Goal: Task Accomplishment & Management: Manage account settings

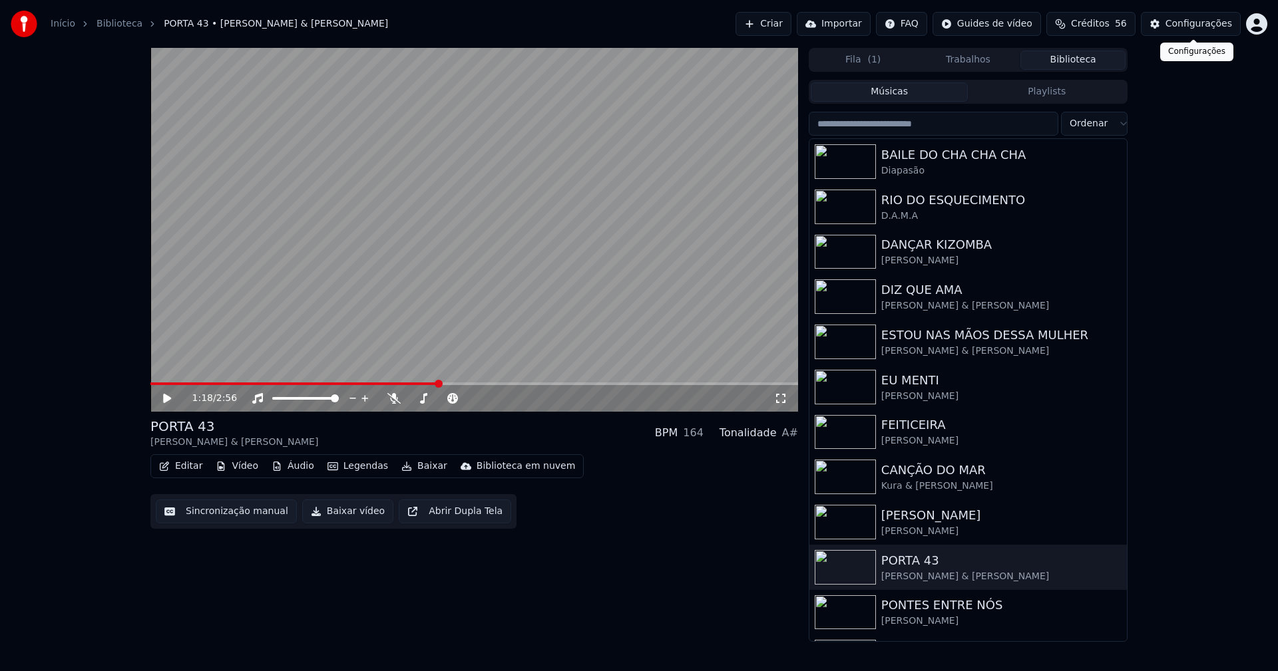
click at [1194, 33] on button "Configurações" at bounding box center [1191, 24] width 100 height 24
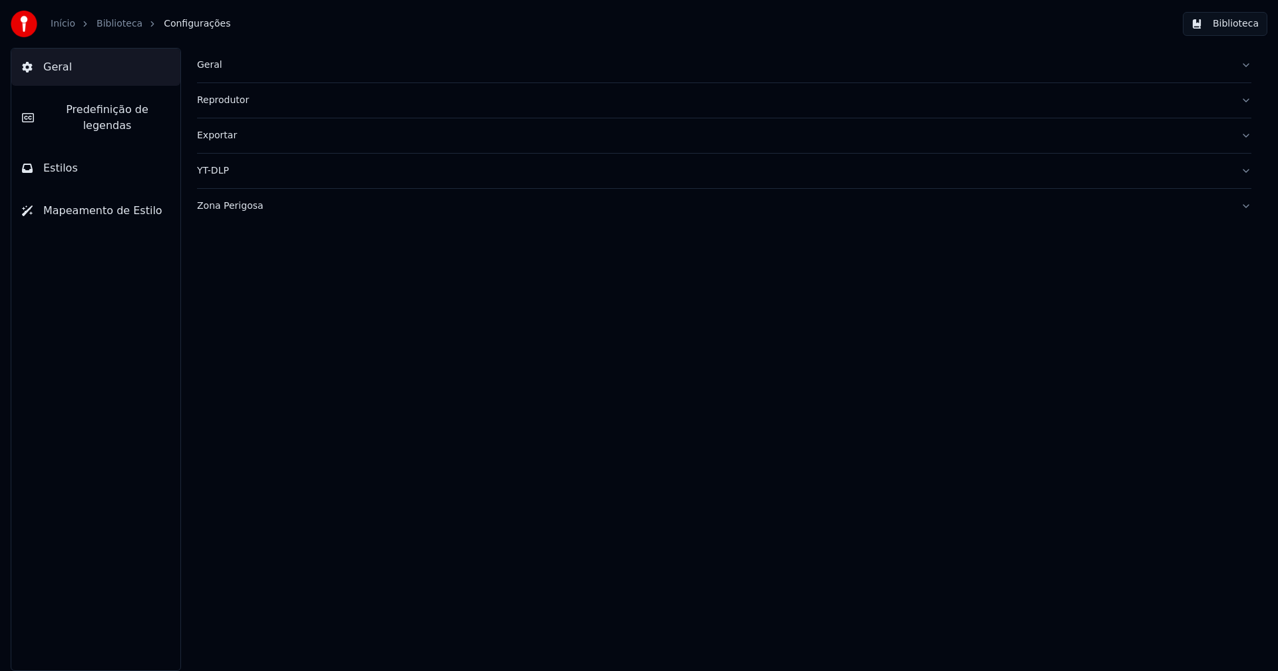
click at [86, 154] on button "Estilos" at bounding box center [95, 168] width 169 height 37
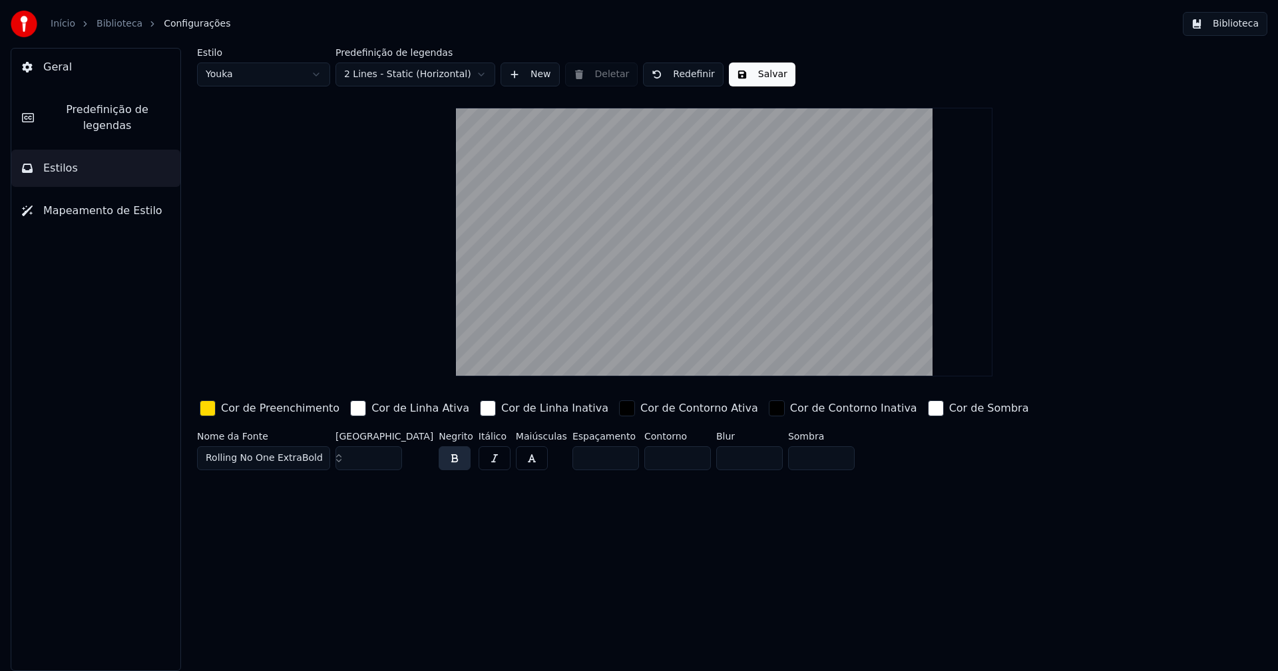
click at [388, 460] on input "***" at bounding box center [368, 459] width 67 height 24
click at [760, 79] on button "Salvar" at bounding box center [762, 75] width 67 height 24
click at [269, 71] on html "Início Biblioteca Configurações Biblioteca Geral Predefinição de legendas Estil…" at bounding box center [639, 335] width 1278 height 671
type input "***"
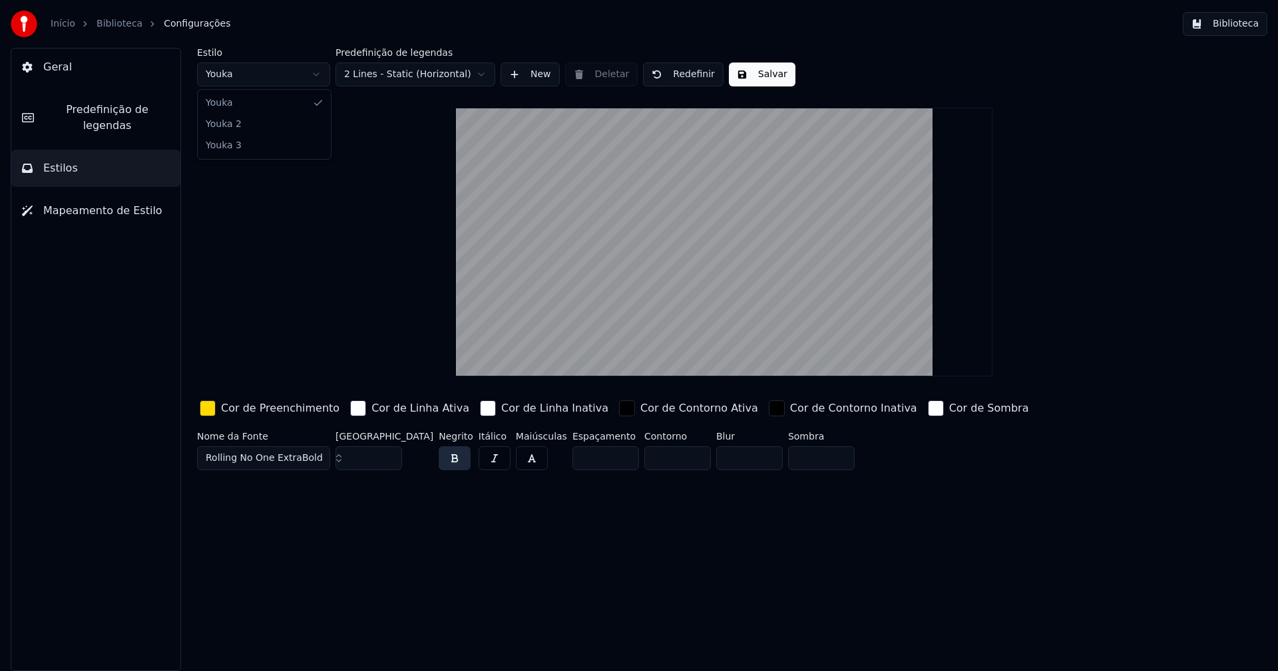
type input "*****"
click at [389, 462] on input "***" at bounding box center [368, 459] width 67 height 24
type input "***"
click at [389, 462] on input "***" at bounding box center [368, 459] width 67 height 24
click at [760, 78] on button "Salvar" at bounding box center [762, 75] width 67 height 24
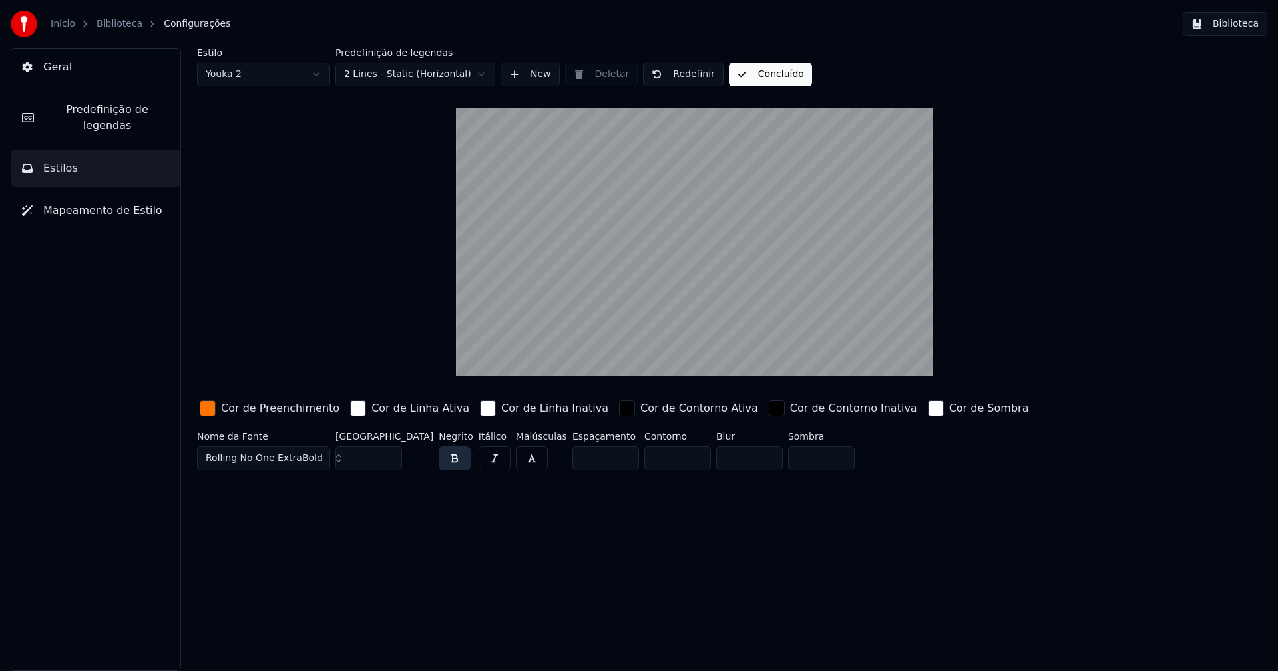
click at [1242, 26] on button "Biblioteca" at bounding box center [1225, 24] width 85 height 24
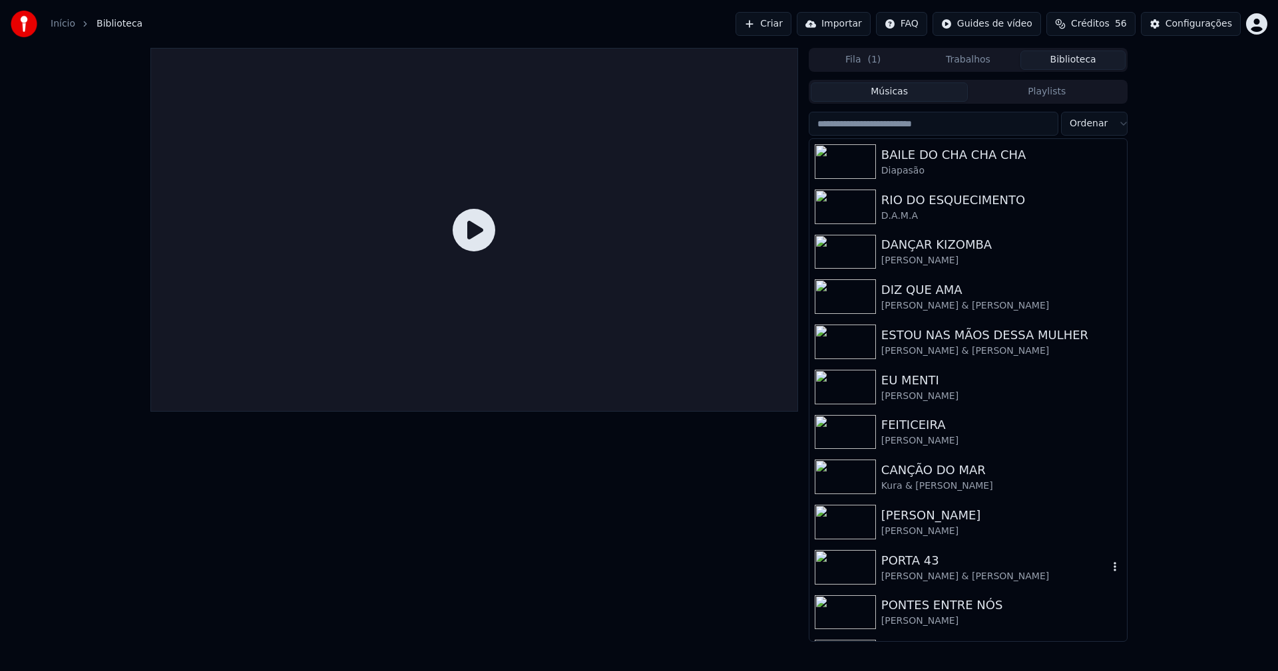
click at [970, 580] on div "Luís Trigacheiro & Diogo Piçarra" at bounding box center [994, 576] width 227 height 13
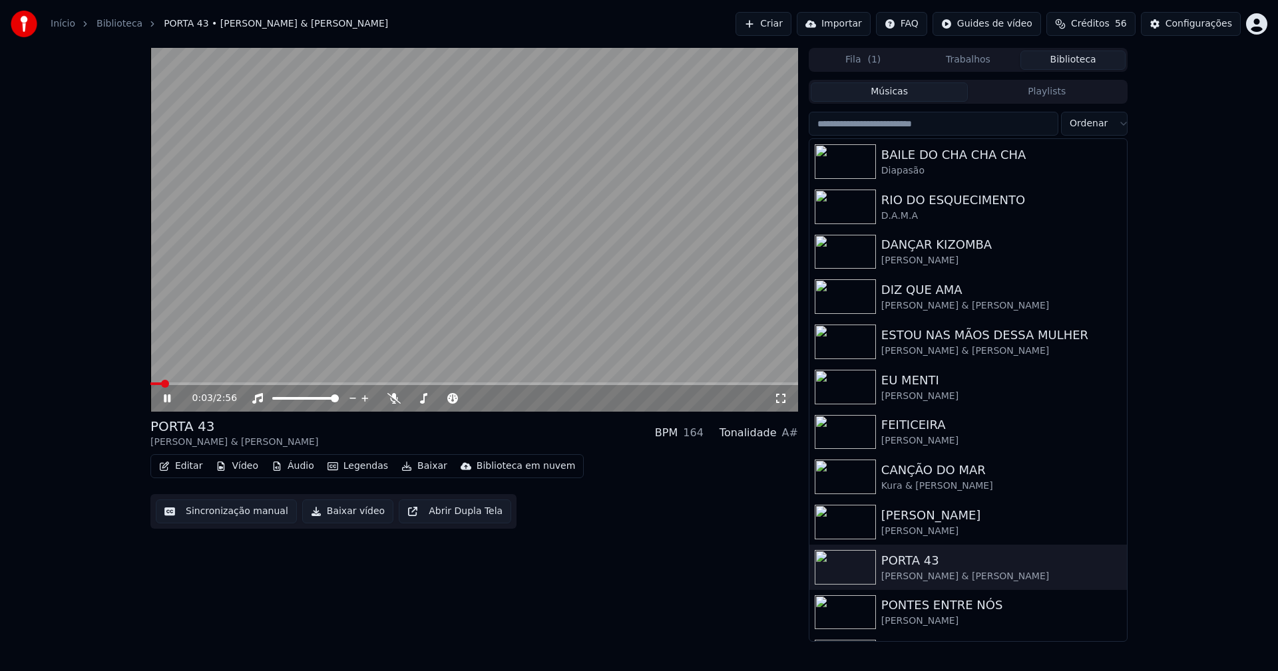
click at [777, 399] on icon at bounding box center [780, 398] width 13 height 11
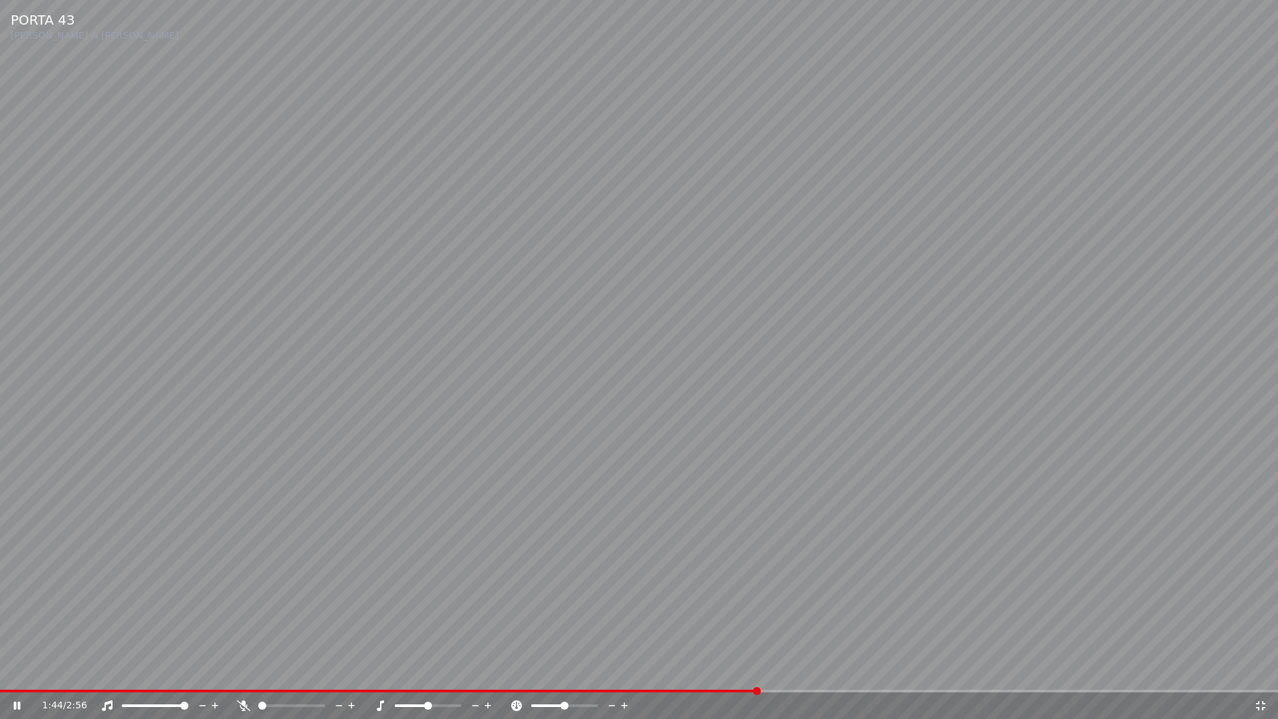
click at [1262, 671] on div "1:44 / 2:56" at bounding box center [639, 705] width 1278 height 27
click at [1261, 671] on icon at bounding box center [1260, 705] width 13 height 11
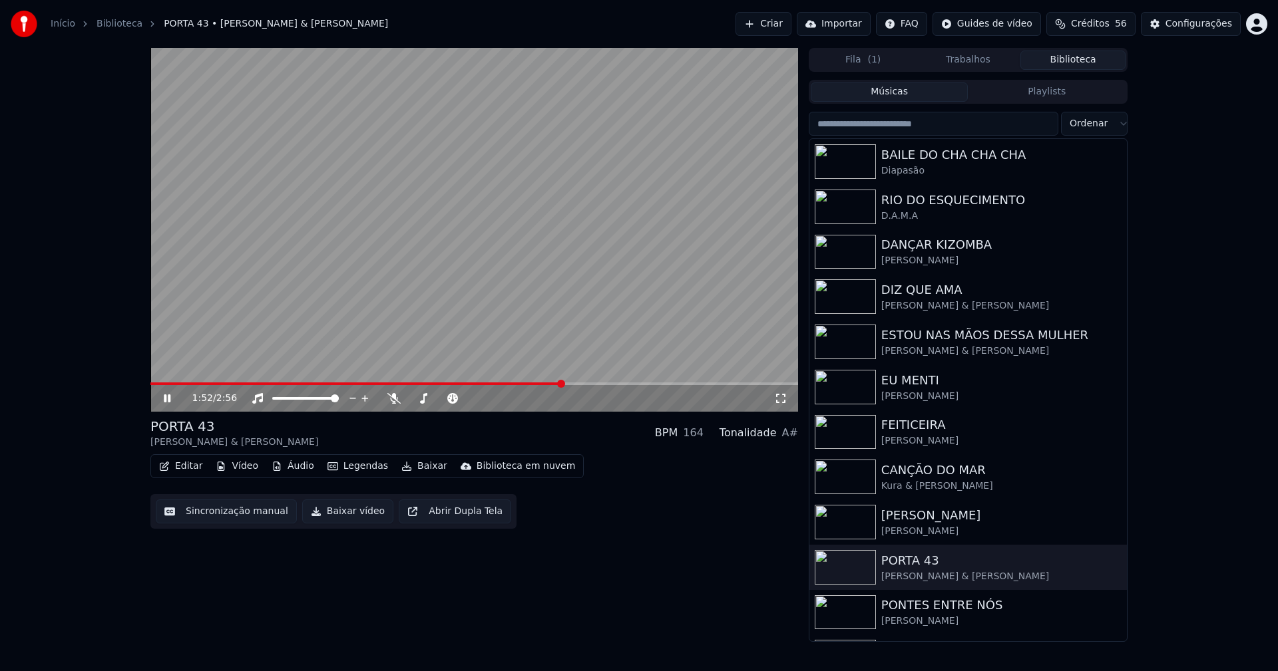
click at [168, 403] on icon at bounding box center [176, 398] width 31 height 11
click at [168, 396] on icon at bounding box center [176, 398] width 31 height 11
click at [780, 395] on icon at bounding box center [780, 398] width 13 height 11
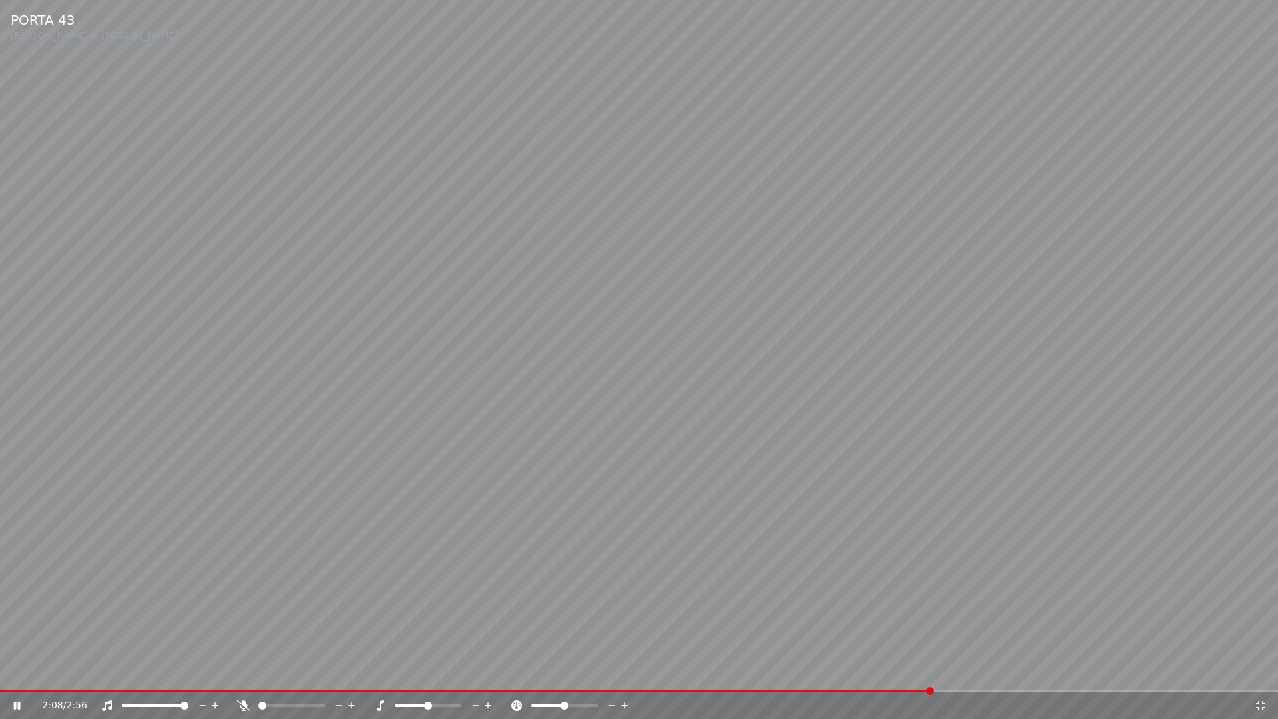
drag, startPoint x: 1263, startPoint y: 706, endPoint x: 1257, endPoint y: 653, distance: 53.6
click at [1262, 671] on icon at bounding box center [1260, 705] width 13 height 11
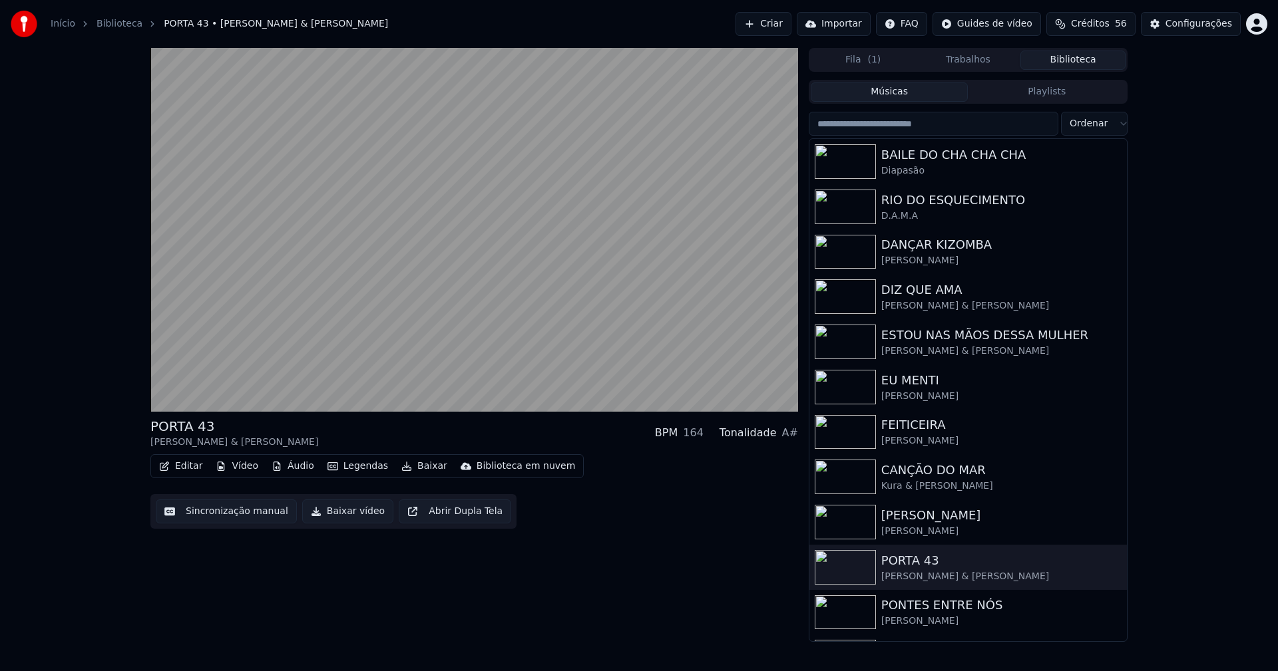
click at [342, 515] on button "Baixar vídeo" at bounding box center [347, 512] width 91 height 24
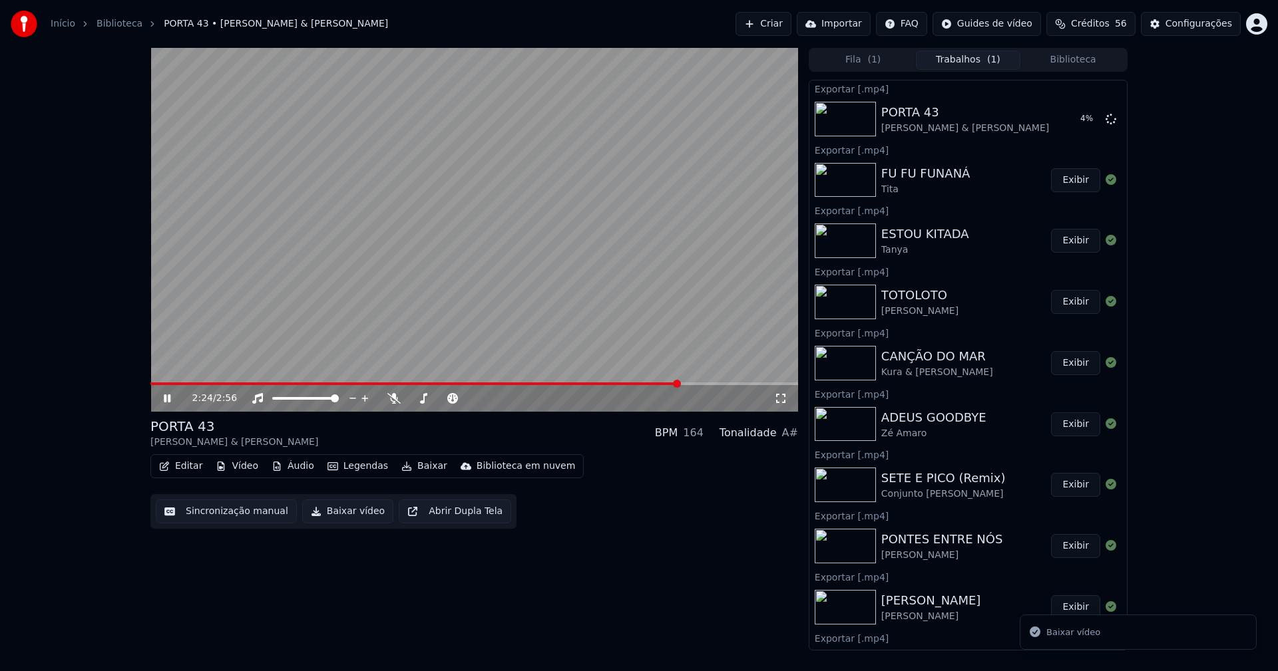
click at [169, 400] on icon at bounding box center [167, 399] width 7 height 8
click at [780, 398] on icon at bounding box center [780, 398] width 13 height 11
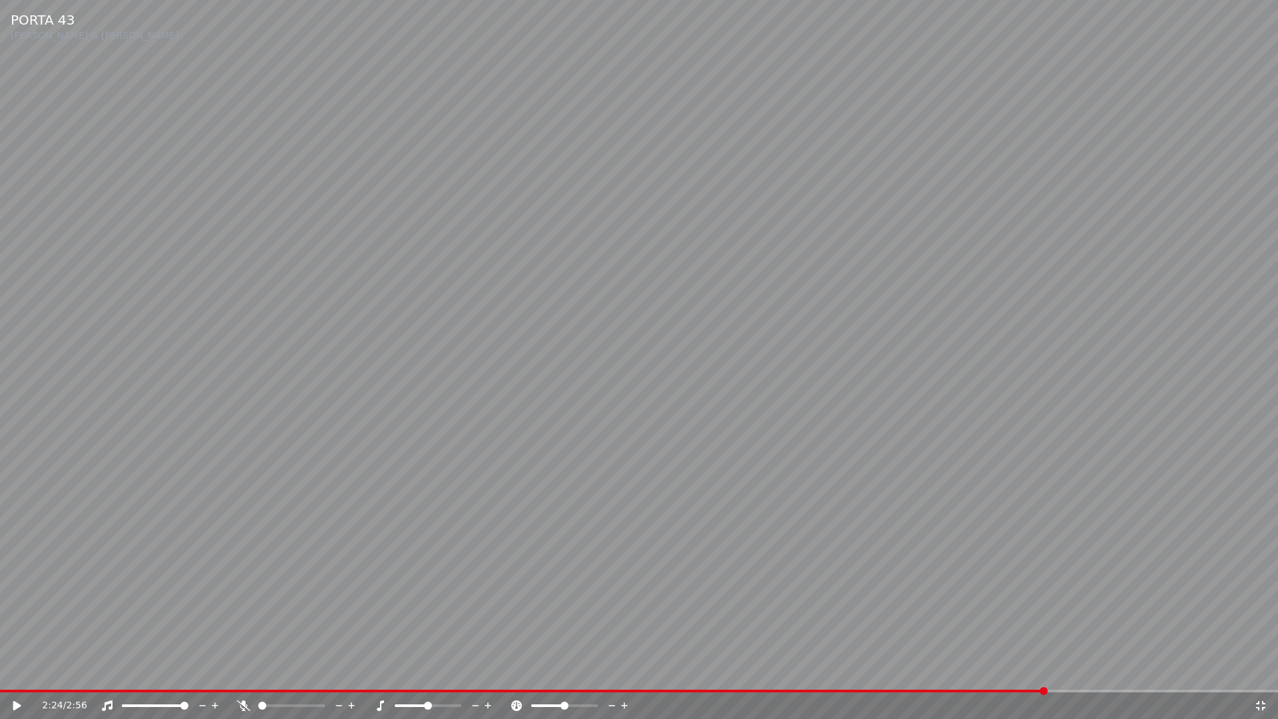
click at [16, 671] on div "2:24 / 2:56" at bounding box center [638, 705] width 1267 height 13
click at [17, 671] on div "2:24 / 2:56" at bounding box center [639, 705] width 1278 height 27
click at [12, 671] on icon at bounding box center [26, 705] width 31 height 11
drag, startPoint x: 13, startPoint y: 703, endPoint x: 52, endPoint y: 696, distance: 39.3
click at [14, 671] on icon at bounding box center [26, 705] width 31 height 11
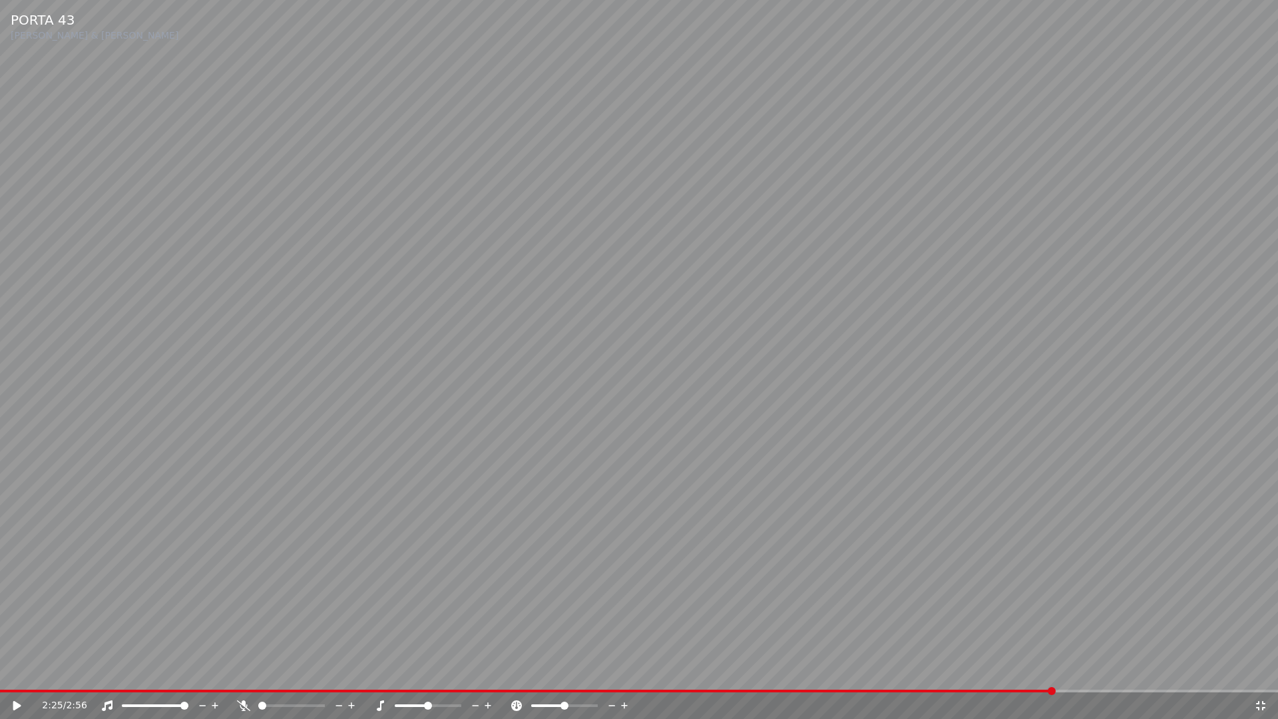
click at [17, 671] on icon at bounding box center [17, 705] width 8 height 9
click at [17, 671] on icon at bounding box center [26, 705] width 31 height 11
drag, startPoint x: 1262, startPoint y: 708, endPoint x: 1013, endPoint y: 144, distance: 617.1
click at [1262, 671] on icon at bounding box center [1260, 705] width 9 height 9
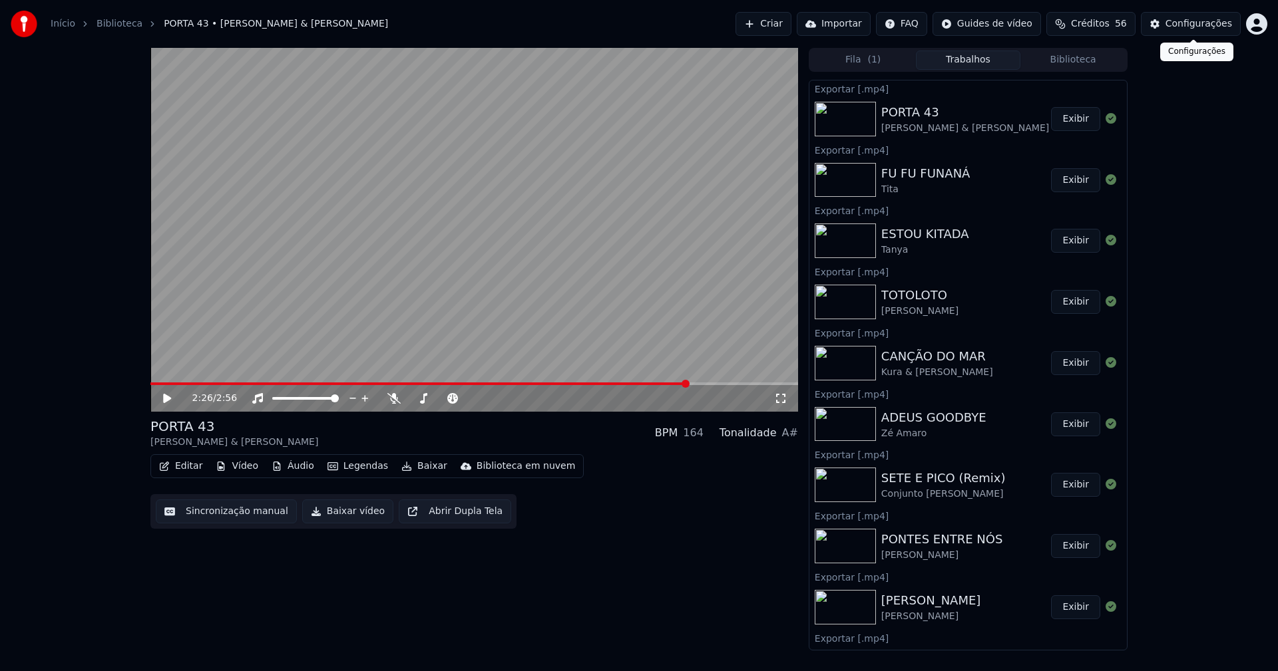
click at [1206, 26] on div "Configurações" at bounding box center [1198, 23] width 67 height 13
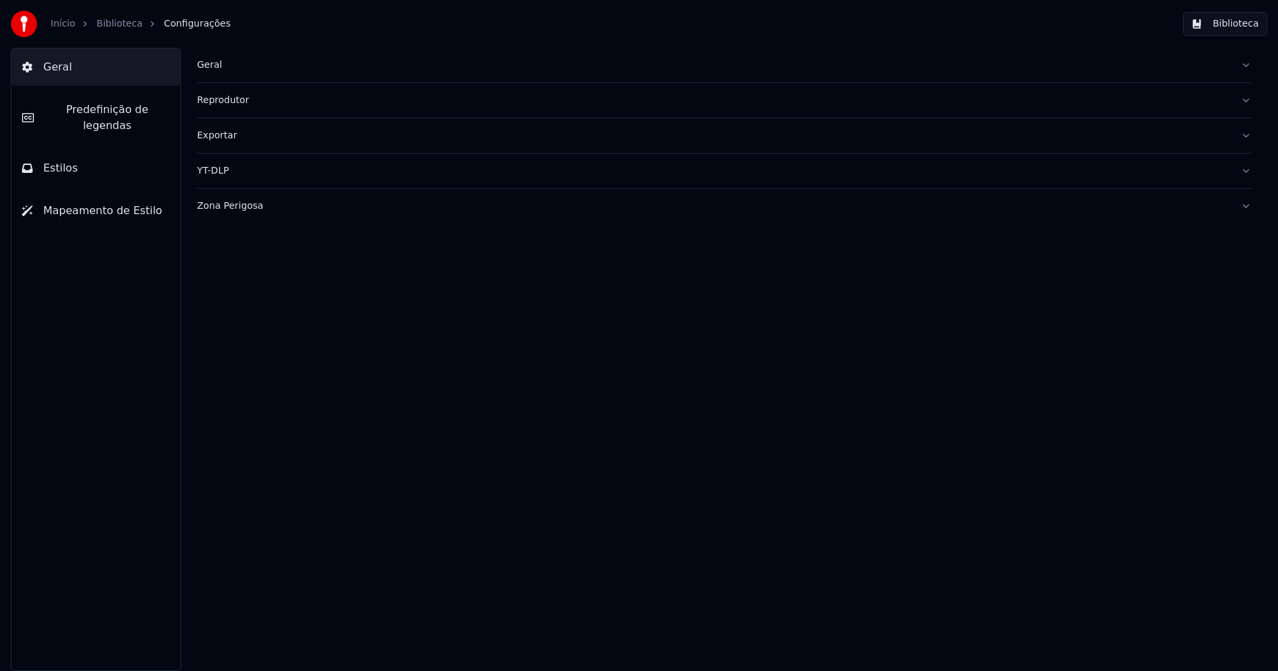
drag, startPoint x: 55, startPoint y: 71, endPoint x: 175, endPoint y: 88, distance: 120.9
click at [57, 71] on span "Geral" at bounding box center [57, 67] width 29 height 16
click at [87, 108] on span "Predefinição de legendas" at bounding box center [107, 118] width 125 height 32
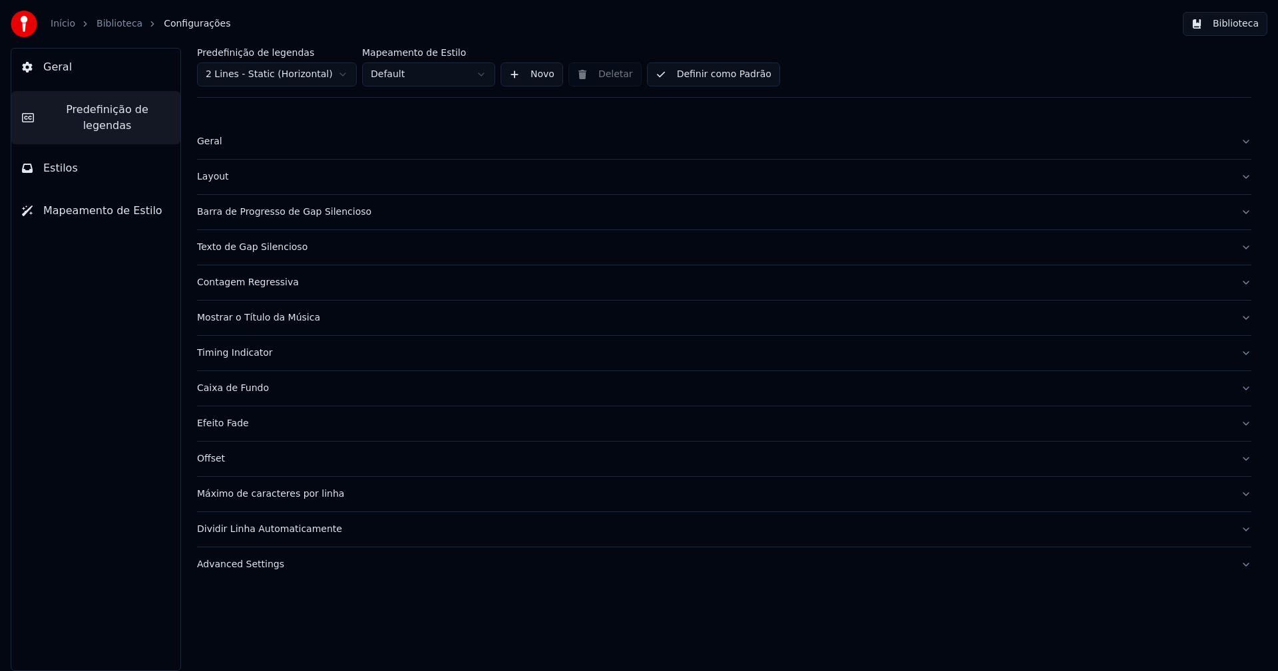
click at [233, 184] on button "Layout" at bounding box center [724, 177] width 1054 height 35
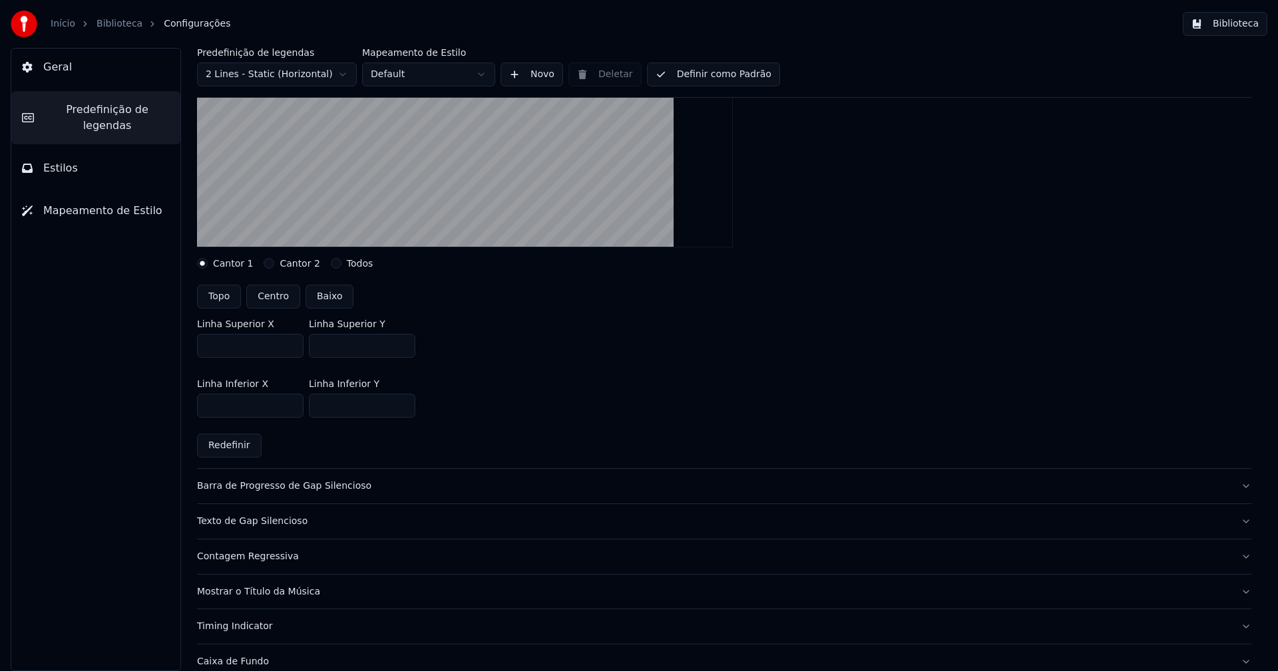
scroll to position [67, 0]
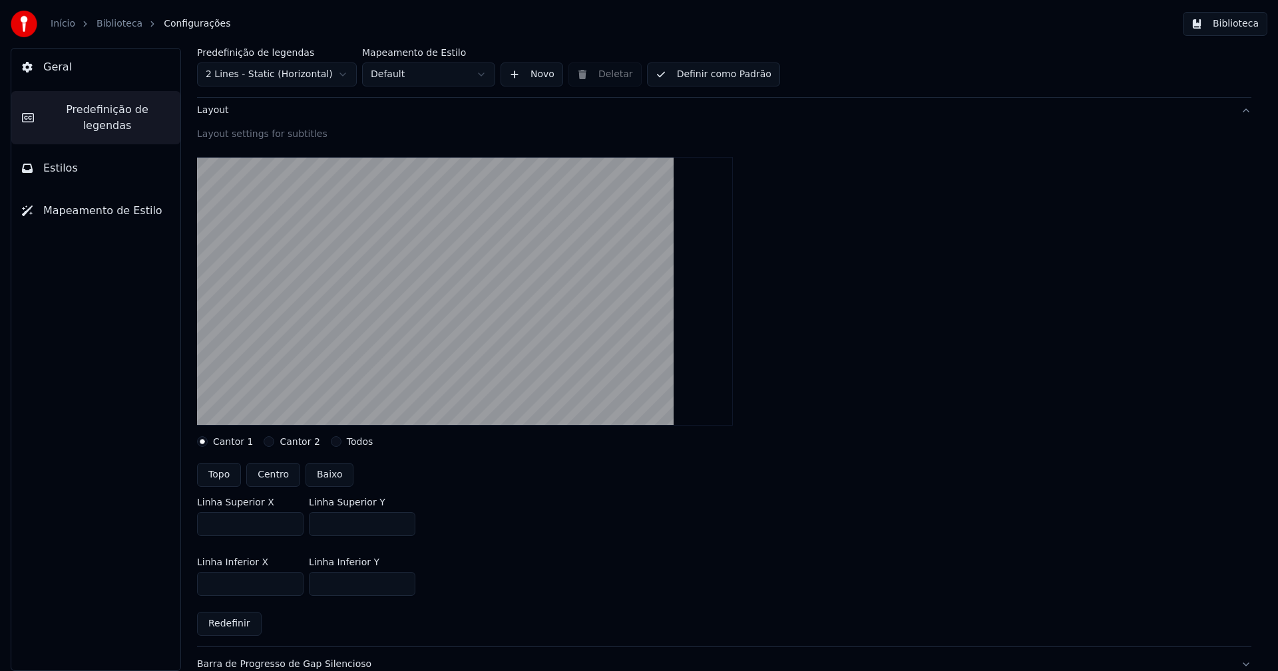
click at [264, 441] on button "Cantor 2" at bounding box center [269, 442] width 11 height 11
click at [401, 580] on input "***" at bounding box center [362, 584] width 106 height 24
type input "***"
click at [401, 580] on input "***" at bounding box center [362, 584] width 106 height 24
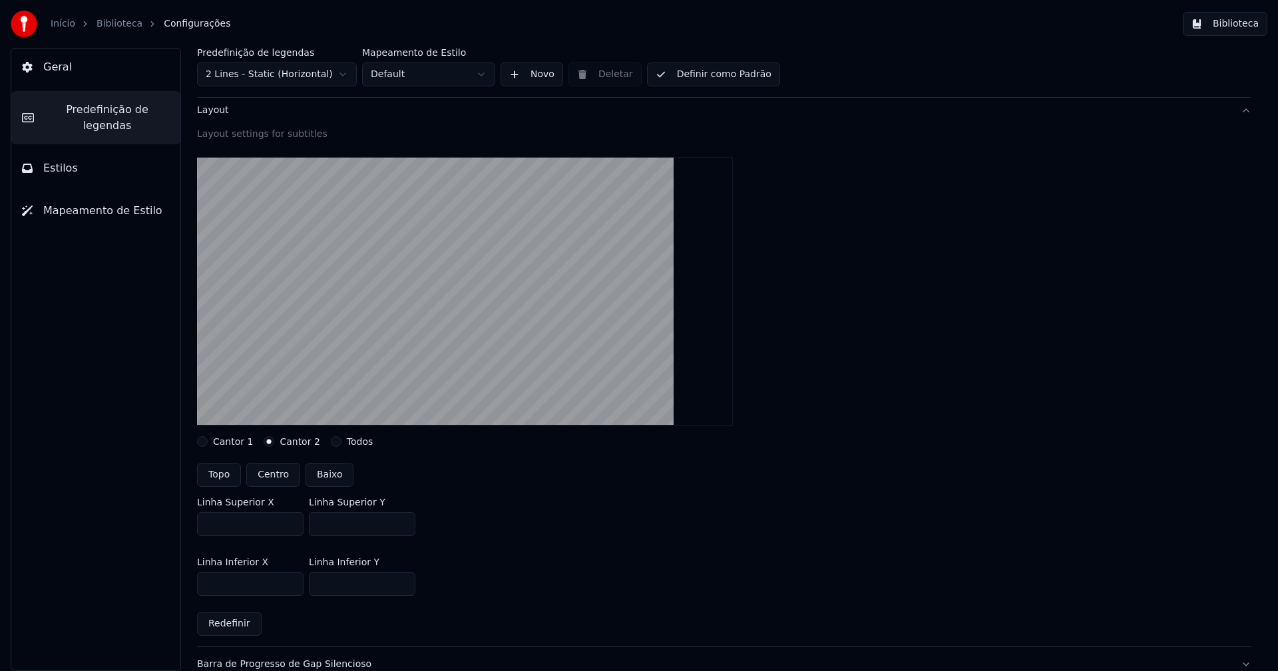
click at [490, 578] on div "Linha Inferior X *** Linha Inferior Y ***" at bounding box center [724, 577] width 1054 height 60
click at [1236, 34] on button "Biblioteca" at bounding box center [1225, 24] width 85 height 24
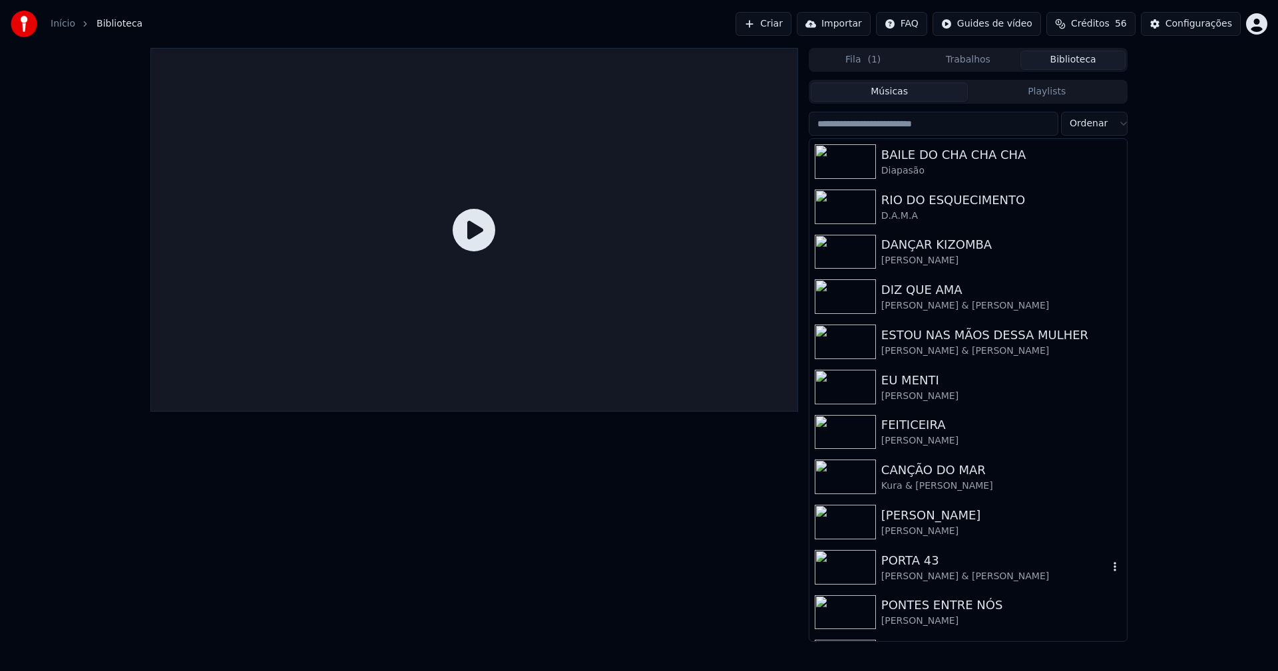
click at [934, 578] on div "[PERSON_NAME] & [PERSON_NAME]" at bounding box center [994, 576] width 227 height 13
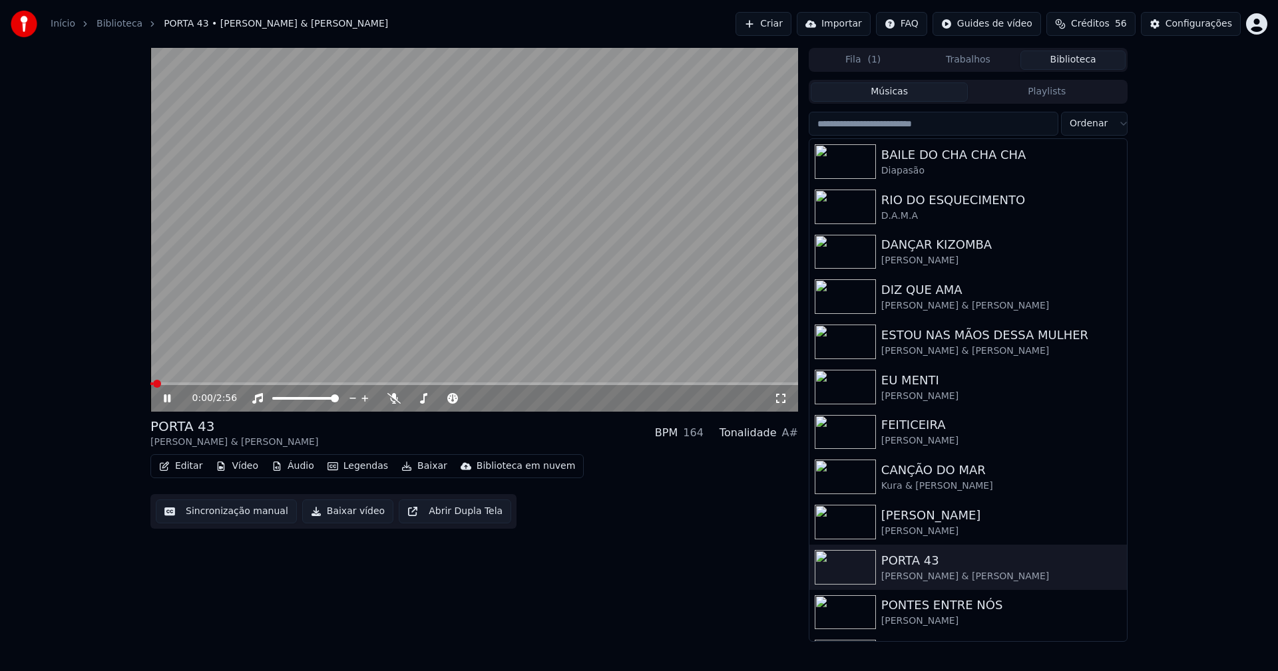
click at [350, 383] on div "0:00 / 2:56" at bounding box center [474, 230] width 648 height 364
click at [361, 387] on div "0:00 / 2:56" at bounding box center [474, 398] width 648 height 27
click at [360, 385] on span at bounding box center [474, 384] width 648 height 3
click at [170, 400] on icon at bounding box center [176, 398] width 31 height 11
click at [777, 395] on icon at bounding box center [780, 398] width 9 height 9
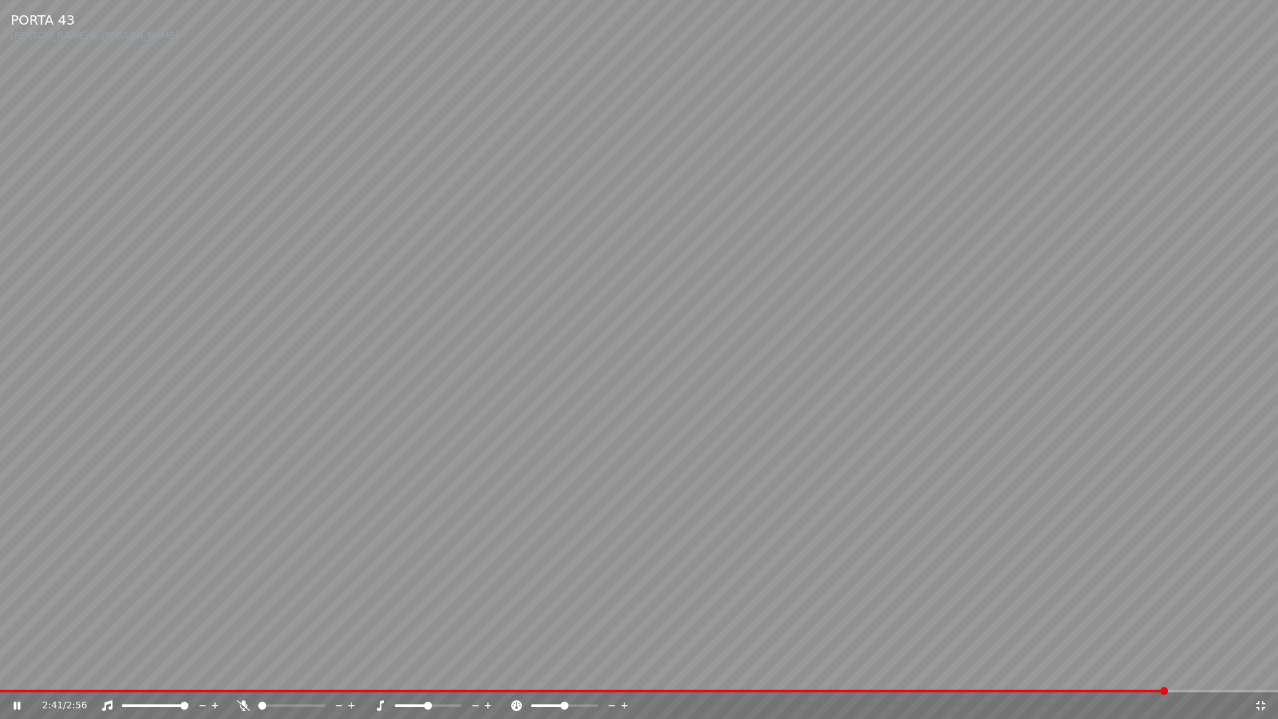
click at [690, 671] on div "2:41 / 2:56" at bounding box center [639, 705] width 1278 height 27
click at [671, 671] on span at bounding box center [588, 690] width 1177 height 3
click at [19, 671] on icon at bounding box center [17, 705] width 7 height 8
click at [19, 671] on icon at bounding box center [17, 705] width 8 height 9
click at [19, 671] on icon at bounding box center [17, 705] width 7 height 8
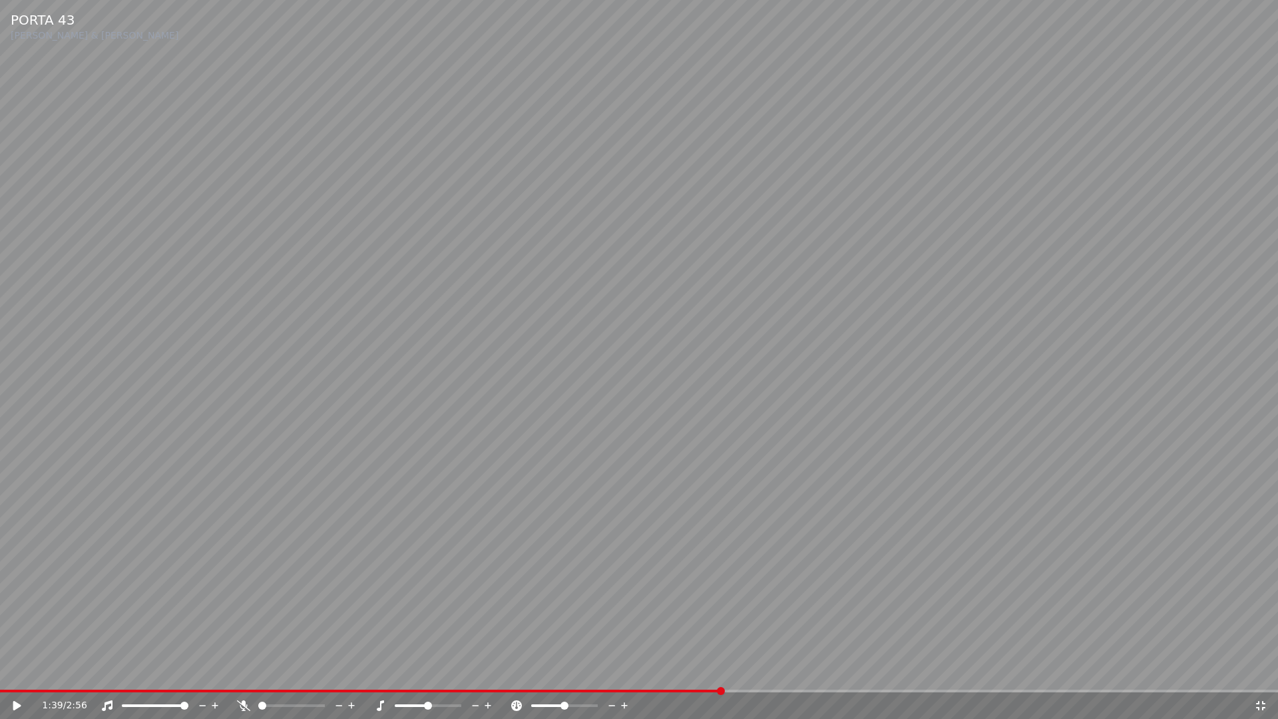
click at [1257, 671] on icon at bounding box center [1260, 705] width 13 height 11
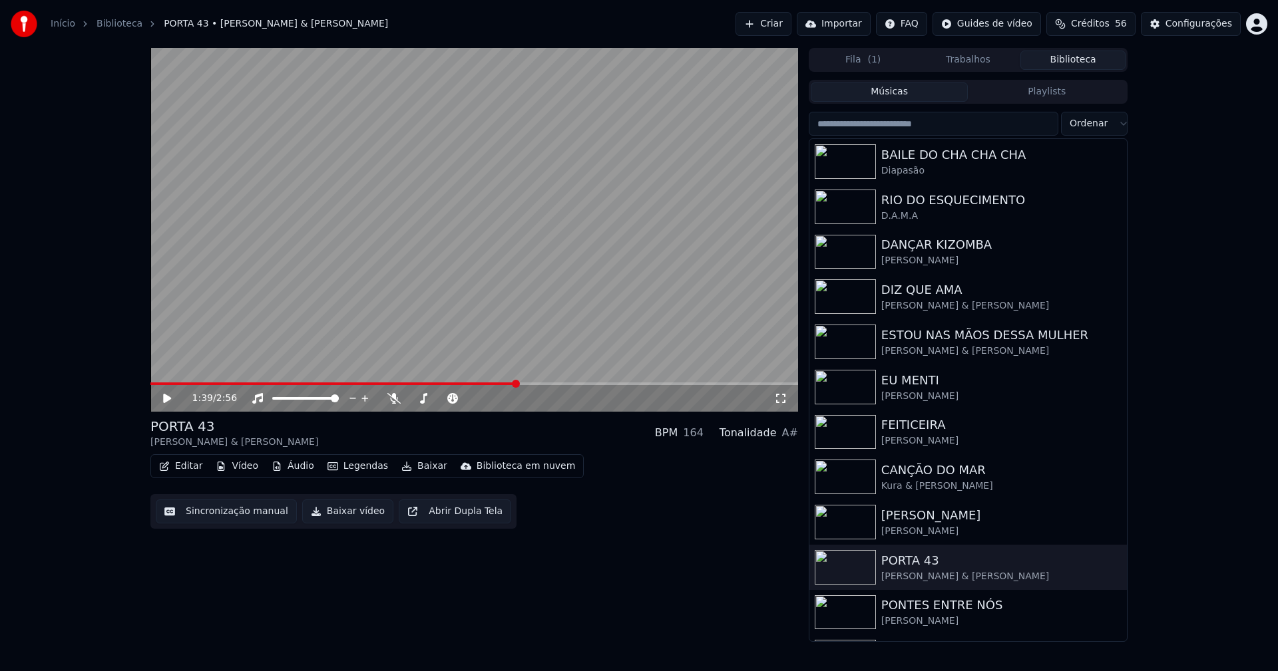
click at [343, 514] on button "Baixar vídeo" at bounding box center [347, 512] width 91 height 24
click at [1079, 60] on button "Biblioteca" at bounding box center [1072, 60] width 105 height 19
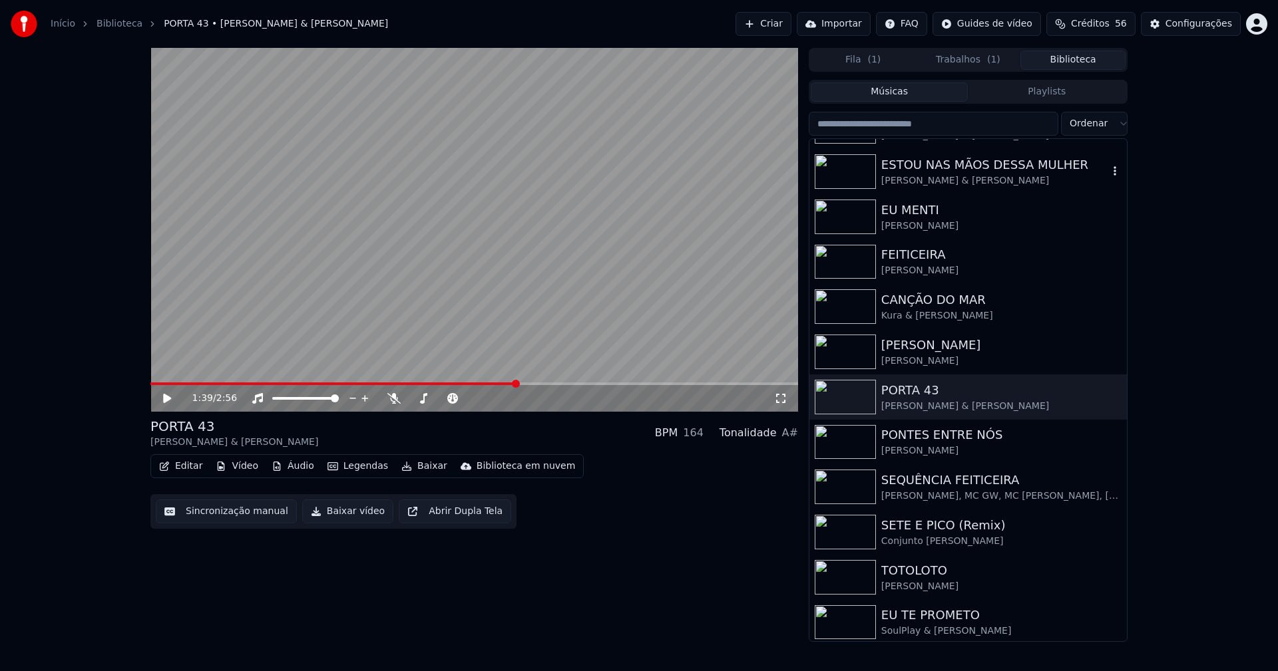
scroll to position [200, 0]
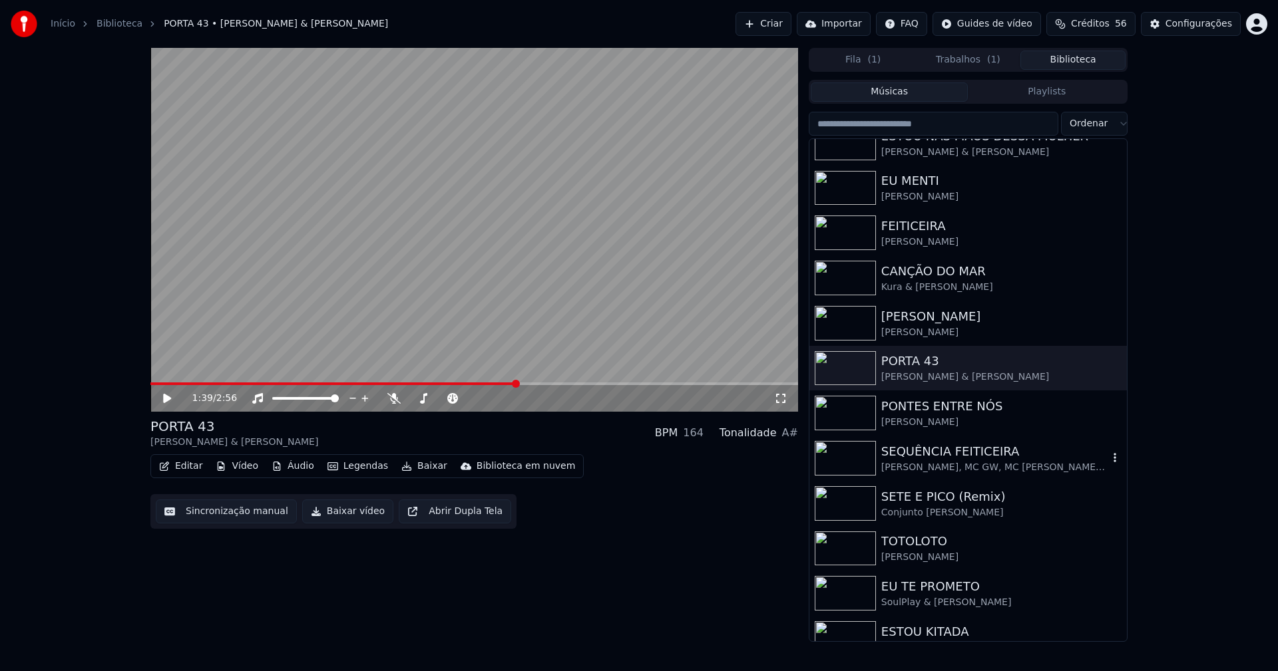
click at [962, 450] on div "SEQUÊNCIA FEITICEIRA" at bounding box center [994, 452] width 227 height 19
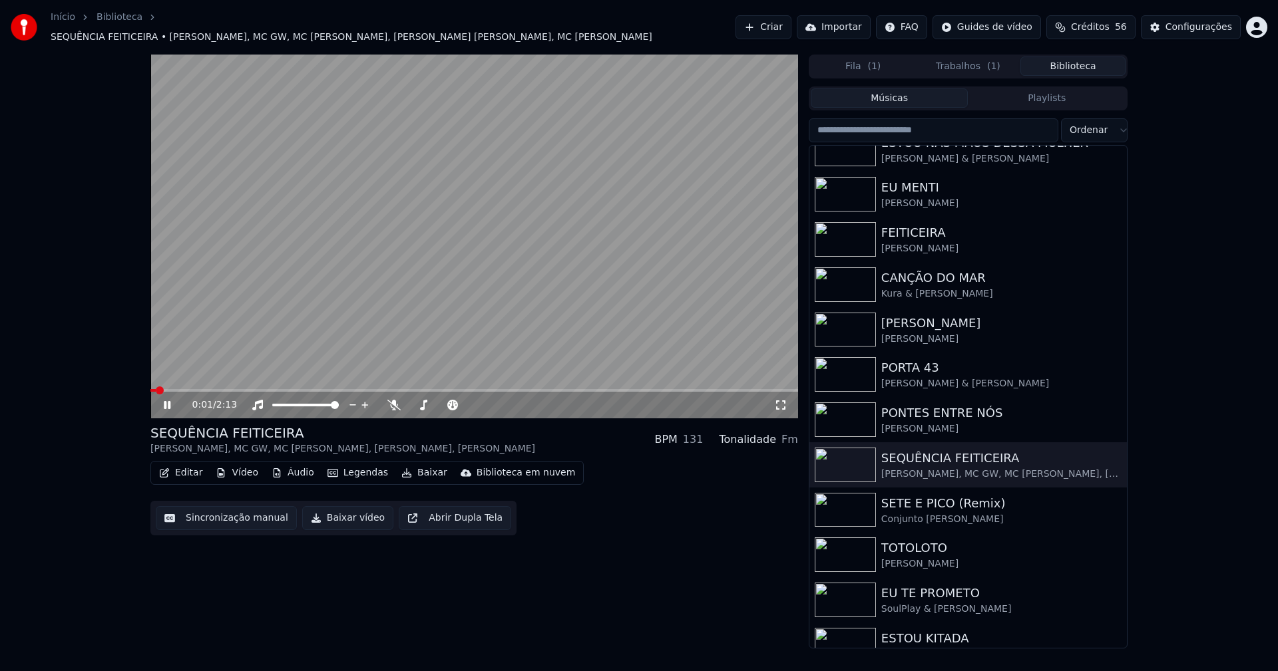
click at [781, 400] on icon at bounding box center [780, 405] width 13 height 11
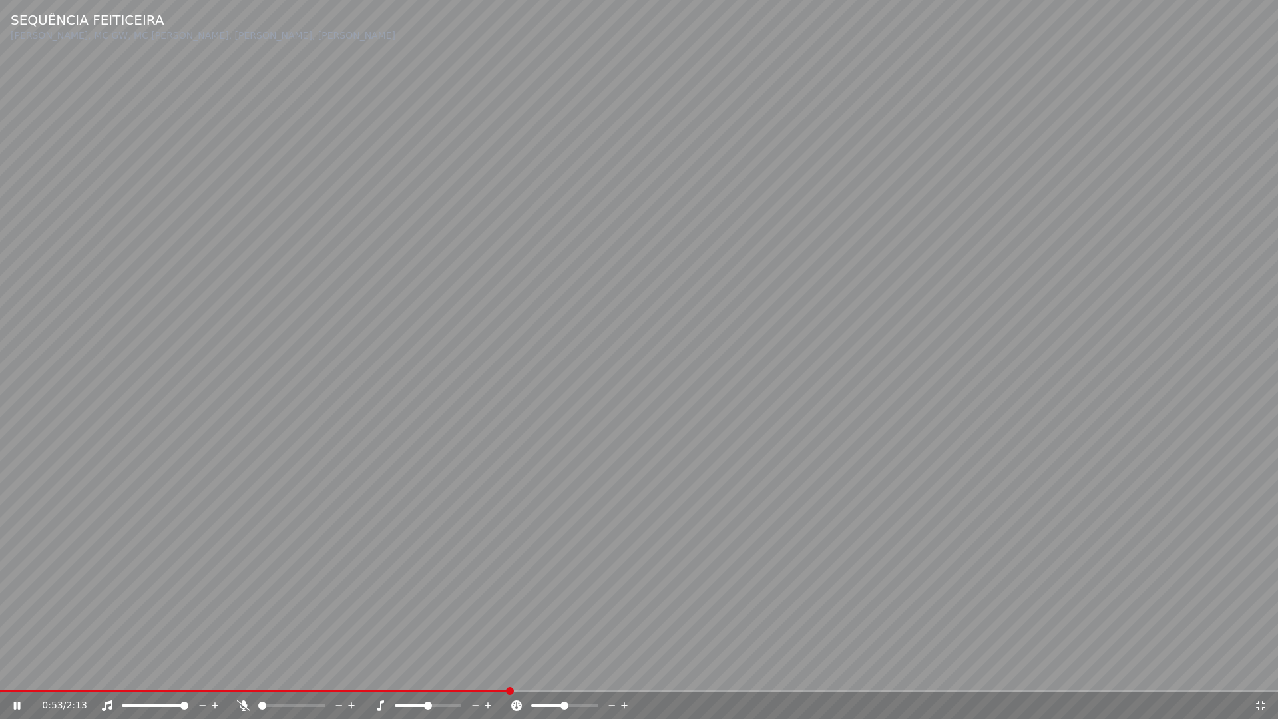
click at [512, 671] on span at bounding box center [639, 690] width 1278 height 3
click at [363, 671] on span at bounding box center [264, 690] width 529 height 3
click at [1262, 671] on icon at bounding box center [1260, 705] width 13 height 11
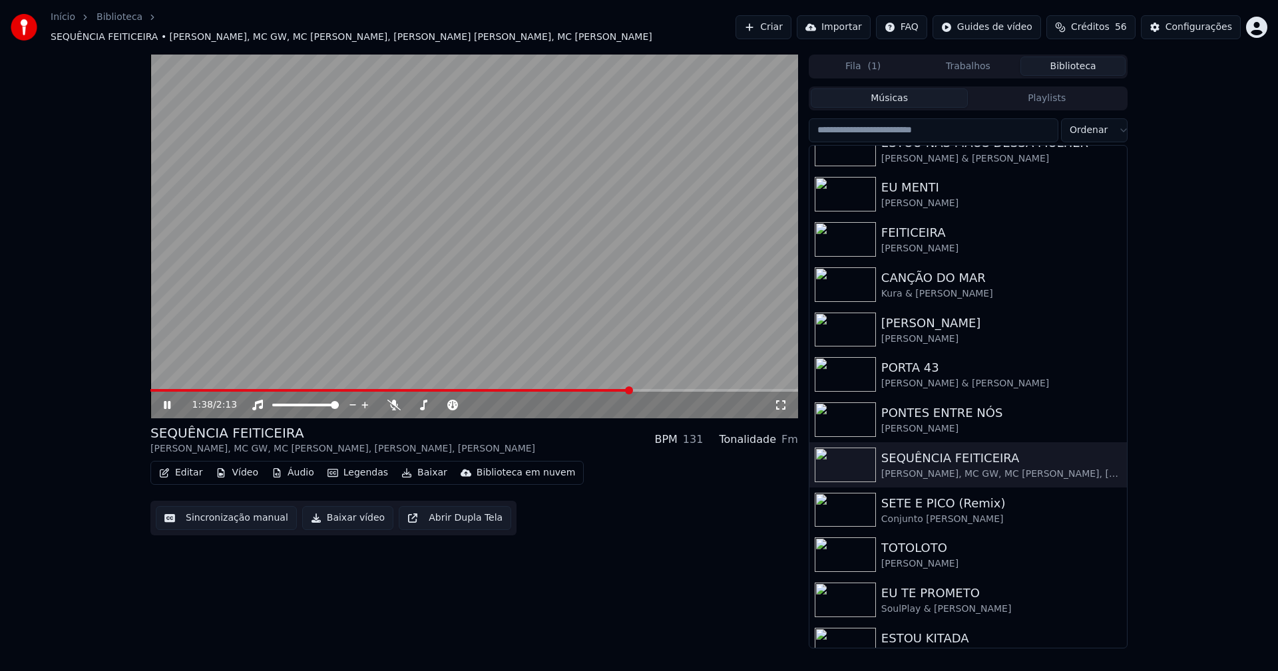
click at [324, 518] on button "Baixar vídeo" at bounding box center [347, 518] width 91 height 24
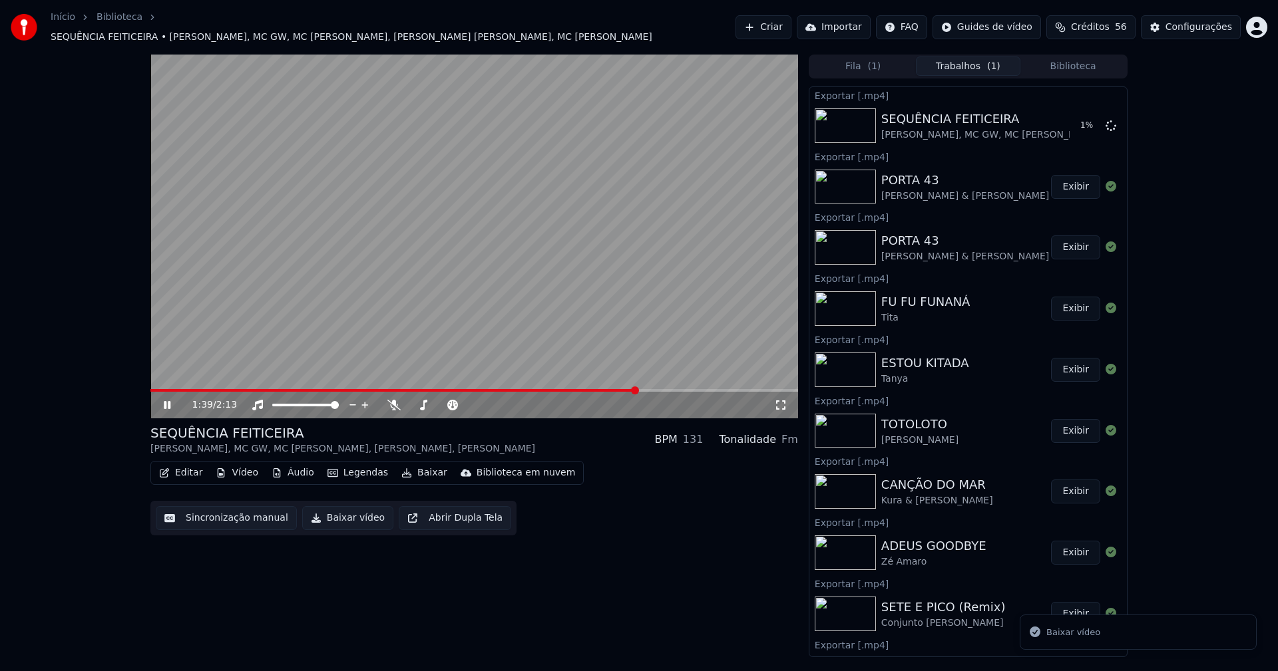
click at [164, 401] on icon at bounding box center [176, 405] width 31 height 11
click at [1091, 57] on button "Biblioteca" at bounding box center [1072, 66] width 105 height 19
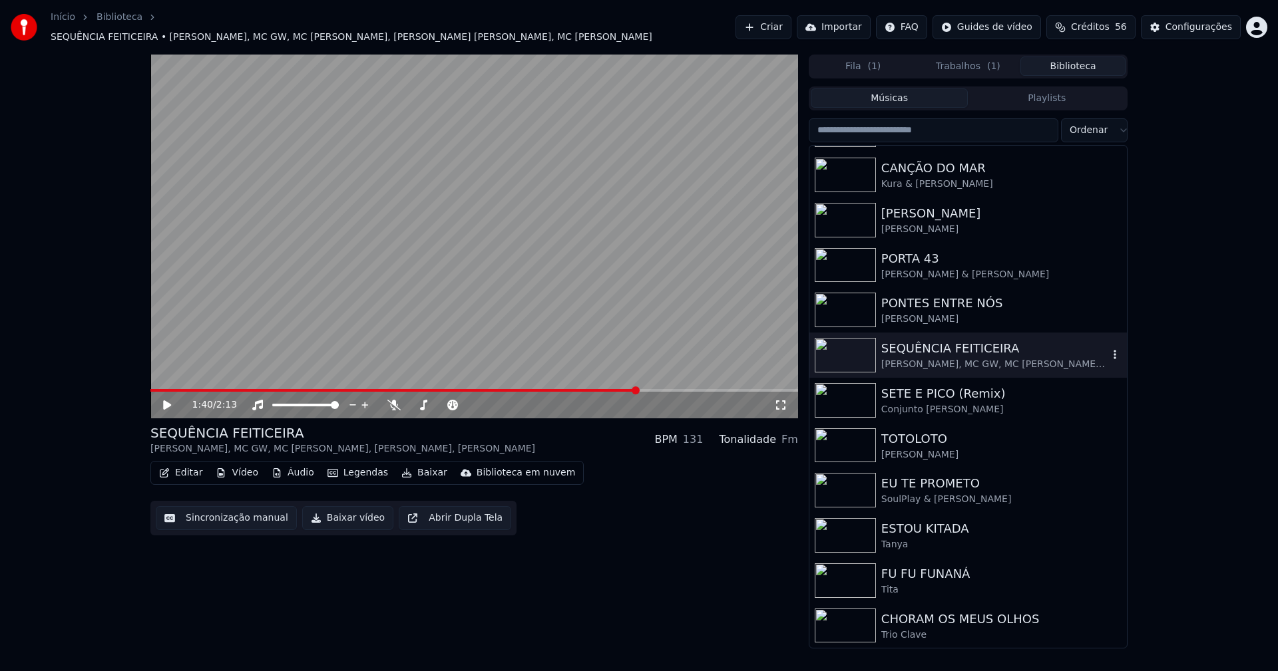
scroll to position [333, 0]
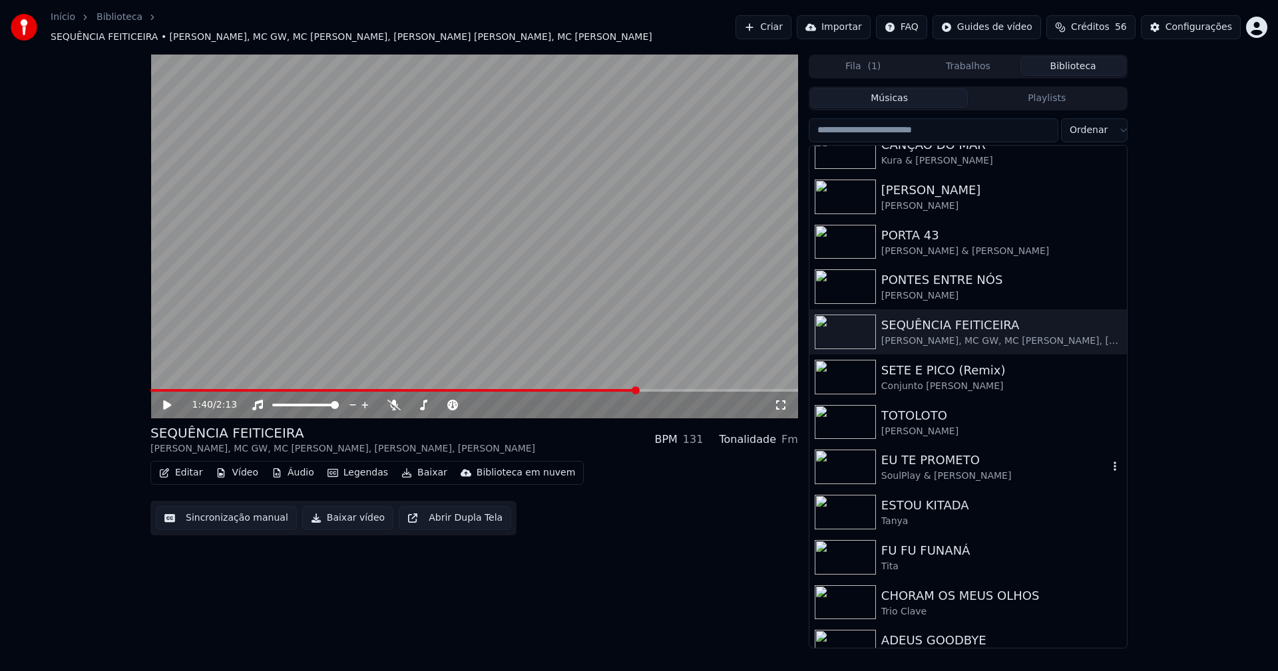
drag, startPoint x: 928, startPoint y: 472, endPoint x: 968, endPoint y: 464, distance: 41.4
click at [928, 472] on div "SoulPlay & [PERSON_NAME]" at bounding box center [994, 476] width 227 height 13
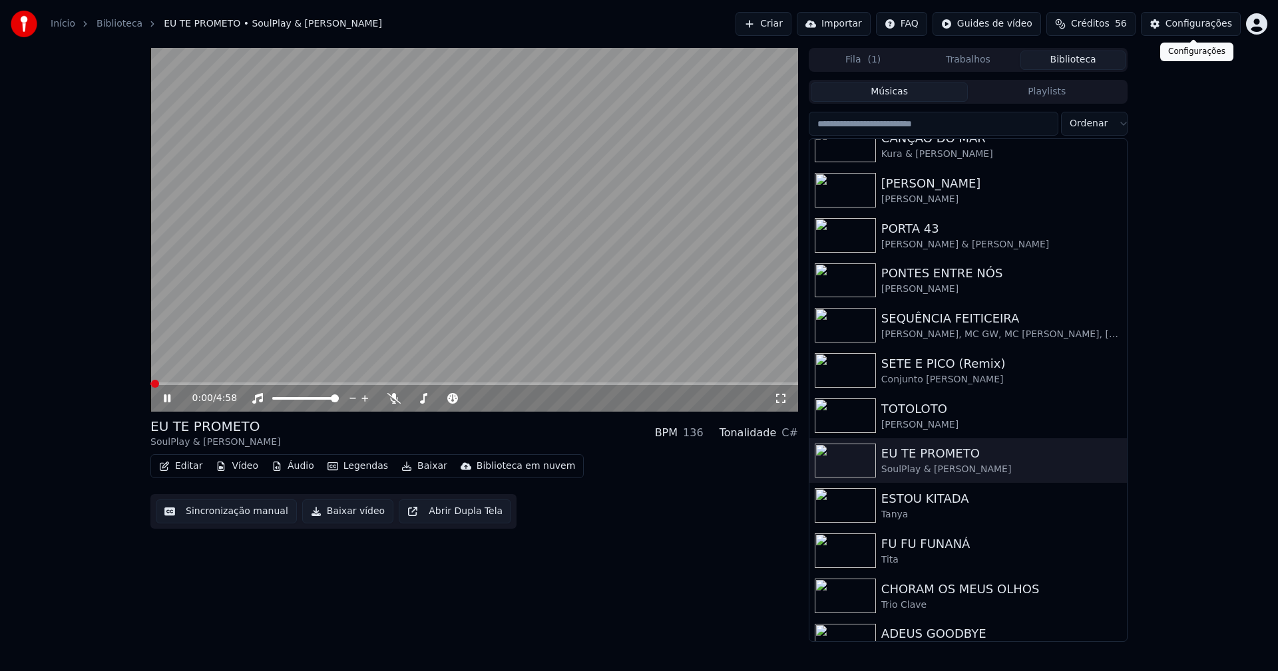
click at [1209, 29] on div "Configurações" at bounding box center [1198, 23] width 67 height 13
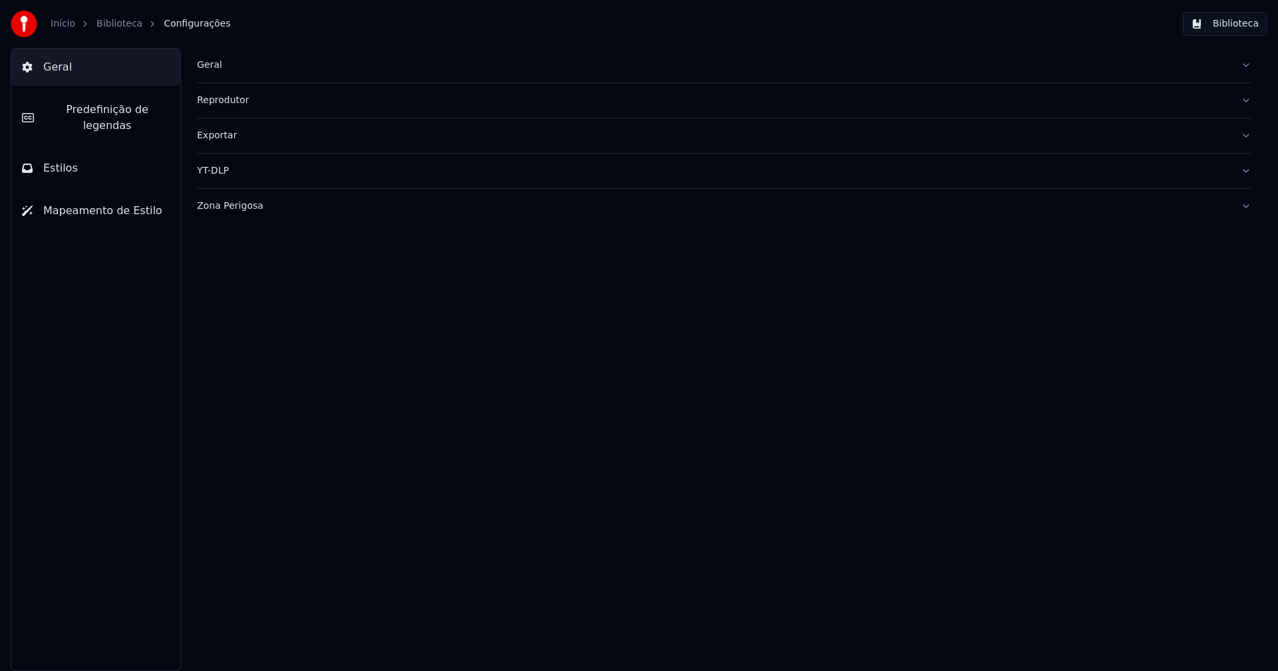
drag, startPoint x: 65, startPoint y: 152, endPoint x: 56, endPoint y: 135, distance: 18.8
click at [65, 160] on span "Estilos" at bounding box center [60, 168] width 35 height 16
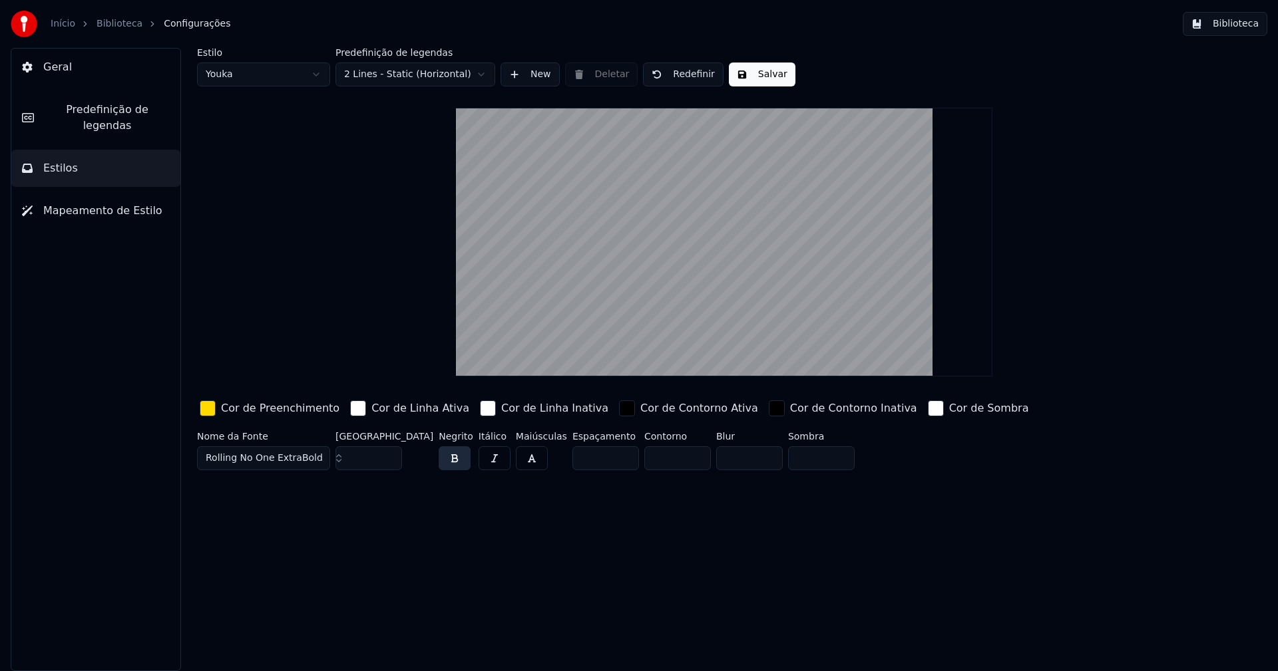
click at [288, 79] on html "Início Biblioteca Configurações Biblioteca Geral Predefinição de legendas Estil…" at bounding box center [639, 335] width 1278 height 671
type input "*****"
click at [206, 413] on div "button" at bounding box center [208, 409] width 16 height 16
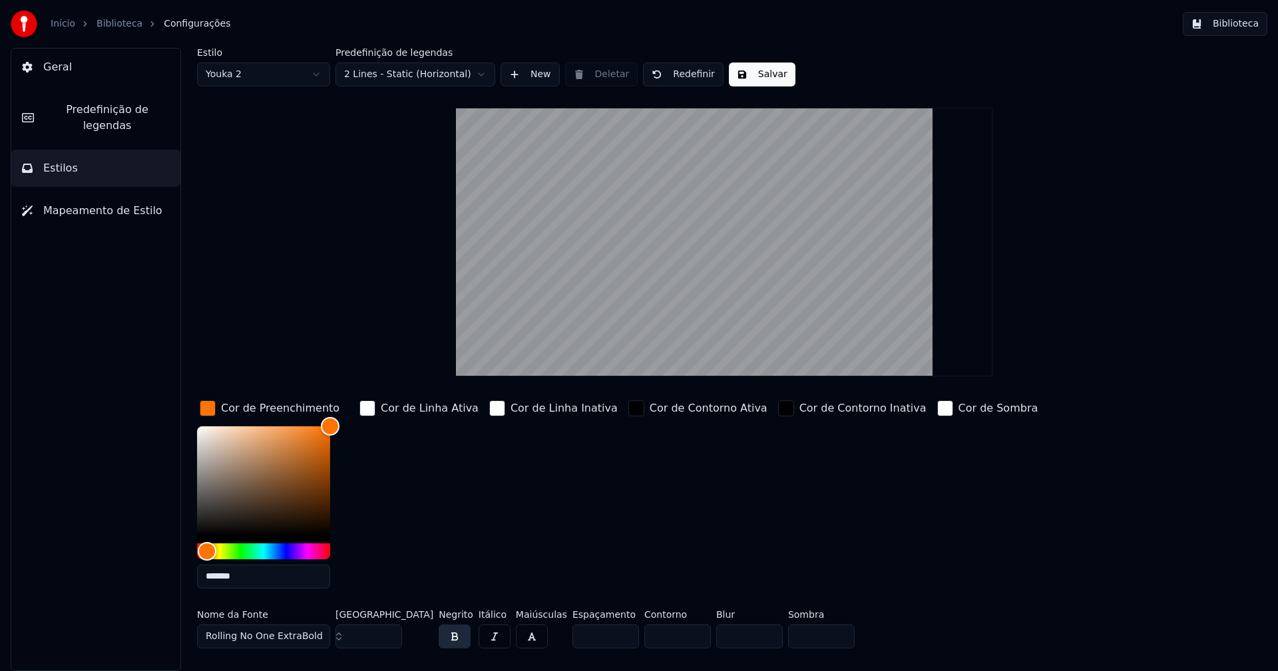
click at [265, 578] on input "*******" at bounding box center [263, 577] width 133 height 24
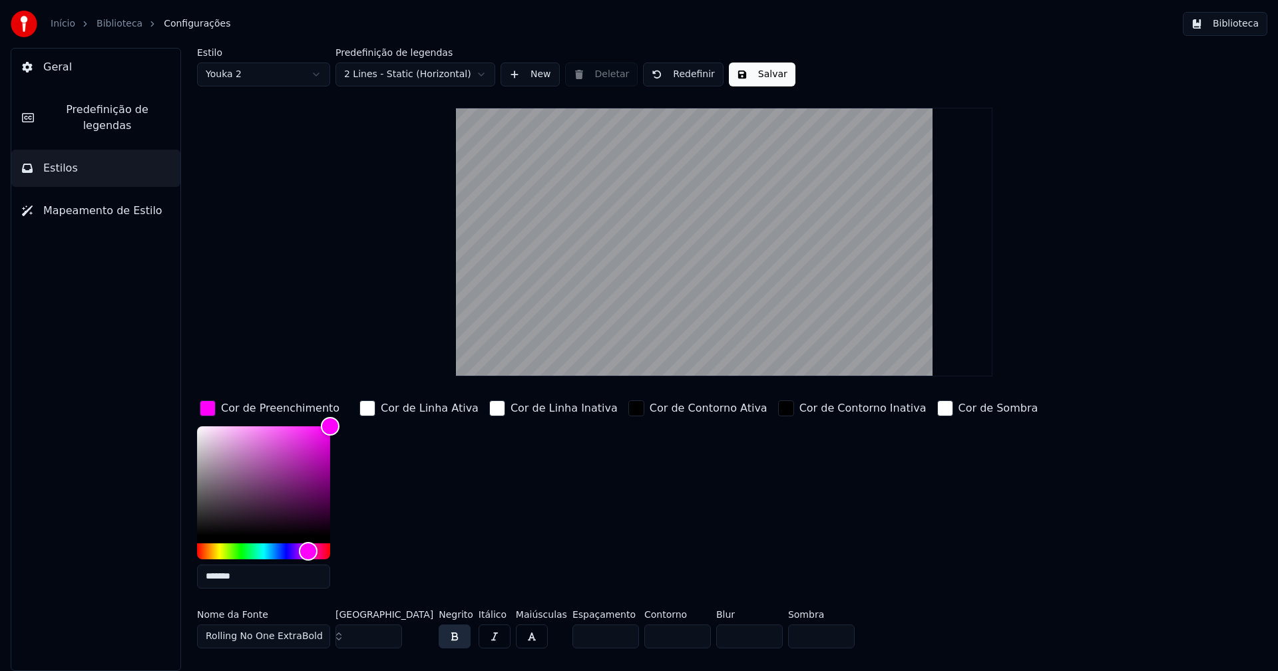
type input "*******"
click at [212, 407] on div "button" at bounding box center [208, 409] width 16 height 16
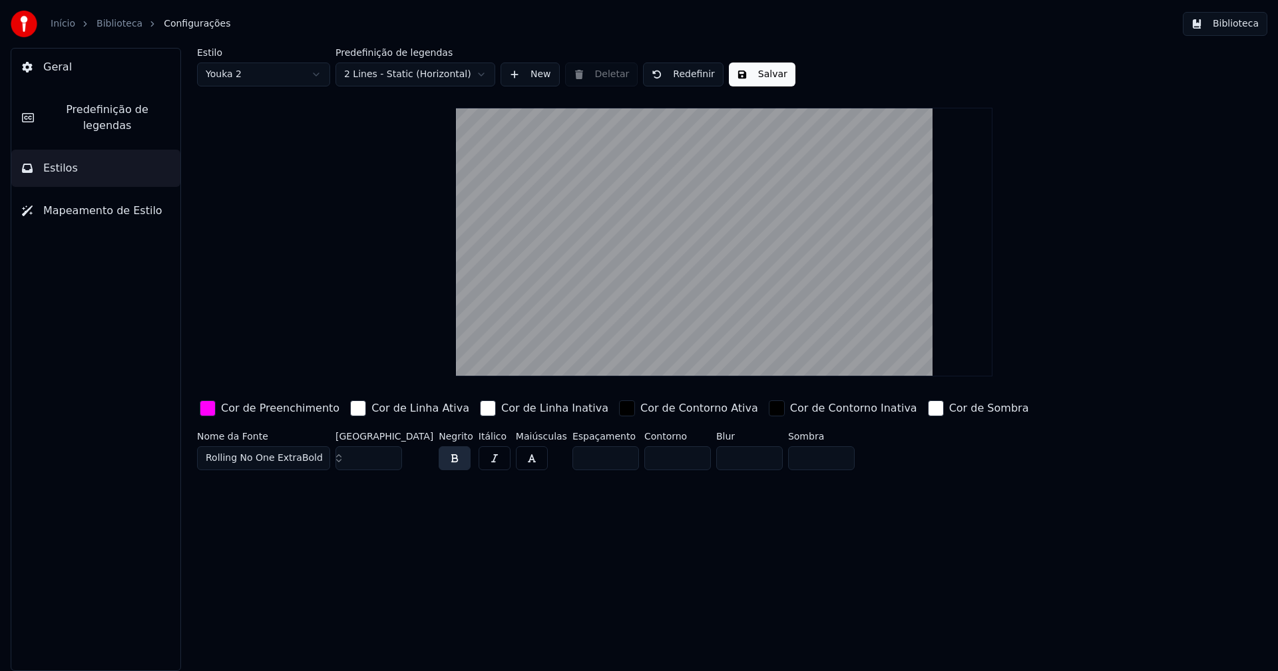
click at [761, 79] on button "Salvar" at bounding box center [762, 75] width 67 height 24
click at [1237, 24] on button "Biblioteca" at bounding box center [1225, 24] width 85 height 24
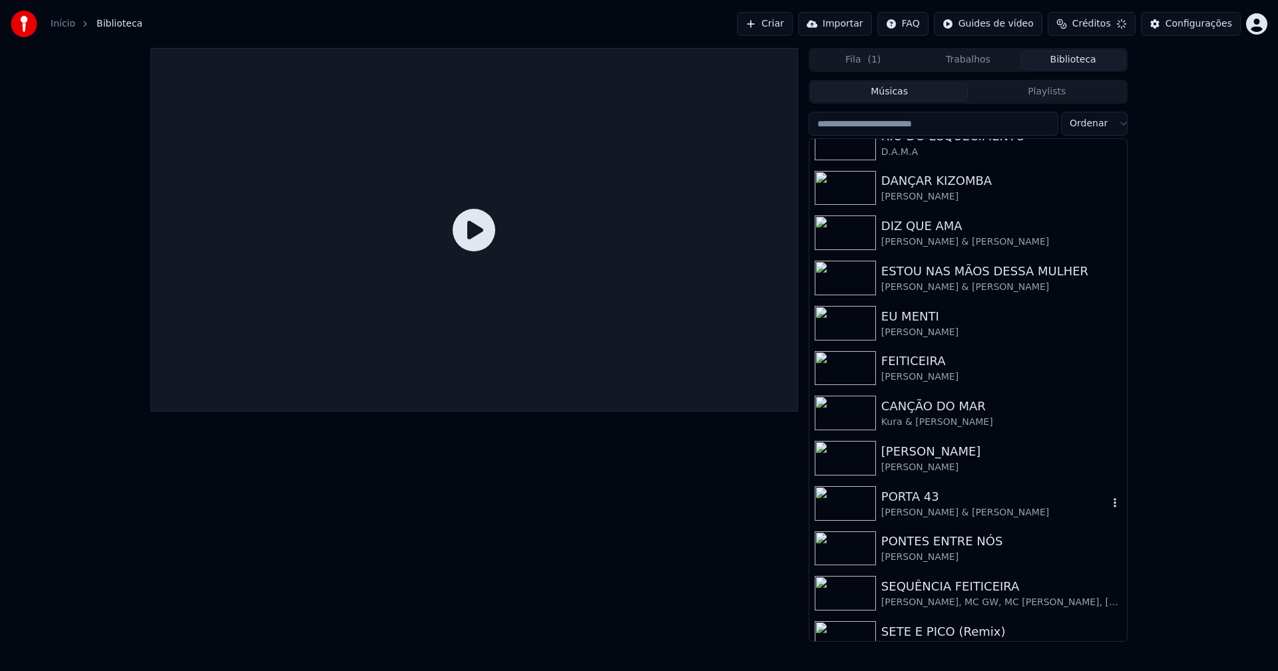
scroll to position [200, 0]
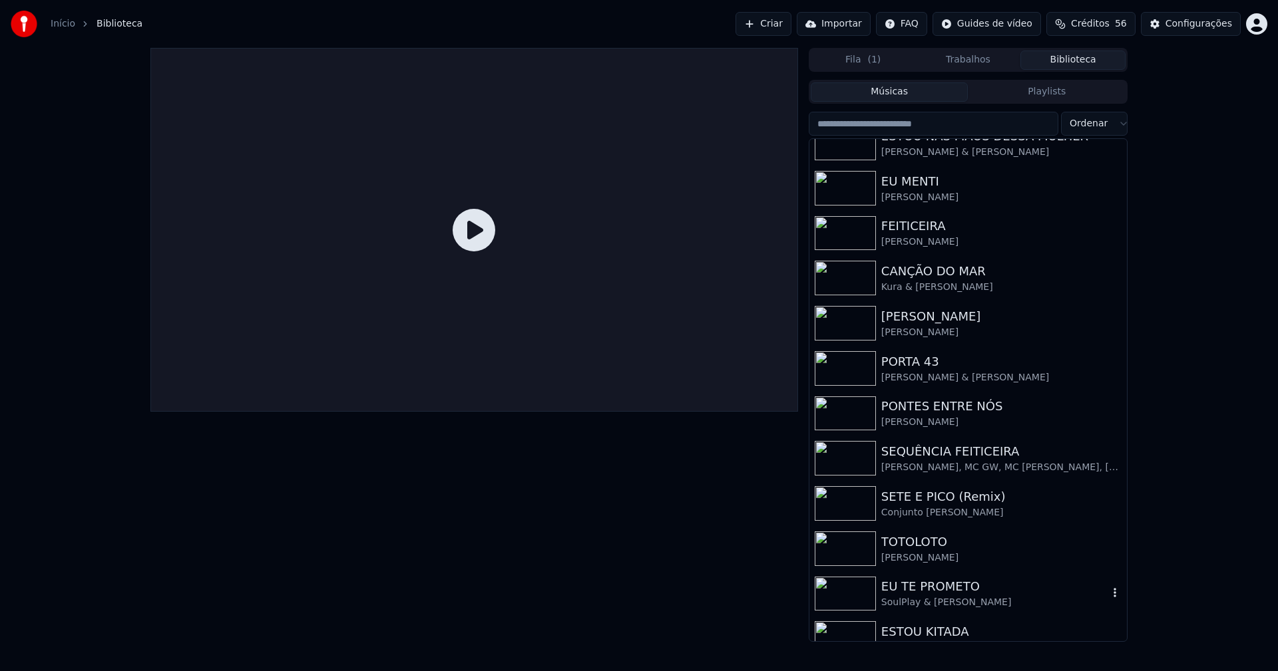
click at [936, 598] on div "SoulPlay & [PERSON_NAME]" at bounding box center [994, 602] width 227 height 13
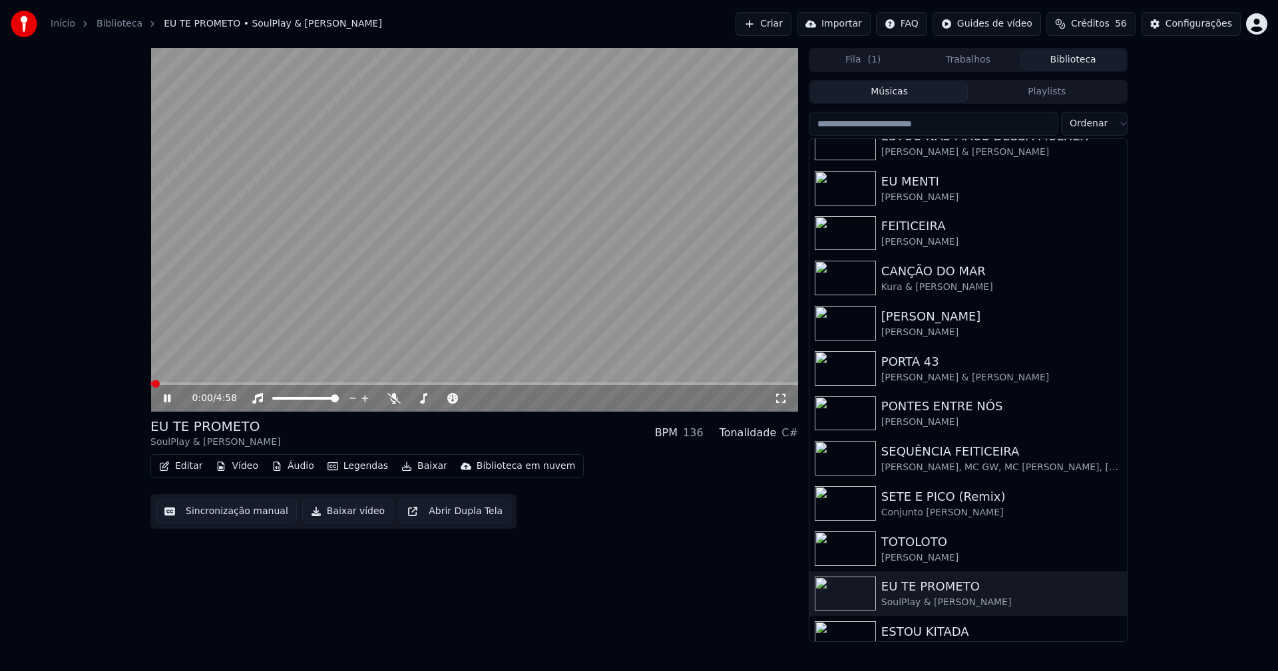
drag, startPoint x: 780, startPoint y: 401, endPoint x: 782, endPoint y: 417, distance: 15.4
click at [781, 401] on icon at bounding box center [780, 398] width 13 height 11
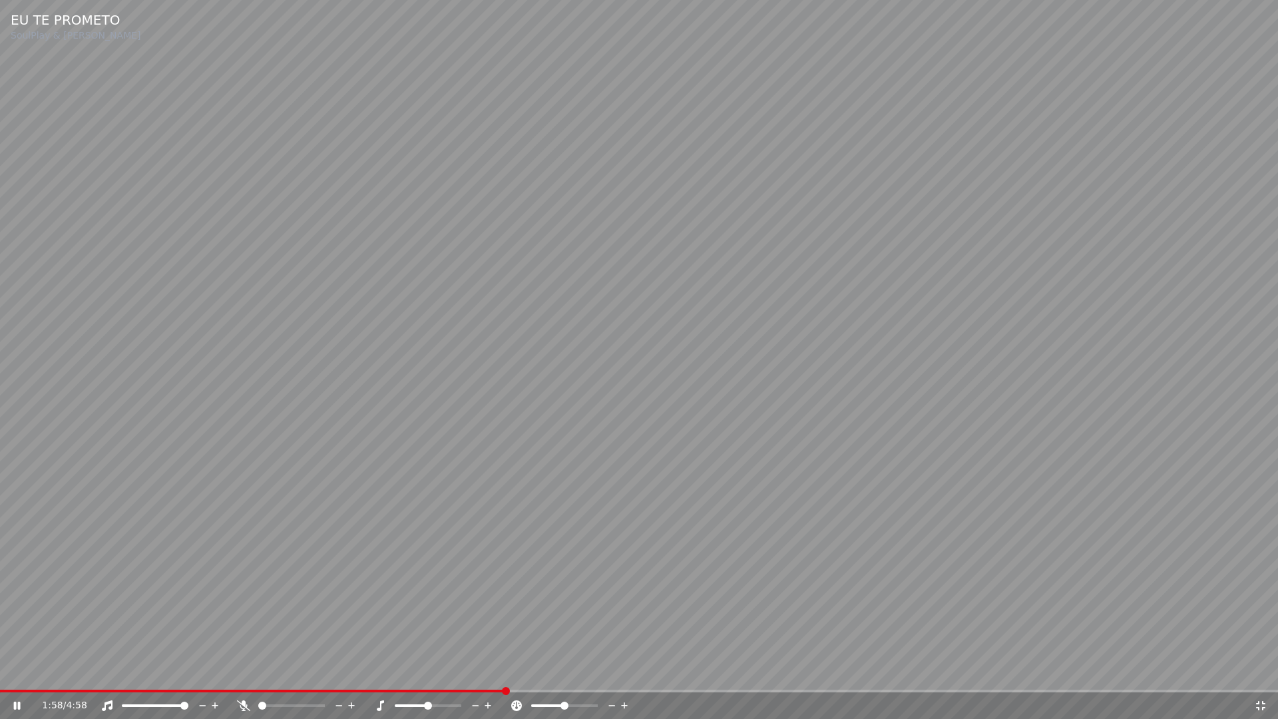
click at [504, 671] on span at bounding box center [639, 690] width 1278 height 3
drag, startPoint x: 1262, startPoint y: 701, endPoint x: 793, endPoint y: 504, distance: 509.5
click at [1262, 671] on icon at bounding box center [1260, 705] width 9 height 9
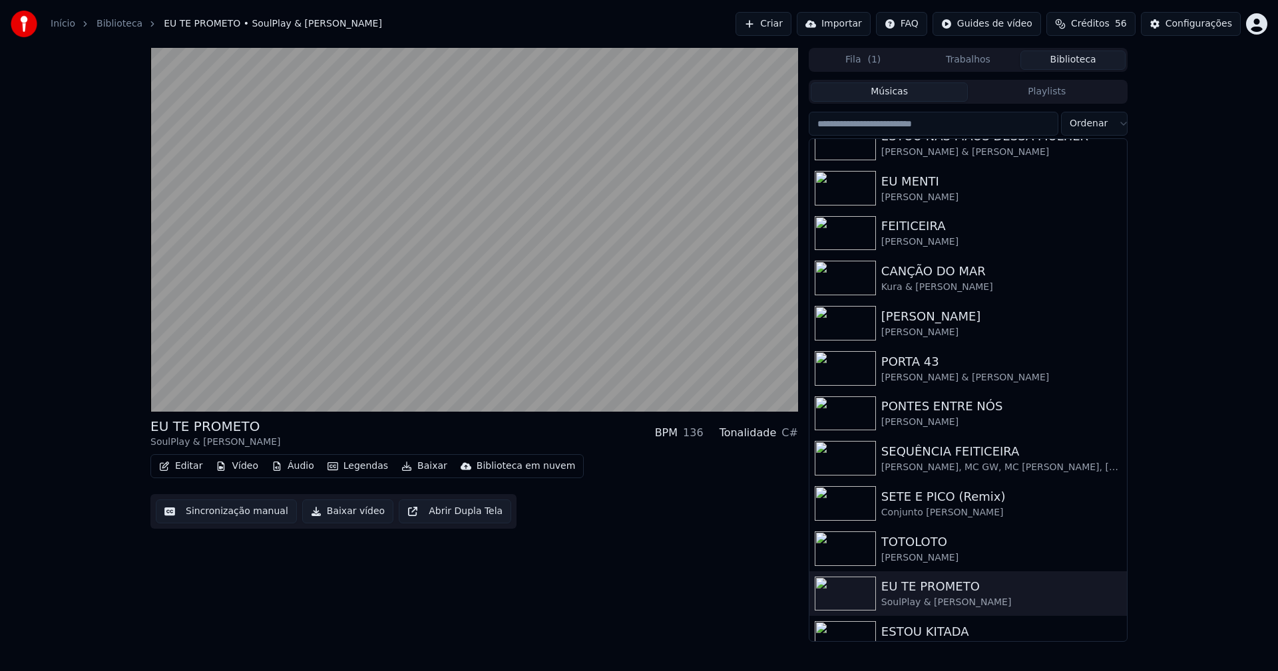
click at [321, 509] on button "Baixar vídeo" at bounding box center [347, 512] width 91 height 24
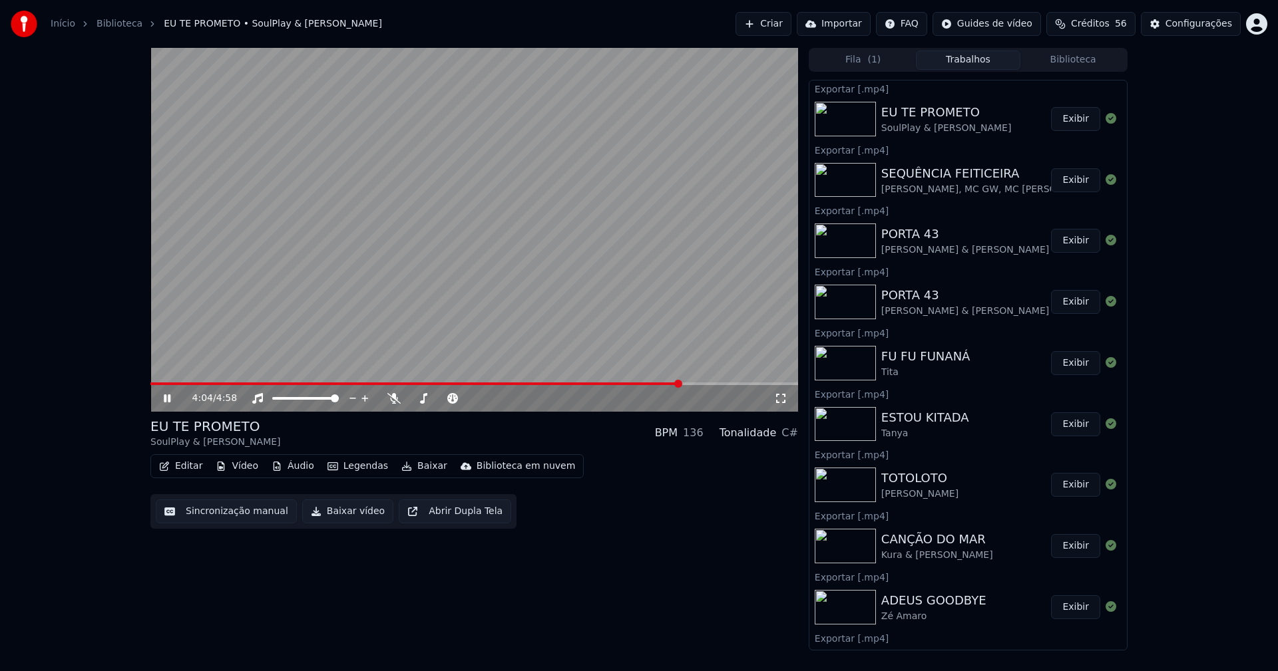
click at [777, 398] on icon at bounding box center [780, 398] width 13 height 11
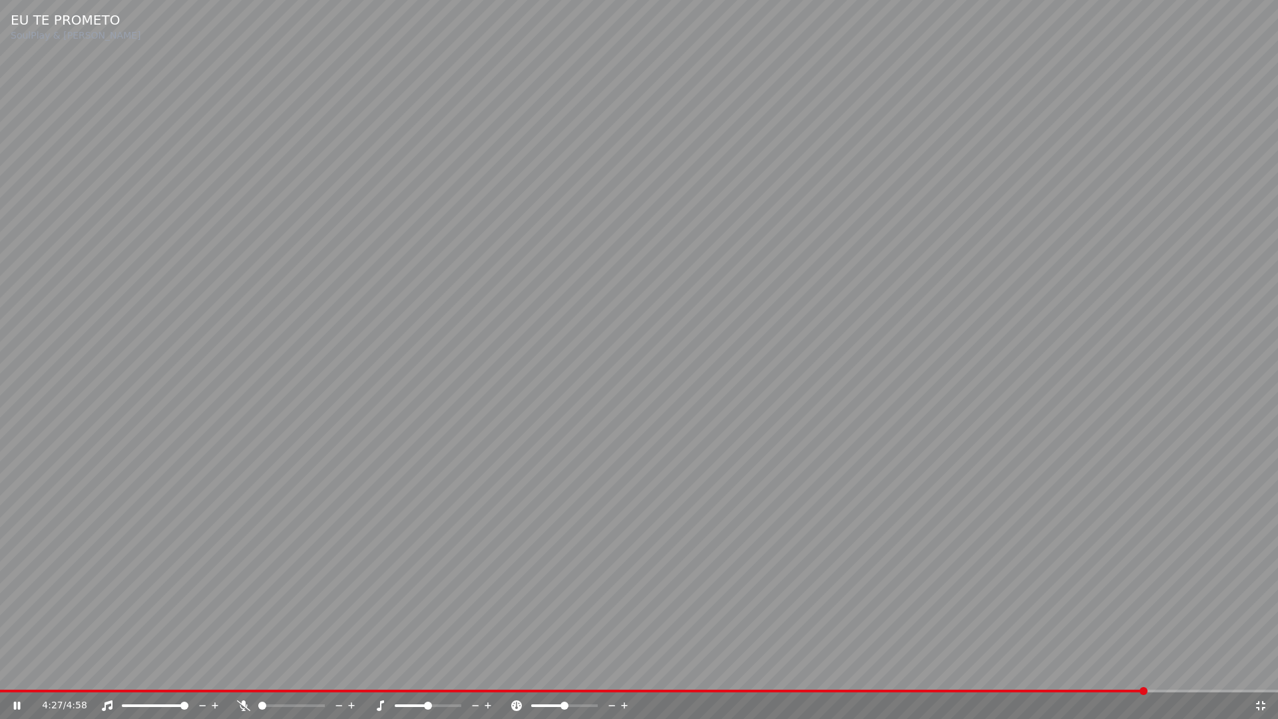
click at [1262, 671] on icon at bounding box center [1260, 705] width 9 height 9
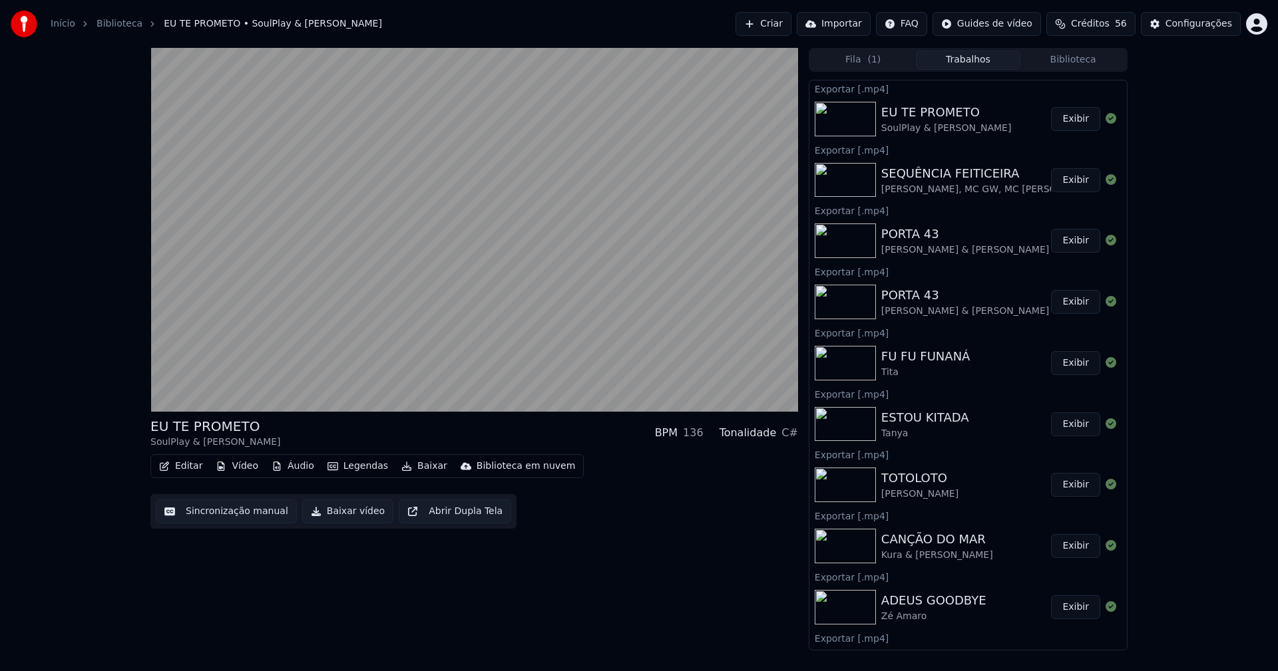
click at [1091, 61] on button "Biblioteca" at bounding box center [1072, 60] width 105 height 19
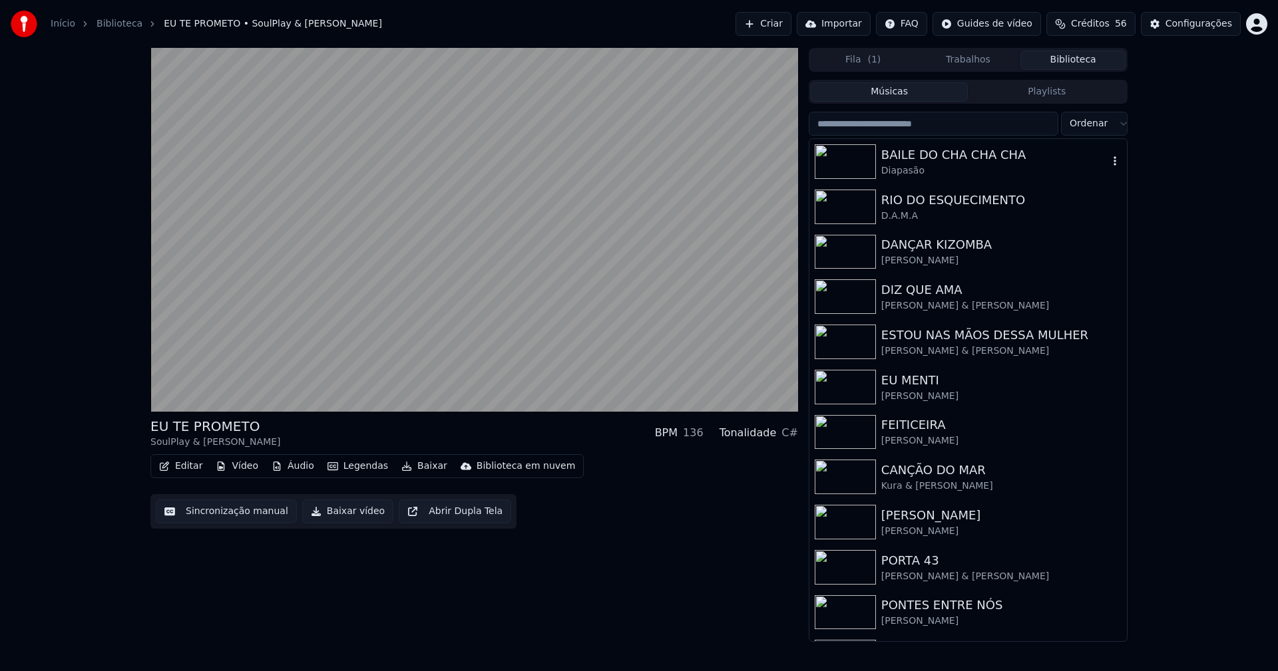
click at [951, 158] on div "BAILE DO CHA CHA CHA" at bounding box center [994, 155] width 227 height 19
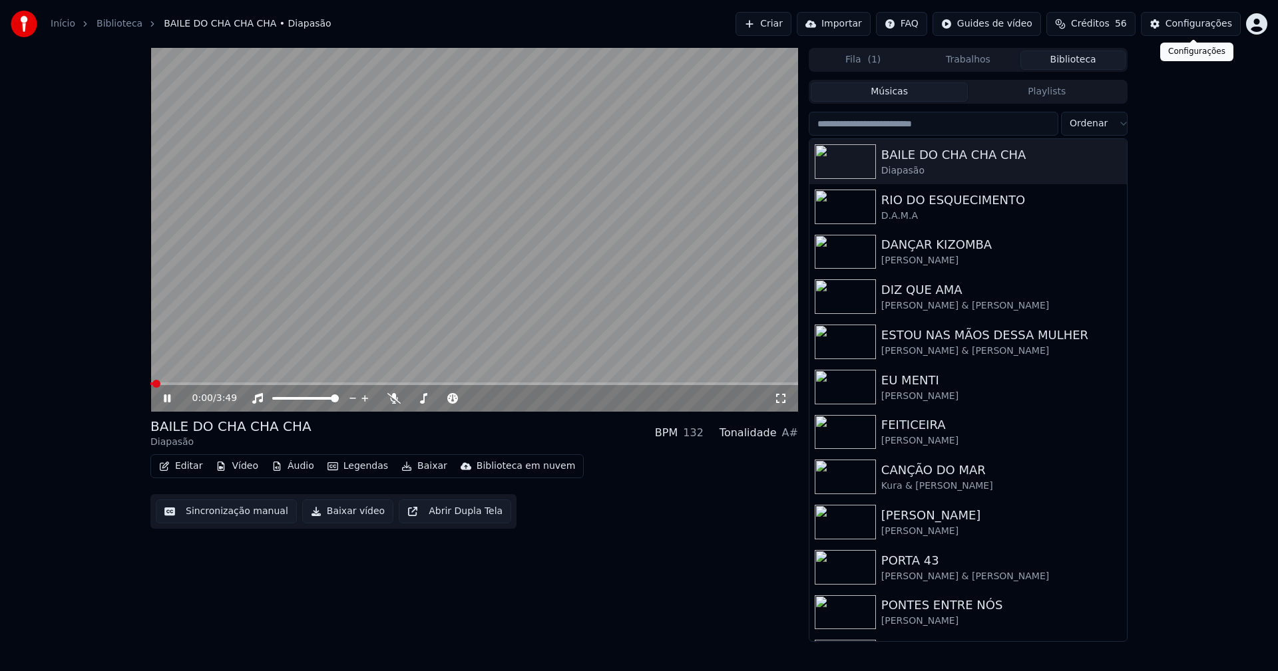
drag, startPoint x: 1206, startPoint y: 27, endPoint x: 1196, endPoint y: 30, distance: 10.5
click at [1196, 30] on div "Configurações" at bounding box center [1198, 23] width 67 height 13
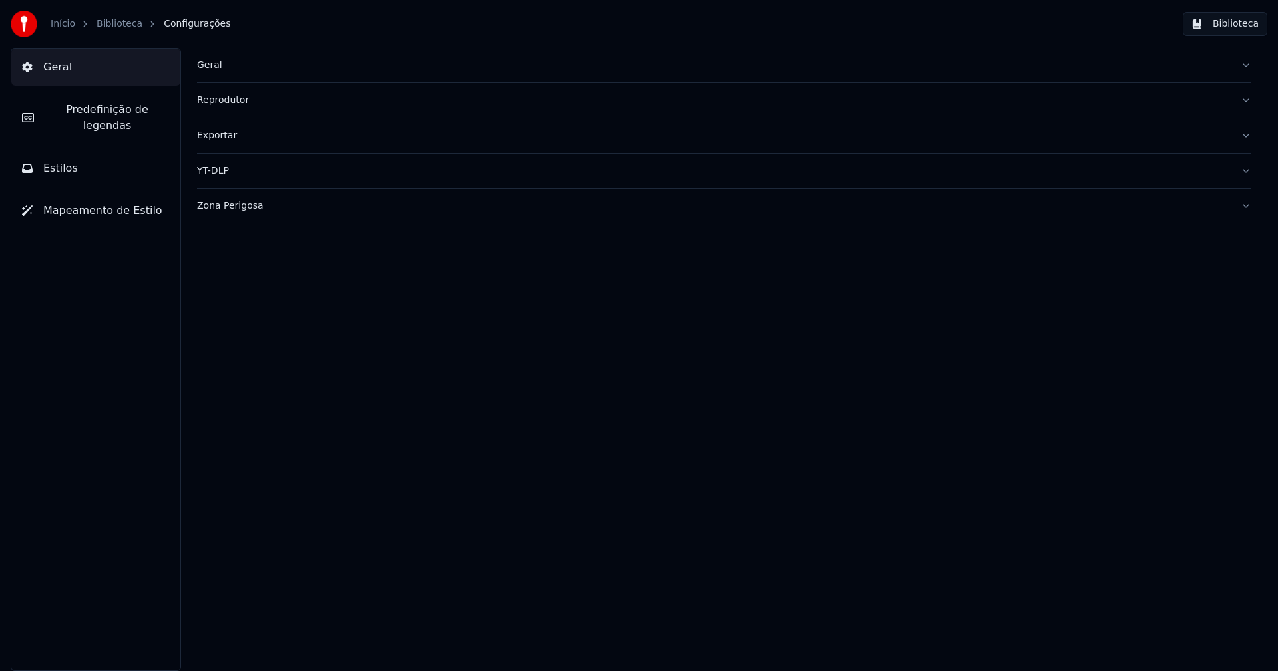
click at [82, 156] on button "Estilos" at bounding box center [95, 168] width 169 height 37
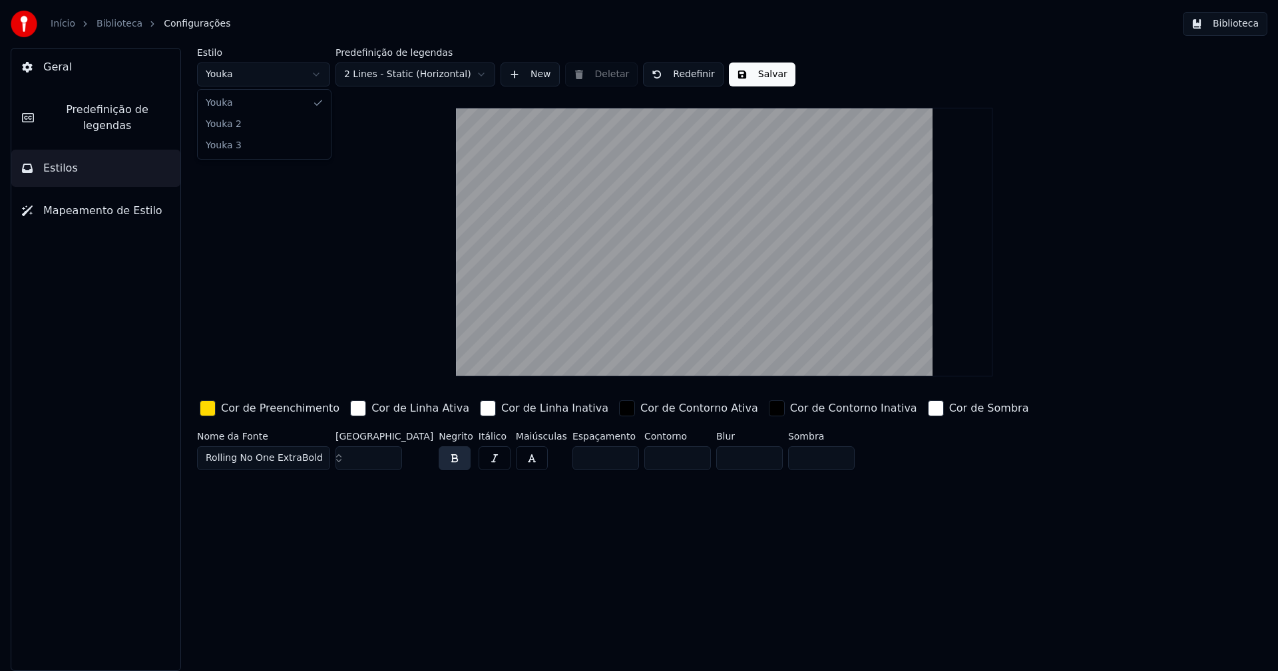
click at [288, 77] on html "Início Biblioteca Configurações Biblioteca Geral Predefinição de legendas Estil…" at bounding box center [639, 335] width 1278 height 671
type input "*****"
click at [390, 461] on input "**" at bounding box center [368, 459] width 67 height 24
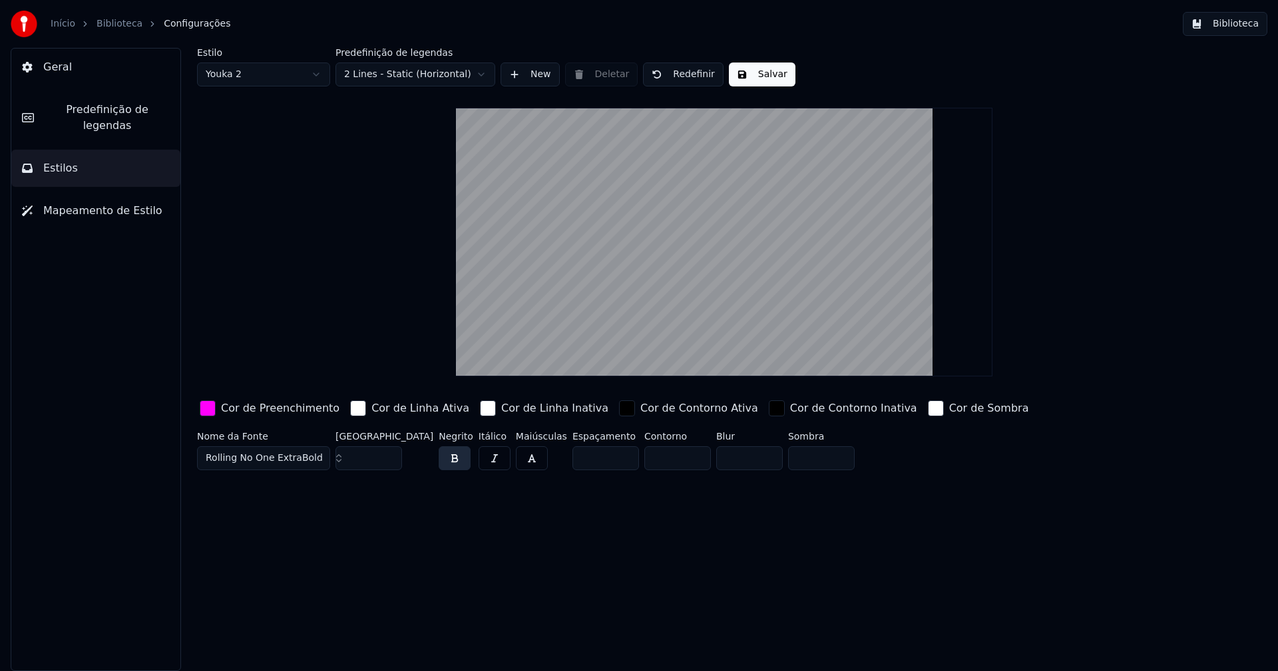
click at [390, 461] on input "**" at bounding box center [368, 459] width 67 height 24
type input "**"
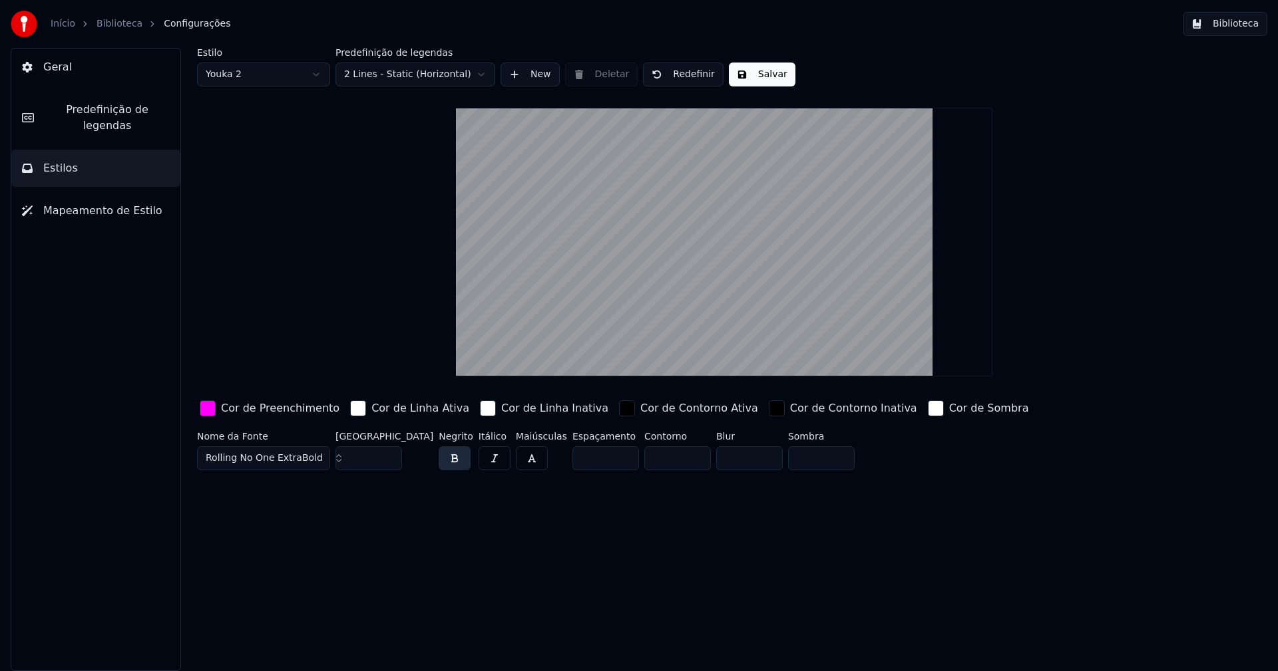
click at [390, 461] on input "**" at bounding box center [368, 459] width 67 height 24
click at [213, 413] on div "button" at bounding box center [208, 409] width 16 height 16
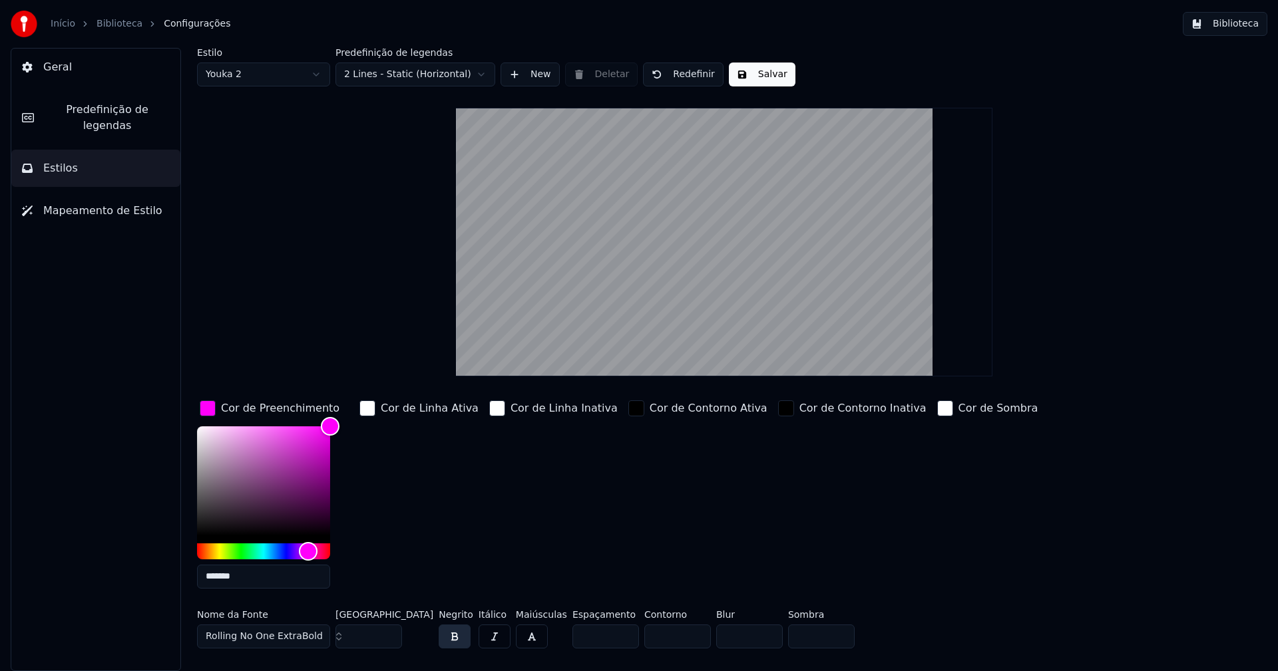
click at [244, 578] on input "*******" at bounding box center [263, 577] width 133 height 24
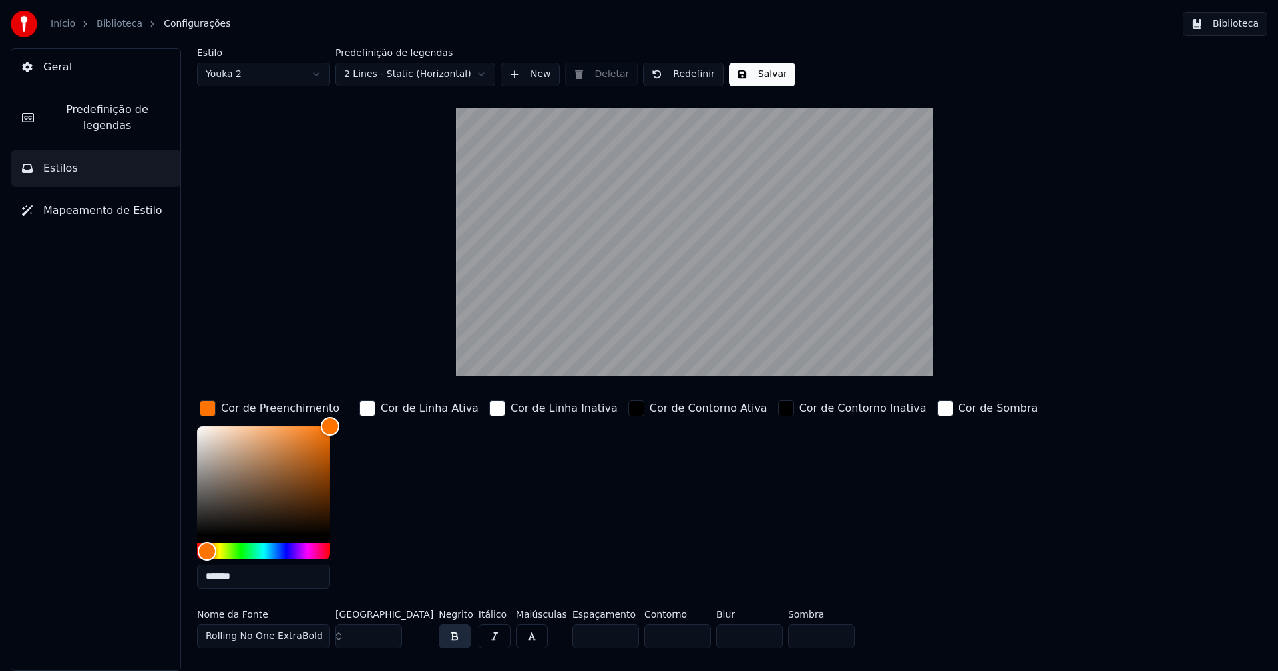
type input "*******"
click at [210, 412] on div "button" at bounding box center [208, 409] width 16 height 16
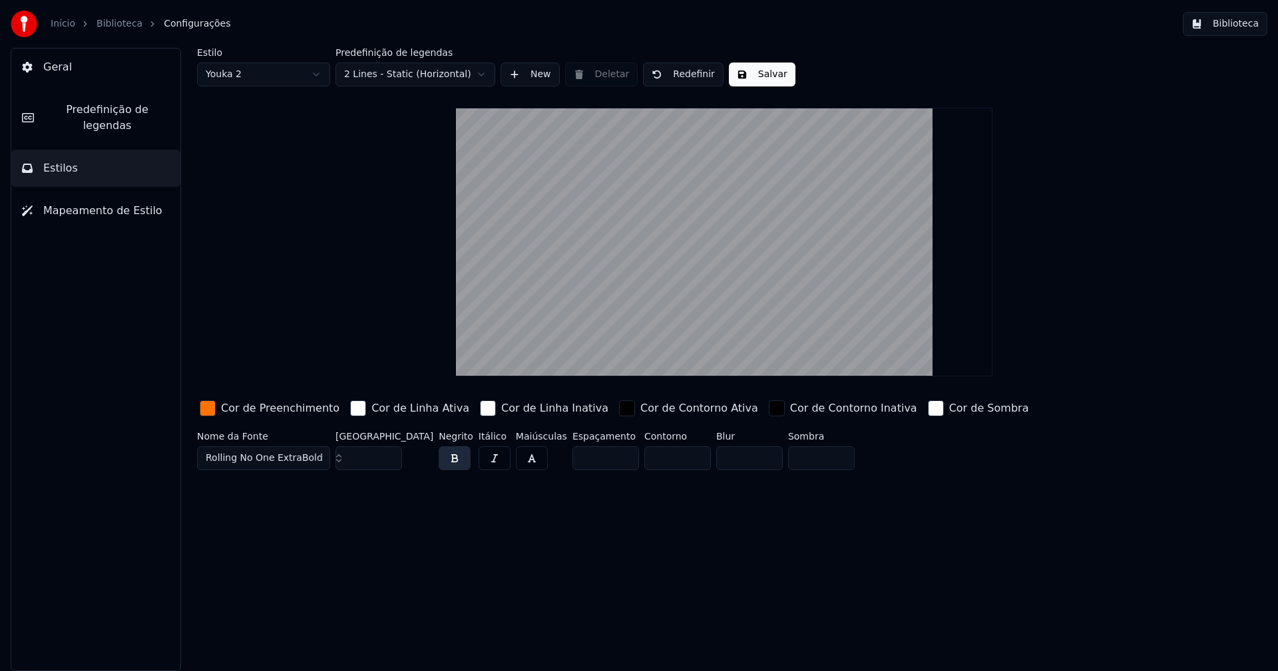
click at [761, 68] on button "Salvar" at bounding box center [762, 75] width 67 height 24
click at [1240, 27] on button "Biblioteca" at bounding box center [1225, 24] width 85 height 24
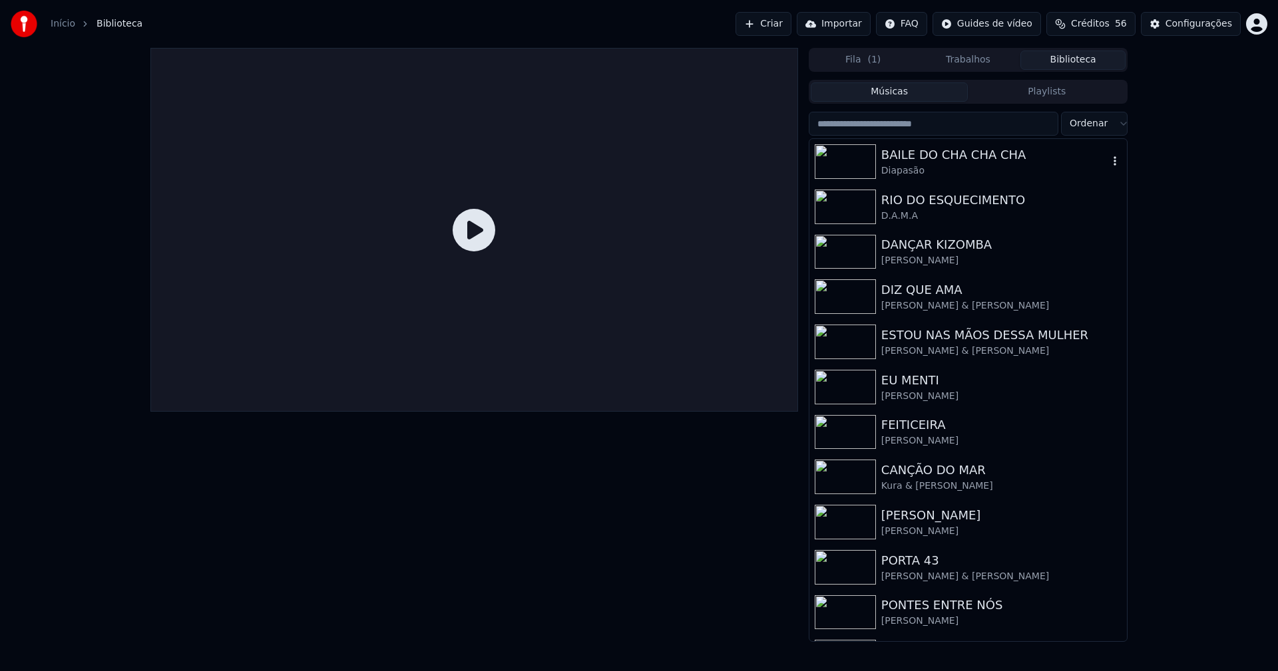
click at [926, 153] on div "BAILE DO CHA CHA CHA" at bounding box center [994, 155] width 227 height 19
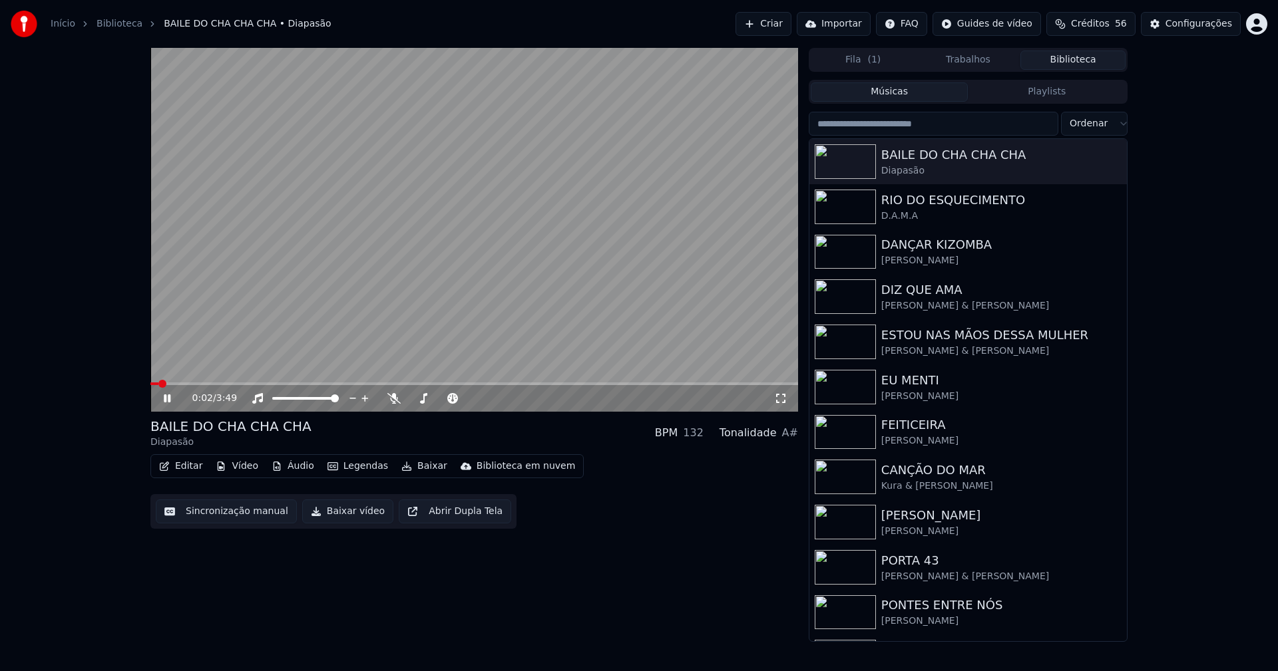
click at [290, 384] on span at bounding box center [474, 384] width 648 height 3
click at [781, 400] on icon at bounding box center [780, 398] width 13 height 11
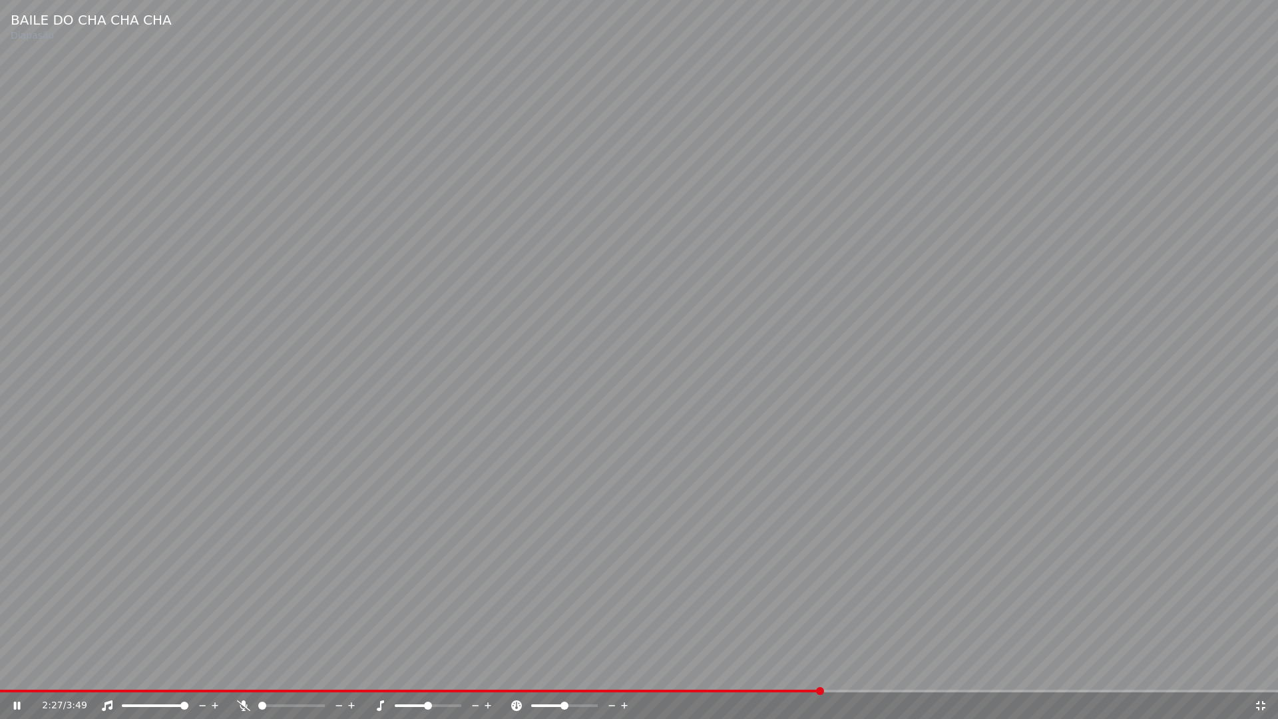
drag, startPoint x: 1262, startPoint y: 707, endPoint x: 1264, endPoint y: 658, distance: 49.3
click at [1262, 671] on icon at bounding box center [1260, 705] width 13 height 11
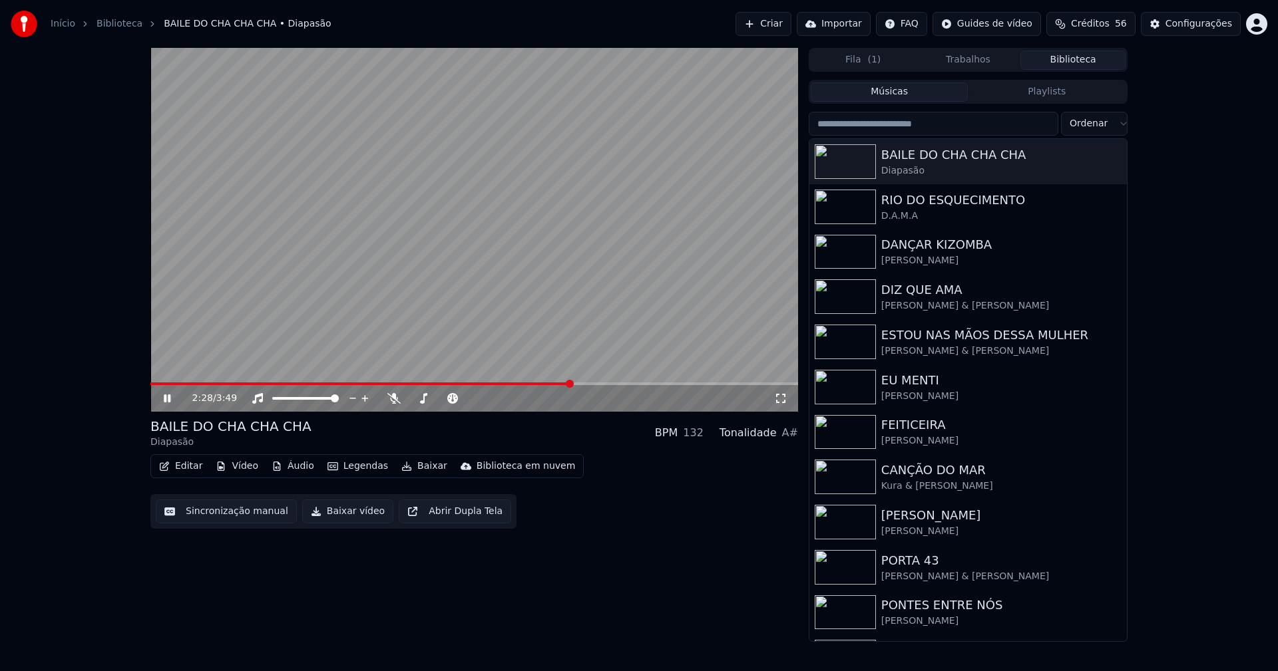
click at [339, 516] on button "Baixar vídeo" at bounding box center [347, 512] width 91 height 24
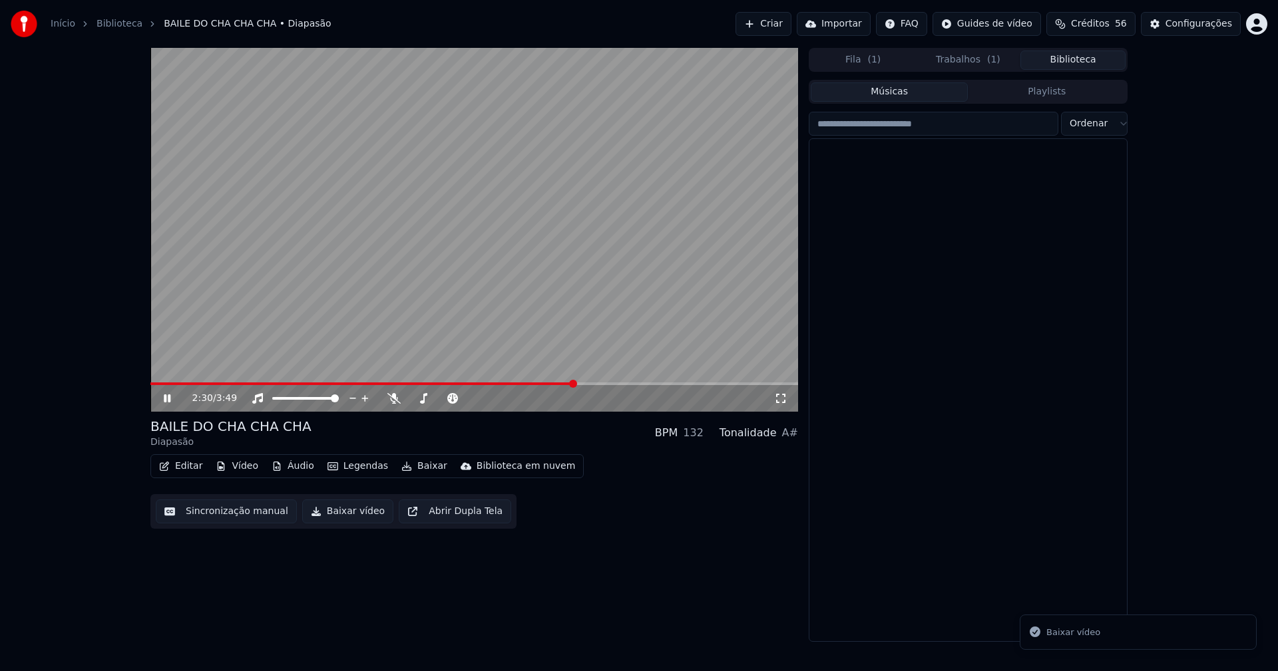
click at [1084, 56] on button "Biblioteca" at bounding box center [1072, 60] width 105 height 19
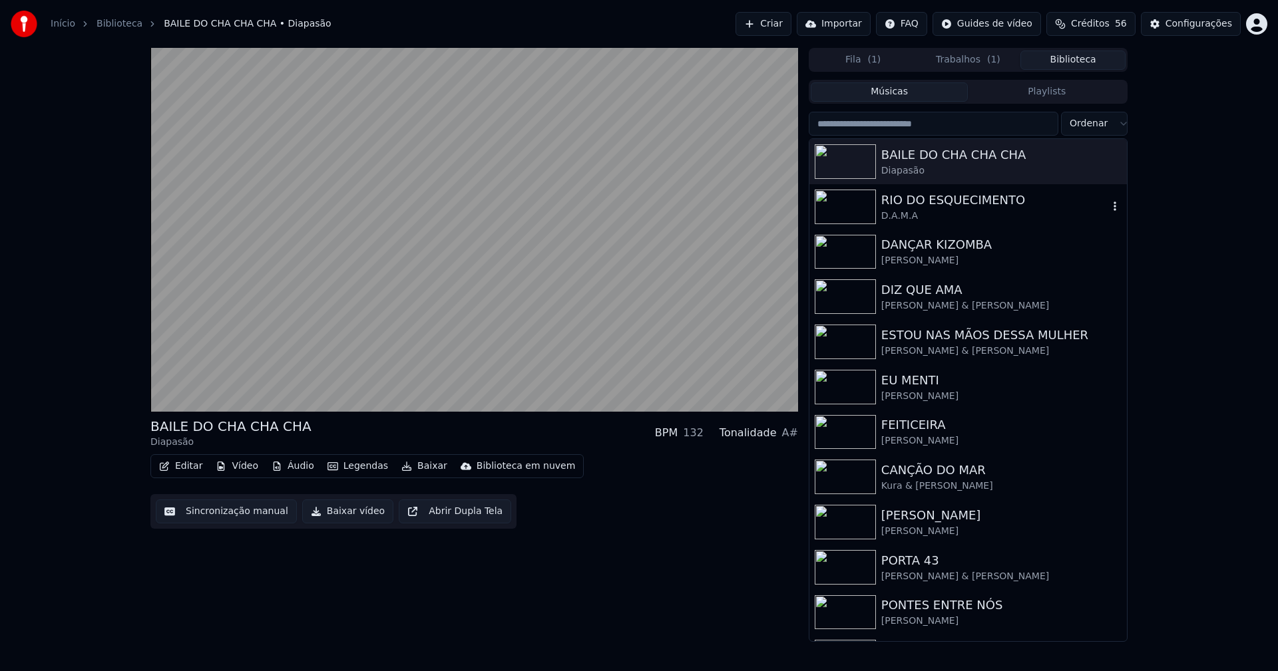
click at [946, 200] on div "RIO DO ESQUECIMENTO" at bounding box center [994, 200] width 227 height 19
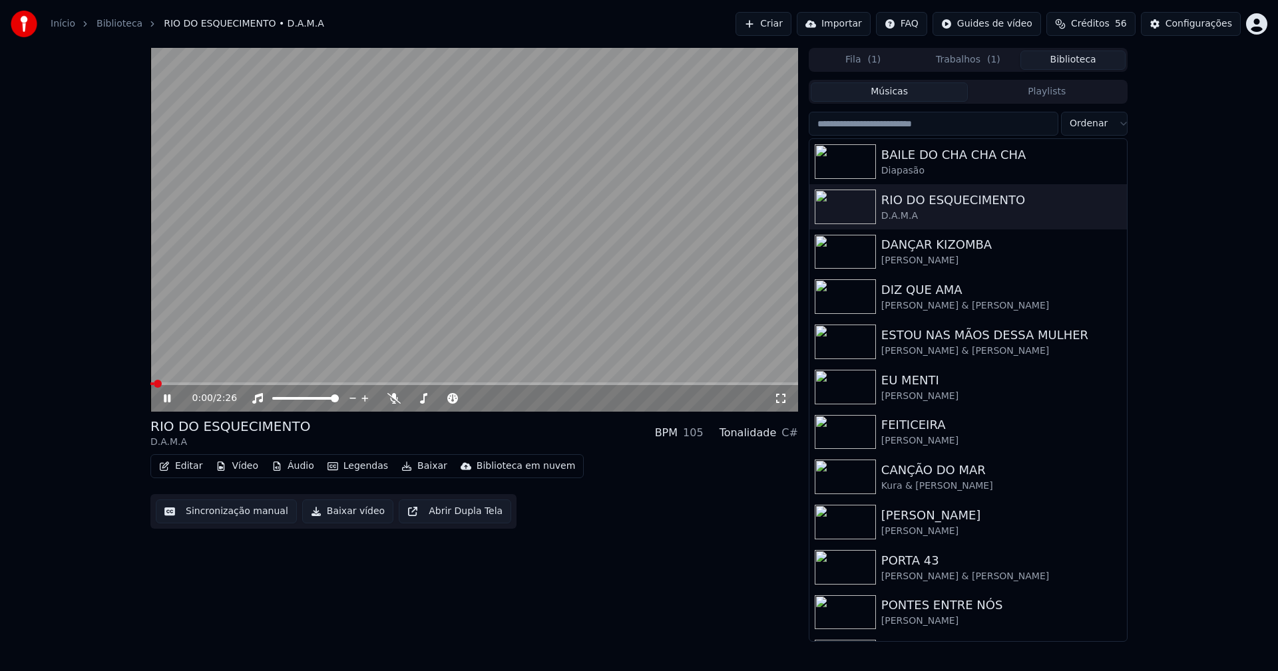
click at [168, 398] on icon at bounding box center [167, 399] width 7 height 8
click at [334, 509] on button "Baixar vídeo" at bounding box center [347, 512] width 91 height 24
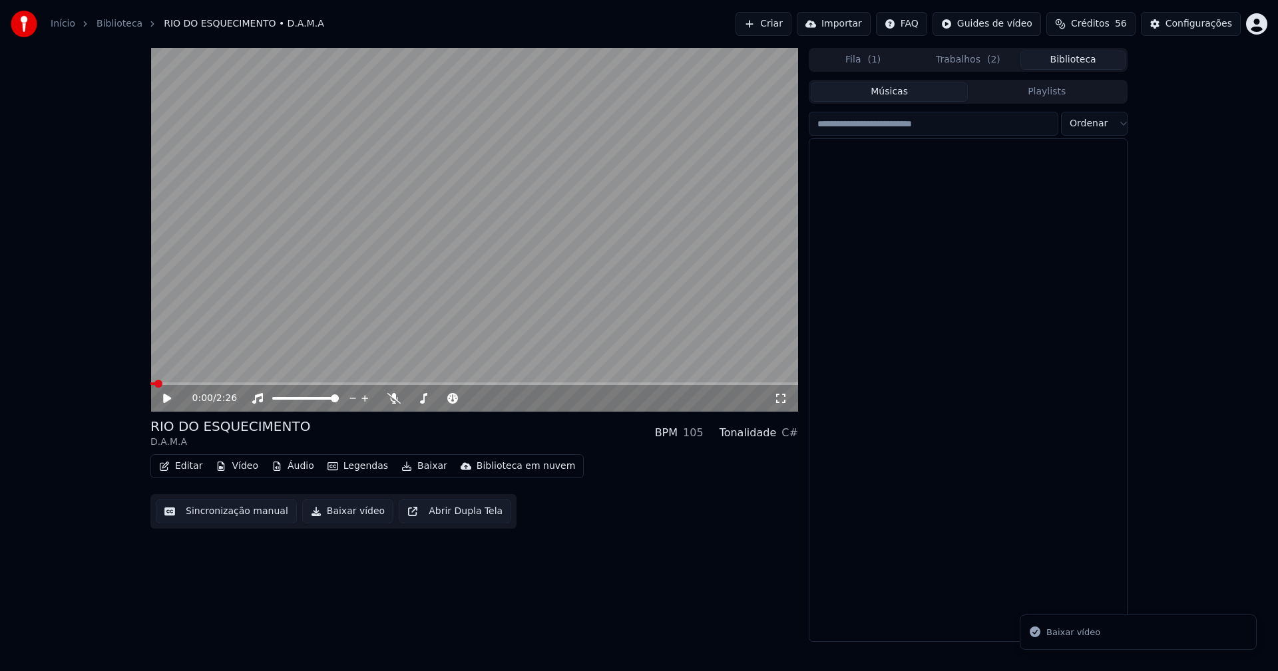
click at [1085, 59] on button "Biblioteca" at bounding box center [1072, 60] width 105 height 19
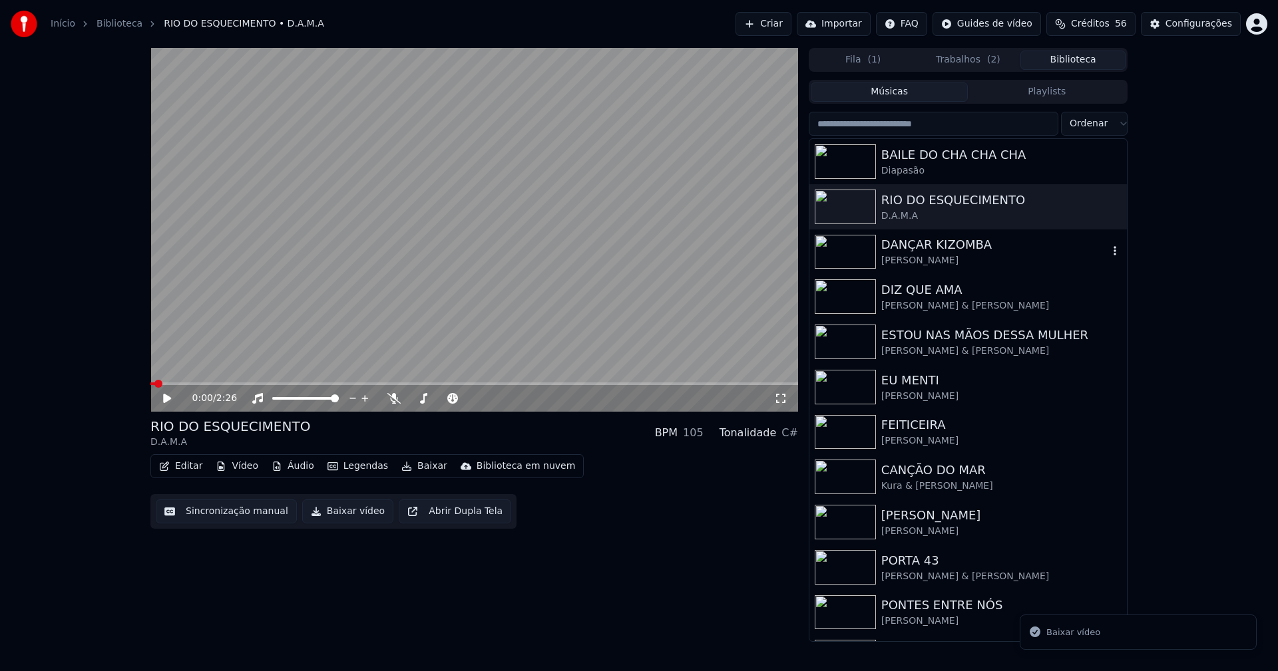
drag, startPoint x: 926, startPoint y: 250, endPoint x: 883, endPoint y: 226, distance: 48.9
click at [927, 250] on div "DANÇAR KIZOMBA" at bounding box center [994, 245] width 227 height 19
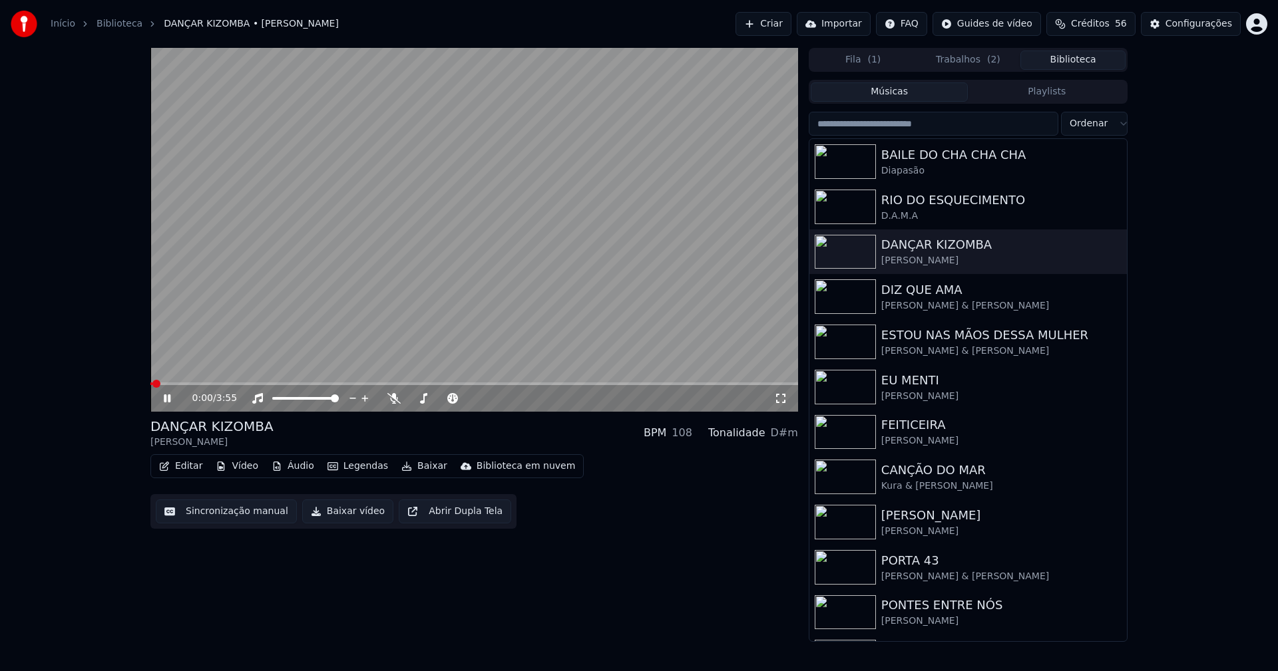
click at [170, 401] on icon at bounding box center [167, 399] width 7 height 8
click at [346, 512] on button "Baixar vídeo" at bounding box center [347, 512] width 91 height 24
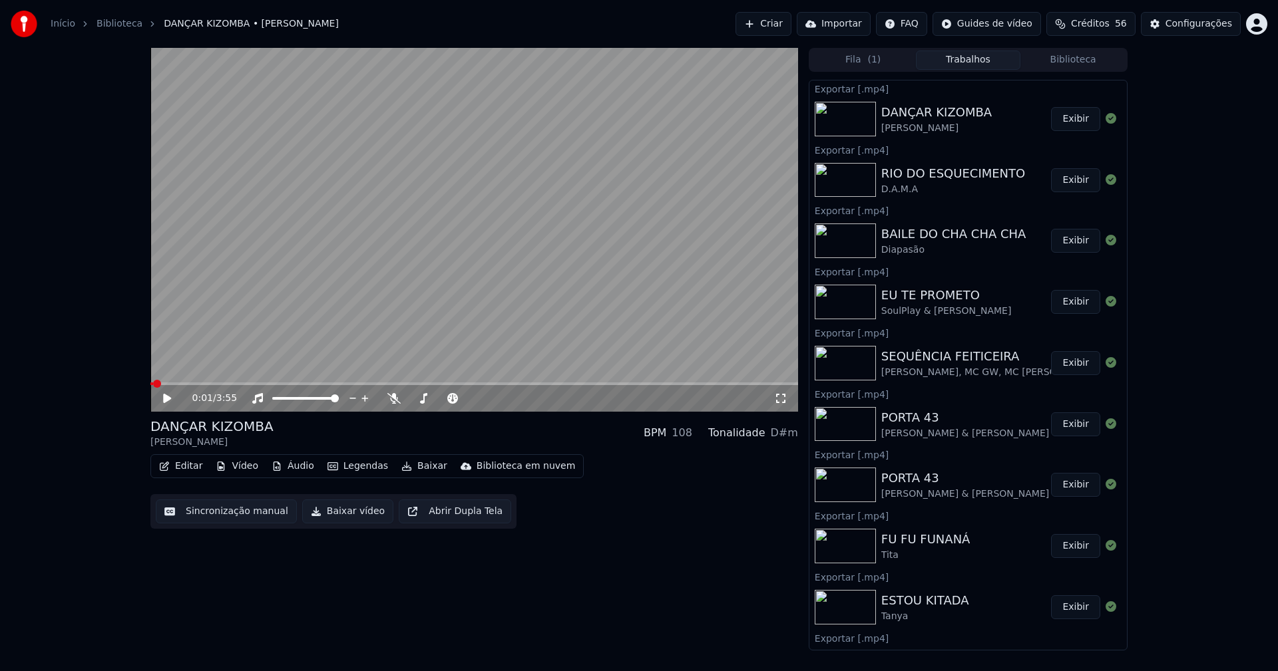
click at [1099, 55] on button "Biblioteca" at bounding box center [1072, 60] width 105 height 19
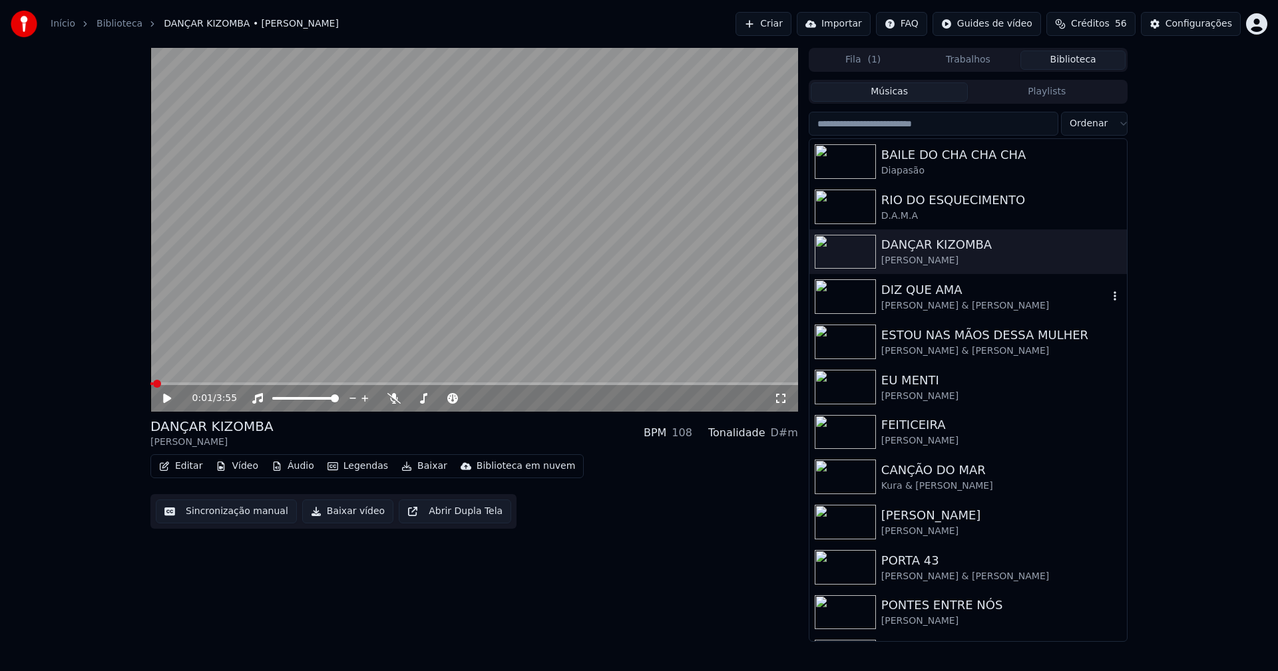
drag, startPoint x: 915, startPoint y: 297, endPoint x: 934, endPoint y: 295, distance: 19.4
click at [917, 297] on div "DIZ QUE AMA" at bounding box center [994, 290] width 227 height 19
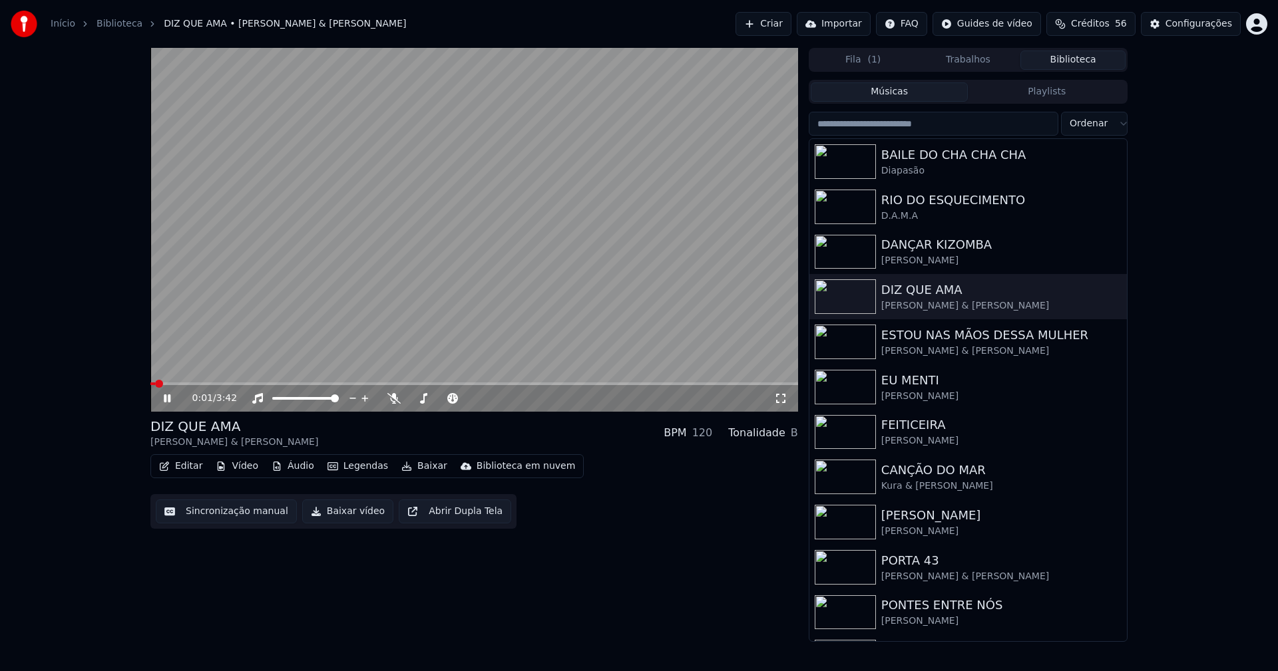
click at [168, 399] on icon at bounding box center [176, 398] width 31 height 11
click at [348, 510] on button "Baixar vídeo" at bounding box center [347, 512] width 91 height 24
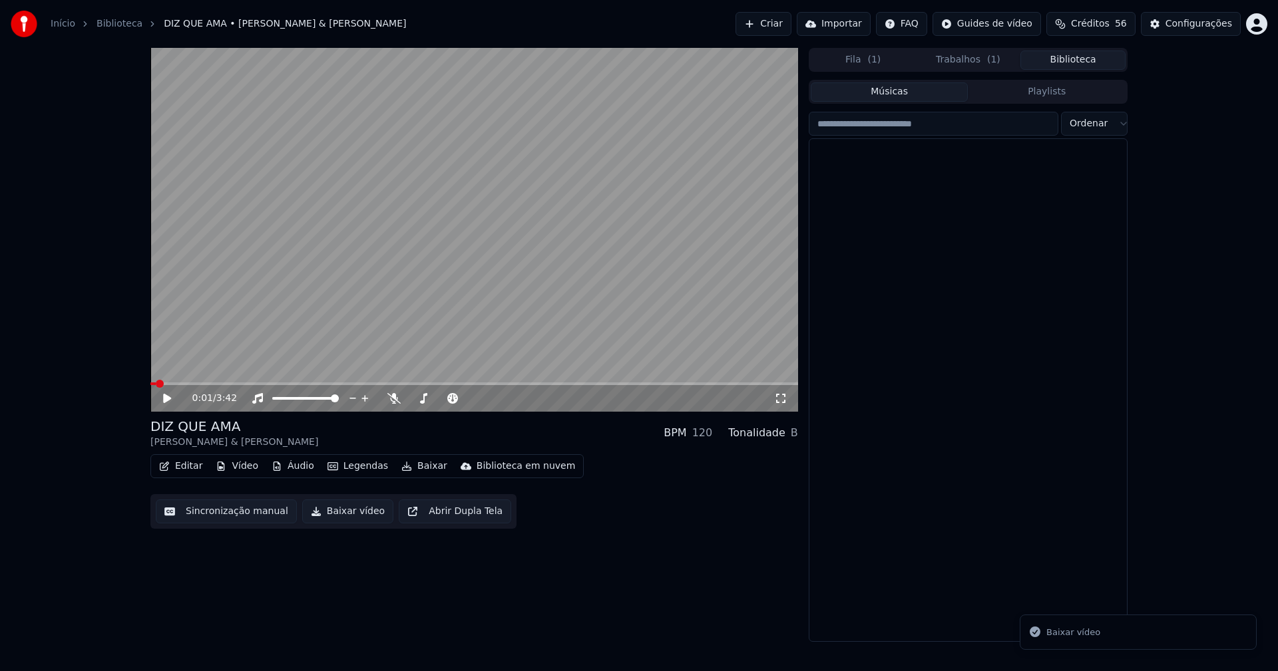
click at [1091, 61] on button "Biblioteca" at bounding box center [1072, 60] width 105 height 19
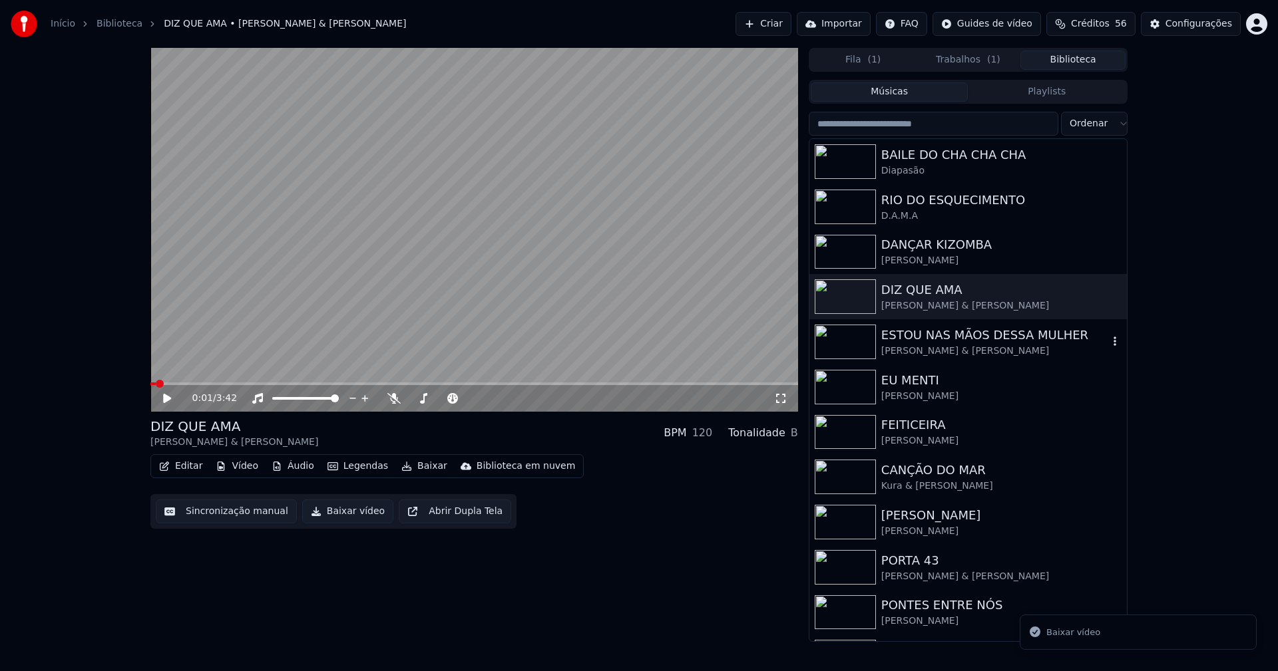
drag, startPoint x: 970, startPoint y: 345, endPoint x: 994, endPoint y: 293, distance: 58.1
click at [974, 343] on div "ESTOU NAS MÃOS DESSA MULHER Leandro & Leonardo" at bounding box center [994, 342] width 227 height 32
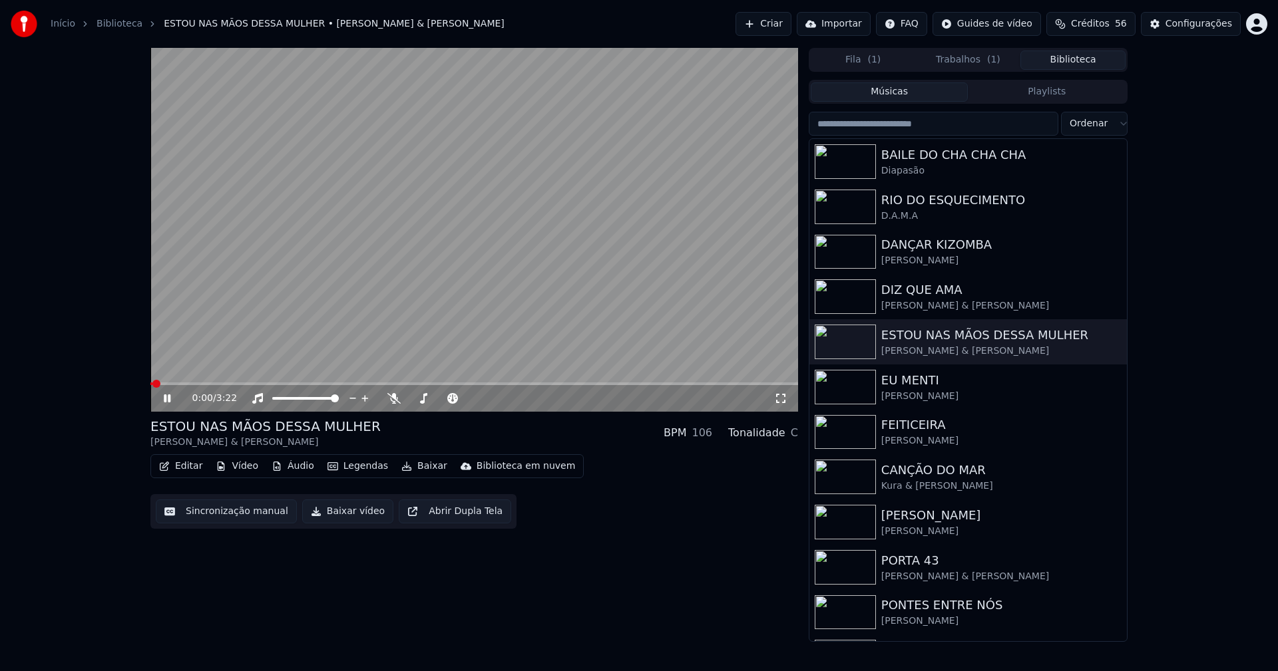
click at [168, 400] on icon at bounding box center [176, 398] width 31 height 11
click at [342, 518] on button "Baixar vídeo" at bounding box center [347, 512] width 91 height 24
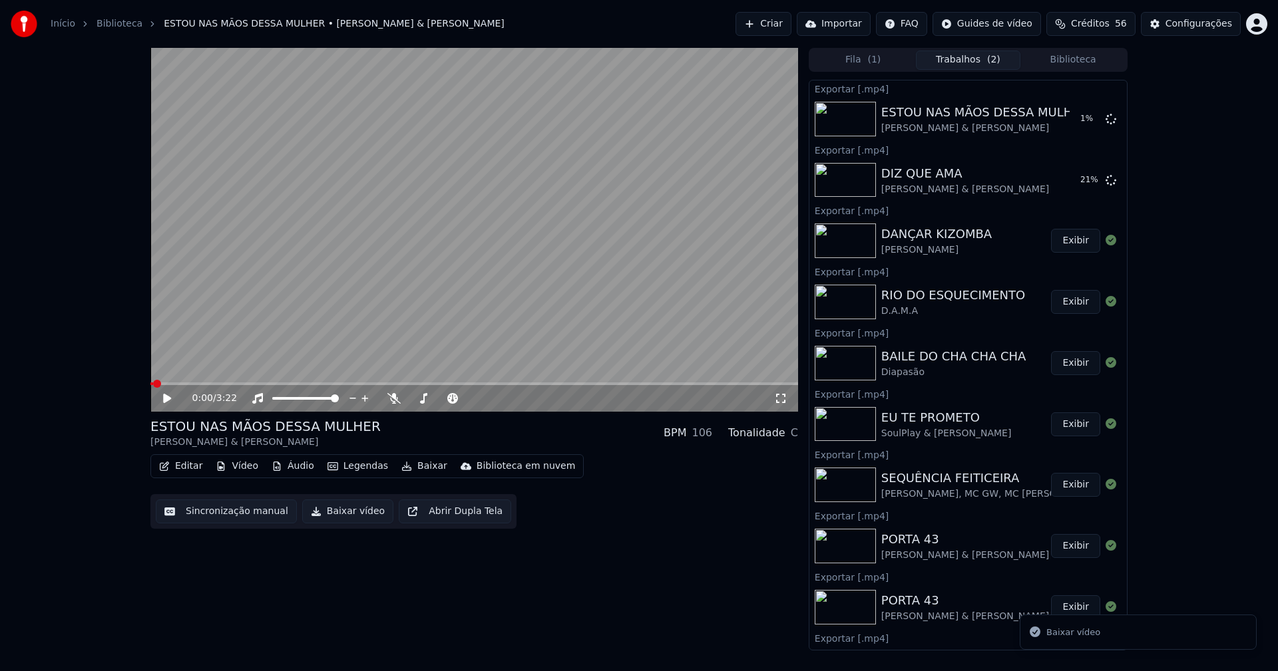
click at [1083, 61] on button "Biblioteca" at bounding box center [1072, 60] width 105 height 19
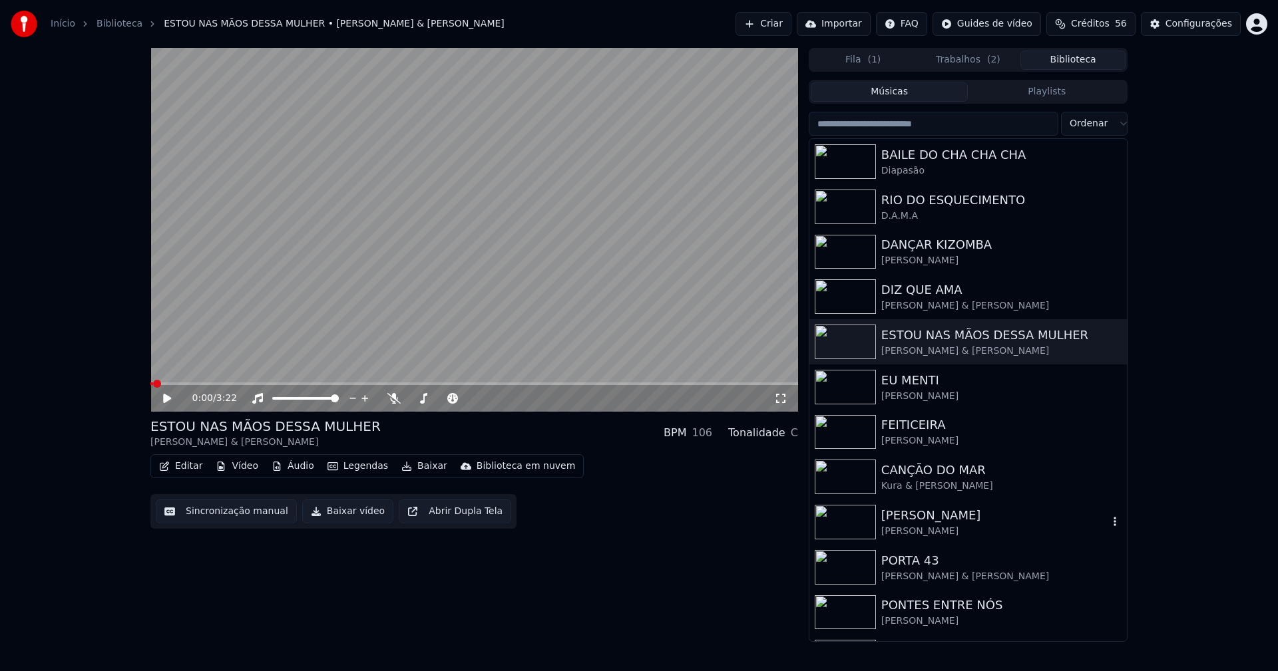
drag, startPoint x: 913, startPoint y: 523, endPoint x: 786, endPoint y: 481, distance: 133.8
click at [914, 523] on div "[PERSON_NAME]" at bounding box center [994, 515] width 227 height 19
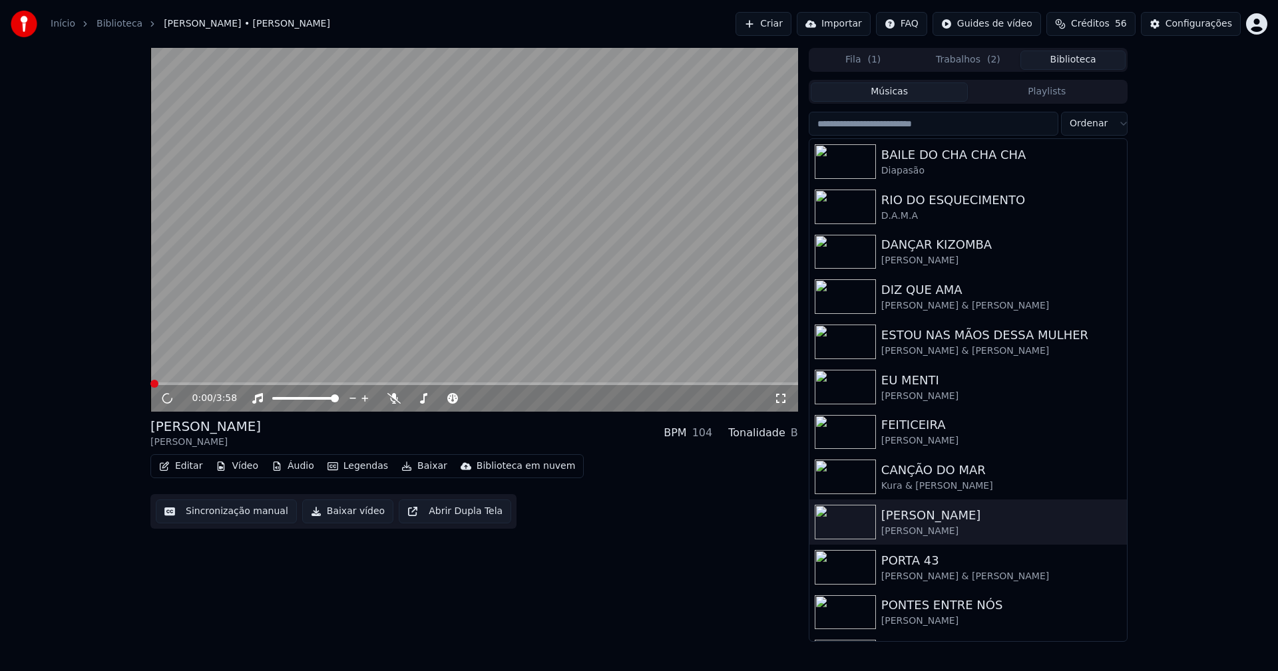
click at [339, 512] on button "Baixar vídeo" at bounding box center [347, 512] width 91 height 24
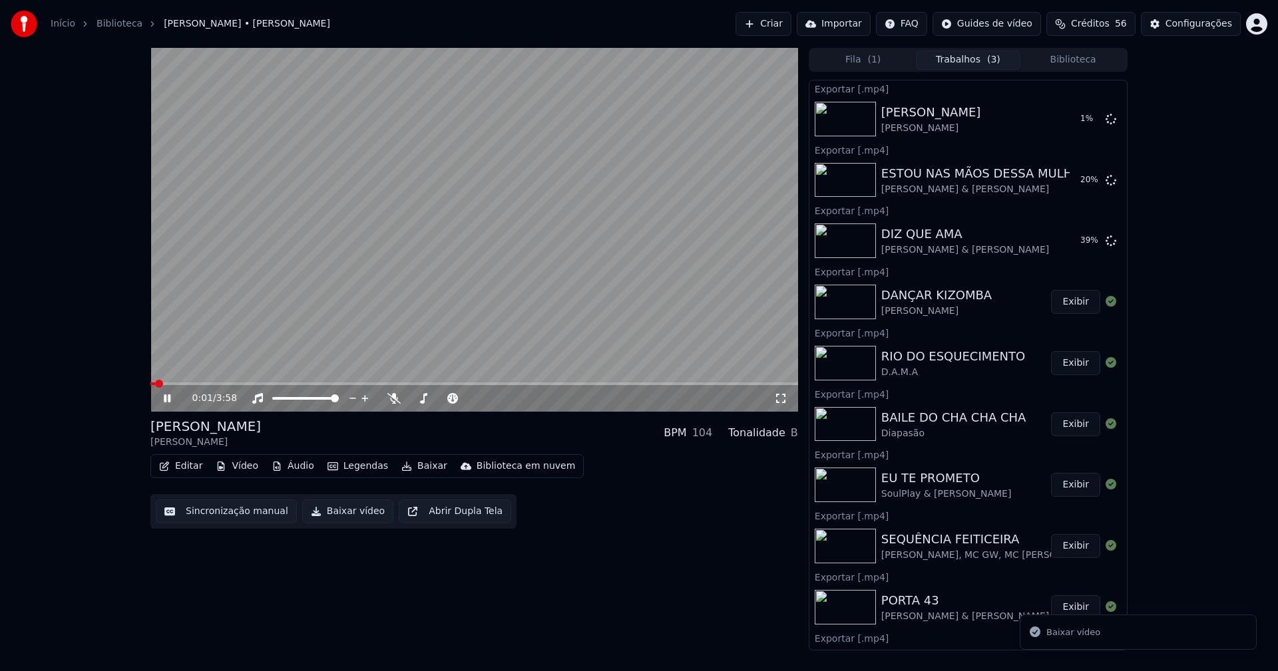
click at [168, 397] on icon at bounding box center [176, 398] width 31 height 11
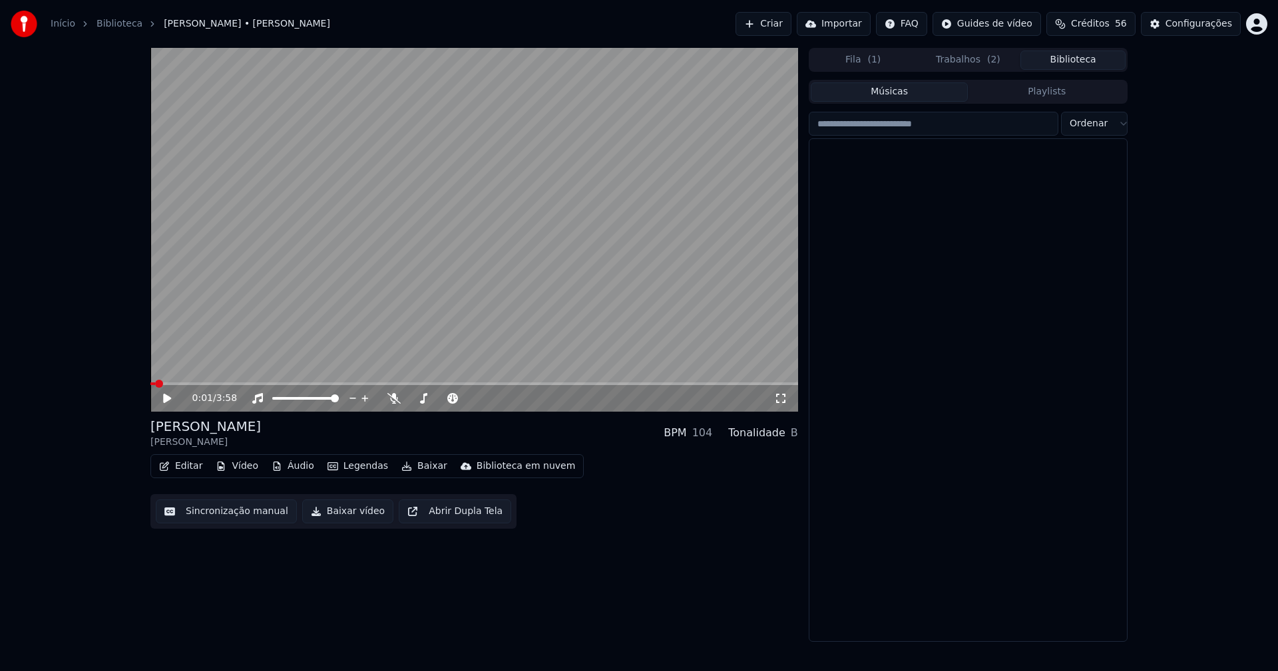
click at [1078, 57] on button "Biblioteca" at bounding box center [1072, 60] width 105 height 19
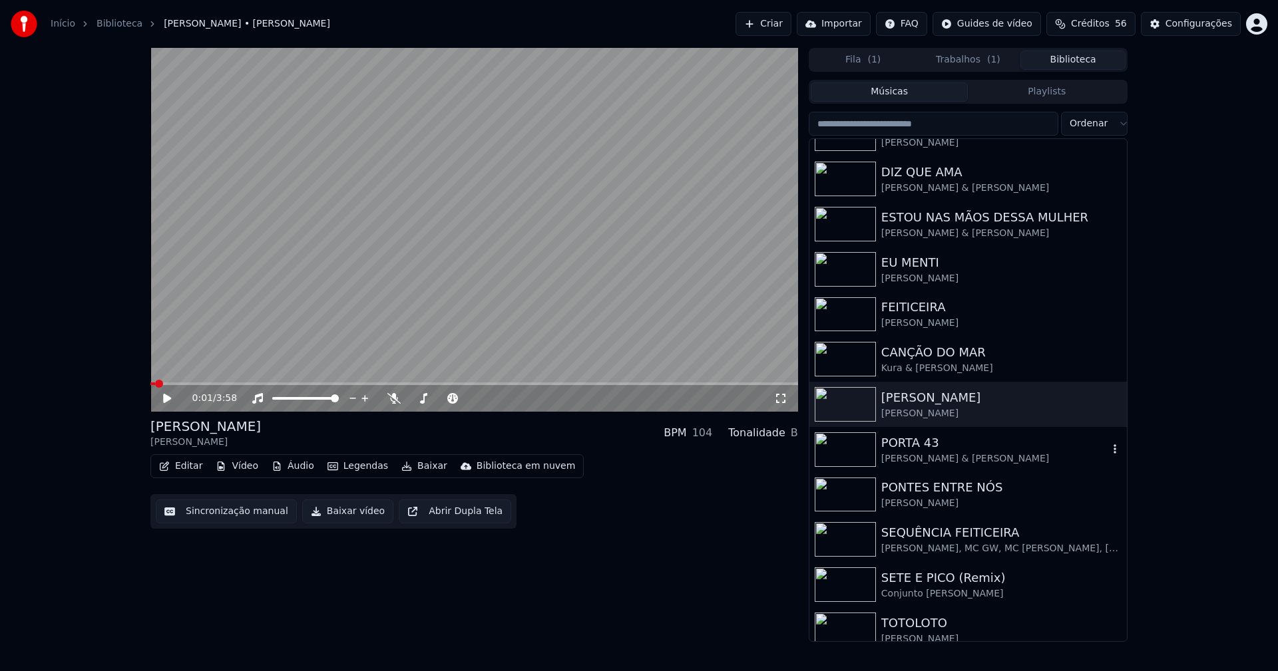
scroll to position [133, 0]
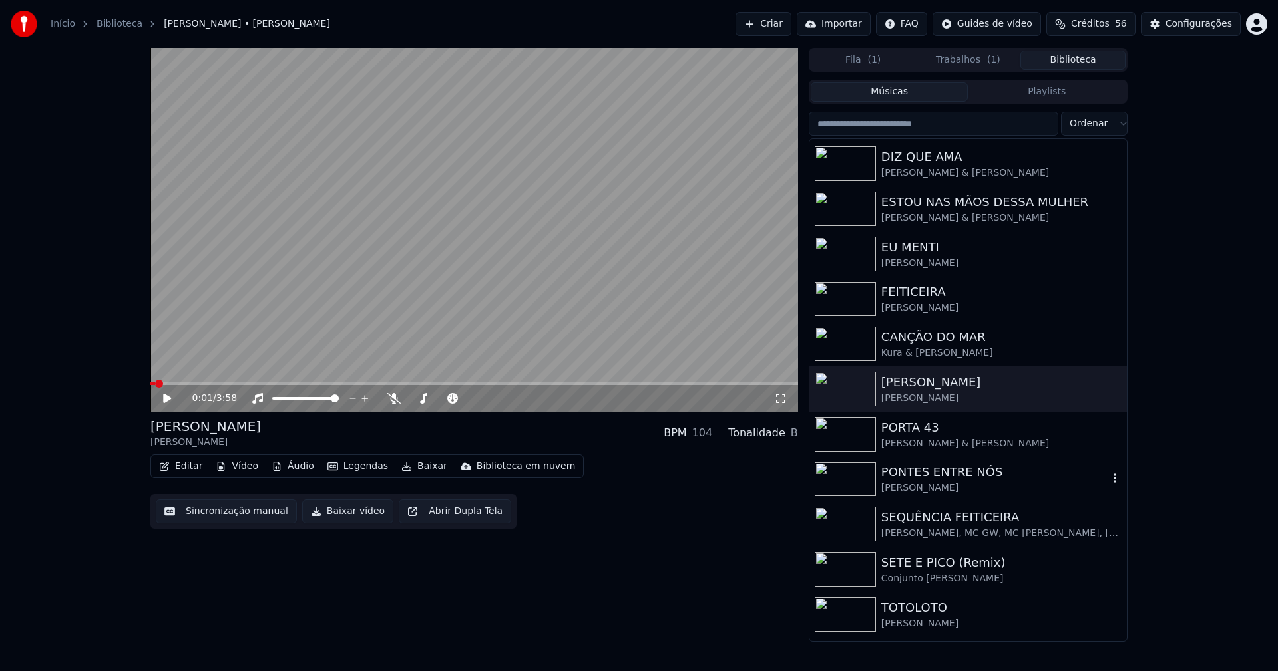
click at [951, 486] on div "[PERSON_NAME]" at bounding box center [994, 488] width 227 height 13
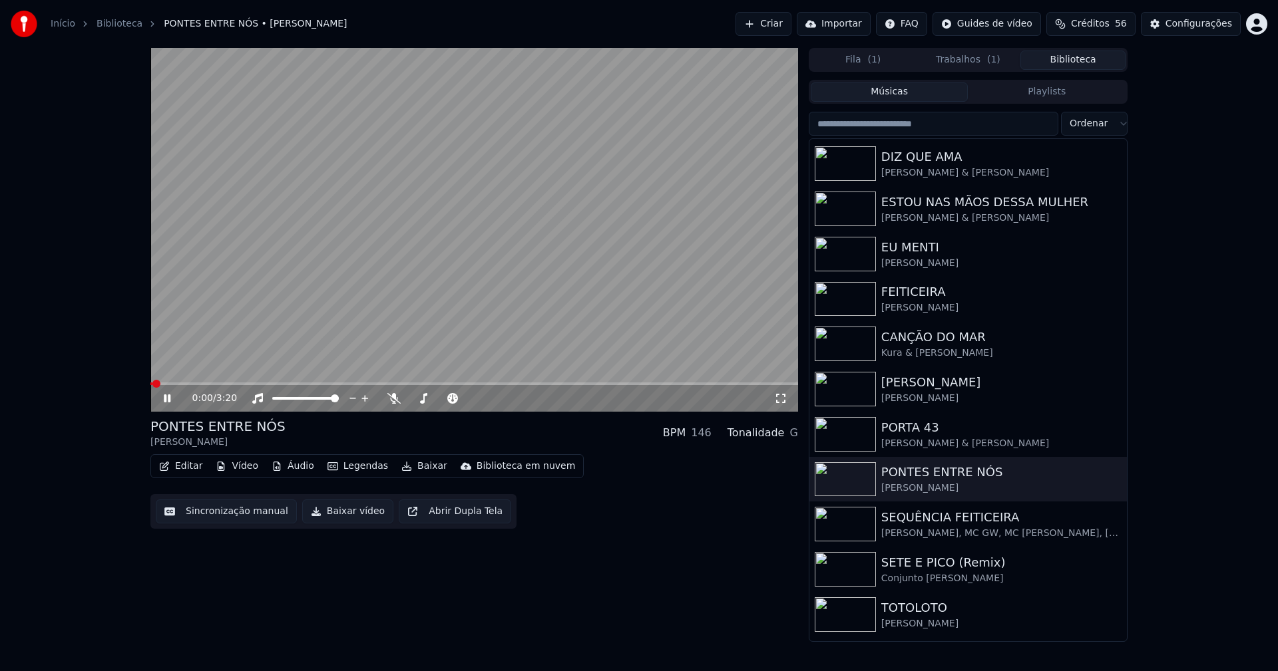
click at [355, 517] on button "Baixar vídeo" at bounding box center [347, 512] width 91 height 24
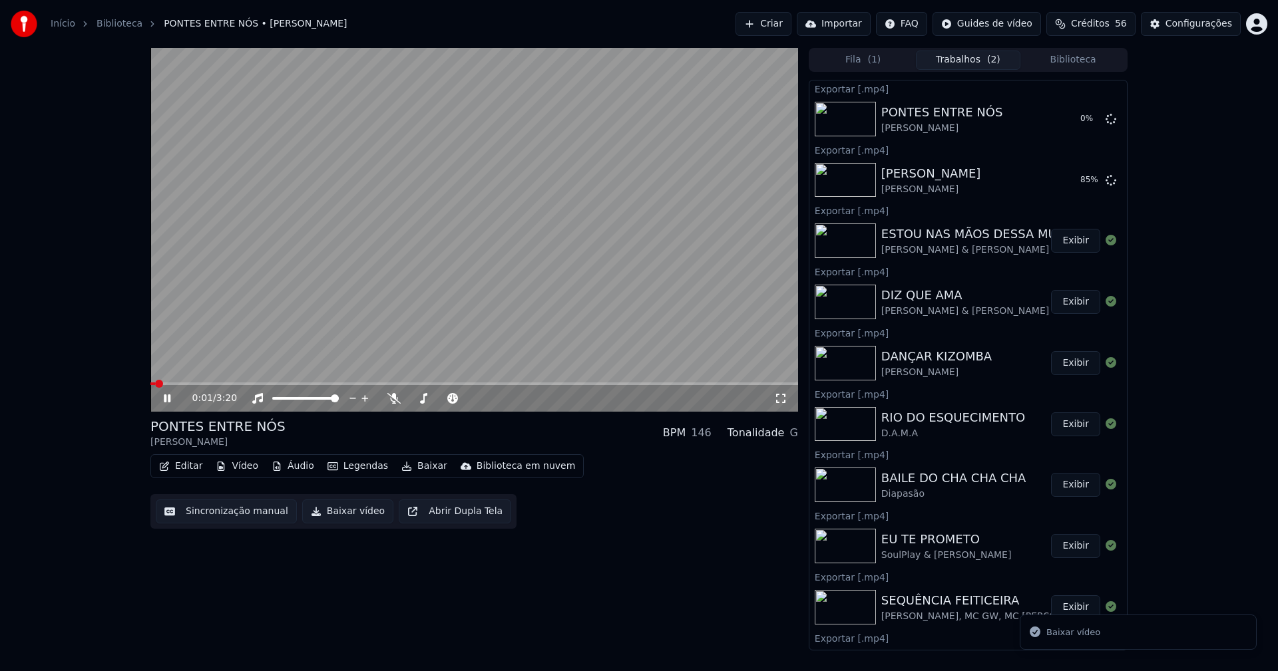
click at [1083, 60] on button "Biblioteca" at bounding box center [1072, 60] width 105 height 19
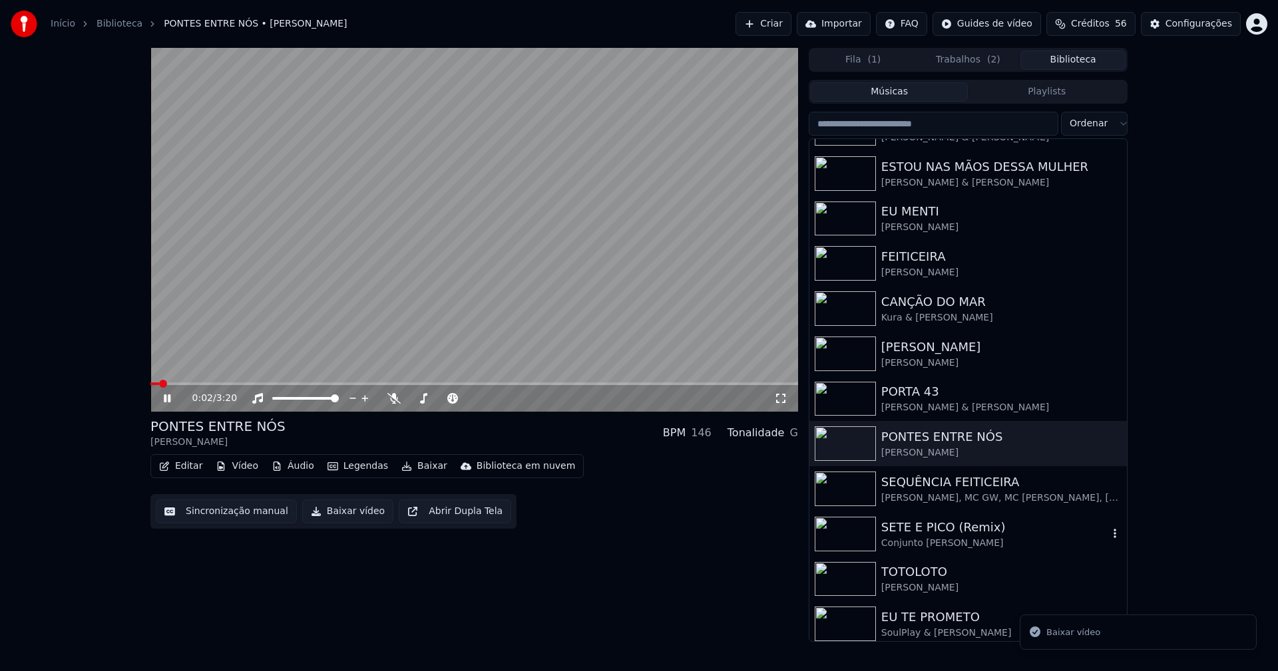
scroll to position [200, 0]
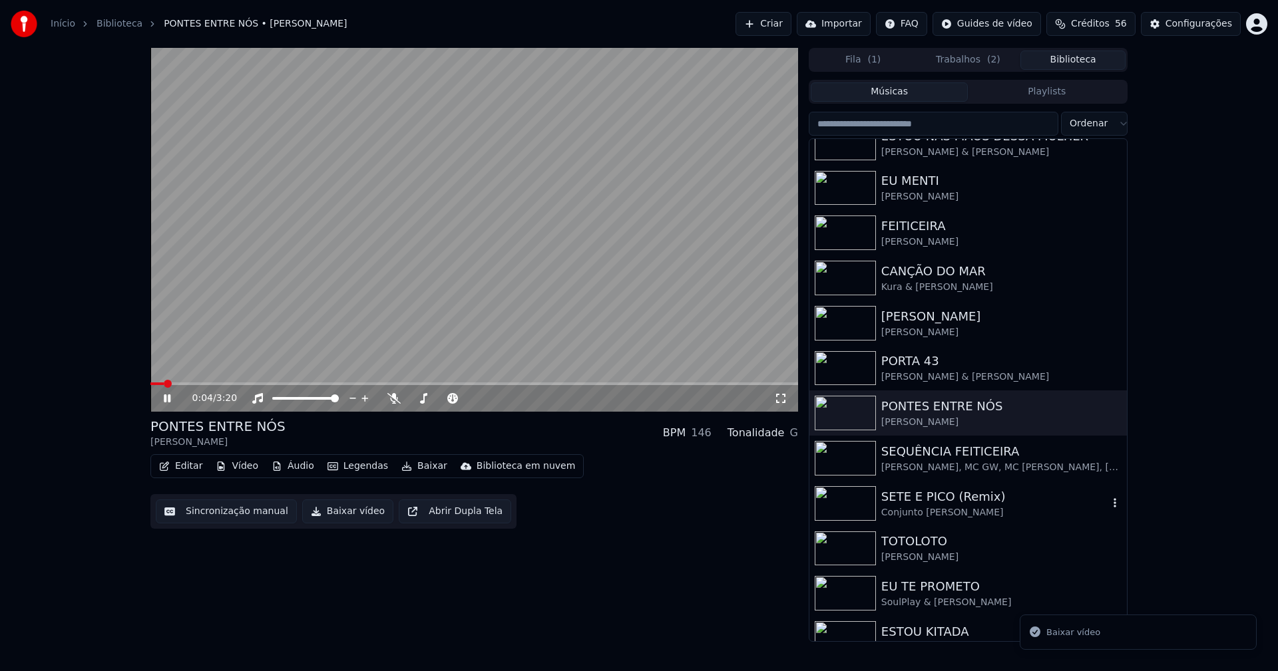
drag, startPoint x: 935, startPoint y: 498, endPoint x: 934, endPoint y: 485, distance: 12.7
click at [935, 498] on div "SETE E PICO (Remix)" at bounding box center [994, 497] width 227 height 19
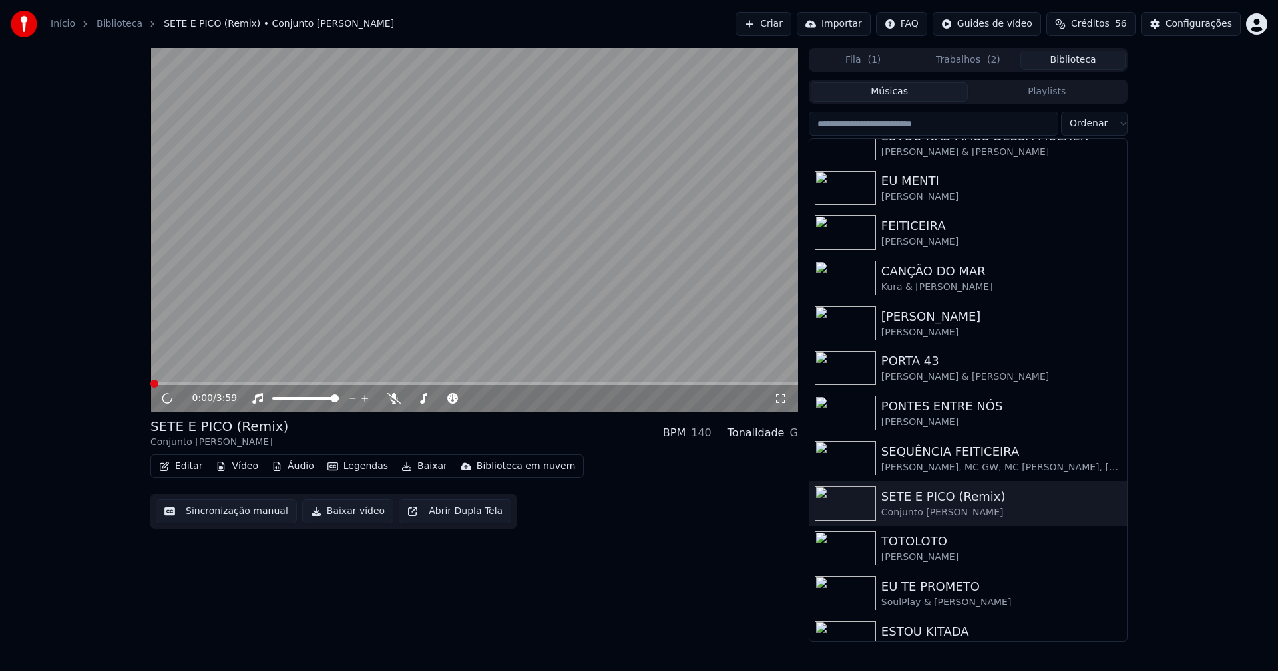
click at [349, 513] on button "Baixar vídeo" at bounding box center [347, 512] width 91 height 24
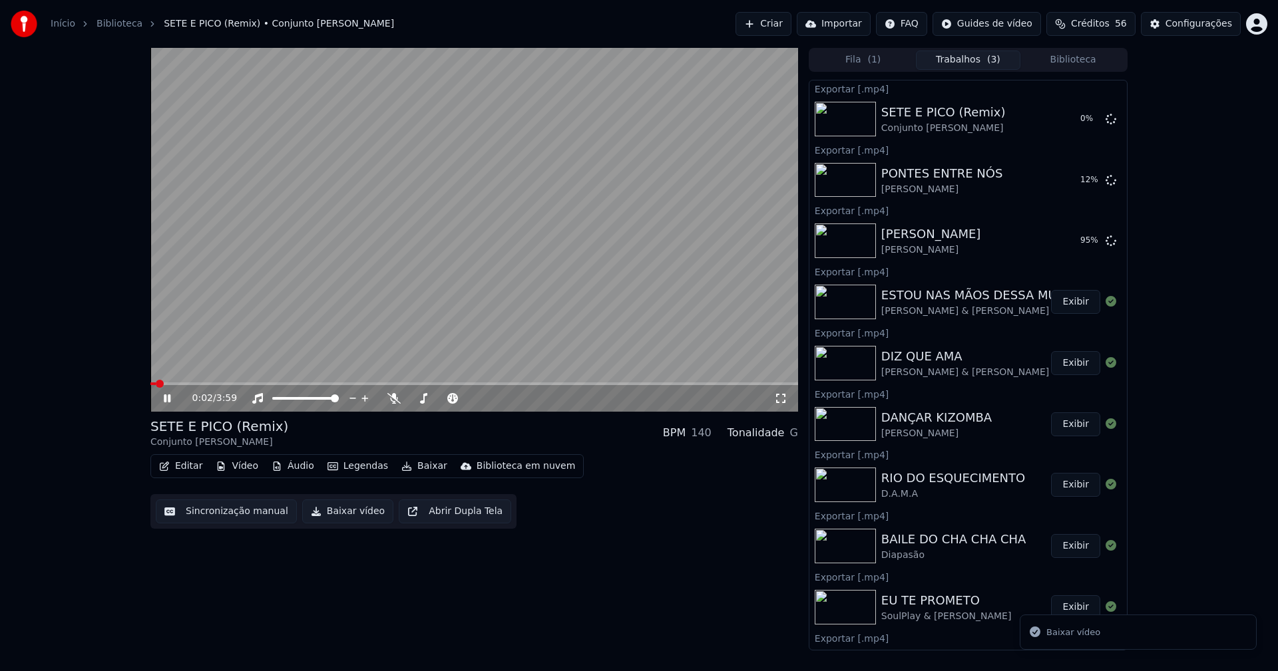
click at [169, 398] on icon at bounding box center [167, 399] width 7 height 8
click at [1085, 58] on button "Biblioteca" at bounding box center [1072, 60] width 105 height 19
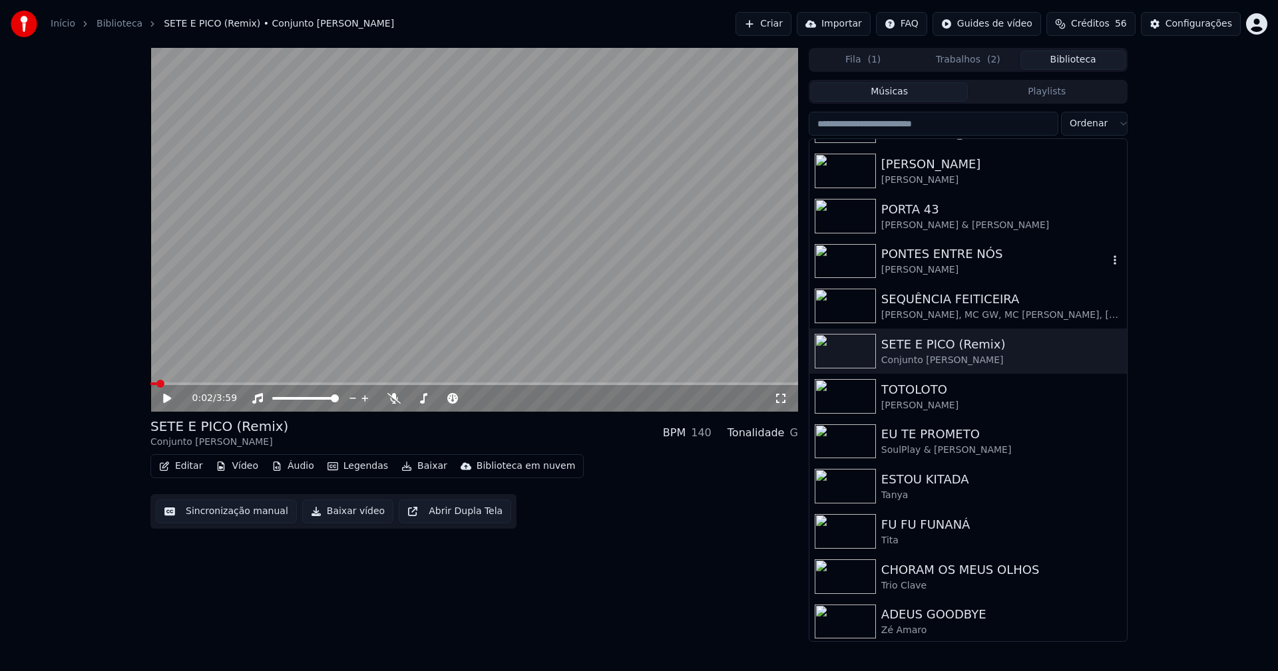
scroll to position [355, 0]
click at [940, 574] on div "CHORAM OS MEUS OLHOS" at bounding box center [994, 567] width 227 height 19
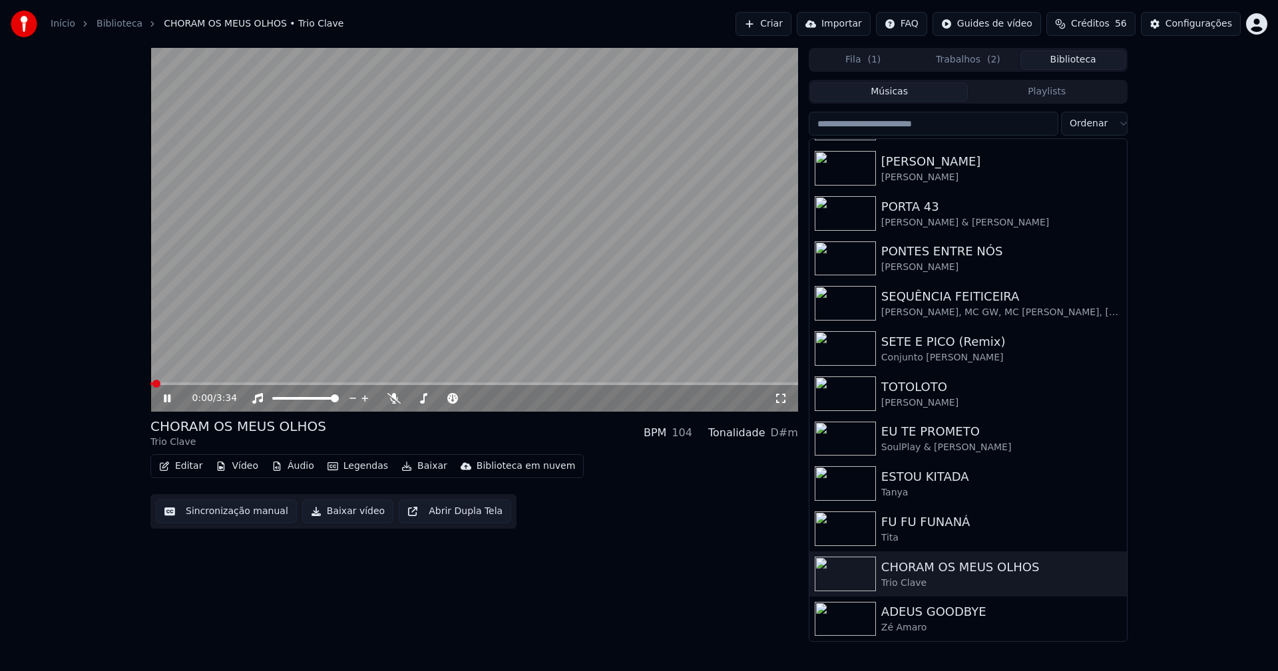
click at [166, 399] on icon at bounding box center [167, 399] width 7 height 8
click at [933, 614] on div "ADEUS GOODBYE" at bounding box center [994, 612] width 227 height 19
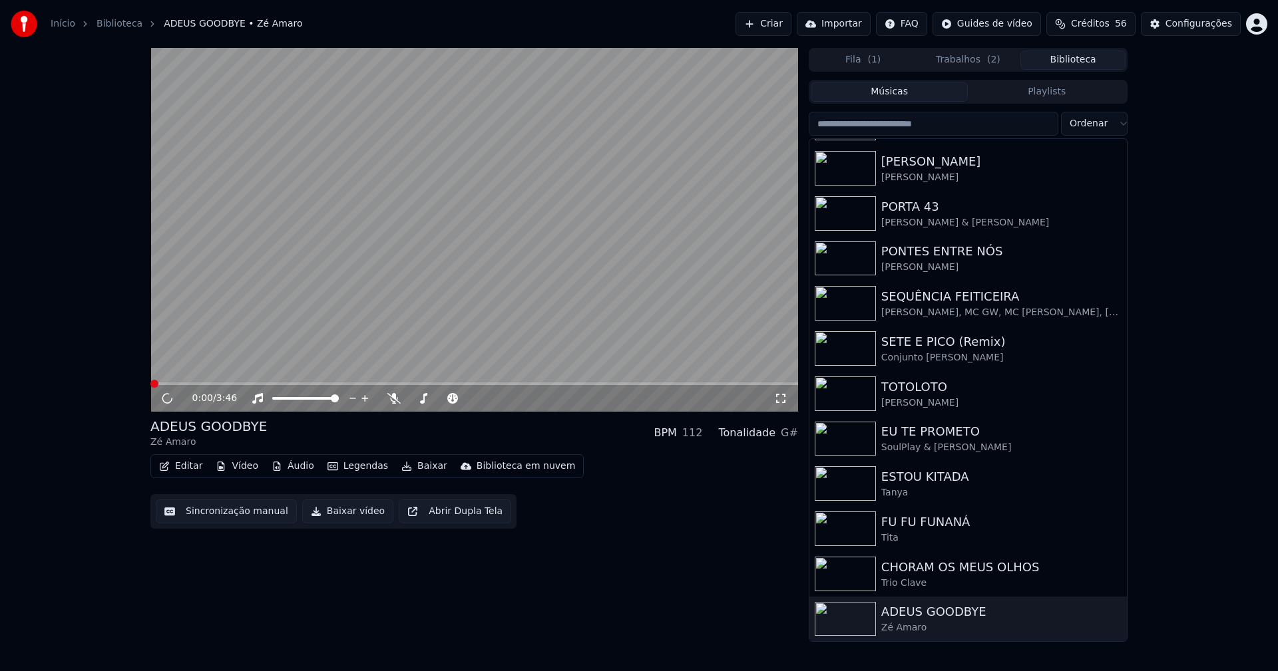
click at [348, 512] on button "Baixar vídeo" at bounding box center [347, 512] width 91 height 24
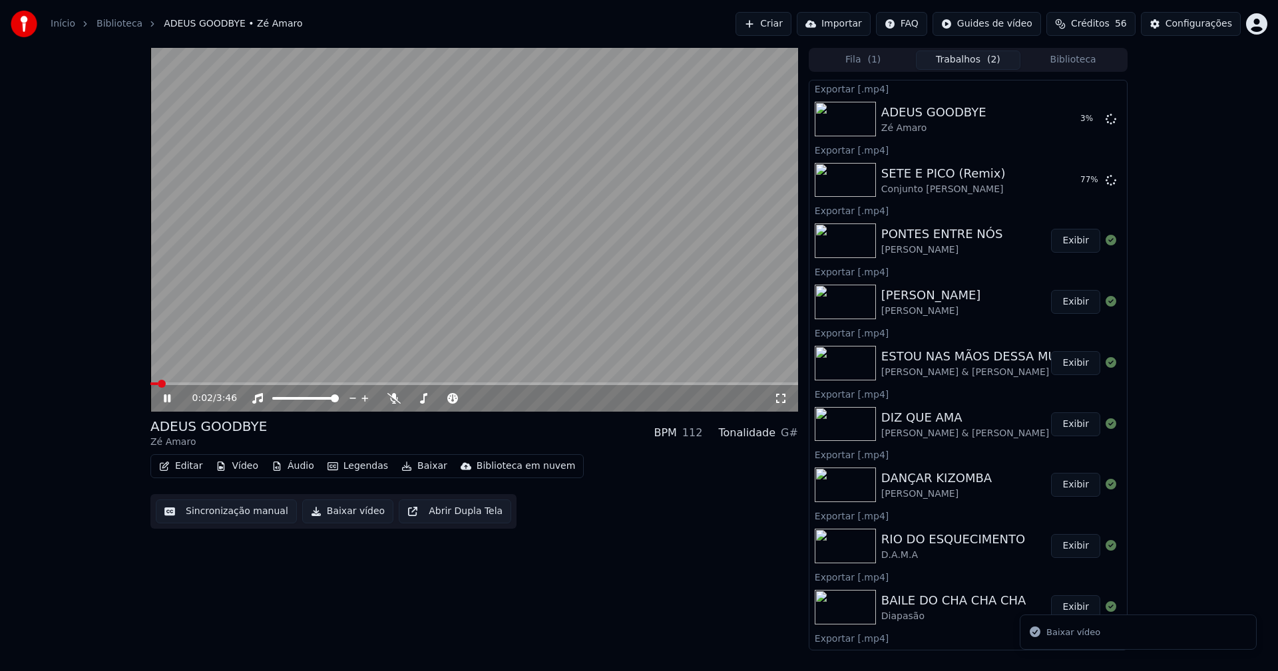
click at [174, 400] on icon at bounding box center [176, 398] width 31 height 11
click at [1080, 59] on button "Biblioteca" at bounding box center [1072, 60] width 105 height 19
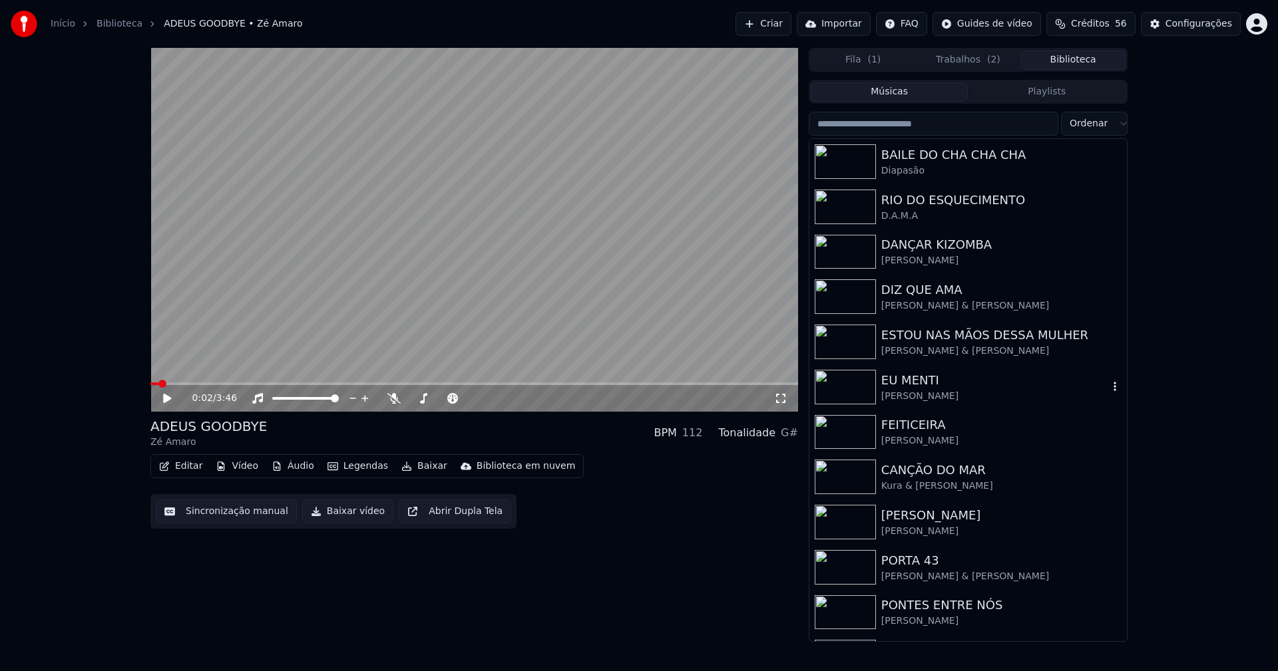
drag, startPoint x: 920, startPoint y: 395, endPoint x: 892, endPoint y: 381, distance: 30.4
click at [920, 394] on div "[PERSON_NAME]" at bounding box center [994, 396] width 227 height 13
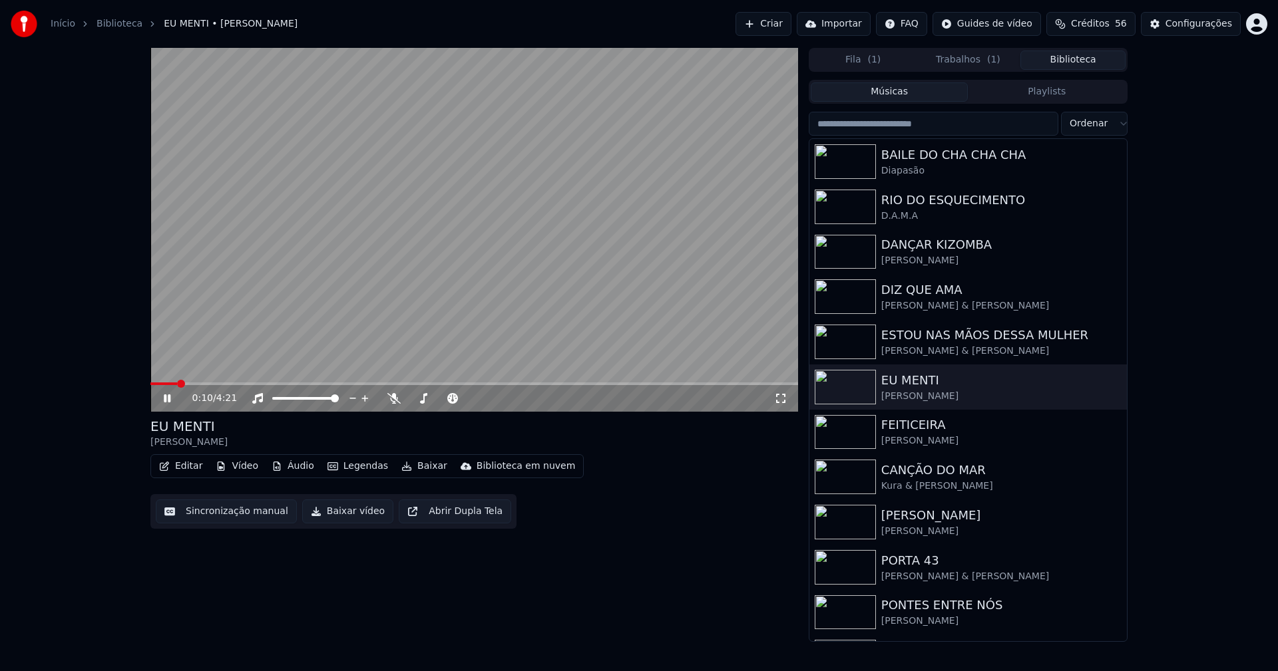
drag, startPoint x: 782, startPoint y: 399, endPoint x: 783, endPoint y: 414, distance: 15.3
click at [783, 399] on icon at bounding box center [780, 398] width 13 height 11
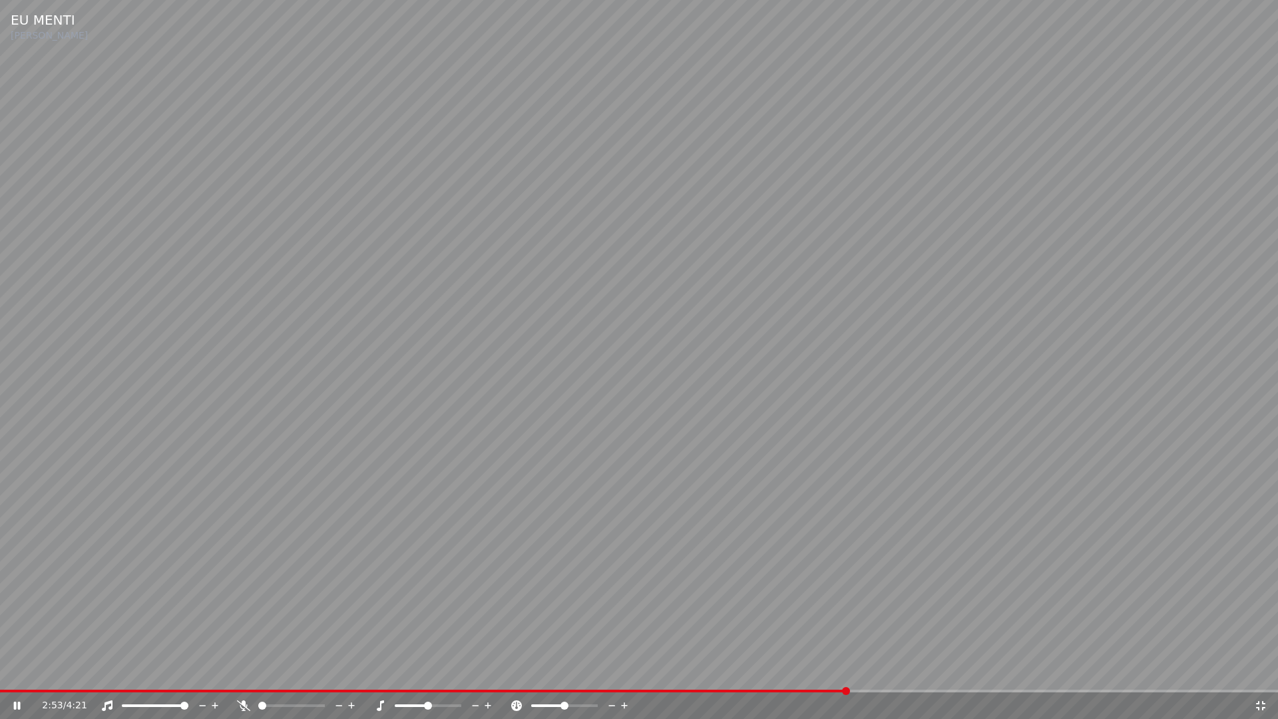
drag, startPoint x: 1258, startPoint y: 705, endPoint x: 1179, endPoint y: 195, distance: 516.6
click at [1260, 671] on icon at bounding box center [1260, 705] width 13 height 11
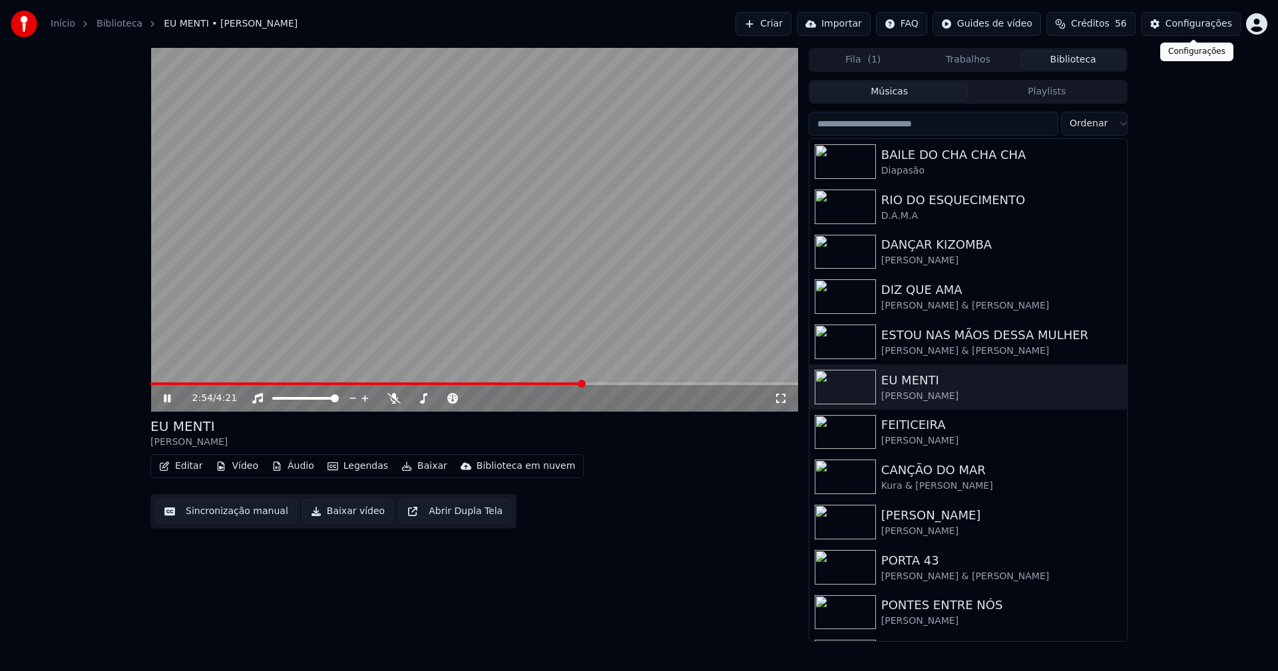
click at [1204, 23] on div "Configurações" at bounding box center [1198, 23] width 67 height 13
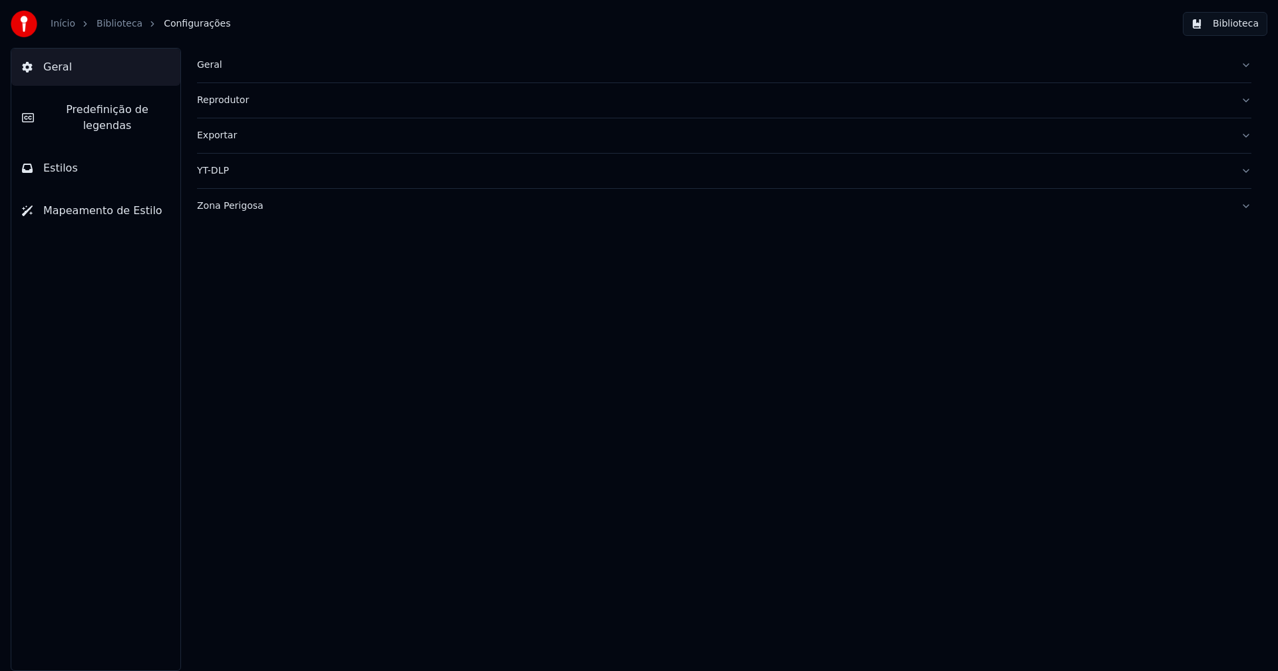
click at [72, 160] on span "Estilos" at bounding box center [60, 168] width 35 height 16
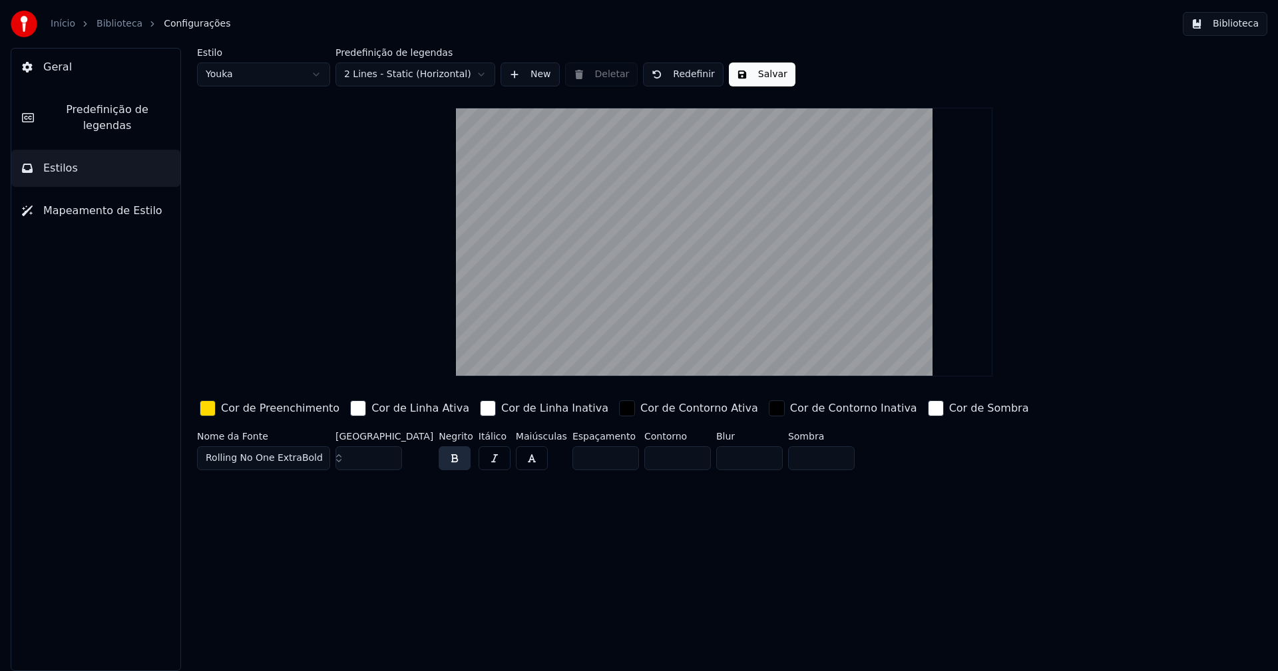
click at [390, 455] on input "***" at bounding box center [368, 459] width 67 height 24
type input "***"
click at [390, 455] on input "***" at bounding box center [368, 459] width 67 height 24
click at [764, 76] on button "Salvar" at bounding box center [762, 75] width 67 height 24
click at [1236, 21] on button "Biblioteca" at bounding box center [1225, 24] width 85 height 24
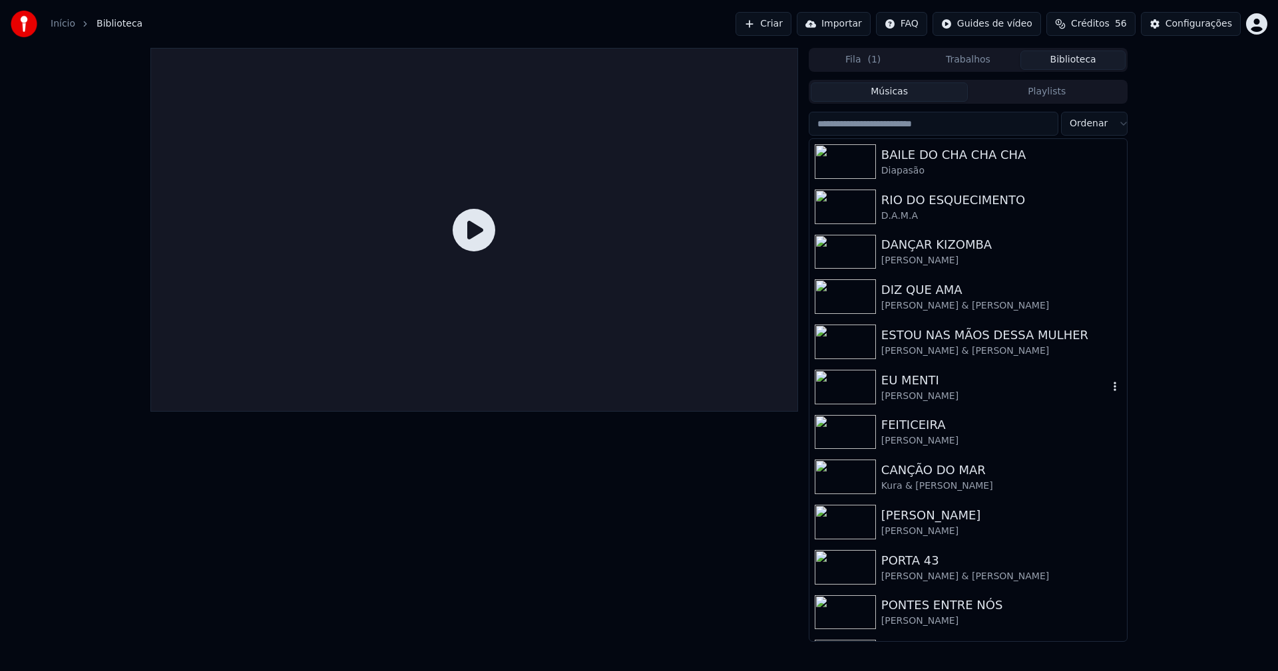
click at [917, 396] on div "[PERSON_NAME]" at bounding box center [994, 396] width 227 height 13
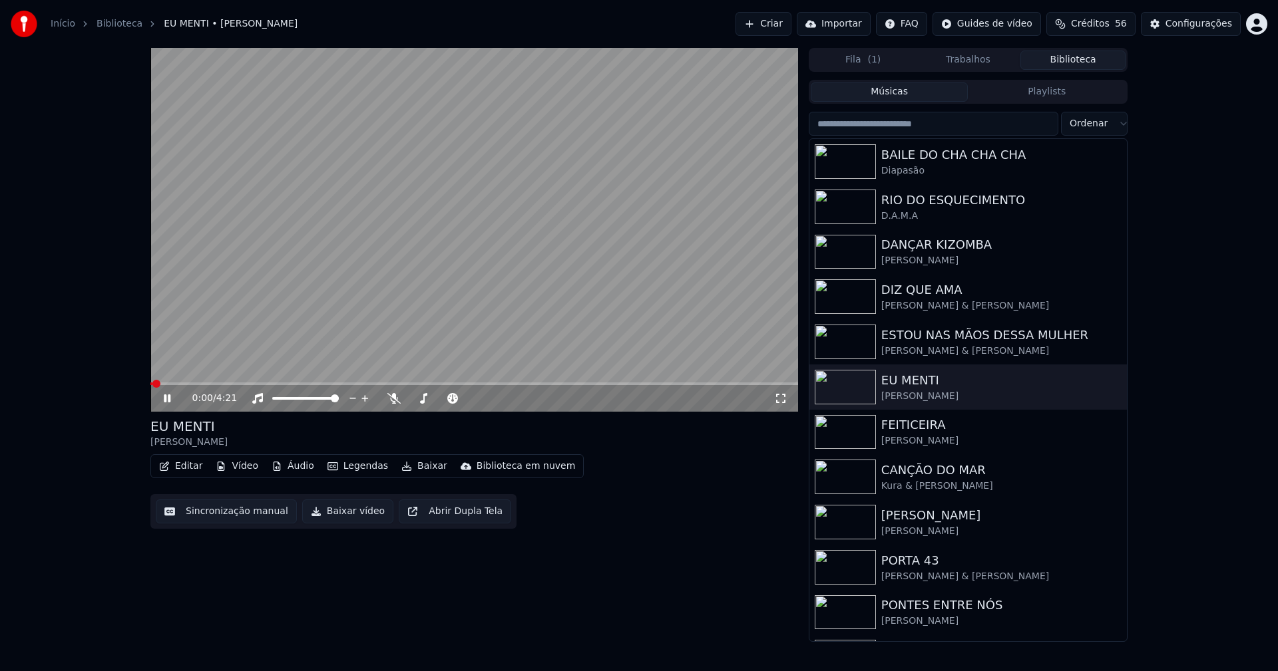
click at [295, 384] on span at bounding box center [474, 384] width 648 height 3
click at [781, 397] on icon at bounding box center [780, 398] width 13 height 11
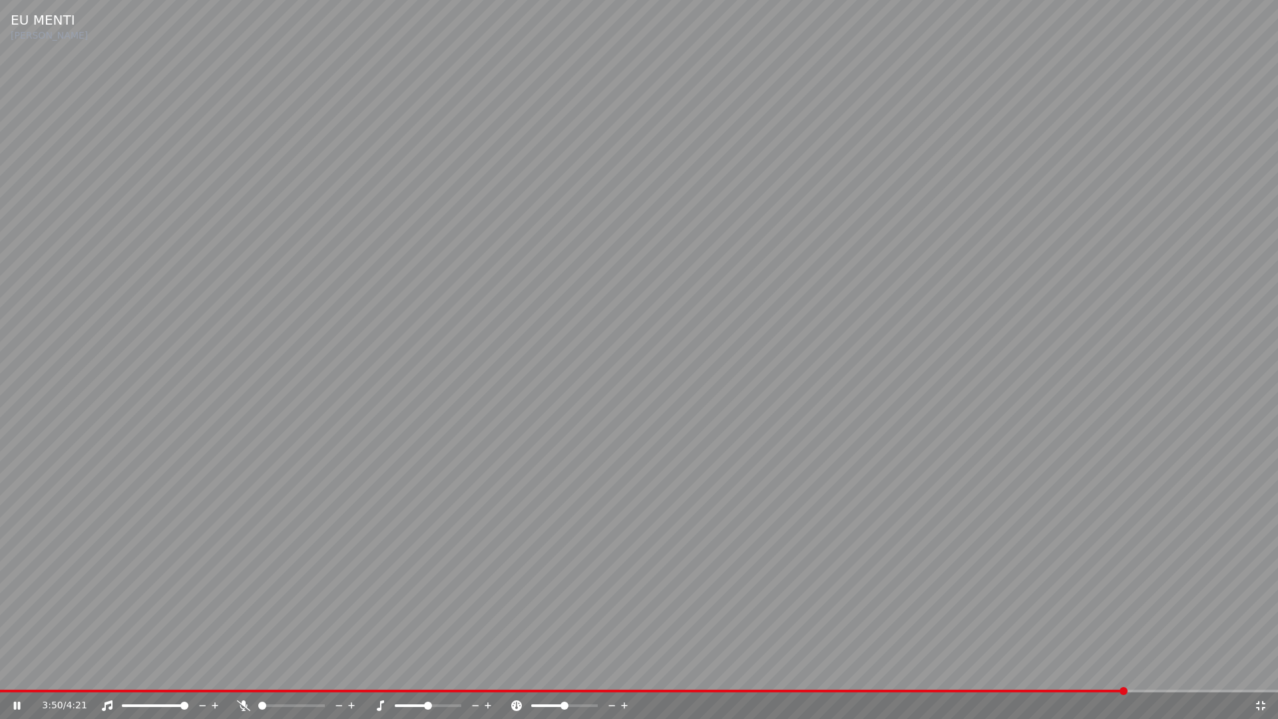
click at [21, 671] on icon at bounding box center [26, 705] width 31 height 11
click at [1263, 671] on icon at bounding box center [1260, 705] width 9 height 9
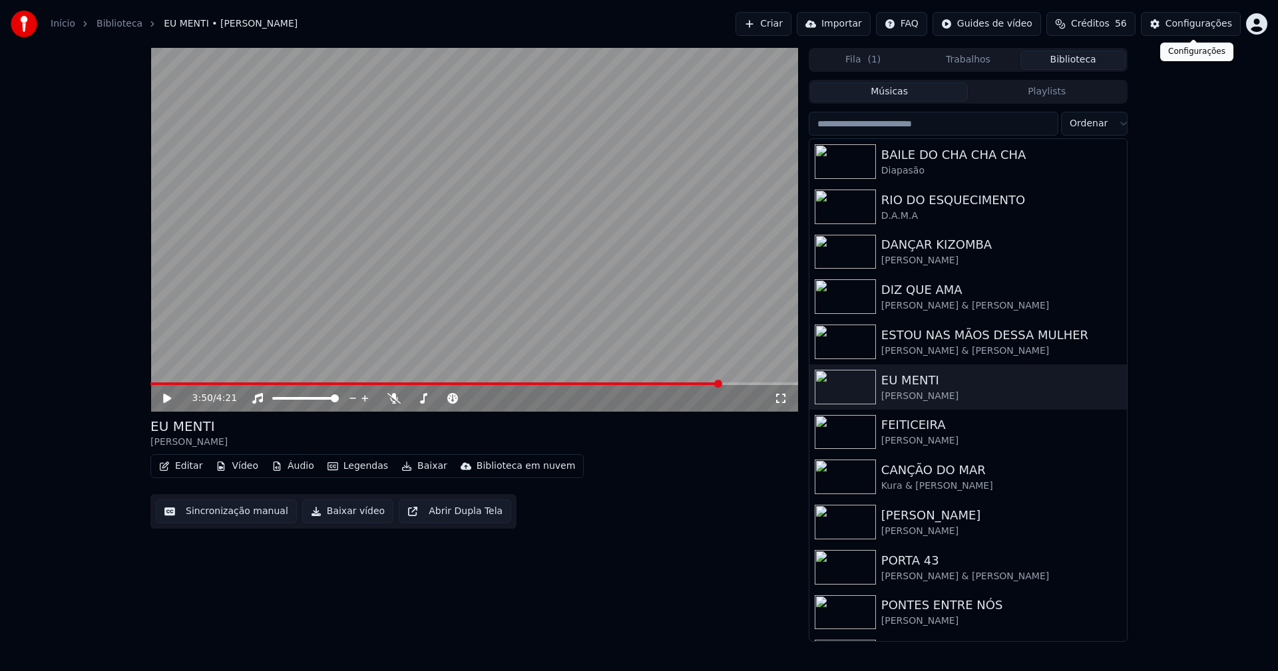
click at [1215, 23] on div "Configurações" at bounding box center [1198, 23] width 67 height 13
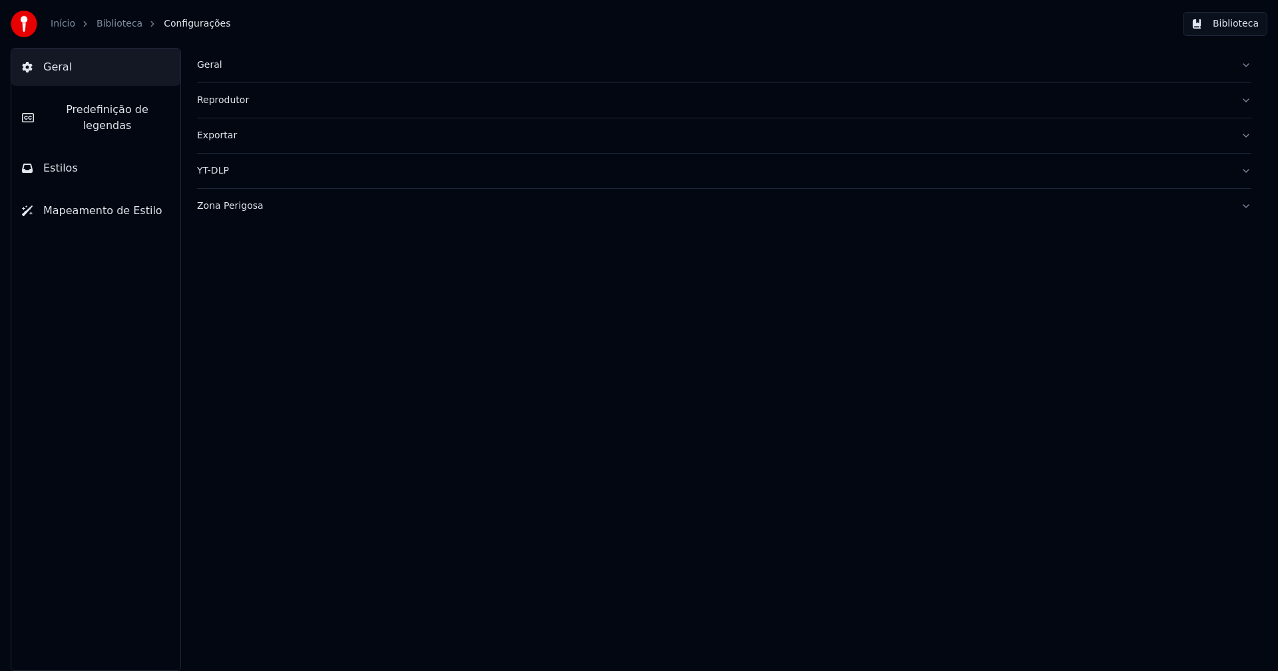
click at [72, 160] on span "Estilos" at bounding box center [60, 168] width 35 height 16
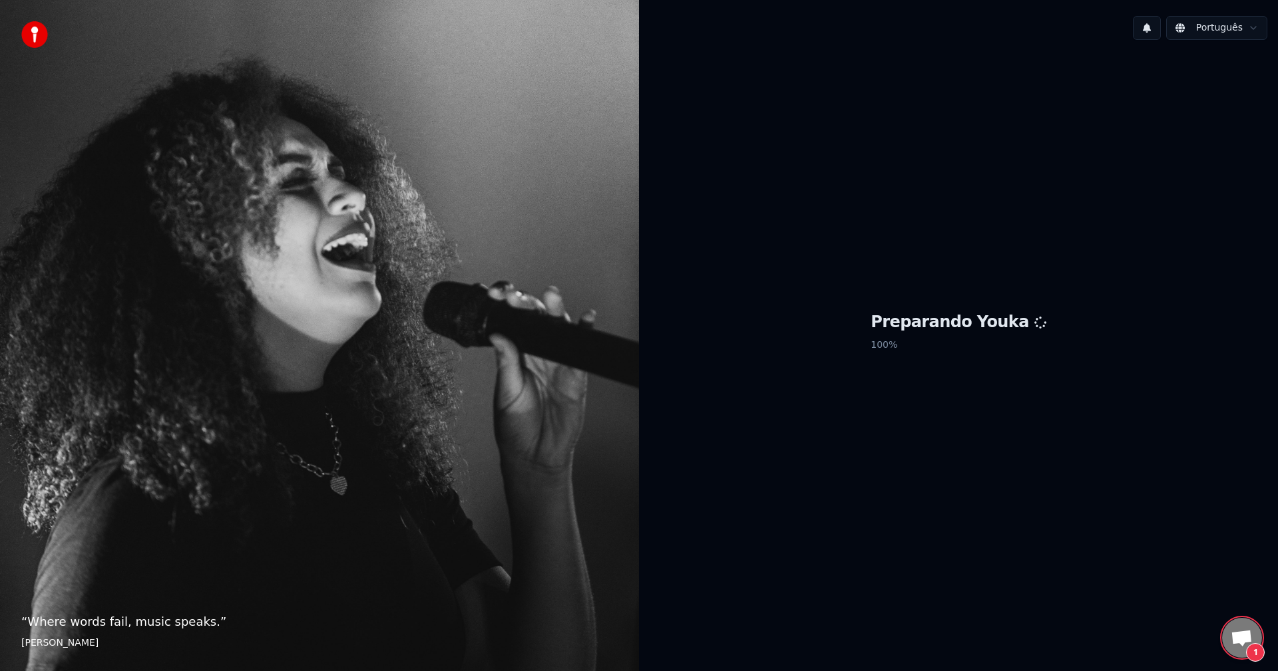
scroll to position [2639, 0]
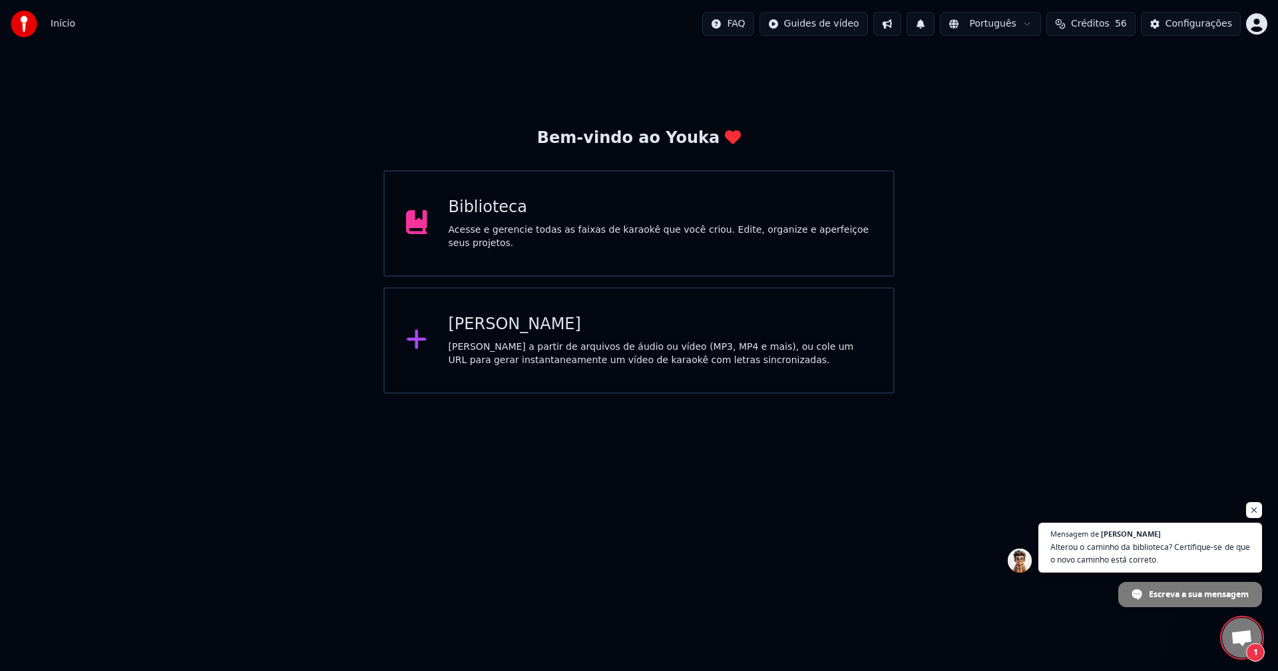
click at [1238, 639] on span "Conversa aberta" at bounding box center [1241, 639] width 22 height 19
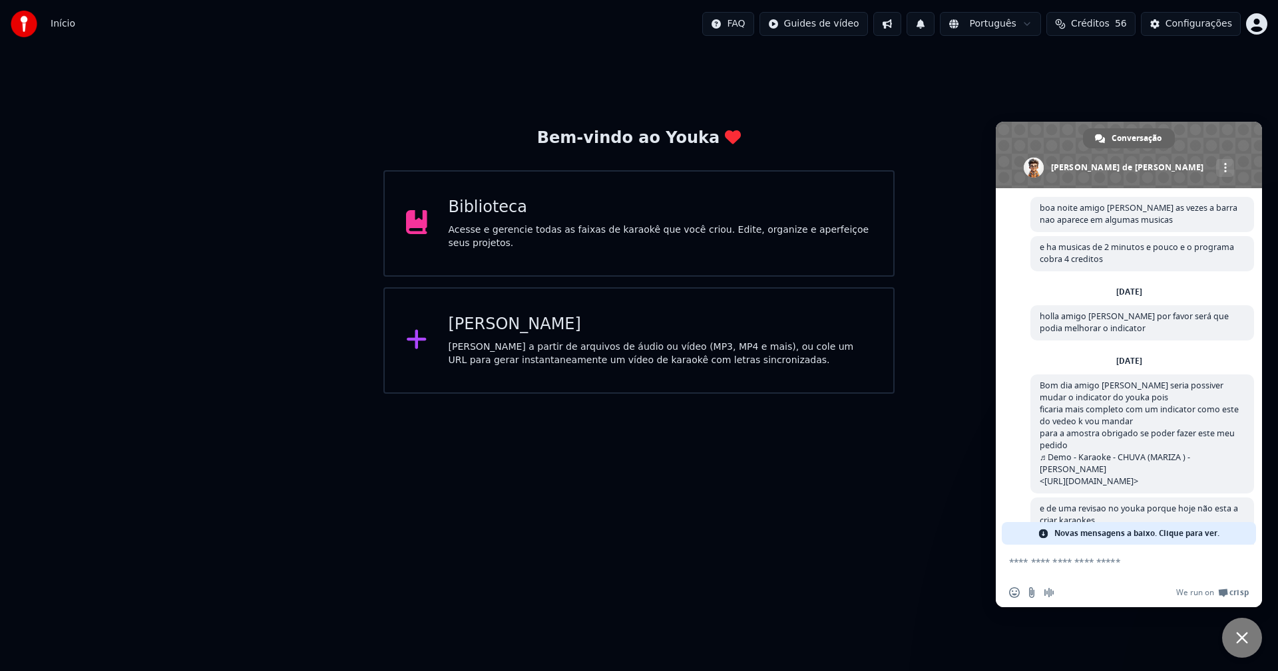
scroll to position [2940, 0]
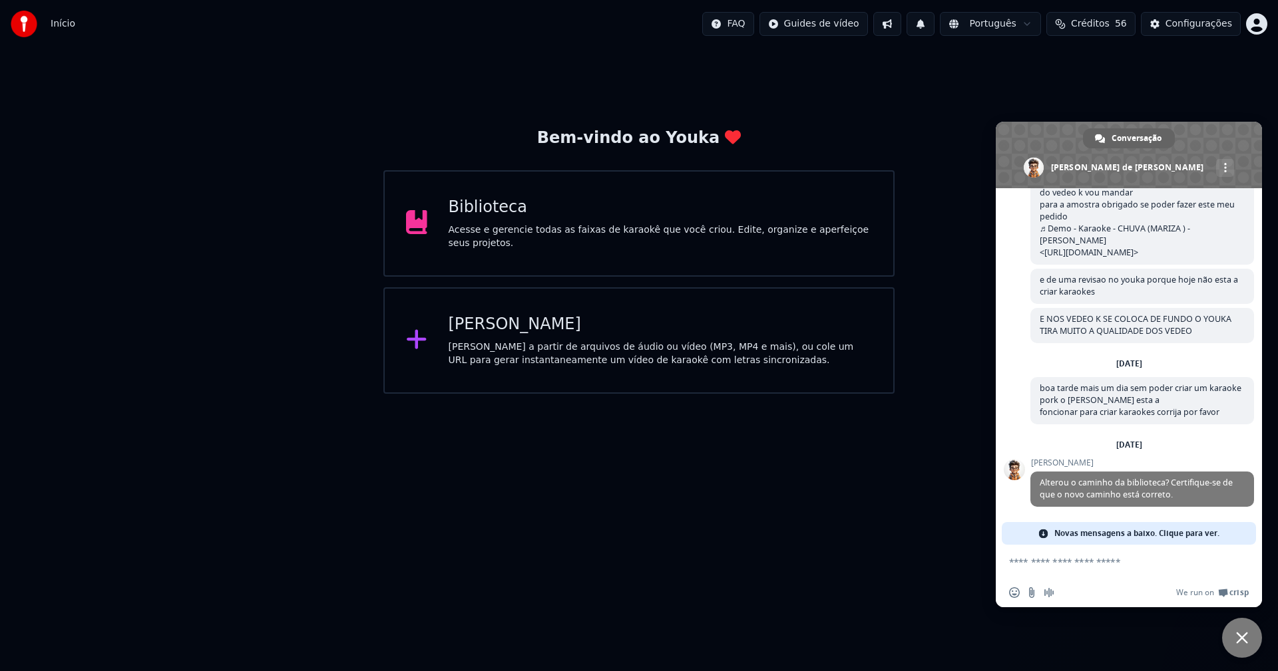
click at [484, 218] on div "Biblioteca" at bounding box center [661, 207] width 424 height 21
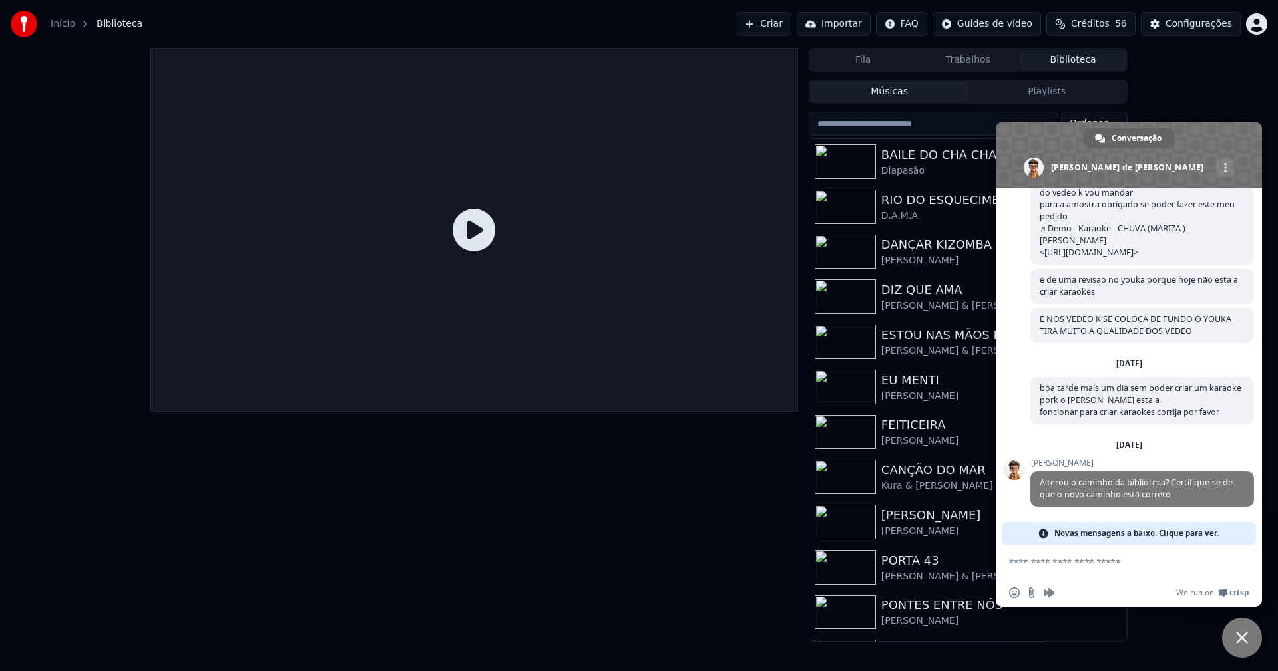
click at [894, 377] on div "EU MENTI" at bounding box center [994, 380] width 227 height 19
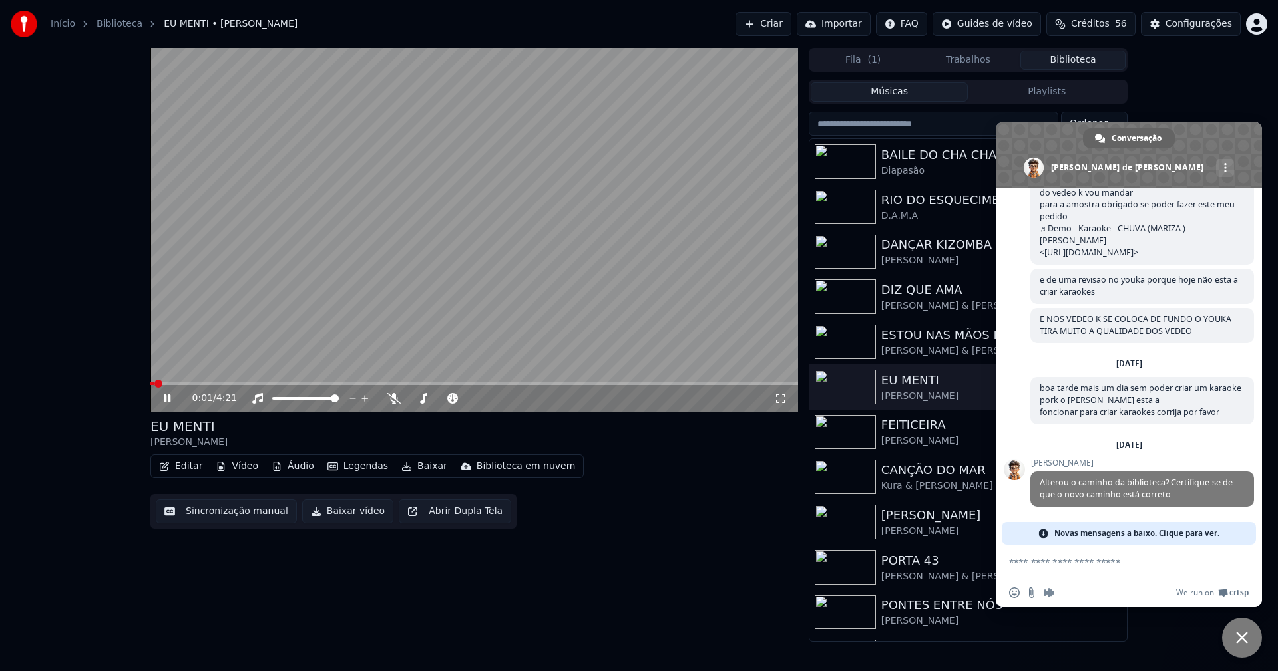
click at [167, 397] on icon at bounding box center [176, 398] width 31 height 11
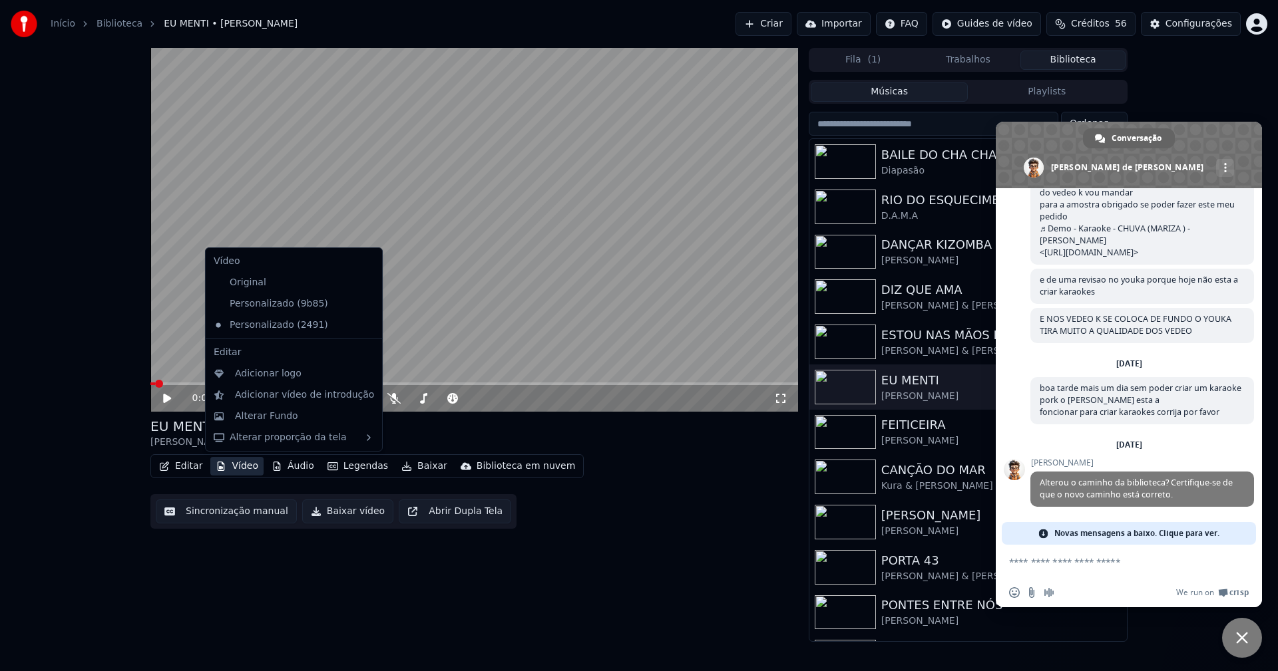
click at [246, 468] on button "Vídeo" at bounding box center [236, 466] width 53 height 19
click at [260, 421] on div "Alterar Fundo" at bounding box center [266, 416] width 63 height 13
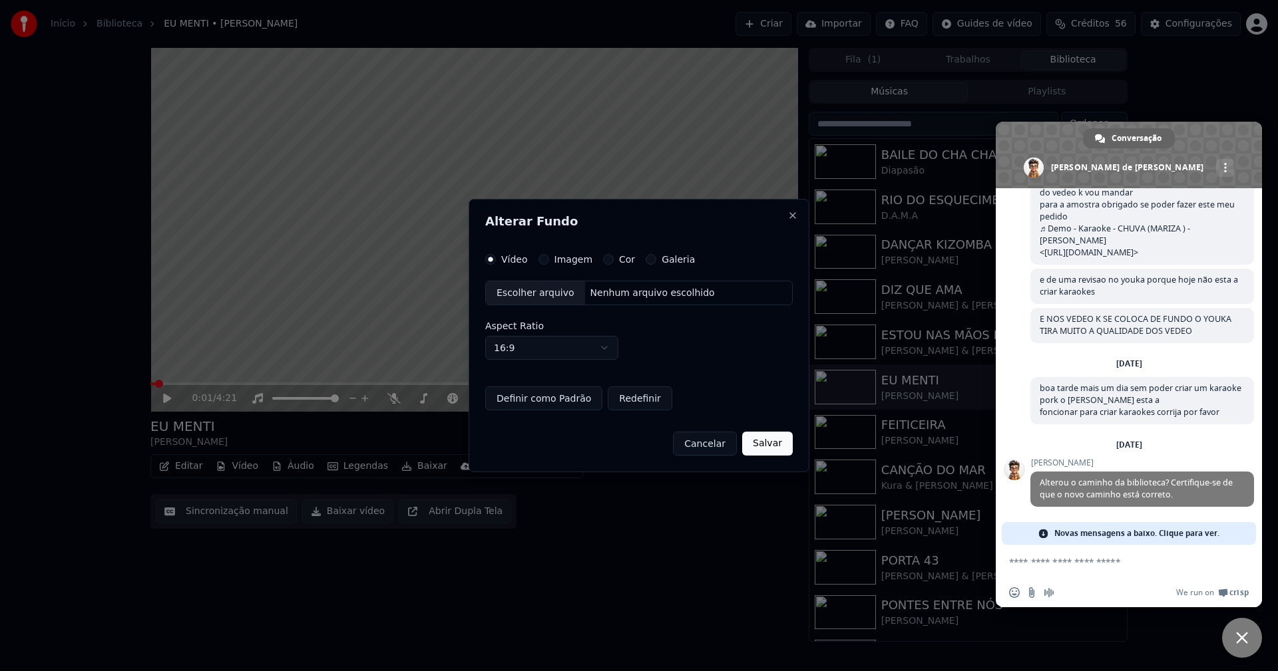
click at [540, 256] on button "Imagem" at bounding box center [543, 259] width 11 height 11
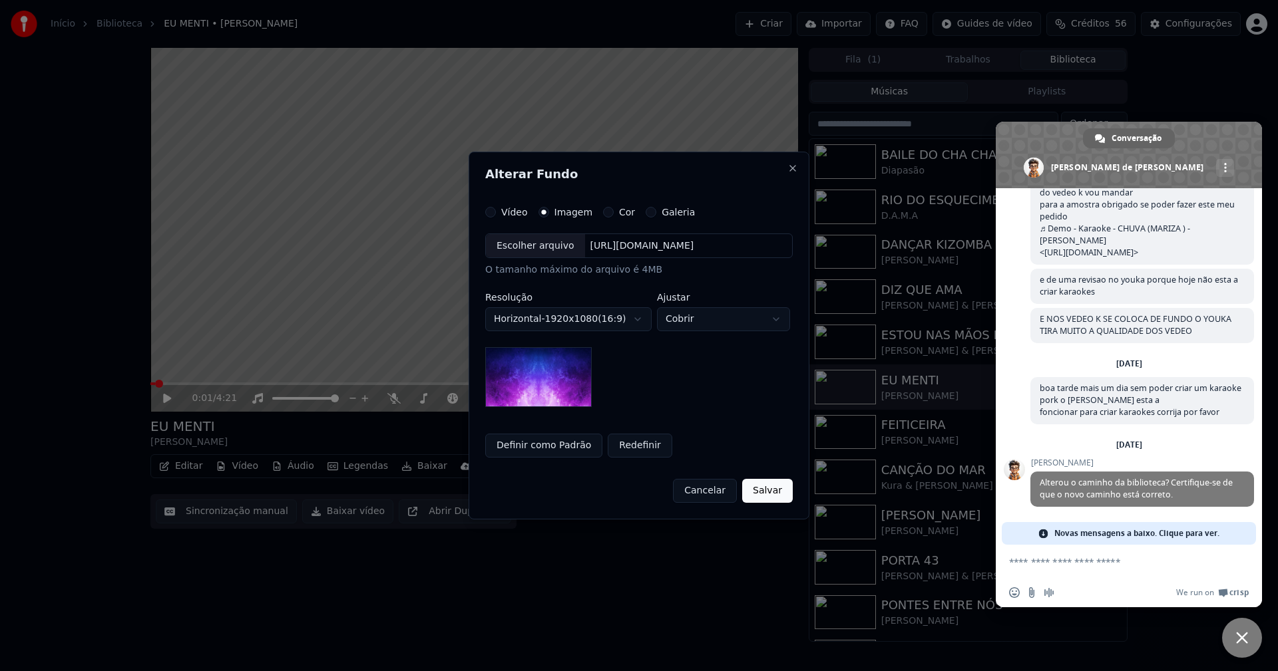
click at [527, 244] on div "Escolher arquivo" at bounding box center [535, 246] width 99 height 24
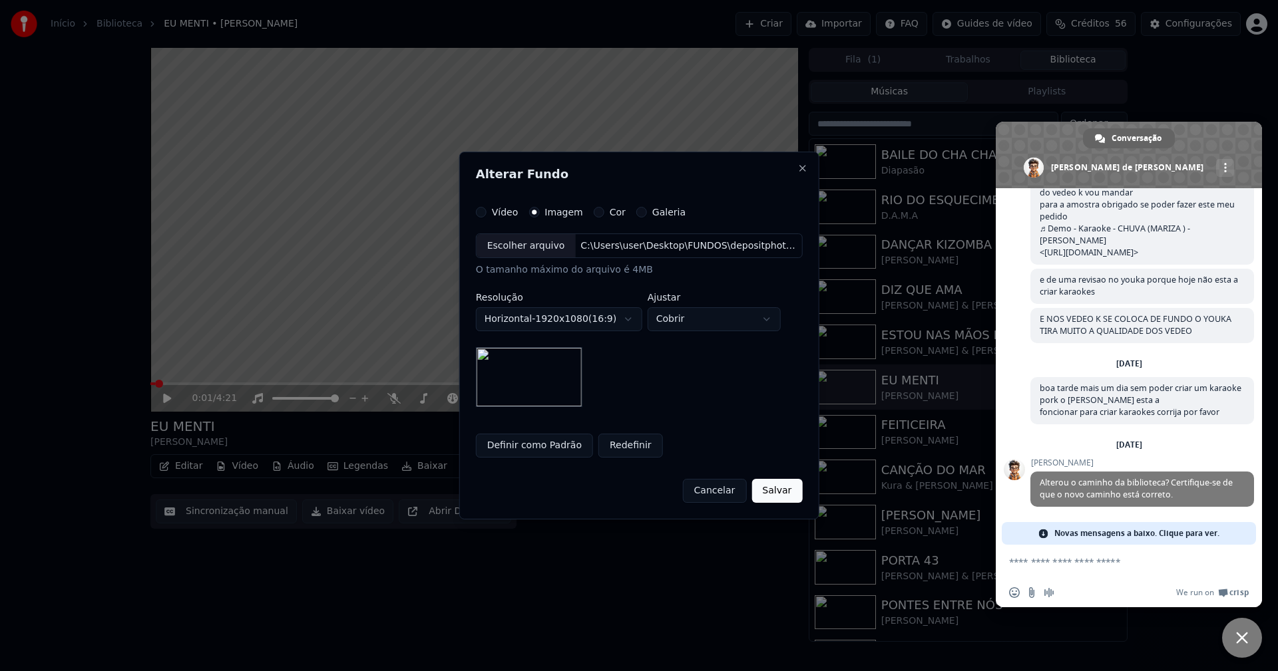
click at [763, 499] on button "Salvar" at bounding box center [776, 491] width 51 height 24
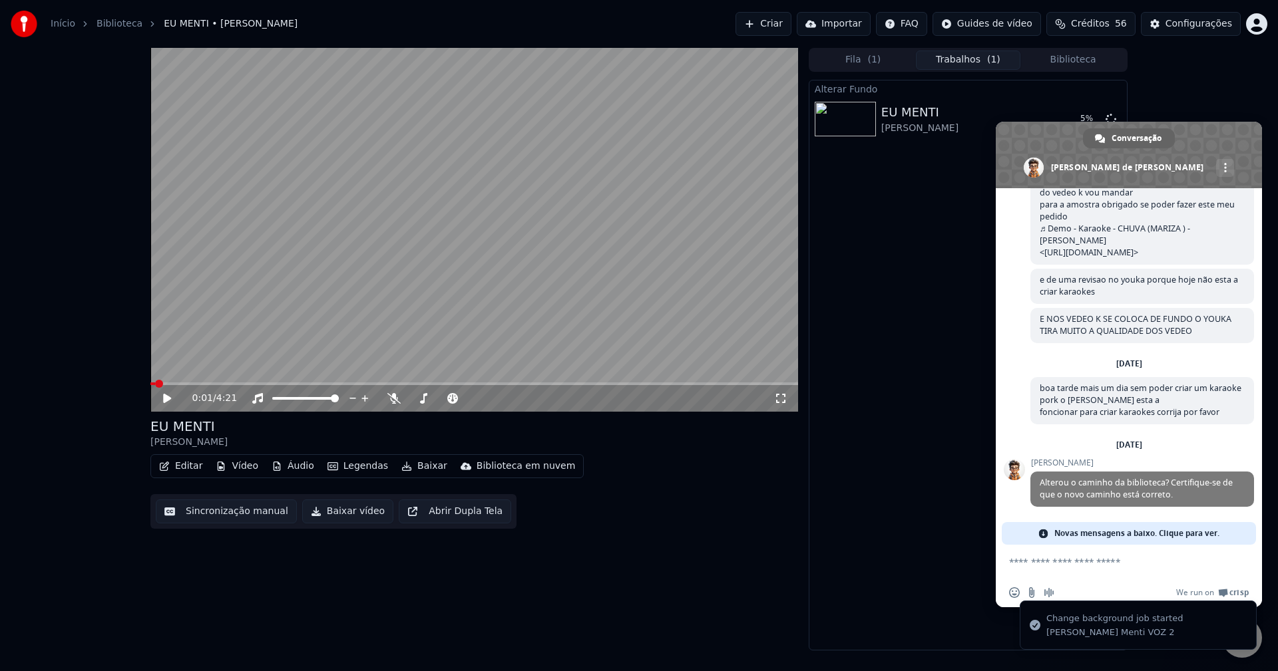
click at [1272, 581] on div "0:01 / 4:21 EU MENTI José Ricardo Editar Vídeo Áudio Legendas Baixar Biblioteca…" at bounding box center [639, 349] width 1278 height 603
drag, startPoint x: 1252, startPoint y: 647, endPoint x: 1270, endPoint y: 648, distance: 18.6
click at [1253, 648] on li "Change background job started José Ricardo - Eu Menti VOZ 2" at bounding box center [1138, 625] width 237 height 49
click at [938, 543] on div "Alterar Fundo EU MENTI José Ricardo 11 %" at bounding box center [968, 365] width 319 height 571
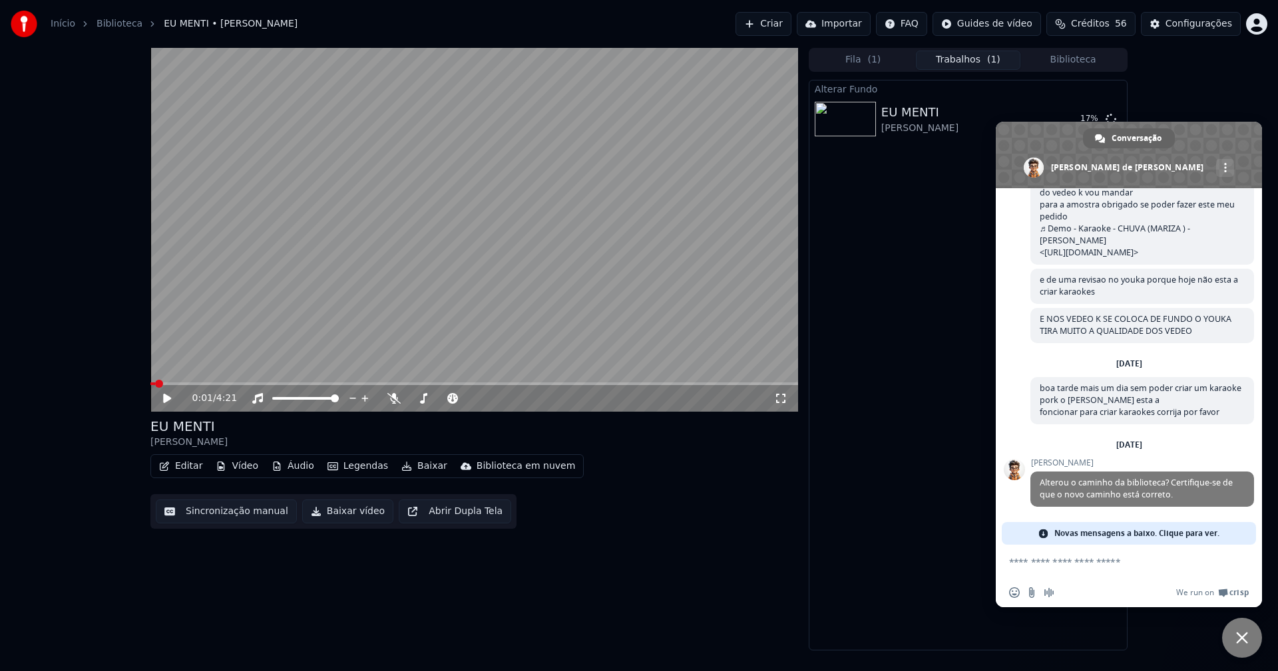
drag, startPoint x: 1244, startPoint y: 633, endPoint x: 1164, endPoint y: 634, distance: 79.9
click at [1244, 634] on span "Bate-papo próximo" at bounding box center [1242, 638] width 12 height 12
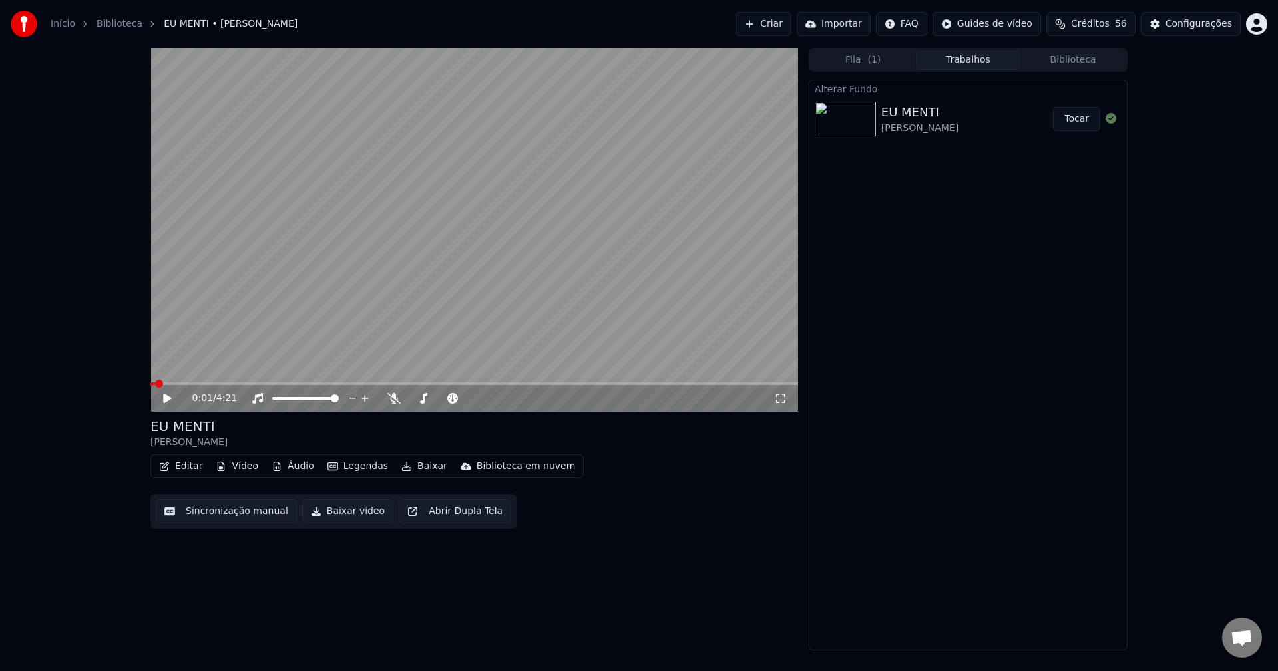
click at [246, 467] on button "Vídeo" at bounding box center [236, 466] width 53 height 19
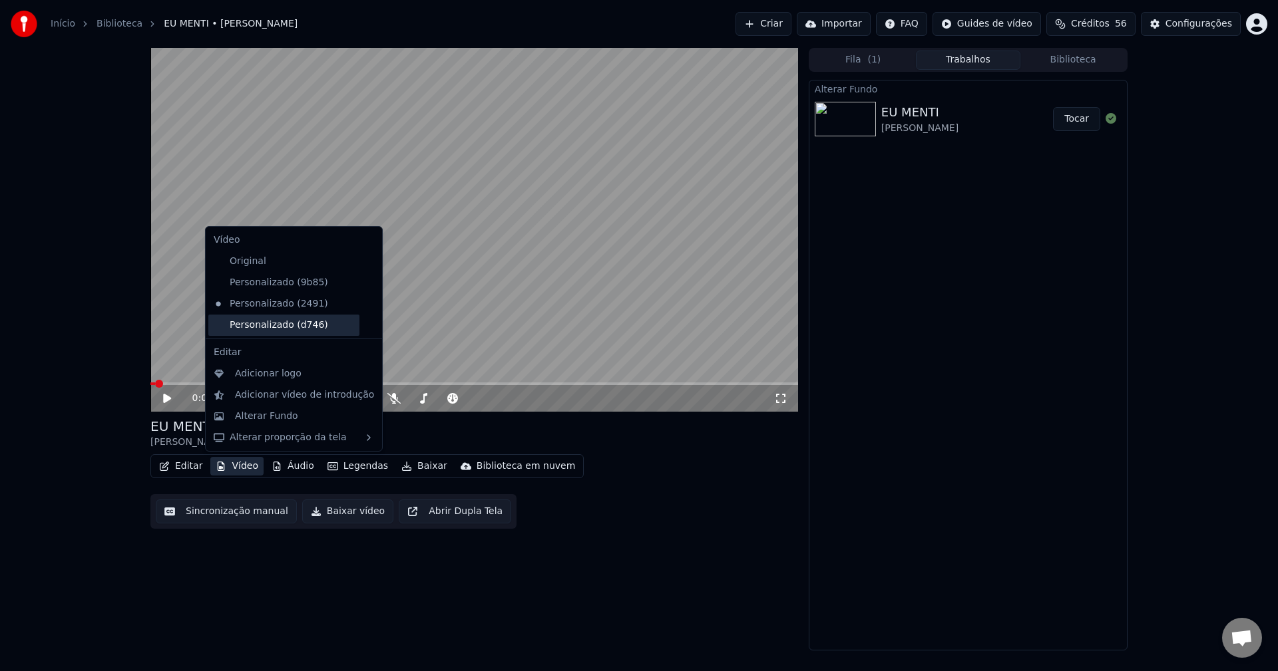
click at [276, 319] on div "Personalizado (d746)" at bounding box center [283, 325] width 151 height 21
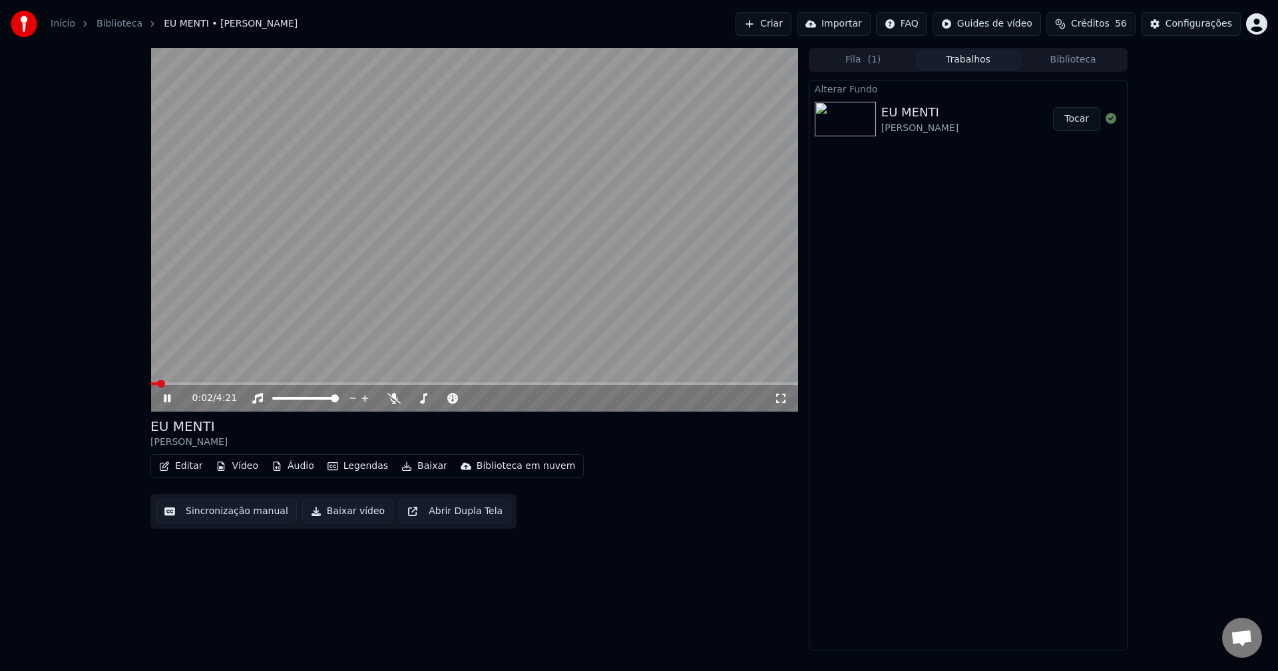
drag, startPoint x: 781, startPoint y: 397, endPoint x: 782, endPoint y: 411, distance: 14.7
click at [782, 396] on icon at bounding box center [780, 398] width 13 height 11
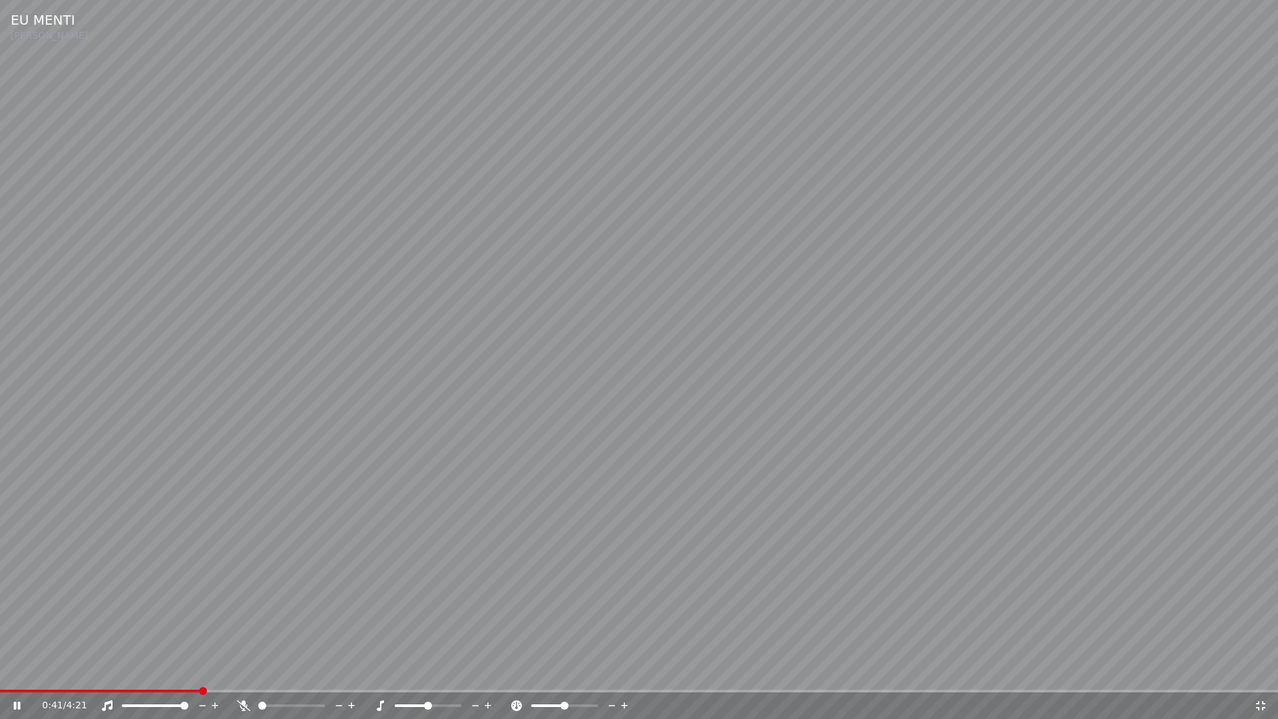
click at [200, 671] on span at bounding box center [639, 690] width 1278 height 3
click at [29, 671] on span at bounding box center [14, 690] width 29 height 3
click at [1261, 671] on icon at bounding box center [1260, 705] width 13 height 11
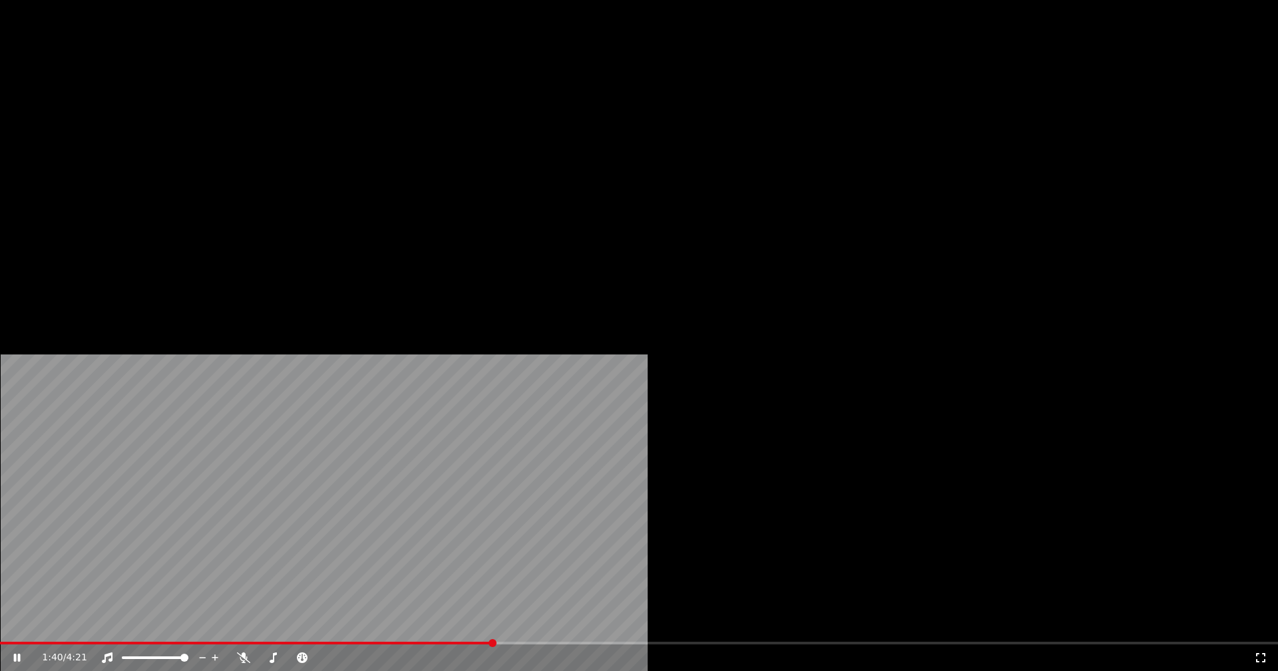
click at [246, 112] on button "Vídeo" at bounding box center [236, 102] width 53 height 19
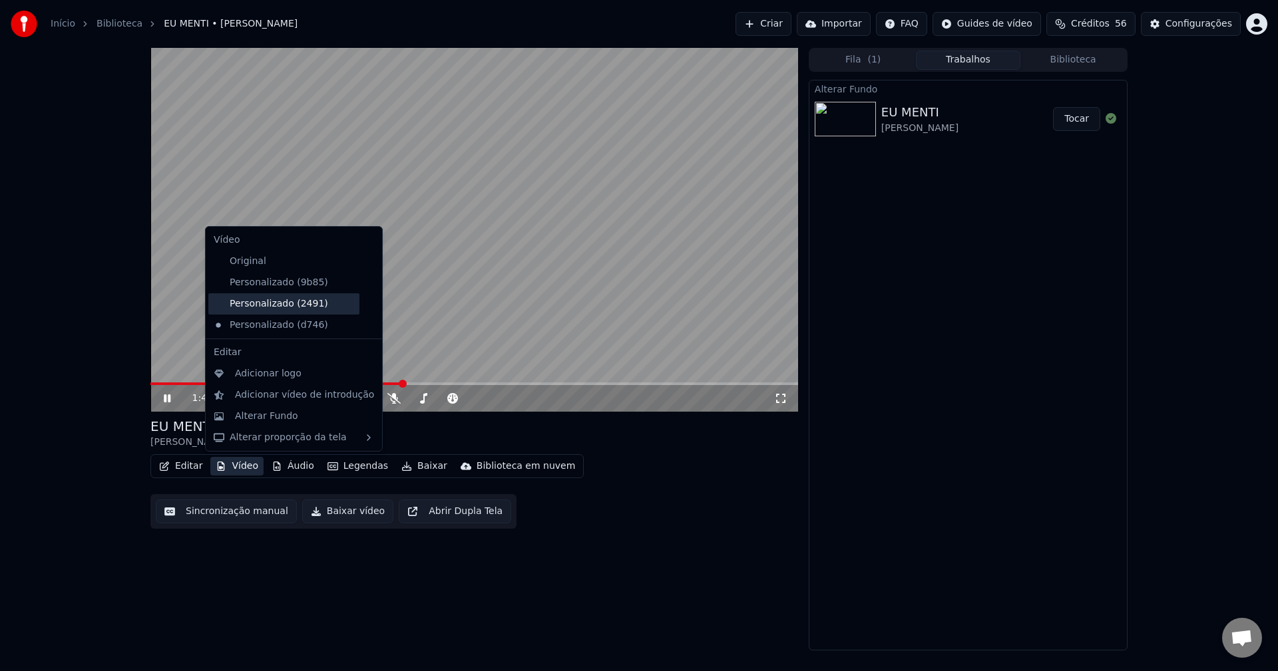
click at [266, 310] on div "Personalizado (2491)" at bounding box center [283, 303] width 151 height 21
click at [244, 469] on button "Vídeo" at bounding box center [236, 466] width 53 height 19
click at [365, 327] on icon at bounding box center [369, 325] width 9 height 11
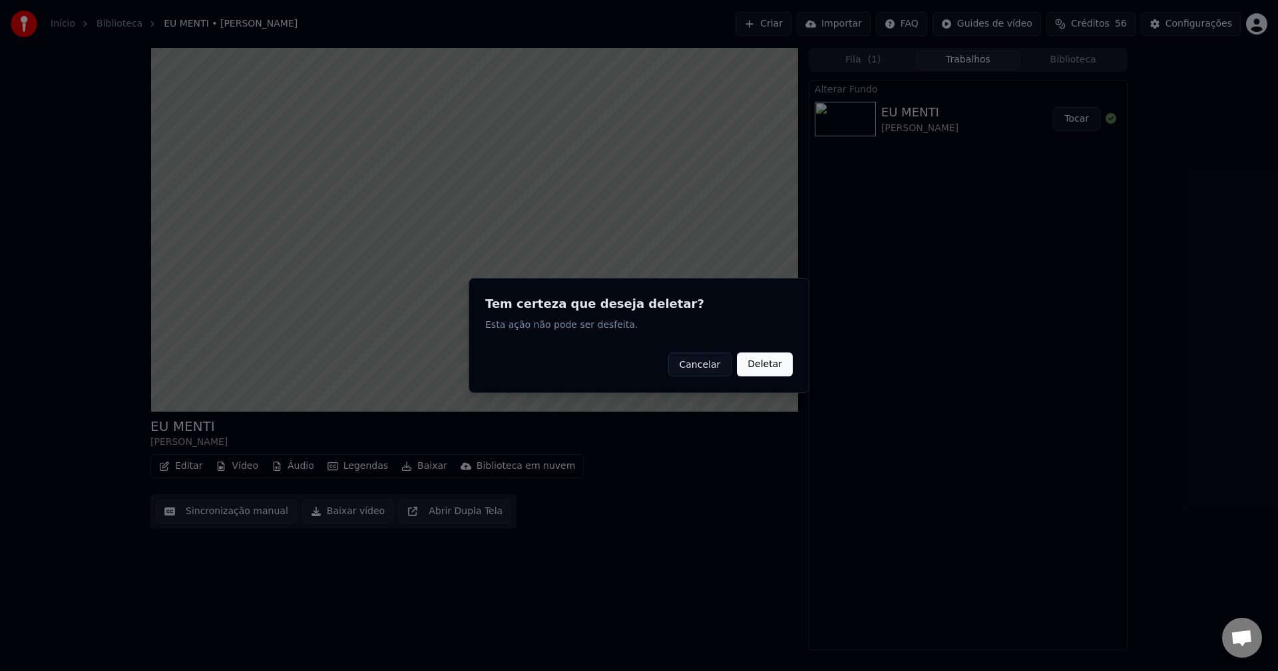
drag, startPoint x: 772, startPoint y: 368, endPoint x: 446, endPoint y: 336, distance: 327.7
click at [770, 367] on button "Deletar" at bounding box center [765, 365] width 56 height 24
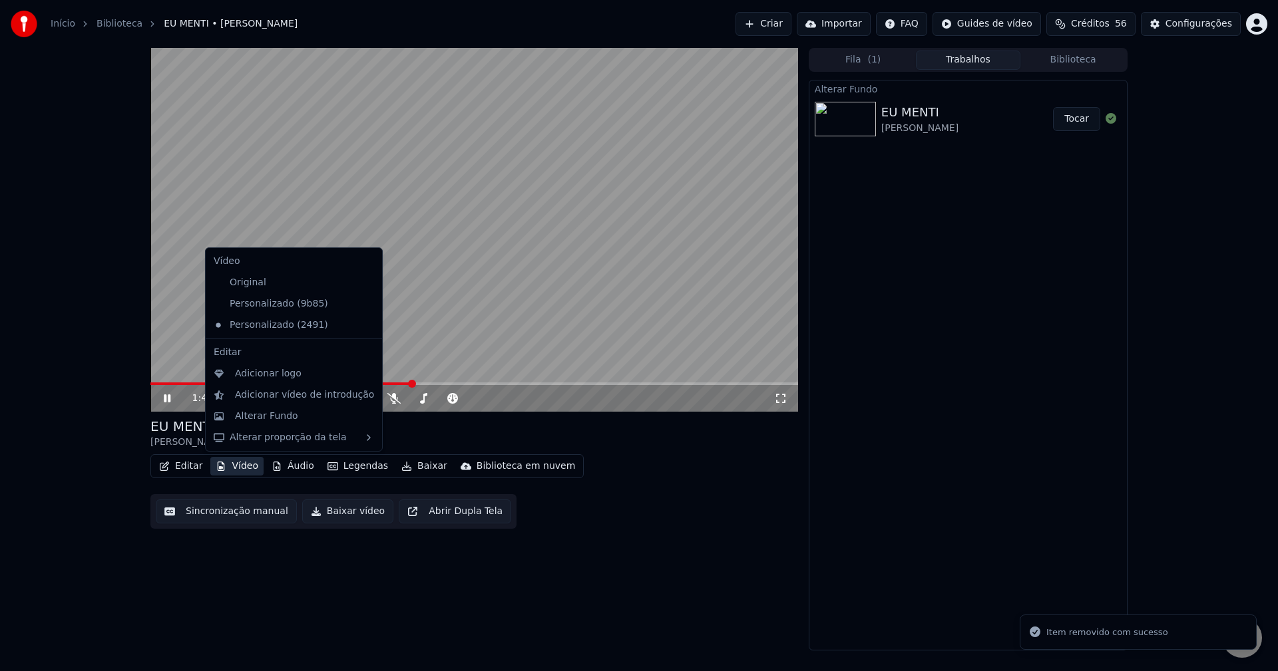
click at [238, 463] on button "Vídeo" at bounding box center [236, 466] width 53 height 19
click at [283, 310] on div "Personalizado (9b85)" at bounding box center [283, 303] width 151 height 21
click at [238, 469] on button "Vídeo" at bounding box center [236, 466] width 53 height 19
click at [365, 325] on icon at bounding box center [372, 325] width 15 height 11
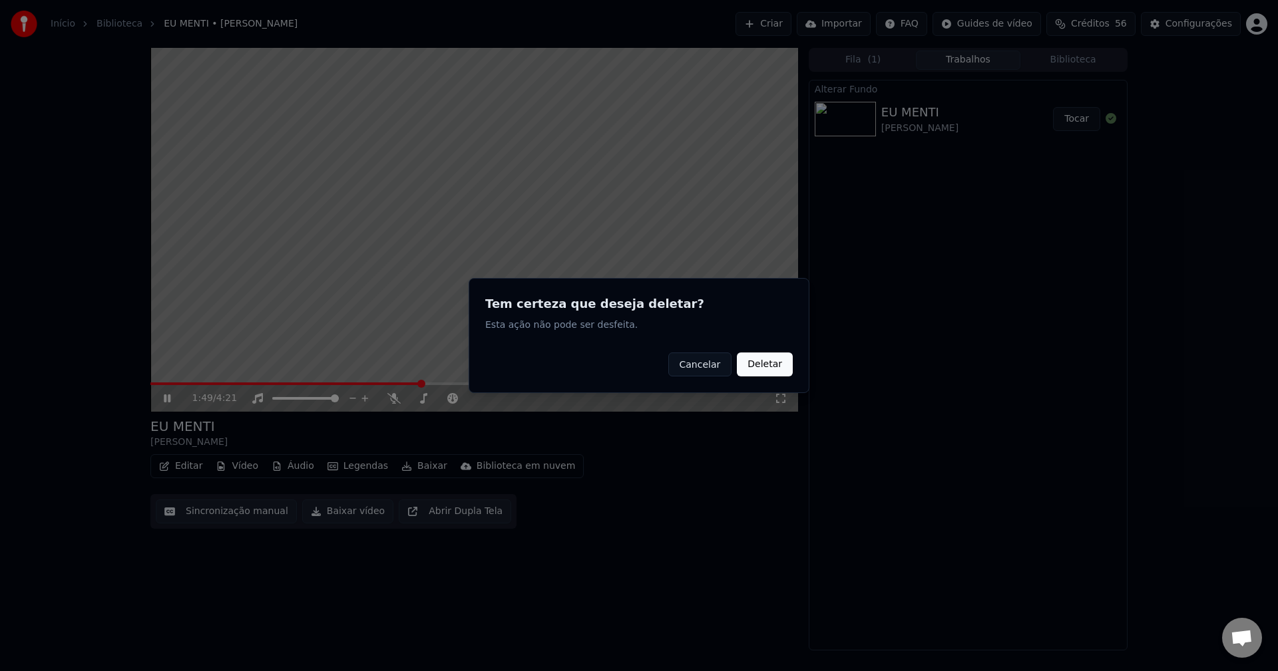
click at [768, 365] on button "Deletar" at bounding box center [765, 365] width 56 height 24
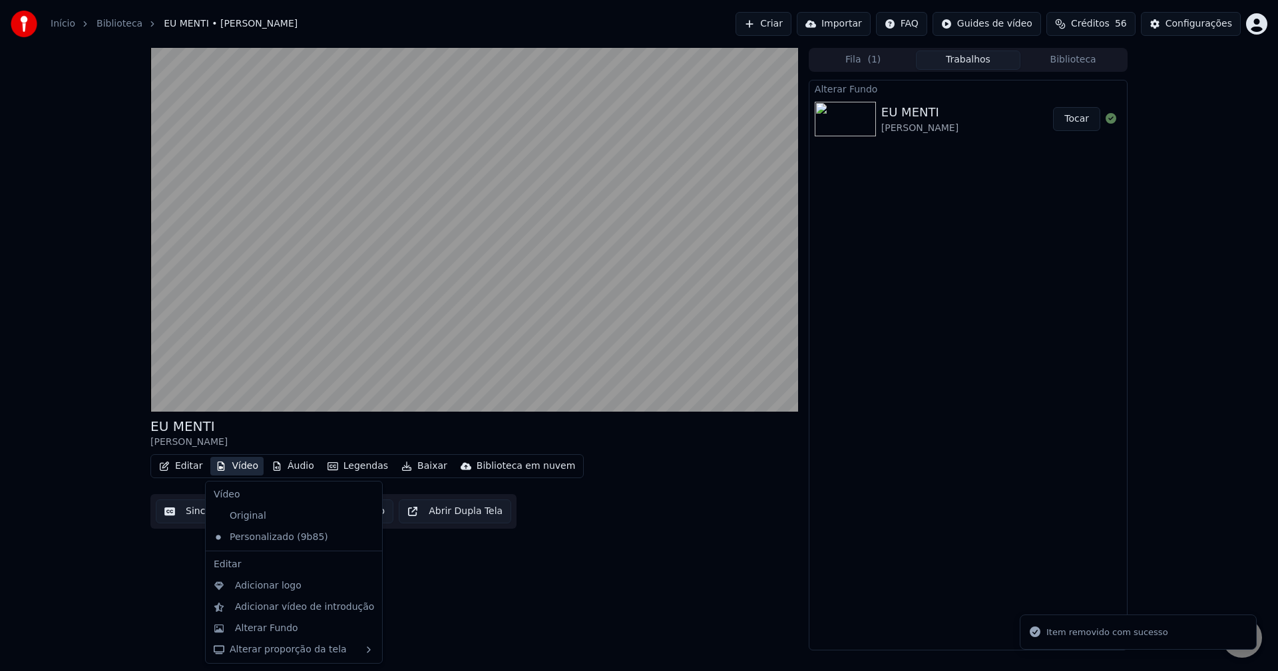
click at [234, 465] on button "Vídeo" at bounding box center [236, 466] width 53 height 19
click at [260, 583] on div "Adicionar logo" at bounding box center [268, 586] width 67 height 13
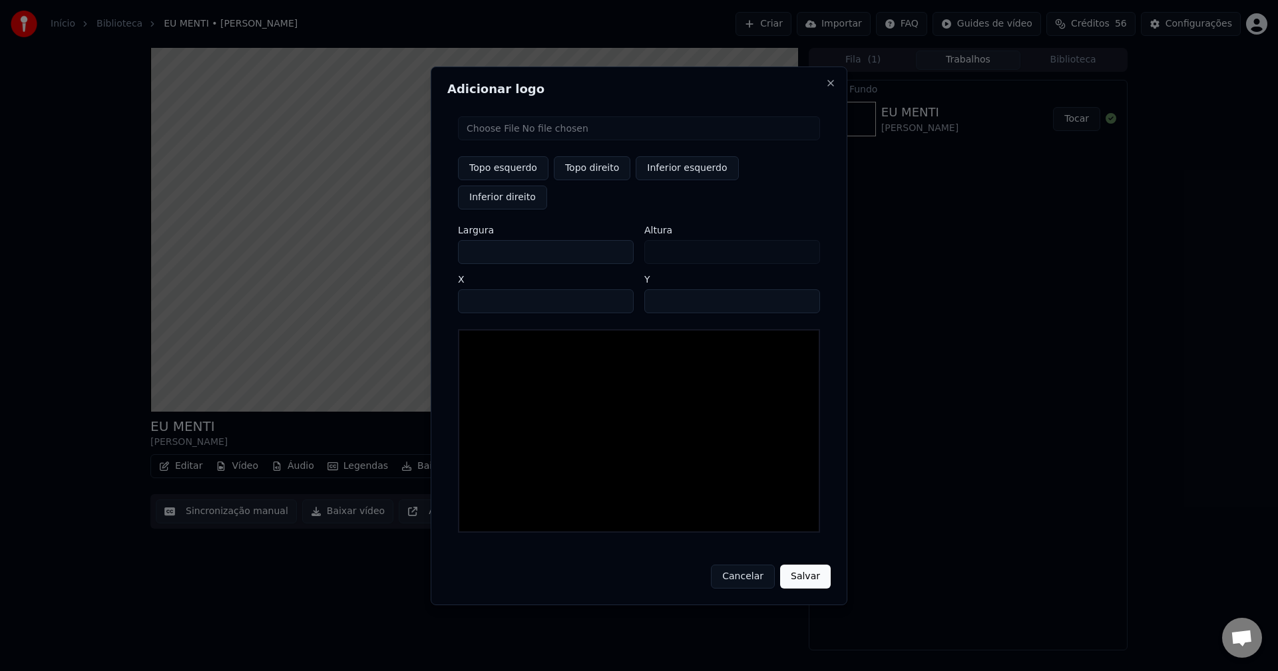
click at [510, 140] on input "file" at bounding box center [639, 128] width 362 height 24
type input "**********"
click at [585, 180] on button "Topo direito" at bounding box center [592, 168] width 77 height 24
type input "****"
drag, startPoint x: 478, startPoint y: 241, endPoint x: 410, endPoint y: 240, distance: 68.6
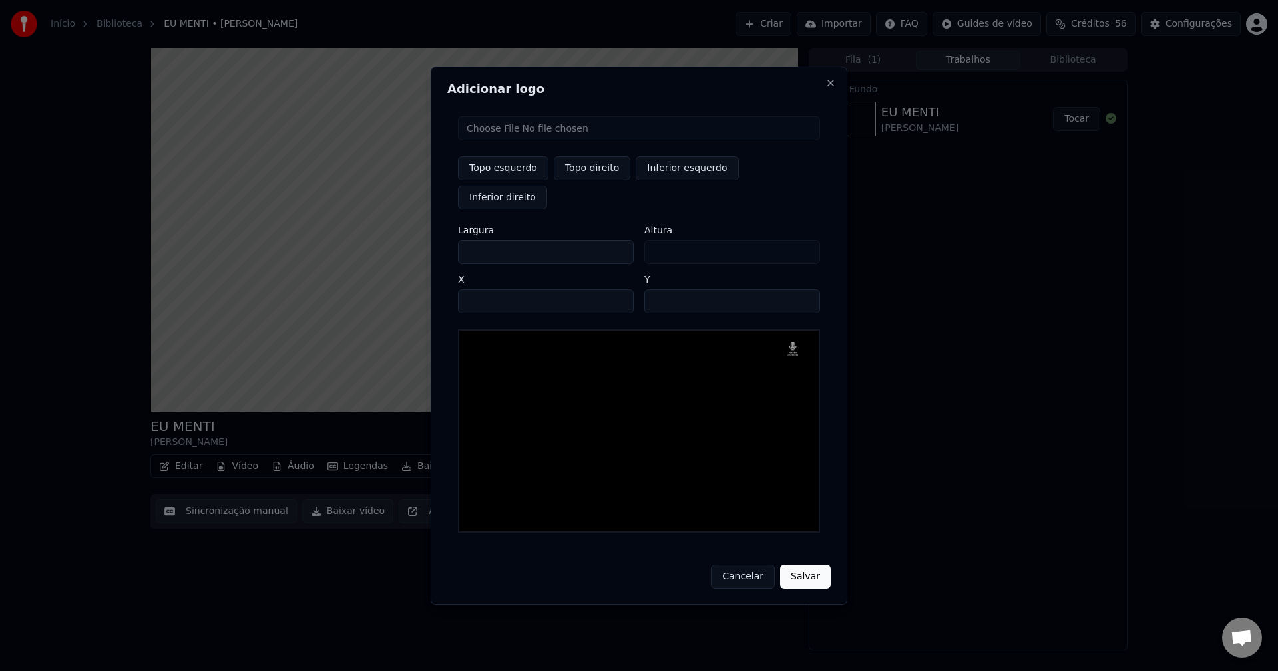
click at [410, 240] on body "Início Biblioteca EU MENTI • José Ricardo Criar Importar FAQ Guides de vídeo Cr…" at bounding box center [639, 335] width 1278 height 671
type input "**"
type input "***"
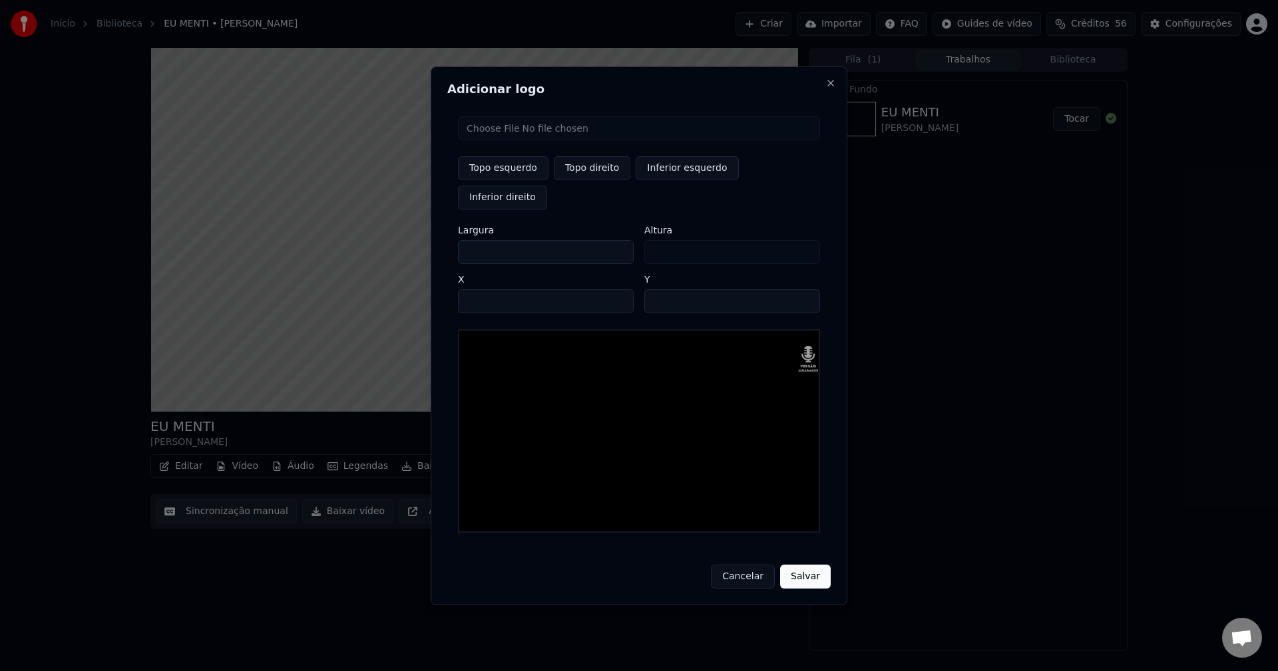
type input "***"
click at [484, 289] on input "****" at bounding box center [546, 301] width 176 height 24
type input "****"
click at [805, 289] on input "**" at bounding box center [732, 301] width 176 height 24
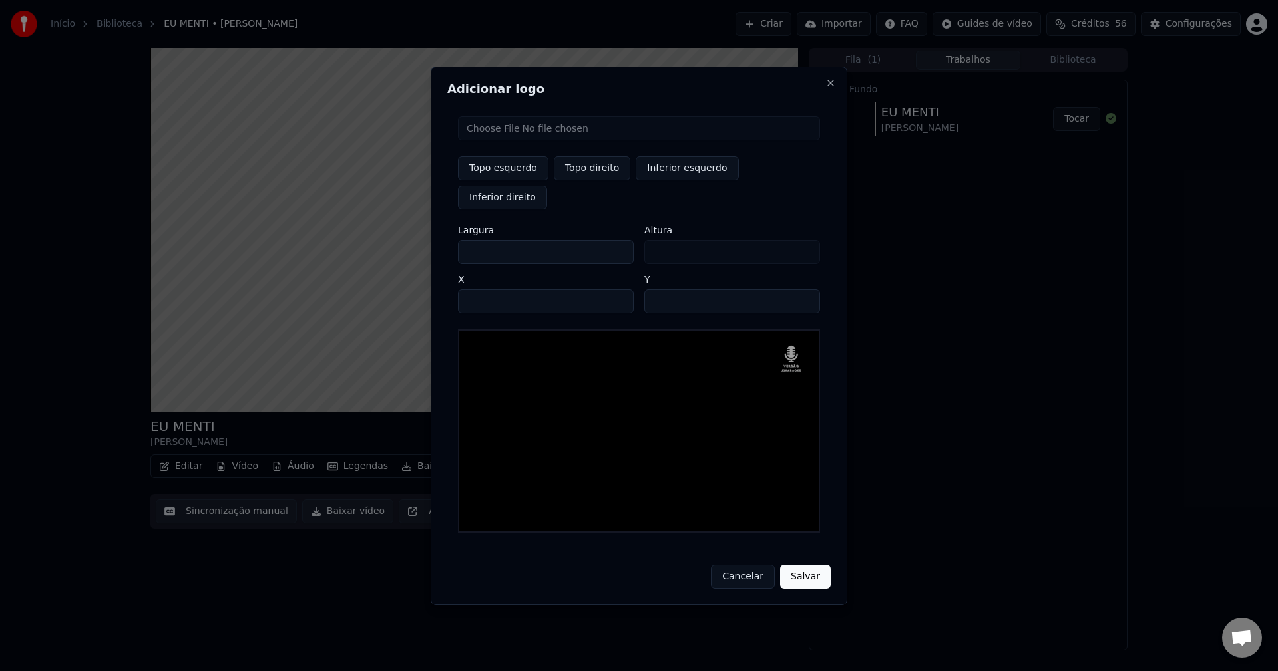
click at [805, 289] on input "**" at bounding box center [732, 301] width 176 height 24
type input "**"
click at [805, 289] on input "**" at bounding box center [732, 301] width 176 height 24
click at [814, 565] on button "Salvar" at bounding box center [805, 577] width 51 height 24
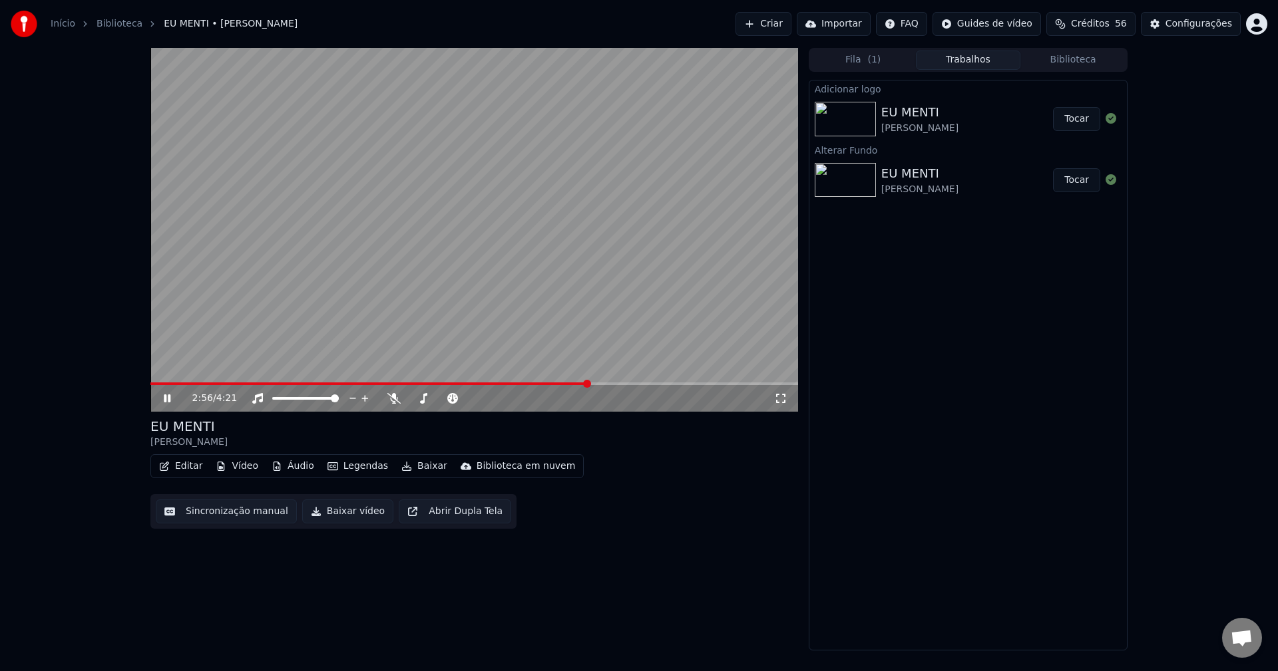
click at [1079, 121] on button "Tocar" at bounding box center [1076, 119] width 47 height 24
click at [779, 399] on icon at bounding box center [780, 398] width 13 height 11
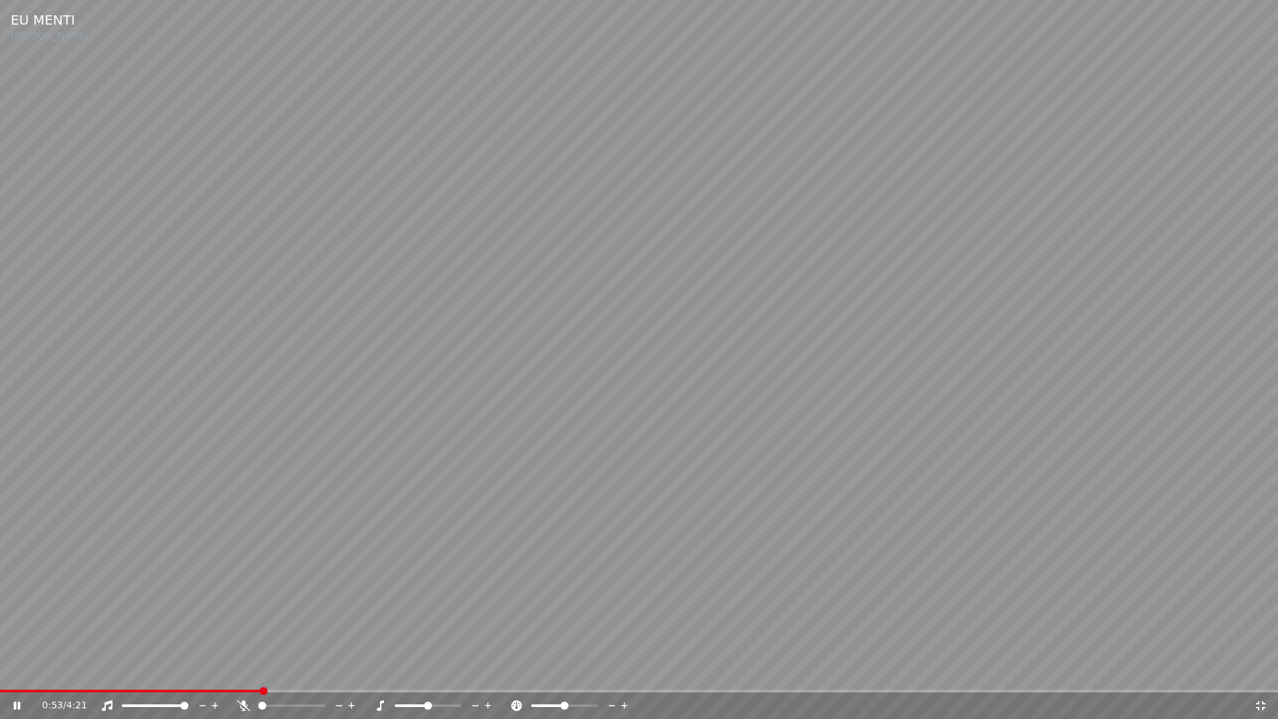
click at [1266, 671] on icon at bounding box center [1260, 705] width 13 height 11
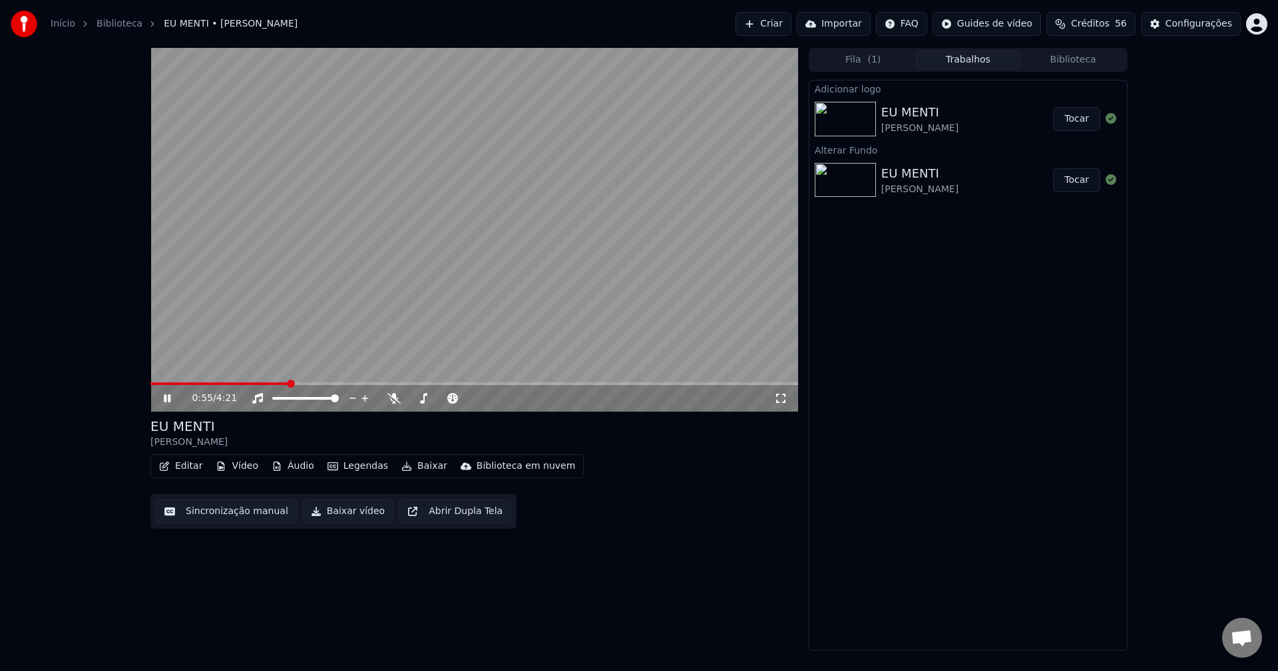
click at [167, 397] on icon at bounding box center [176, 398] width 31 height 11
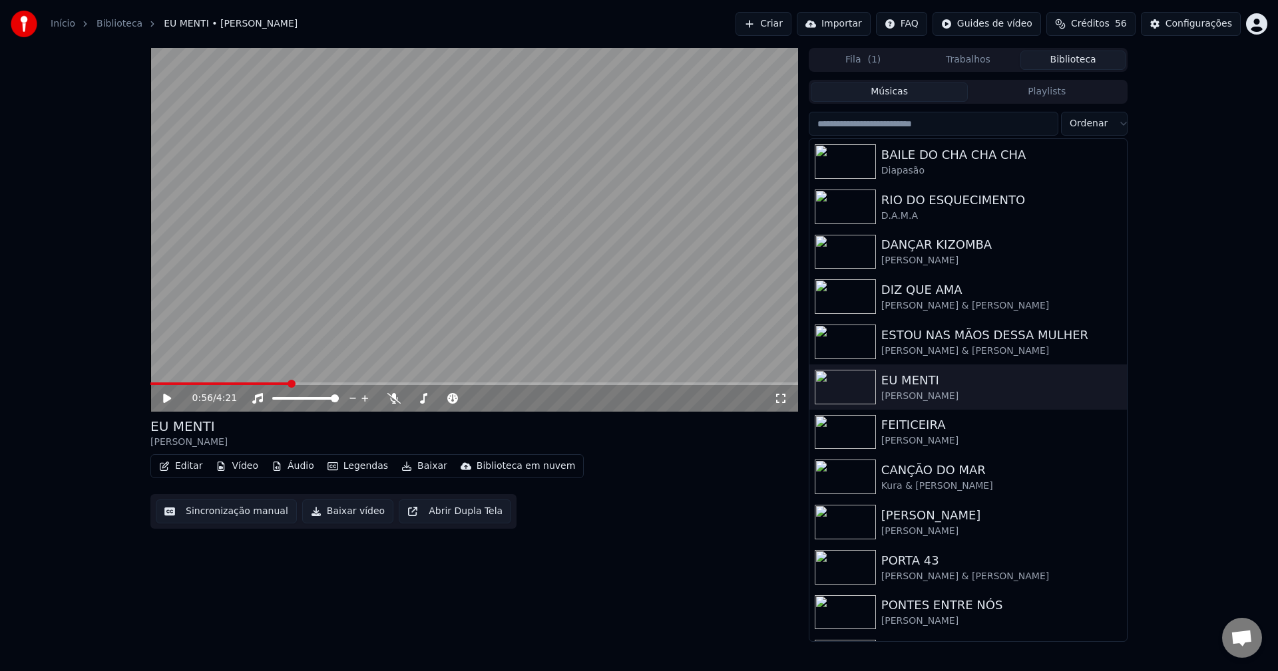
click at [1084, 63] on button "Biblioteca" at bounding box center [1072, 60] width 105 height 19
click at [240, 468] on button "Vídeo" at bounding box center [236, 466] width 53 height 19
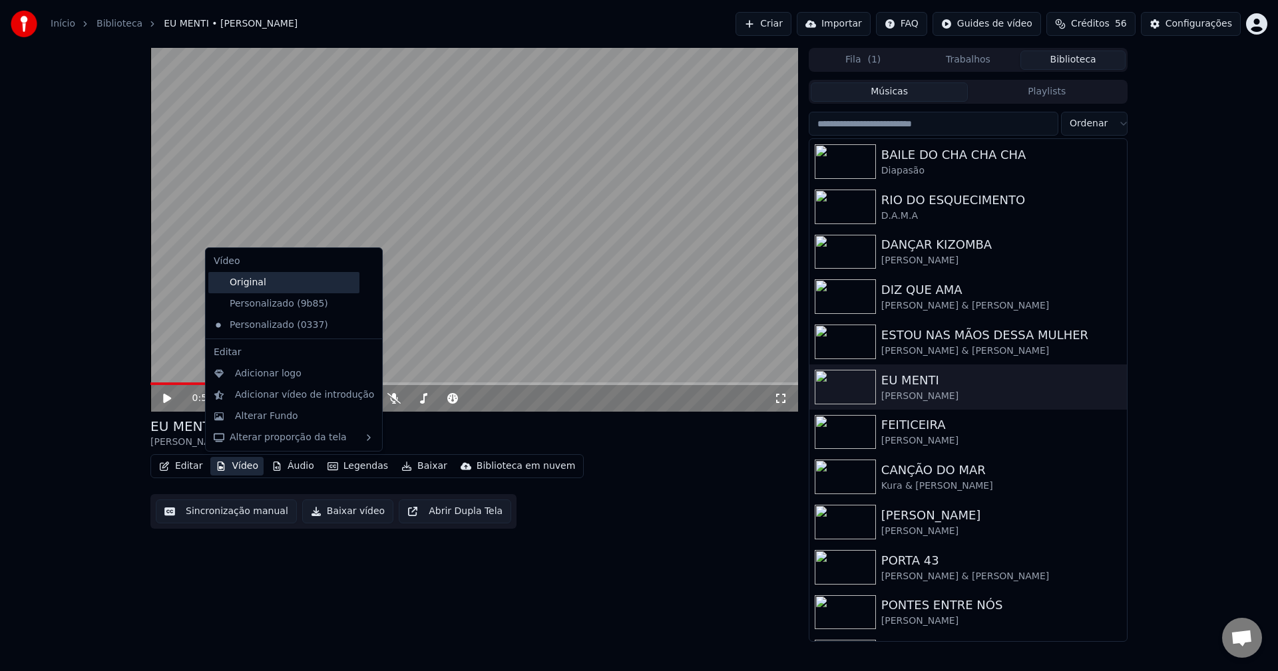
click at [252, 285] on div "Original" at bounding box center [283, 282] width 151 height 21
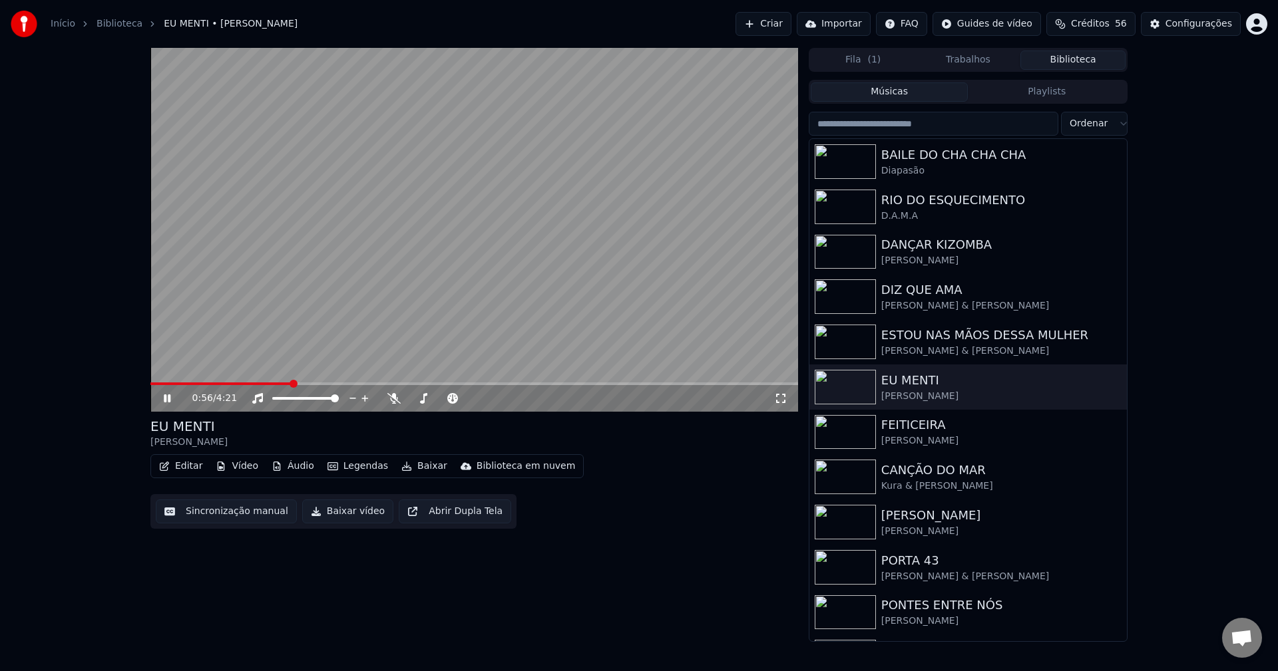
click at [172, 399] on icon at bounding box center [176, 398] width 31 height 11
click at [239, 465] on button "Vídeo" at bounding box center [236, 466] width 53 height 19
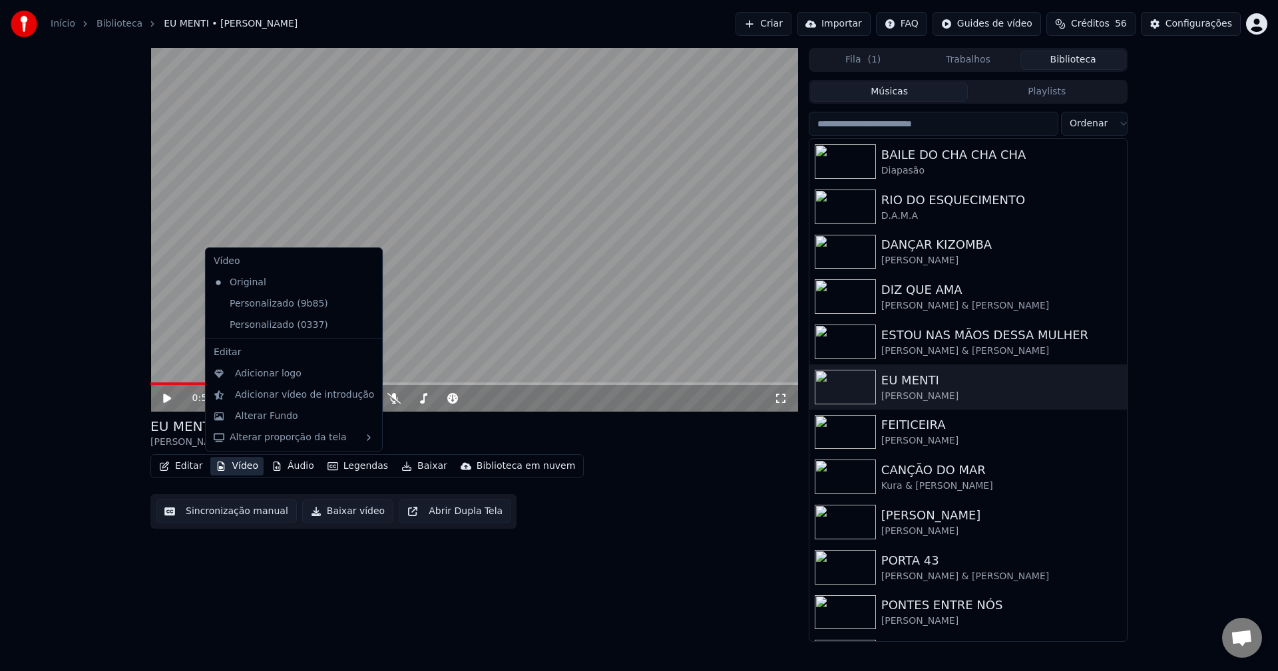
click at [365, 326] on icon at bounding box center [369, 325] width 9 height 11
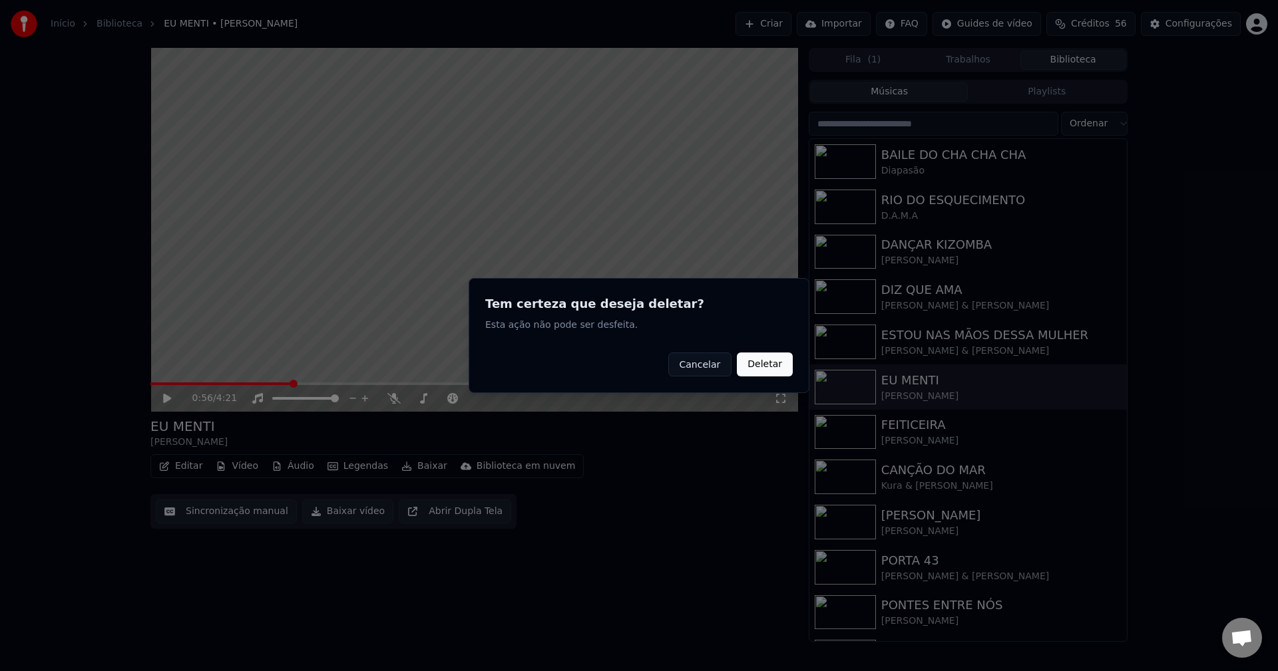
click at [763, 367] on button "Deletar" at bounding box center [765, 365] width 56 height 24
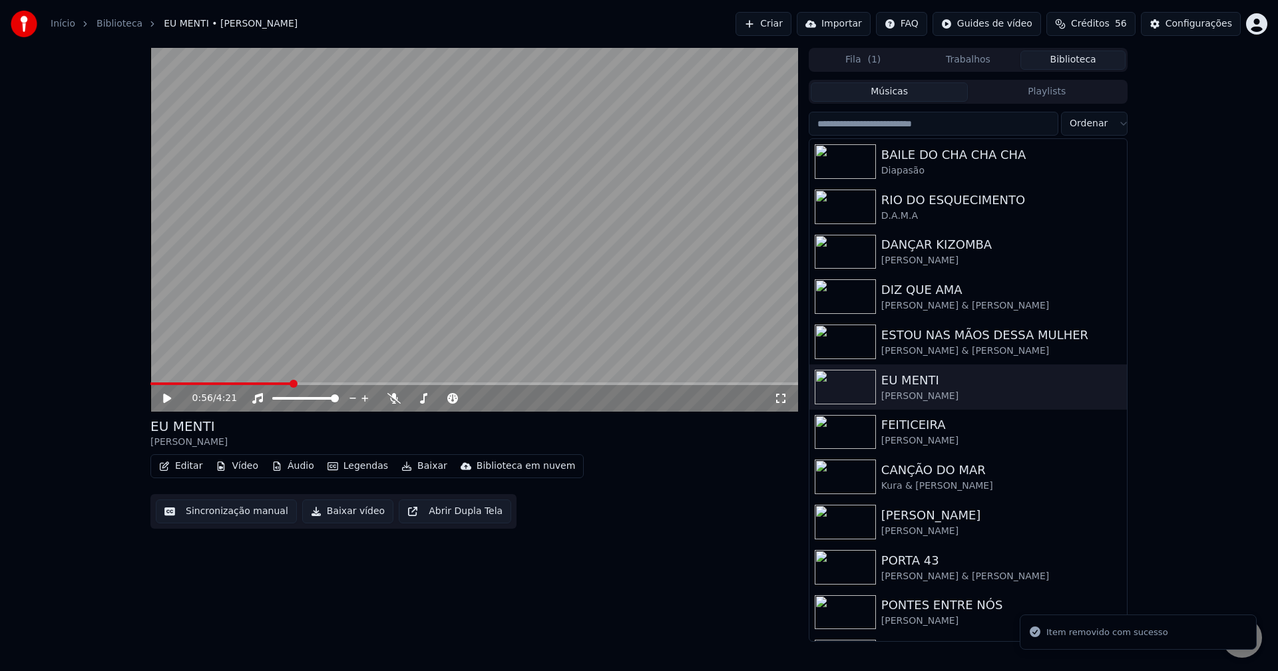
click at [240, 464] on button "Vídeo" at bounding box center [236, 466] width 53 height 19
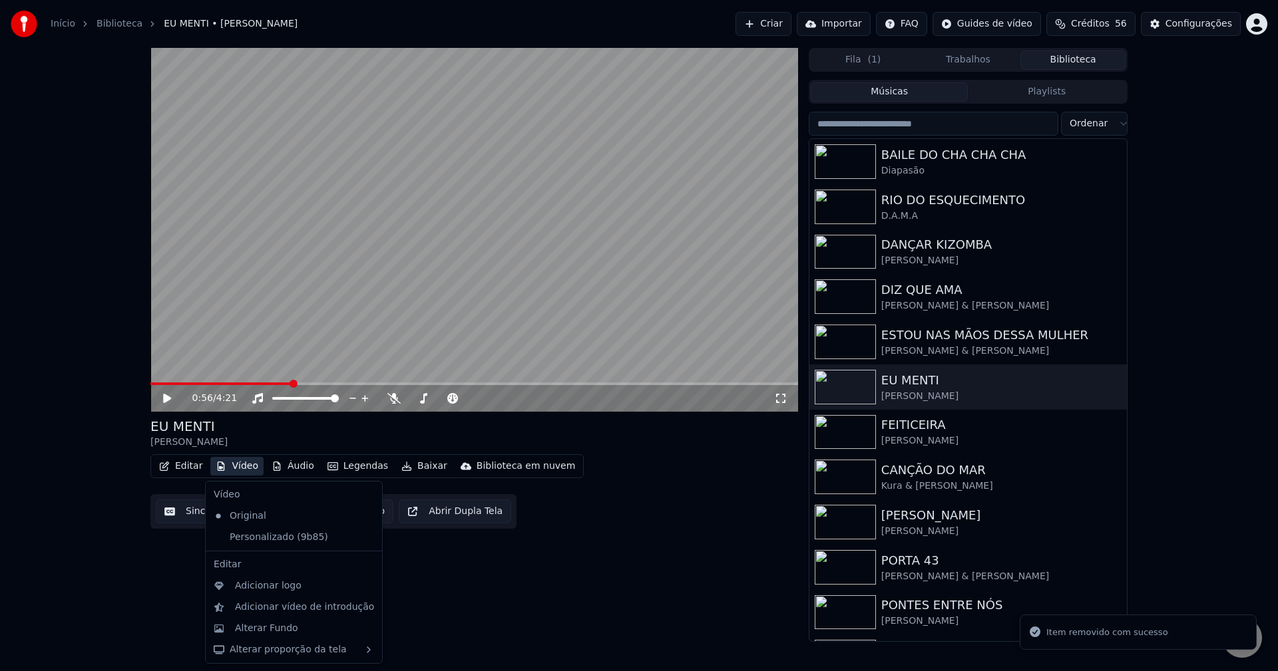
click at [365, 540] on icon at bounding box center [372, 537] width 15 height 11
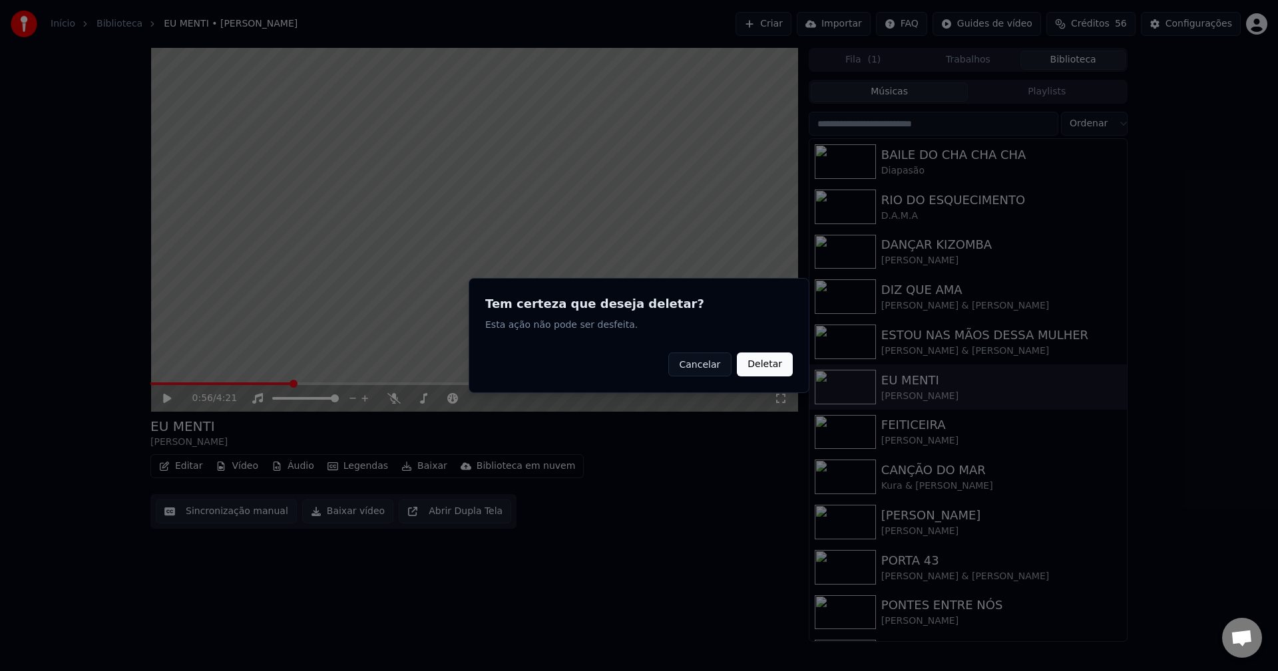
drag, startPoint x: 791, startPoint y: 360, endPoint x: 751, endPoint y: 367, distance: 41.2
click at [790, 360] on button "Deletar" at bounding box center [765, 365] width 56 height 24
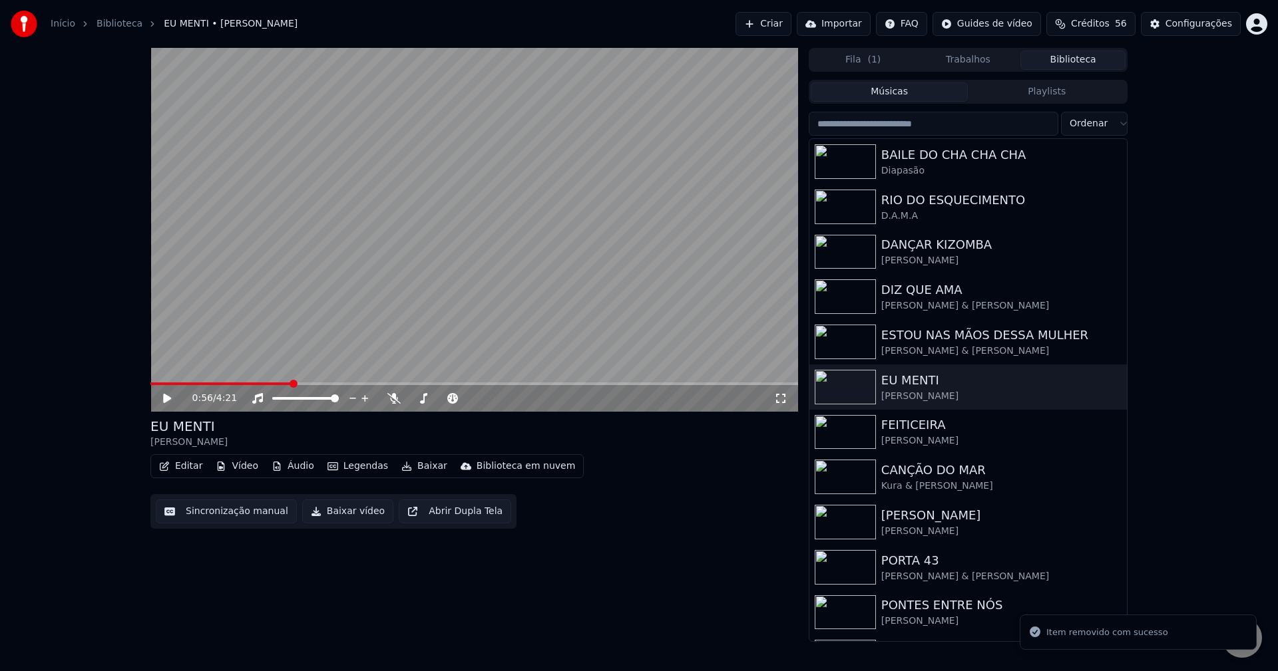
click at [243, 471] on button "Vídeo" at bounding box center [236, 466] width 53 height 19
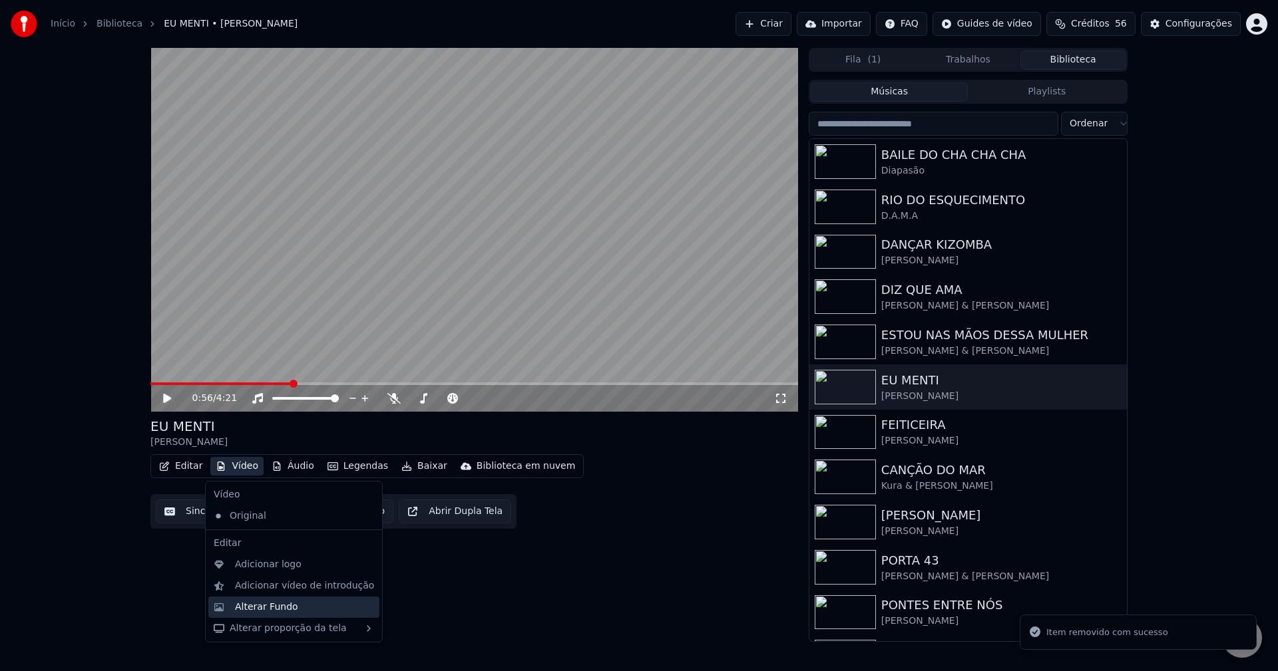
click at [264, 603] on div "Alterar Fundo" at bounding box center [266, 607] width 63 height 13
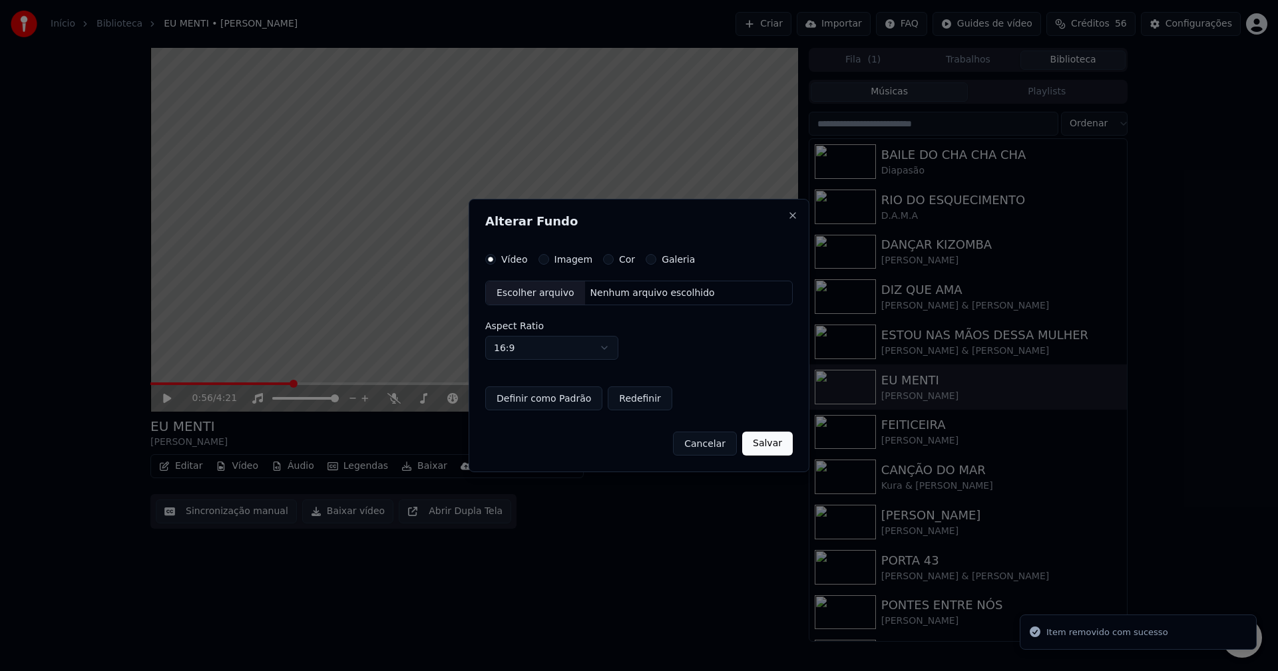
click at [524, 297] on div "Escolher arquivo" at bounding box center [535, 294] width 99 height 24
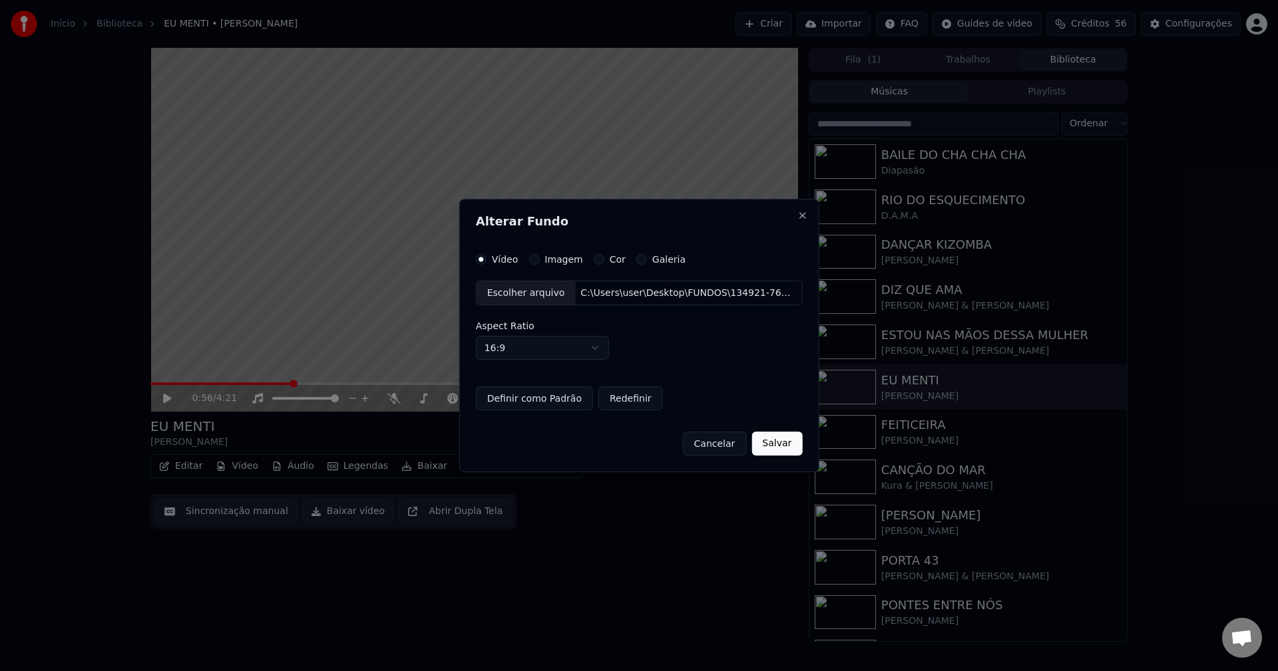
click at [543, 395] on button "Definir como Padrão" at bounding box center [534, 399] width 117 height 24
click at [775, 447] on button "Salvar" at bounding box center [776, 444] width 51 height 24
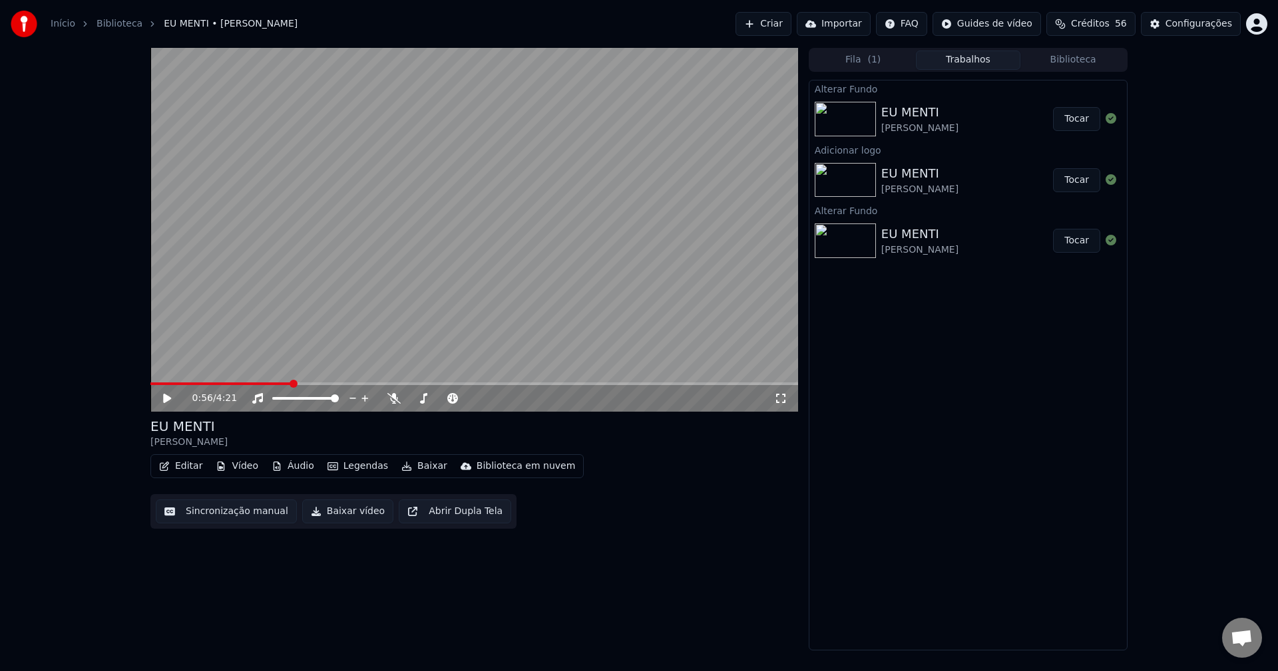
click at [1085, 118] on button "Tocar" at bounding box center [1076, 119] width 47 height 24
drag, startPoint x: 775, startPoint y: 397, endPoint x: 809, endPoint y: 411, distance: 36.7
click at [782, 397] on icon at bounding box center [780, 398] width 13 height 11
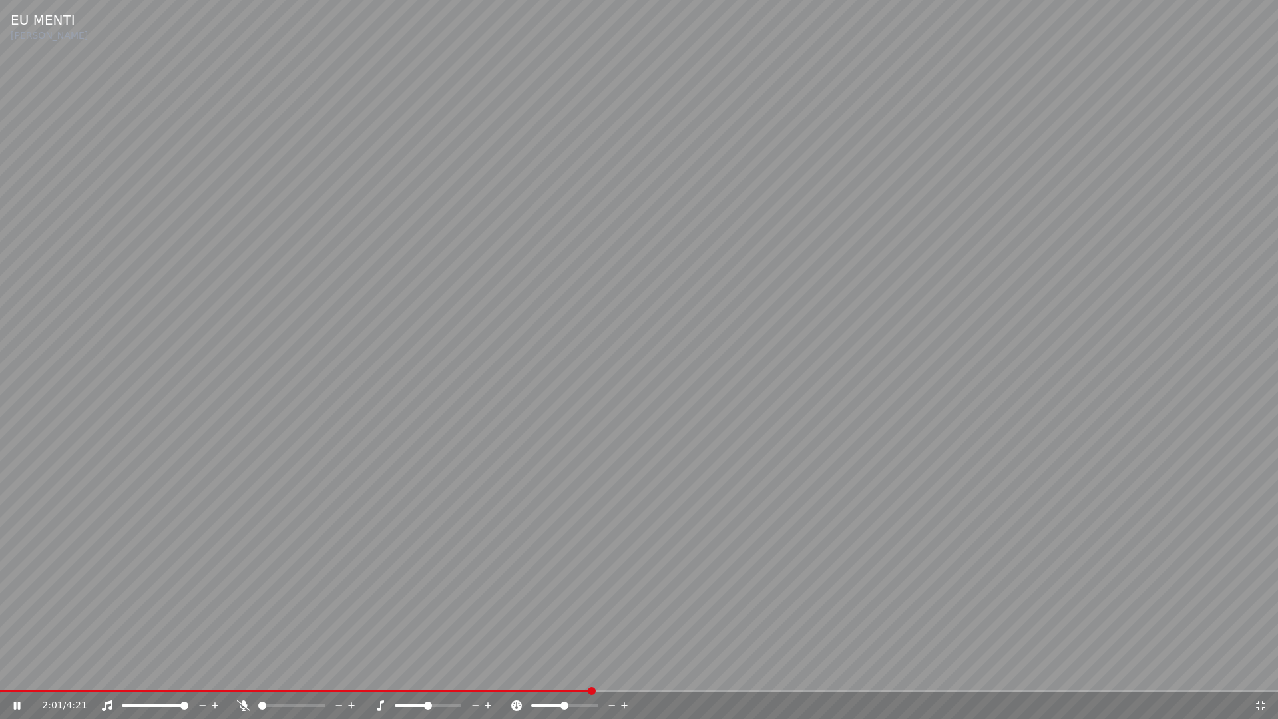
click at [1266, 671] on icon at bounding box center [1260, 705] width 13 height 11
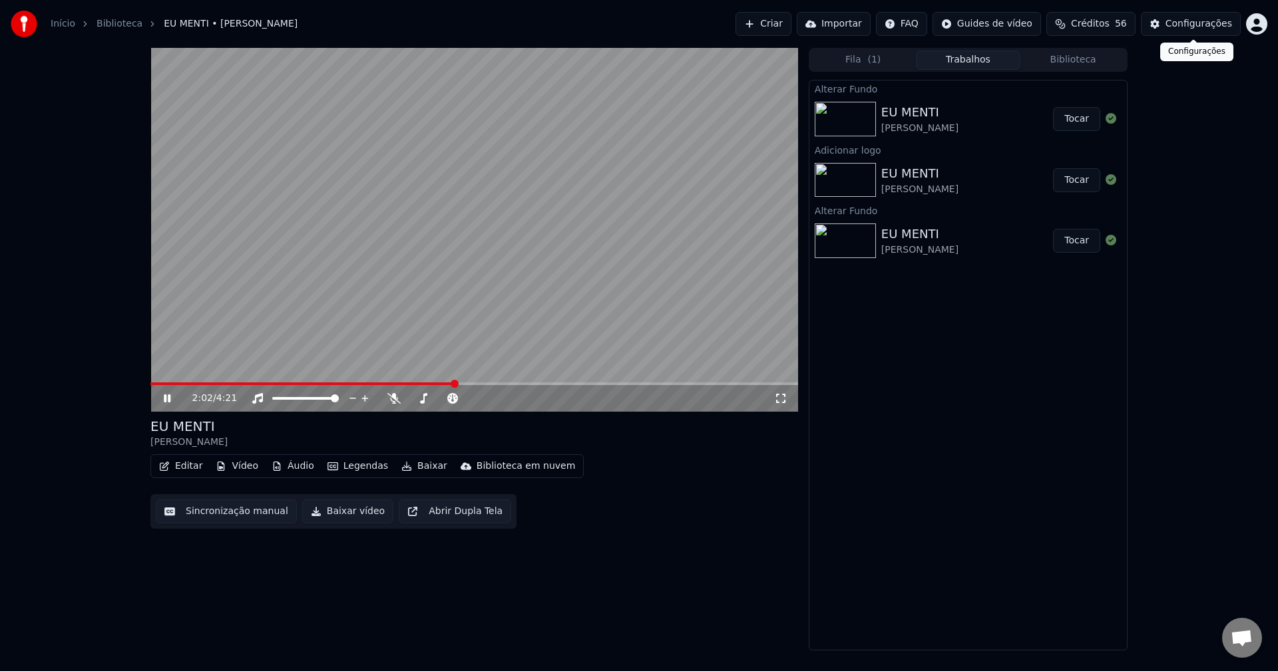
click at [1188, 25] on div "Configurações" at bounding box center [1198, 23] width 67 height 13
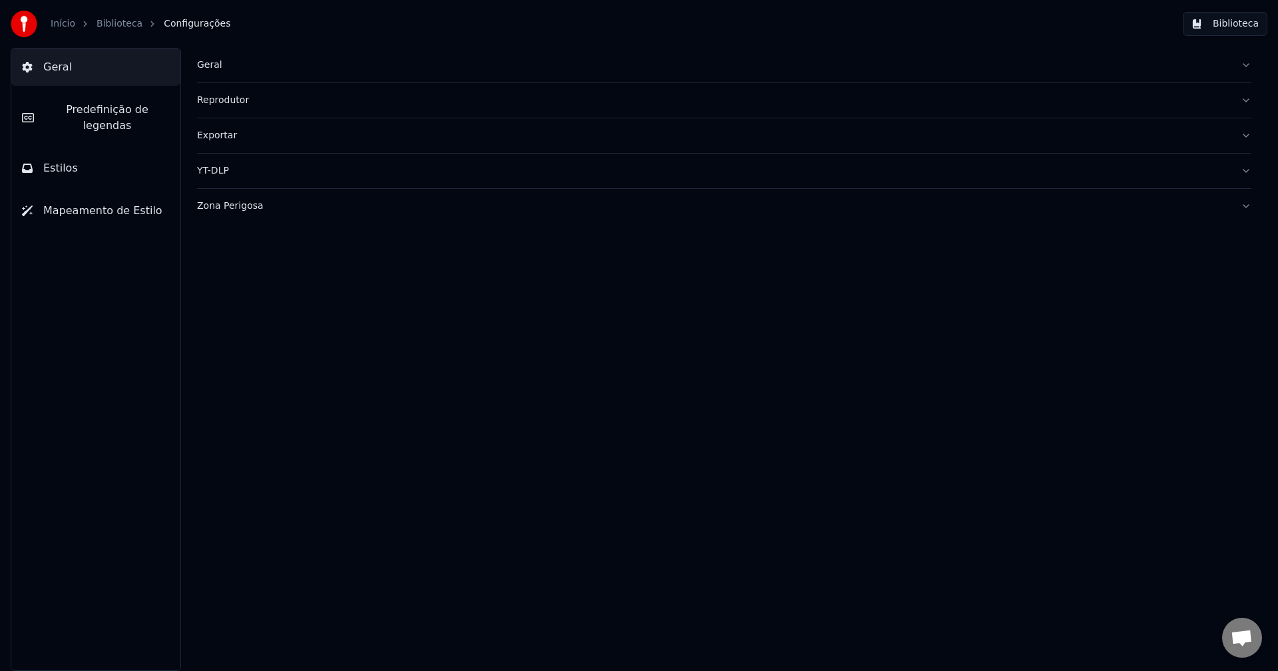
click at [103, 158] on button "Estilos" at bounding box center [95, 168] width 169 height 37
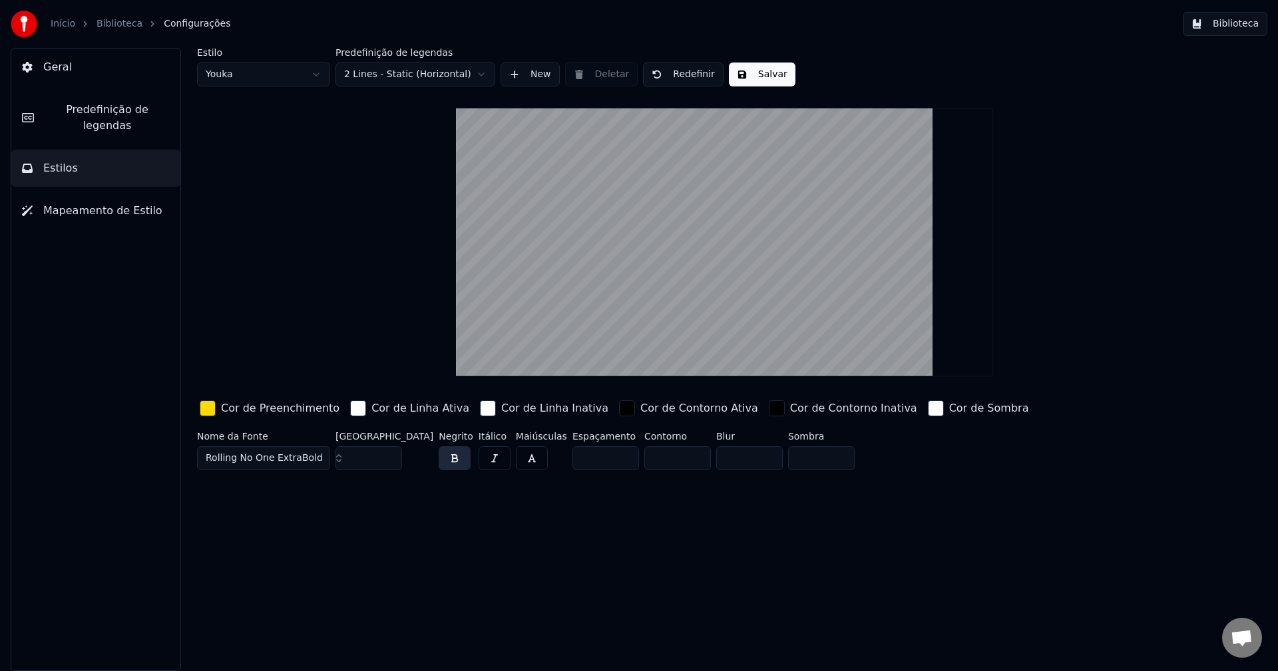
type input "*"
click at [669, 462] on input "*" at bounding box center [677, 459] width 67 height 24
click at [759, 80] on button "Salvar" at bounding box center [762, 75] width 67 height 24
click at [1244, 30] on button "Biblioteca" at bounding box center [1225, 24] width 85 height 24
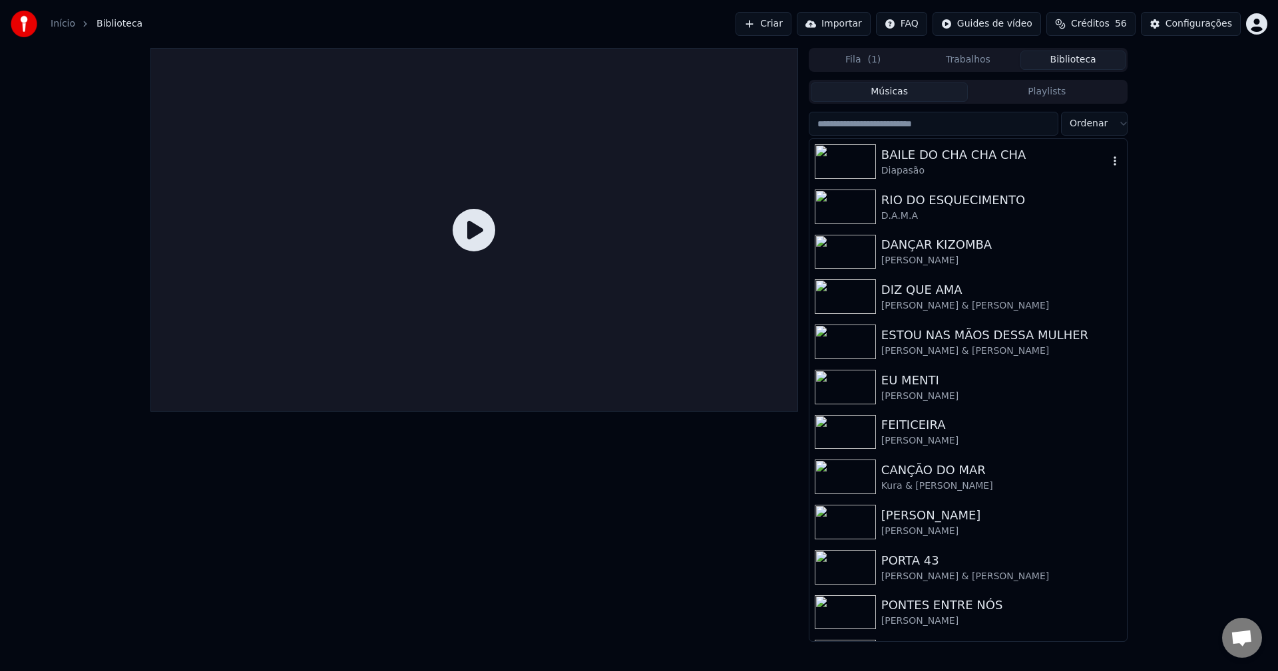
click at [924, 155] on div "BAILE DO CHA CHA CHA" at bounding box center [994, 155] width 227 height 19
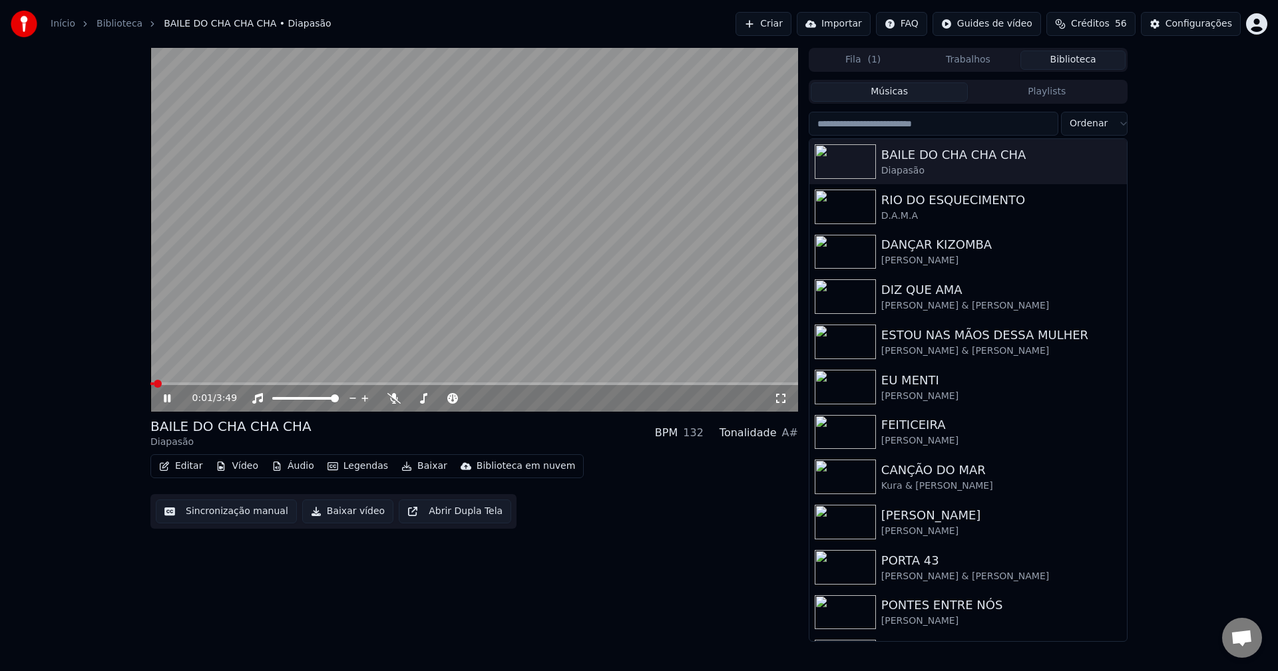
click at [169, 401] on icon at bounding box center [167, 399] width 7 height 8
click at [242, 470] on button "Vídeo" at bounding box center [236, 466] width 53 height 19
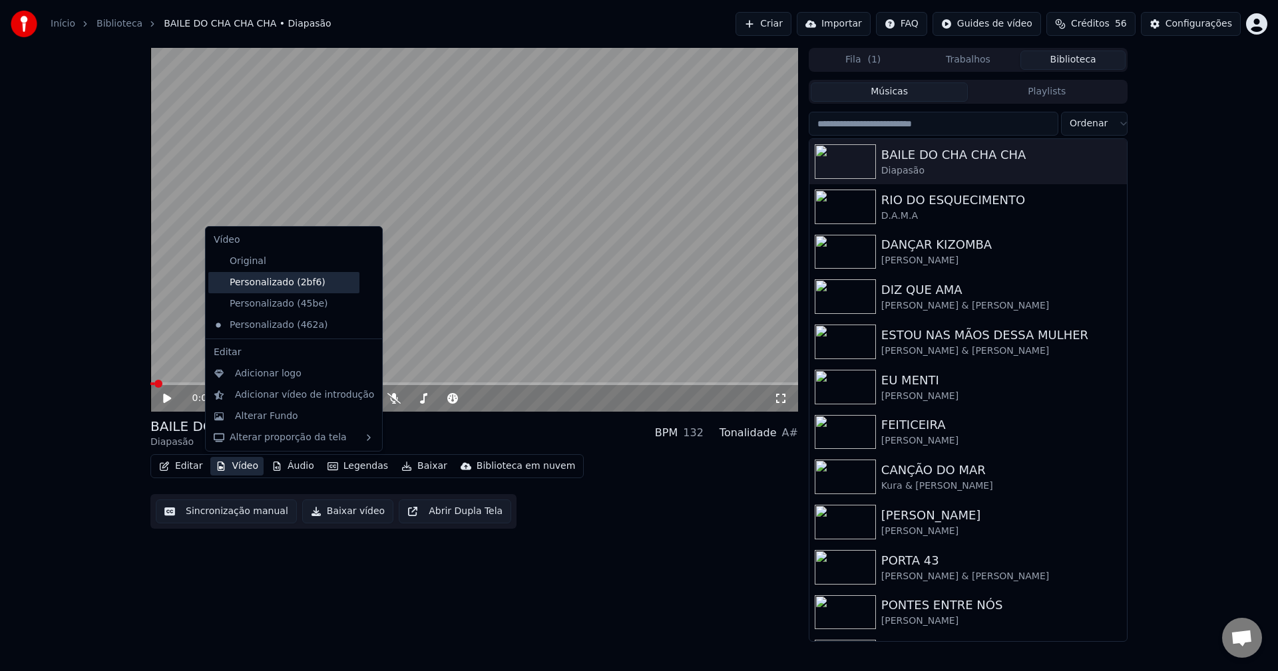
click at [258, 283] on div "Personalizado (2bf6)" at bounding box center [283, 282] width 151 height 21
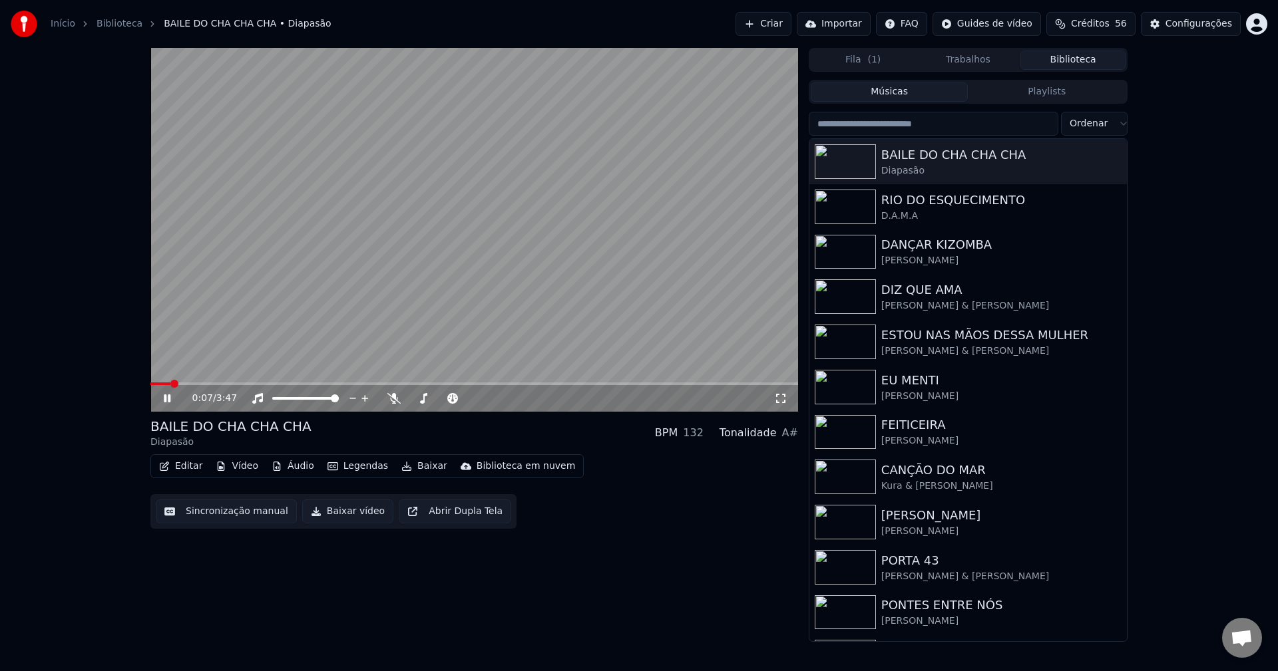
click at [781, 397] on icon at bounding box center [780, 398] width 13 height 11
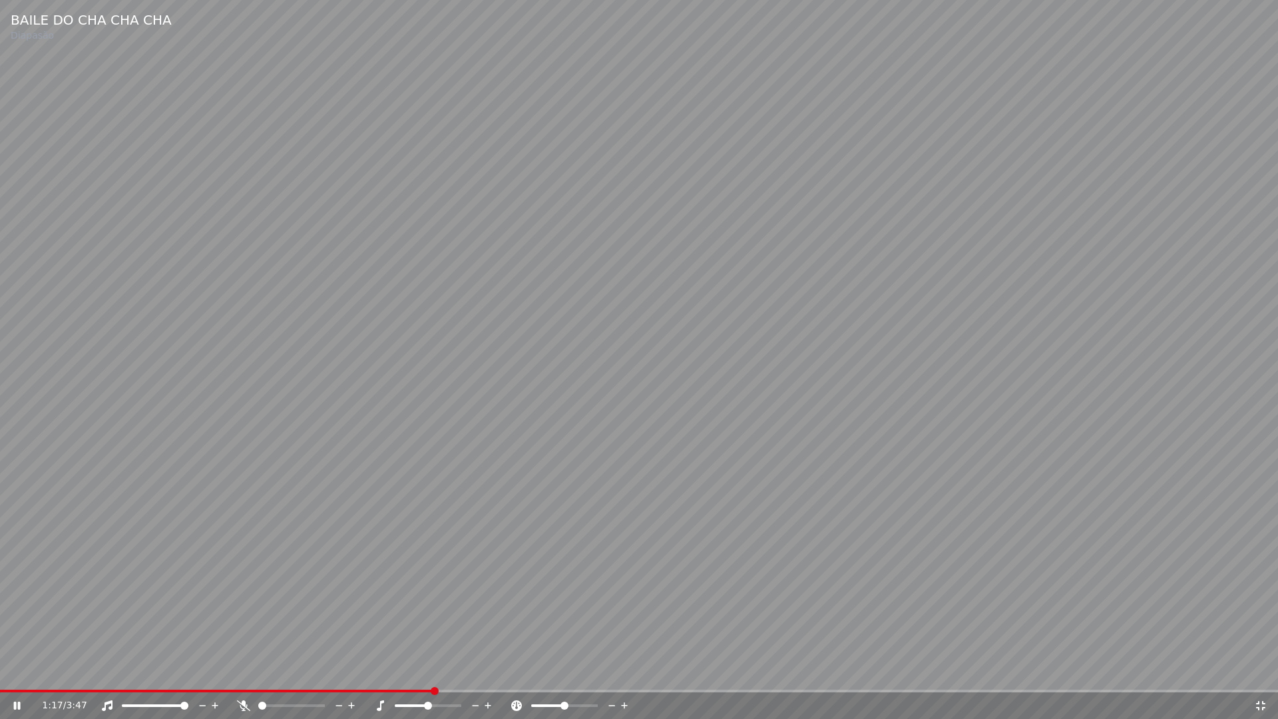
click at [1261, 671] on icon at bounding box center [1260, 705] width 13 height 11
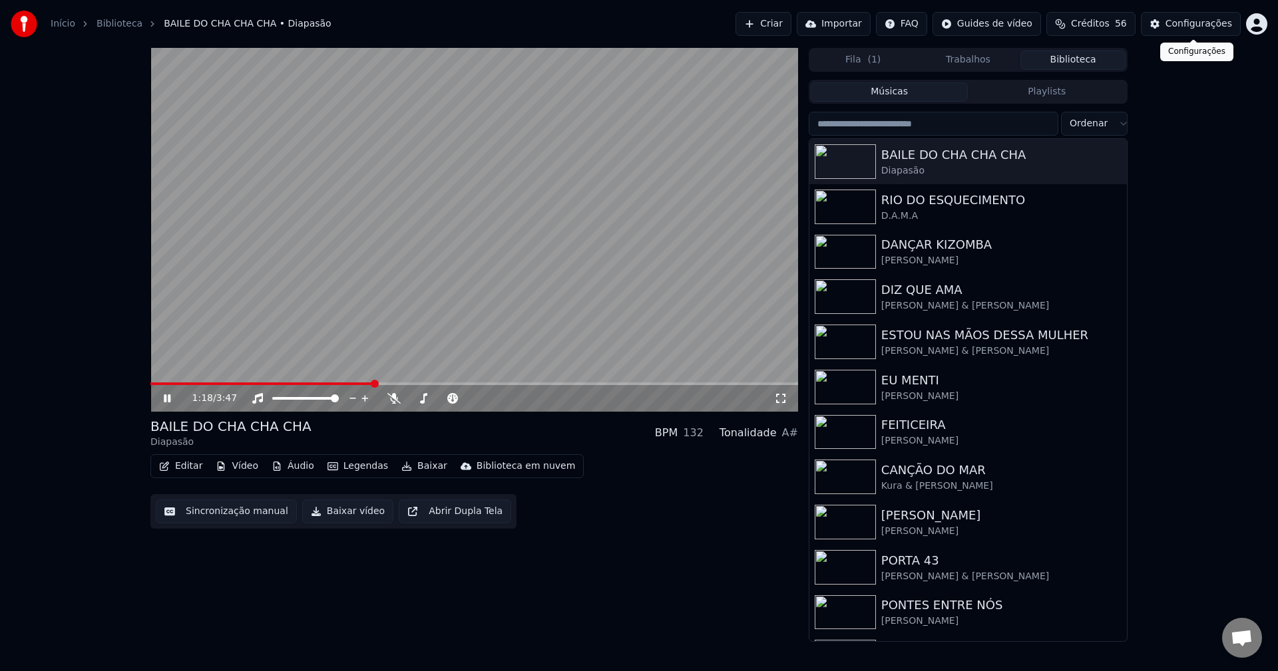
click at [1195, 28] on div "Configurações" at bounding box center [1198, 23] width 67 height 13
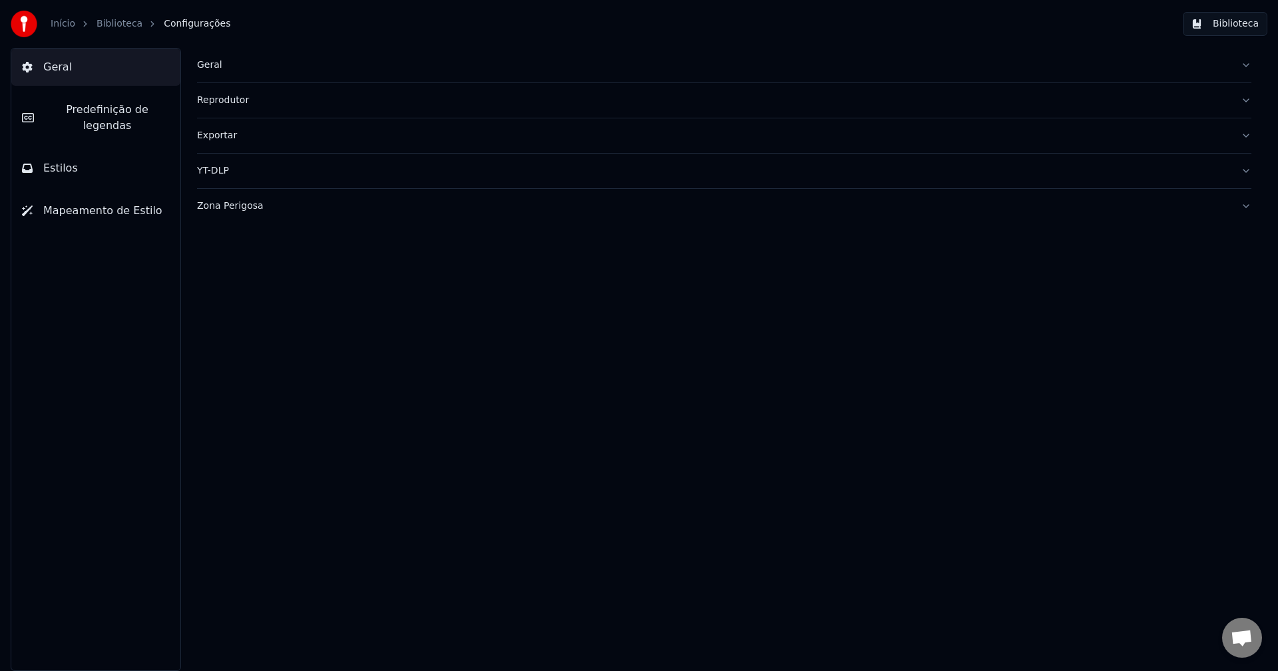
click at [74, 150] on button "Estilos" at bounding box center [95, 168] width 169 height 37
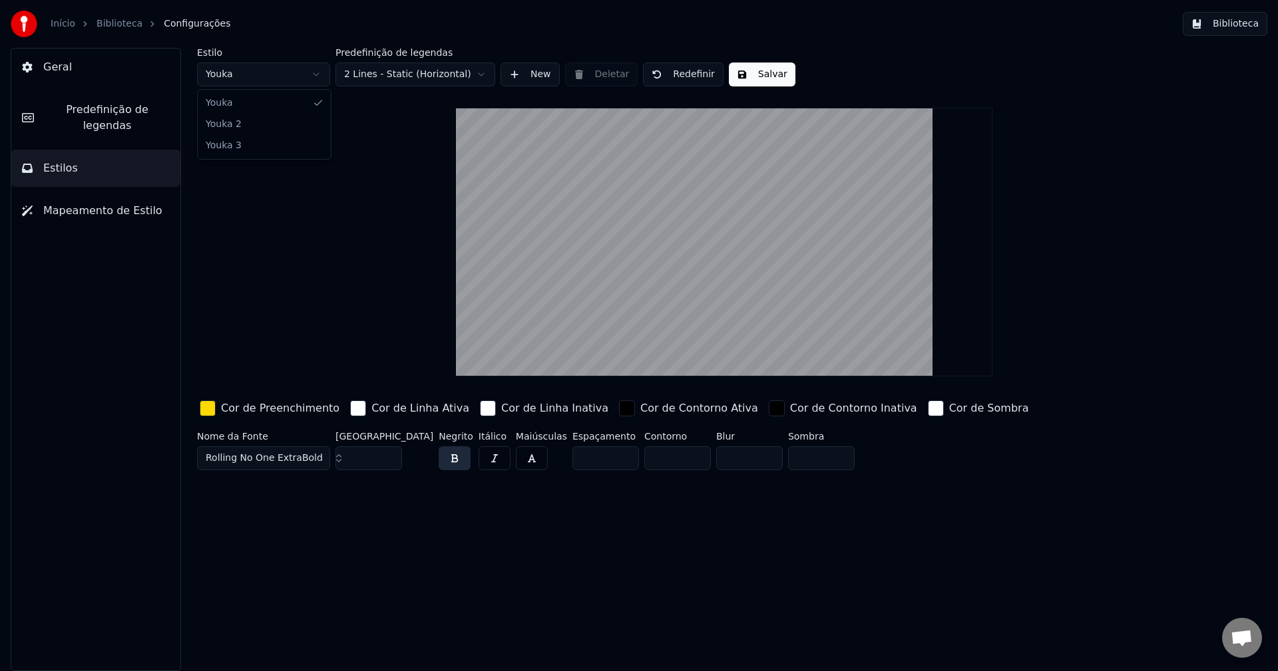
click at [236, 77] on html "Início Biblioteca Configurações Biblioteca Geral Predefinição de legendas Estil…" at bounding box center [639, 335] width 1278 height 671
drag, startPoint x: 247, startPoint y: 124, endPoint x: 287, endPoint y: 280, distance: 160.8
type input "**"
type input "*****"
type input "*"
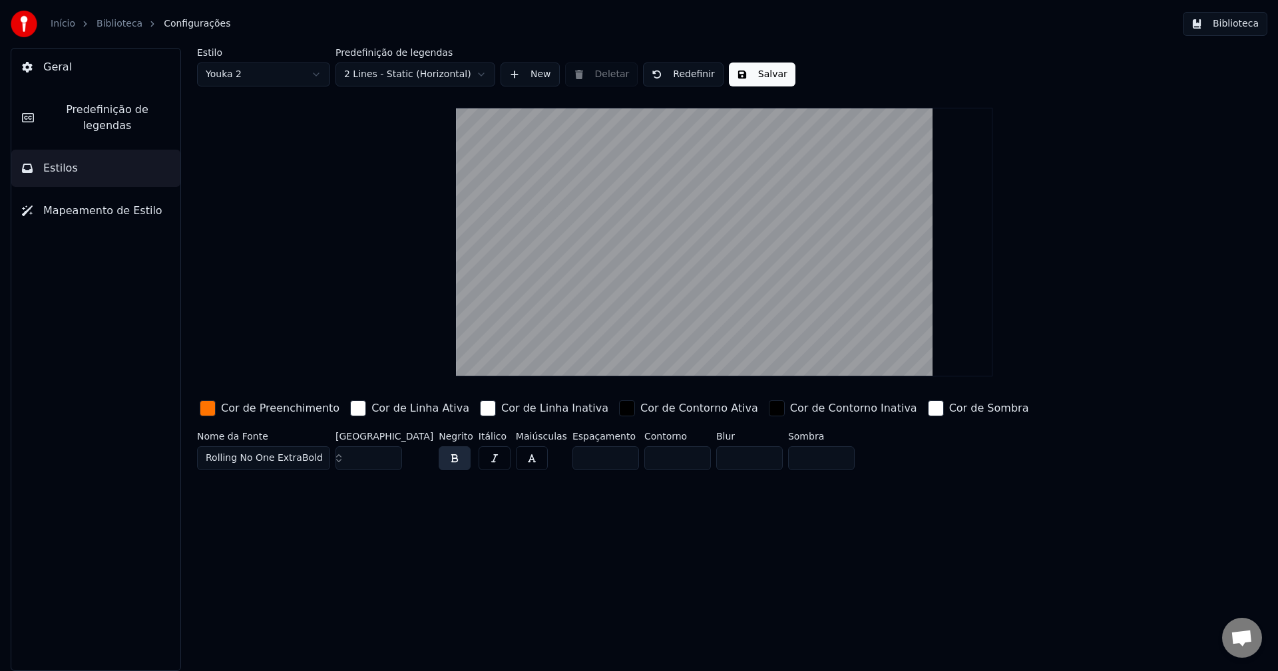
click at [668, 462] on input "*" at bounding box center [677, 459] width 67 height 24
click at [760, 74] on button "Salvar" at bounding box center [762, 75] width 67 height 24
click at [1234, 22] on button "Biblioteca" at bounding box center [1225, 24] width 85 height 24
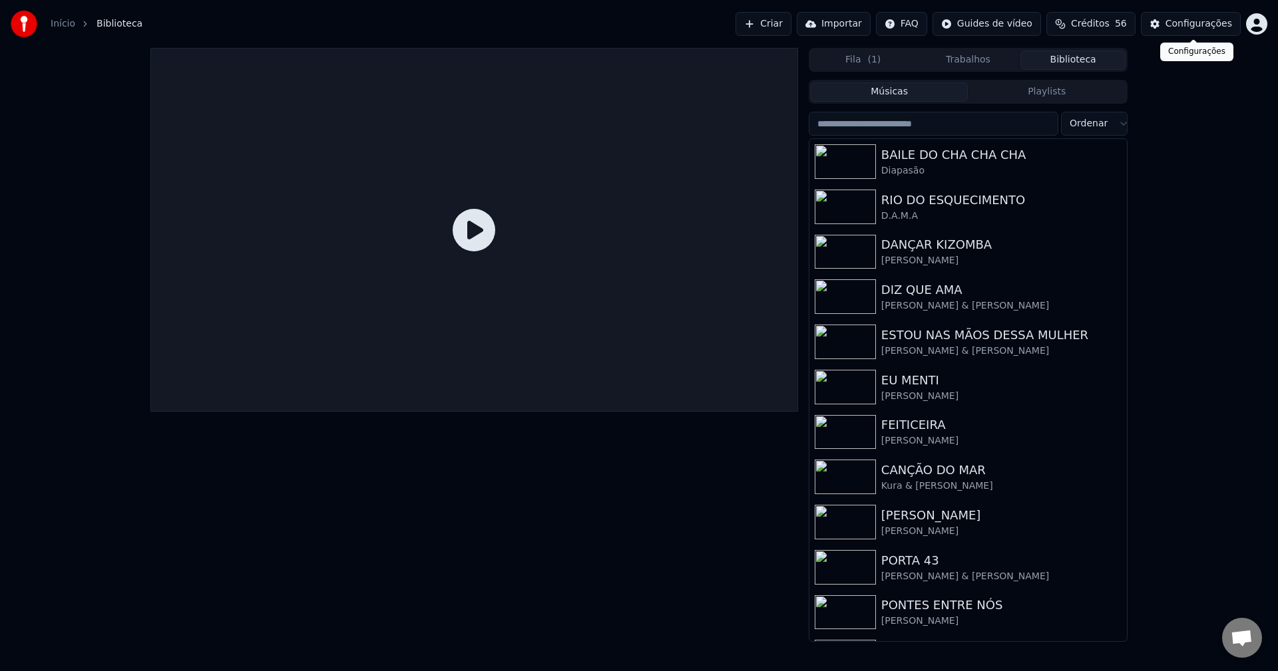
click at [1207, 23] on div "Configurações" at bounding box center [1198, 23] width 67 height 13
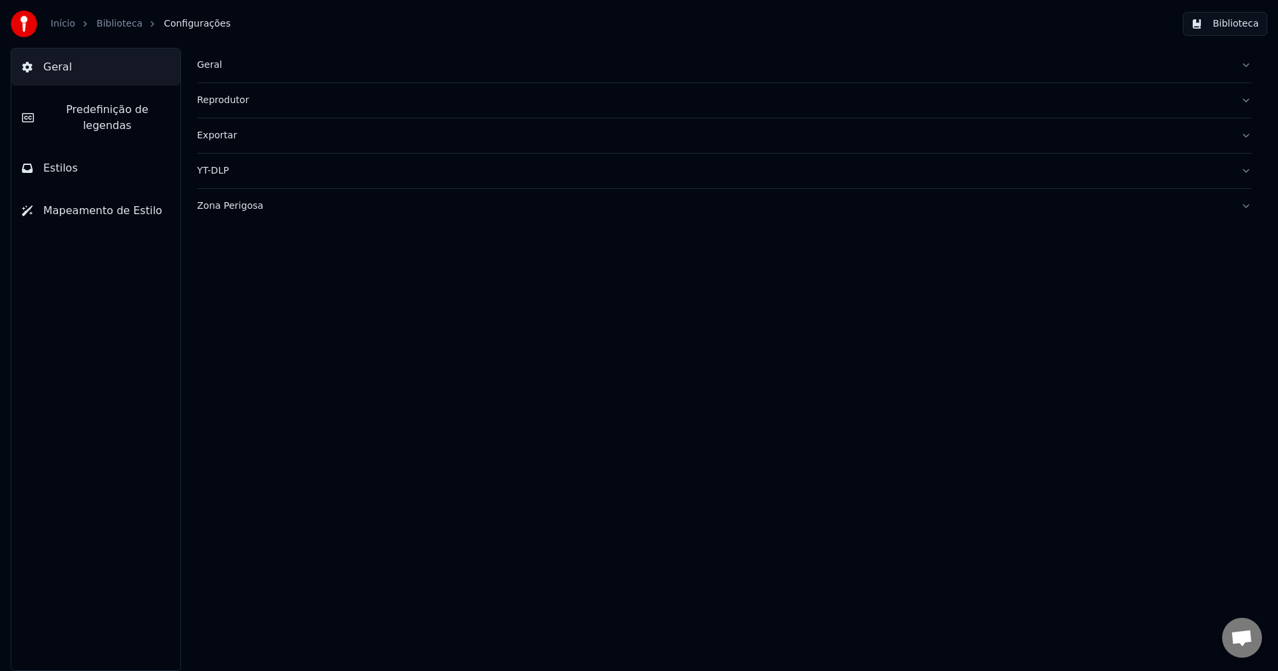
click at [112, 108] on span "Predefinição de legendas" at bounding box center [107, 118] width 125 height 32
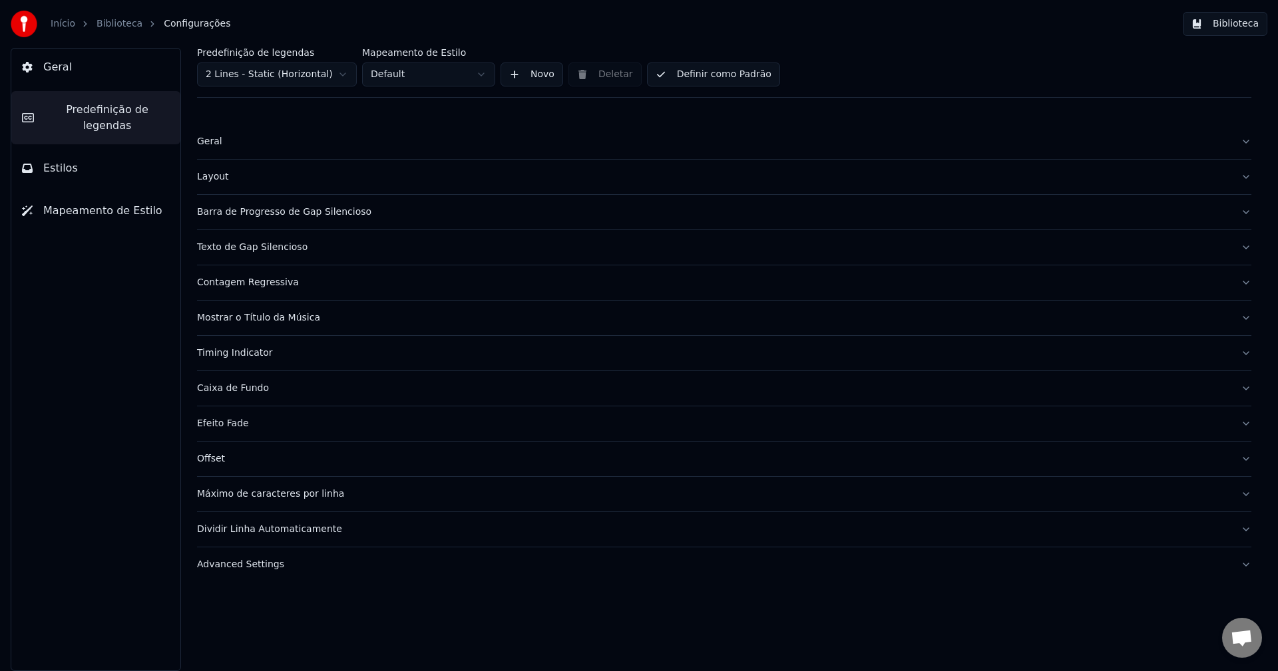
click at [224, 178] on div "Layout" at bounding box center [713, 176] width 1033 height 13
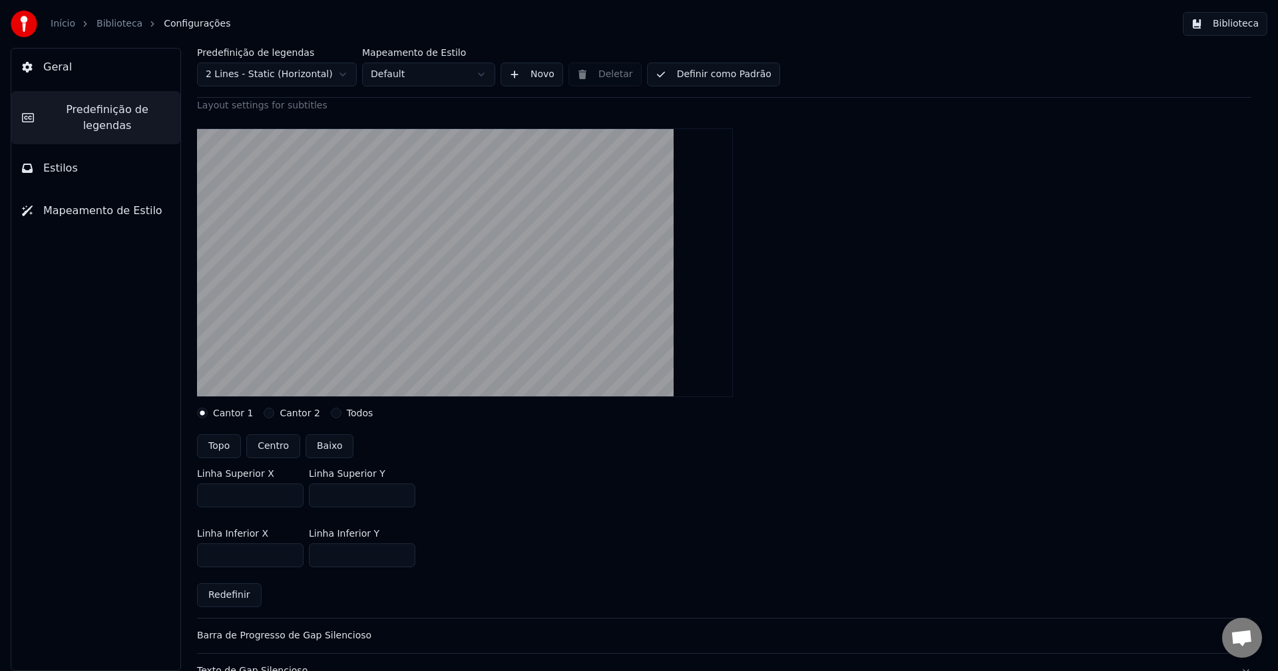
scroll to position [266, 0]
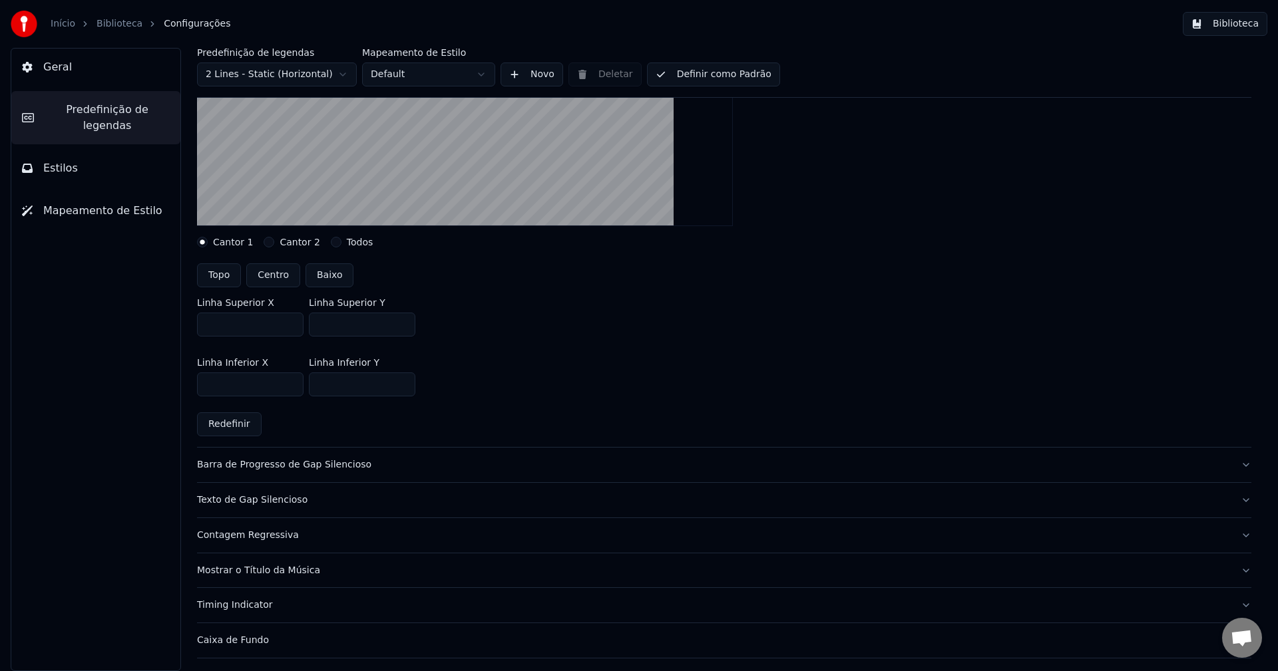
click at [403, 387] on input "***" at bounding box center [362, 385] width 106 height 24
type input "***"
click at [403, 387] on input "***" at bounding box center [362, 385] width 106 height 24
click at [573, 375] on div "Linha Inferior X *** Linha Inferior Y ***" at bounding box center [724, 377] width 1054 height 60
click at [727, 79] on button "Definir como Padrão" at bounding box center [713, 75] width 133 height 24
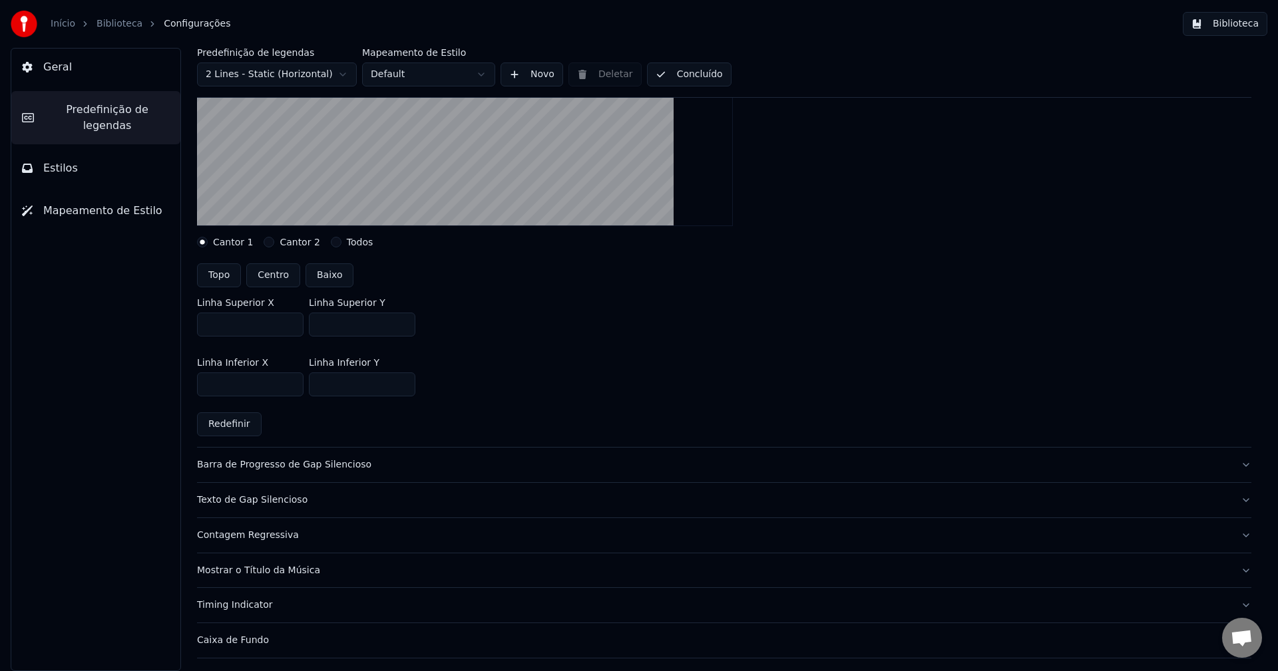
click at [1234, 19] on button "Biblioteca" at bounding box center [1225, 24] width 85 height 24
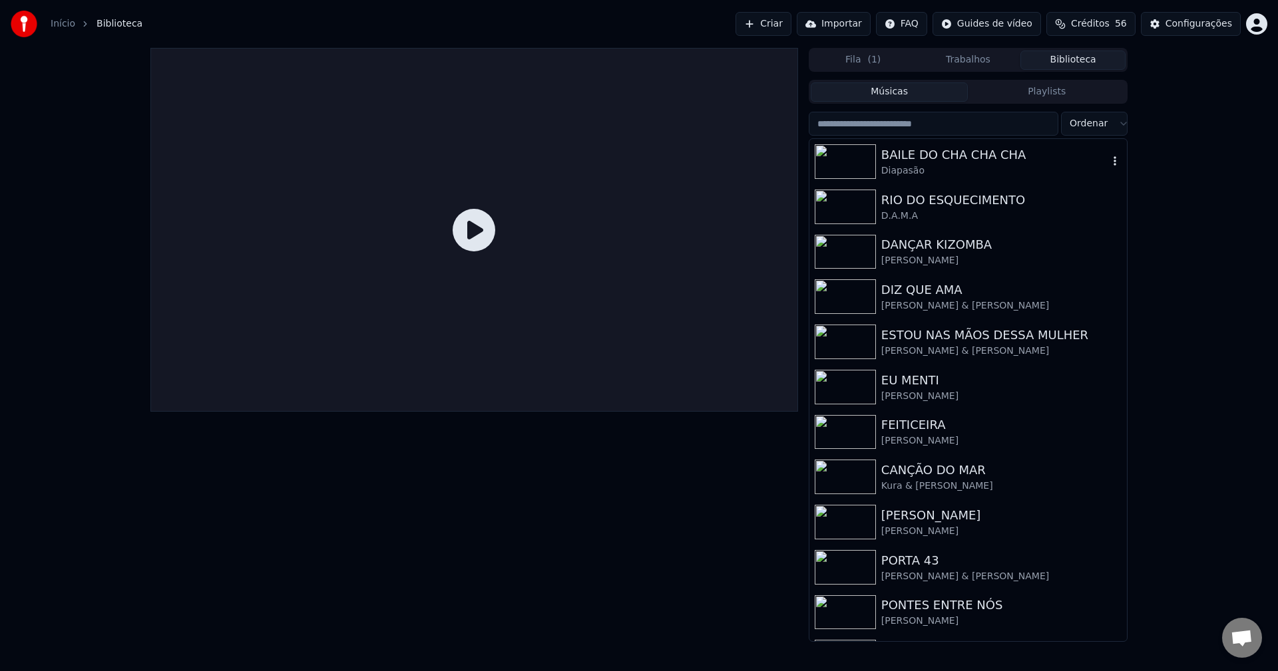
click at [954, 151] on div "BAILE DO CHA CHA CHA" at bounding box center [994, 155] width 227 height 19
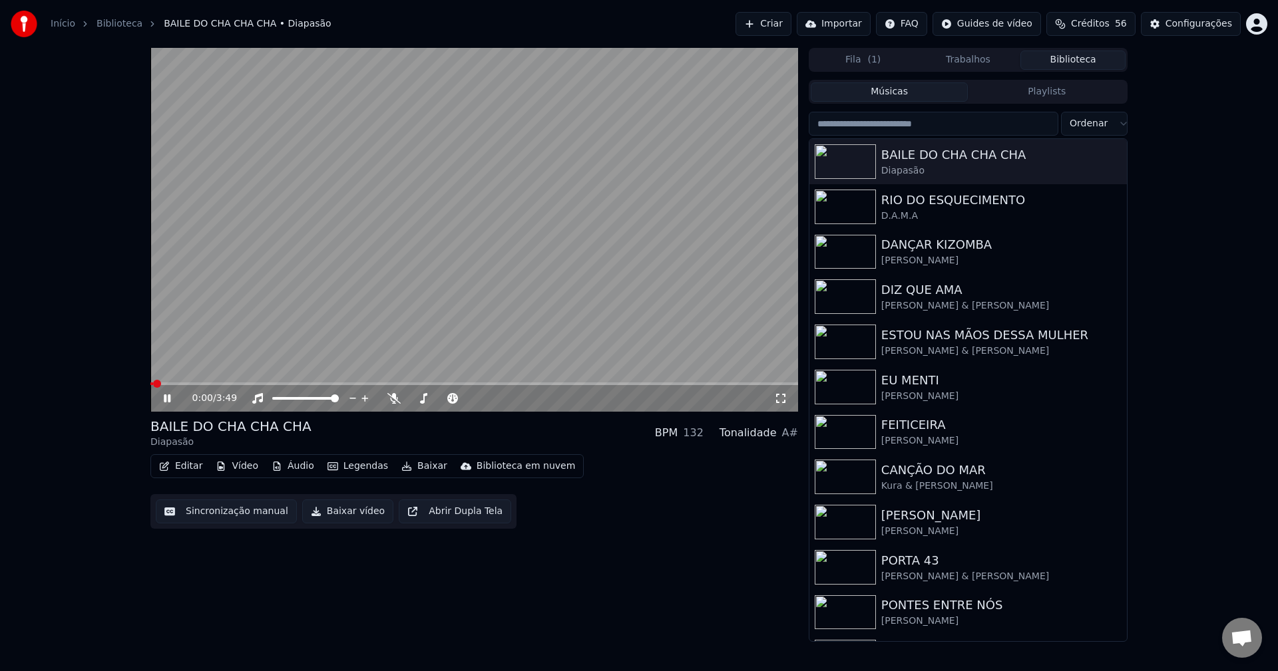
click at [243, 469] on button "Vídeo" at bounding box center [236, 466] width 53 height 19
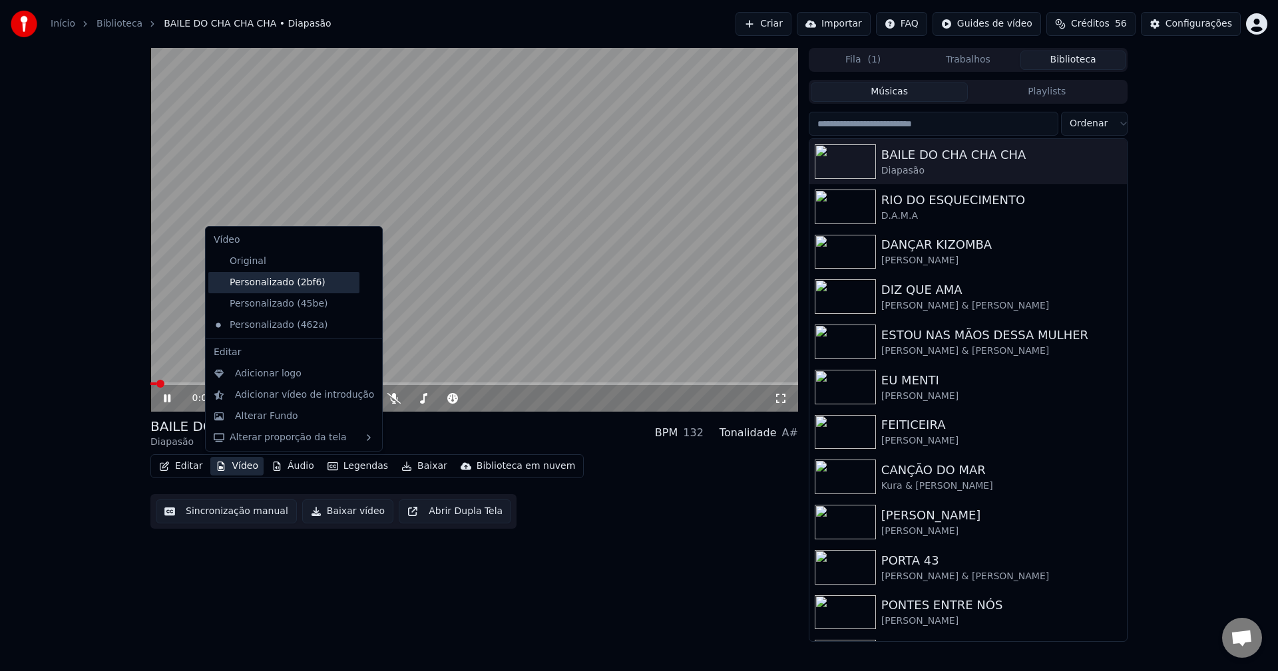
click at [277, 282] on div "Personalizado (2bf6)" at bounding box center [283, 282] width 151 height 21
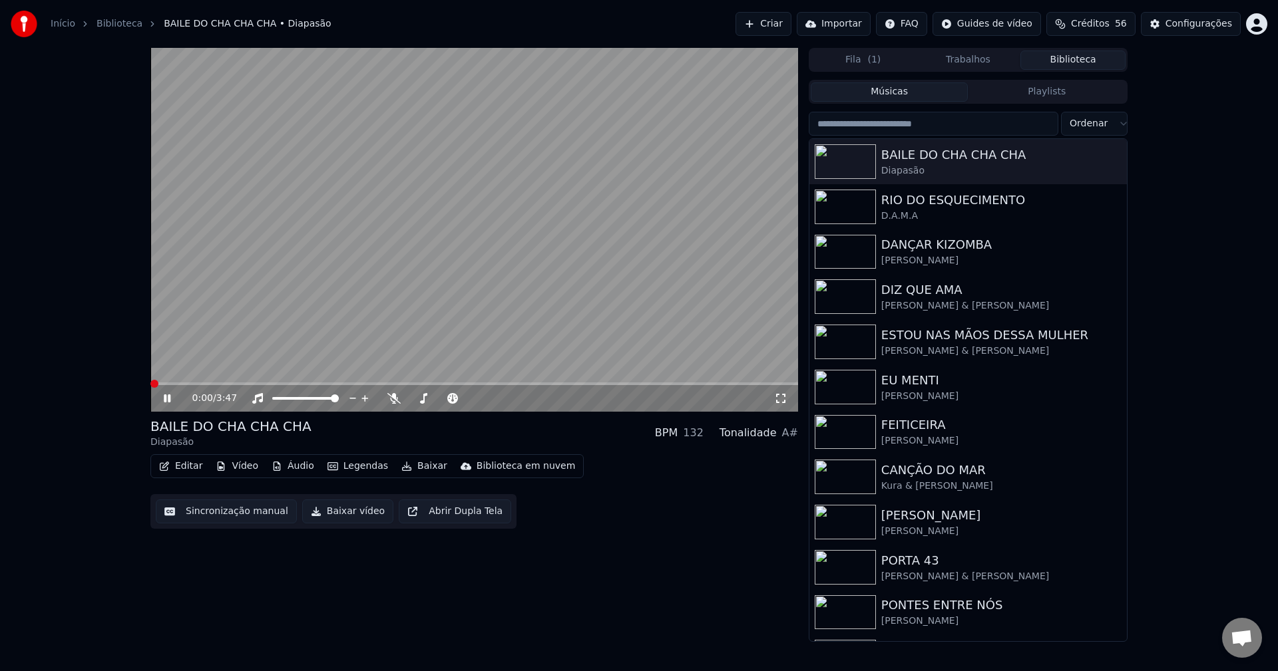
click at [782, 400] on icon at bounding box center [780, 398] width 13 height 11
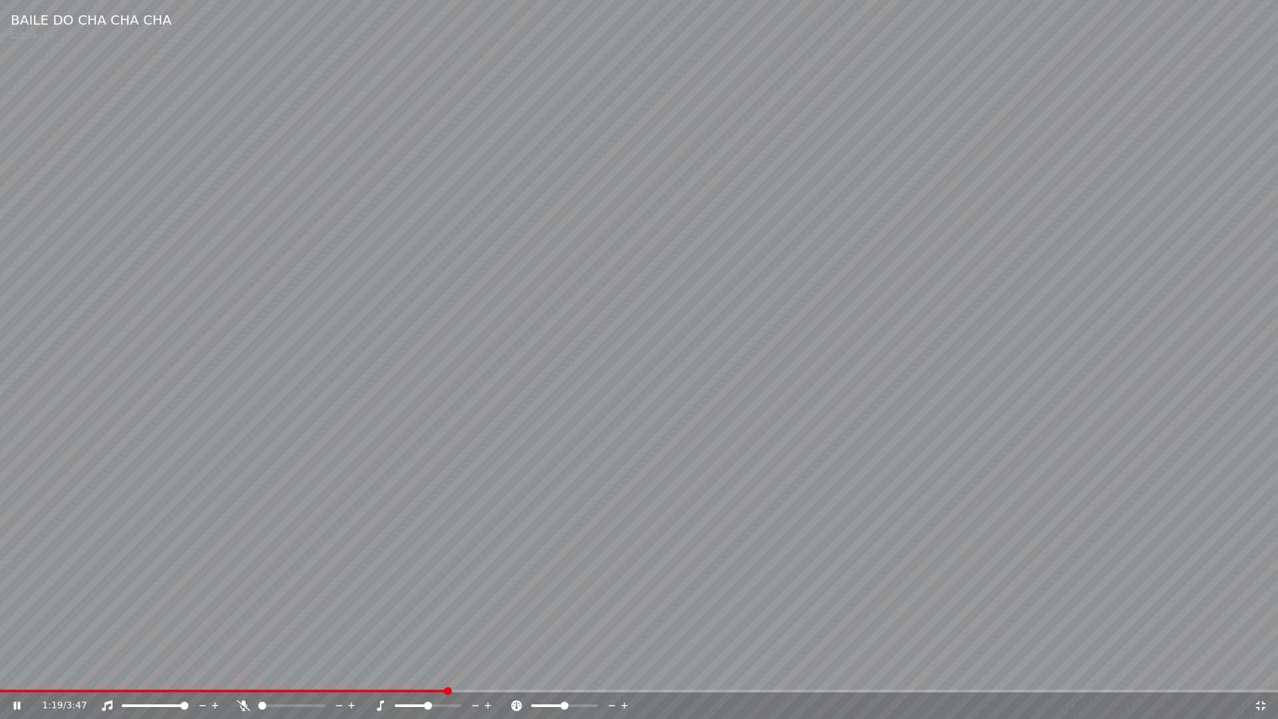
click at [611, 671] on span at bounding box center [639, 690] width 1278 height 3
drag, startPoint x: 1258, startPoint y: 707, endPoint x: 1270, endPoint y: 166, distance: 541.2
click at [1262, 671] on icon at bounding box center [1260, 705] width 13 height 11
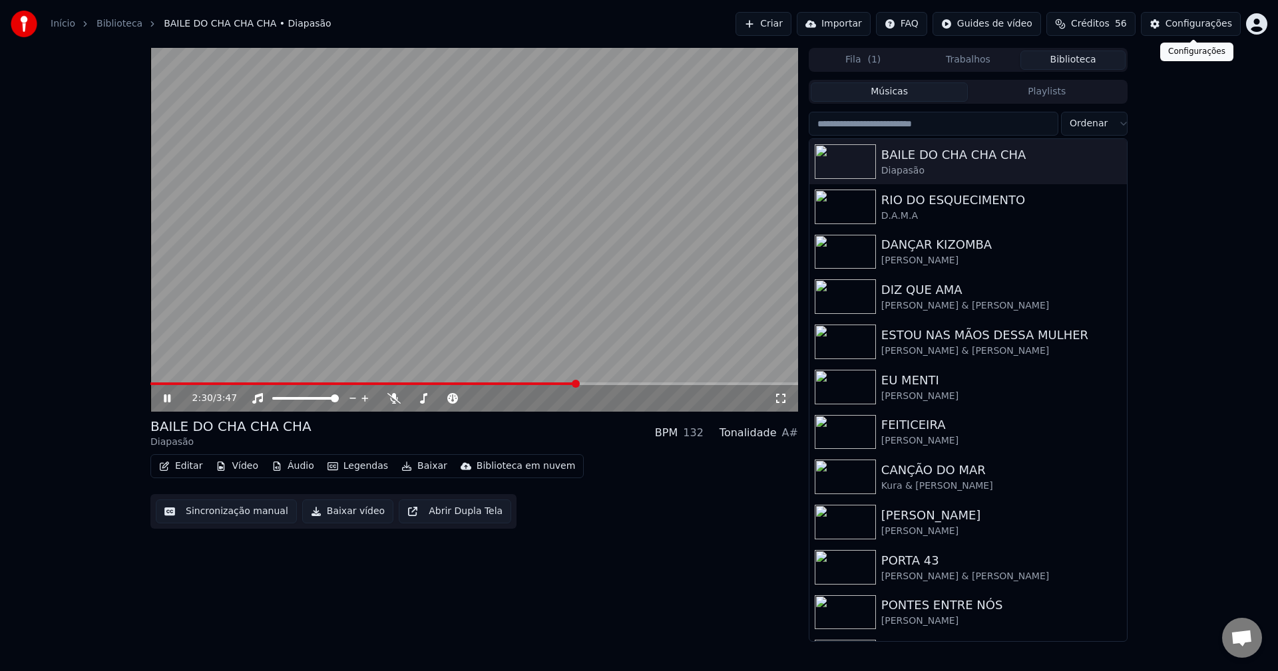
click at [1213, 27] on div "Configurações" at bounding box center [1198, 23] width 67 height 13
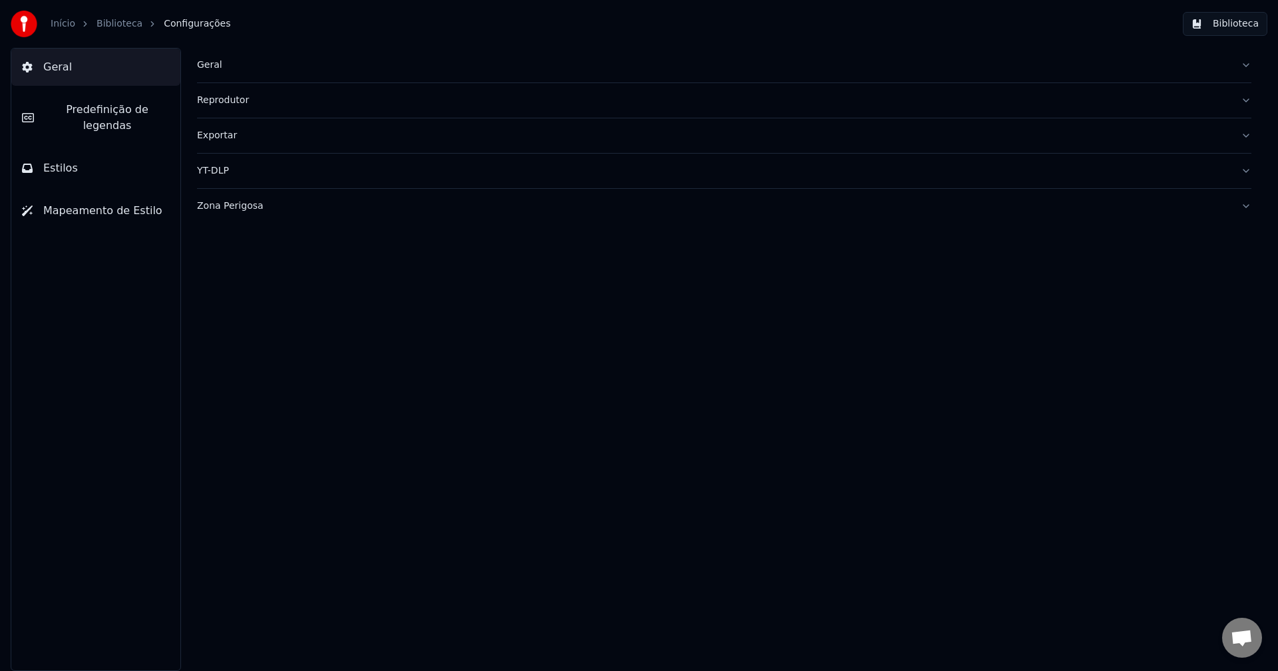
click at [96, 114] on span "Predefinição de legendas" at bounding box center [107, 118] width 125 height 32
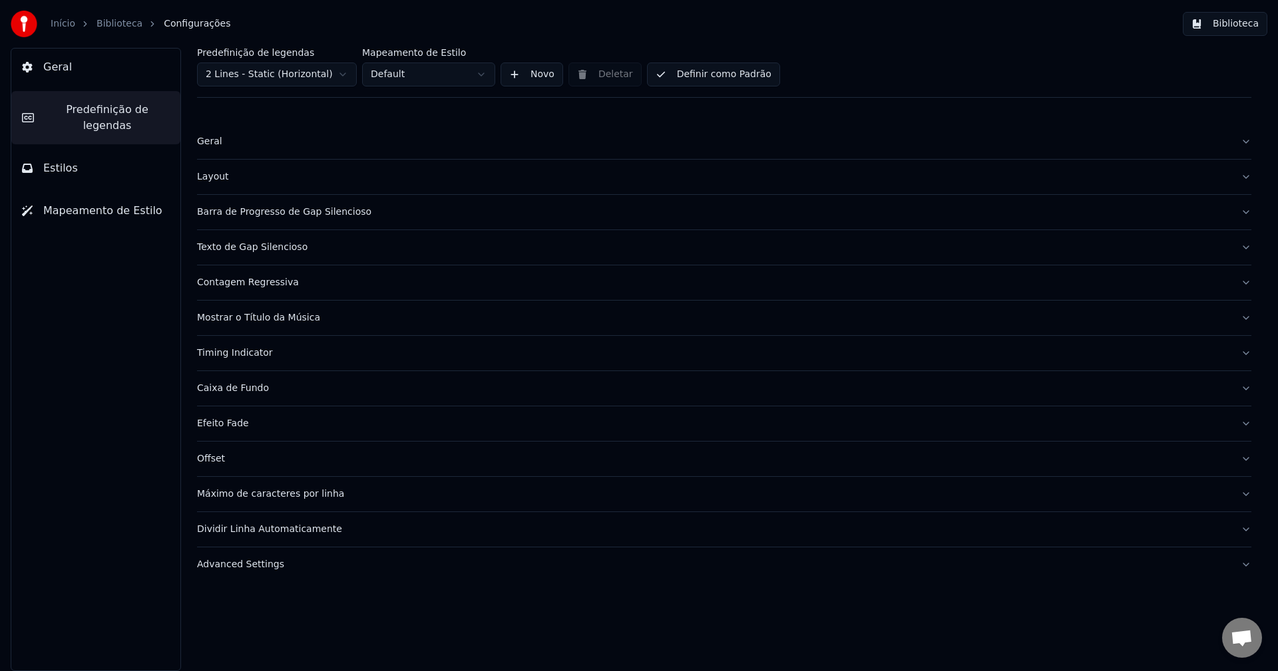
click at [214, 178] on div "Layout" at bounding box center [713, 176] width 1033 height 13
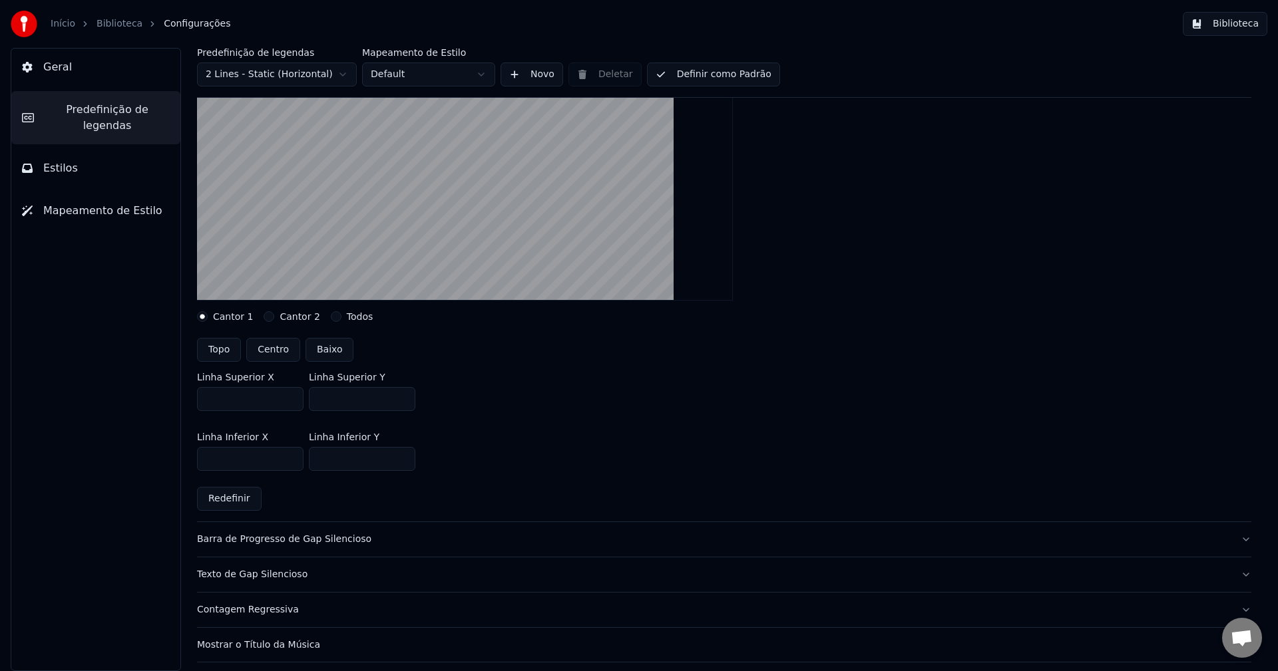
scroll to position [200, 0]
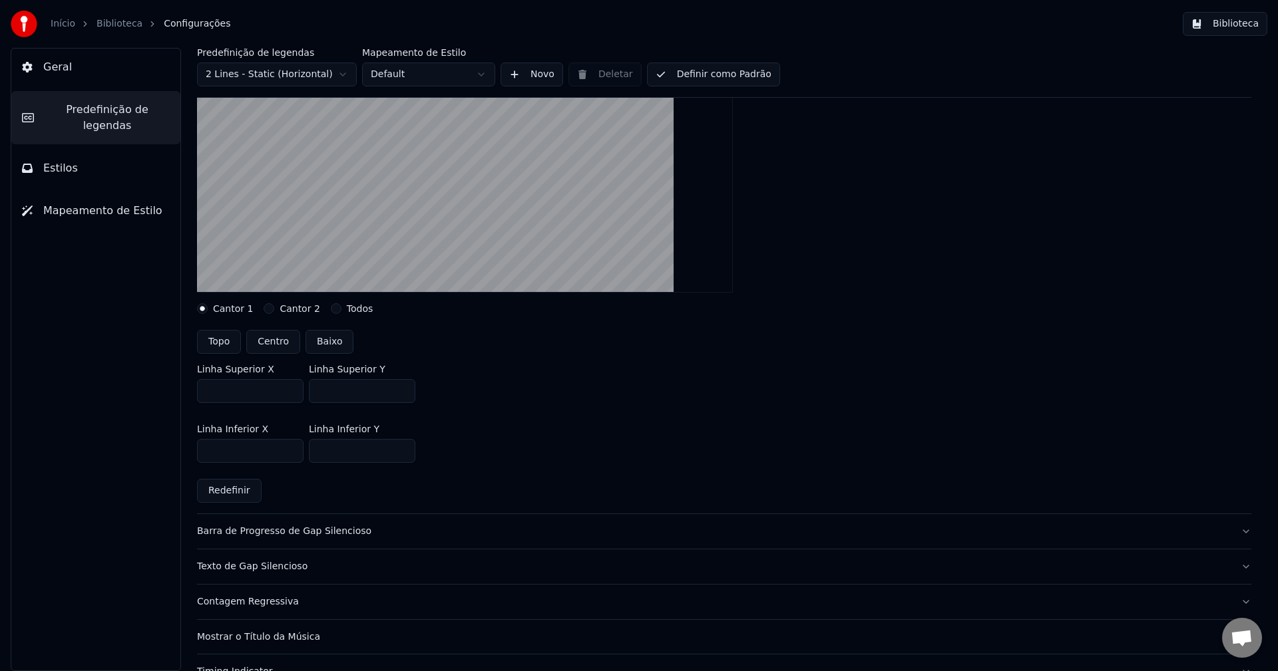
click at [405, 387] on input "***" at bounding box center [362, 391] width 106 height 24
type input "***"
click at [405, 387] on input "***" at bounding box center [362, 391] width 106 height 24
click at [602, 389] on div "Linha Superior X *** Linha Superior Y ***" at bounding box center [724, 384] width 1054 height 60
click at [711, 77] on button "Definir como Padrão" at bounding box center [713, 75] width 133 height 24
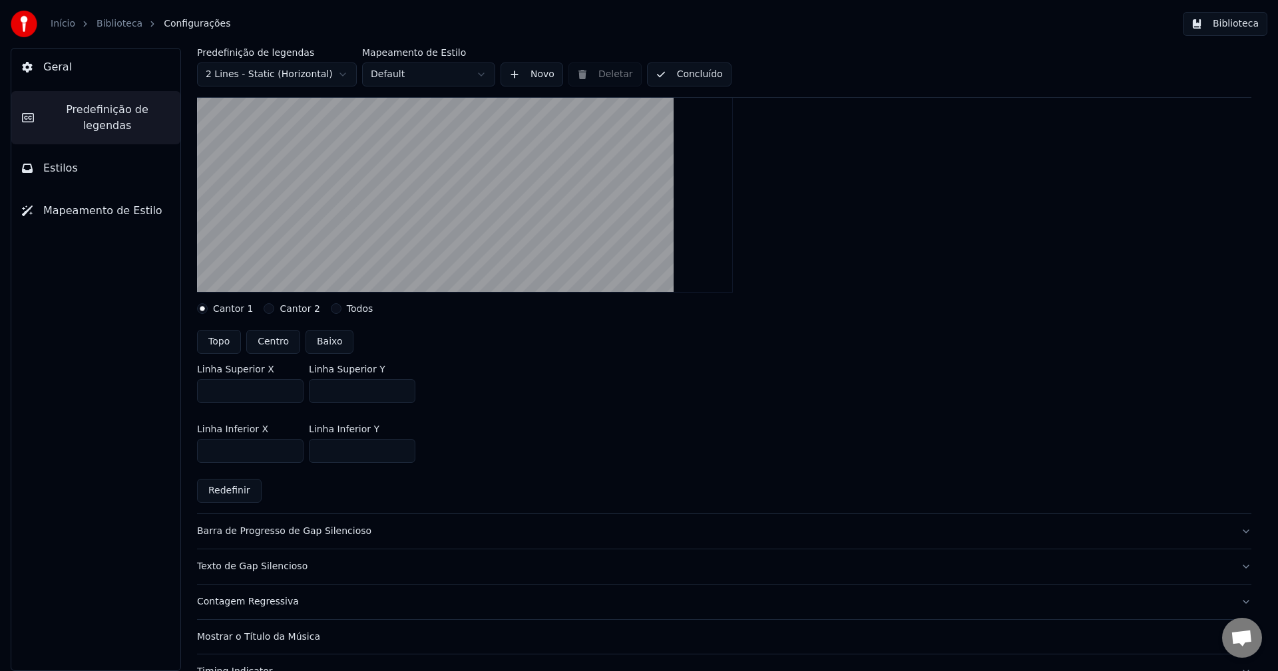
click at [1231, 32] on button "Biblioteca" at bounding box center [1225, 24] width 85 height 24
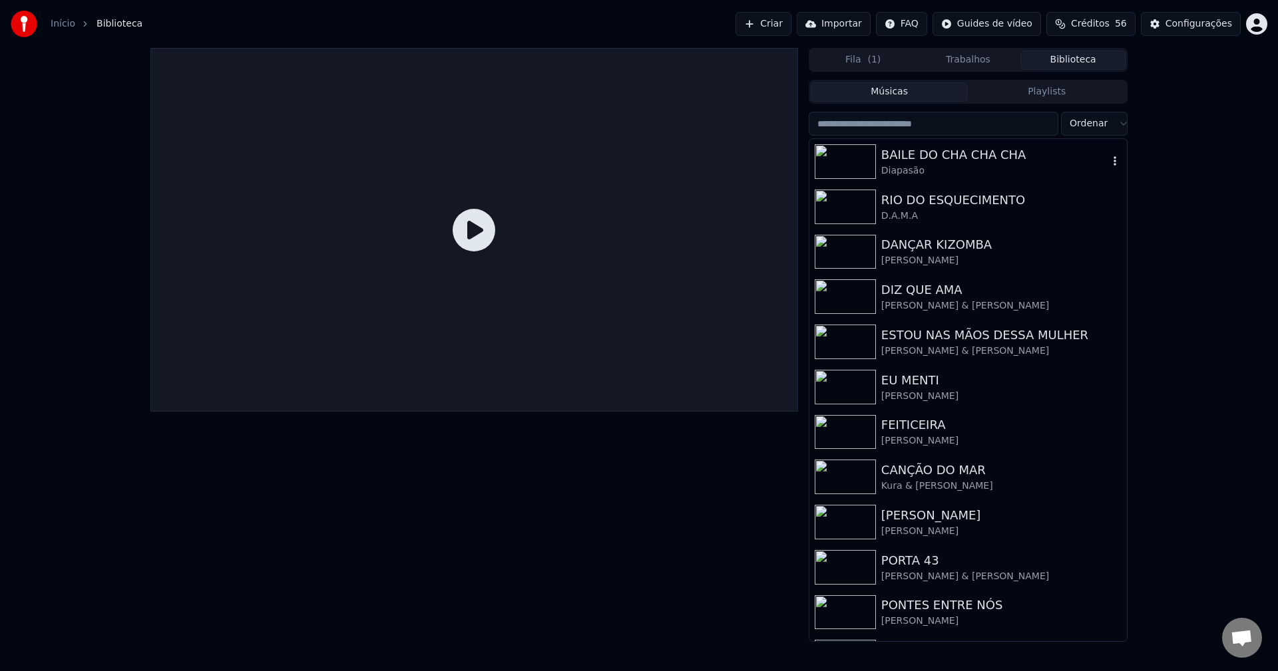
click at [970, 162] on div "BAILE DO CHA CHA CHA" at bounding box center [994, 155] width 227 height 19
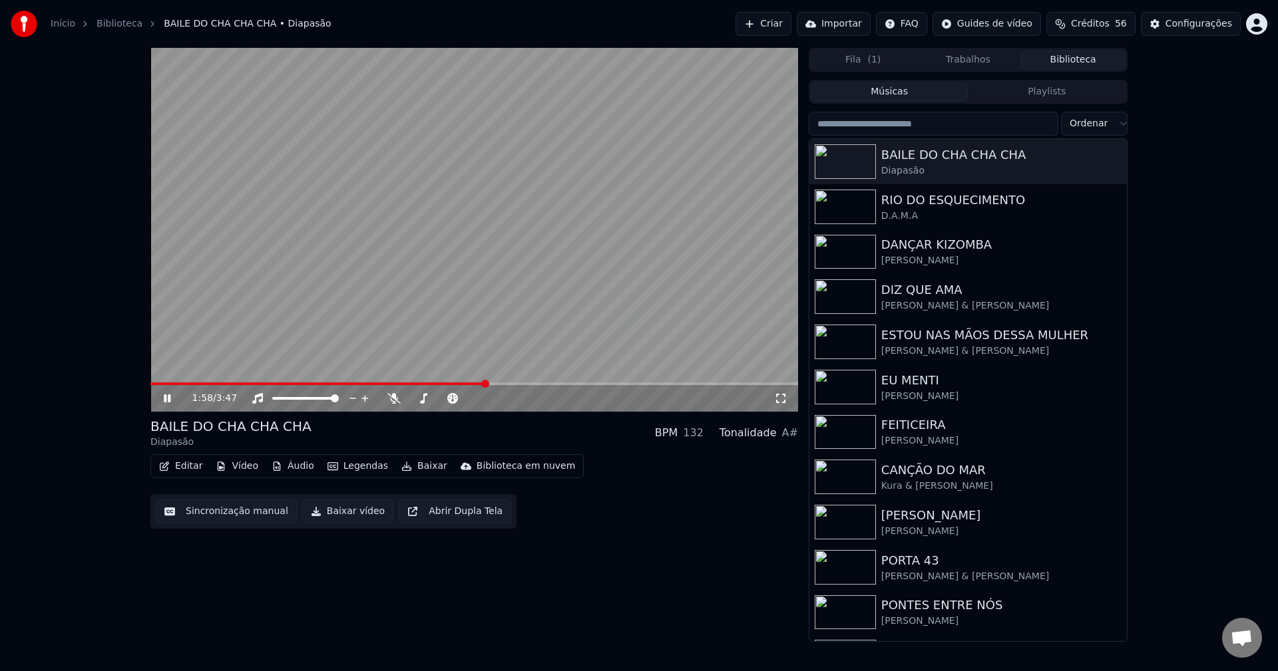
click at [485, 384] on span at bounding box center [474, 384] width 648 height 3
click at [785, 401] on icon at bounding box center [780, 398] width 9 height 9
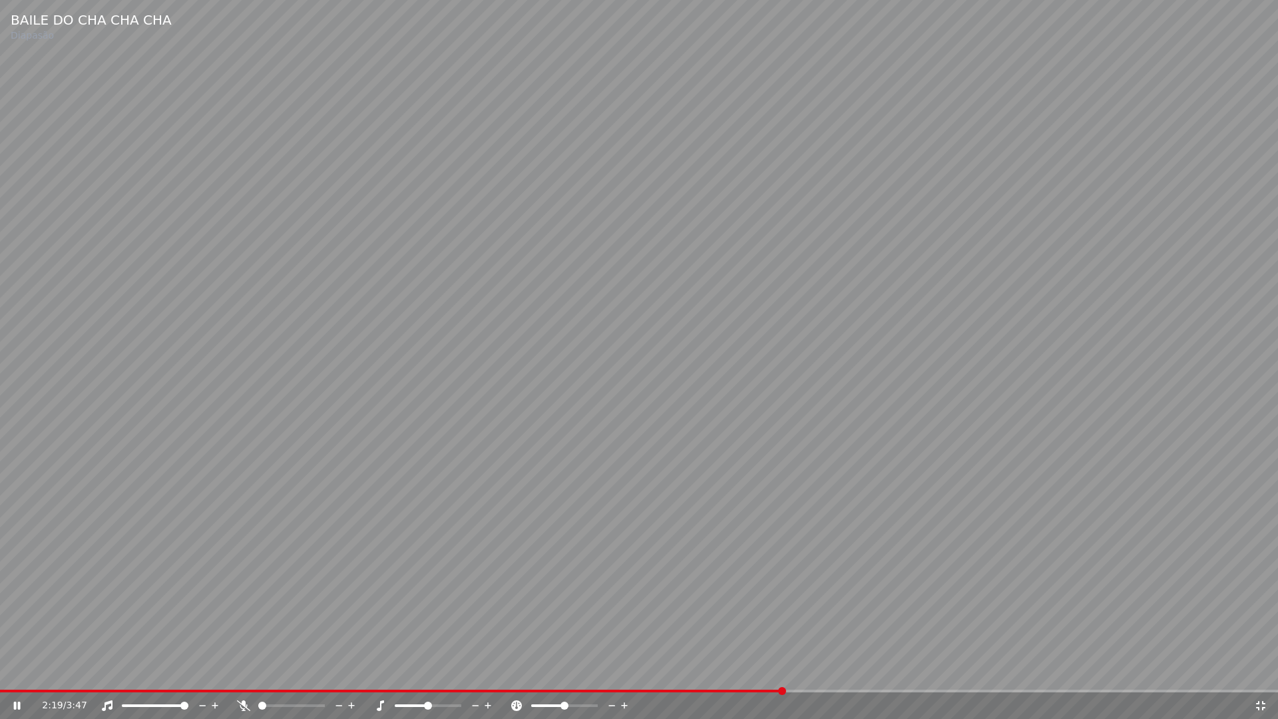
drag, startPoint x: 1260, startPoint y: 706, endPoint x: 1188, endPoint y: 313, distance: 399.9
click at [1262, 671] on icon at bounding box center [1260, 705] width 13 height 11
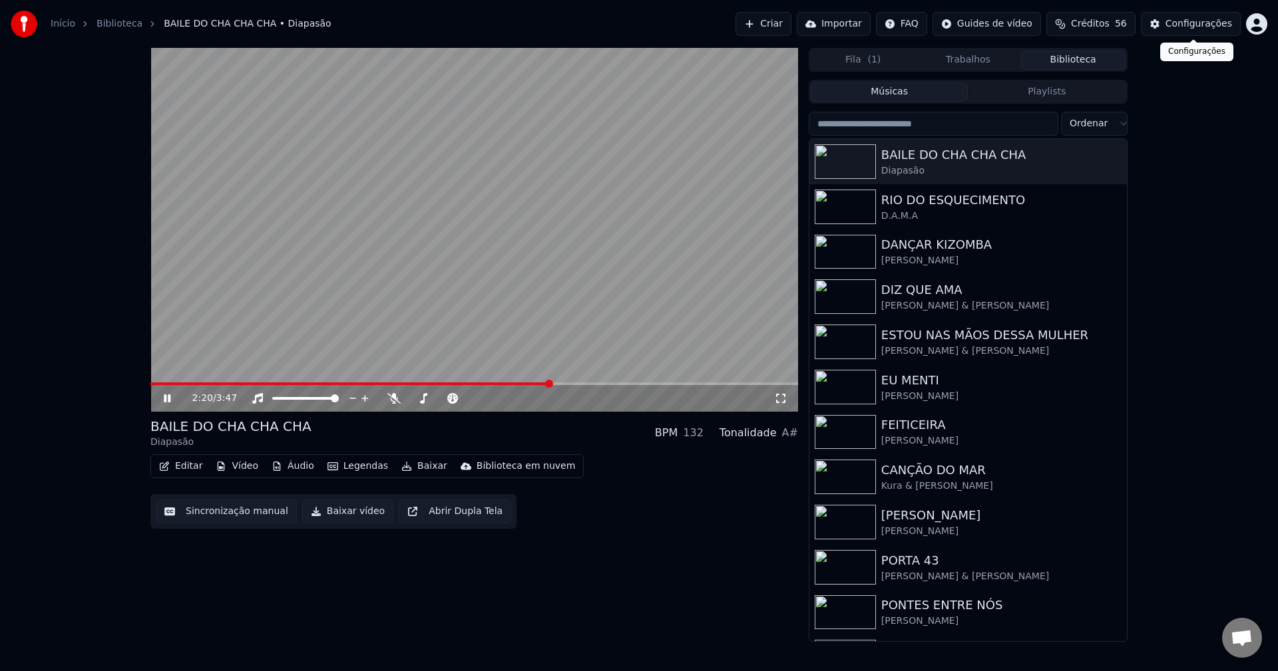
click at [1205, 25] on div "Configurações" at bounding box center [1198, 23] width 67 height 13
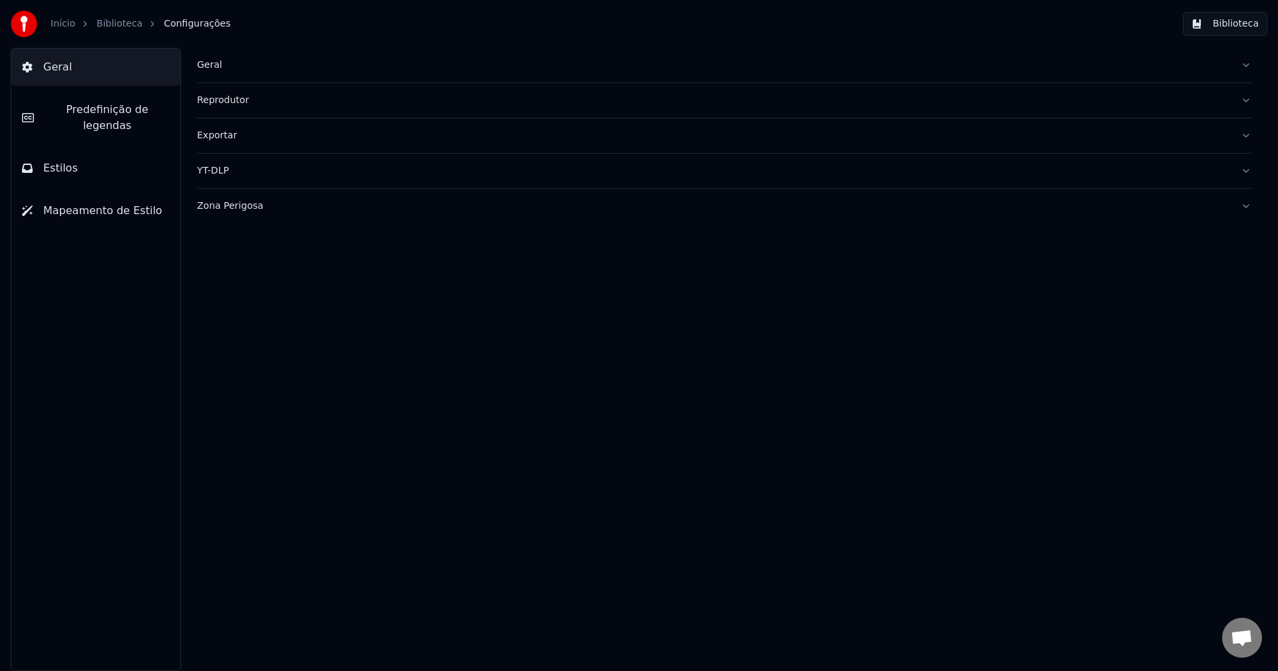
click at [91, 116] on span "Predefinição de legendas" at bounding box center [107, 118] width 125 height 32
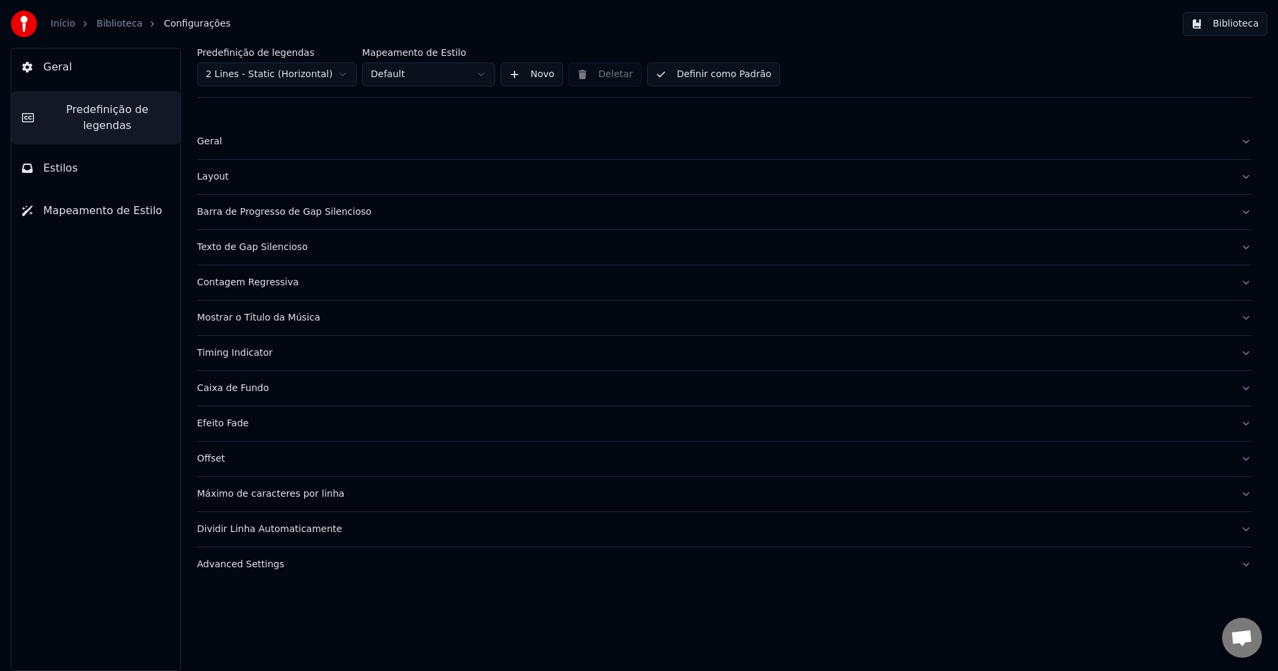
click at [218, 179] on div "Layout" at bounding box center [713, 176] width 1033 height 13
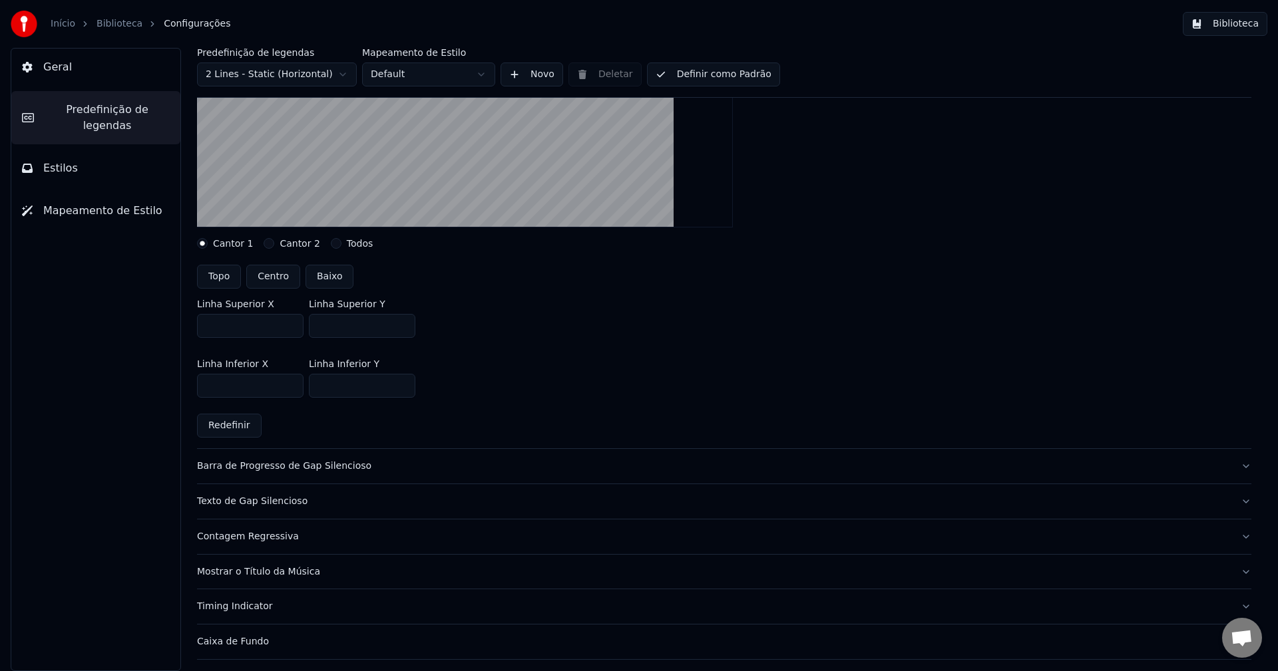
scroll to position [266, 0]
click at [401, 321] on input "***" at bounding box center [362, 325] width 106 height 24
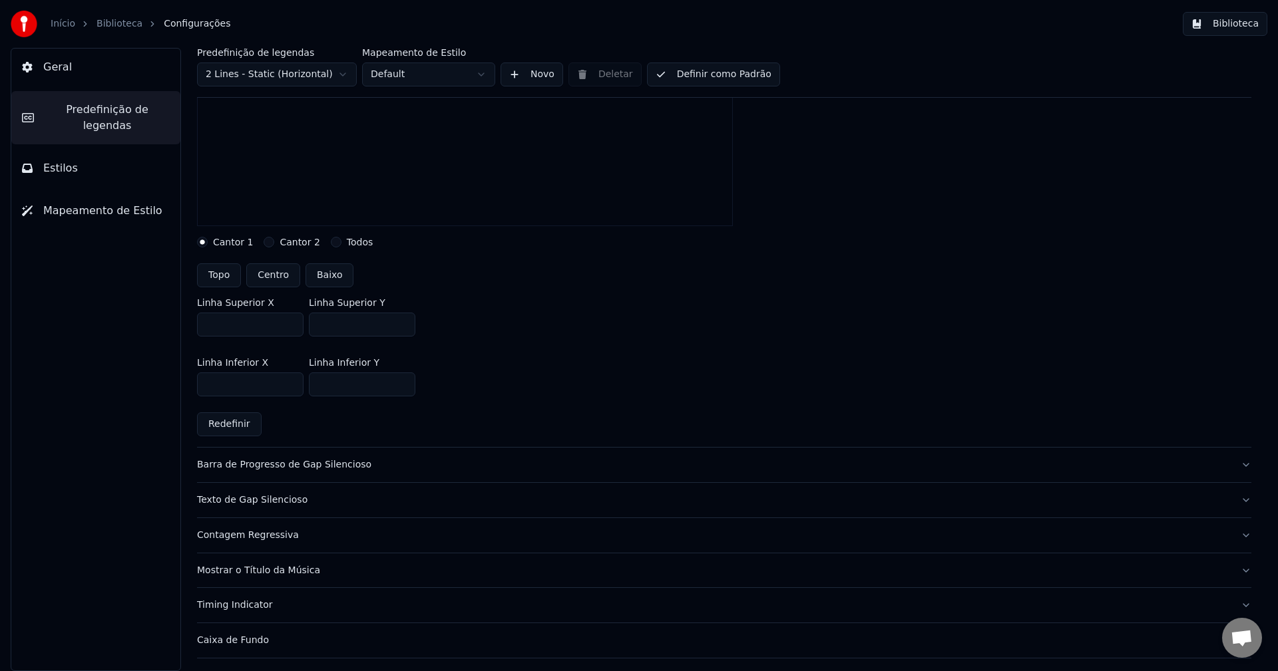
click at [401, 321] on input "***" at bounding box center [362, 325] width 106 height 24
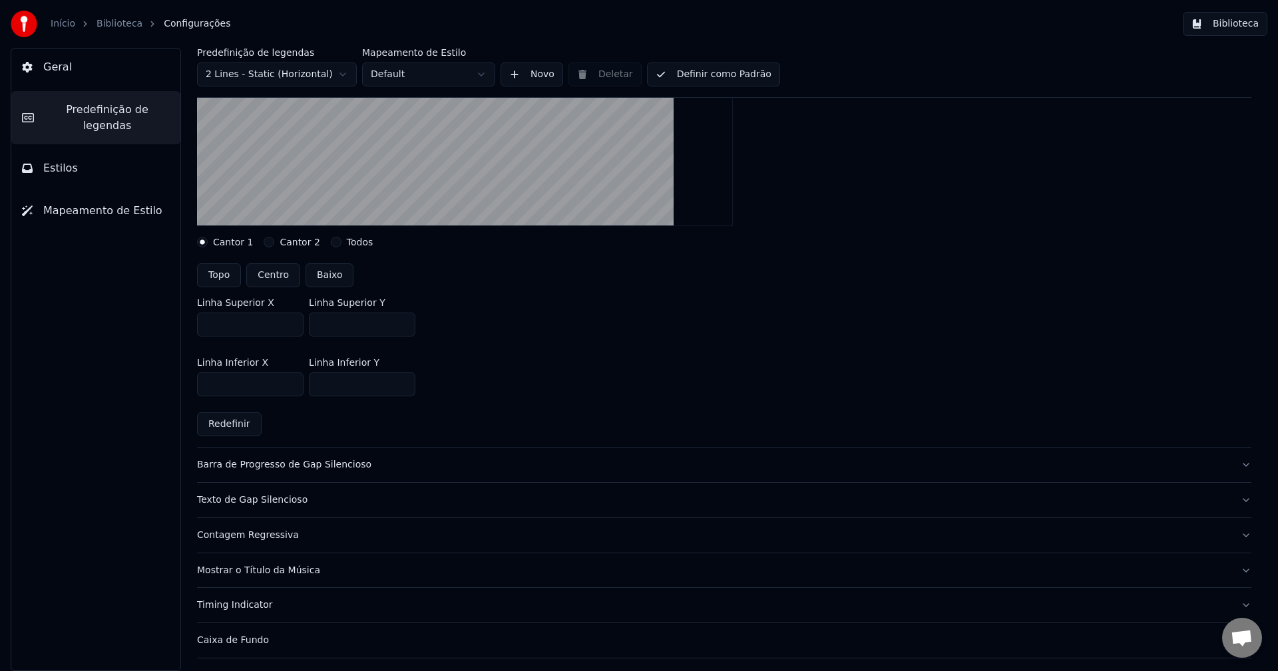
click at [401, 321] on input "***" at bounding box center [362, 325] width 106 height 24
type input "***"
click at [401, 321] on input "***" at bounding box center [362, 325] width 106 height 24
click at [526, 332] on div "Linha Superior X *** Linha Superior Y ***" at bounding box center [724, 317] width 1054 height 60
click at [1243, 24] on button "Biblioteca" at bounding box center [1225, 24] width 85 height 24
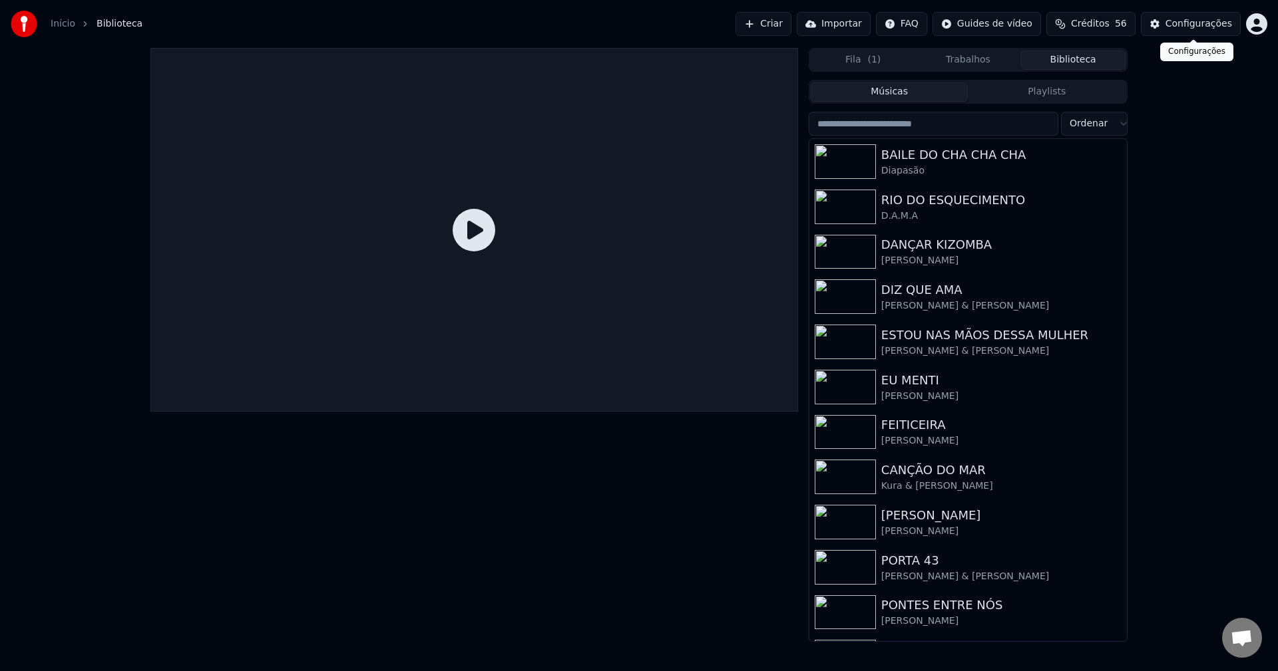
click at [1208, 32] on button "Configurações" at bounding box center [1191, 24] width 100 height 24
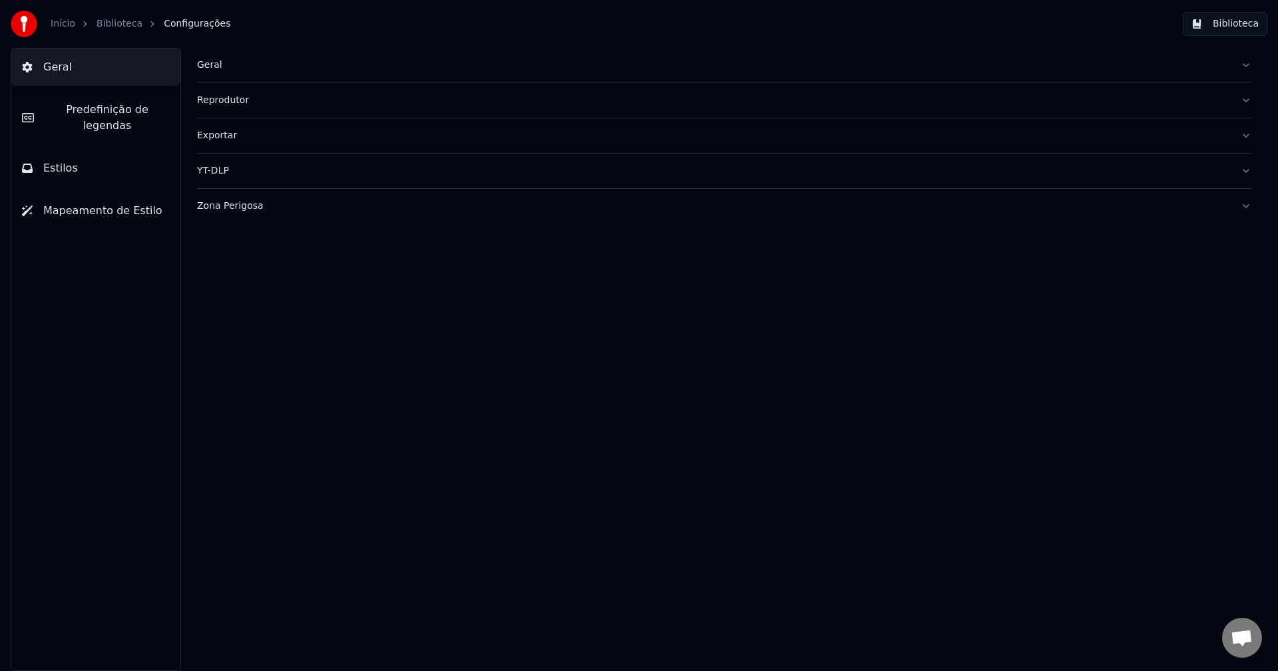
click at [1238, 27] on button "Biblioteca" at bounding box center [1225, 24] width 85 height 24
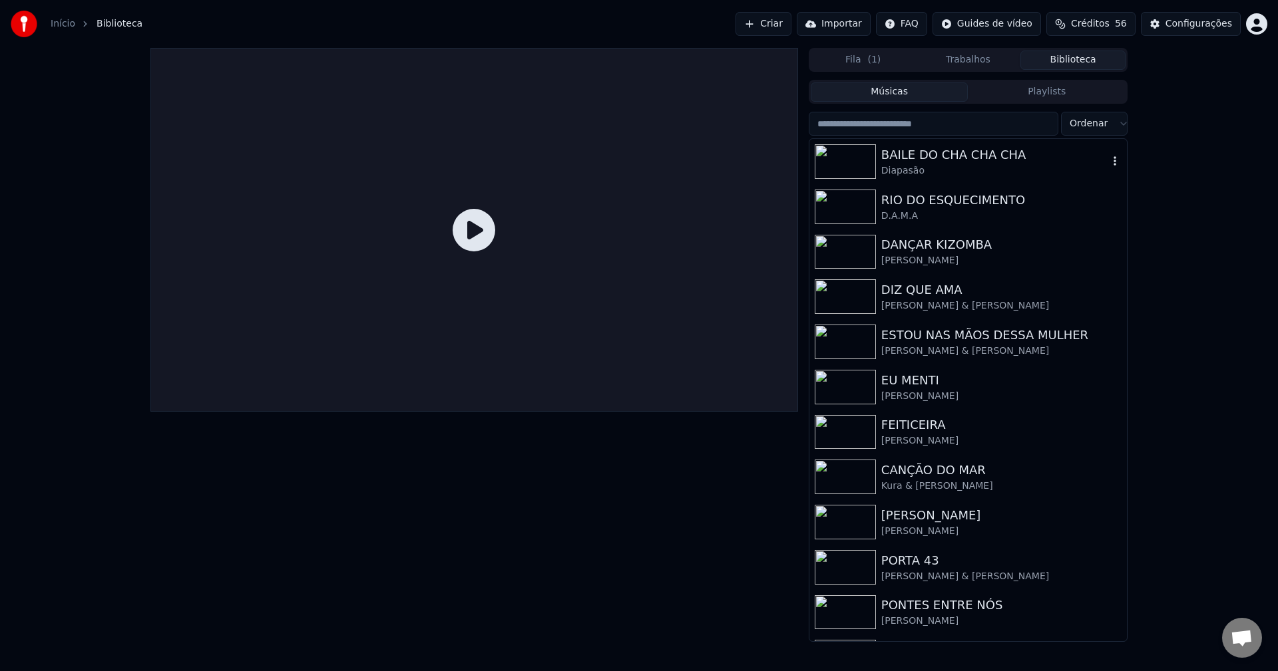
click at [986, 156] on div "BAILE DO CHA CHA CHA" at bounding box center [994, 155] width 227 height 19
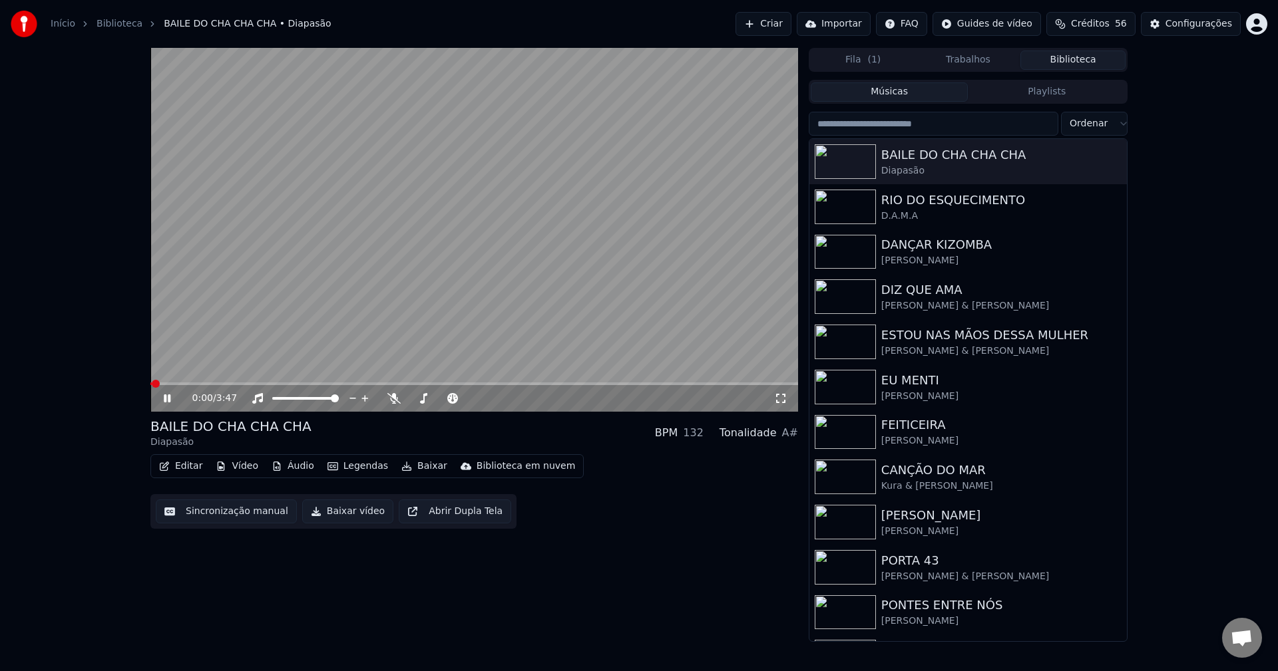
click at [438, 384] on span at bounding box center [474, 384] width 648 height 3
click at [782, 400] on icon at bounding box center [780, 398] width 13 height 11
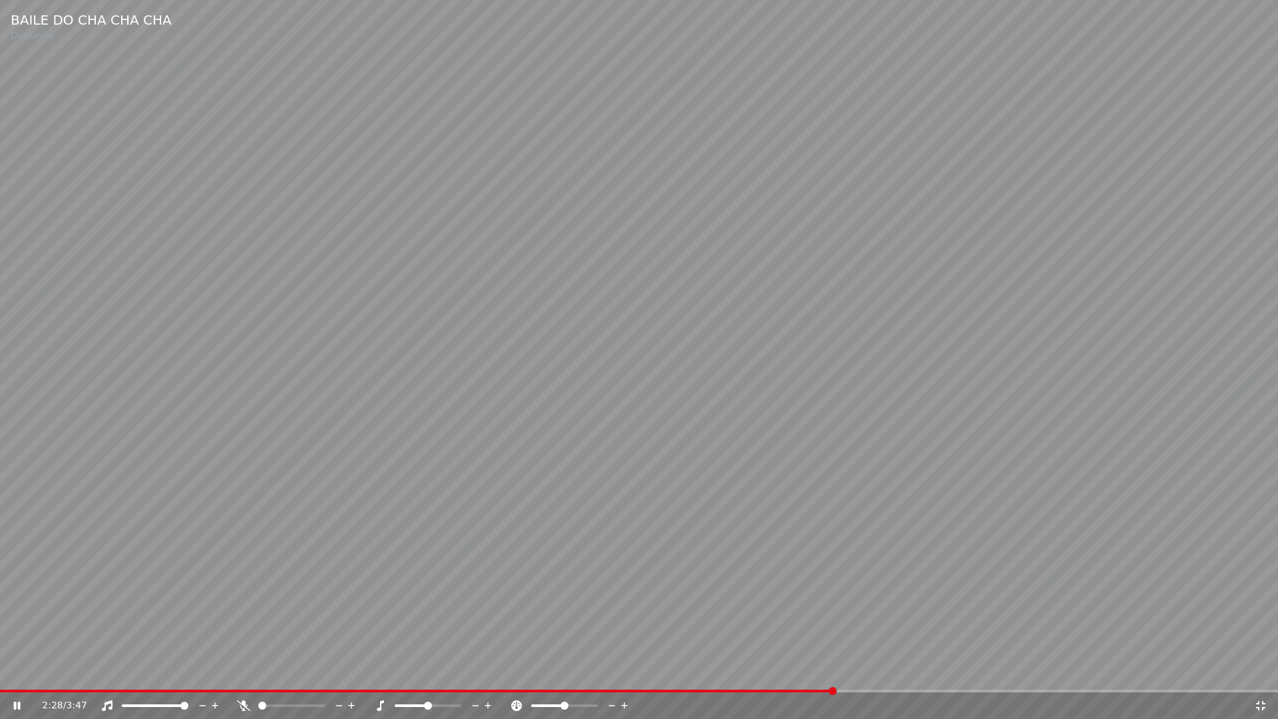
click at [1262, 671] on div "2:28 / 3:47" at bounding box center [639, 705] width 1278 height 27
drag, startPoint x: 1261, startPoint y: 707, endPoint x: 1248, endPoint y: 160, distance: 547.2
click at [1263, 671] on icon at bounding box center [1260, 705] width 13 height 11
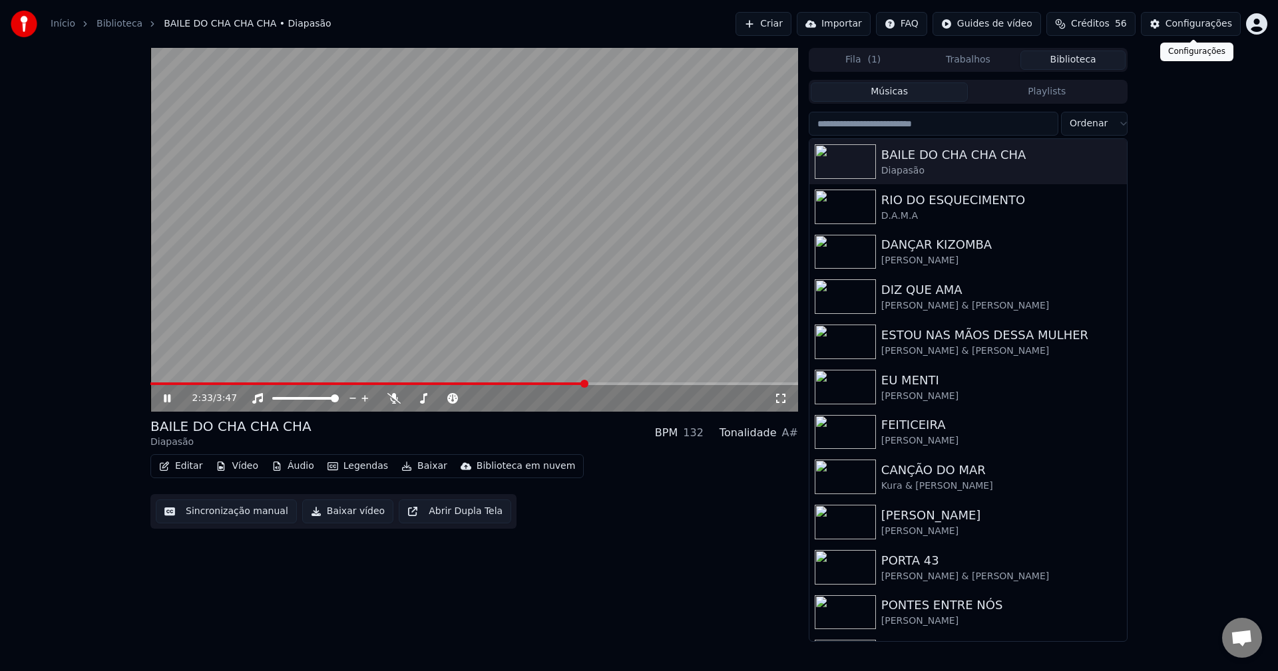
click at [1213, 29] on div "Configurações" at bounding box center [1198, 23] width 67 height 13
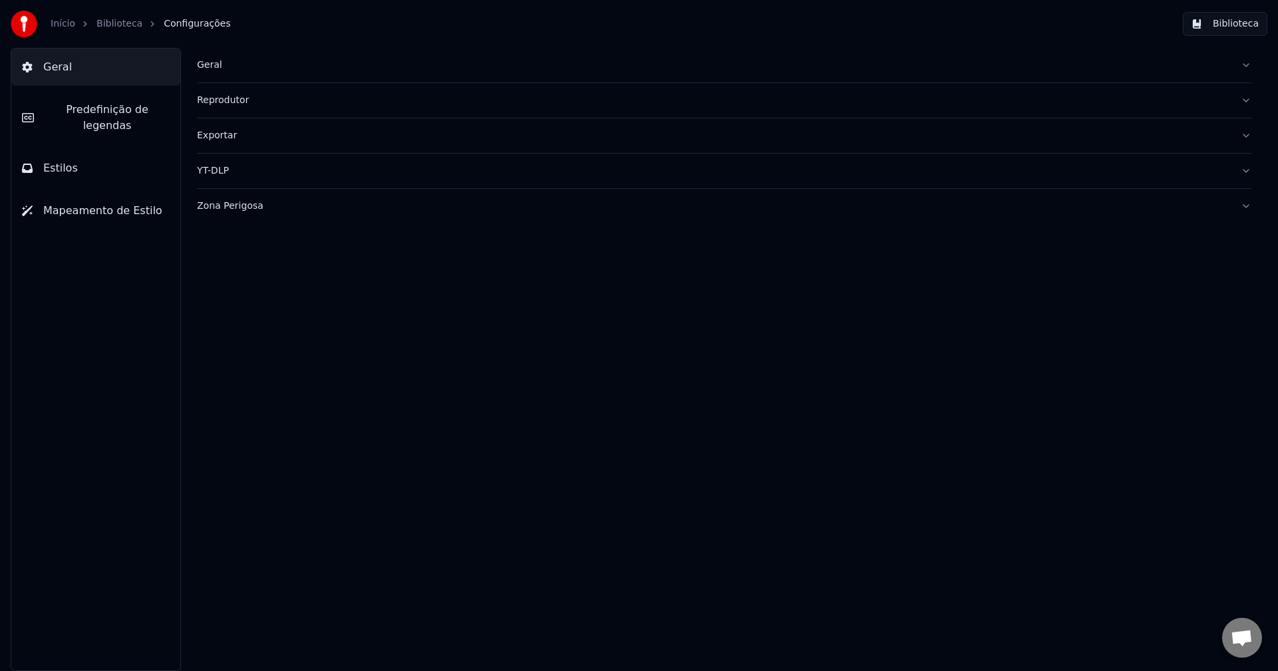
click at [142, 111] on span "Predefinição de legendas" at bounding box center [107, 118] width 125 height 32
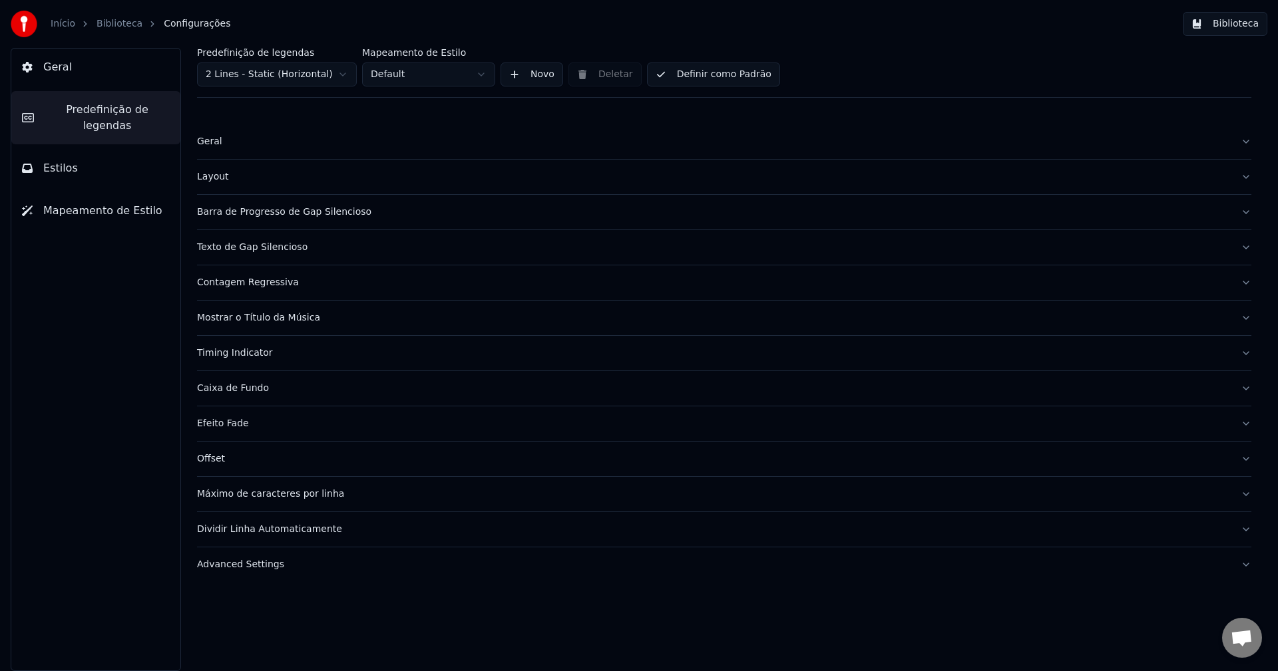
drag, startPoint x: 326, startPoint y: 212, endPoint x: 351, endPoint y: 219, distance: 25.5
click at [327, 212] on div "Barra de Progresso de Gap Silencioso" at bounding box center [713, 212] width 1033 height 13
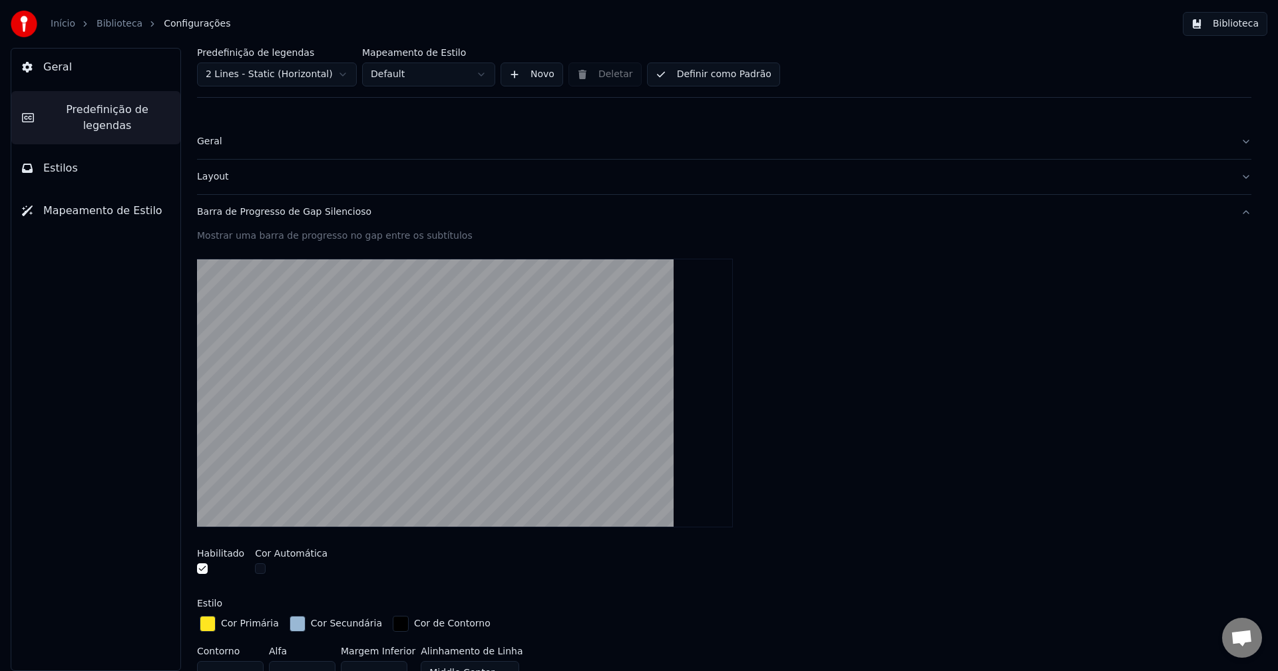
click at [295, 624] on div "button" at bounding box center [297, 624] width 16 height 16
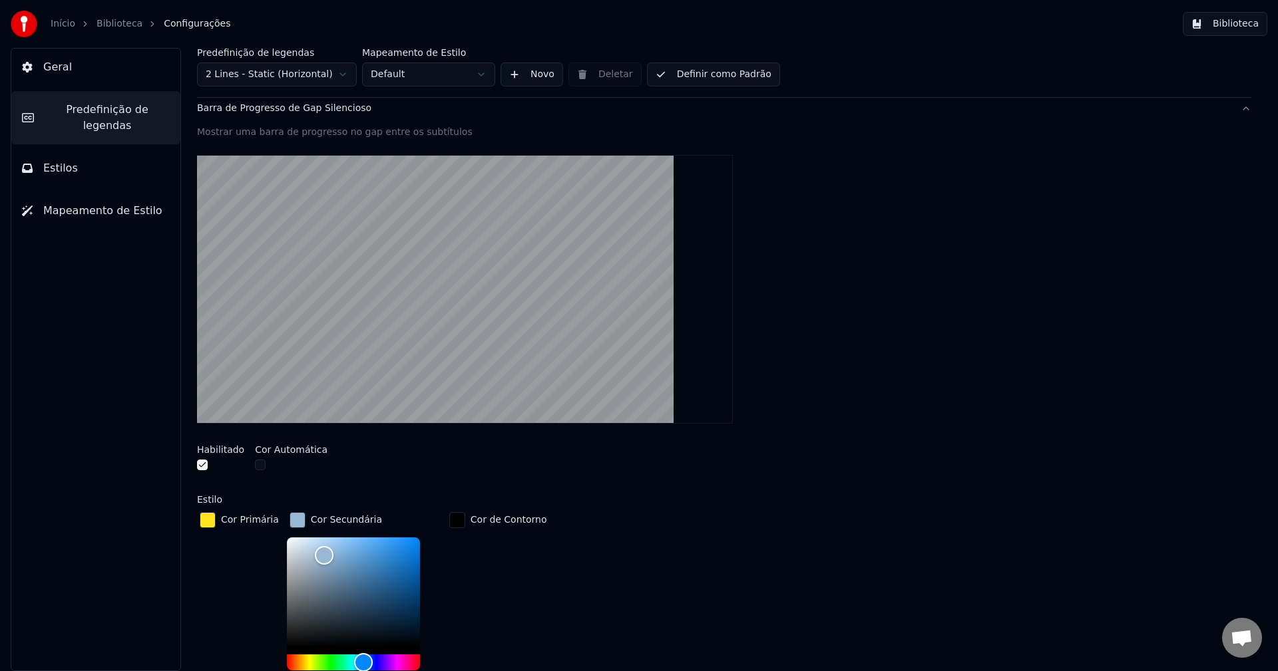
scroll to position [266, 0]
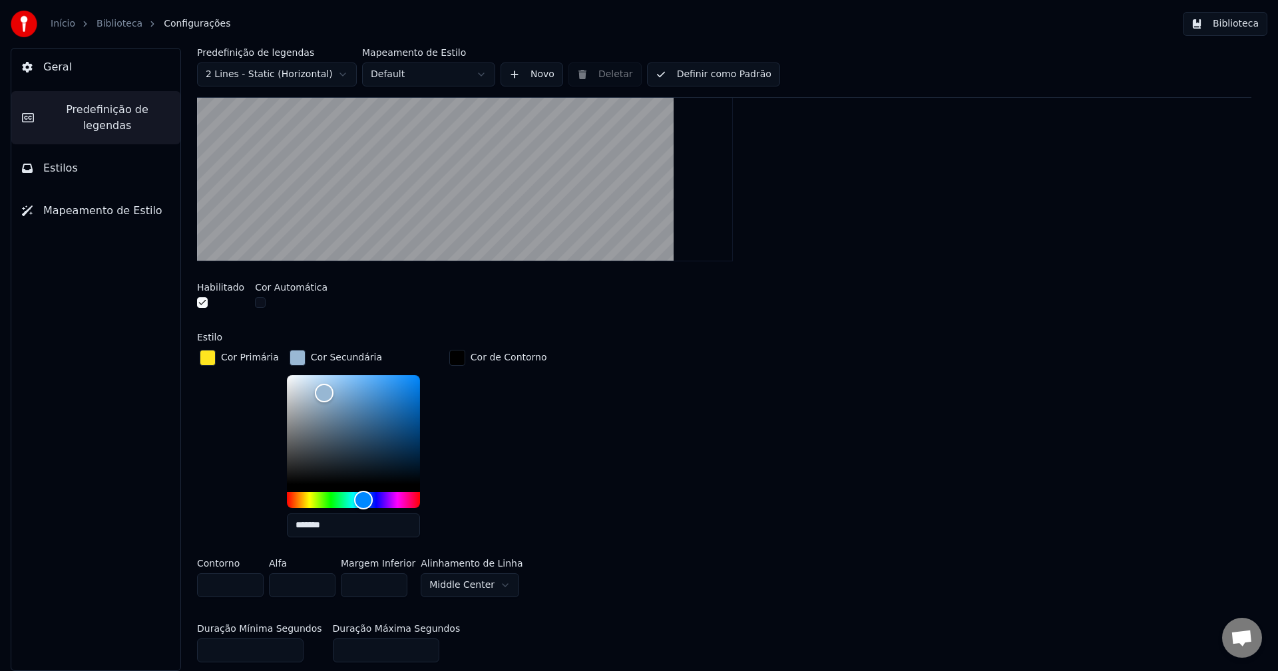
click at [340, 523] on input "*******" at bounding box center [353, 526] width 133 height 24
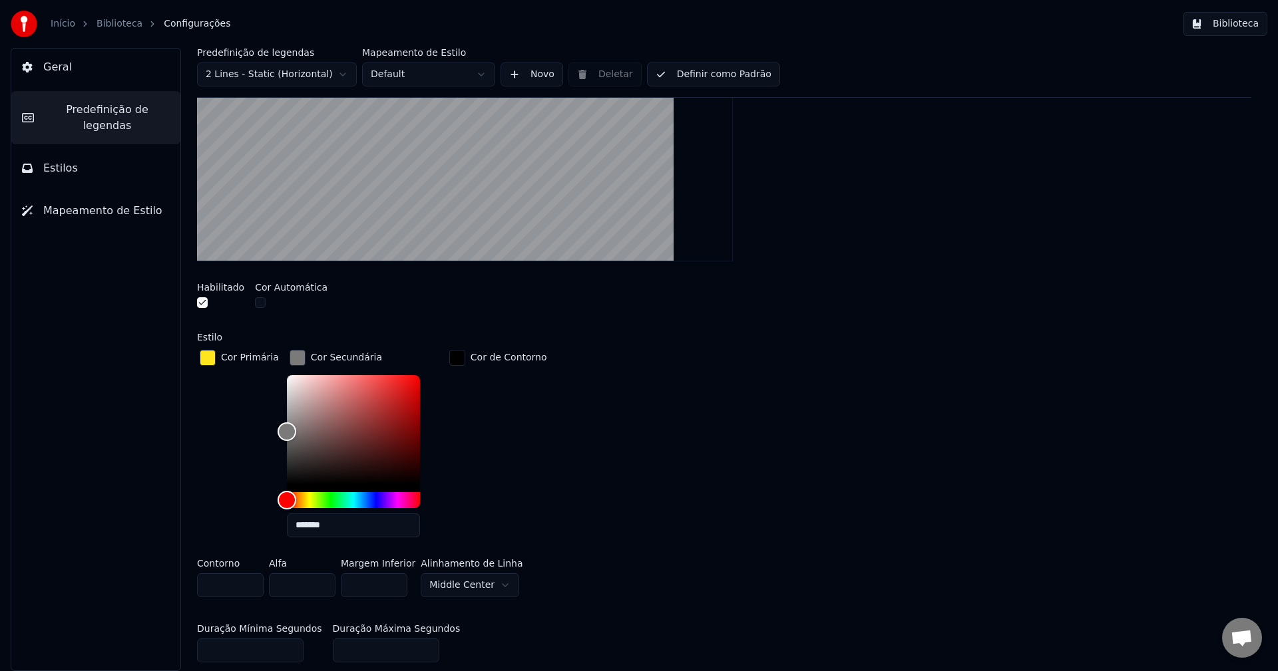
type input "*******"
click at [290, 357] on div "button" at bounding box center [297, 358] width 16 height 16
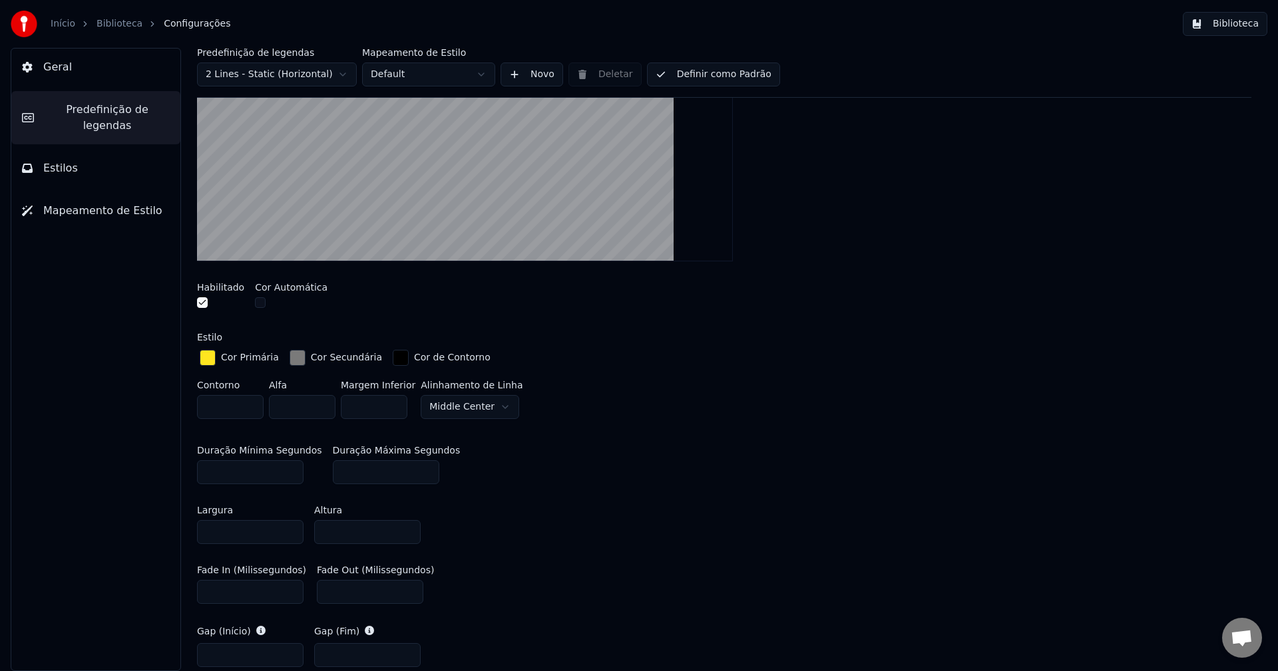
click at [1238, 26] on button "Biblioteca" at bounding box center [1225, 24] width 85 height 24
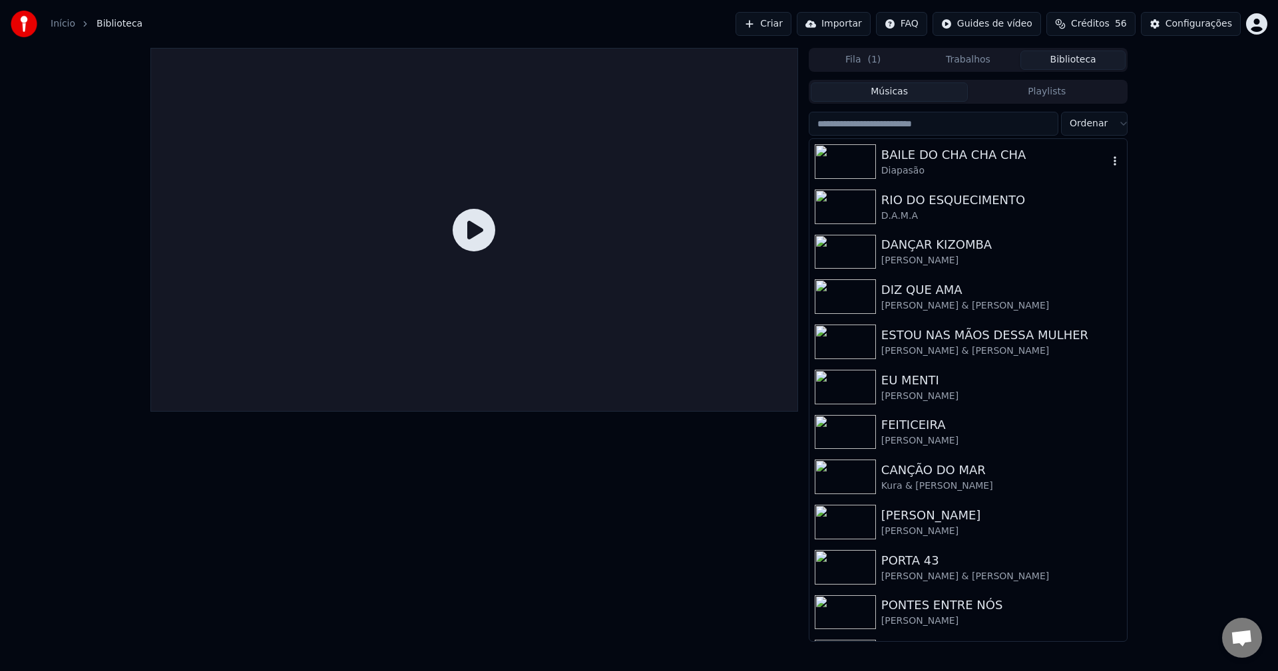
click at [978, 159] on div "BAILE DO CHA CHA CHA" at bounding box center [994, 155] width 227 height 19
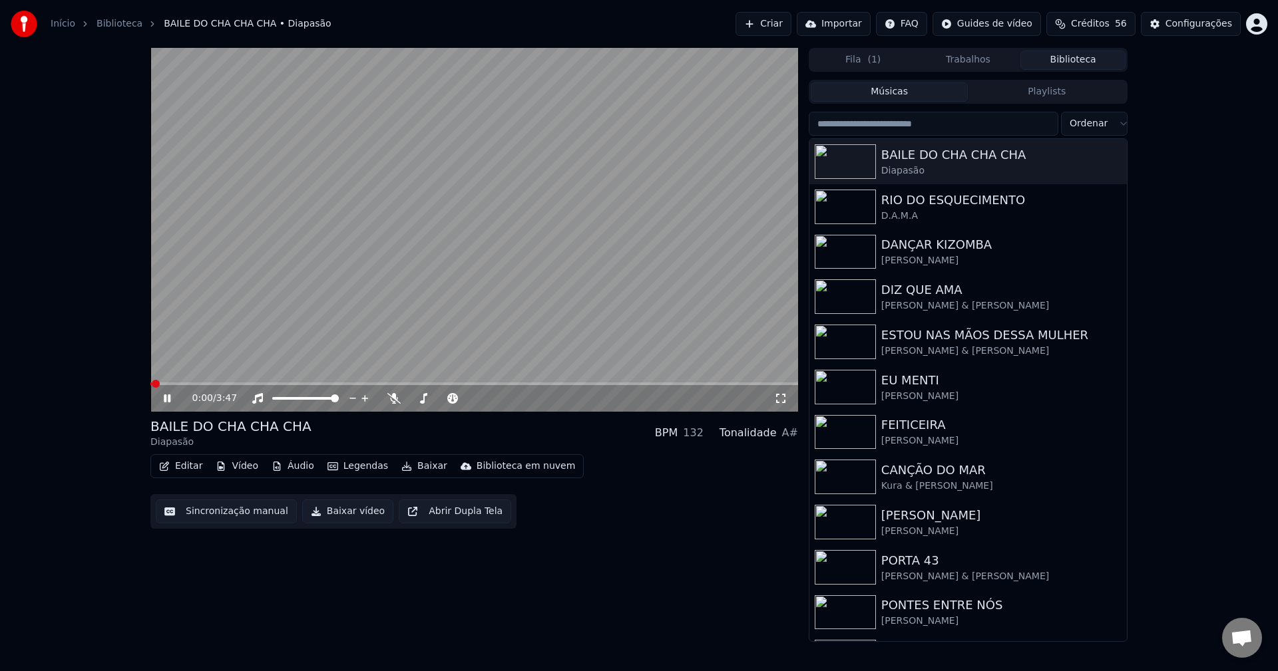
click at [783, 400] on icon at bounding box center [780, 398] width 13 height 11
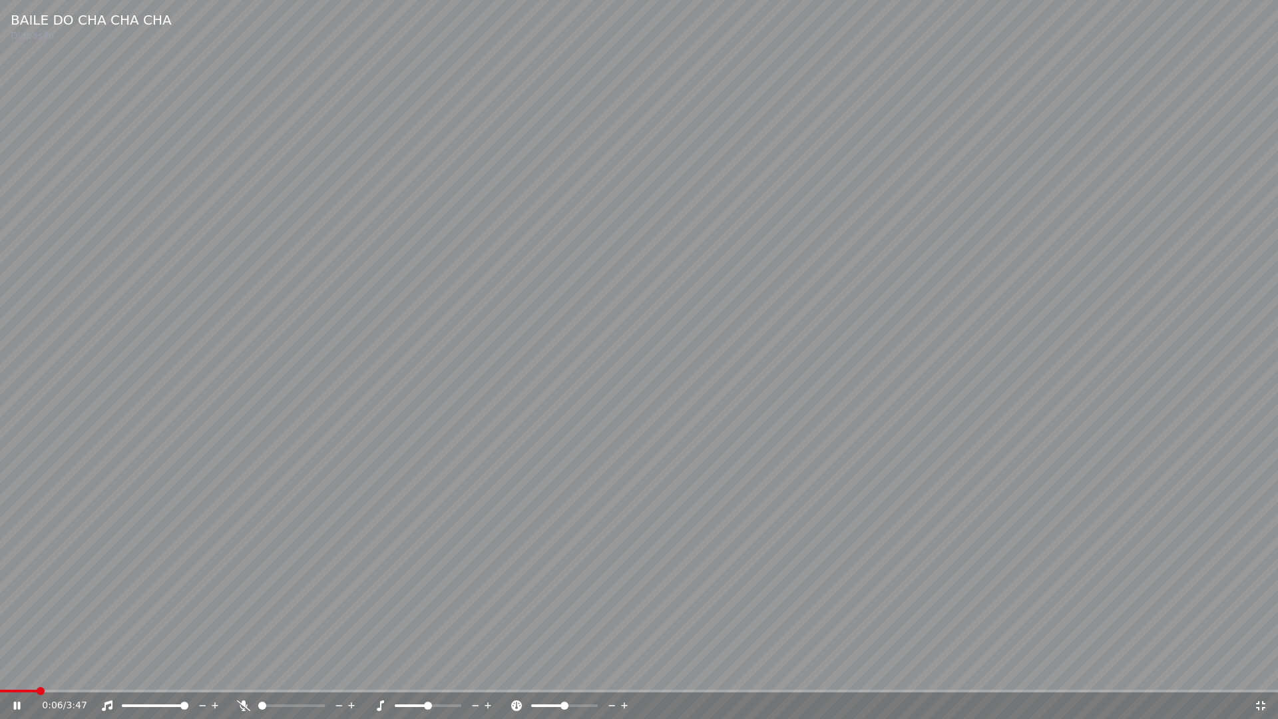
click at [1270, 671] on div "0:06 / 3:47" at bounding box center [638, 705] width 1267 height 13
click at [1265, 671] on icon at bounding box center [1260, 705] width 13 height 11
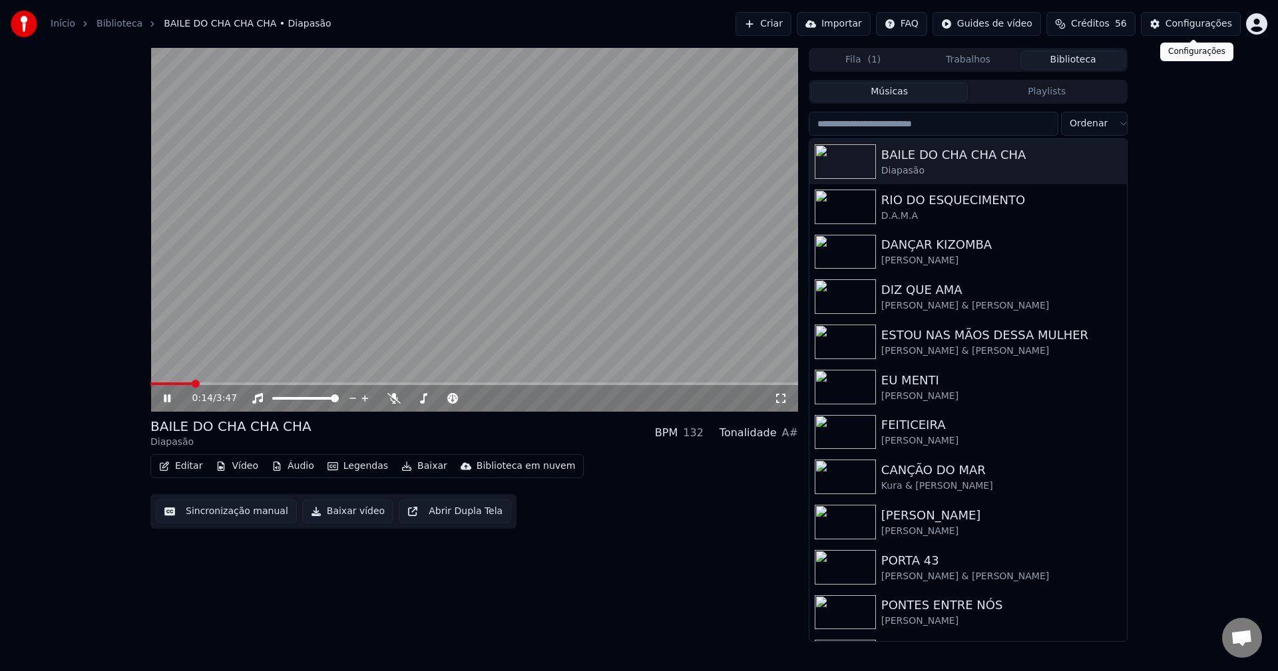
click at [1217, 29] on div "Configurações" at bounding box center [1198, 23] width 67 height 13
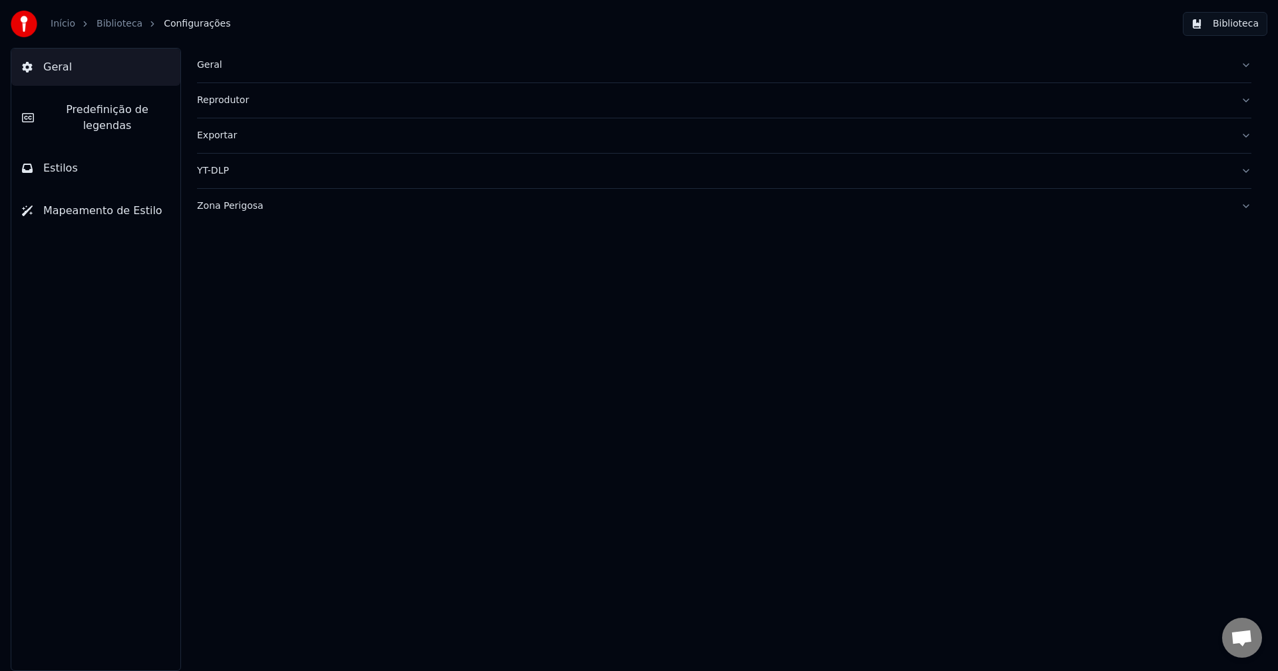
click at [126, 110] on span "Predefinição de legendas" at bounding box center [107, 118] width 125 height 32
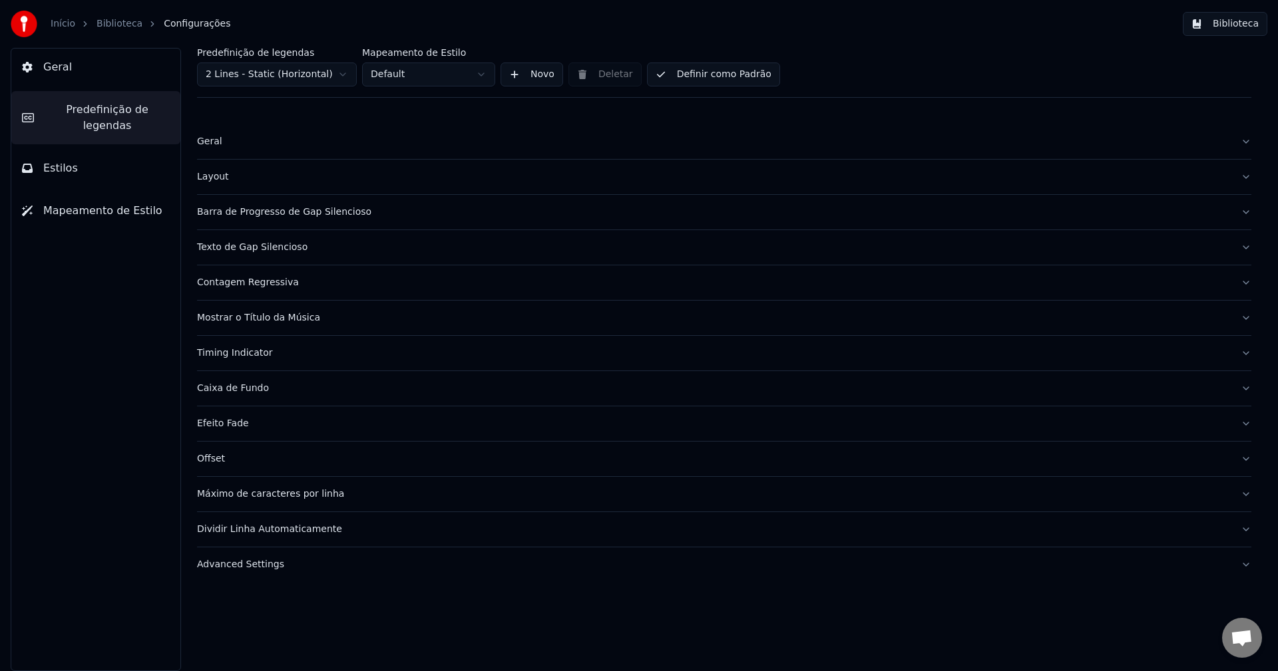
drag, startPoint x: 305, startPoint y: 216, endPoint x: 297, endPoint y: 198, distance: 19.4
click at [305, 215] on div "Barra de Progresso de Gap Silencioso" at bounding box center [713, 212] width 1033 height 13
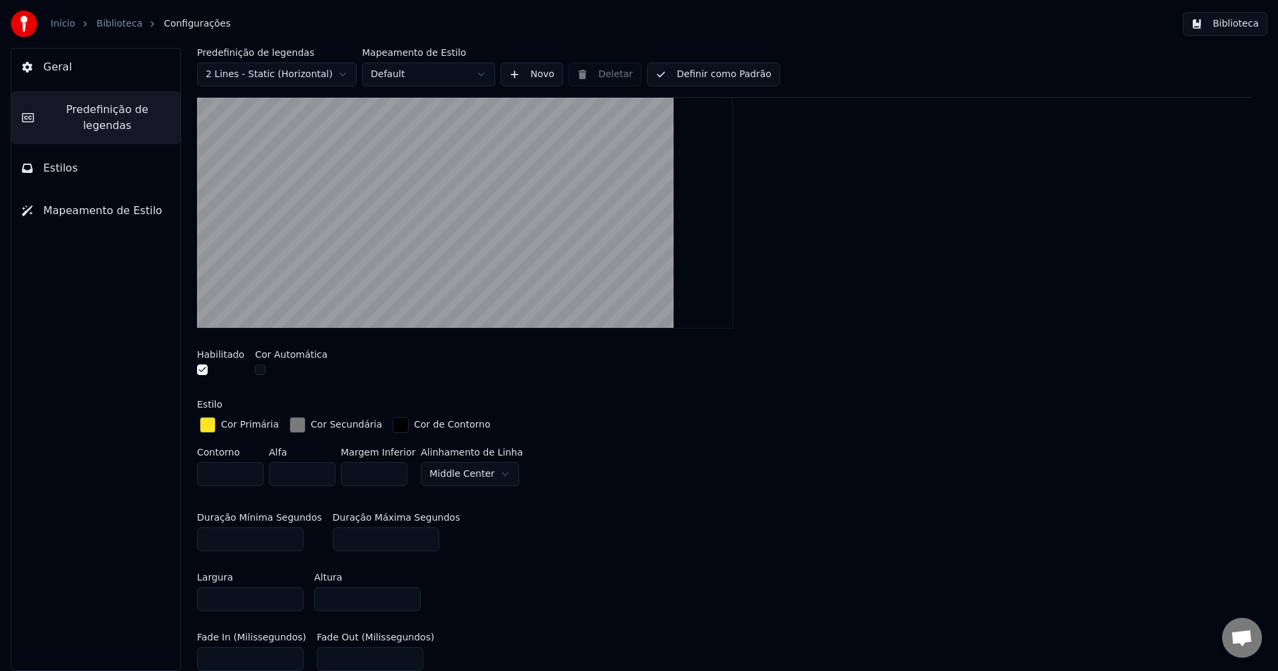
scroll to position [200, 0]
click at [289, 425] on div "button" at bounding box center [297, 425] width 16 height 16
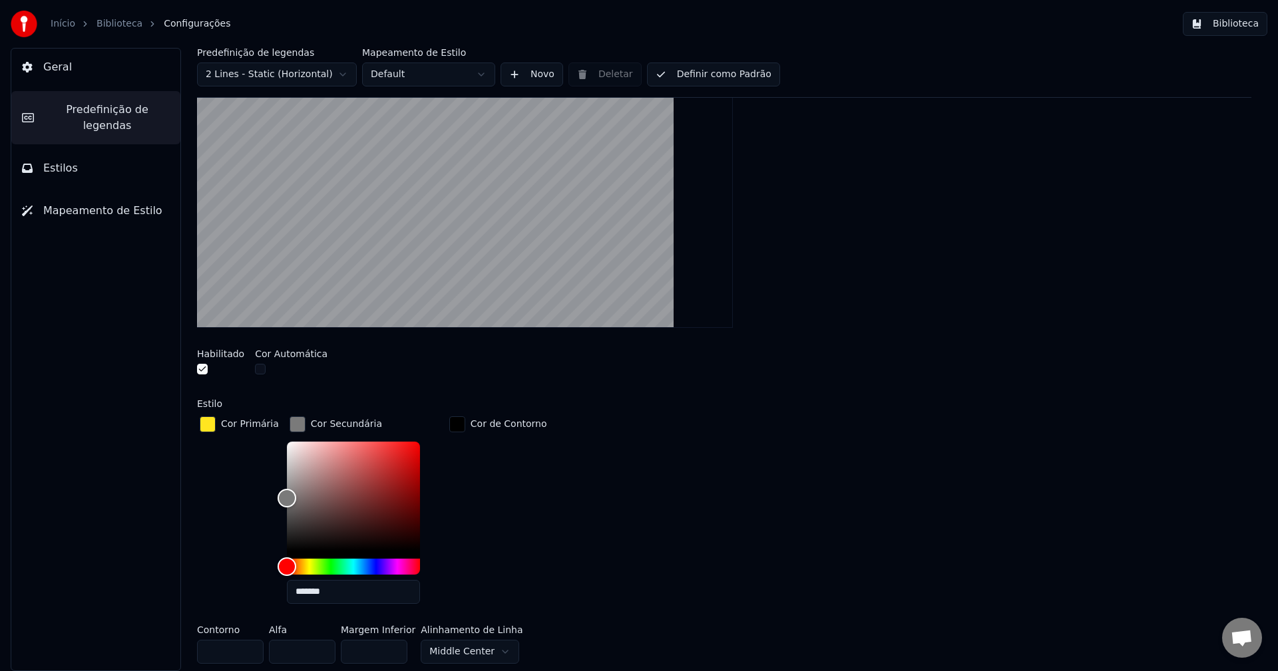
click at [358, 592] on input "*******" at bounding box center [353, 592] width 133 height 24
type input "*******"
click at [289, 426] on div "button" at bounding box center [297, 425] width 16 height 16
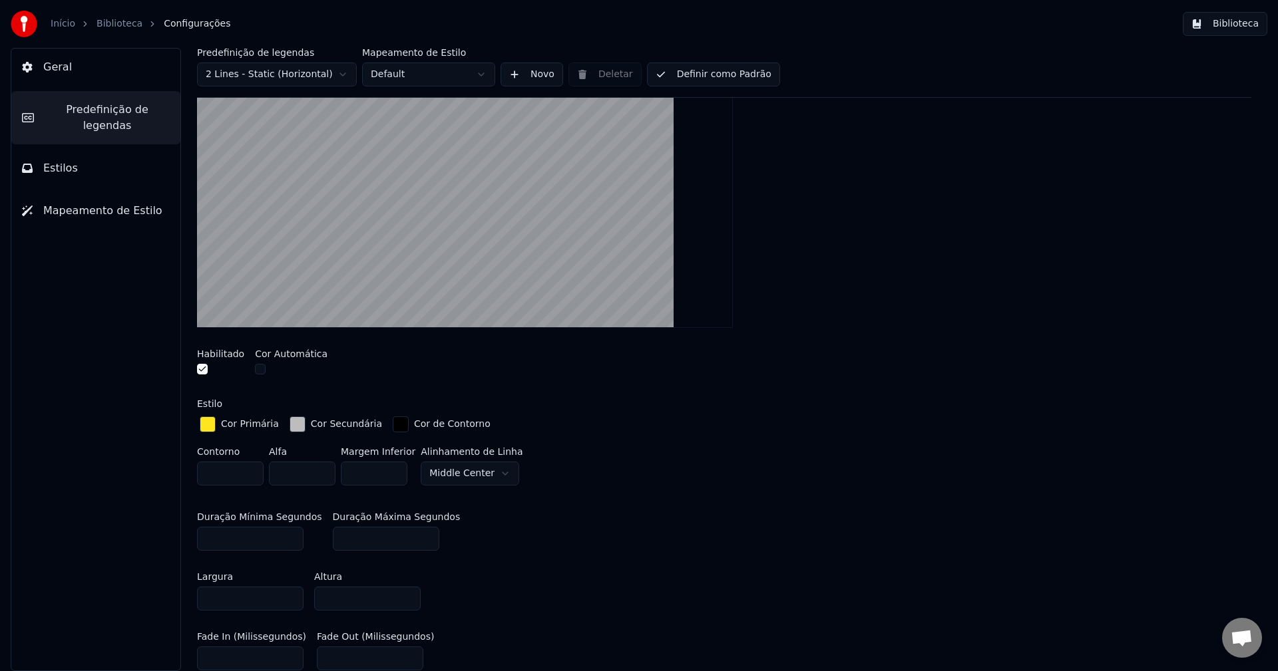
click at [1234, 20] on button "Biblioteca" at bounding box center [1225, 24] width 85 height 24
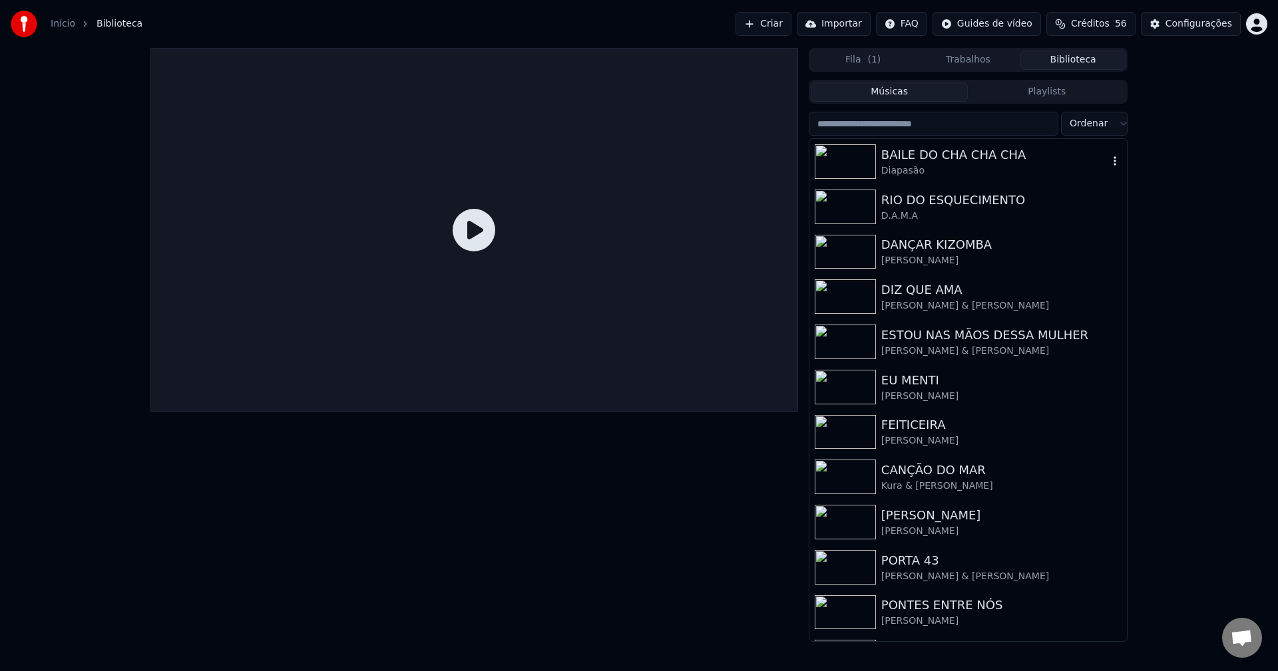
click at [902, 164] on div "Diapasão" at bounding box center [994, 170] width 227 height 13
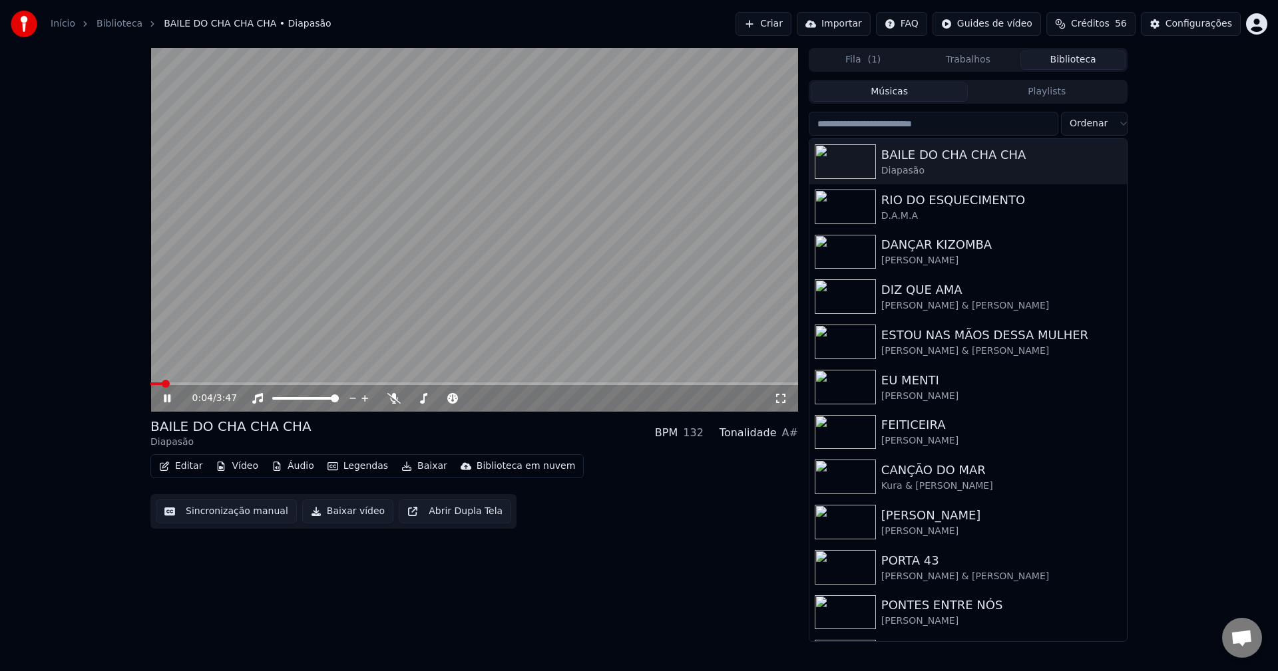
click at [777, 397] on icon at bounding box center [780, 398] width 13 height 11
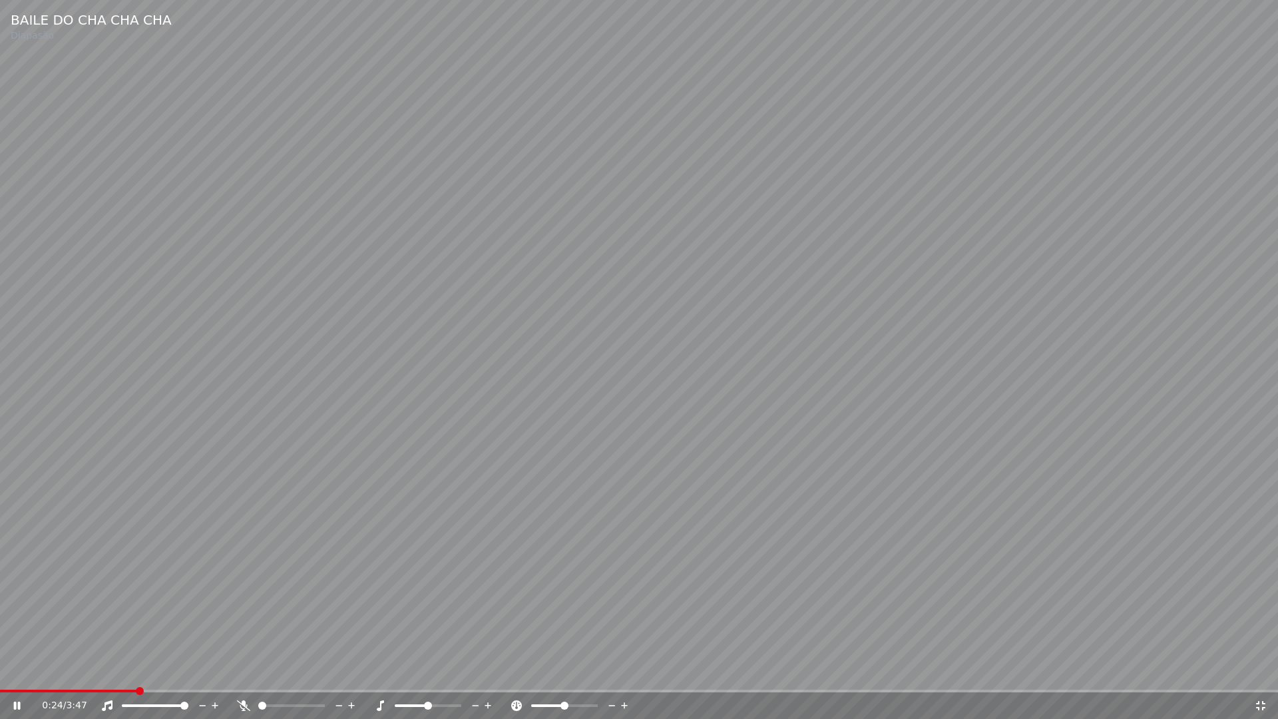
drag, startPoint x: 1261, startPoint y: 707, endPoint x: 1185, endPoint y: 419, distance: 298.1
click at [1262, 671] on icon at bounding box center [1260, 705] width 13 height 11
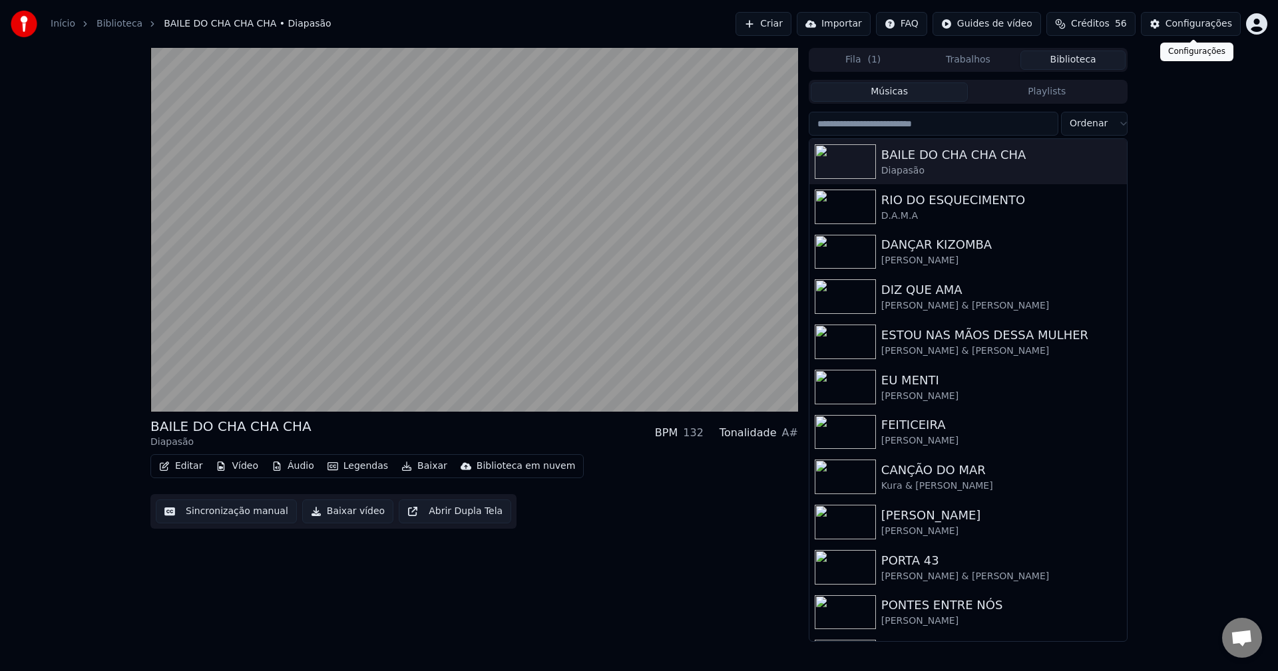
click at [1214, 30] on div "Configurações" at bounding box center [1198, 23] width 67 height 13
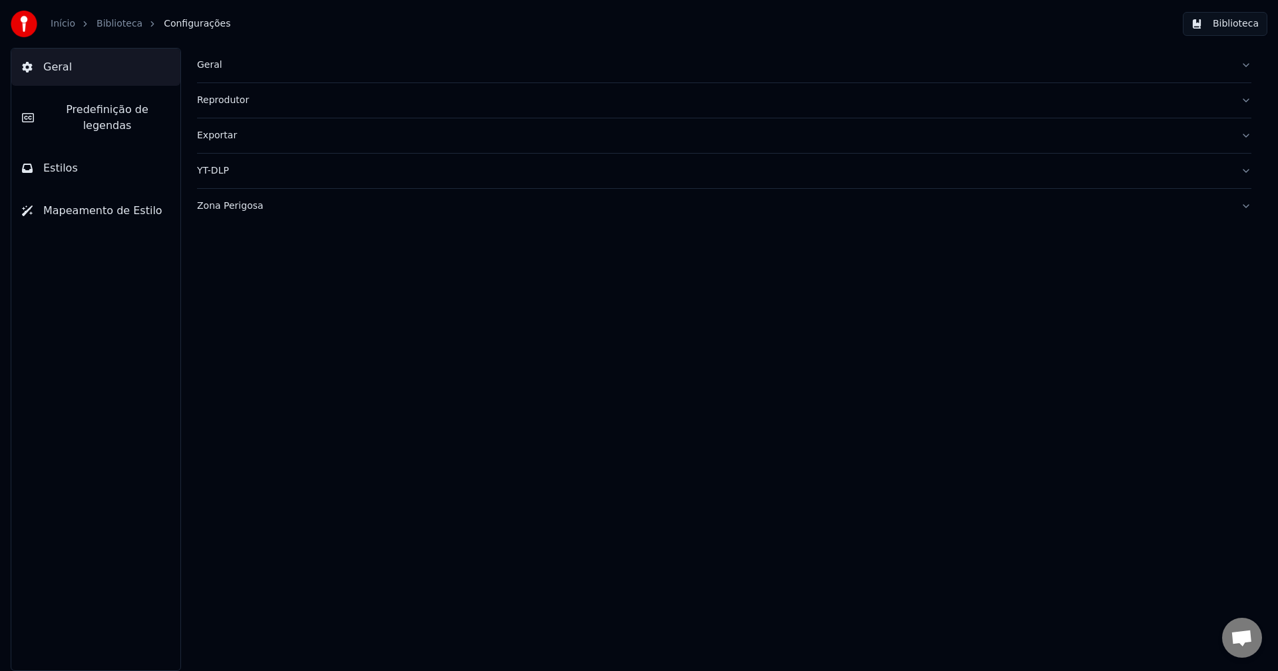
click at [231, 204] on div "Zona Perigosa" at bounding box center [713, 206] width 1033 height 13
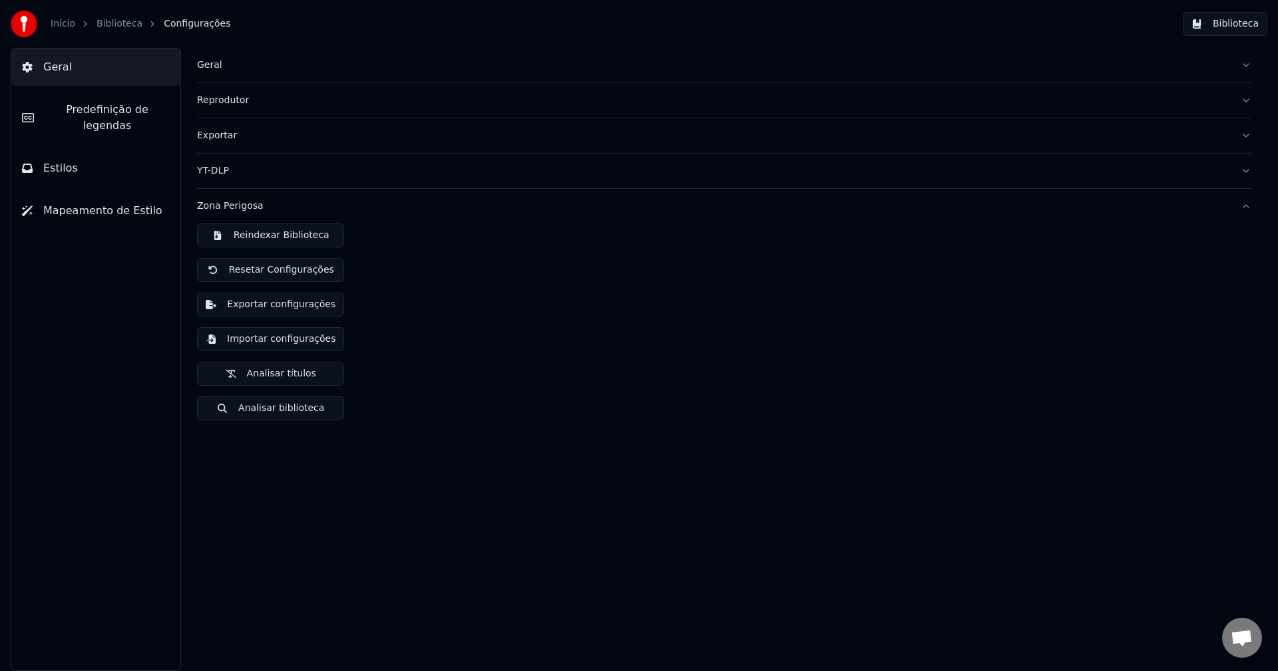
click at [277, 339] on button "Importar configurações" at bounding box center [270, 339] width 147 height 24
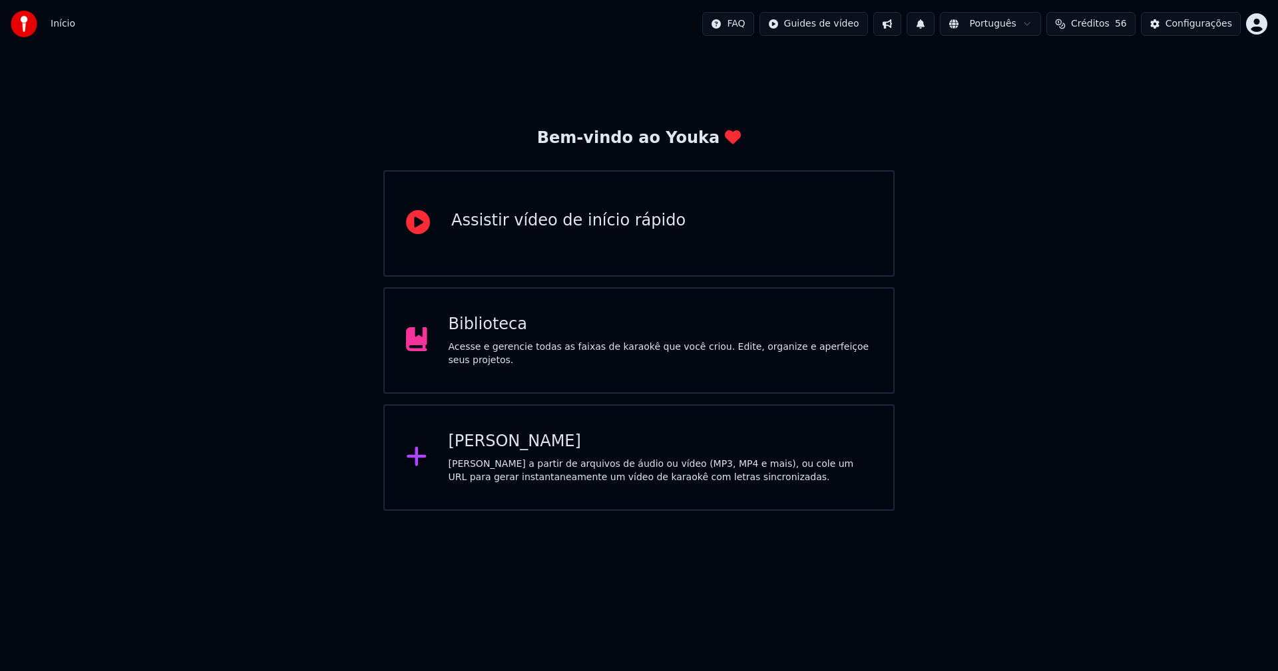
click at [485, 335] on div "Biblioteca" at bounding box center [661, 324] width 424 height 21
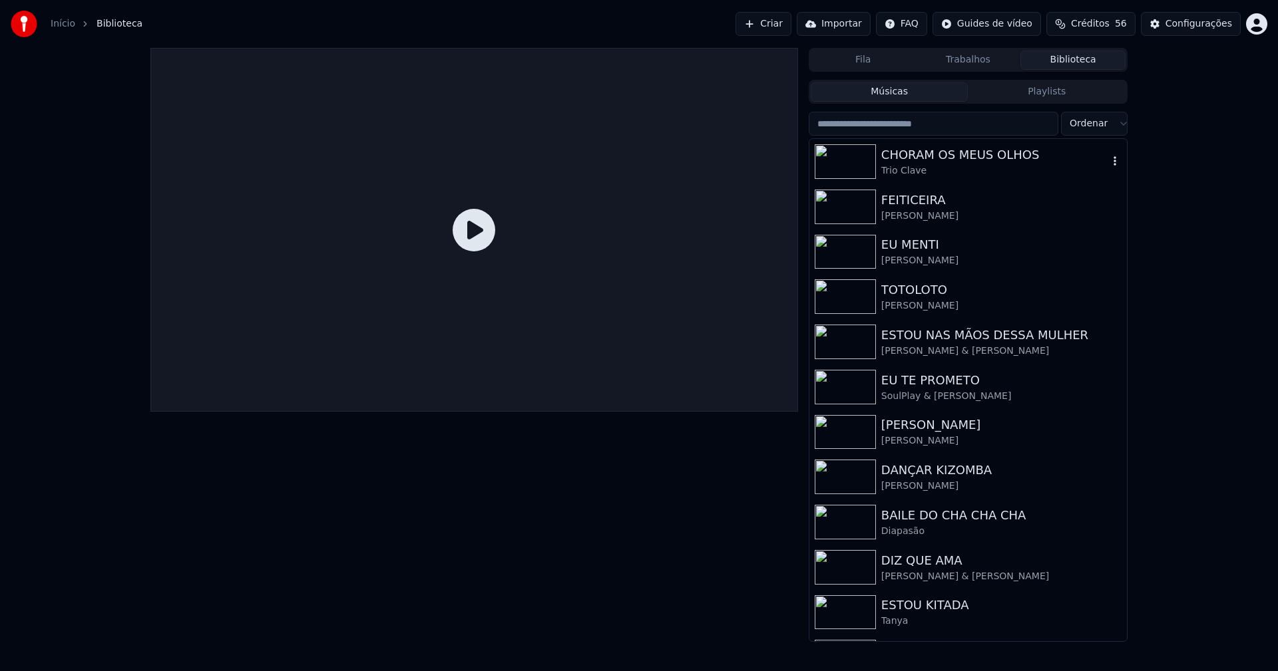
click at [945, 161] on div "CHORAM OS MEUS OLHOS" at bounding box center [994, 155] width 227 height 19
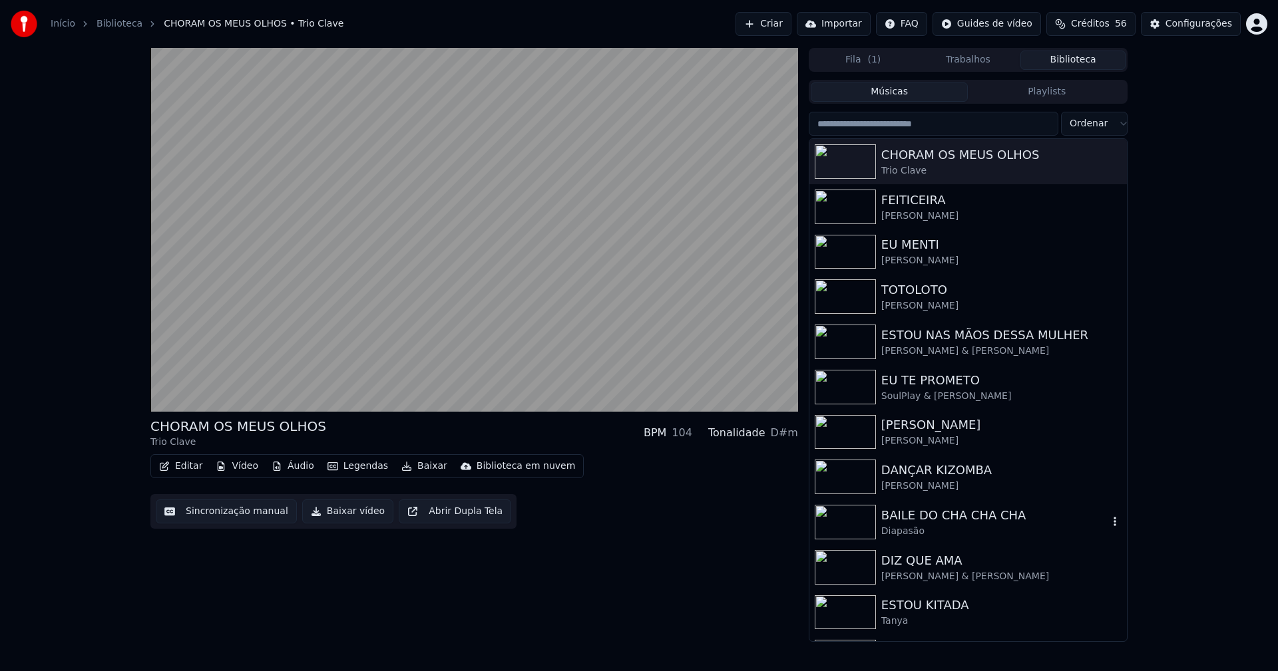
click at [937, 513] on div "BAILE DO CHA CHA CHA" at bounding box center [994, 515] width 227 height 19
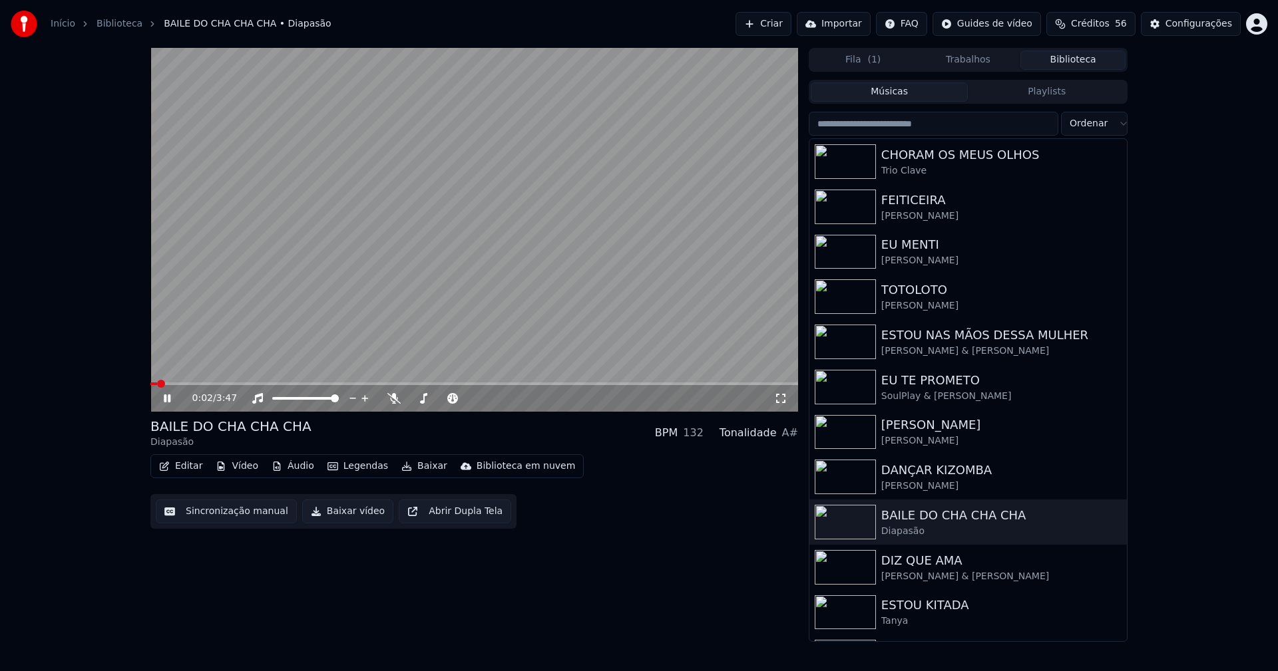
drag, startPoint x: 782, startPoint y: 401, endPoint x: 785, endPoint y: 414, distance: 12.9
click at [782, 401] on icon at bounding box center [780, 398] width 13 height 11
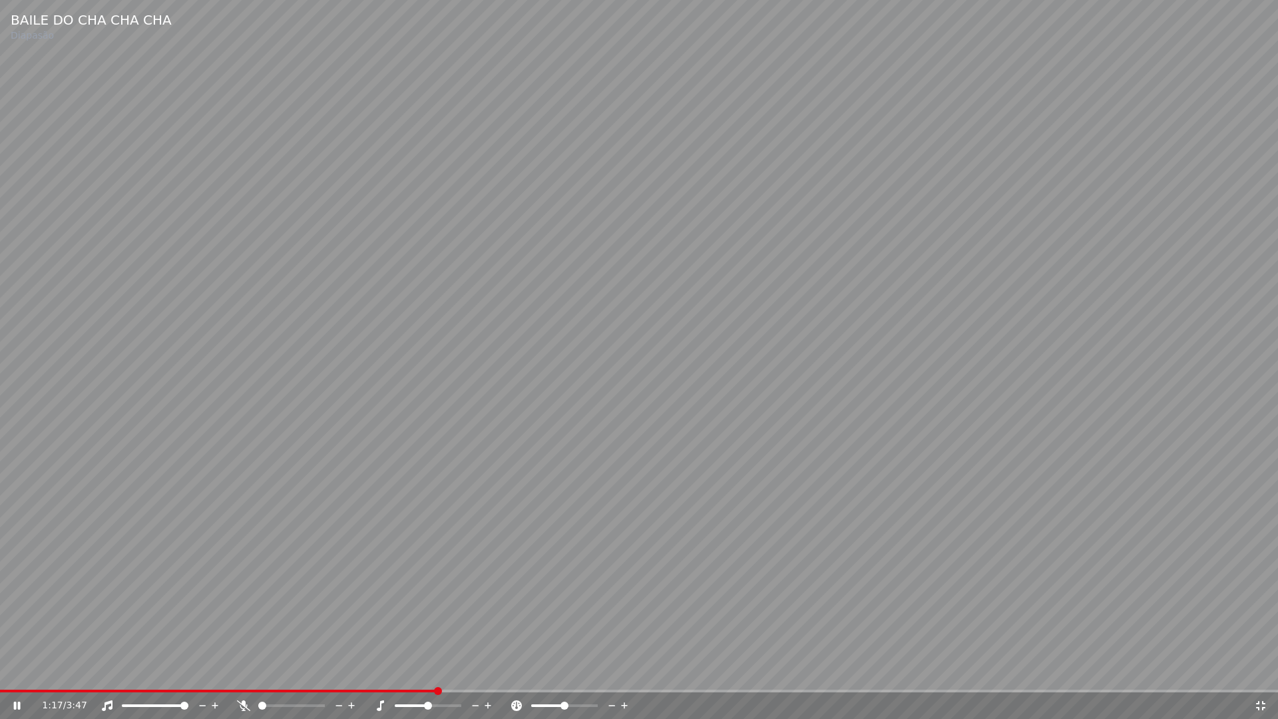
click at [1258, 671] on icon at bounding box center [1260, 705] width 9 height 9
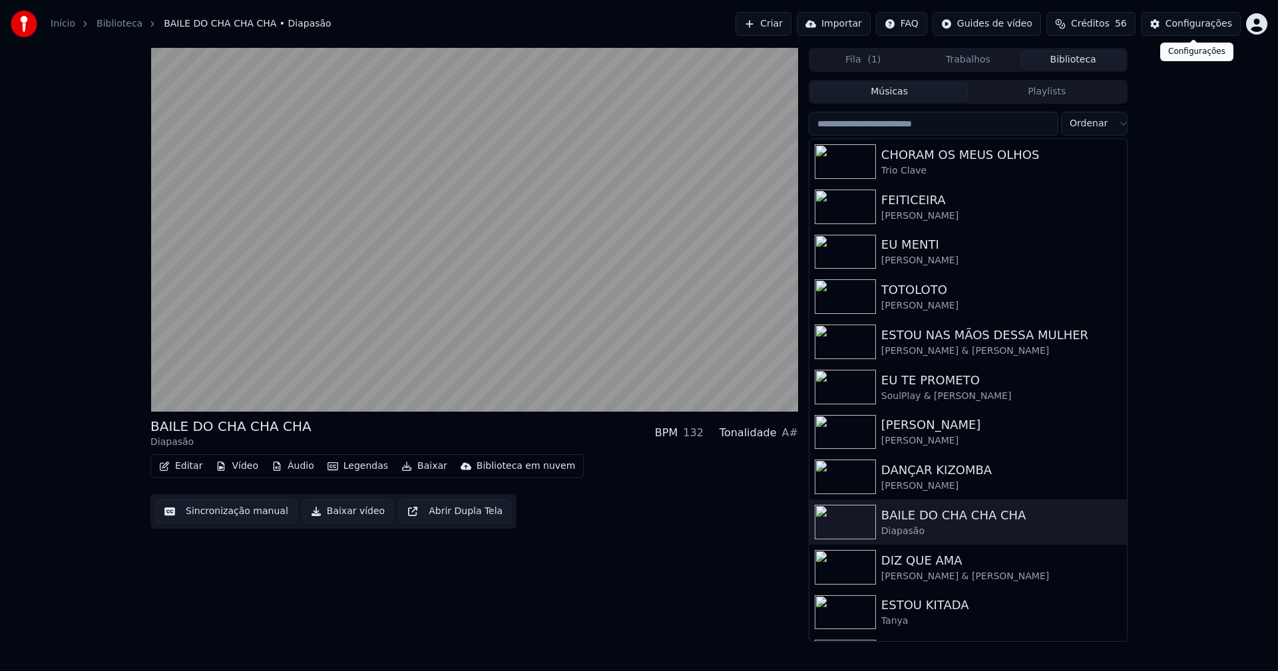
click at [1196, 28] on div "Configurações" at bounding box center [1198, 23] width 67 height 13
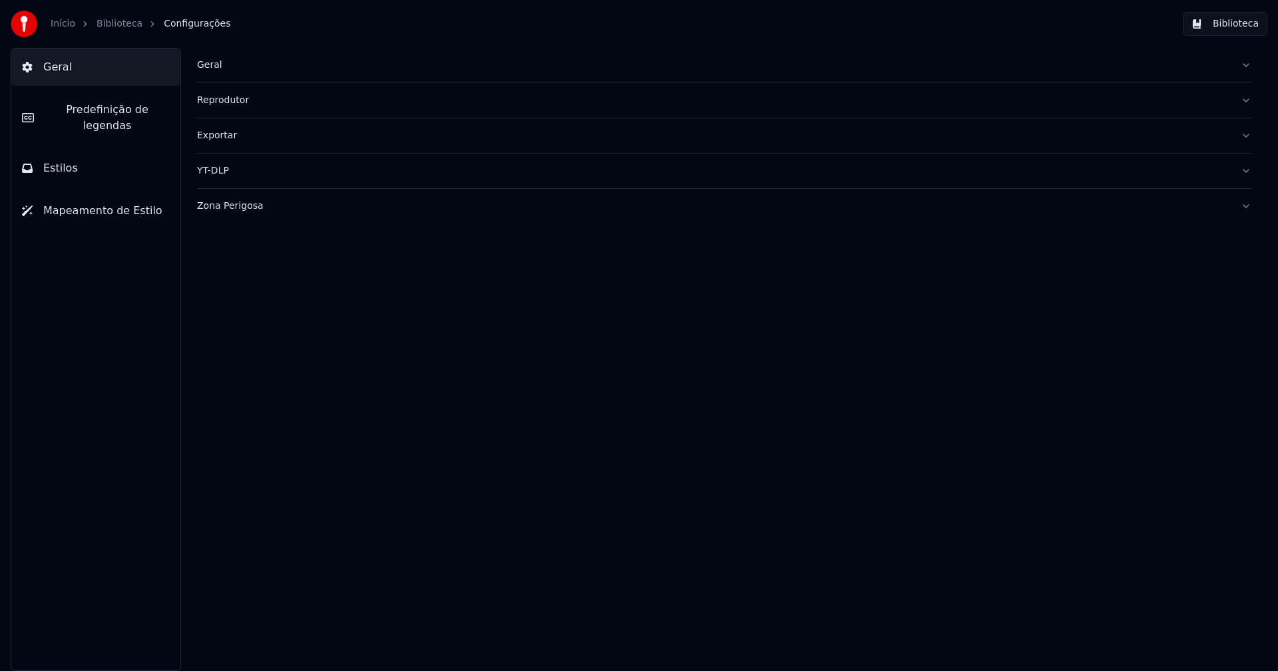
click at [110, 106] on span "Predefinição de legendas" at bounding box center [107, 118] width 125 height 32
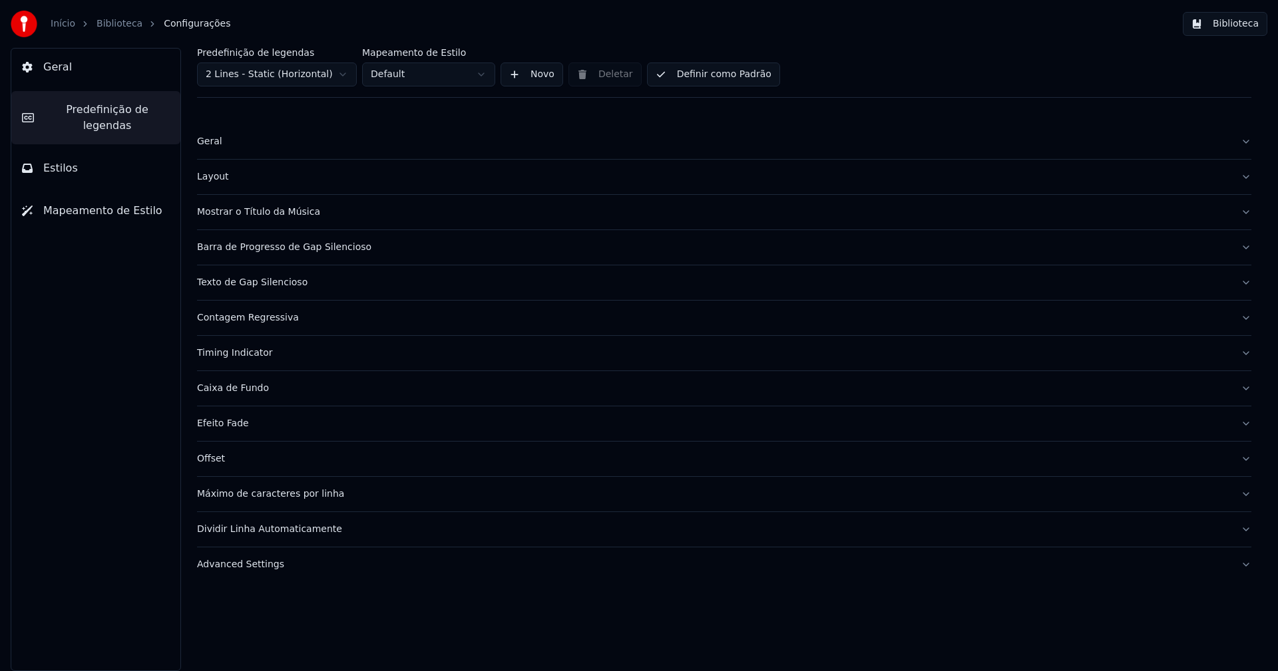
click at [109, 108] on span "Predefinição de legendas" at bounding box center [107, 118] width 125 height 32
click at [63, 70] on span "Geral" at bounding box center [57, 67] width 29 height 16
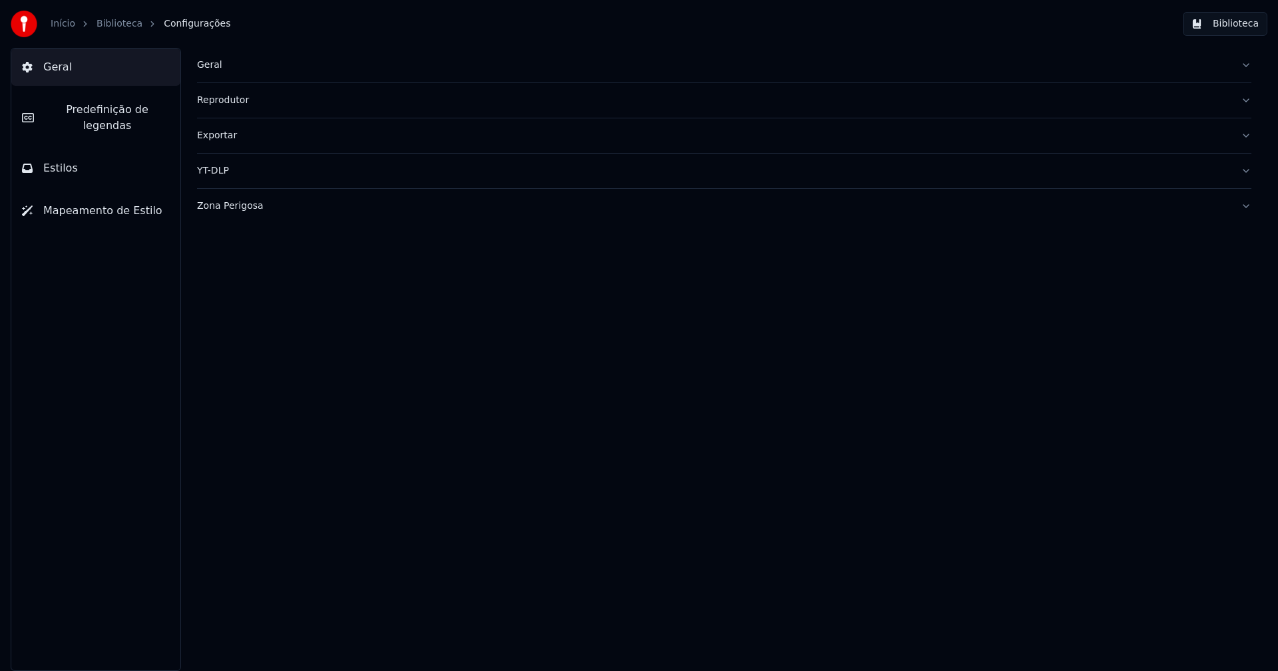
click at [228, 205] on div "Zona Perigosa" at bounding box center [713, 206] width 1033 height 13
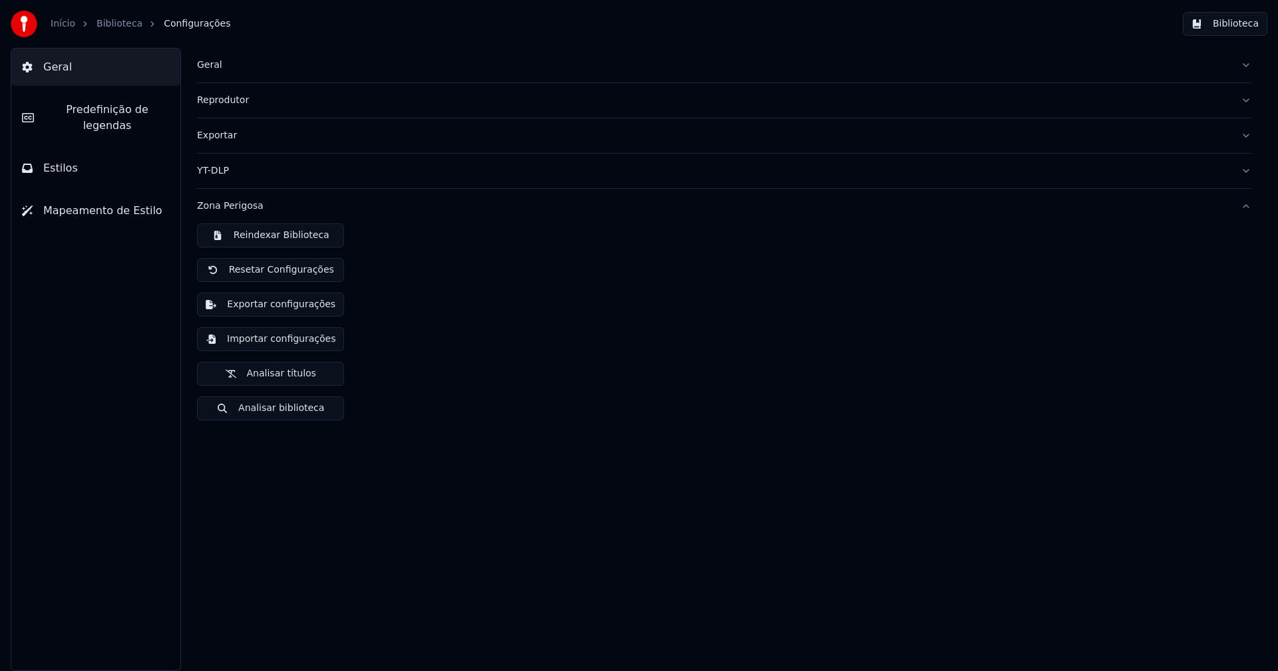
click at [282, 345] on button "Importar configurações" at bounding box center [270, 339] width 147 height 24
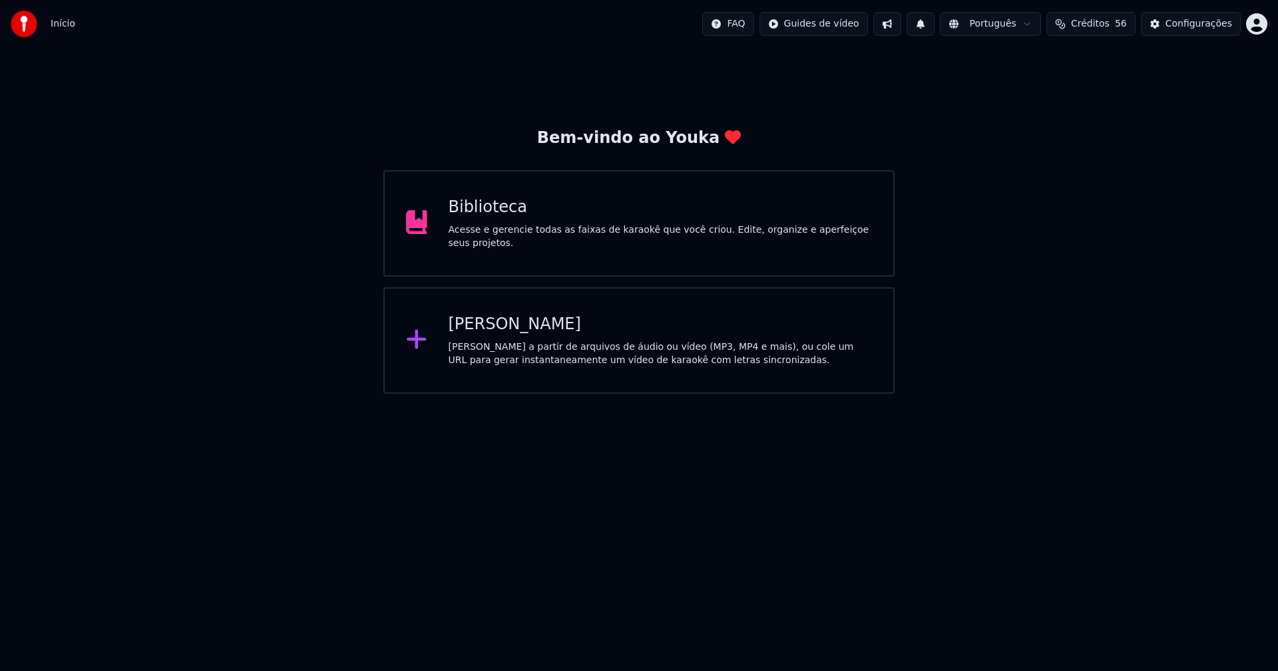
click at [476, 214] on div "Biblioteca" at bounding box center [661, 207] width 424 height 21
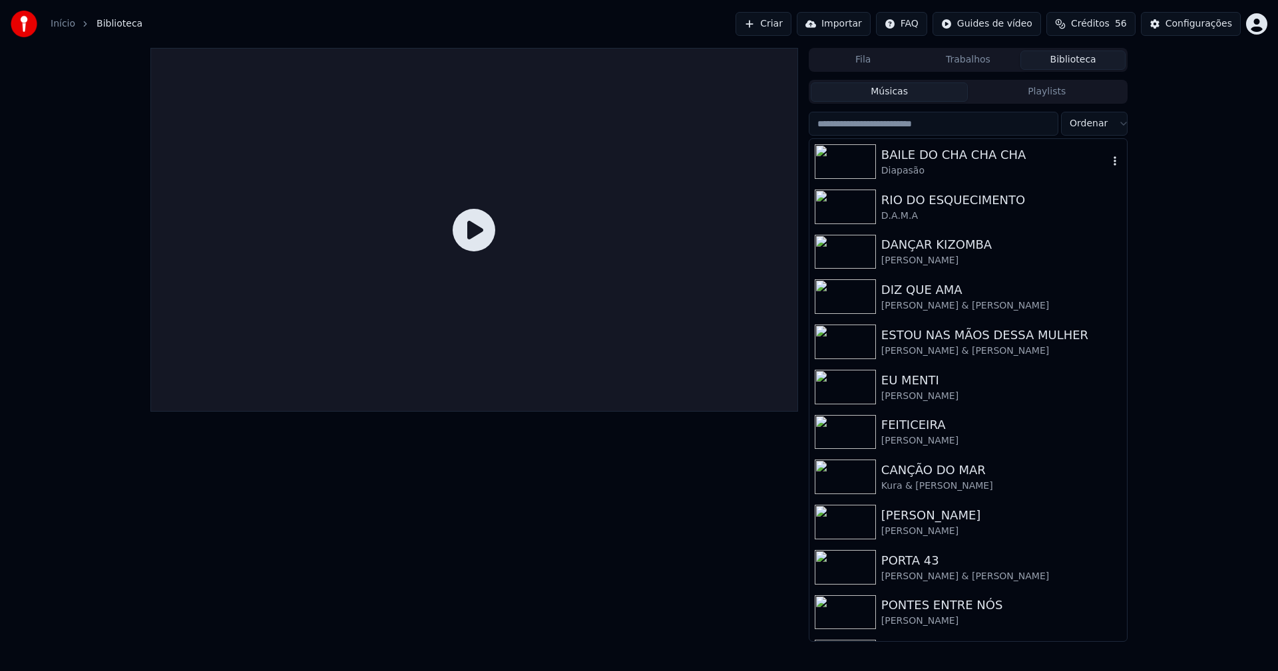
click at [961, 157] on div "BAILE DO CHA CHA CHA" at bounding box center [994, 155] width 227 height 19
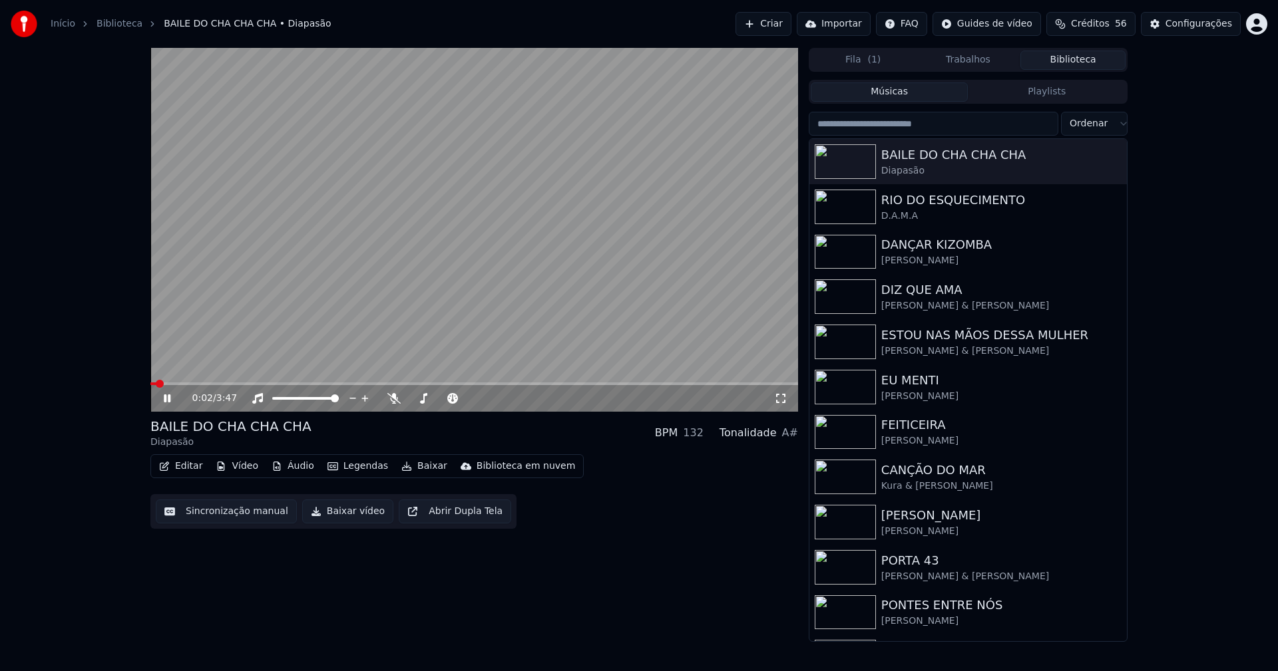
click at [778, 401] on icon at bounding box center [780, 398] width 13 height 11
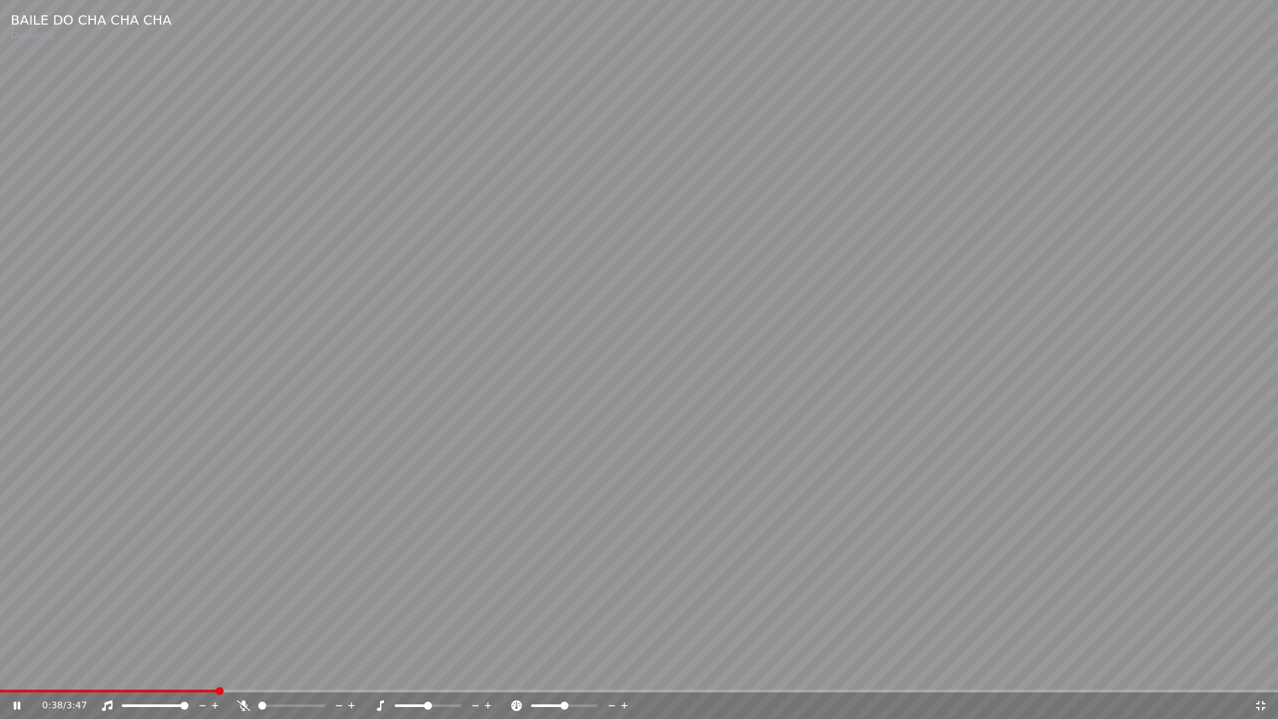
click at [1252, 671] on div "0:38 / 3:47" at bounding box center [648, 705] width 1212 height 13
click at [1264, 671] on icon at bounding box center [1260, 705] width 13 height 11
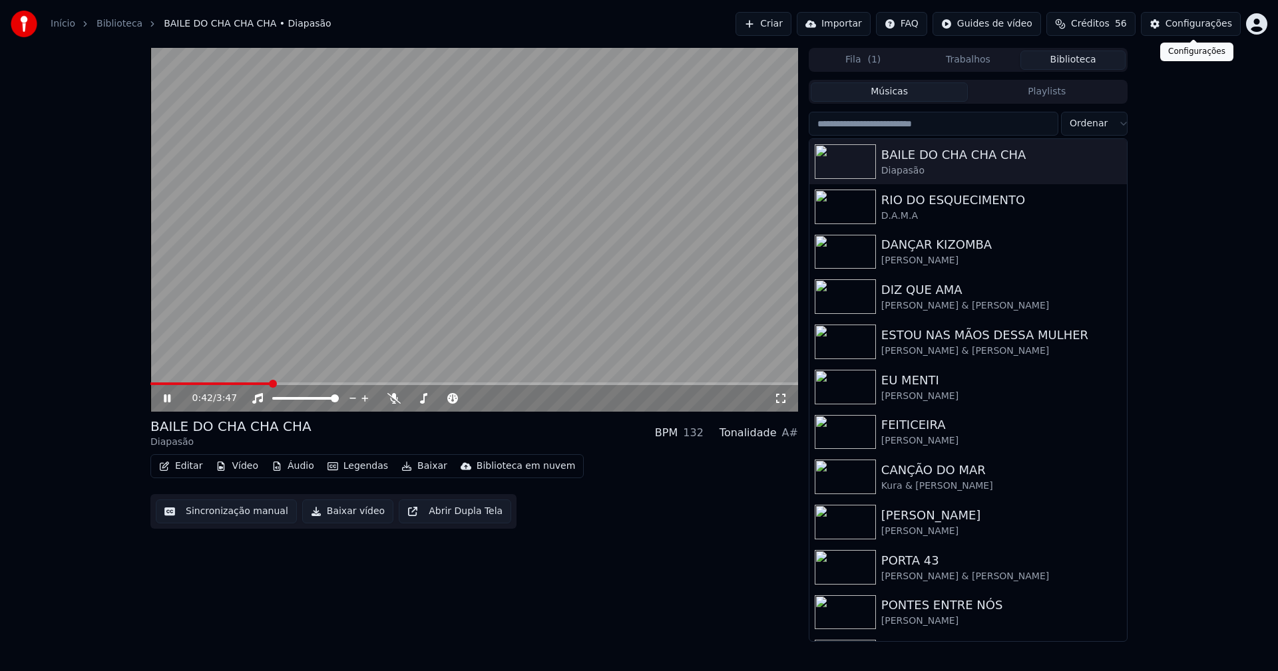
click at [1206, 29] on div "Configurações" at bounding box center [1198, 23] width 67 height 13
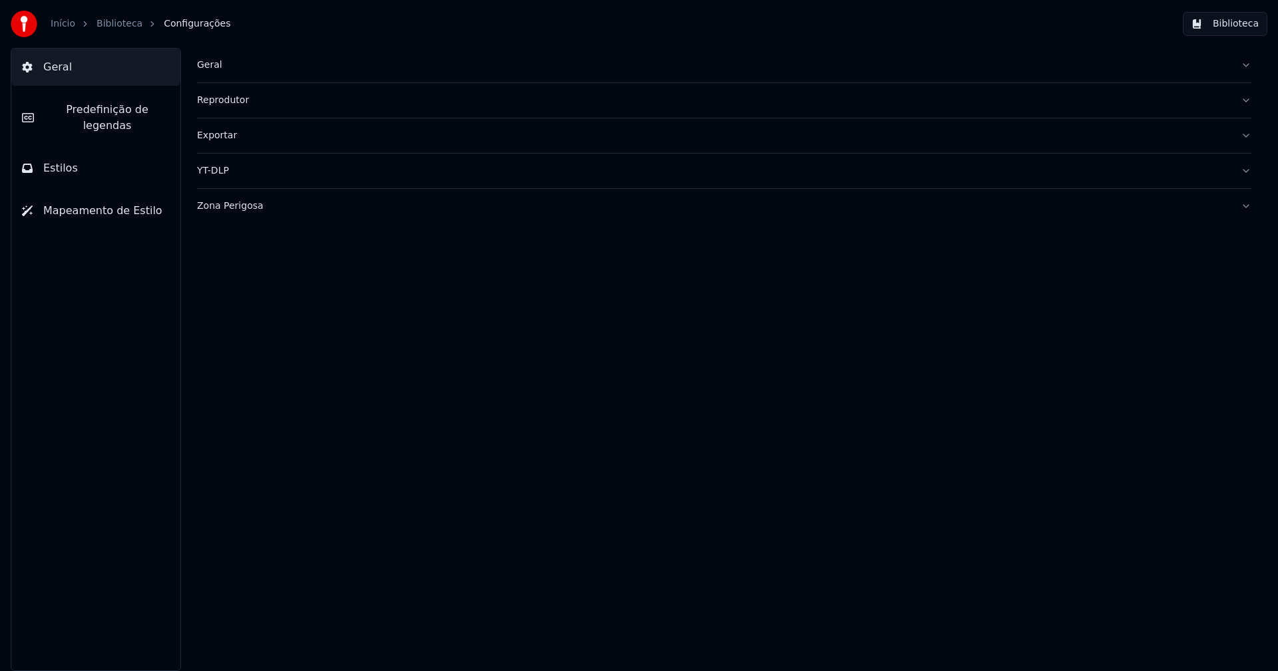
drag, startPoint x: 93, startPoint y: 158, endPoint x: 88, endPoint y: 148, distance: 11.3
click at [93, 156] on button "Estilos" at bounding box center [95, 168] width 169 height 37
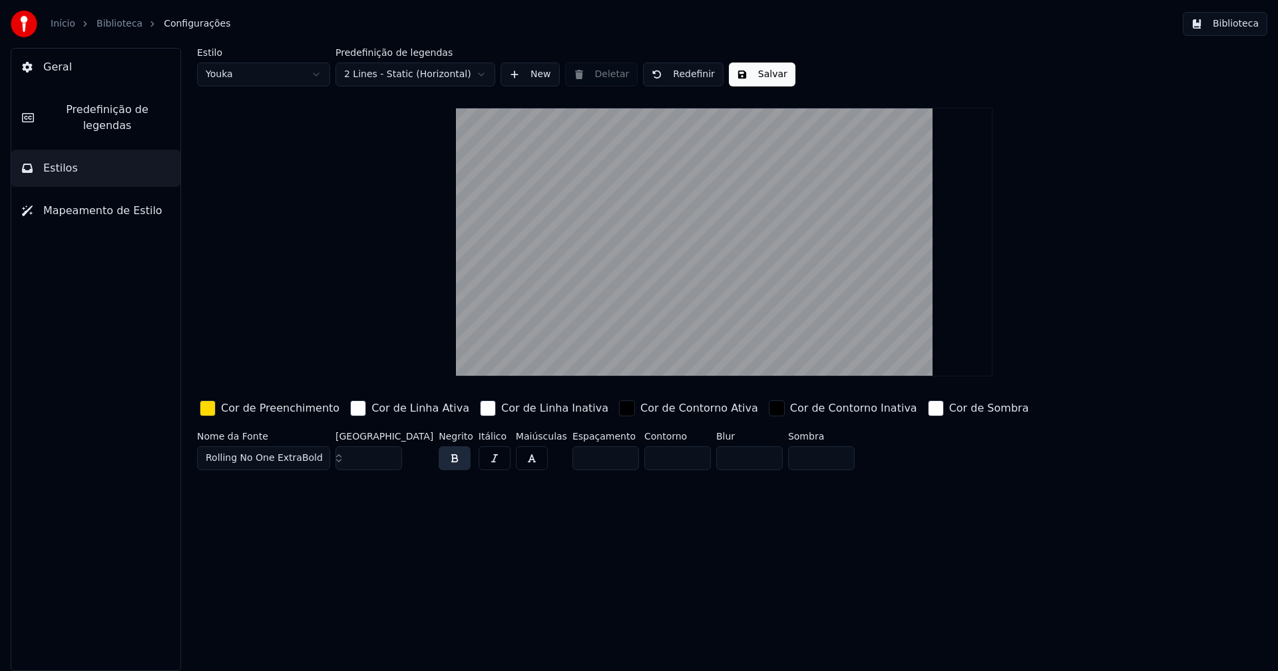
click at [387, 453] on input "***" at bounding box center [368, 459] width 67 height 24
click at [763, 76] on button "Salvar" at bounding box center [762, 75] width 67 height 24
click at [239, 77] on html "Início Biblioteca Configurações Biblioteca Geral Predefinição de legendas Estil…" at bounding box center [639, 335] width 1278 height 671
type input "**"
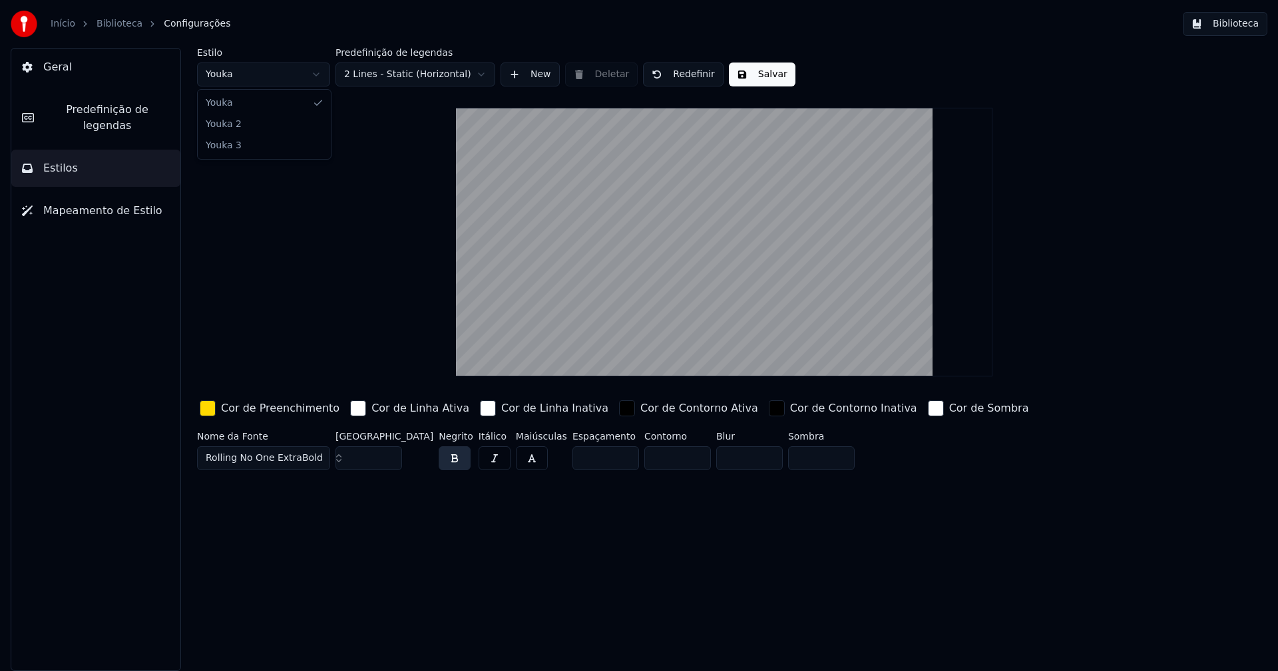
type input "*****"
click at [387, 453] on input "**" at bounding box center [368, 459] width 67 height 24
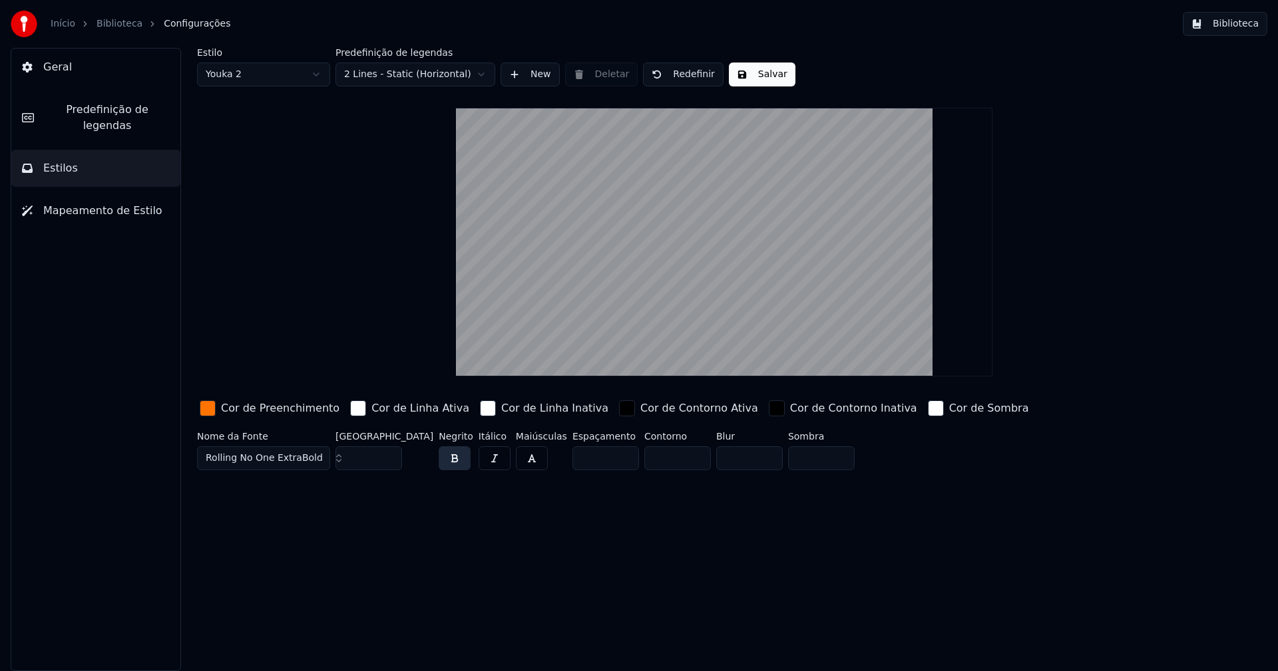
type input "**"
click at [387, 453] on input "**" at bounding box center [368, 459] width 67 height 24
click at [758, 74] on button "Salvar" at bounding box center [762, 75] width 67 height 24
click at [1243, 26] on button "Biblioteca" at bounding box center [1225, 24] width 85 height 24
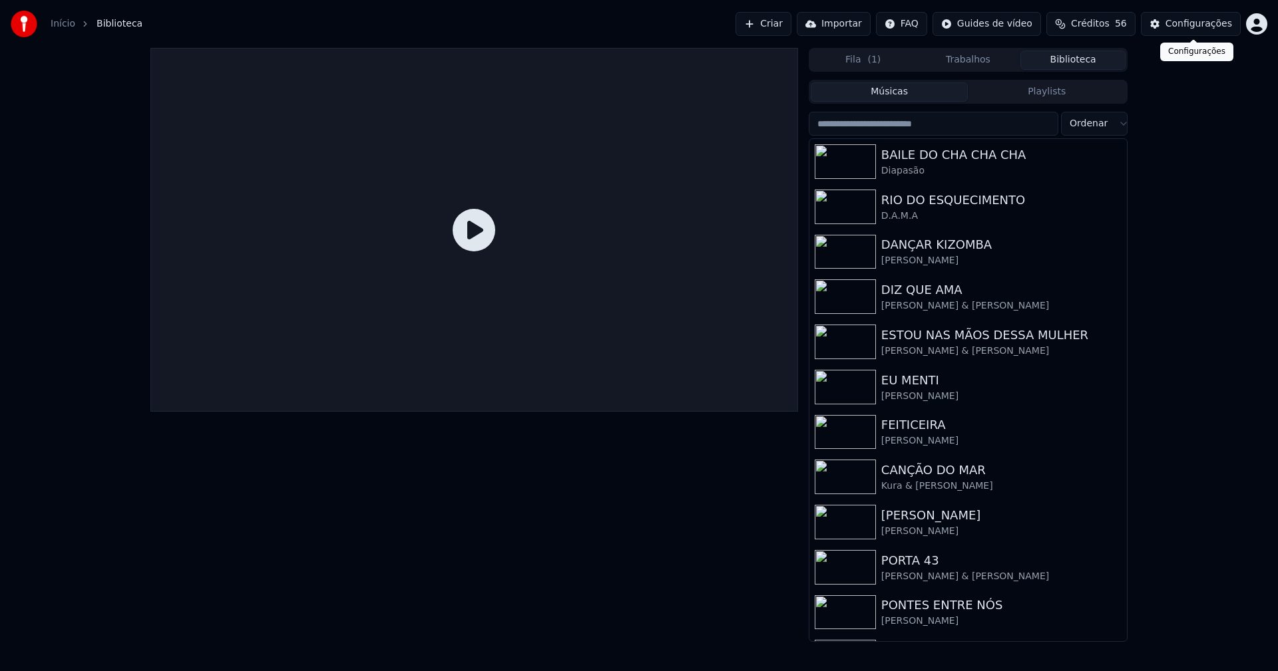
click at [1212, 25] on div "Configurações" at bounding box center [1198, 23] width 67 height 13
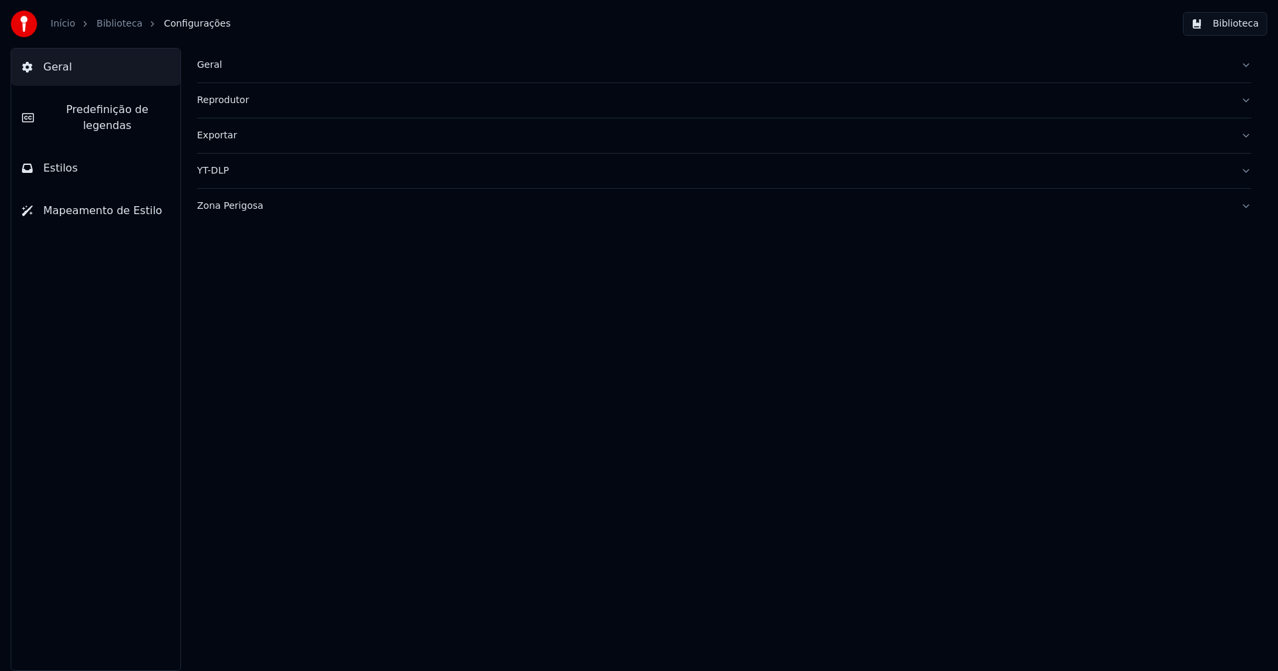
click at [122, 115] on span "Predefinição de legendas" at bounding box center [107, 118] width 125 height 32
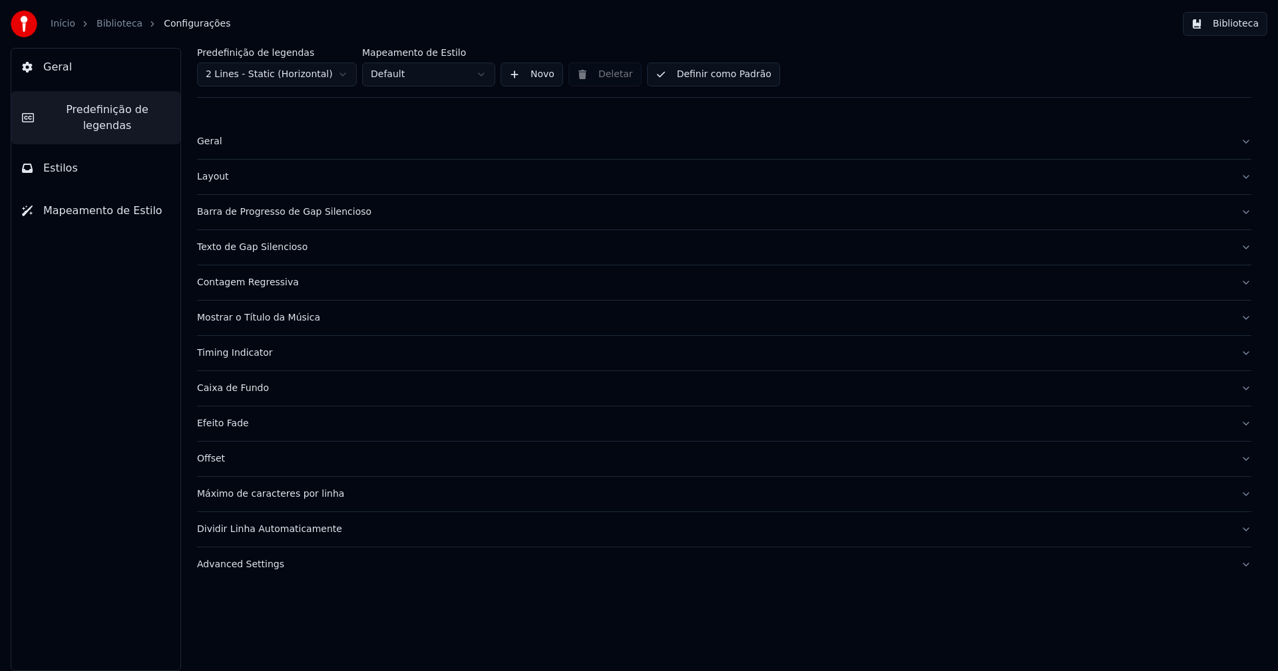
click at [267, 215] on div "Barra de Progresso de Gap Silencioso" at bounding box center [713, 212] width 1033 height 13
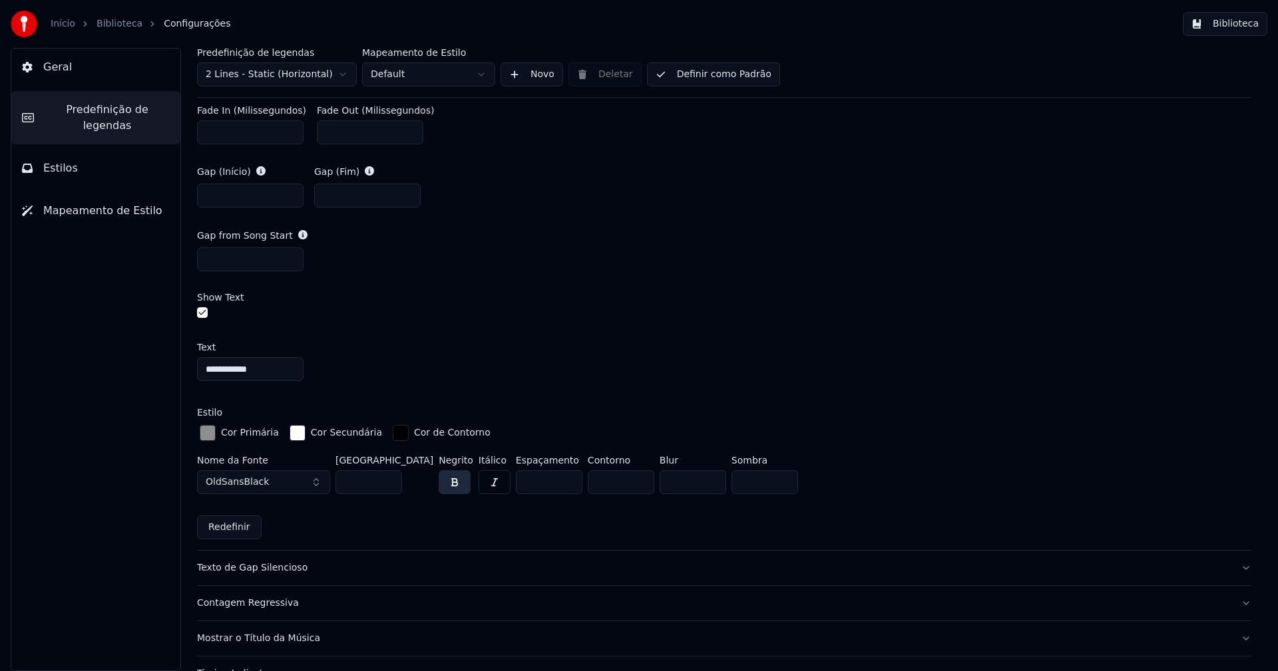
scroll to position [732, 0]
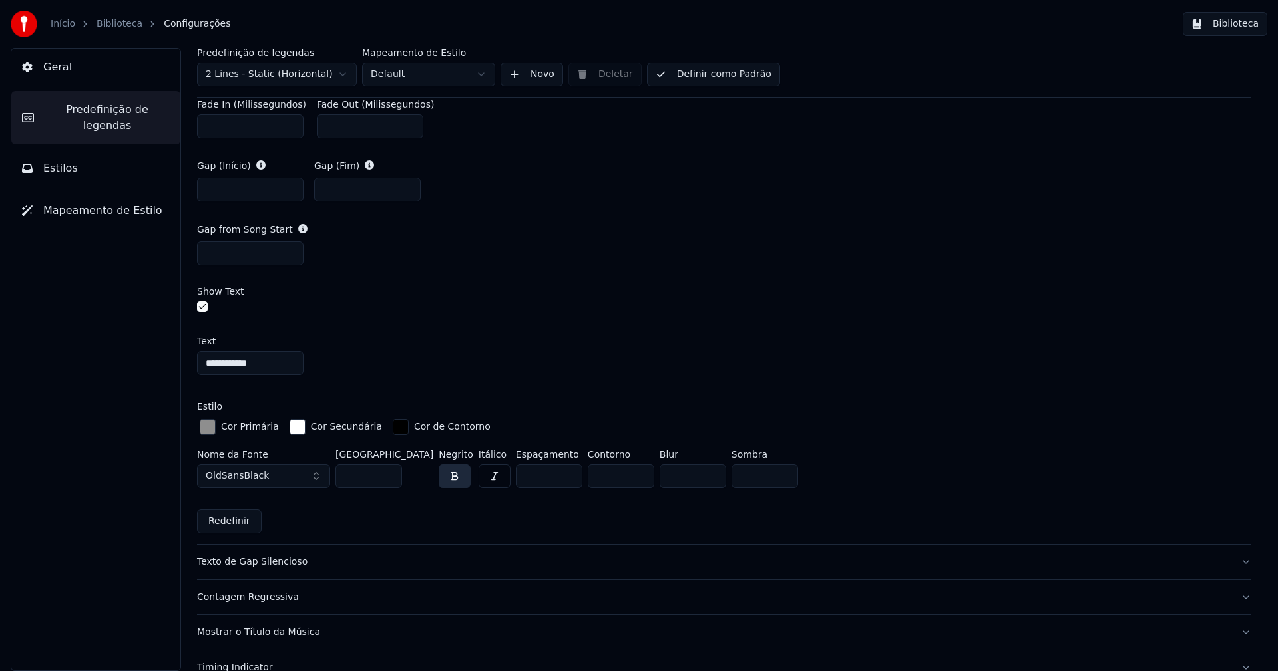
click at [210, 426] on div "button" at bounding box center [208, 427] width 16 height 16
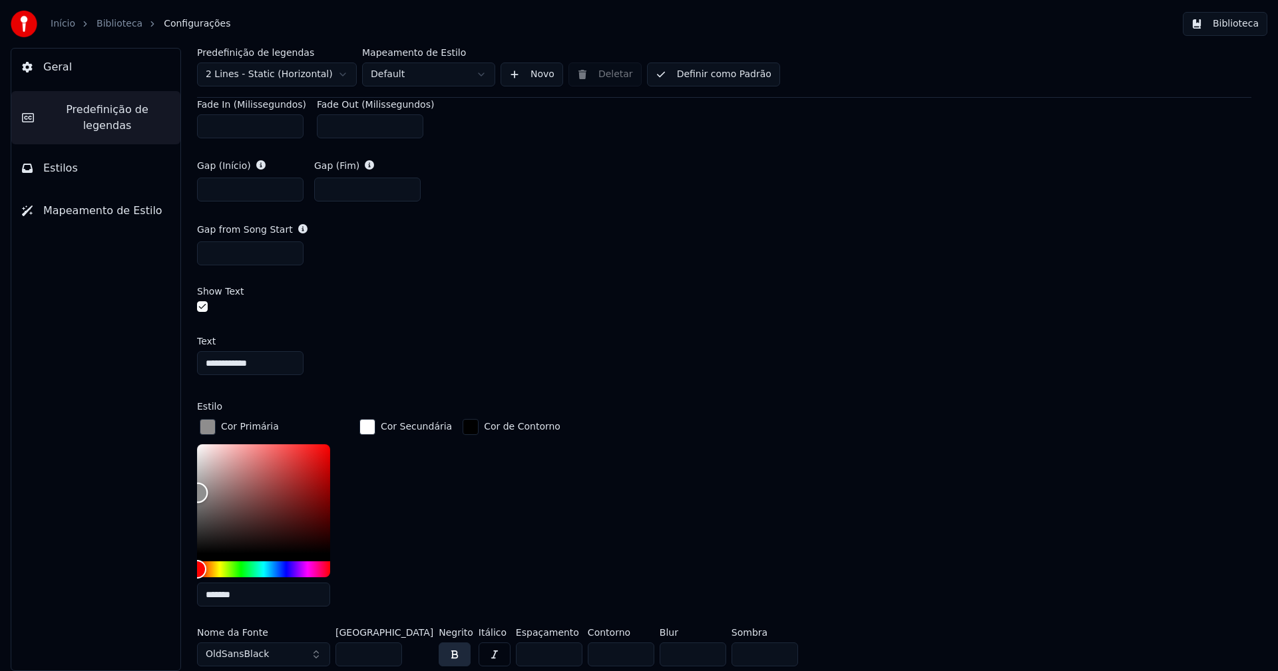
type input "*******"
click at [198, 492] on div "Color" at bounding box center [198, 494] width 21 height 21
click at [209, 429] on div "button" at bounding box center [208, 427] width 16 height 16
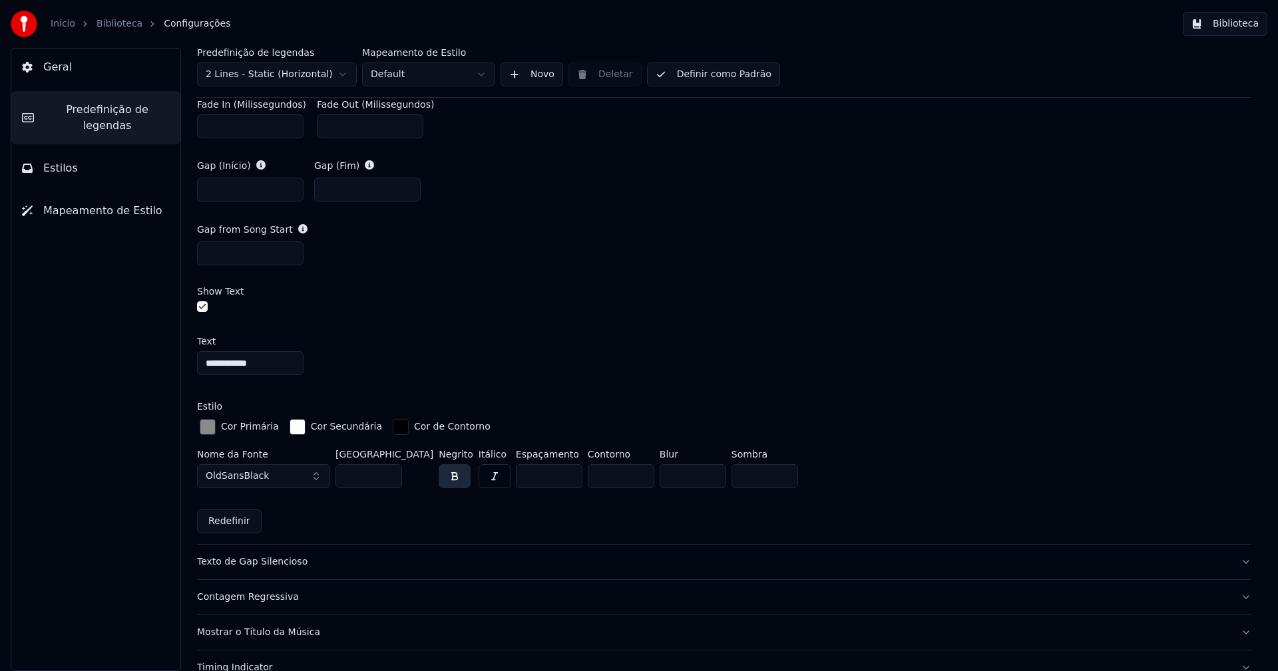
click at [701, 76] on button "Definir como Padrão" at bounding box center [713, 75] width 133 height 24
click at [1226, 19] on button "Biblioteca" at bounding box center [1225, 24] width 85 height 24
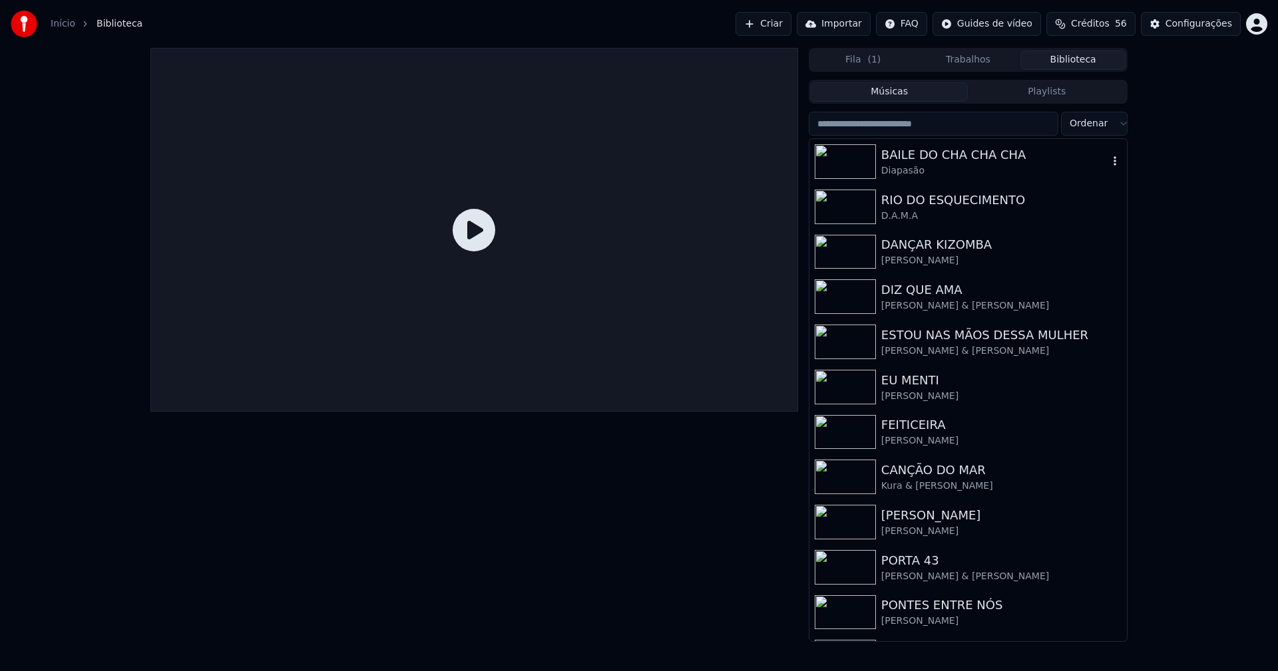
drag, startPoint x: 941, startPoint y: 158, endPoint x: 801, endPoint y: 178, distance: 141.1
click at [940, 158] on div "BAILE DO CHA CHA CHA" at bounding box center [994, 155] width 227 height 19
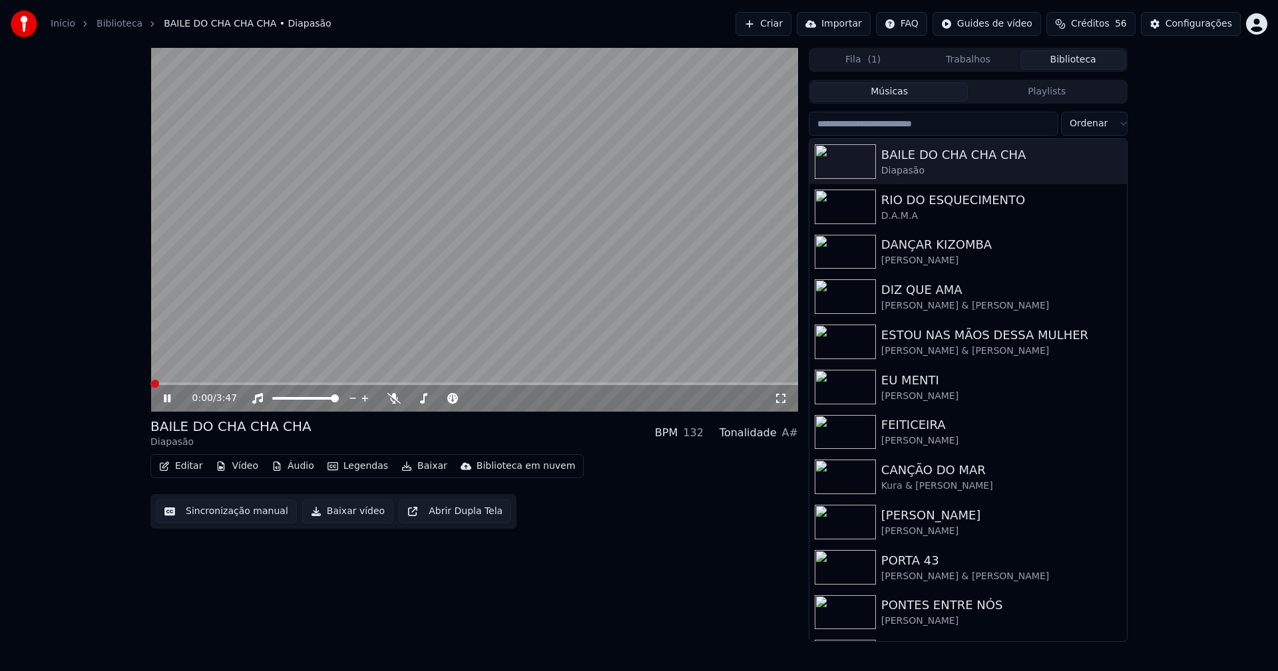
drag, startPoint x: 793, startPoint y: 400, endPoint x: 783, endPoint y: 397, distance: 9.9
click at [791, 400] on div "0:00 / 3:47" at bounding box center [474, 398] width 648 height 27
click at [782, 395] on icon at bounding box center [780, 398] width 9 height 9
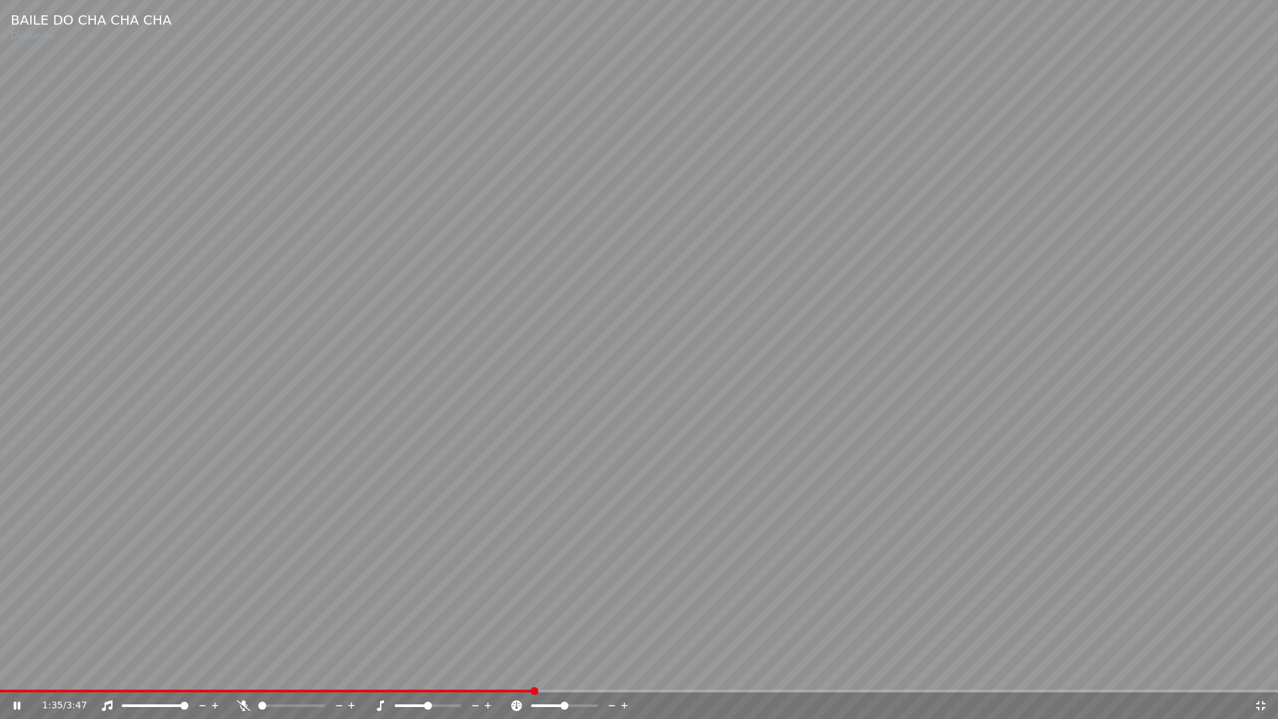
click at [478, 671] on span at bounding box center [267, 690] width 534 height 3
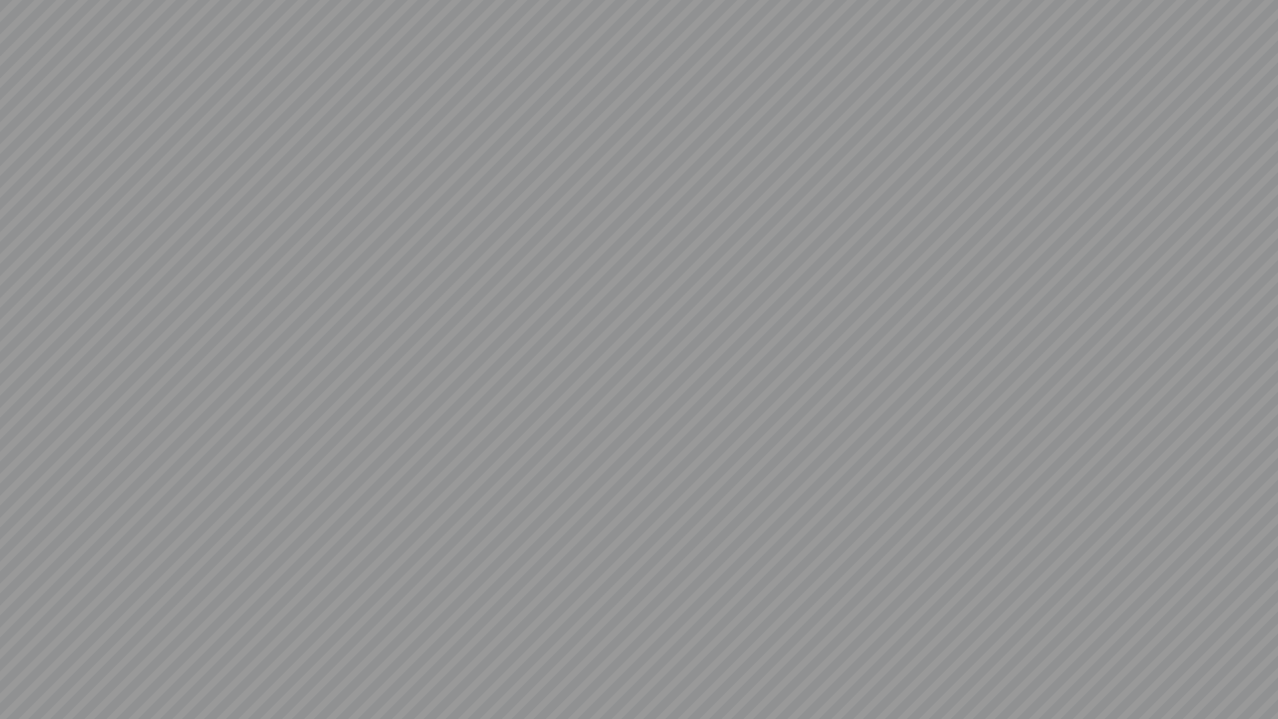
click at [19, 671] on video at bounding box center [639, 359] width 1278 height 719
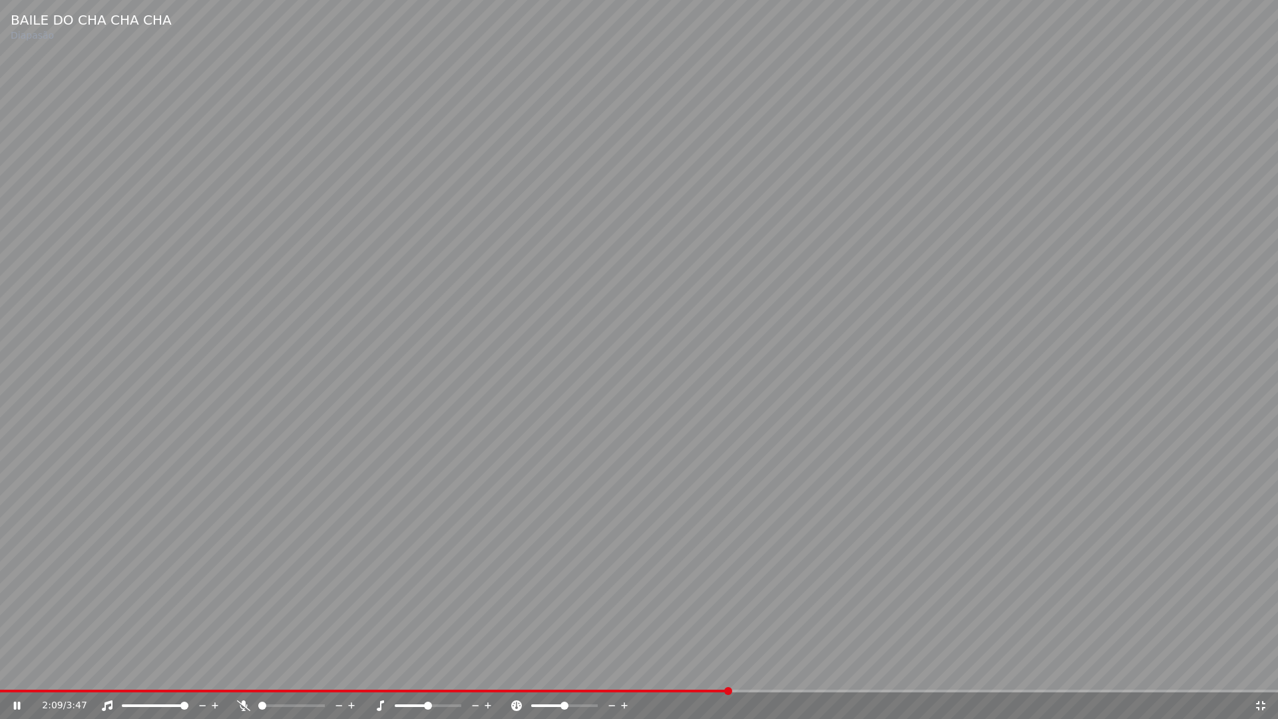
click at [1257, 671] on icon at bounding box center [1260, 705] width 9 height 9
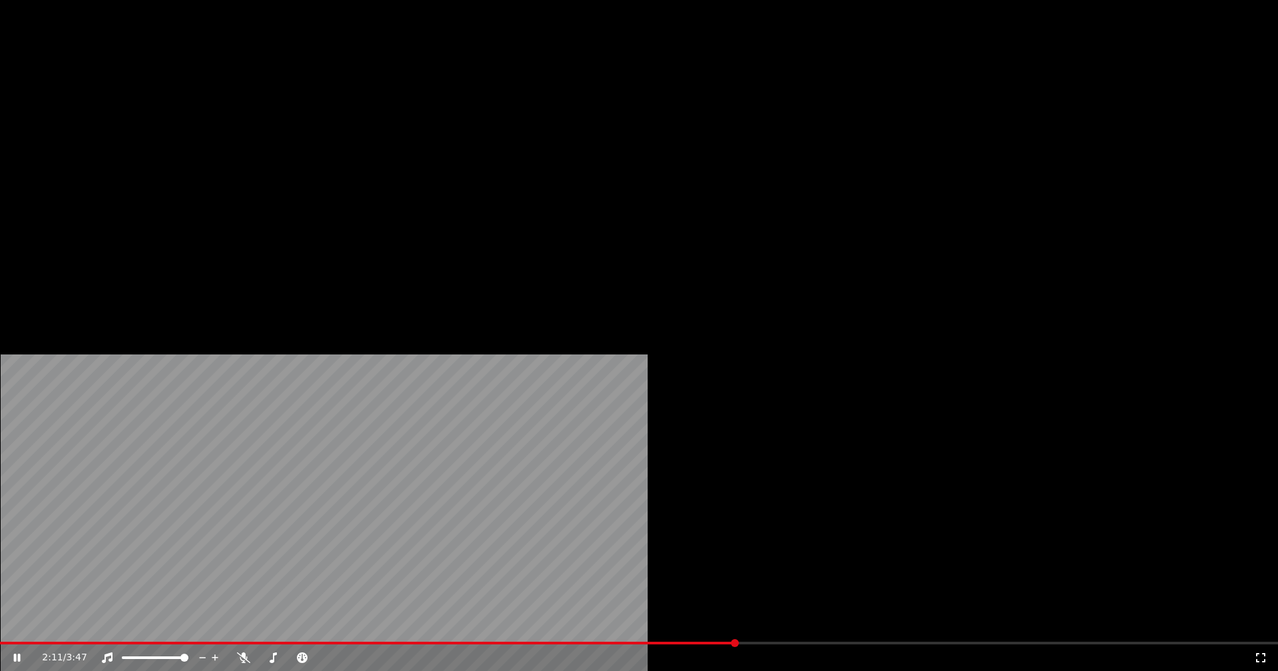
click at [186, 112] on button "Editar" at bounding box center [181, 102] width 54 height 19
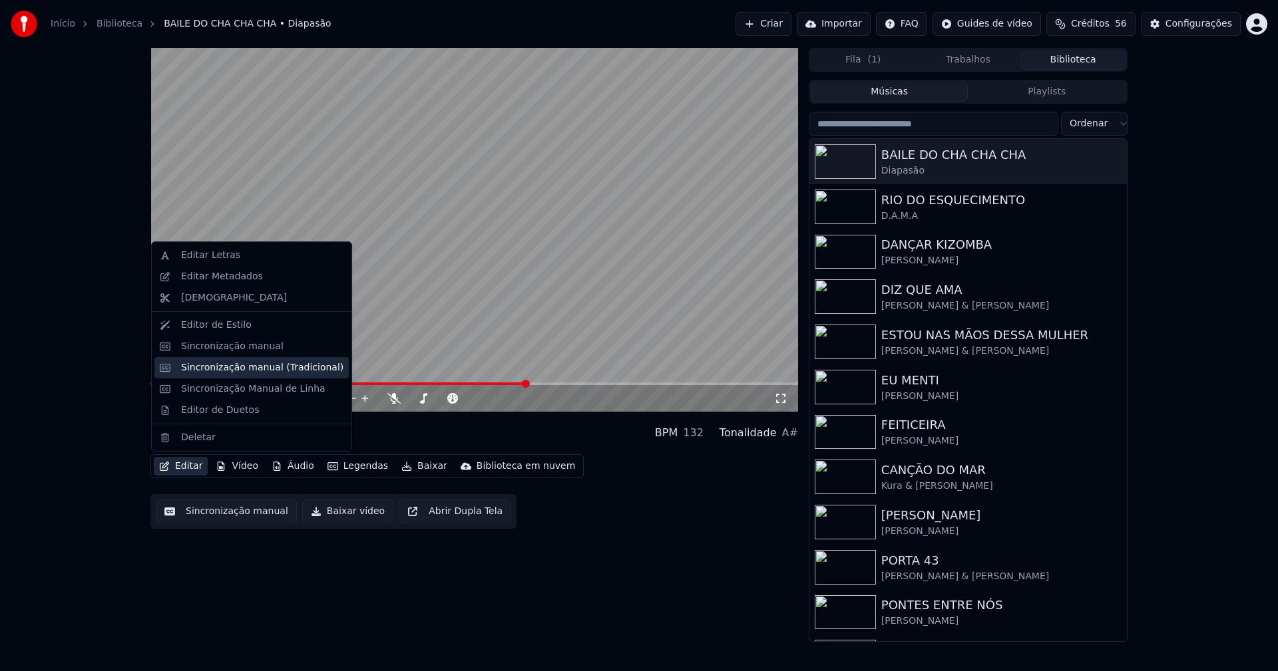
click at [228, 367] on div "Sincronização manual (Tradicional)" at bounding box center [262, 367] width 162 height 13
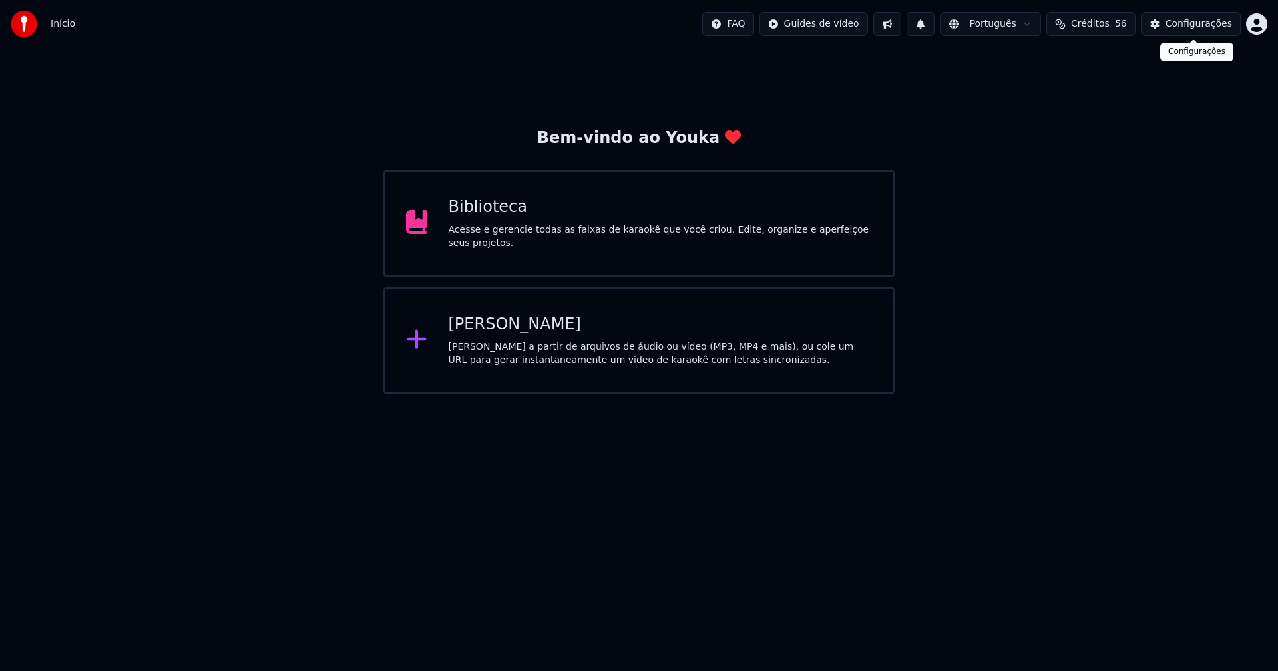
click at [1203, 23] on div "Configurações" at bounding box center [1198, 23] width 67 height 13
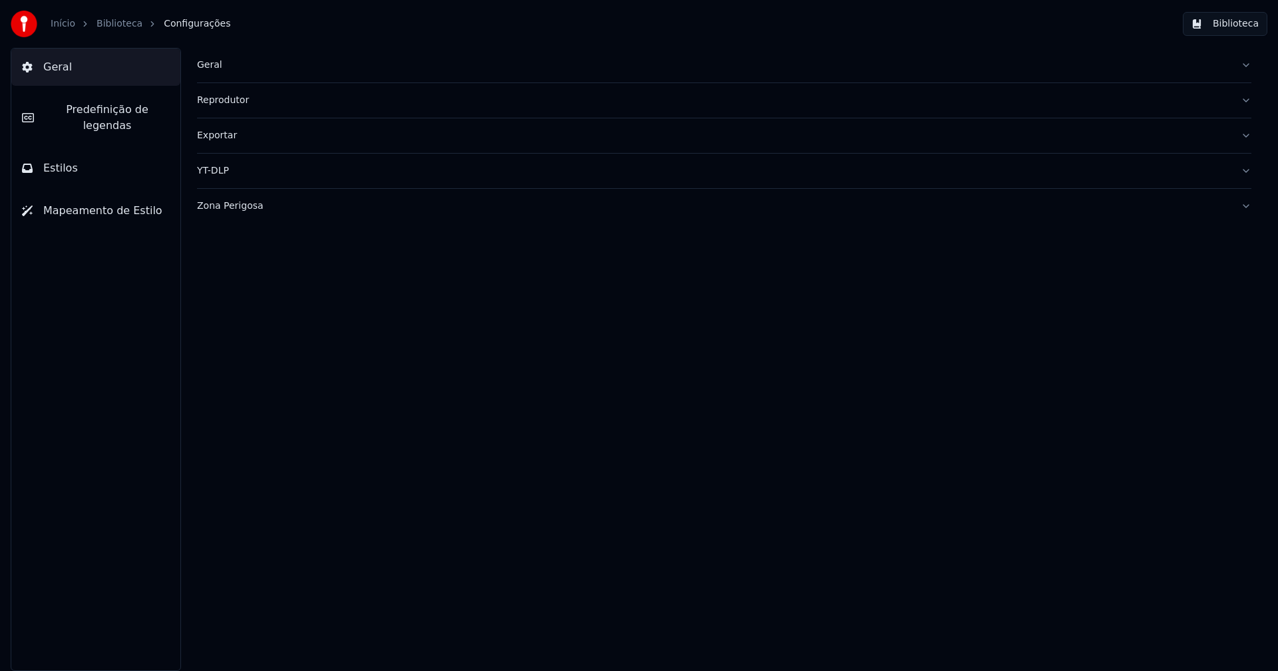
click at [238, 205] on div "Zona Perigosa" at bounding box center [713, 206] width 1033 height 13
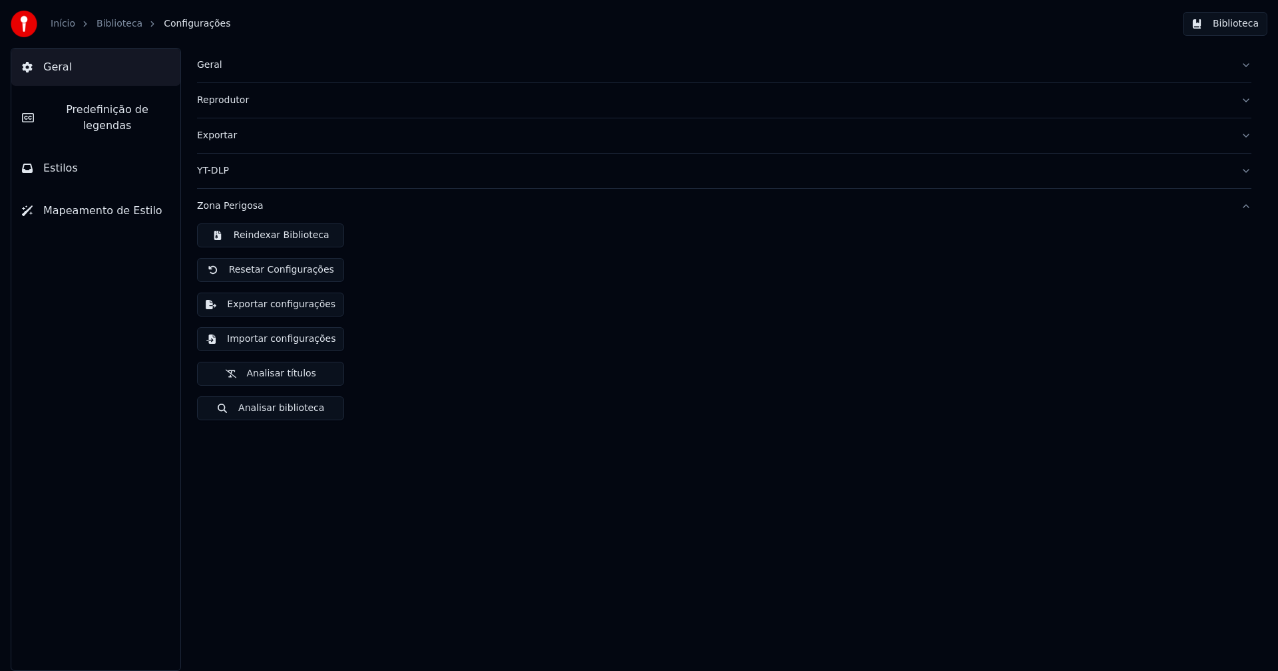
click at [293, 343] on button "Importar configurações" at bounding box center [270, 339] width 147 height 24
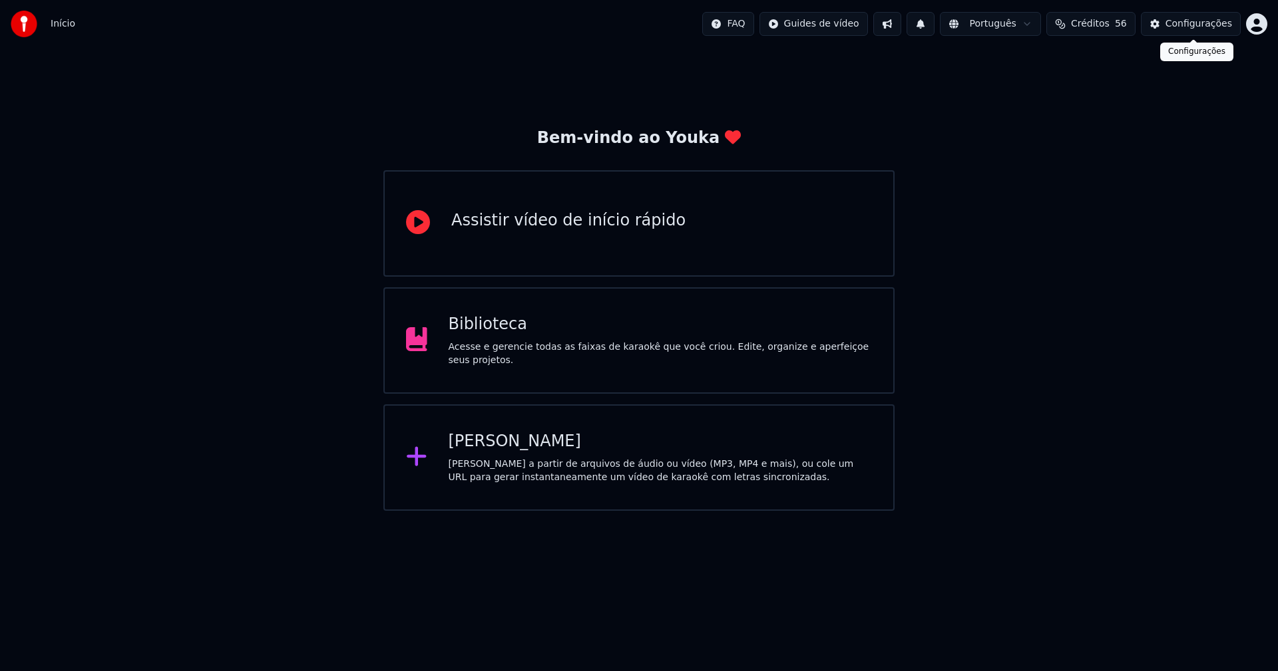
click at [1210, 24] on div "Configurações" at bounding box center [1198, 23] width 67 height 13
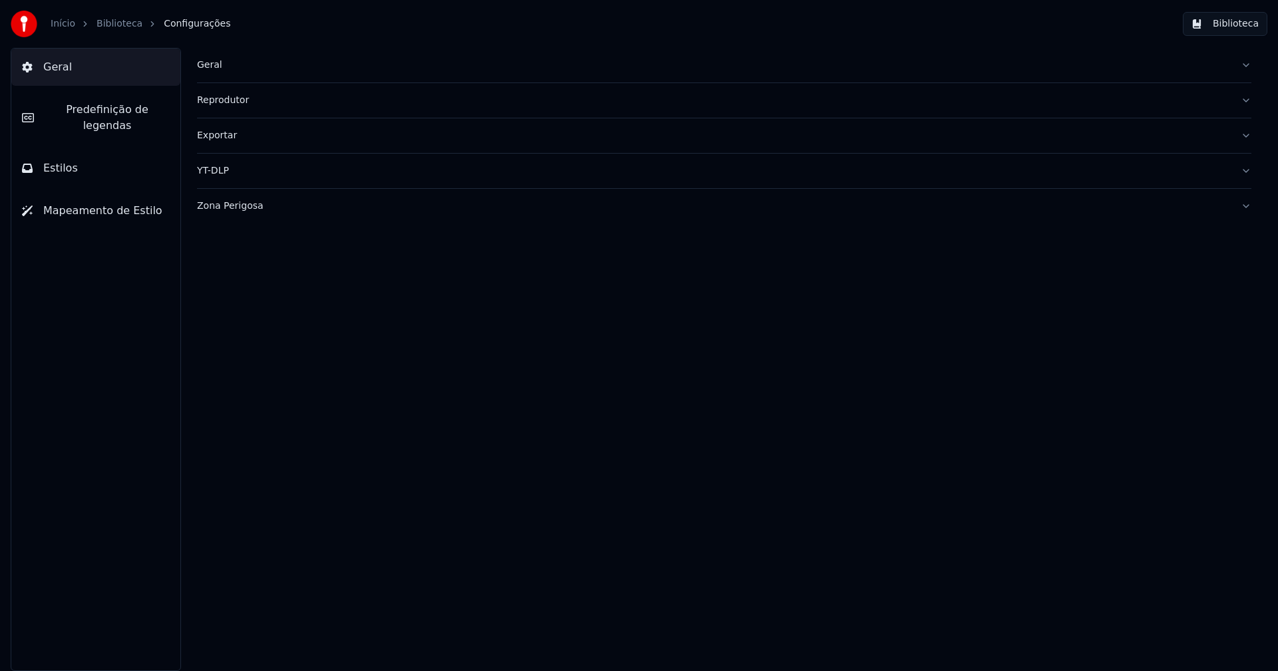
click at [219, 138] on div "Exportar" at bounding box center [713, 135] width 1033 height 13
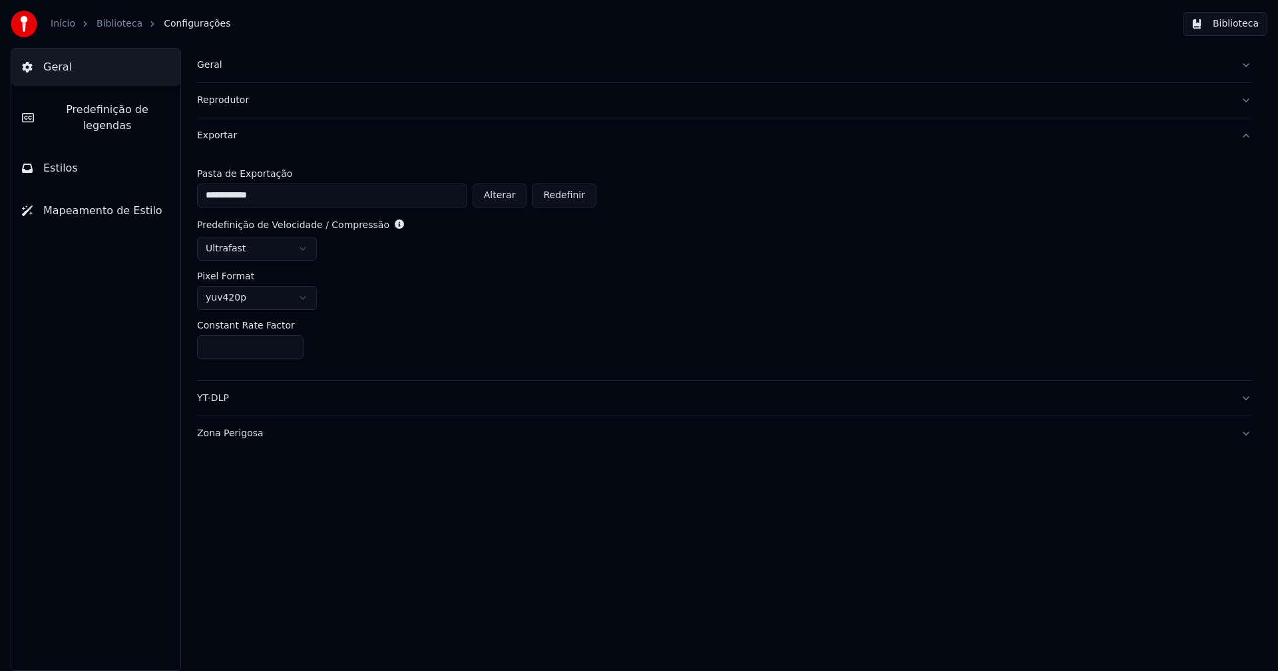
click at [270, 247] on html "**********" at bounding box center [639, 335] width 1278 height 671
drag, startPoint x: 952, startPoint y: 219, endPoint x: 1238, endPoint y: 53, distance: 330.4
click at [954, 219] on div "Predefinição de Velocidade / Compressão" at bounding box center [724, 224] width 1054 height 13
click at [1259, 29] on button "Biblioteca" at bounding box center [1225, 24] width 85 height 24
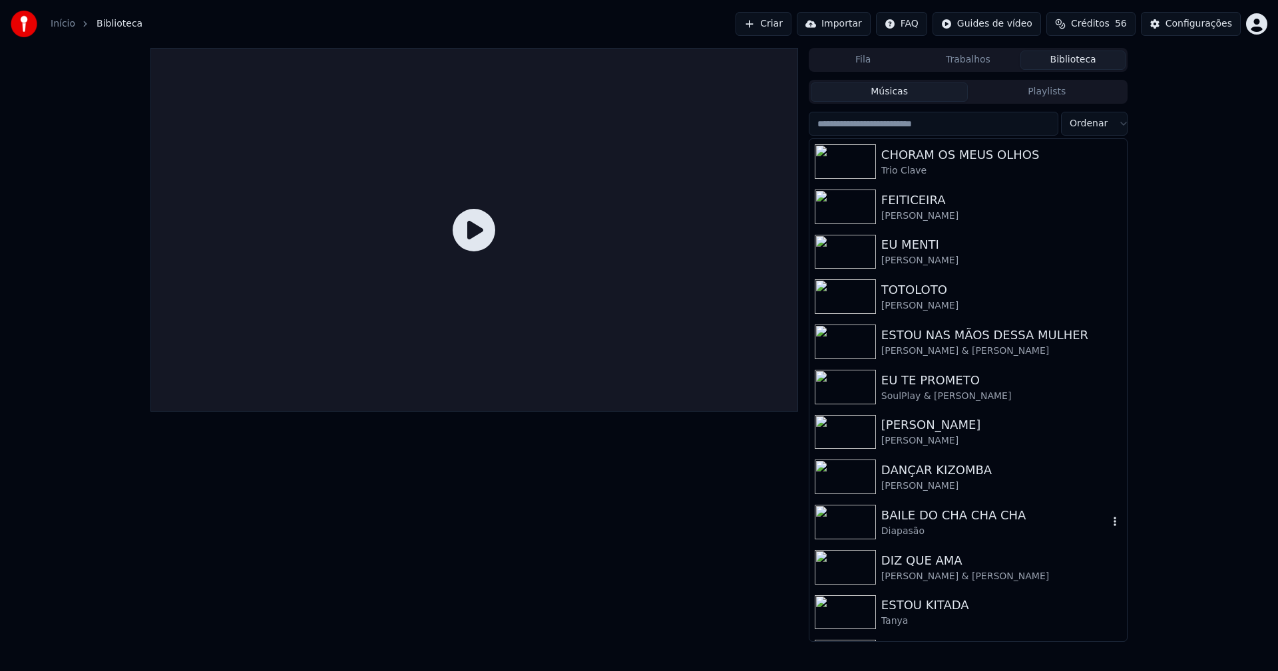
click at [944, 514] on div "BAILE DO CHA CHA CHA" at bounding box center [994, 515] width 227 height 19
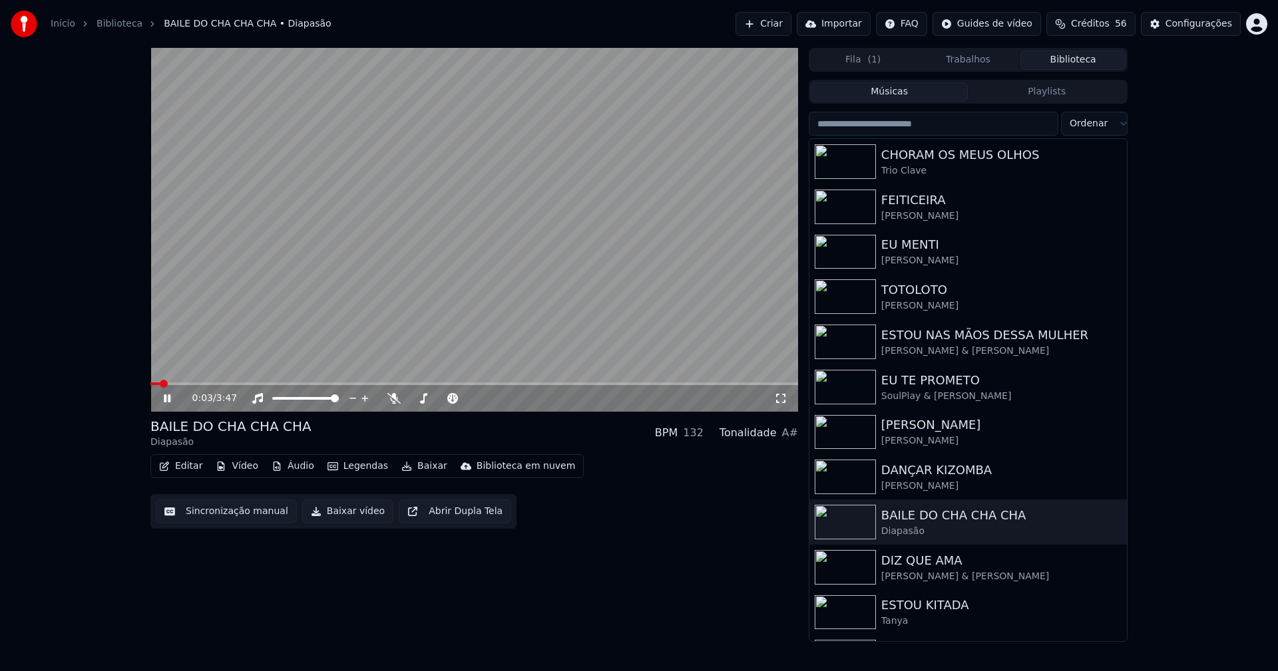
click at [189, 467] on button "Editar" at bounding box center [181, 466] width 54 height 19
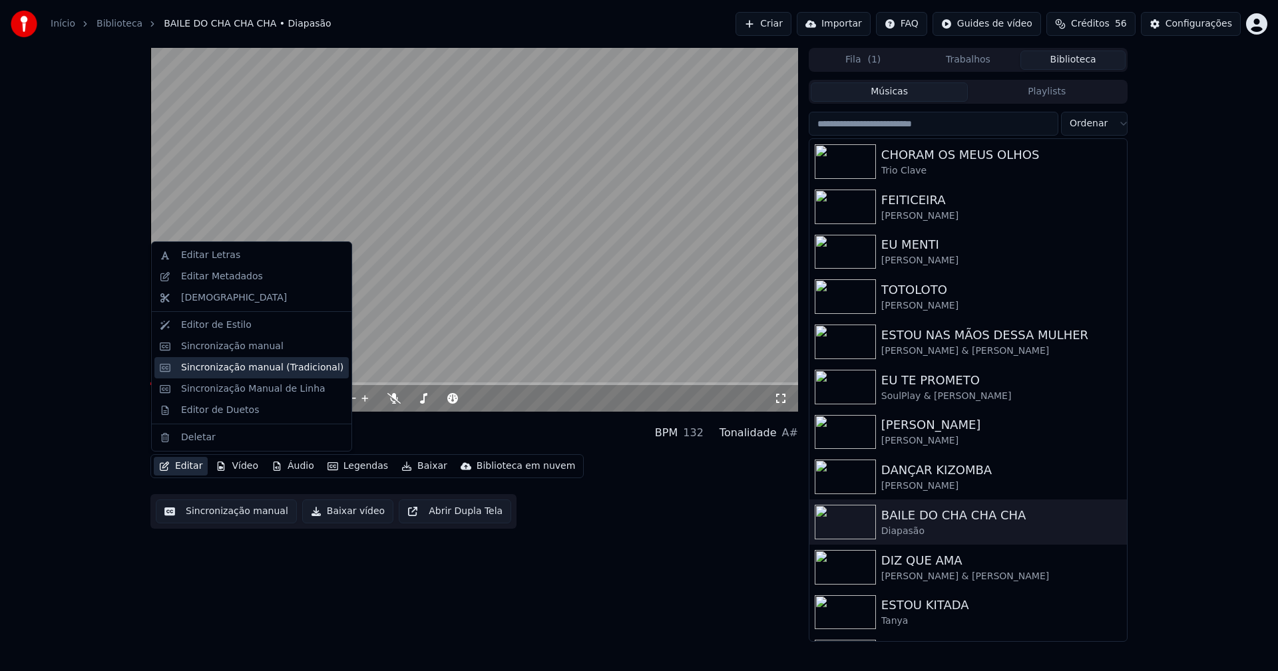
click at [227, 371] on div "Sincronização manual (Tradicional)" at bounding box center [262, 367] width 162 height 13
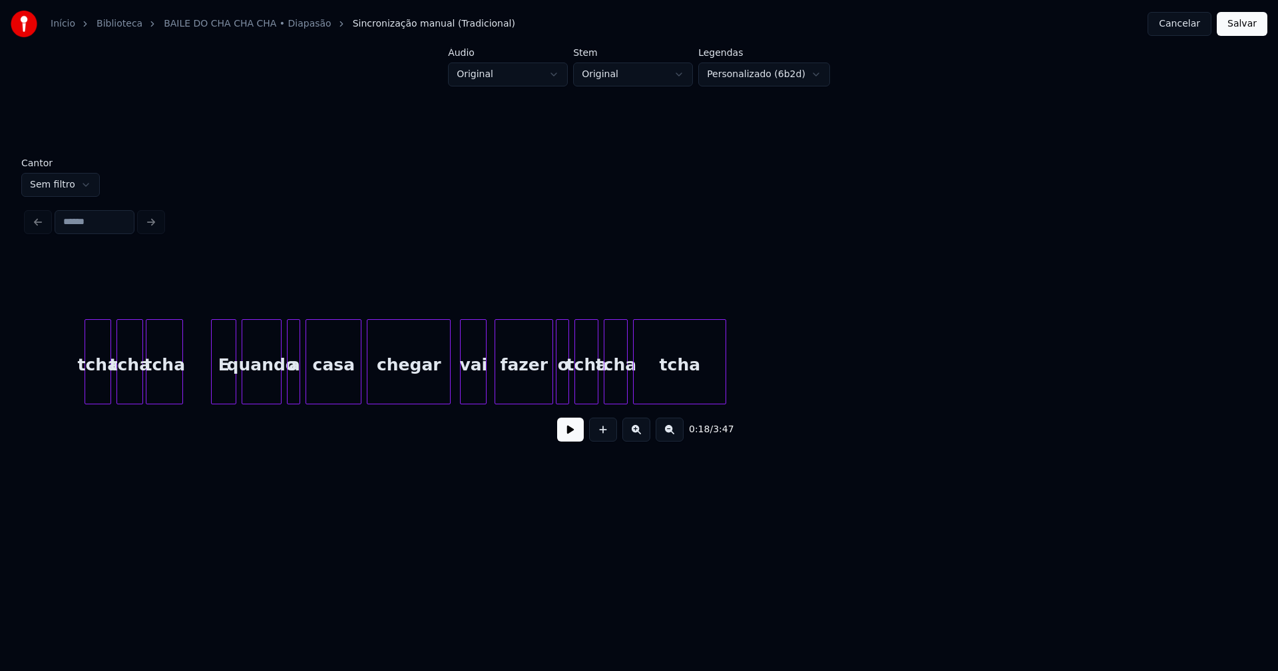
scroll to position [0, 9610]
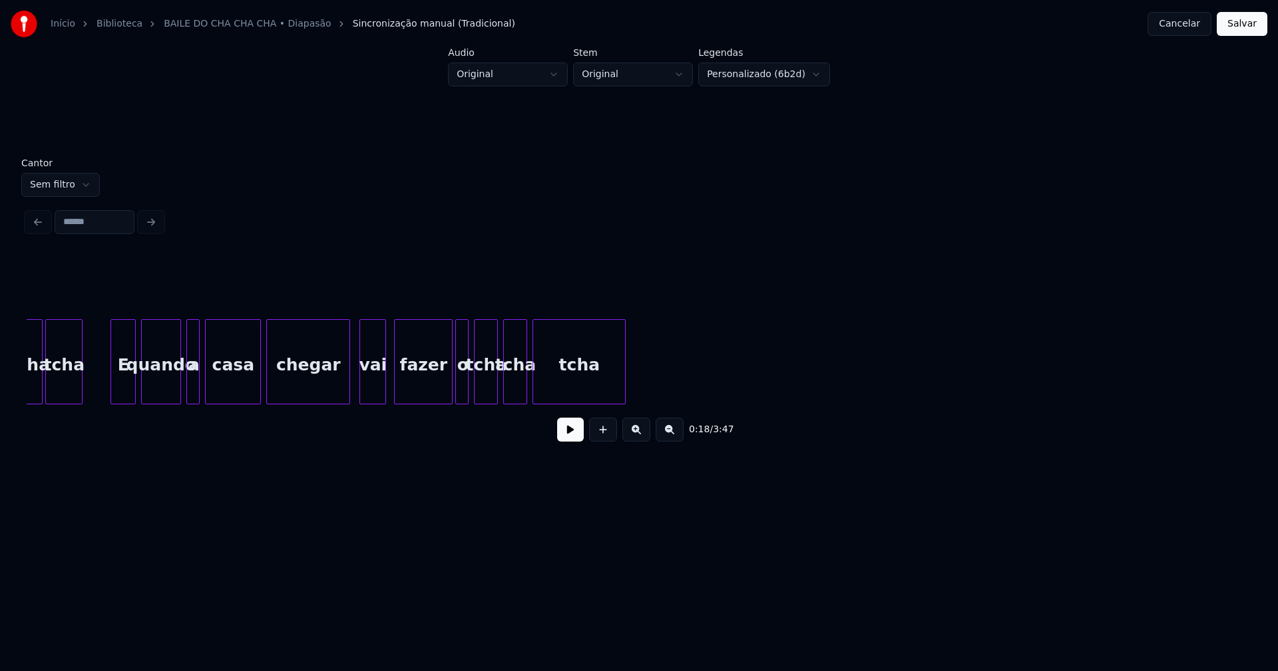
click at [1196, 22] on button "Cancelar" at bounding box center [1179, 24] width 64 height 24
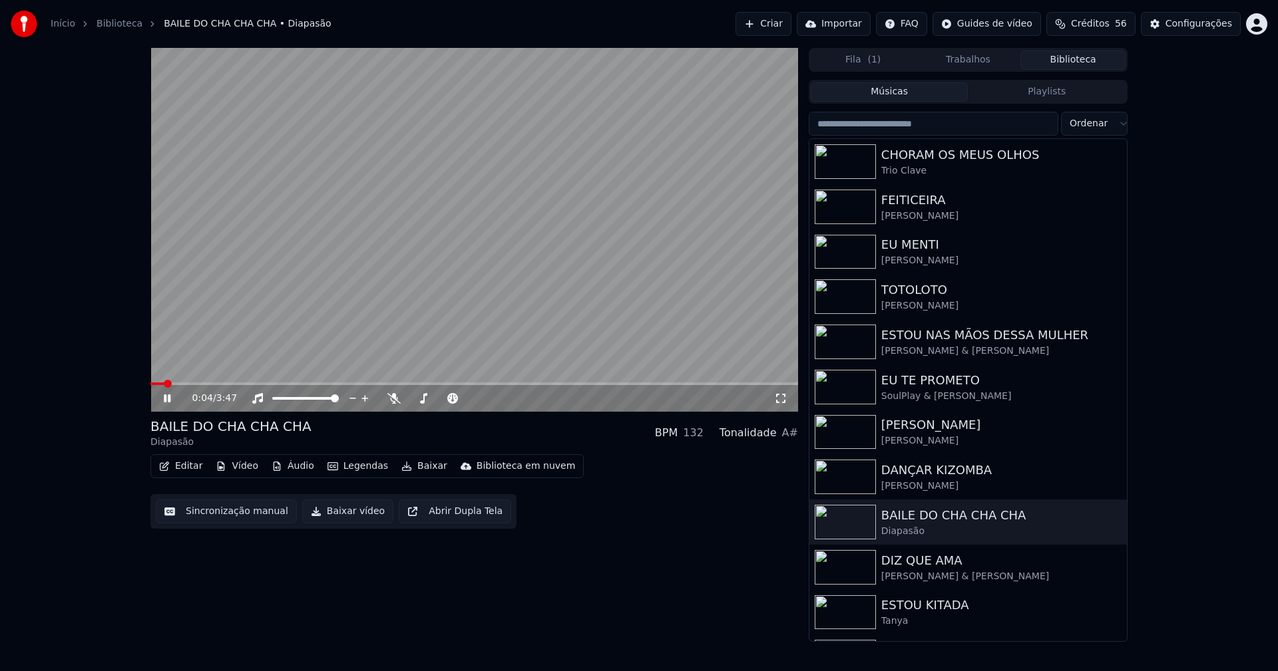
click at [781, 398] on icon at bounding box center [780, 398] width 13 height 11
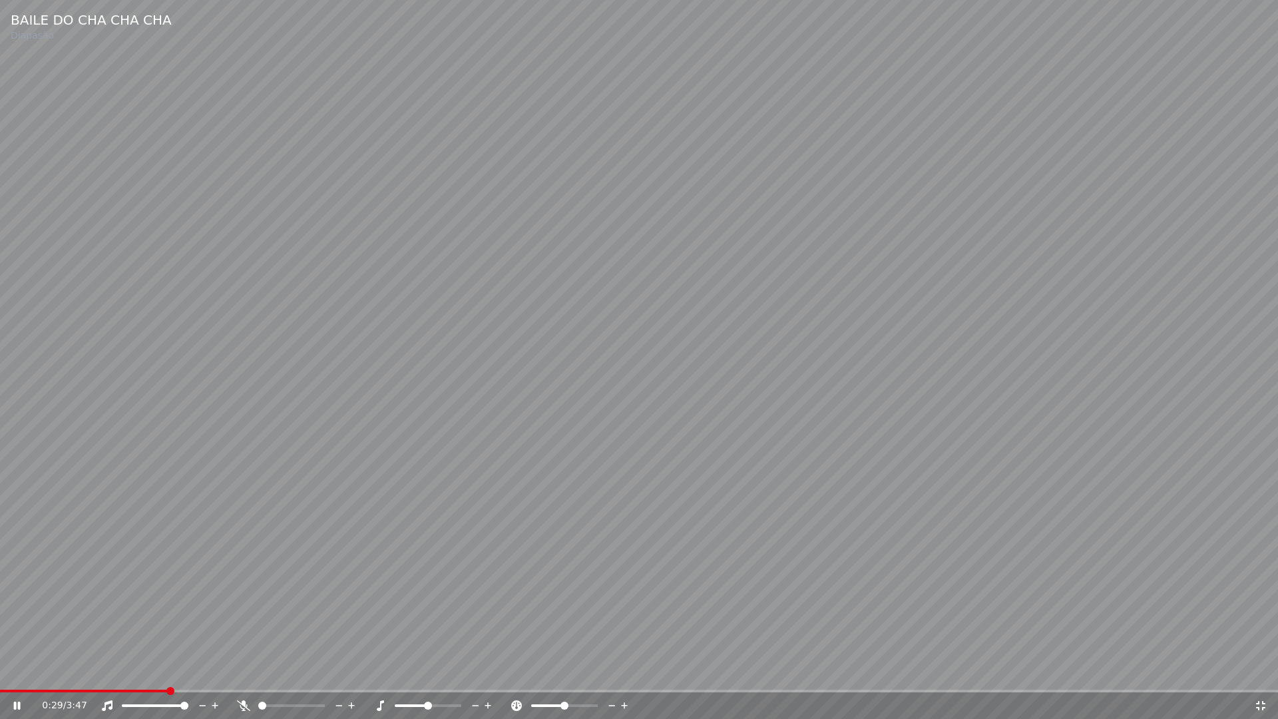
click at [1255, 671] on icon at bounding box center [1260, 705] width 13 height 11
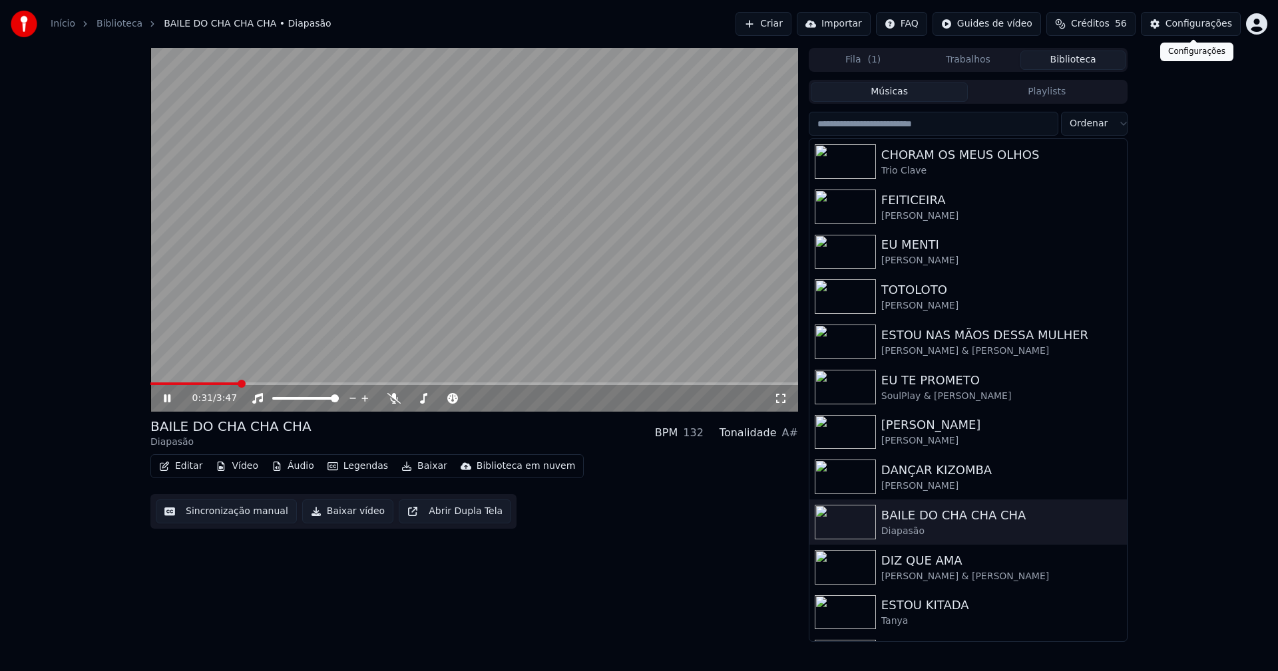
click at [1208, 25] on div "Configurações" at bounding box center [1198, 23] width 67 height 13
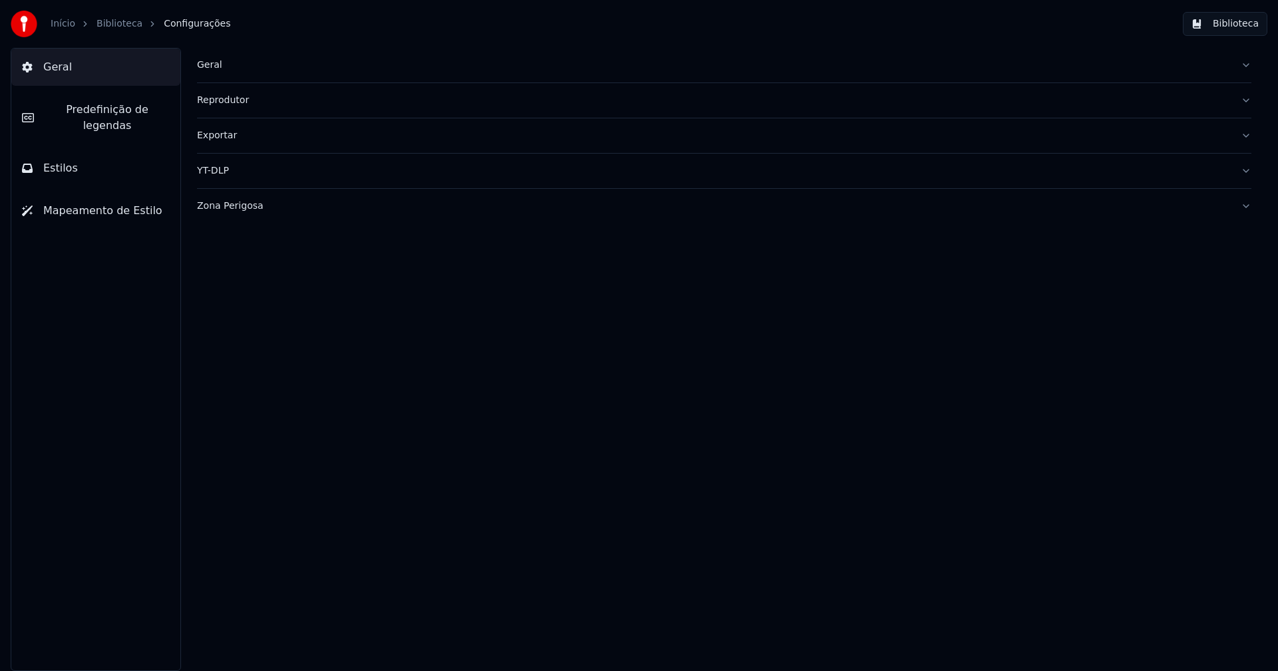
click at [226, 210] on div "Zona Perigosa" at bounding box center [713, 206] width 1033 height 13
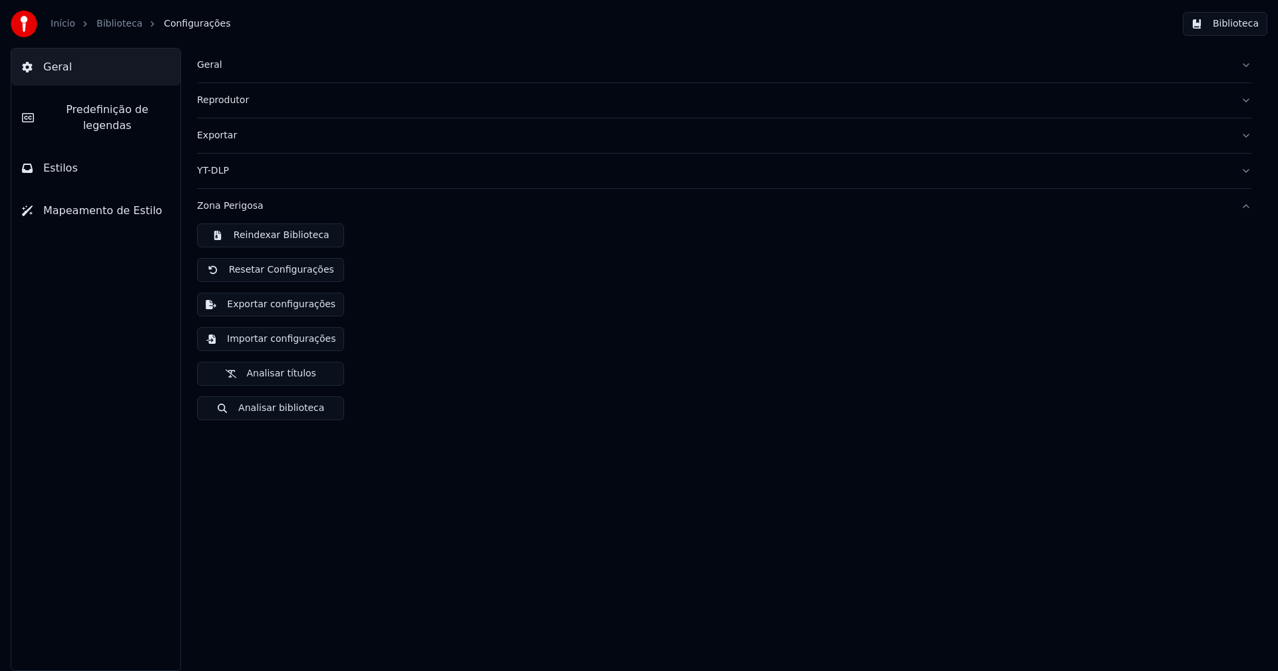
click at [277, 341] on button "Importar configurações" at bounding box center [270, 339] width 147 height 24
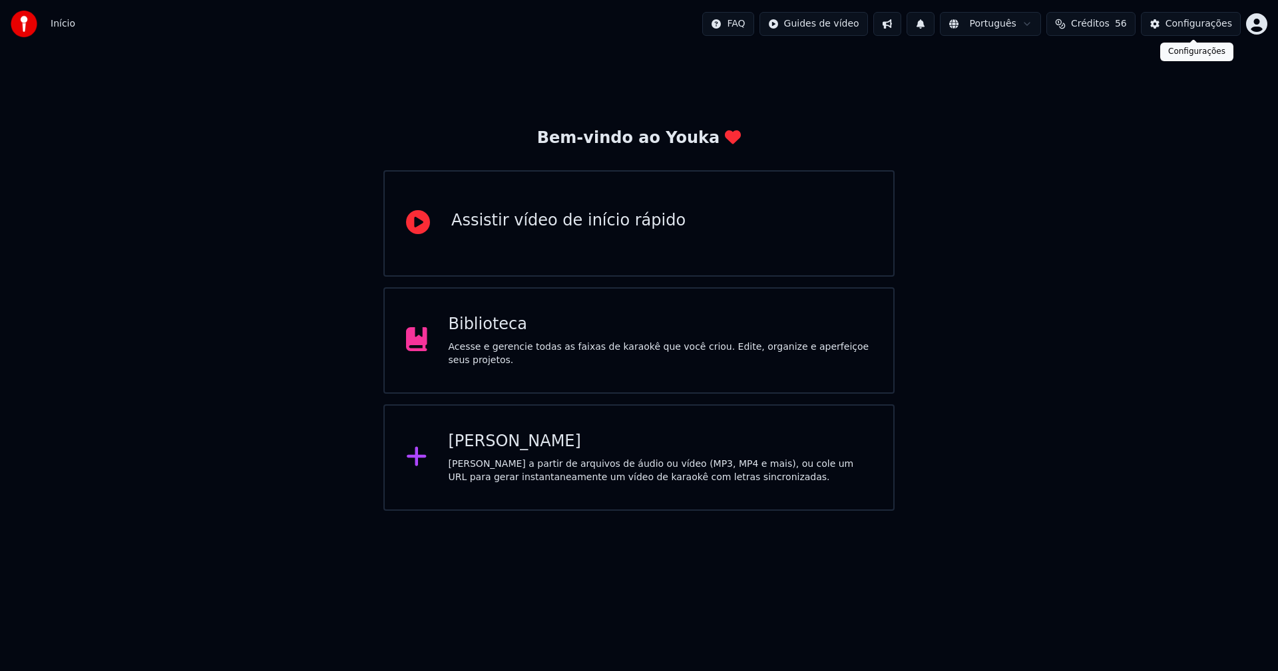
click at [1218, 27] on div "Configurações" at bounding box center [1198, 23] width 67 height 13
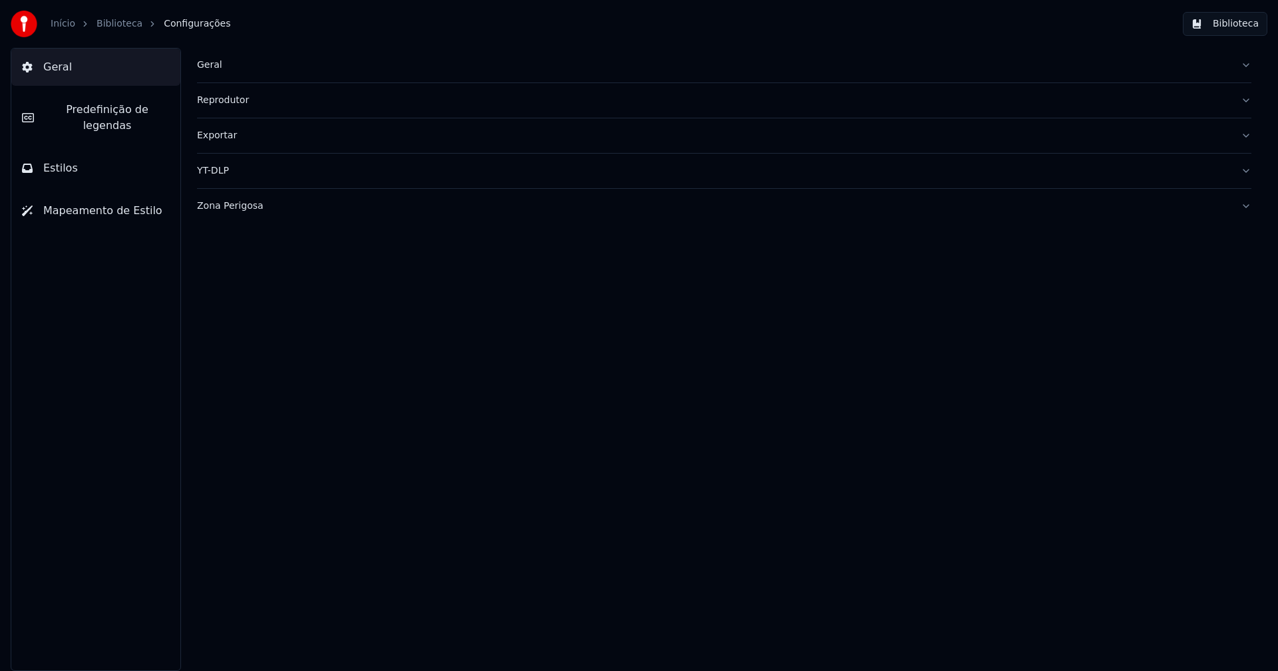
click at [230, 138] on div "Exportar" at bounding box center [713, 135] width 1033 height 13
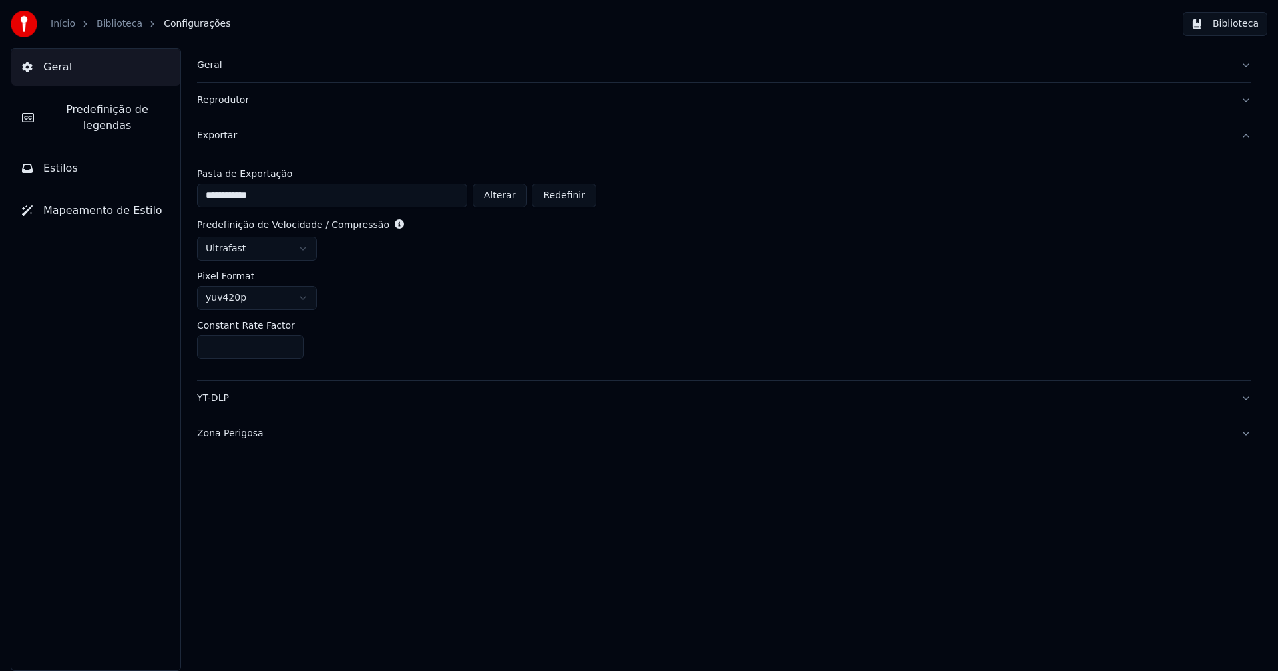
click at [260, 249] on html "**********" at bounding box center [639, 335] width 1278 height 671
click at [1242, 23] on button "Biblioteca" at bounding box center [1225, 24] width 85 height 24
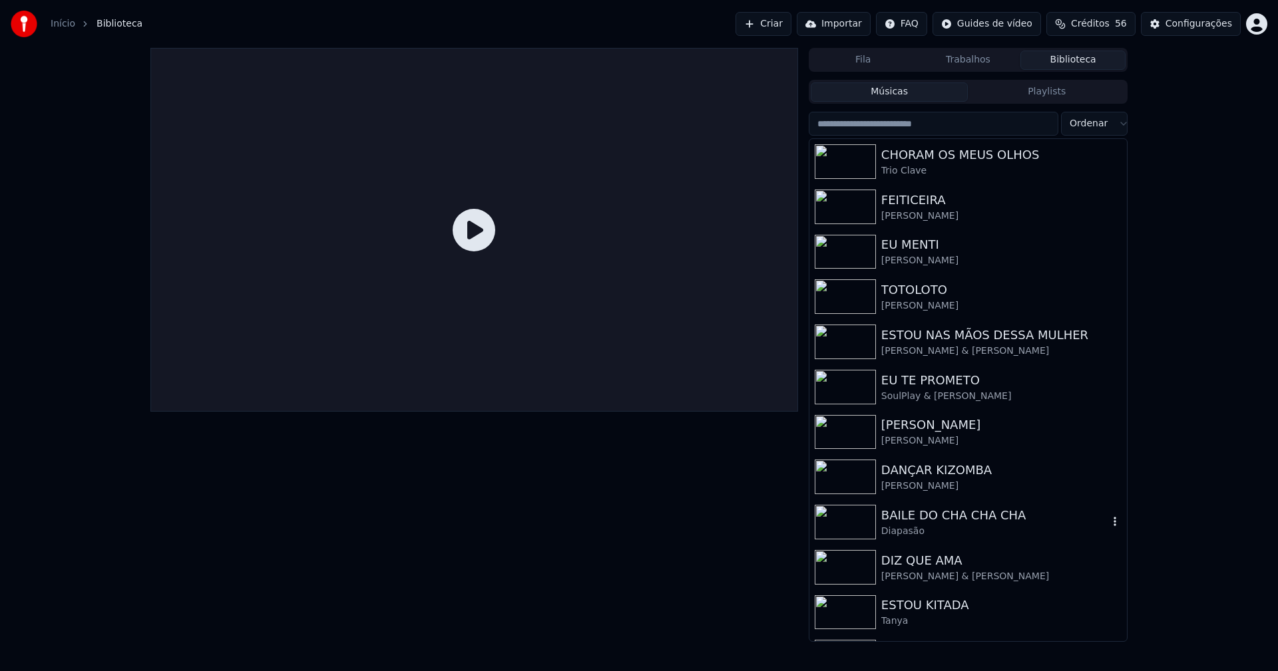
click at [950, 520] on div "BAILE DO CHA CHA CHA" at bounding box center [994, 515] width 227 height 19
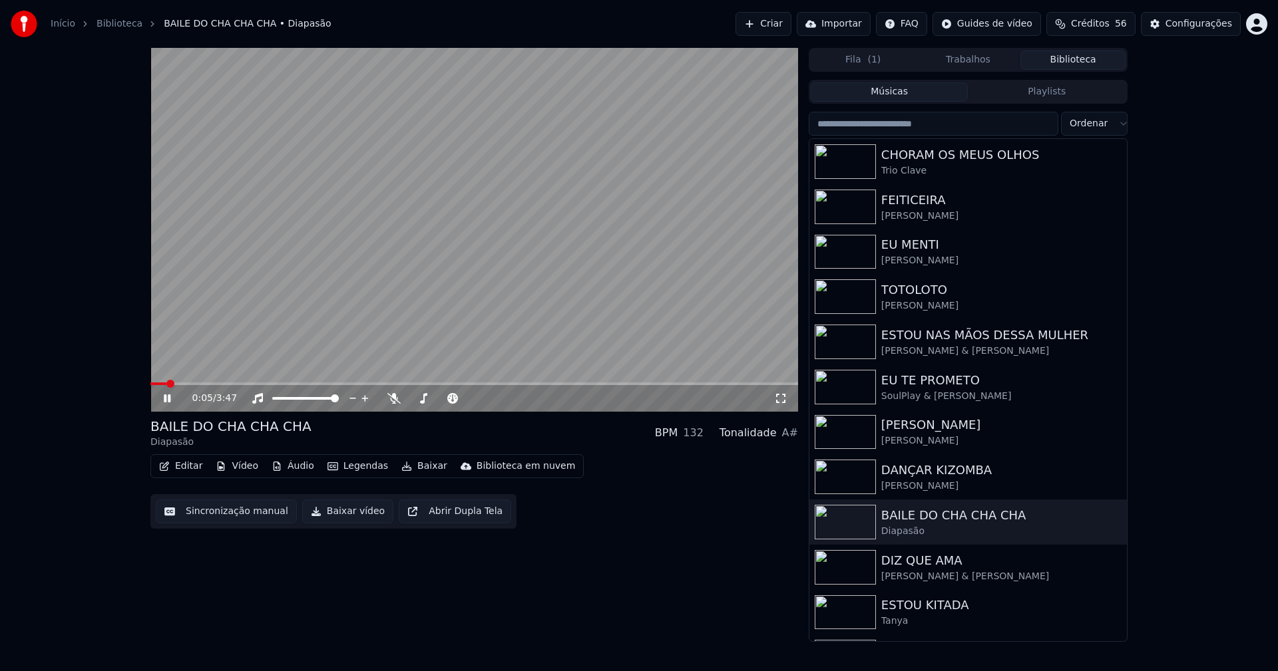
click at [784, 401] on icon at bounding box center [780, 398] width 9 height 9
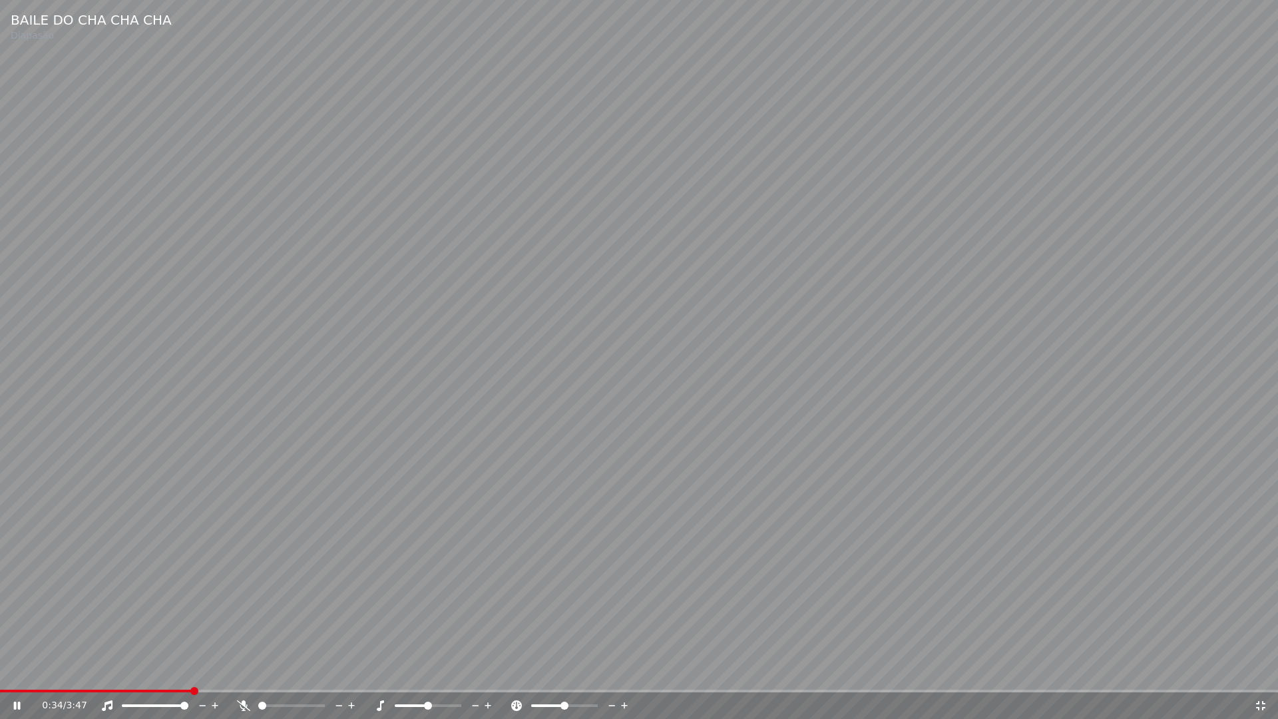
click at [1265, 671] on icon at bounding box center [1260, 705] width 13 height 11
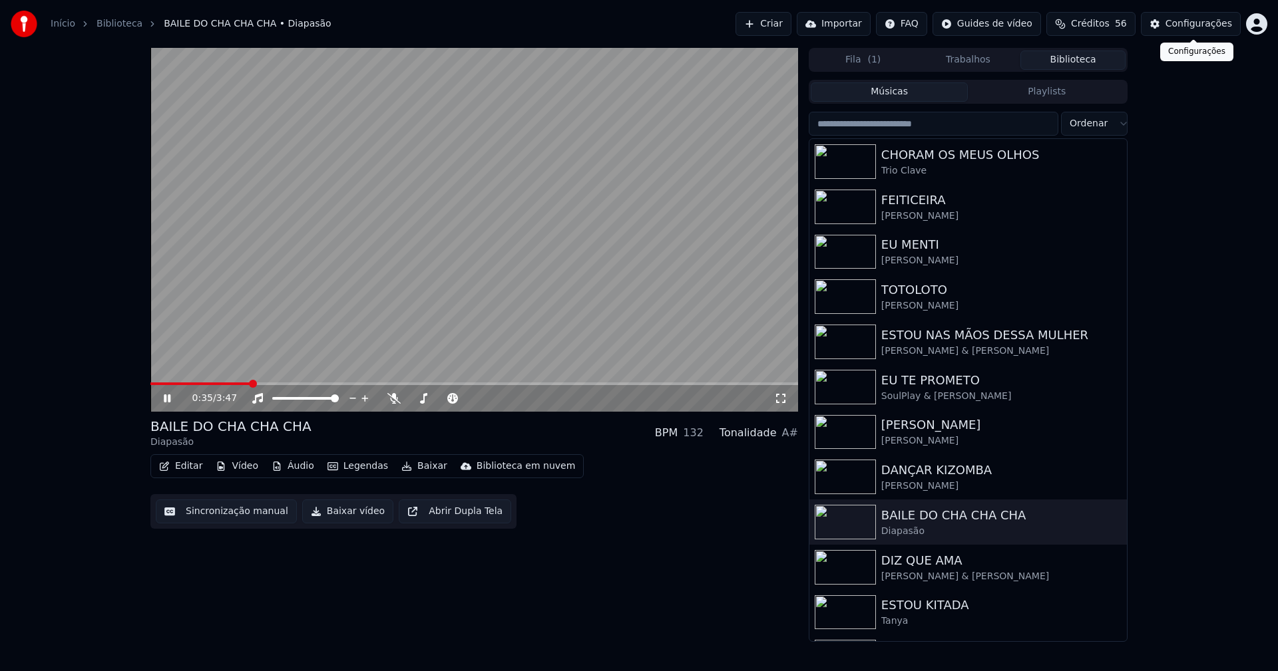
click at [1191, 26] on div "Configurações" at bounding box center [1198, 23] width 67 height 13
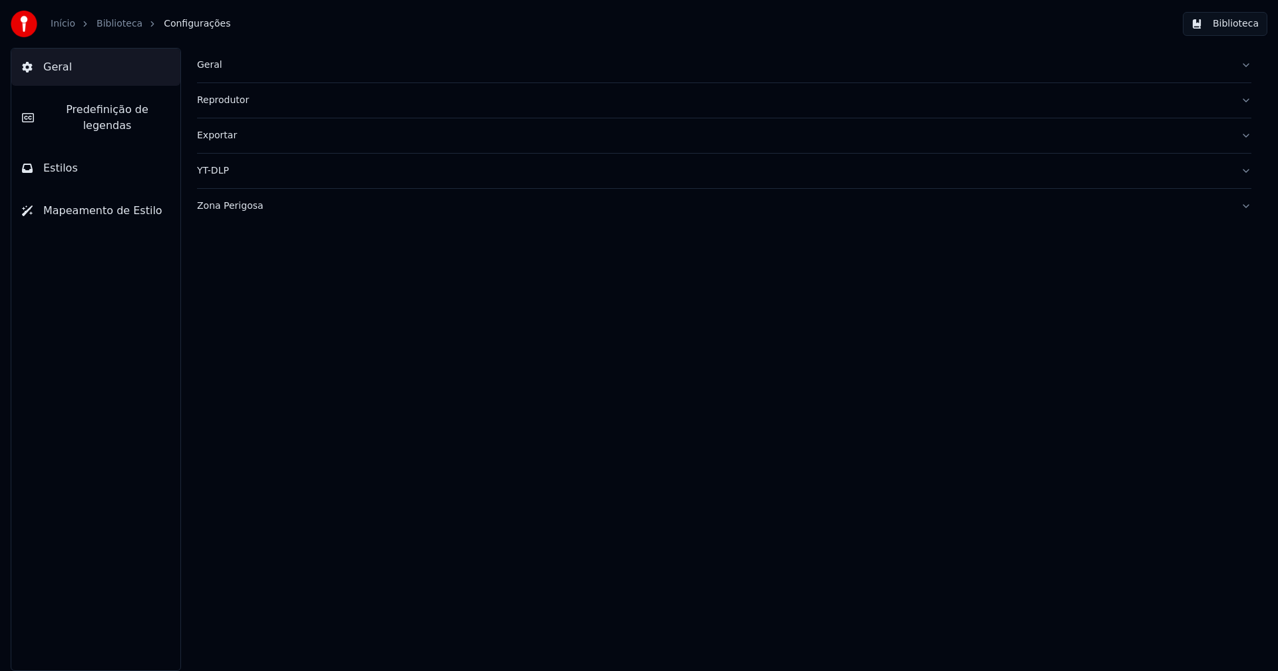
click at [222, 211] on div "Zona Perigosa" at bounding box center [713, 206] width 1033 height 13
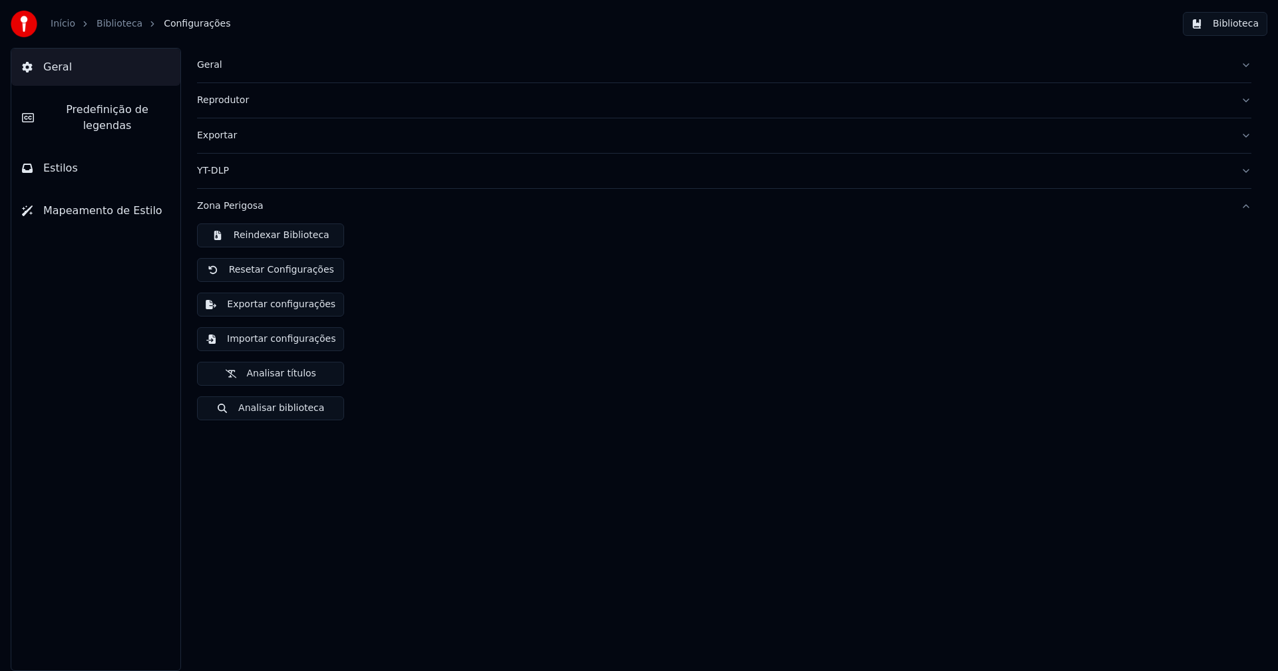
click at [270, 342] on button "Importar configurações" at bounding box center [270, 339] width 147 height 24
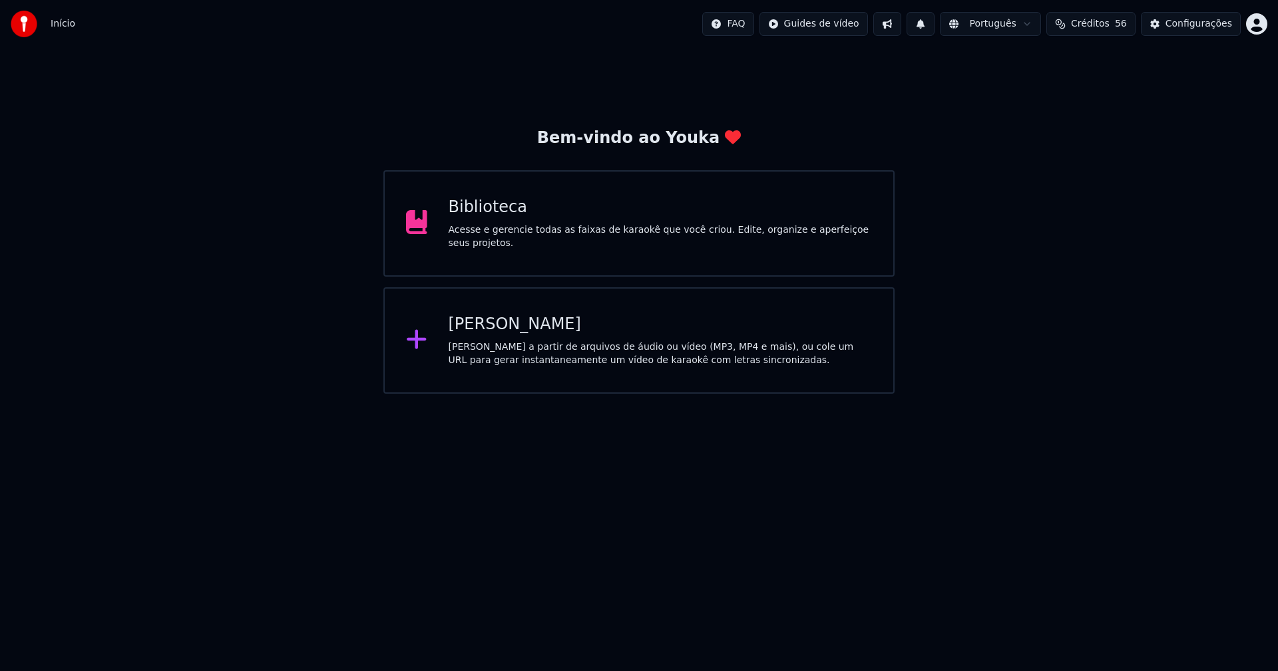
click at [469, 214] on div "Biblioteca" at bounding box center [661, 207] width 424 height 21
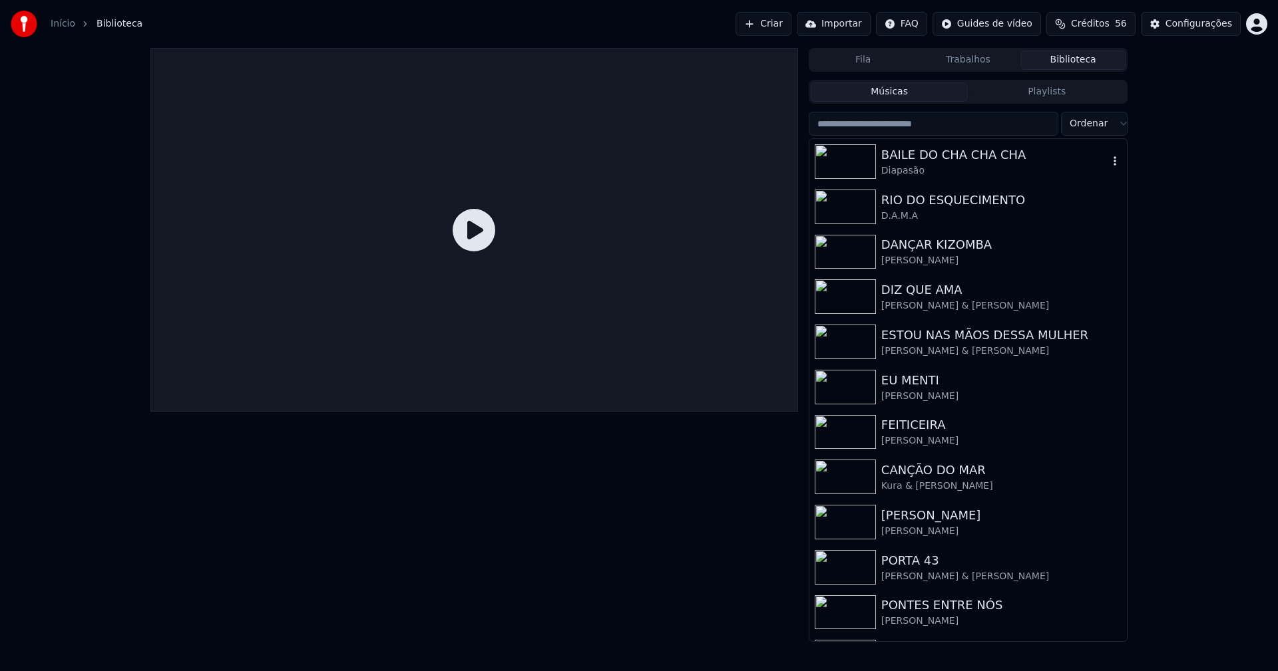
click at [946, 168] on div "Diapasão" at bounding box center [994, 170] width 227 height 13
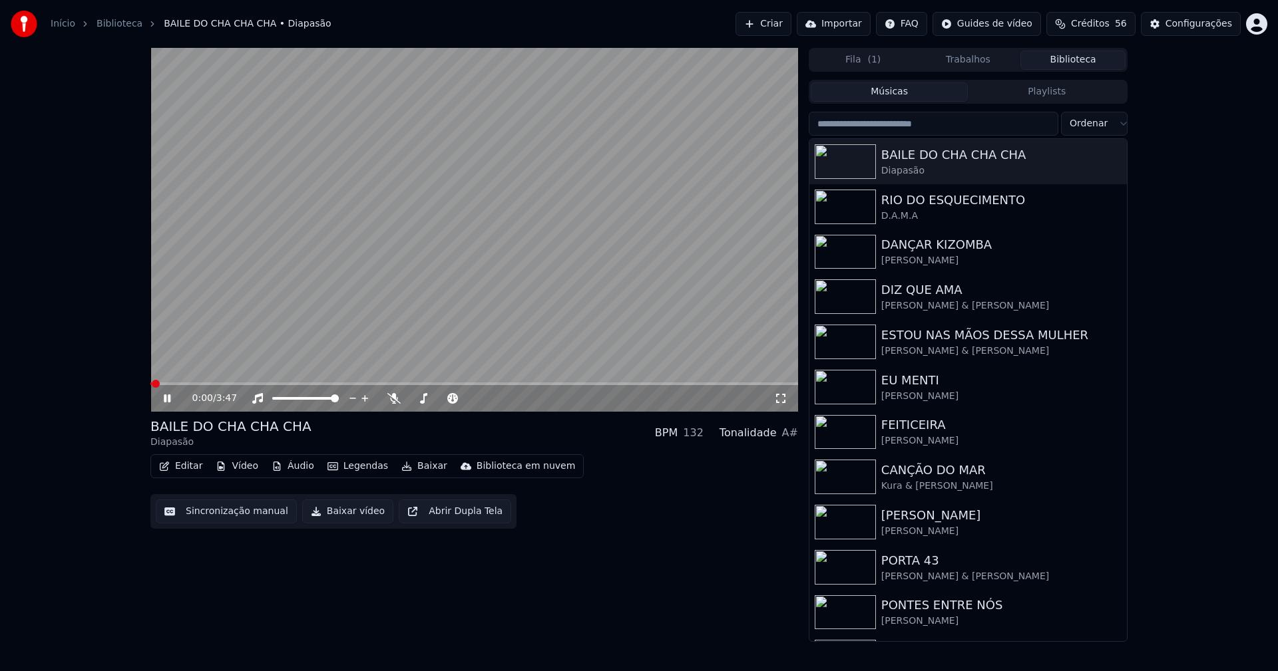
click at [193, 465] on button "Editar" at bounding box center [181, 466] width 54 height 19
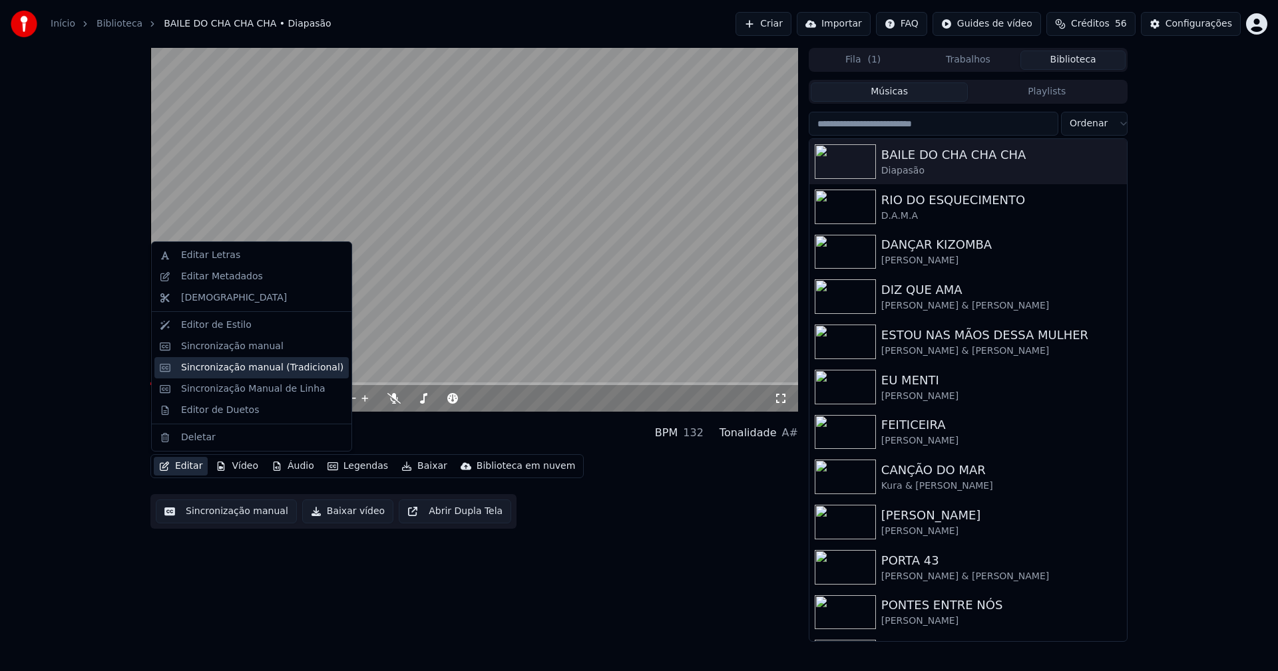
click at [234, 369] on div "Sincronização manual (Tradicional)" at bounding box center [262, 367] width 162 height 13
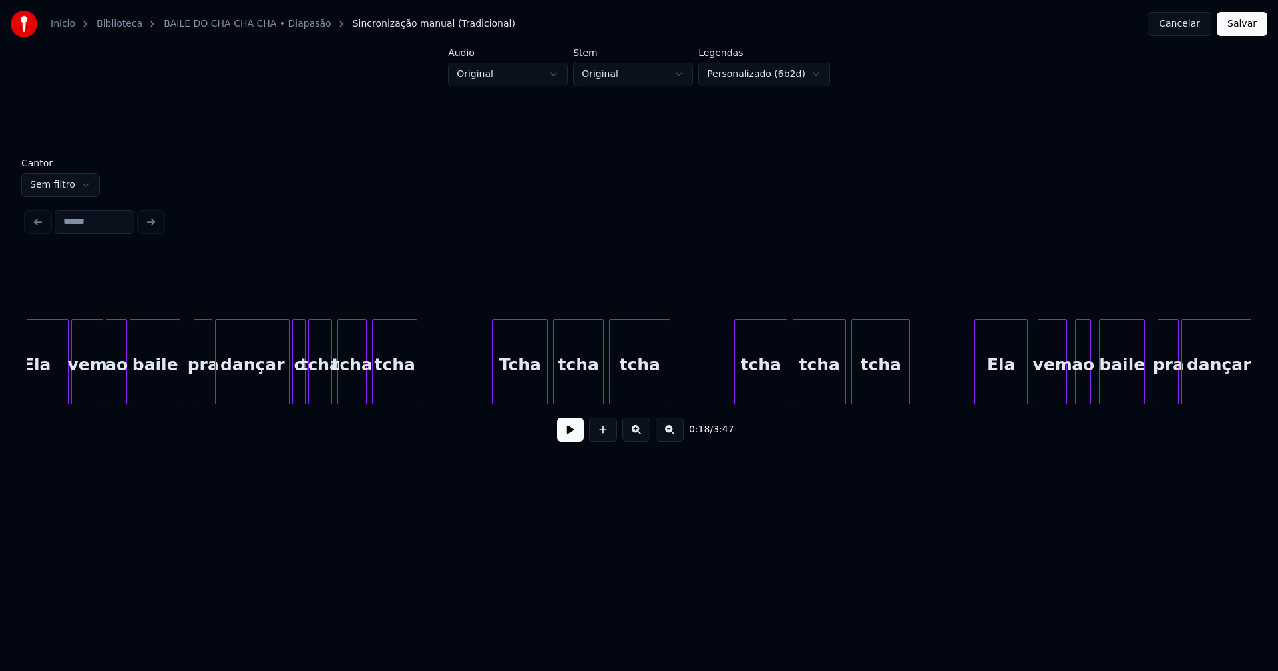
scroll to position [0, 6552]
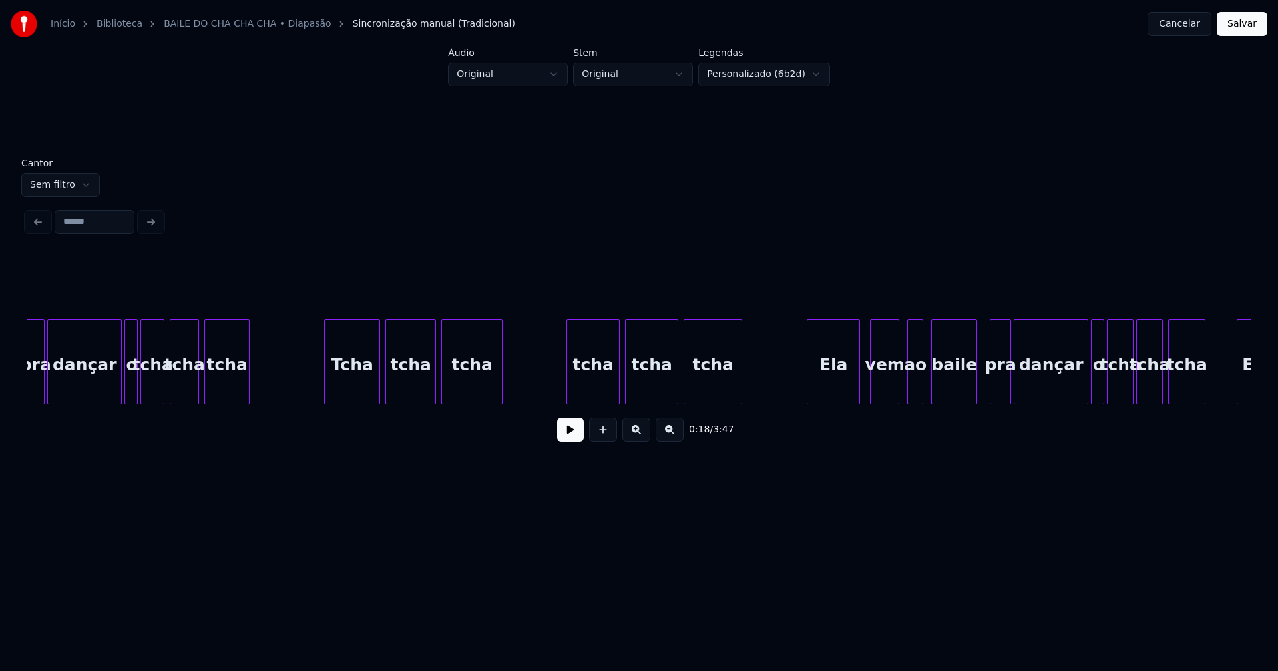
click at [1193, 26] on button "Cancelar" at bounding box center [1179, 24] width 64 height 24
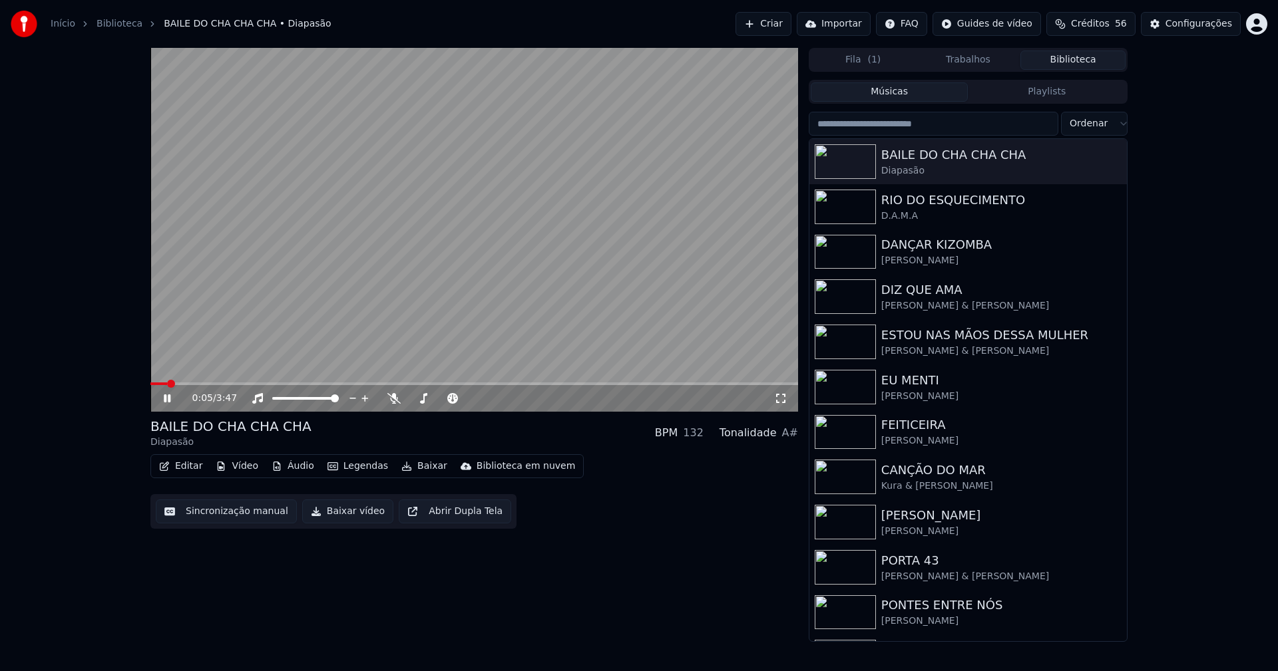
click at [785, 399] on icon at bounding box center [780, 398] width 13 height 11
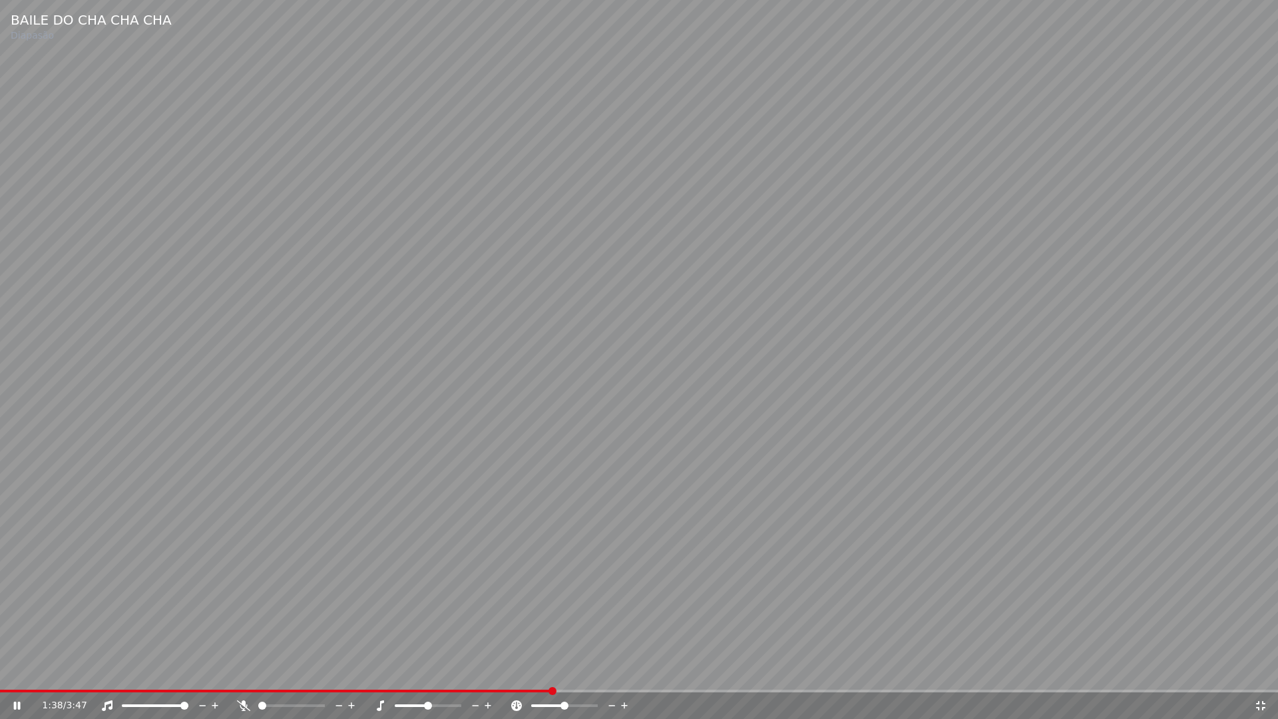
click at [1260, 671] on icon at bounding box center [1260, 705] width 13 height 11
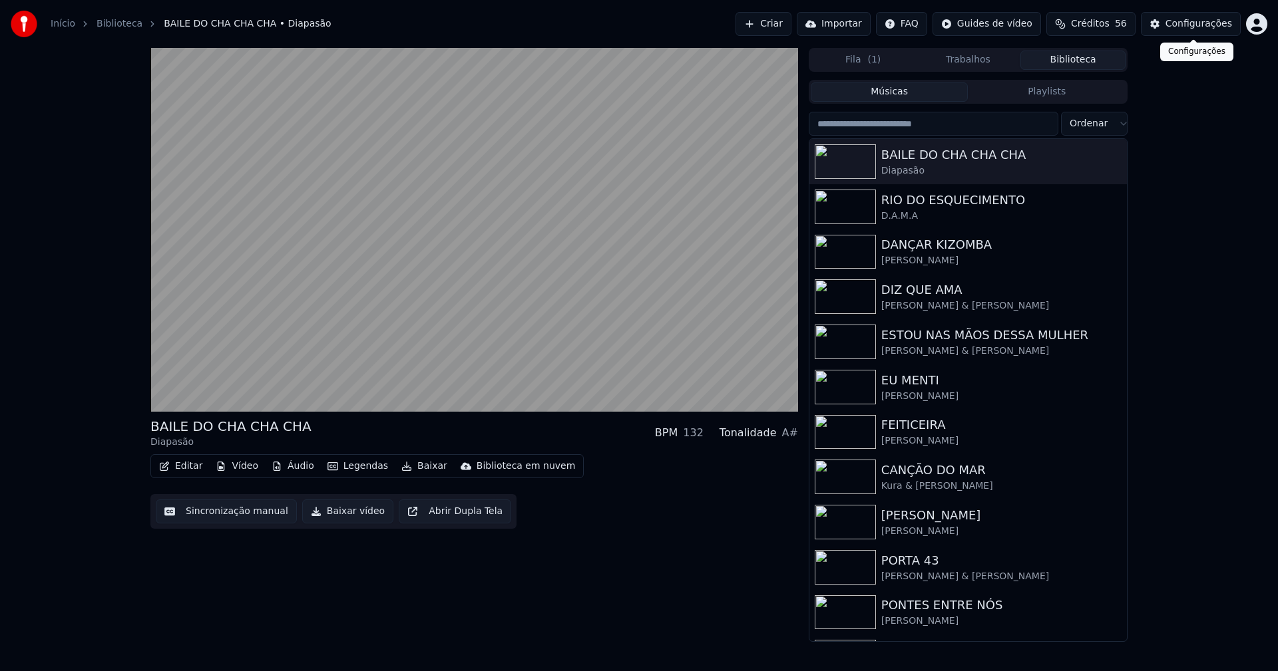
click at [1197, 27] on div "Configurações" at bounding box center [1198, 23] width 67 height 13
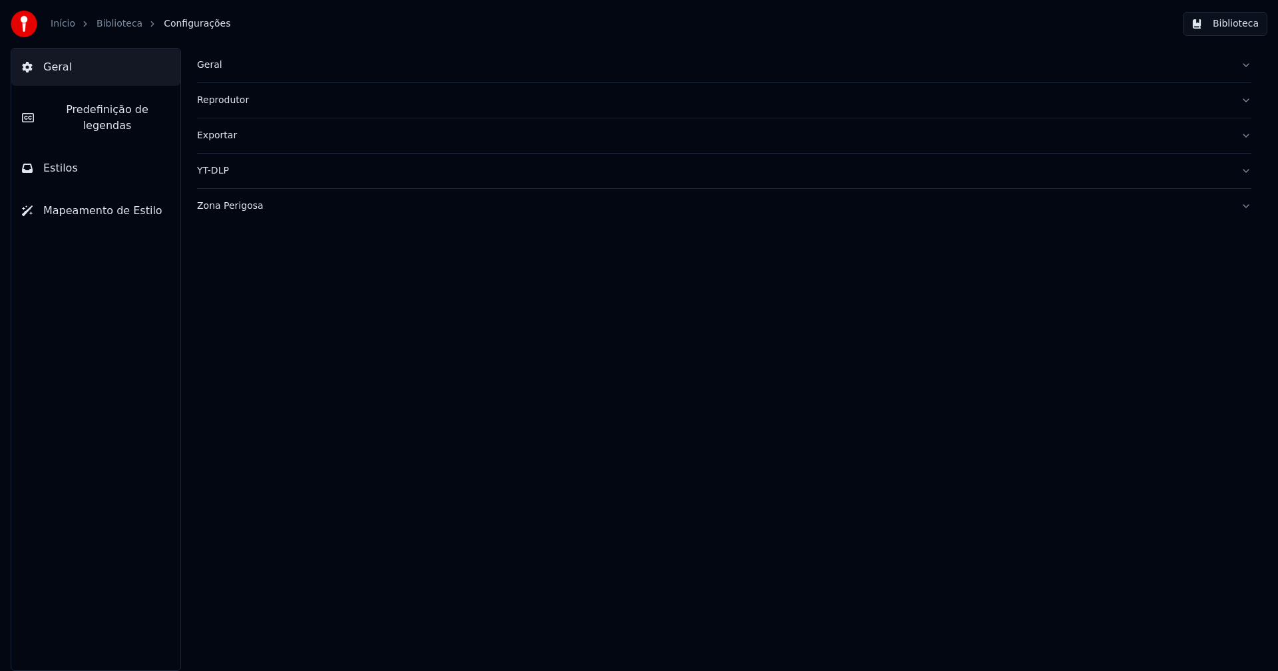
click at [95, 114] on span "Predefinição de legendas" at bounding box center [107, 118] width 125 height 32
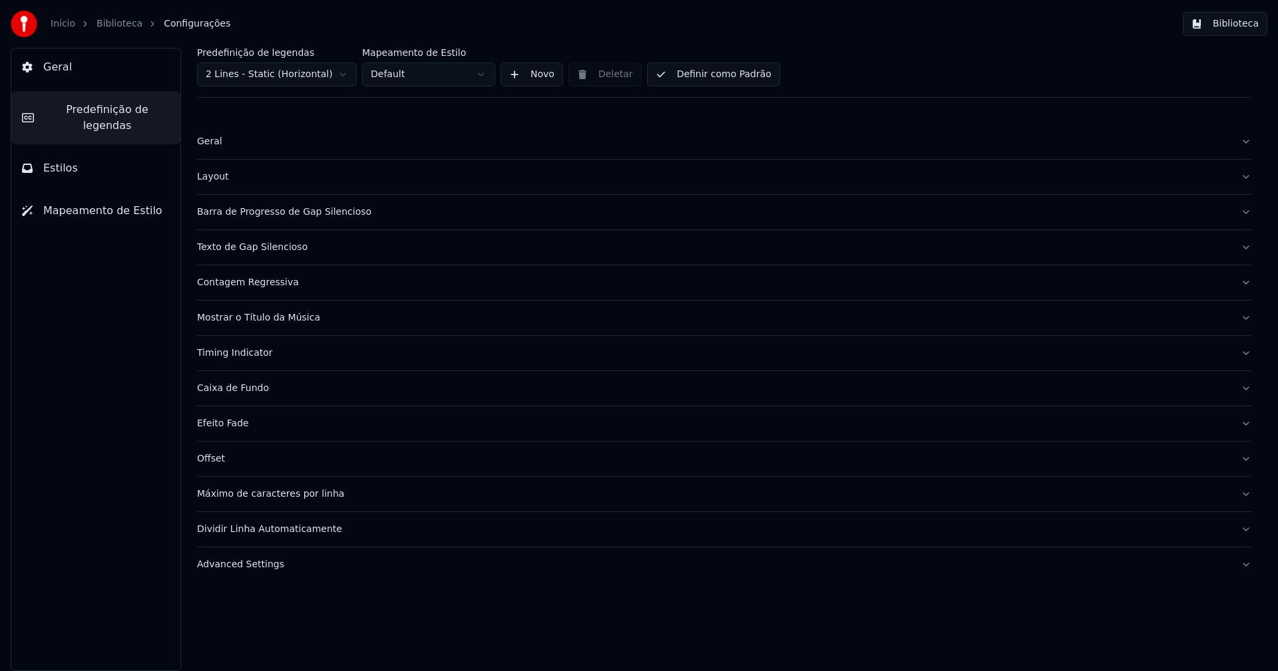
click at [75, 150] on button "Estilos" at bounding box center [95, 168] width 169 height 37
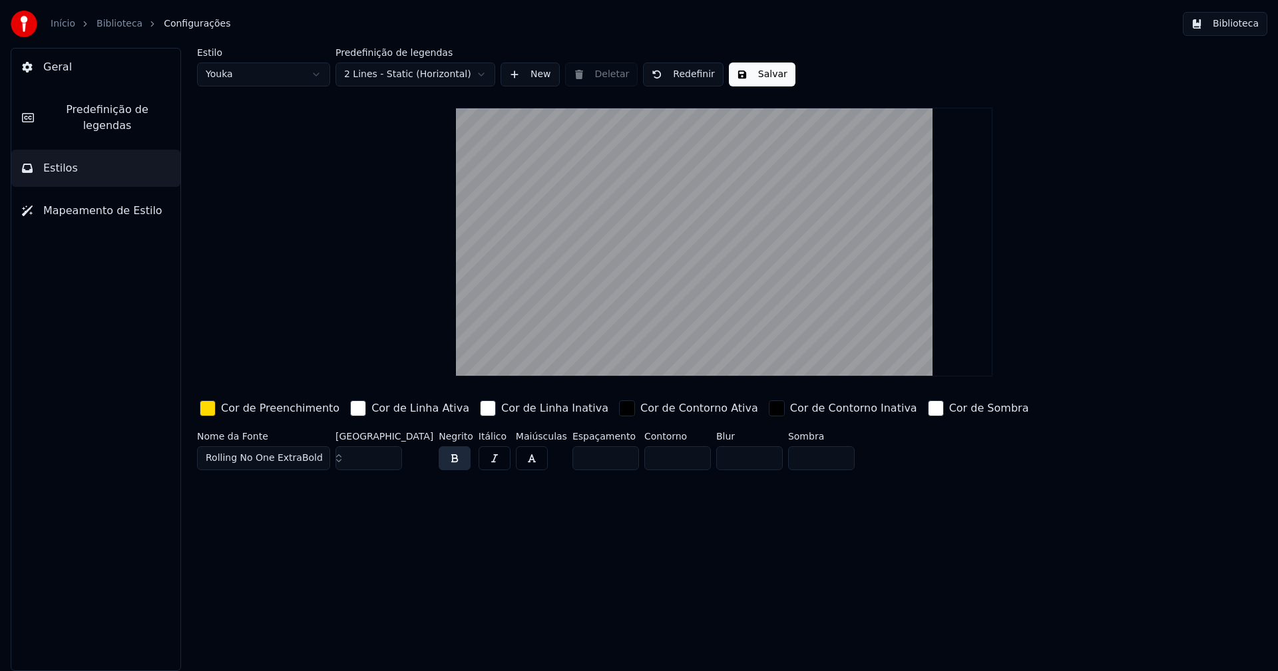
click at [390, 453] on input "***" at bounding box center [368, 459] width 67 height 24
click at [765, 78] on button "Salvar" at bounding box center [762, 75] width 67 height 24
click at [256, 74] on html "Início Biblioteca Configurações Biblioteca Geral Predefinição de legendas Estil…" at bounding box center [639, 335] width 1278 height 671
type input "**"
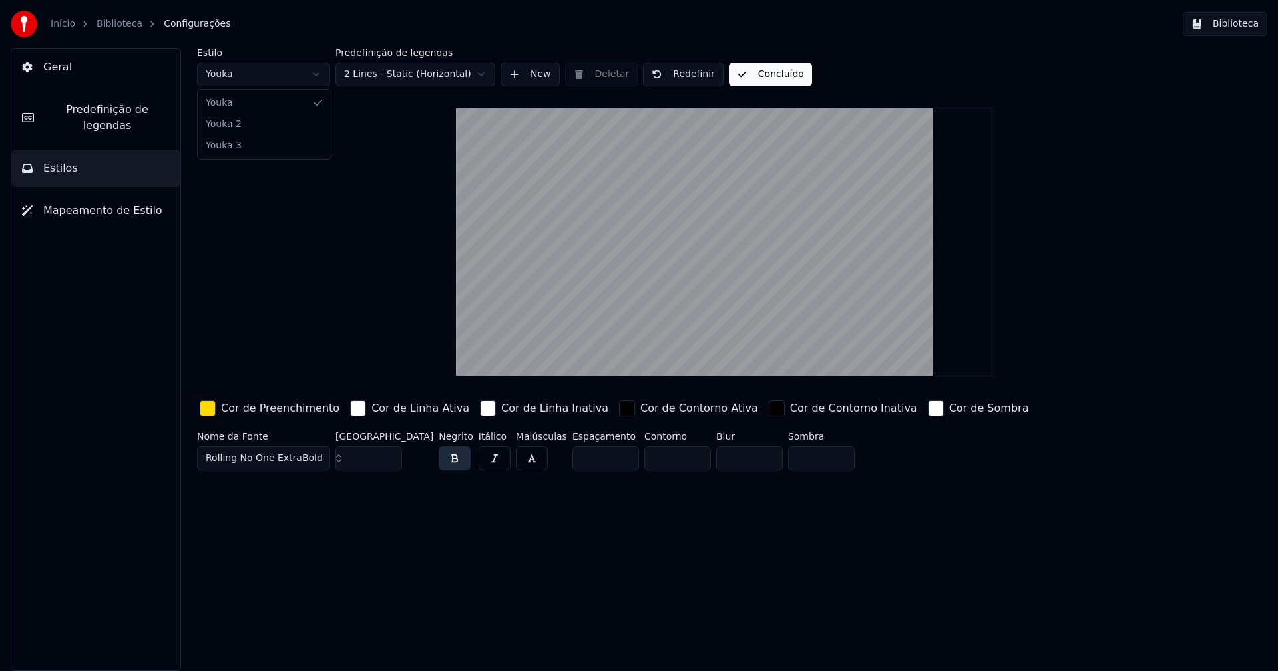
type input "*****"
click at [389, 454] on input "**" at bounding box center [368, 459] width 67 height 24
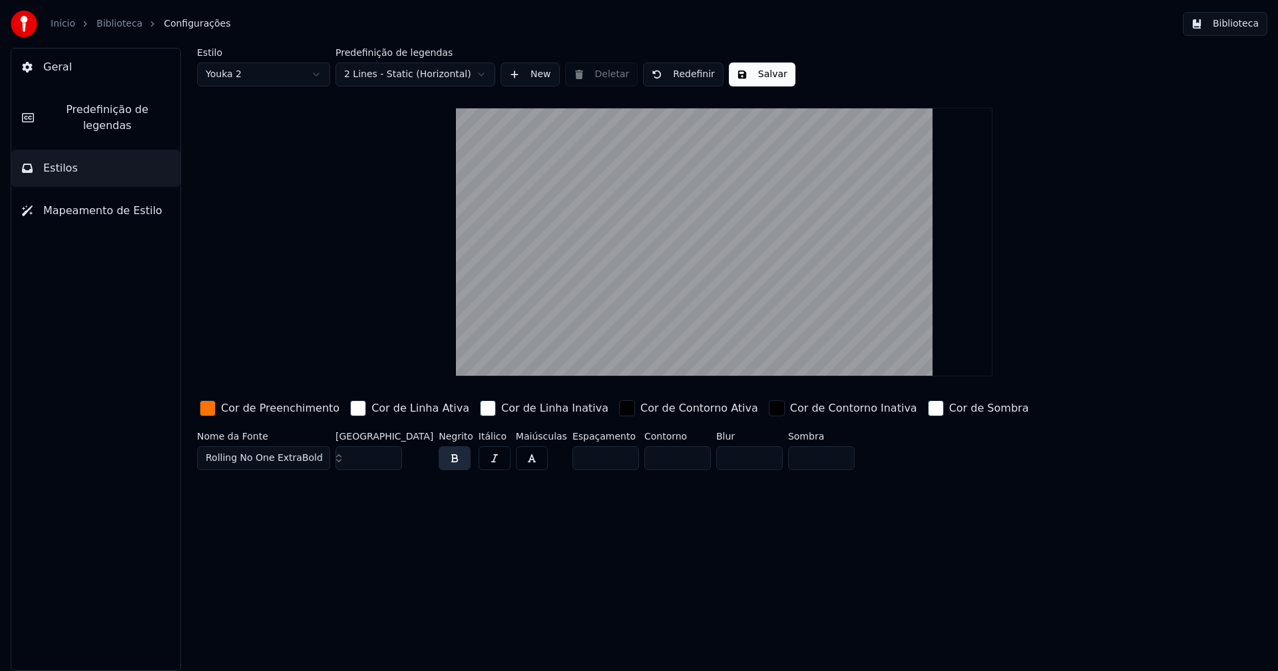
type input "**"
click at [389, 454] on input "**" at bounding box center [368, 459] width 67 height 24
click at [768, 81] on button "Salvar" at bounding box center [762, 75] width 67 height 24
click at [1248, 25] on button "Biblioteca" at bounding box center [1225, 24] width 85 height 24
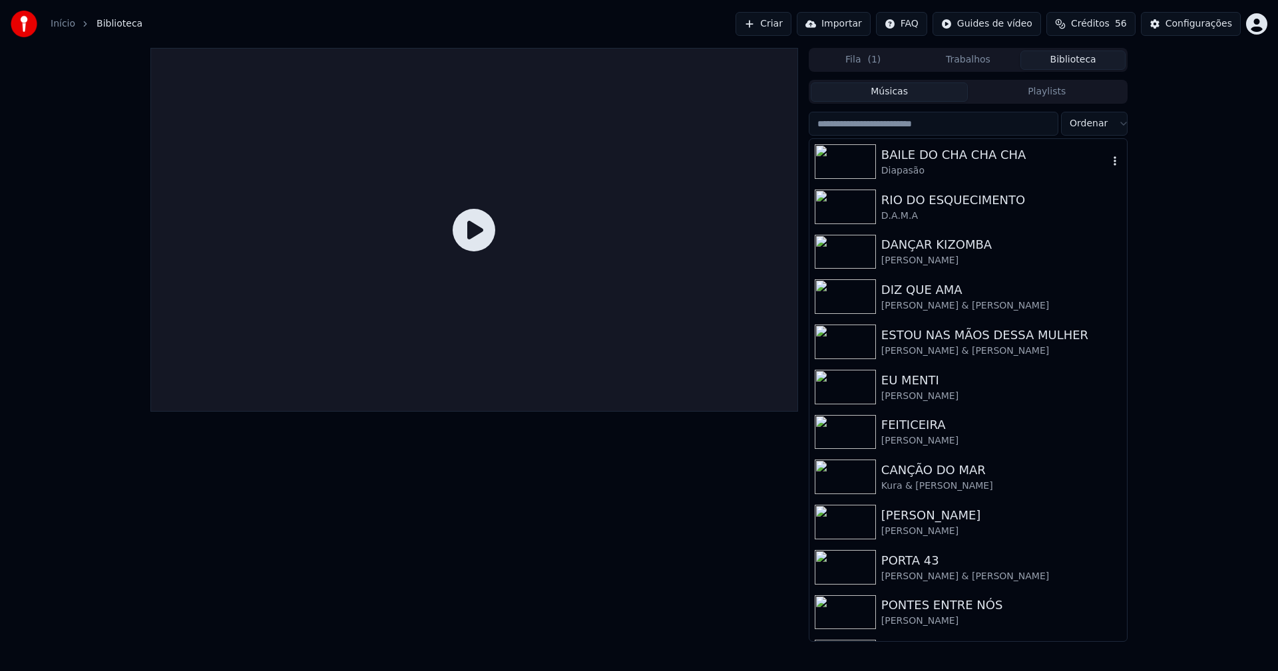
click at [920, 162] on div "BAILE DO CHA CHA CHA" at bounding box center [994, 155] width 227 height 19
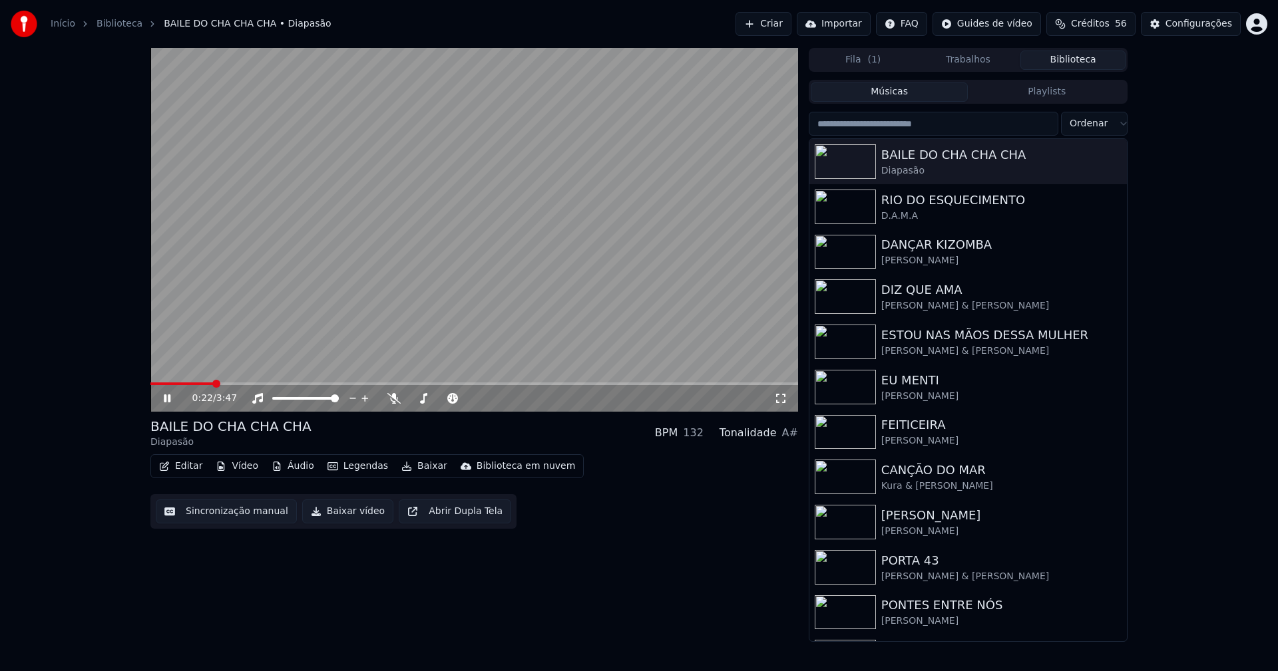
click at [214, 383] on span at bounding box center [474, 384] width 648 height 3
click at [779, 398] on icon at bounding box center [780, 398] width 13 height 11
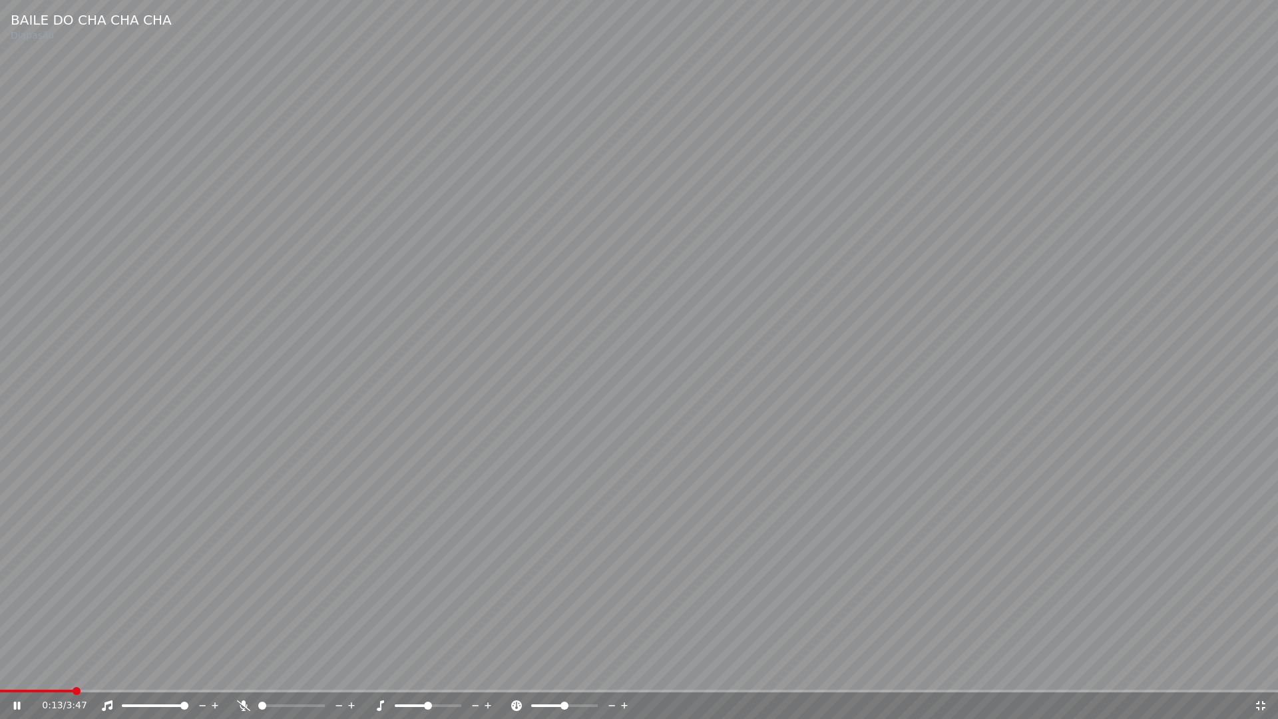
click at [71, 671] on span at bounding box center [36, 690] width 73 height 3
click at [19, 671] on icon at bounding box center [17, 705] width 7 height 8
click at [1262, 671] on icon at bounding box center [1260, 705] width 9 height 9
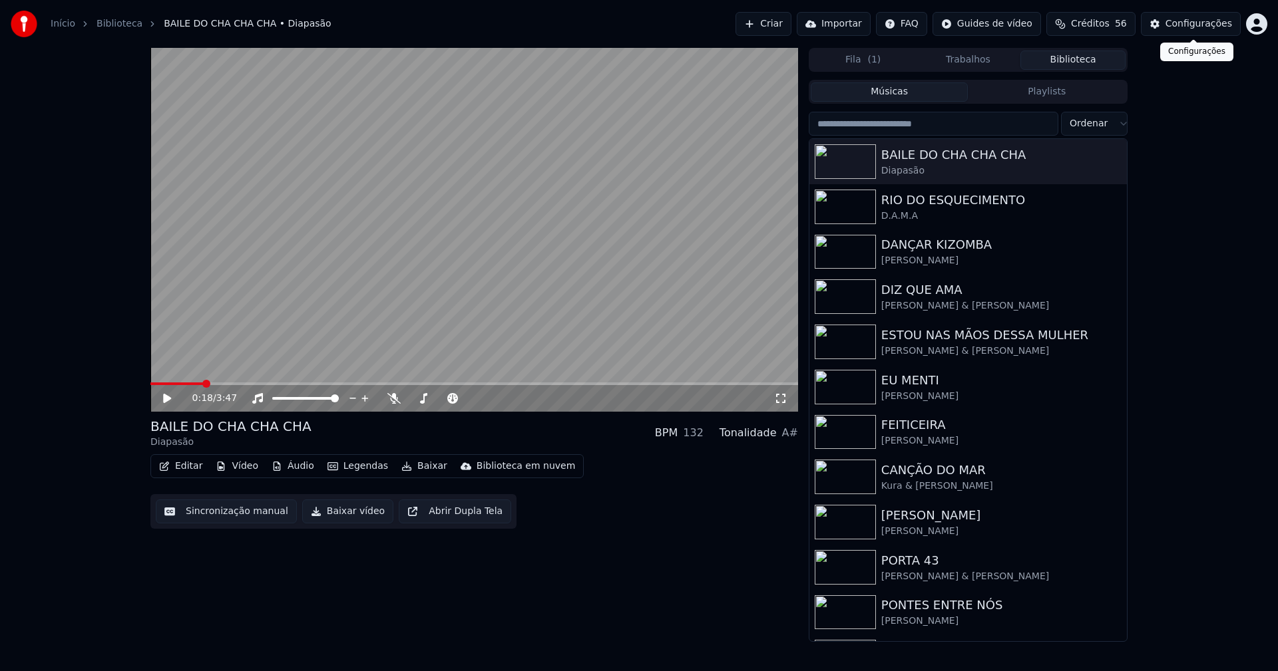
click at [1184, 29] on div "Configurações" at bounding box center [1198, 23] width 67 height 13
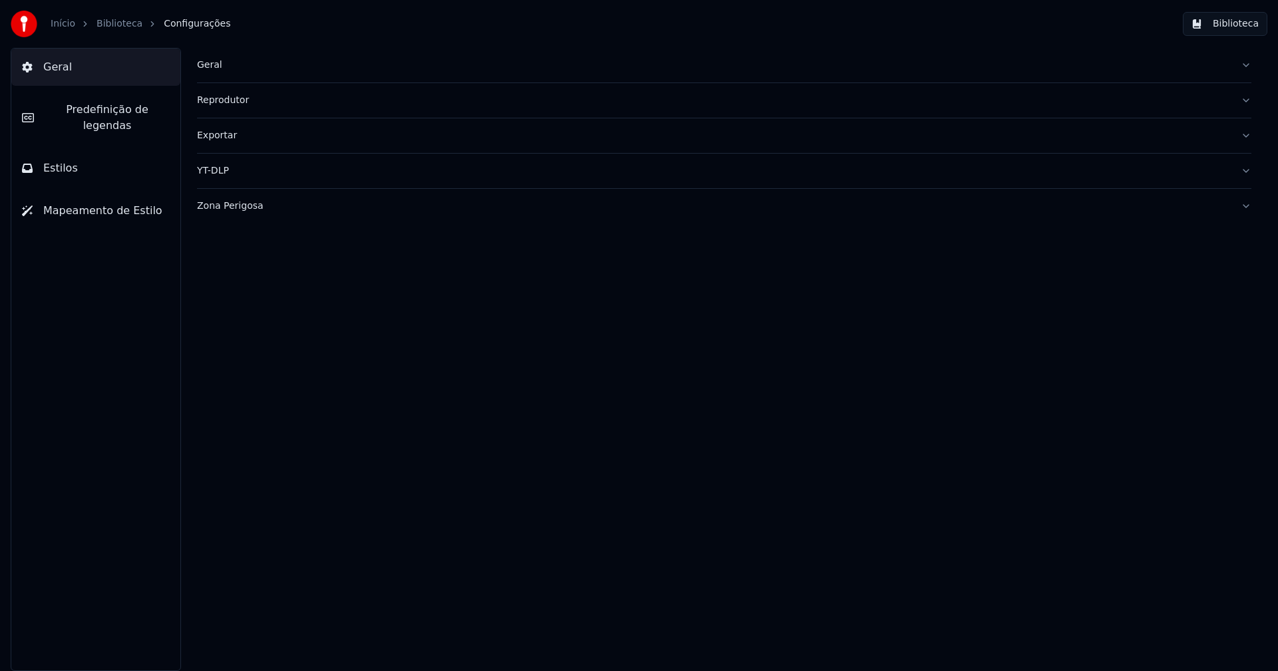
click at [119, 110] on span "Predefinição de legendas" at bounding box center [107, 118] width 125 height 32
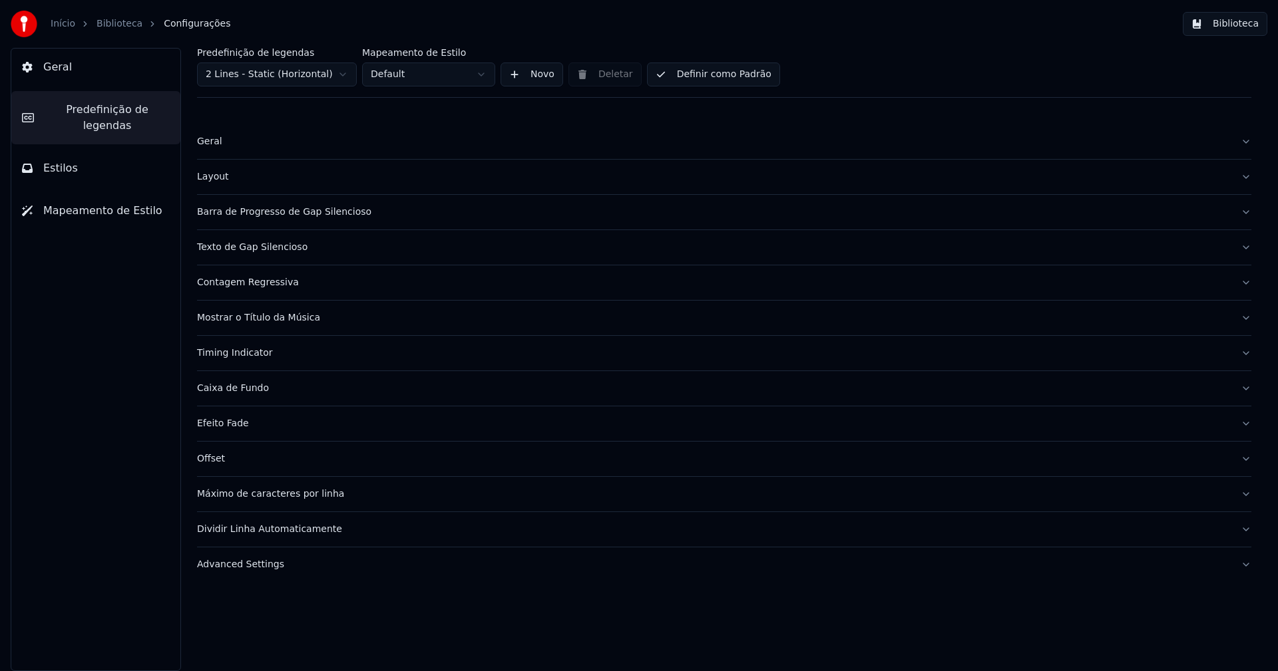
click at [283, 216] on div "Barra de Progresso de Gap Silencioso" at bounding box center [713, 212] width 1033 height 13
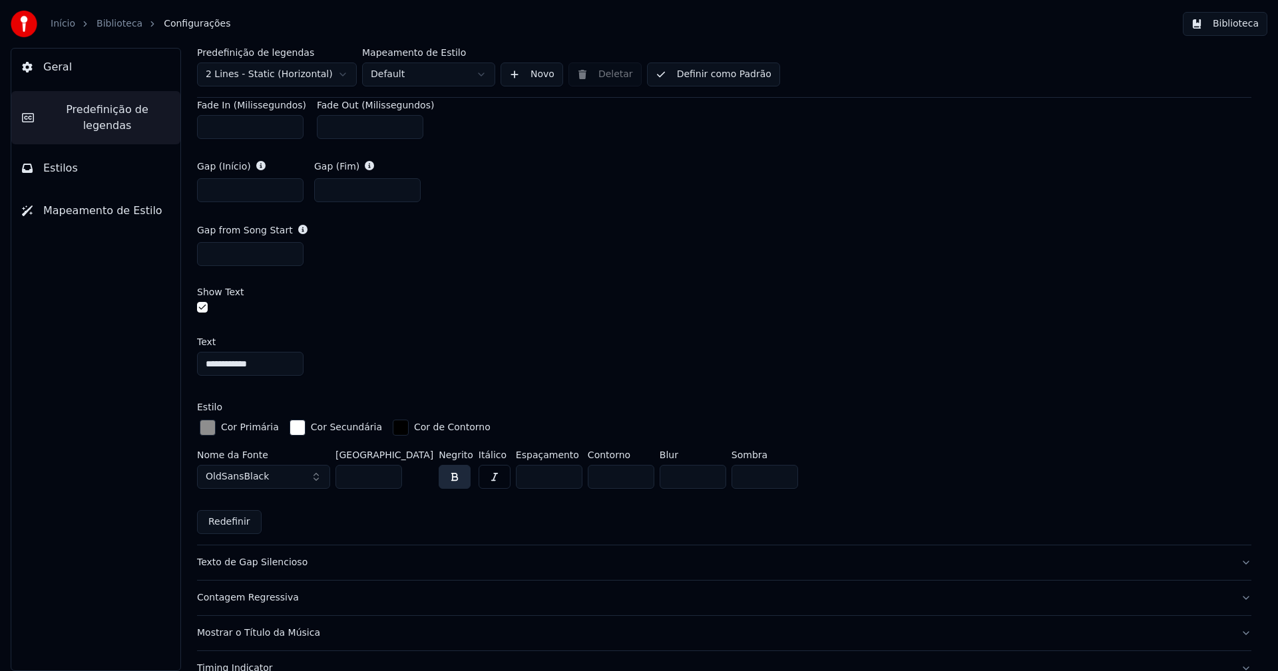
scroll to position [732, 0]
click at [207, 426] on div "button" at bounding box center [208, 427] width 16 height 16
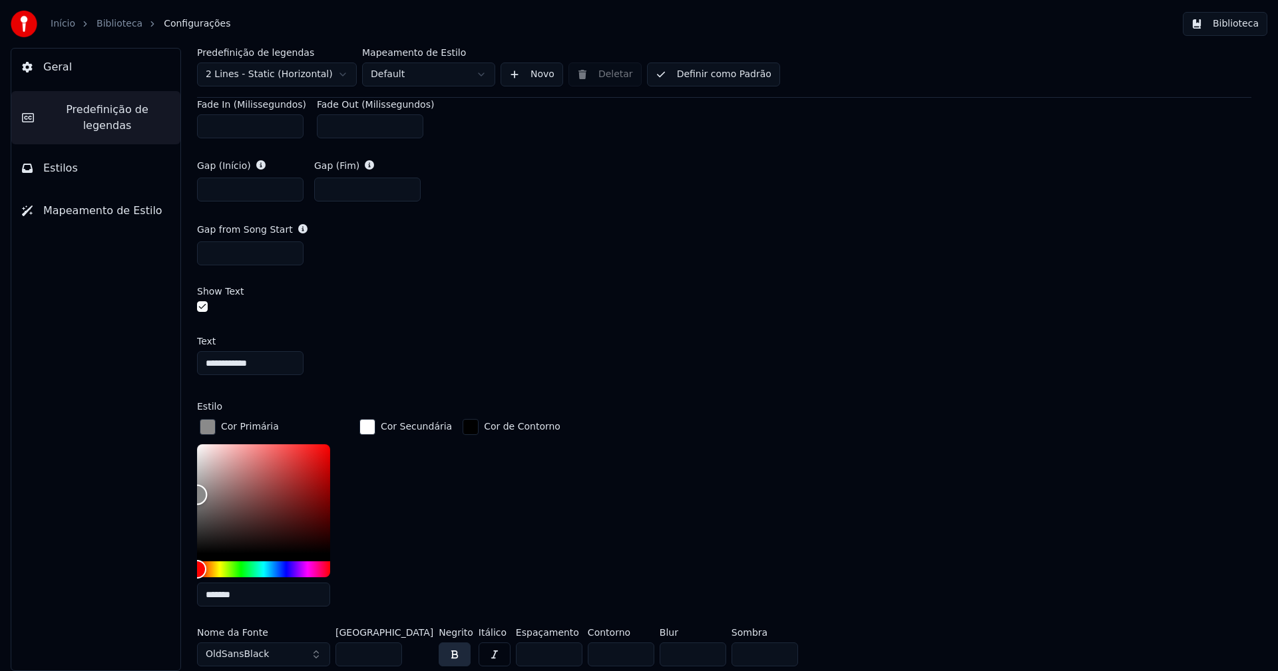
type input "*******"
drag, startPoint x: 198, startPoint y: 490, endPoint x: 192, endPoint y: 493, distance: 6.9
click at [192, 493] on div "**********" at bounding box center [723, 360] width 1107 height 624
click at [1232, 30] on button "Biblioteca" at bounding box center [1225, 24] width 85 height 24
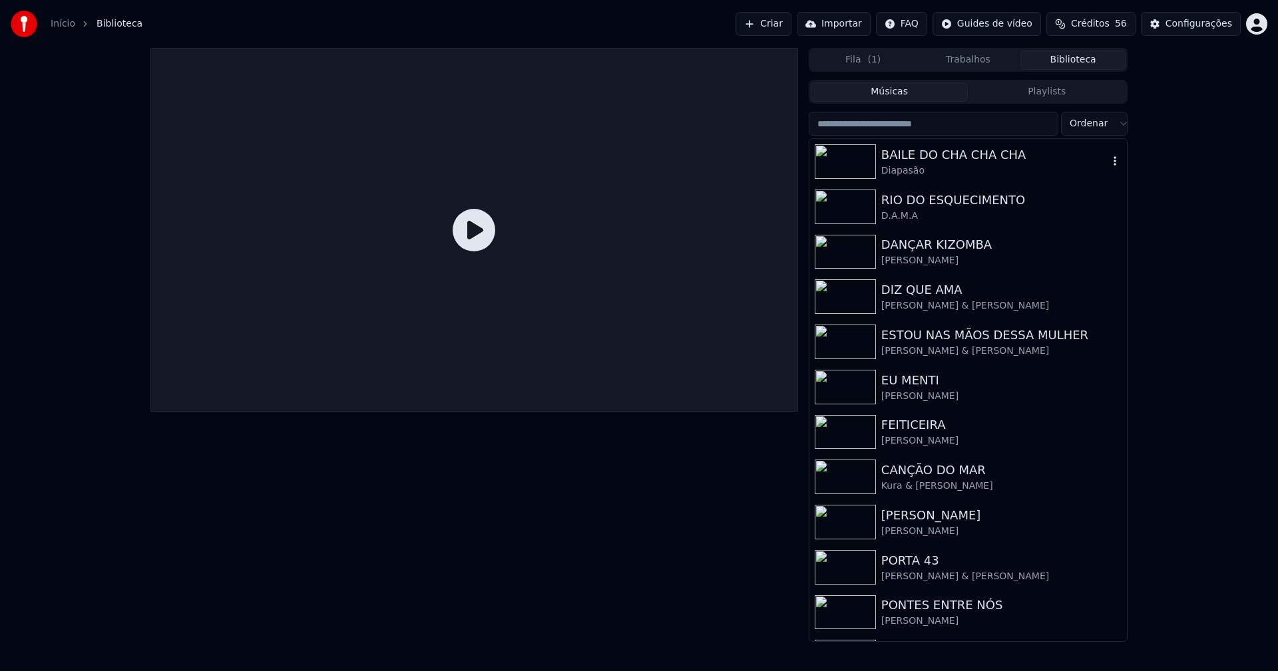
click at [941, 159] on div "BAILE DO CHA CHA CHA" at bounding box center [994, 155] width 227 height 19
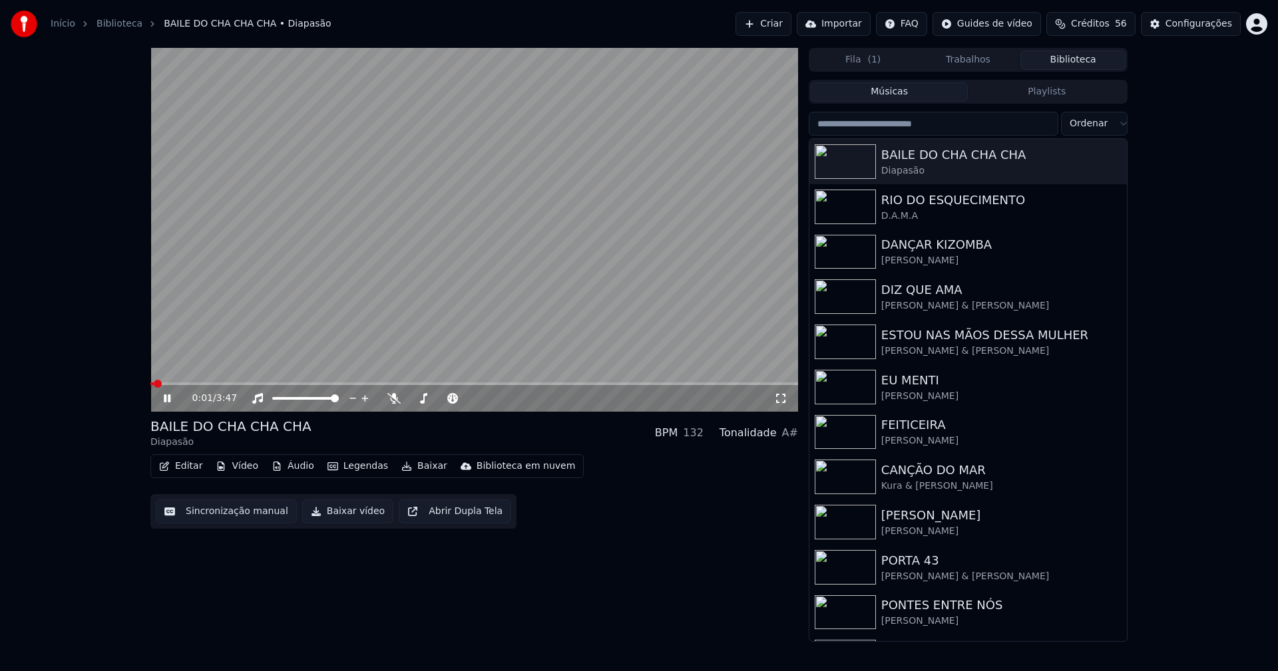
click at [783, 400] on icon at bounding box center [780, 398] width 13 height 11
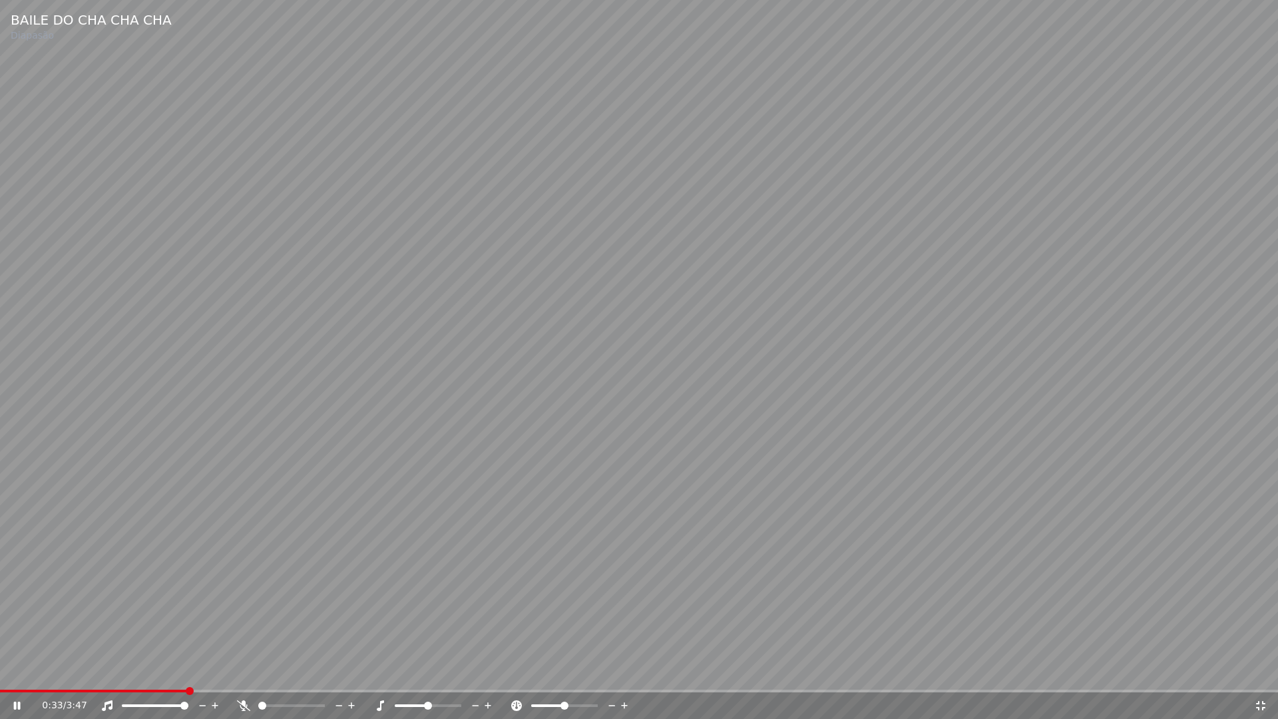
click at [295, 671] on div "0:33 / 3:47" at bounding box center [639, 705] width 1278 height 27
click at [297, 671] on span at bounding box center [639, 690] width 1278 height 3
click at [73, 671] on div "1:40 / 3:47" at bounding box center [639, 705] width 1278 height 27
click at [75, 671] on span at bounding box center [286, 690] width 572 height 3
drag, startPoint x: 1262, startPoint y: 704, endPoint x: 1209, endPoint y: 580, distance: 134.7
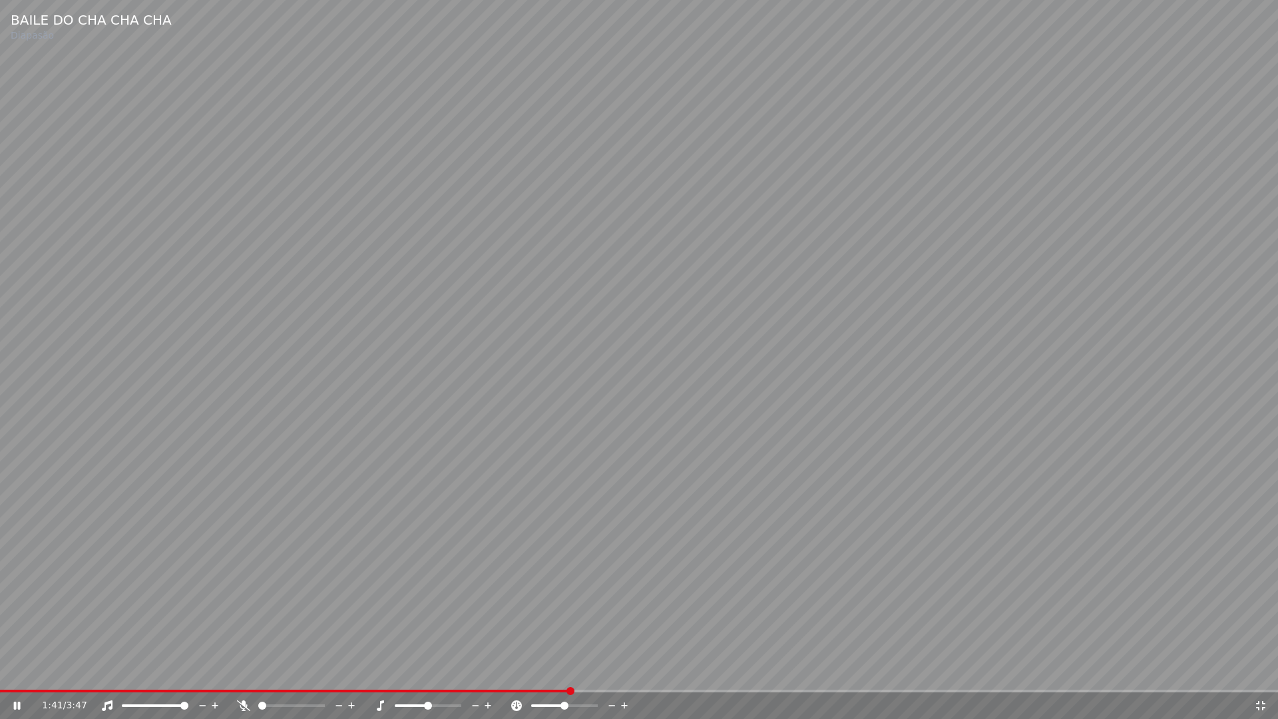
click at [1263, 671] on icon at bounding box center [1260, 705] width 9 height 9
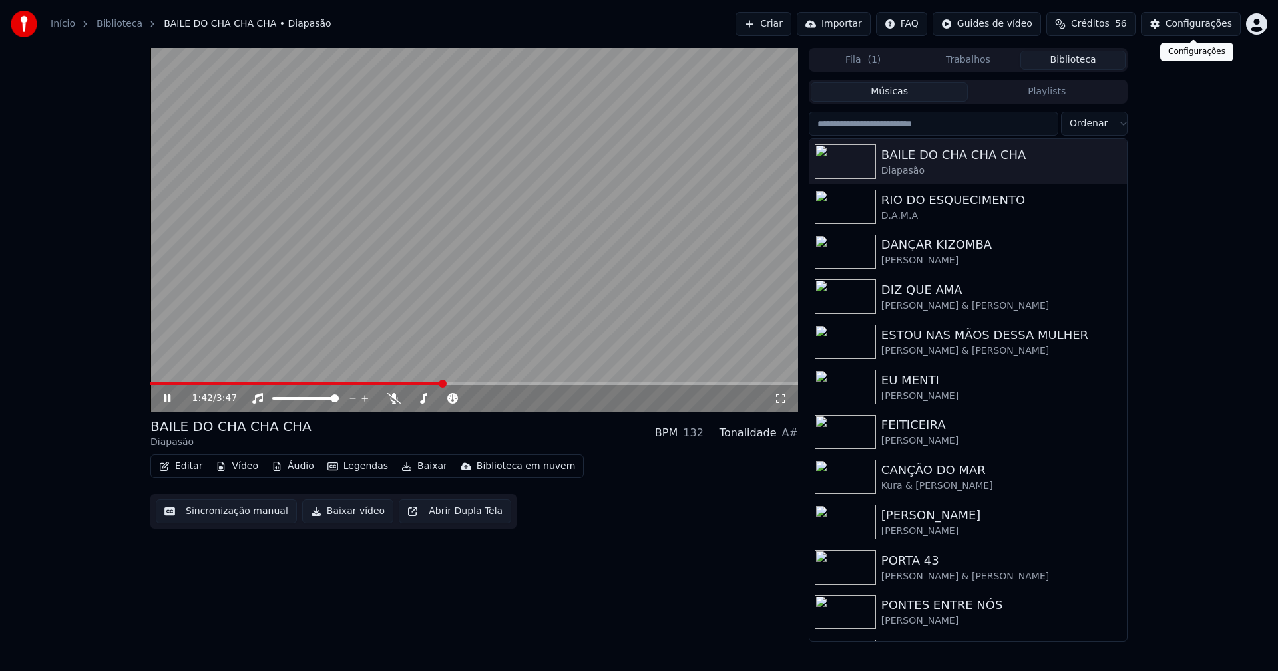
click at [1186, 23] on div "Configurações" at bounding box center [1198, 23] width 67 height 13
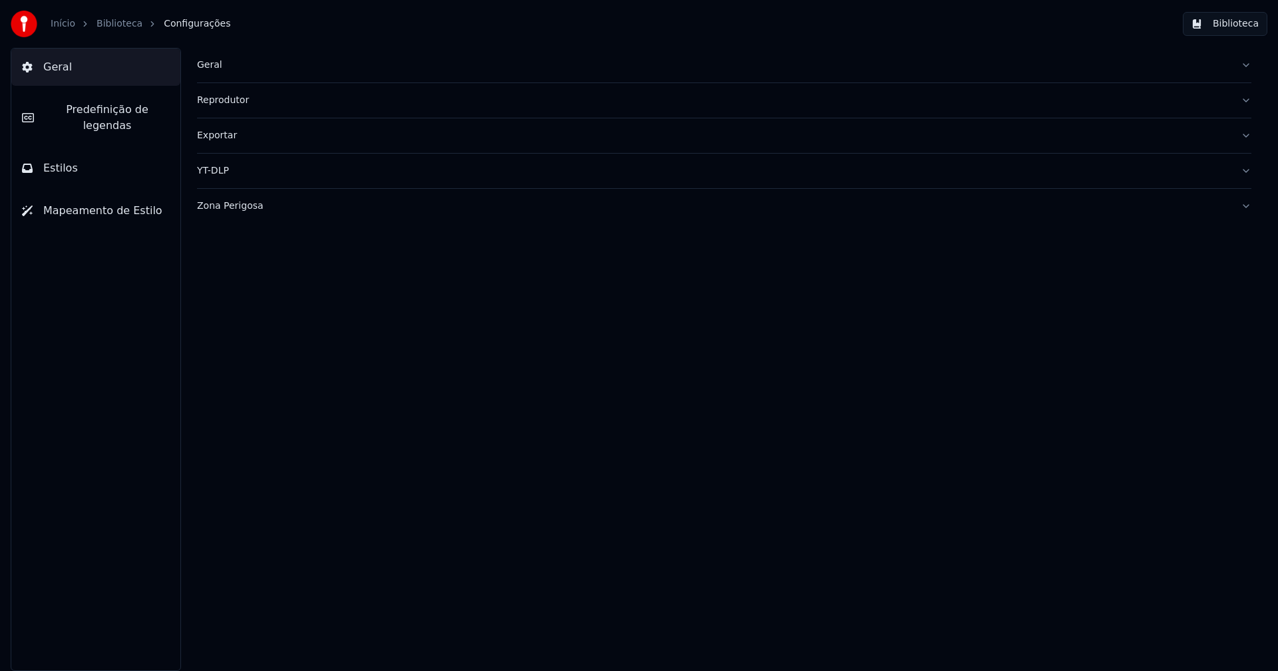
click at [127, 110] on span "Predefinição de legendas" at bounding box center [107, 118] width 125 height 32
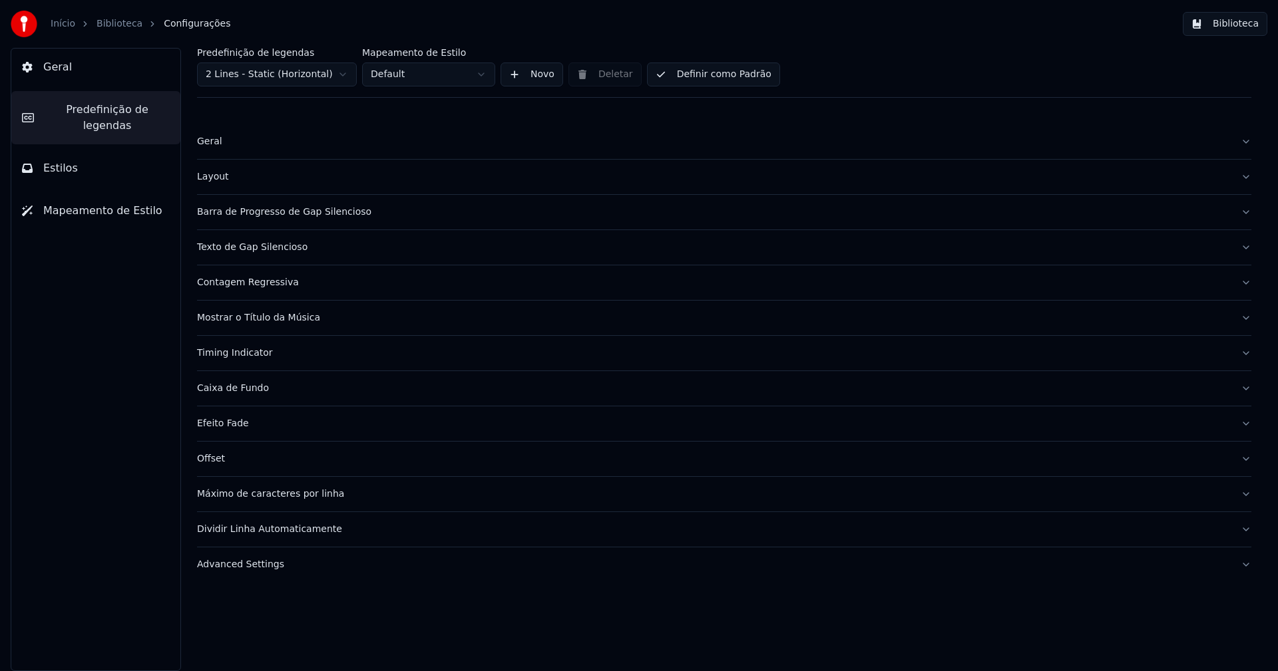
click at [291, 218] on div "Barra de Progresso de Gap Silencioso" at bounding box center [713, 212] width 1033 height 13
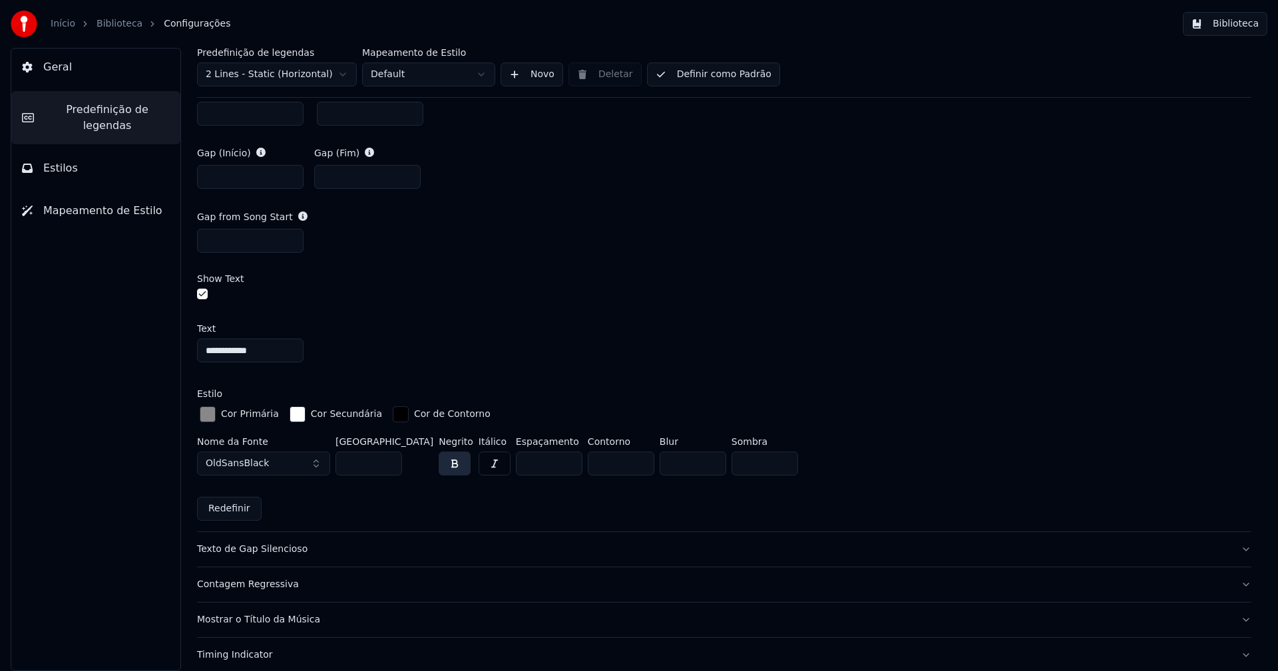
scroll to position [932, 0]
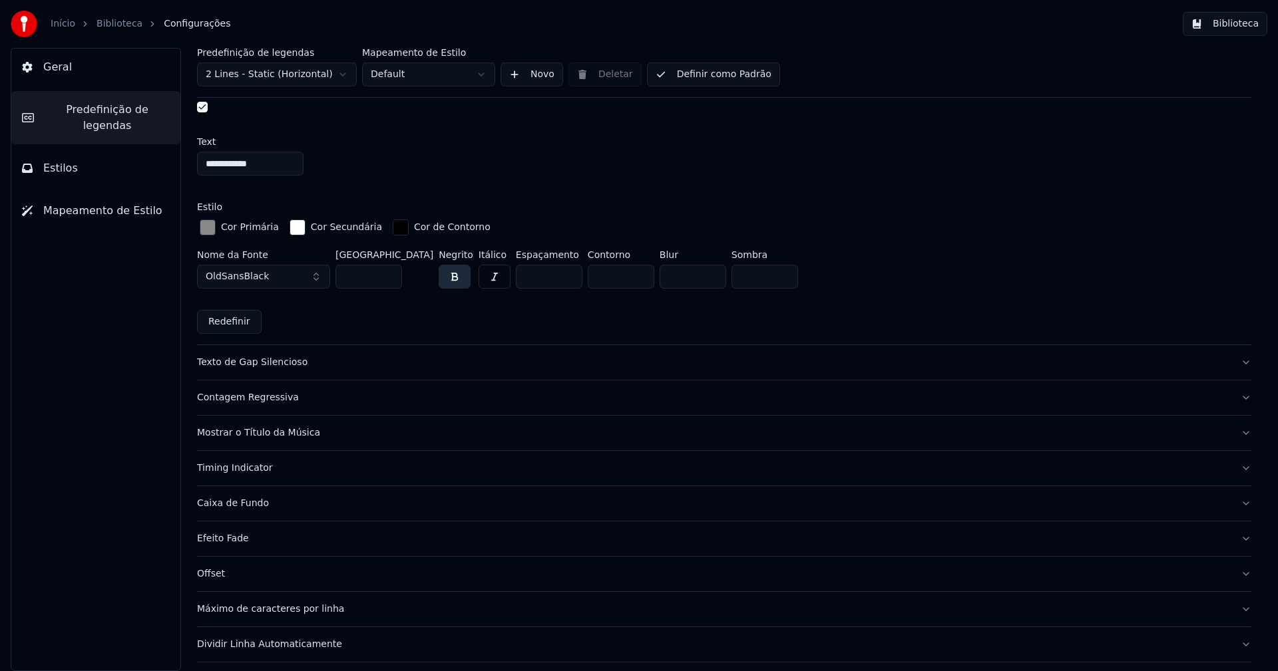
click at [207, 226] on div "button" at bounding box center [208, 228] width 16 height 16
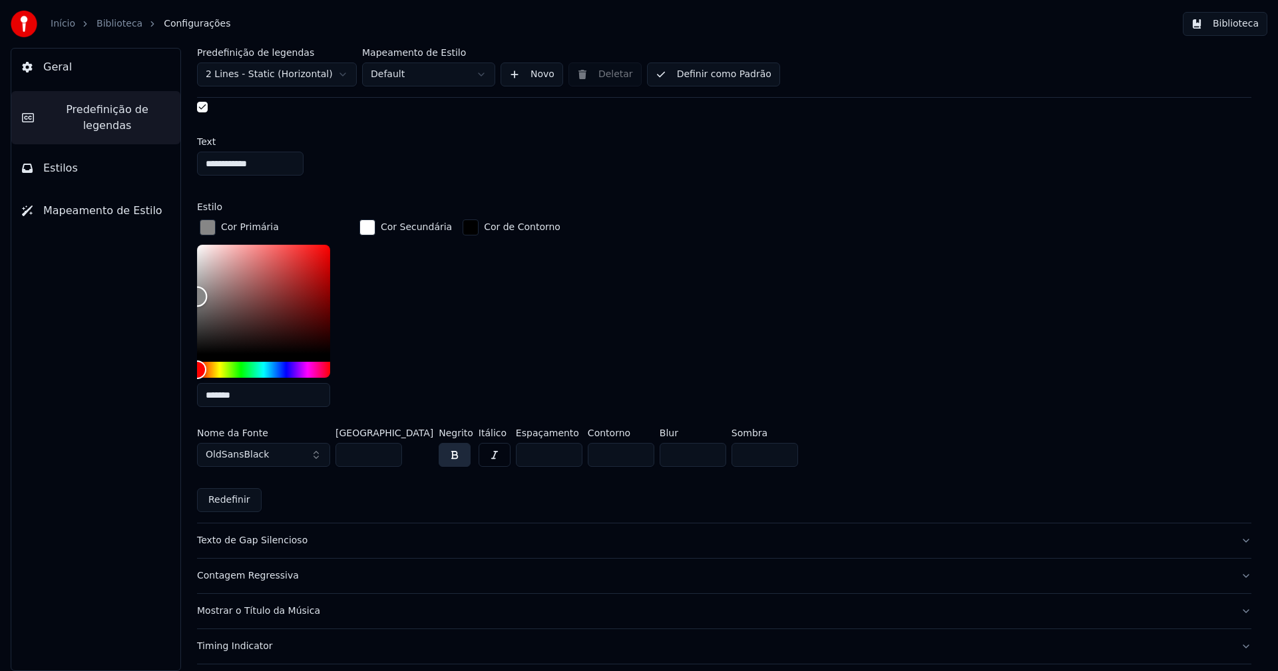
type input "*******"
drag, startPoint x: 200, startPoint y: 293, endPoint x: 192, endPoint y: 295, distance: 7.4
click at [192, 295] on div "**********" at bounding box center [723, 360] width 1107 height 624
click at [213, 226] on div "button" at bounding box center [208, 228] width 16 height 16
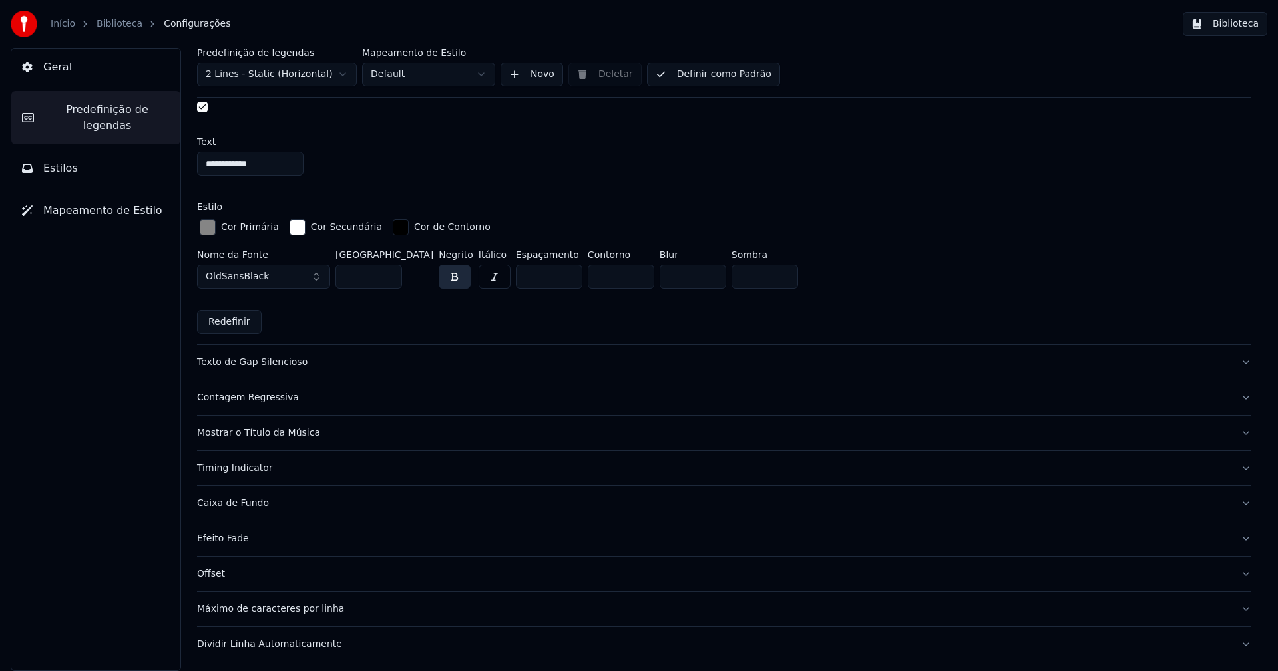
drag, startPoint x: 719, startPoint y: 71, endPoint x: 839, endPoint y: 73, distance: 120.5
click at [721, 73] on button "Definir como Padrão" at bounding box center [713, 75] width 133 height 24
click at [1242, 20] on button "Biblioteca" at bounding box center [1225, 24] width 85 height 24
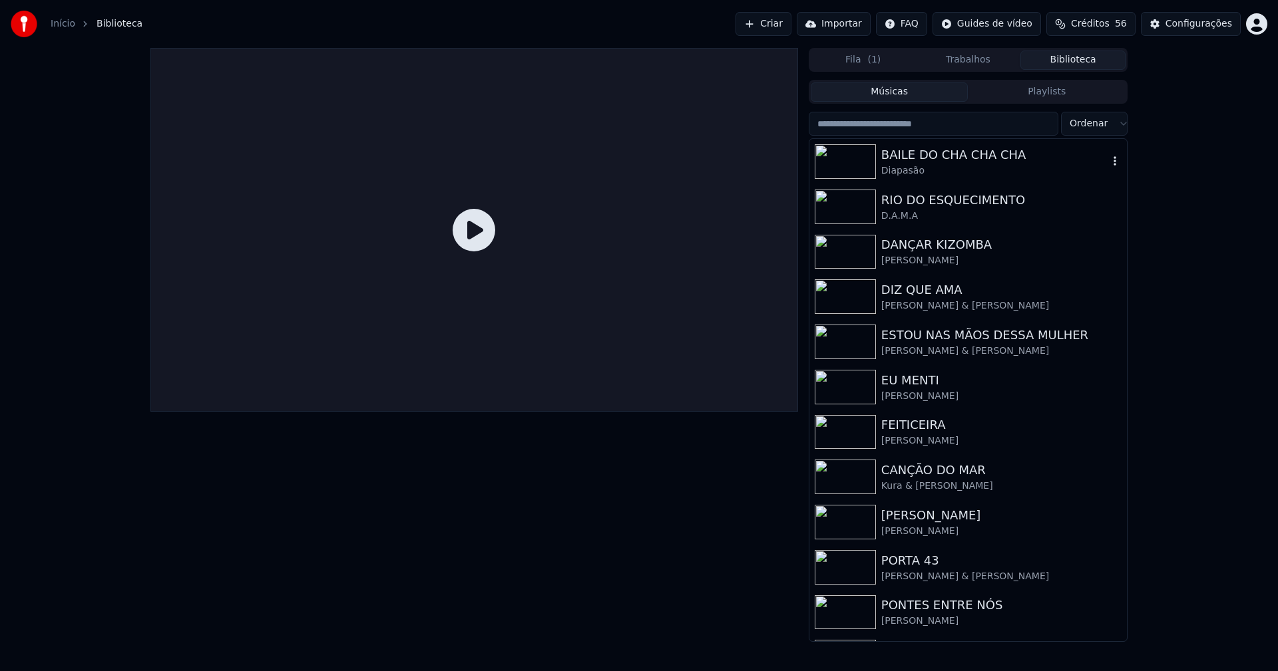
click at [918, 158] on div "BAILE DO CHA CHA CHA" at bounding box center [994, 155] width 227 height 19
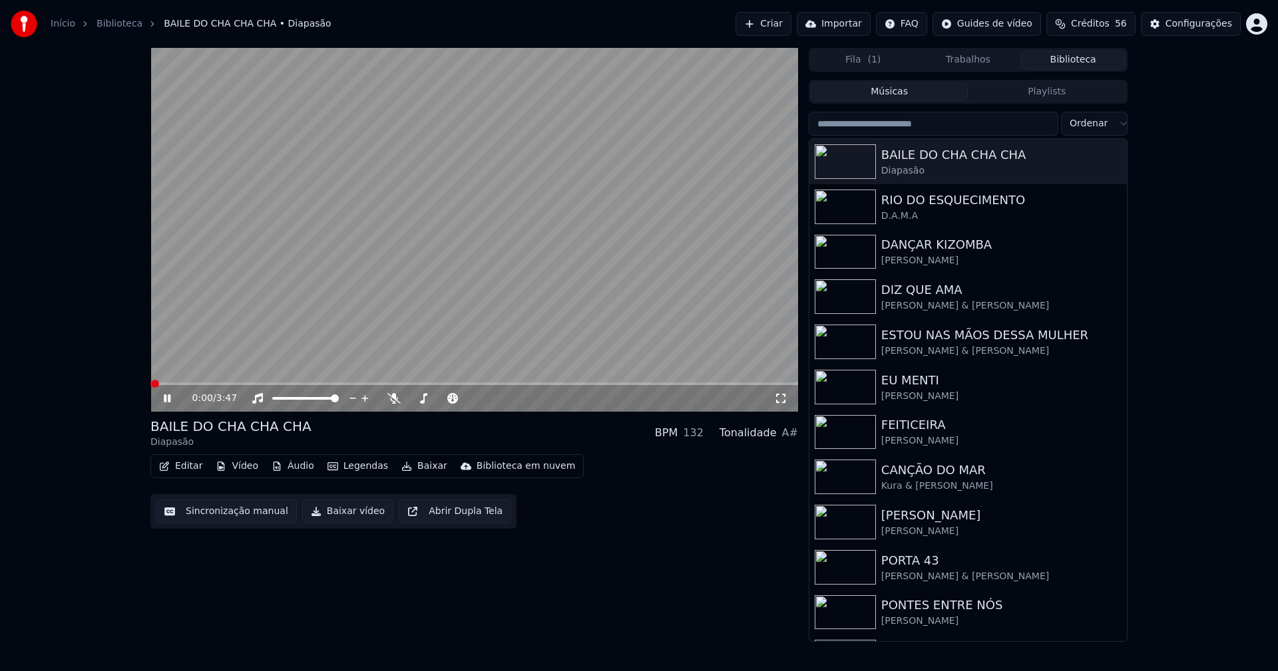
click at [778, 393] on icon at bounding box center [780, 398] width 13 height 11
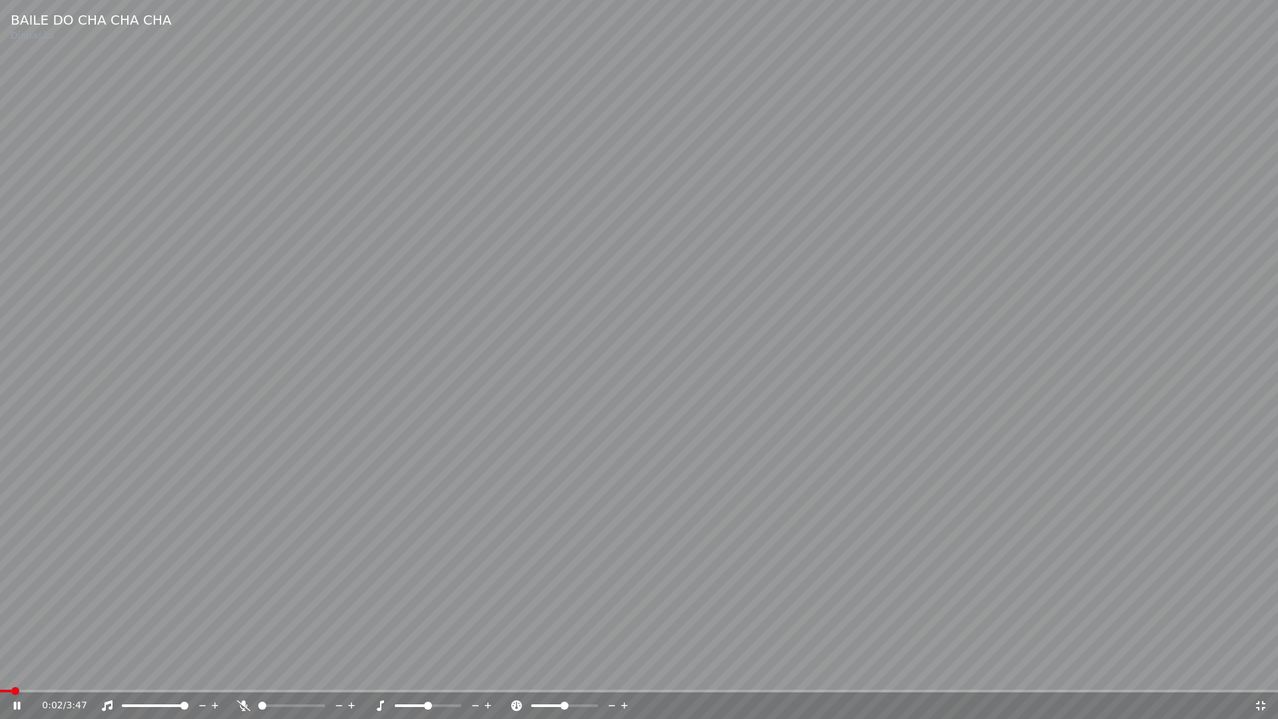
click at [61, 671] on video at bounding box center [639, 359] width 1278 height 719
click at [61, 671] on span at bounding box center [639, 690] width 1278 height 3
click at [15, 671] on icon at bounding box center [17, 705] width 8 height 9
click at [1257, 671] on icon at bounding box center [1260, 705] width 9 height 9
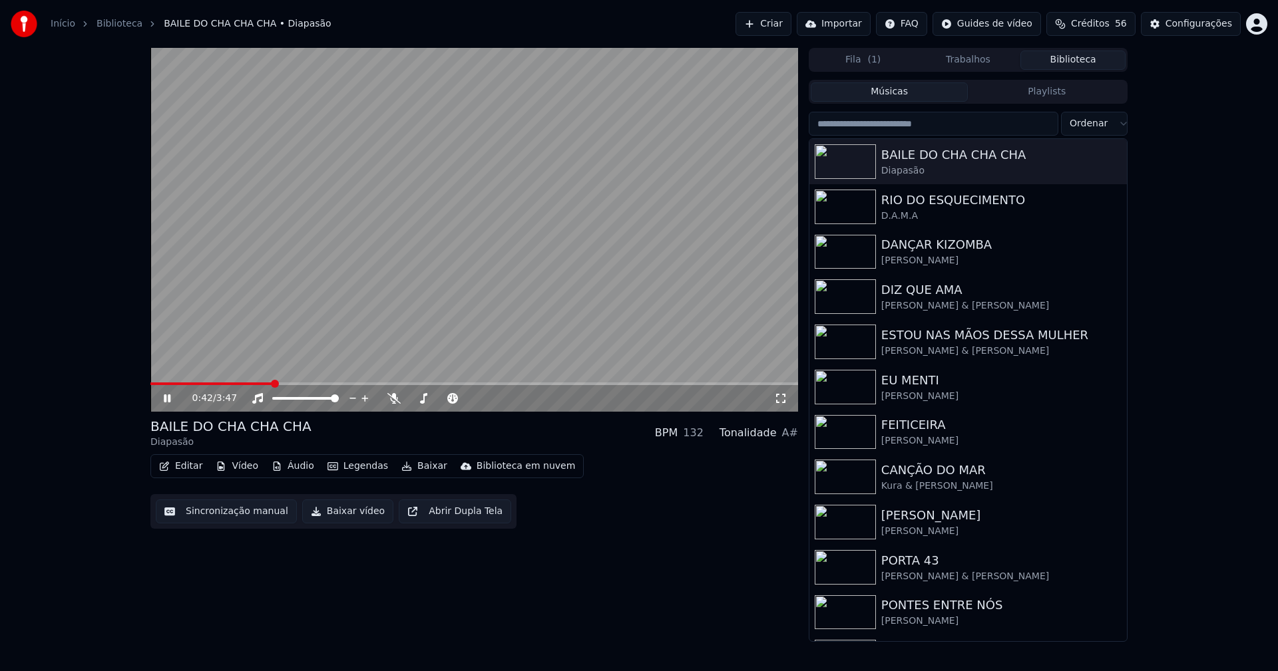
click at [168, 399] on icon at bounding box center [176, 398] width 31 height 11
click at [1220, 25] on div "Configurações" at bounding box center [1198, 23] width 67 height 13
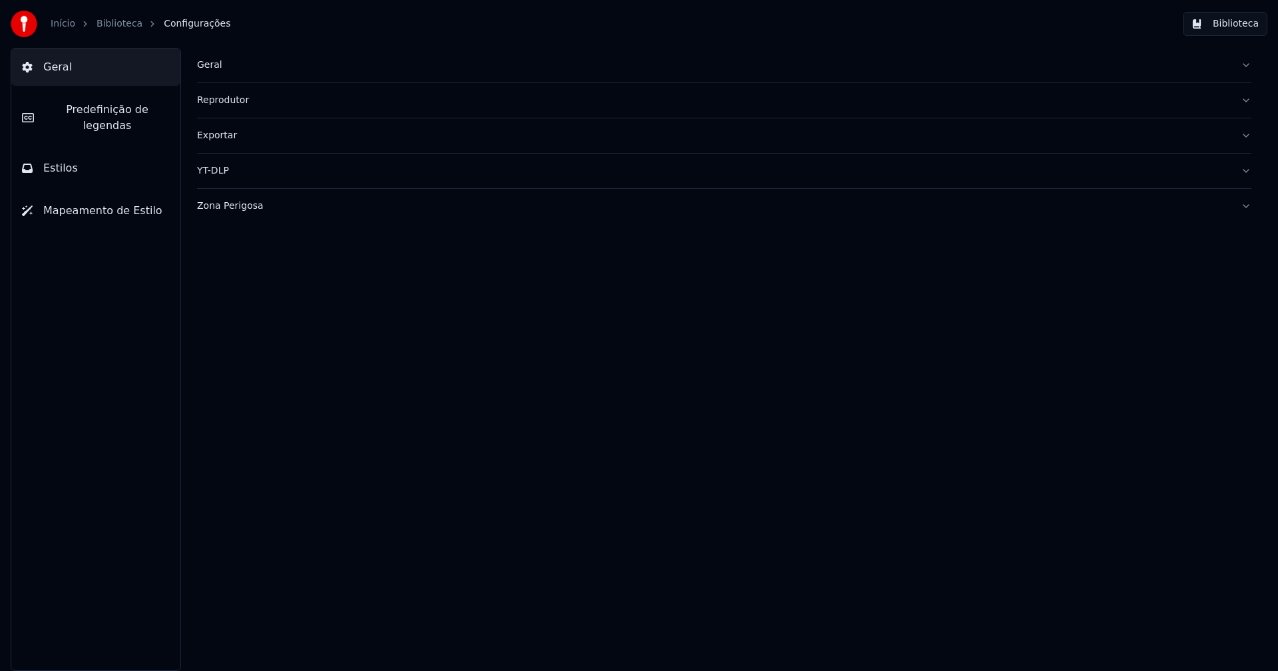
click at [233, 208] on div "Zona Perigosa" at bounding box center [713, 206] width 1033 height 13
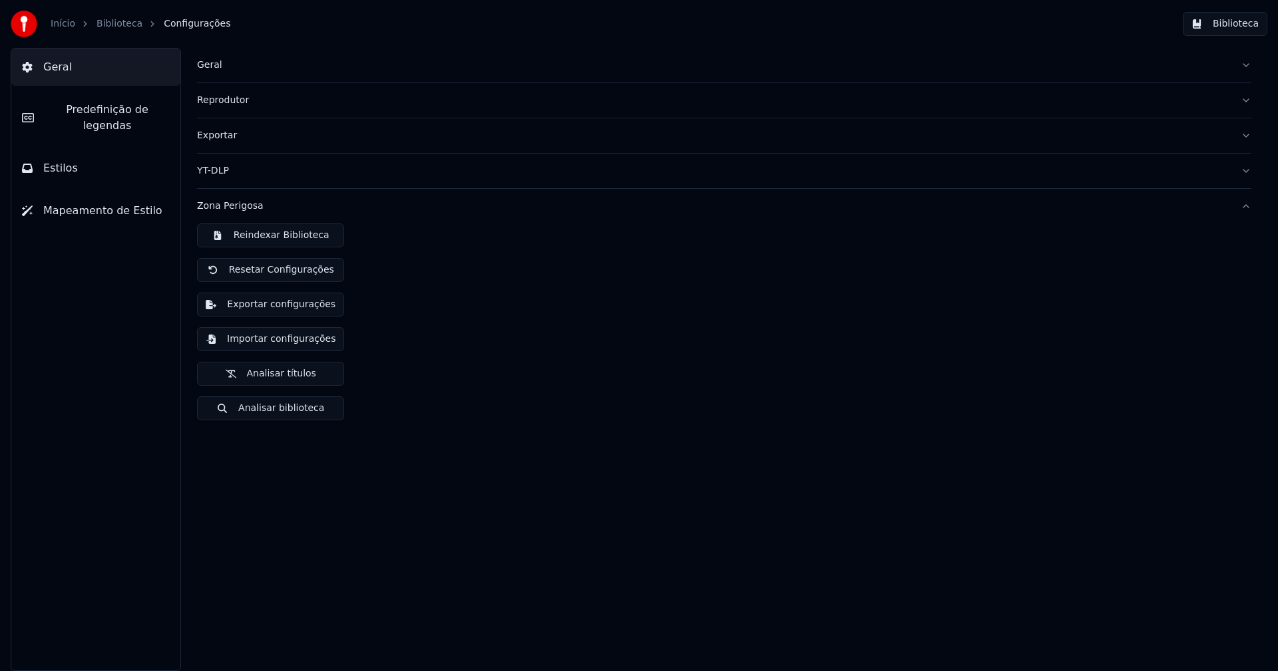
click at [276, 304] on button "Exportar configurações" at bounding box center [270, 305] width 147 height 24
click at [1246, 29] on button "Biblioteca" at bounding box center [1225, 24] width 85 height 24
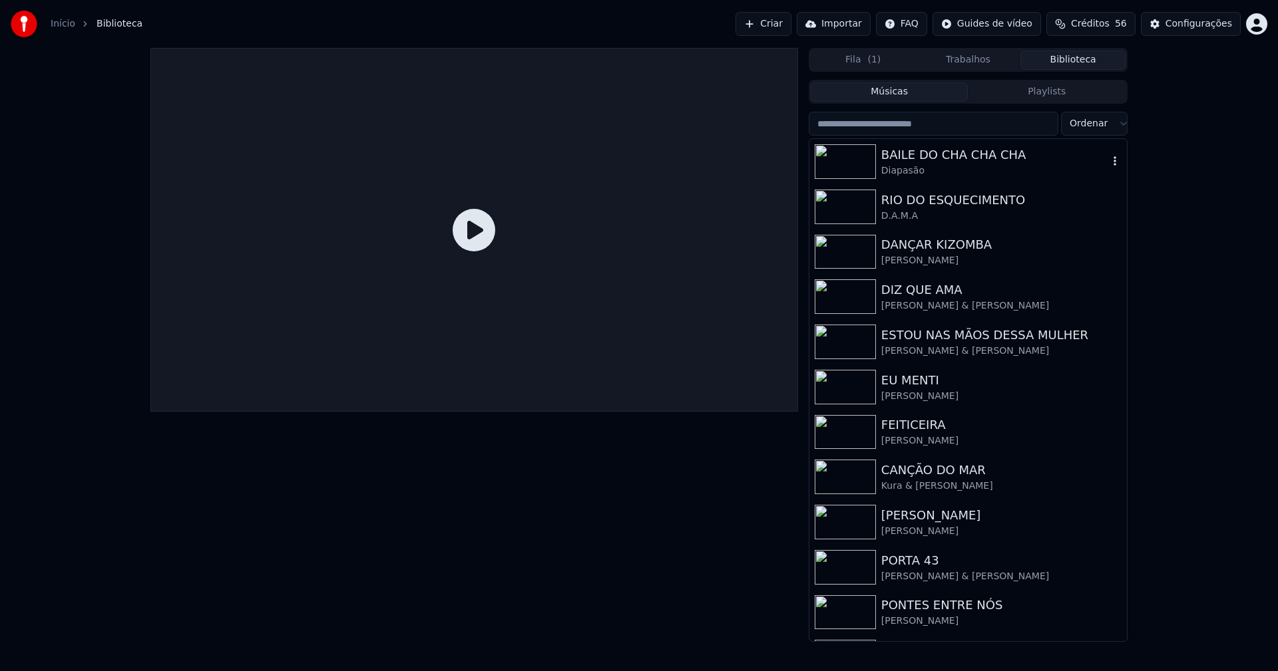
click at [966, 151] on div "BAILE DO CHA CHA CHA" at bounding box center [994, 155] width 227 height 19
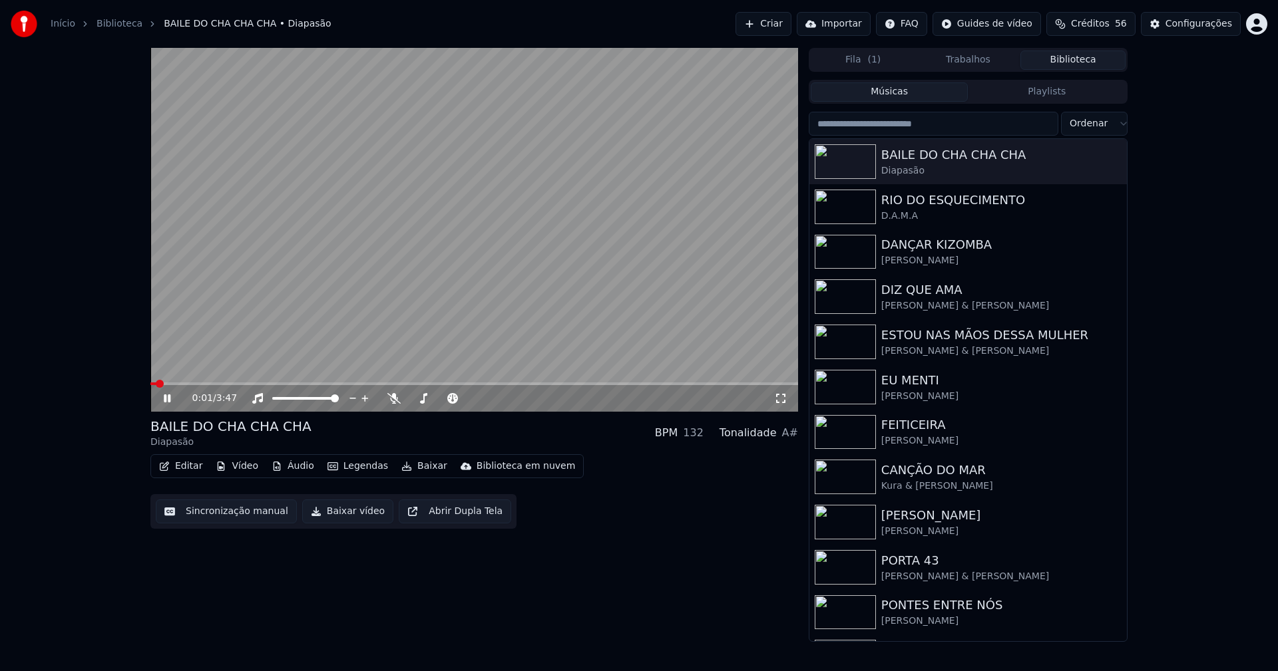
click at [167, 401] on icon at bounding box center [176, 398] width 31 height 11
click at [342, 511] on button "Baixar vídeo" at bounding box center [347, 512] width 91 height 24
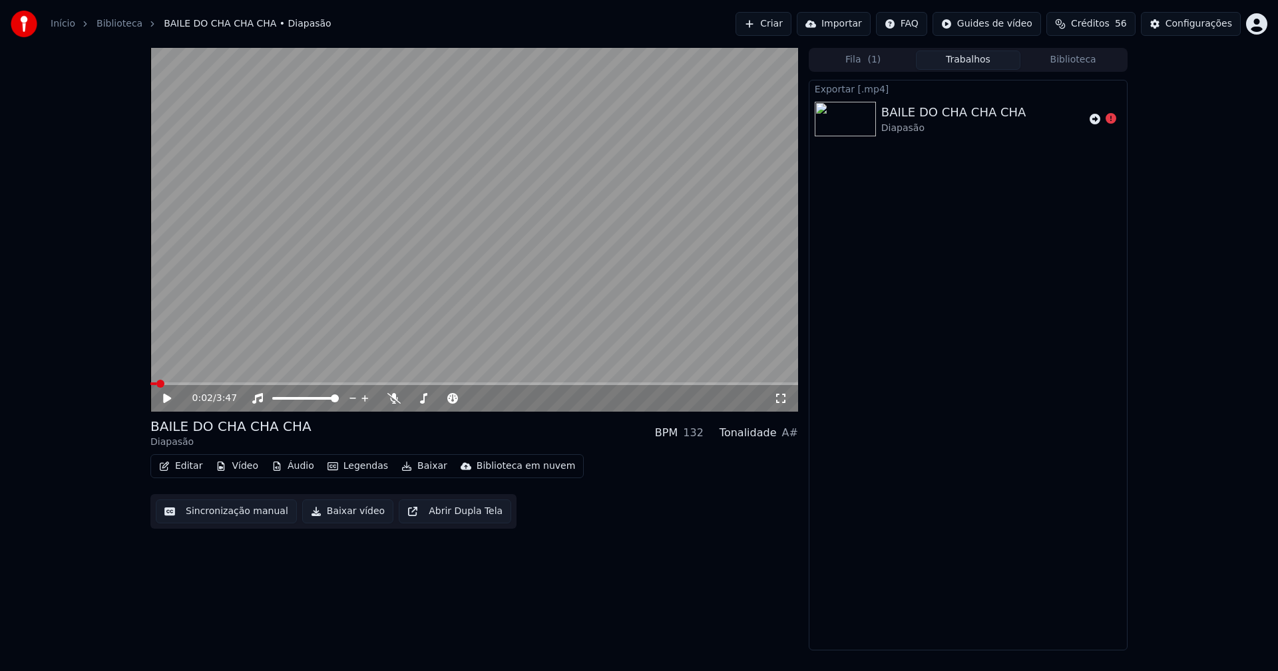
click at [1096, 56] on button "Biblioteca" at bounding box center [1072, 60] width 105 height 19
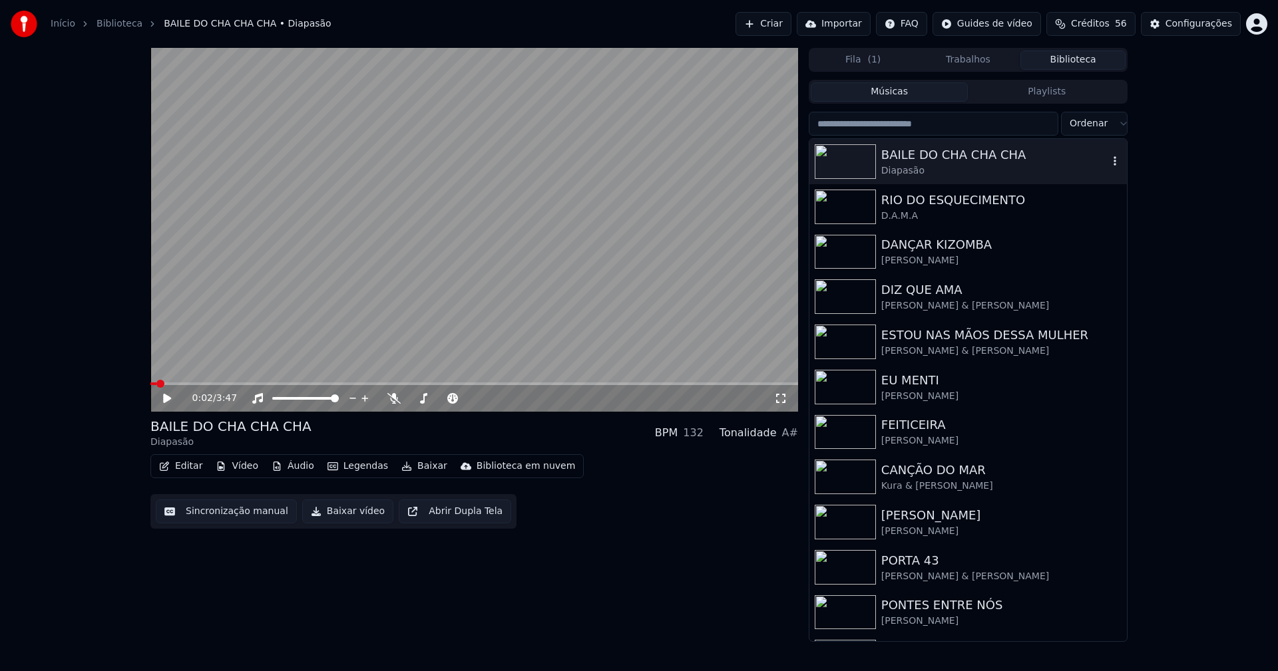
click at [949, 156] on div "BAILE DO CHA CHA CHA" at bounding box center [994, 155] width 227 height 19
click at [956, 161] on div "BAILE DO CHA CHA CHA" at bounding box center [994, 155] width 227 height 19
click at [928, 213] on div "D.A.M.A" at bounding box center [994, 216] width 227 height 13
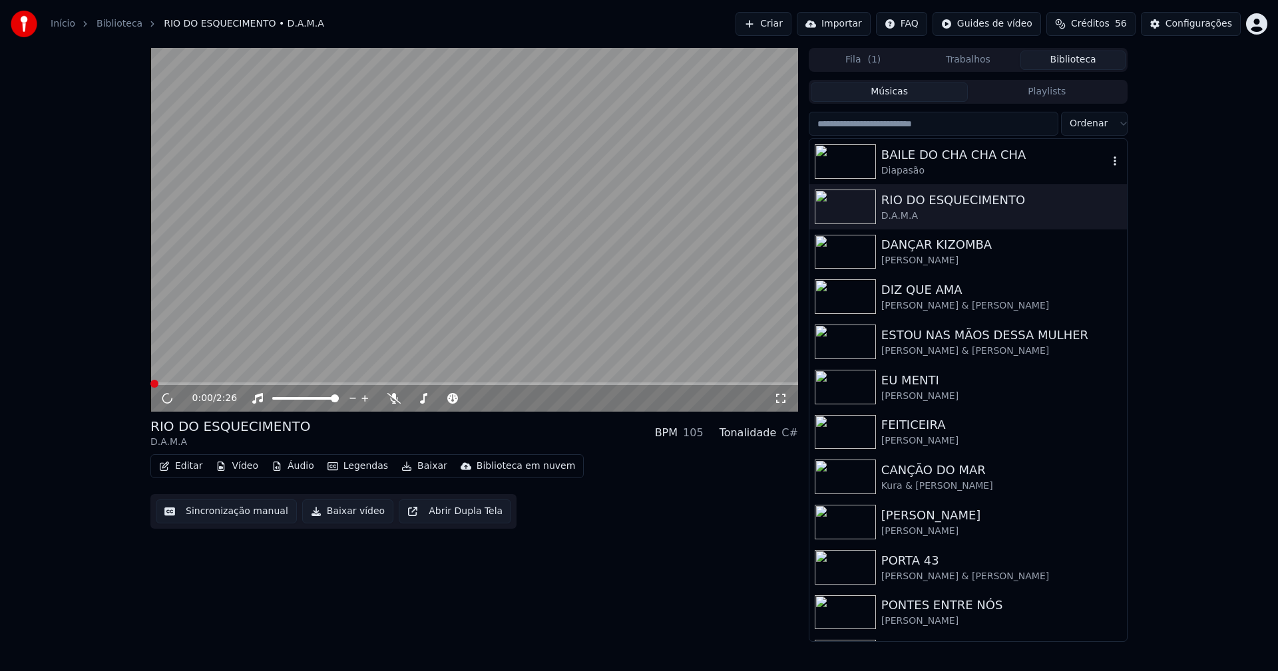
click at [936, 156] on div "BAILE DO CHA CHA CHA" at bounding box center [994, 155] width 227 height 19
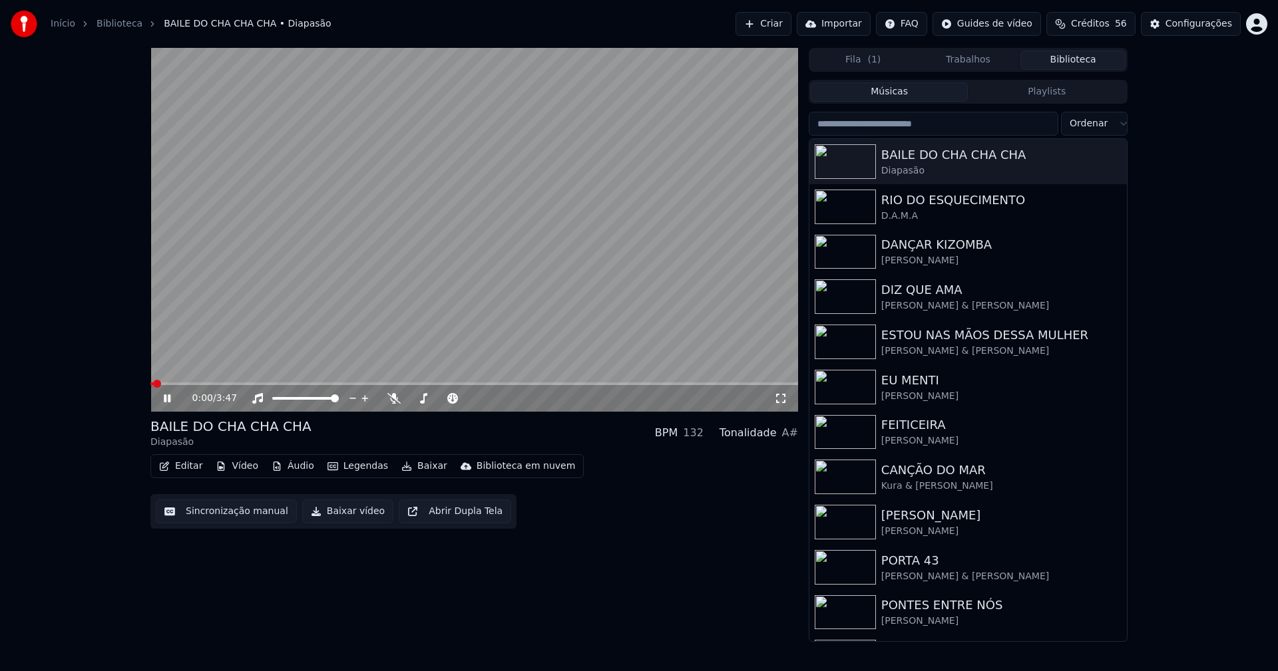
click at [167, 399] on icon at bounding box center [176, 398] width 31 height 11
click at [355, 514] on button "Baixar vídeo" at bounding box center [347, 512] width 91 height 24
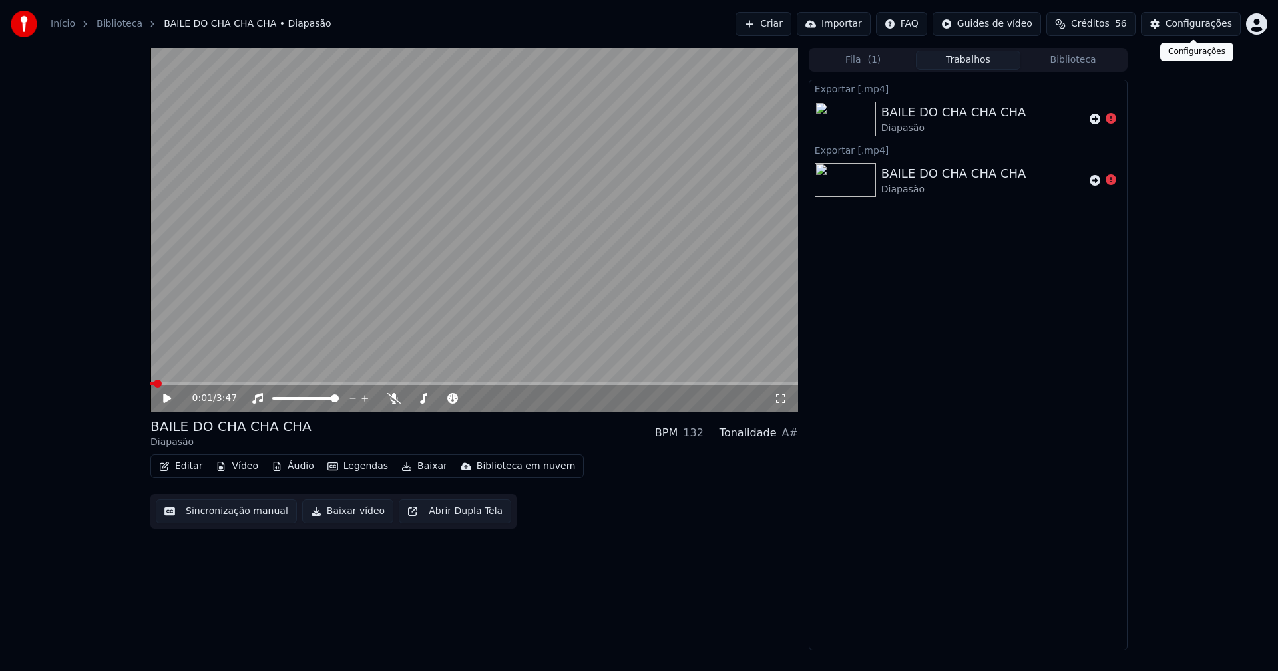
click at [1207, 24] on div "Configurações" at bounding box center [1198, 23] width 67 height 13
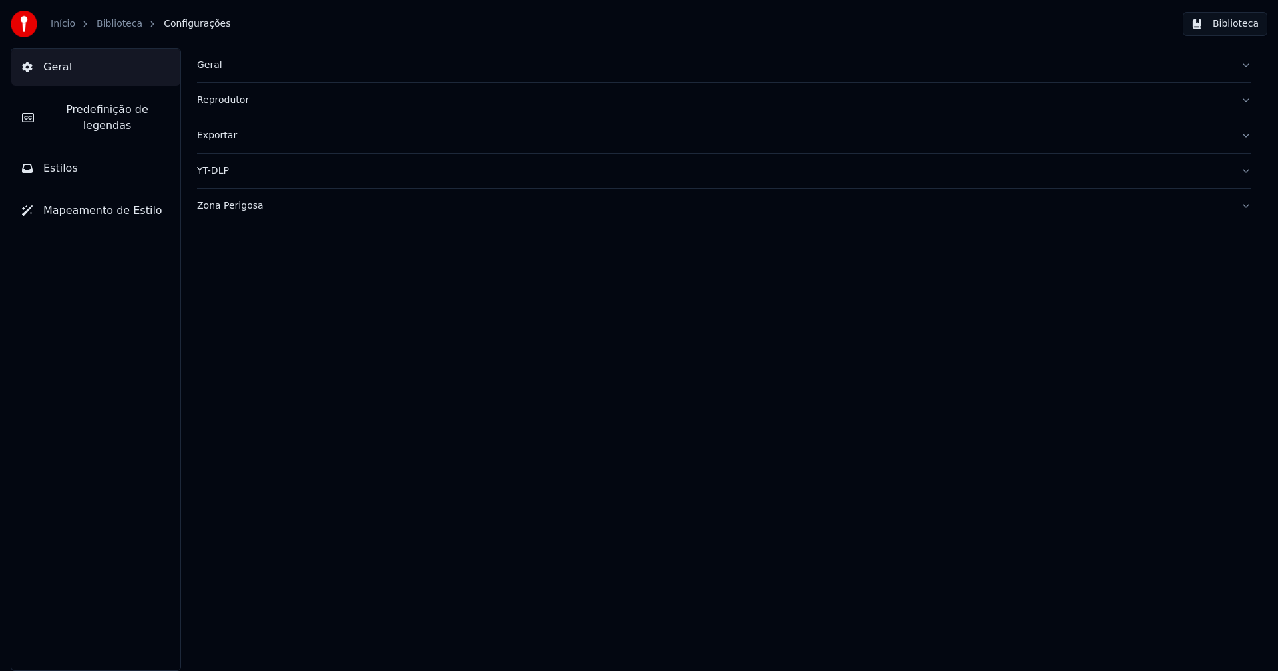
click at [220, 138] on div "Exportar" at bounding box center [713, 135] width 1033 height 13
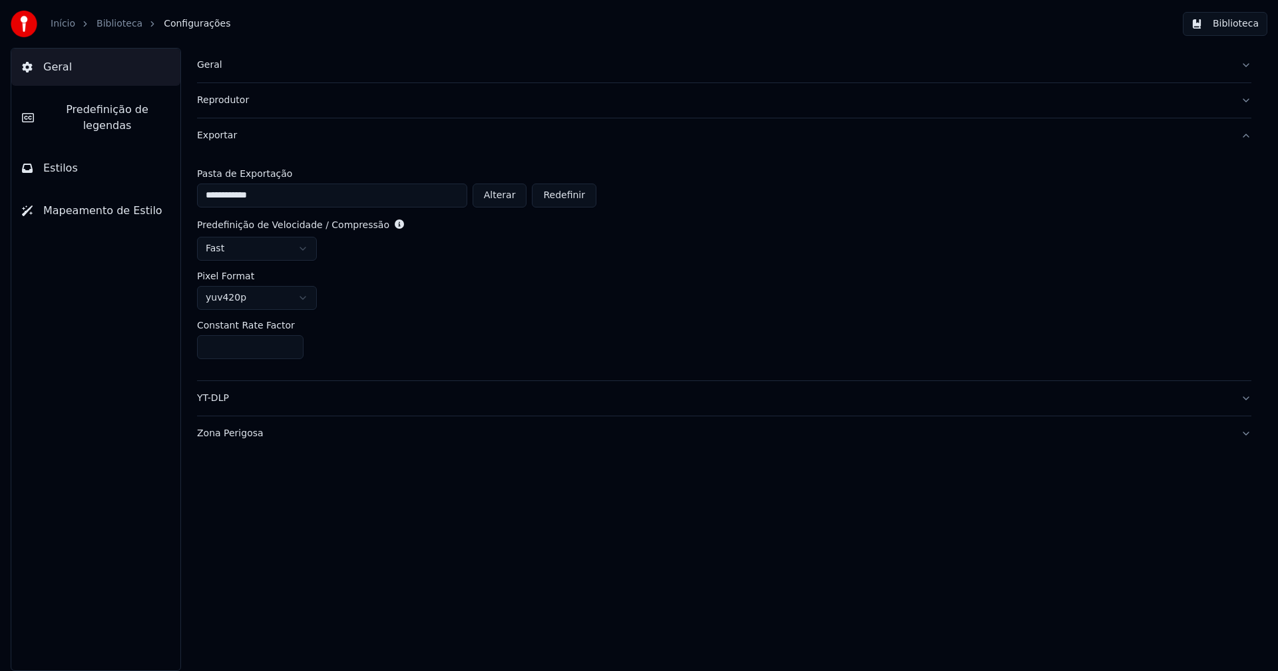
click at [303, 301] on html "**********" at bounding box center [639, 335] width 1278 height 671
click at [512, 198] on button "Alterar" at bounding box center [499, 196] width 55 height 24
click at [1234, 25] on button "Biblioteca" at bounding box center [1225, 24] width 85 height 24
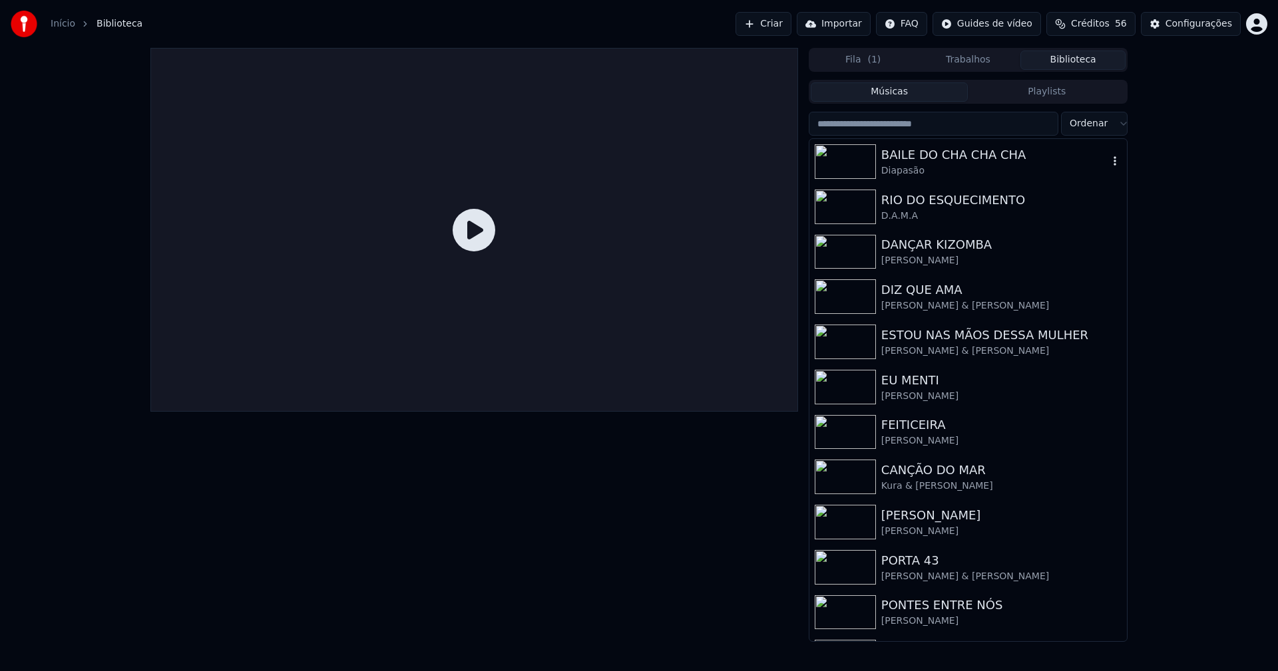
click at [986, 152] on div "BAILE DO CHA CHA CHA" at bounding box center [994, 155] width 227 height 19
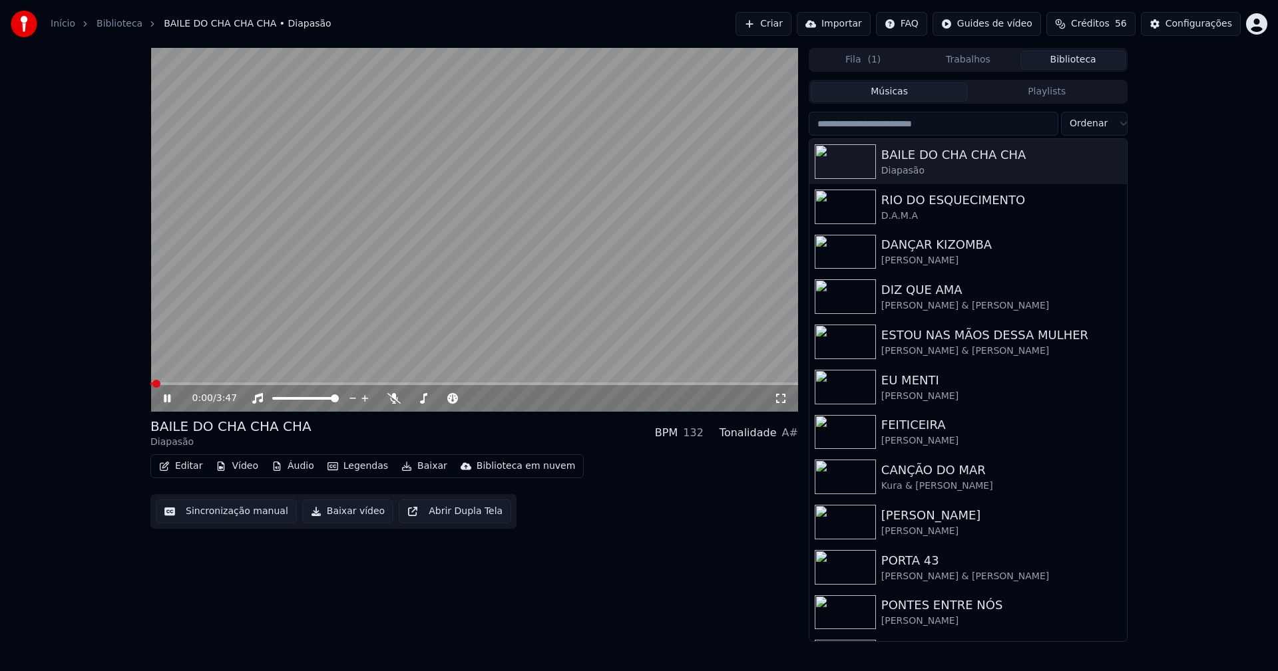
click at [331, 513] on button "Baixar vídeo" at bounding box center [347, 512] width 91 height 24
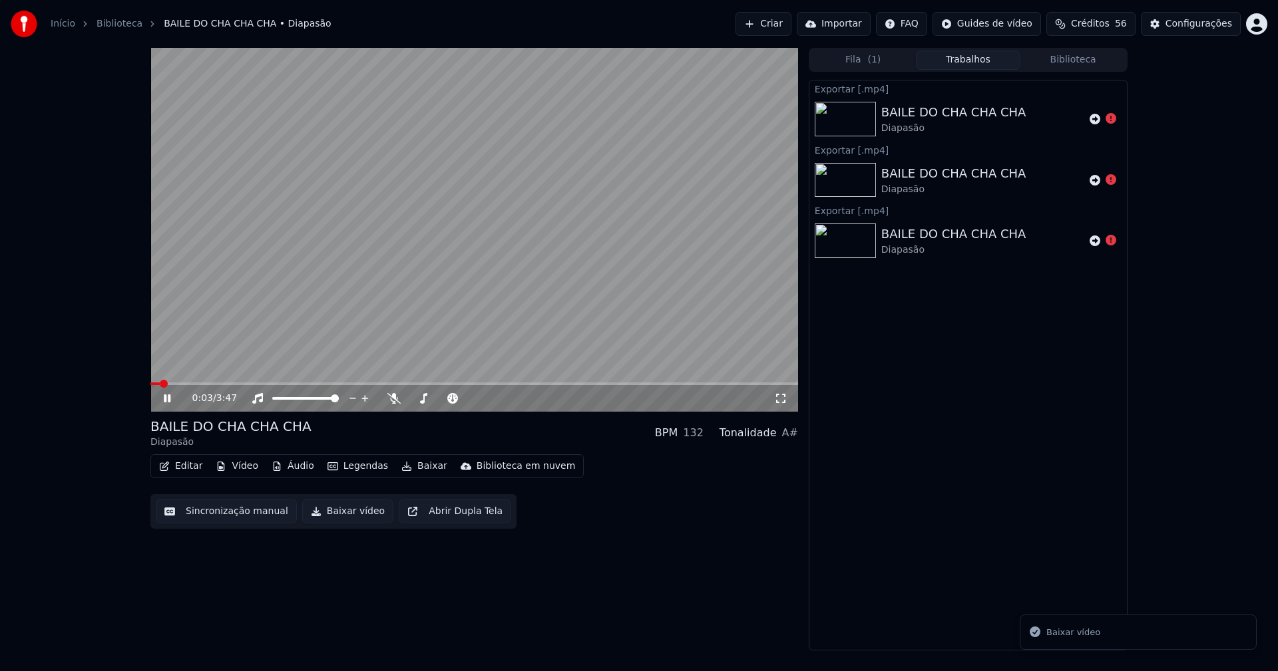
drag, startPoint x: 164, startPoint y: 403, endPoint x: 318, endPoint y: 297, distance: 187.6
click at [168, 401] on icon at bounding box center [176, 398] width 31 height 11
click at [1201, 24] on div "Configurações" at bounding box center [1198, 23] width 67 height 13
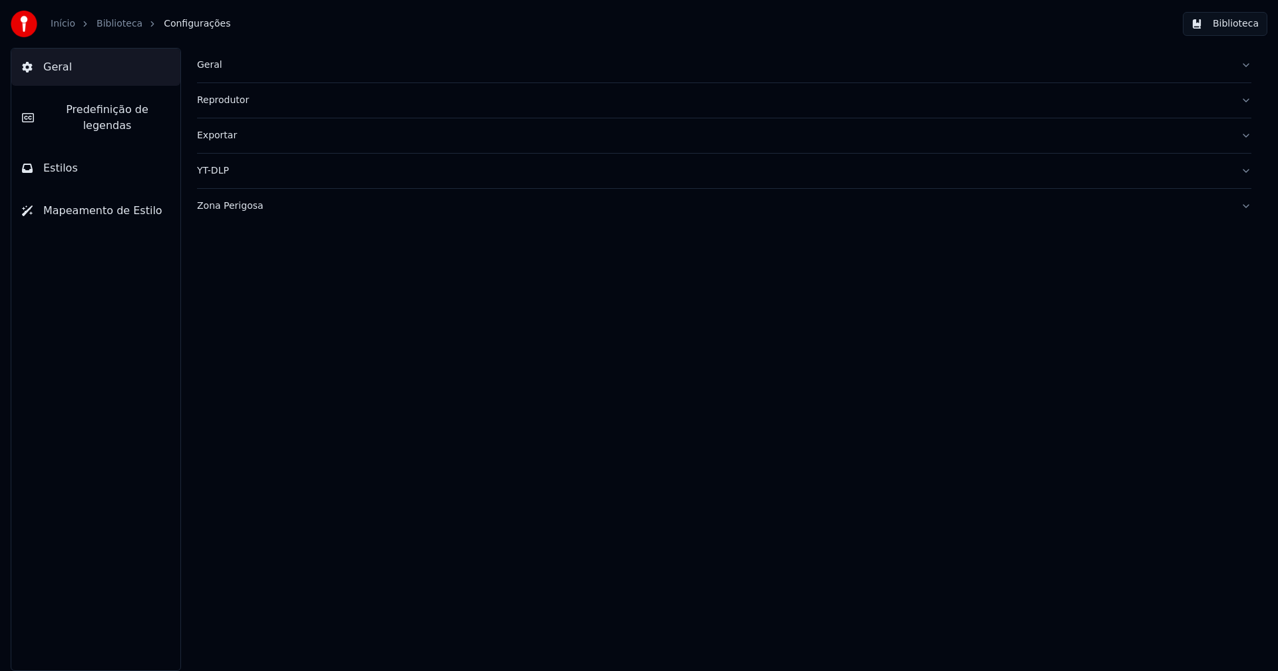
click at [220, 211] on div "Zona Perigosa" at bounding box center [713, 206] width 1033 height 13
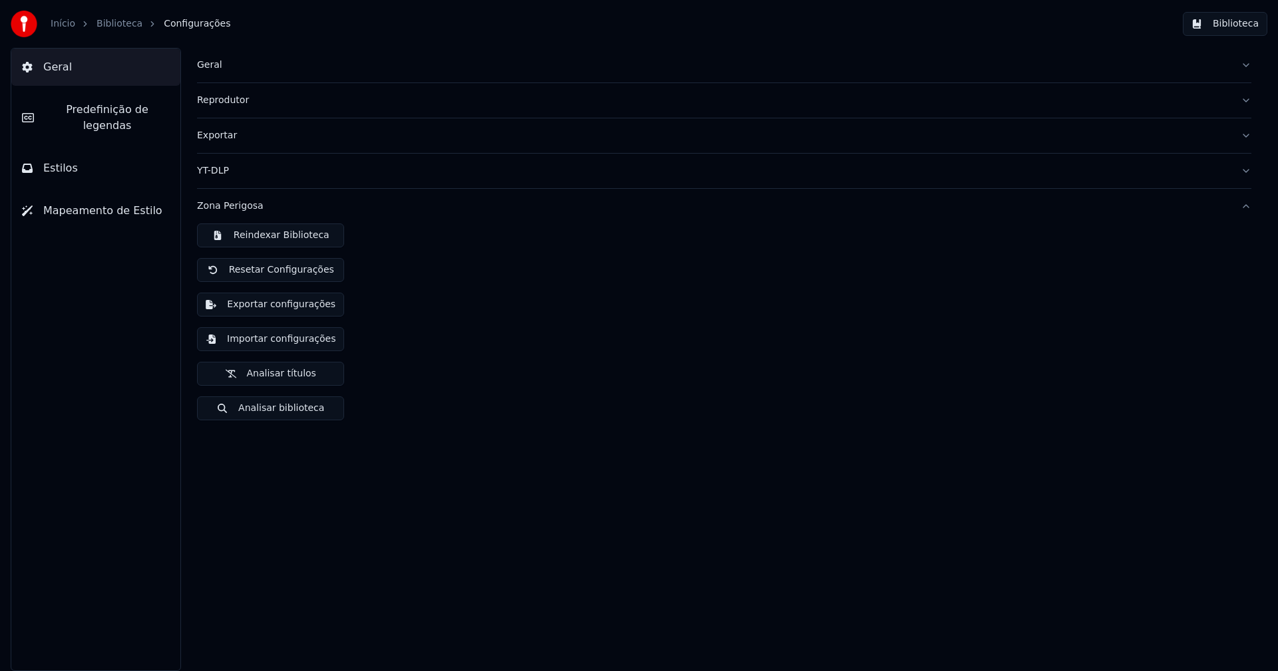
click at [259, 343] on button "Importar configurações" at bounding box center [270, 339] width 147 height 24
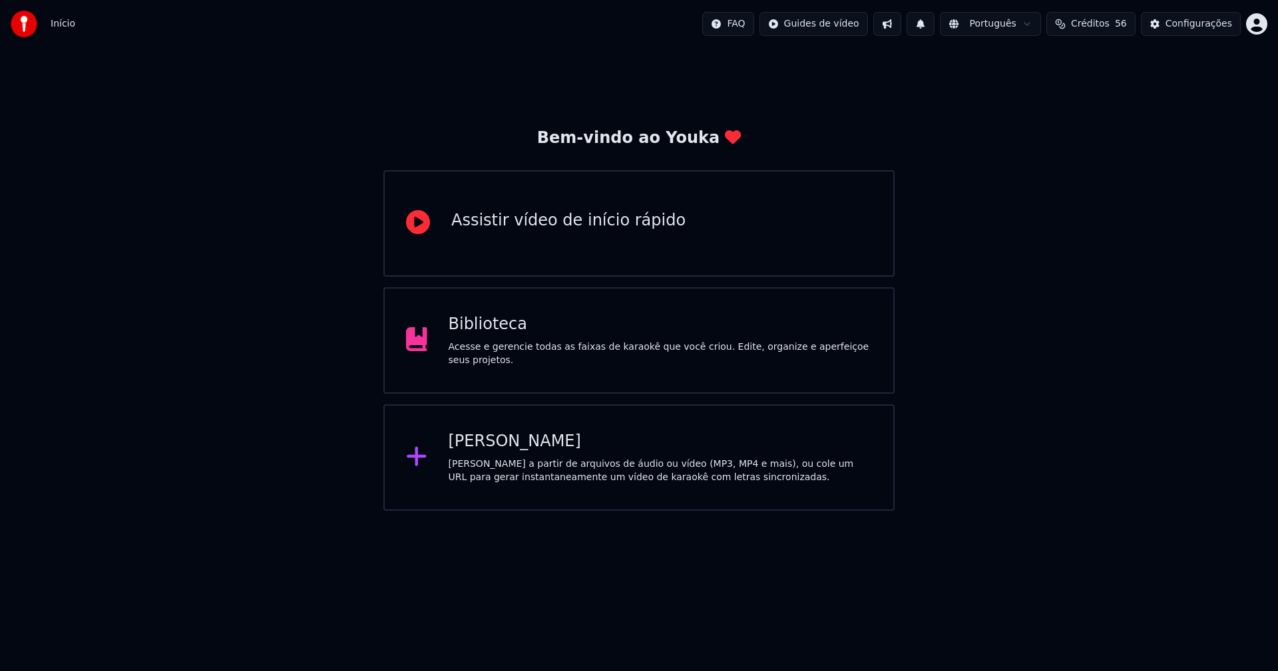
click at [486, 335] on div "Biblioteca" at bounding box center [661, 324] width 424 height 21
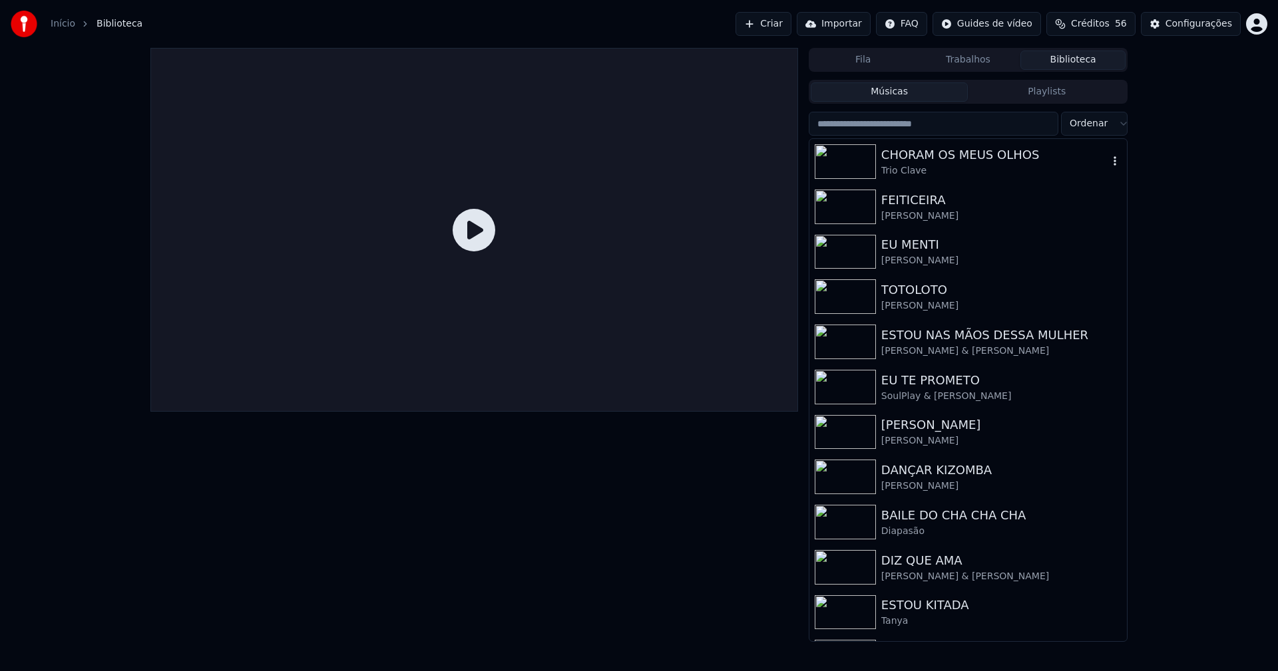
click at [948, 150] on div "CHORAM OS MEUS OLHOS" at bounding box center [994, 155] width 227 height 19
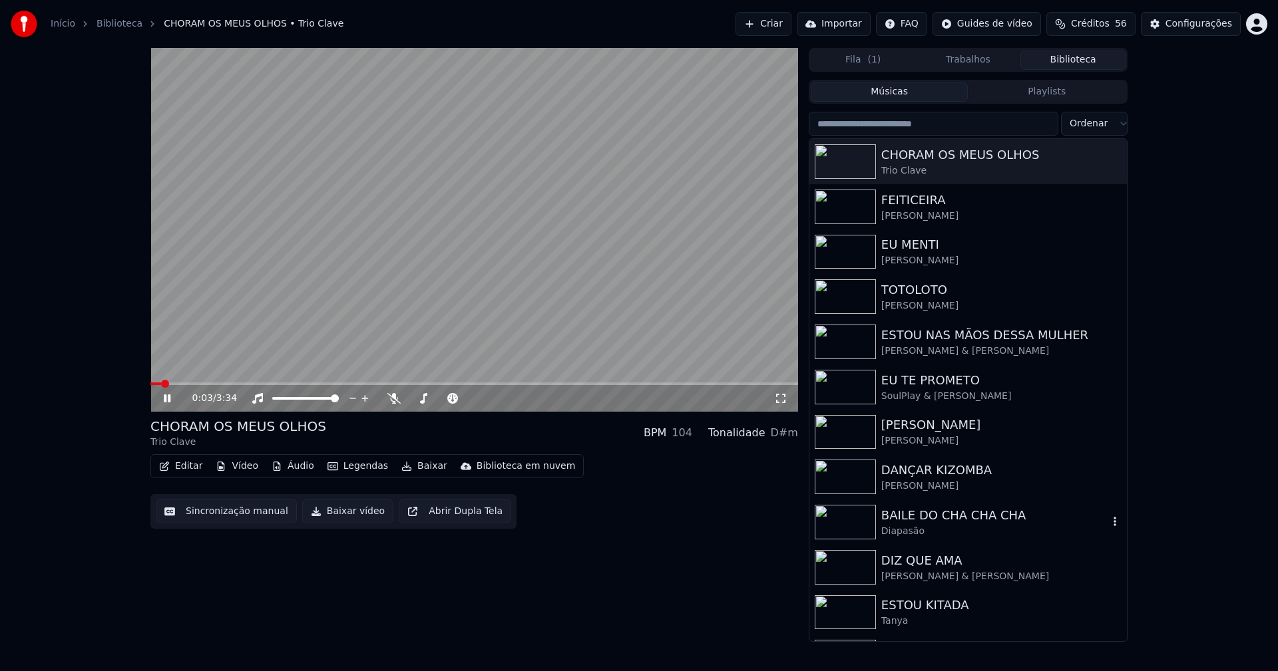
click at [938, 515] on div "BAILE DO CHA CHA CHA" at bounding box center [994, 515] width 227 height 19
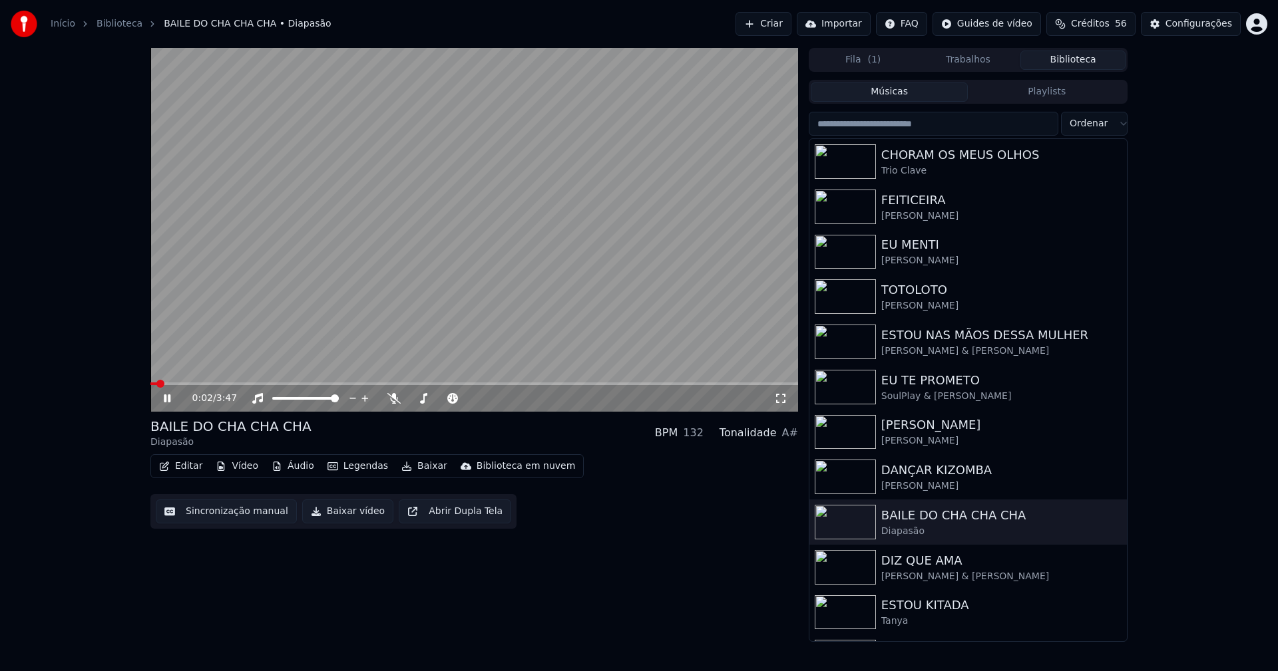
click at [781, 395] on icon at bounding box center [780, 398] width 13 height 11
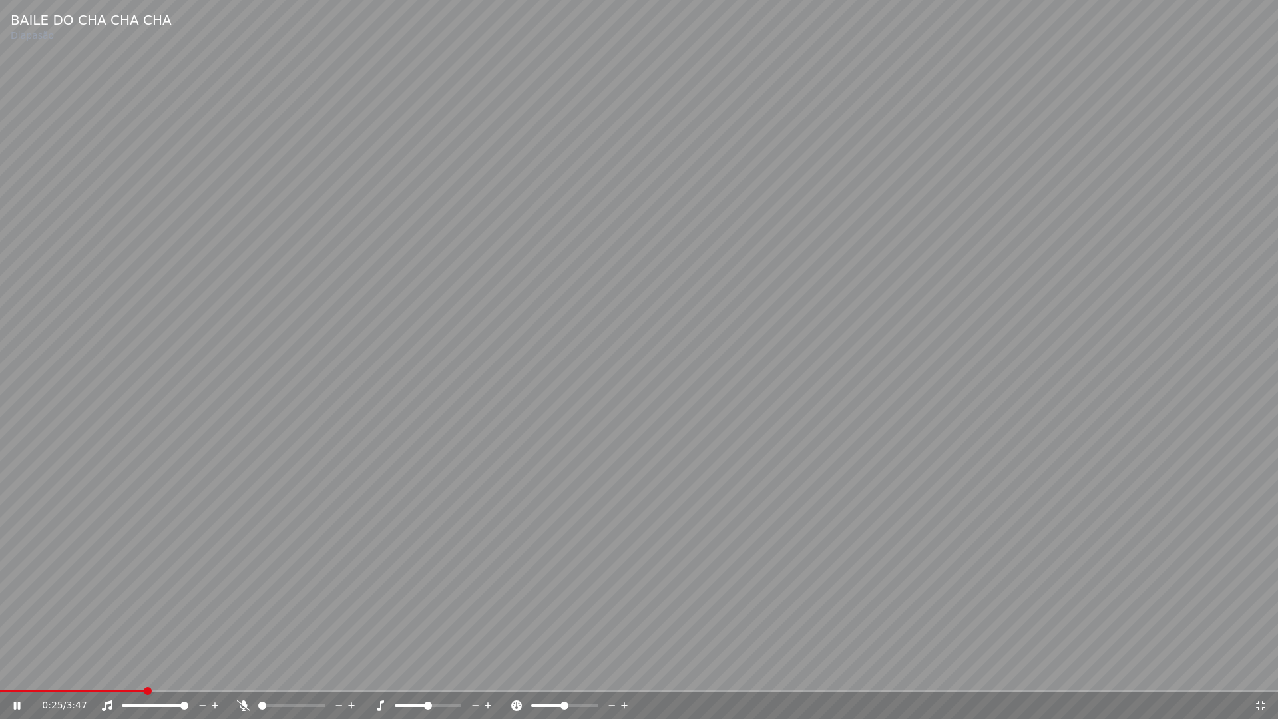
click at [1261, 671] on icon at bounding box center [1260, 705] width 13 height 11
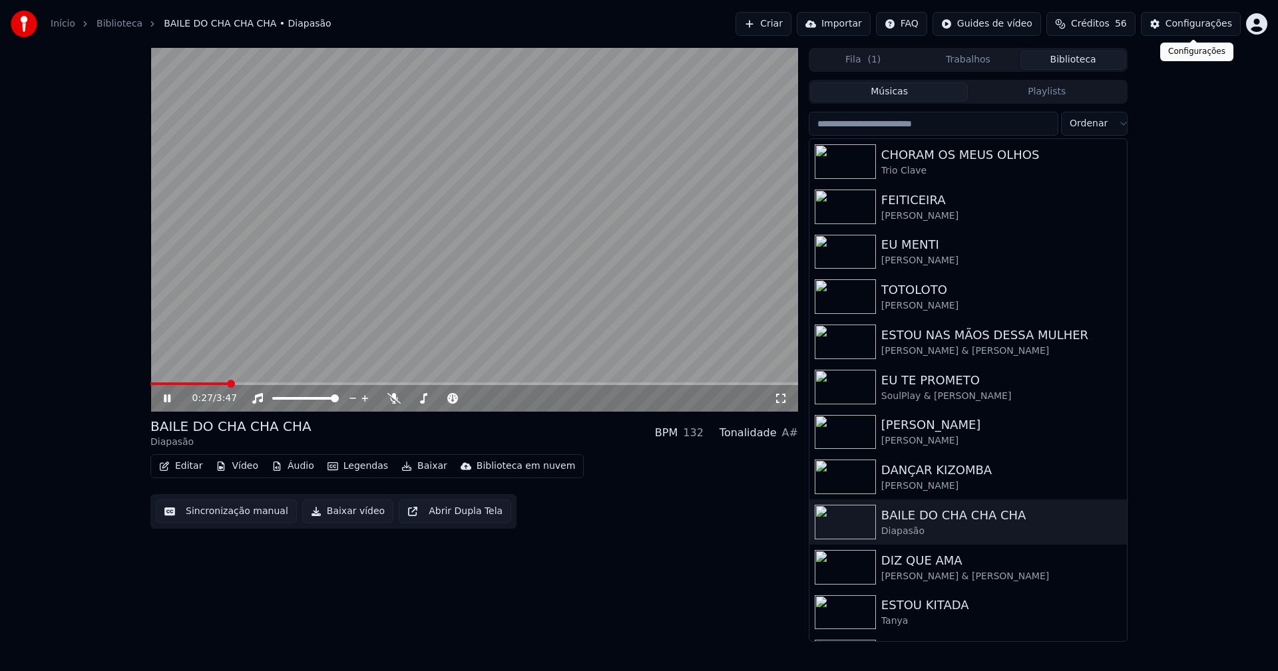
click at [1195, 23] on div "Configurações" at bounding box center [1198, 23] width 67 height 13
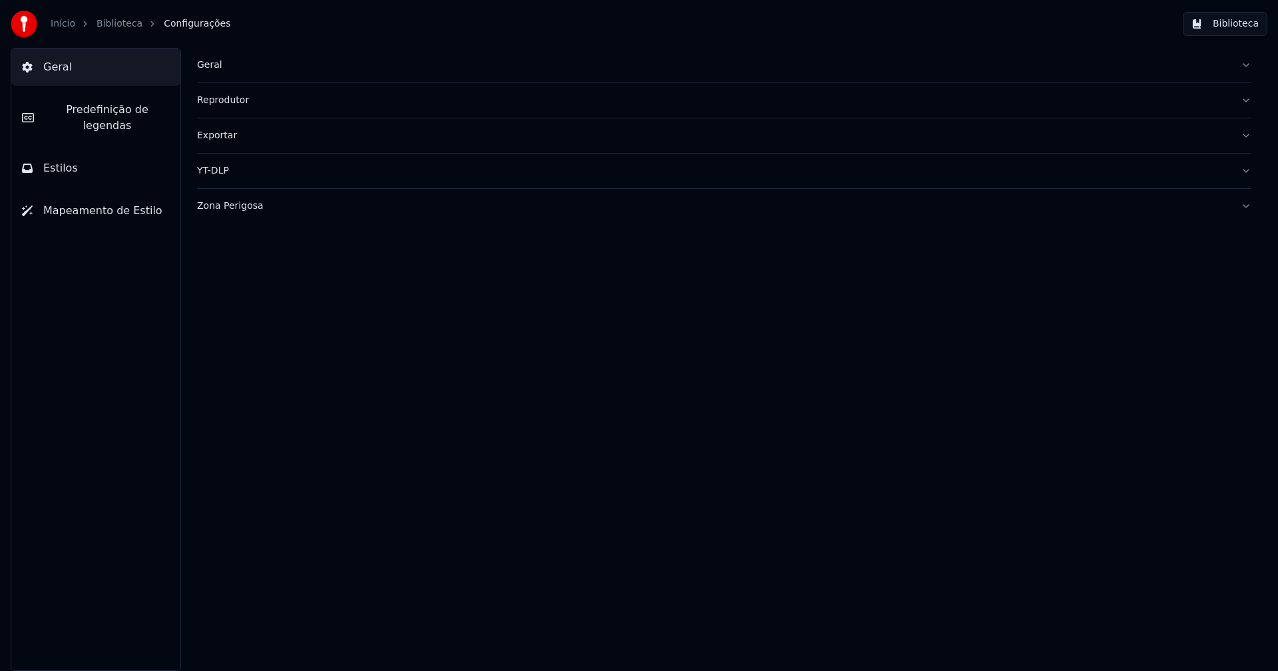
click at [94, 150] on button "Estilos" at bounding box center [95, 168] width 169 height 37
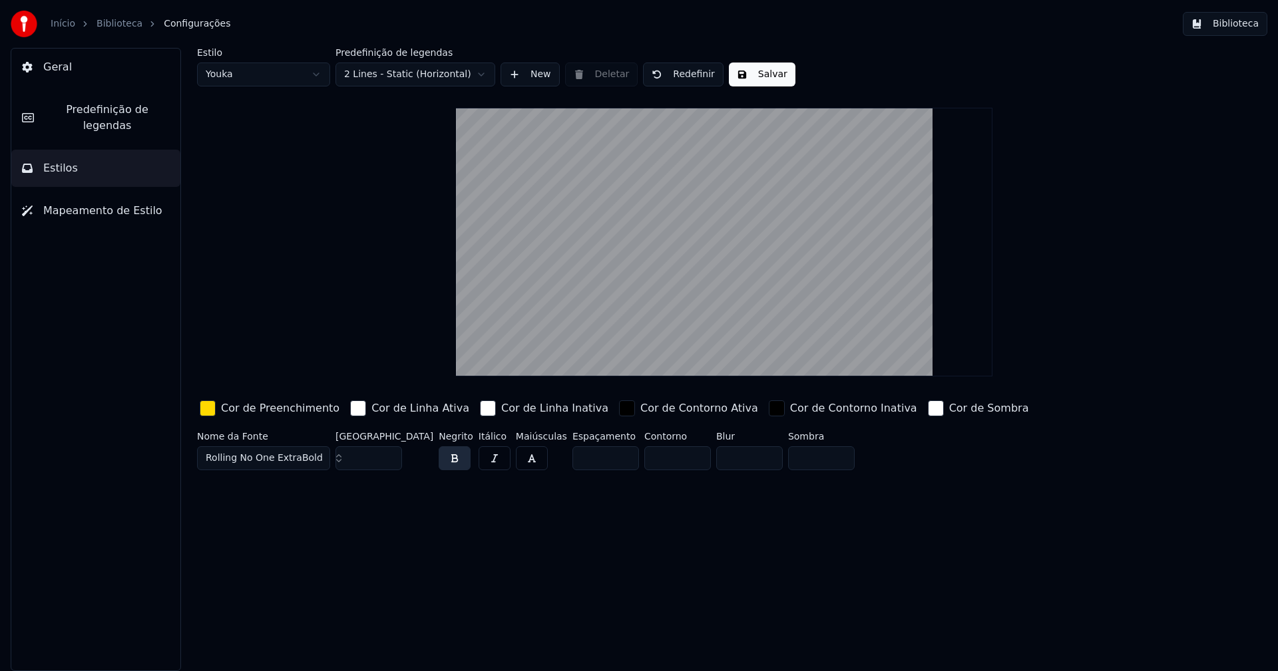
click at [389, 459] on input "***" at bounding box center [368, 459] width 67 height 24
type input "***"
click at [389, 460] on input "***" at bounding box center [368, 459] width 67 height 24
type input "*"
click at [670, 463] on input "*" at bounding box center [677, 459] width 67 height 24
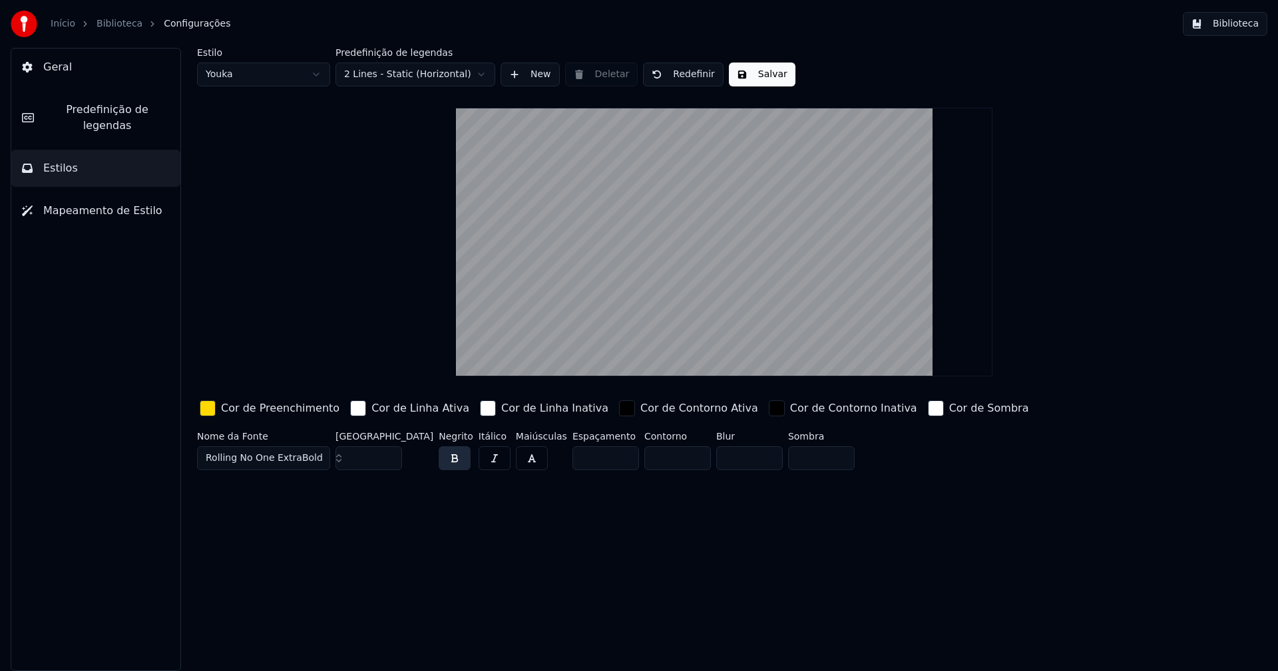
click at [759, 75] on button "Salvar" at bounding box center [762, 75] width 67 height 24
click at [255, 76] on html "Início Biblioteca Configurações Biblioteca Geral Predefinição de legendas Estil…" at bounding box center [639, 335] width 1278 height 671
type input "**"
type input "*"
click at [670, 462] on input "*" at bounding box center [677, 459] width 67 height 24
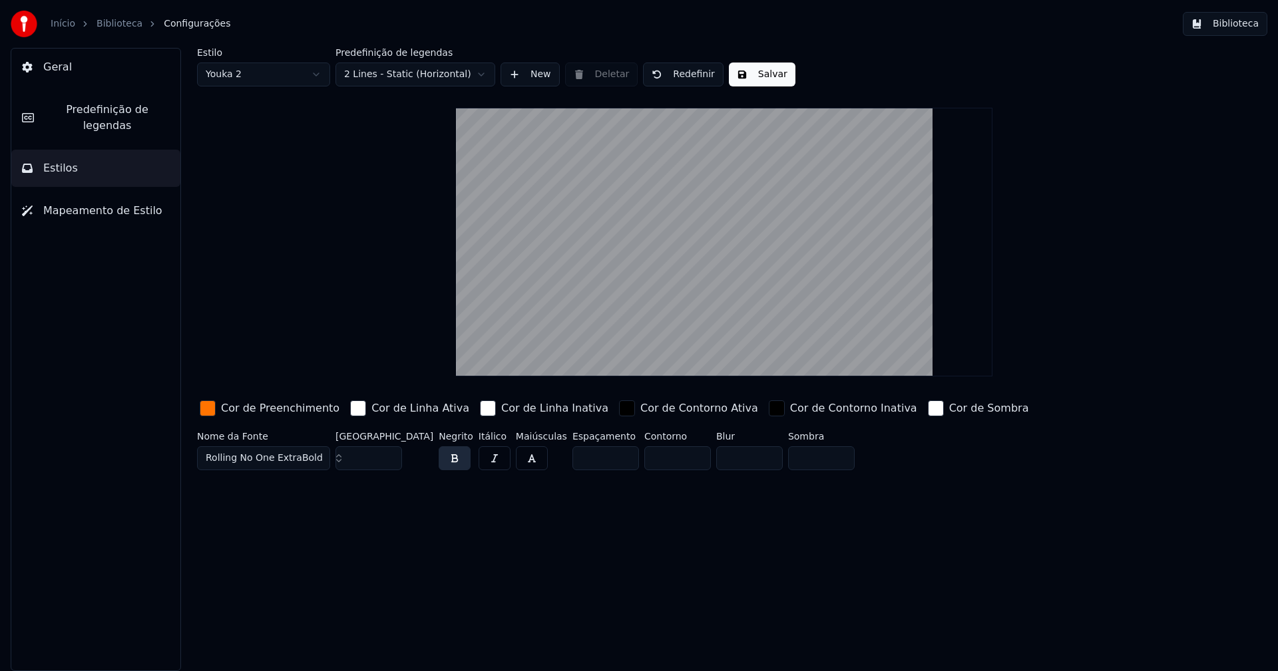
click at [753, 77] on button "Salvar" at bounding box center [762, 75] width 67 height 24
click at [258, 77] on html "Início Biblioteca Configurações Biblioteca Geral Predefinição de legendas Estil…" at bounding box center [639, 335] width 1278 height 671
type input "***"
click at [125, 112] on span "Predefinição de legendas" at bounding box center [107, 118] width 125 height 32
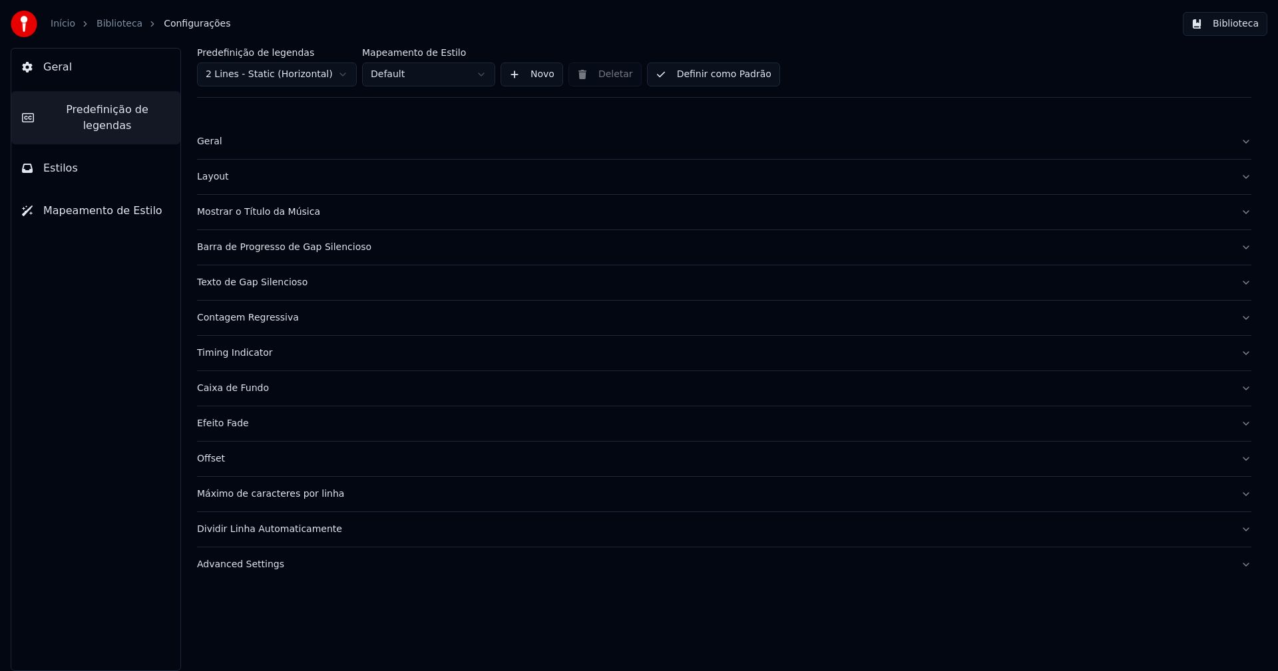
click at [291, 244] on div "Barra de Progresso de Gap Silencioso" at bounding box center [713, 247] width 1033 height 13
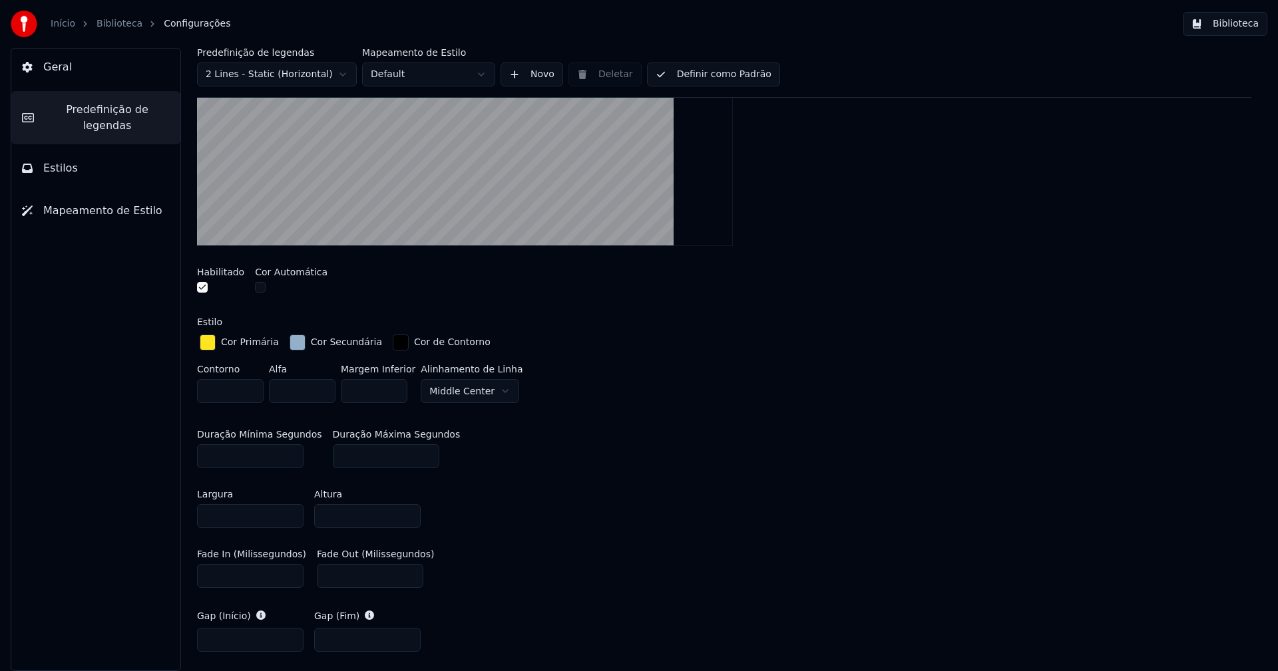
scroll to position [399, 0]
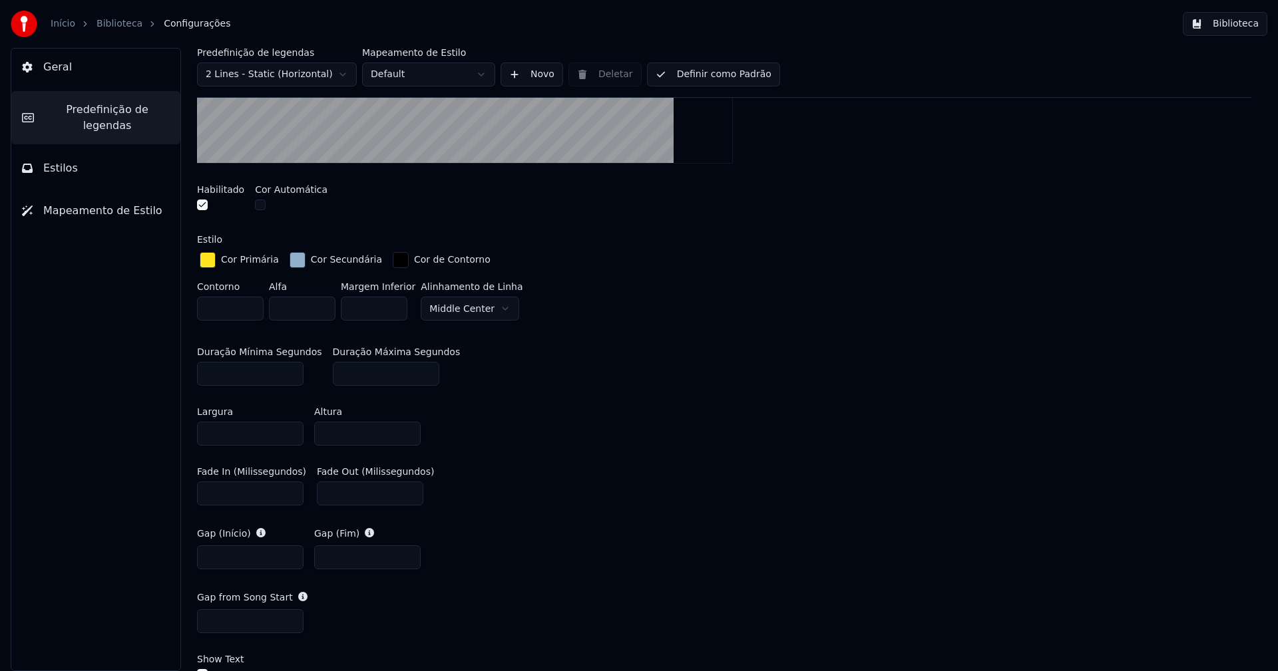
click at [291, 262] on div "button" at bounding box center [297, 260] width 16 height 16
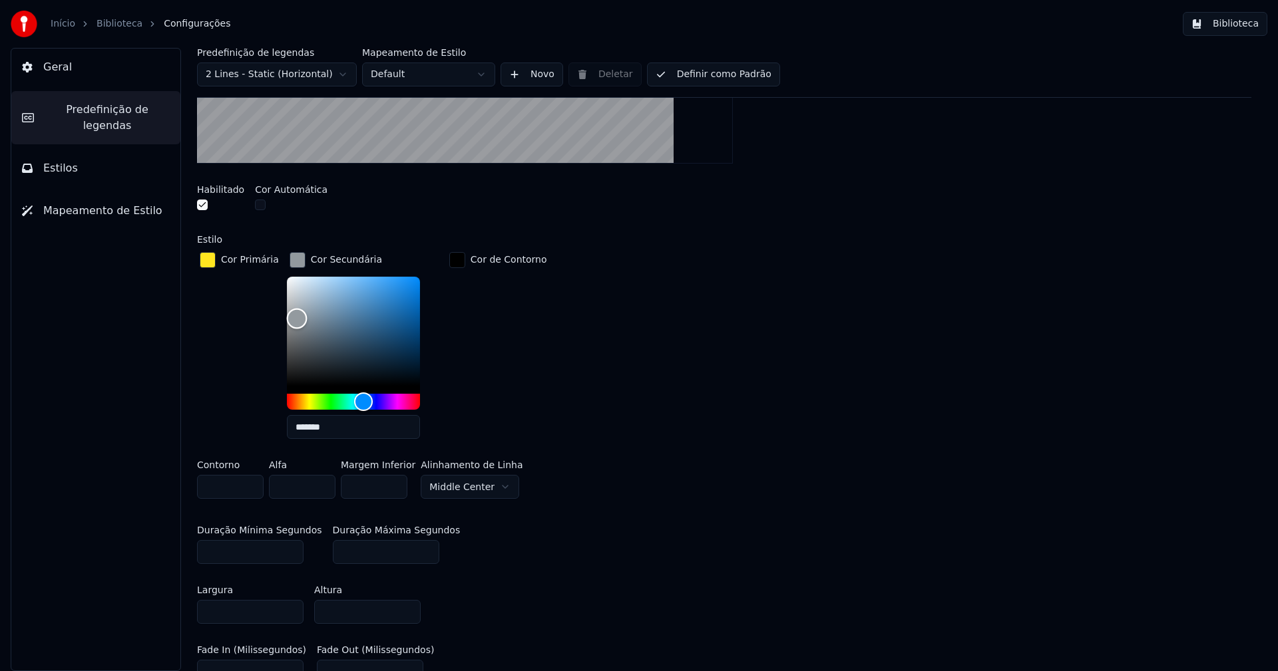
type input "*******"
drag, startPoint x: 316, startPoint y: 301, endPoint x: 290, endPoint y: 317, distance: 30.8
click at [290, 317] on div "Color" at bounding box center [296, 319] width 21 height 21
click at [290, 261] on div "button" at bounding box center [297, 260] width 16 height 16
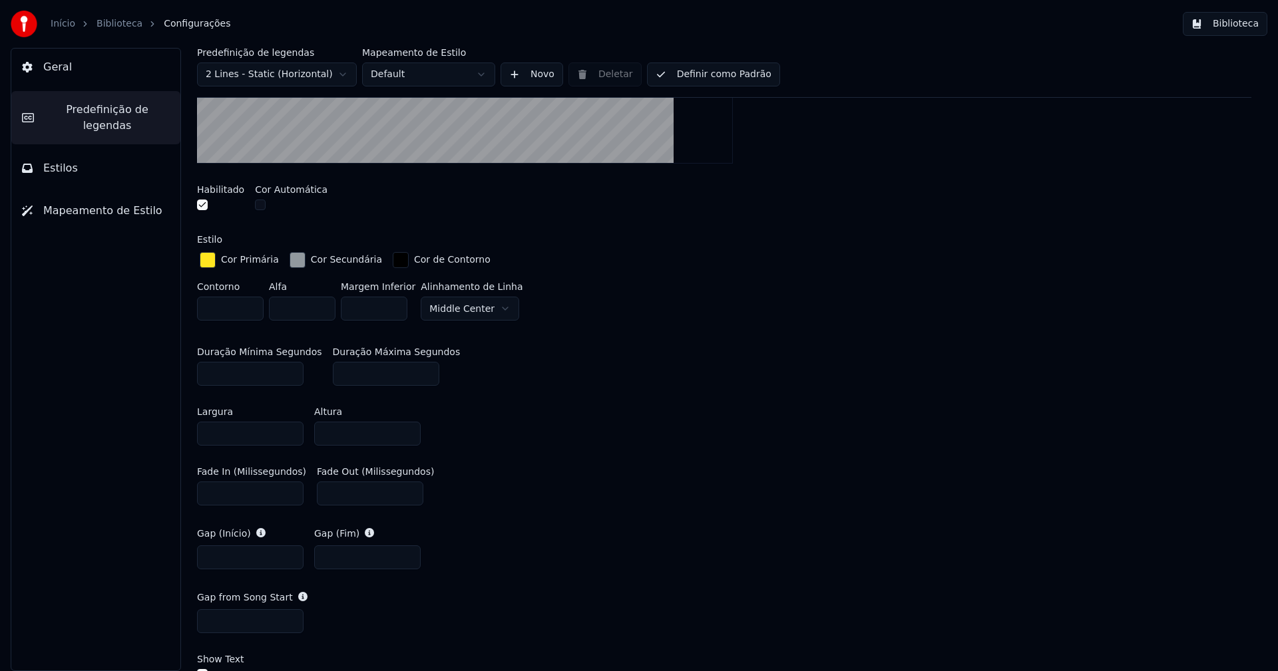
click at [715, 78] on button "Definir como Padrão" at bounding box center [713, 75] width 133 height 24
click at [1234, 29] on button "Biblioteca" at bounding box center [1225, 24] width 85 height 24
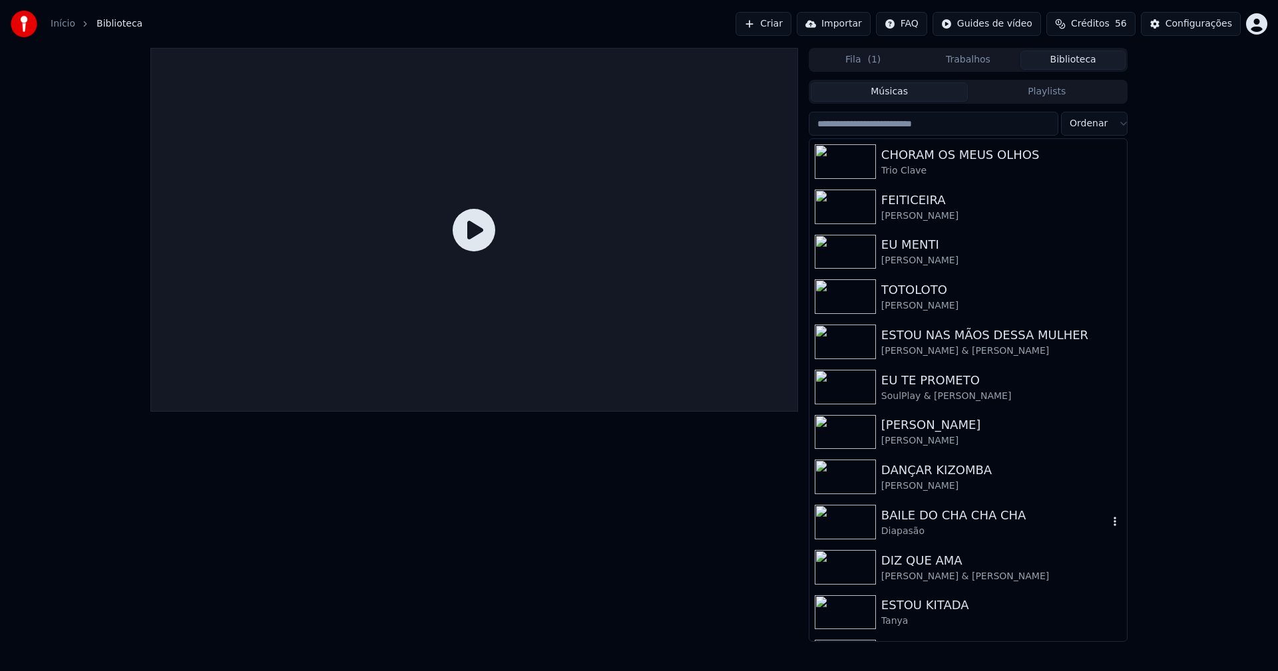
click at [942, 518] on div "BAILE DO CHA CHA CHA" at bounding box center [994, 515] width 227 height 19
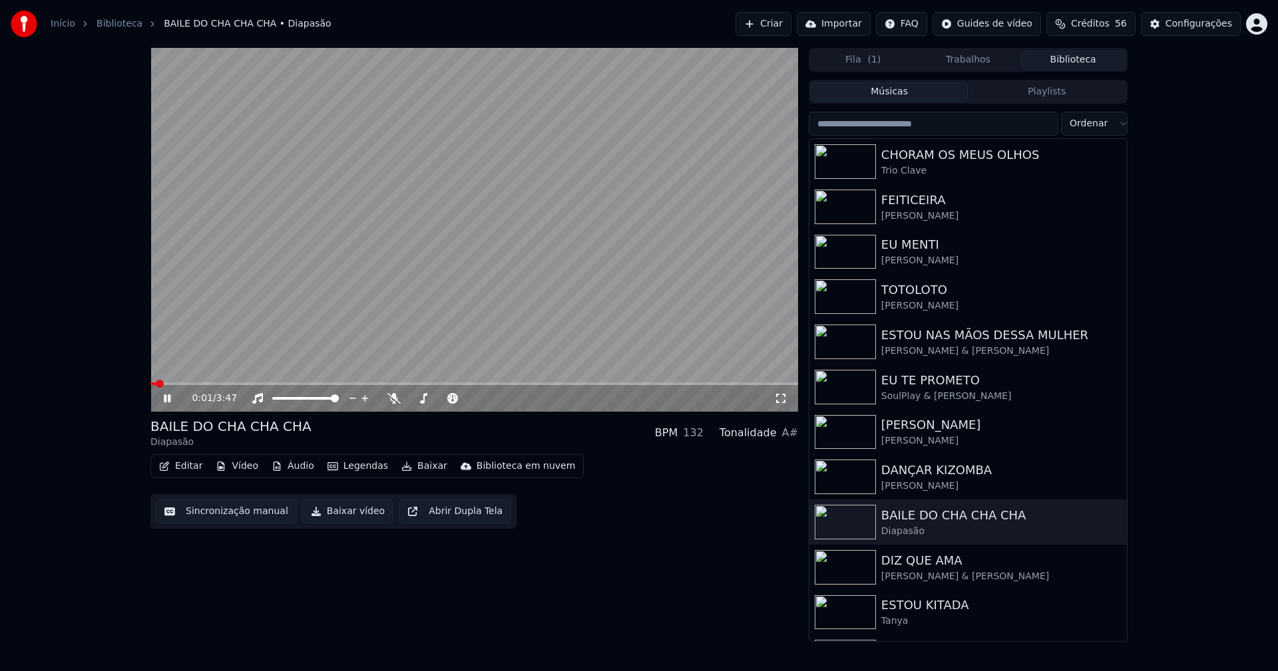
click at [783, 397] on icon at bounding box center [780, 398] width 13 height 11
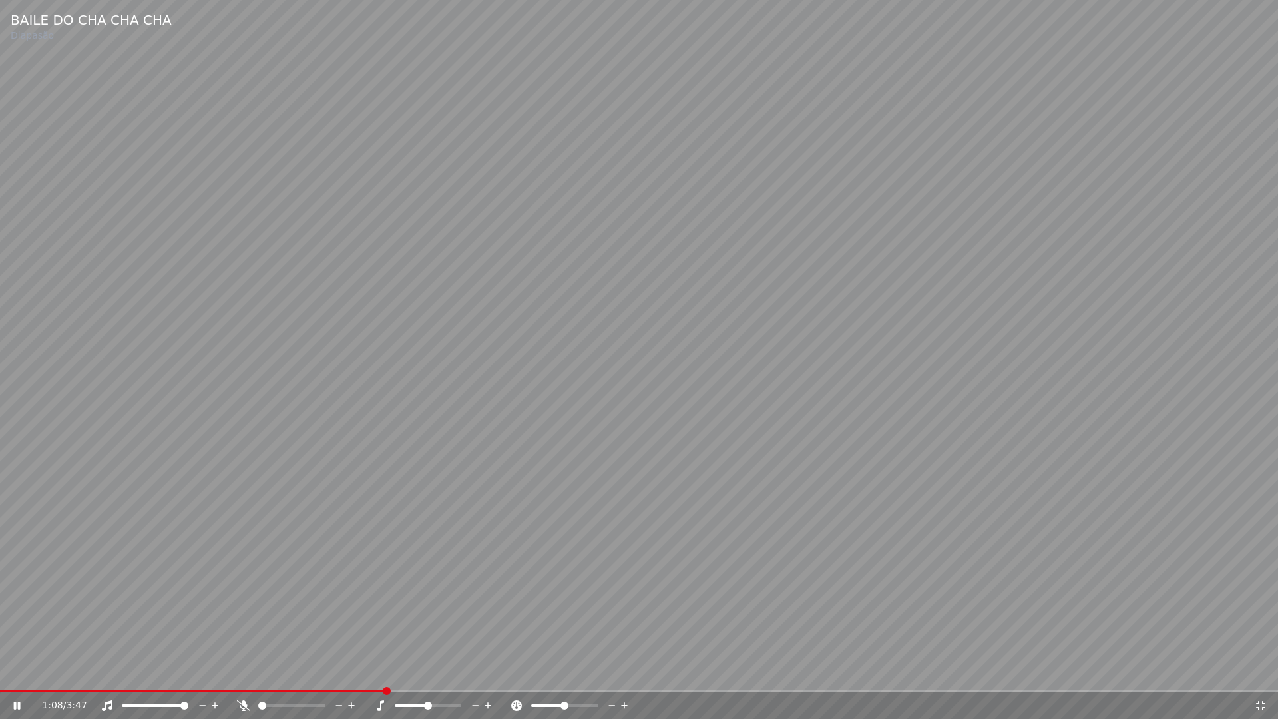
click at [1261, 671] on icon at bounding box center [1260, 705] width 13 height 11
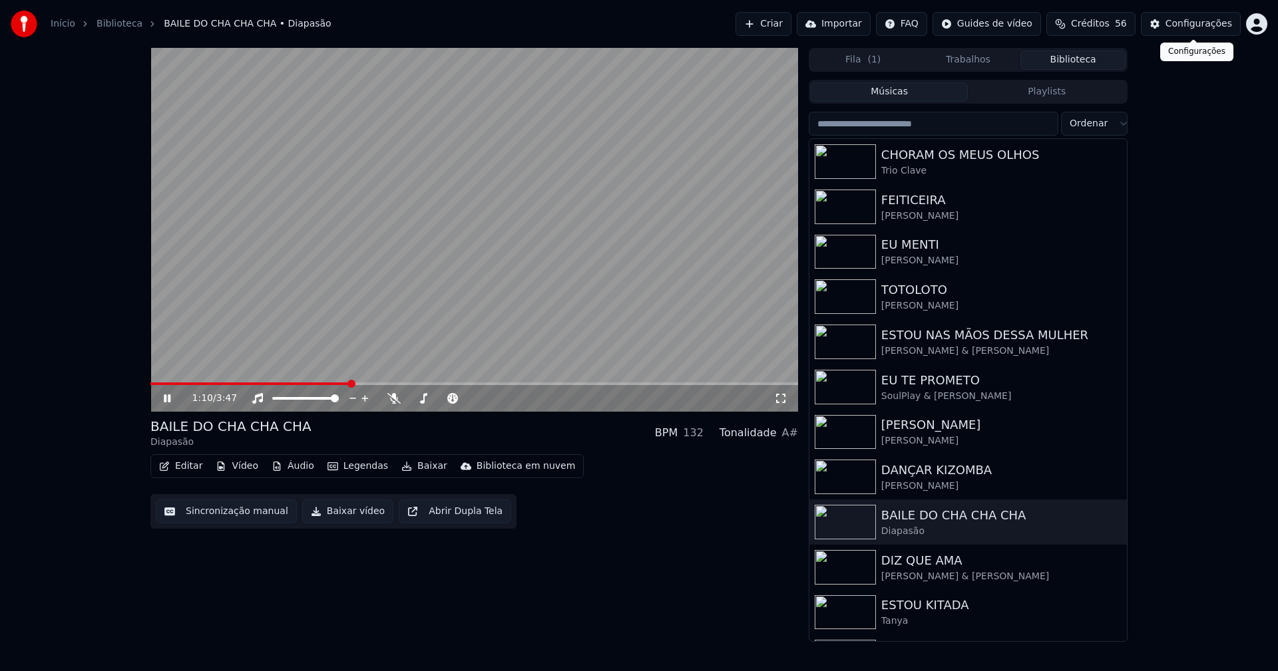
click at [1191, 28] on div "Configurações" at bounding box center [1198, 23] width 67 height 13
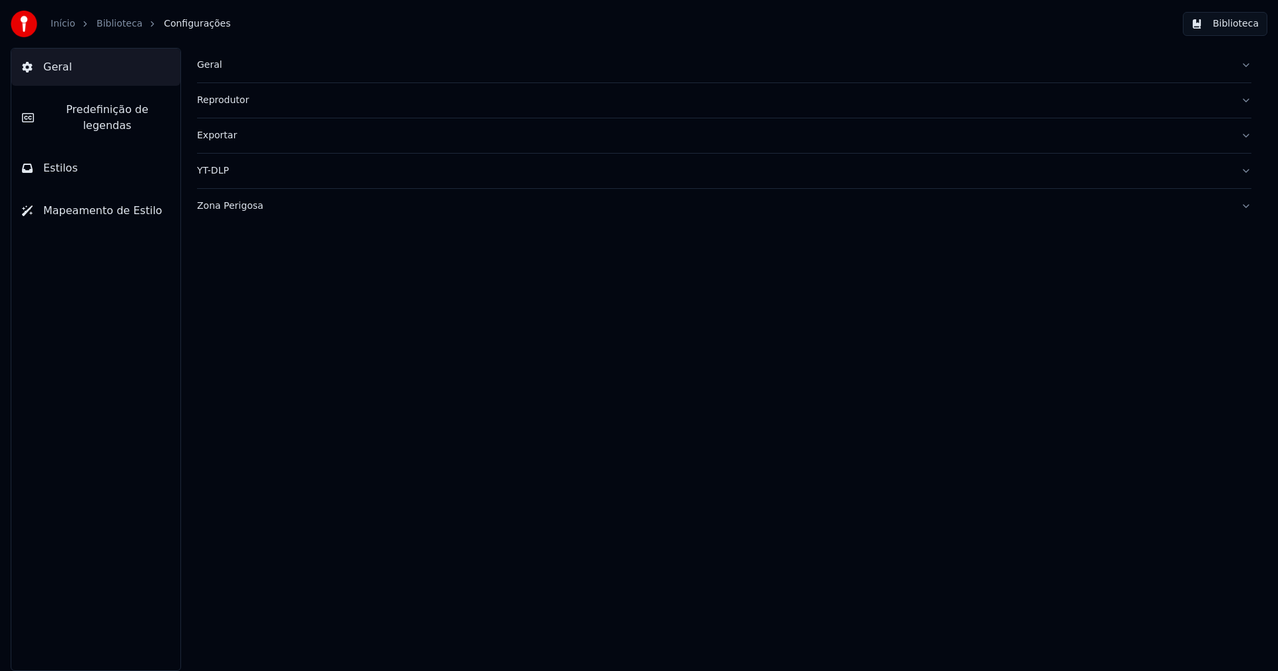
click at [110, 108] on span "Predefinição de legendas" at bounding box center [107, 118] width 125 height 32
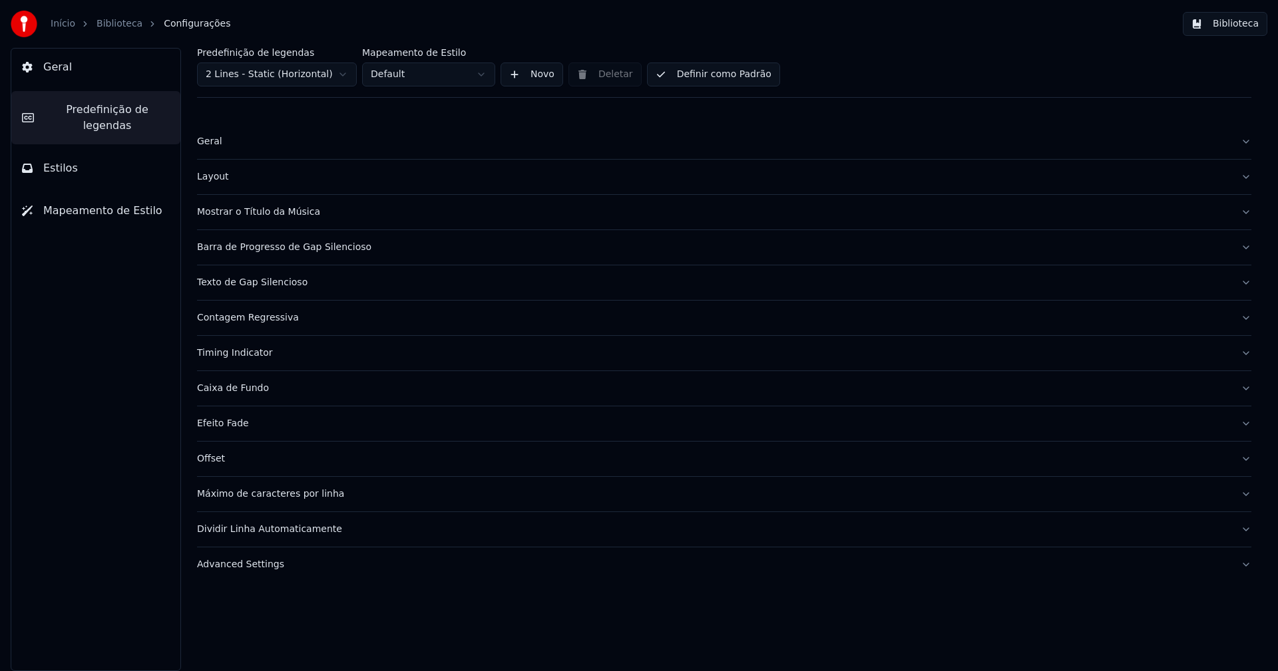
click at [256, 241] on div "Barra de Progresso de Gap Silencioso" at bounding box center [713, 247] width 1033 height 13
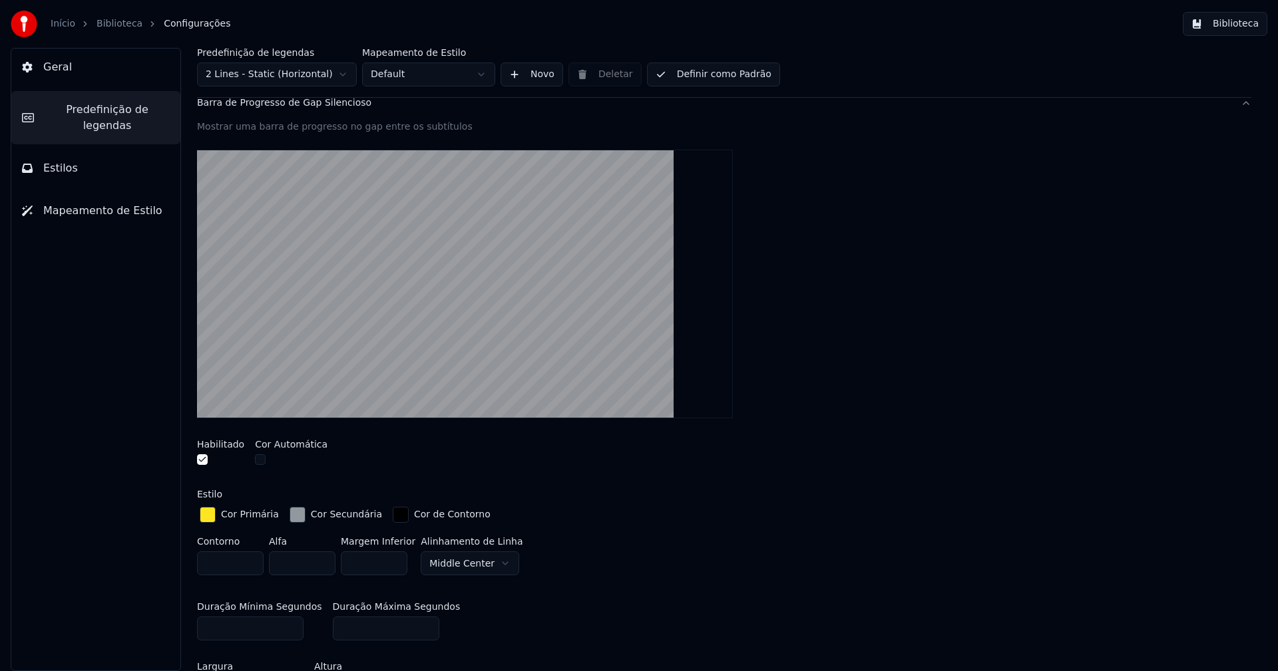
scroll to position [333, 0]
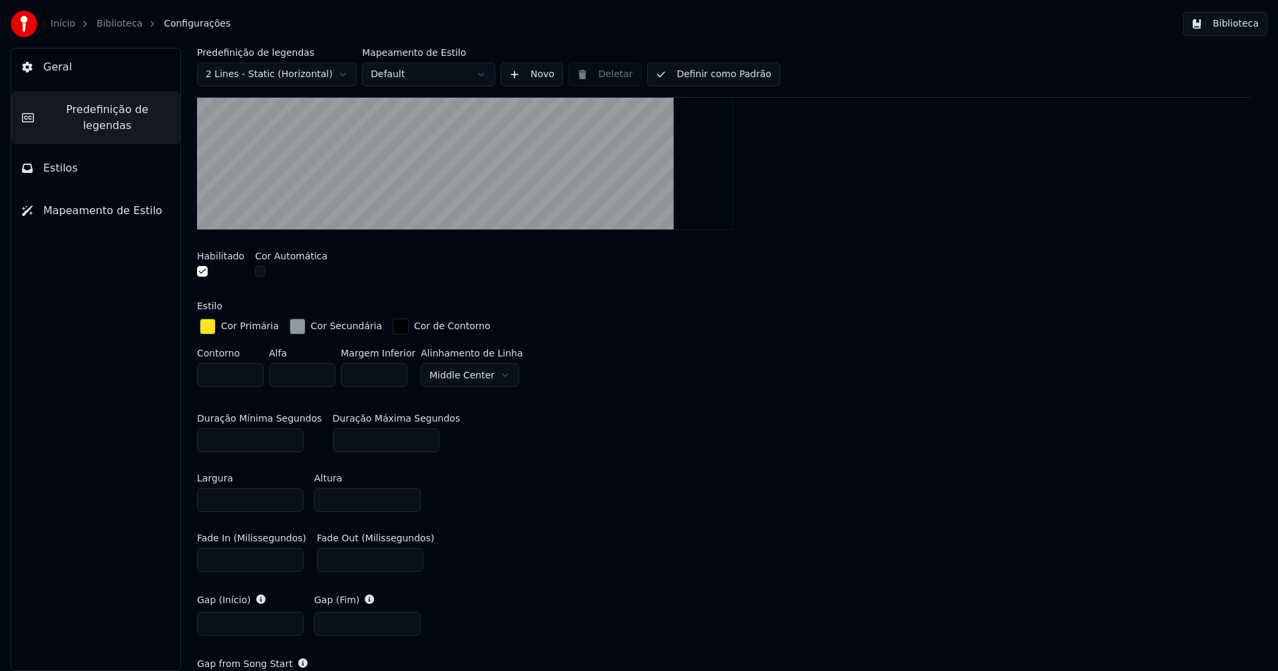
click at [290, 324] on div "button" at bounding box center [297, 327] width 16 height 16
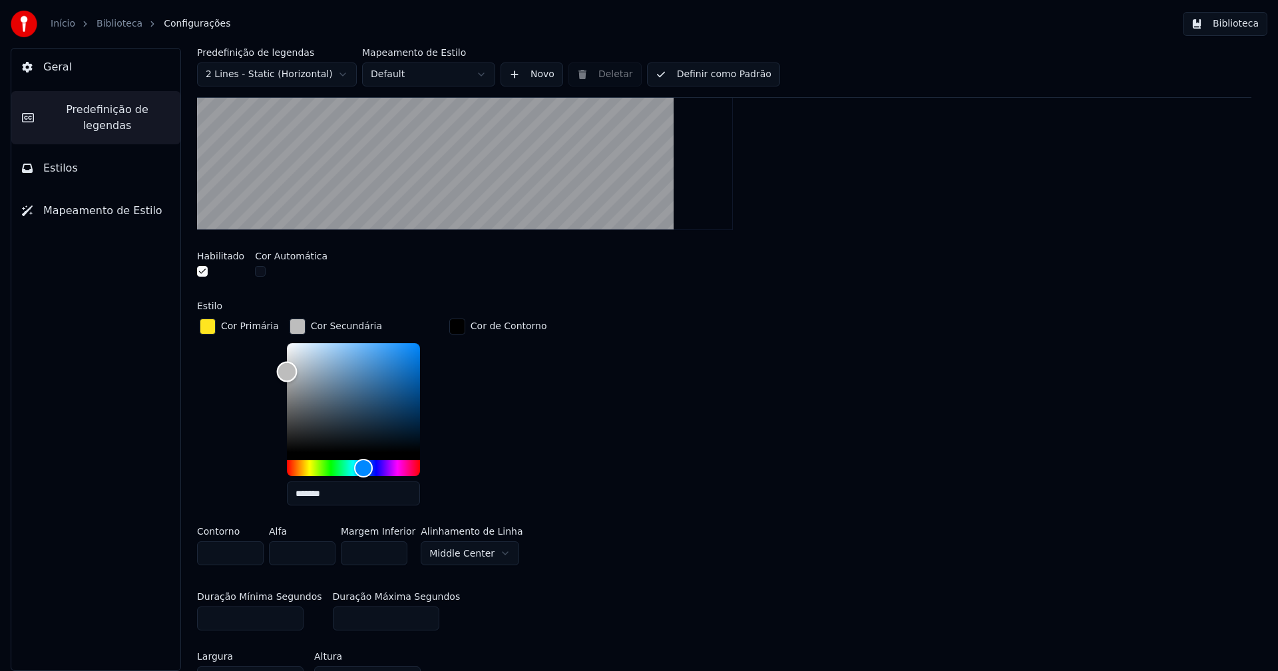
type input "*******"
drag, startPoint x: 291, startPoint y: 384, endPoint x: 270, endPoint y: 369, distance: 25.3
click at [276, 369] on div "Color" at bounding box center [286, 371] width 21 height 21
click at [289, 325] on div "button" at bounding box center [297, 327] width 16 height 16
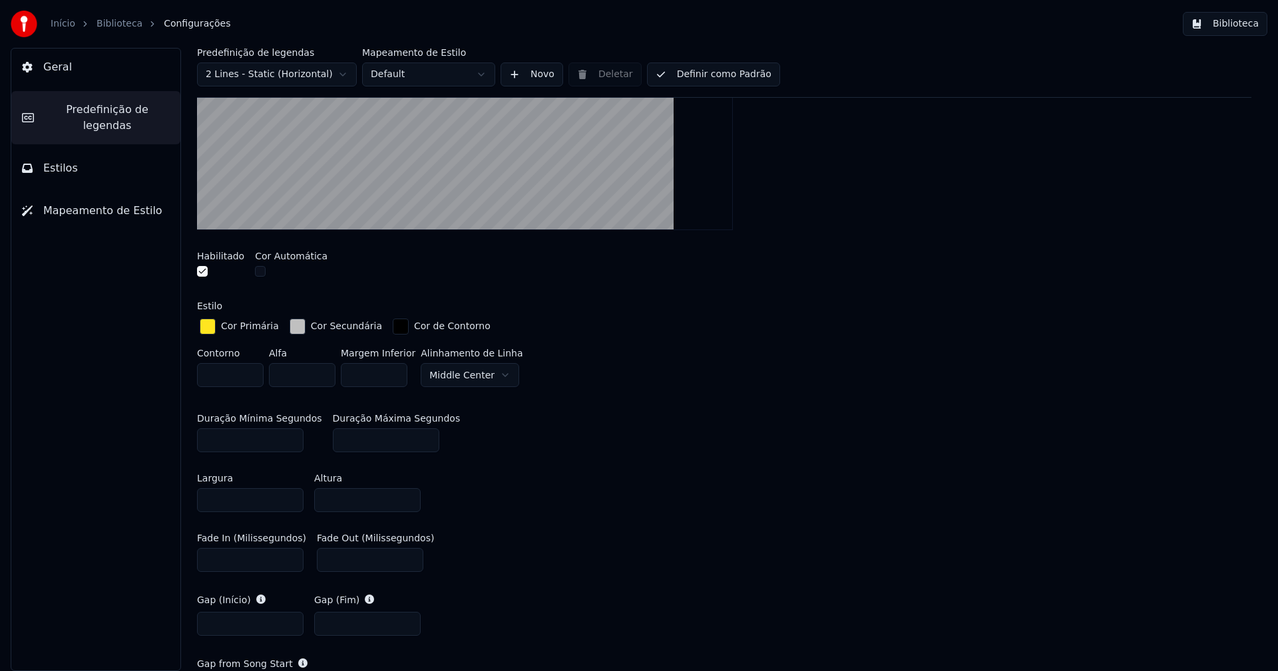
click at [722, 71] on button "Definir como Padrão" at bounding box center [713, 75] width 133 height 24
click at [1244, 21] on button "Biblioteca" at bounding box center [1225, 24] width 85 height 24
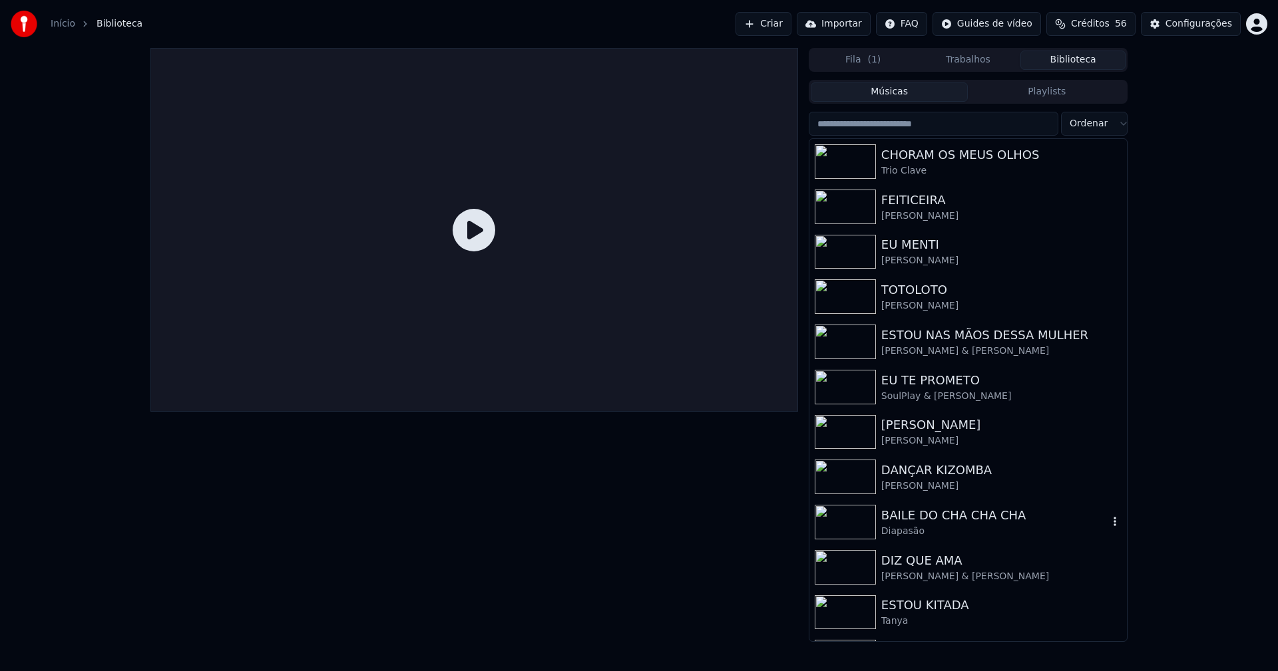
drag, startPoint x: 936, startPoint y: 514, endPoint x: 1045, endPoint y: 458, distance: 122.9
click at [937, 514] on div "BAILE DO CHA CHA CHA" at bounding box center [994, 515] width 227 height 19
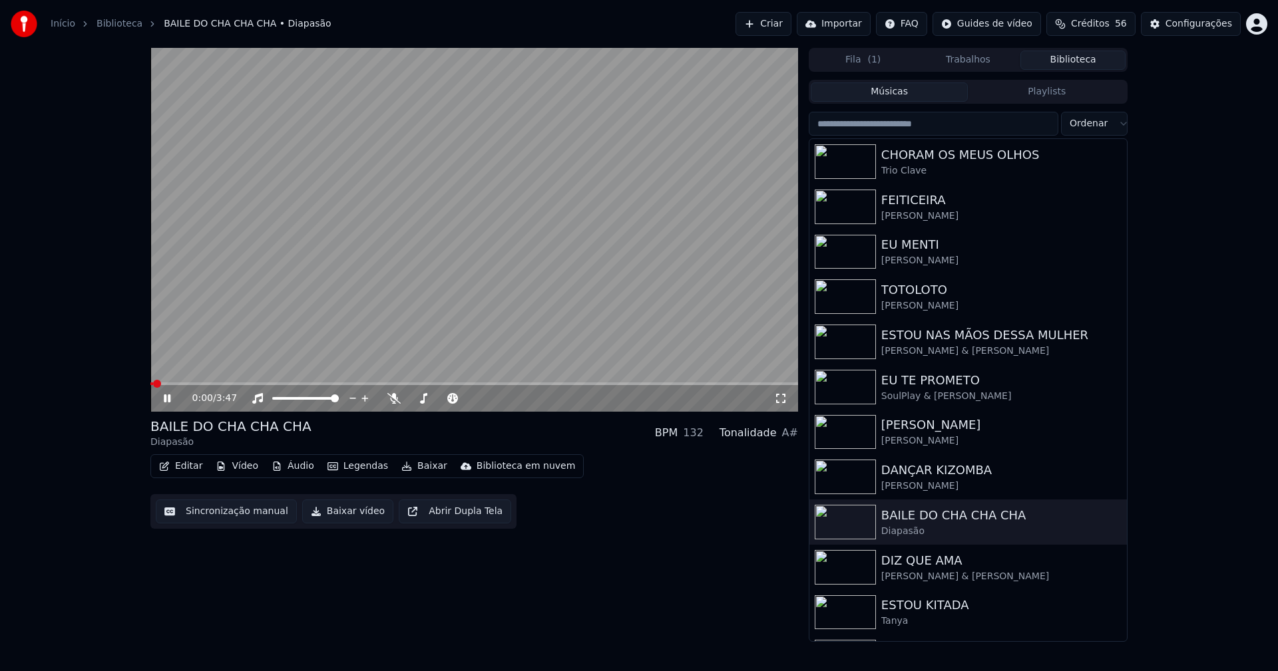
click at [775, 399] on icon at bounding box center [780, 398] width 13 height 11
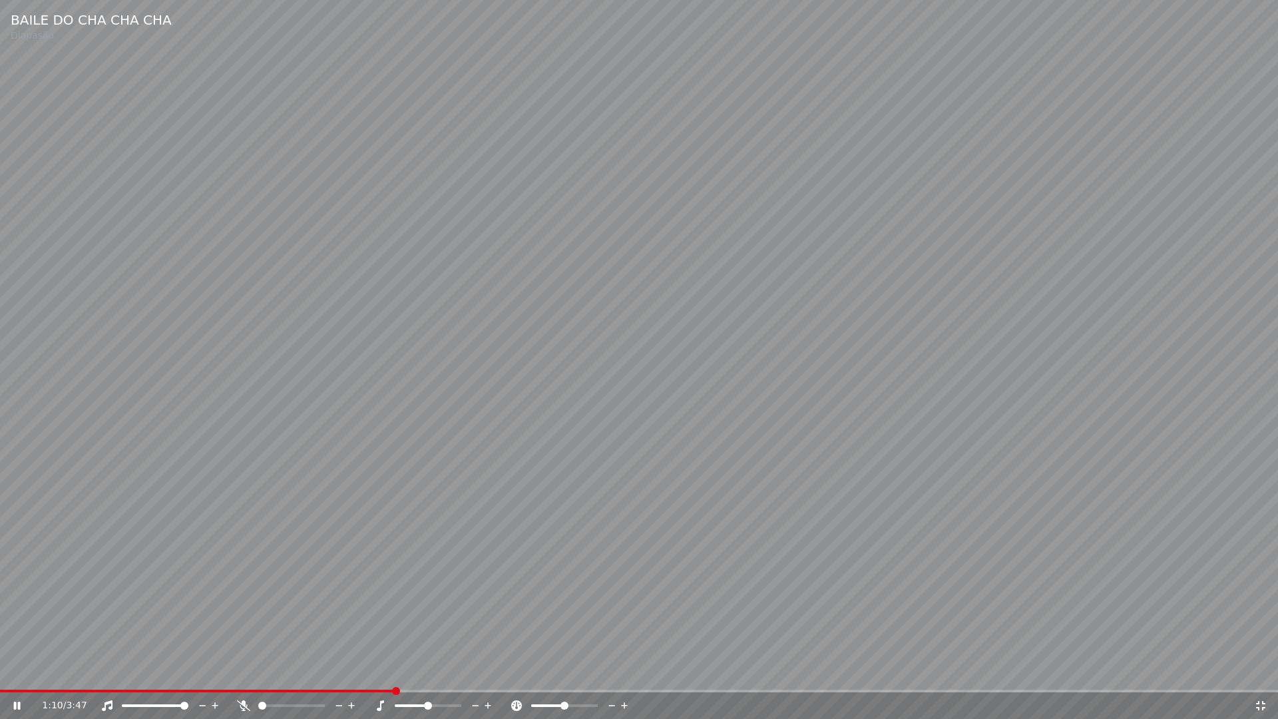
click at [58, 671] on span at bounding box center [197, 690] width 395 height 3
click at [5, 671] on span at bounding box center [50, 690] width 100 height 3
click at [1261, 671] on icon at bounding box center [1260, 705] width 13 height 11
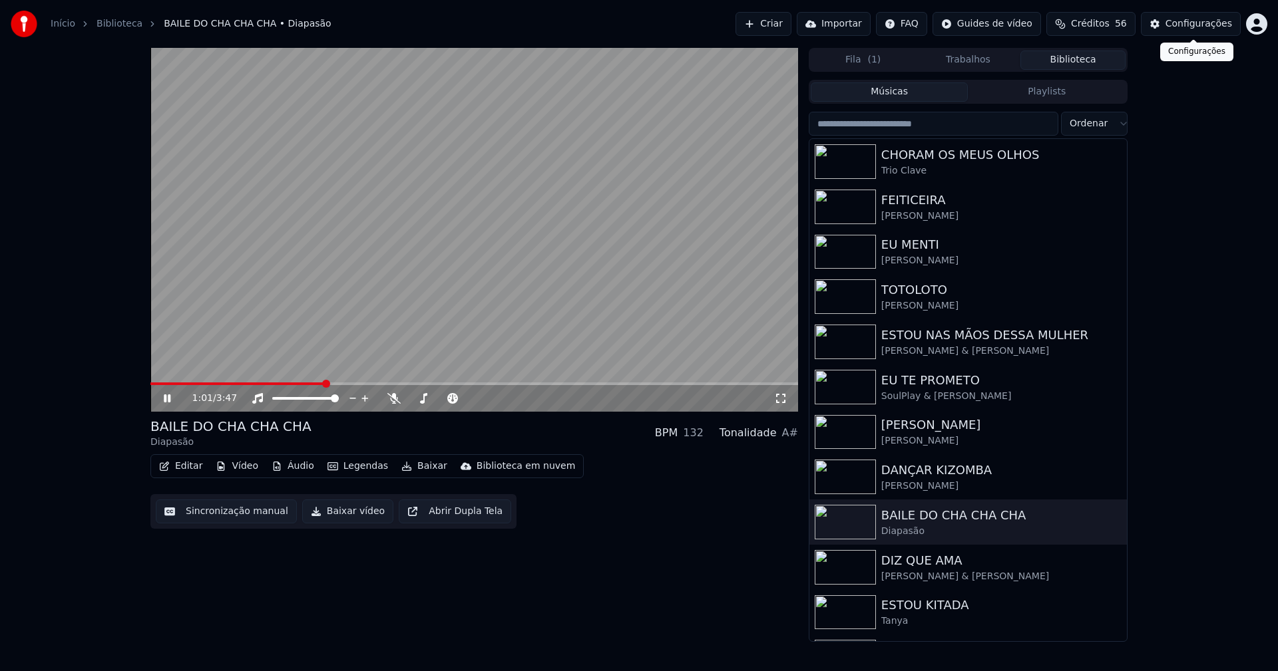
click at [1202, 27] on div "Configurações" at bounding box center [1198, 23] width 67 height 13
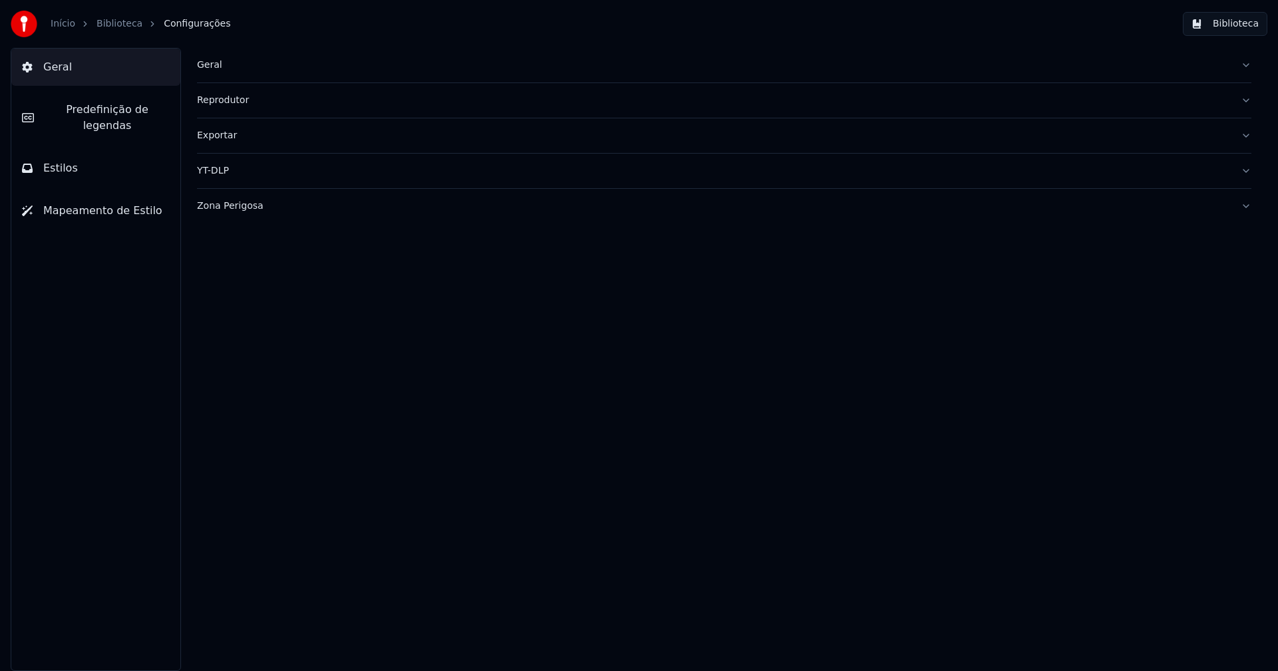
click at [98, 153] on button "Estilos" at bounding box center [95, 168] width 169 height 37
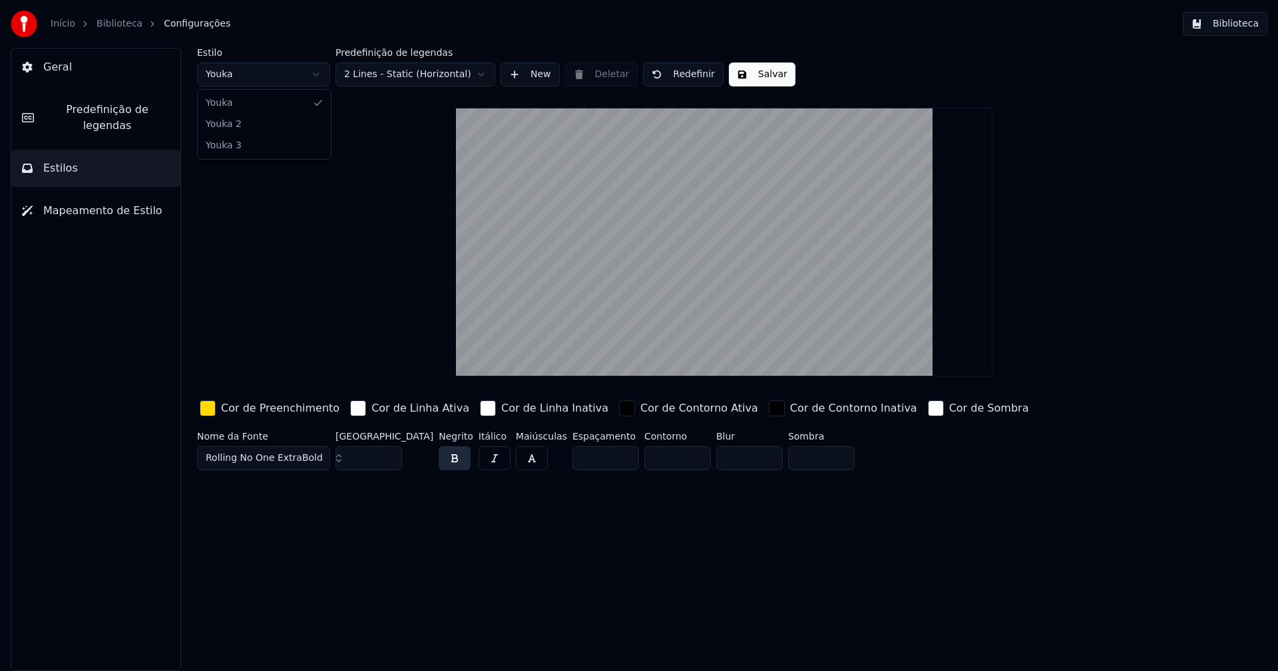
click at [285, 84] on html "Início Biblioteca Configurações Biblioteca Geral Predefinição de legendas Estil…" at bounding box center [639, 335] width 1278 height 671
type input "**"
click at [1233, 26] on button "Biblioteca" at bounding box center [1225, 24] width 85 height 24
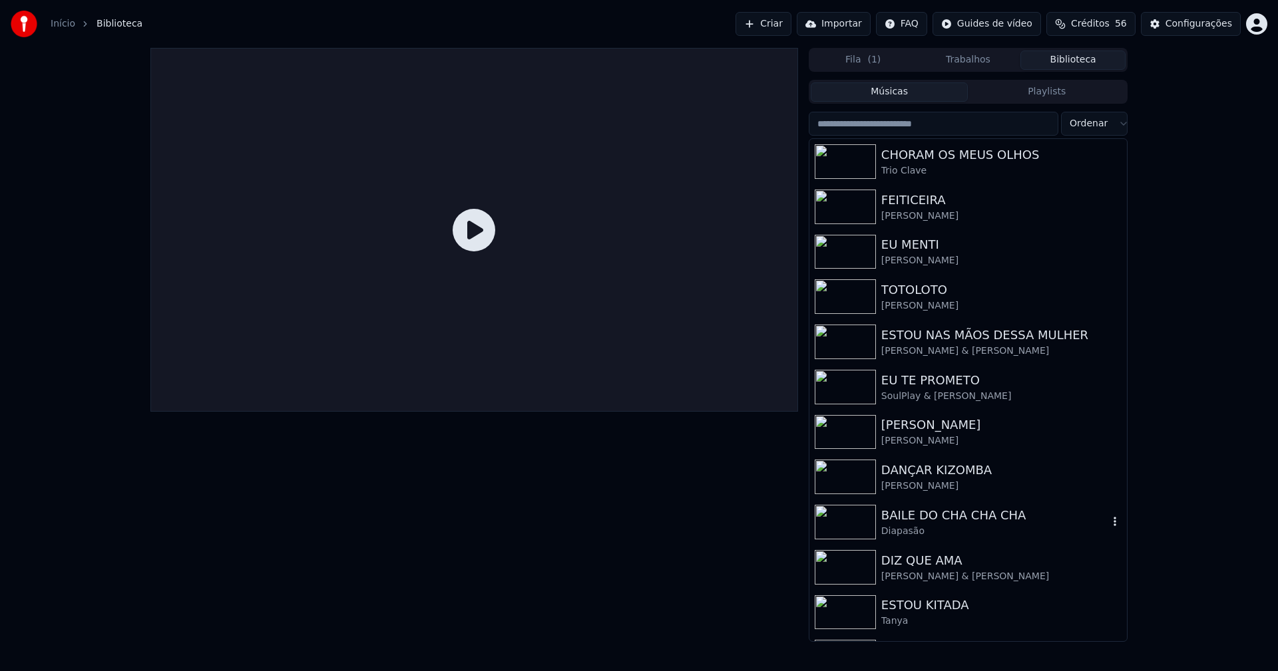
click at [941, 510] on div "BAILE DO CHA CHA CHA" at bounding box center [994, 515] width 227 height 19
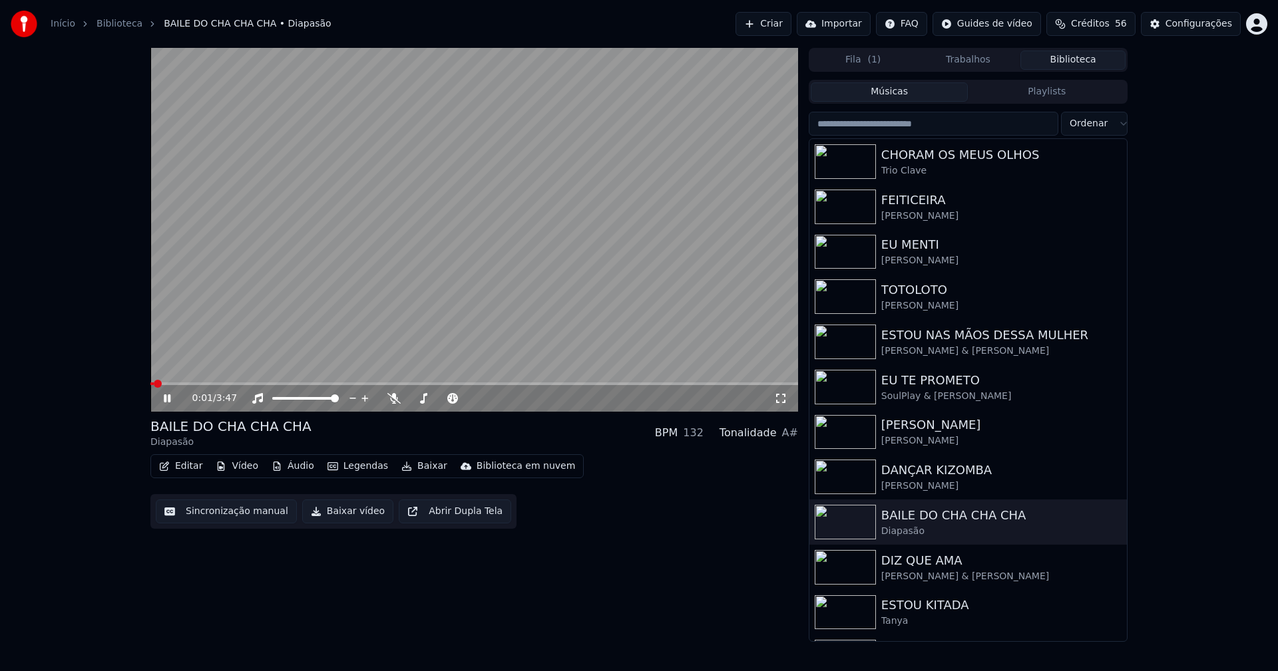
drag, startPoint x: 170, startPoint y: 399, endPoint x: 238, endPoint y: 411, distance: 68.8
click at [170, 398] on icon at bounding box center [167, 399] width 7 height 8
click at [331, 512] on button "Baixar vídeo" at bounding box center [347, 512] width 91 height 24
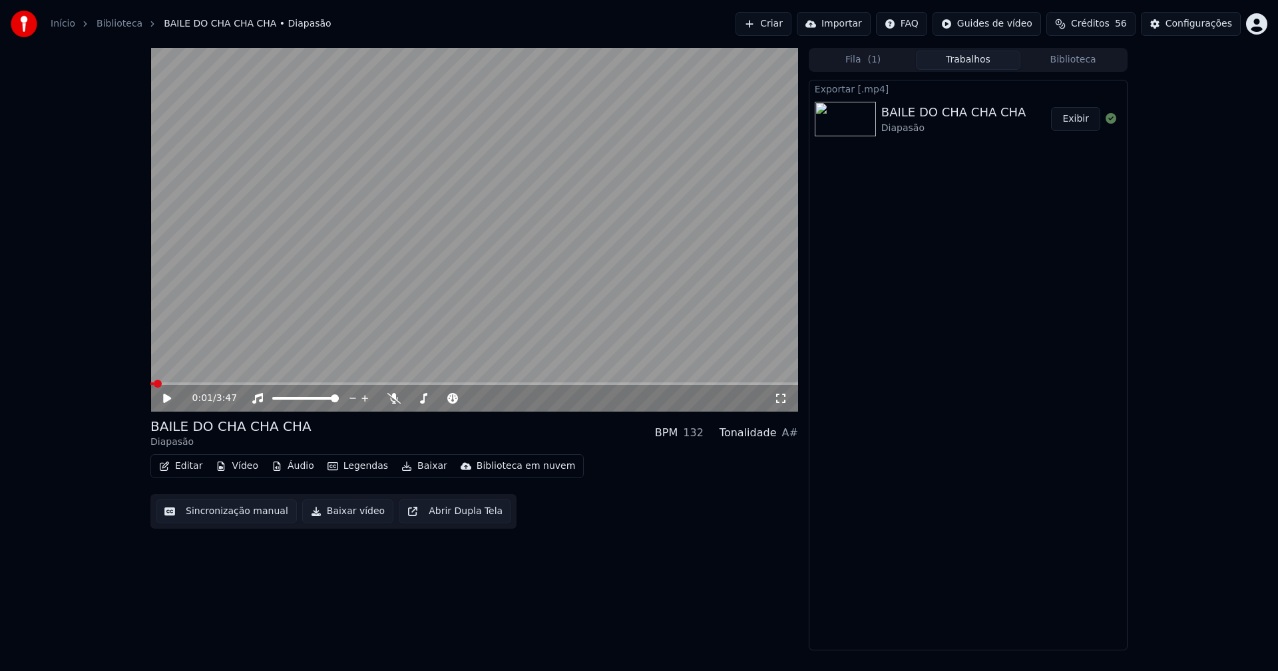
click at [192, 465] on button "Editar" at bounding box center [181, 466] width 54 height 19
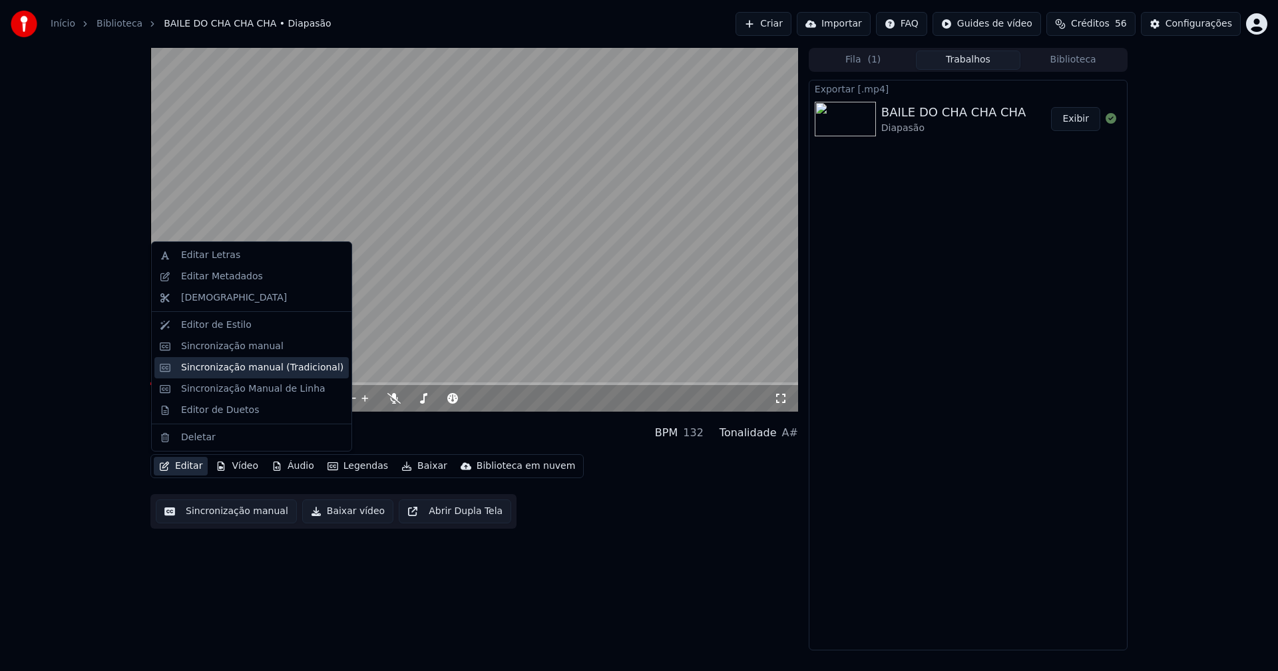
click at [238, 365] on div "Sincronização manual (Tradicional)" at bounding box center [262, 367] width 162 height 13
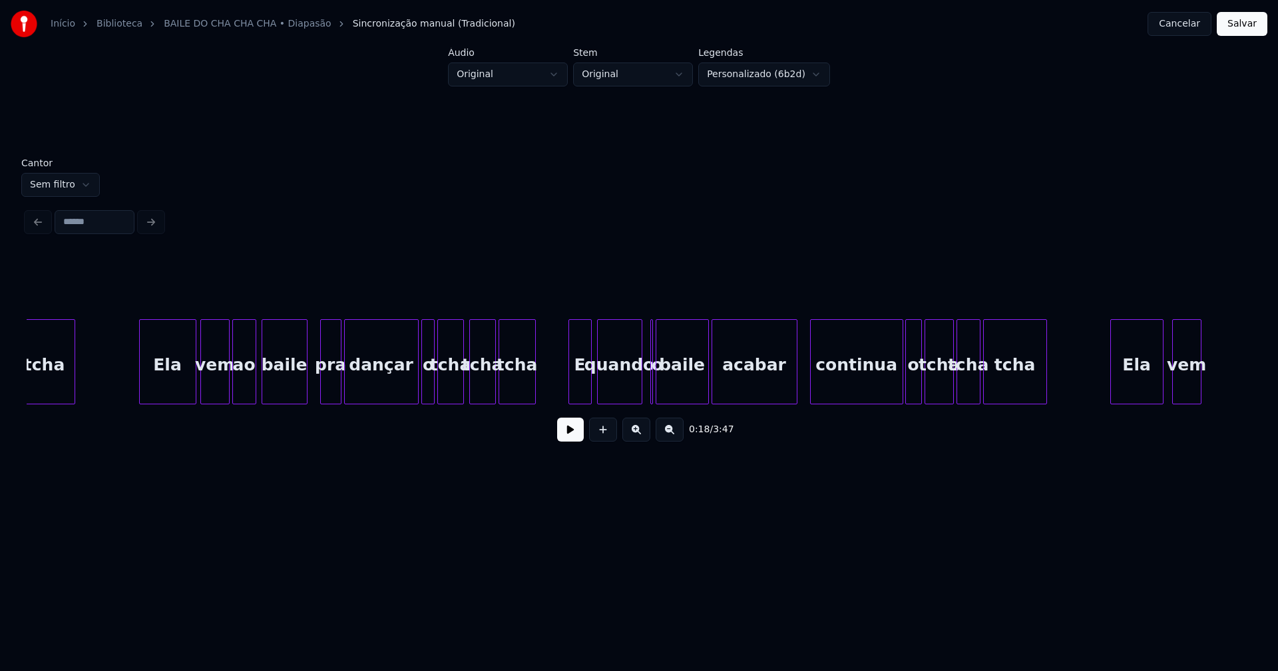
scroll to position [0, 16951]
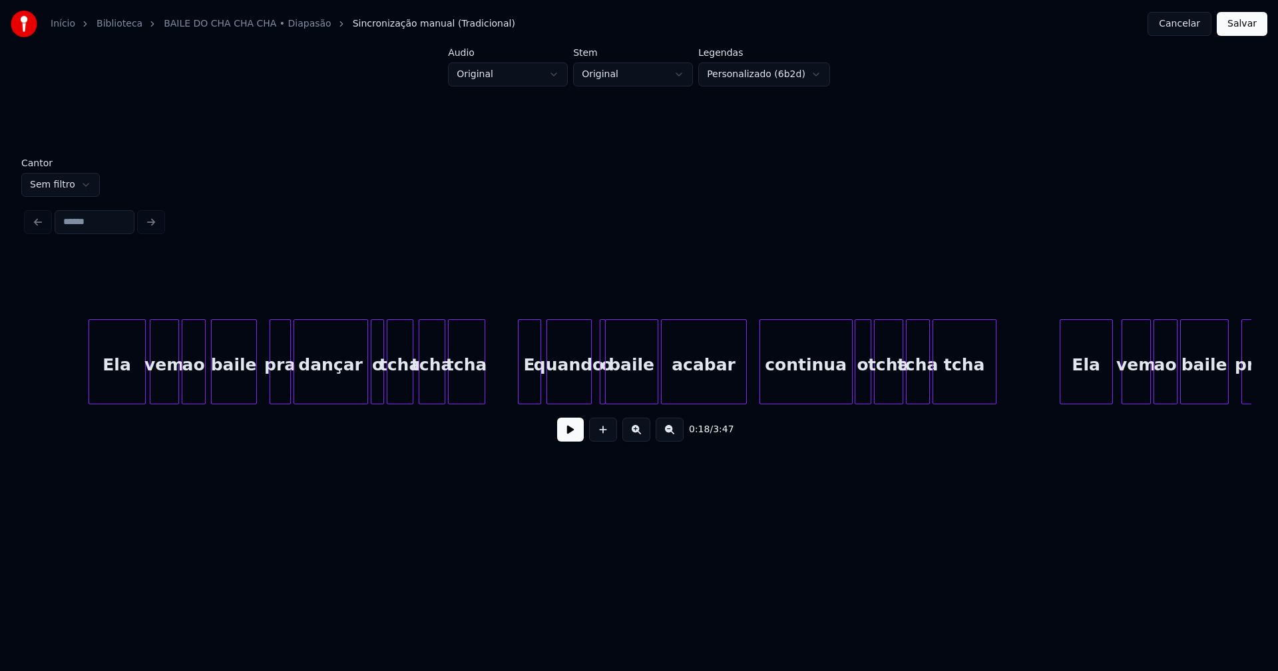
click at [604, 391] on div at bounding box center [603, 362] width 4 height 84
click at [595, 389] on div at bounding box center [597, 362] width 4 height 84
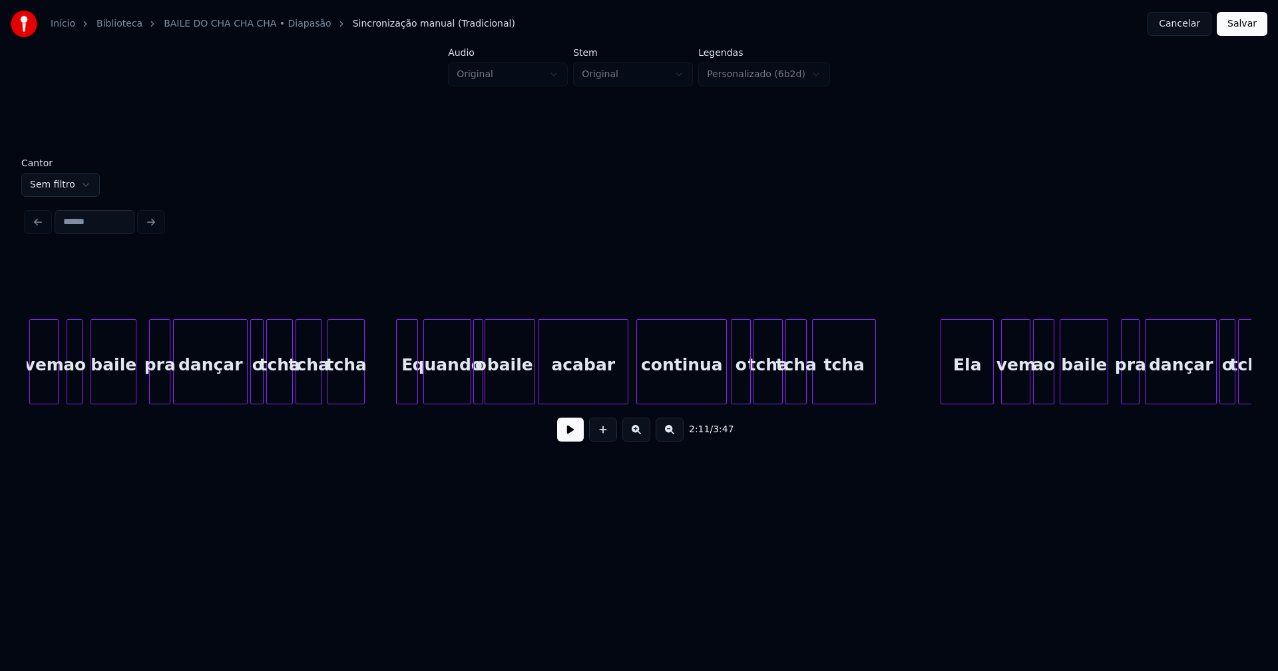
scroll to position [0, 7376]
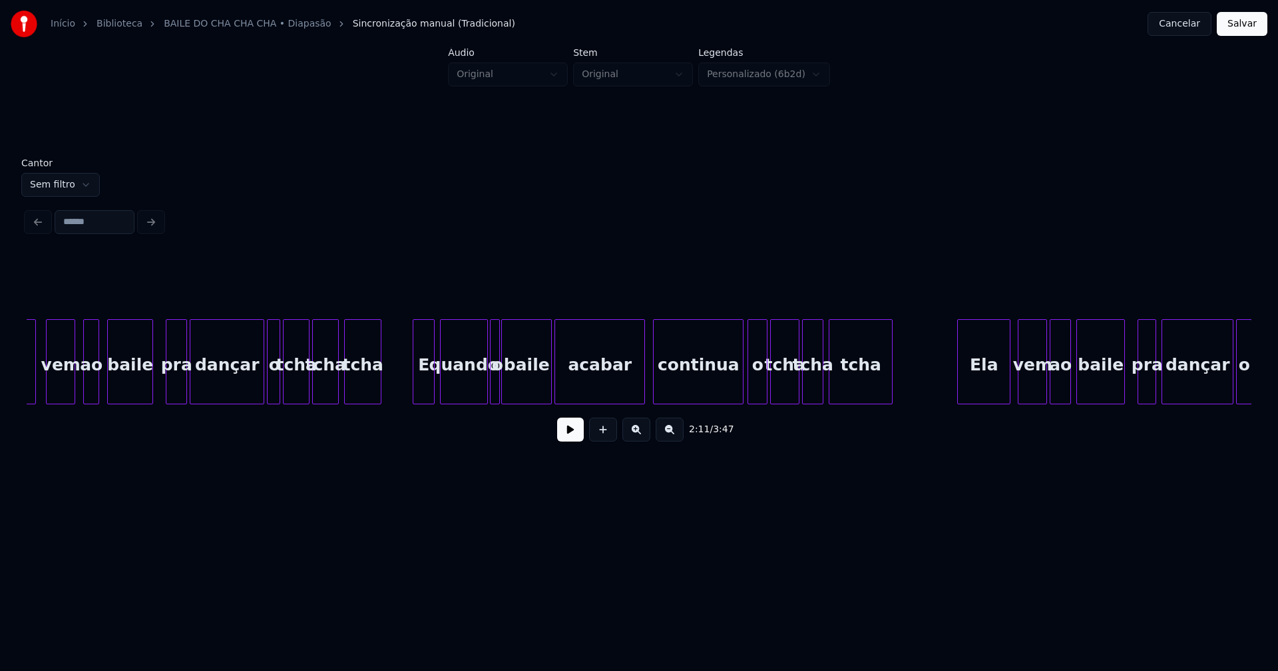
click at [1188, 25] on button "Cancelar" at bounding box center [1179, 24] width 64 height 24
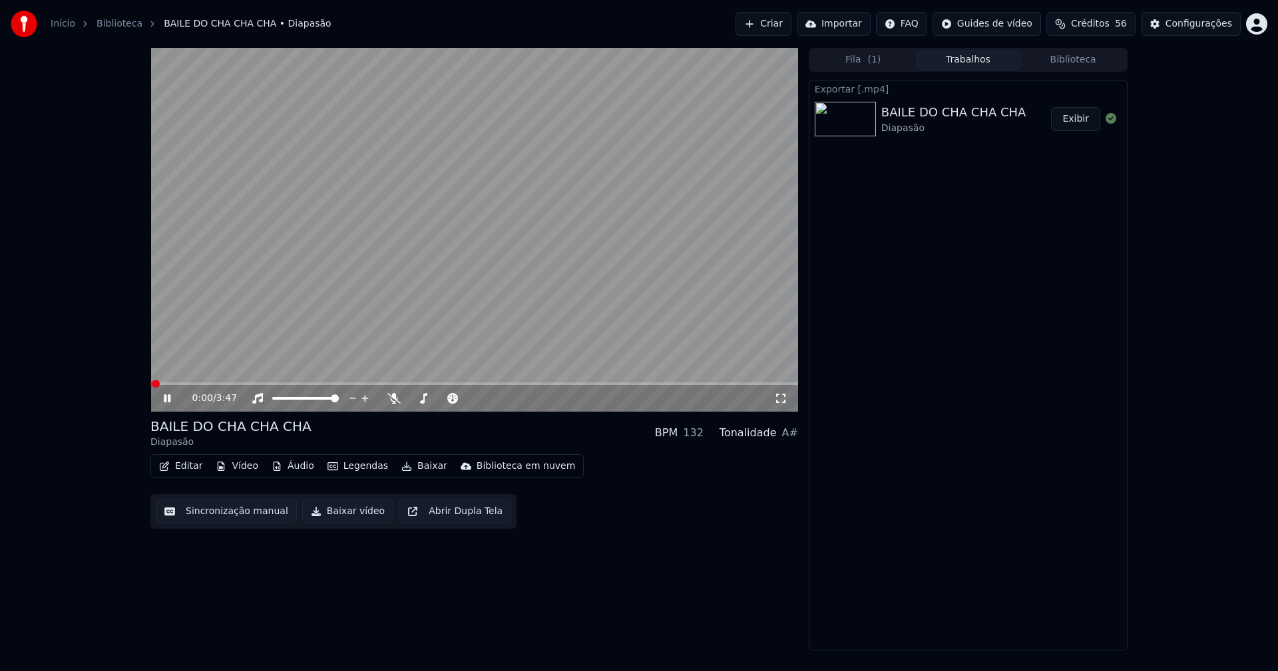
click at [367, 383] on span at bounding box center [474, 384] width 648 height 3
click at [418, 383] on span at bounding box center [474, 384] width 648 height 3
click at [331, 383] on span at bounding box center [287, 384] width 274 height 3
click at [442, 385] on span at bounding box center [474, 384] width 648 height 3
click at [168, 398] on icon at bounding box center [167, 399] width 7 height 8
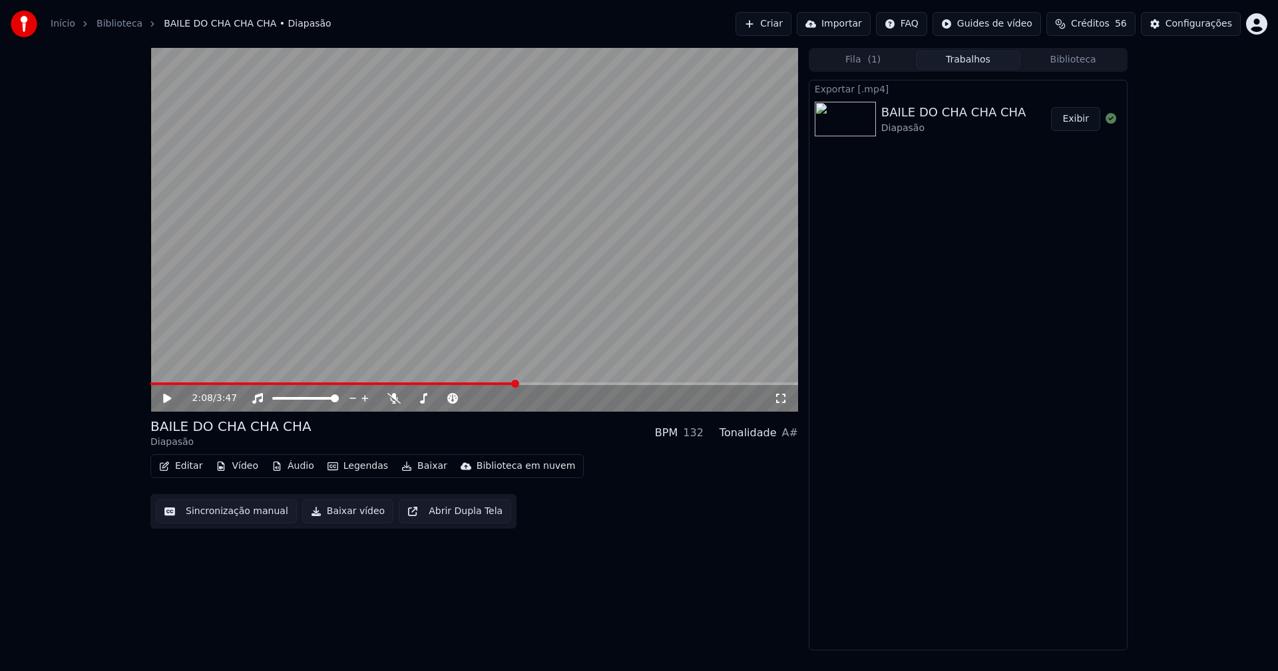
click at [218, 512] on button "Sincronização manual" at bounding box center [226, 512] width 141 height 24
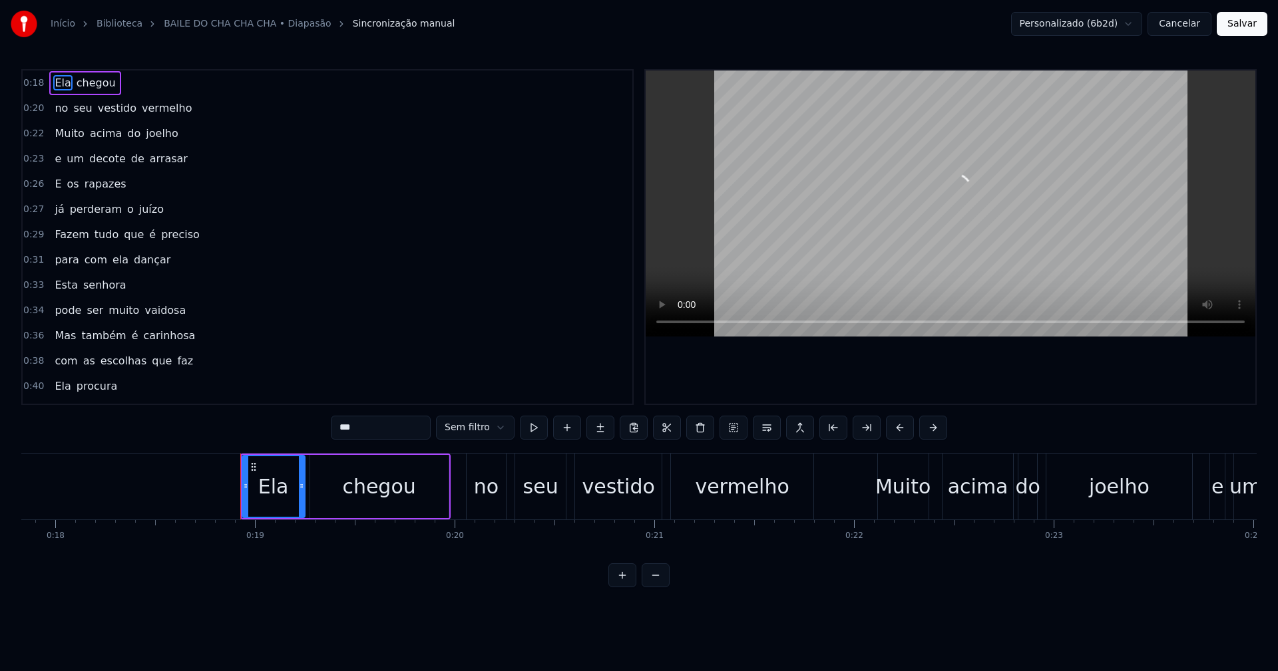
scroll to position [0, 3711]
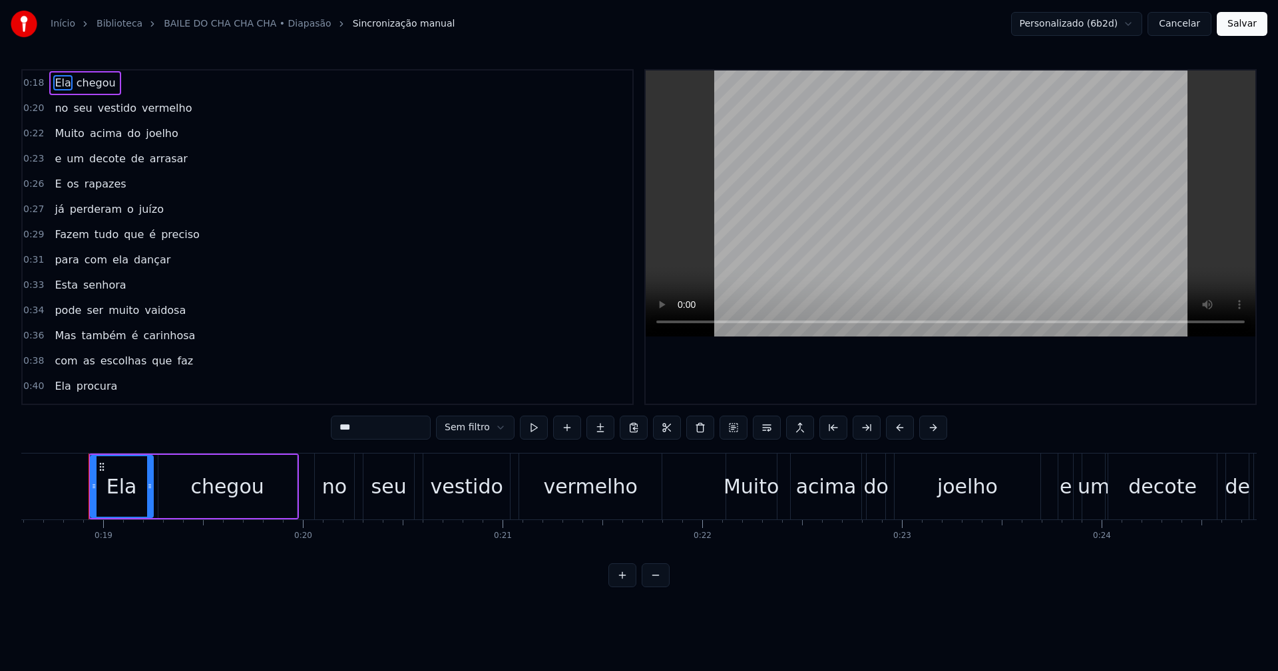
click at [1191, 25] on button "Cancelar" at bounding box center [1179, 24] width 64 height 24
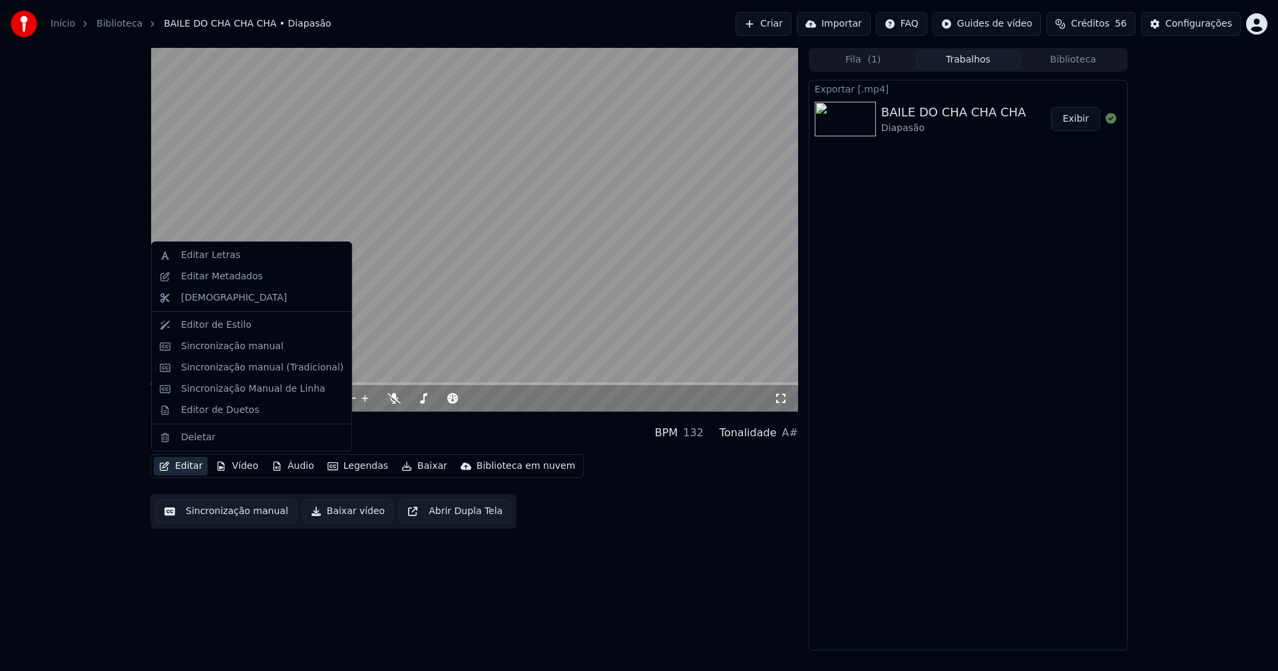
click at [190, 467] on button "Editar" at bounding box center [181, 466] width 54 height 19
click at [236, 367] on div "Sincronização manual (Tradicional)" at bounding box center [262, 367] width 162 height 13
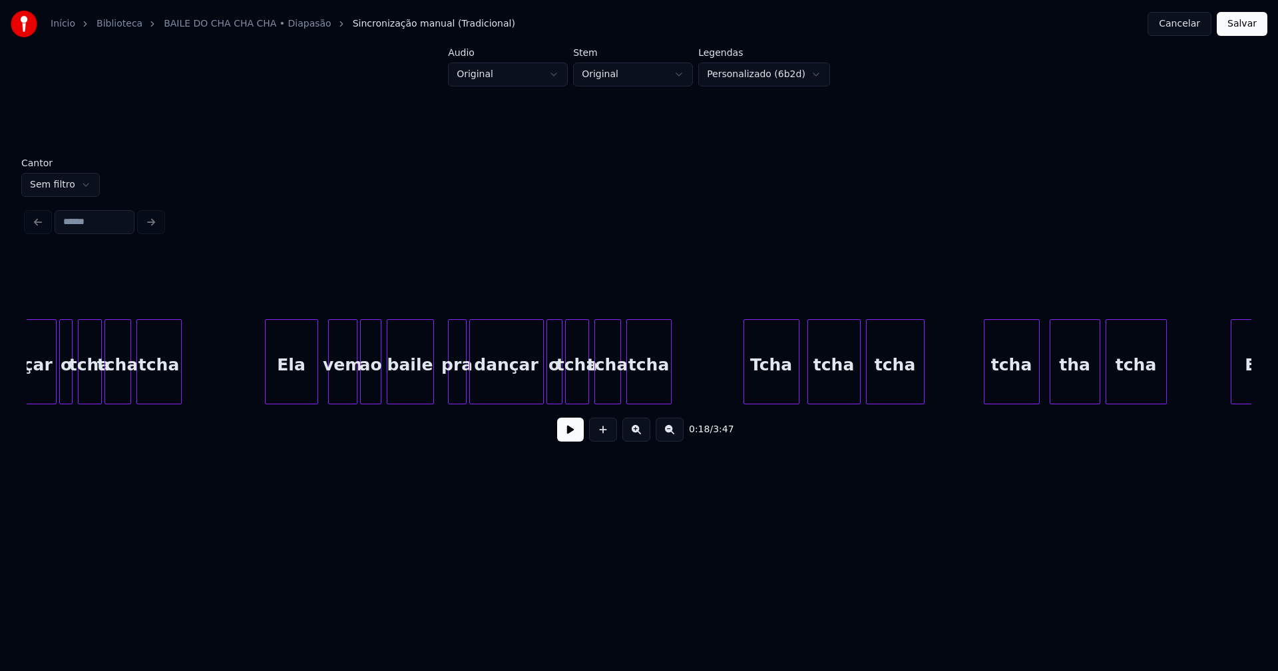
scroll to position [0, 15825]
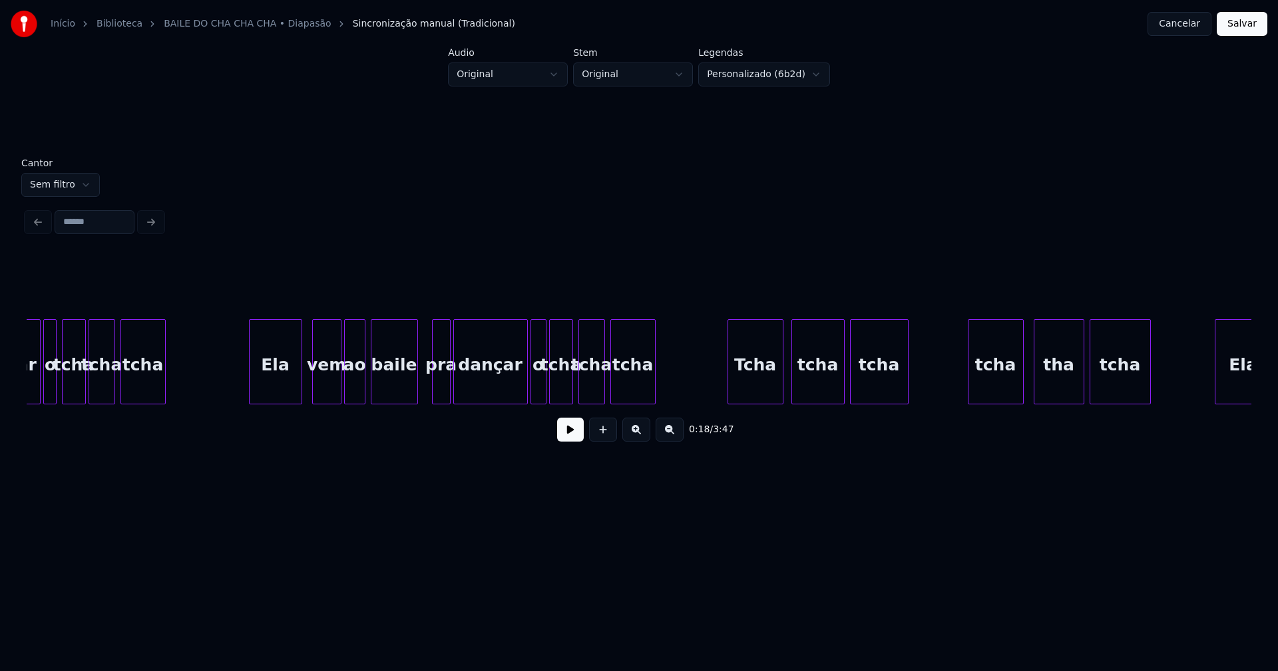
click at [1055, 381] on div "tha" at bounding box center [1058, 365] width 49 height 91
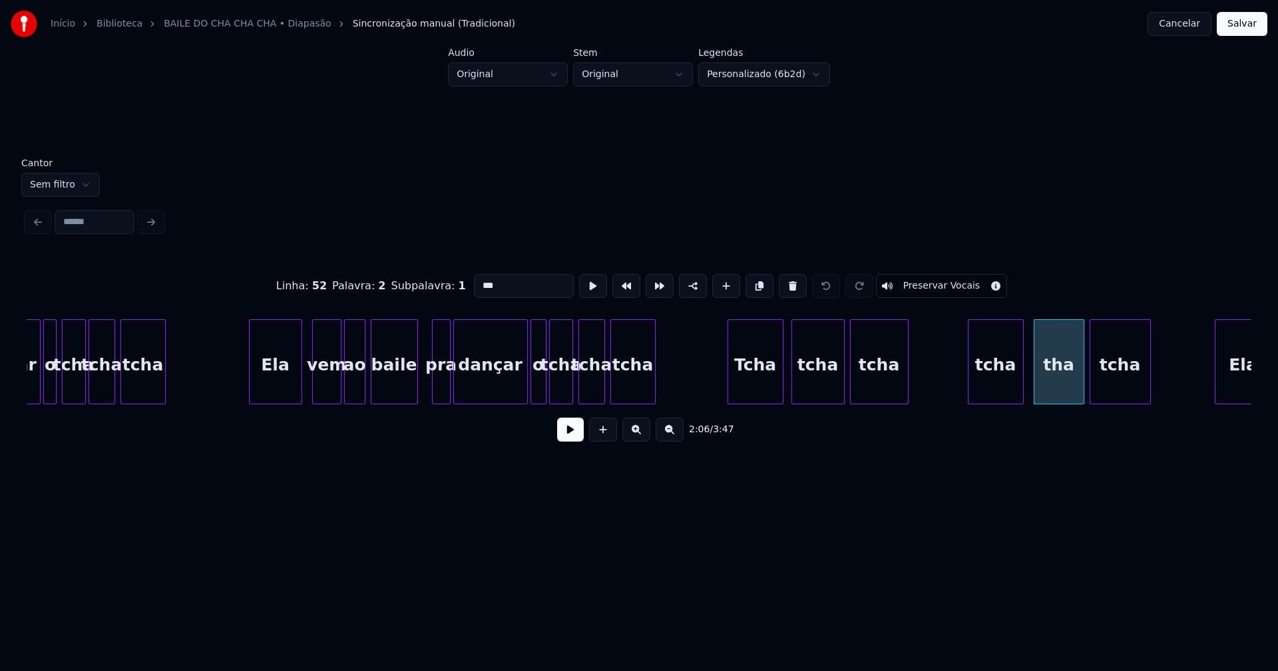
click at [476, 278] on input "***" at bounding box center [524, 286] width 100 height 24
type input "****"
click at [1238, 33] on button "Salvar" at bounding box center [1242, 24] width 51 height 24
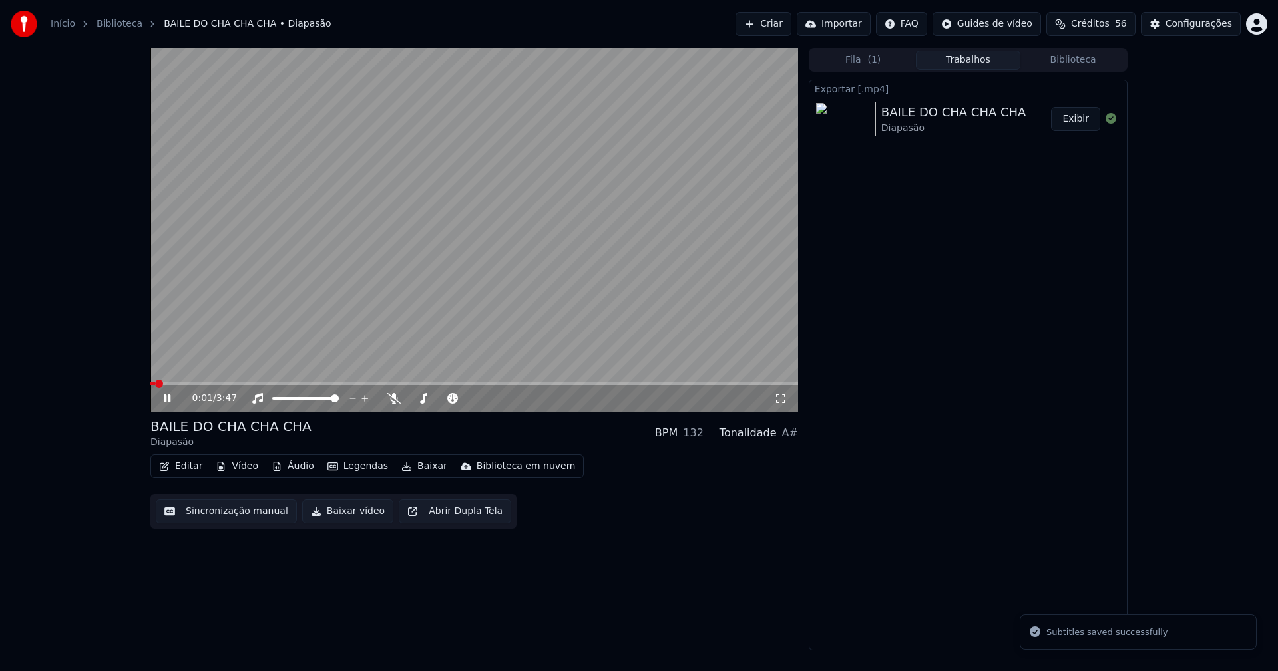
click at [172, 398] on icon at bounding box center [176, 398] width 31 height 11
click at [321, 513] on button "Baixar vídeo" at bounding box center [347, 512] width 91 height 24
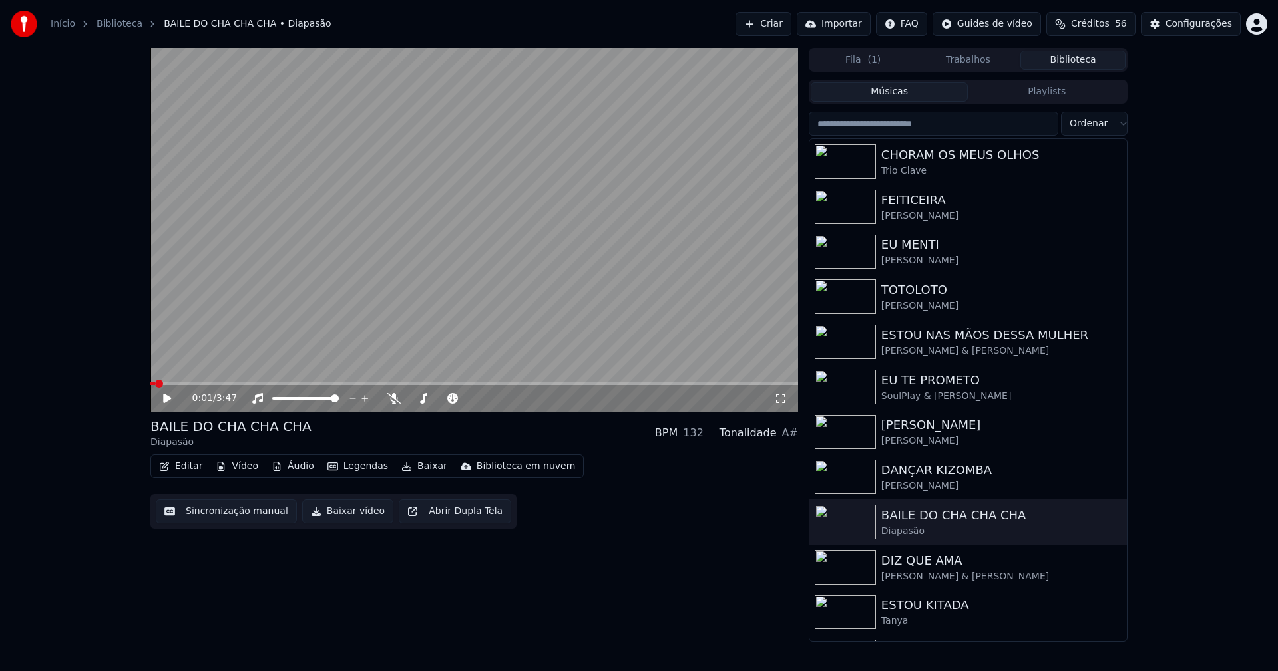
click at [1081, 55] on button "Biblioteca" at bounding box center [1072, 60] width 105 height 19
click at [919, 164] on div "Trio Clave" at bounding box center [994, 170] width 227 height 13
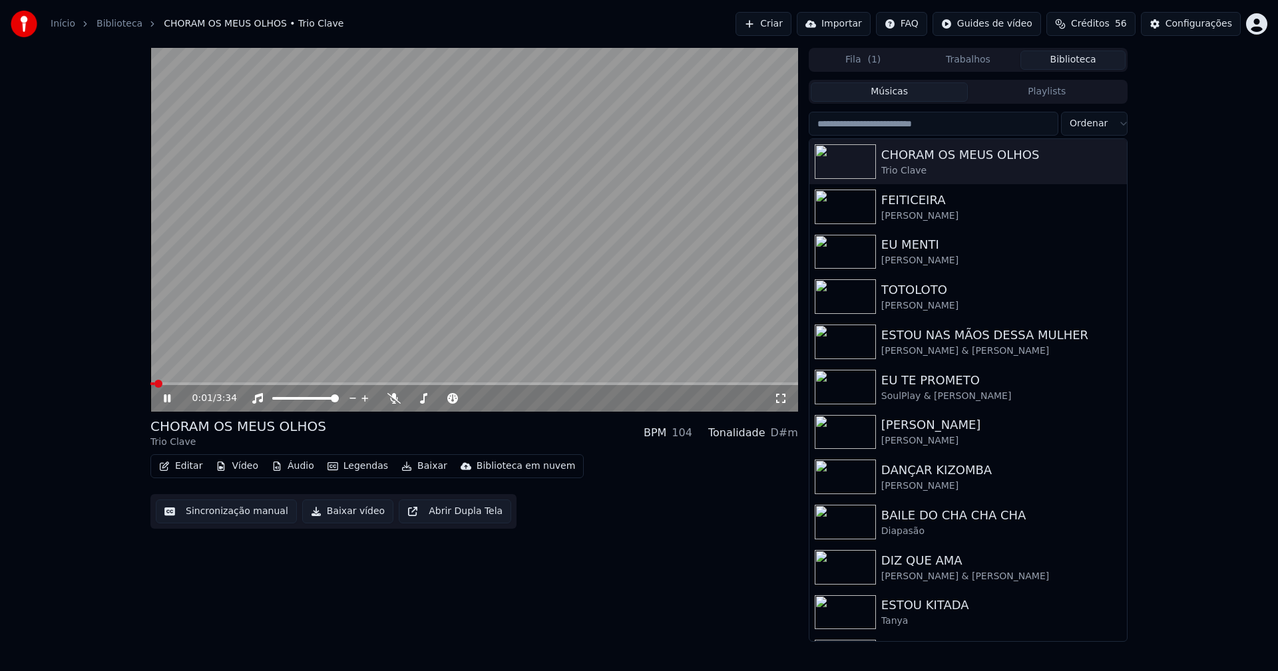
click at [167, 400] on icon at bounding box center [176, 398] width 31 height 11
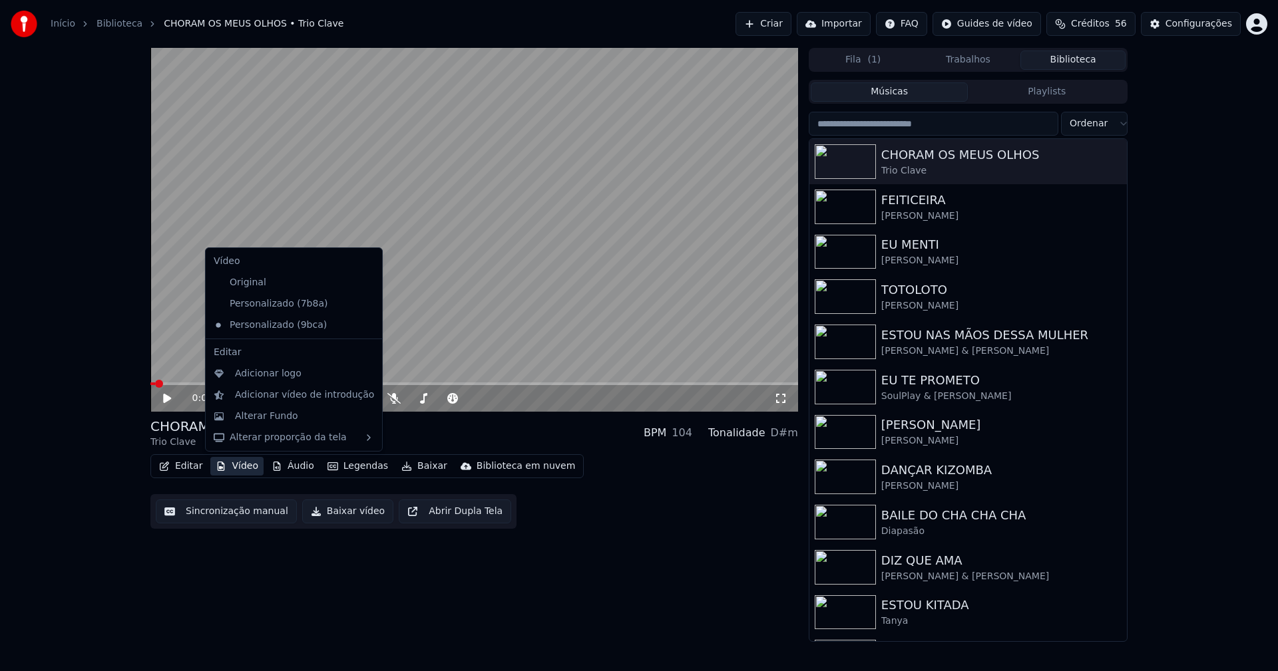
click at [242, 467] on button "Vídeo" at bounding box center [236, 466] width 53 height 19
click at [260, 284] on div "Original" at bounding box center [283, 282] width 151 height 21
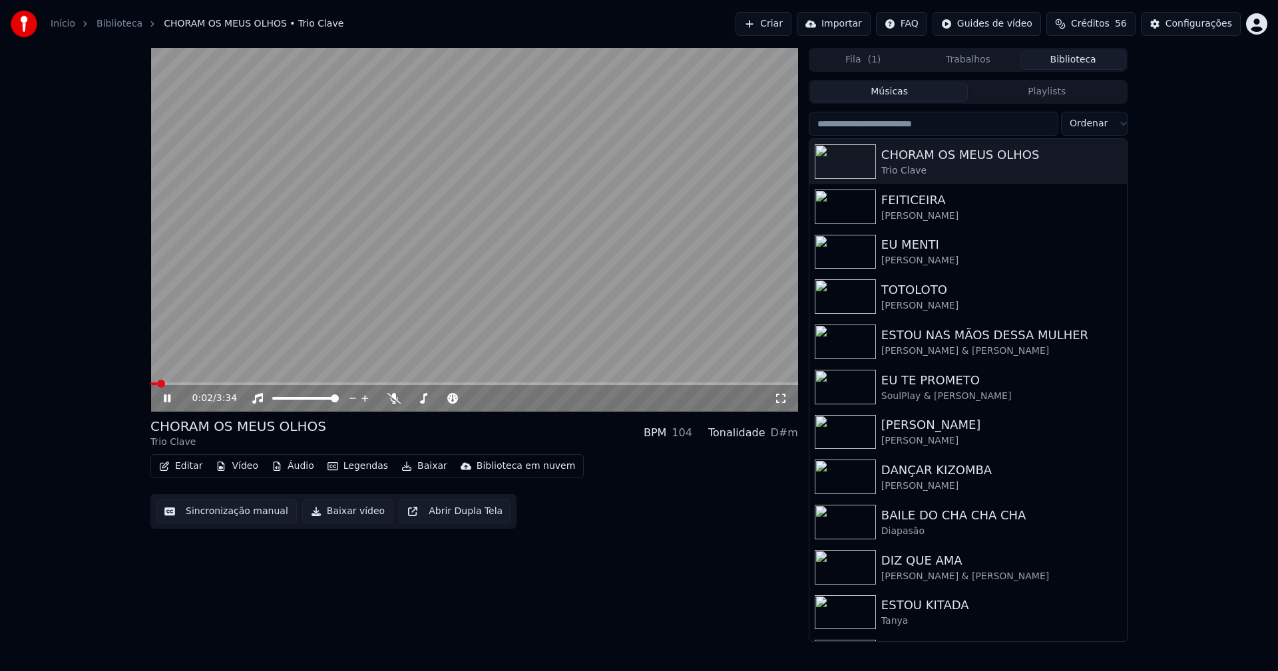
click at [170, 401] on icon at bounding box center [167, 399] width 7 height 8
click at [236, 467] on button "Vídeo" at bounding box center [236, 466] width 53 height 19
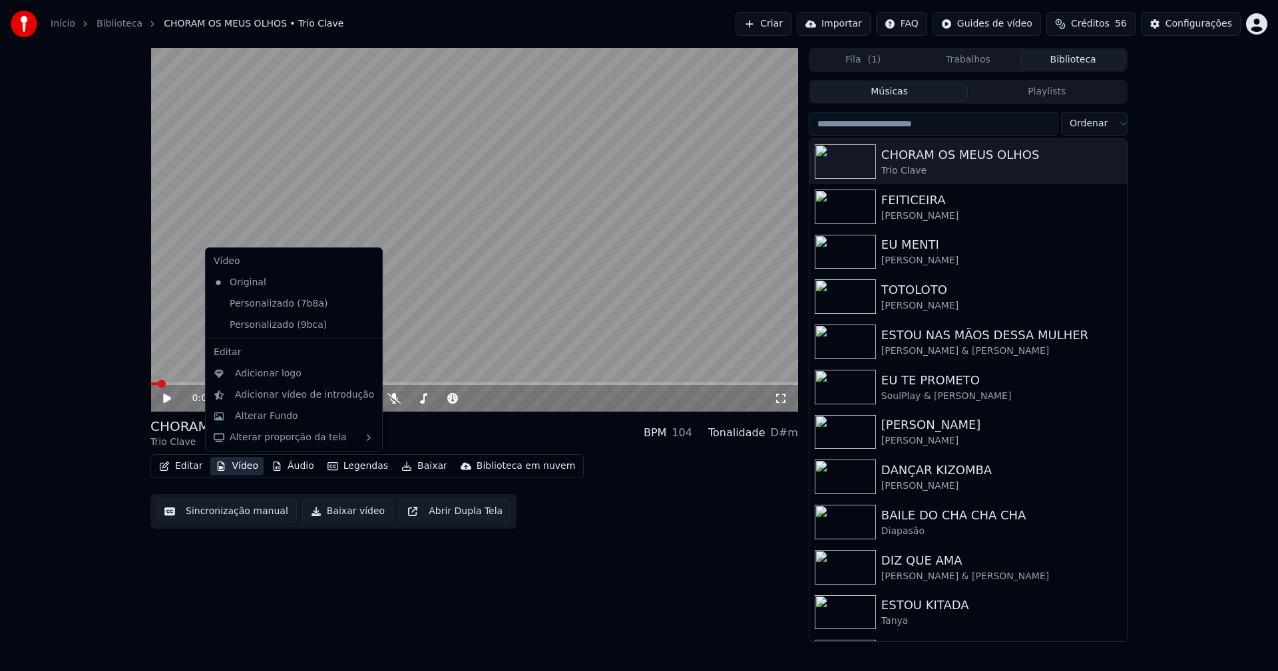
click at [365, 326] on icon at bounding box center [369, 325] width 9 height 11
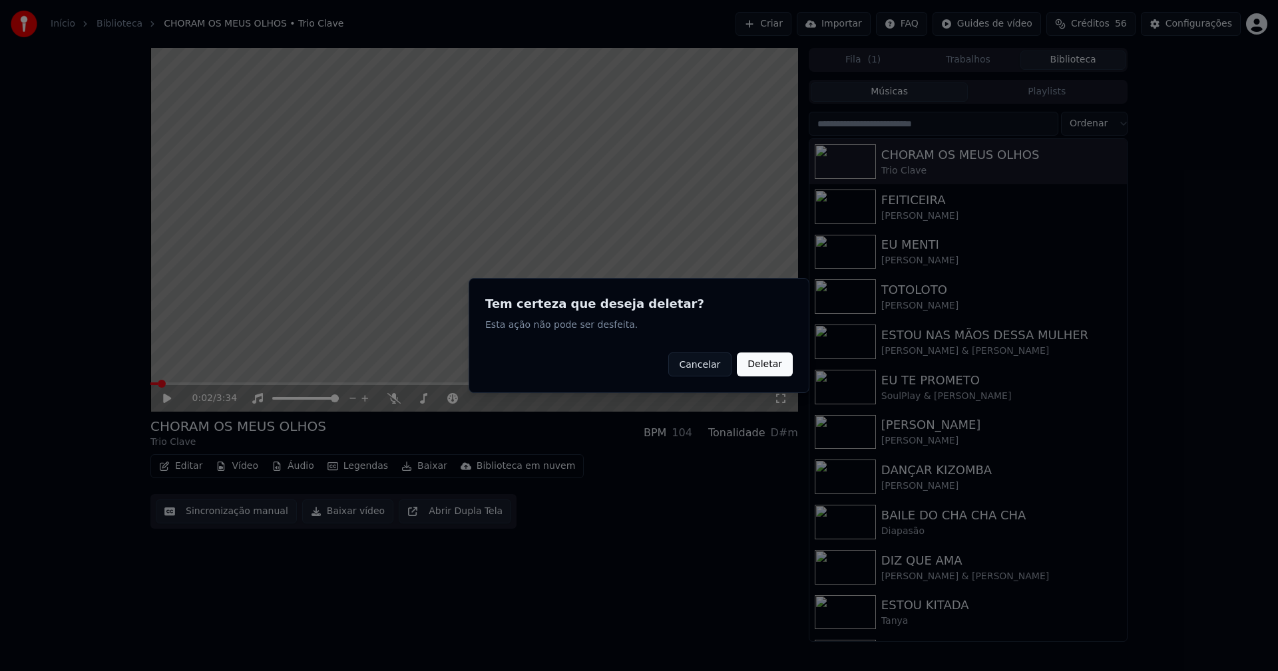
click at [761, 365] on button "Deletar" at bounding box center [765, 365] width 56 height 24
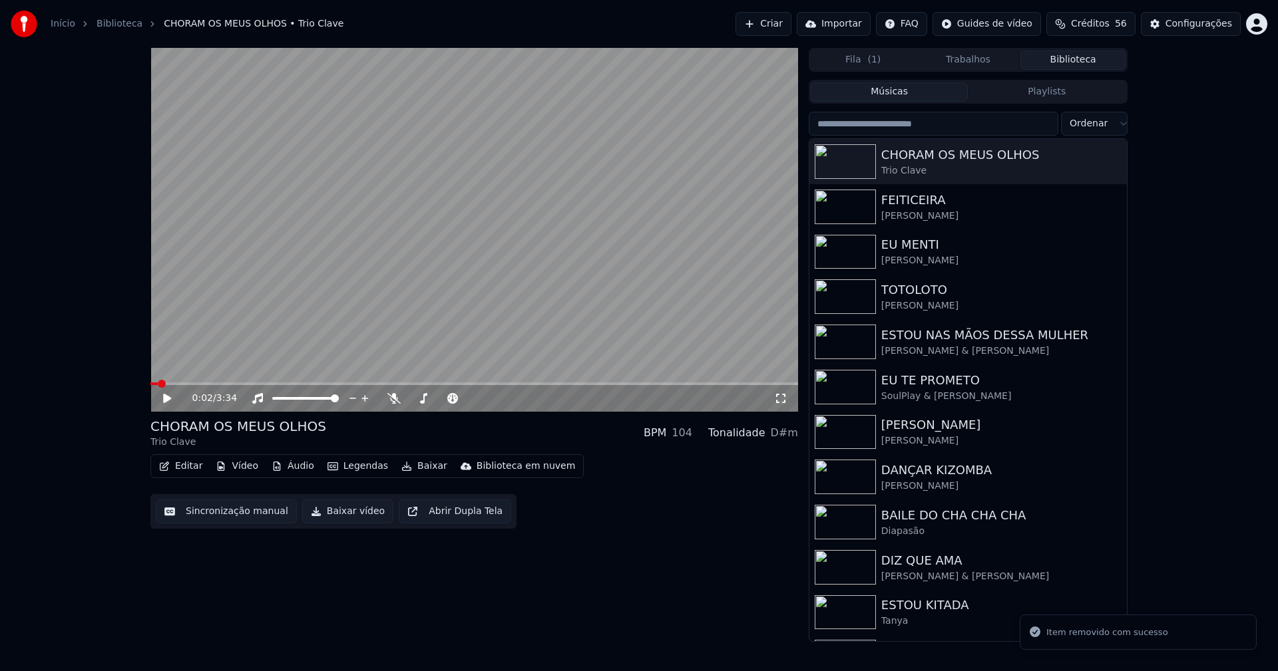
click at [247, 466] on button "Vídeo" at bounding box center [236, 466] width 53 height 19
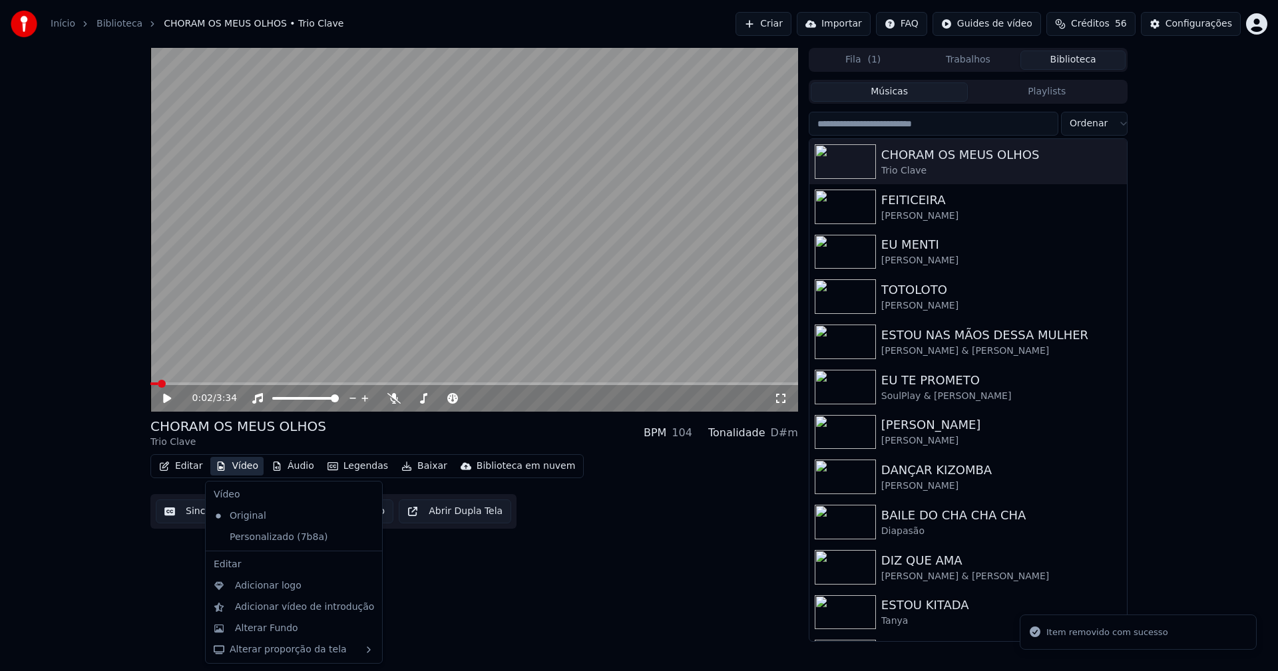
click at [365, 538] on icon at bounding box center [369, 537] width 9 height 11
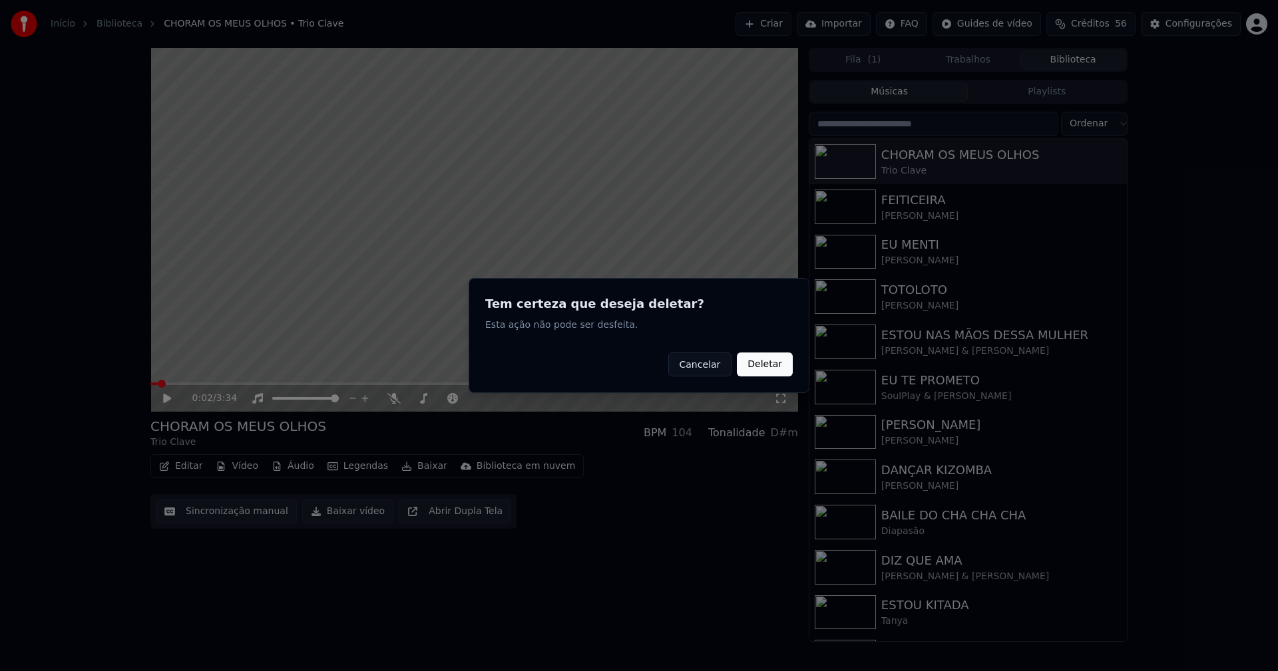
click at [768, 363] on button "Deletar" at bounding box center [765, 365] width 56 height 24
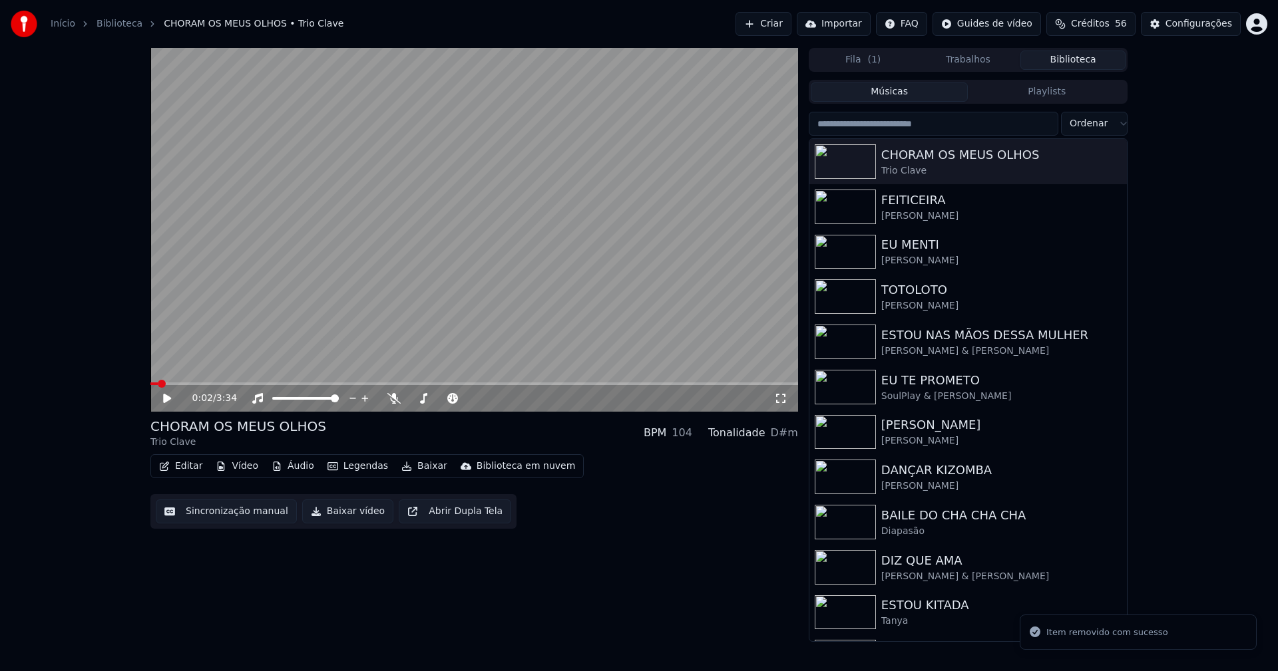
click at [242, 464] on button "Vídeo" at bounding box center [236, 466] width 53 height 19
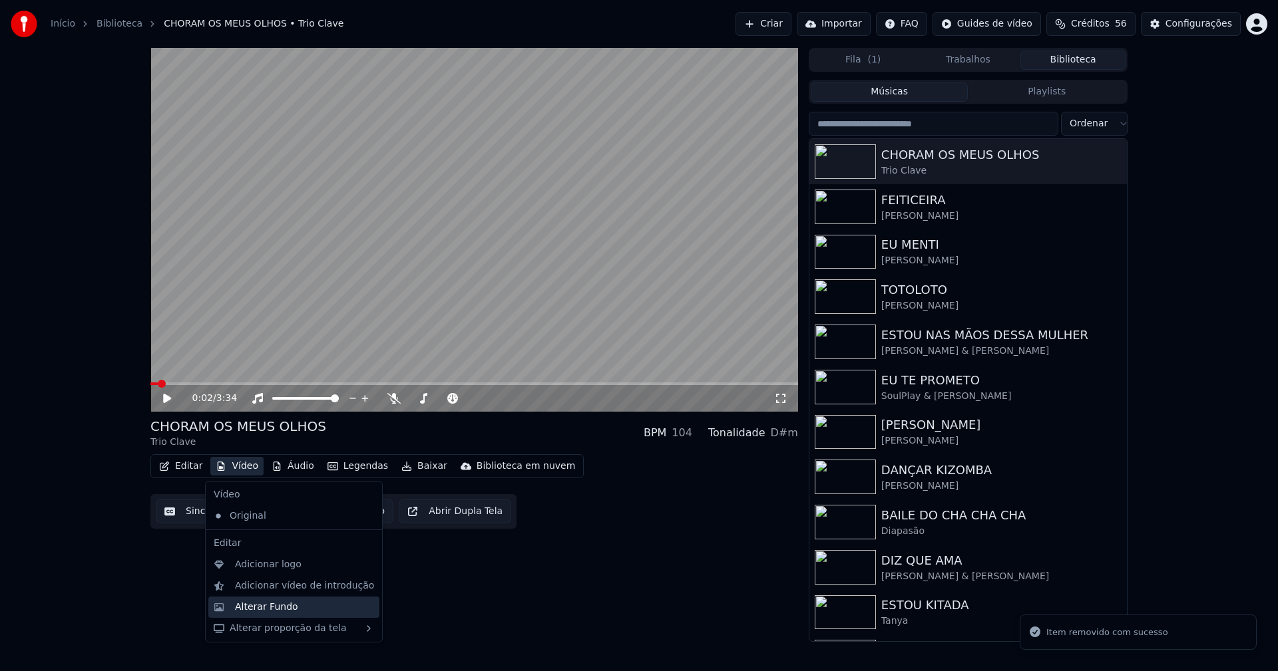
click at [272, 606] on div "Alterar Fundo" at bounding box center [266, 607] width 63 height 13
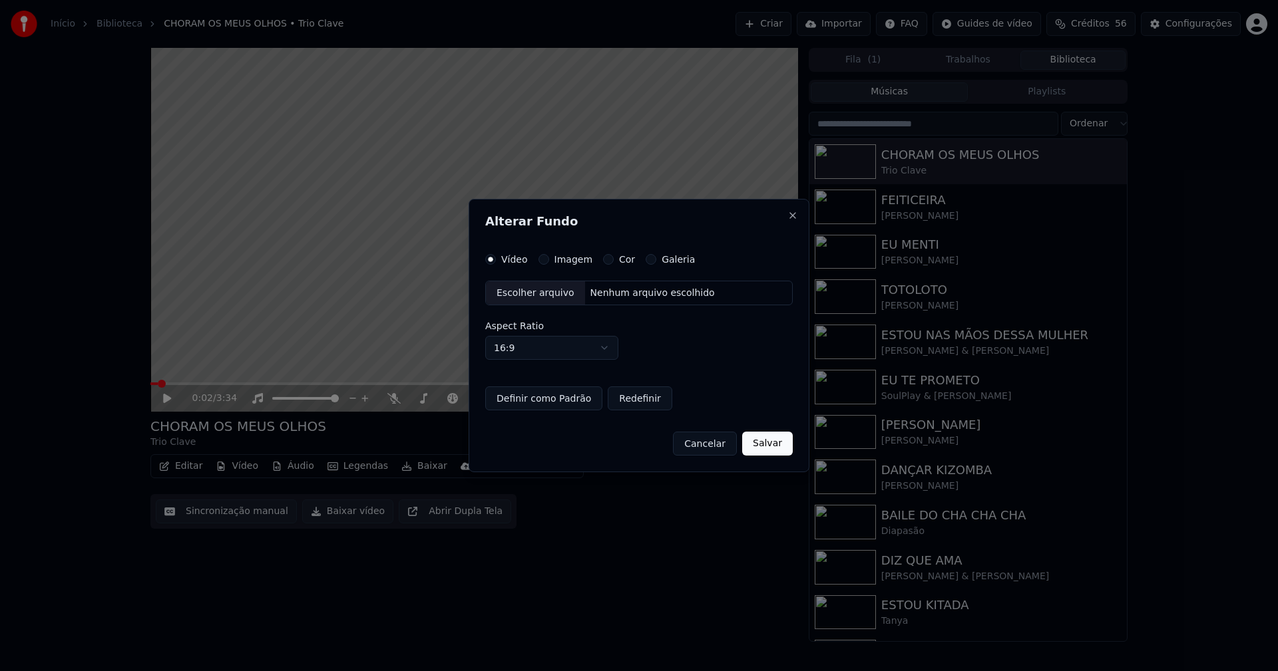
click at [511, 291] on div "Escolher arquivo" at bounding box center [535, 294] width 99 height 24
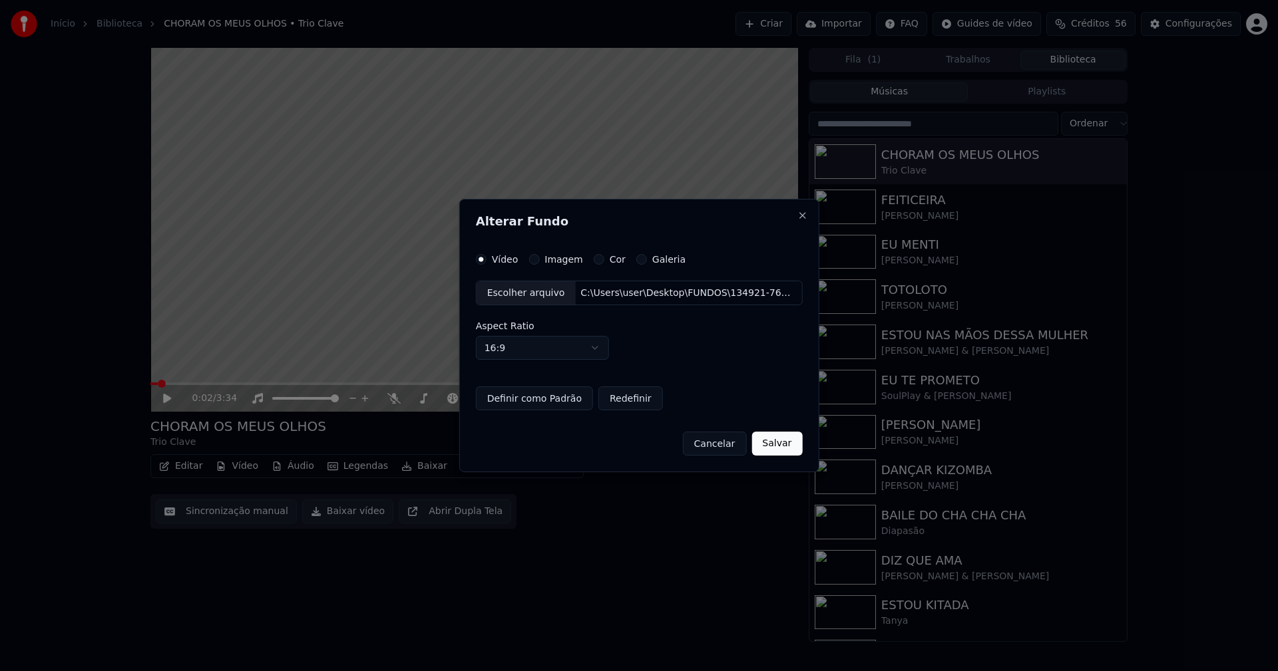
click at [541, 402] on button "Definir como Padrão" at bounding box center [534, 399] width 117 height 24
click at [770, 441] on button "Salvar" at bounding box center [776, 444] width 51 height 24
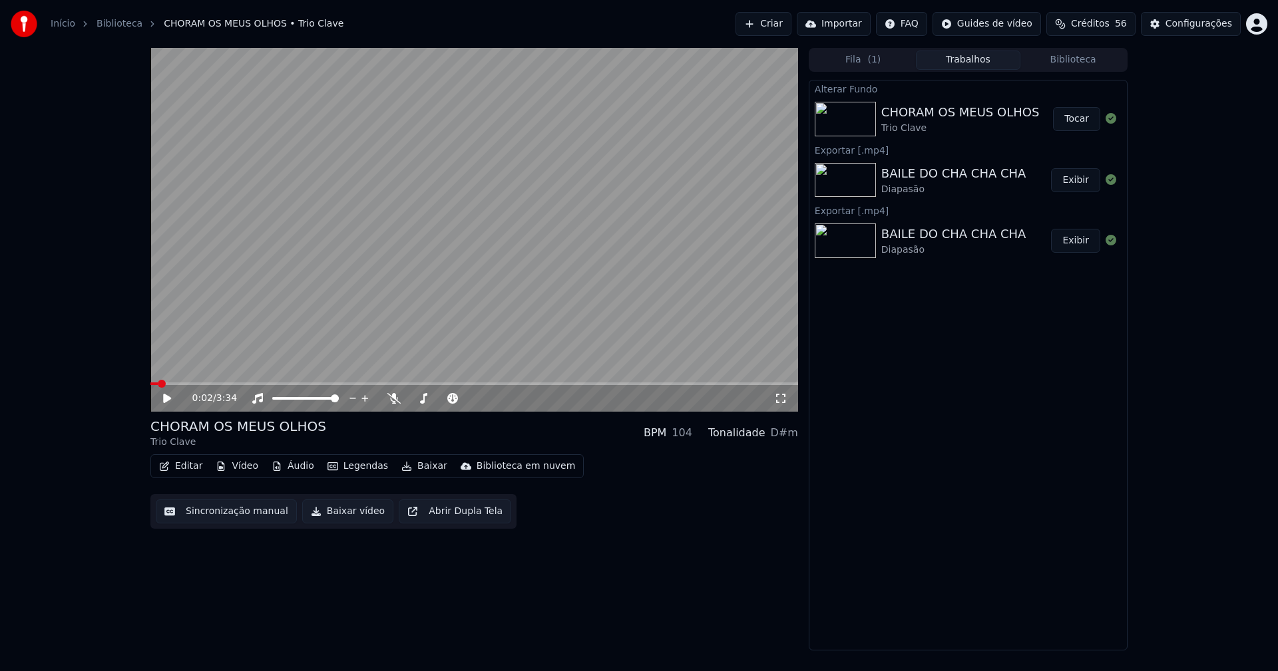
click at [1083, 126] on button "Tocar" at bounding box center [1076, 119] width 47 height 24
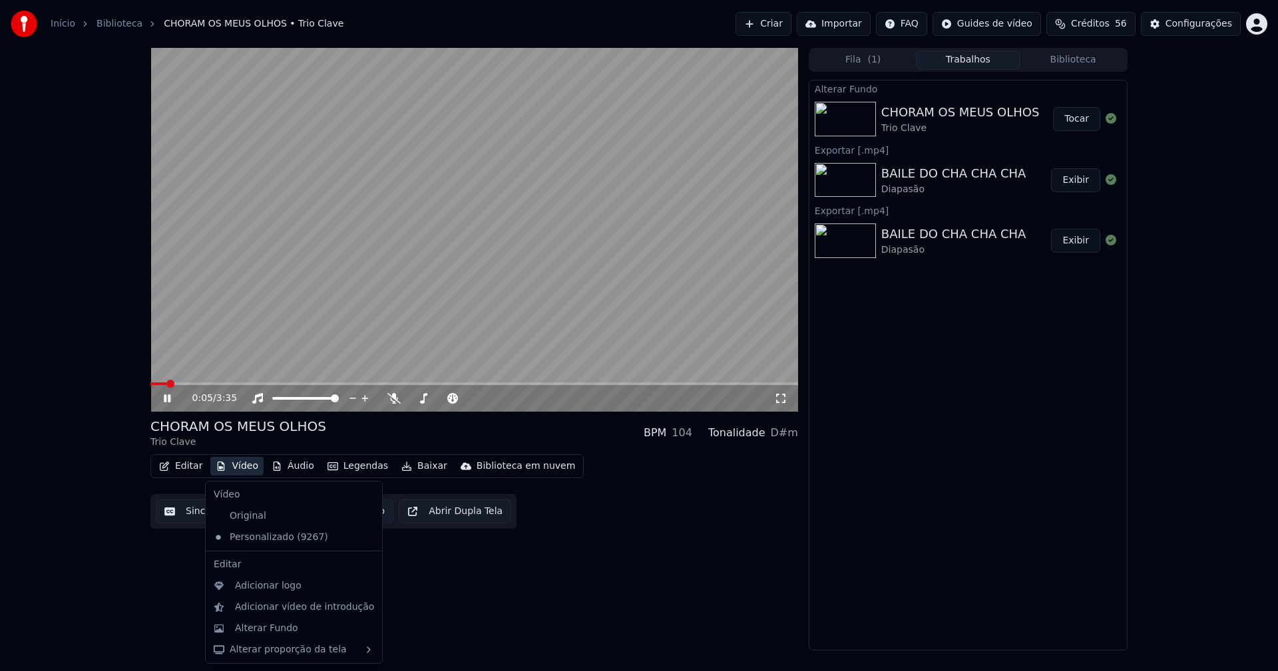
click at [242, 468] on button "Vídeo" at bounding box center [236, 466] width 53 height 19
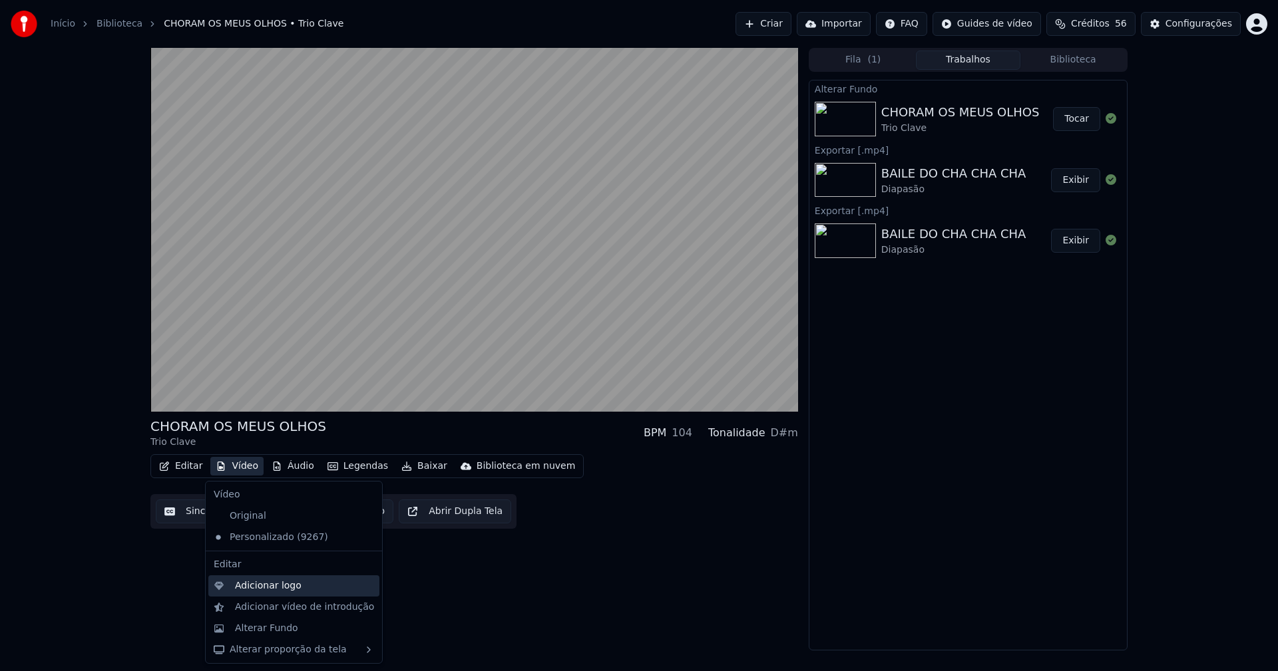
click at [271, 587] on div "Adicionar logo" at bounding box center [268, 586] width 67 height 13
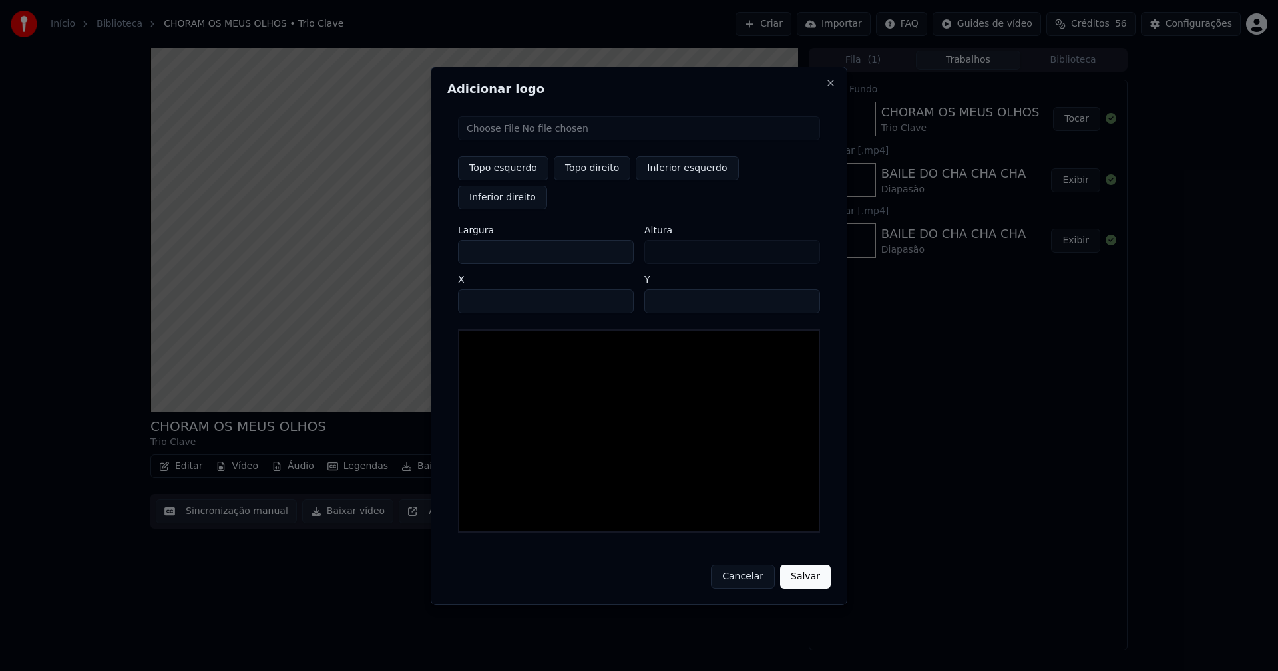
click at [502, 140] on input "file" at bounding box center [639, 128] width 362 height 24
type input "**********"
click at [604, 179] on button "Topo direito" at bounding box center [592, 168] width 77 height 24
type input "****"
drag, startPoint x: 479, startPoint y: 236, endPoint x: 420, endPoint y: 244, distance: 59.8
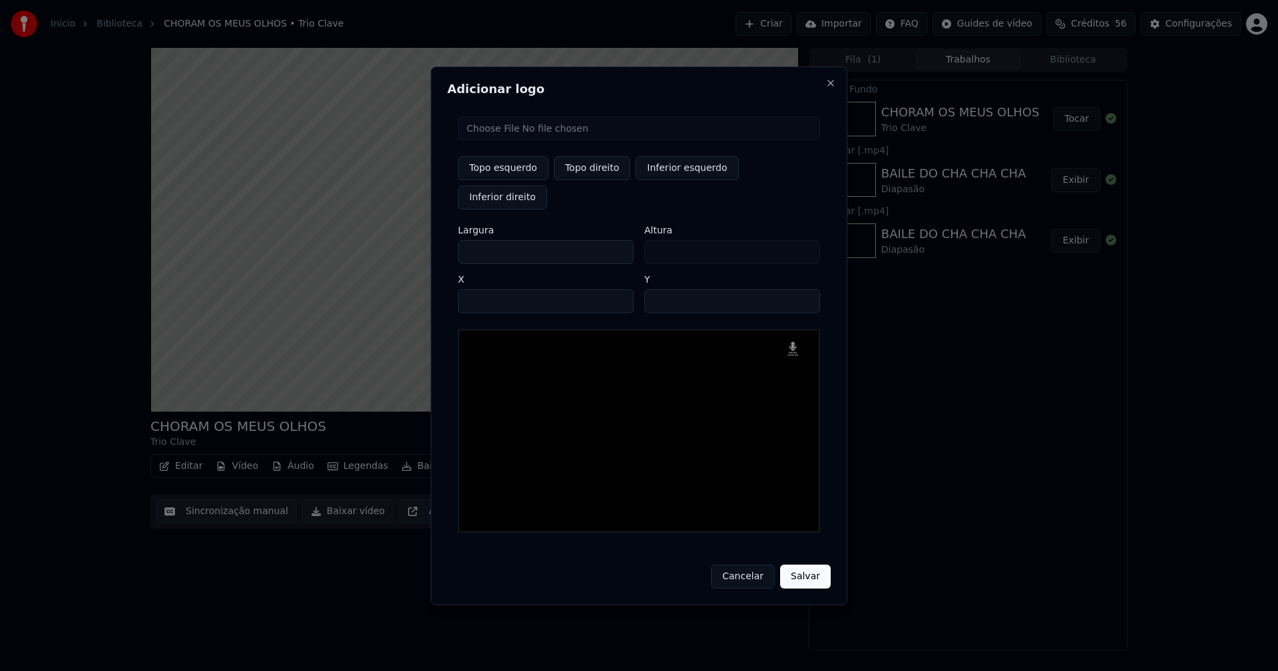
click at [420, 244] on body "Início Biblioteca CHORAM OS MEUS OLHOS • Trio Clave Criar Importar FAQ Guides d…" at bounding box center [639, 335] width 1278 height 671
type input "**"
type input "***"
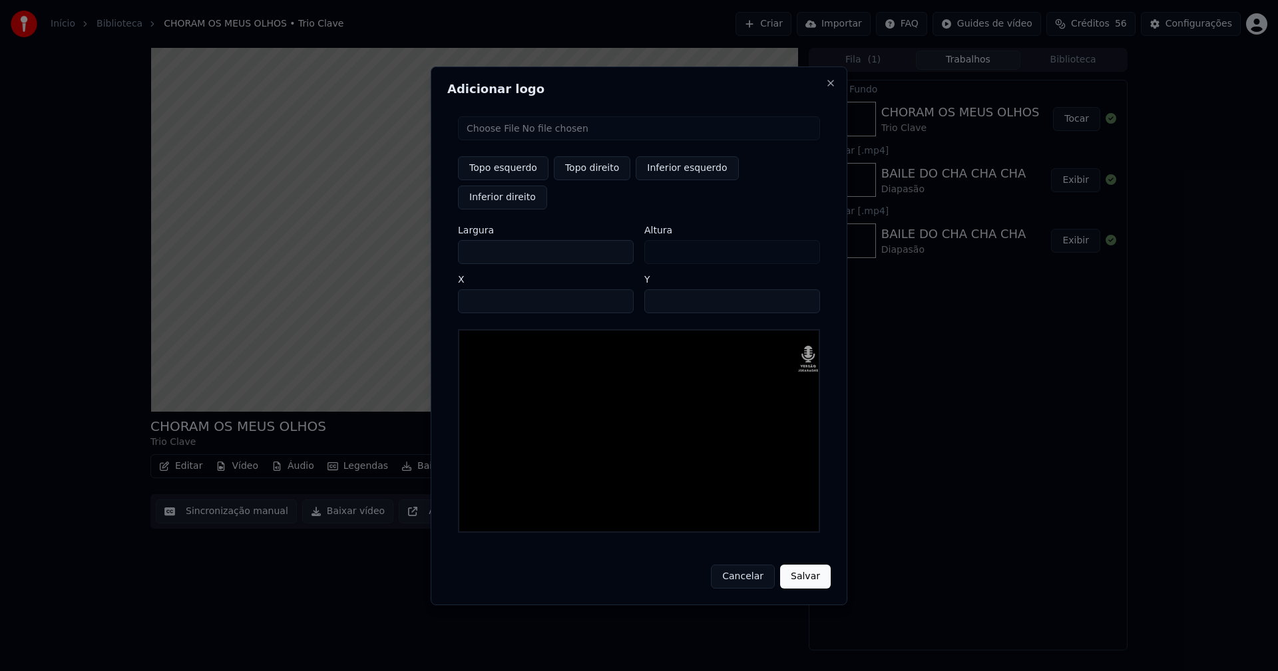
type input "***"
click at [485, 289] on input "****" at bounding box center [546, 301] width 176 height 24
type input "****"
click at [659, 289] on input "**" at bounding box center [732, 301] width 176 height 24
type input "**"
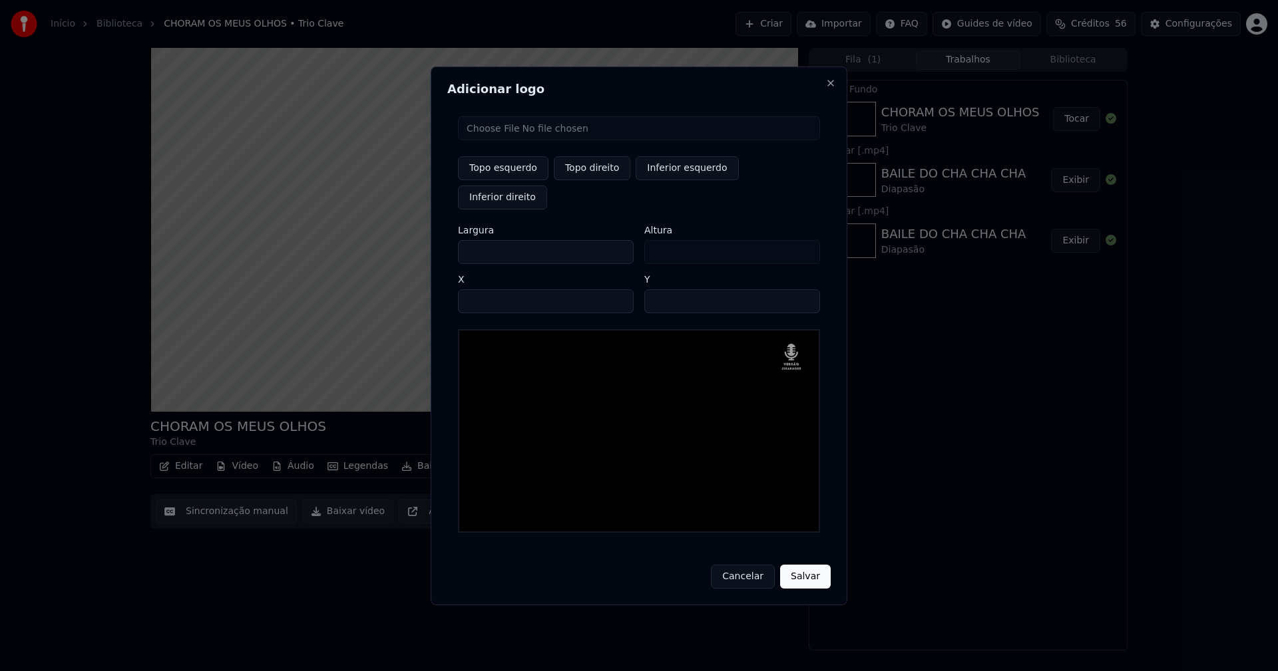
drag, startPoint x: 808, startPoint y: 561, endPoint x: 812, endPoint y: 554, distance: 8.3
click at [810, 565] on button "Salvar" at bounding box center [805, 577] width 51 height 24
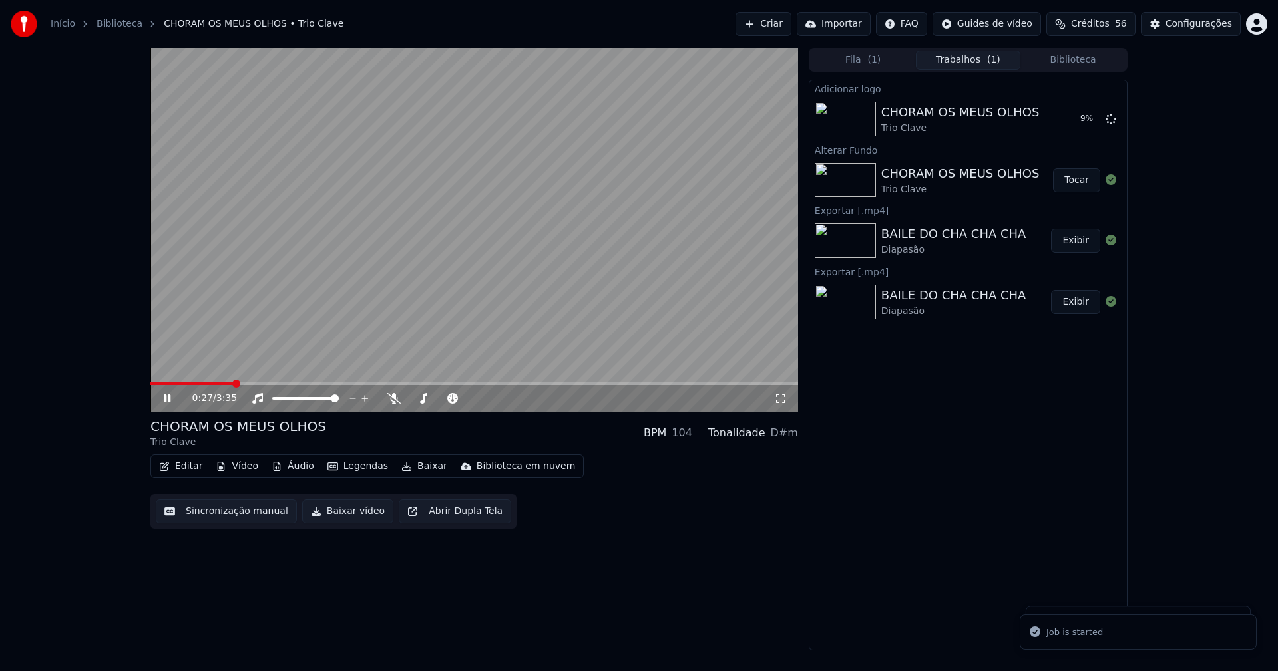
click at [781, 400] on icon at bounding box center [780, 398] width 13 height 11
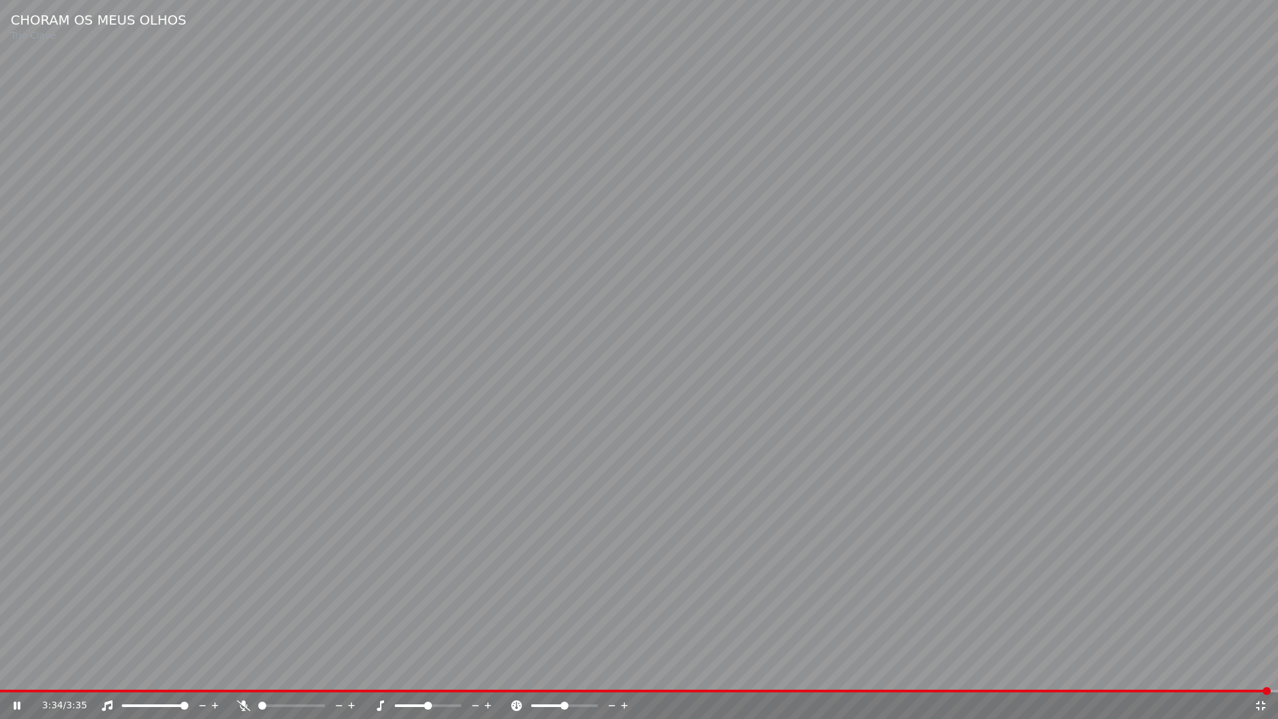
click at [1263, 671] on icon at bounding box center [1260, 705] width 9 height 9
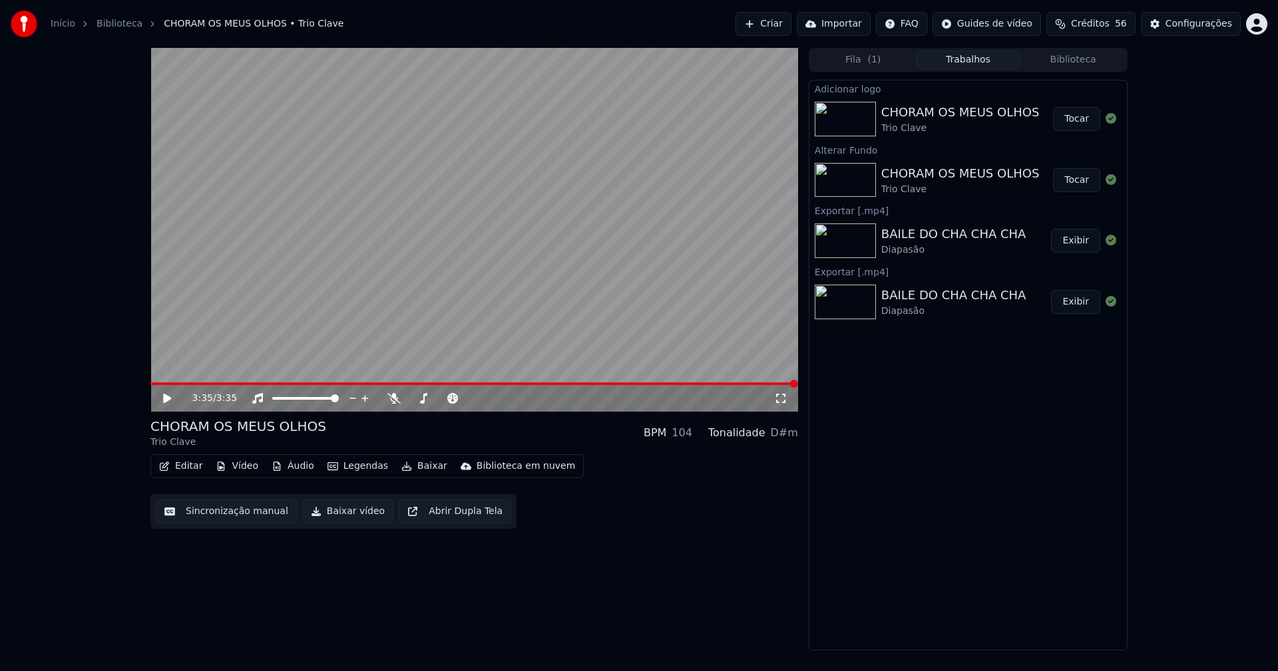
drag, startPoint x: 1072, startPoint y: 123, endPoint x: 1065, endPoint y: 118, distance: 9.1
click at [1073, 123] on button "Tocar" at bounding box center [1076, 119] width 47 height 24
click at [1200, 25] on div "Configurações" at bounding box center [1198, 23] width 67 height 13
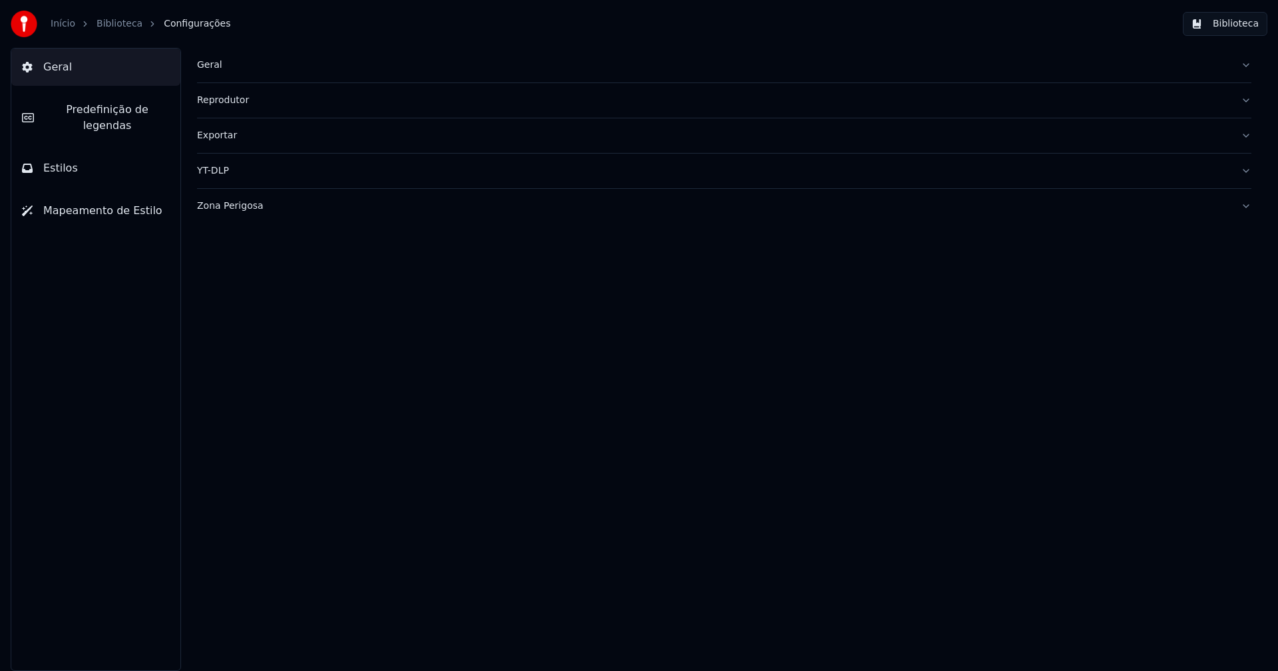
click at [127, 108] on span "Predefinição de legendas" at bounding box center [107, 118] width 125 height 32
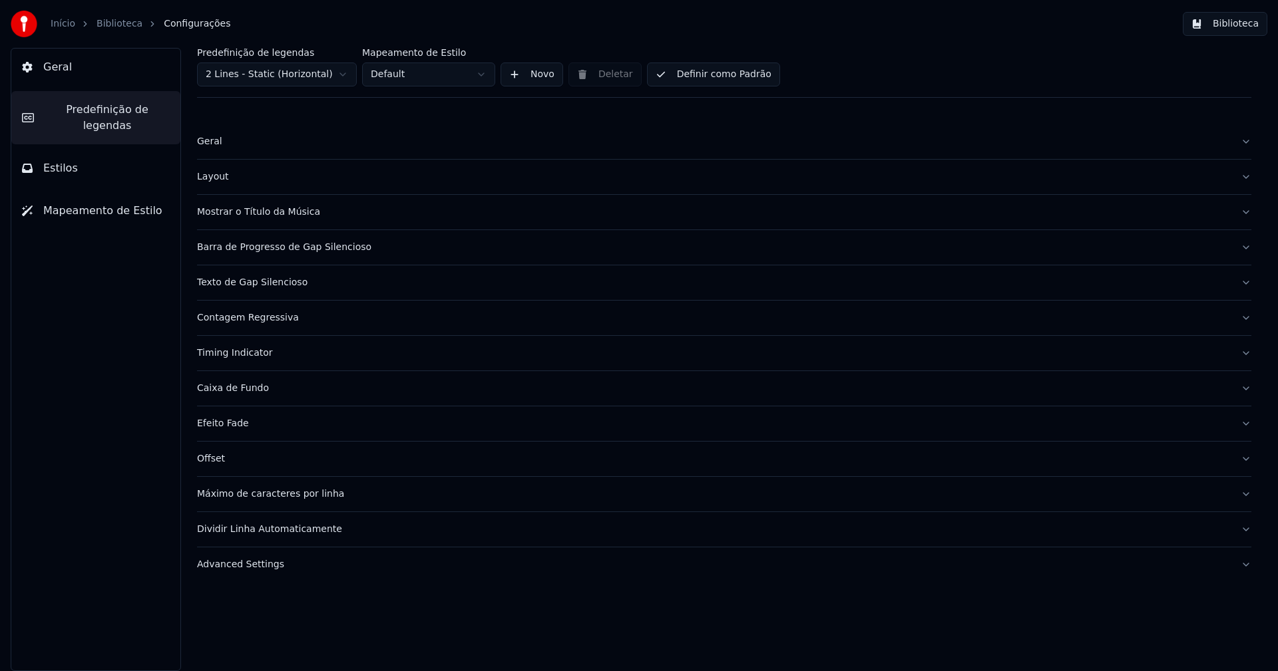
click at [250, 357] on div "Timing Indicator" at bounding box center [713, 353] width 1033 height 13
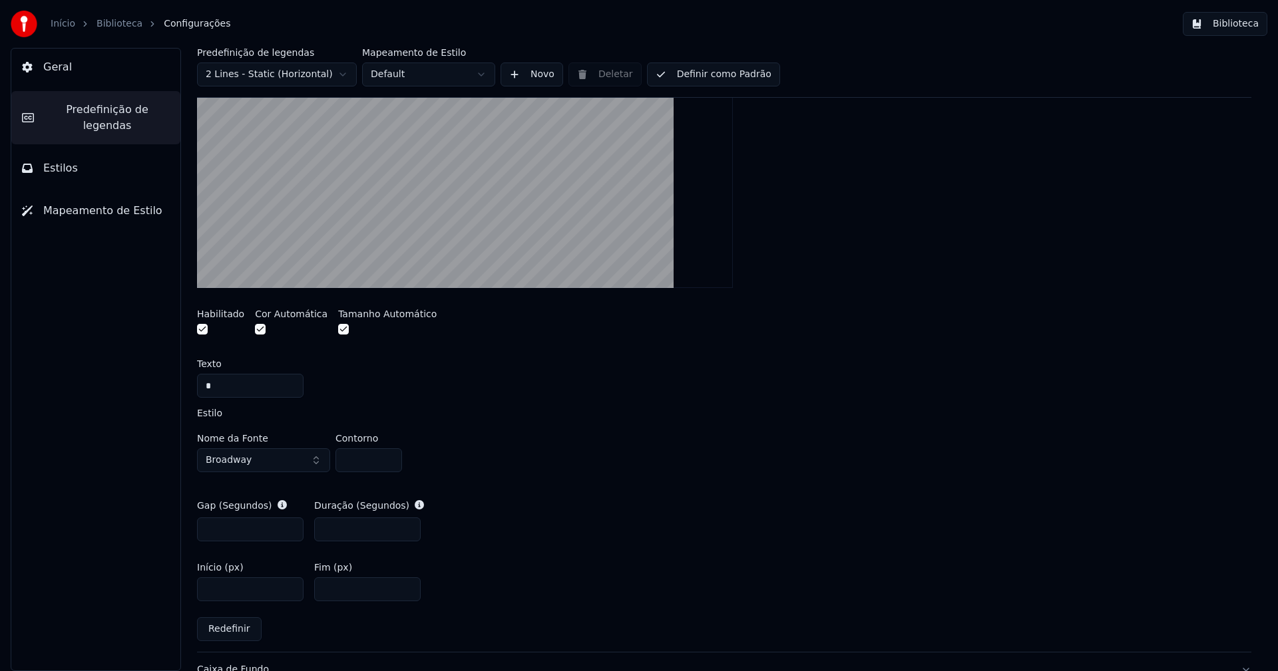
scroll to position [399, 0]
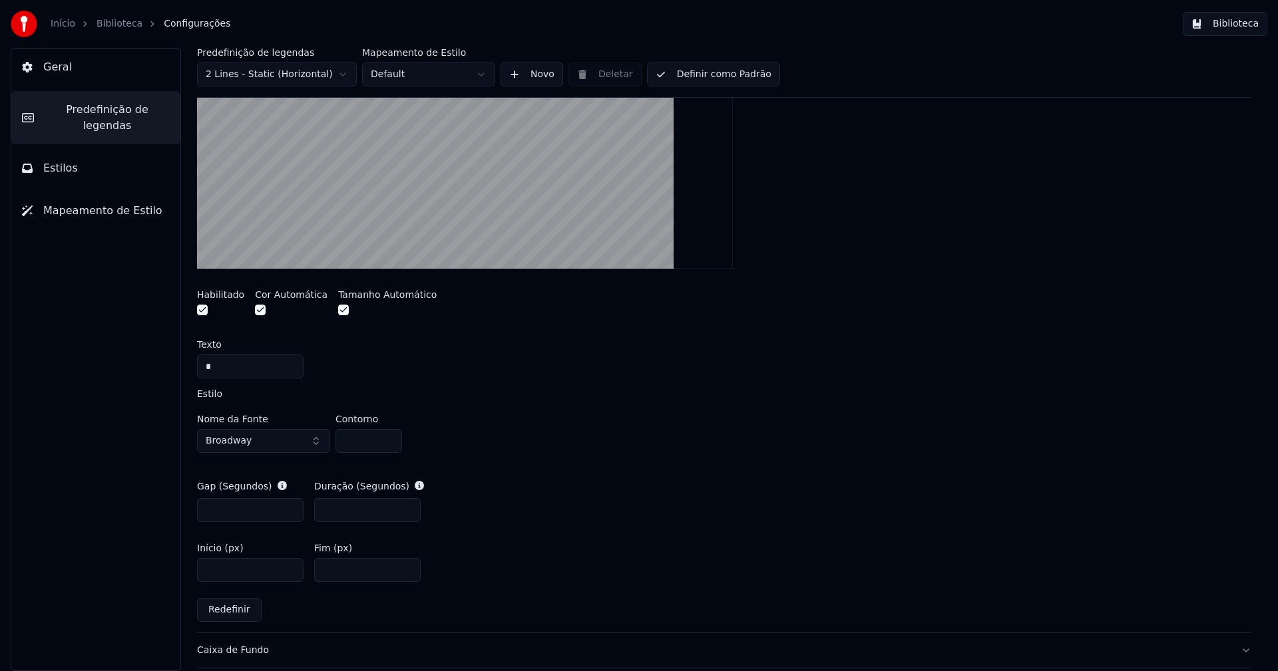
click at [291, 506] on input "***" at bounding box center [250, 510] width 106 height 24
click at [289, 514] on input "***" at bounding box center [250, 510] width 106 height 24
type input "***"
click at [524, 457] on div "Nome da Fonte Broadway Contorno *" at bounding box center [724, 437] width 1054 height 44
click at [700, 74] on button "Definir como Padrão" at bounding box center [713, 75] width 133 height 24
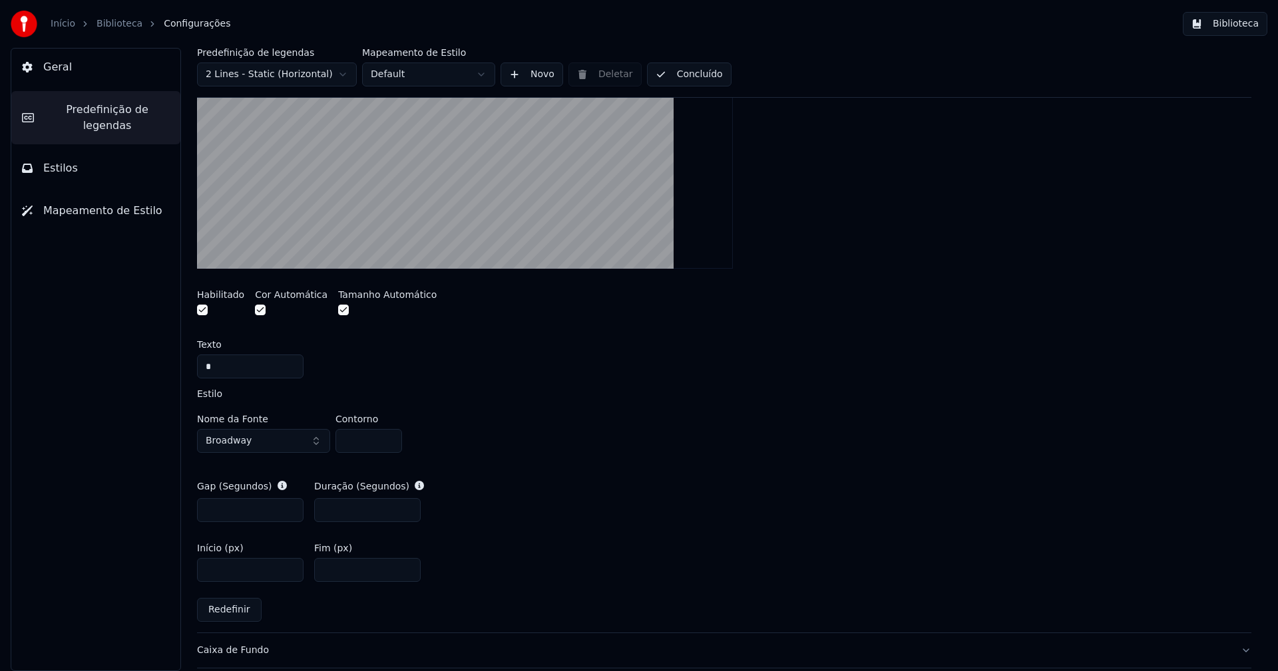
click at [1234, 26] on button "Biblioteca" at bounding box center [1225, 24] width 85 height 24
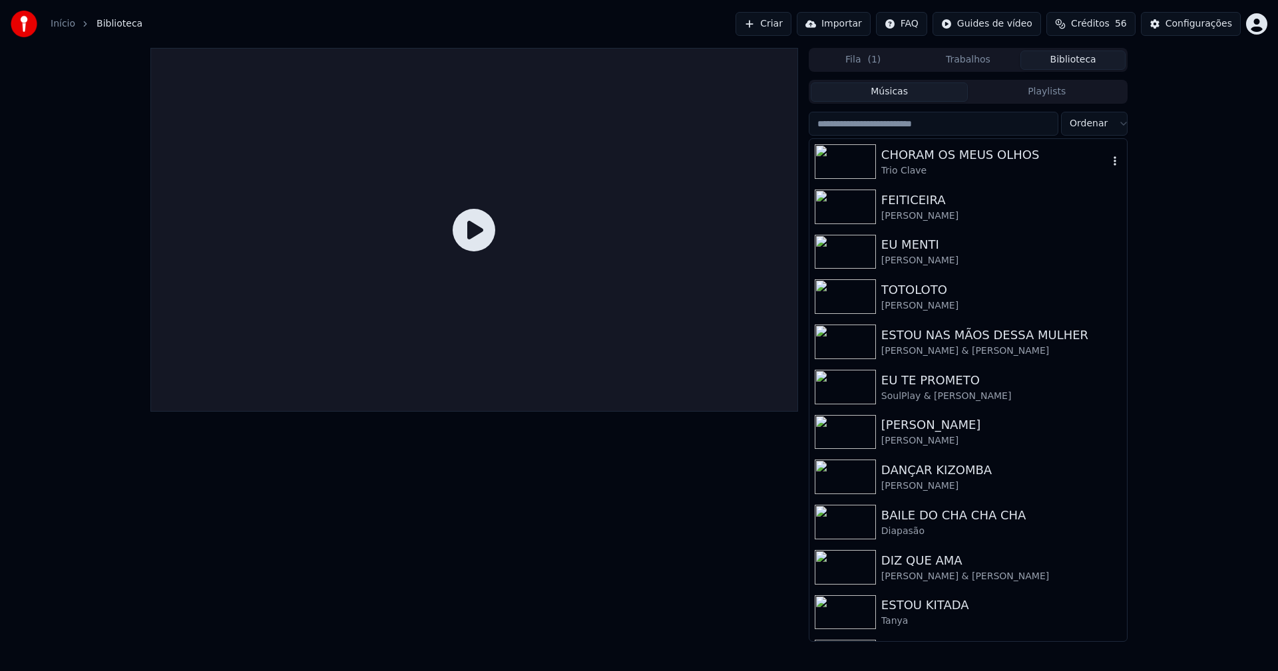
click at [910, 162] on div "CHORAM OS MEUS OLHOS" at bounding box center [994, 155] width 227 height 19
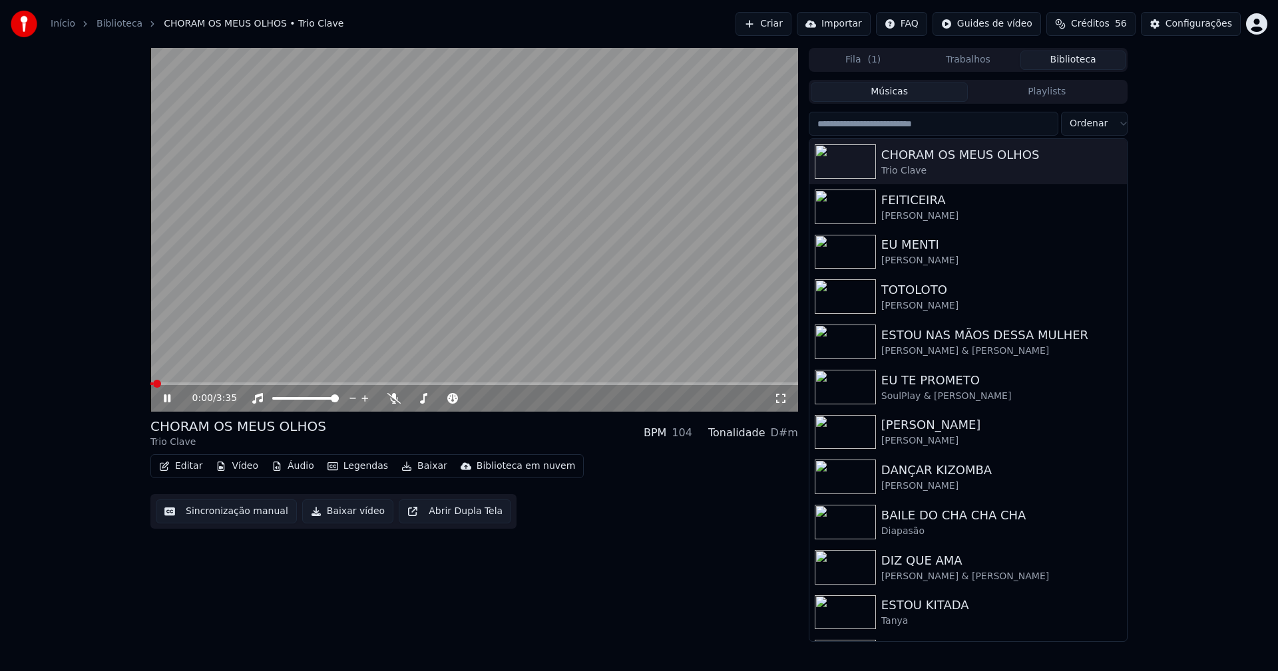
click at [780, 397] on icon at bounding box center [780, 398] width 13 height 11
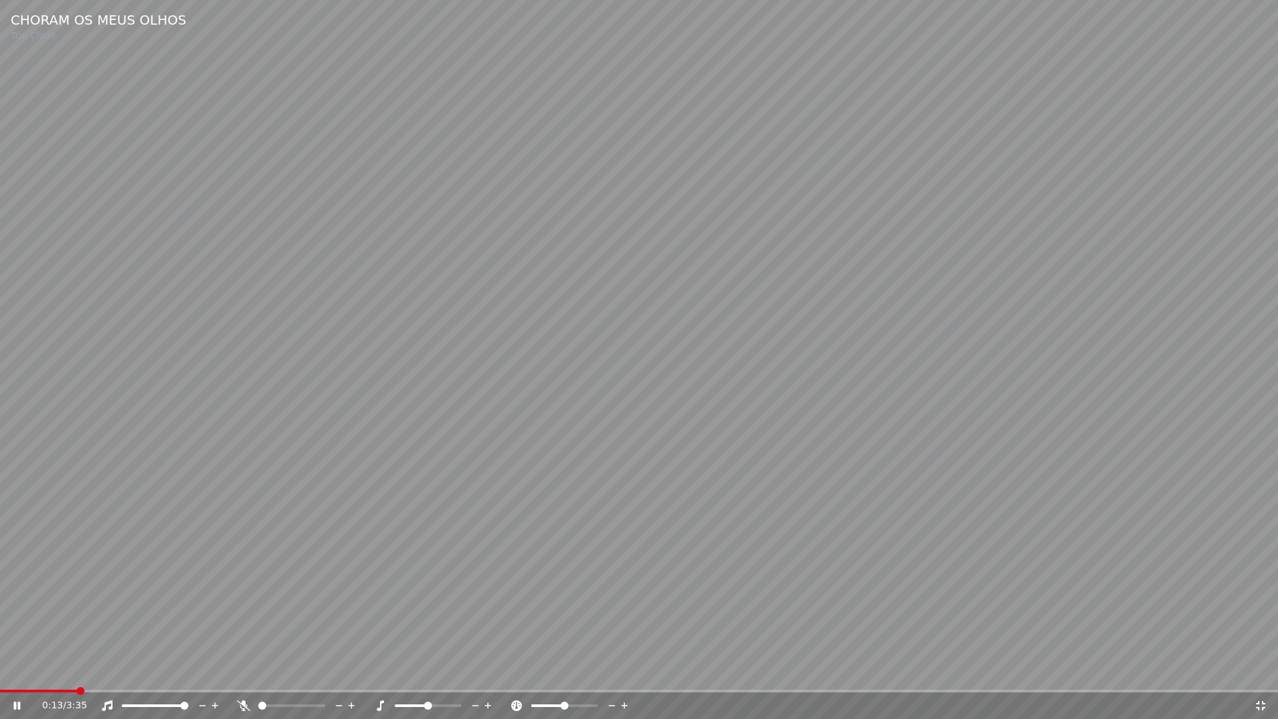
click at [79, 671] on span at bounding box center [639, 690] width 1278 height 3
click at [109, 671] on video at bounding box center [639, 359] width 1278 height 719
click at [116, 671] on span at bounding box center [639, 690] width 1278 height 3
click at [20, 671] on icon at bounding box center [26, 705] width 31 height 11
click at [1264, 671] on icon at bounding box center [1260, 705] width 13 height 11
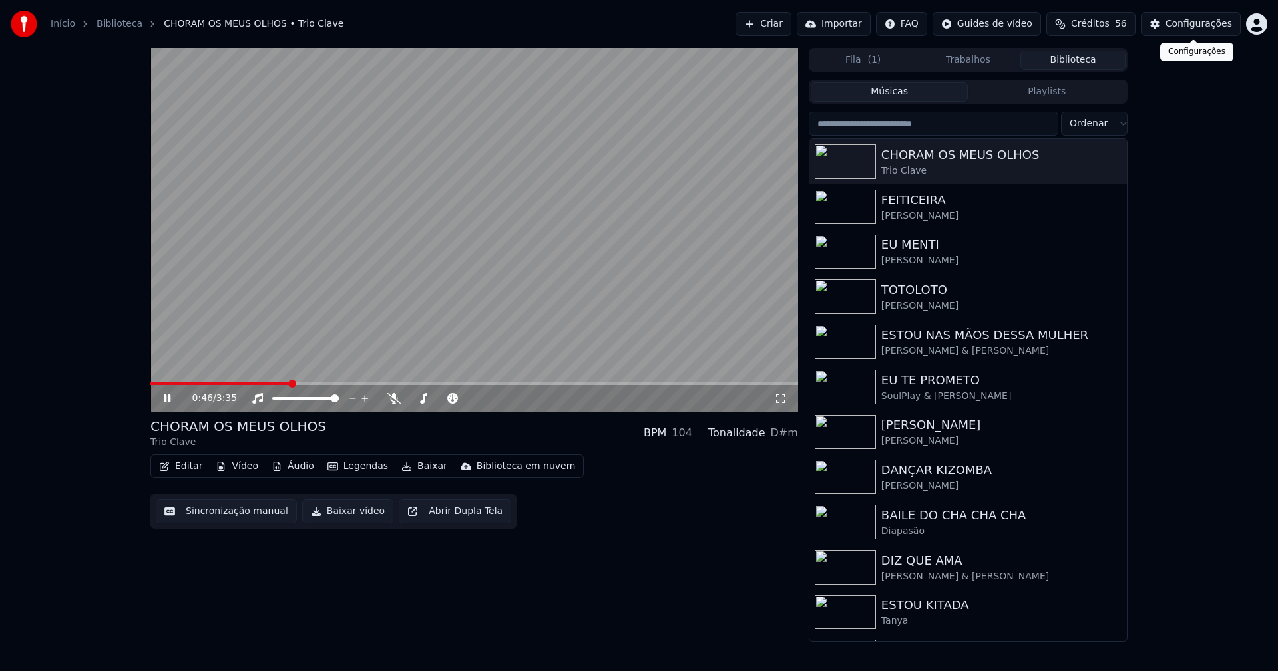
click at [1207, 25] on div "Configurações" at bounding box center [1198, 23] width 67 height 13
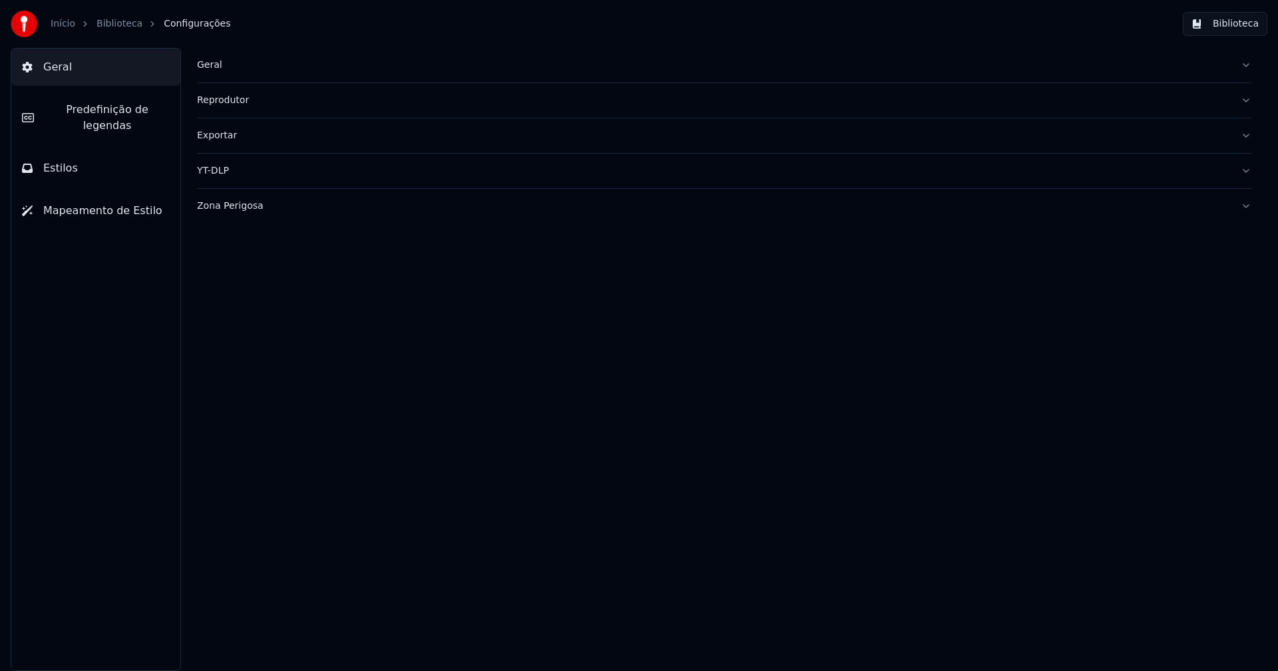
click at [138, 106] on span "Predefinição de legendas" at bounding box center [107, 118] width 125 height 32
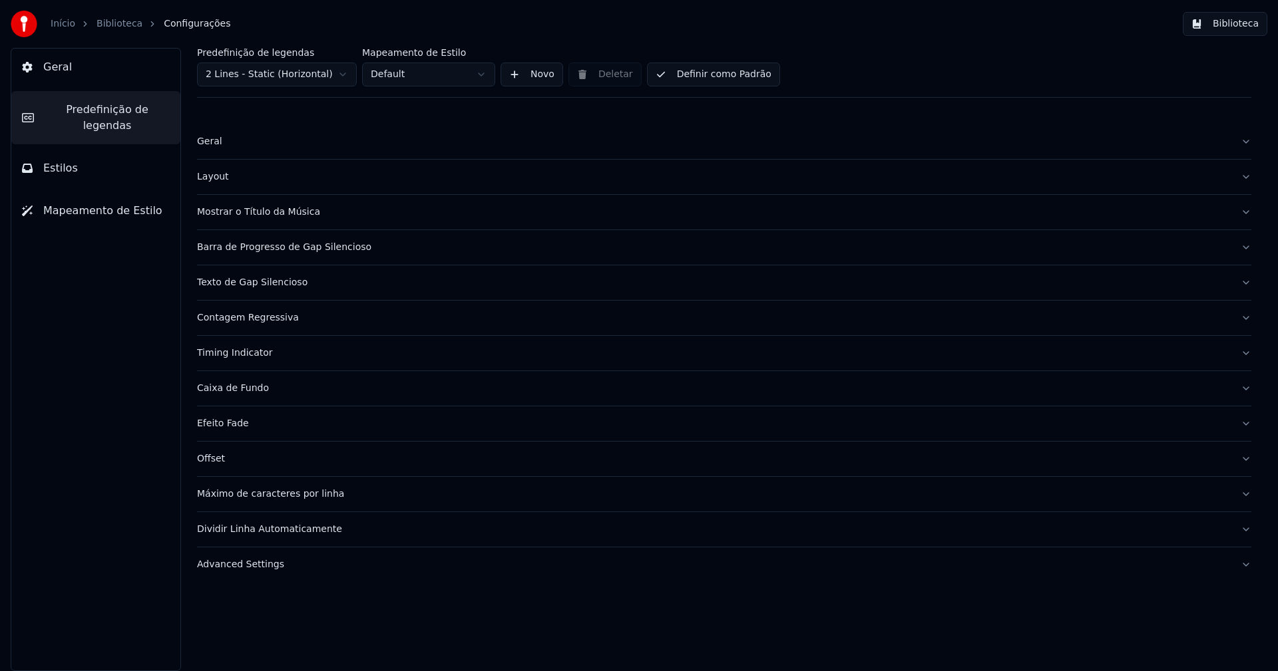
click at [256, 355] on div "Timing Indicator" at bounding box center [713, 353] width 1033 height 13
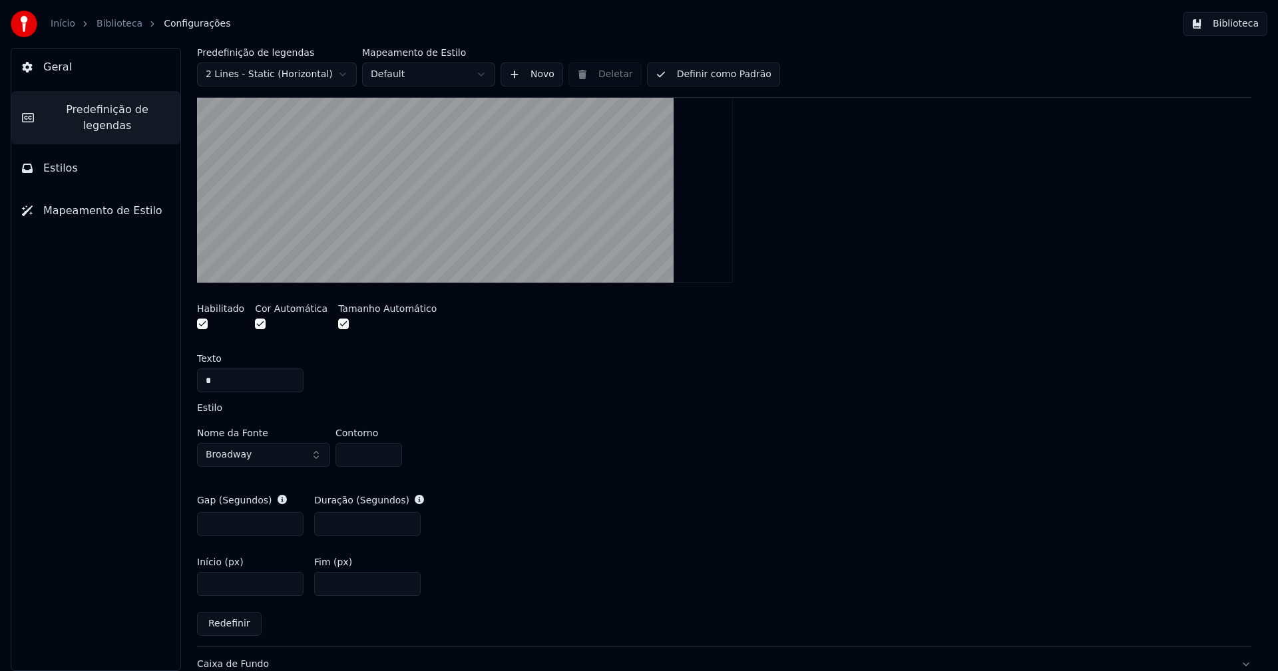
scroll to position [399, 0]
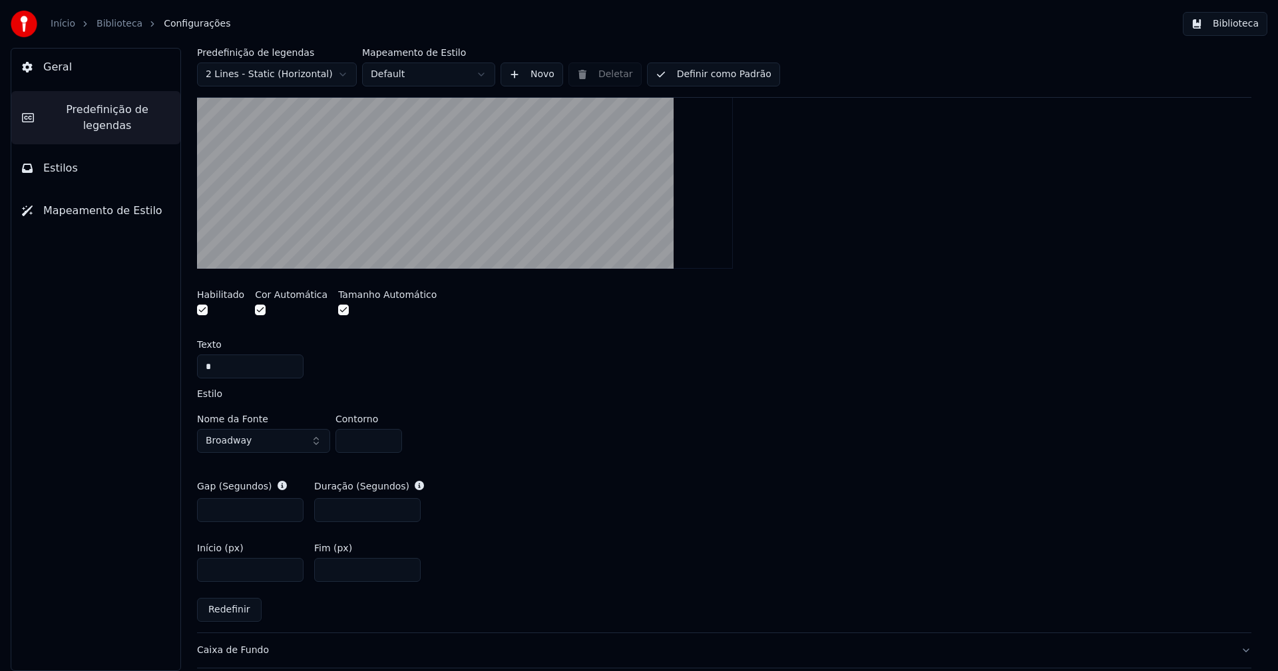
click at [229, 512] on input "***" at bounding box center [250, 510] width 106 height 24
type input "***"
click at [407, 572] on input "***" at bounding box center [367, 570] width 106 height 24
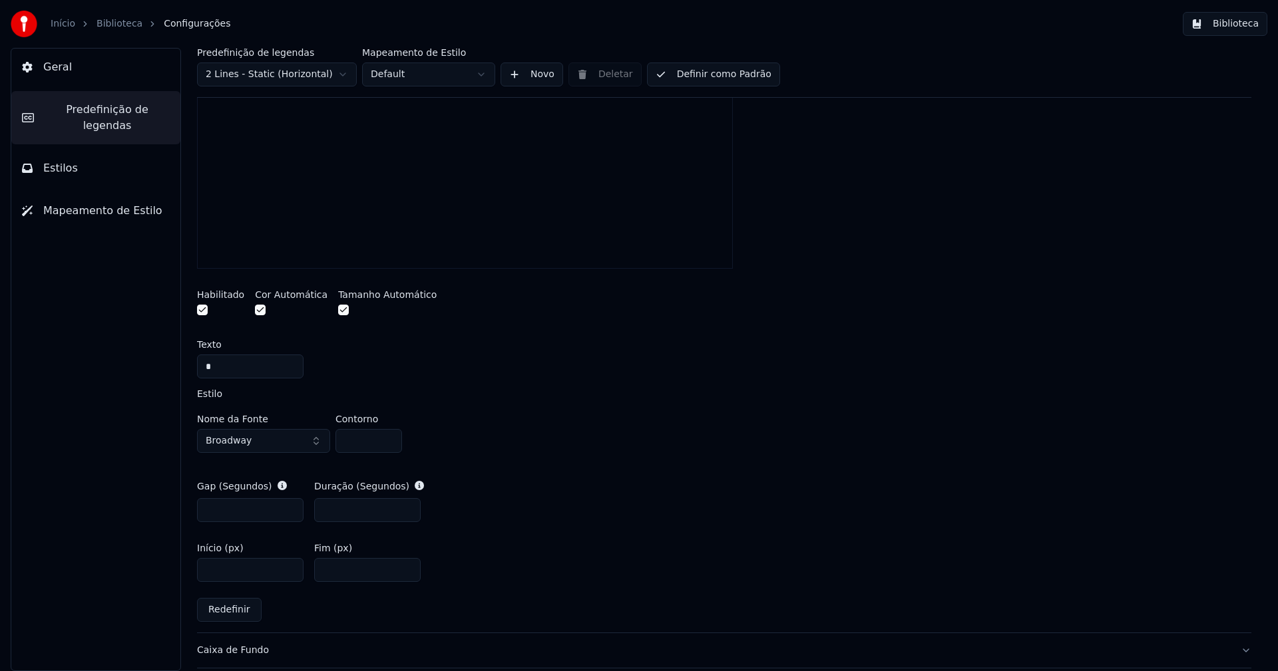
click at [408, 567] on input "***" at bounding box center [367, 570] width 106 height 24
type input "***"
click at [408, 567] on input "***" at bounding box center [367, 570] width 106 height 24
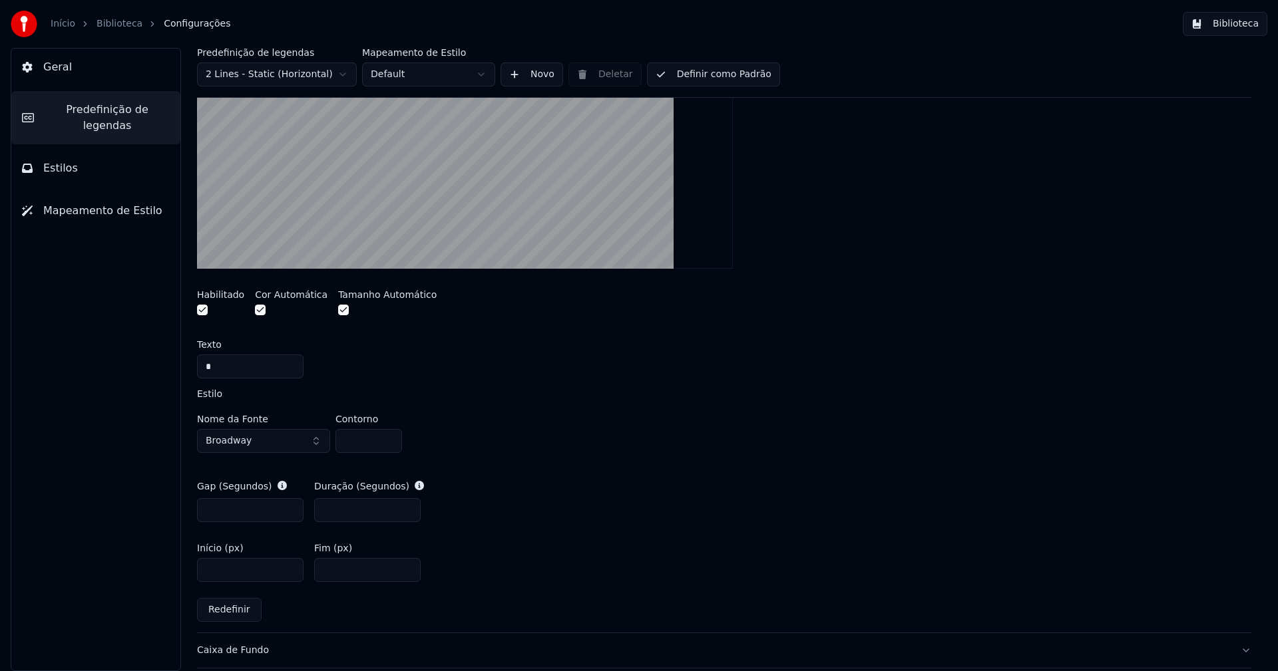
click at [513, 530] on div "Gap (Segundos) *** Duração (Segundos) ***" at bounding box center [724, 501] width 1054 height 64
click at [1248, 22] on button "Biblioteca" at bounding box center [1225, 24] width 85 height 24
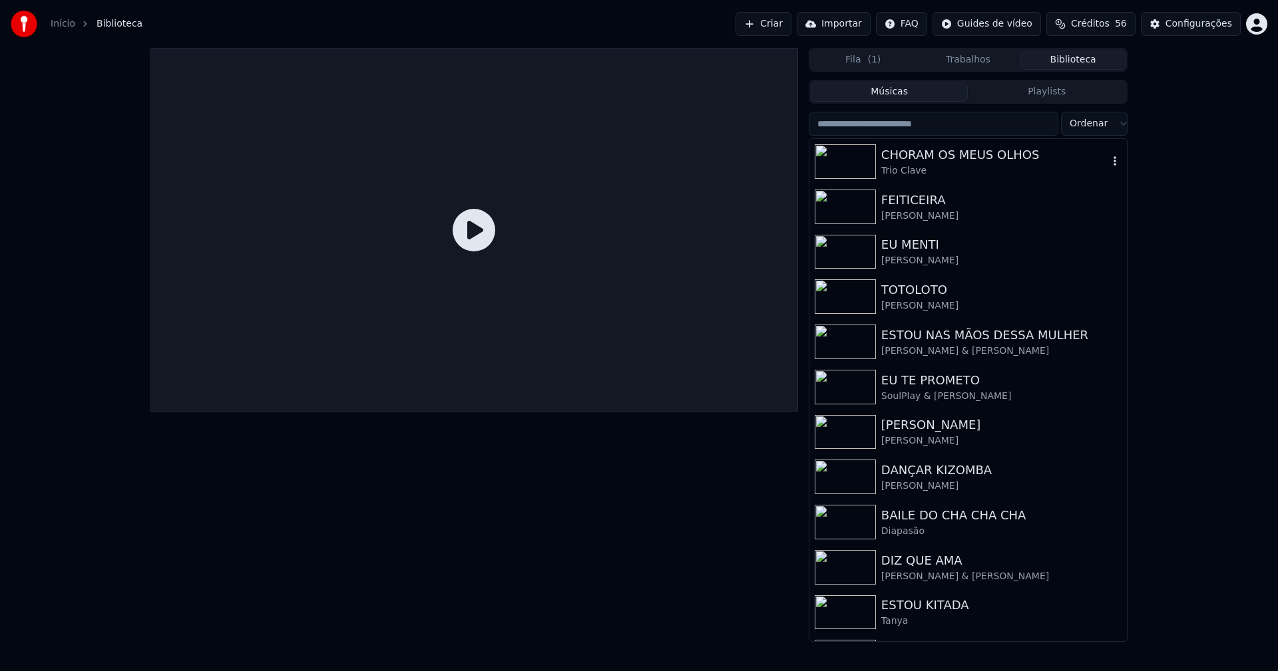
drag, startPoint x: 972, startPoint y: 170, endPoint x: 972, endPoint y: 160, distance: 10.0
click at [972, 170] on div "Trio Clave" at bounding box center [994, 170] width 227 height 13
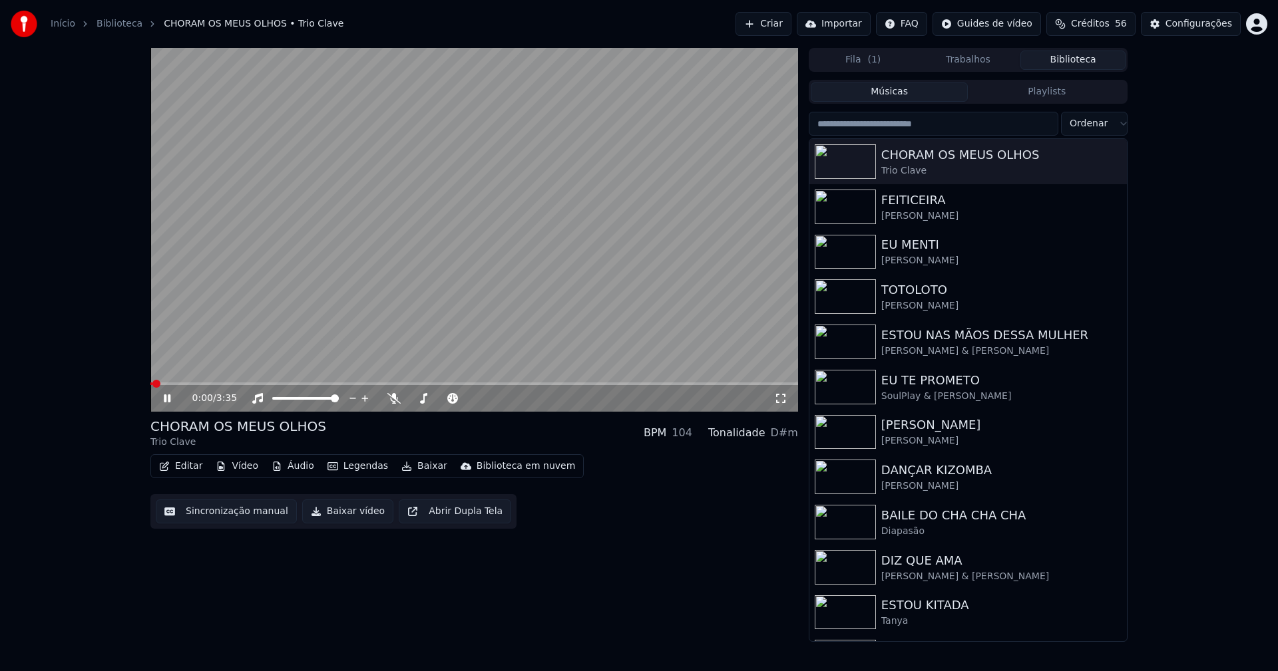
click at [779, 403] on icon at bounding box center [780, 398] width 9 height 9
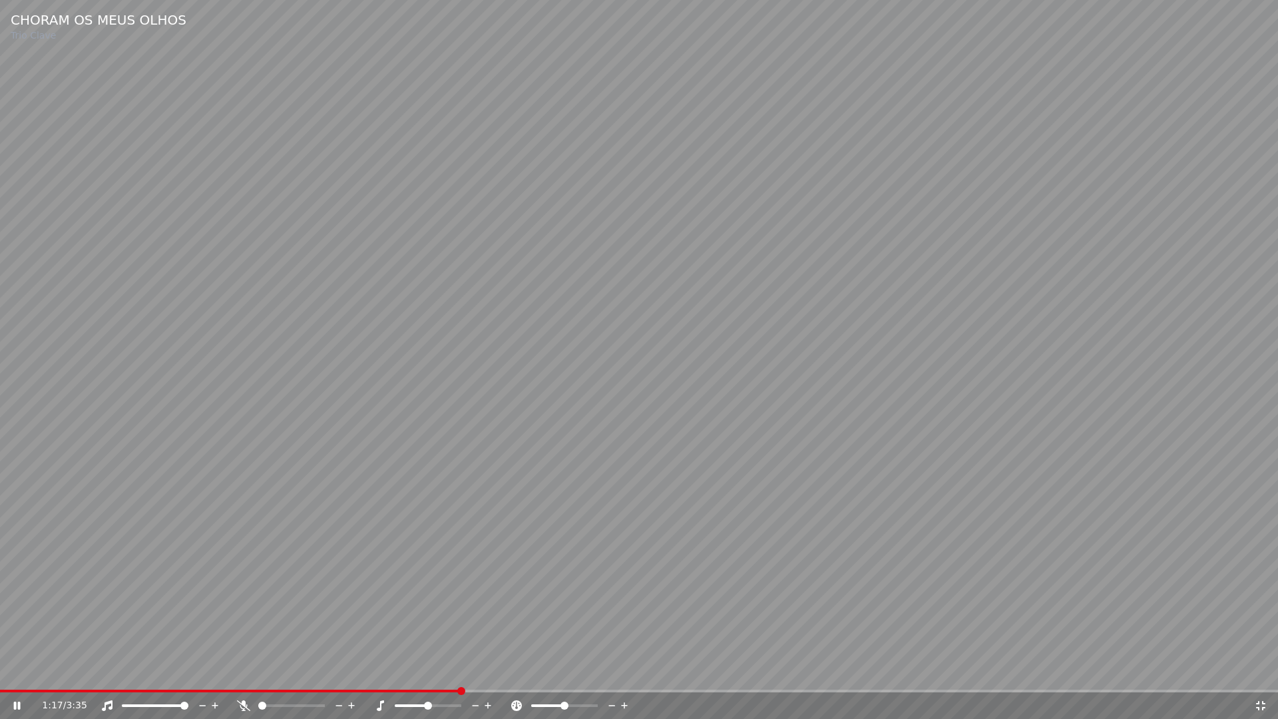
click at [1265, 671] on icon at bounding box center [1260, 705] width 9 height 9
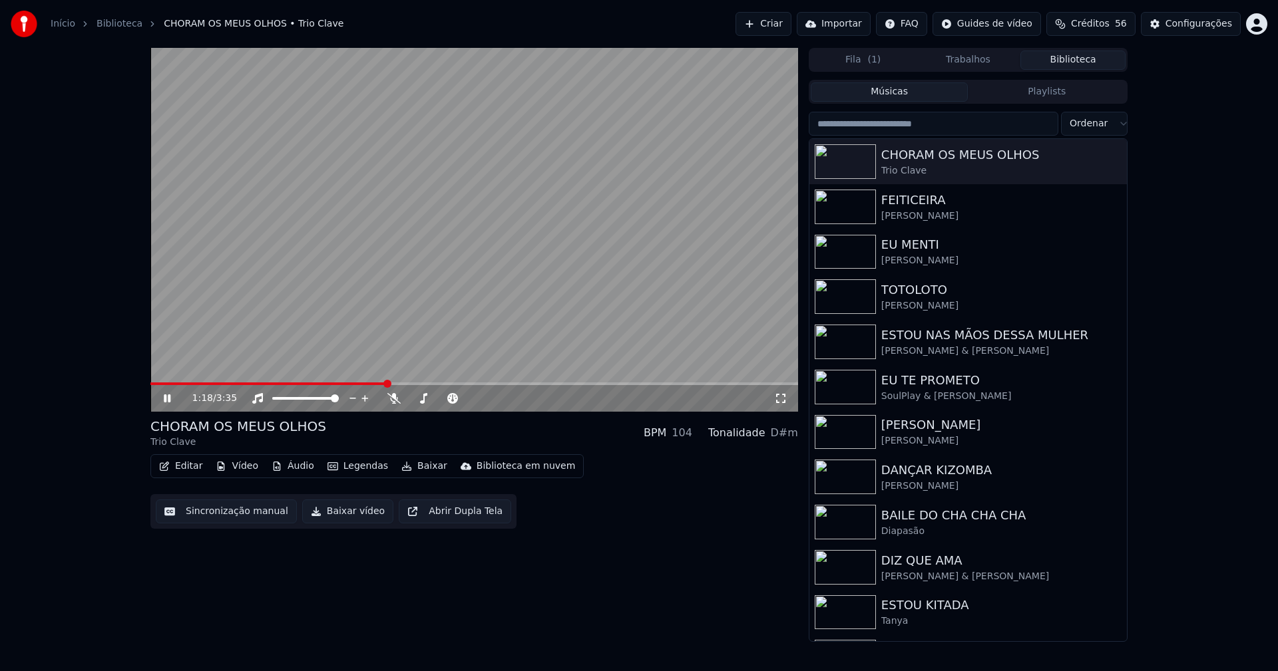
click at [1215, 21] on div "Configurações" at bounding box center [1198, 23] width 67 height 13
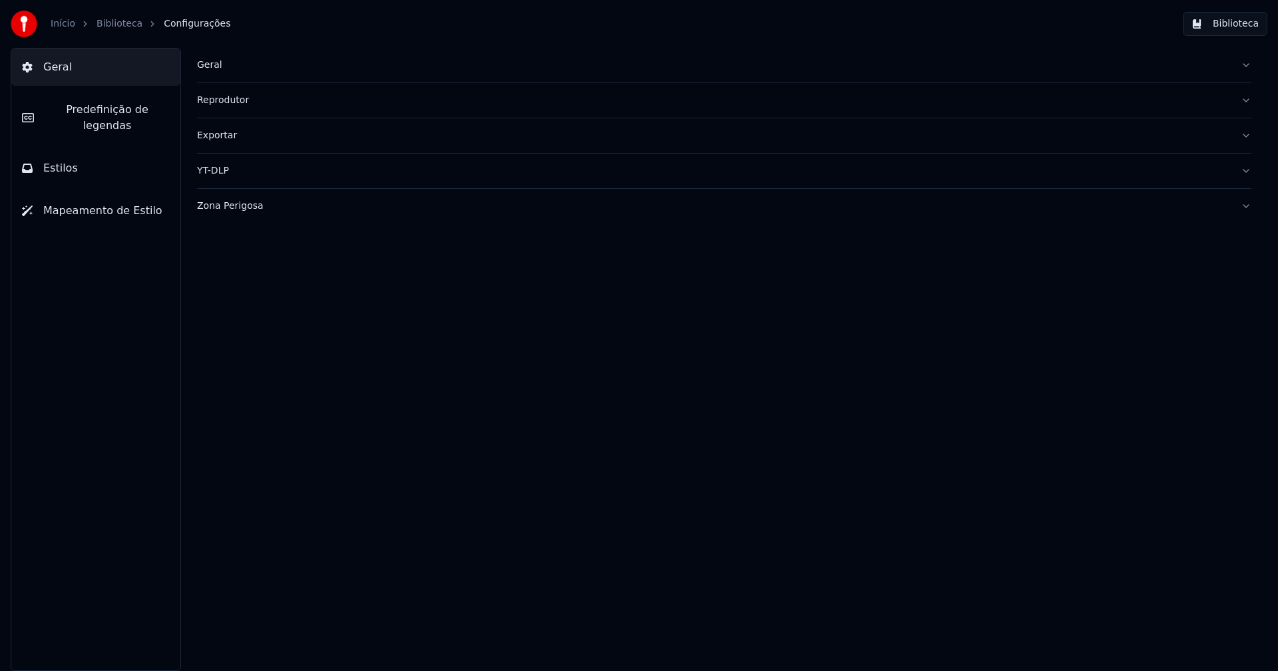
drag, startPoint x: 116, startPoint y: 112, endPoint x: 194, endPoint y: 156, distance: 89.1
click at [115, 112] on span "Predefinição de legendas" at bounding box center [107, 118] width 125 height 32
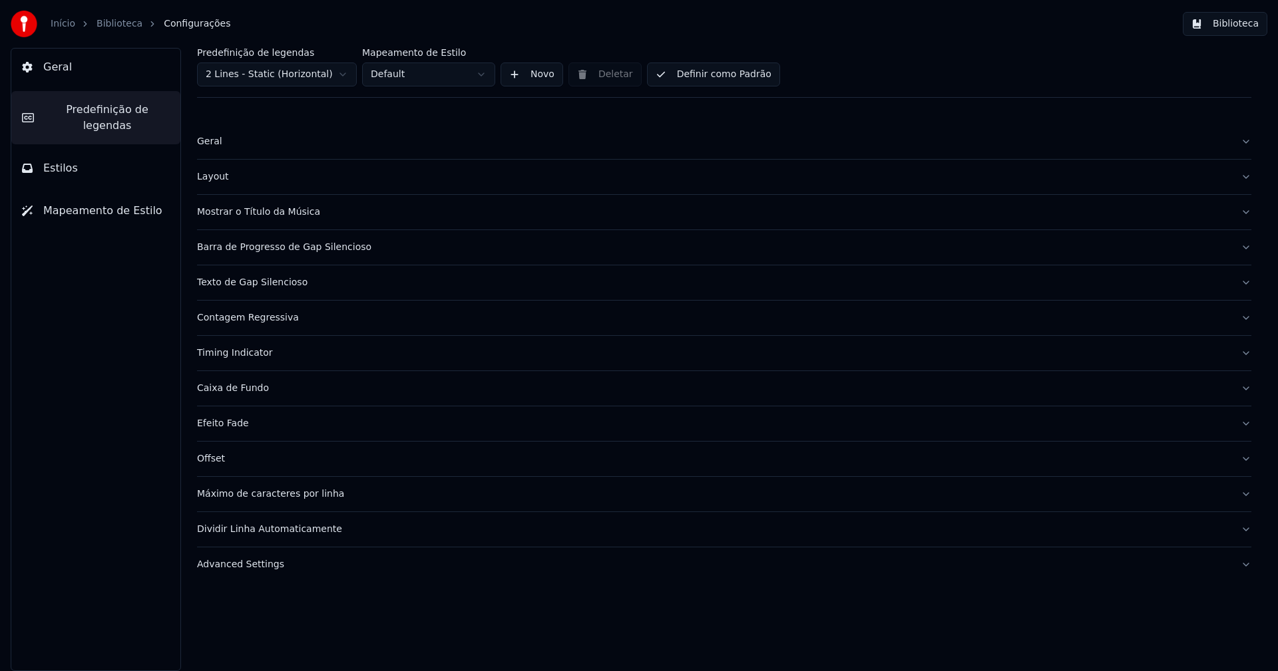
click at [260, 355] on div "Timing Indicator" at bounding box center [713, 353] width 1033 height 13
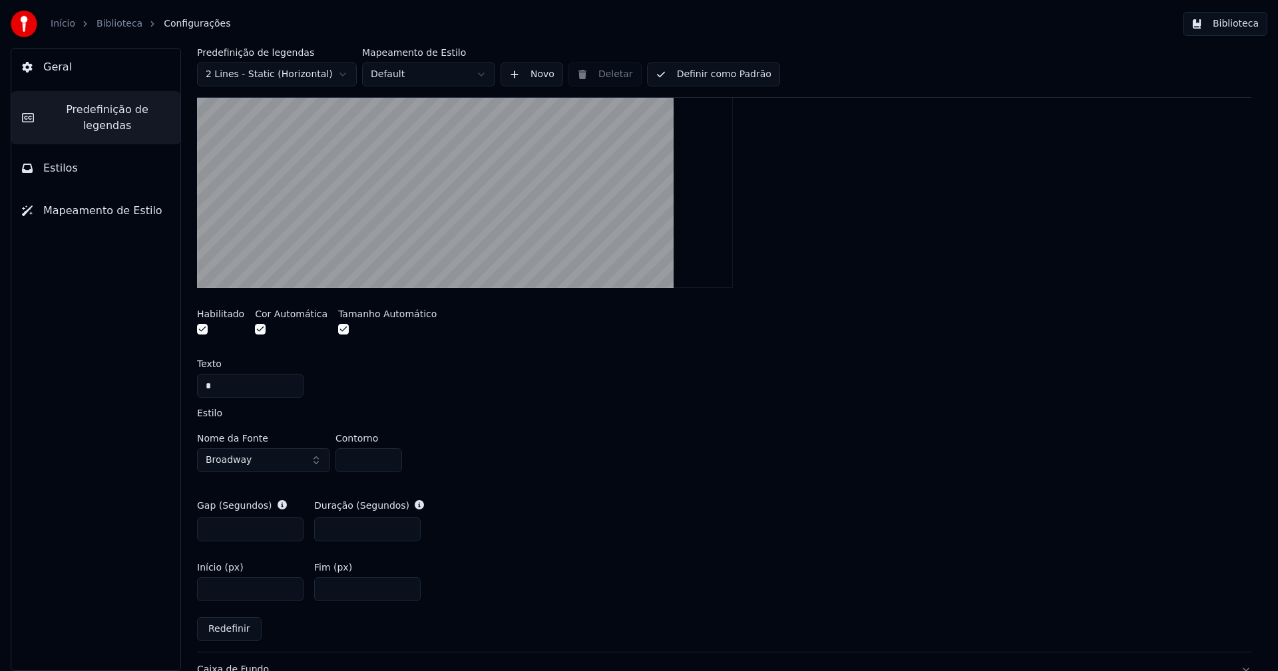
scroll to position [399, 0]
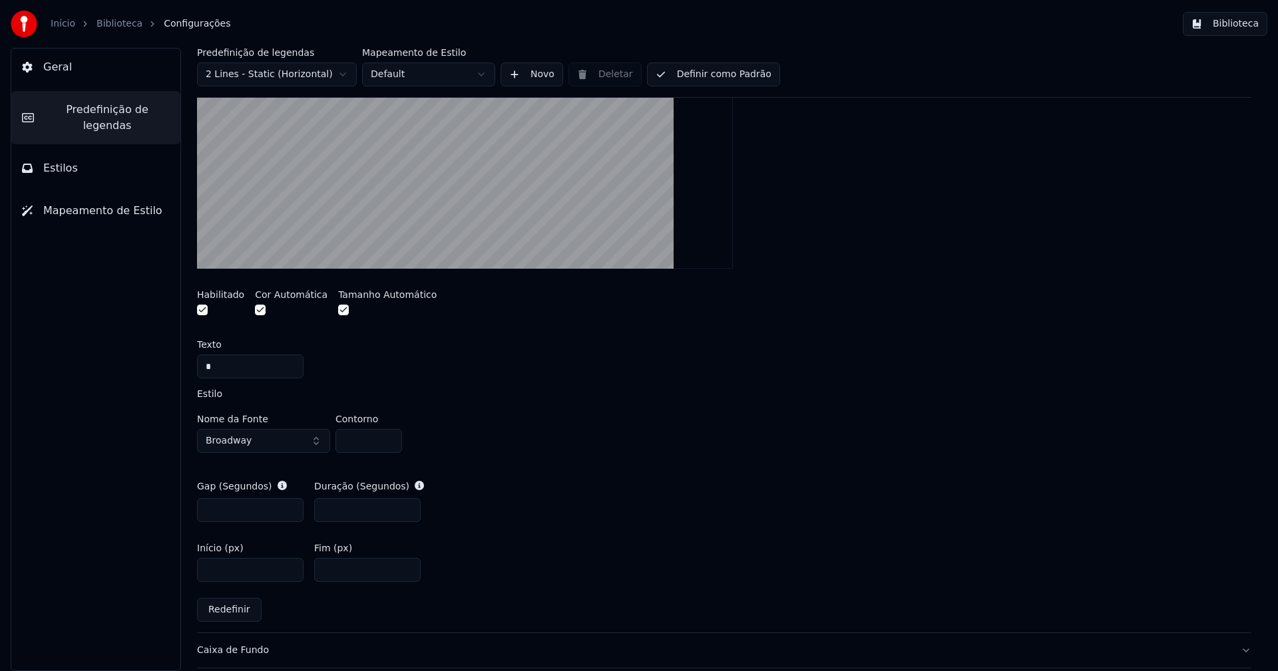
drag, startPoint x: 338, startPoint y: 510, endPoint x: 349, endPoint y: 510, distance: 11.3
click at [339, 510] on input "***" at bounding box center [367, 510] width 106 height 24
type input "***"
click at [407, 568] on input "***" at bounding box center [367, 570] width 106 height 24
click at [405, 574] on input "***" at bounding box center [367, 570] width 106 height 24
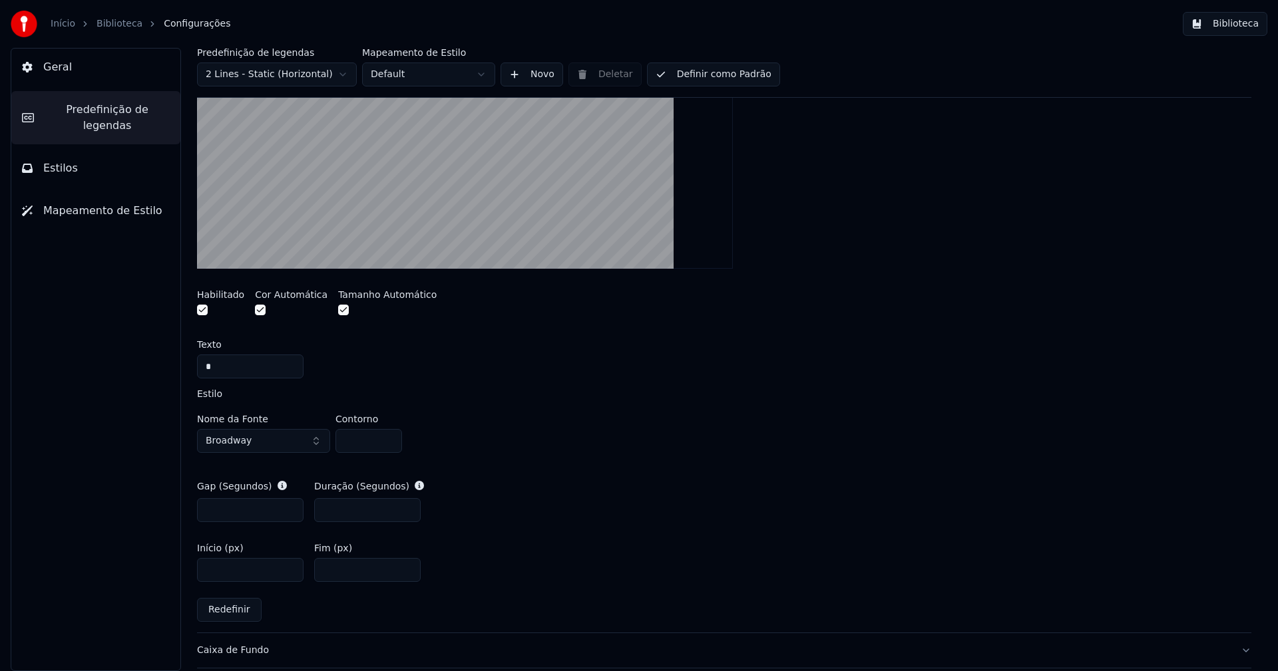
type input "***"
click at [405, 574] on input "***" at bounding box center [367, 570] width 106 height 24
click at [505, 542] on div "Início (px) **** Fim (px) ***" at bounding box center [724, 563] width 1054 height 60
click at [721, 79] on button "Definir como Padrão" at bounding box center [713, 75] width 133 height 24
click at [1237, 21] on button "Biblioteca" at bounding box center [1225, 24] width 85 height 24
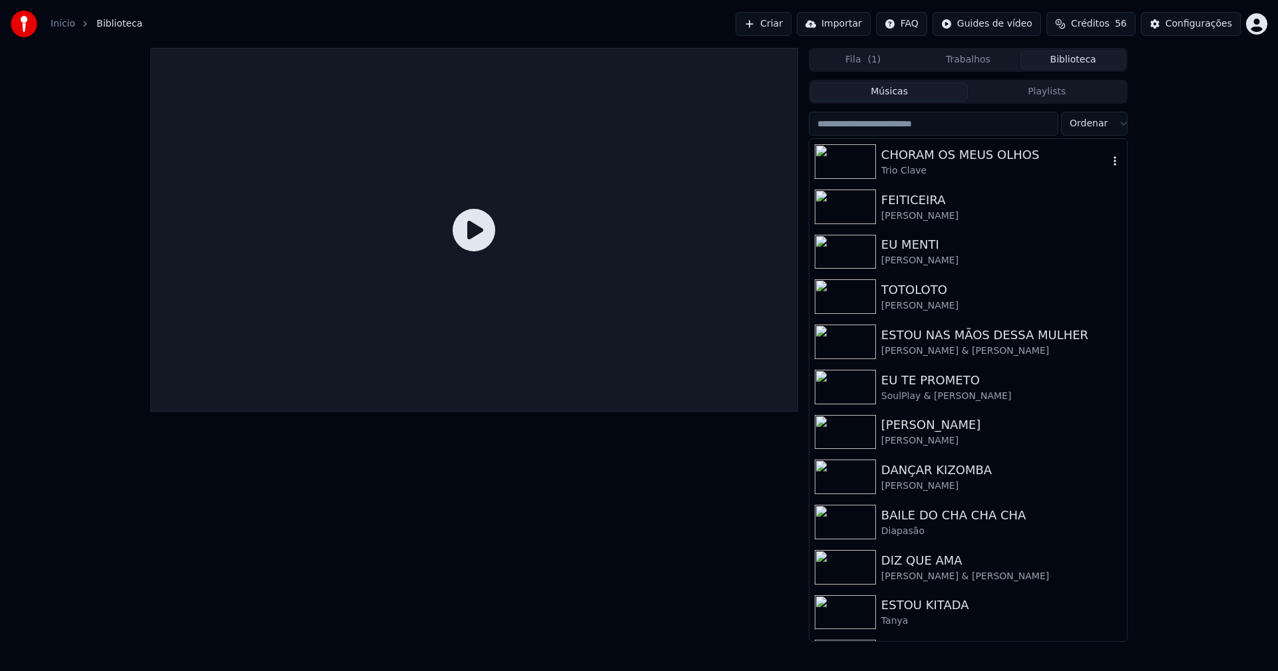
click at [924, 154] on div "CHORAM OS MEUS OLHOS" at bounding box center [994, 155] width 227 height 19
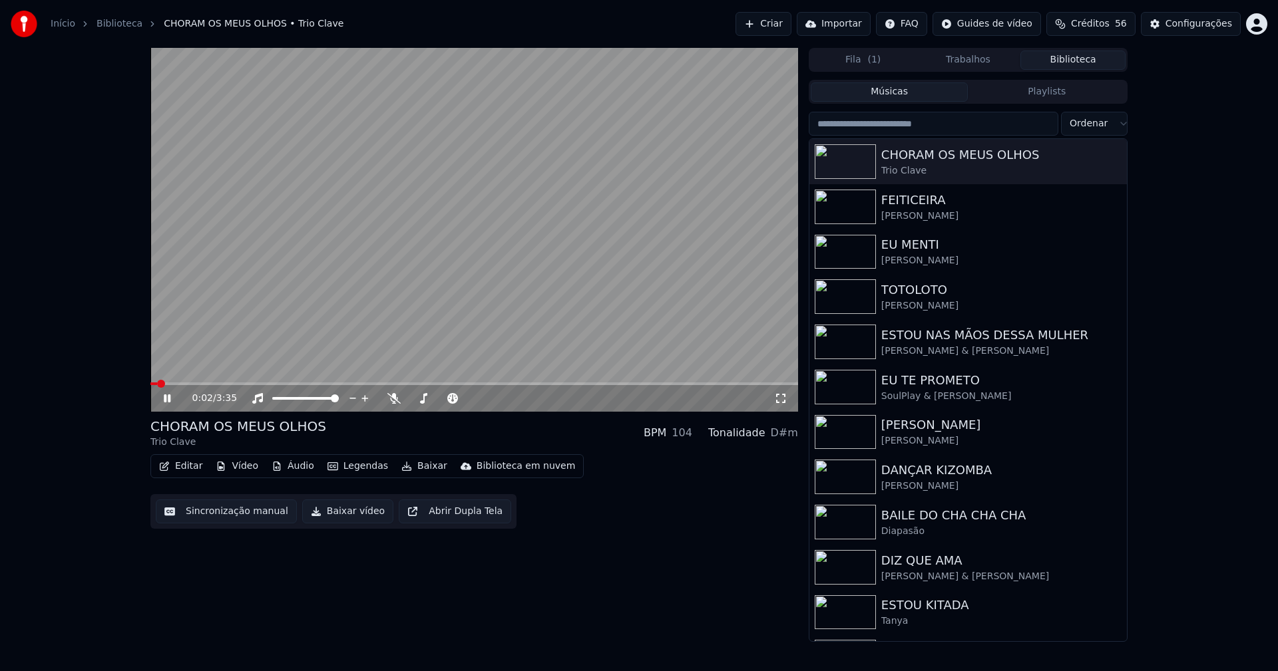
click at [300, 383] on span at bounding box center [474, 384] width 648 height 3
click at [779, 397] on icon at bounding box center [780, 398] width 13 height 11
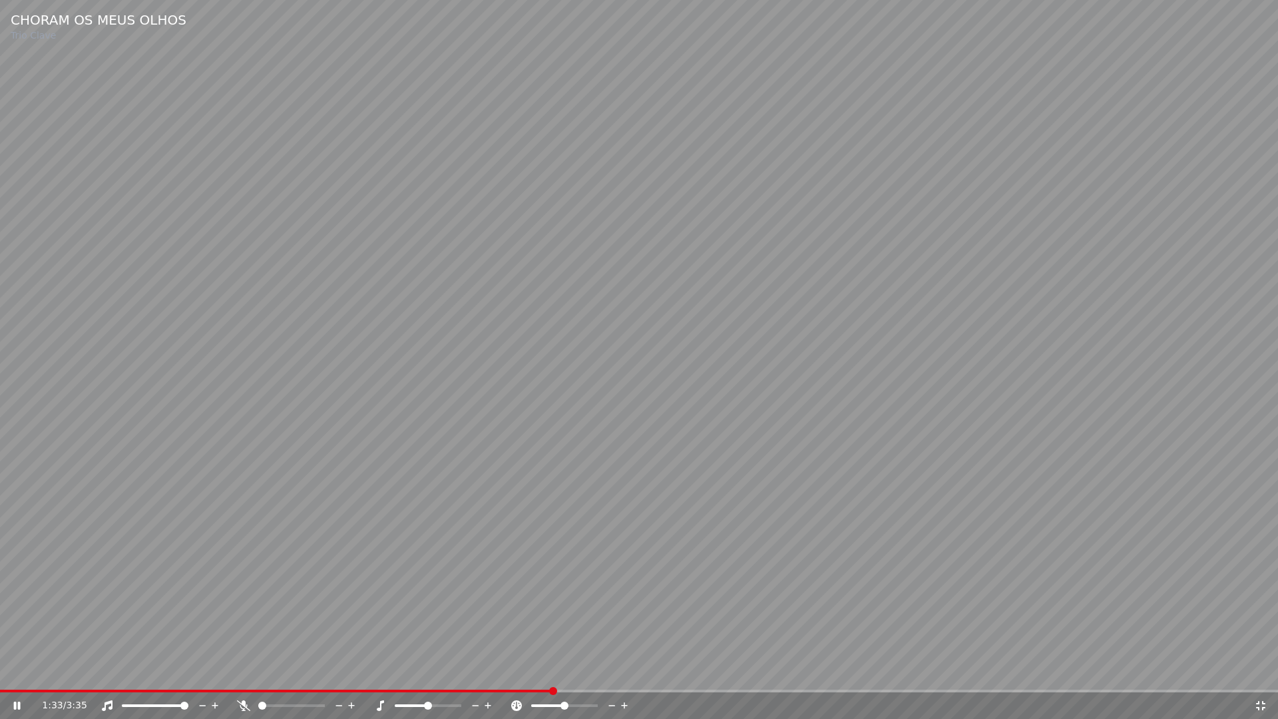
click at [1254, 671] on icon at bounding box center [1260, 705] width 13 height 11
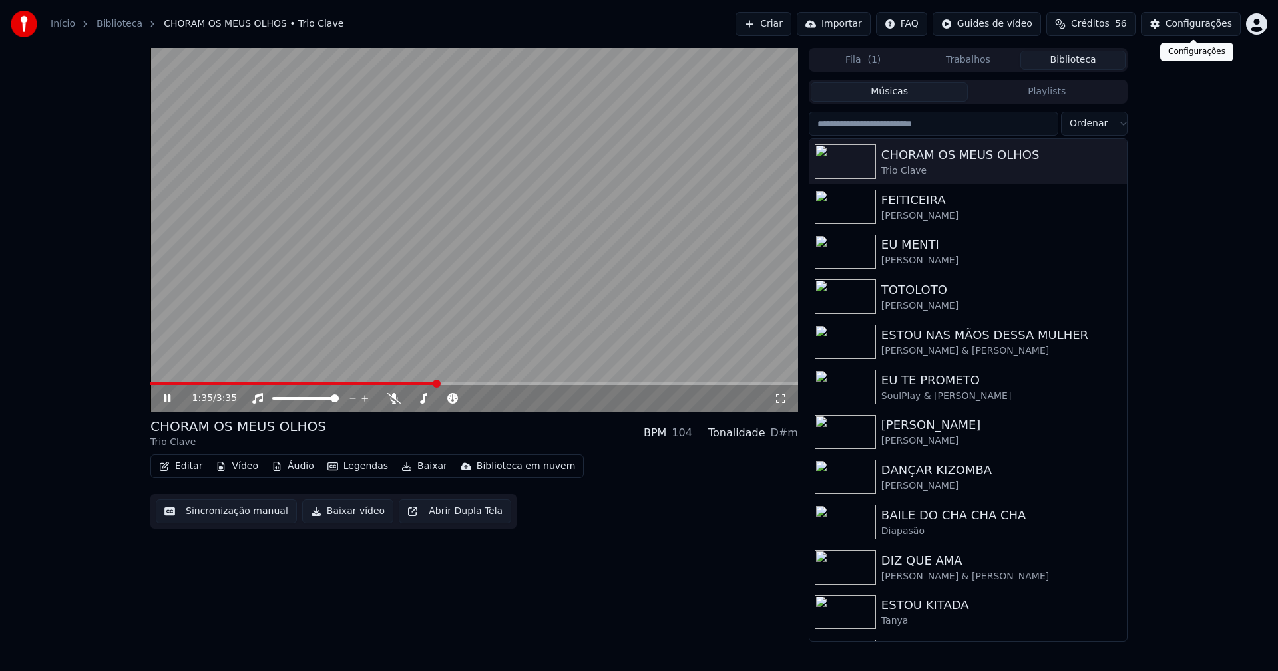
click at [1195, 26] on div "Configurações" at bounding box center [1198, 23] width 67 height 13
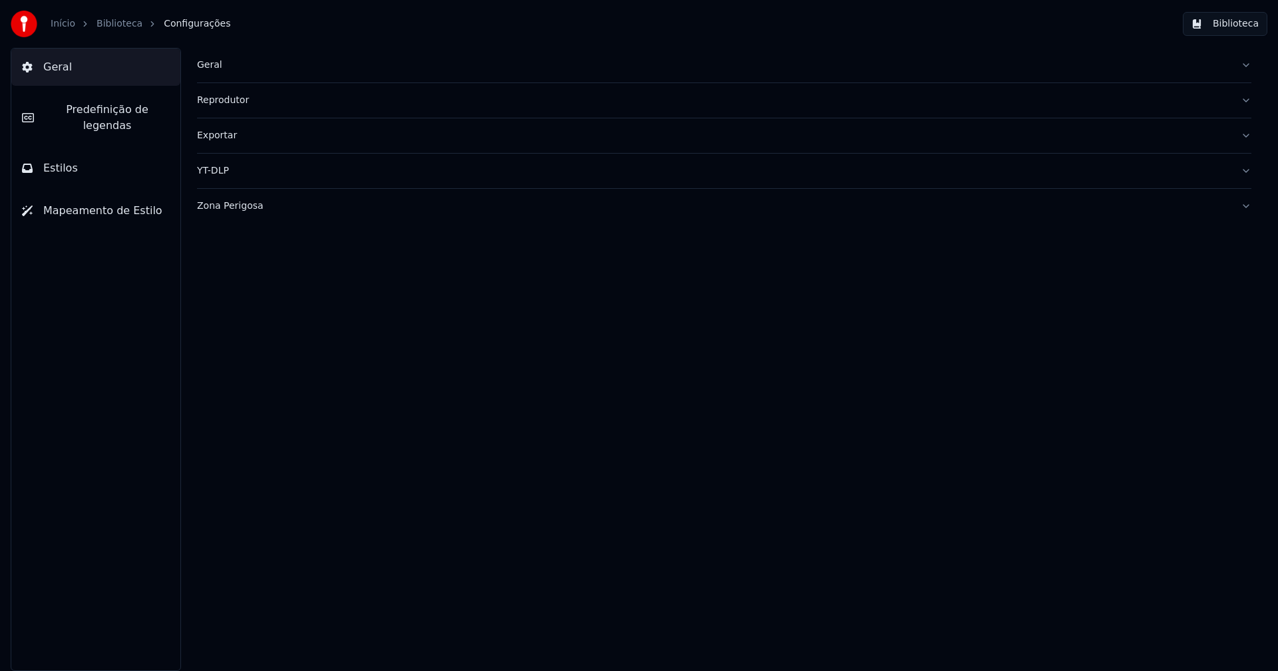
click at [98, 115] on span "Predefinição de legendas" at bounding box center [107, 118] width 125 height 32
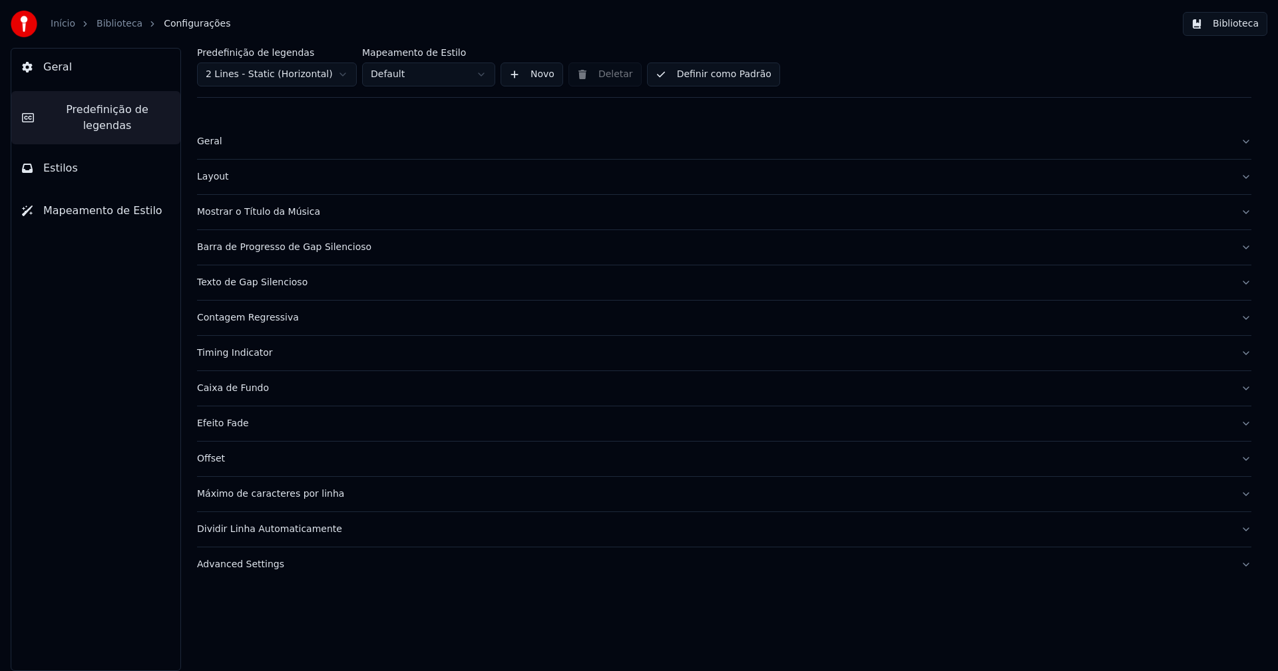
click at [248, 355] on div "Timing Indicator" at bounding box center [713, 353] width 1033 height 13
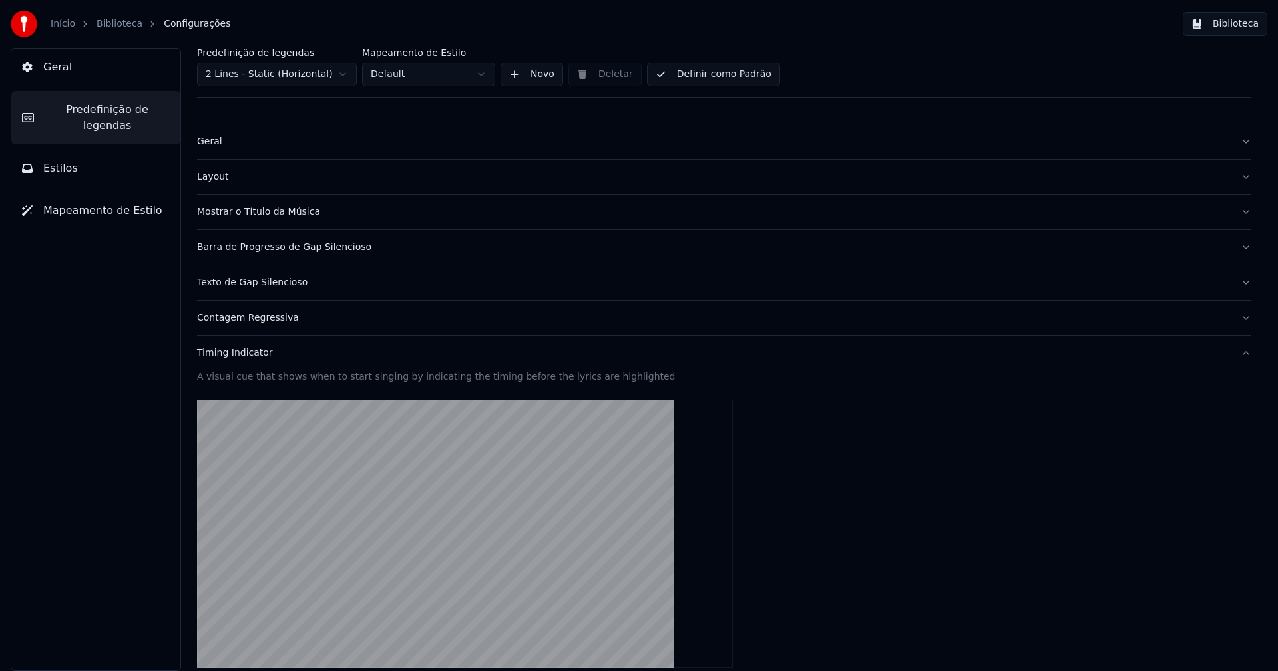
scroll to position [266, 0]
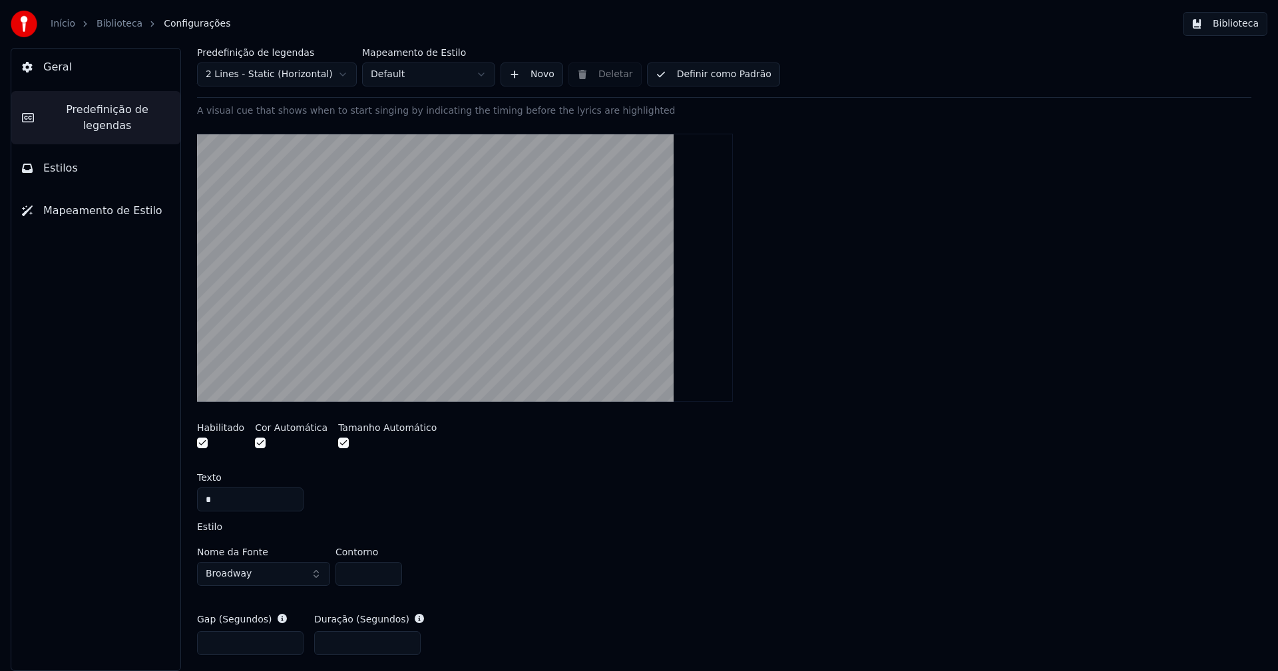
click at [288, 576] on button "Broadway" at bounding box center [263, 574] width 133 height 24
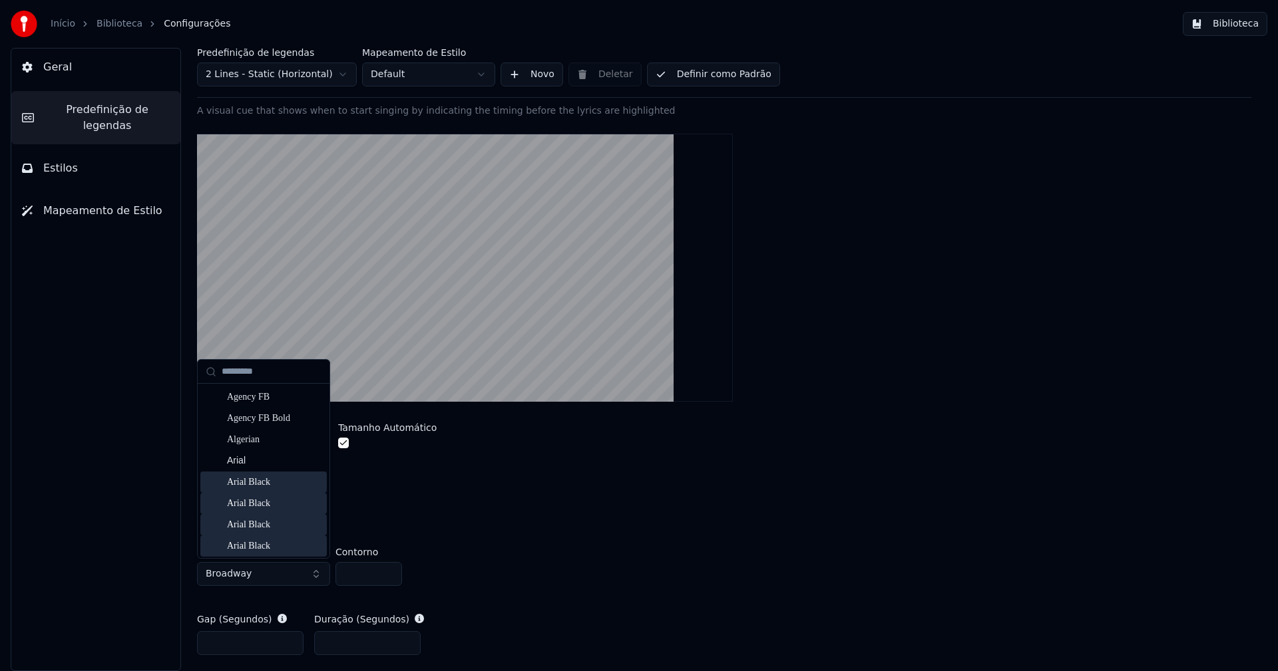
click at [255, 481] on div "Arial Black" at bounding box center [274, 482] width 94 height 13
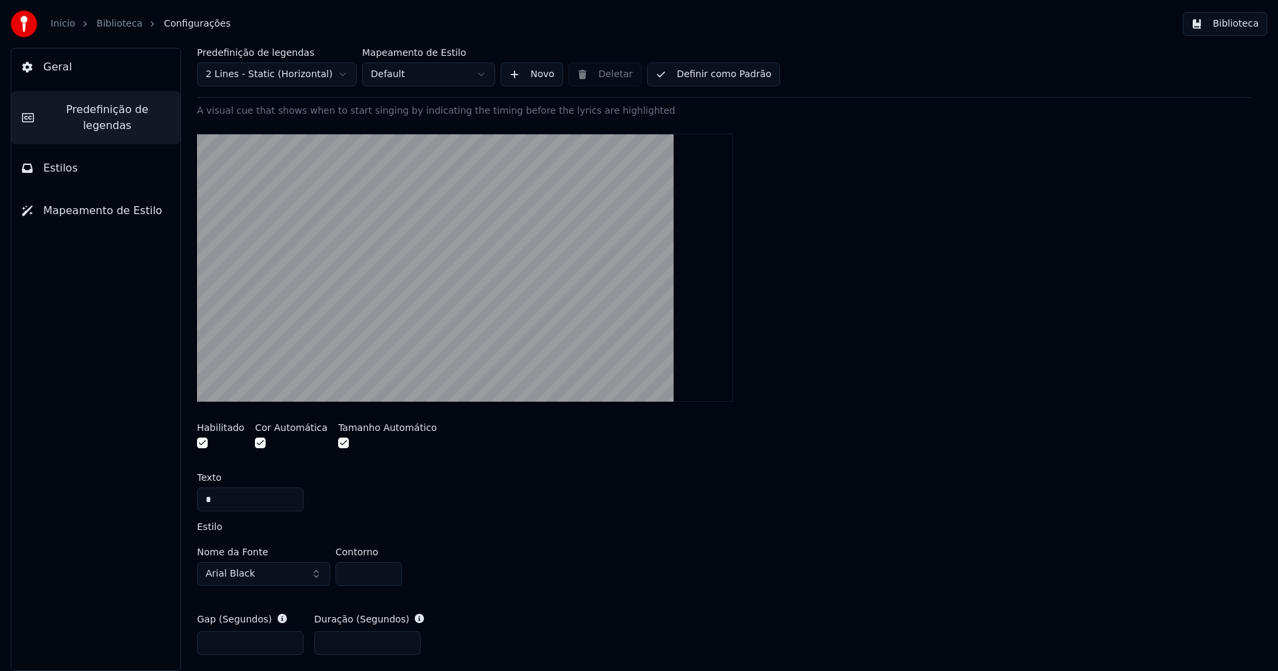
click at [1241, 24] on button "Biblioteca" at bounding box center [1225, 24] width 85 height 24
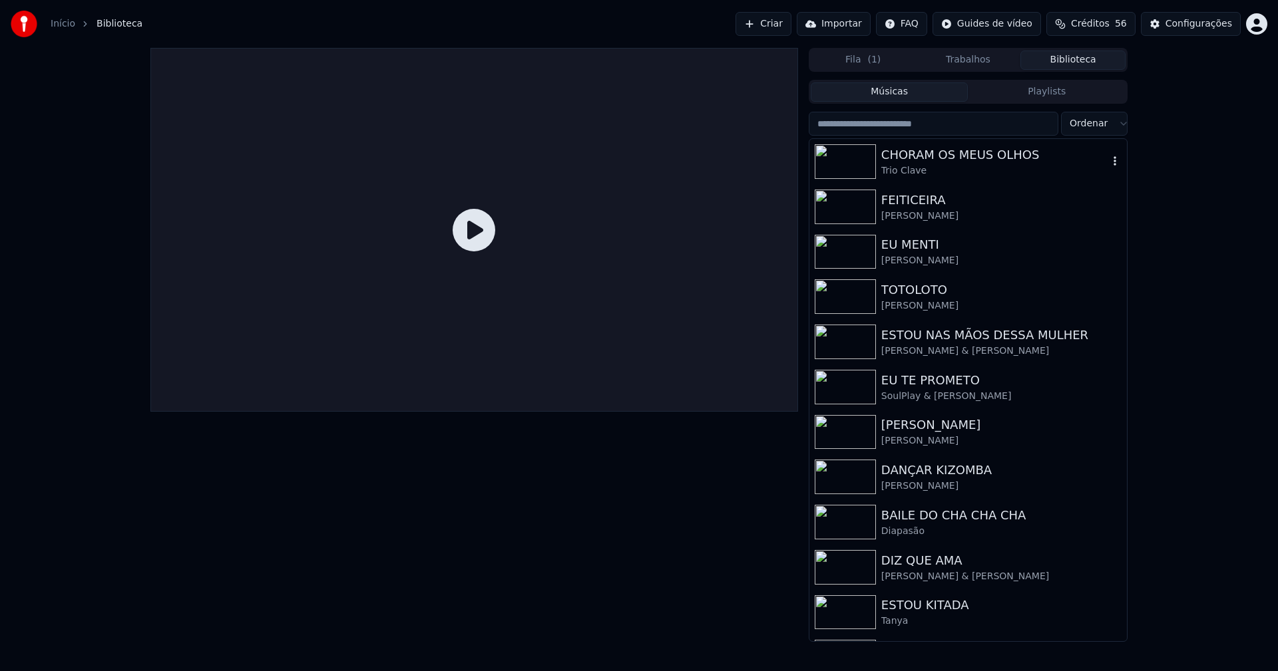
click at [925, 158] on div "CHORAM OS MEUS OLHOS" at bounding box center [994, 155] width 227 height 19
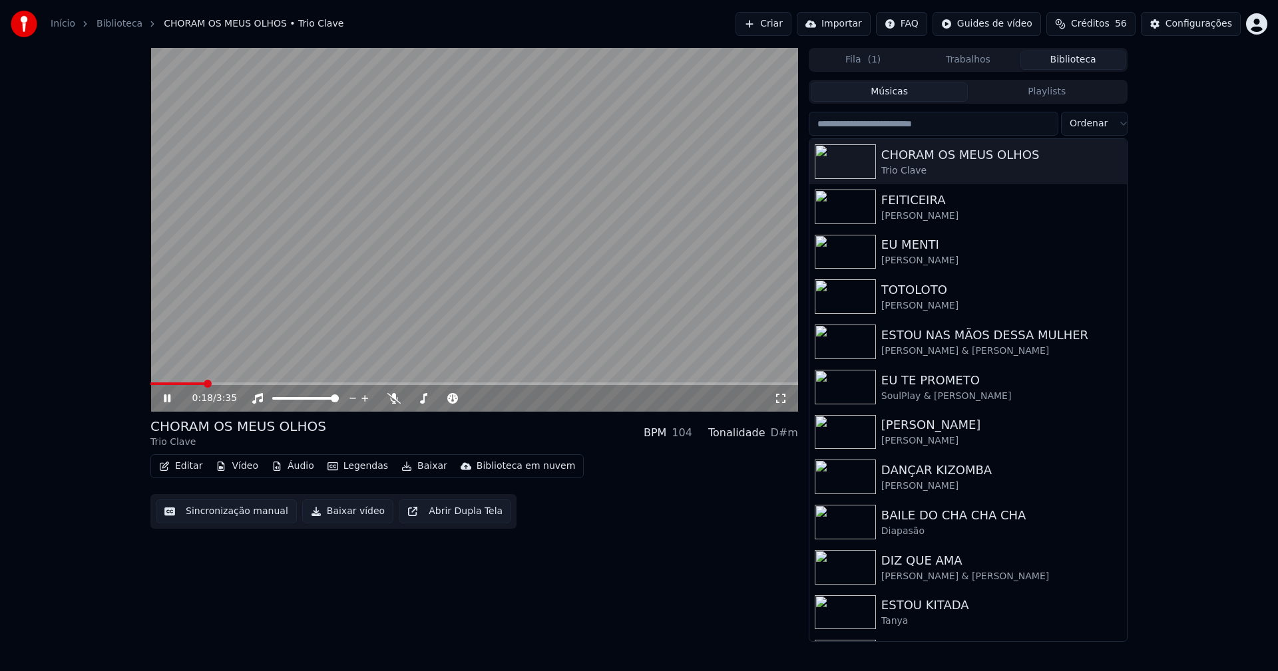
click at [204, 383] on span at bounding box center [474, 384] width 648 height 3
click at [778, 397] on icon at bounding box center [780, 398] width 13 height 11
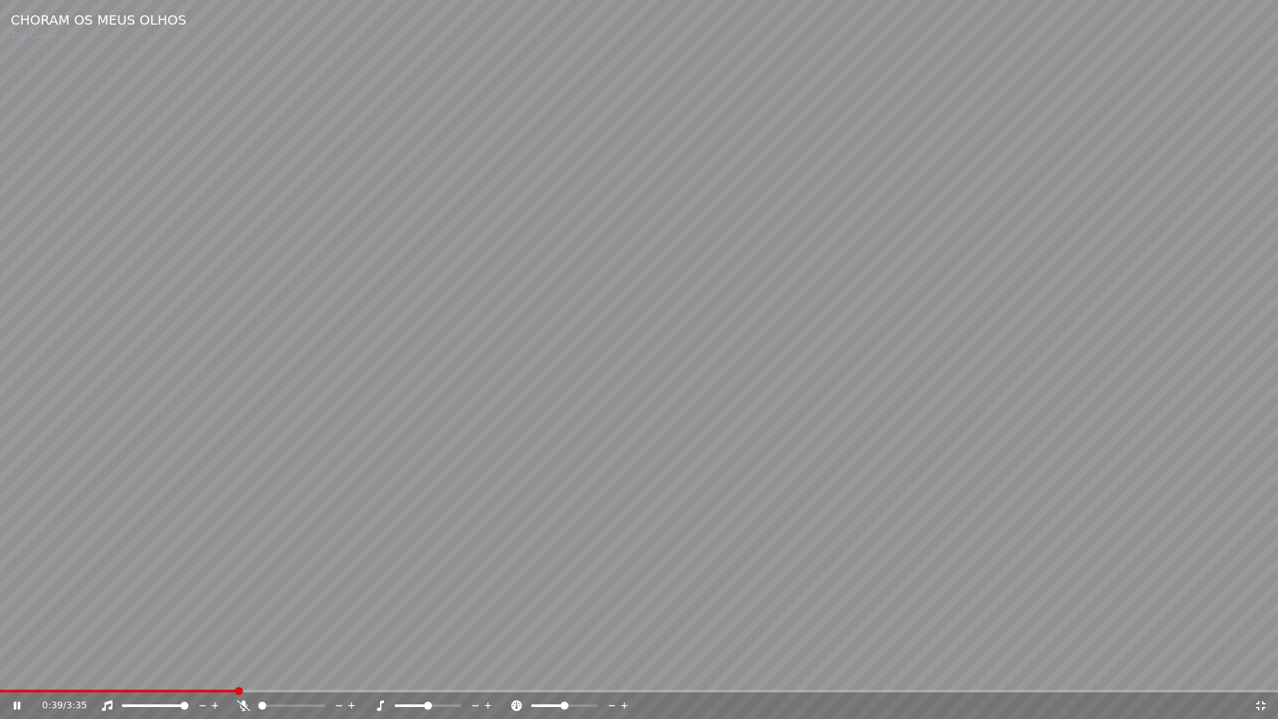
drag, startPoint x: 1260, startPoint y: 707, endPoint x: 1244, endPoint y: 665, distance: 45.7
click at [1260, 671] on icon at bounding box center [1260, 705] width 13 height 11
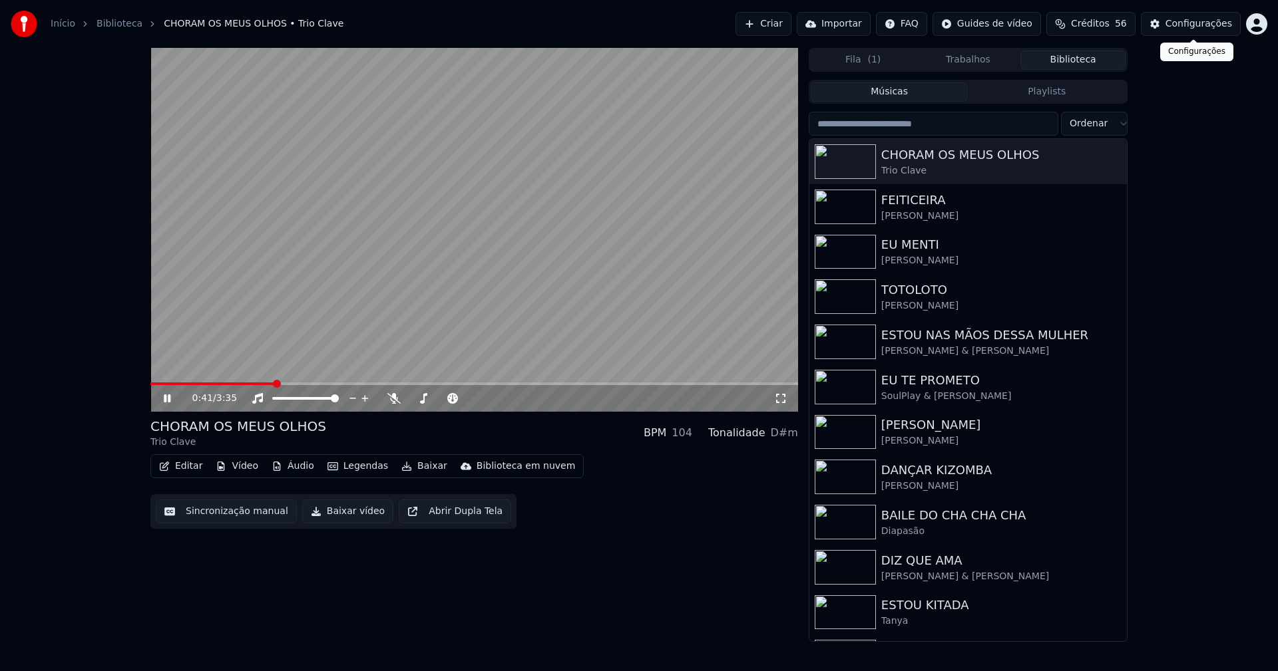
click at [1203, 27] on div "Configurações" at bounding box center [1198, 23] width 67 height 13
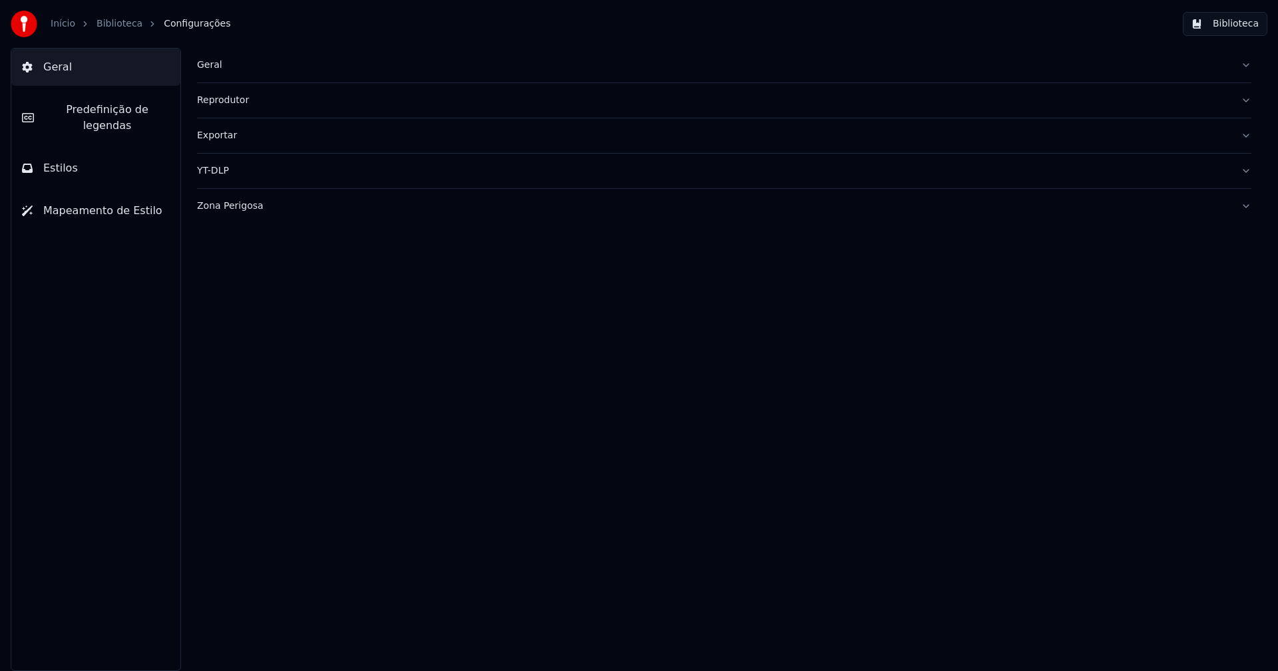
click at [136, 112] on span "Predefinição de legendas" at bounding box center [107, 118] width 125 height 32
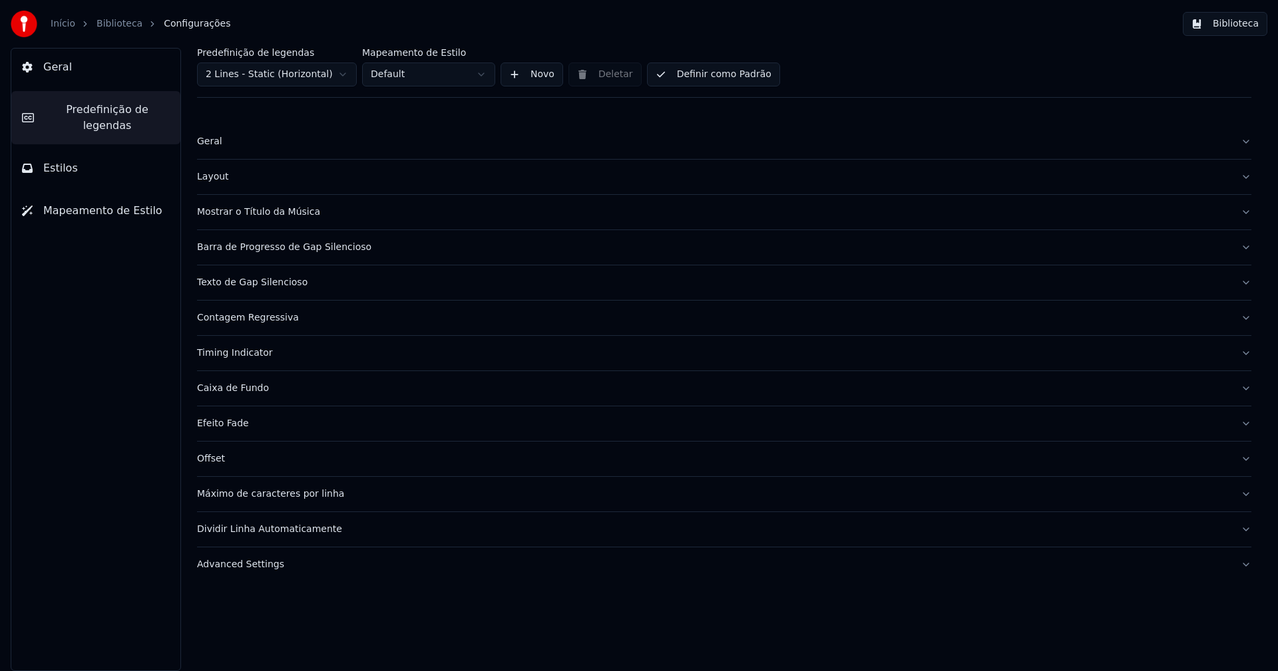
click at [258, 362] on button "Timing Indicator" at bounding box center [724, 353] width 1054 height 35
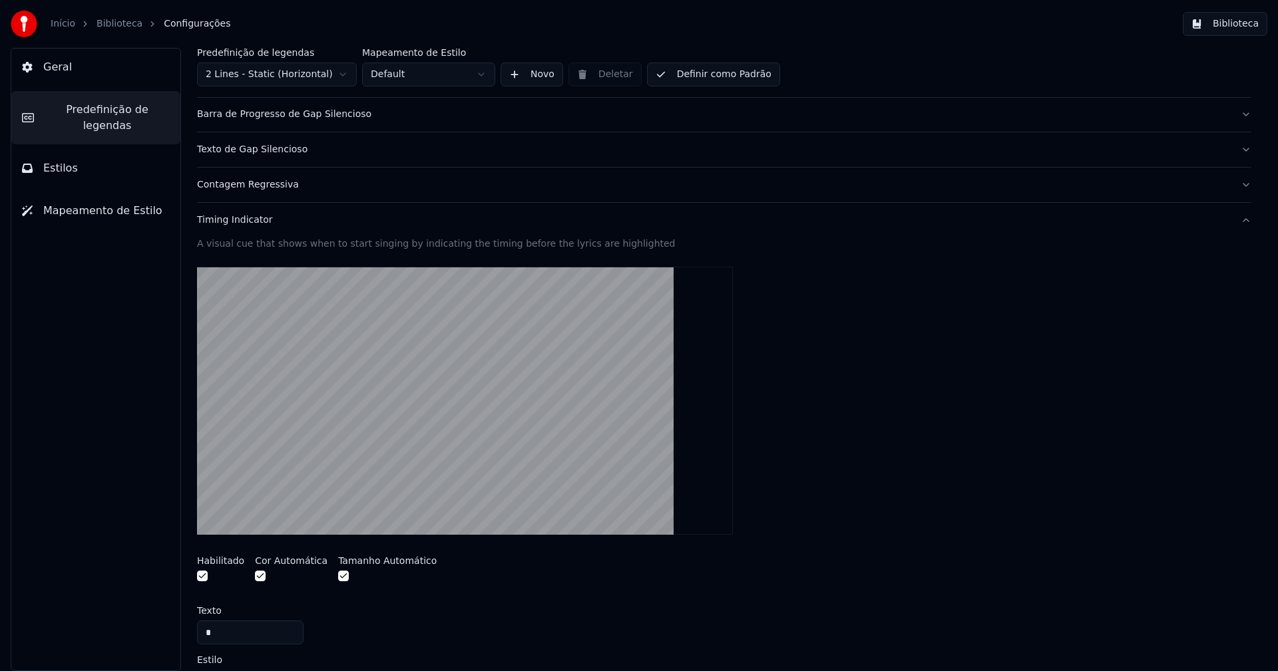
scroll to position [266, 0]
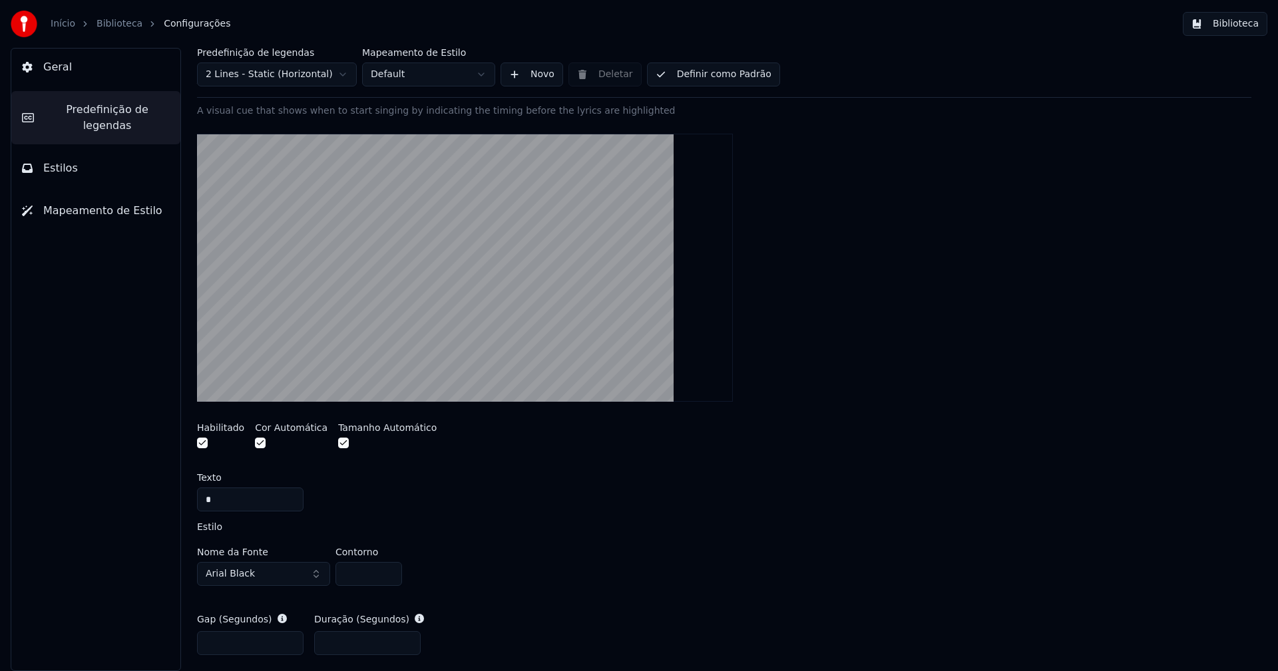
click at [273, 577] on button "Arial Black" at bounding box center [263, 574] width 133 height 24
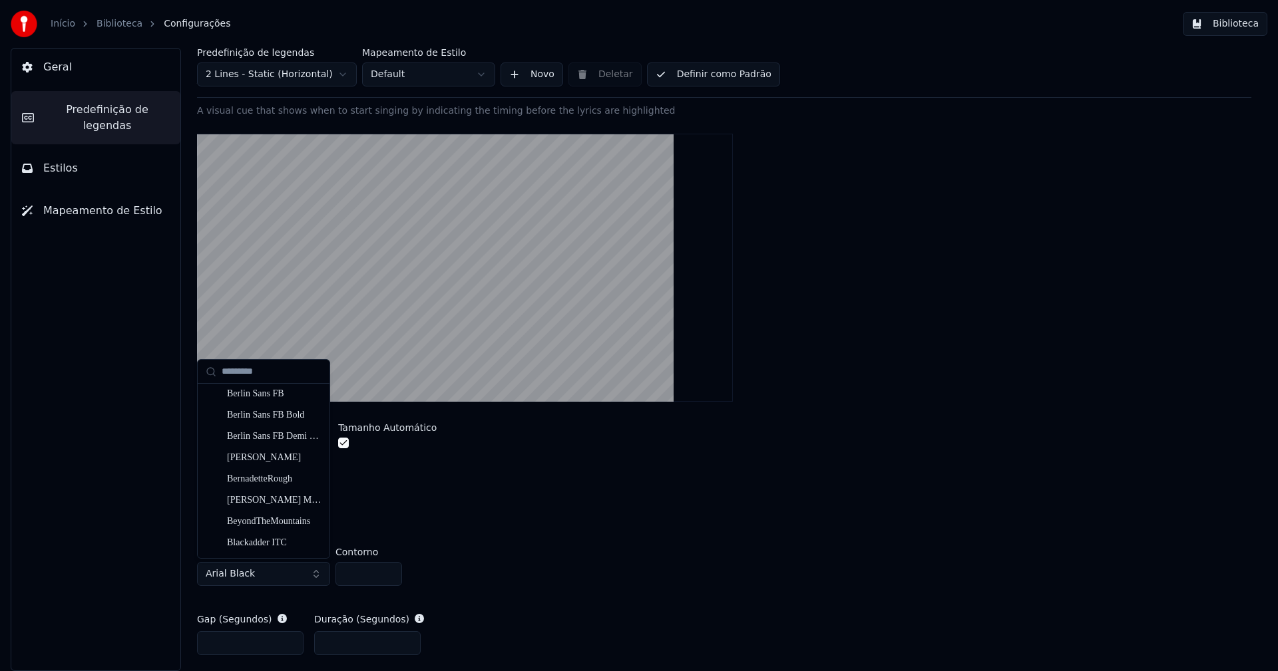
scroll to position [932, 0]
click at [248, 424] on div "Bernadette" at bounding box center [274, 423] width 94 height 13
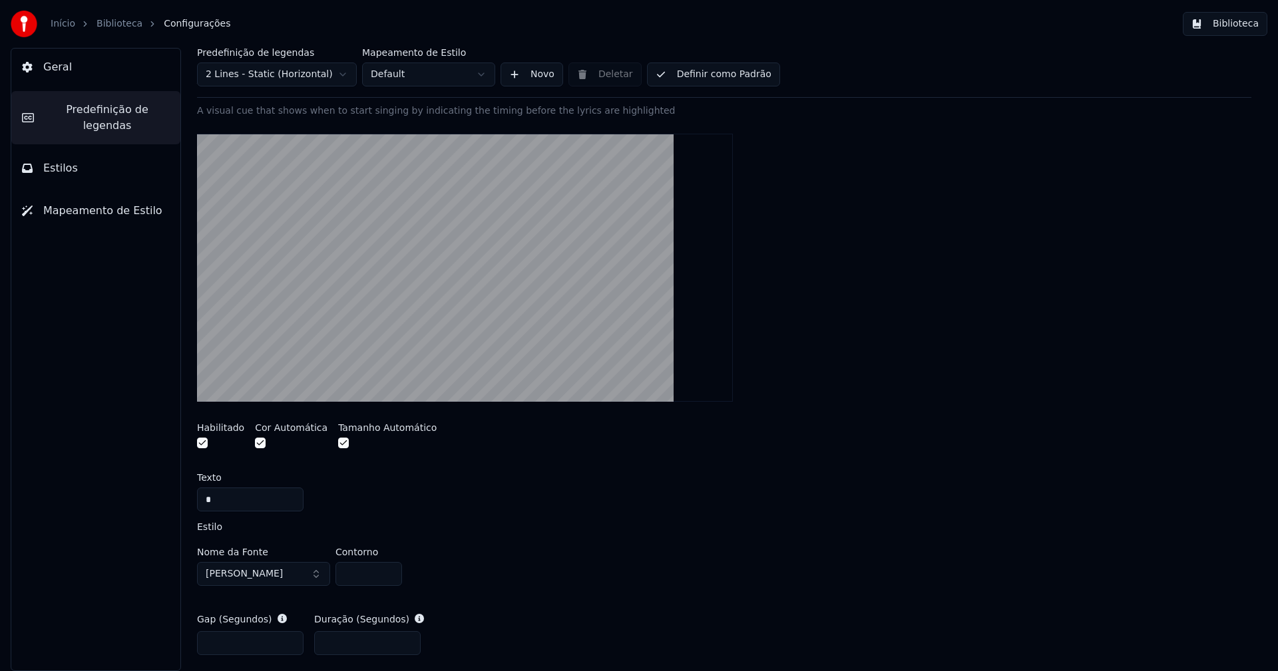
click at [278, 576] on button "Bernadette" at bounding box center [263, 574] width 133 height 24
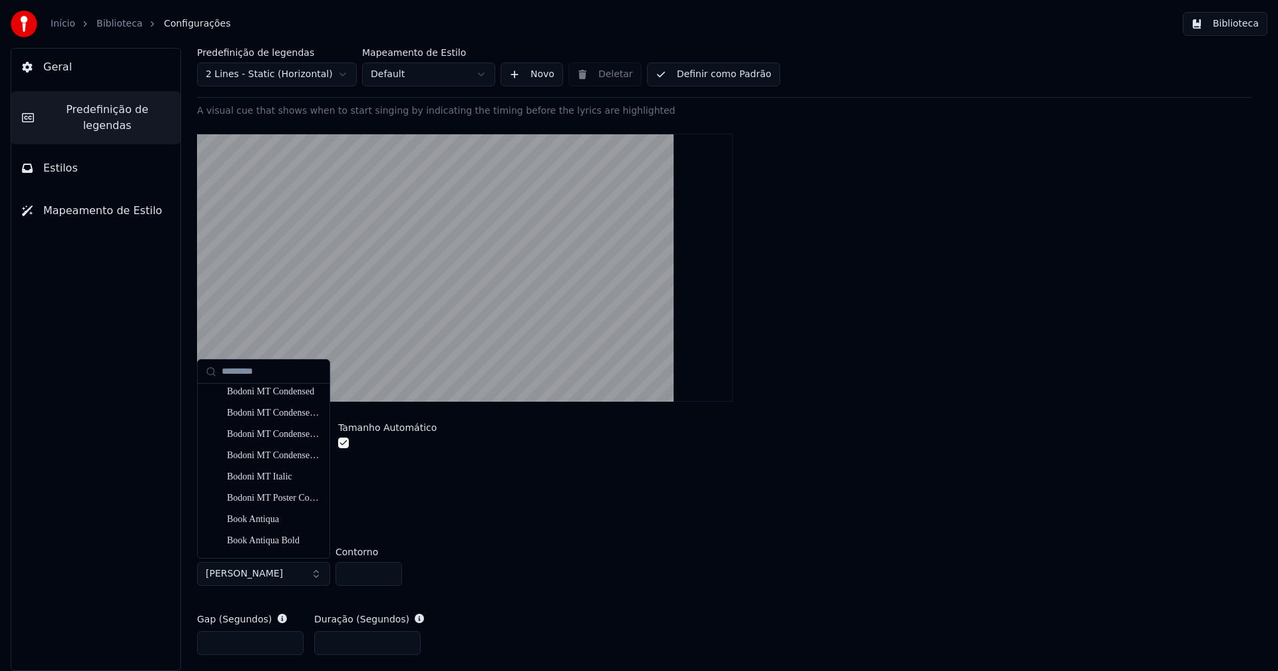
scroll to position [1464, 0]
click at [261, 488] on div "Broadway" at bounding box center [274, 486] width 94 height 13
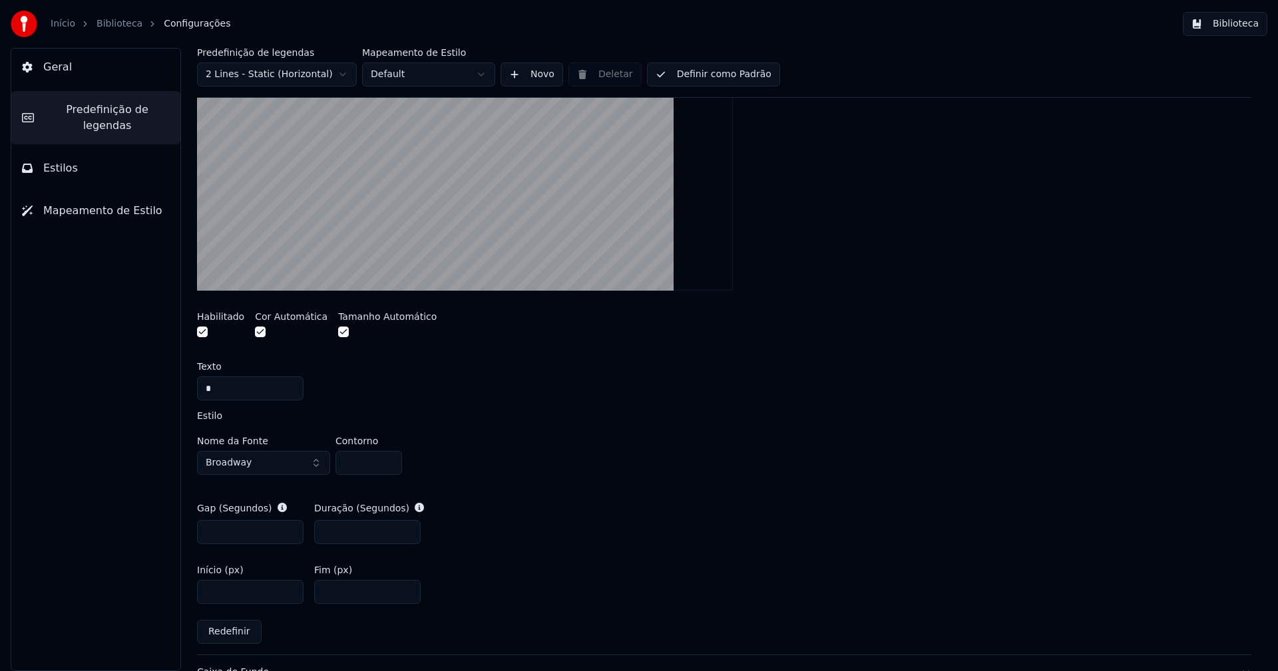
scroll to position [466, 0]
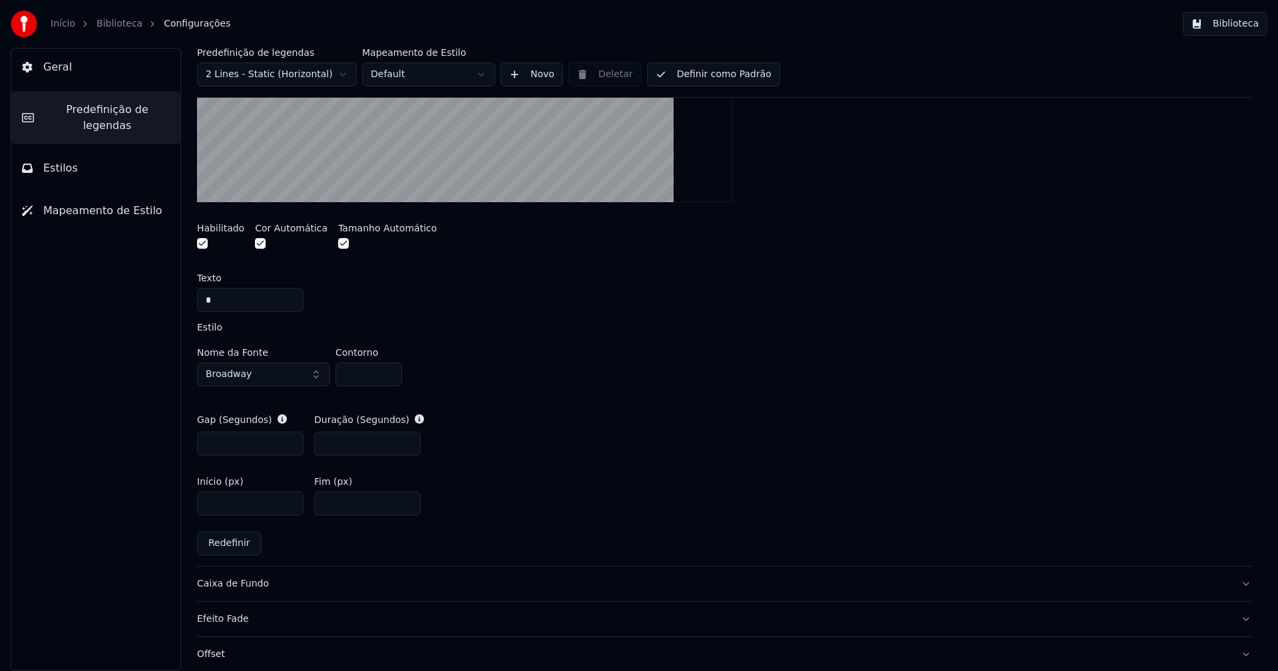
click at [407, 447] on input "***" at bounding box center [367, 444] width 106 height 24
click at [407, 438] on input "***" at bounding box center [367, 444] width 106 height 24
type input "***"
click at [525, 453] on div "Gap (Segundos) *** Duração (Segundos) ***" at bounding box center [724, 435] width 1054 height 64
click at [716, 82] on button "Definir como Padrão" at bounding box center [713, 75] width 133 height 24
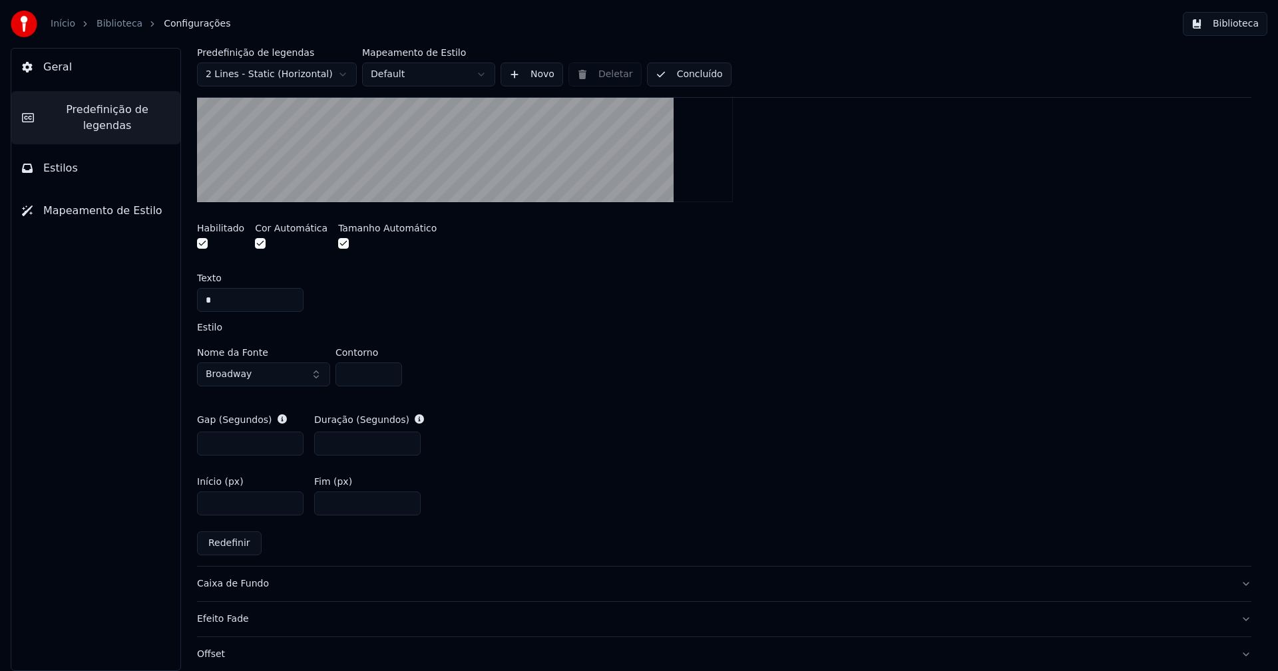
click at [1227, 31] on button "Biblioteca" at bounding box center [1225, 24] width 85 height 24
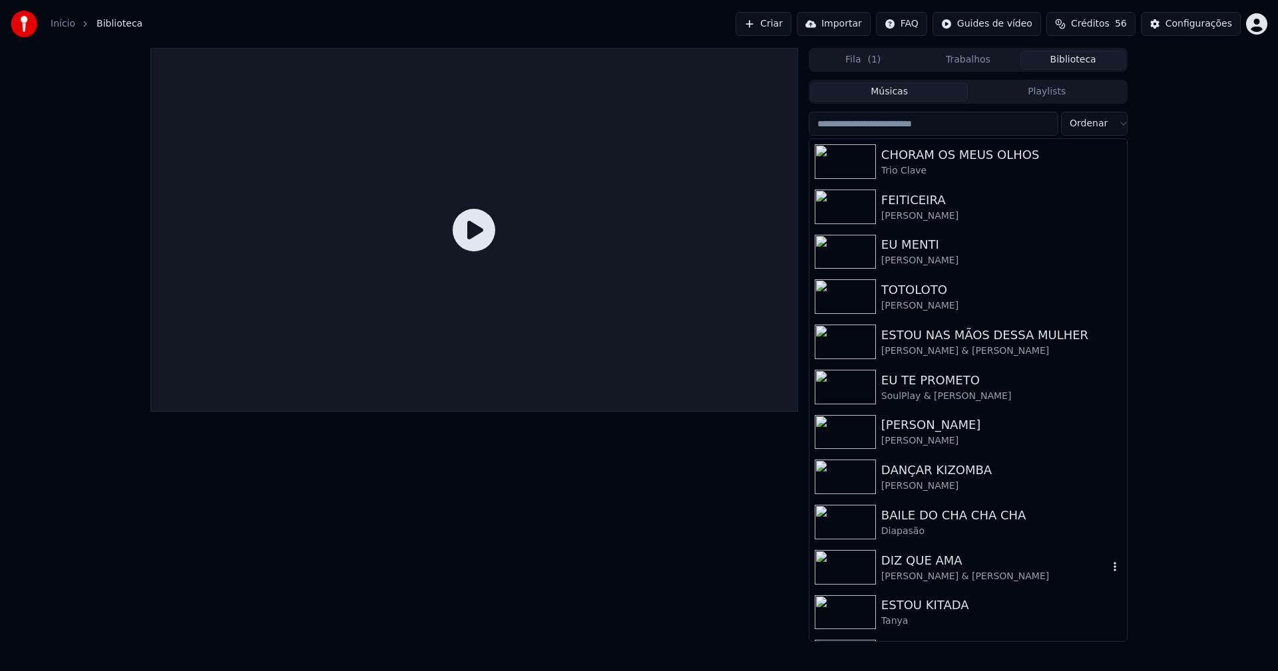
click at [944, 579] on div "[PERSON_NAME] & [PERSON_NAME]" at bounding box center [994, 576] width 227 height 13
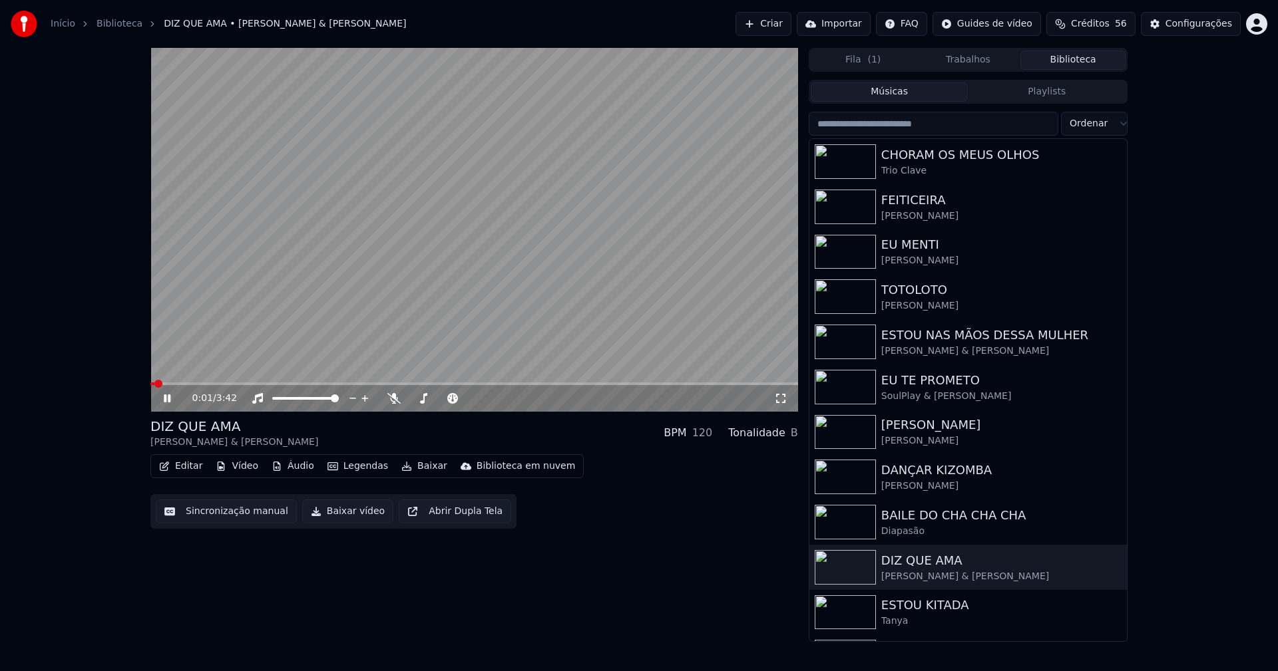
click at [165, 399] on icon at bounding box center [167, 399] width 7 height 8
click at [240, 473] on button "Vídeo" at bounding box center [236, 466] width 53 height 19
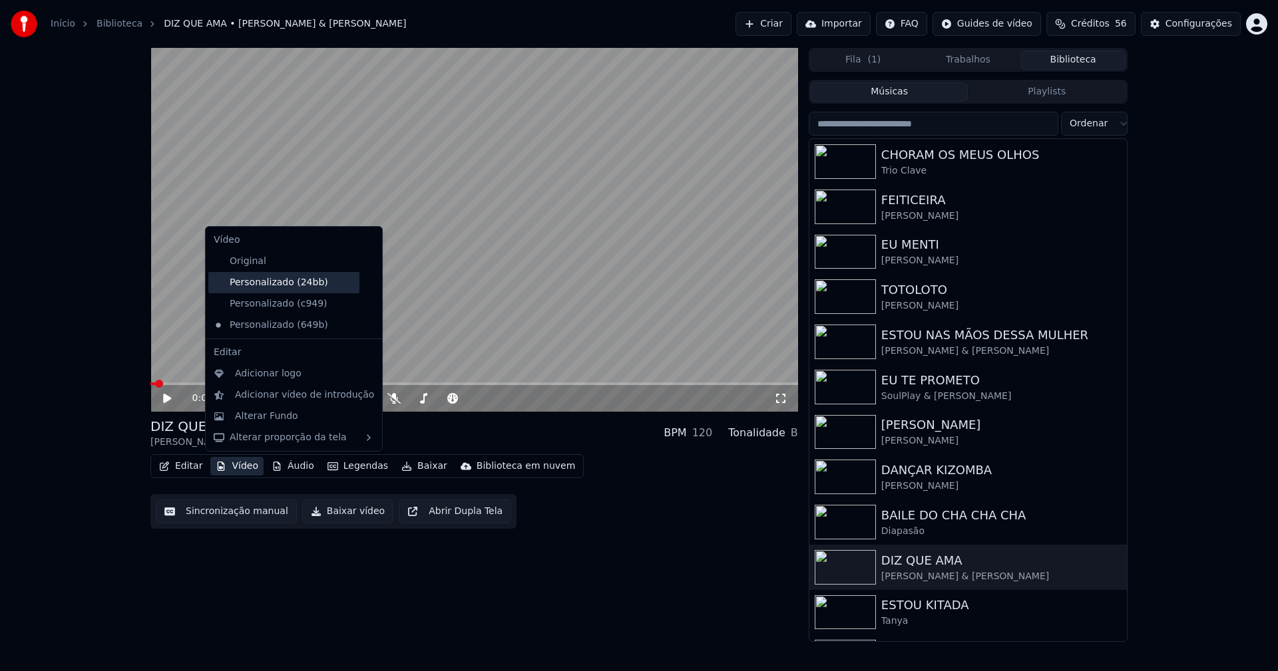
click at [282, 289] on div "Personalizado (24bb)" at bounding box center [283, 282] width 151 height 21
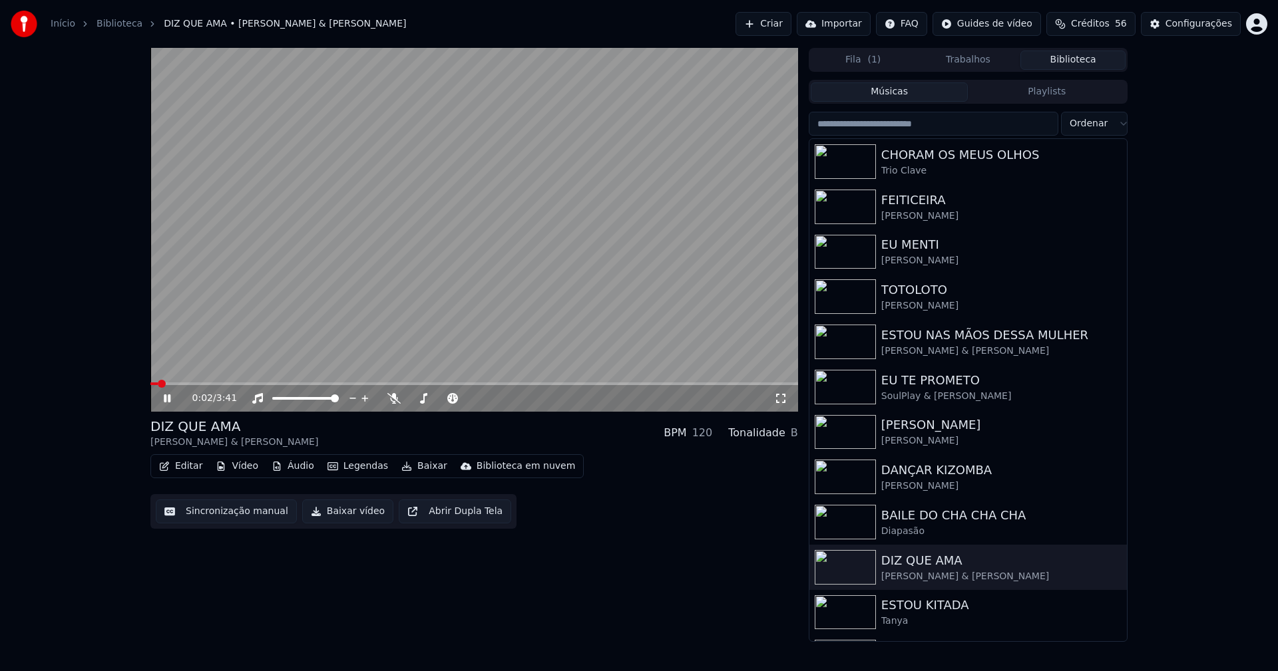
click at [165, 398] on icon at bounding box center [167, 399] width 7 height 8
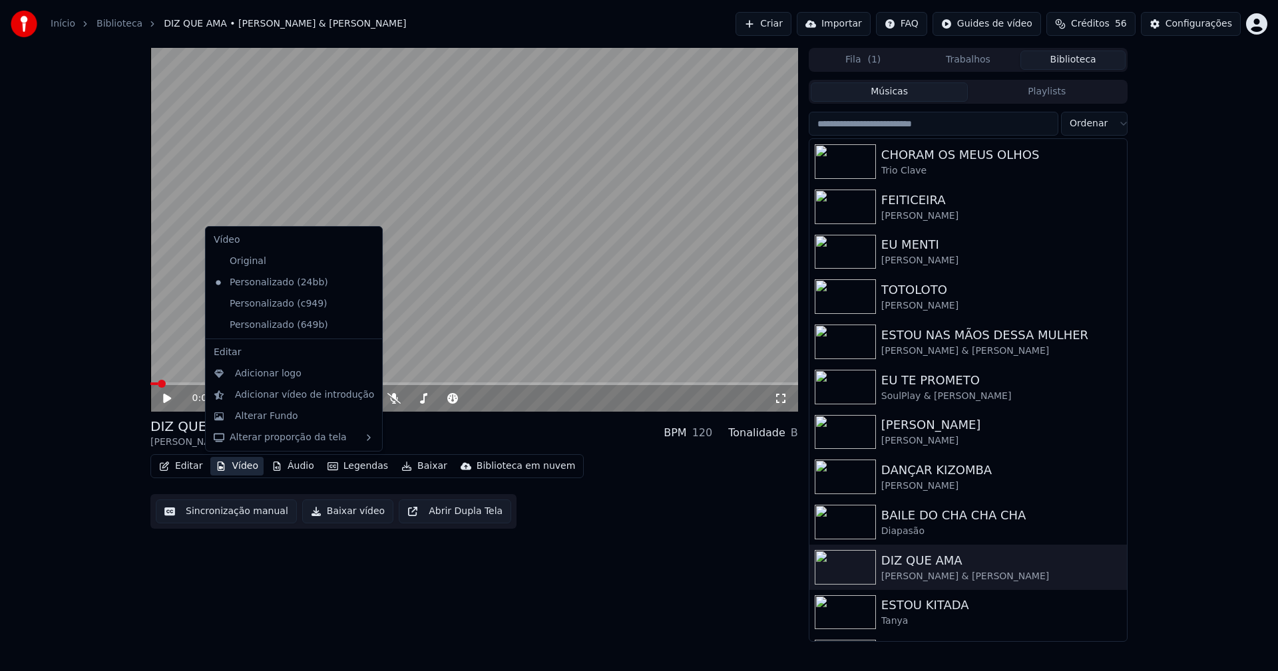
click at [236, 467] on button "Vídeo" at bounding box center [236, 466] width 53 height 19
click at [365, 326] on icon at bounding box center [372, 325] width 15 height 11
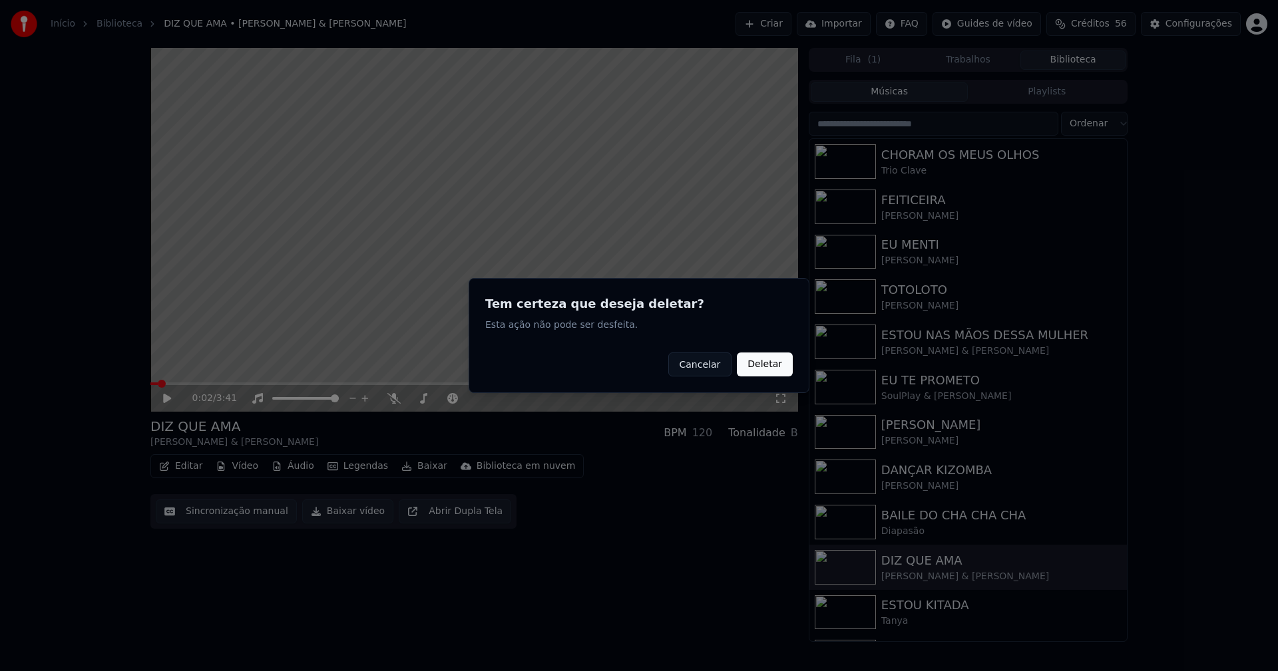
click at [766, 367] on button "Deletar" at bounding box center [765, 365] width 56 height 24
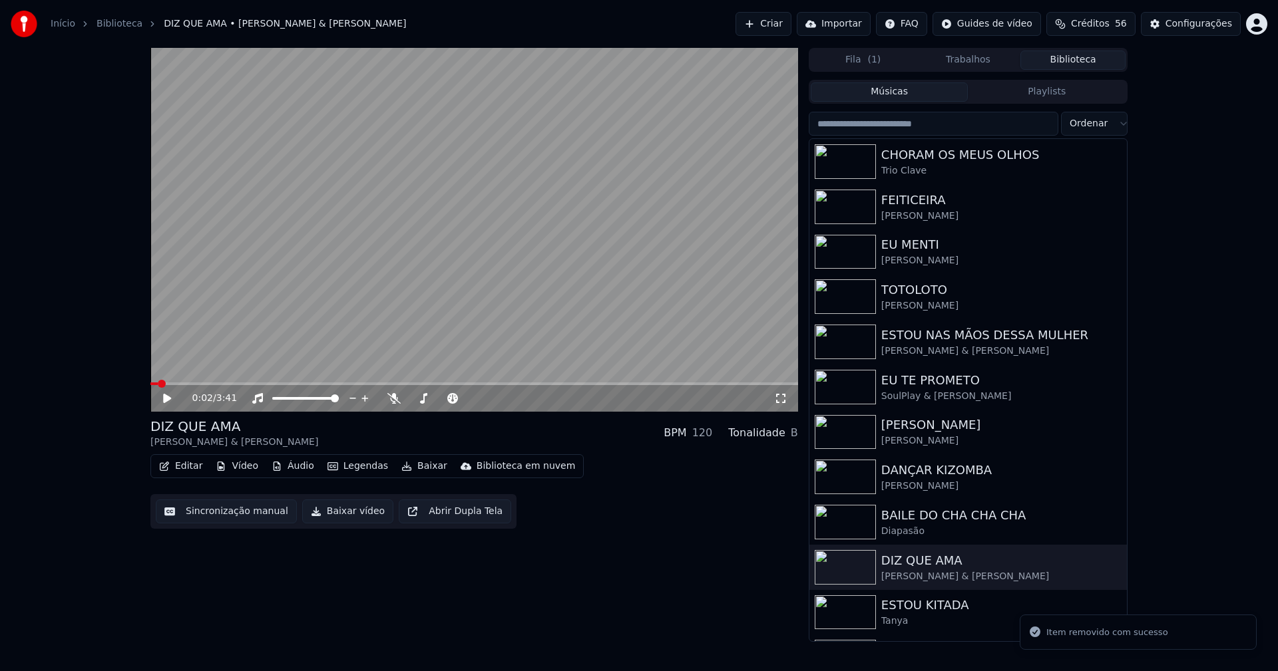
click at [247, 468] on button "Vídeo" at bounding box center [236, 466] width 53 height 19
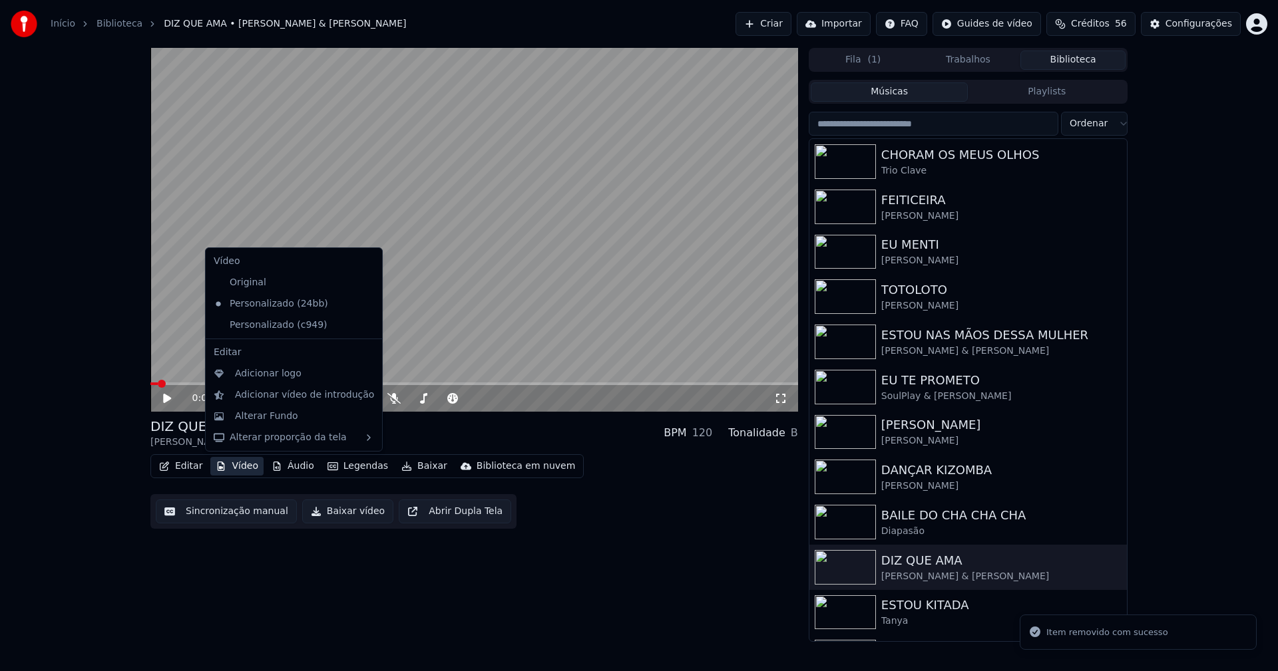
click at [365, 327] on icon at bounding box center [372, 325] width 15 height 11
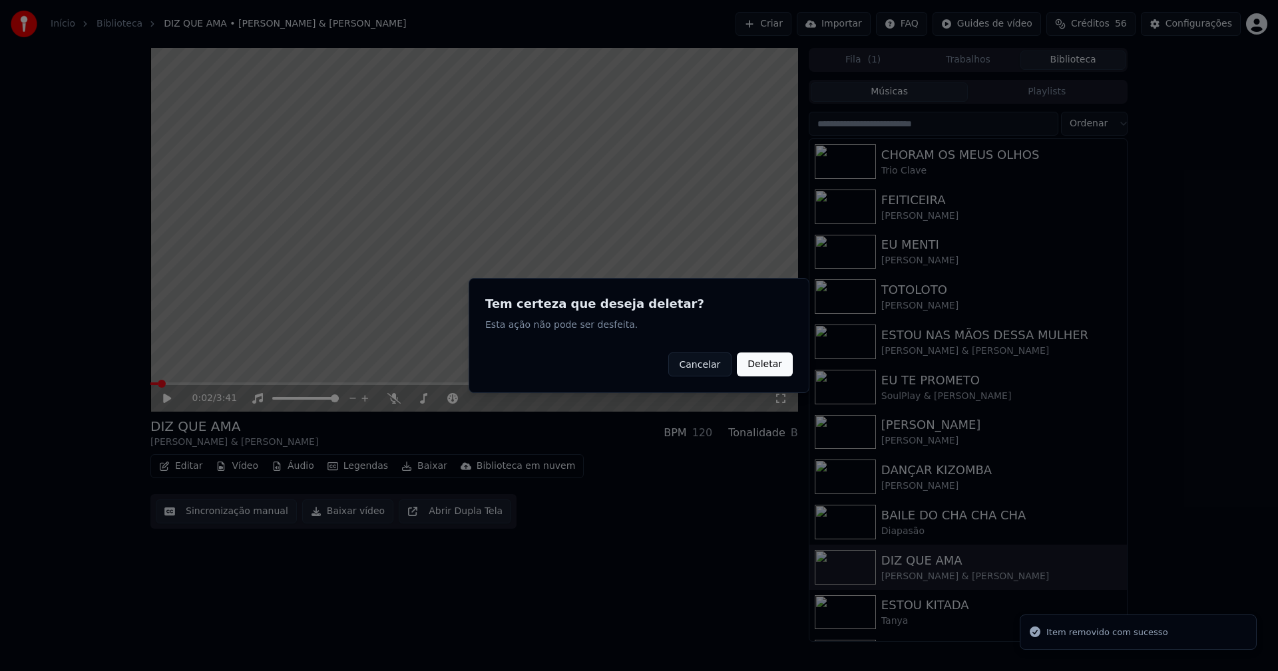
click at [765, 366] on button "Deletar" at bounding box center [765, 365] width 56 height 24
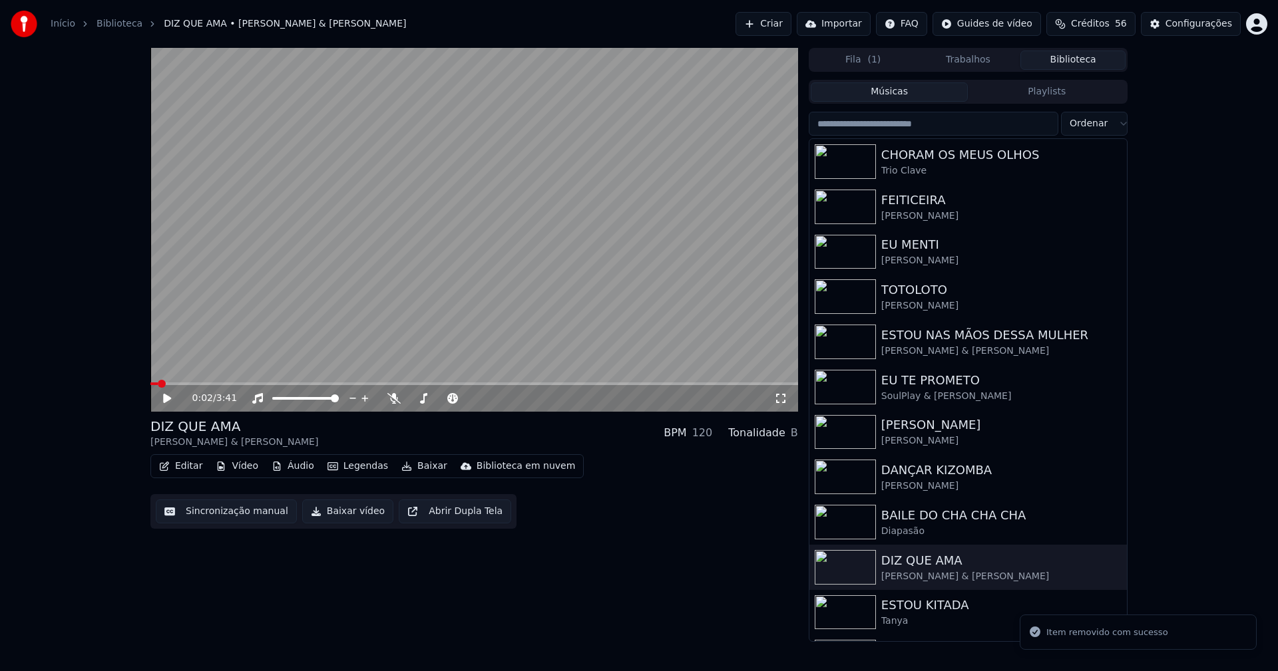
click at [168, 396] on icon at bounding box center [176, 398] width 31 height 11
click at [150, 384] on span at bounding box center [150, 384] width 0 height 3
click at [779, 397] on icon at bounding box center [780, 398] width 13 height 11
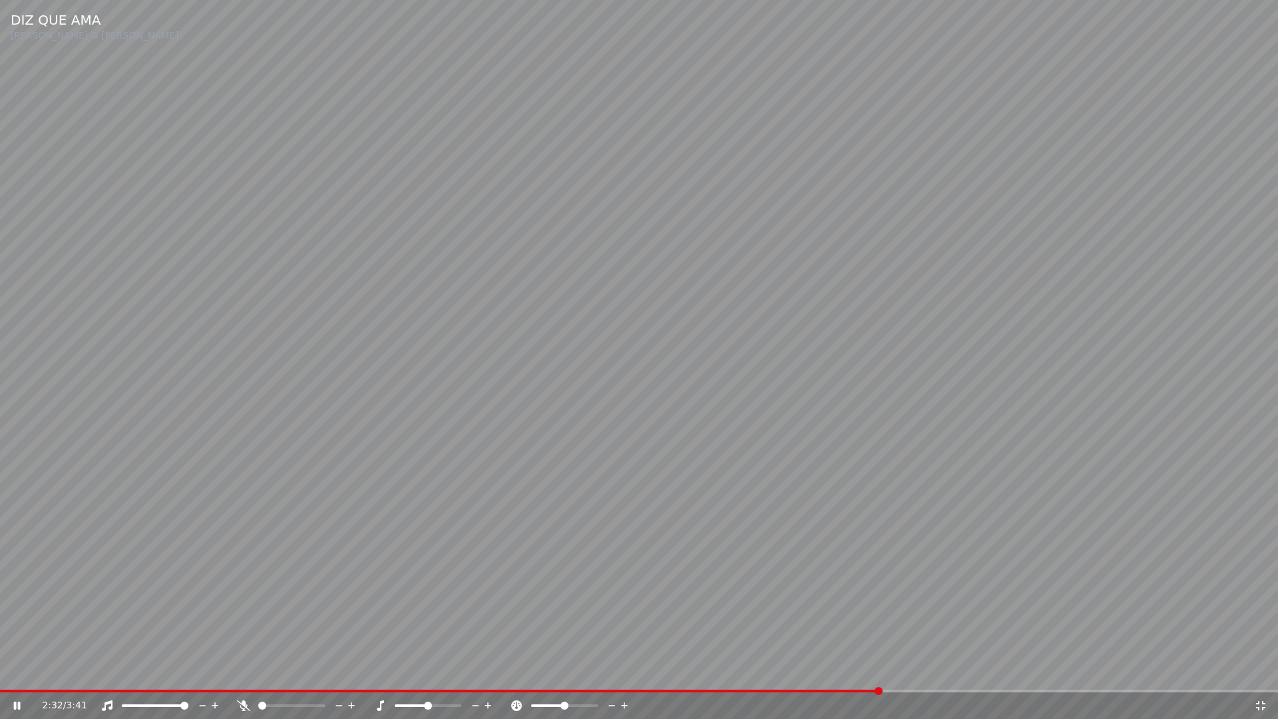
click at [1261, 671] on icon at bounding box center [1260, 705] width 13 height 11
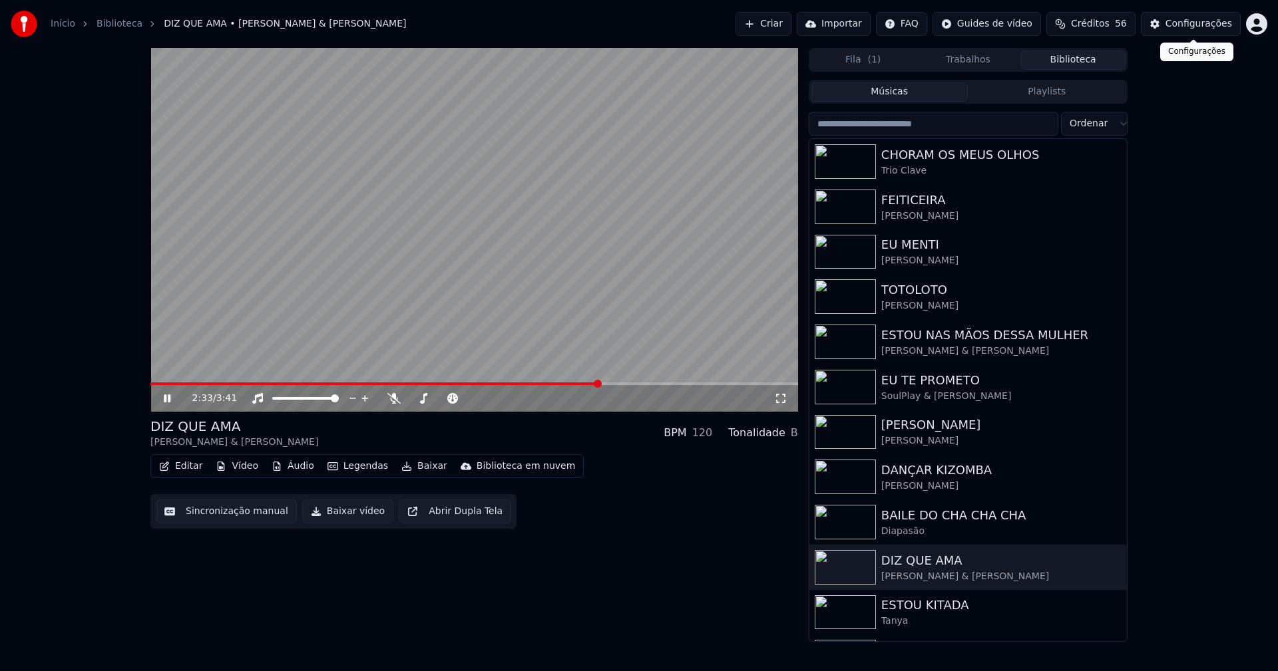
click at [1205, 26] on div "Configurações" at bounding box center [1198, 23] width 67 height 13
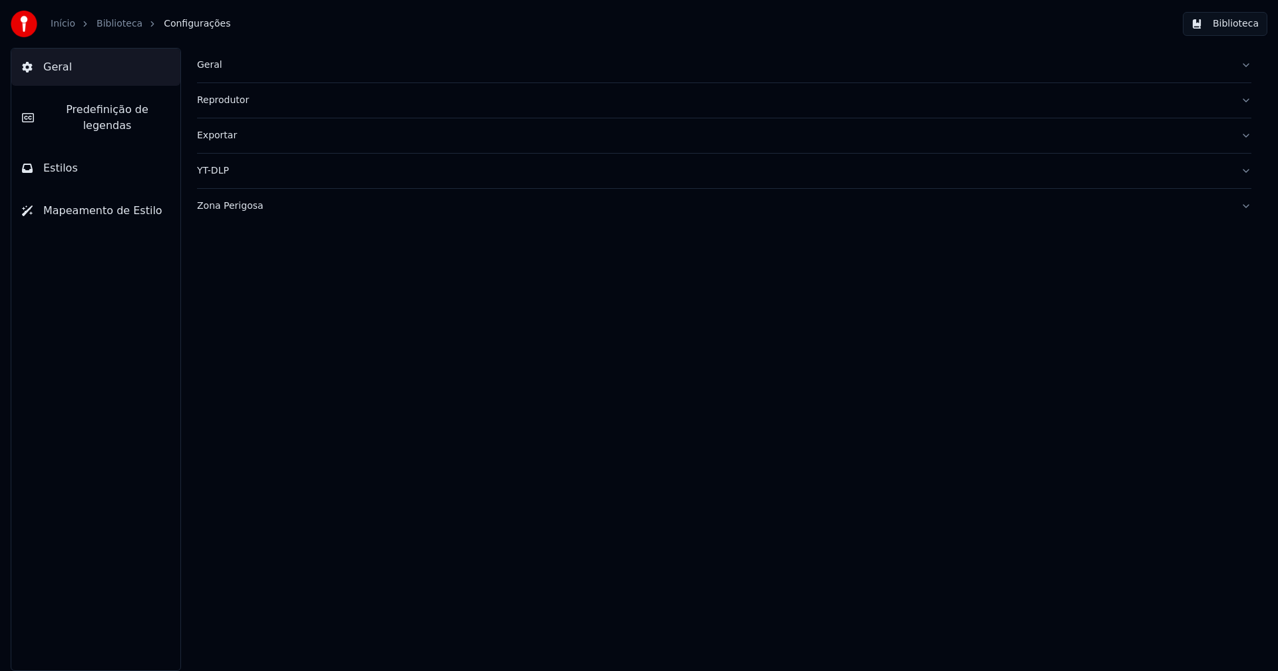
click at [130, 109] on span "Predefinição de legendas" at bounding box center [107, 118] width 125 height 32
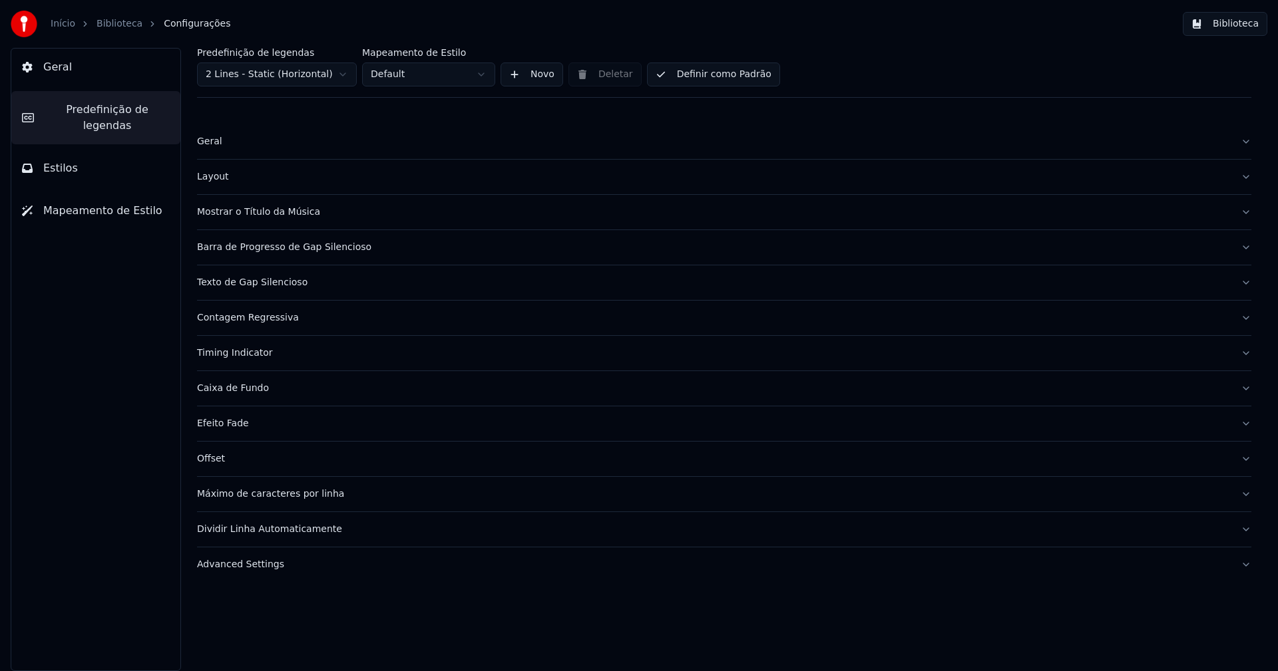
click at [217, 179] on div "Layout" at bounding box center [713, 176] width 1033 height 13
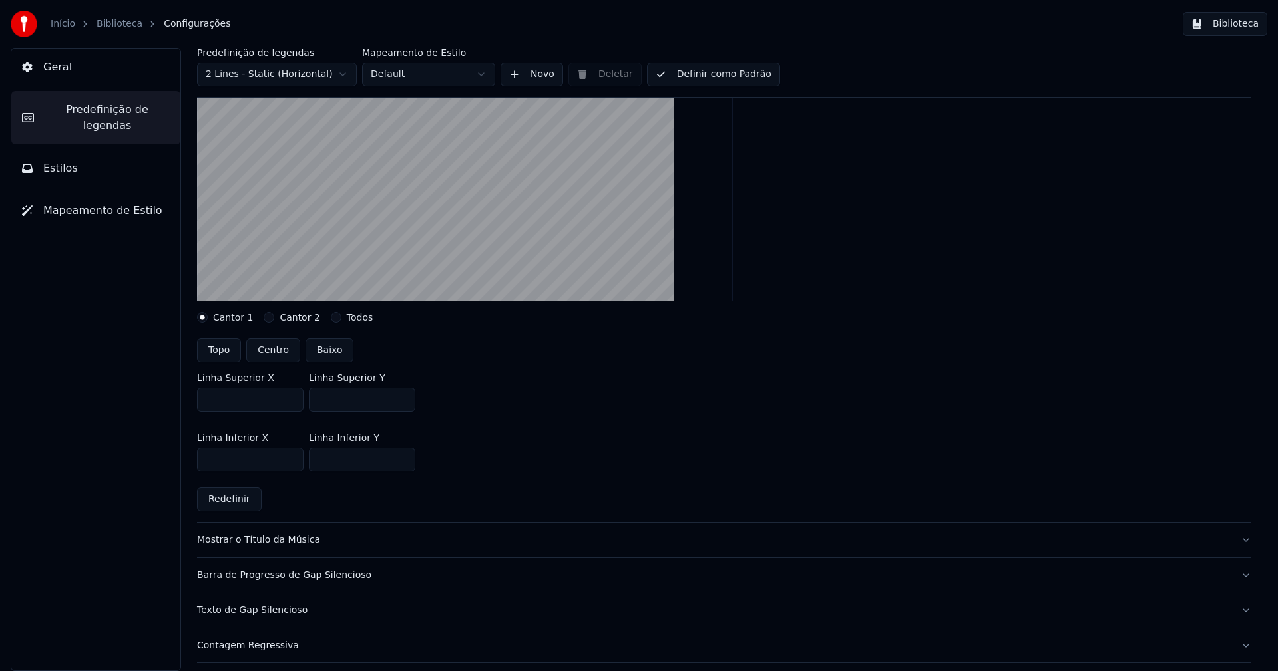
scroll to position [200, 0]
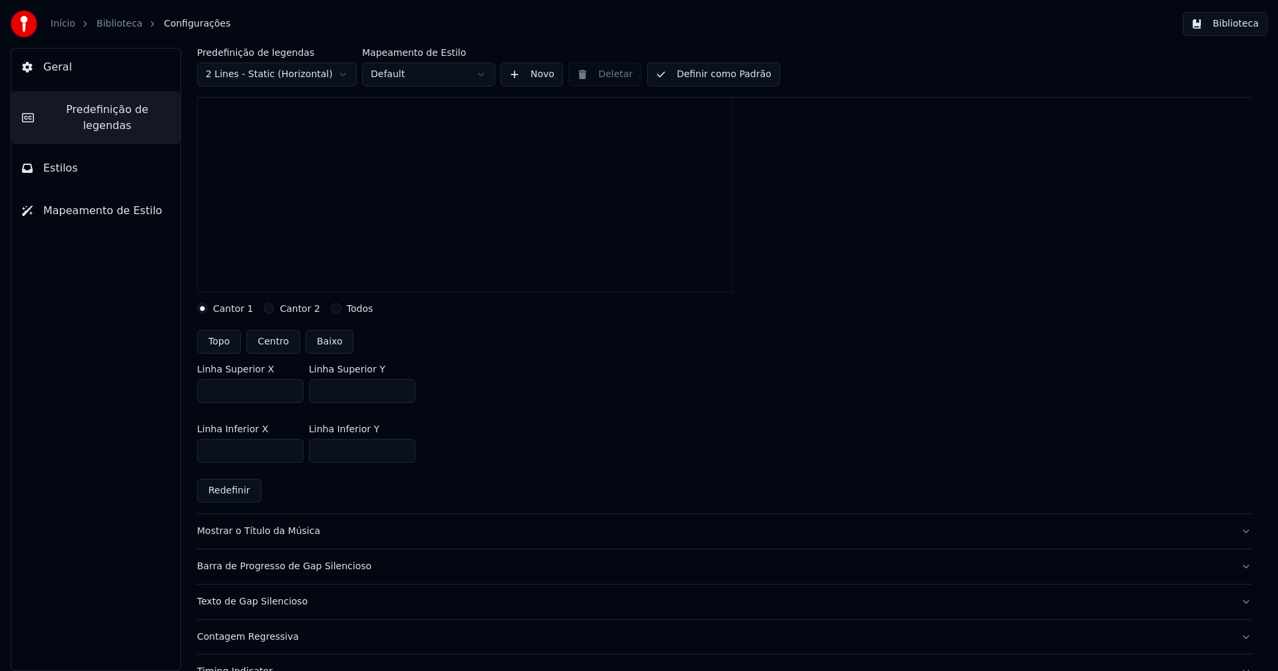
click at [403, 387] on input "***" at bounding box center [362, 391] width 106 height 24
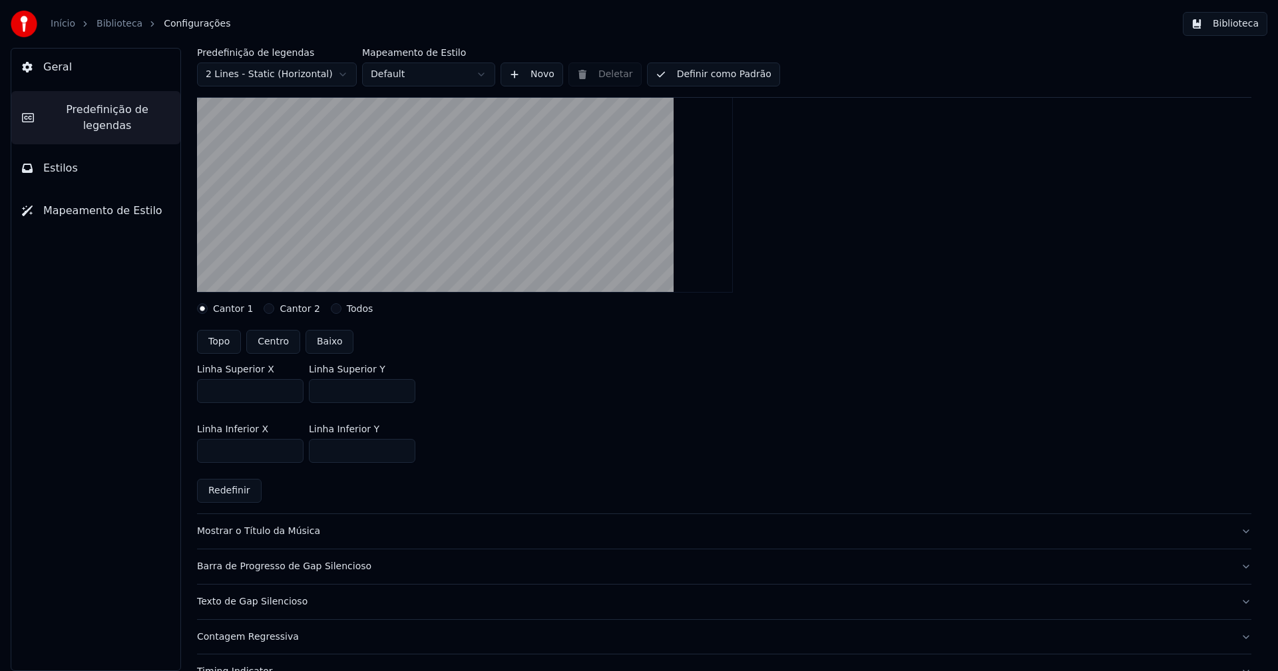
click at [403, 387] on input "***" at bounding box center [362, 391] width 106 height 24
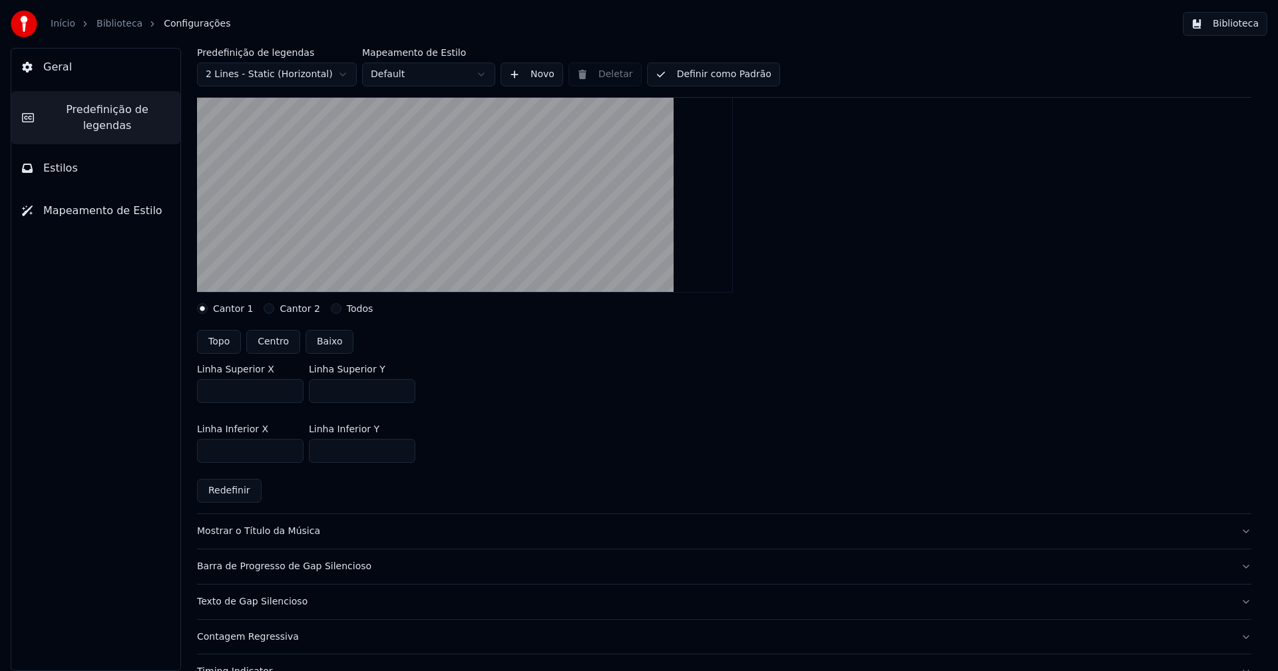
type input "***"
click at [403, 387] on input "***" at bounding box center [362, 391] width 106 height 24
click at [490, 391] on div "Linha Superior X *** Linha Superior Y ***" at bounding box center [724, 384] width 1054 height 60
click at [727, 73] on button "Definir como Padrão" at bounding box center [713, 75] width 133 height 24
click at [1248, 25] on button "Biblioteca" at bounding box center [1225, 24] width 85 height 24
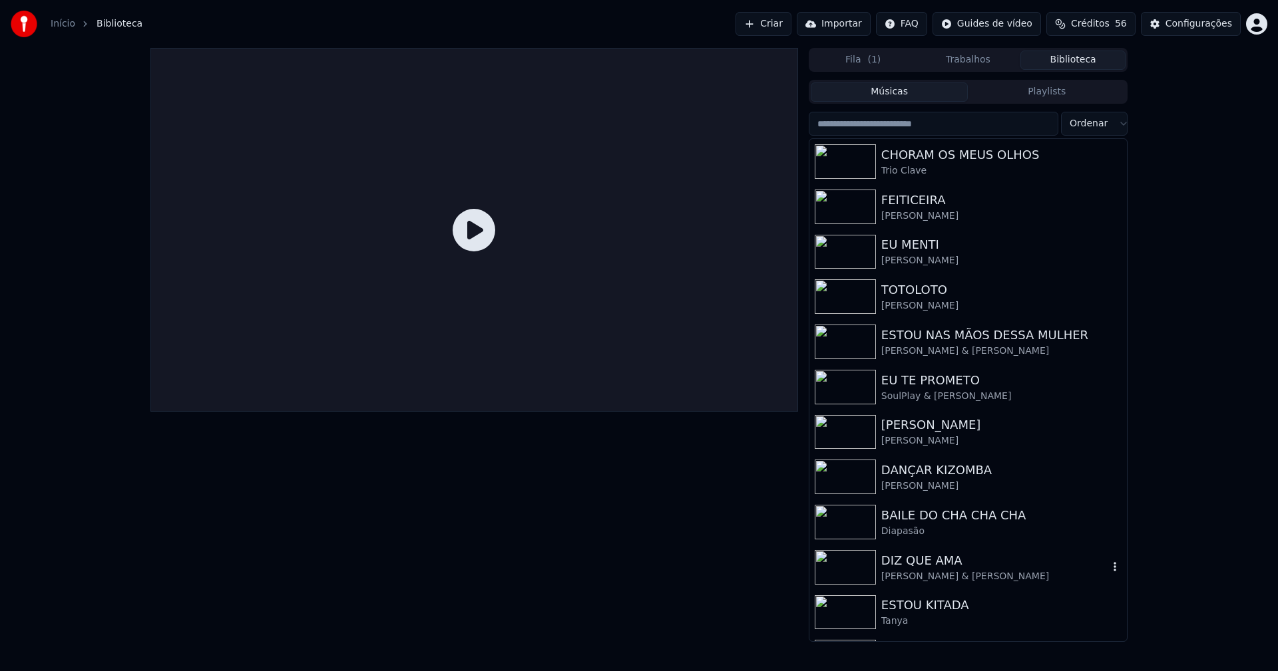
click at [930, 578] on div "[PERSON_NAME] & [PERSON_NAME]" at bounding box center [994, 576] width 227 height 13
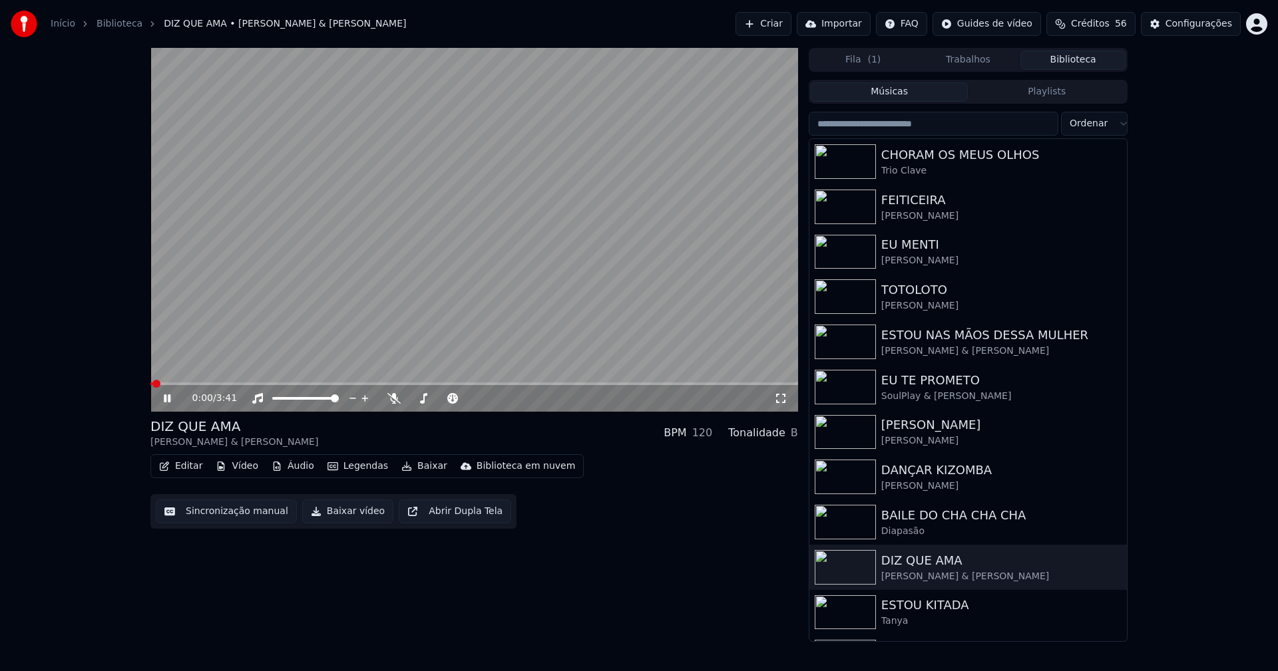
click at [778, 397] on icon at bounding box center [780, 398] width 13 height 11
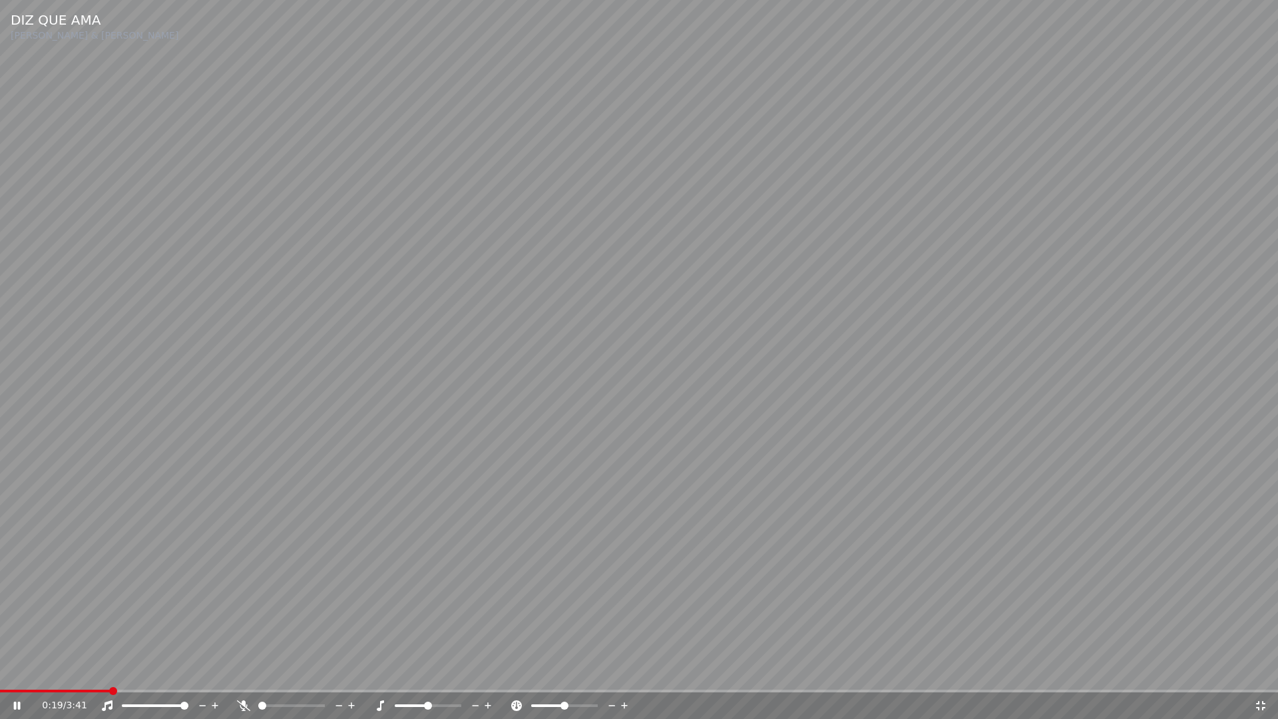
click at [110, 671] on span at bounding box center [639, 690] width 1278 height 3
drag, startPoint x: 1262, startPoint y: 707, endPoint x: 1172, endPoint y: 7, distance: 705.9
click at [1262, 671] on icon at bounding box center [1260, 705] width 9 height 9
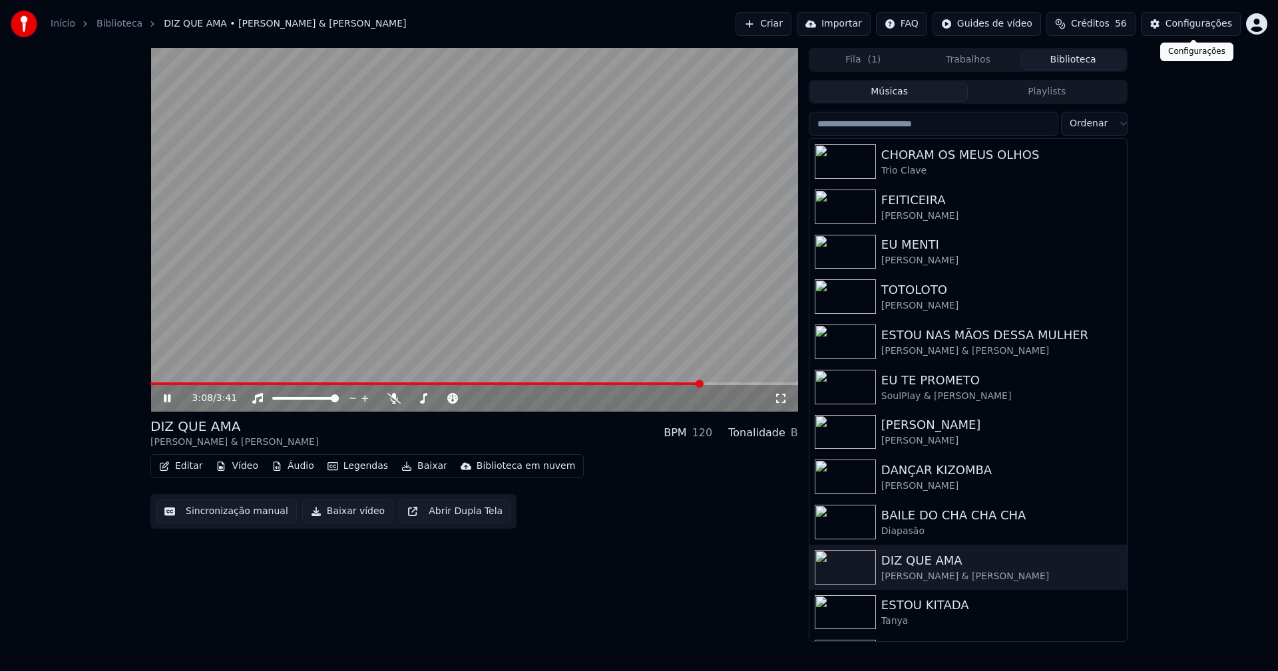
click at [1201, 26] on div "Configurações" at bounding box center [1198, 23] width 67 height 13
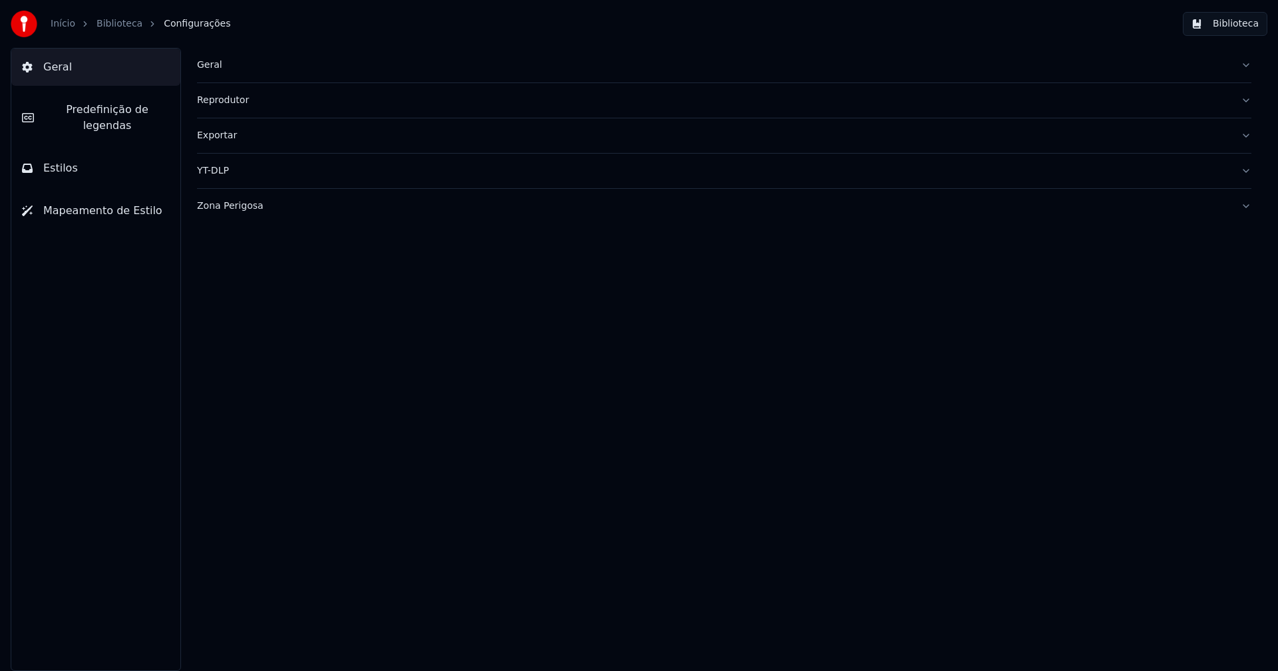
click at [105, 106] on span "Predefinição de legendas" at bounding box center [107, 118] width 125 height 32
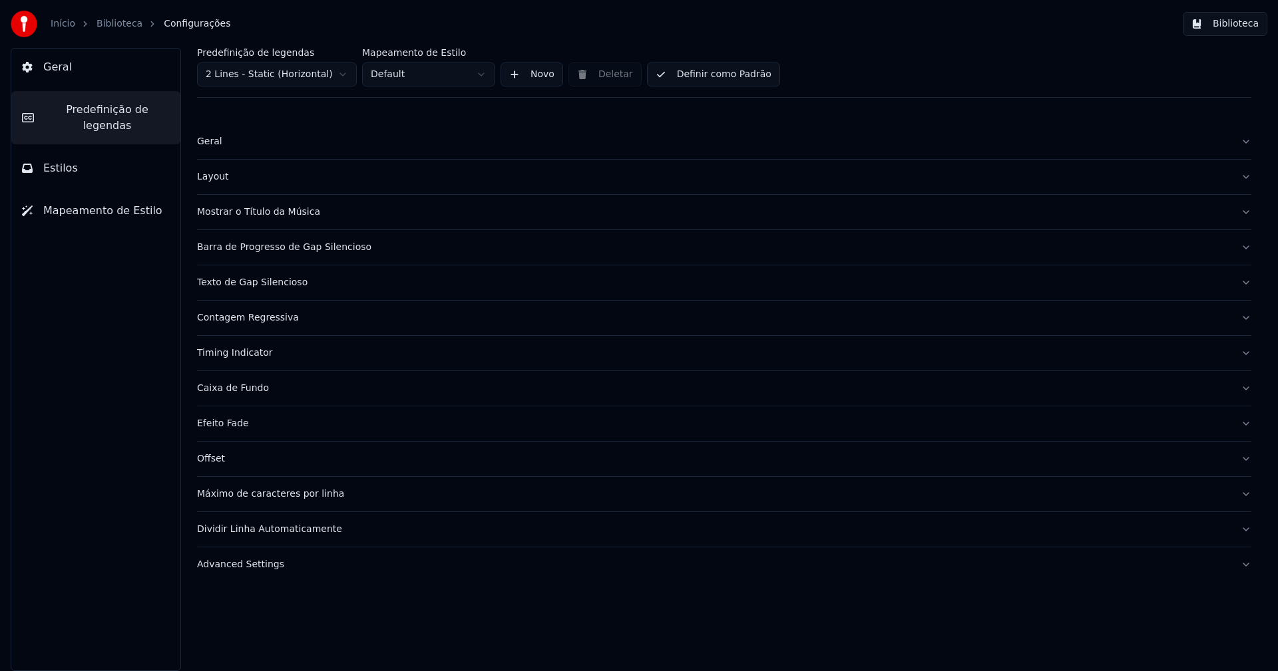
click at [331, 251] on div "Barra de Progresso de Gap Silencioso" at bounding box center [713, 247] width 1033 height 13
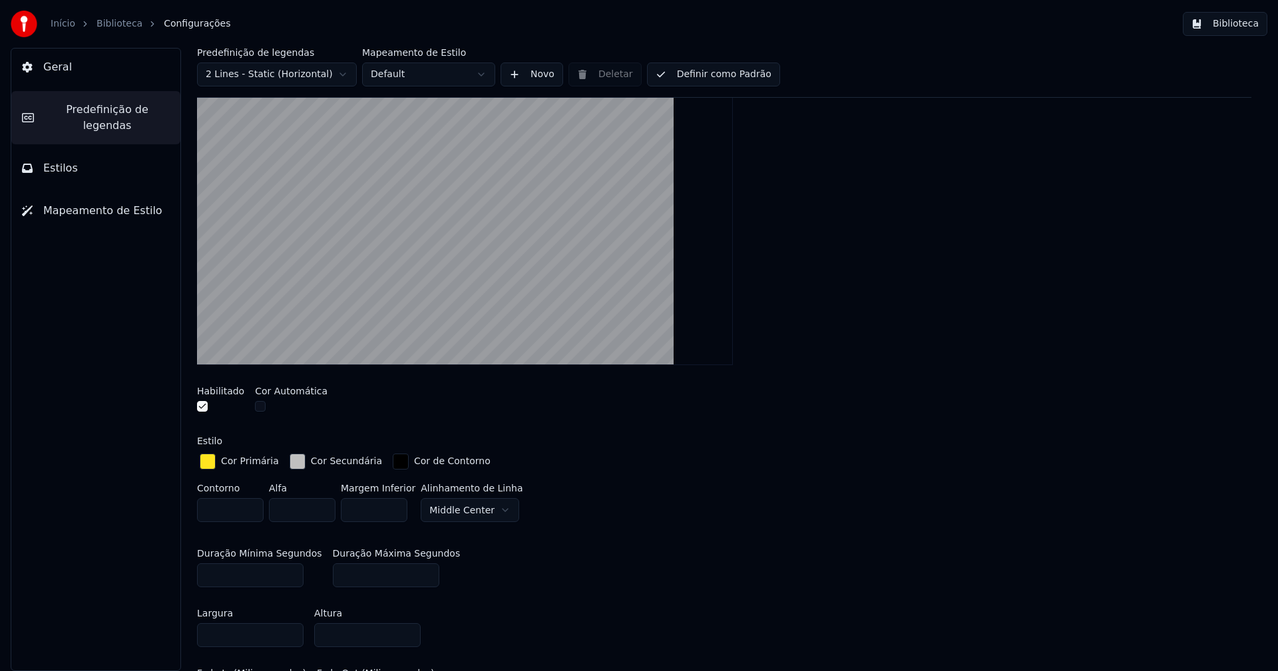
scroll to position [200, 0]
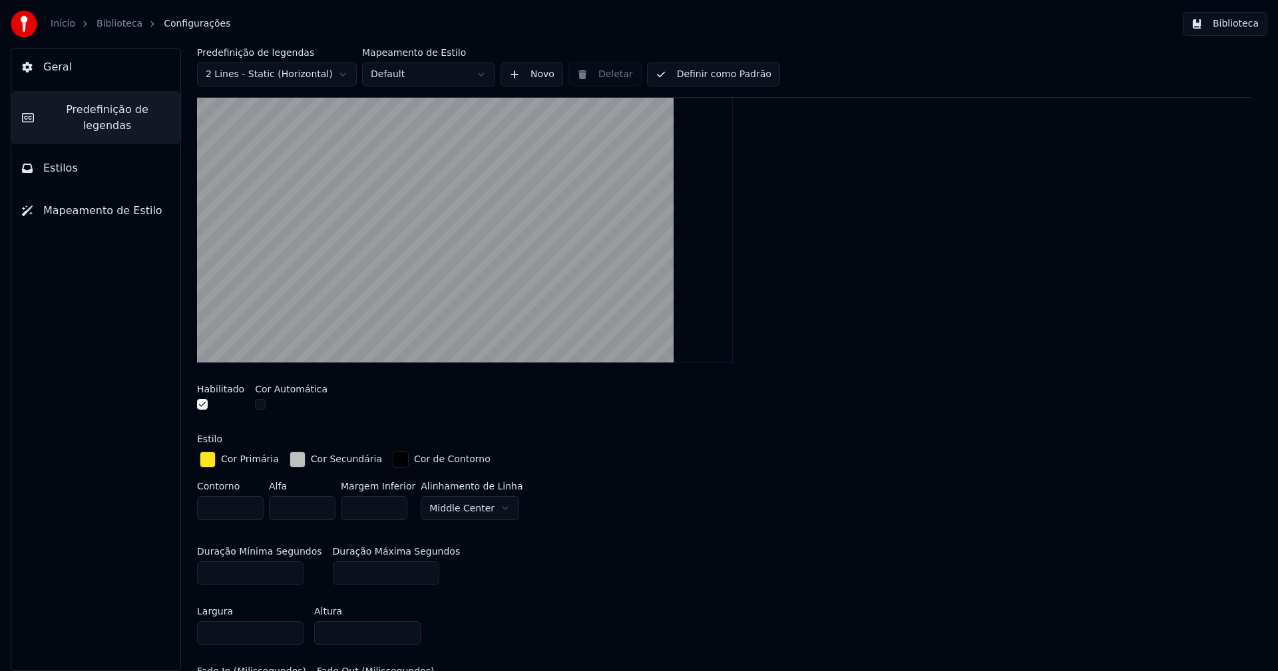
click at [289, 462] on div "button" at bounding box center [297, 460] width 16 height 16
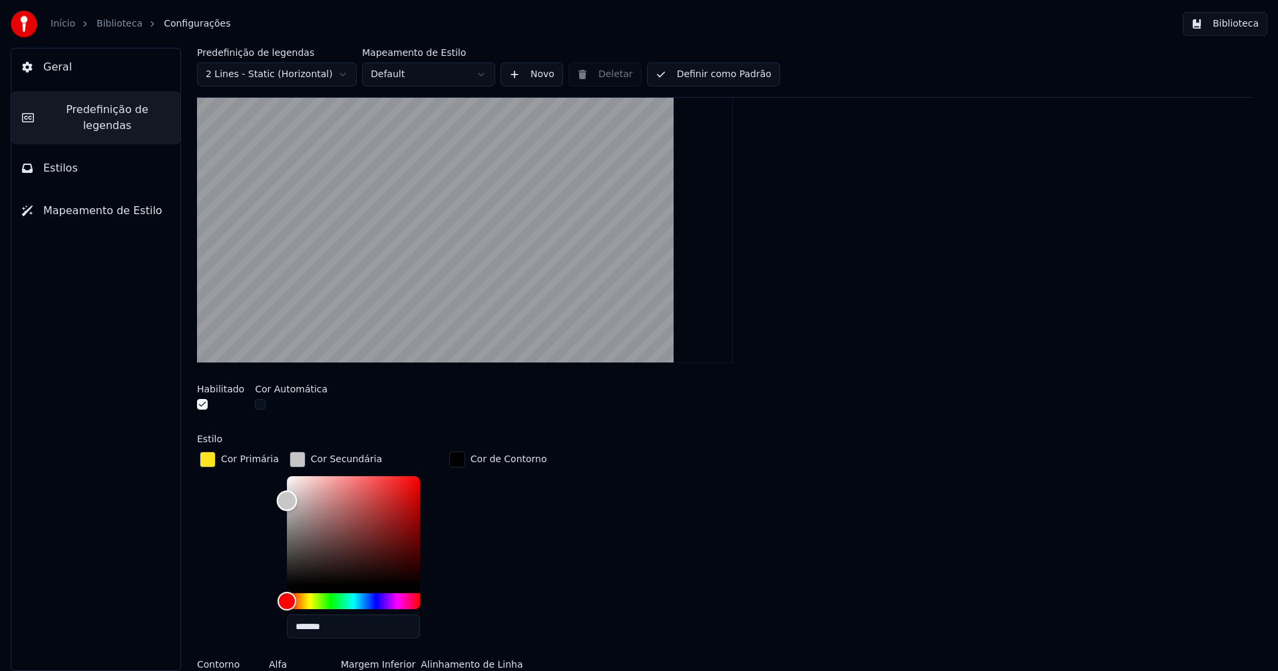
type input "*******"
drag, startPoint x: 280, startPoint y: 502, endPoint x: 270, endPoint y: 499, distance: 9.7
click at [276, 499] on div "Color" at bounding box center [286, 500] width 21 height 21
click at [293, 458] on div "button" at bounding box center [297, 460] width 16 height 16
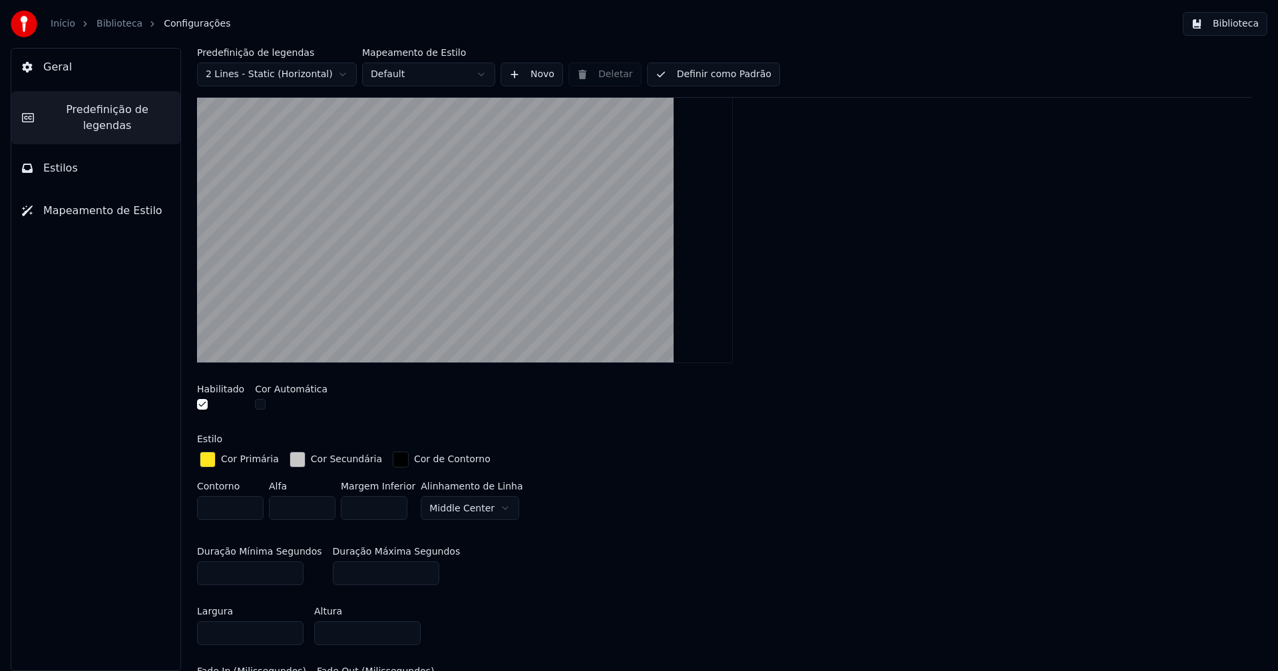
click at [725, 79] on button "Definir como Padrão" at bounding box center [713, 75] width 133 height 24
click at [1256, 19] on button "Biblioteca" at bounding box center [1225, 24] width 85 height 24
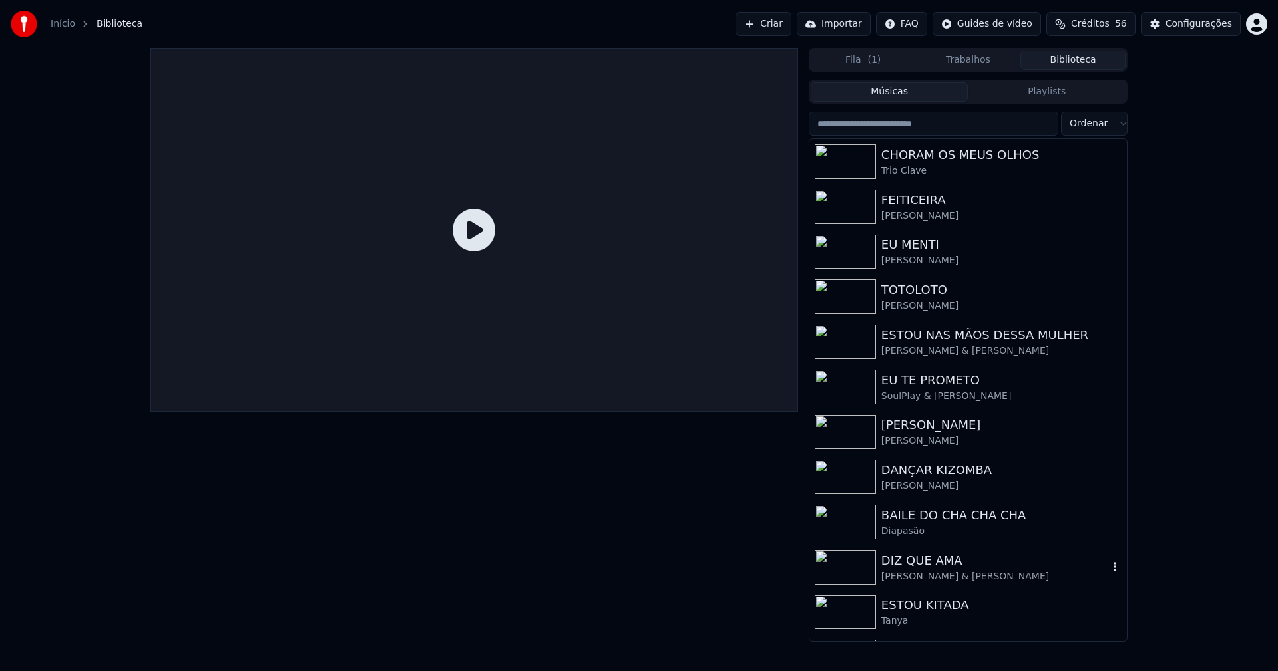
click at [932, 566] on div "DIZ QUE AMA" at bounding box center [994, 561] width 227 height 19
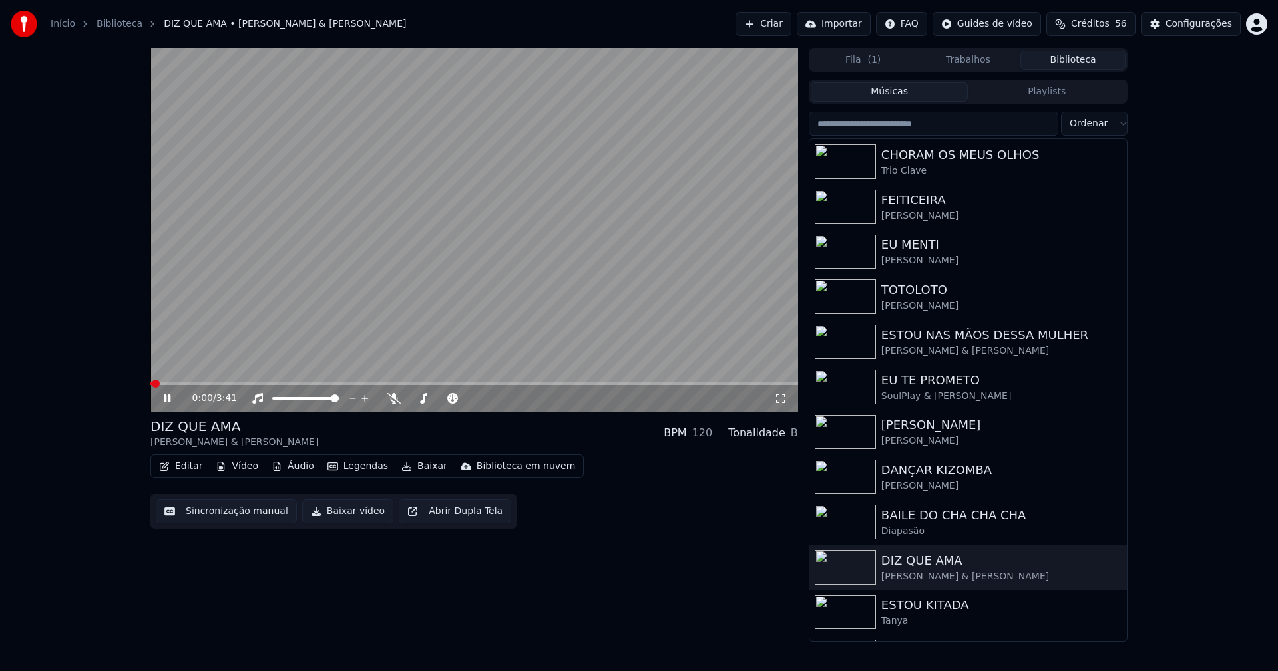
click at [778, 399] on icon at bounding box center [780, 398] width 13 height 11
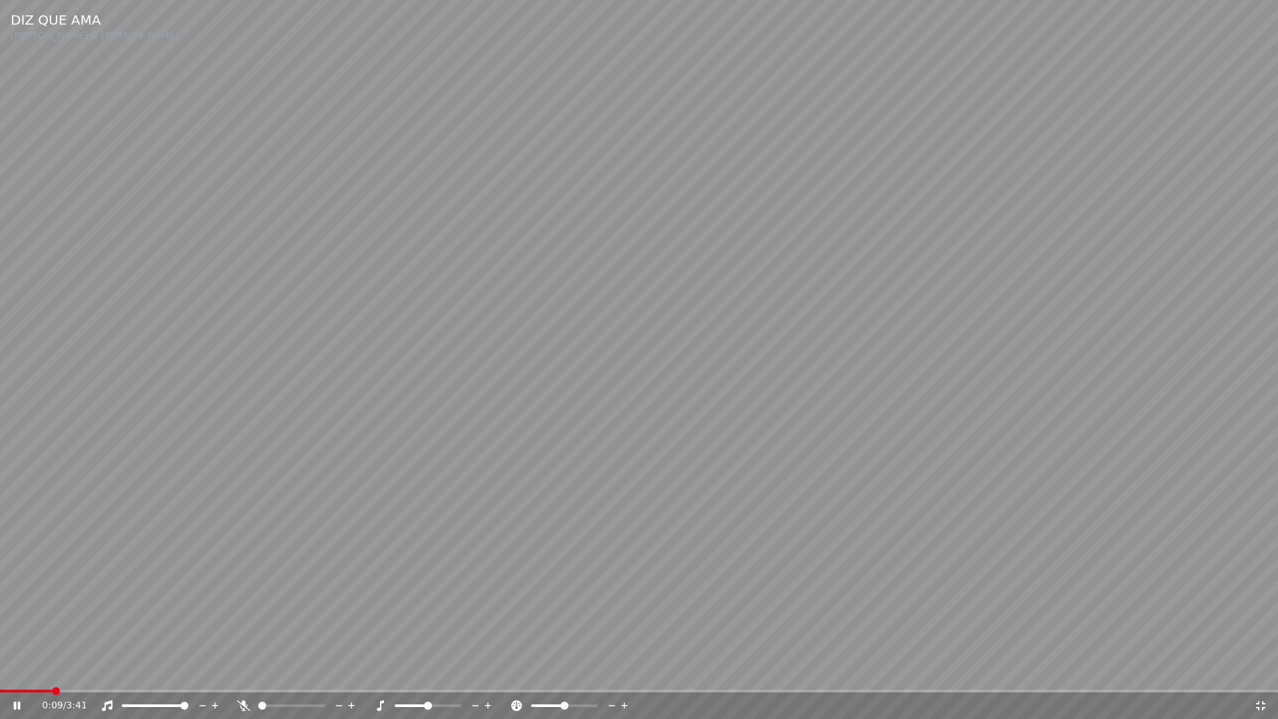
click at [52, 671] on span at bounding box center [26, 690] width 52 height 3
click at [1256, 671] on icon at bounding box center [1260, 705] width 9 height 9
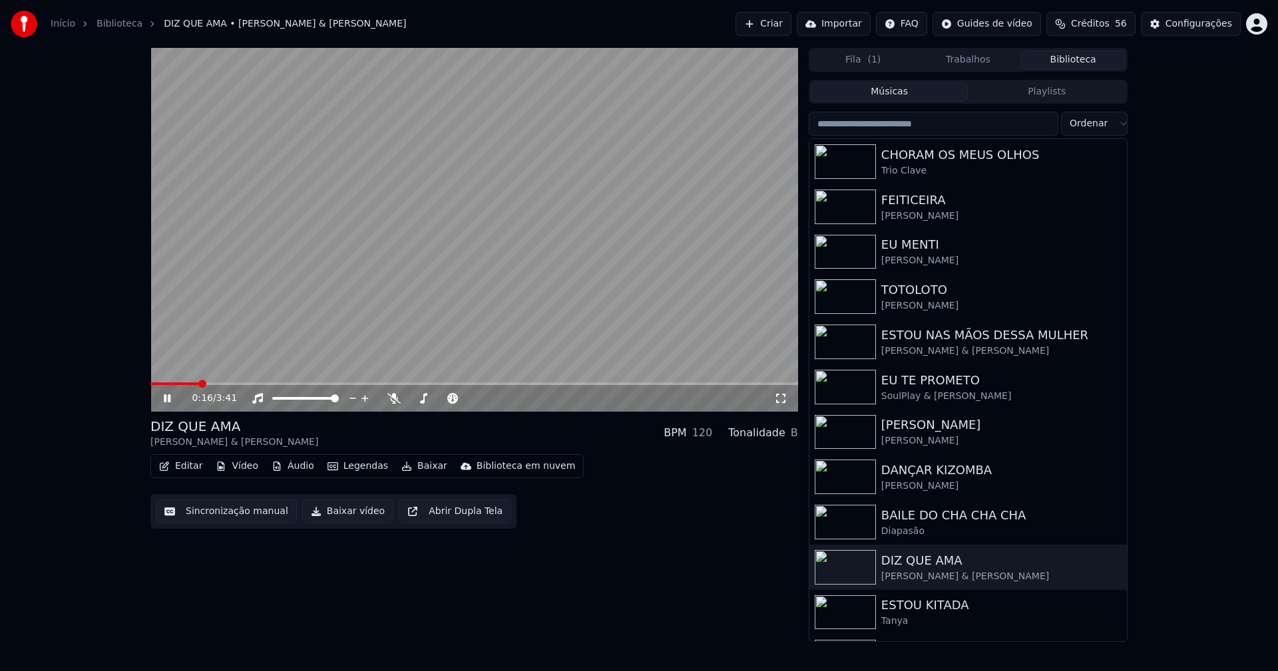
drag, startPoint x: 164, startPoint y: 398, endPoint x: 188, endPoint y: 382, distance: 28.8
click at [165, 398] on icon at bounding box center [167, 399] width 7 height 8
click at [1193, 30] on div "Configurações" at bounding box center [1198, 23] width 67 height 13
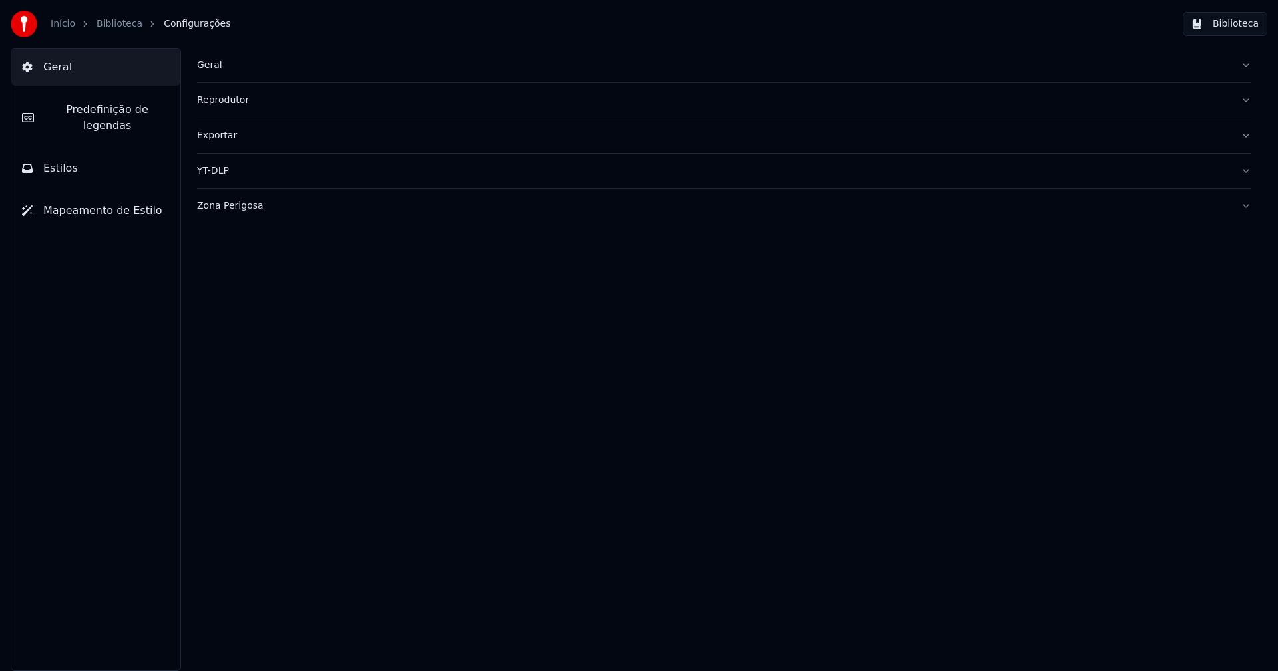
click at [252, 219] on button "Zona Perigosa" at bounding box center [724, 206] width 1054 height 35
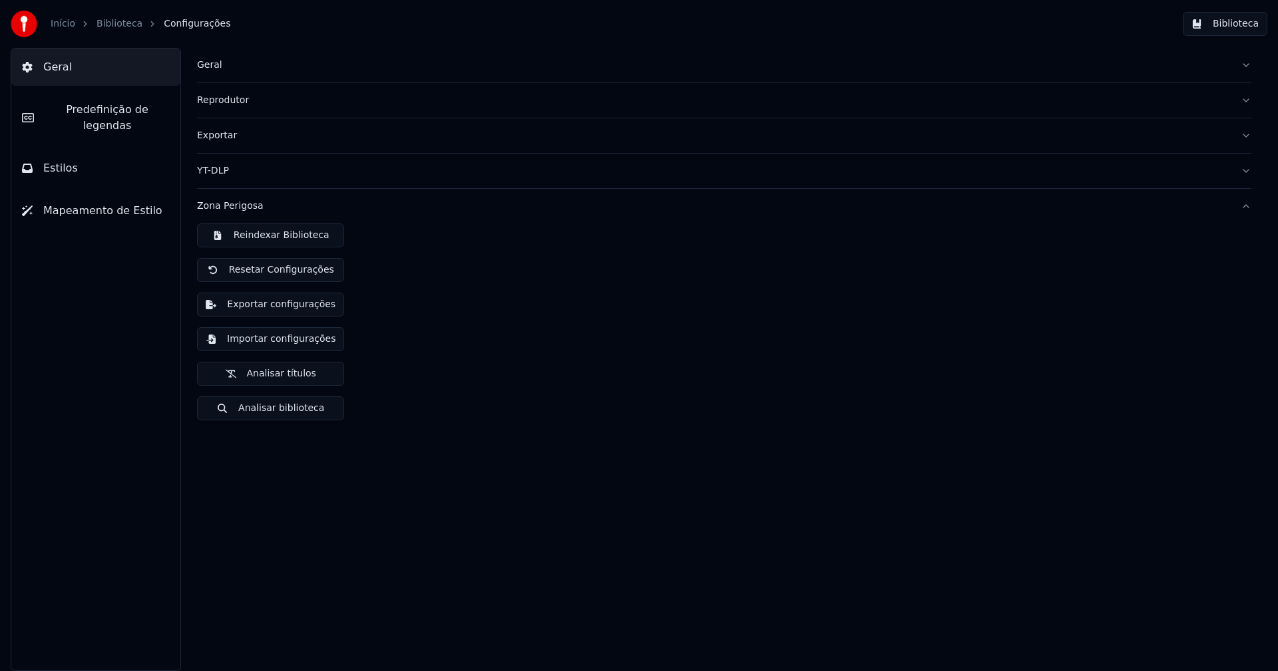
click at [299, 307] on button "Exportar configurações" at bounding box center [270, 305] width 147 height 24
click at [1228, 29] on button "Biblioteca" at bounding box center [1225, 24] width 85 height 24
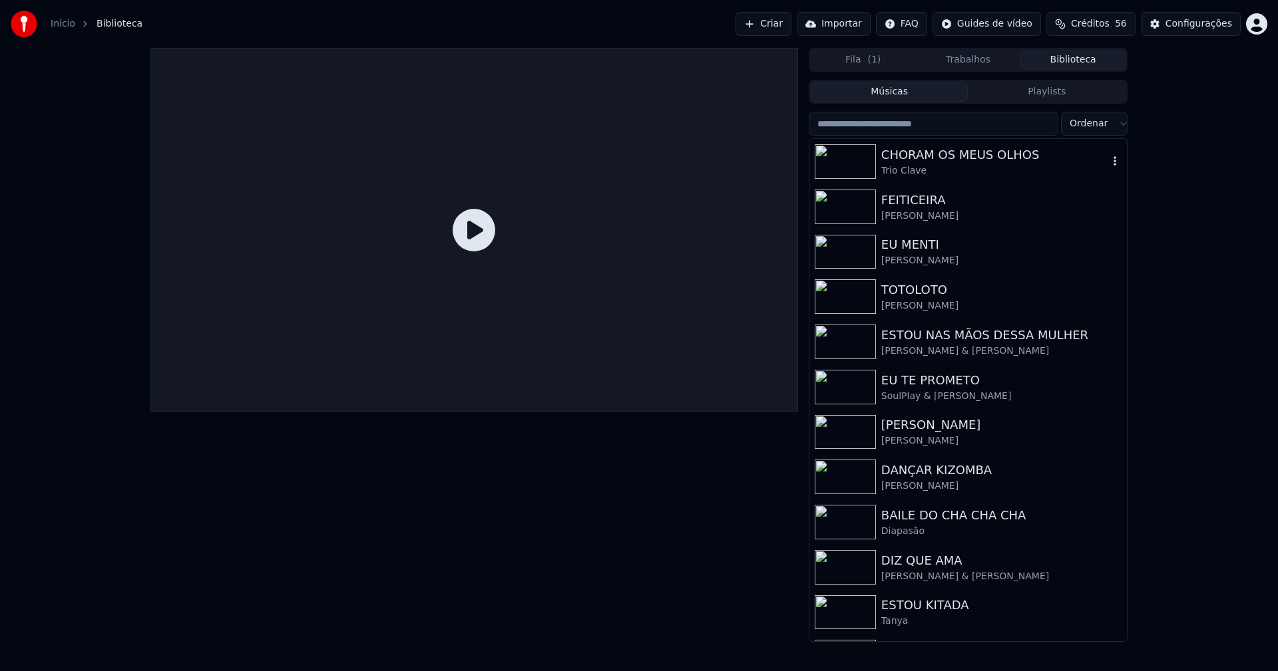
click at [944, 165] on div "Trio Clave" at bounding box center [994, 170] width 227 height 13
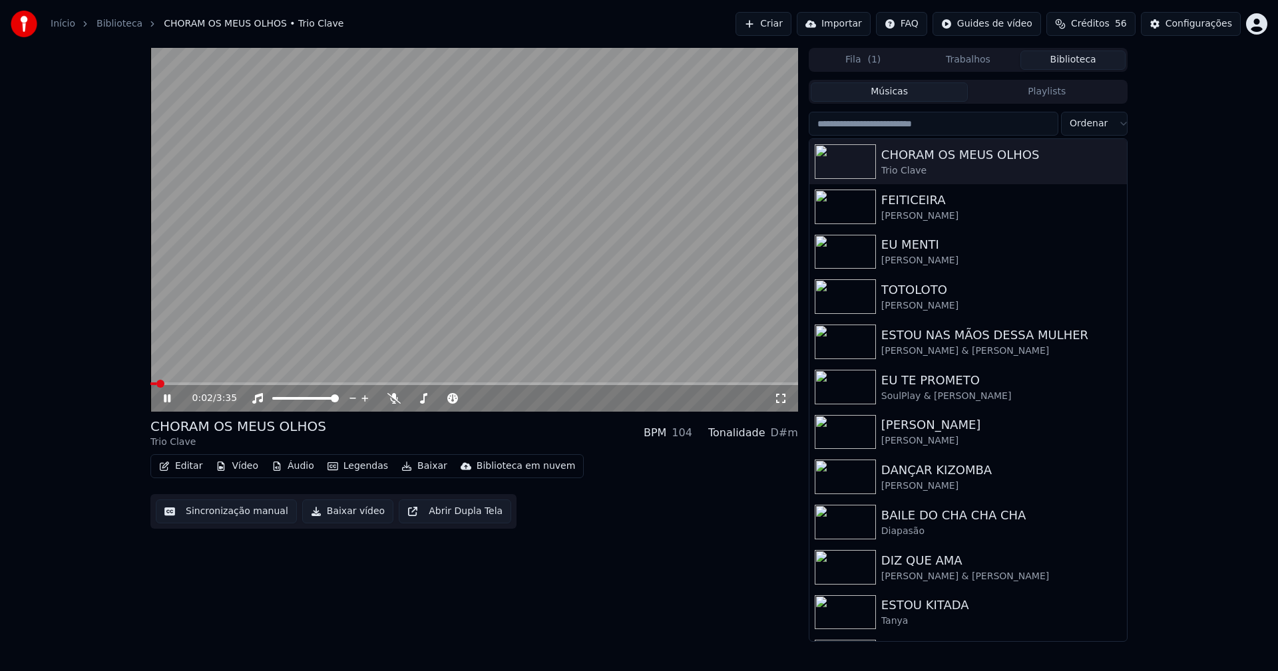
click at [776, 399] on icon at bounding box center [780, 398] width 13 height 11
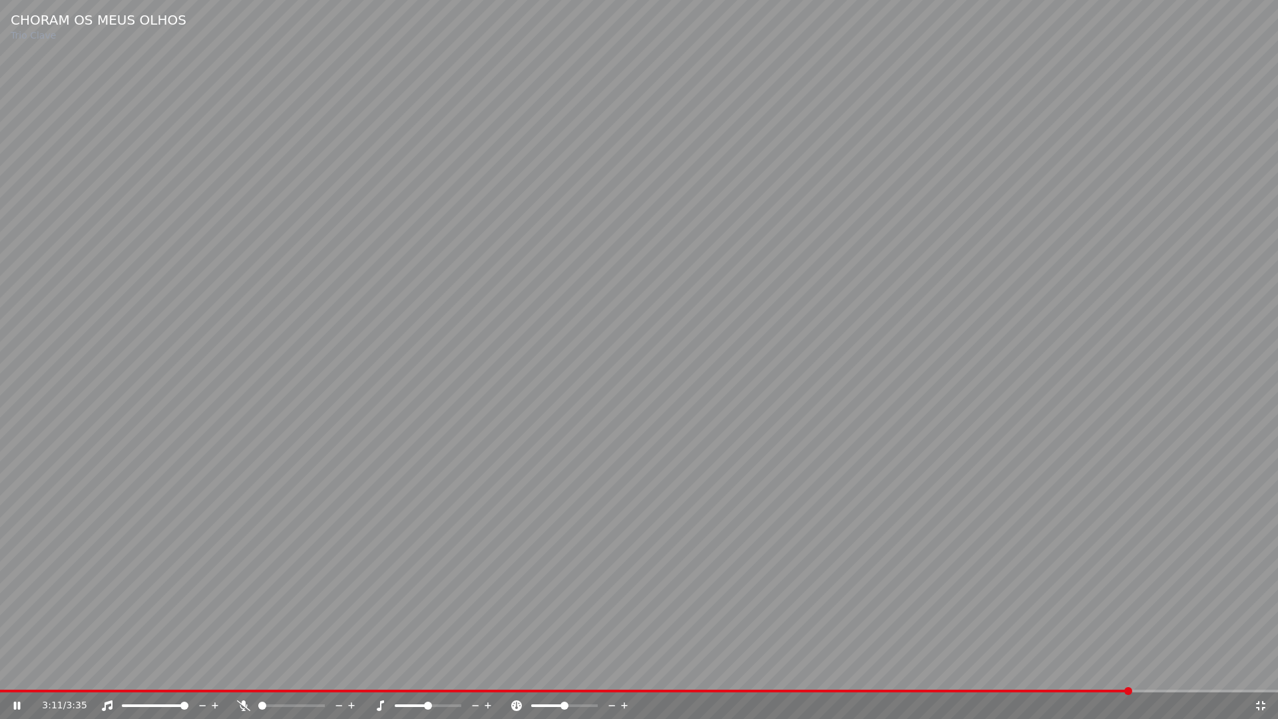
click at [1256, 671] on icon at bounding box center [1260, 705] width 13 height 11
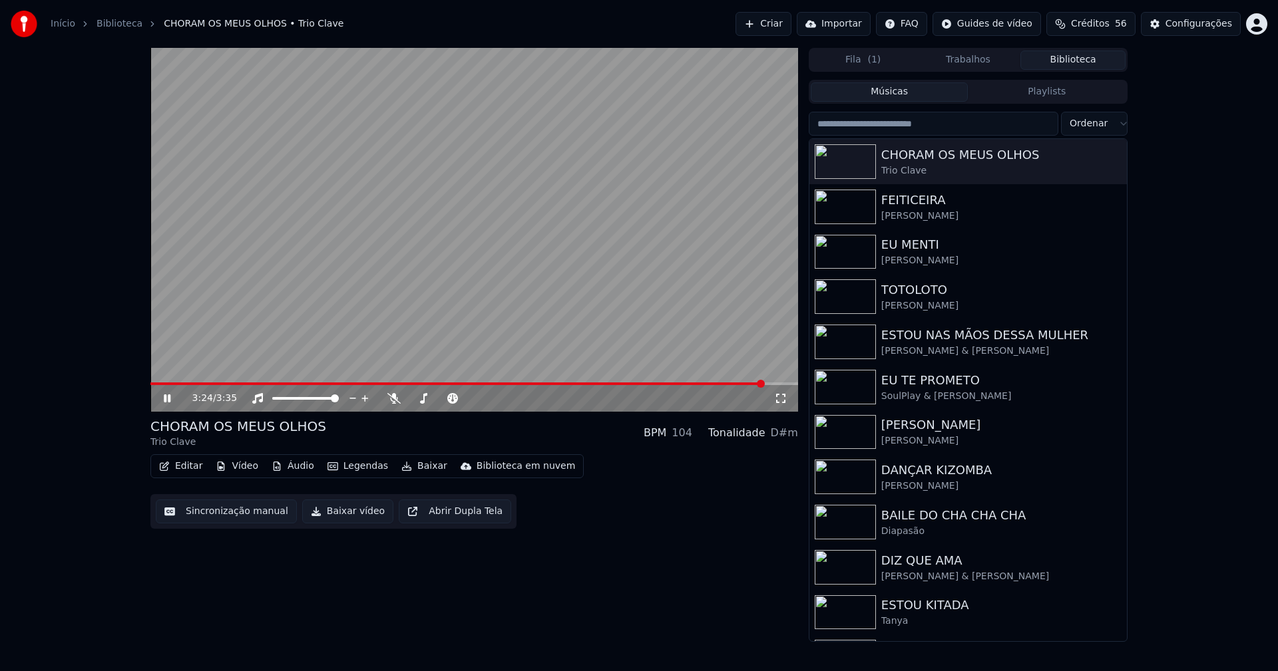
click at [779, 398] on icon at bounding box center [780, 398] width 13 height 11
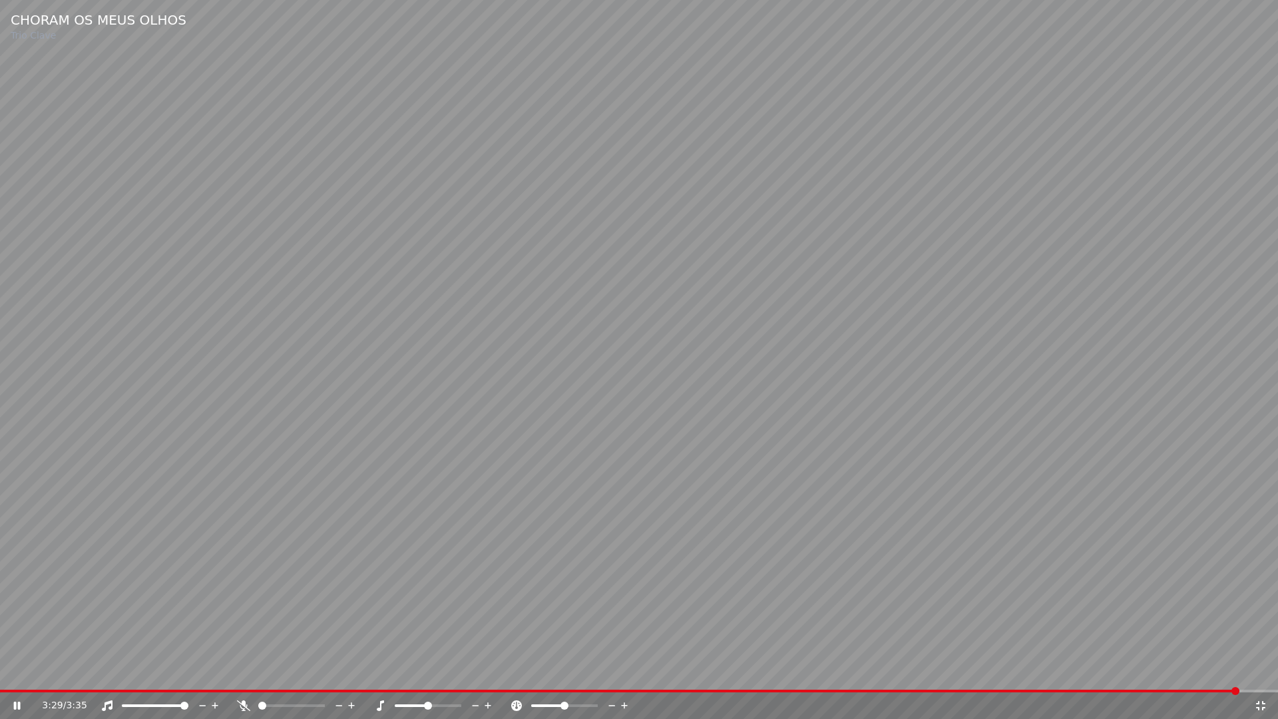
click at [1258, 671] on icon at bounding box center [1260, 705] width 9 height 9
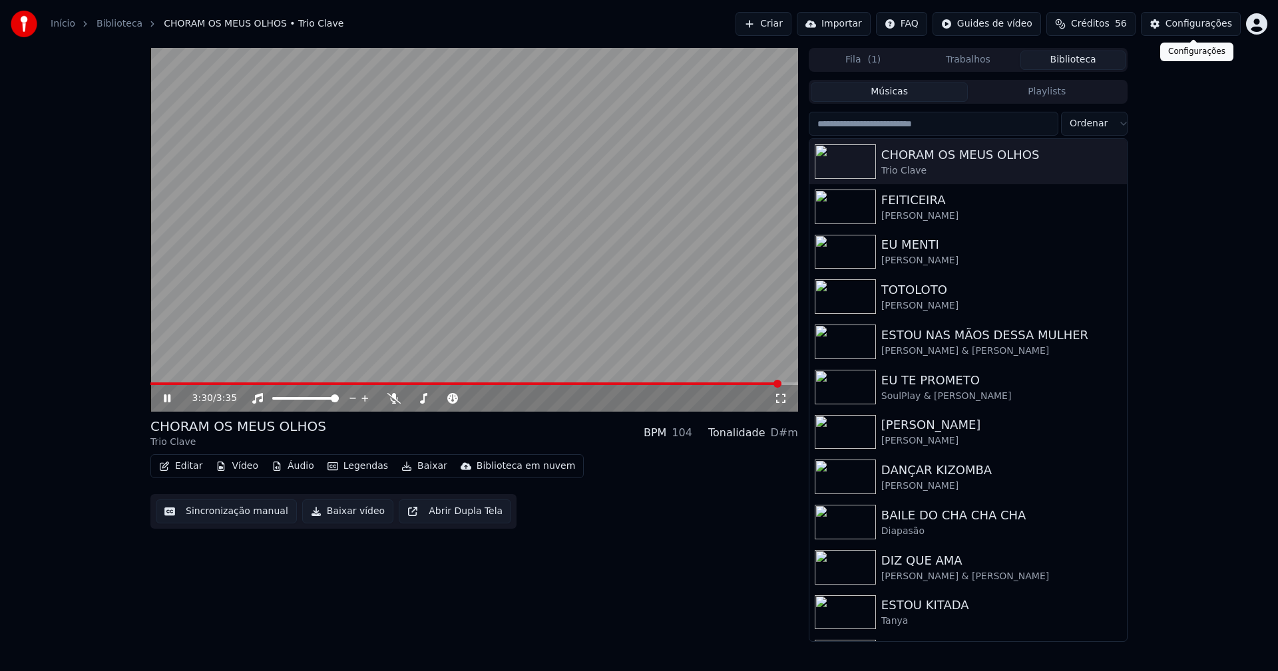
click at [1194, 29] on div "Configurações" at bounding box center [1198, 23] width 67 height 13
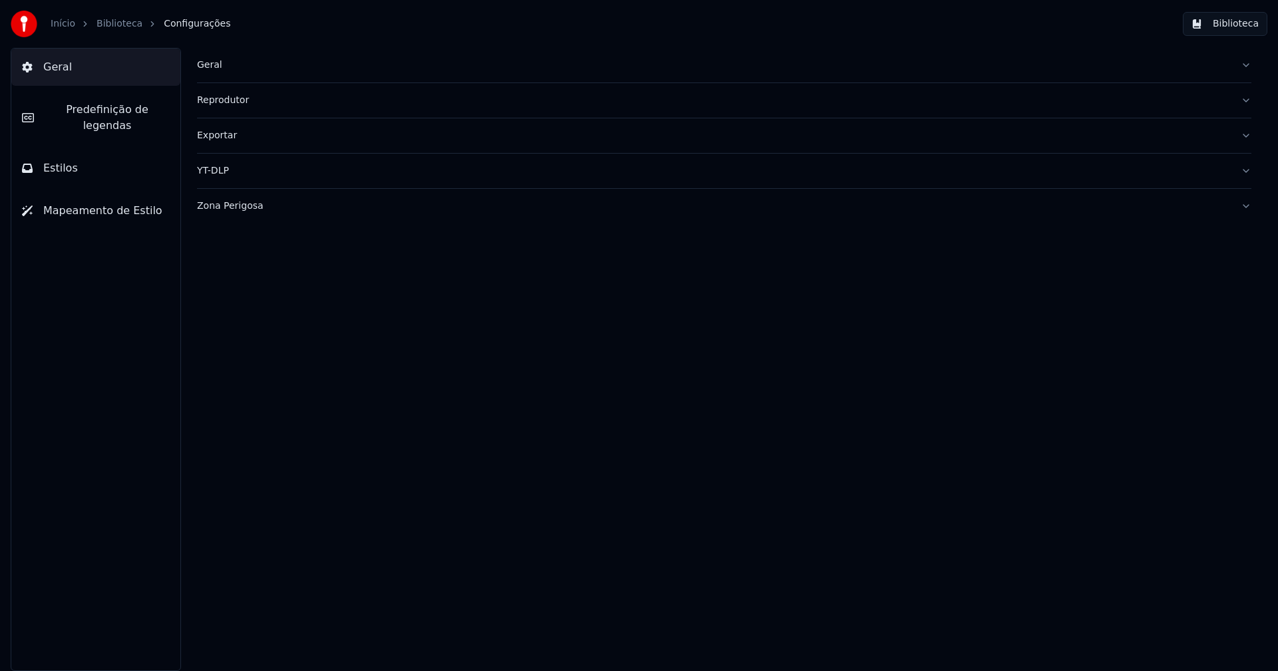
click at [120, 116] on span "Predefinição de legendas" at bounding box center [107, 118] width 125 height 32
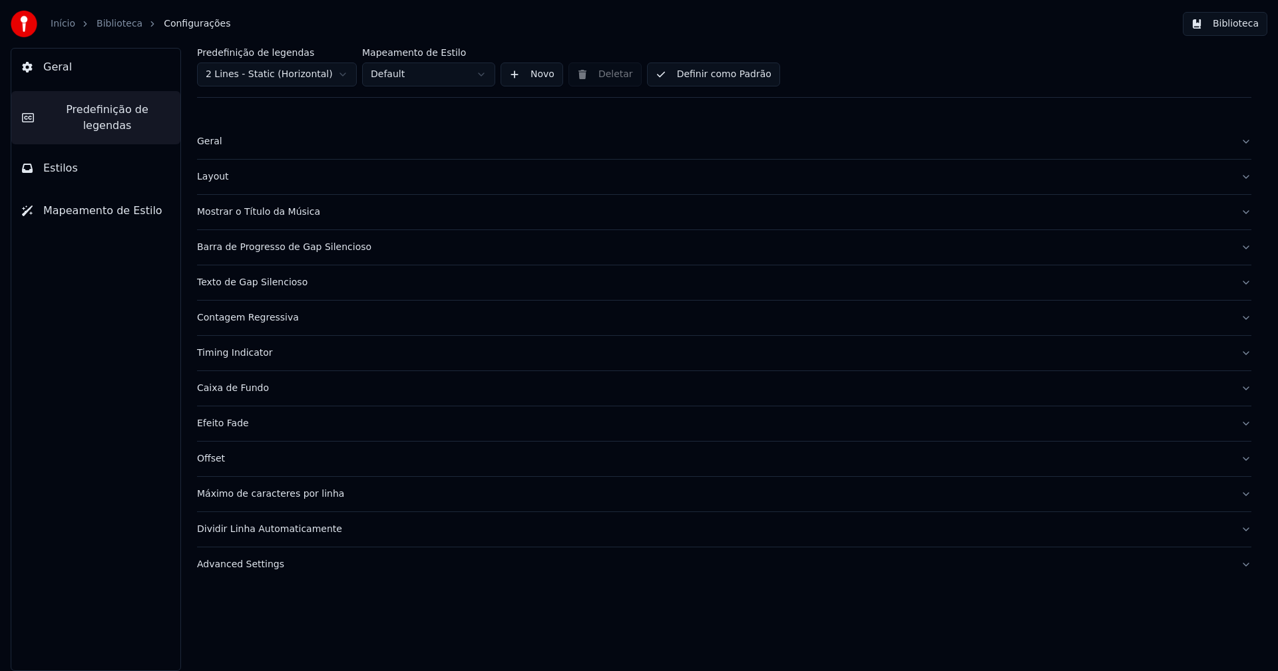
click at [252, 359] on button "Timing Indicator" at bounding box center [724, 353] width 1054 height 35
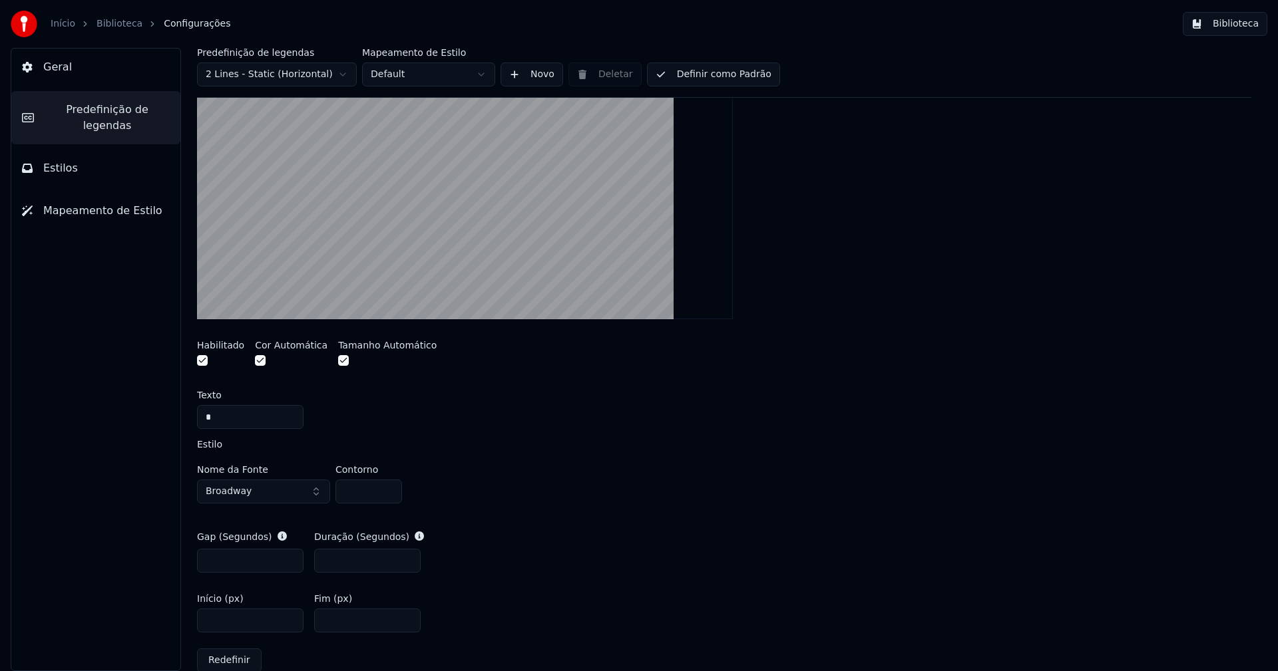
scroll to position [532, 0]
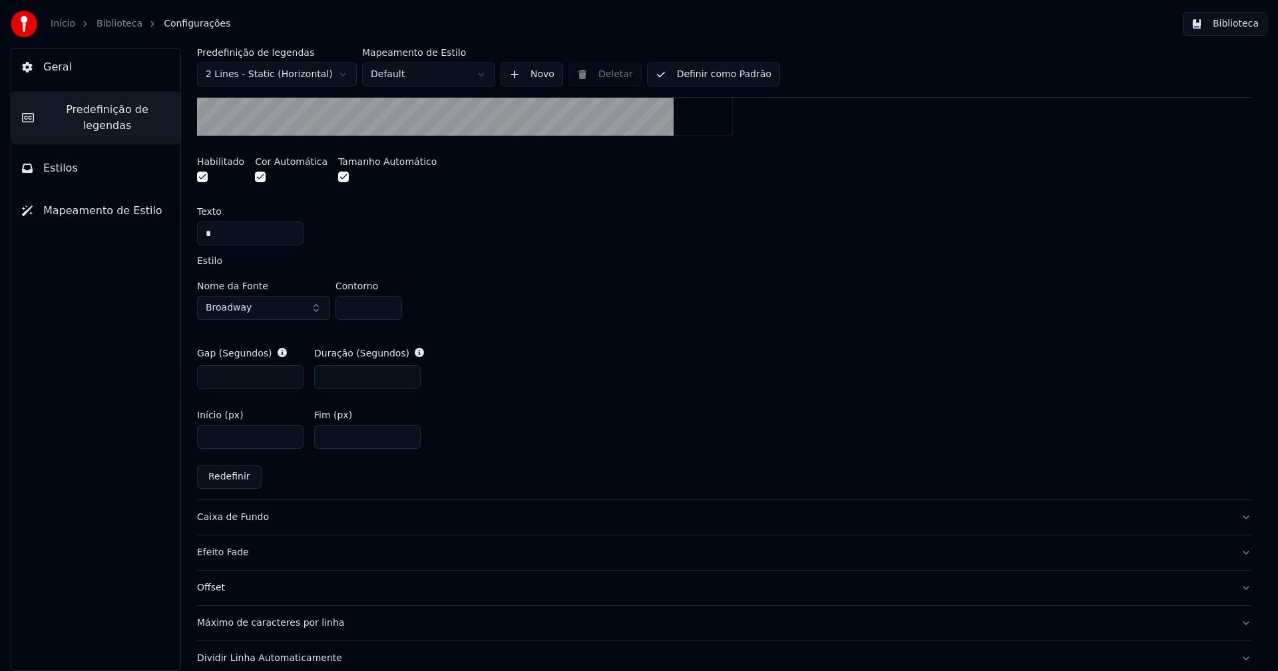
click at [227, 435] on input "****" at bounding box center [250, 437] width 106 height 24
type input "****"
click at [608, 355] on div "Gap (Segundos) *** Duração (Segundos) ***" at bounding box center [724, 368] width 1054 height 64
click at [1254, 29] on button "Biblioteca" at bounding box center [1225, 24] width 85 height 24
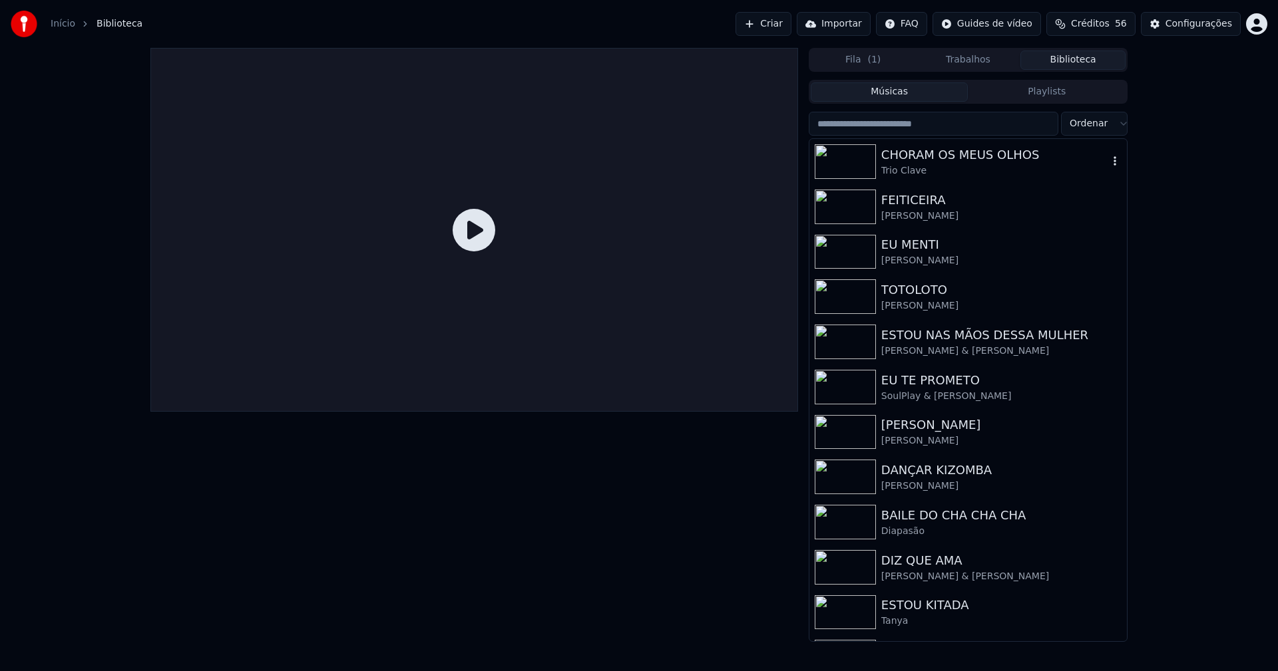
click at [915, 158] on div "CHORAM OS MEUS OLHOS" at bounding box center [994, 155] width 227 height 19
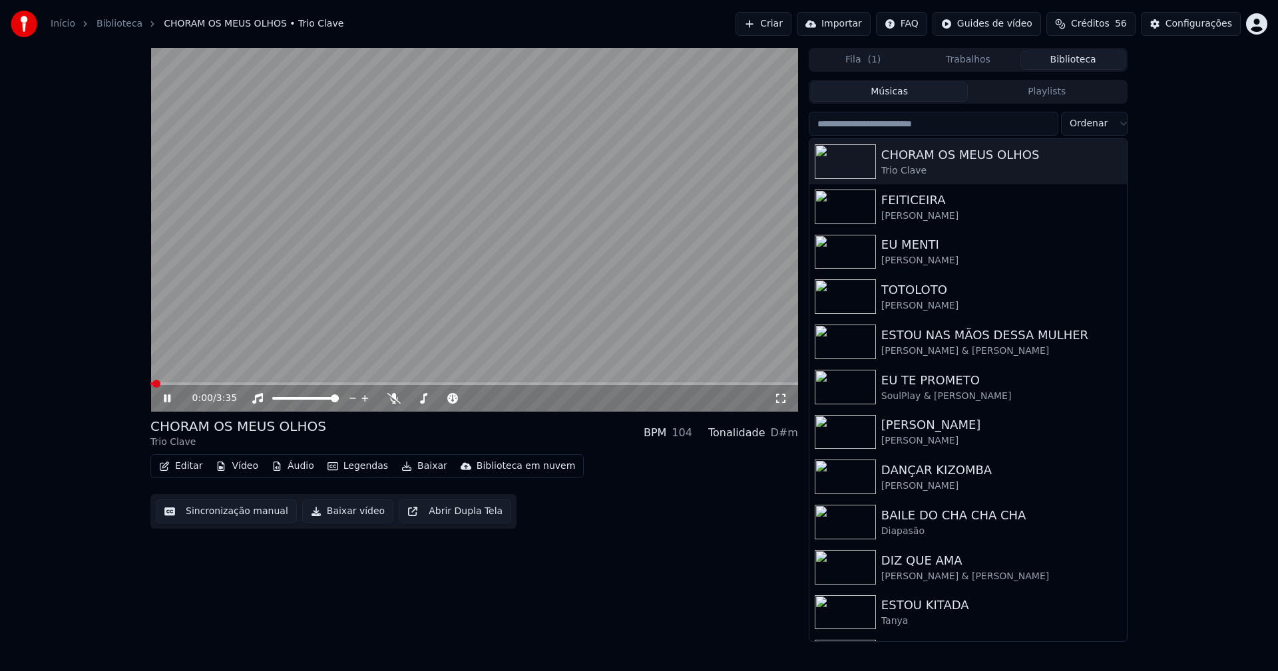
click at [781, 400] on icon at bounding box center [780, 398] width 13 height 11
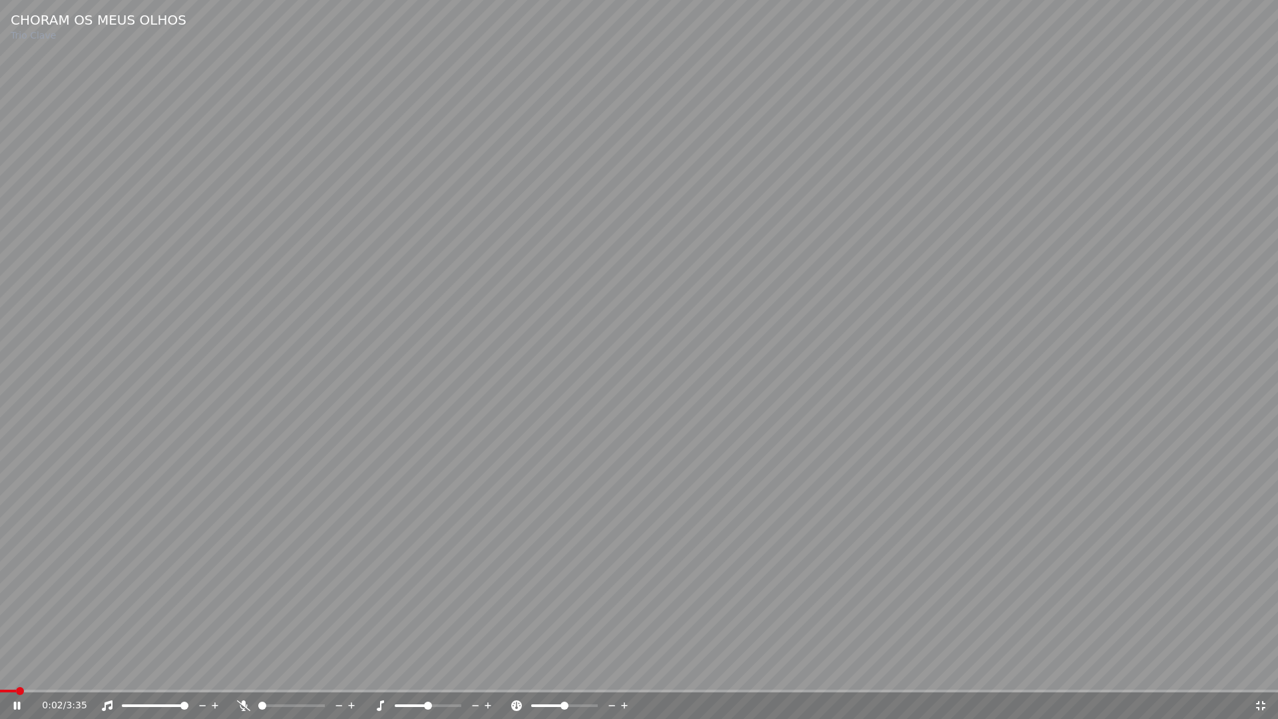
click at [93, 671] on span at bounding box center [639, 690] width 1278 height 3
drag, startPoint x: 1261, startPoint y: 709, endPoint x: 1225, endPoint y: 230, distance: 481.2
click at [1261, 671] on icon at bounding box center [1260, 705] width 13 height 11
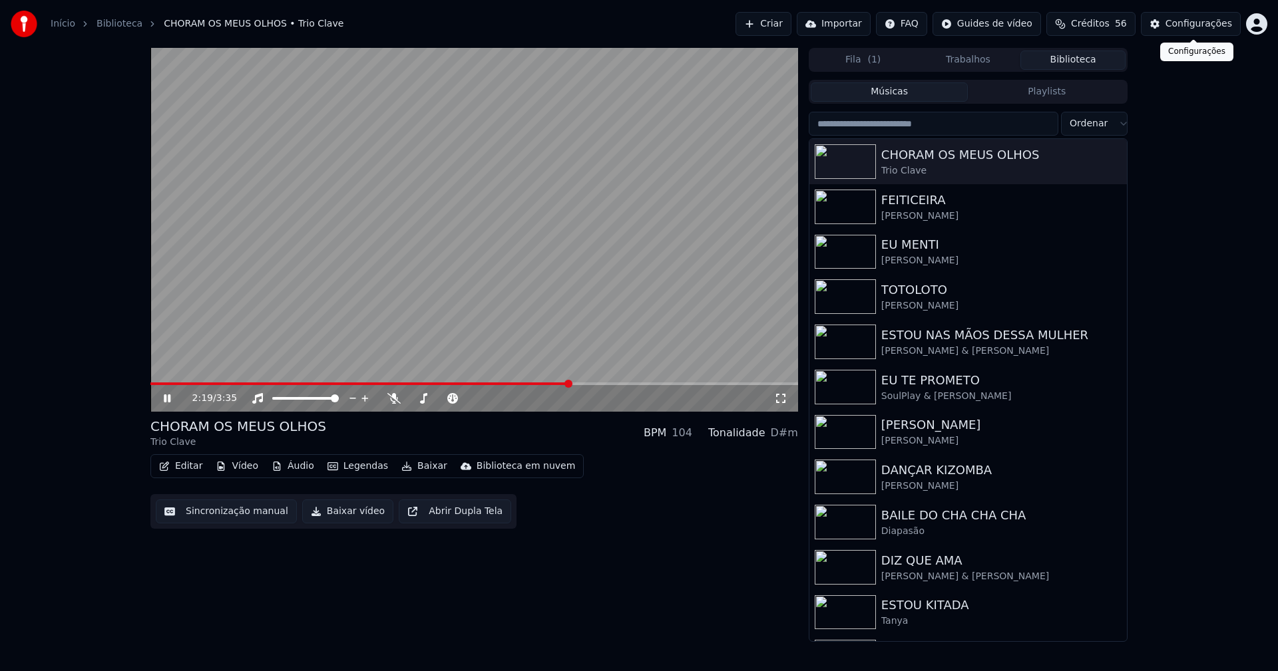
click at [1205, 33] on button "Configurações" at bounding box center [1191, 24] width 100 height 24
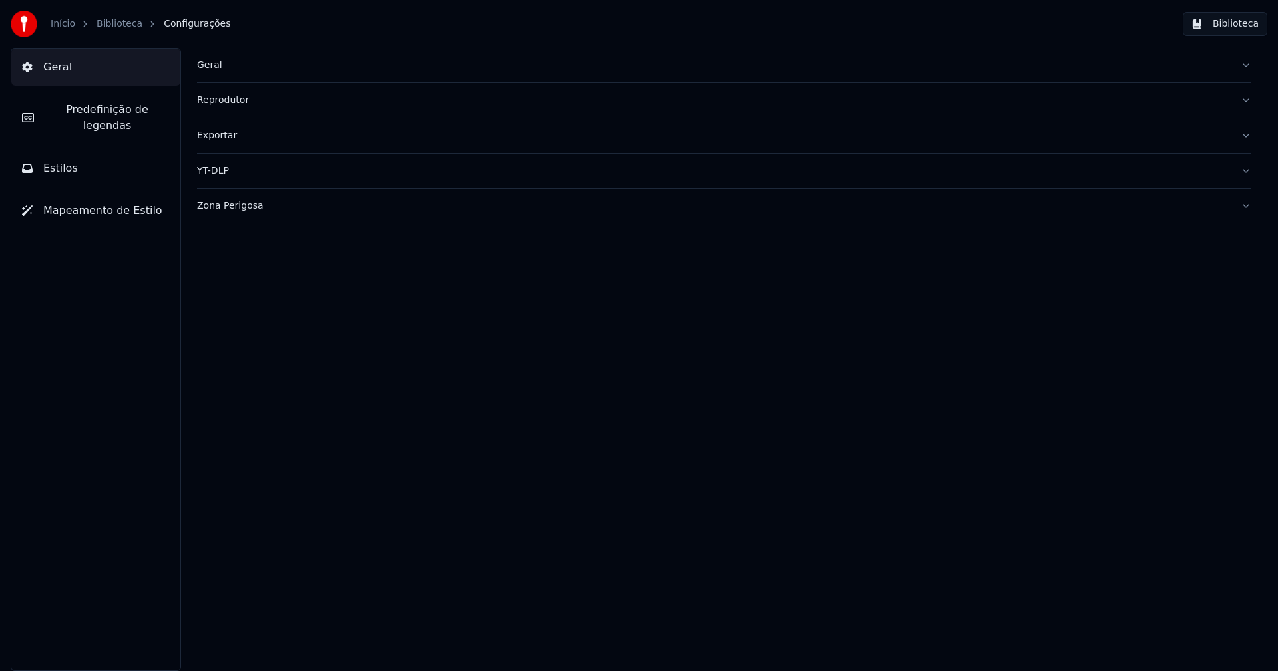
click at [114, 115] on span "Predefinição de legendas" at bounding box center [107, 118] width 125 height 32
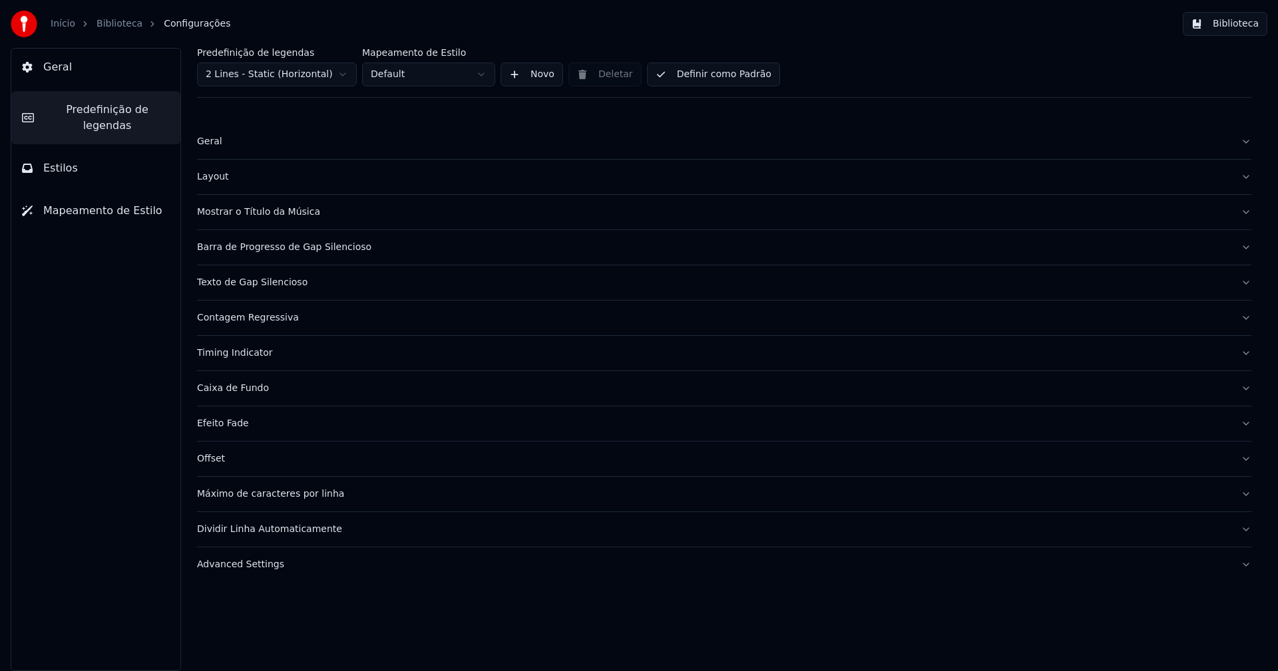
click at [257, 352] on div "Timing Indicator" at bounding box center [713, 353] width 1033 height 13
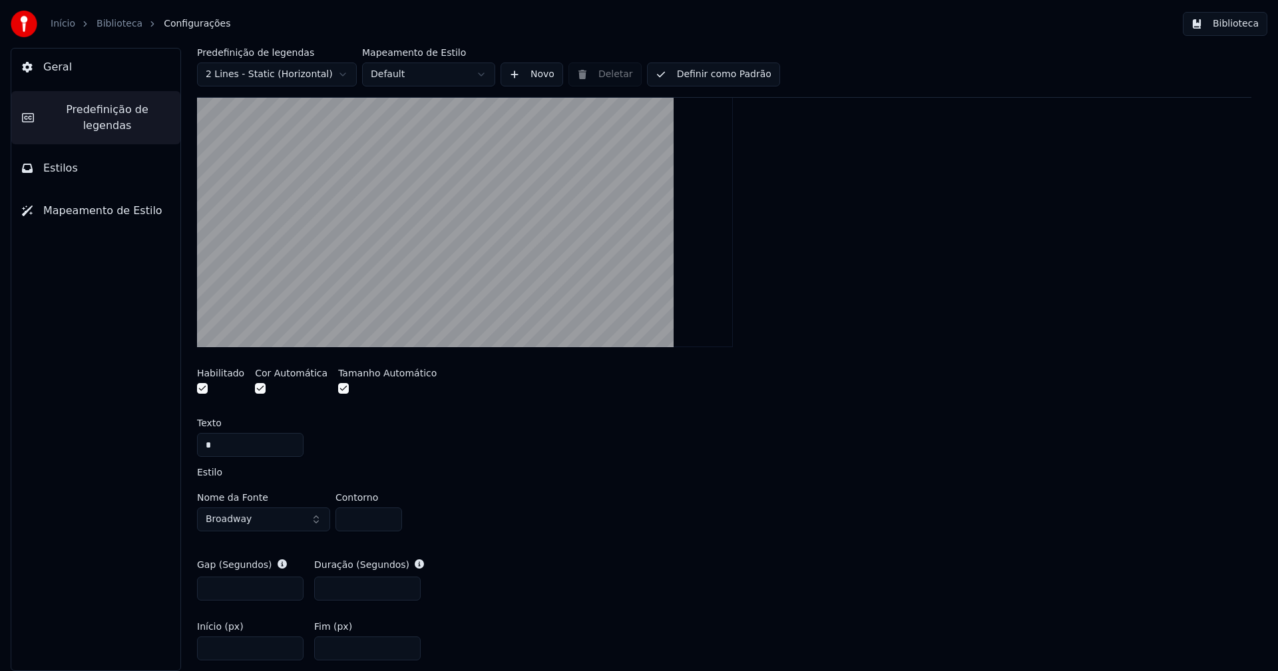
scroll to position [399, 0]
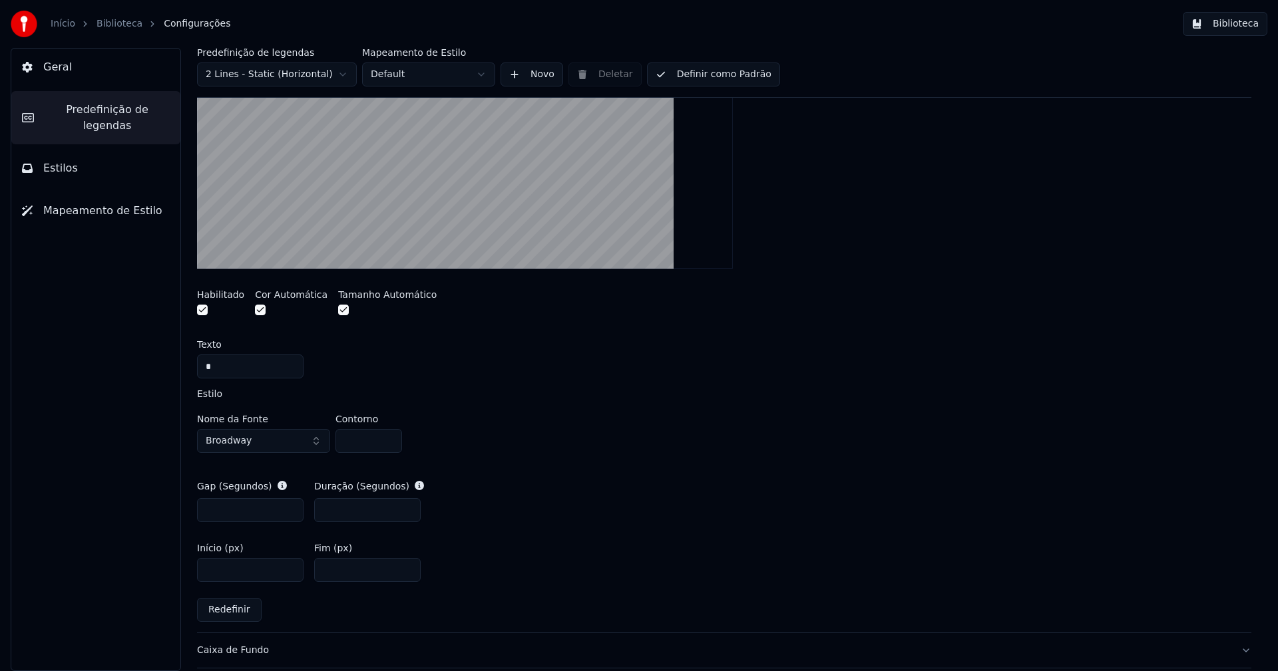
click at [228, 572] on input "****" at bounding box center [250, 570] width 106 height 24
type input "****"
click at [598, 449] on div "Nome da Fonte Broadway Contorno *" at bounding box center [724, 437] width 1054 height 44
click at [697, 419] on div "Nome da Fonte Broadway Contorno *" at bounding box center [724, 437] width 1054 height 44
click at [338, 310] on button "button" at bounding box center [343, 310] width 11 height 11
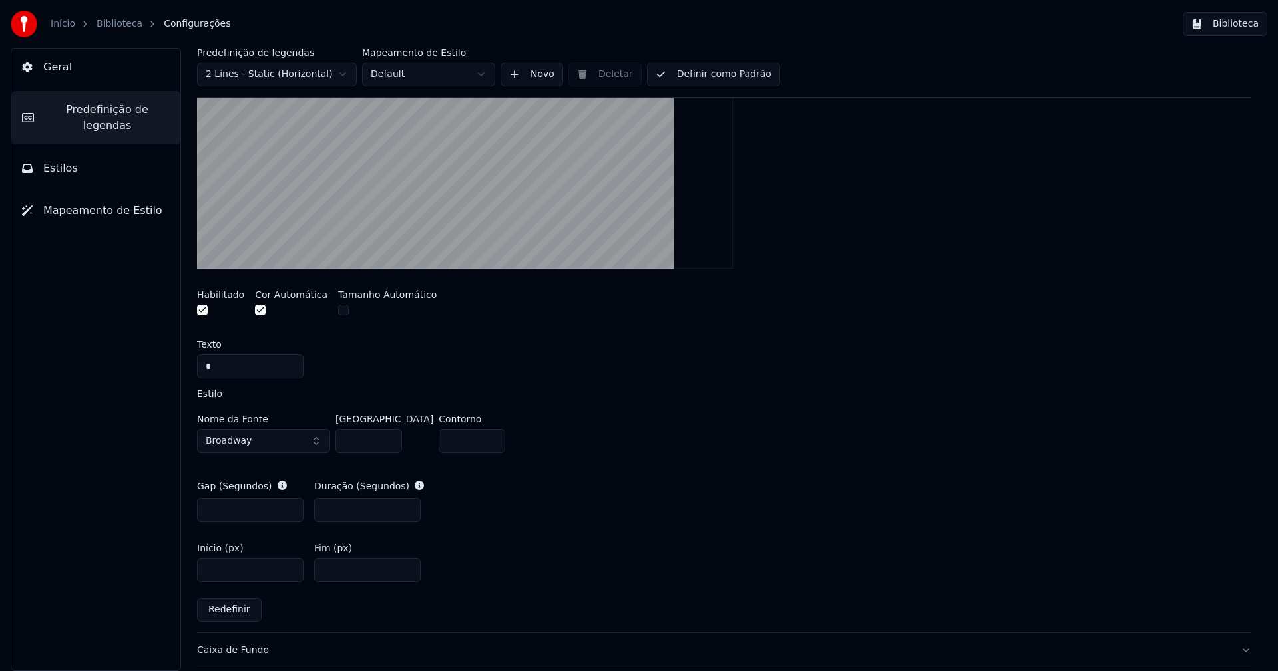
click at [338, 311] on button "button" at bounding box center [343, 310] width 11 height 11
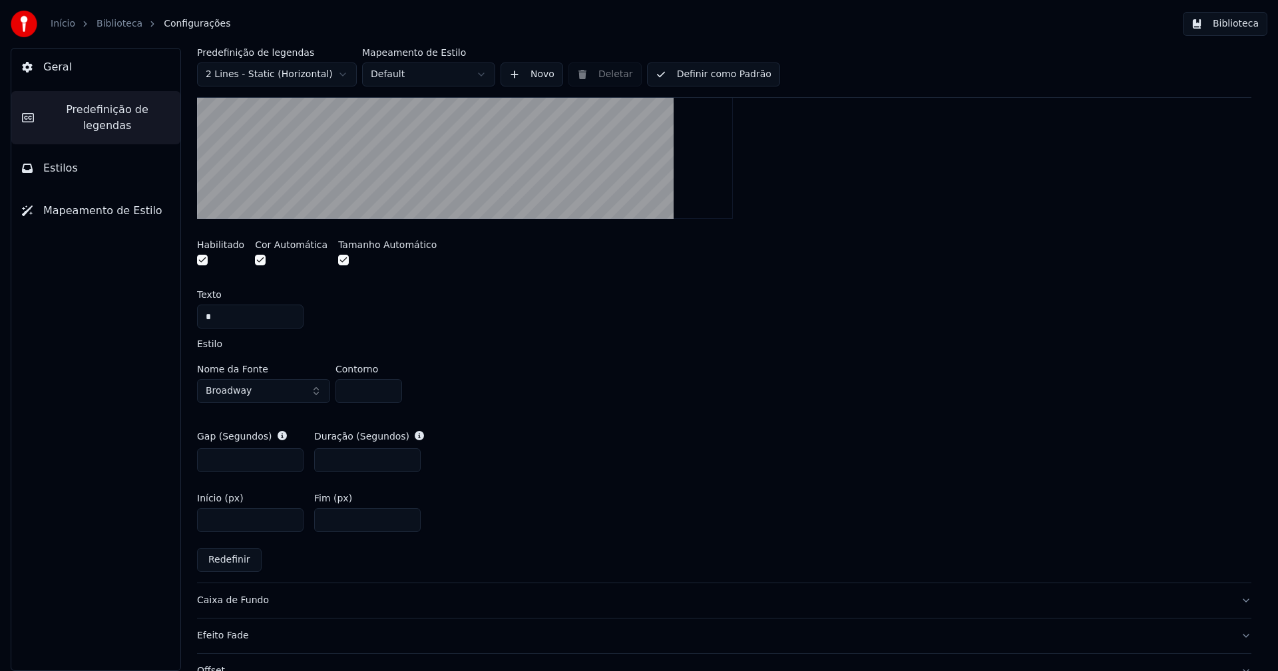
scroll to position [582, 0]
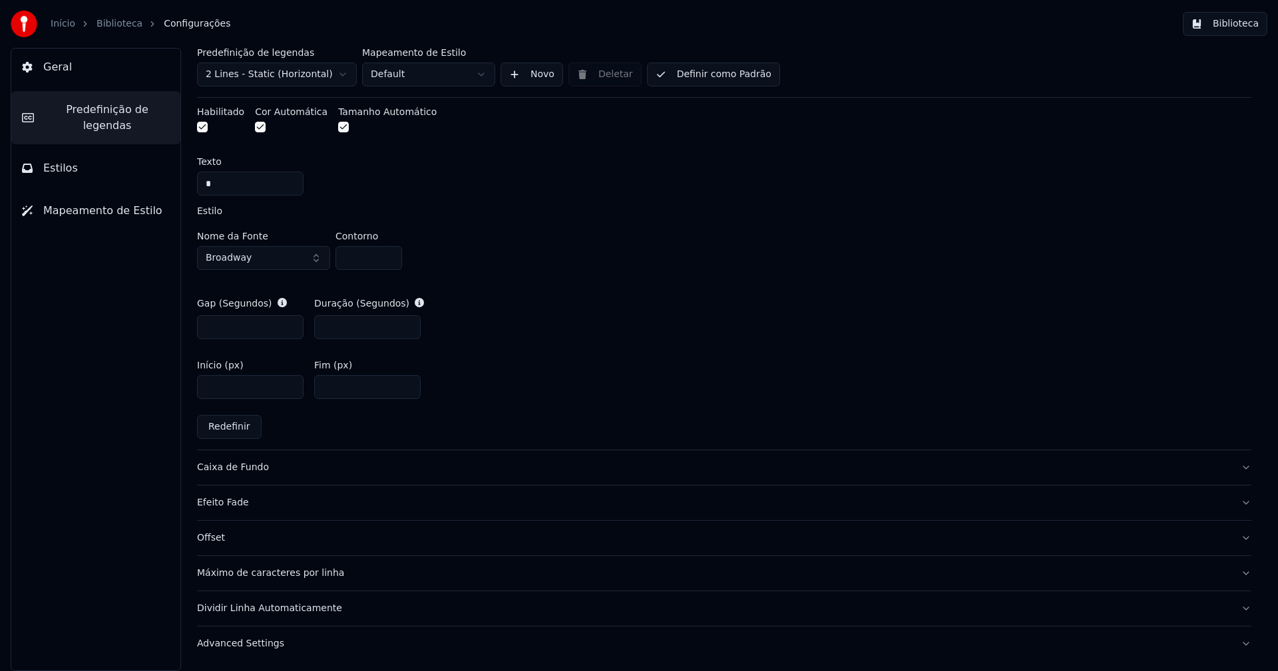
click at [1240, 22] on button "Biblioteca" at bounding box center [1225, 24] width 85 height 24
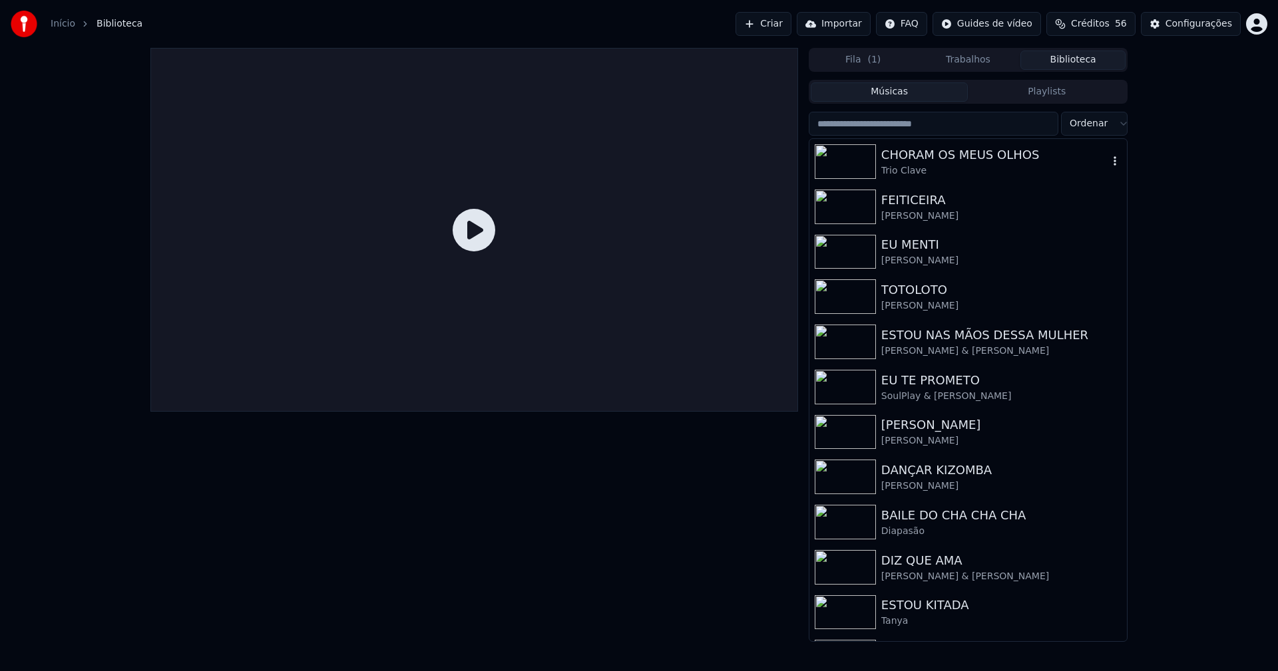
click at [970, 152] on div "CHORAM OS MEUS OLHOS" at bounding box center [994, 155] width 227 height 19
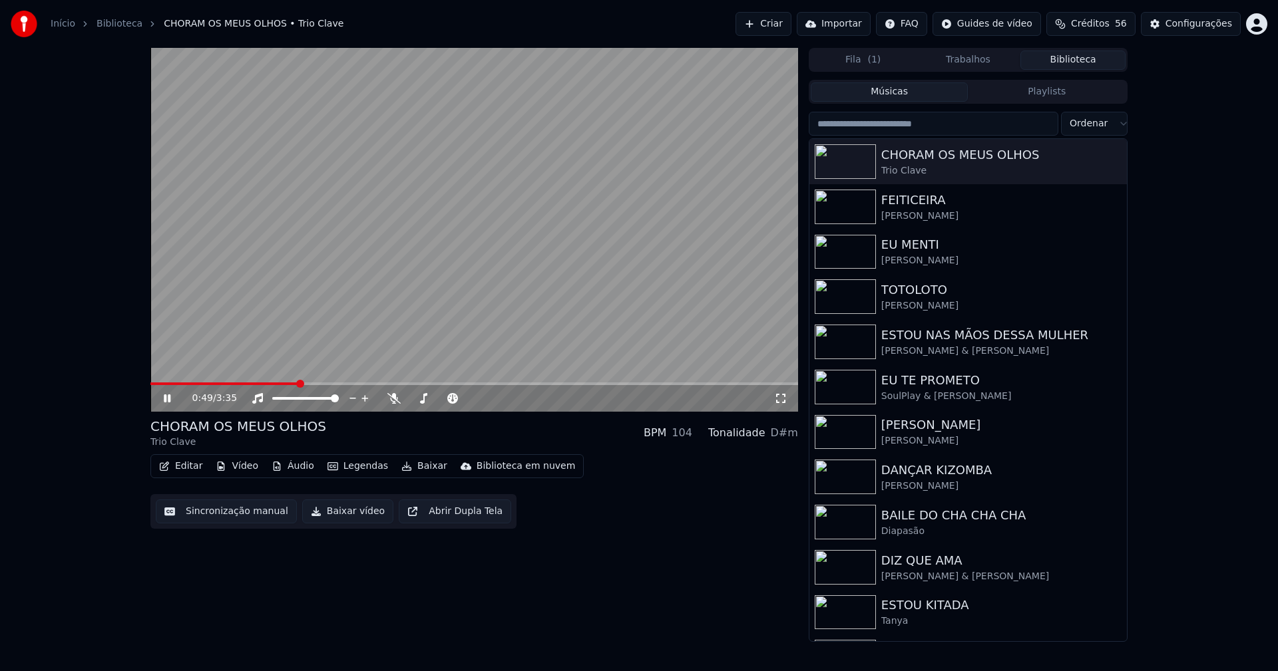
click at [783, 399] on icon at bounding box center [780, 398] width 13 height 11
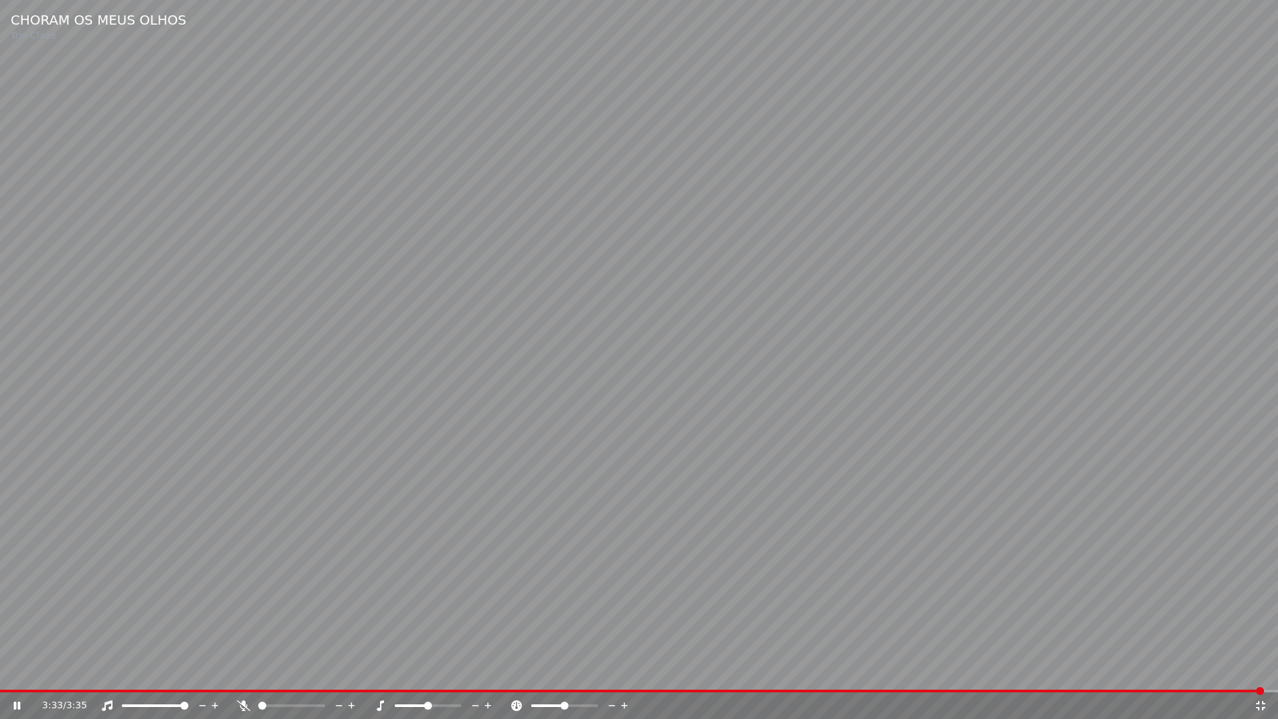
click at [1261, 671] on icon at bounding box center [1260, 705] width 13 height 11
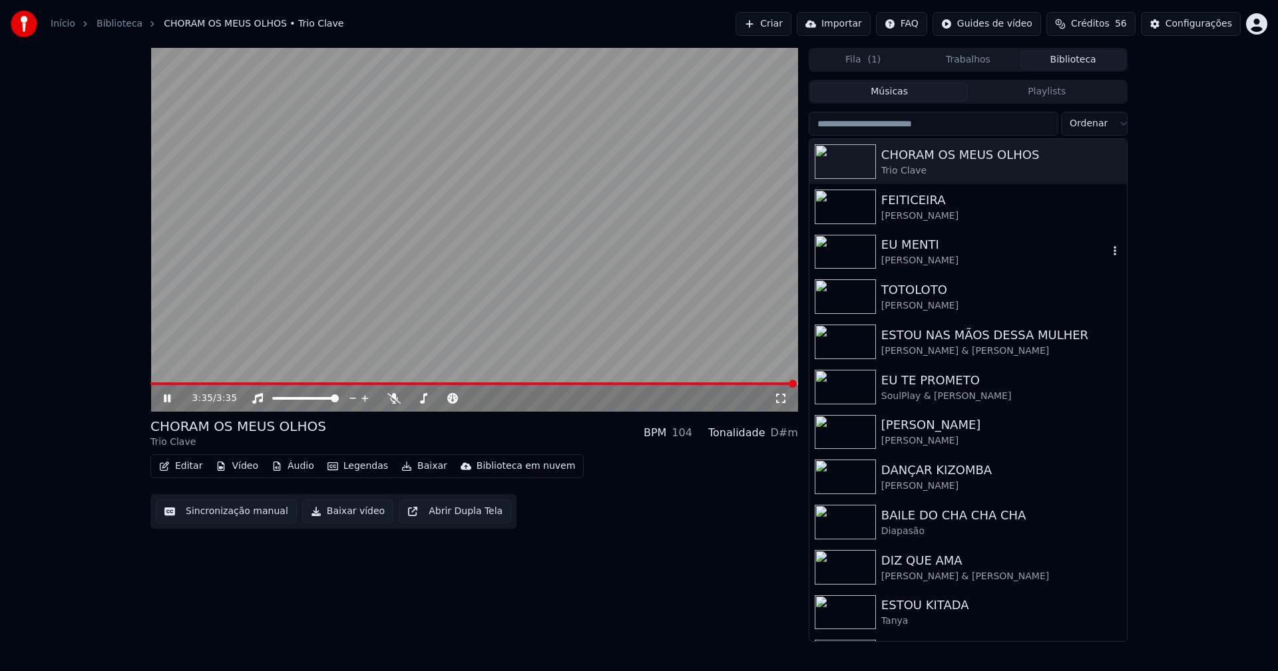
click at [911, 238] on div "EU MENTI" at bounding box center [994, 245] width 227 height 19
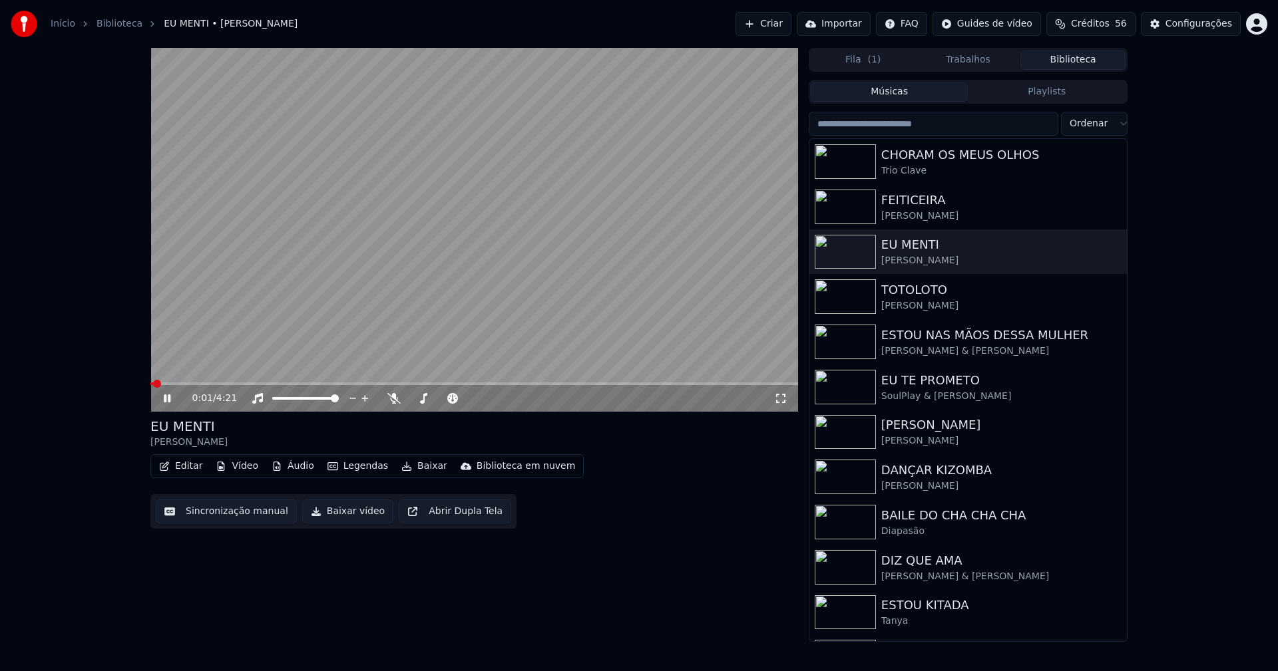
click at [781, 397] on icon at bounding box center [780, 398] width 13 height 11
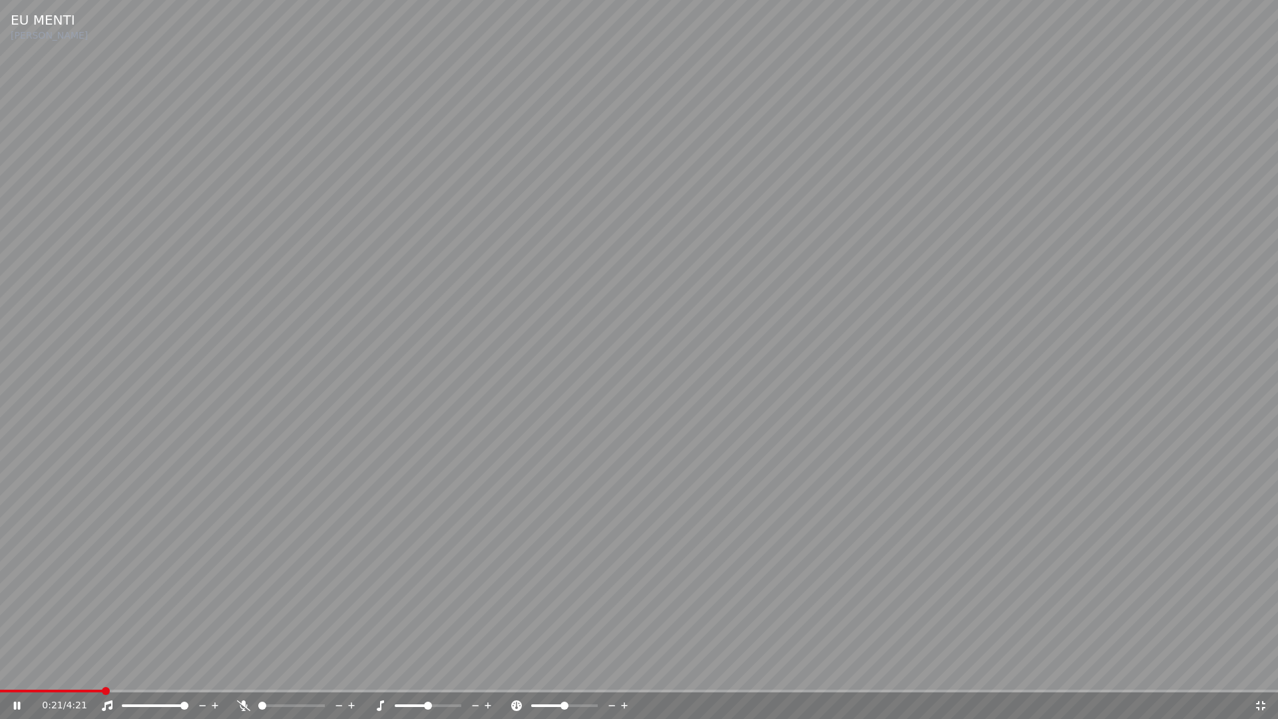
click at [102, 671] on span at bounding box center [51, 690] width 102 height 3
click at [1262, 671] on icon at bounding box center [1260, 705] width 13 height 11
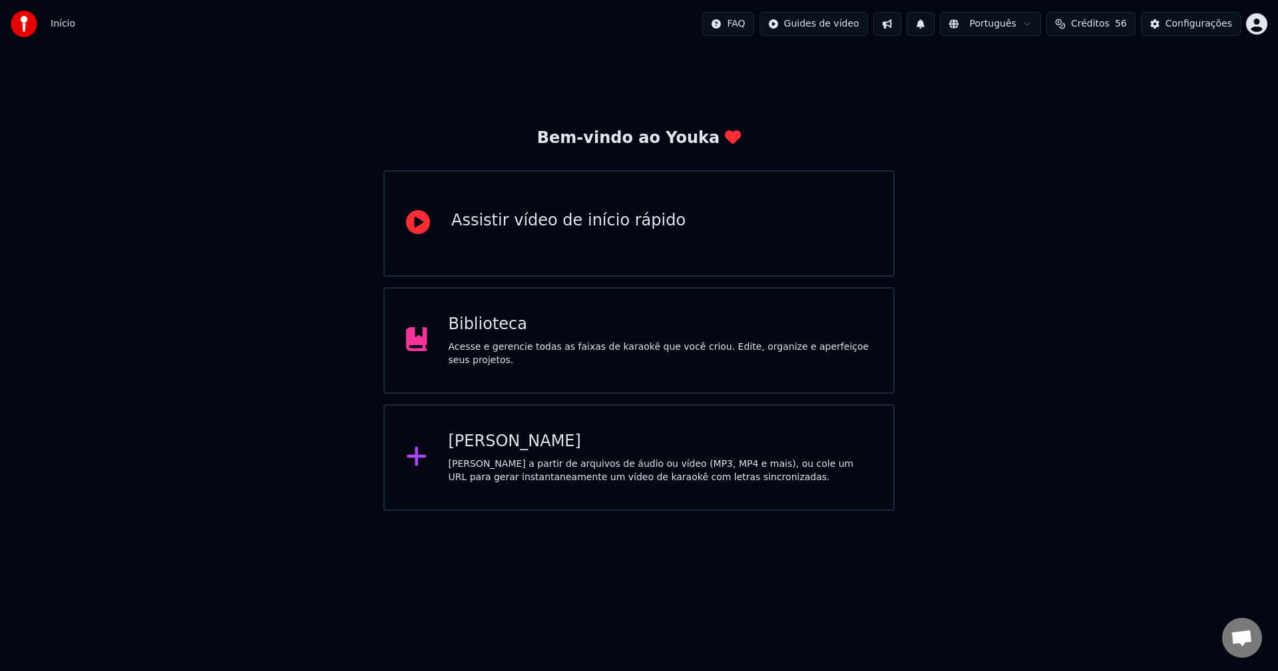
scroll to position [2918, 0]
click at [494, 335] on div "Biblioteca" at bounding box center [661, 324] width 424 height 21
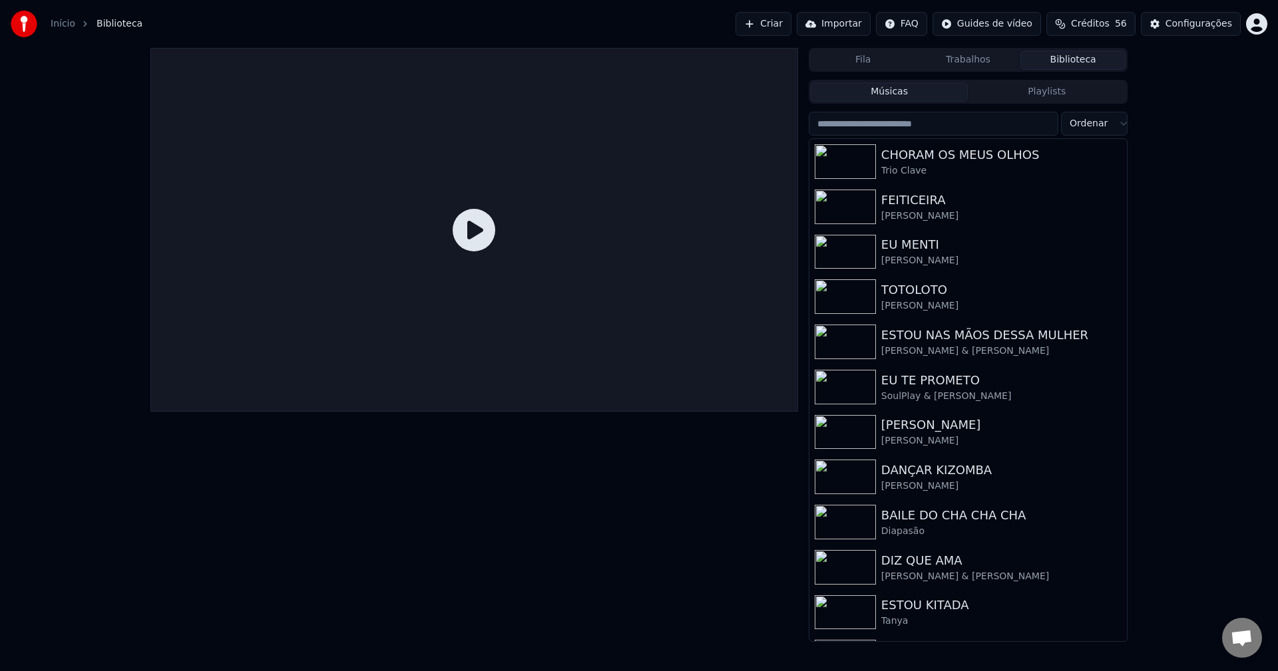
click at [1238, 641] on span "Conversa aberta" at bounding box center [1241, 639] width 22 height 19
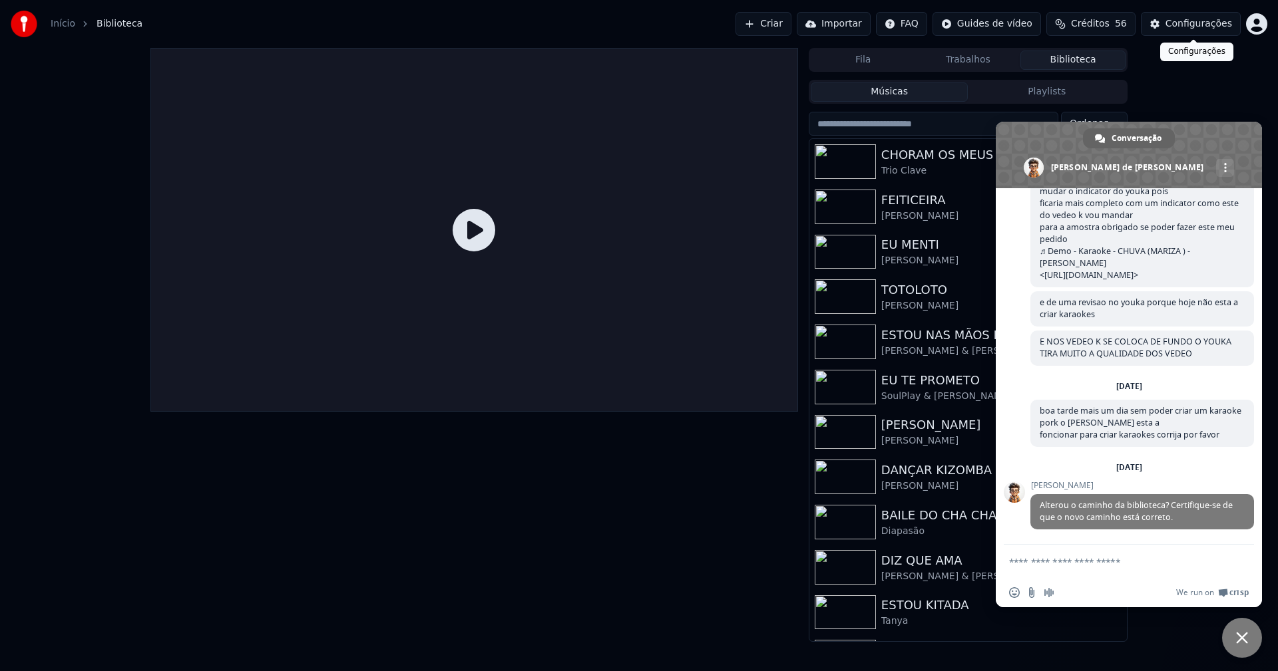
click at [1197, 25] on div "Configurações" at bounding box center [1198, 23] width 67 height 13
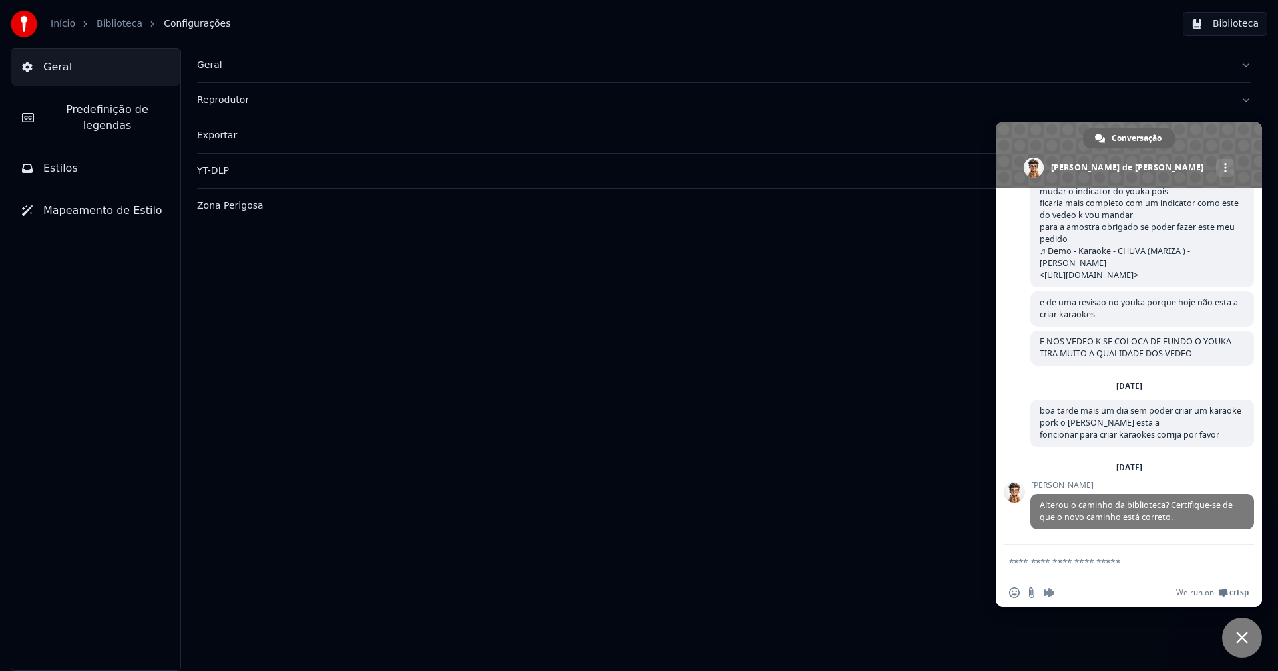
click at [93, 113] on span "Predefinição de legendas" at bounding box center [107, 118] width 125 height 32
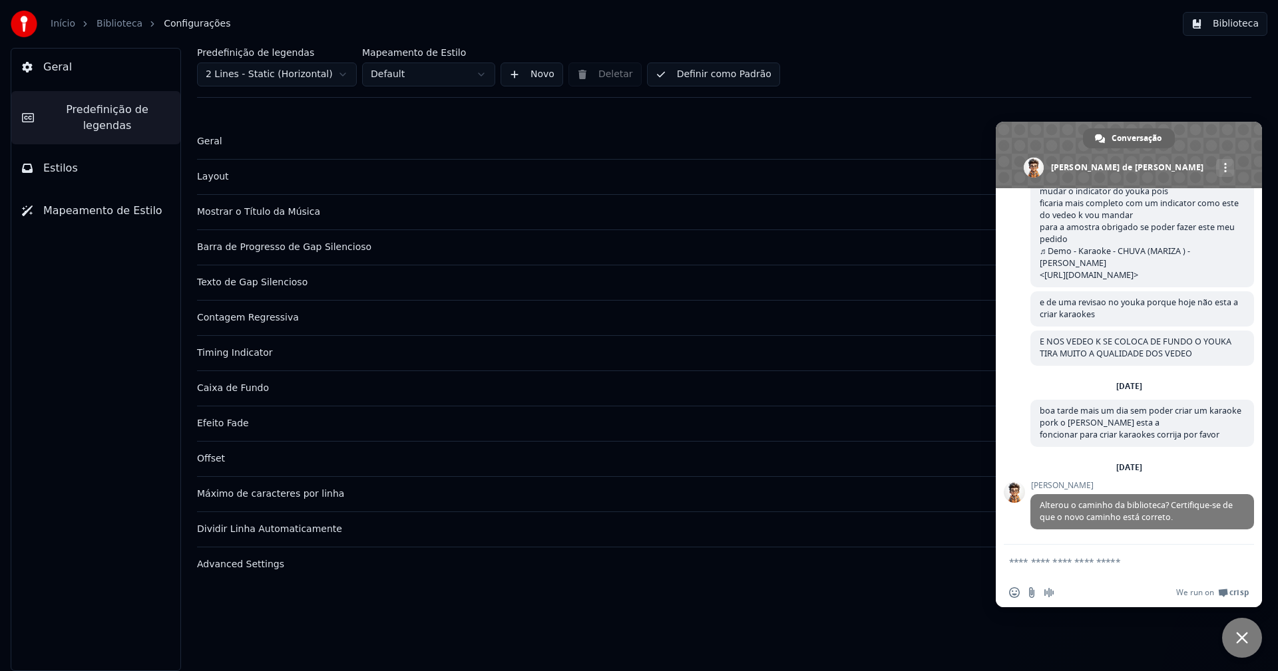
click at [246, 355] on div "Timing Indicator" at bounding box center [713, 353] width 1033 height 13
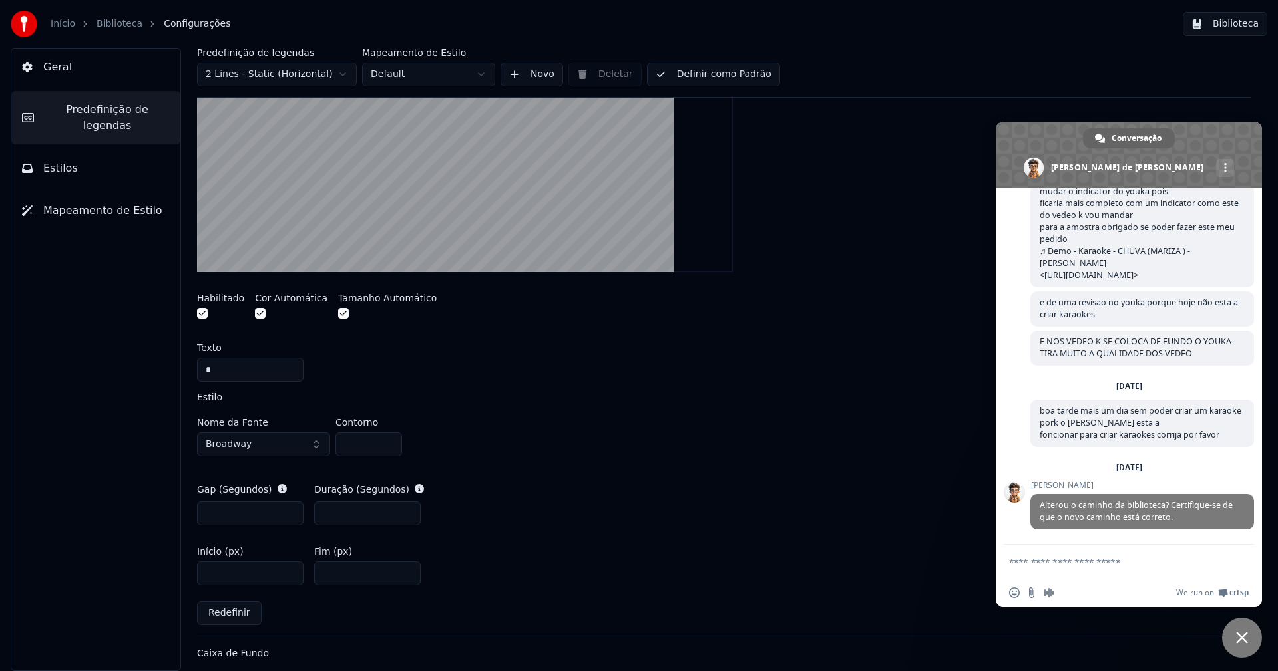
scroll to position [399, 0]
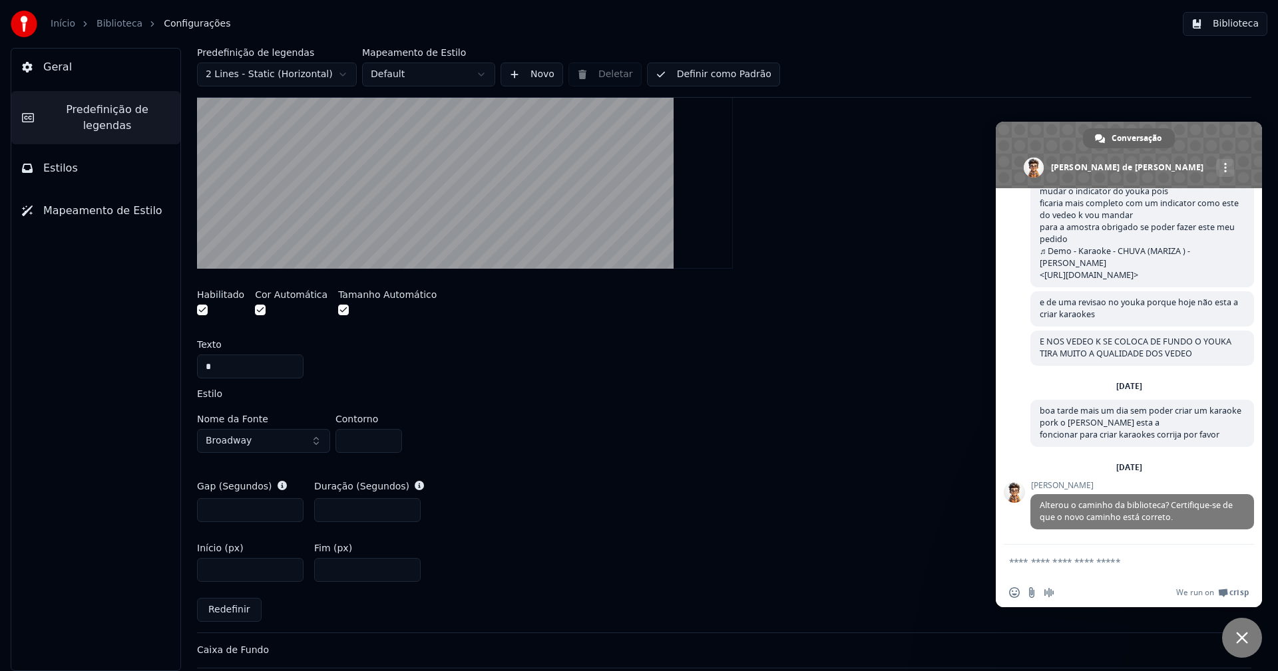
drag, startPoint x: 214, startPoint y: 365, endPoint x: 172, endPoint y: 368, distance: 42.1
click at [172, 368] on div "Predefinição de legendas 2 Lines - Static (Horizontal) Mapeamento de Estilo Def…" at bounding box center [723, 360] width 1107 height 624
paste input "*"
type input "*"
click at [1244, 637] on span "Bate-papo próximo" at bounding box center [1242, 638] width 12 height 12
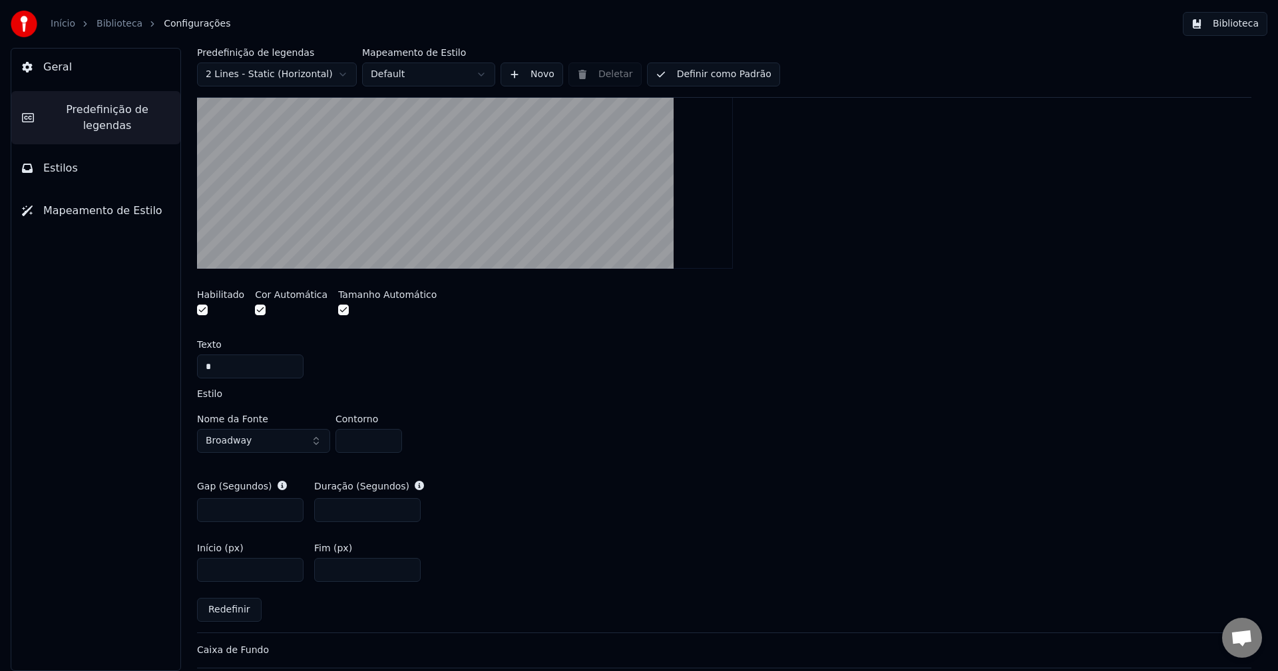
click at [1237, 27] on button "Biblioteca" at bounding box center [1225, 24] width 85 height 24
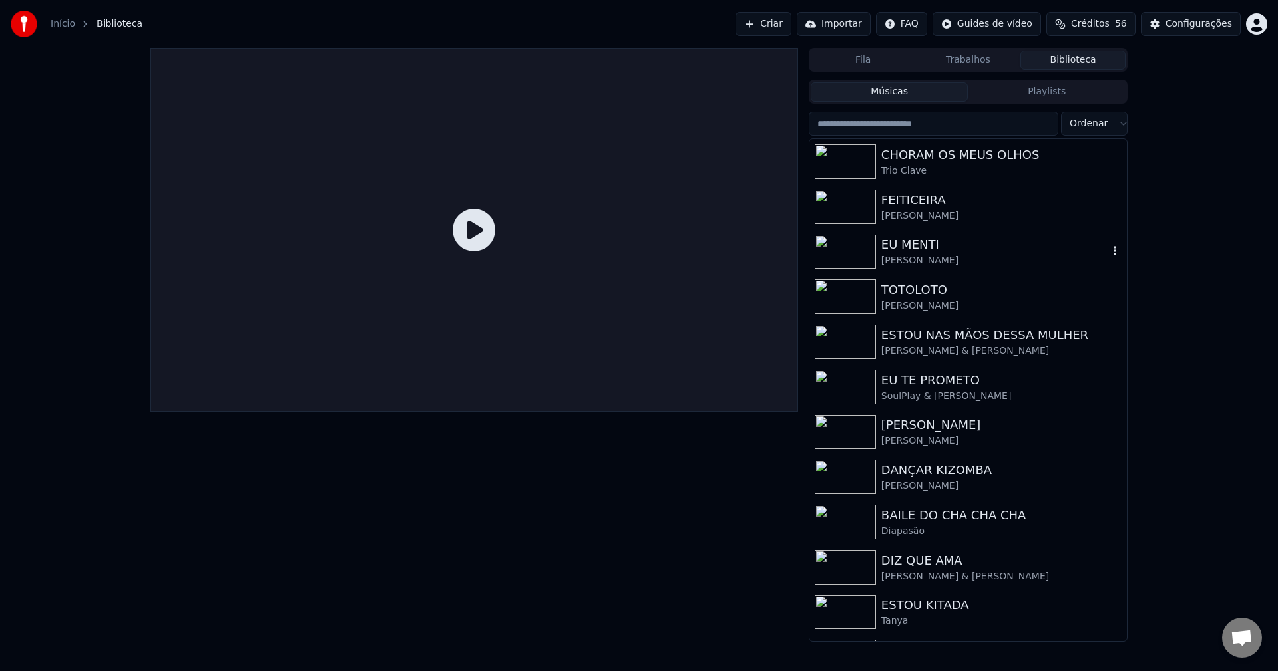
click at [923, 242] on div "EU MENTI" at bounding box center [994, 245] width 227 height 19
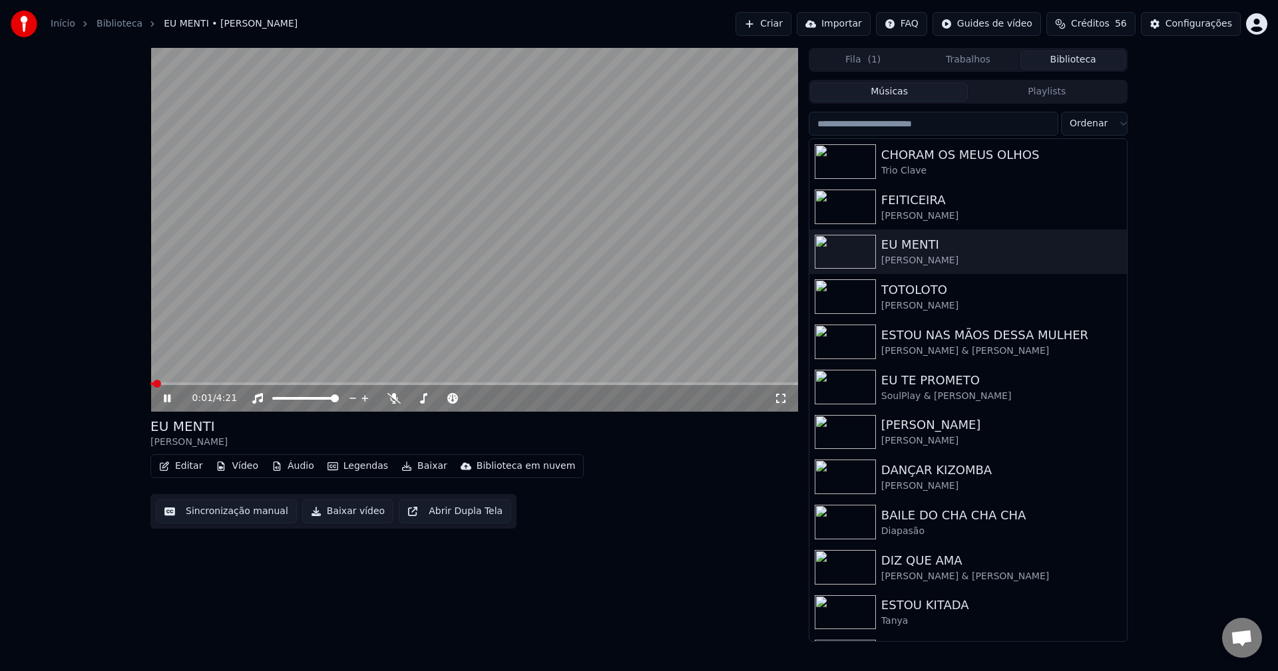
click at [779, 400] on icon at bounding box center [780, 398] width 13 height 11
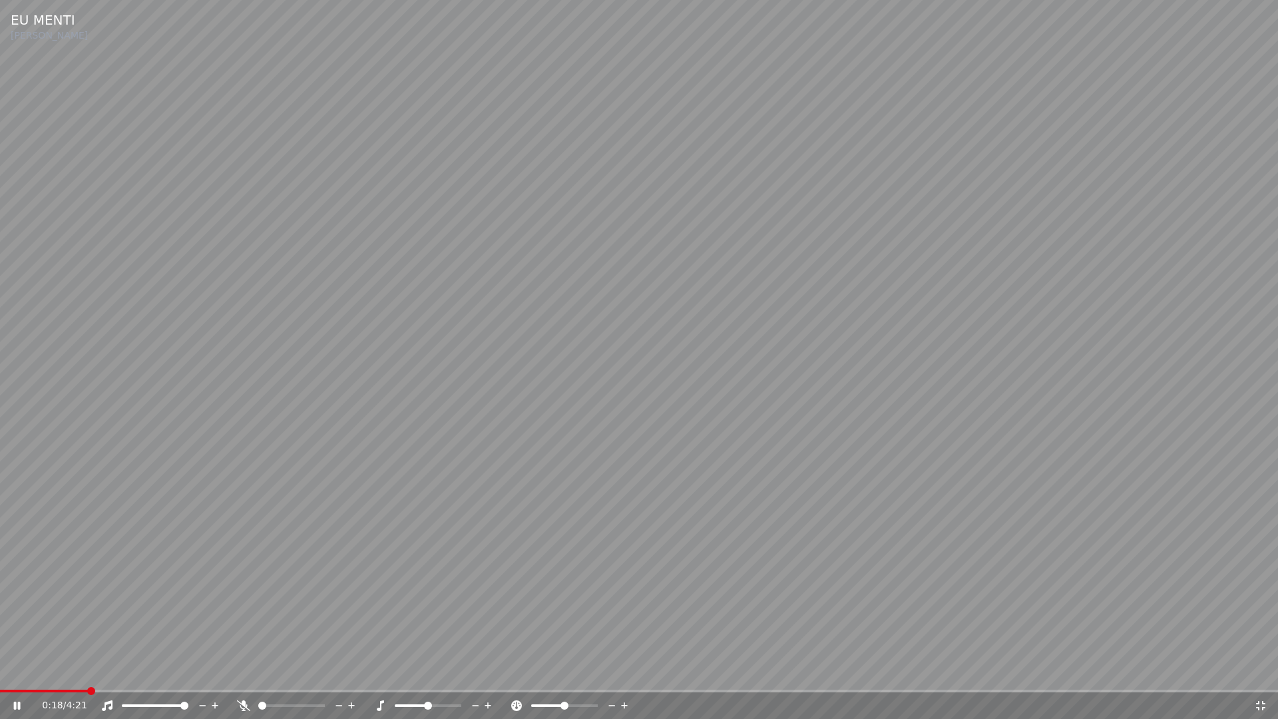
click at [87, 671] on span at bounding box center [639, 690] width 1278 height 3
click at [160, 671] on span at bounding box center [639, 690] width 1278 height 3
click at [140, 671] on span at bounding box center [86, 690] width 172 height 3
click at [1259, 671] on icon at bounding box center [1260, 705] width 13 height 11
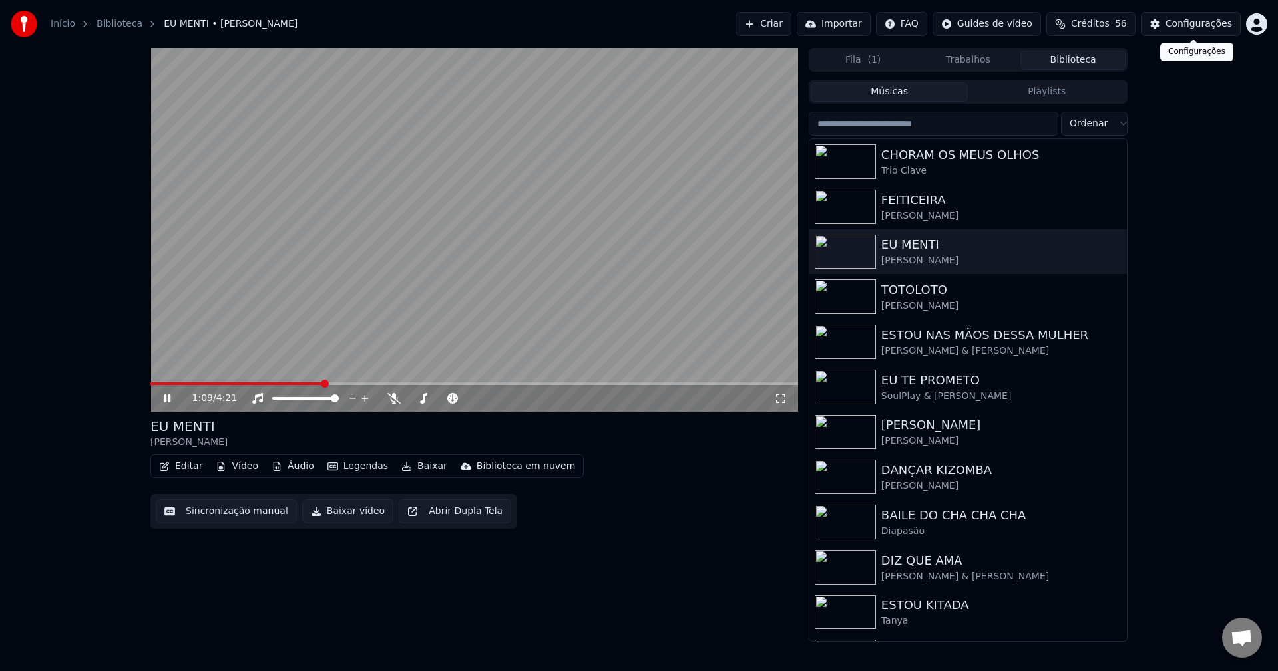
click at [1209, 24] on div "Configurações" at bounding box center [1198, 23] width 67 height 13
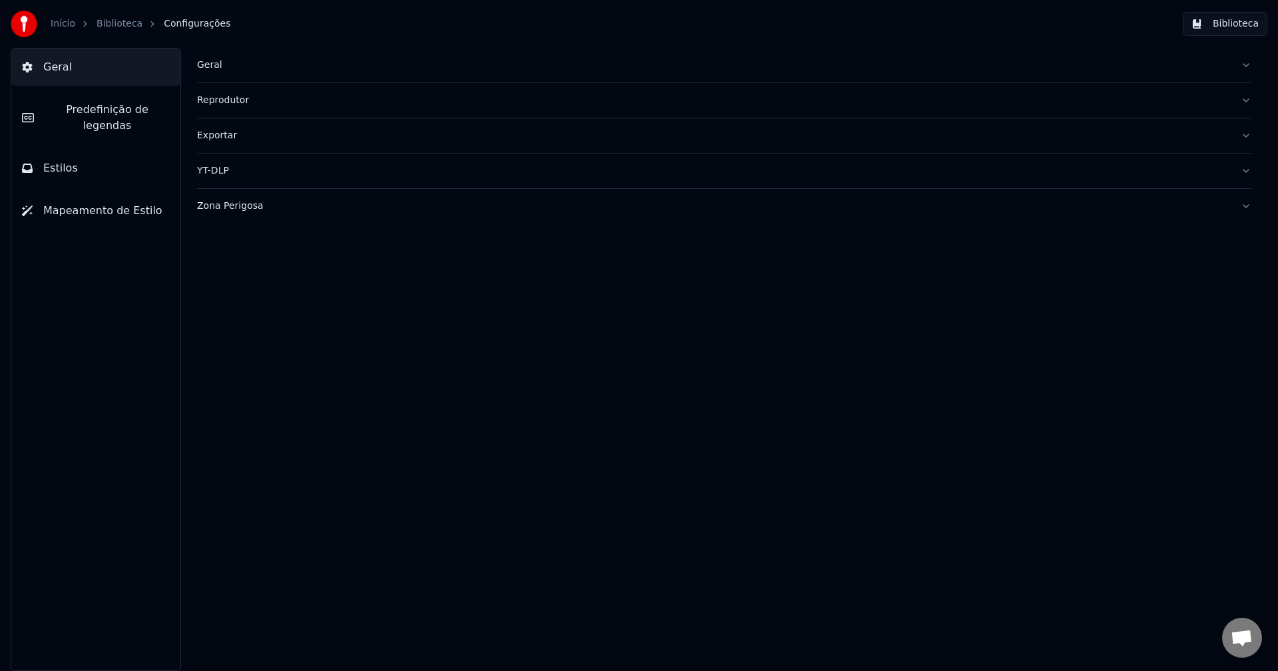
click at [112, 111] on span "Predefinição de legendas" at bounding box center [107, 118] width 125 height 32
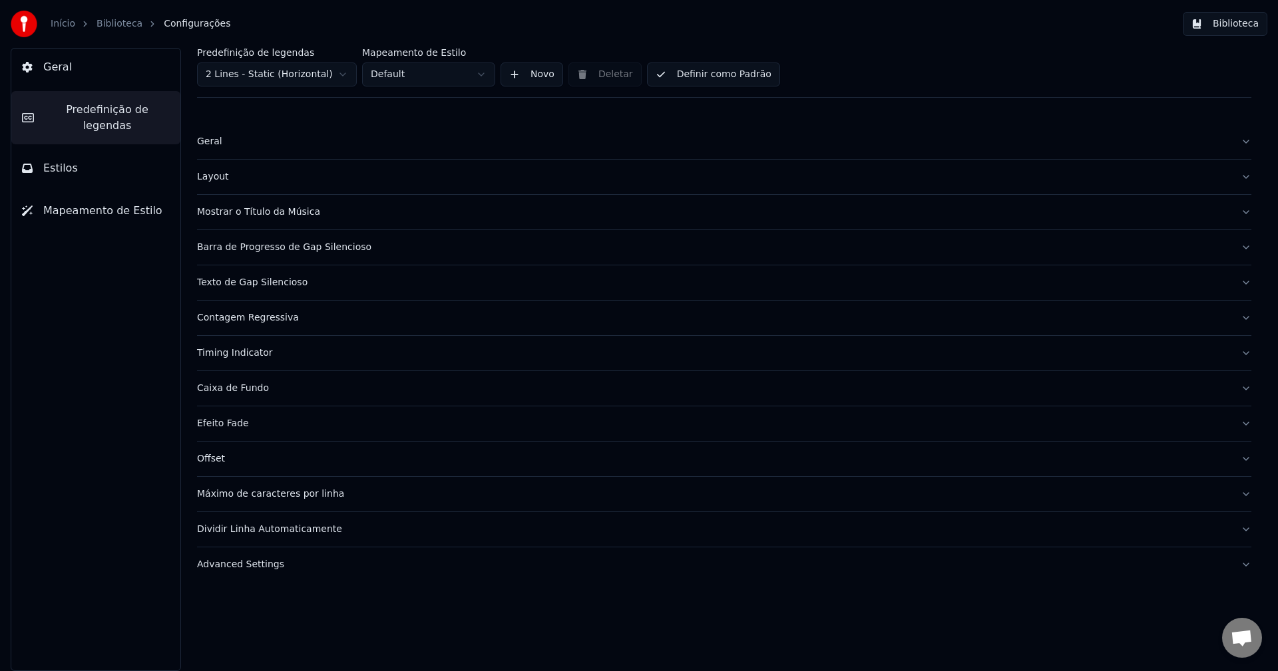
click at [258, 351] on div "Timing Indicator" at bounding box center [713, 353] width 1033 height 13
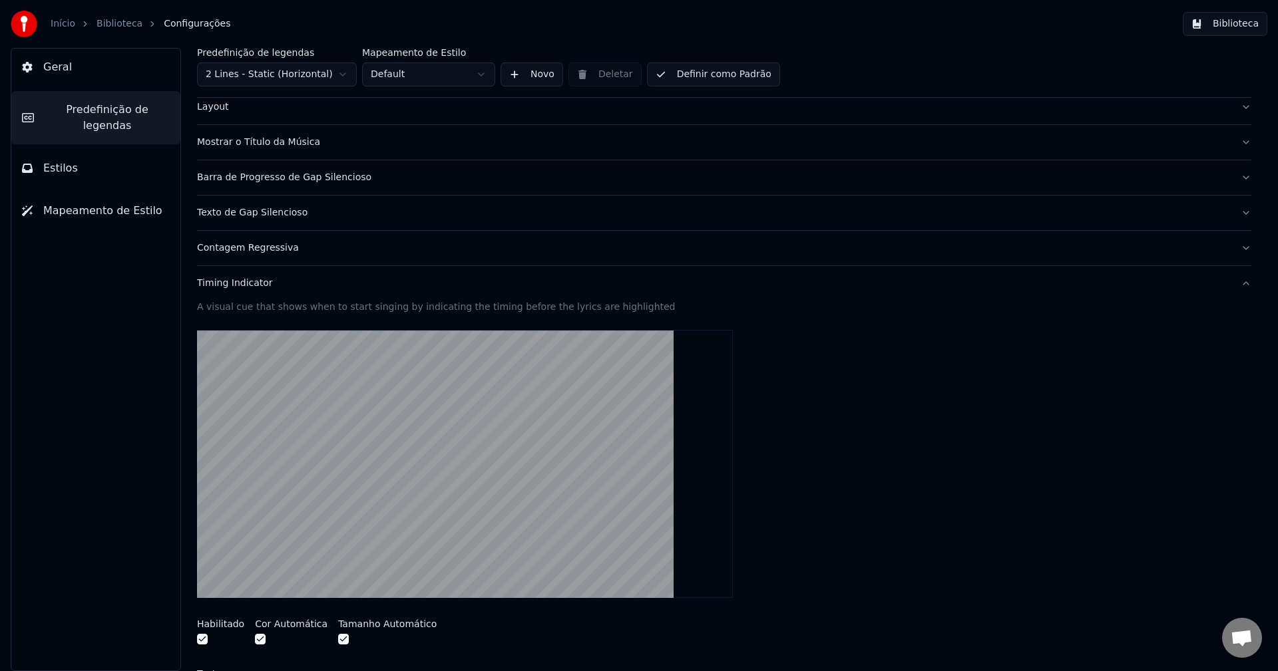
scroll to position [266, 0]
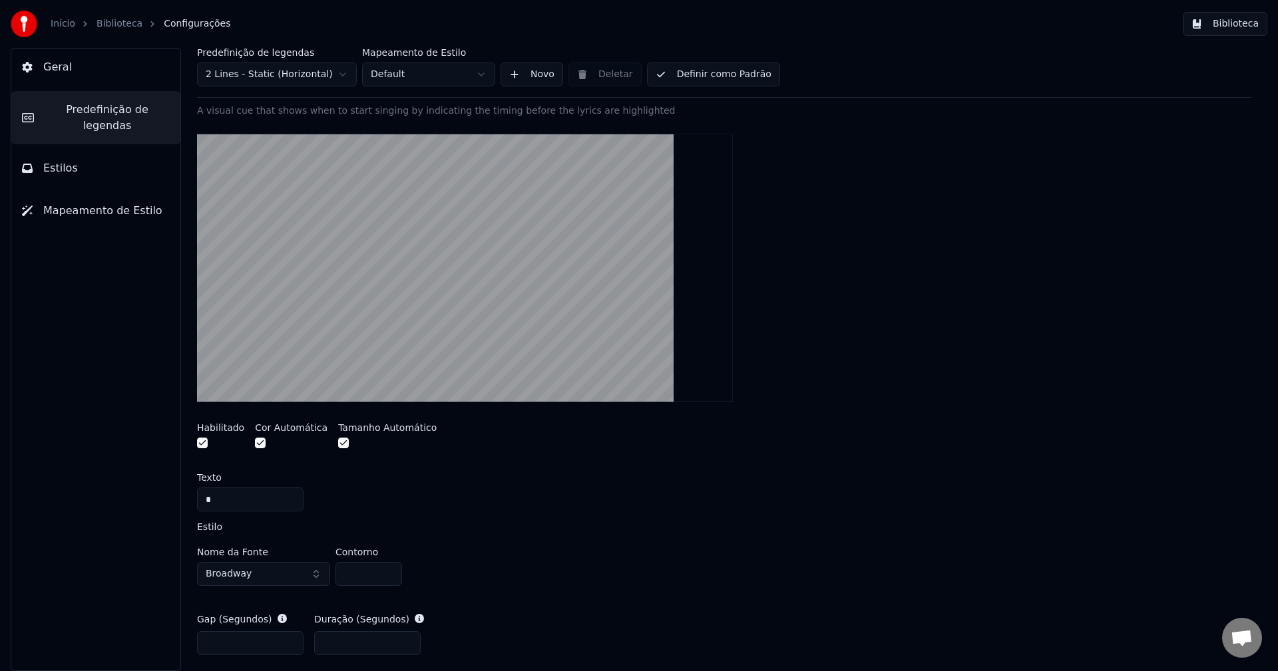
drag, startPoint x: 216, startPoint y: 496, endPoint x: 184, endPoint y: 498, distance: 31.3
click at [184, 498] on div "Predefinição de legendas 2 Lines - Static (Horizontal) Mapeamento de Estilo Def…" at bounding box center [723, 360] width 1107 height 624
paste input "*"
type input "*"
drag, startPoint x: 843, startPoint y: 319, endPoint x: 853, endPoint y: 288, distance: 32.8
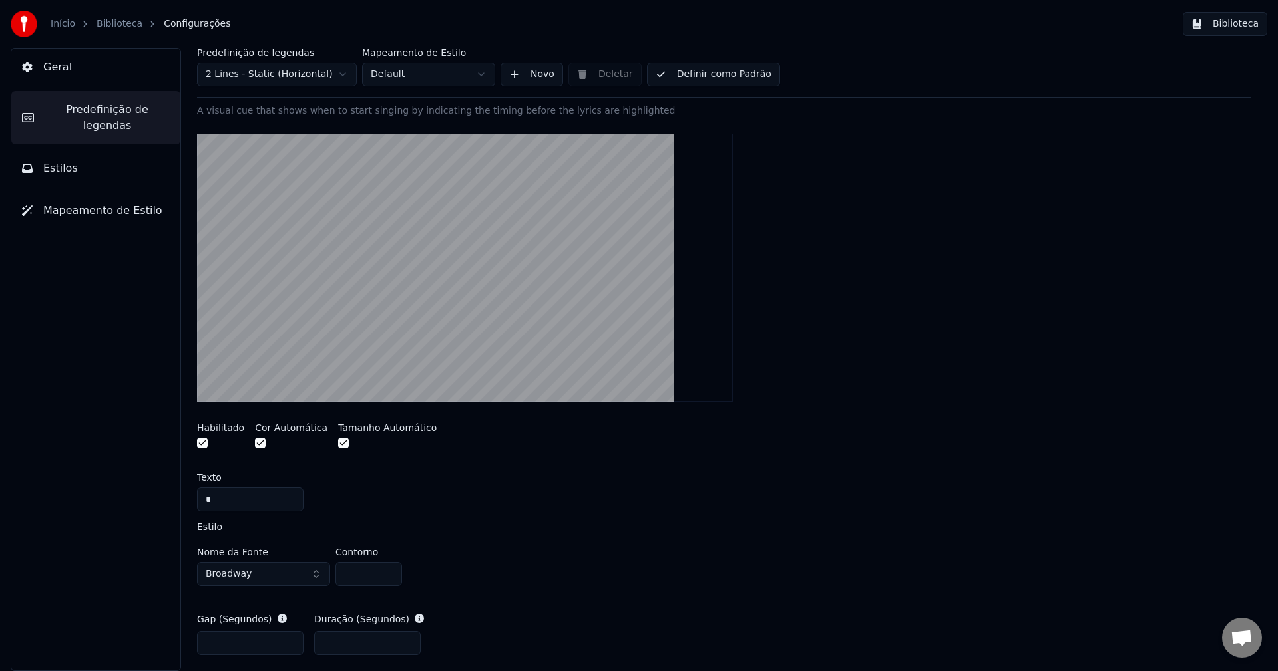
click at [847, 316] on div at bounding box center [724, 268] width 1054 height 290
click at [1248, 30] on button "Biblioteca" at bounding box center [1225, 24] width 85 height 24
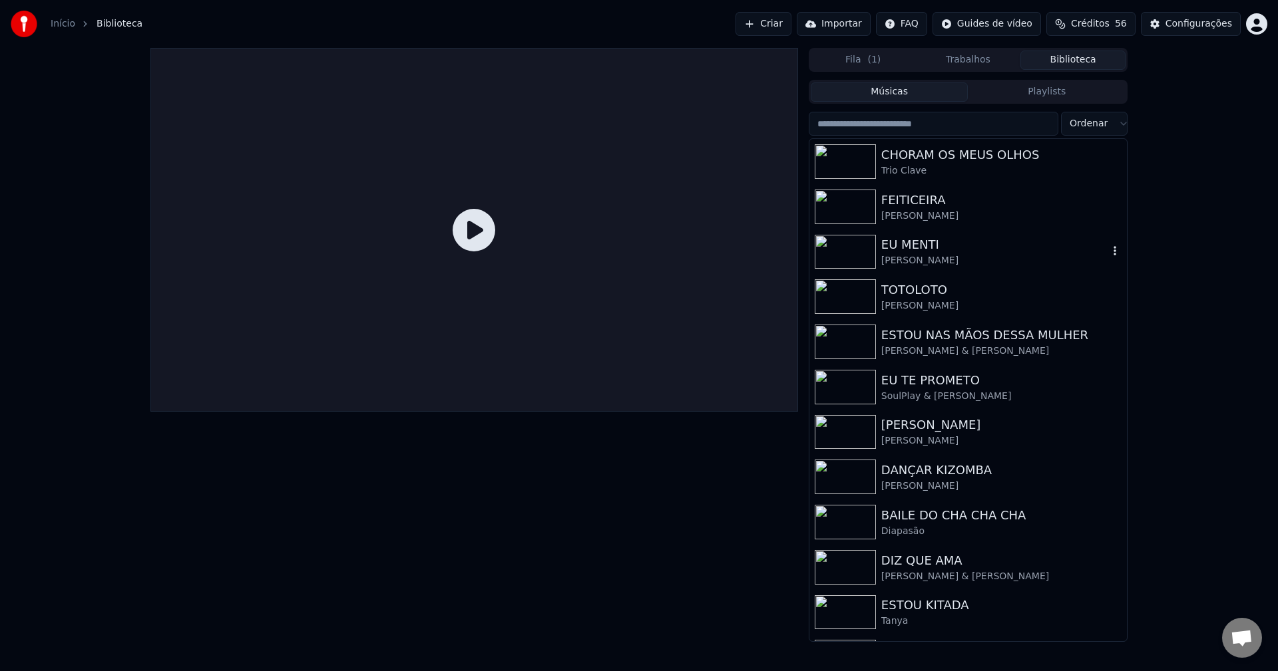
drag, startPoint x: 911, startPoint y: 245, endPoint x: 829, endPoint y: 228, distance: 84.3
click at [911, 244] on div "EU MENTI" at bounding box center [994, 245] width 227 height 19
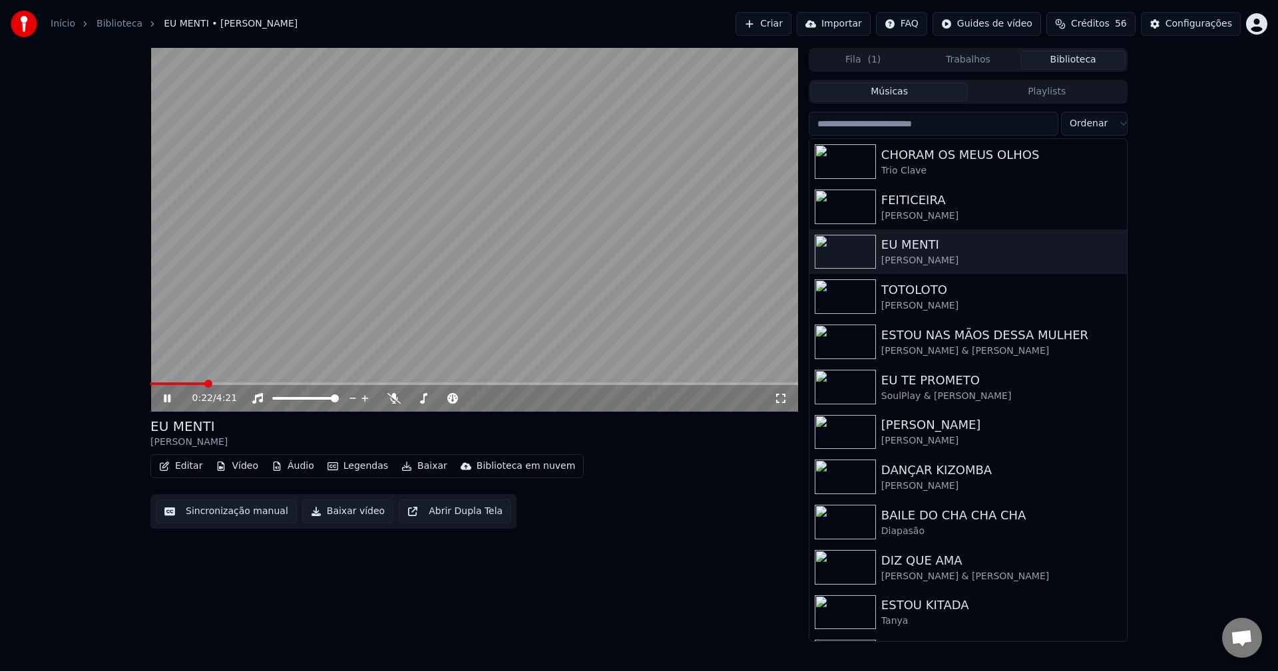
click at [206, 385] on span at bounding box center [474, 384] width 648 height 3
click at [781, 395] on icon at bounding box center [780, 398] width 13 height 11
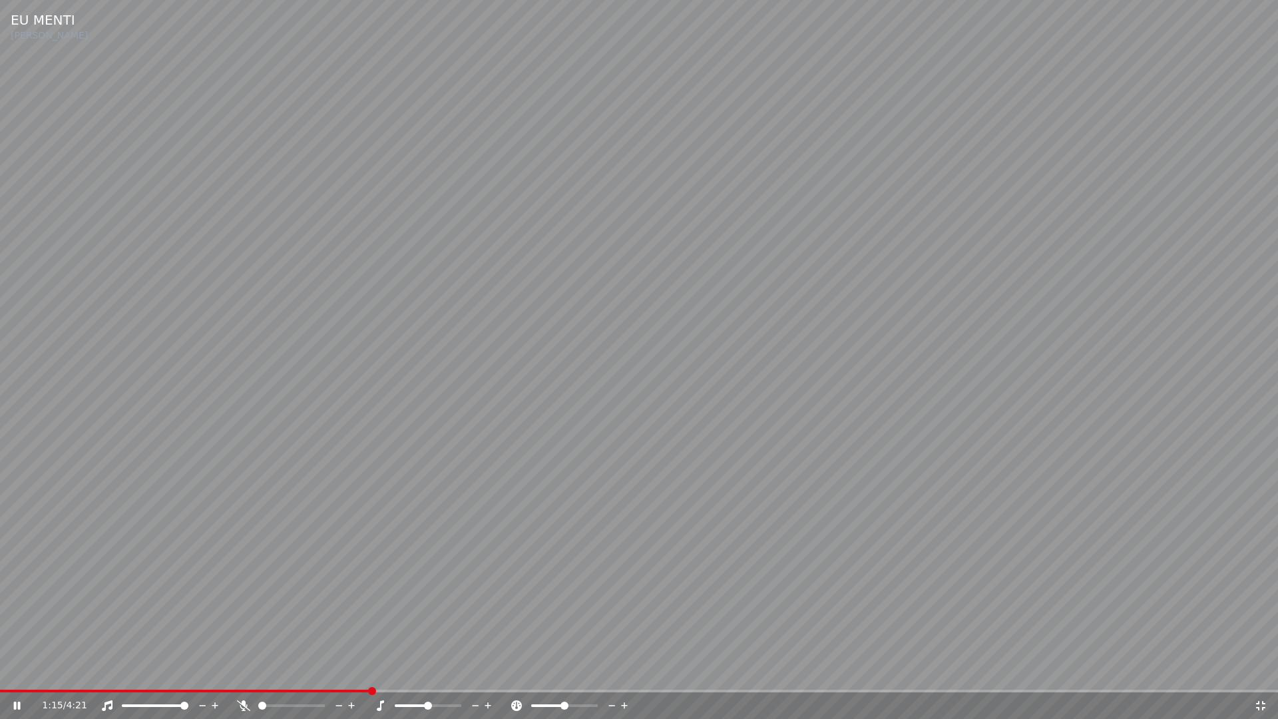
click at [1258, 671] on div "1:15 / 4:21" at bounding box center [638, 705] width 1267 height 13
click at [53, 671] on span at bounding box center [27, 690] width 54 height 3
click at [1258, 671] on icon at bounding box center [1260, 705] width 9 height 9
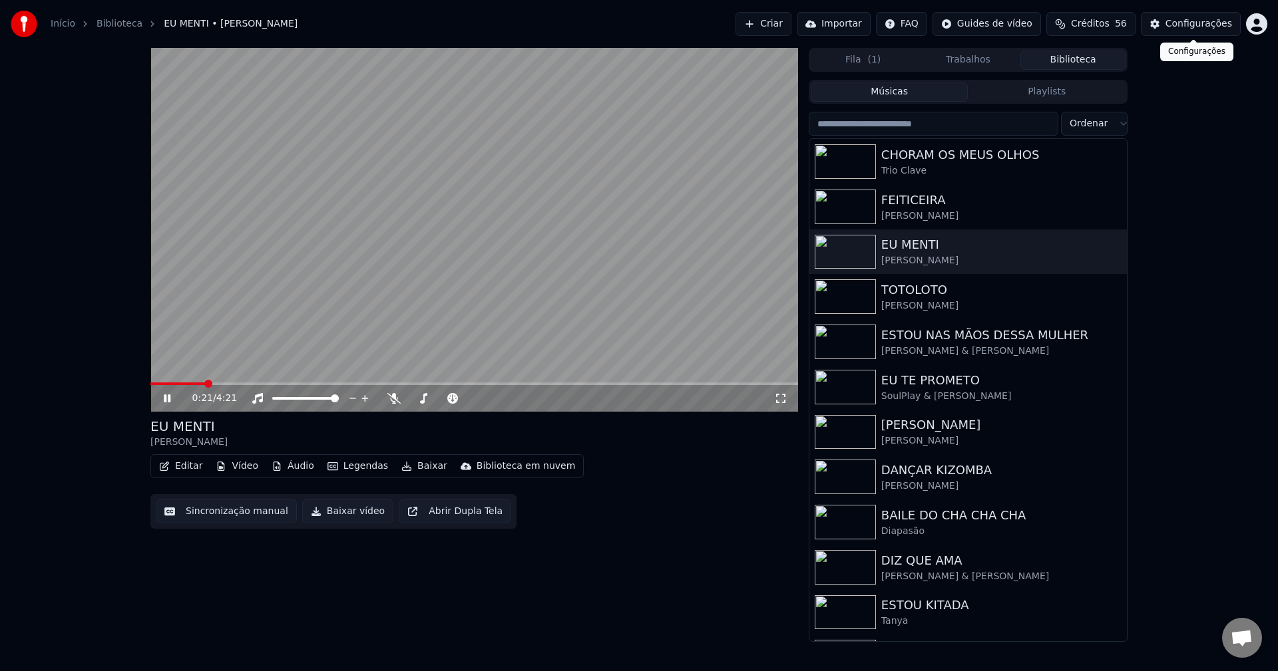
click at [1193, 31] on button "Configurações" at bounding box center [1191, 24] width 100 height 24
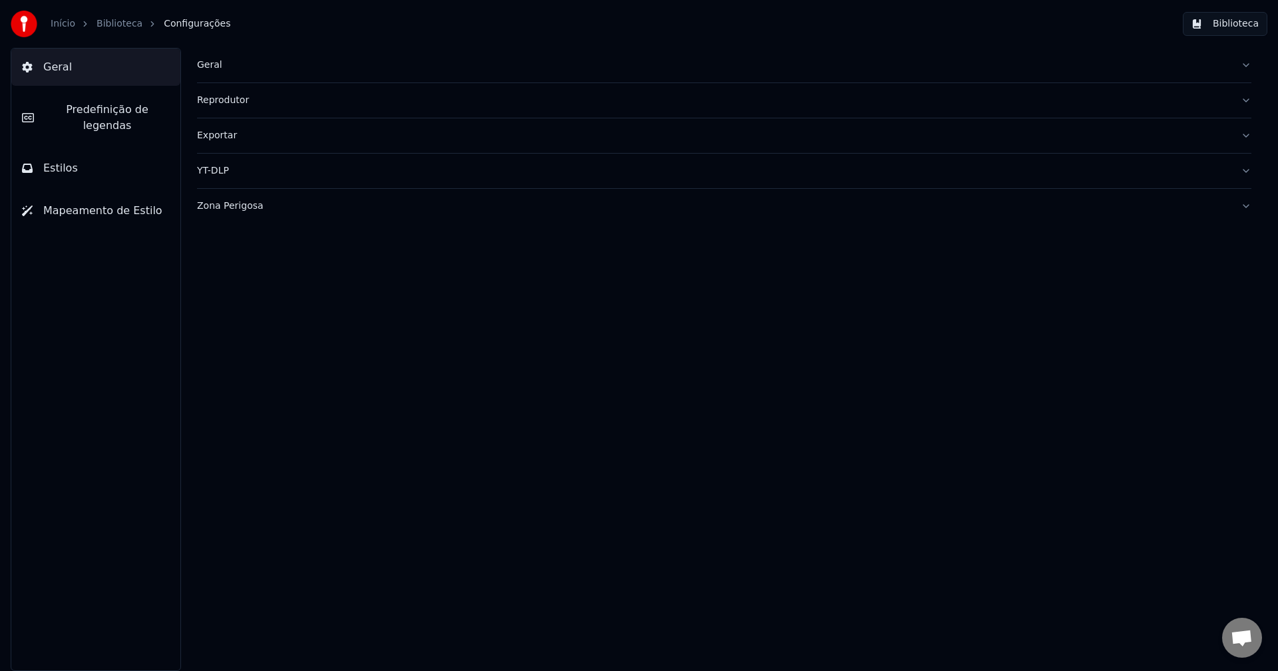
click at [119, 112] on span "Predefinição de legendas" at bounding box center [107, 118] width 125 height 32
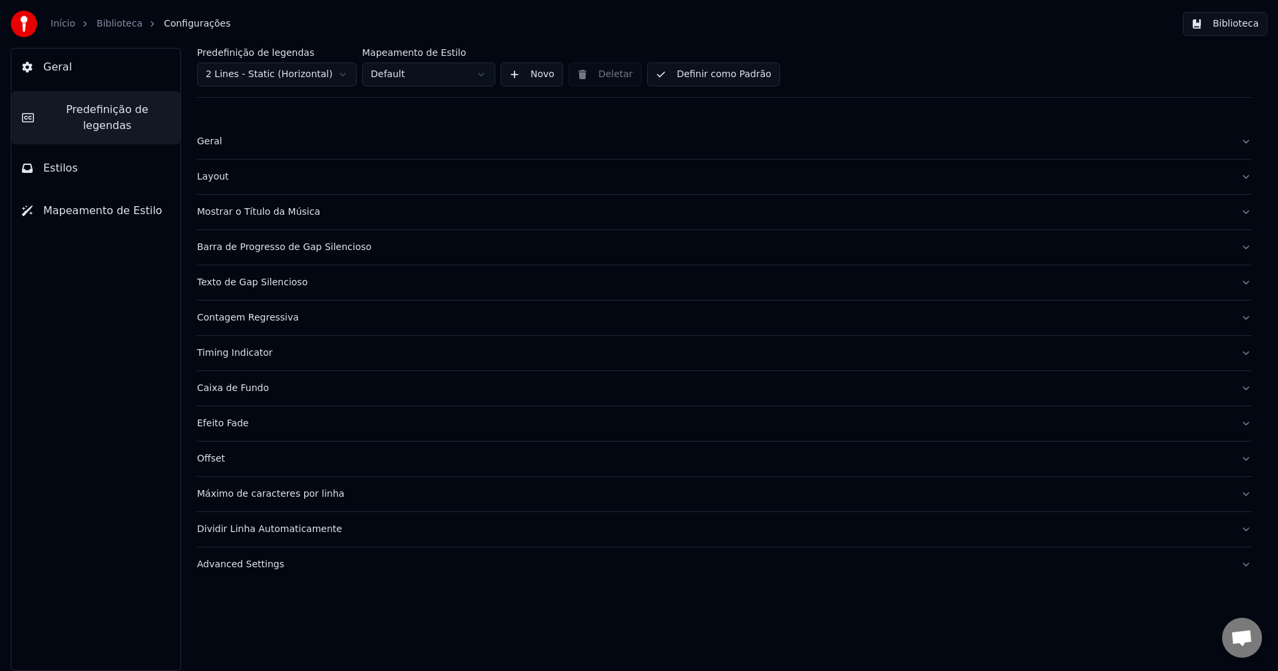
click at [289, 251] on div "Barra de Progresso de Gap Silencioso" at bounding box center [713, 247] width 1033 height 13
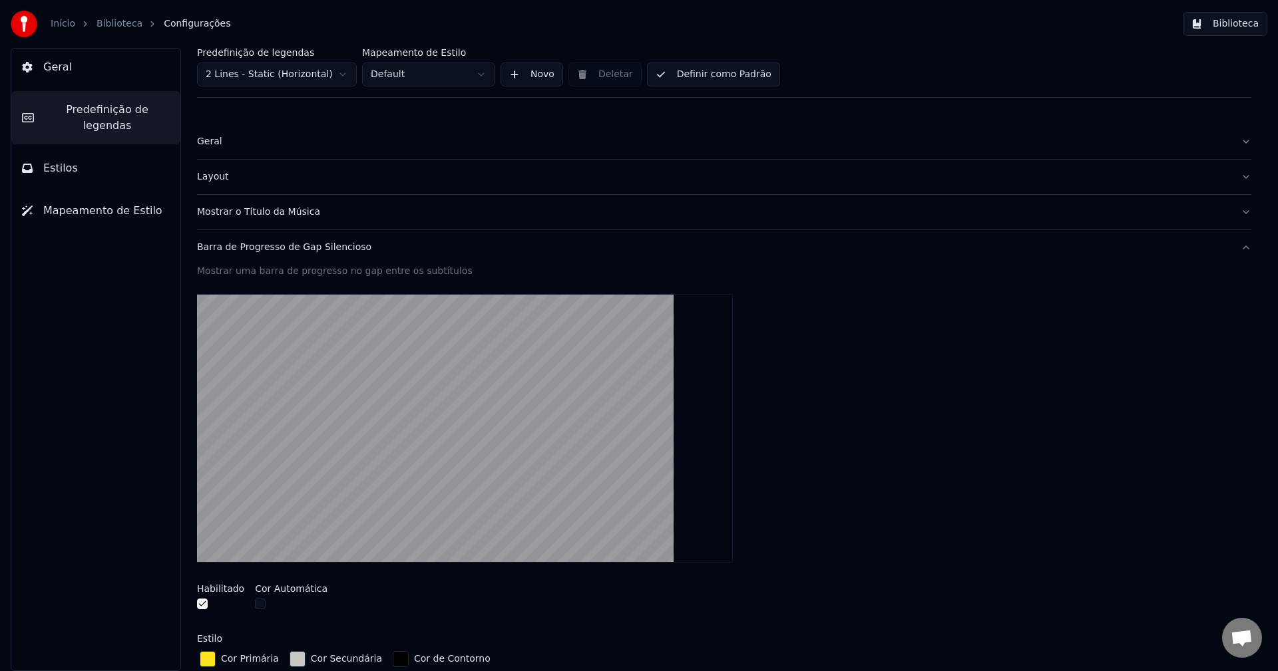
click at [289, 660] on div "button" at bounding box center [297, 660] width 16 height 16
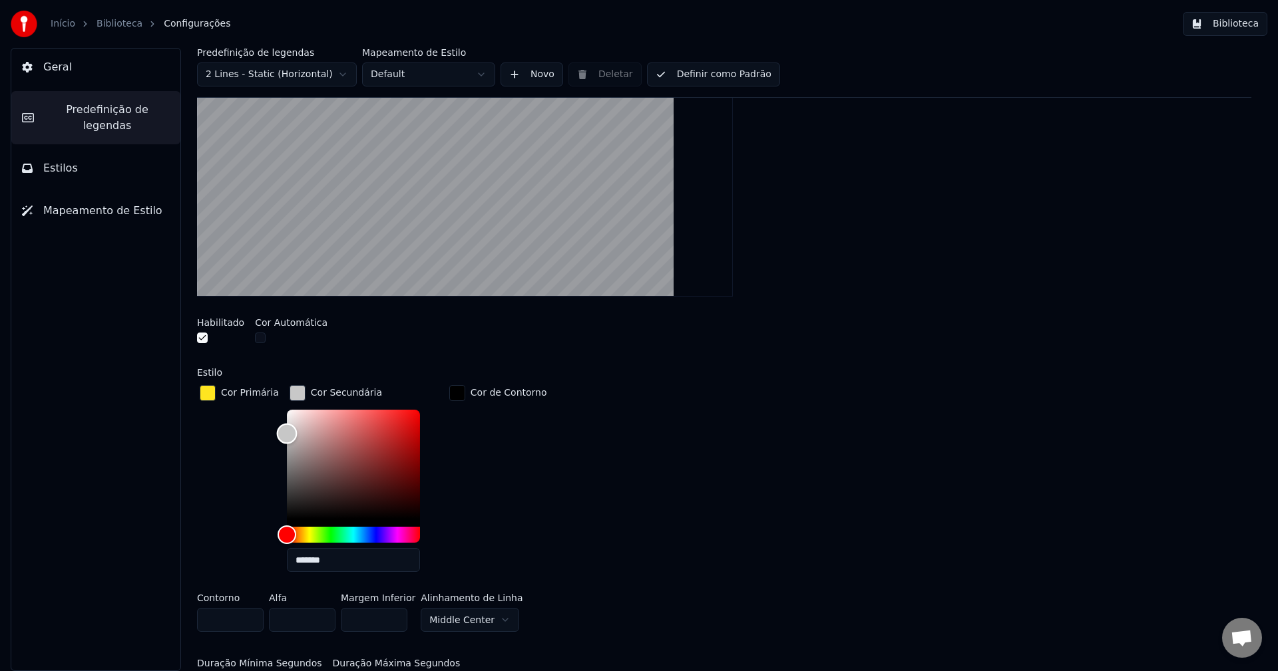
type input "*******"
drag, startPoint x: 278, startPoint y: 431, endPoint x: 271, endPoint y: 433, distance: 7.6
click at [276, 433] on div "Color" at bounding box center [286, 435] width 21 height 21
click at [289, 391] on div "button" at bounding box center [297, 393] width 16 height 16
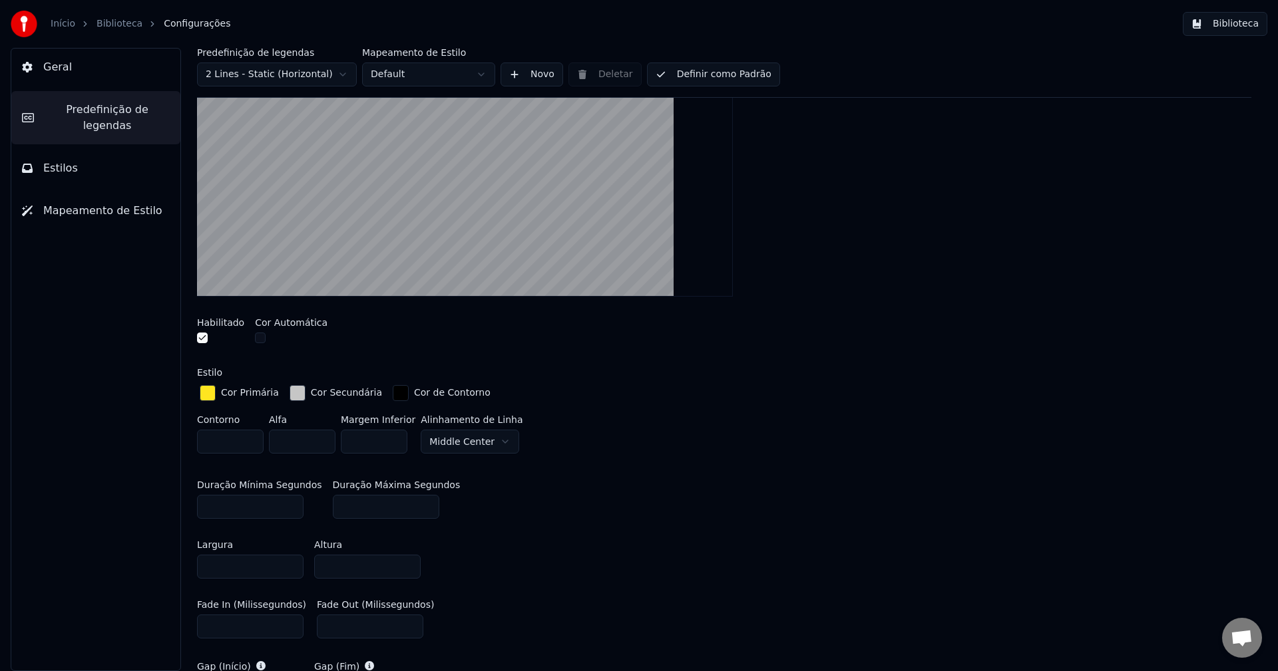
click at [1246, 25] on button "Biblioteca" at bounding box center [1225, 24] width 85 height 24
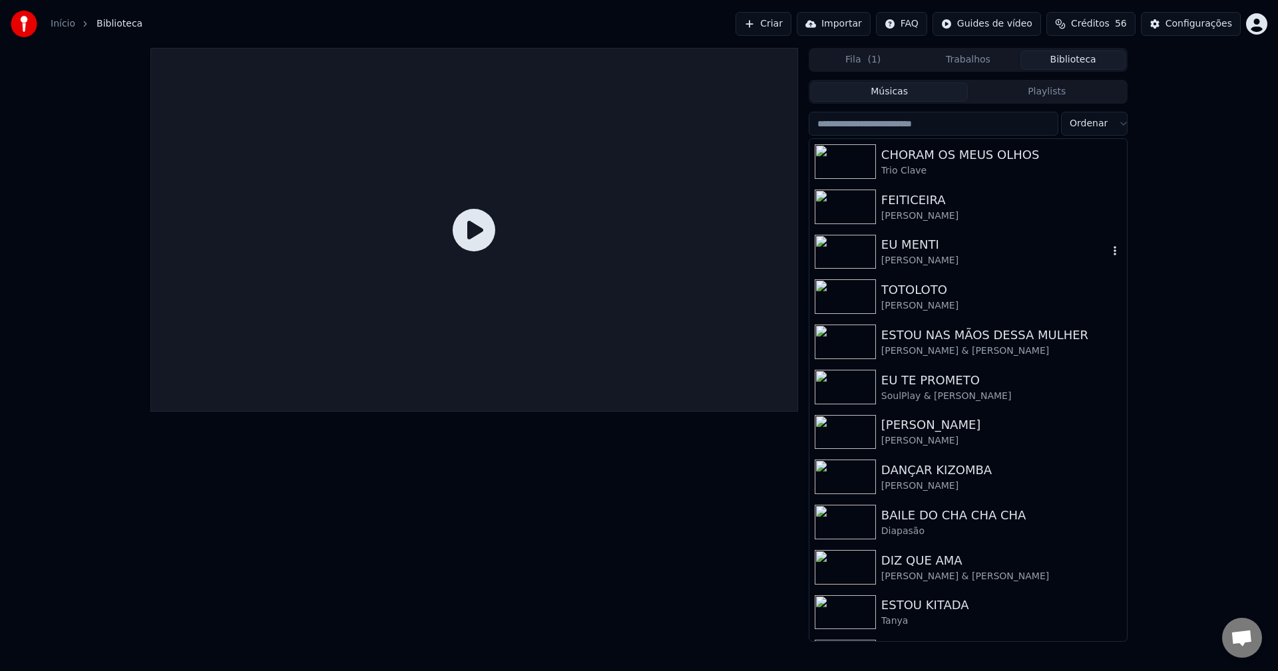
click at [928, 258] on div "[PERSON_NAME]" at bounding box center [994, 260] width 227 height 13
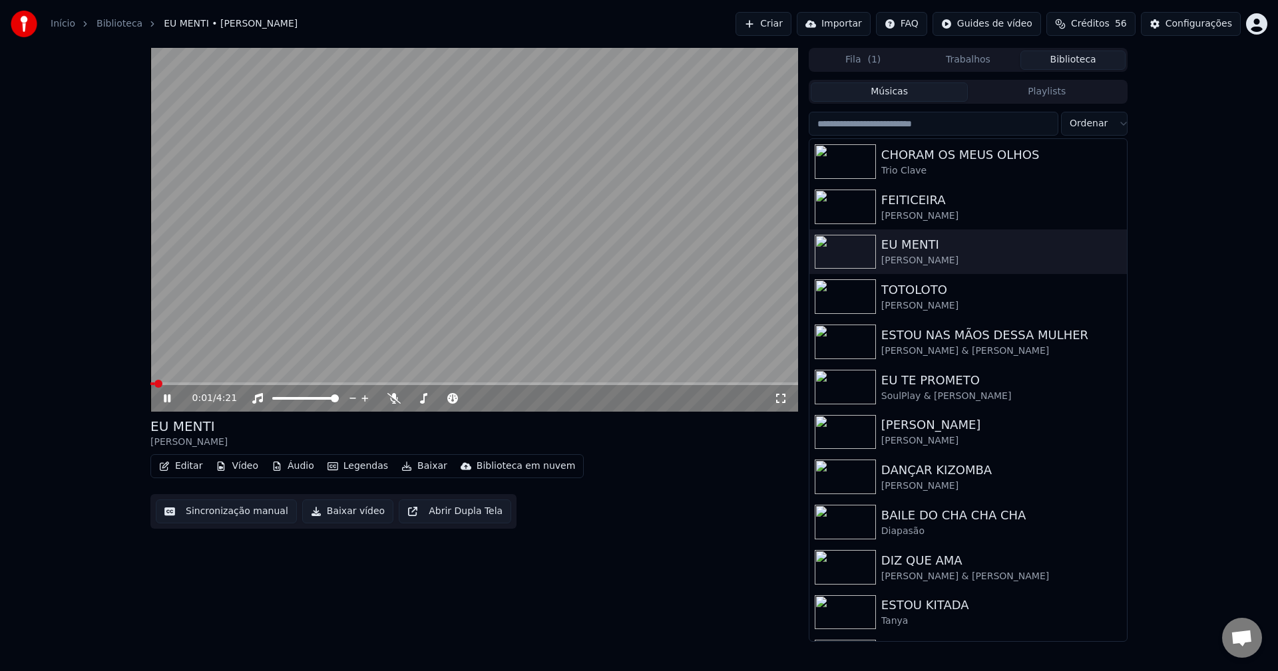
click at [779, 397] on icon at bounding box center [780, 398] width 13 height 11
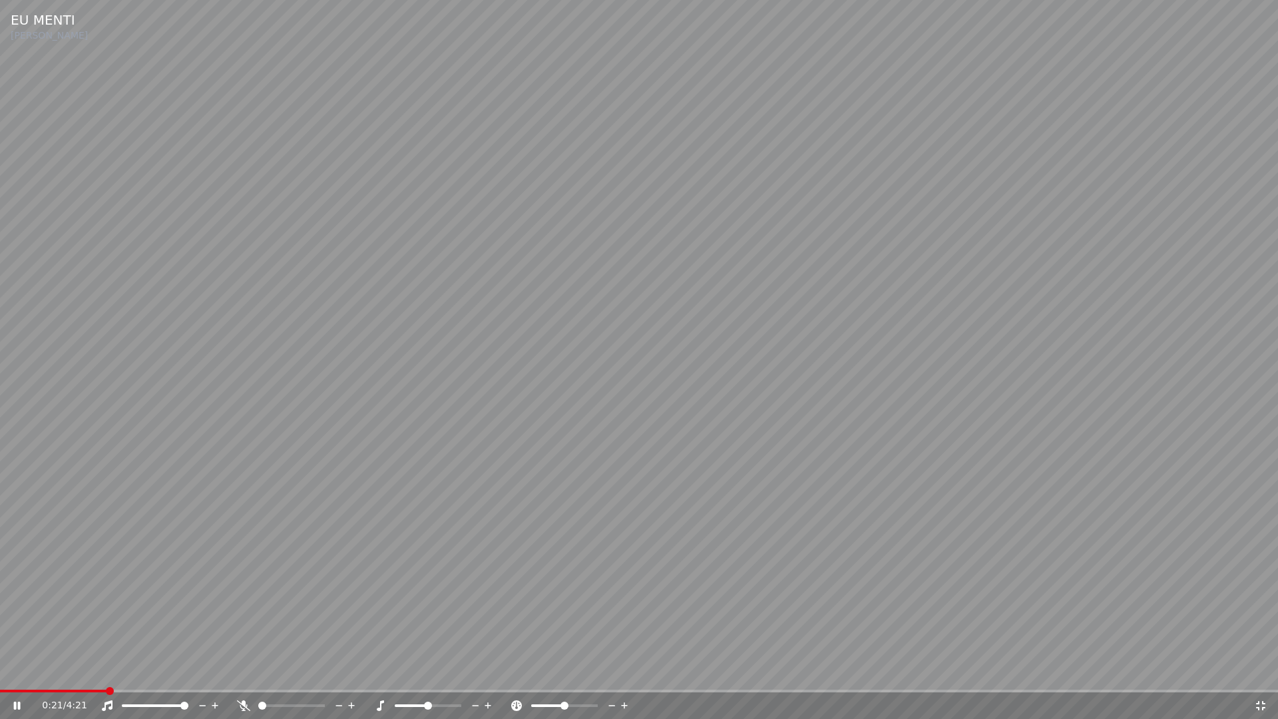
click at [1263, 671] on icon at bounding box center [1260, 705] width 9 height 9
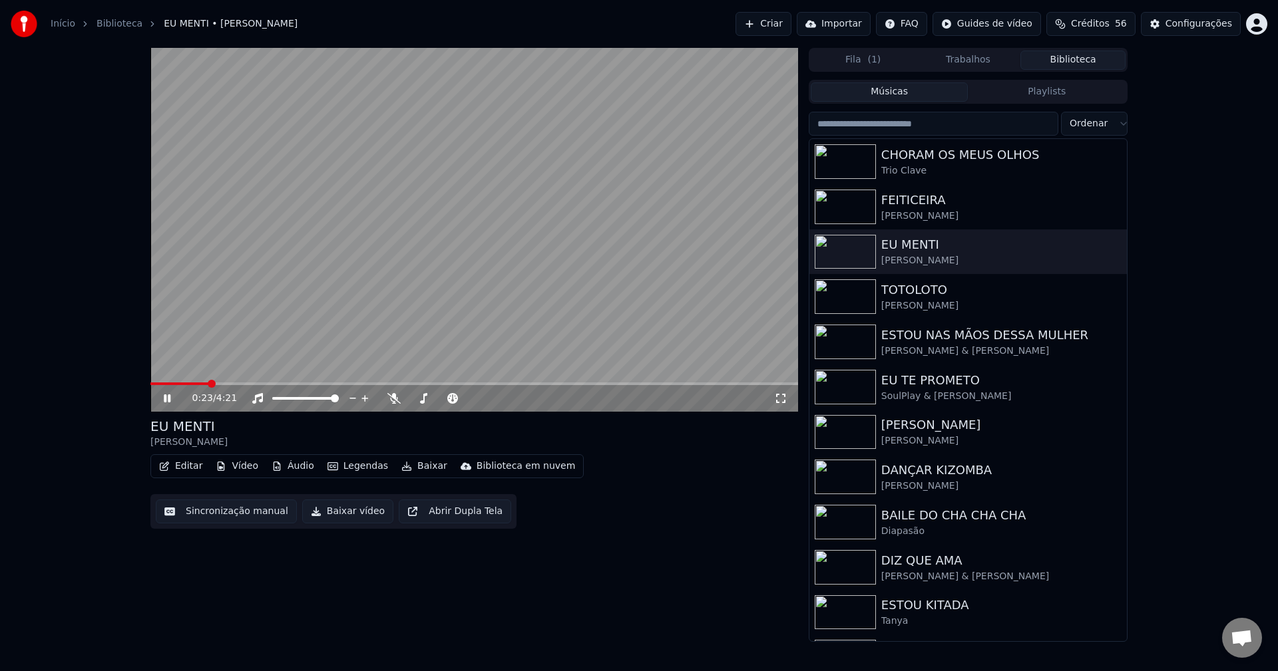
click at [1079, 63] on button "Biblioteca" at bounding box center [1072, 60] width 105 height 19
click at [1221, 21] on div "Configurações" at bounding box center [1198, 23] width 67 height 13
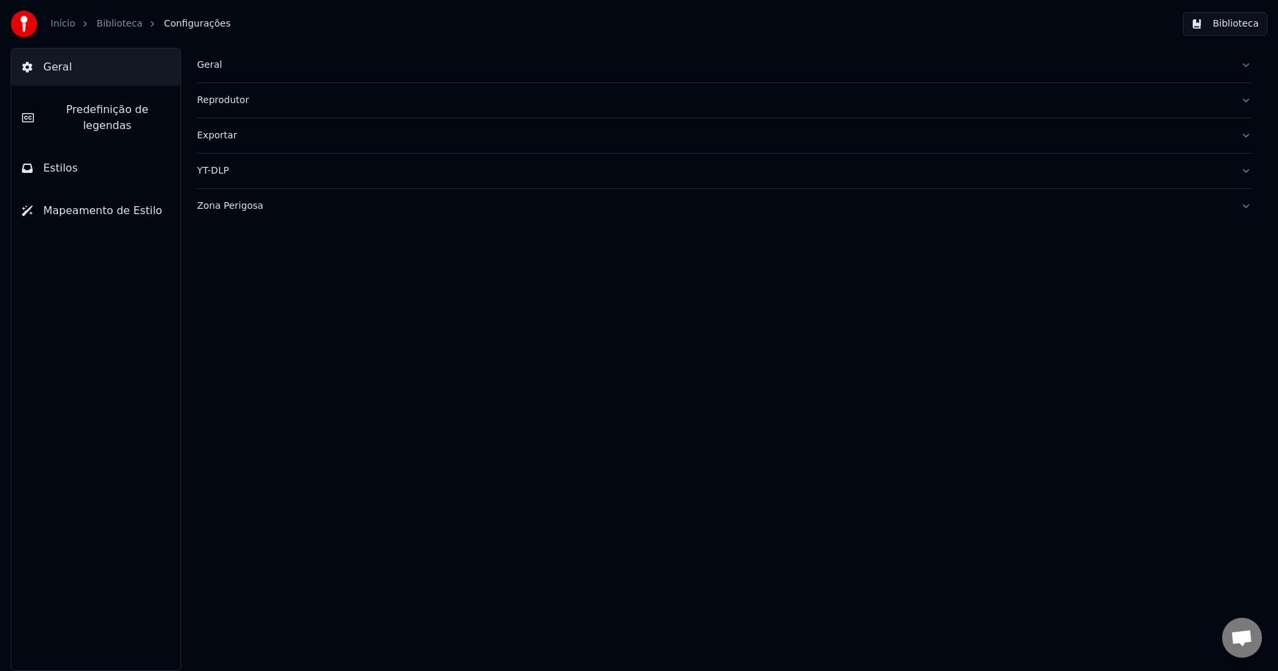
drag, startPoint x: 113, startPoint y: 119, endPoint x: 122, endPoint y: 124, distance: 10.4
click at [113, 118] on button "Predefinição de legendas" at bounding box center [95, 117] width 169 height 53
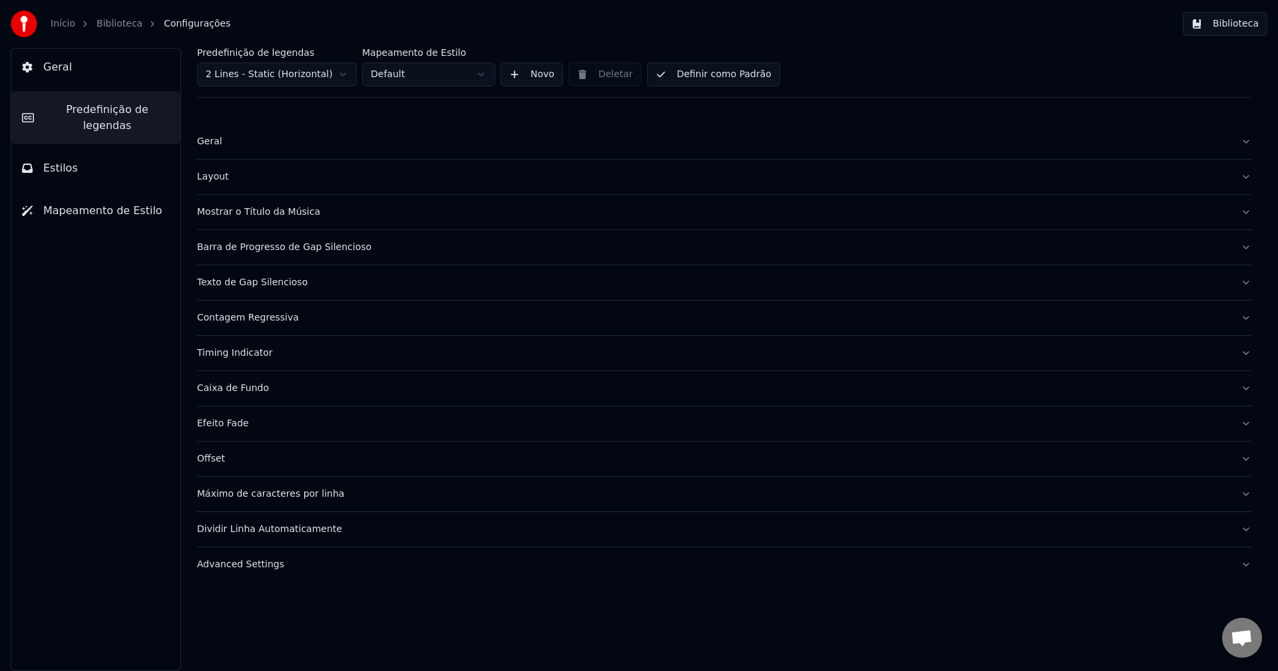
click at [275, 252] on div "Barra de Progresso de Gap Silencioso" at bounding box center [713, 247] width 1033 height 13
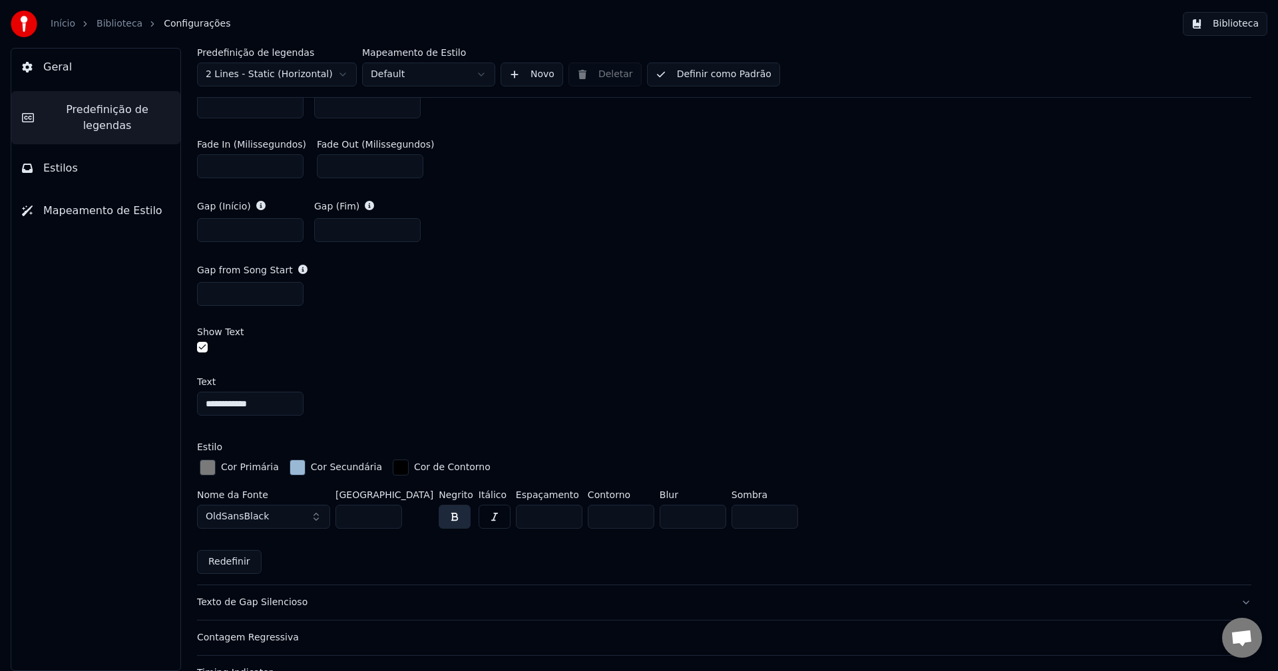
scroll to position [732, 0]
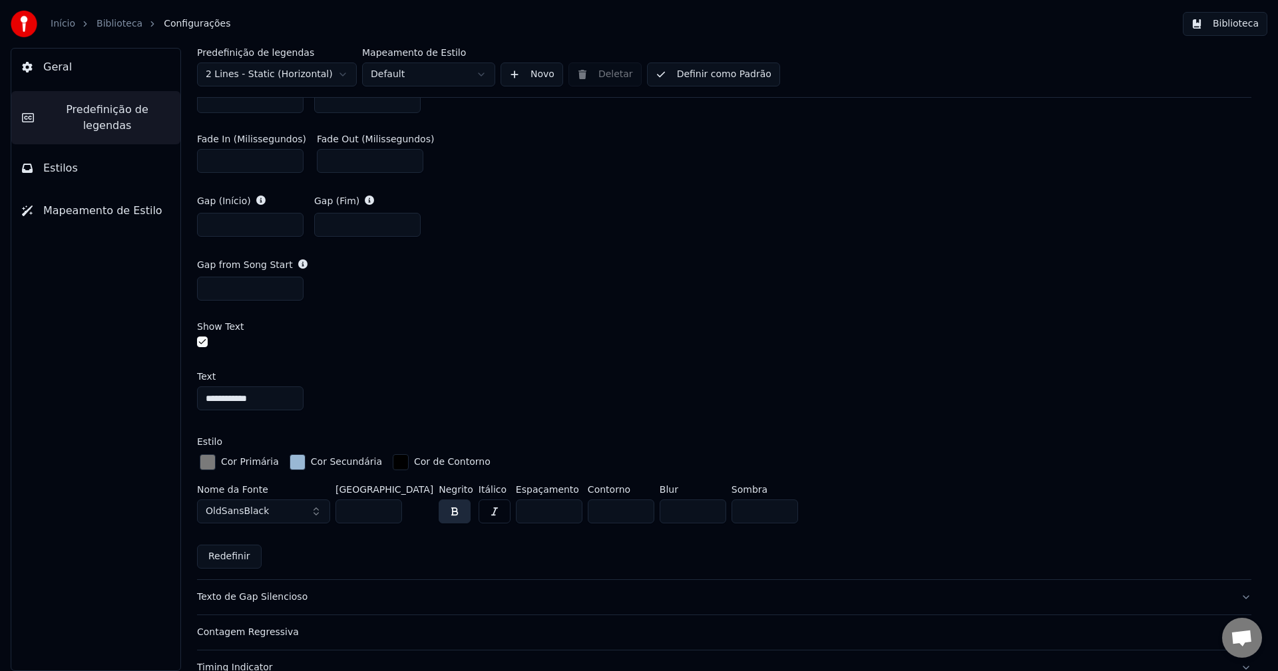
click at [207, 463] on div "button" at bounding box center [208, 463] width 16 height 16
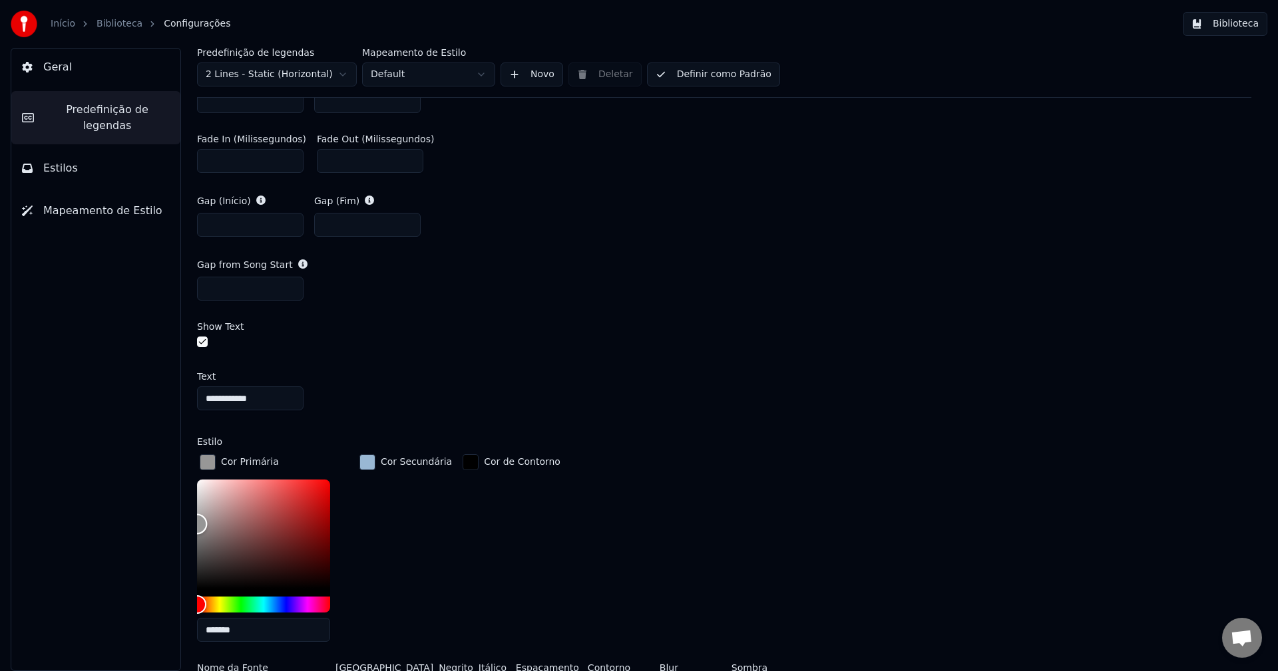
type input "*******"
drag, startPoint x: 197, startPoint y: 535, endPoint x: 193, endPoint y: 520, distance: 15.2
click at [193, 520] on div "**********" at bounding box center [723, 360] width 1107 height 624
click at [731, 74] on button "Definir como Padrão" at bounding box center [713, 75] width 133 height 24
click at [206, 459] on div "button" at bounding box center [208, 463] width 16 height 16
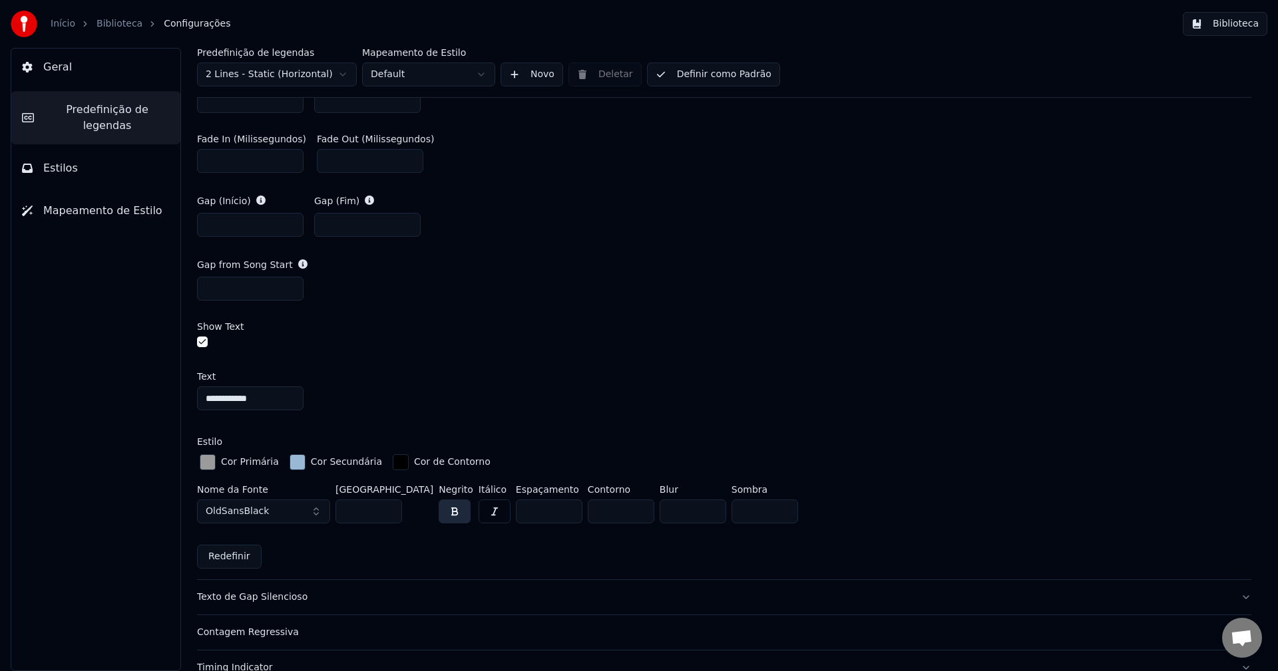
click at [1223, 20] on button "Biblioteca" at bounding box center [1225, 24] width 85 height 24
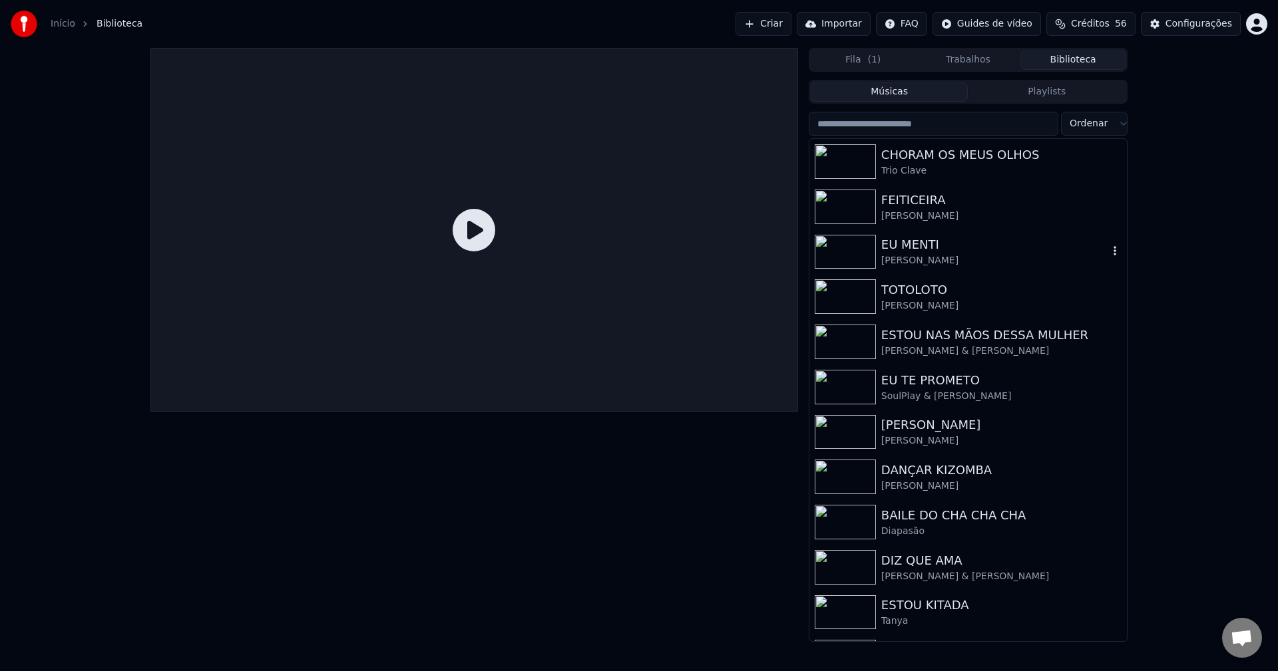
click at [920, 252] on div "EU MENTI" at bounding box center [994, 245] width 227 height 19
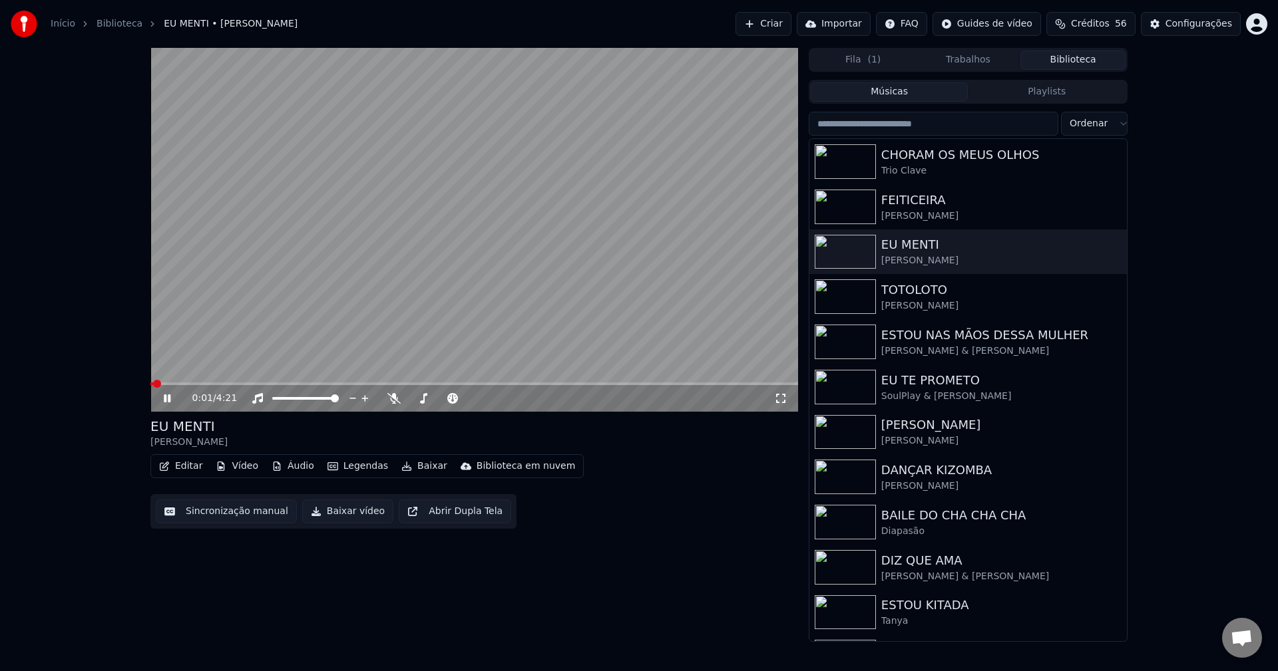
click at [781, 403] on icon at bounding box center [780, 398] width 13 height 11
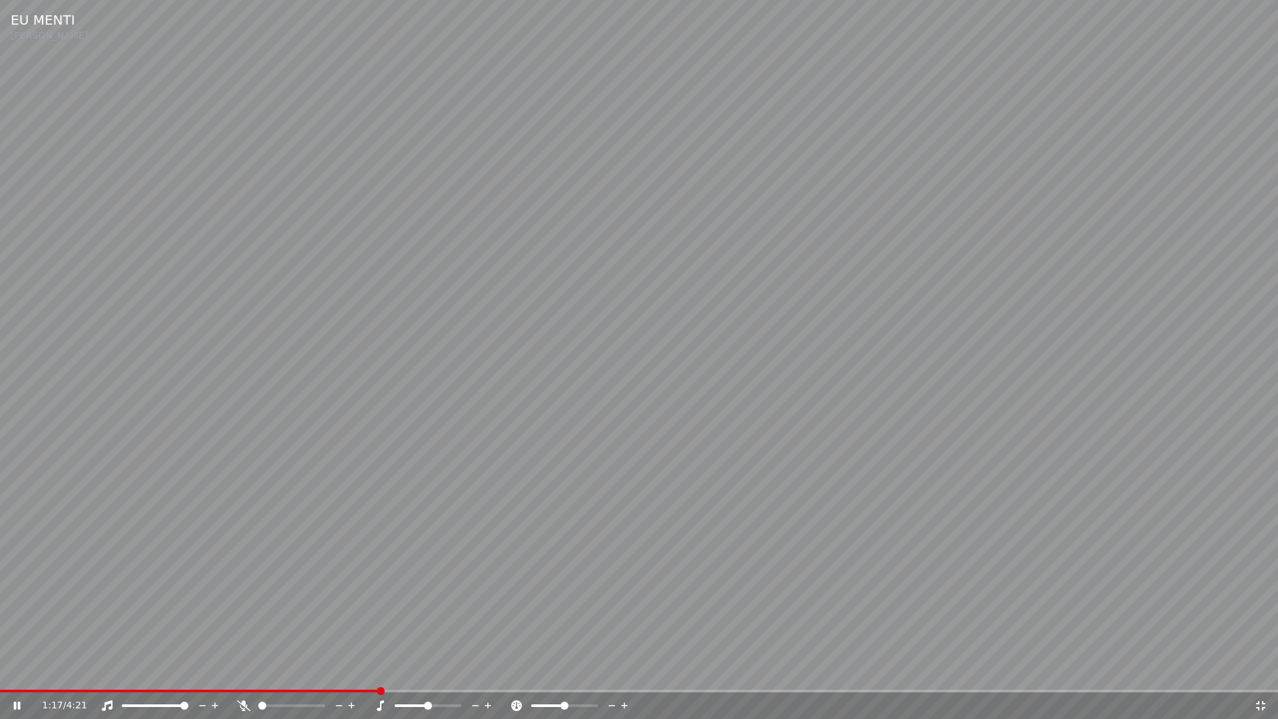
click at [47, 671] on span at bounding box center [189, 690] width 379 height 3
drag, startPoint x: 1257, startPoint y: 707, endPoint x: 1252, endPoint y: 330, distance: 377.4
click at [1258, 671] on icon at bounding box center [1260, 705] width 9 height 9
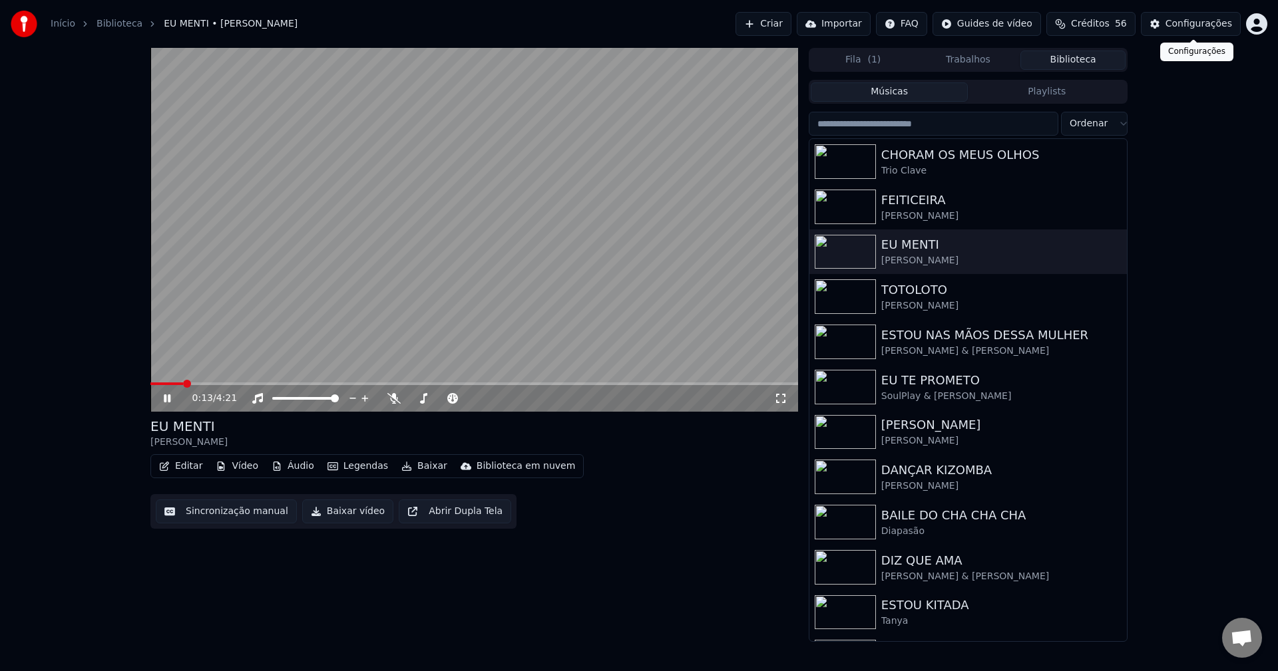
click at [1213, 25] on div "Configurações" at bounding box center [1198, 23] width 67 height 13
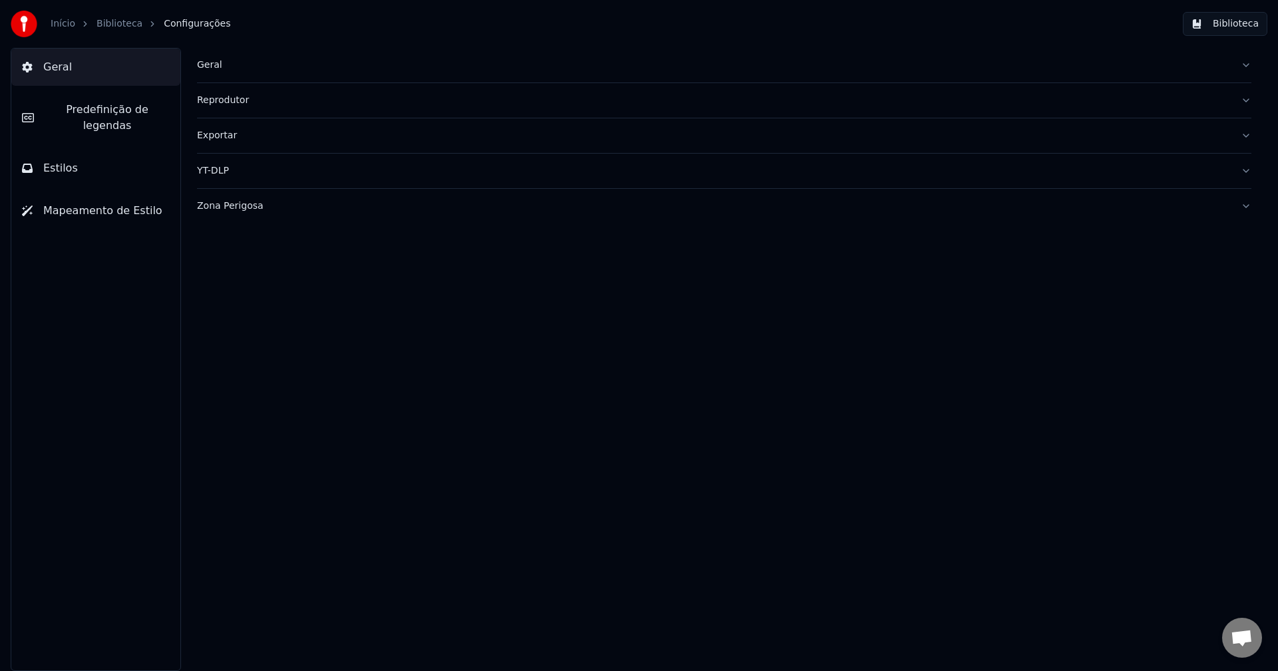
click at [105, 112] on span "Predefinição de legendas" at bounding box center [107, 118] width 125 height 32
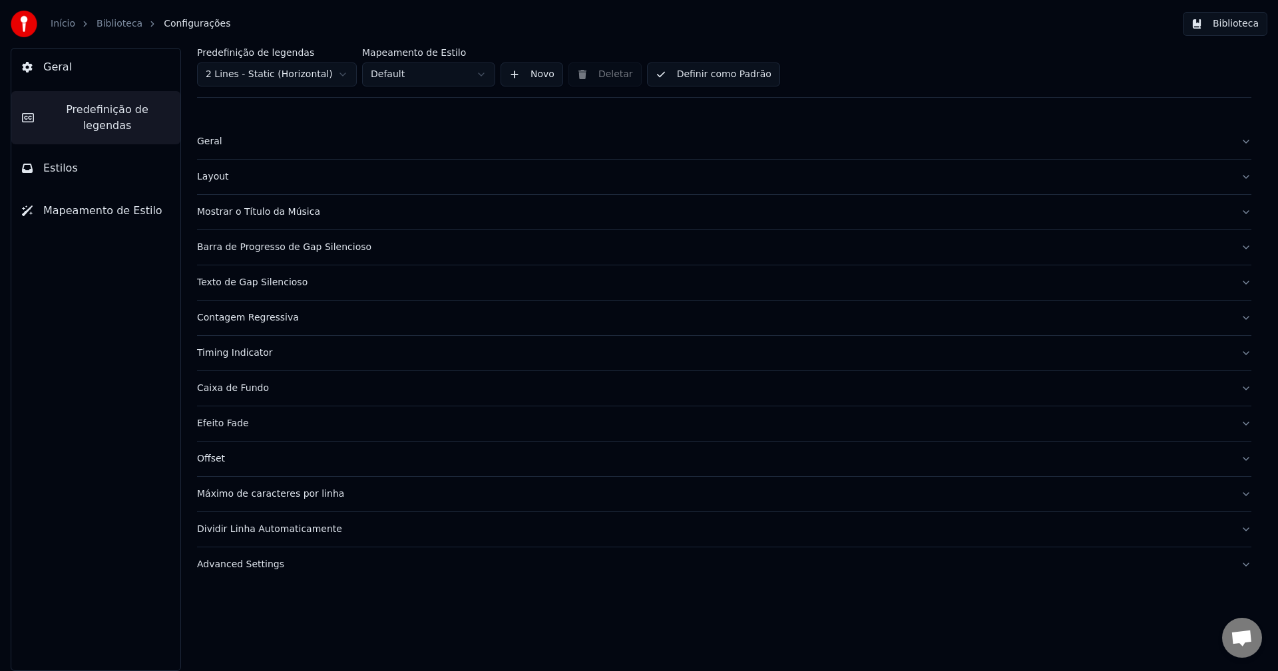
click at [301, 245] on div "Barra de Progresso de Gap Silencioso" at bounding box center [713, 247] width 1033 height 13
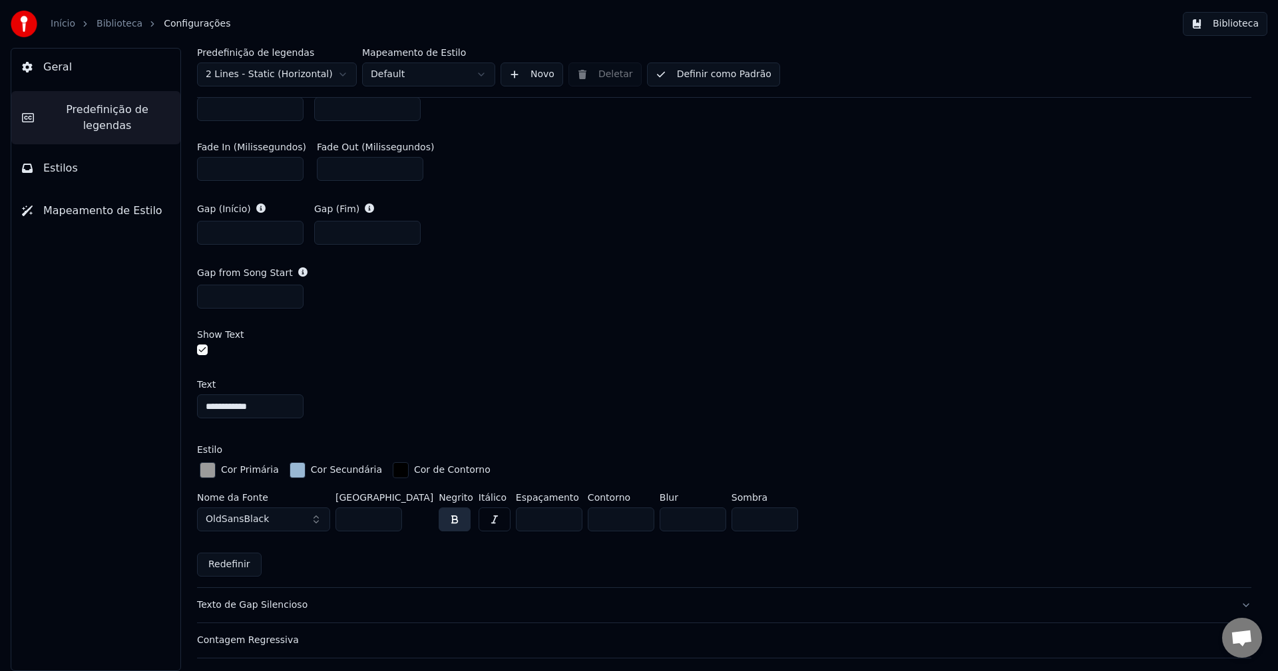
scroll to position [732, 0]
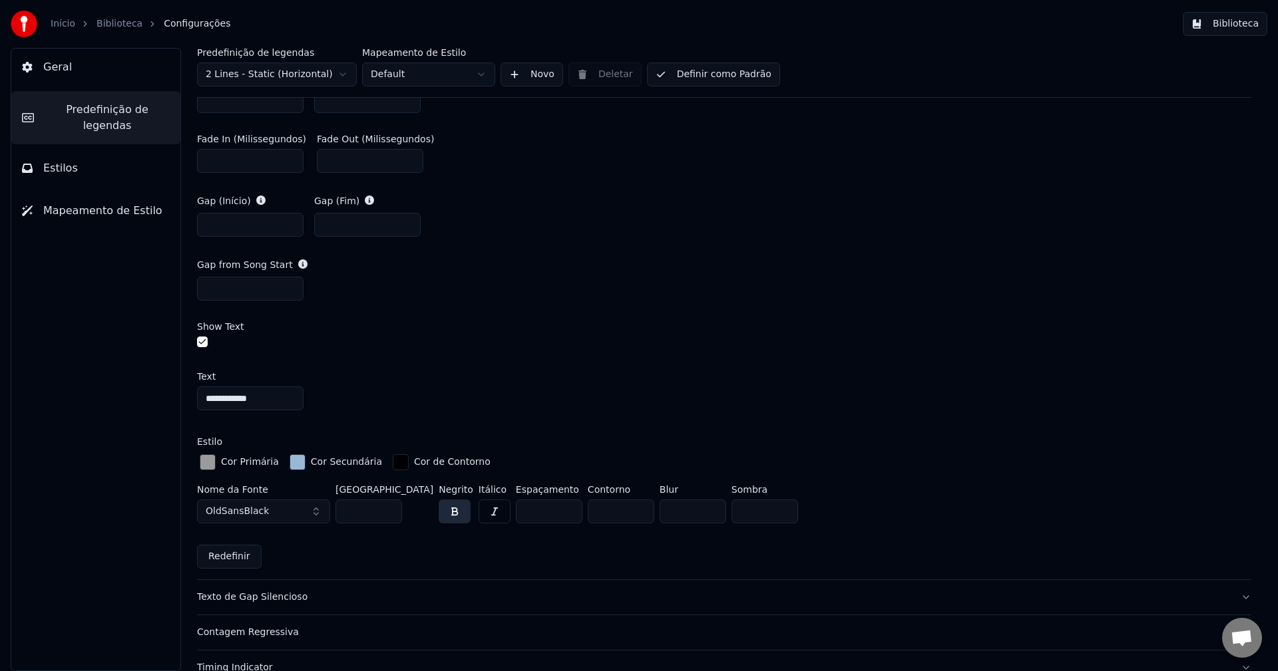
click at [206, 460] on div "button" at bounding box center [208, 463] width 16 height 16
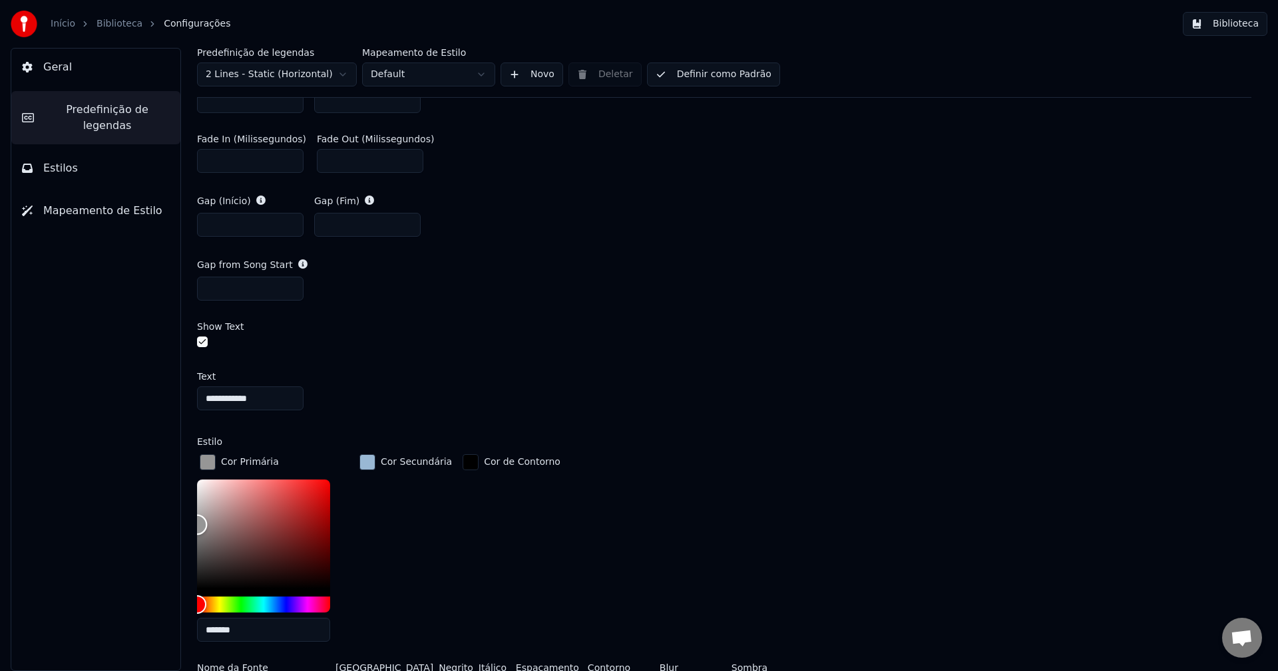
type input "*******"
drag, startPoint x: 199, startPoint y: 518, endPoint x: 191, endPoint y: 524, distance: 9.6
click at [191, 524] on div "**********" at bounding box center [723, 360] width 1107 height 624
click at [208, 460] on div "button" at bounding box center [208, 463] width 16 height 16
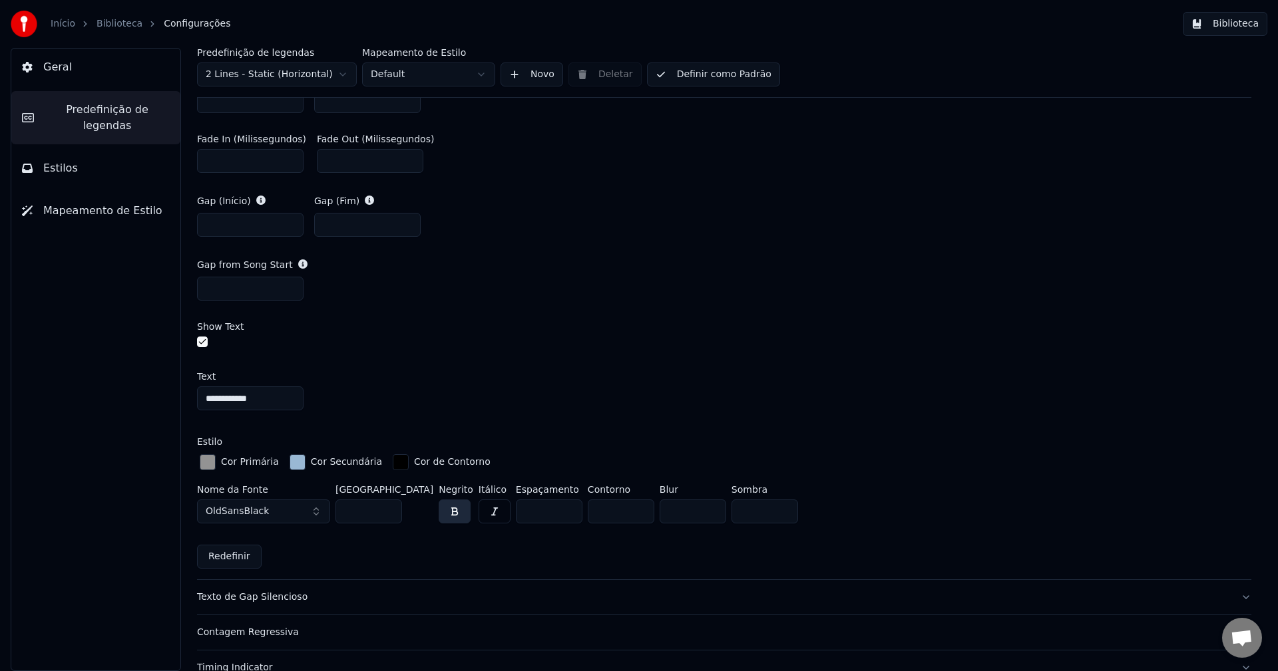
click at [1236, 27] on button "Biblioteca" at bounding box center [1225, 24] width 85 height 24
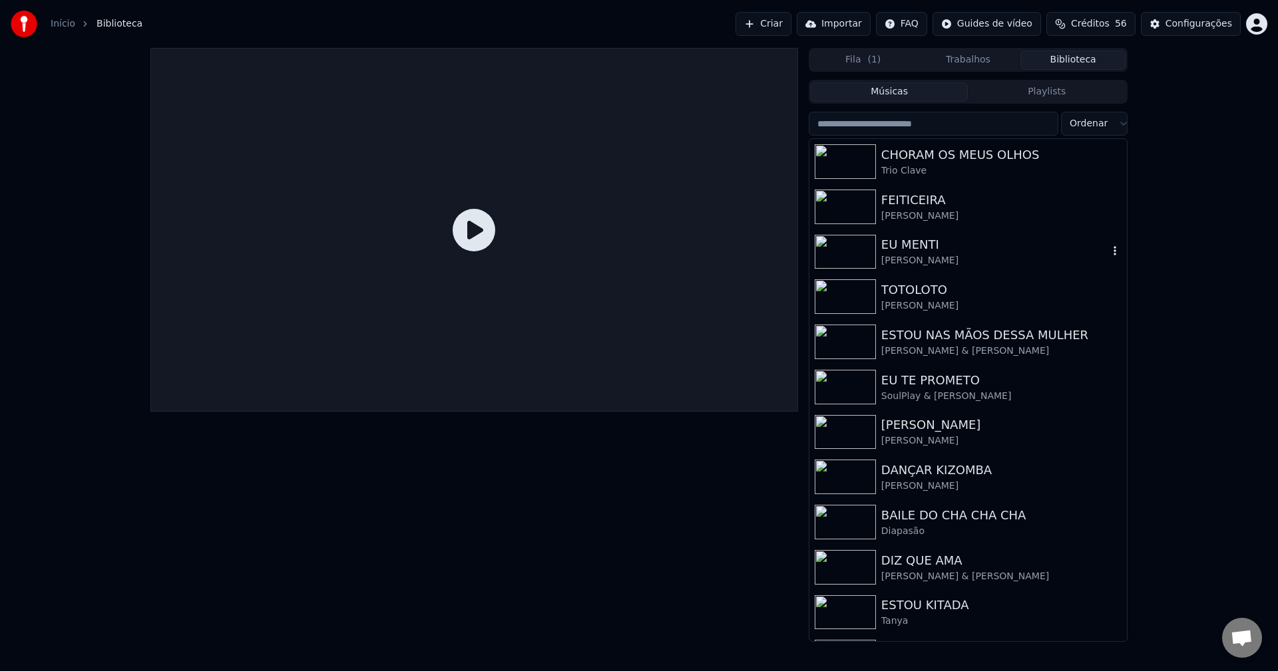
click at [915, 250] on div "EU MENTI" at bounding box center [994, 245] width 227 height 19
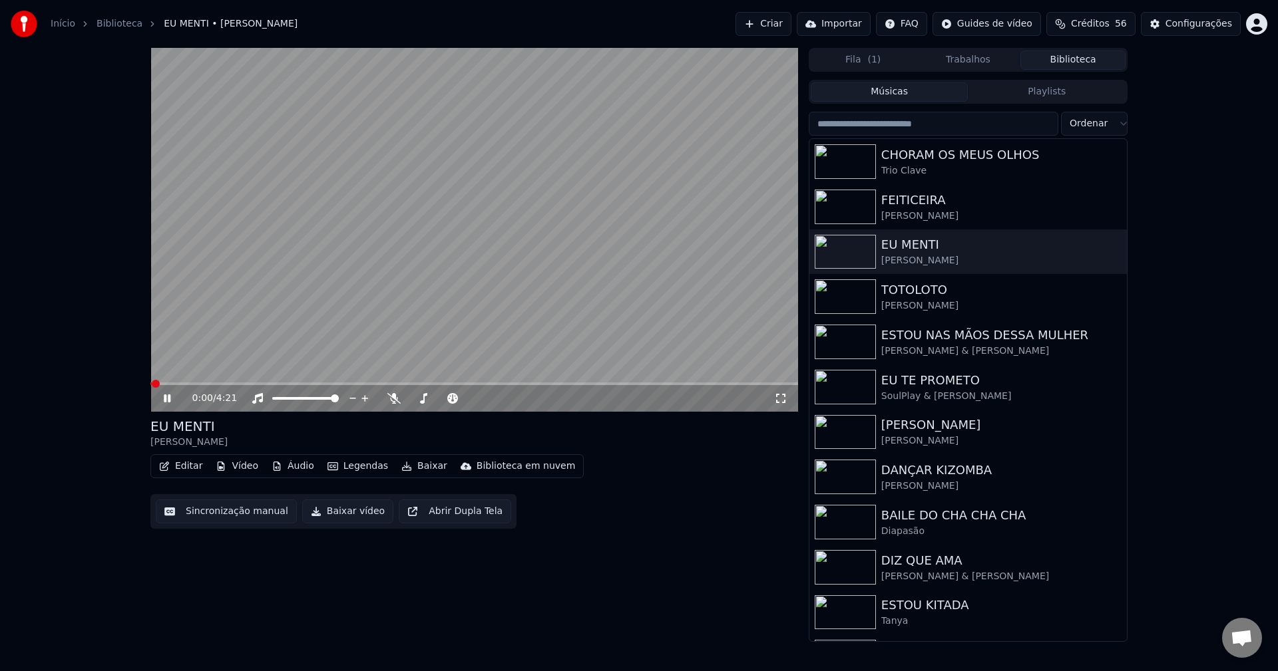
click at [784, 398] on icon at bounding box center [780, 398] width 13 height 11
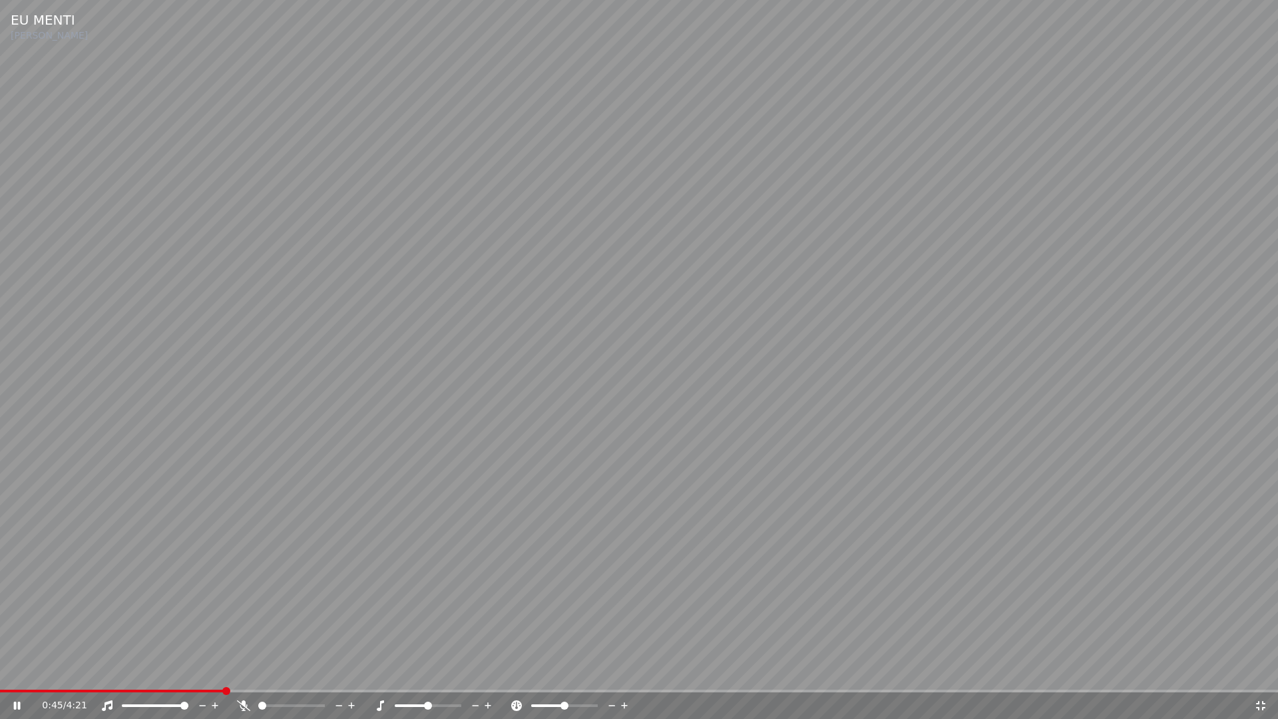
click at [1261, 671] on icon at bounding box center [1260, 705] width 13 height 11
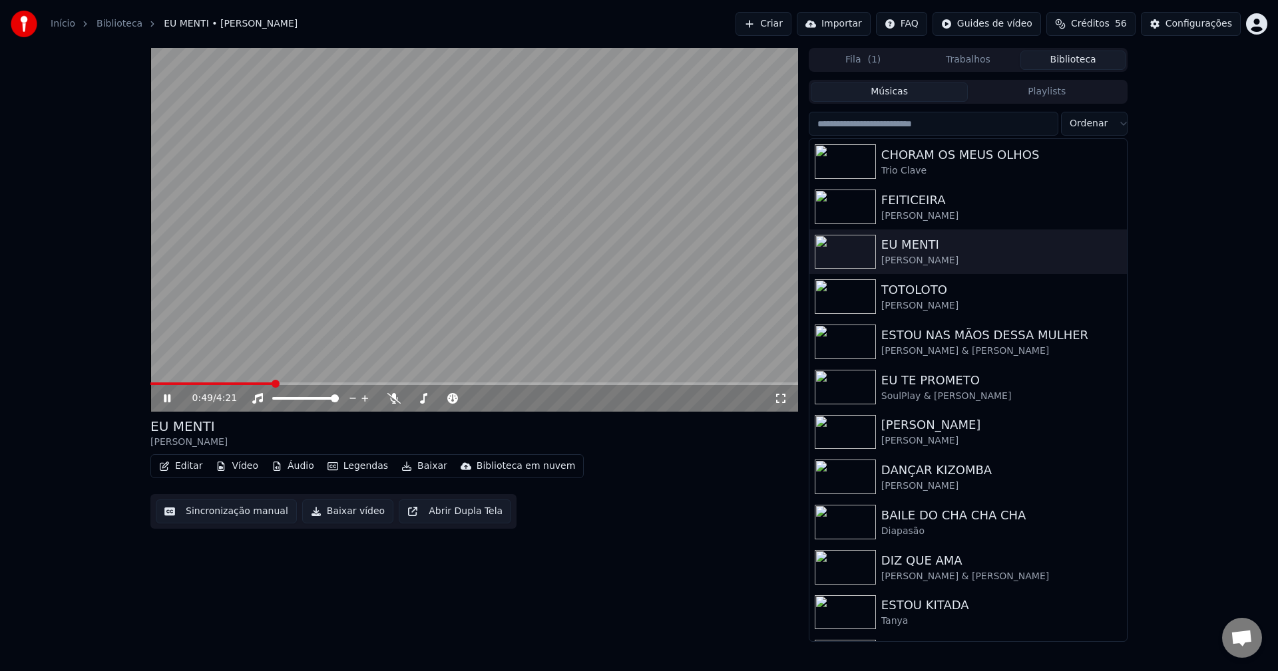
click at [166, 382] on video at bounding box center [474, 230] width 648 height 364
drag, startPoint x: 777, startPoint y: 397, endPoint x: 739, endPoint y: 399, distance: 37.4
click at [777, 397] on icon at bounding box center [780, 398] width 13 height 11
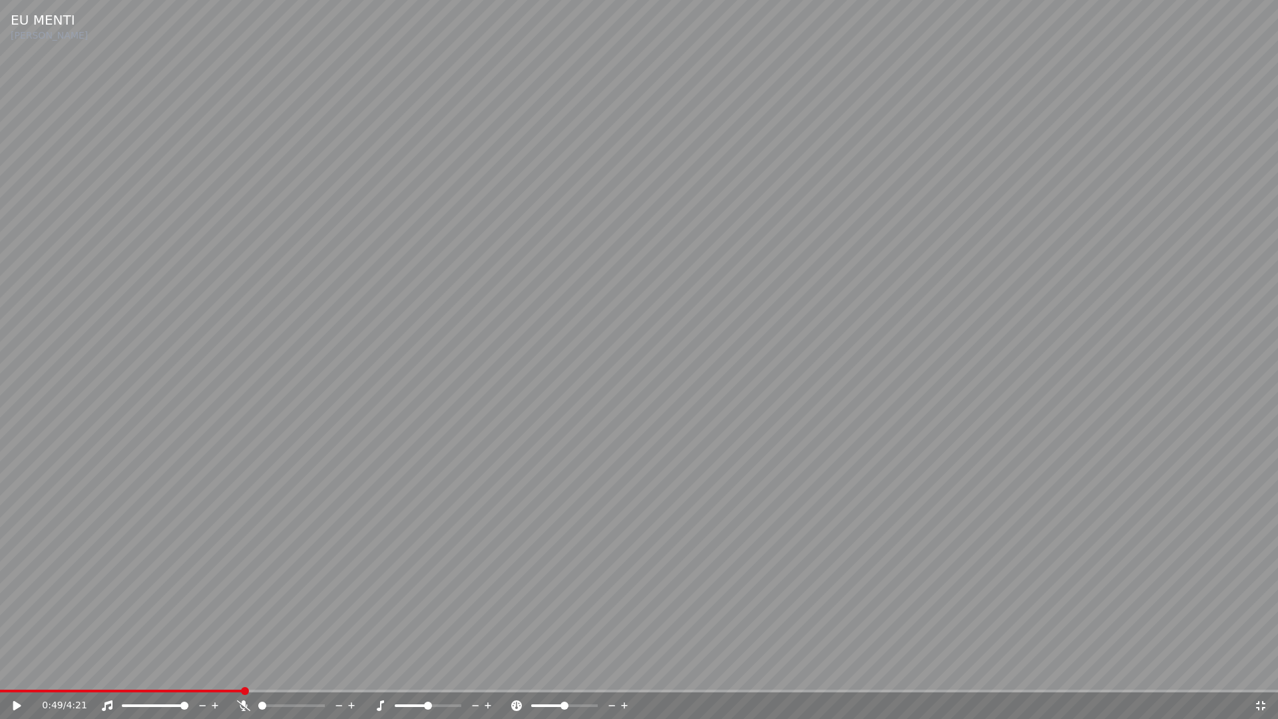
click at [49, 671] on span at bounding box center [121, 690] width 242 height 3
click at [19, 671] on icon at bounding box center [17, 705] width 8 height 9
click at [1261, 671] on icon at bounding box center [1260, 705] width 13 height 11
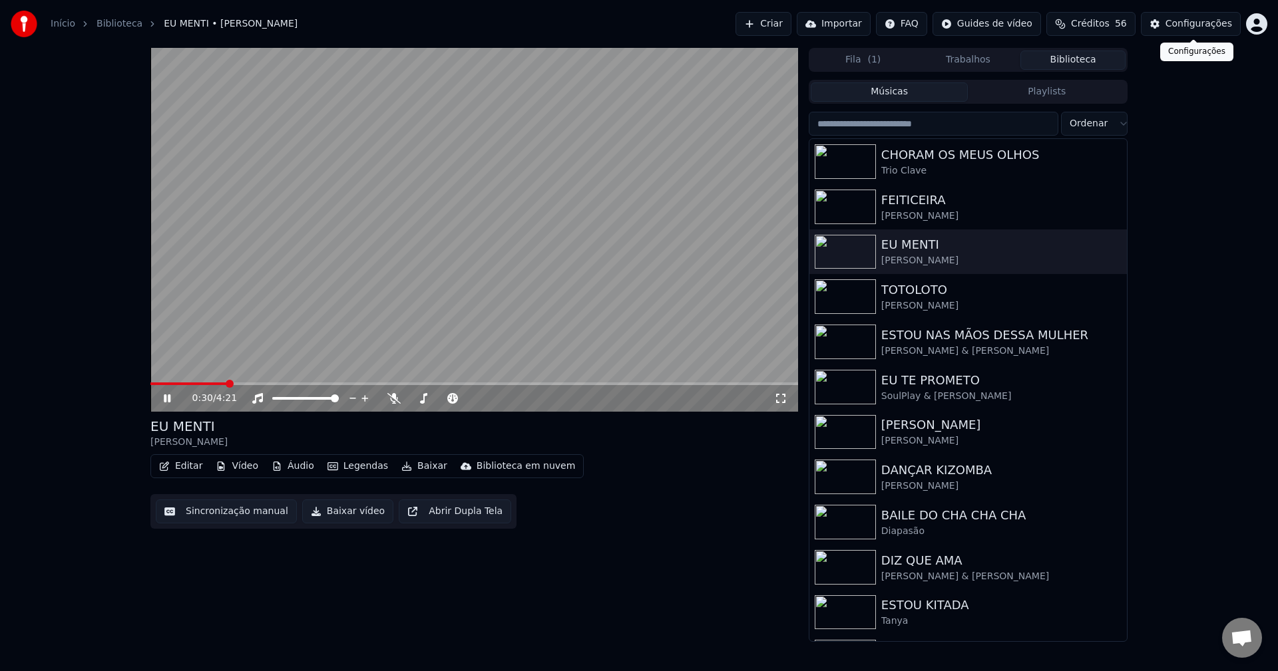
click at [1198, 32] on button "Configurações" at bounding box center [1191, 24] width 100 height 24
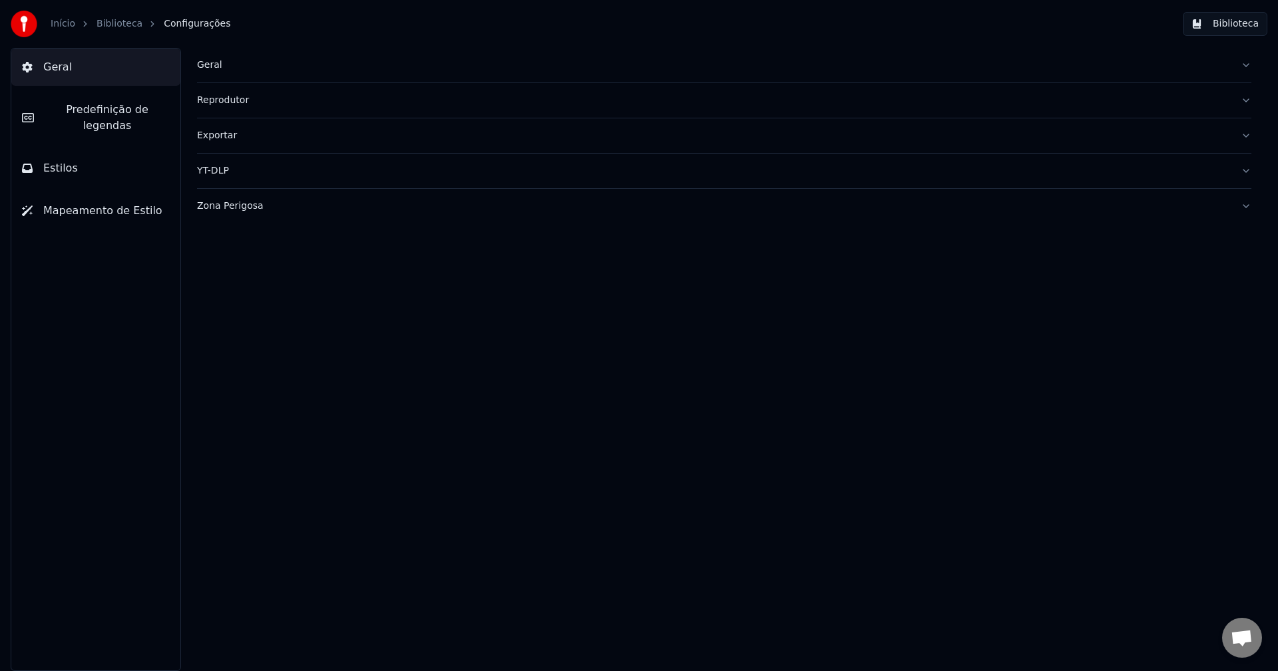
click at [102, 113] on span "Predefinição de legendas" at bounding box center [107, 118] width 125 height 32
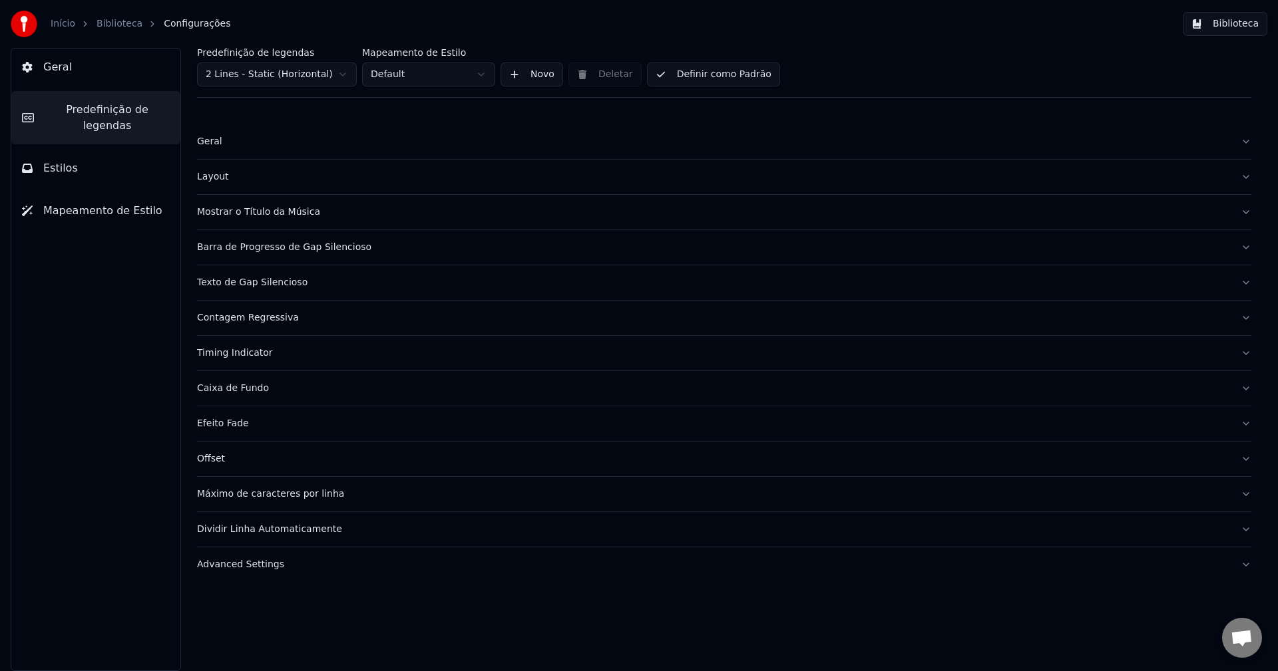
click at [297, 248] on div "Barra de Progresso de Gap Silencioso" at bounding box center [713, 247] width 1033 height 13
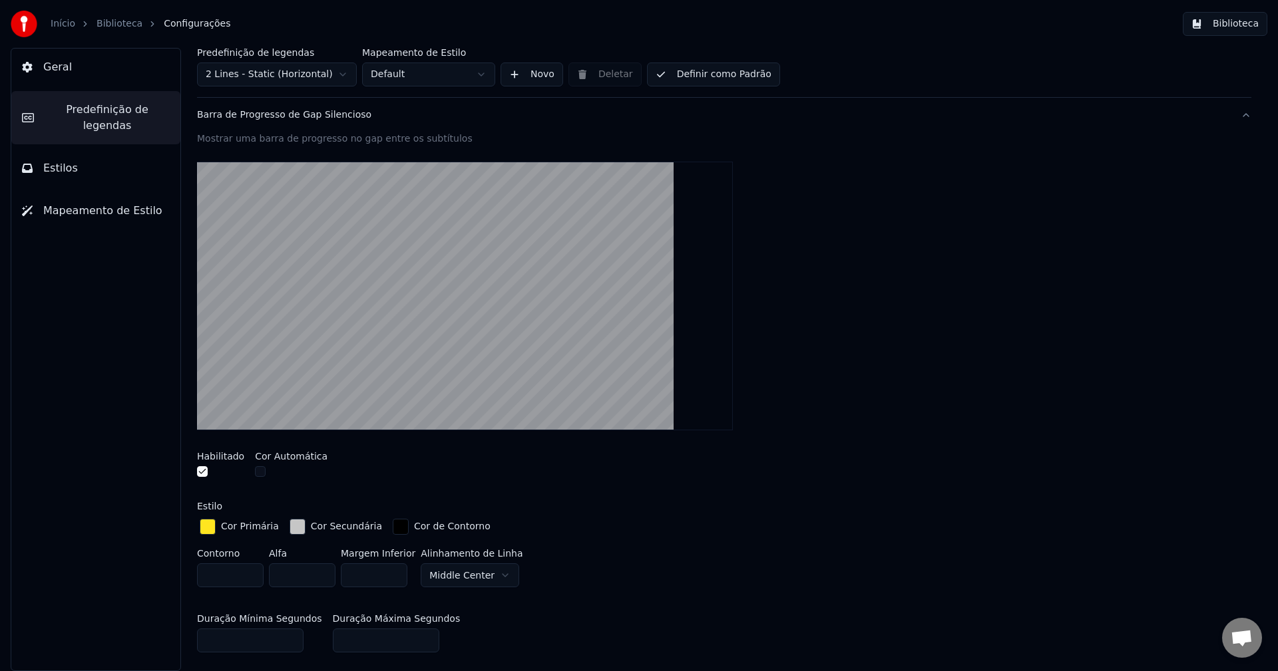
scroll to position [133, 0]
click at [289, 527] on div "button" at bounding box center [297, 526] width 16 height 16
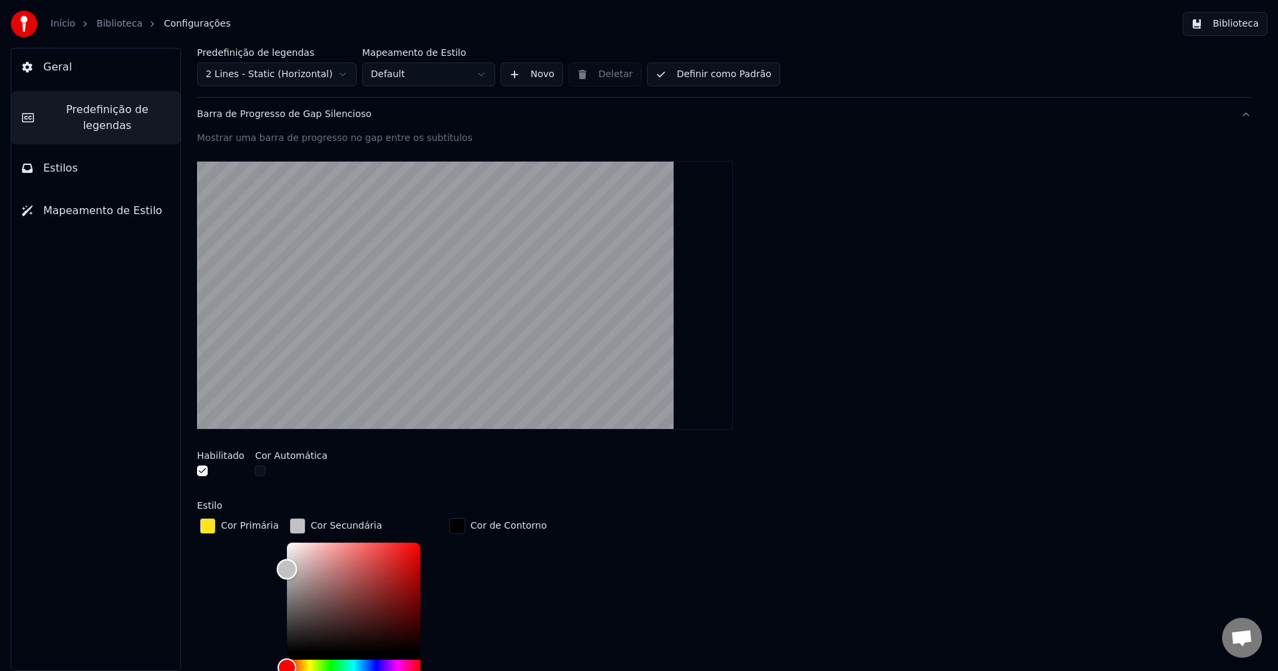
type input "*******"
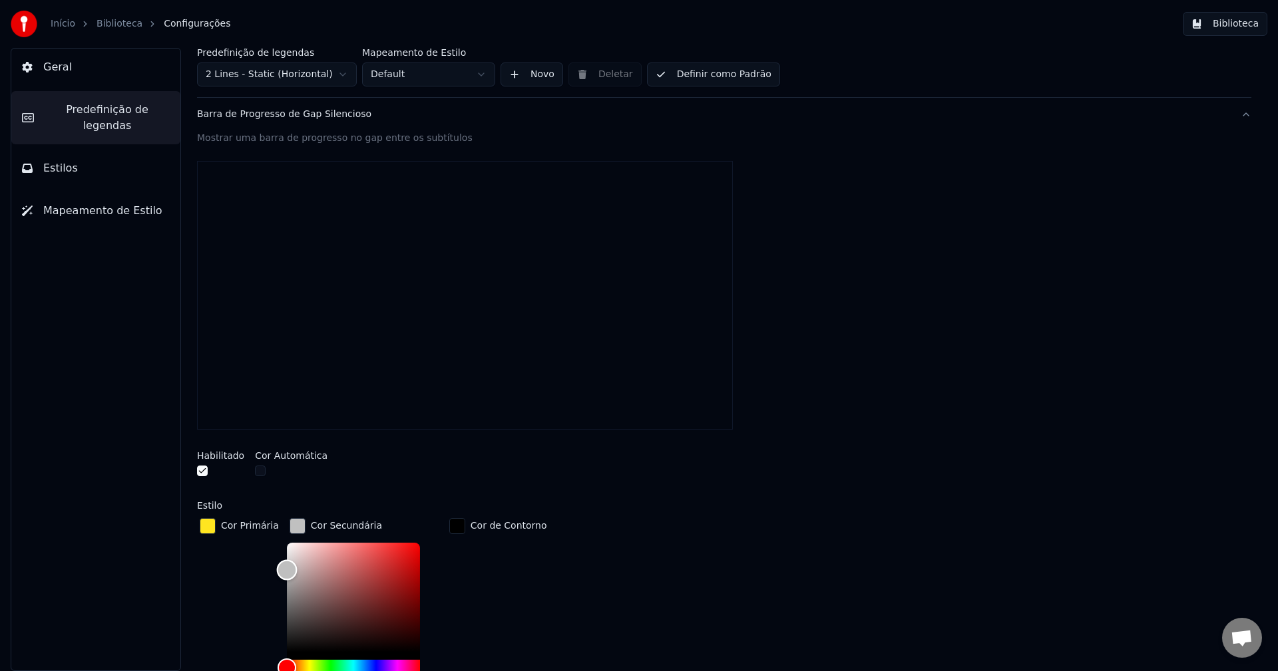
click at [279, 569] on div "Color" at bounding box center [286, 570] width 21 height 21
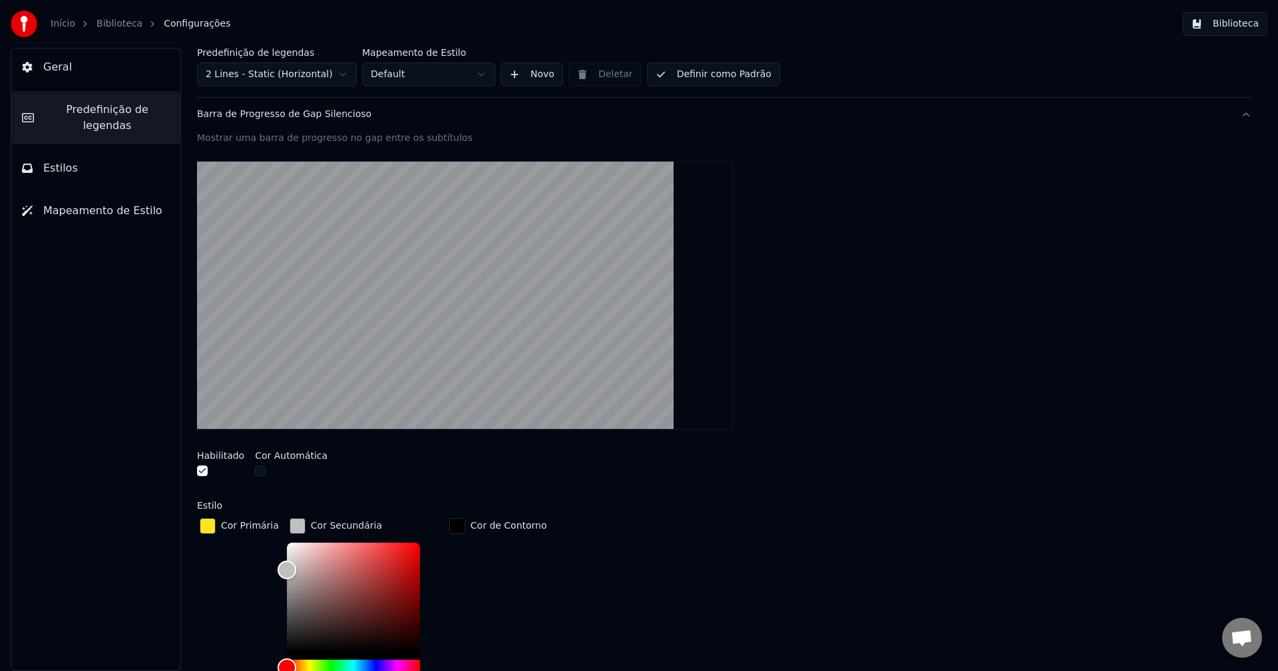
click at [292, 527] on div "button" at bounding box center [297, 526] width 16 height 16
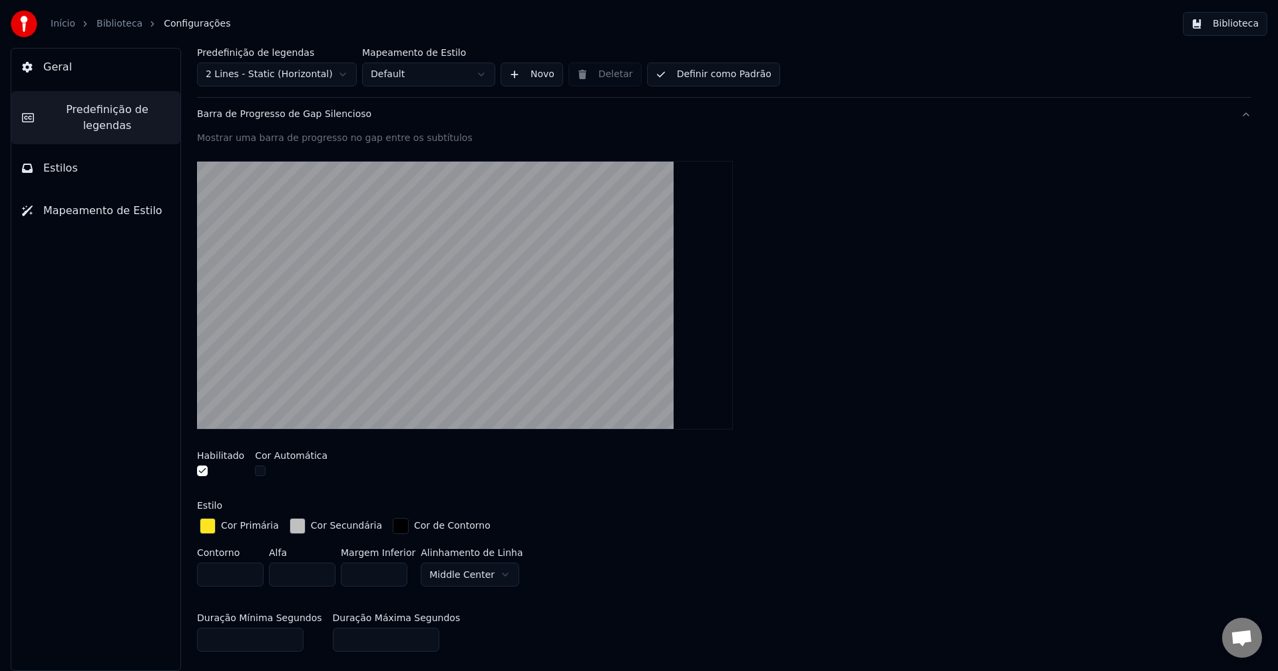
click at [1241, 32] on button "Biblioteca" at bounding box center [1225, 24] width 85 height 24
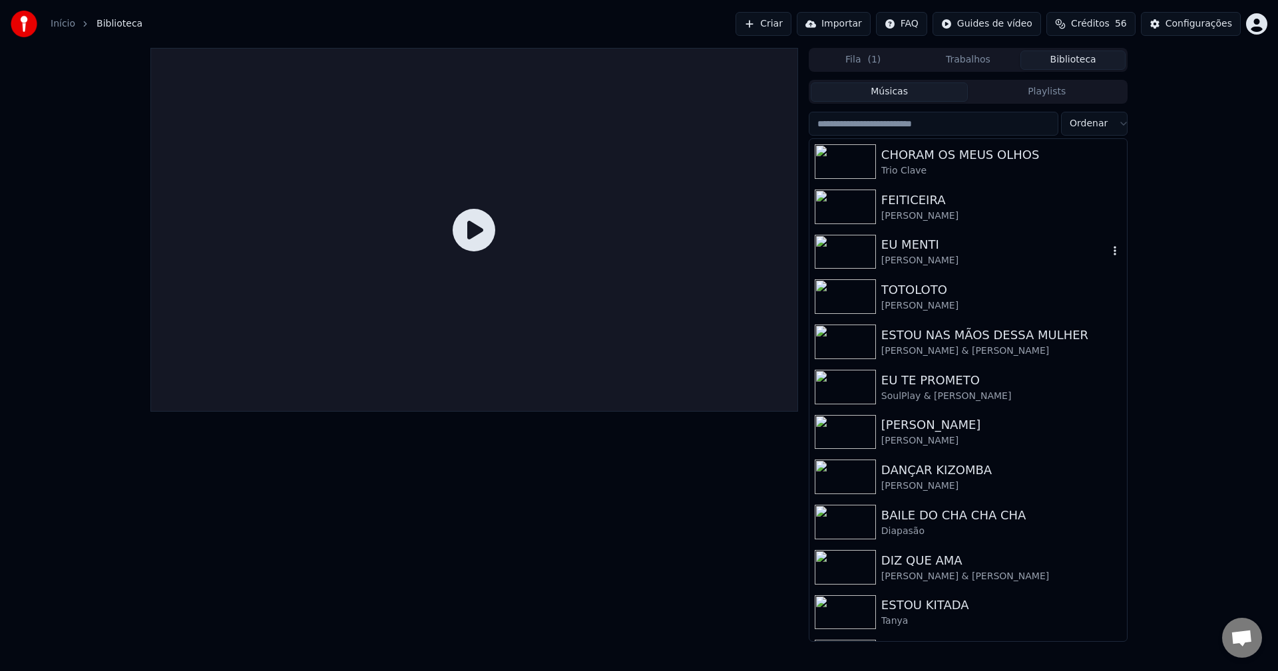
click at [920, 248] on div "EU MENTI" at bounding box center [994, 245] width 227 height 19
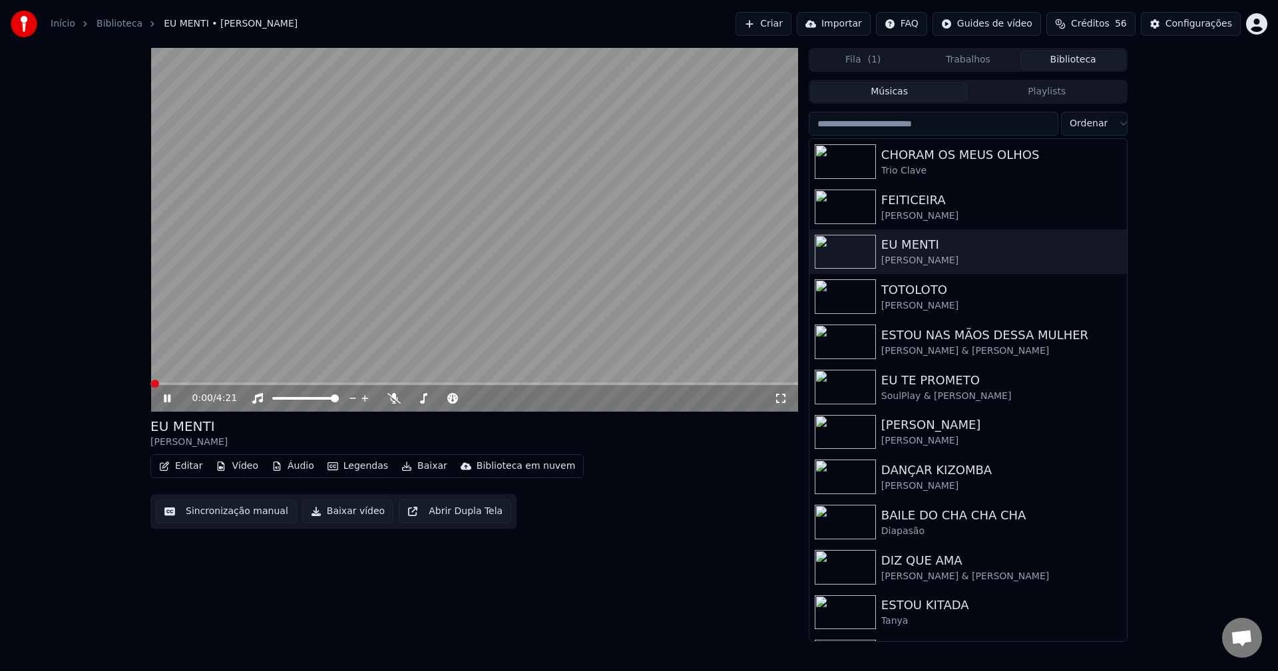
click at [786, 399] on icon at bounding box center [780, 398] width 13 height 11
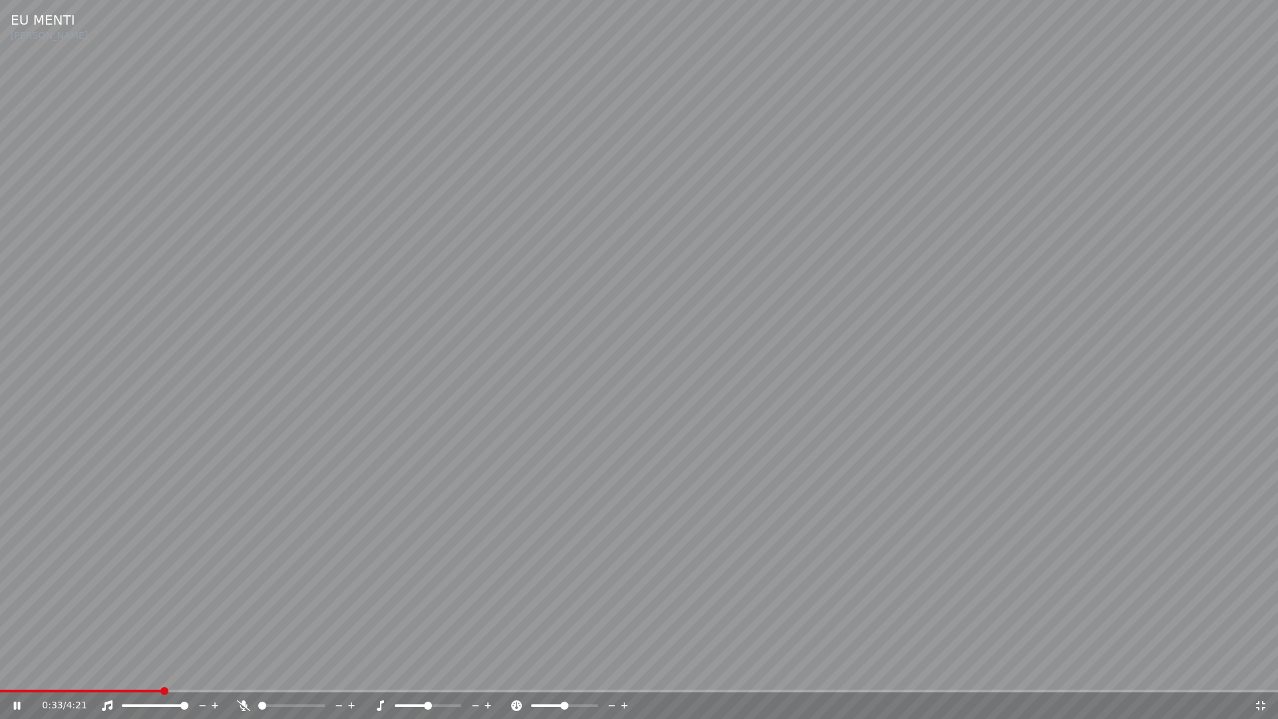
click at [1261, 671] on icon at bounding box center [1260, 705] width 13 height 11
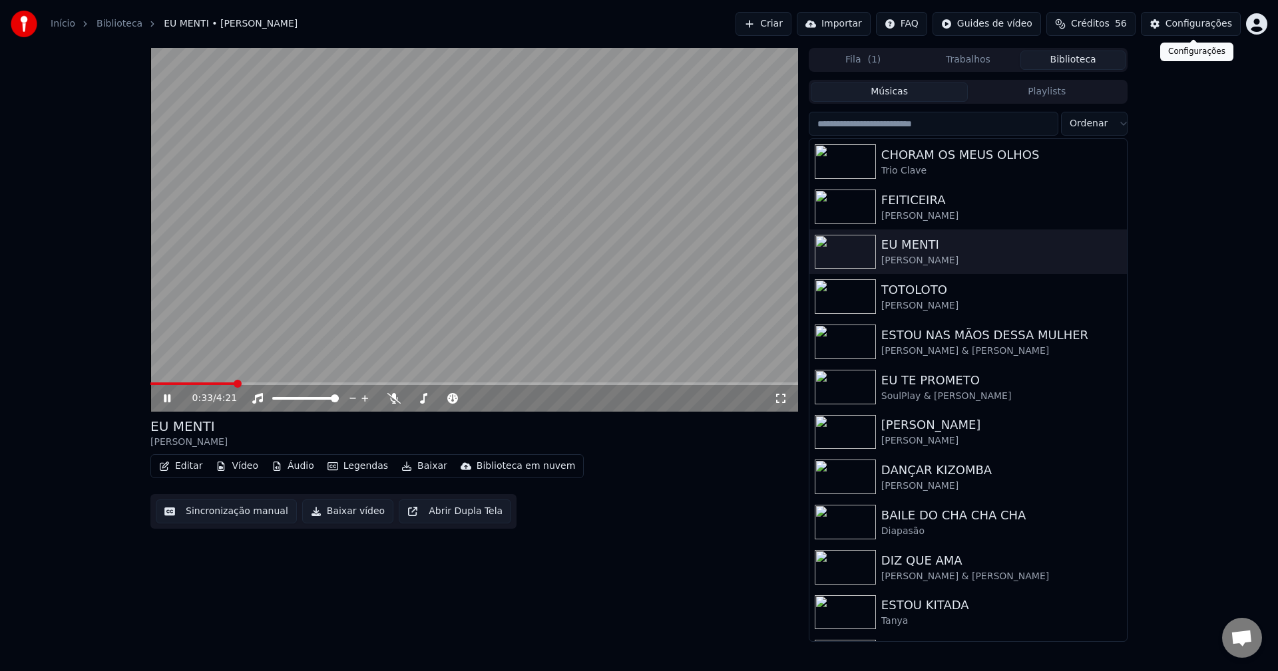
click at [1193, 27] on div "Configurações" at bounding box center [1198, 23] width 67 height 13
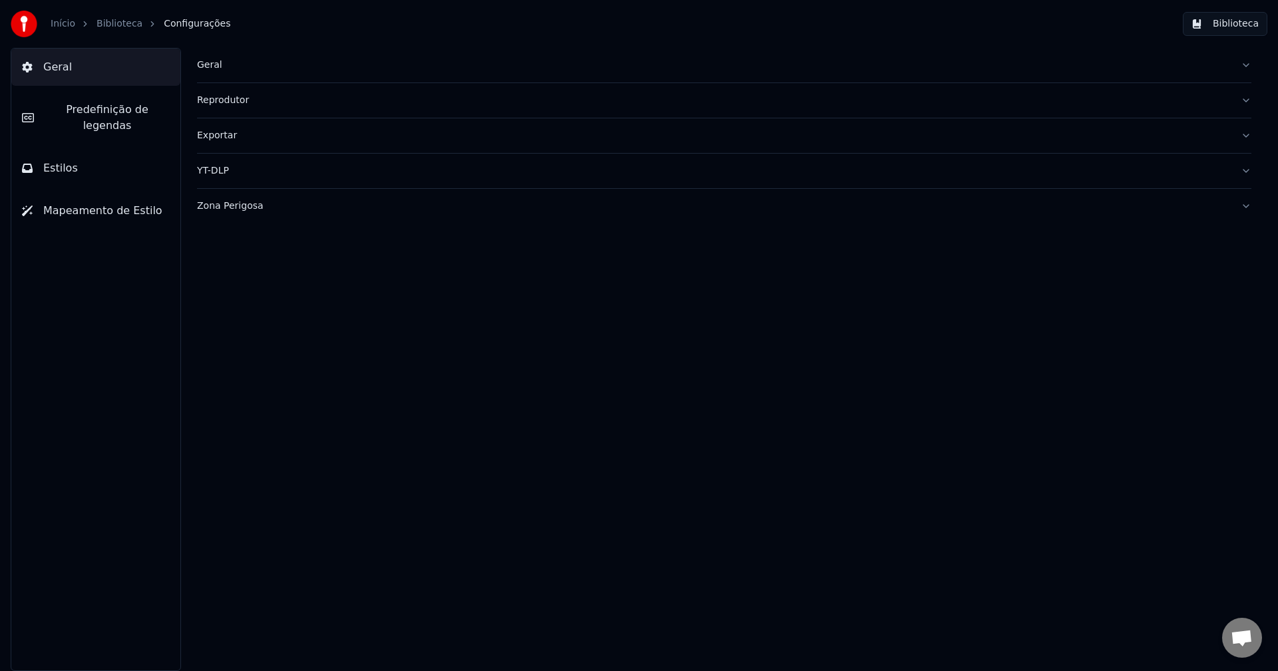
click at [134, 114] on span "Predefinição de legendas" at bounding box center [107, 118] width 125 height 32
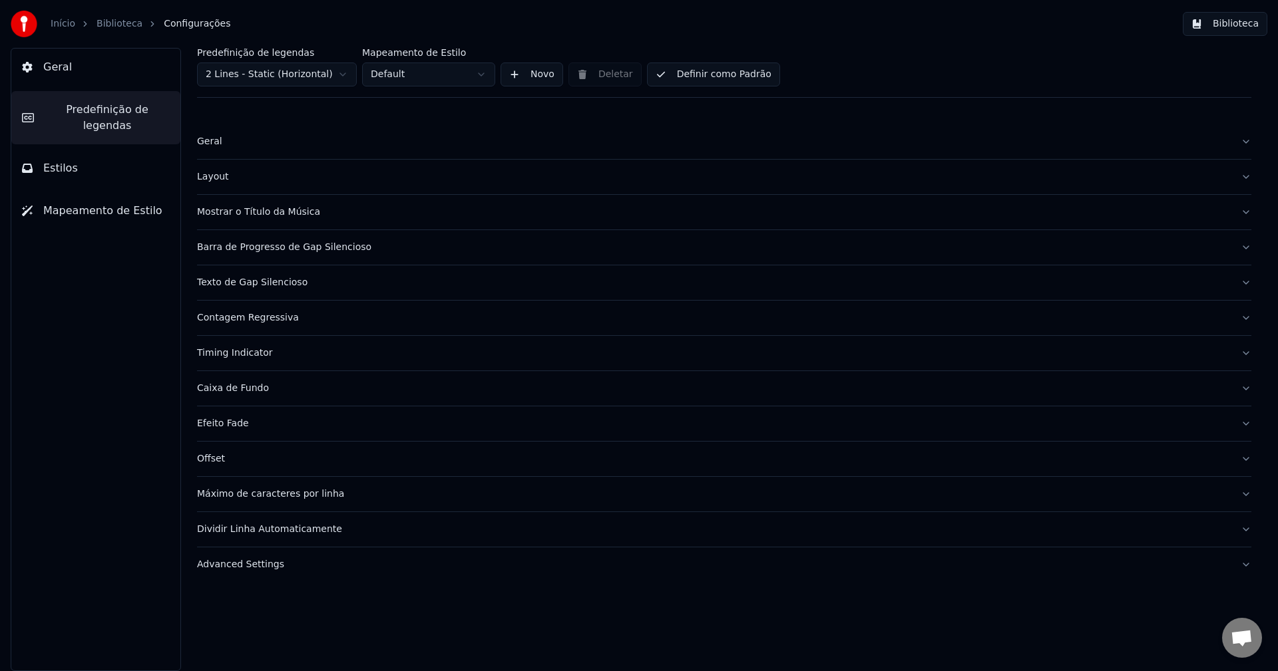
click at [287, 248] on div "Barra de Progresso de Gap Silencioso" at bounding box center [713, 247] width 1033 height 13
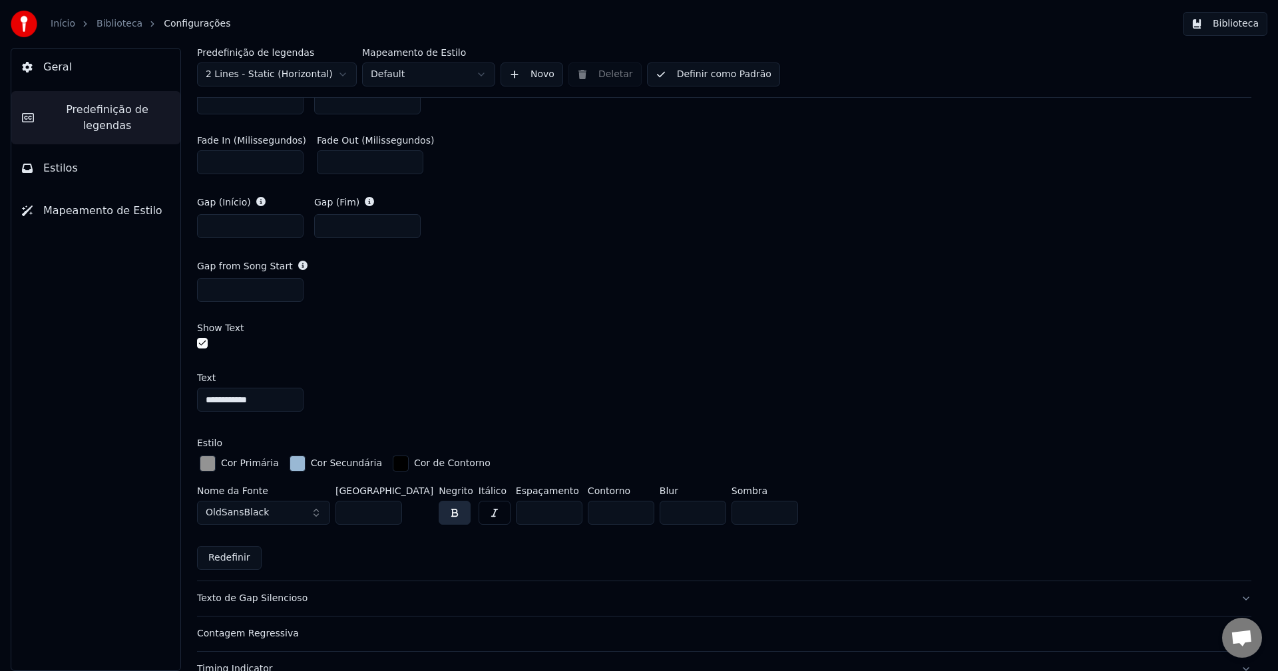
scroll to position [732, 0]
click at [207, 463] on div "button" at bounding box center [208, 463] width 16 height 16
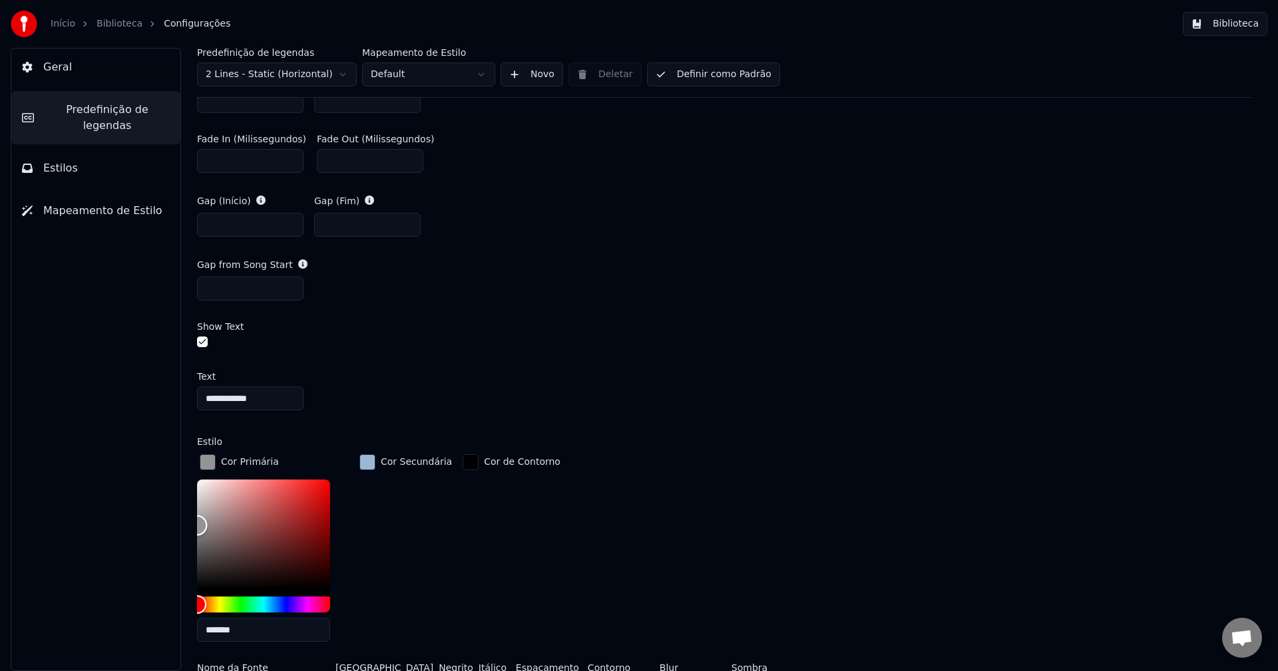
type input "*******"
drag, startPoint x: 198, startPoint y: 523, endPoint x: 192, endPoint y: 525, distance: 6.9
click at [192, 525] on div "**********" at bounding box center [723, 360] width 1107 height 624
click at [209, 460] on div "button" at bounding box center [208, 463] width 16 height 16
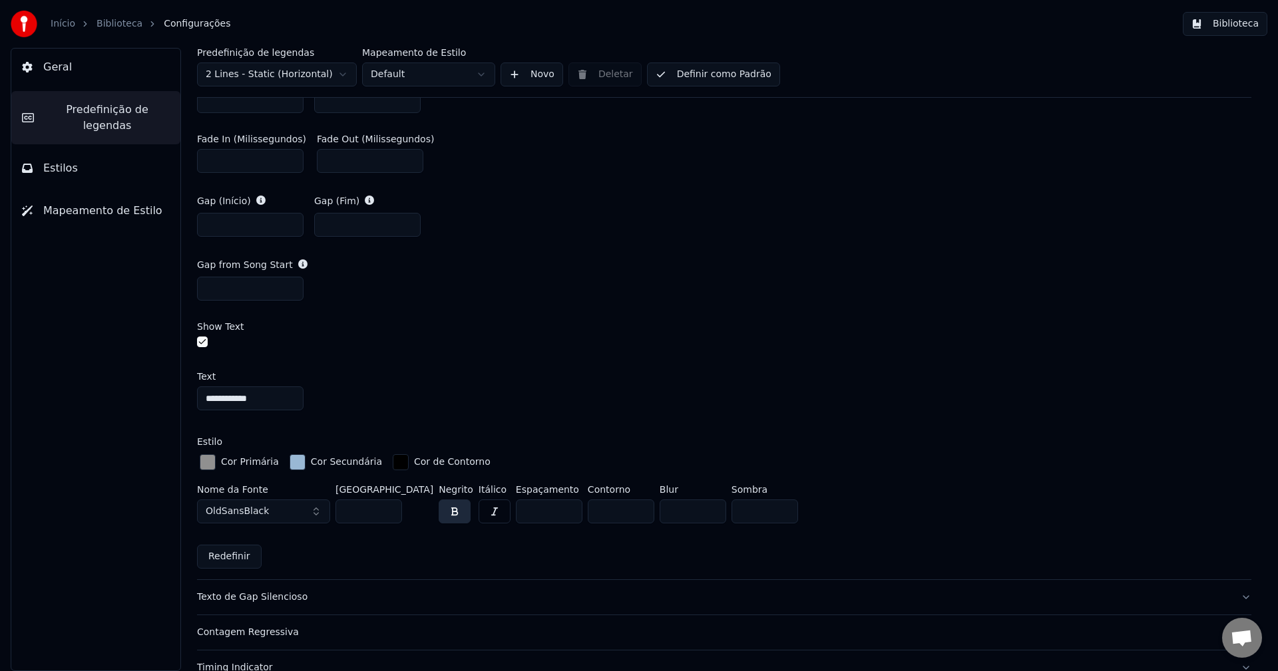
click at [1245, 25] on button "Biblioteca" at bounding box center [1225, 24] width 85 height 24
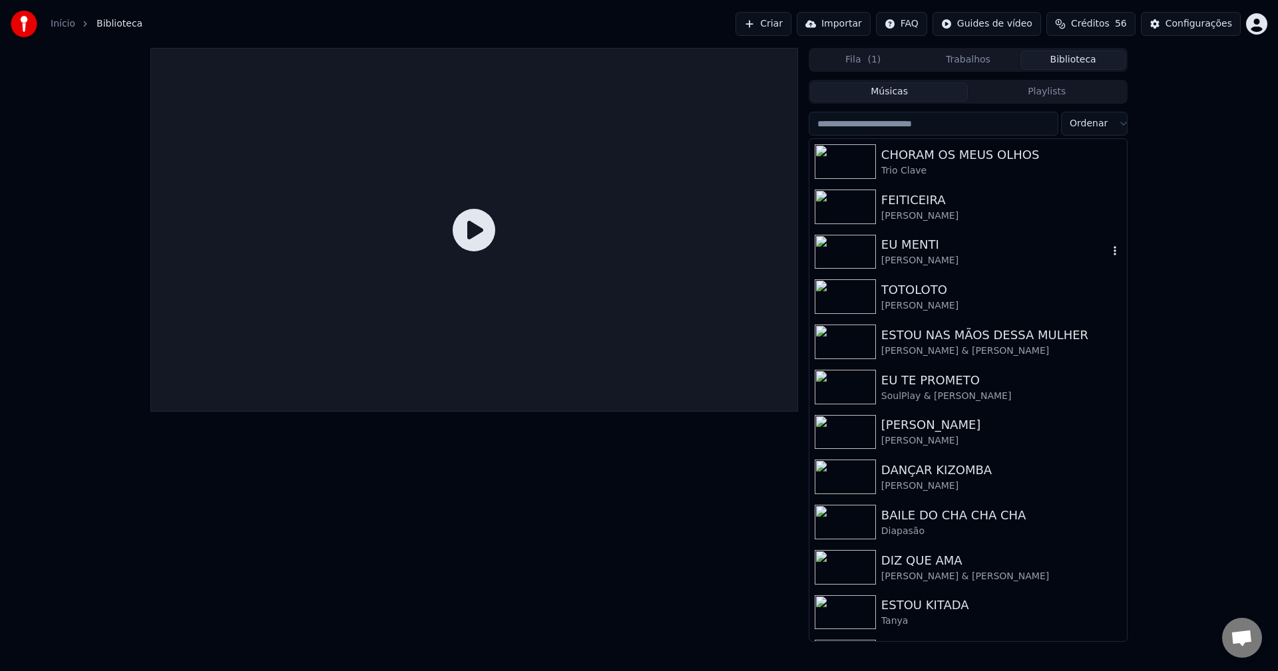
click at [911, 252] on div "EU MENTI" at bounding box center [994, 245] width 227 height 19
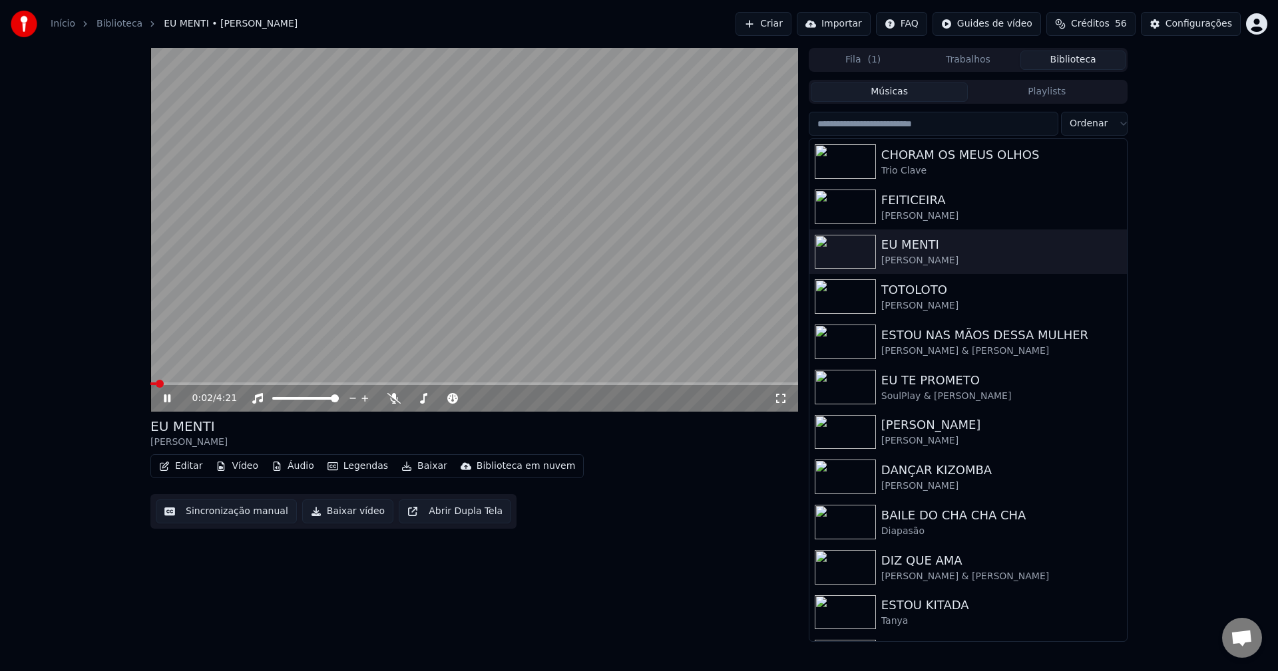
click at [779, 399] on icon at bounding box center [780, 398] width 13 height 11
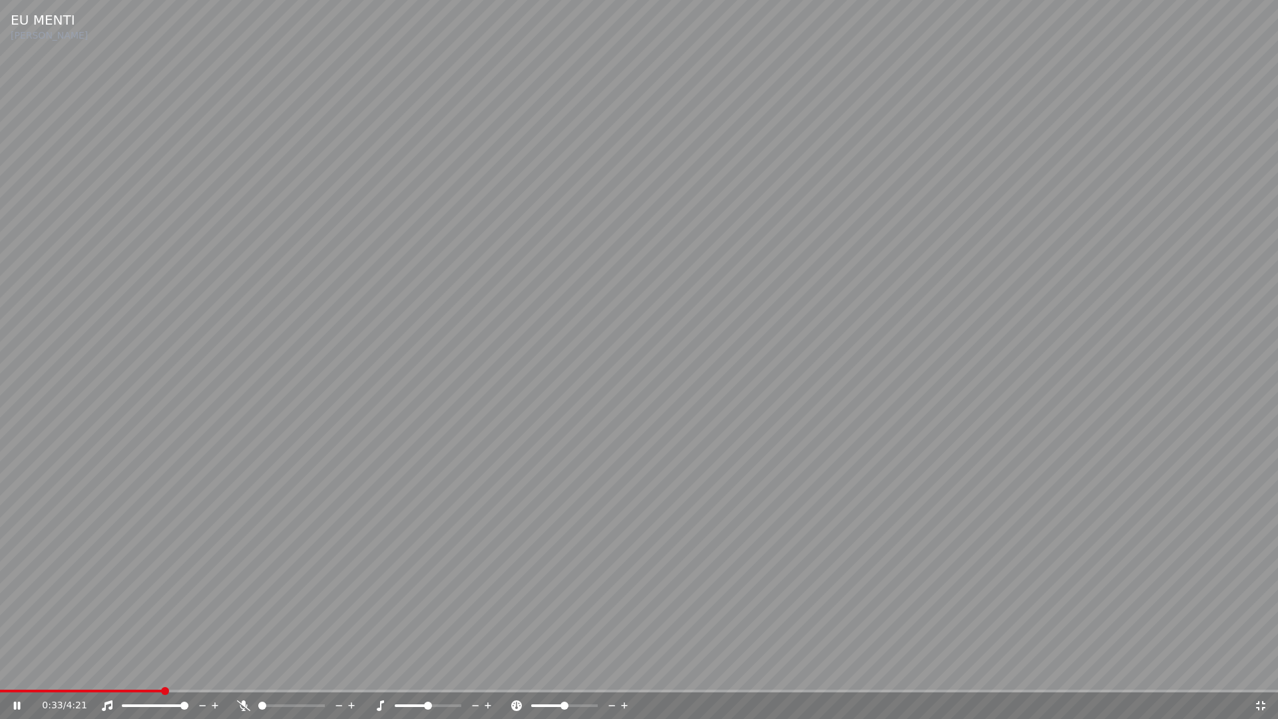
click at [1260, 671] on icon at bounding box center [1260, 705] width 13 height 11
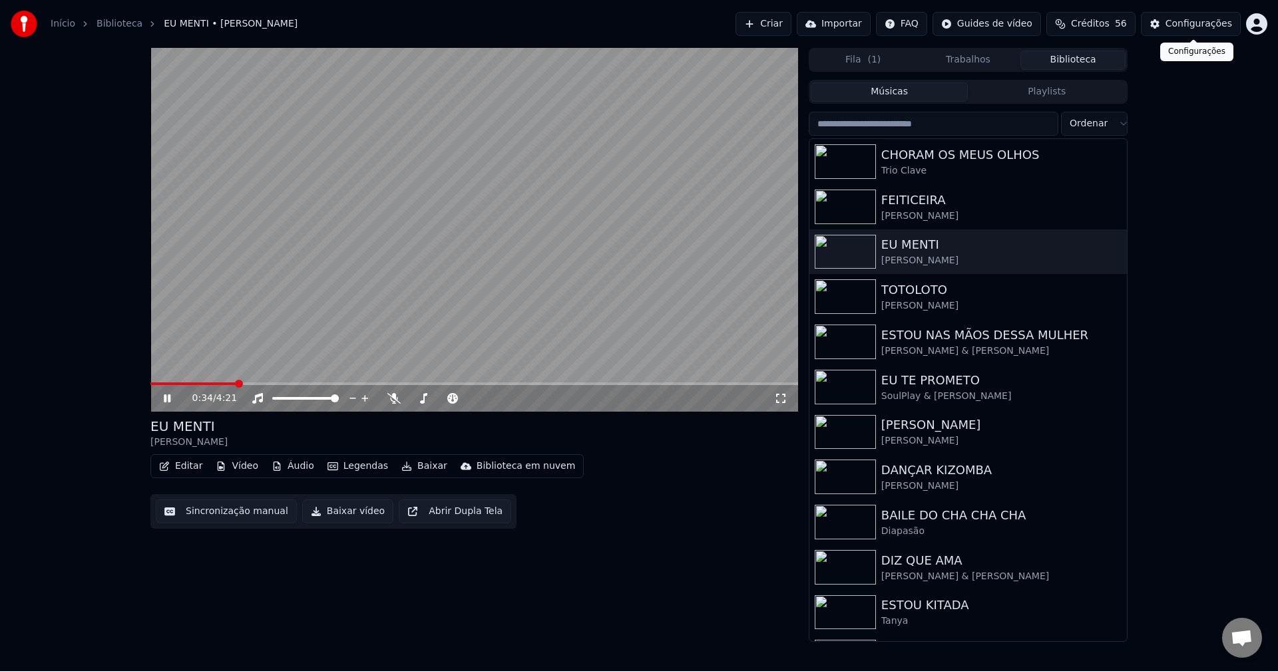
click at [1201, 24] on div "Configurações" at bounding box center [1198, 23] width 67 height 13
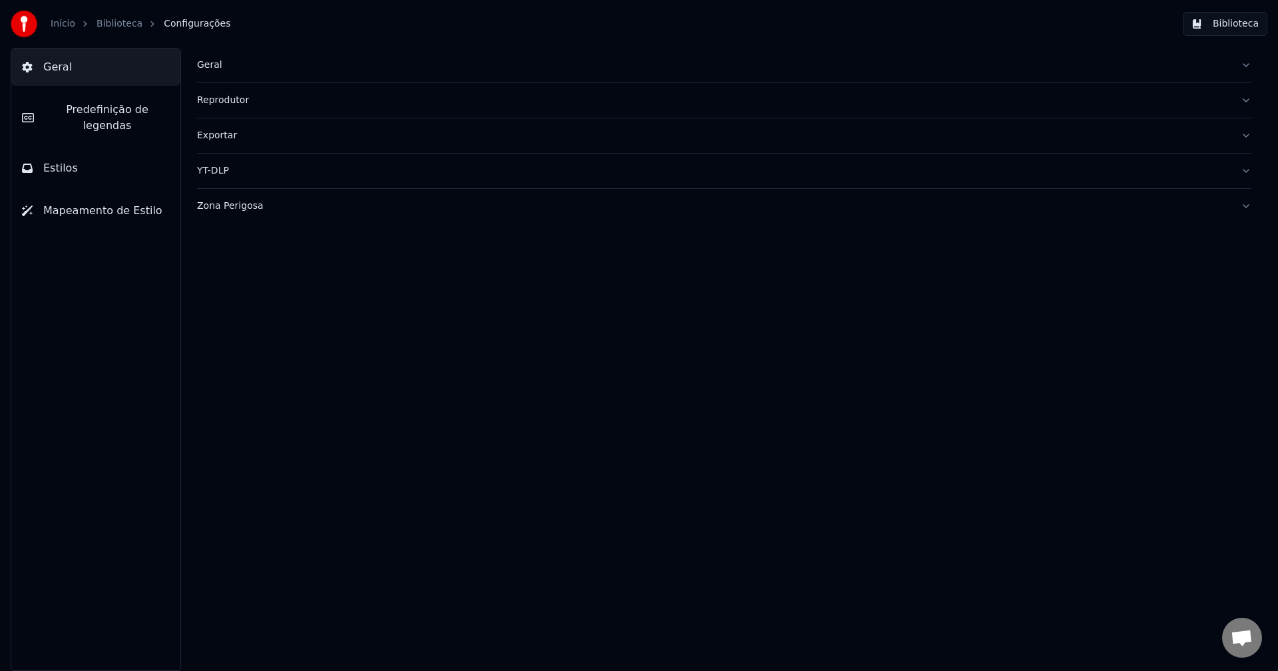
click at [104, 119] on button "Predefinição de legendas" at bounding box center [95, 117] width 169 height 53
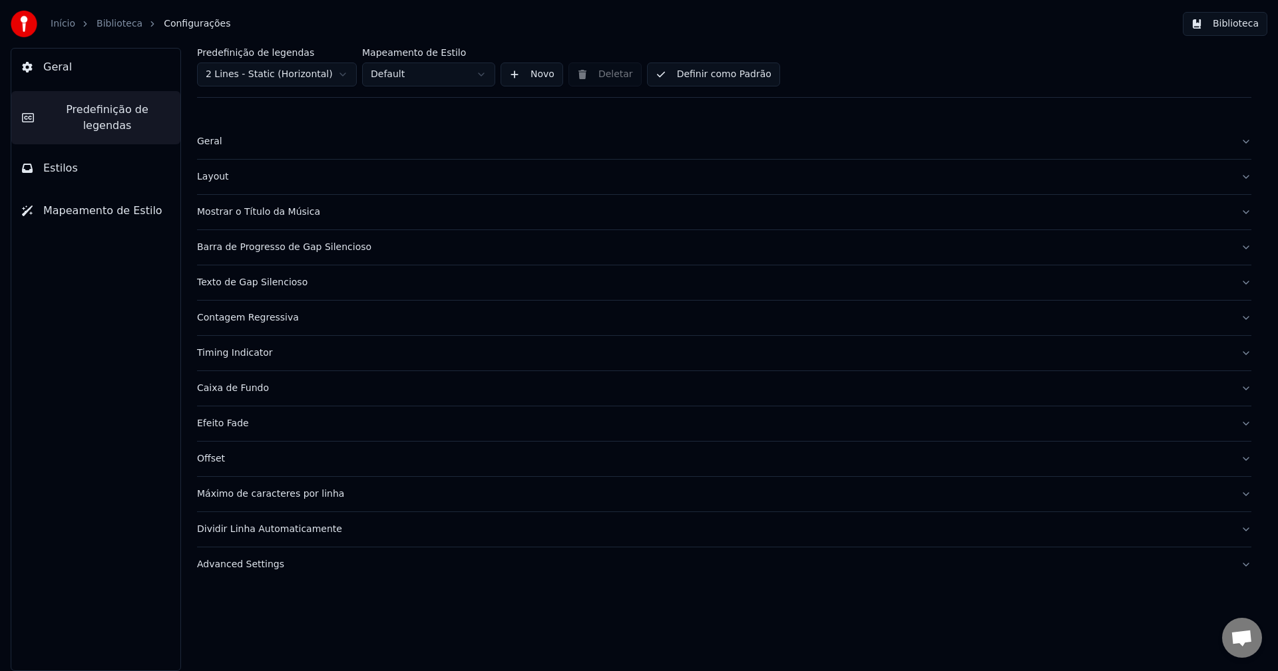
click at [287, 248] on div "Barra de Progresso de Gap Silencioso" at bounding box center [713, 247] width 1033 height 13
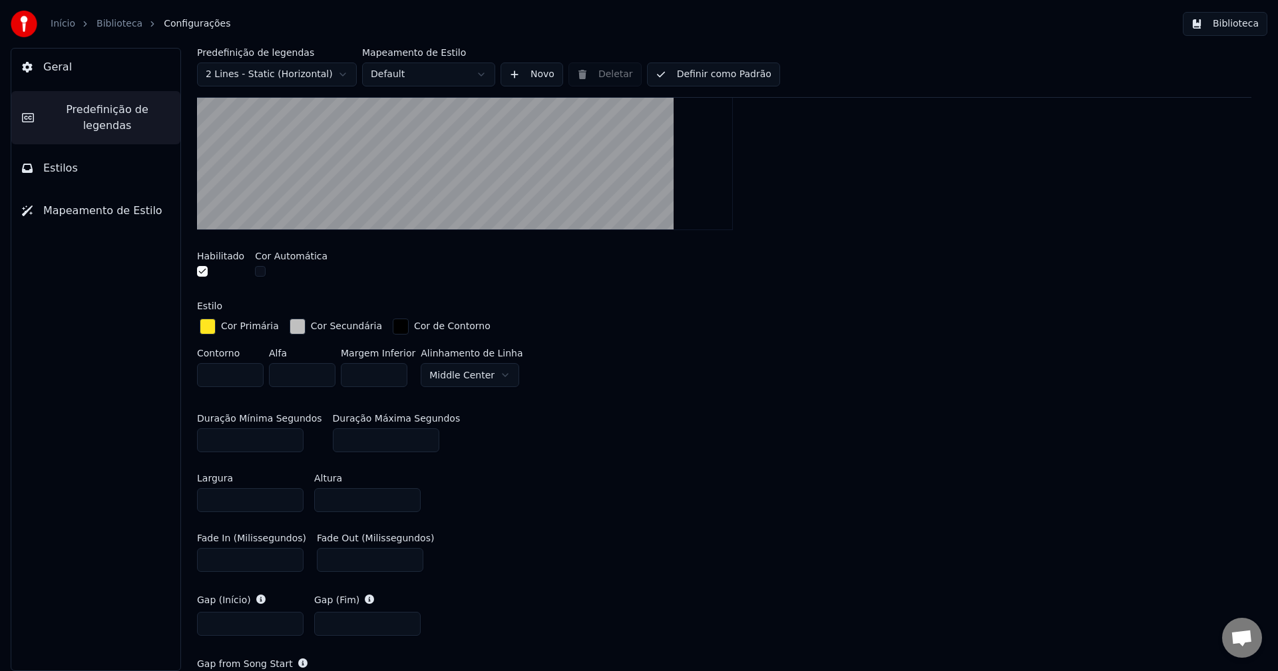
scroll to position [665, 0]
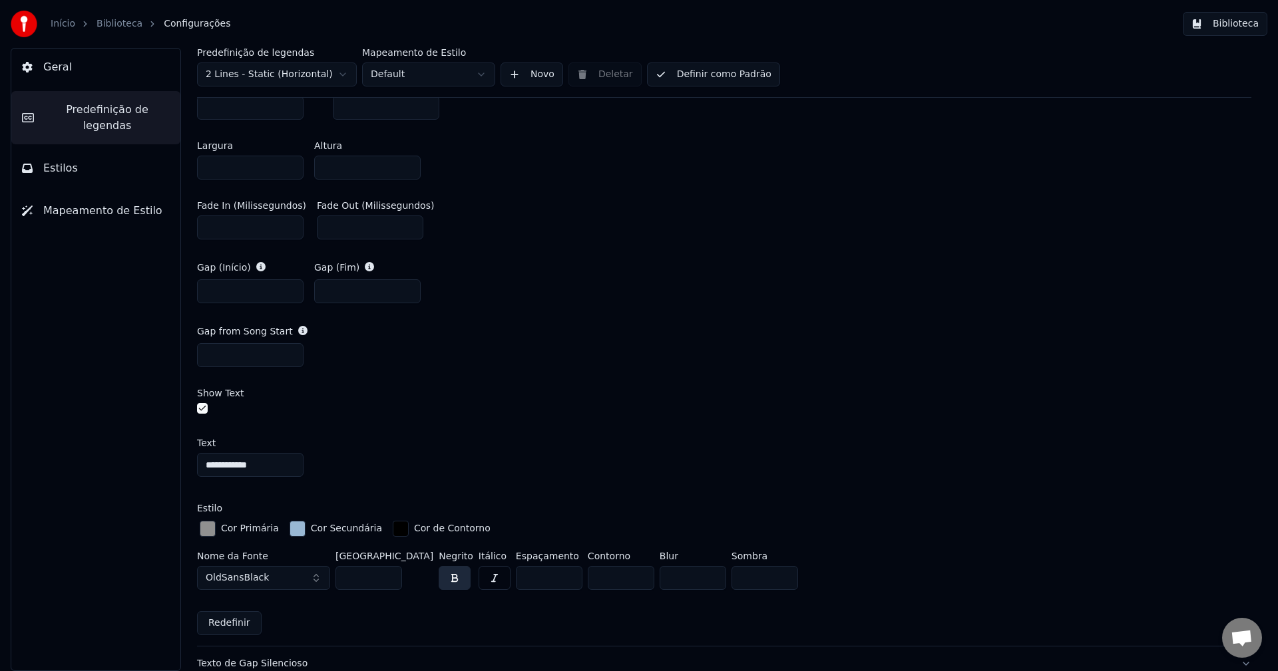
click at [212, 527] on div "button" at bounding box center [208, 529] width 16 height 16
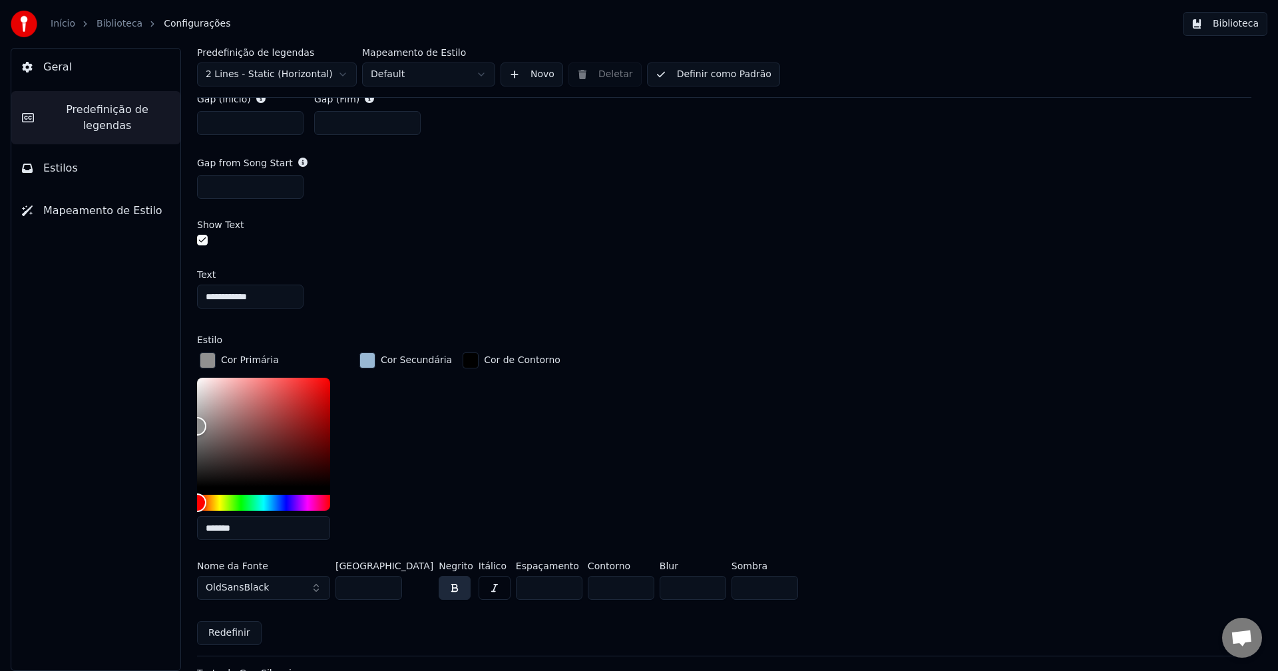
scroll to position [865, 0]
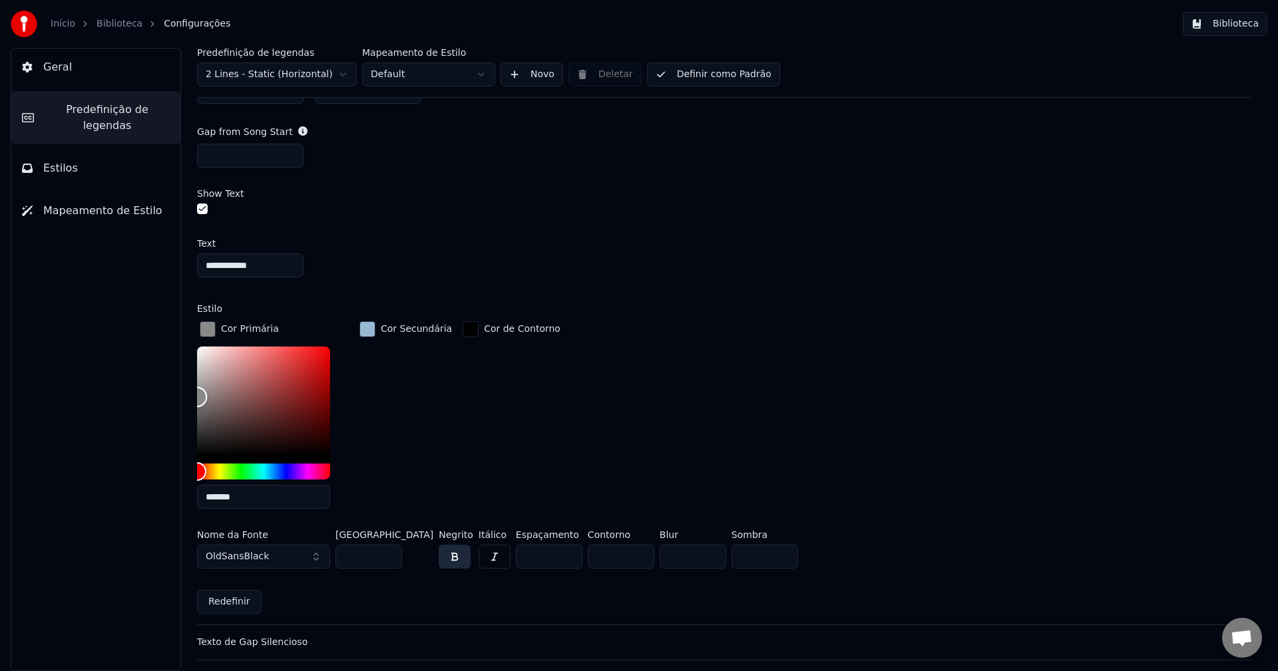
type input "*******"
click at [196, 396] on div "**********" at bounding box center [723, 360] width 1107 height 624
drag, startPoint x: 208, startPoint y: 330, endPoint x: 259, endPoint y: 393, distance: 80.4
click at [208, 329] on div "button" at bounding box center [208, 329] width 16 height 16
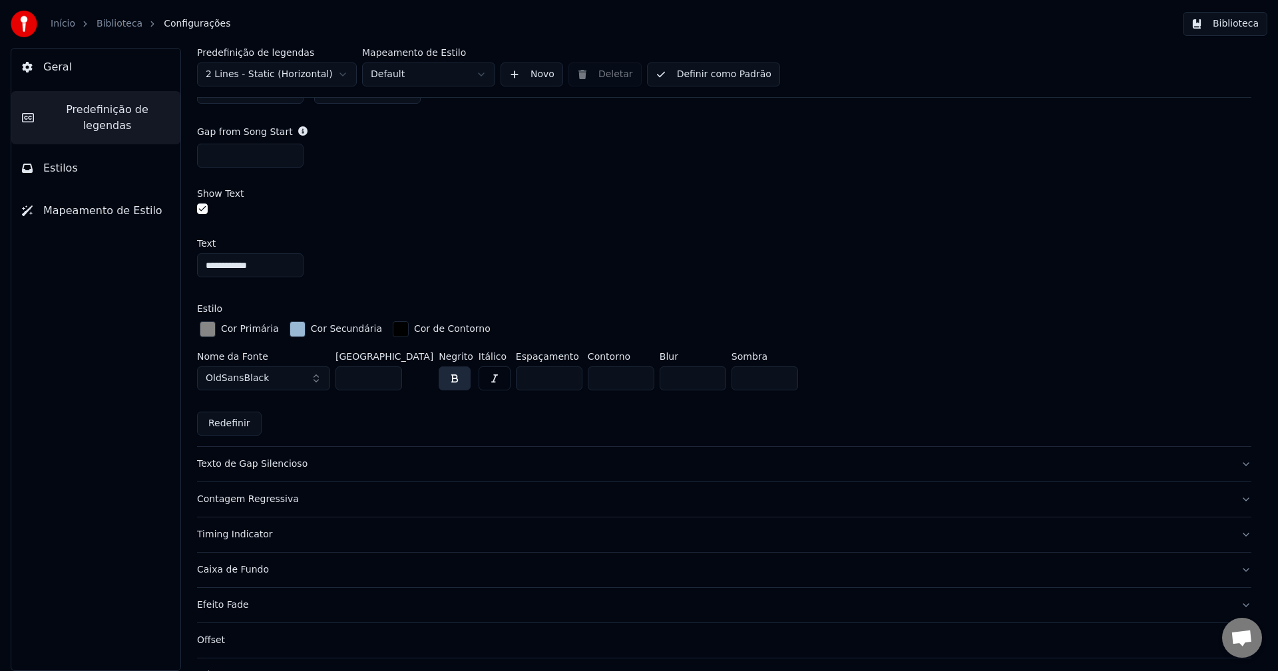
click at [729, 71] on button "Definir como Padrão" at bounding box center [713, 75] width 133 height 24
click at [1246, 25] on button "Biblioteca" at bounding box center [1225, 24] width 85 height 24
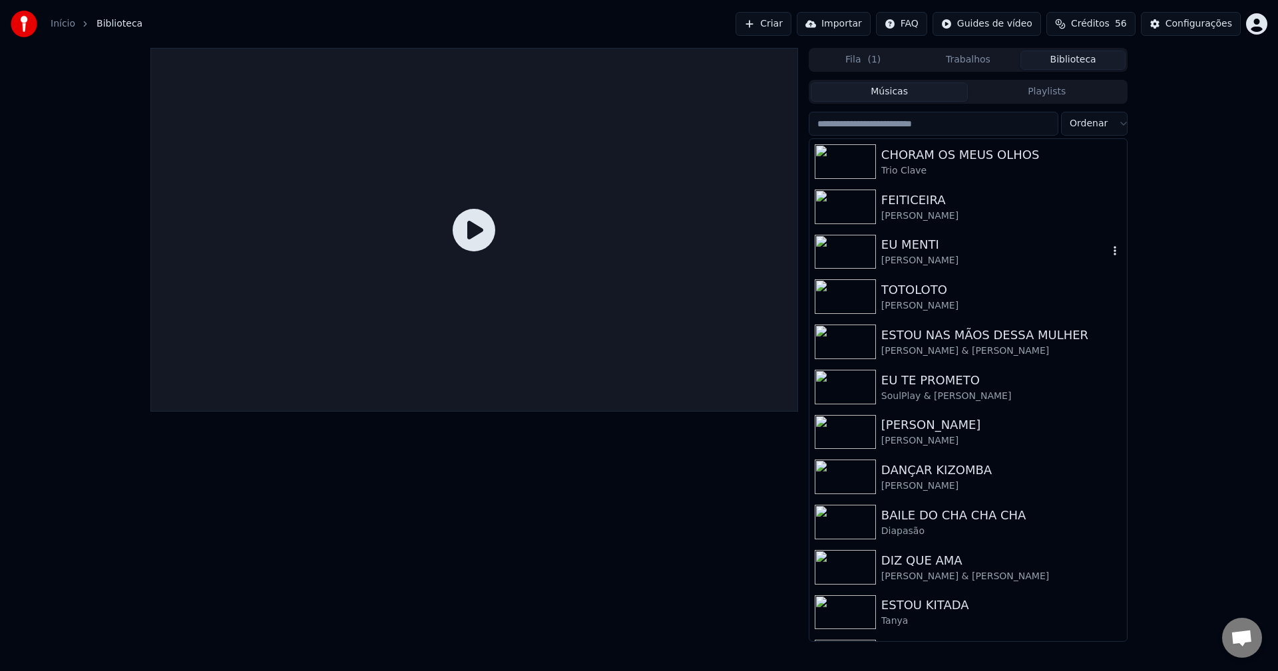
click at [918, 248] on div "EU MENTI" at bounding box center [994, 245] width 227 height 19
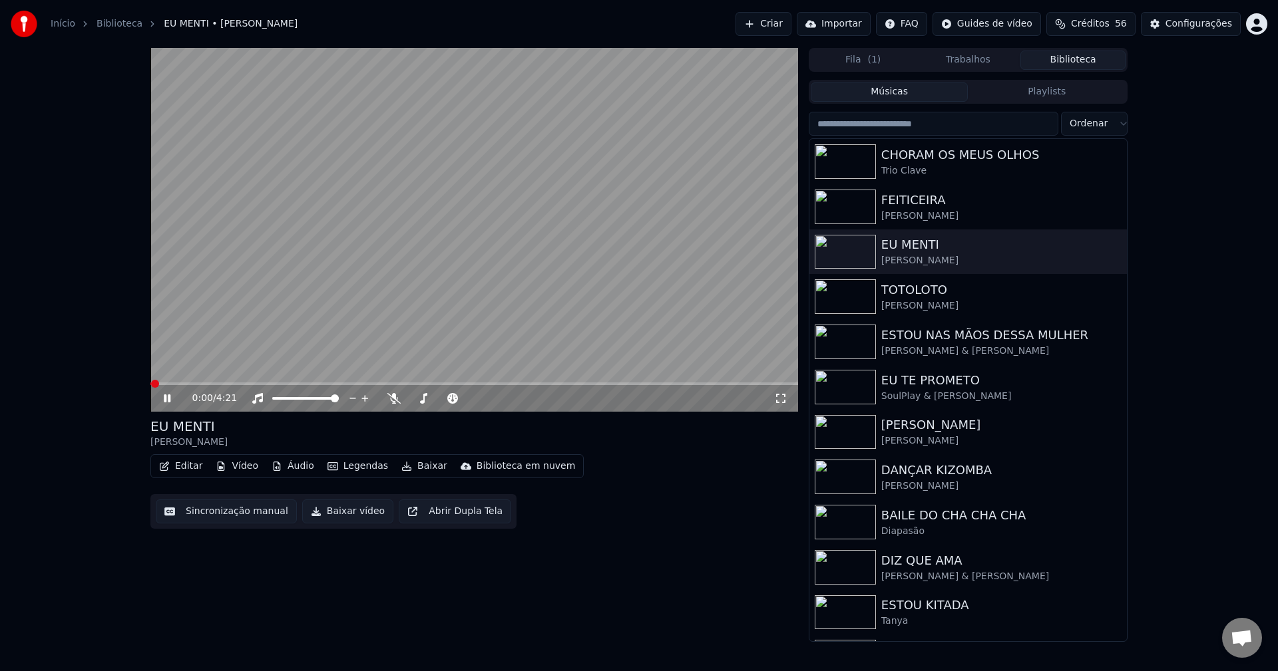
click at [787, 399] on div "0:00 / 4:21" at bounding box center [474, 398] width 637 height 13
drag, startPoint x: 783, startPoint y: 400, endPoint x: 785, endPoint y: 335, distance: 64.6
click at [784, 400] on icon at bounding box center [780, 398] width 13 height 11
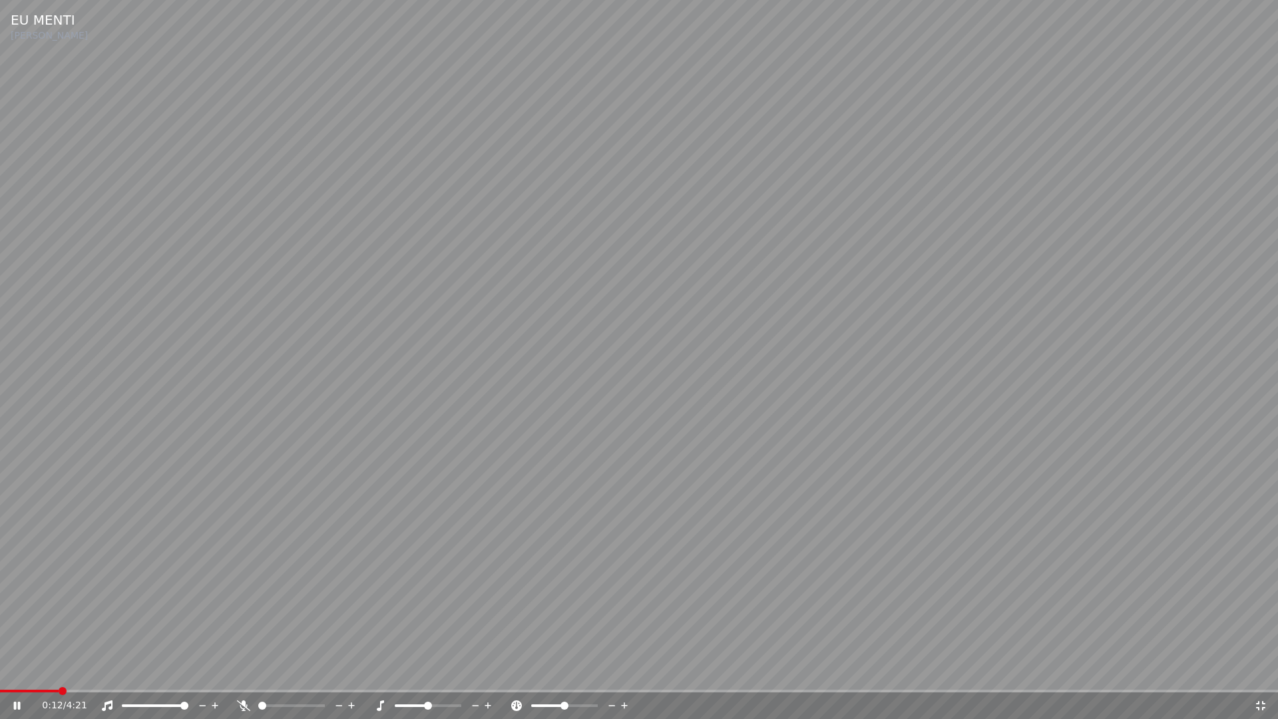
click at [57, 671] on span at bounding box center [639, 690] width 1278 height 3
click at [46, 671] on span at bounding box center [60, 690] width 120 height 3
click at [1264, 671] on icon at bounding box center [1260, 705] width 13 height 11
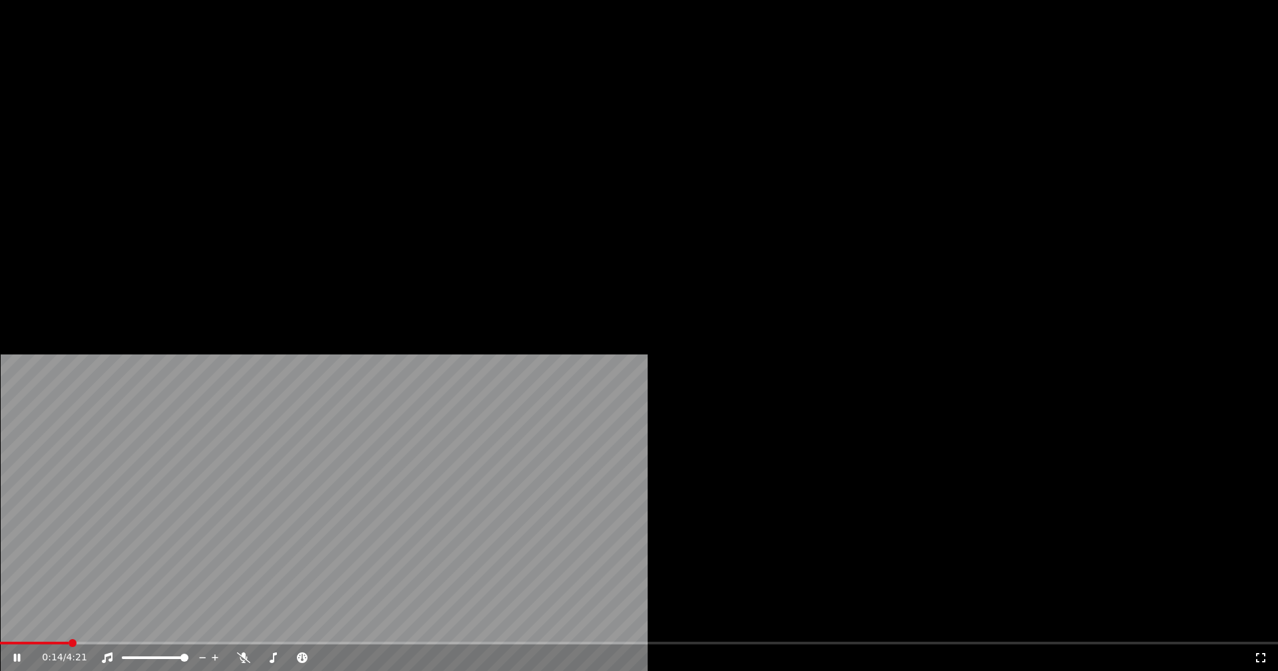
click at [239, 112] on button "Vídeo" at bounding box center [236, 102] width 53 height 19
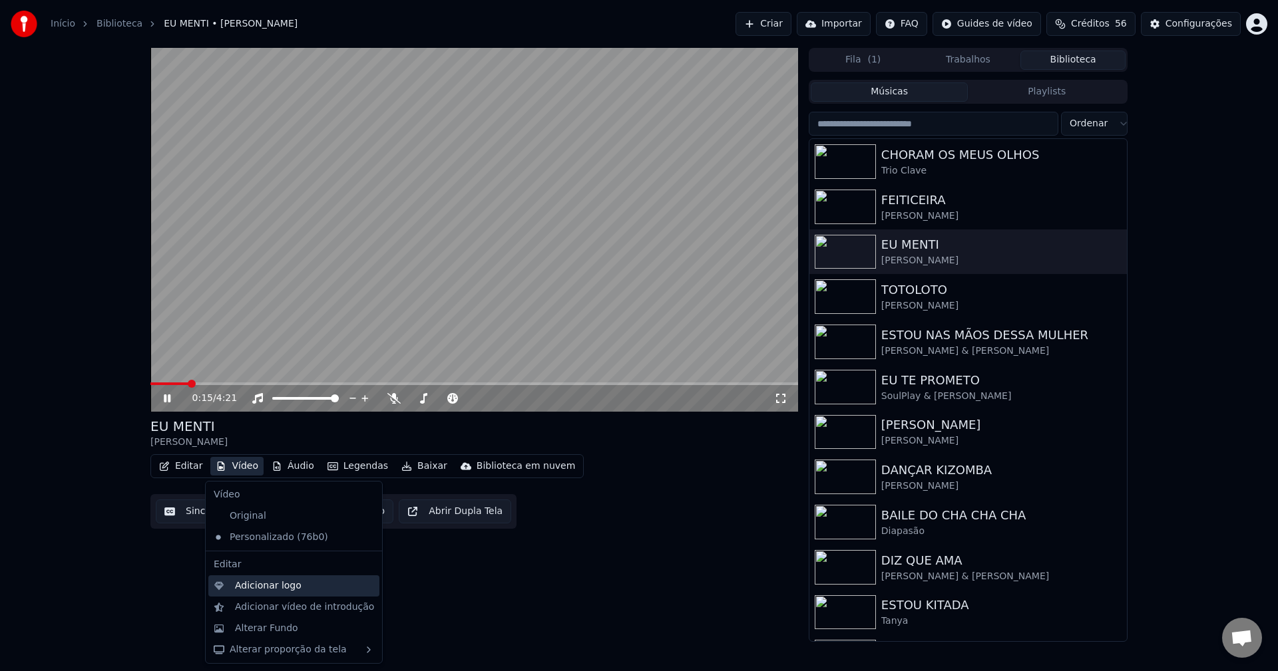
click at [269, 594] on div "Adicionar logo" at bounding box center [293, 586] width 171 height 21
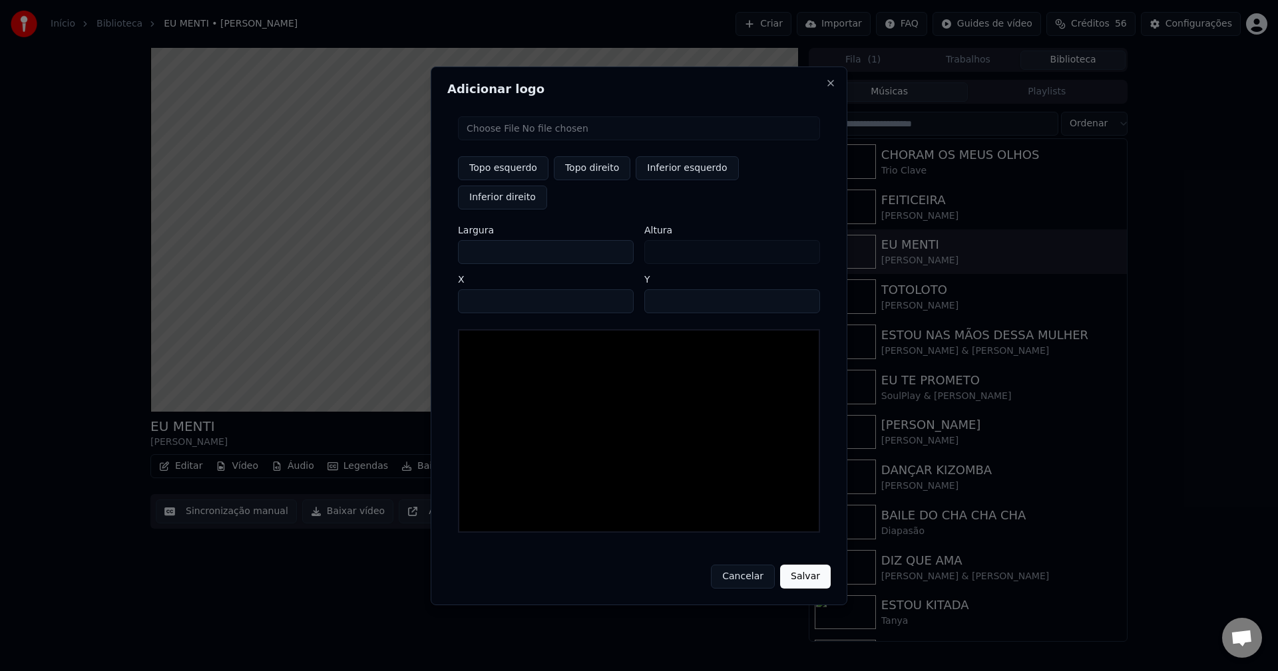
click at [492, 140] on input "file" at bounding box center [639, 128] width 362 height 24
type input "**********"
click at [594, 180] on button "Topo direito" at bounding box center [592, 168] width 77 height 24
type input "****"
drag, startPoint x: 480, startPoint y: 237, endPoint x: 362, endPoint y: 251, distance: 119.3
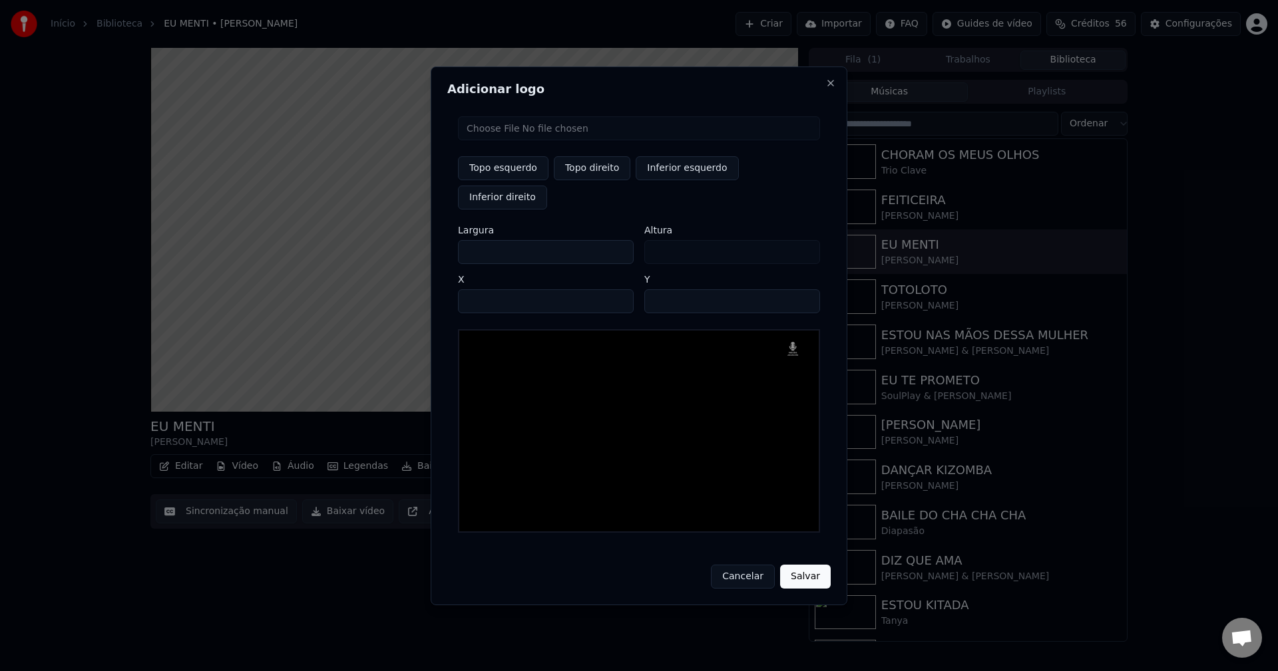
click at [362, 251] on body "Início Biblioteca EU MENTI • [PERSON_NAME] Importar FAQ Guides de vídeo Crédito…" at bounding box center [639, 335] width 1278 height 671
type input "**"
type input "***"
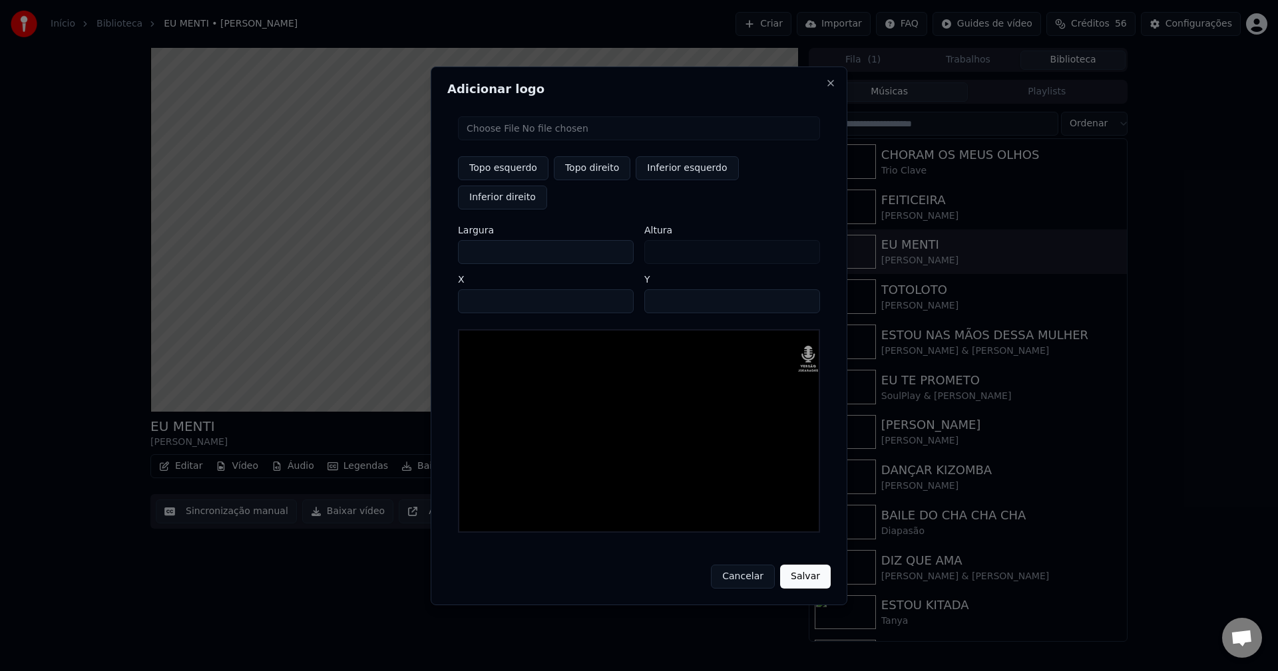
type input "***"
click at [484, 289] on input "****" at bounding box center [546, 301] width 176 height 24
type input "****"
click at [657, 289] on input "**" at bounding box center [732, 301] width 176 height 24
type input "**"
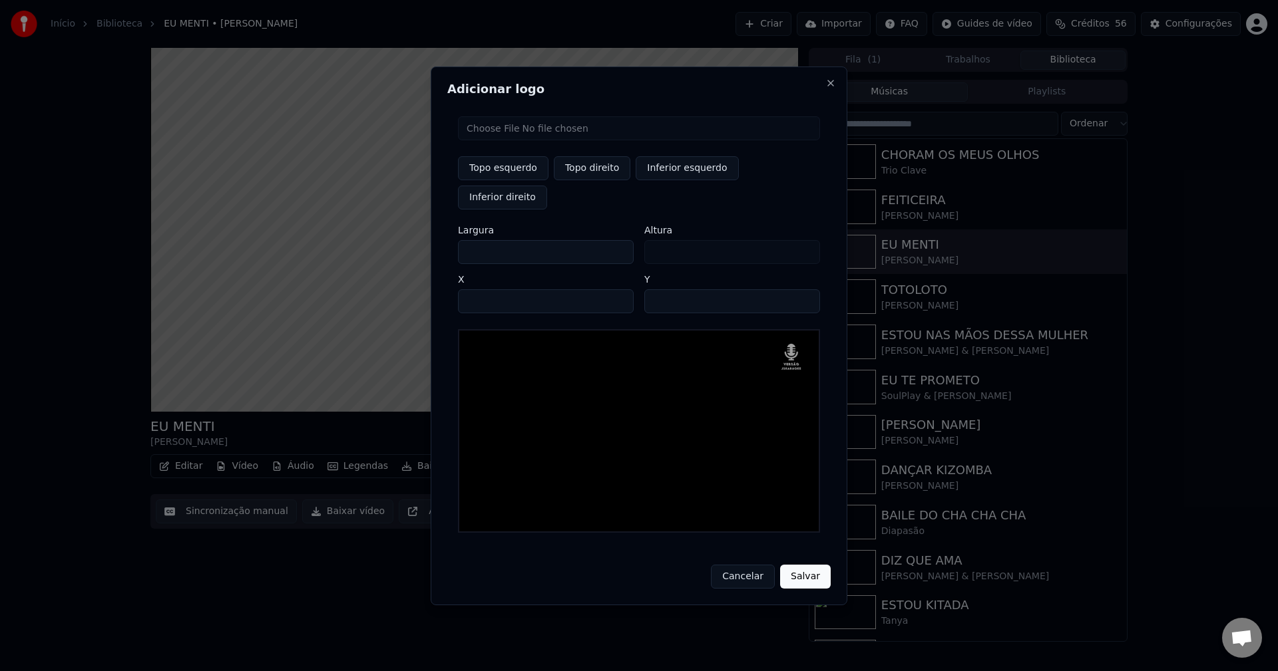
click at [807, 565] on button "Salvar" at bounding box center [805, 577] width 51 height 24
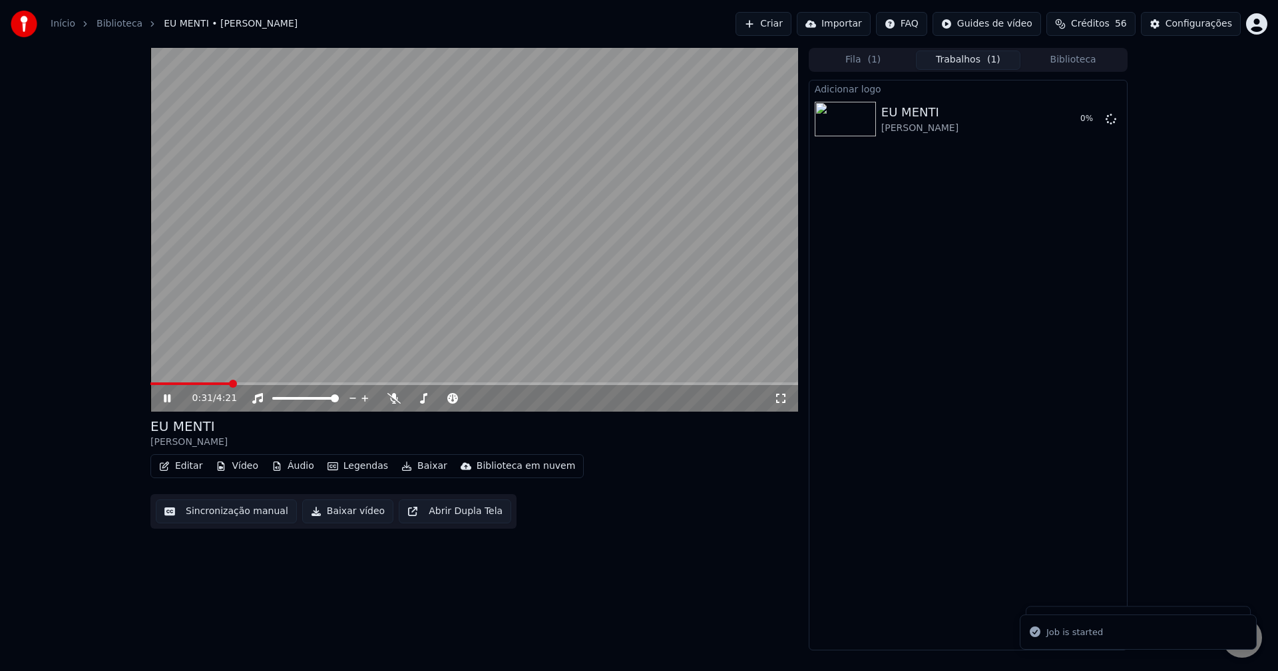
click at [164, 398] on icon at bounding box center [167, 399] width 7 height 8
click at [1075, 120] on button "Tocar" at bounding box center [1076, 119] width 47 height 24
click at [168, 398] on icon at bounding box center [176, 398] width 31 height 11
click at [332, 511] on button "Baixar vídeo" at bounding box center [347, 512] width 91 height 24
click at [1089, 63] on button "Biblioteca" at bounding box center [1072, 60] width 105 height 19
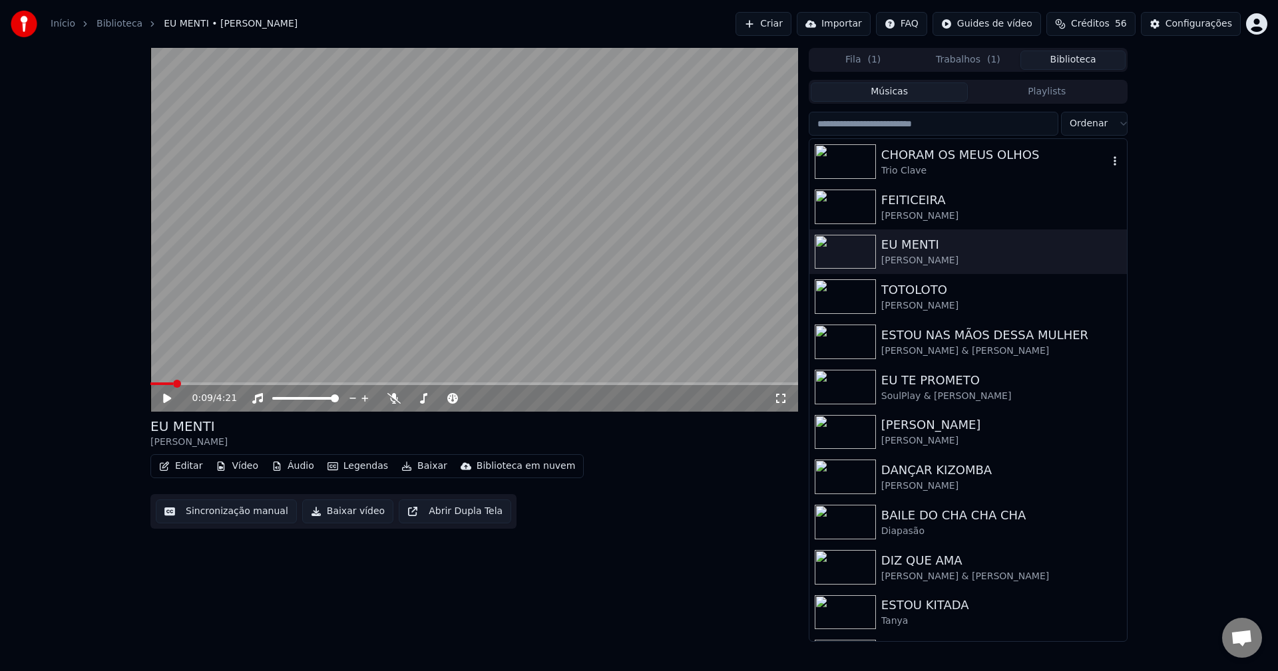
click at [950, 150] on div "CHORAM OS MEUS OLHOS" at bounding box center [994, 155] width 227 height 19
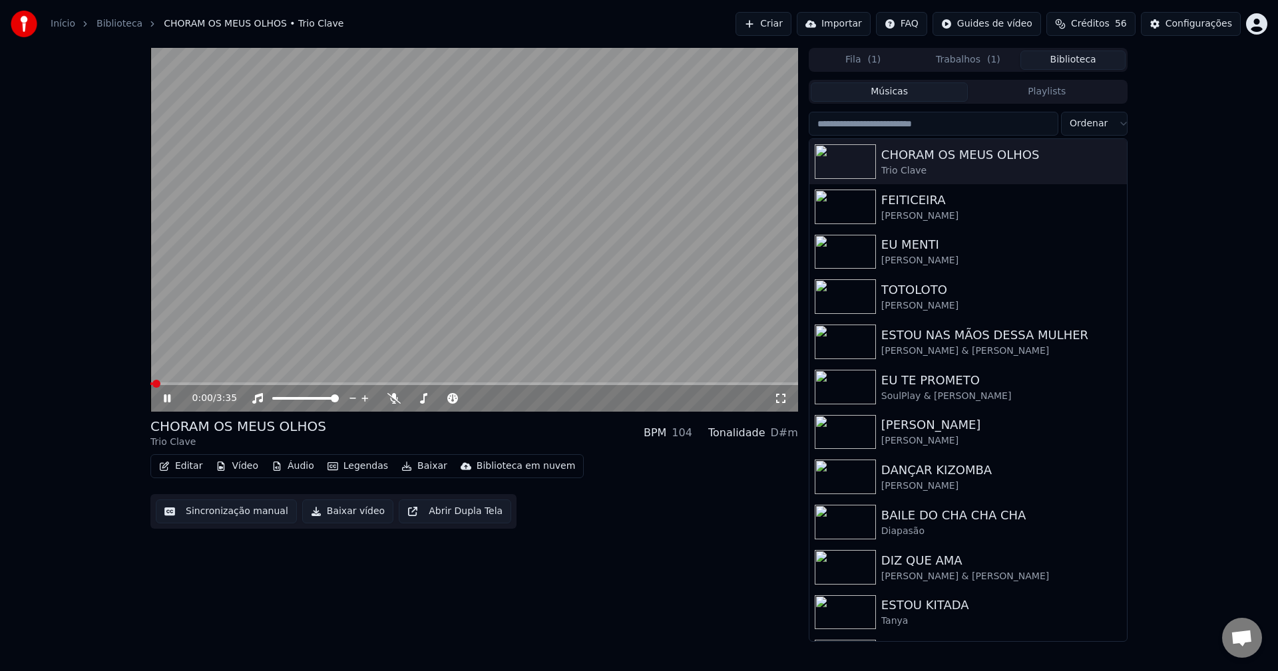
click at [775, 399] on icon at bounding box center [780, 398] width 13 height 11
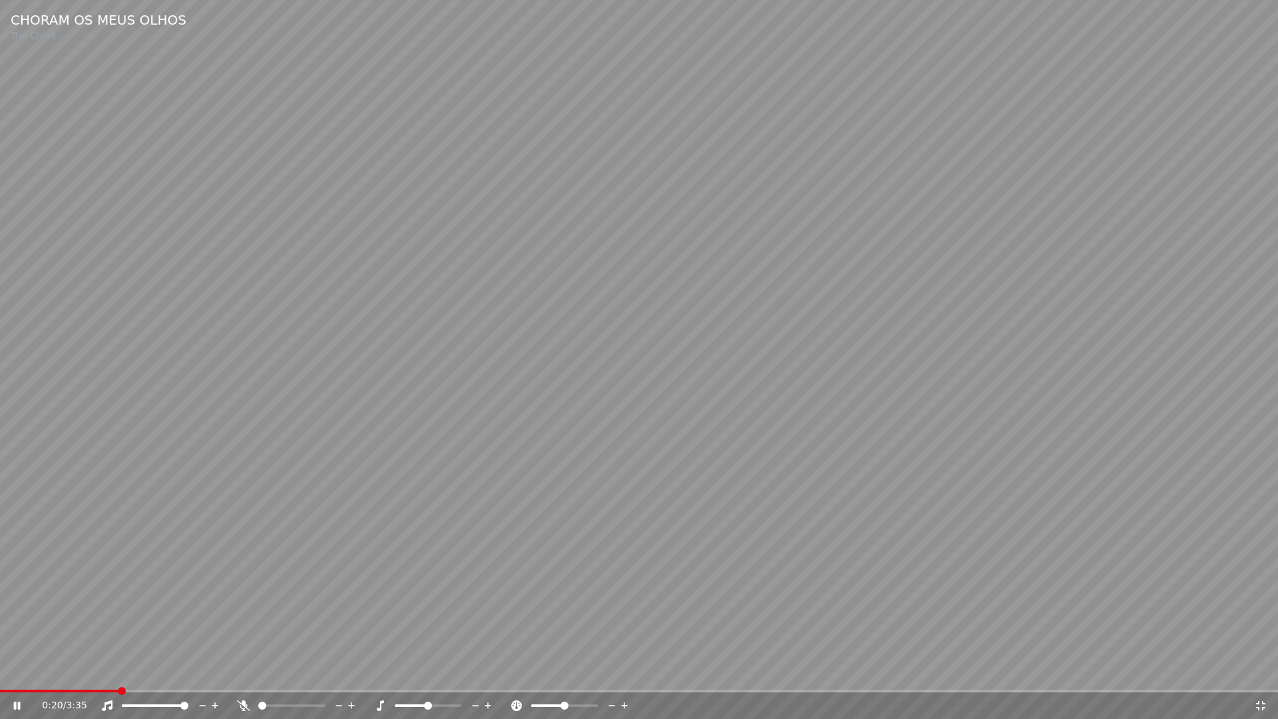
click at [118, 671] on span at bounding box center [59, 690] width 118 height 3
click at [1258, 671] on icon at bounding box center [1260, 705] width 13 height 11
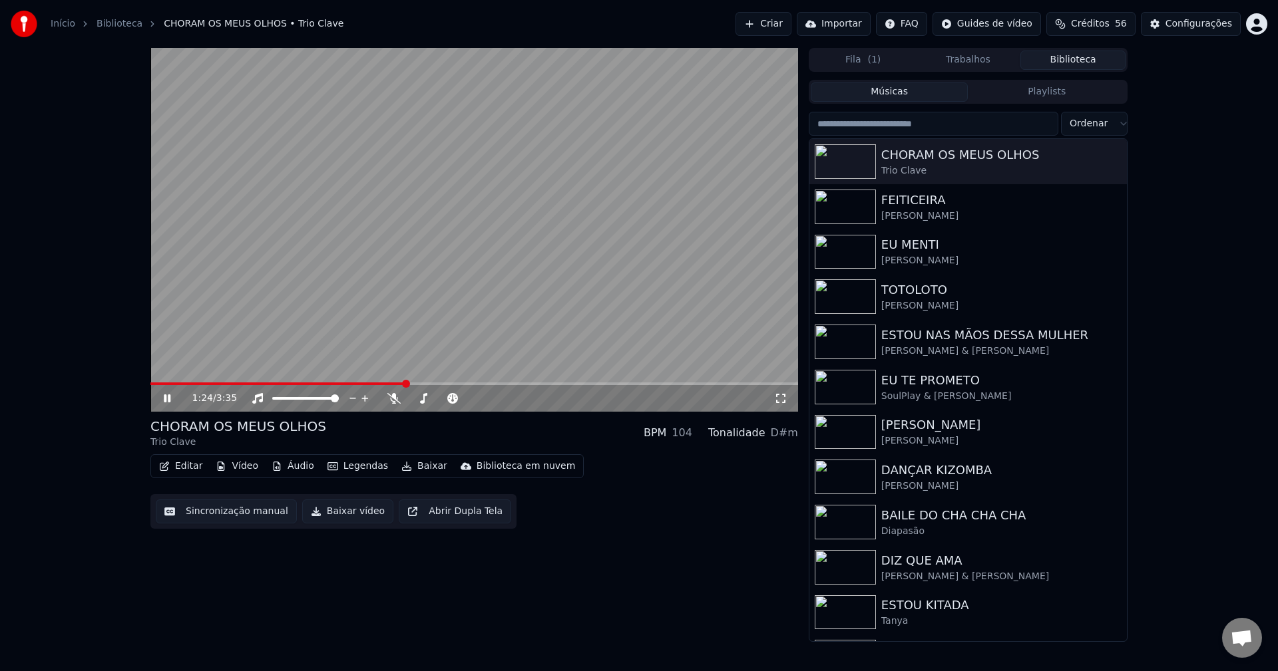
click at [168, 396] on icon at bounding box center [167, 399] width 7 height 8
click at [341, 512] on button "Baixar vídeo" at bounding box center [347, 512] width 91 height 24
click at [1075, 59] on button "Biblioteca" at bounding box center [1072, 60] width 105 height 19
click at [916, 208] on div "FEITICEIRA" at bounding box center [994, 200] width 227 height 19
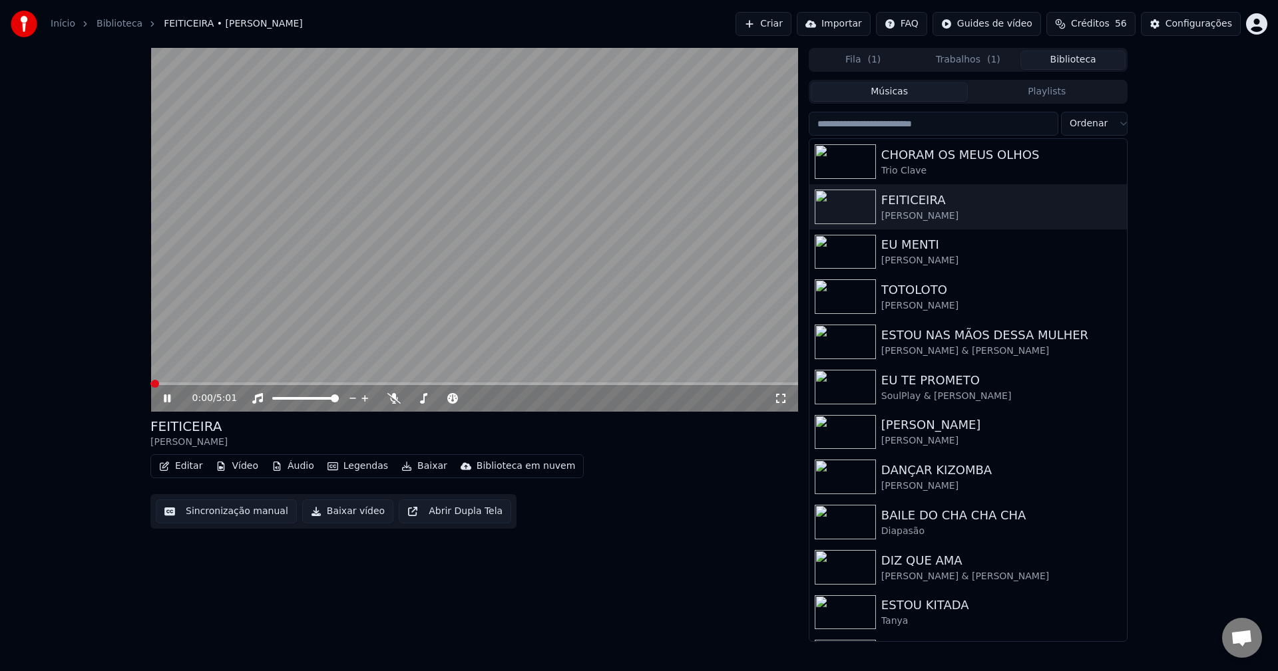
click at [168, 402] on icon at bounding box center [176, 398] width 31 height 11
click at [234, 467] on button "Vídeo" at bounding box center [236, 466] width 53 height 19
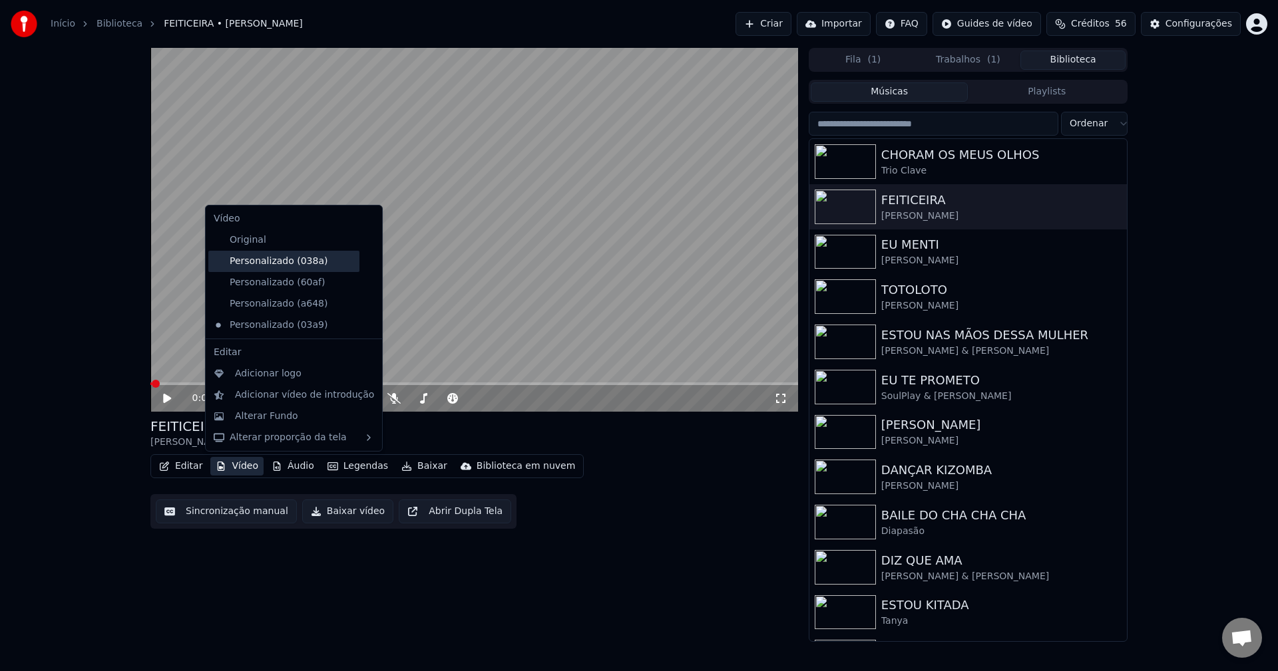
click at [276, 267] on div "Personalizado (038a)" at bounding box center [283, 261] width 151 height 21
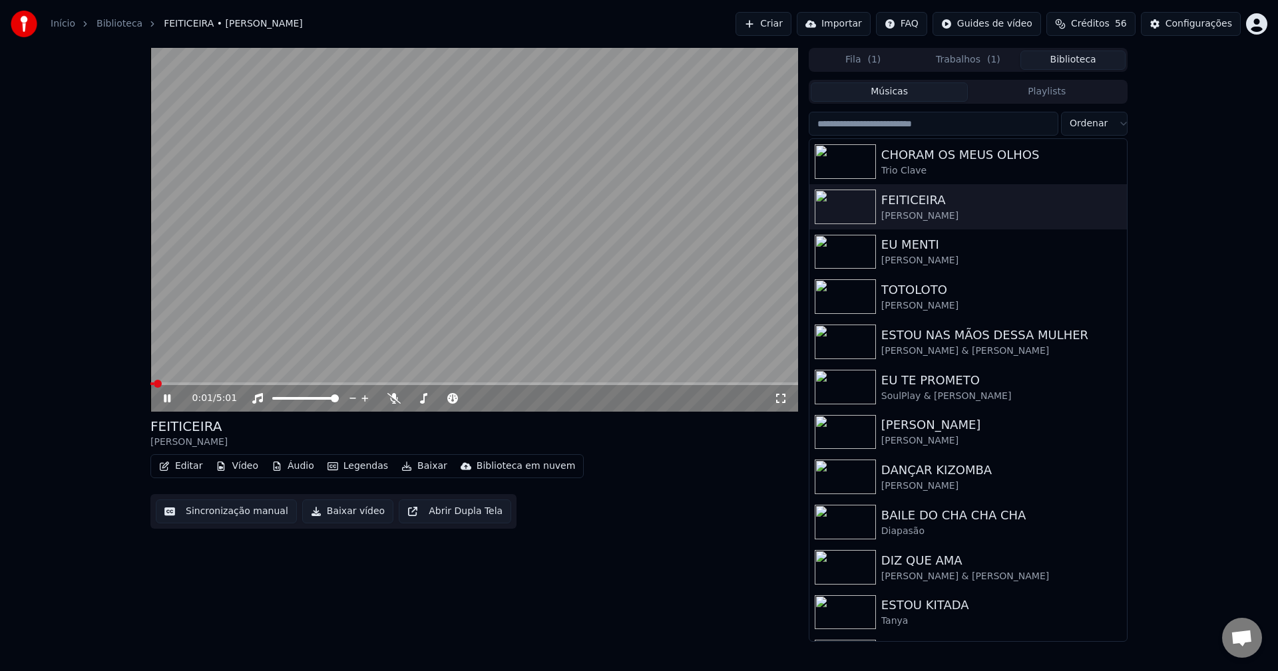
click at [166, 400] on icon at bounding box center [167, 399] width 7 height 8
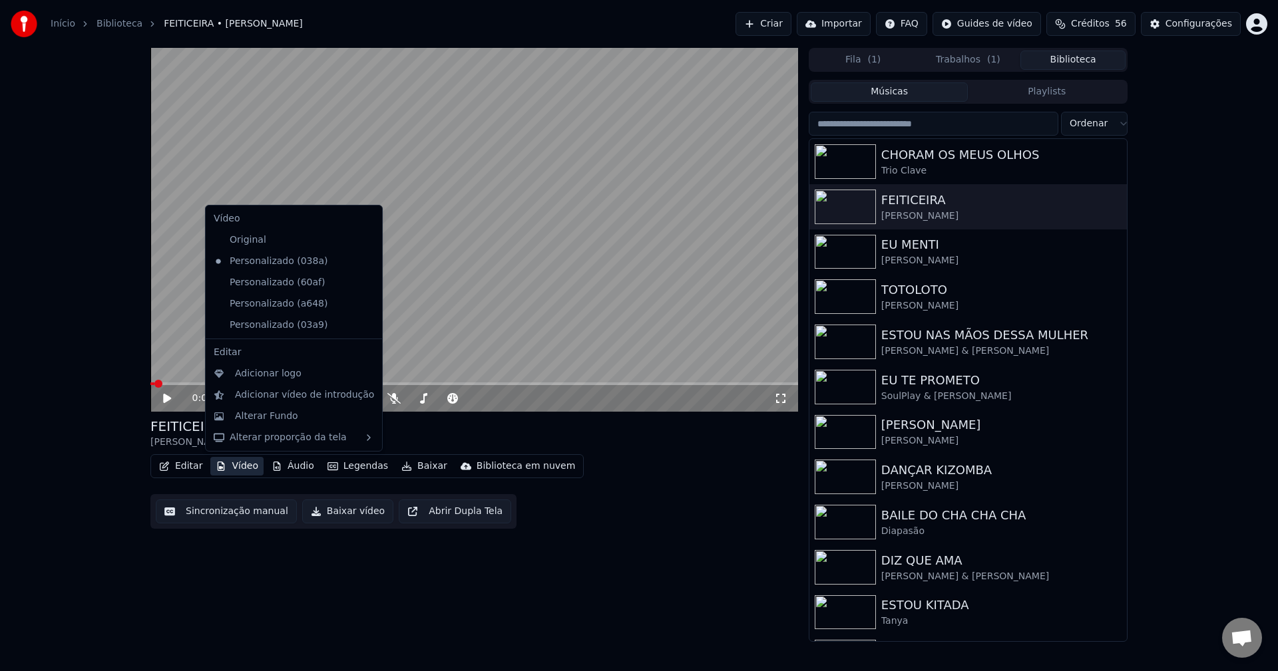
click at [245, 465] on button "Vídeo" at bounding box center [236, 466] width 53 height 19
click at [244, 243] on div "Original" at bounding box center [283, 240] width 151 height 21
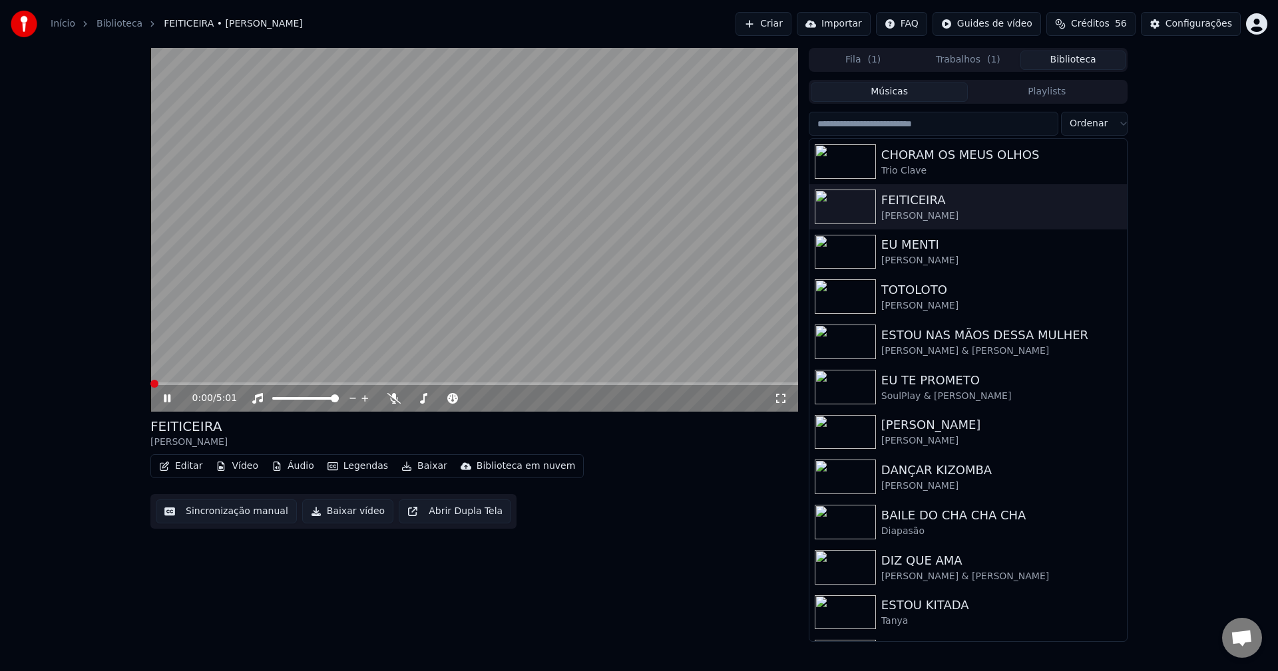
click at [168, 400] on icon at bounding box center [176, 398] width 31 height 11
click at [236, 469] on button "Vídeo" at bounding box center [236, 466] width 53 height 19
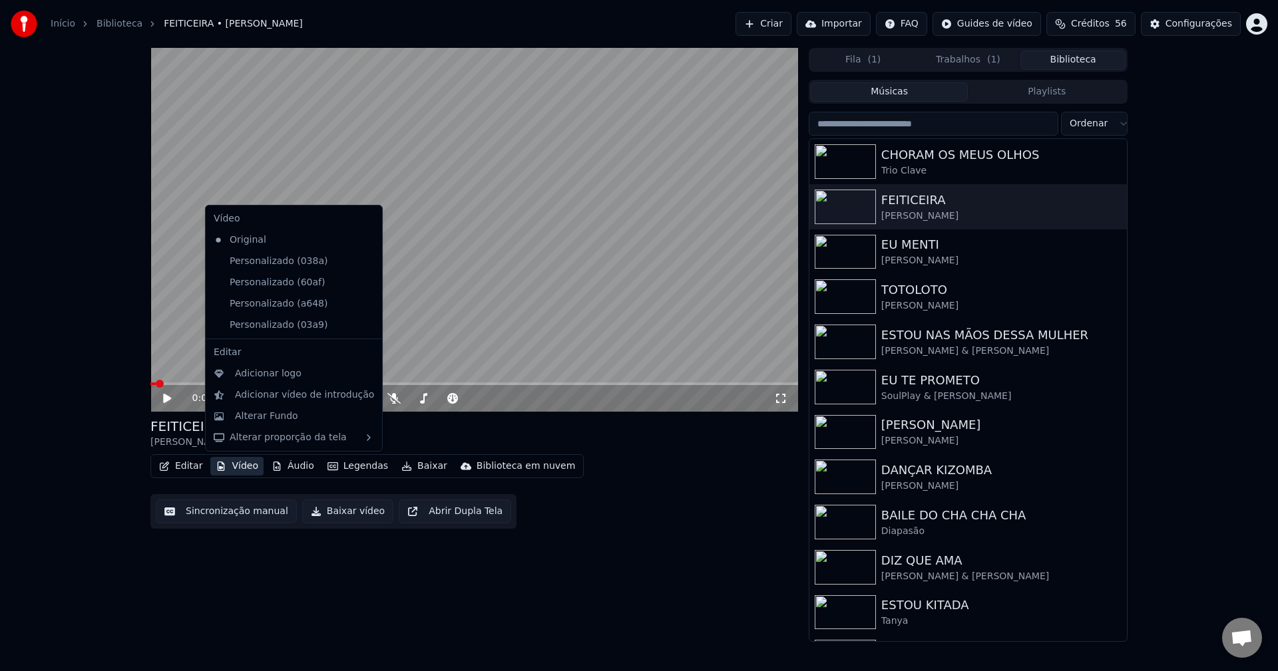
click at [365, 265] on icon at bounding box center [372, 261] width 15 height 11
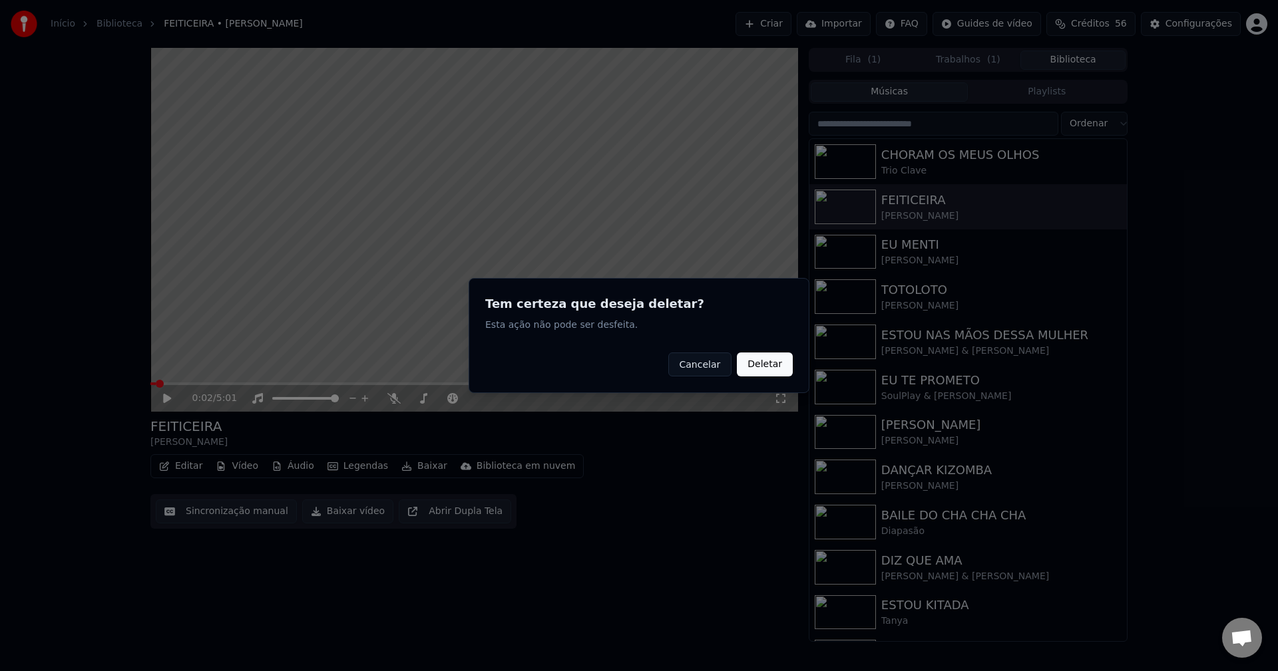
drag, startPoint x: 760, startPoint y: 371, endPoint x: 467, endPoint y: 362, distance: 292.9
click at [756, 371] on button "Deletar" at bounding box center [765, 365] width 56 height 24
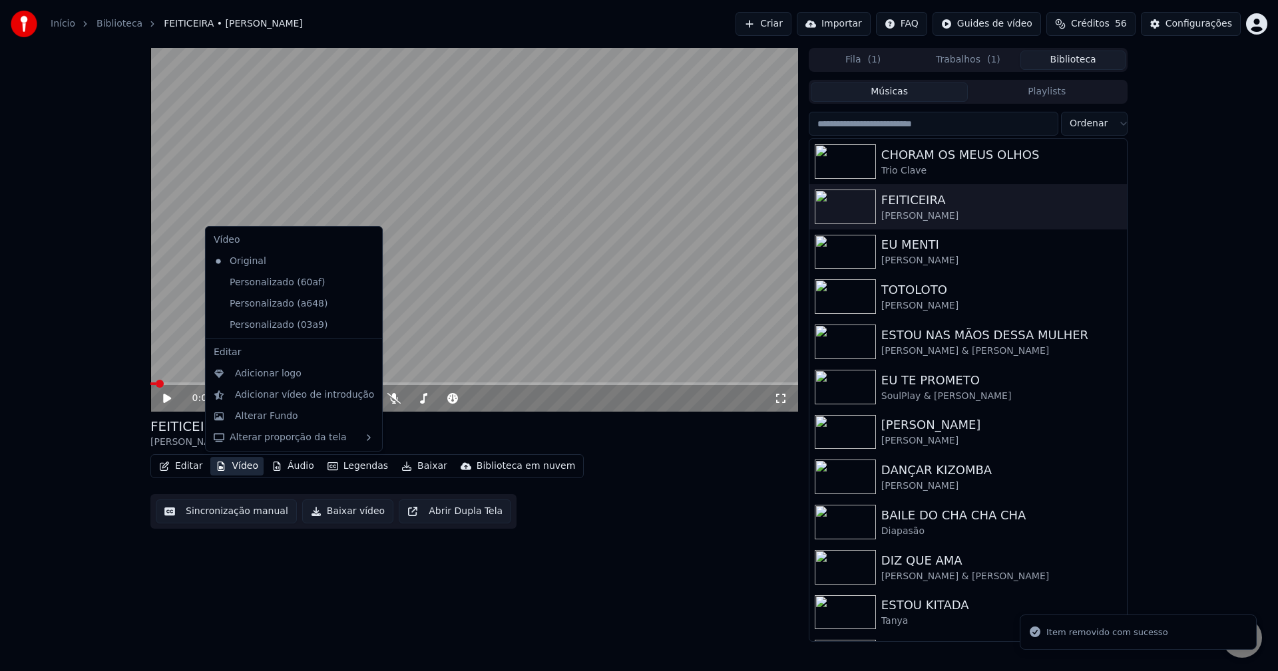
click at [236, 465] on button "Vídeo" at bounding box center [236, 466] width 53 height 19
click at [365, 281] on icon at bounding box center [372, 283] width 15 height 11
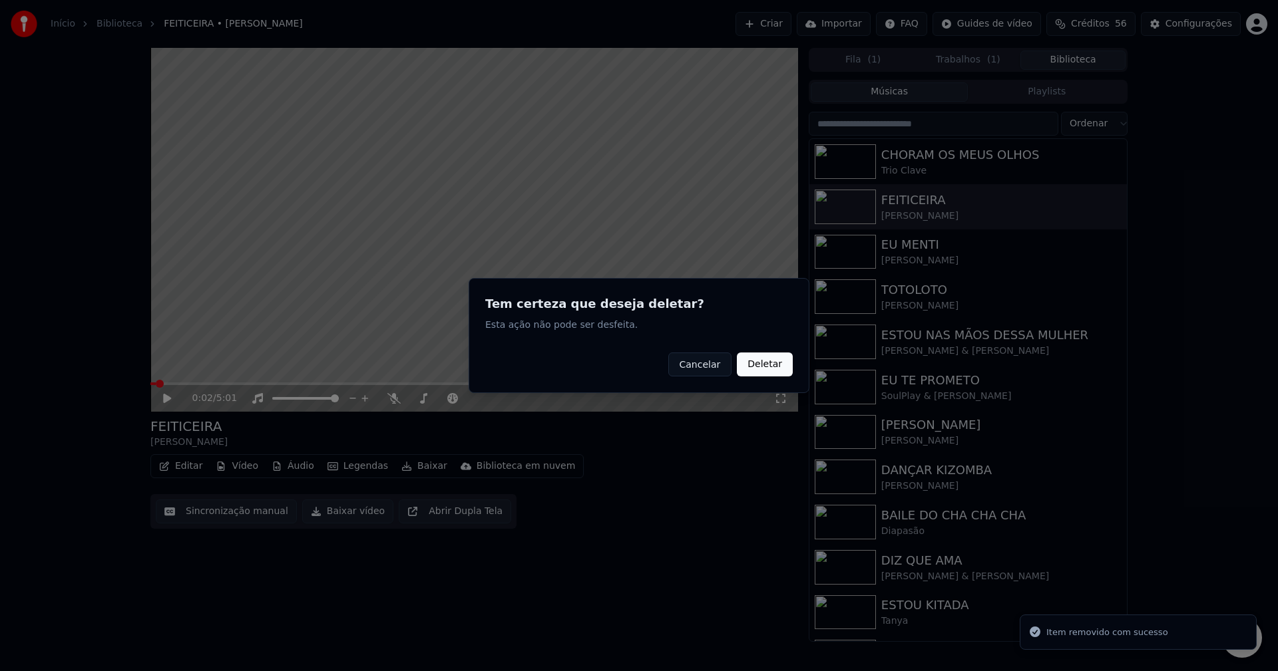
drag, startPoint x: 771, startPoint y: 369, endPoint x: 375, endPoint y: 386, distance: 397.0
click at [767, 367] on button "Deletar" at bounding box center [765, 365] width 56 height 24
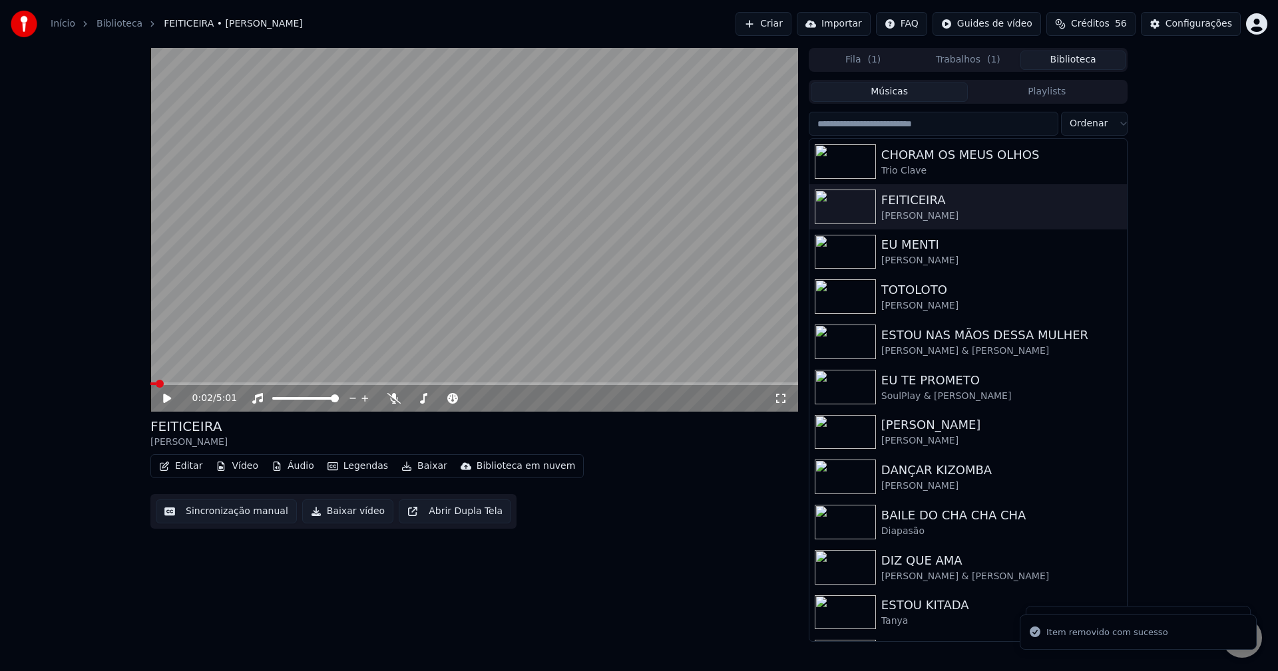
click at [240, 467] on button "Vídeo" at bounding box center [236, 466] width 53 height 19
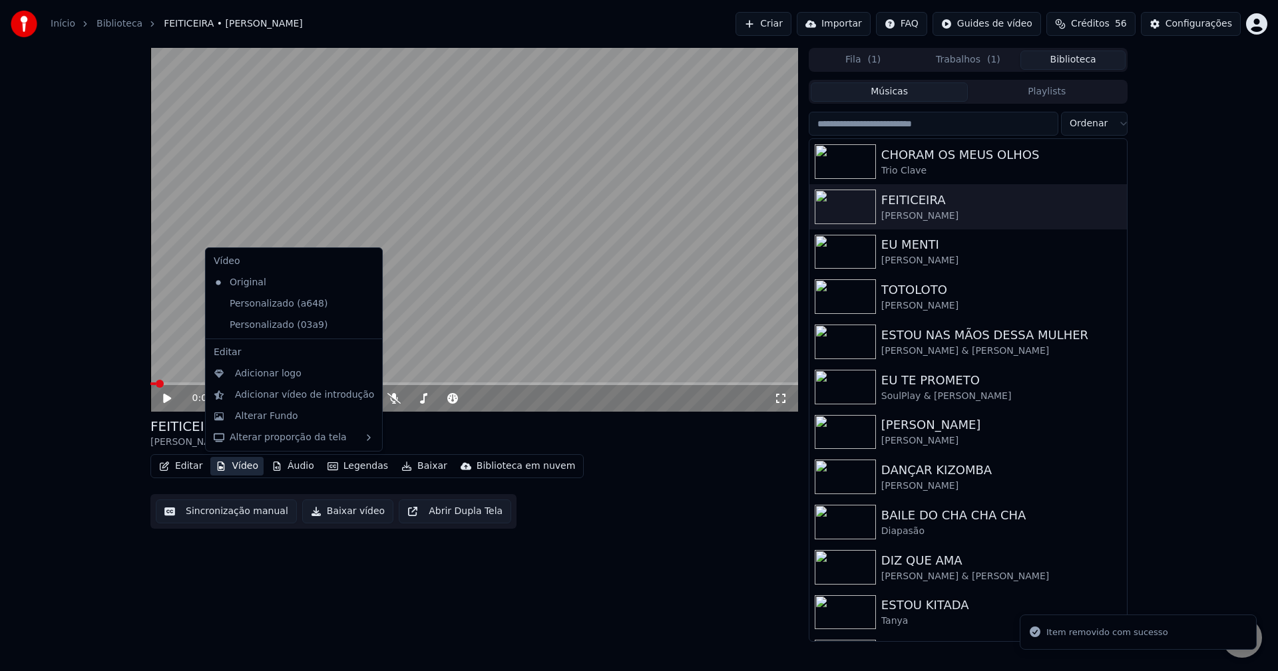
click at [365, 305] on icon at bounding box center [369, 304] width 9 height 11
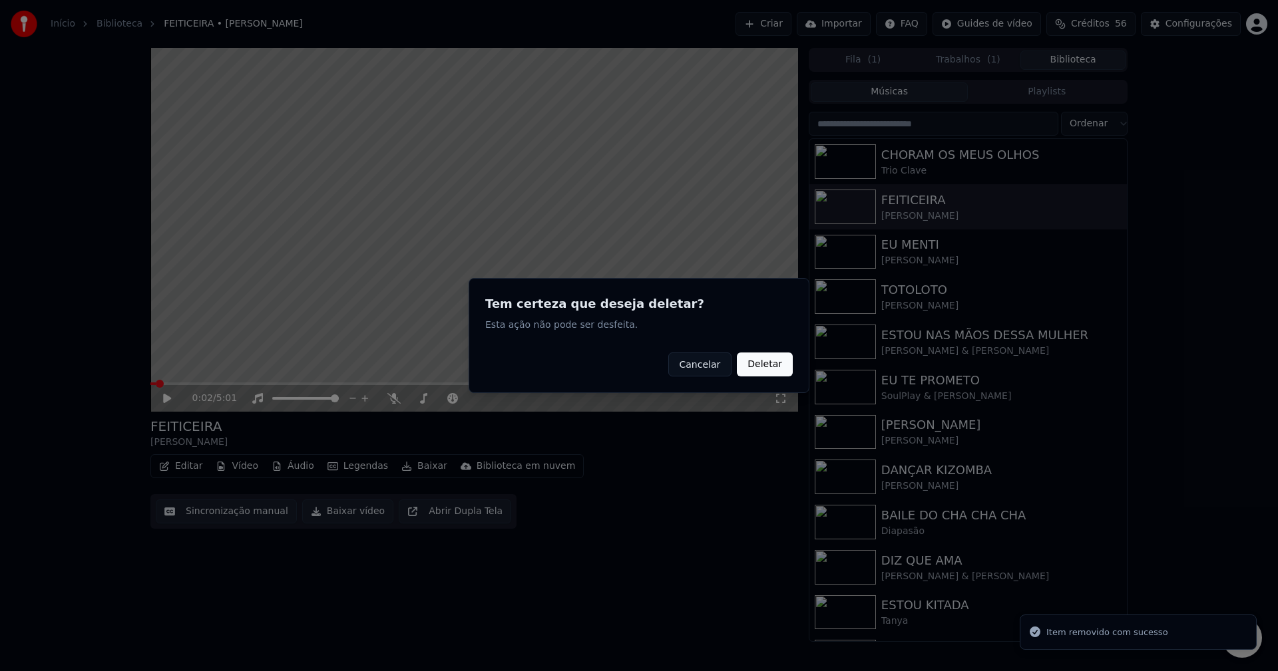
click at [767, 366] on button "Deletar" at bounding box center [765, 365] width 56 height 24
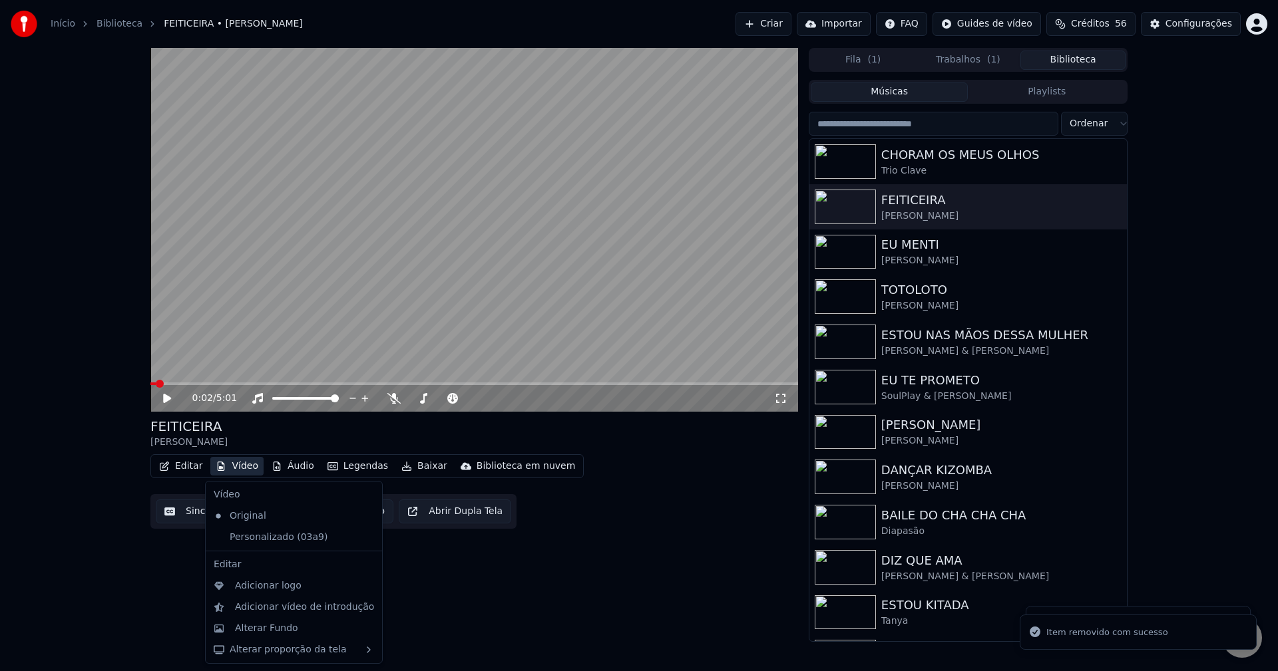
click at [239, 466] on button "Vídeo" at bounding box center [236, 466] width 53 height 19
click at [365, 537] on icon at bounding box center [372, 537] width 15 height 11
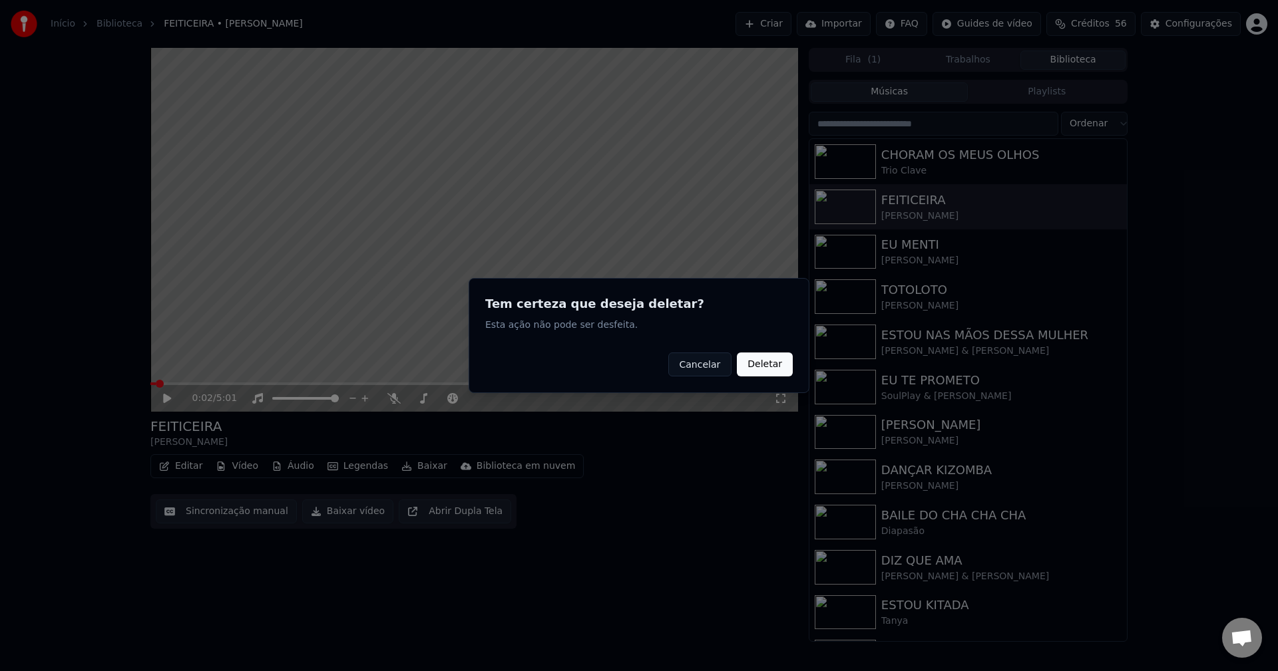
click at [765, 357] on button "Deletar" at bounding box center [765, 365] width 56 height 24
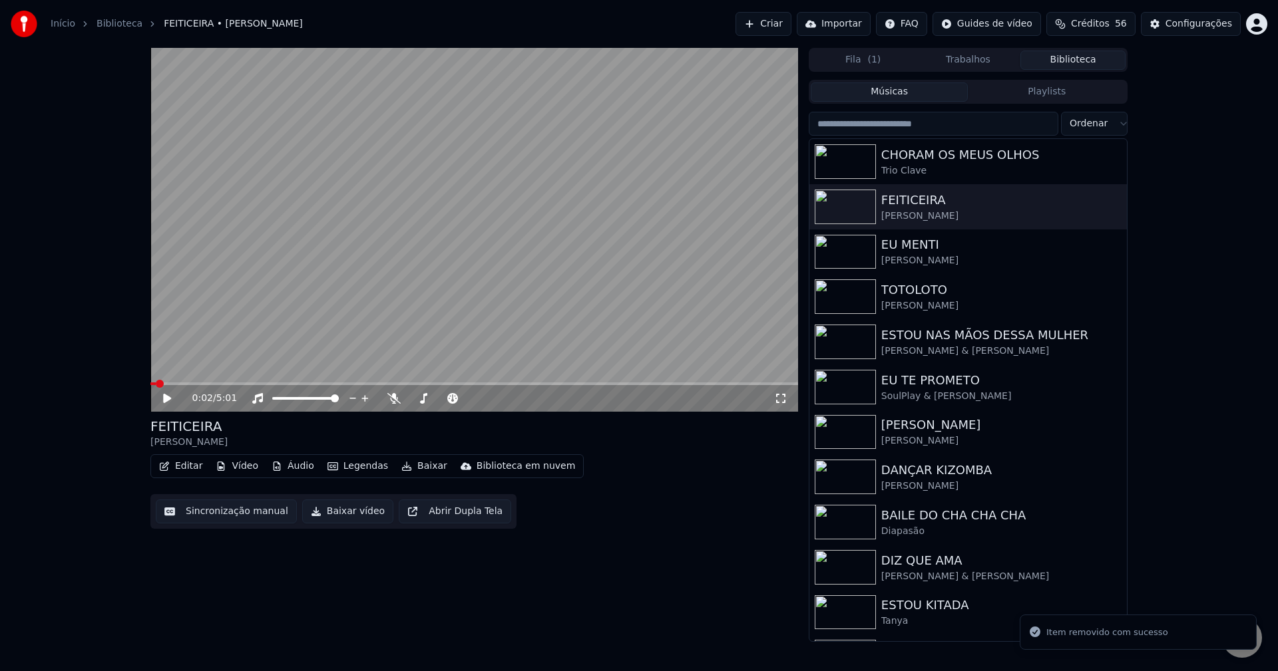
click at [244, 468] on button "Vídeo" at bounding box center [236, 466] width 53 height 19
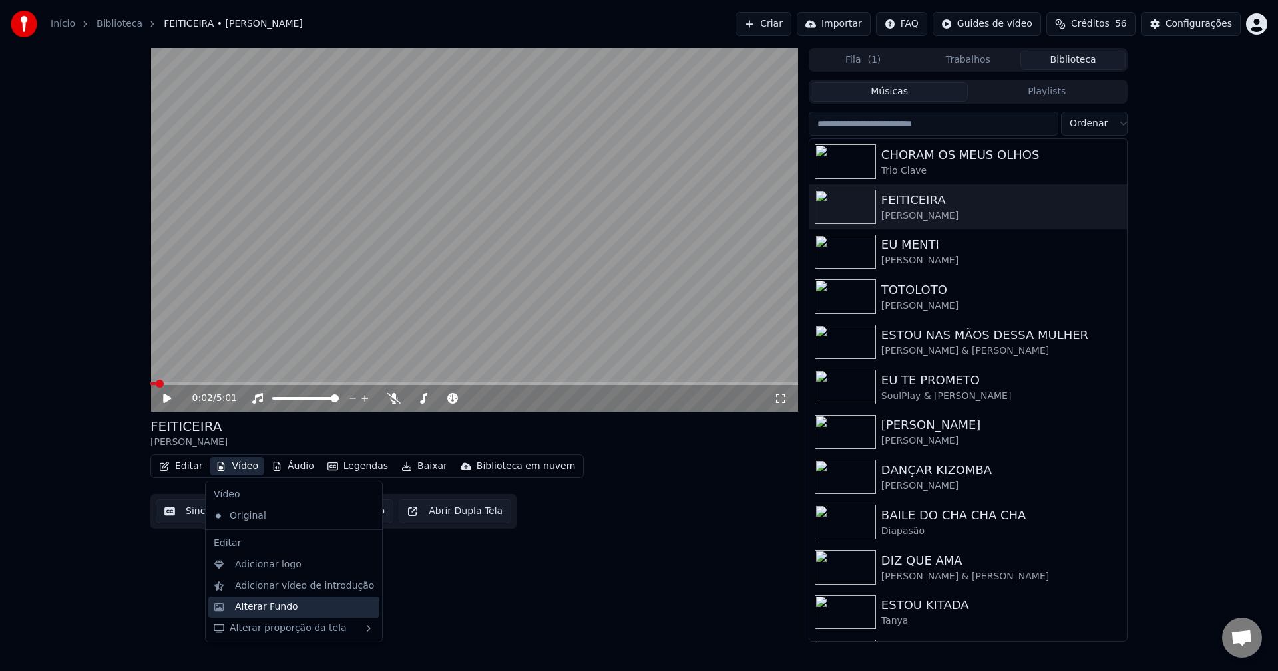
click at [248, 606] on div "Alterar Fundo" at bounding box center [266, 607] width 63 height 13
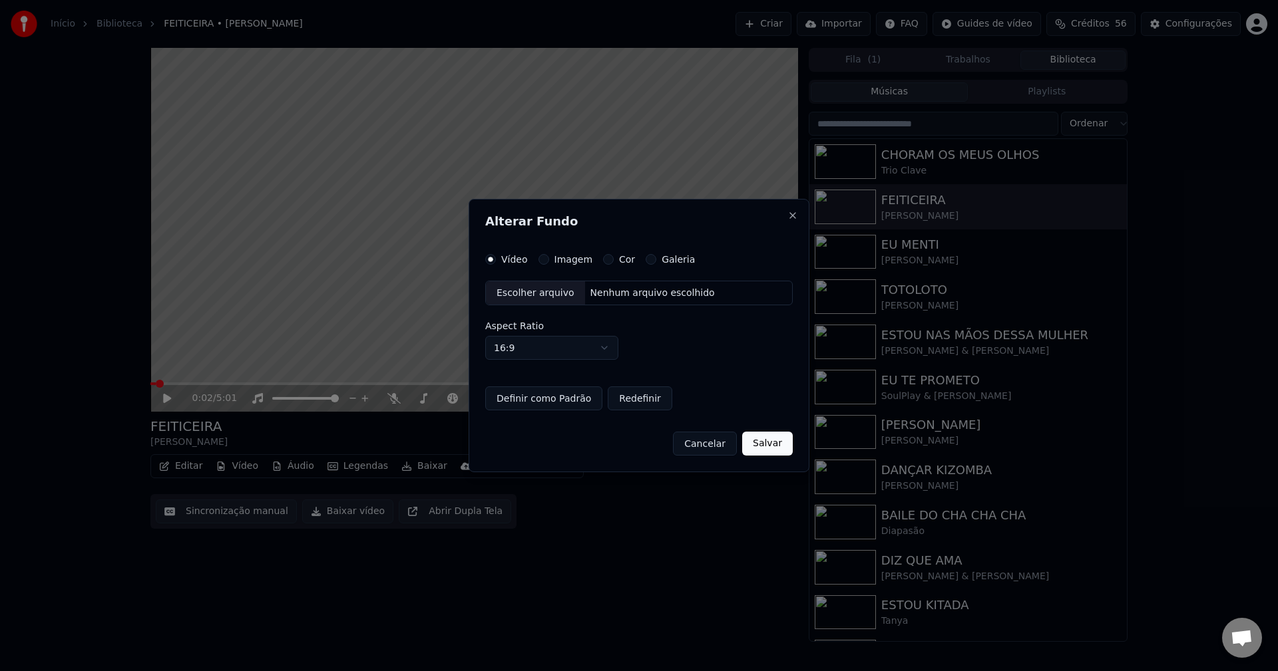
click at [525, 293] on div "Escolher arquivo" at bounding box center [535, 294] width 99 height 24
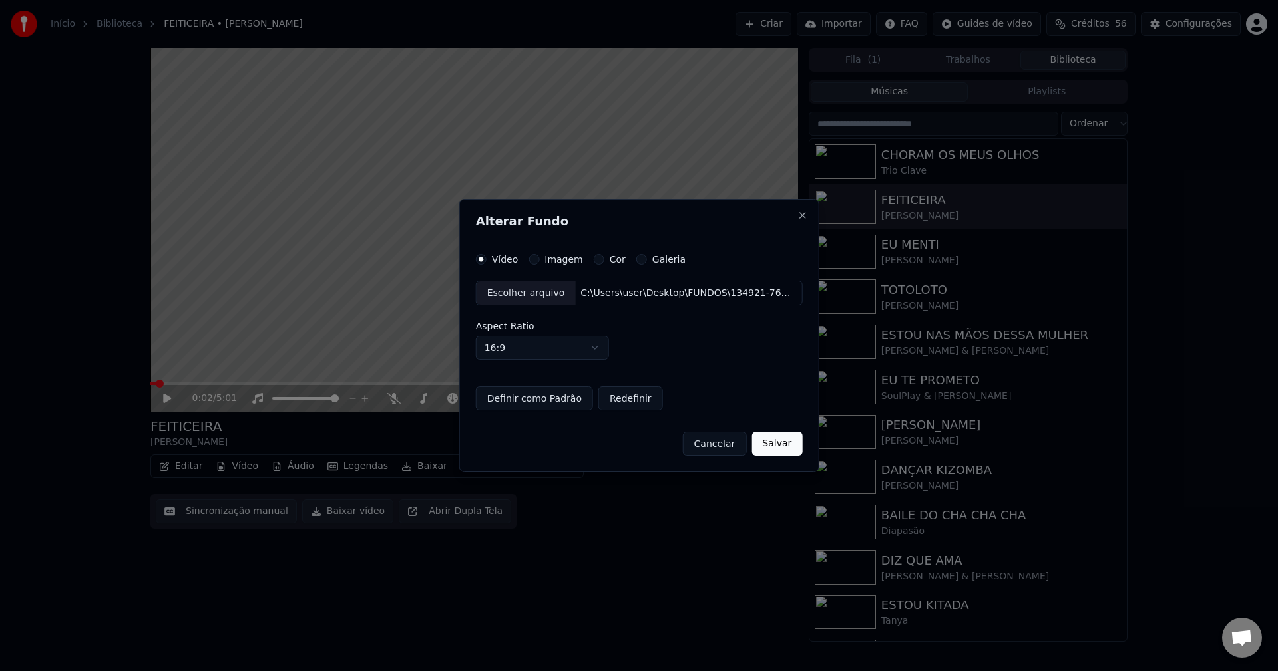
click at [766, 445] on button "Salvar" at bounding box center [776, 444] width 51 height 24
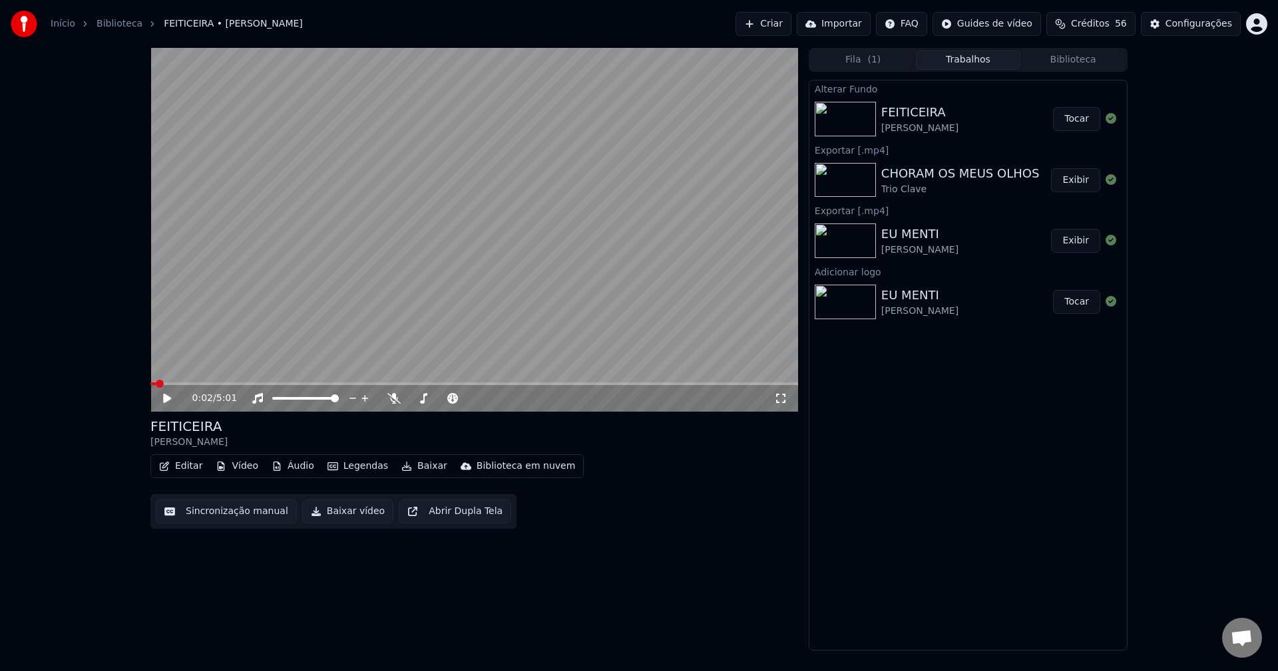
drag, startPoint x: 1078, startPoint y: 126, endPoint x: 660, endPoint y: 108, distance: 419.0
click at [1078, 124] on button "Tocar" at bounding box center [1076, 119] width 47 height 24
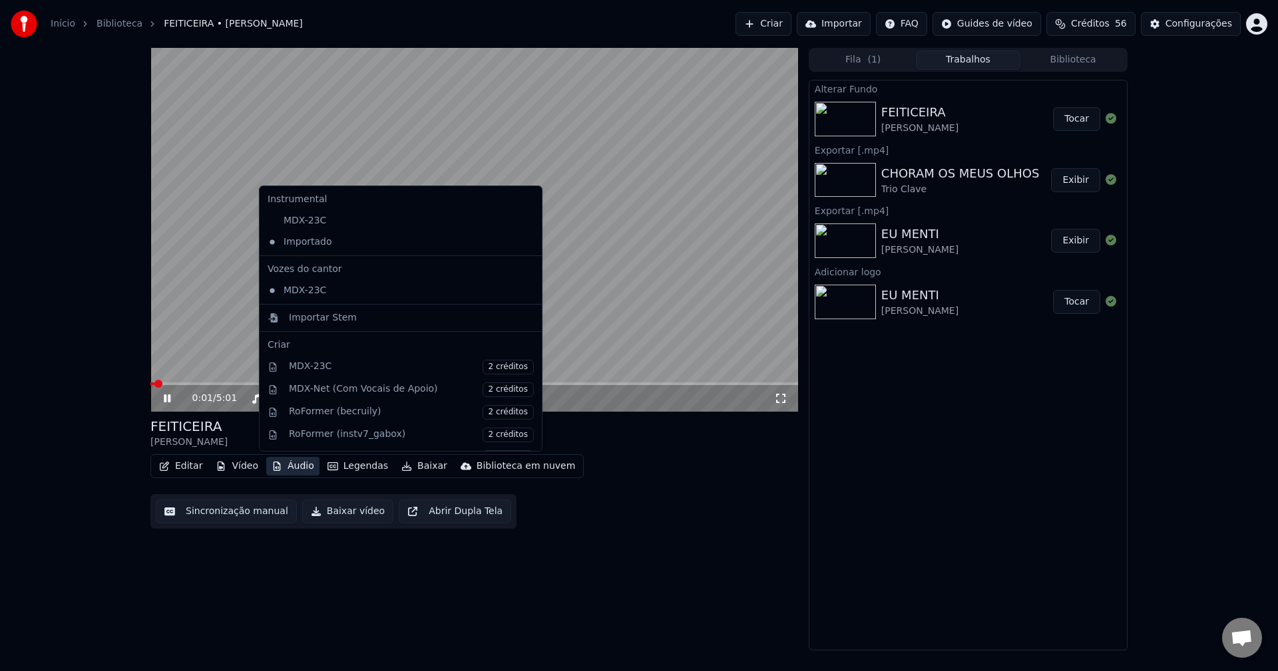
click at [297, 465] on button "Áudio" at bounding box center [292, 466] width 53 height 19
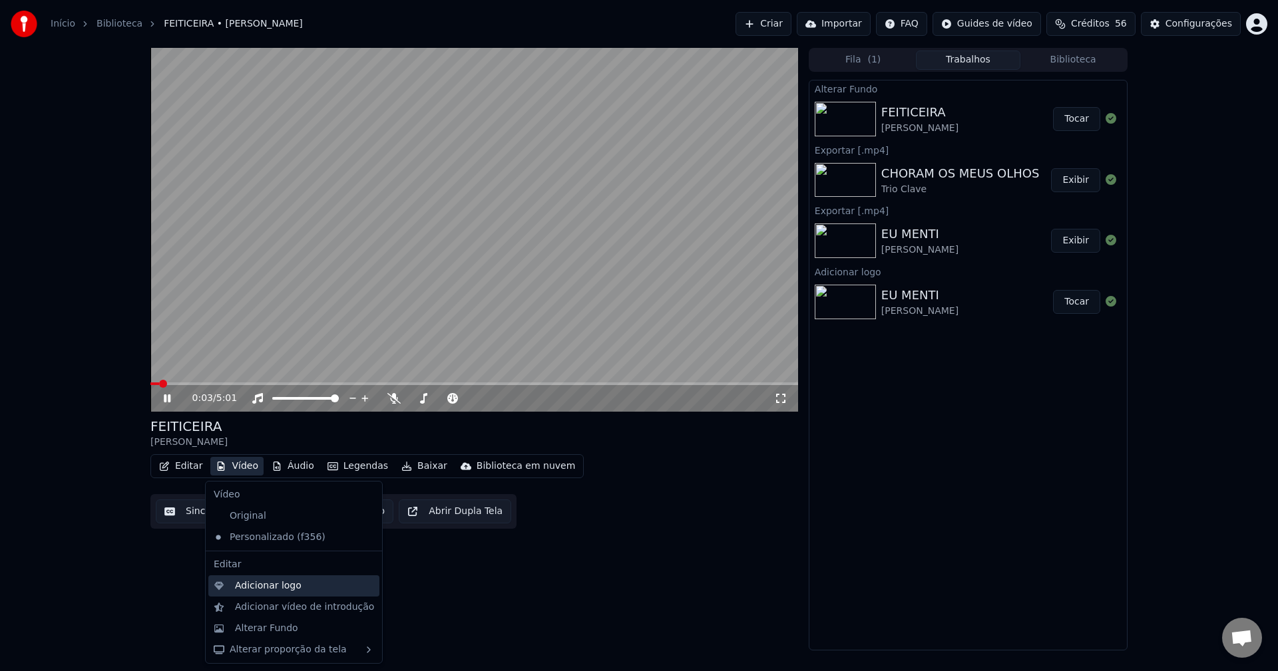
click at [260, 590] on div "Adicionar logo" at bounding box center [268, 586] width 67 height 13
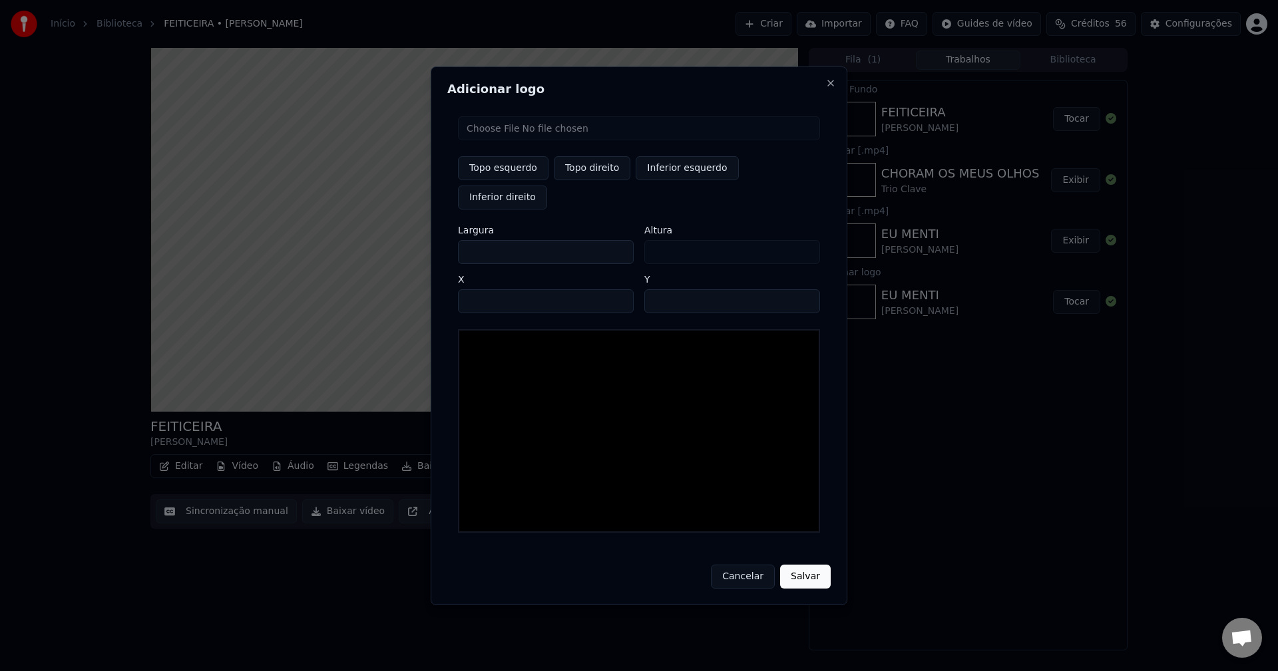
click at [502, 140] on input "file" at bounding box center [639, 128] width 362 height 24
type input "**********"
click at [590, 180] on button "Topo direito" at bounding box center [592, 168] width 77 height 24
type input "****"
drag, startPoint x: 479, startPoint y: 238, endPoint x: 399, endPoint y: 240, distance: 80.5
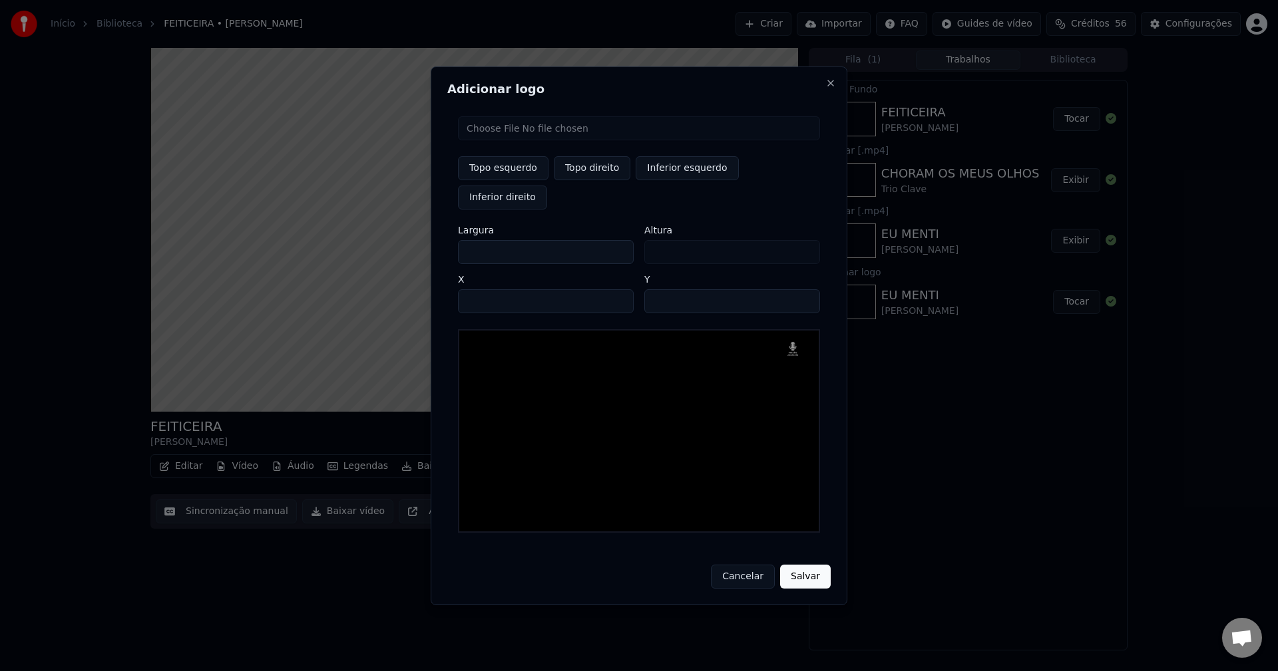
click at [399, 240] on body "Início Biblioteca FEITICEIRA • José Ricardo Criar Importar FAQ Guides de vídeo …" at bounding box center [639, 335] width 1278 height 671
type input "**"
type input "***"
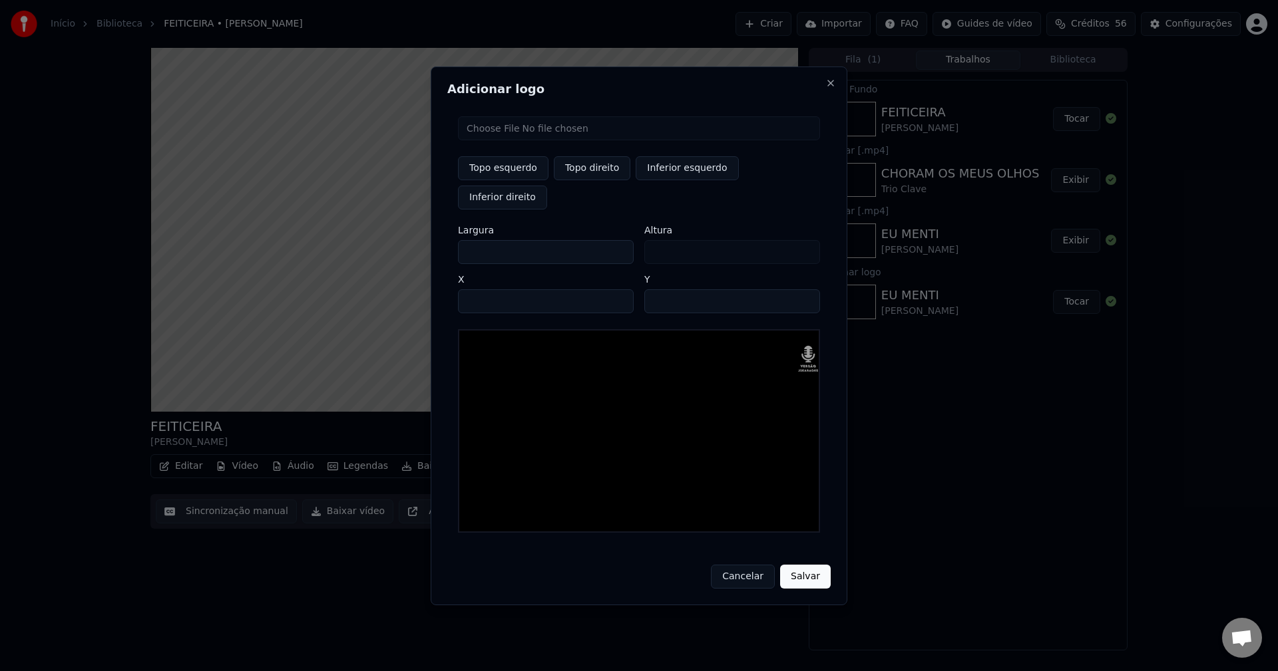
type input "***"
click at [484, 289] on input "****" at bounding box center [546, 301] width 176 height 24
type input "****"
click at [658, 289] on input "**" at bounding box center [732, 301] width 176 height 24
type input "**"
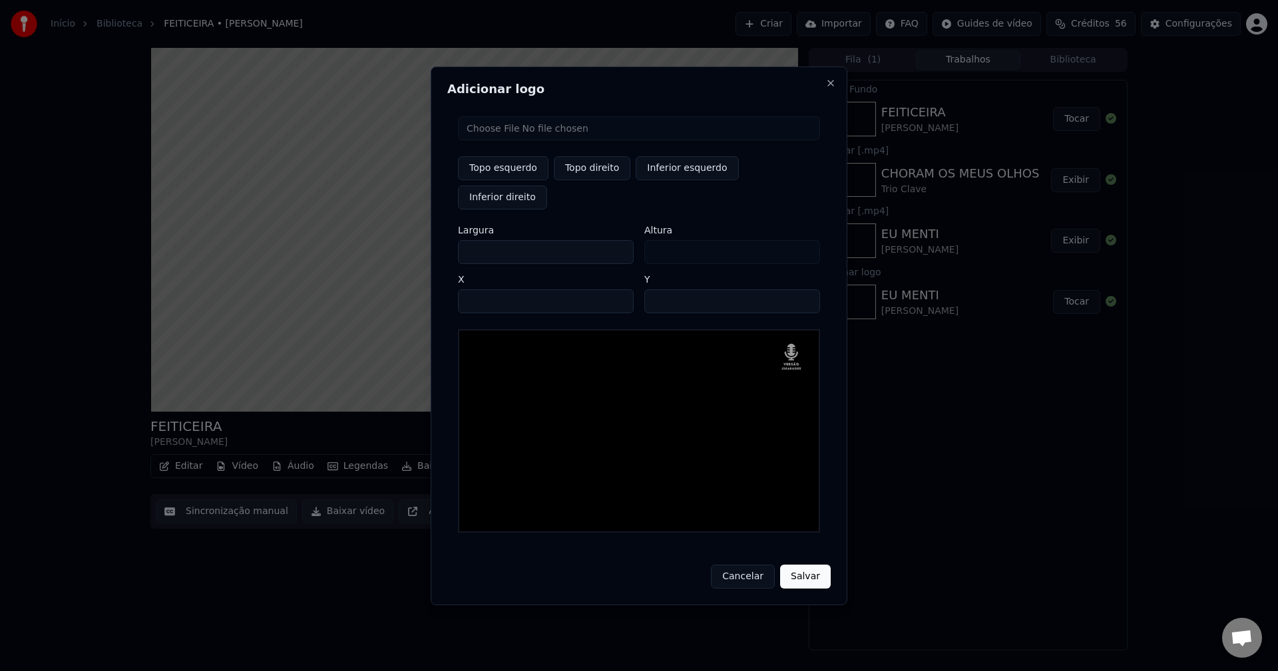
click at [802, 565] on button "Salvar" at bounding box center [805, 577] width 51 height 24
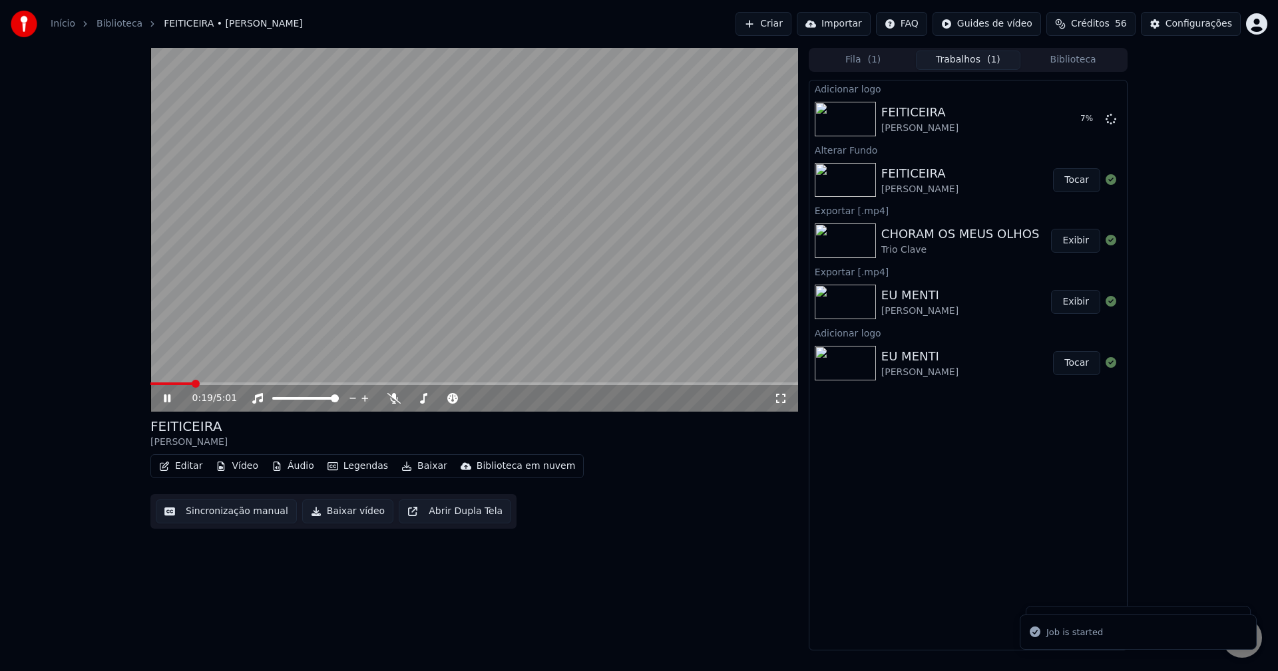
click at [779, 401] on icon at bounding box center [780, 398] width 13 height 11
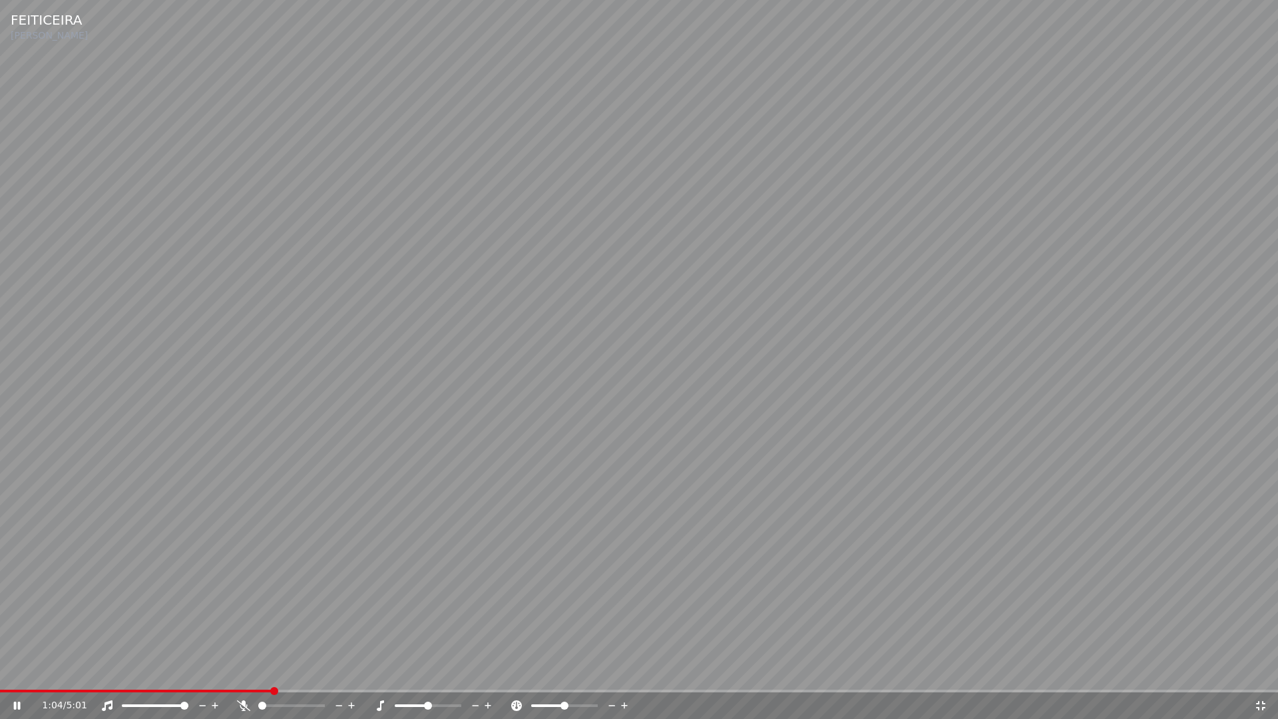
click at [1258, 671] on icon at bounding box center [1260, 705] width 13 height 11
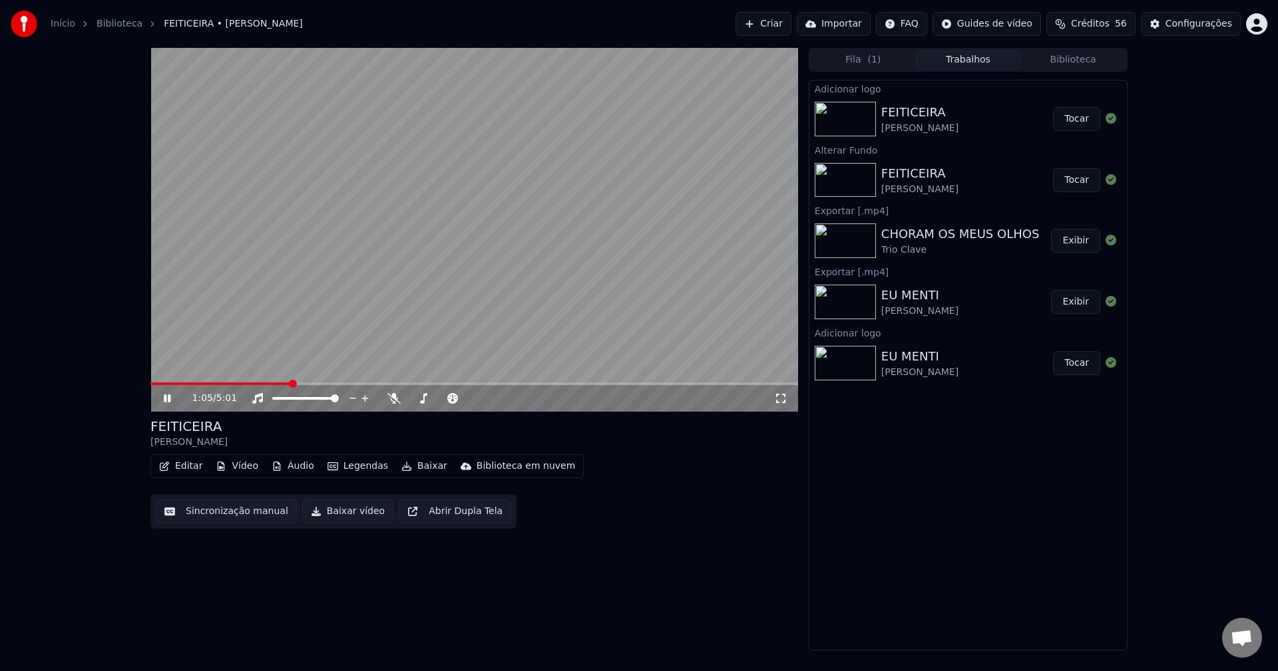
click at [1076, 116] on button "Tocar" at bounding box center [1076, 119] width 47 height 24
click at [167, 401] on icon at bounding box center [176, 398] width 31 height 11
click at [344, 516] on button "Baixar vídeo" at bounding box center [347, 512] width 91 height 24
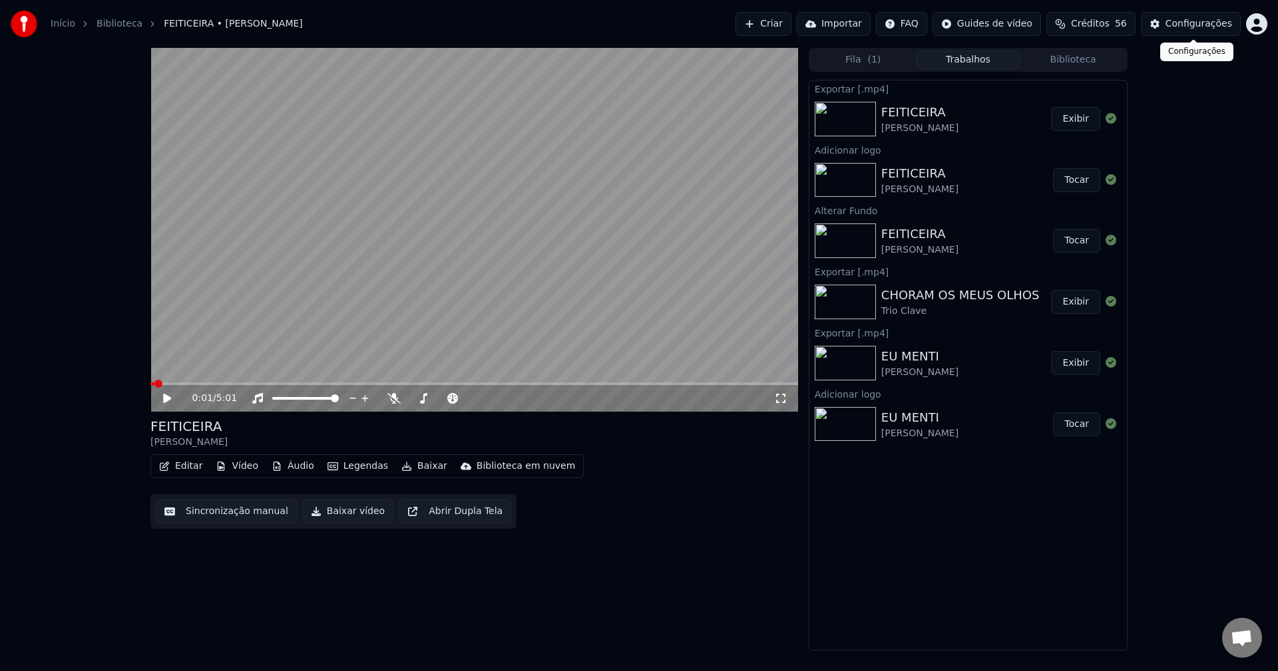
click at [1206, 25] on div "Configurações" at bounding box center [1198, 23] width 67 height 13
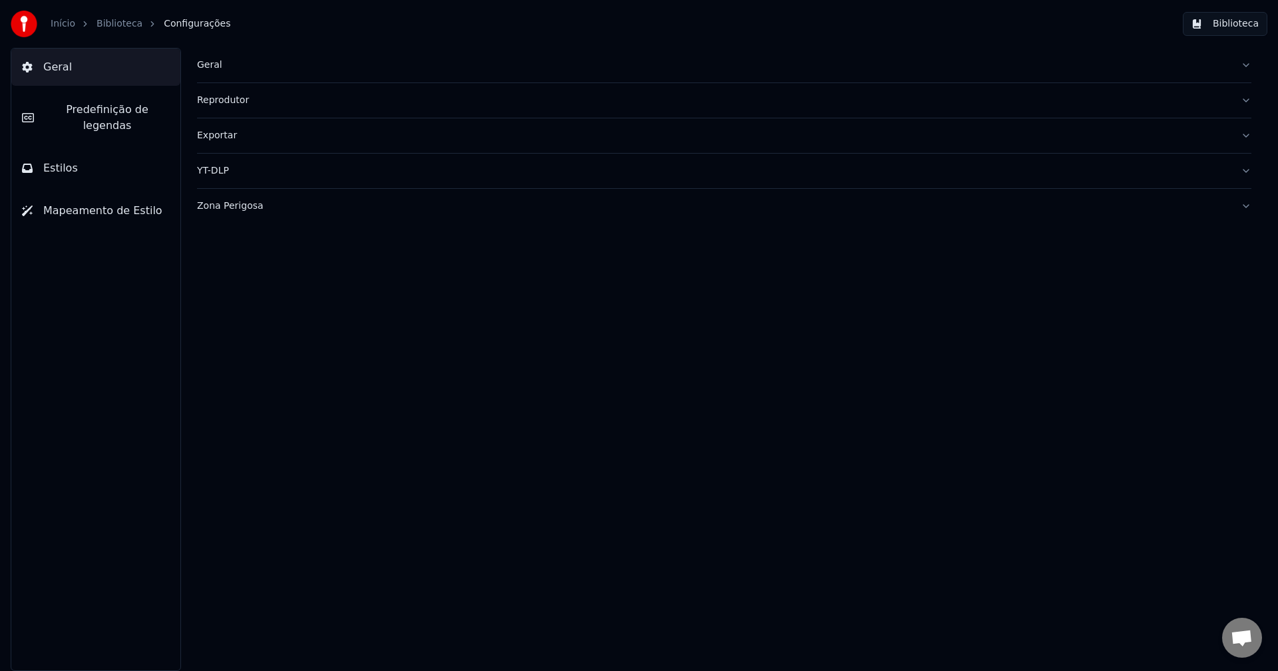
click at [229, 129] on div "Exportar" at bounding box center [713, 135] width 1033 height 13
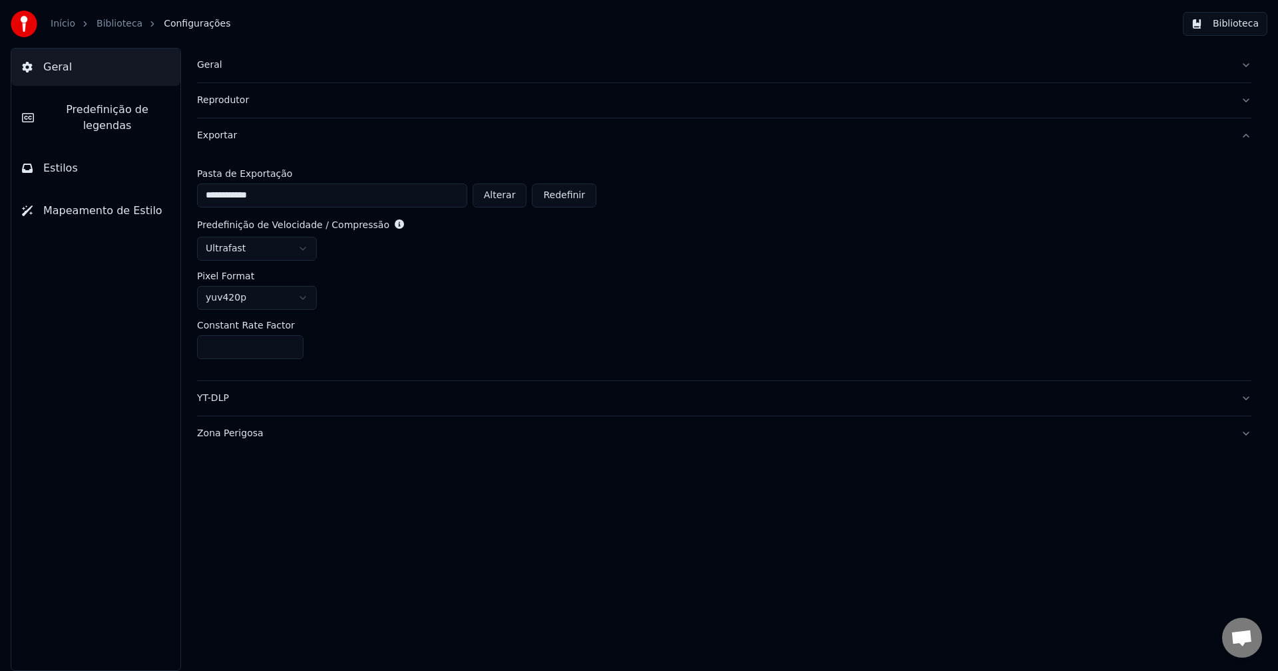
click at [269, 254] on html "**********" at bounding box center [639, 335] width 1278 height 671
click at [508, 303] on div "yuv420p" at bounding box center [724, 298] width 1054 height 24
click at [1243, 25] on button "Biblioteca" at bounding box center [1225, 24] width 85 height 24
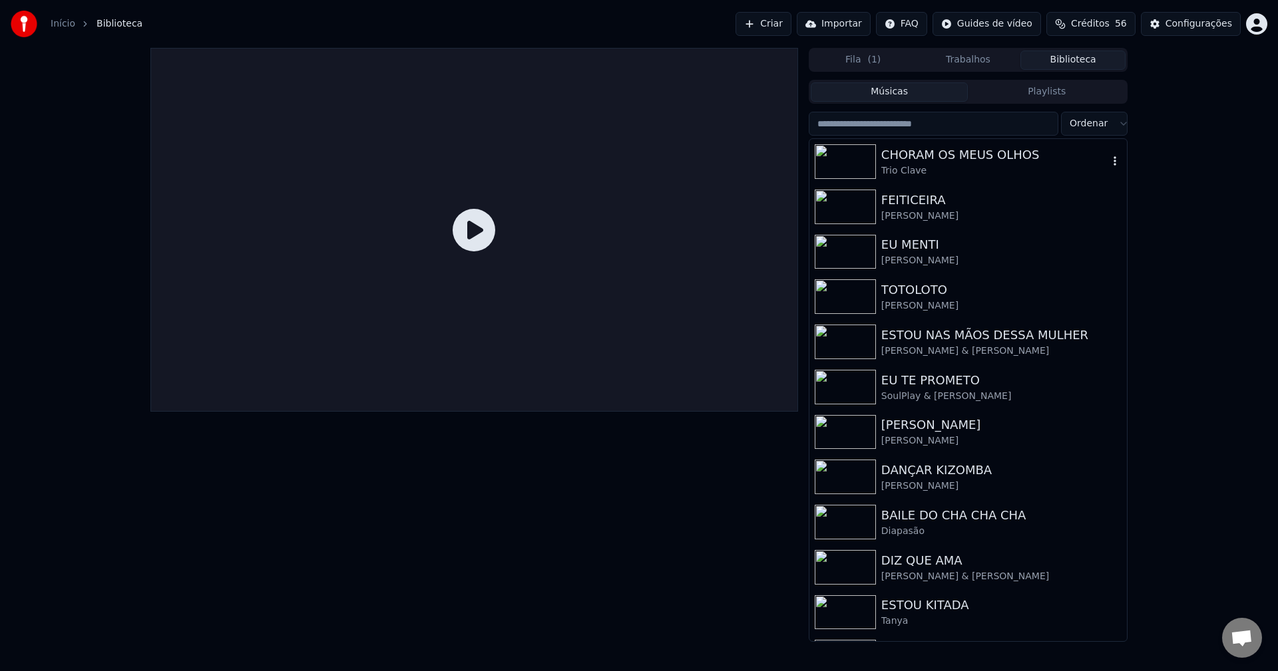
click at [965, 160] on div "CHORAM OS MEUS OLHOS" at bounding box center [994, 155] width 227 height 19
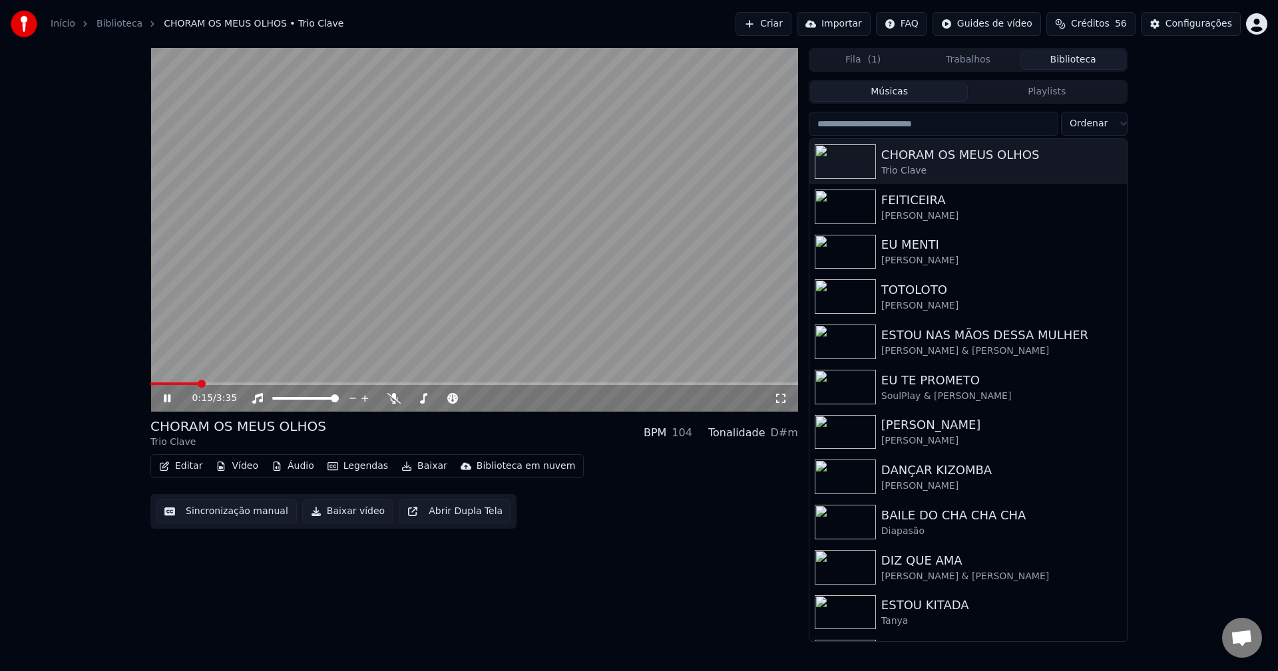
click at [338, 518] on button "Baixar vídeo" at bounding box center [347, 512] width 91 height 24
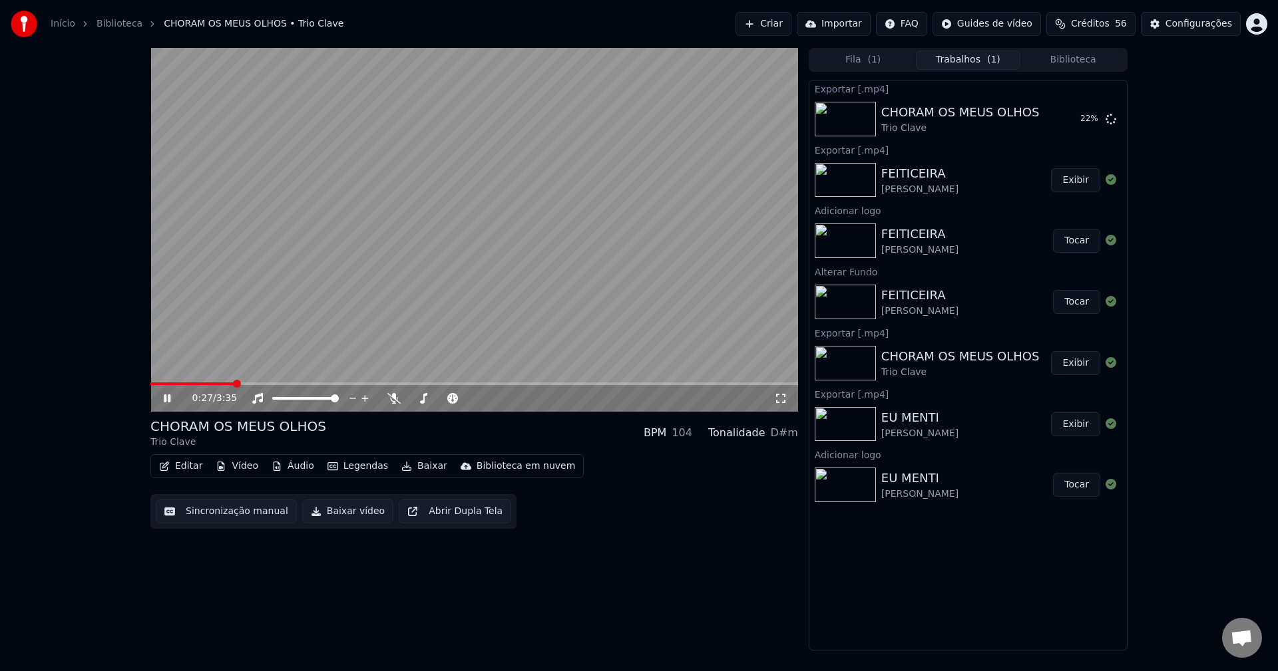
click at [166, 398] on icon at bounding box center [167, 399] width 7 height 8
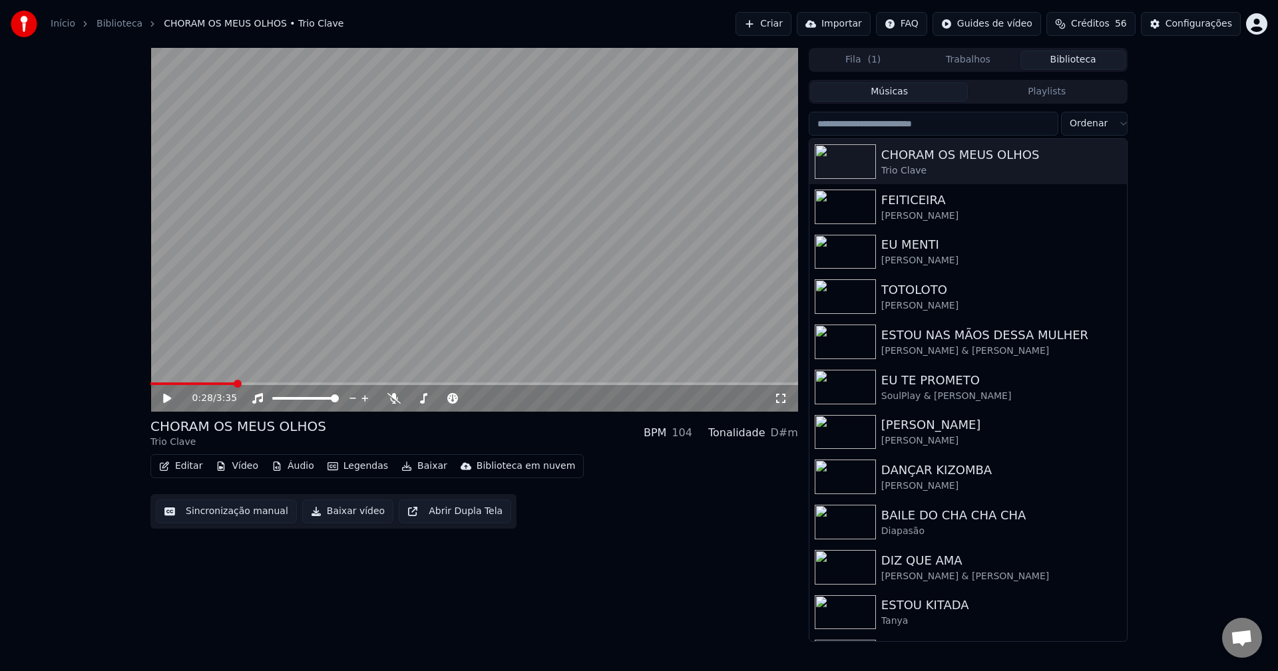
click at [1071, 62] on button "Biblioteca" at bounding box center [1072, 60] width 105 height 19
click at [933, 213] on div "[PERSON_NAME]" at bounding box center [994, 216] width 227 height 13
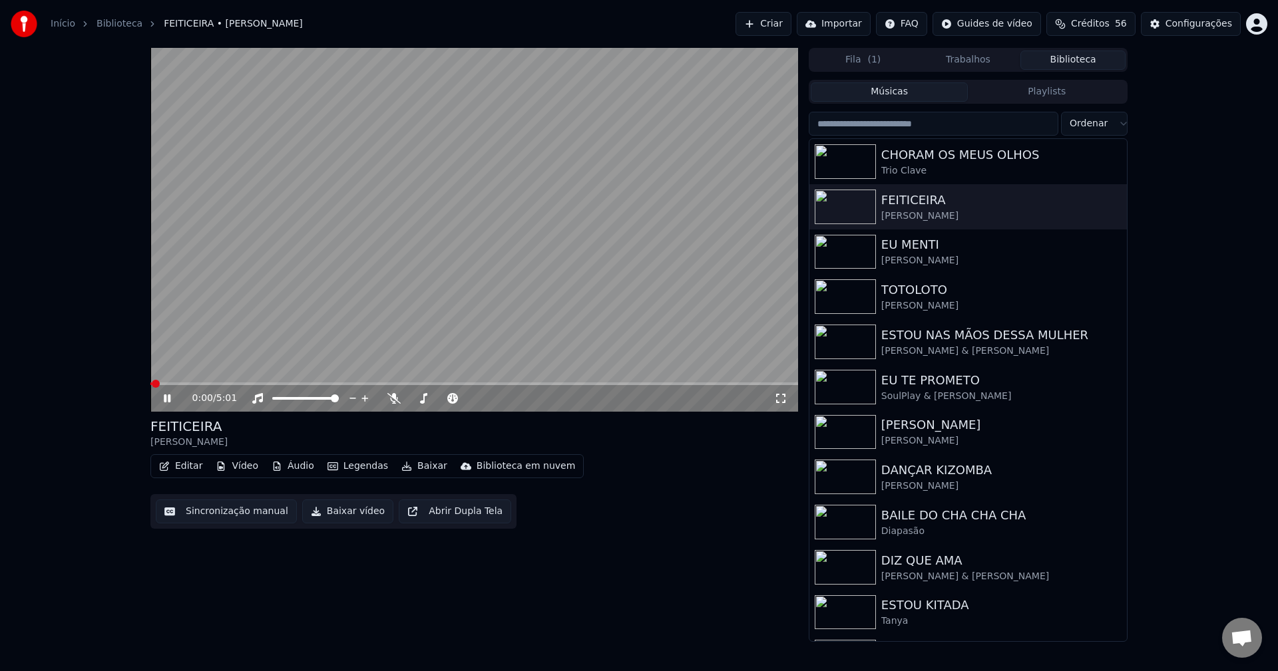
click at [163, 398] on icon at bounding box center [176, 398] width 31 height 11
click at [349, 518] on button "Baixar vídeo" at bounding box center [347, 512] width 91 height 24
click at [1091, 66] on button "Biblioteca" at bounding box center [1072, 60] width 105 height 19
click at [932, 262] on div "[PERSON_NAME]" at bounding box center [994, 260] width 227 height 13
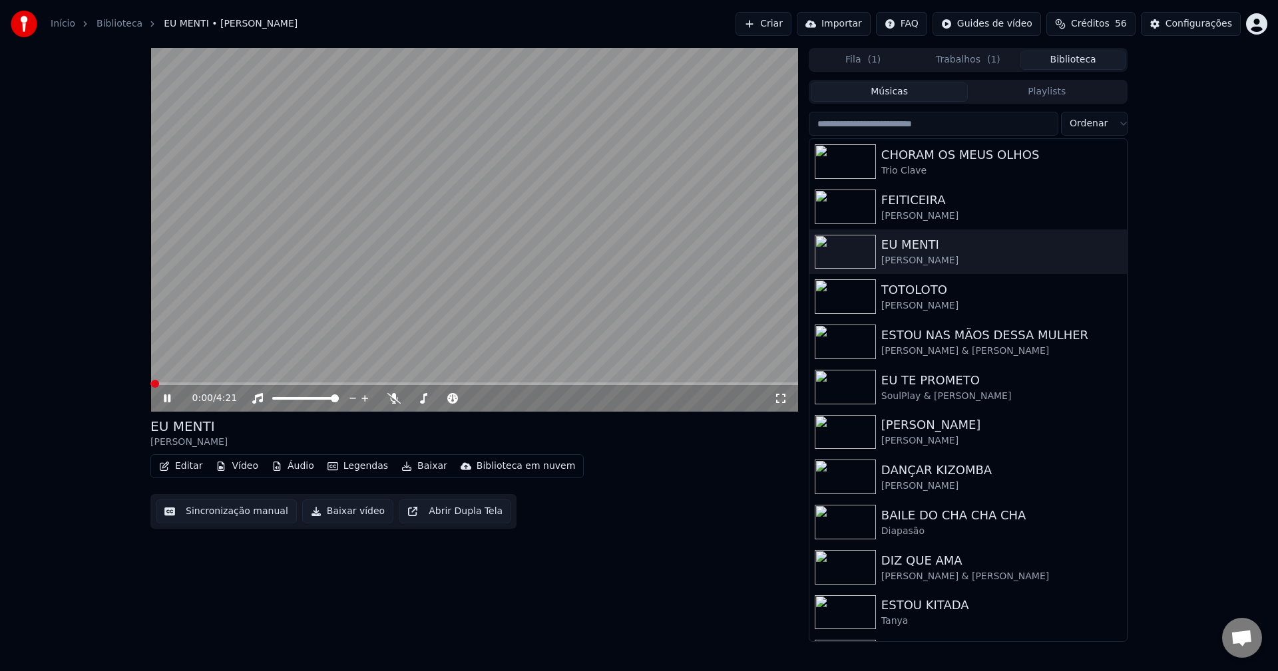
click at [170, 400] on icon at bounding box center [167, 399] width 7 height 8
click at [335, 515] on button "Baixar vídeo" at bounding box center [347, 512] width 91 height 24
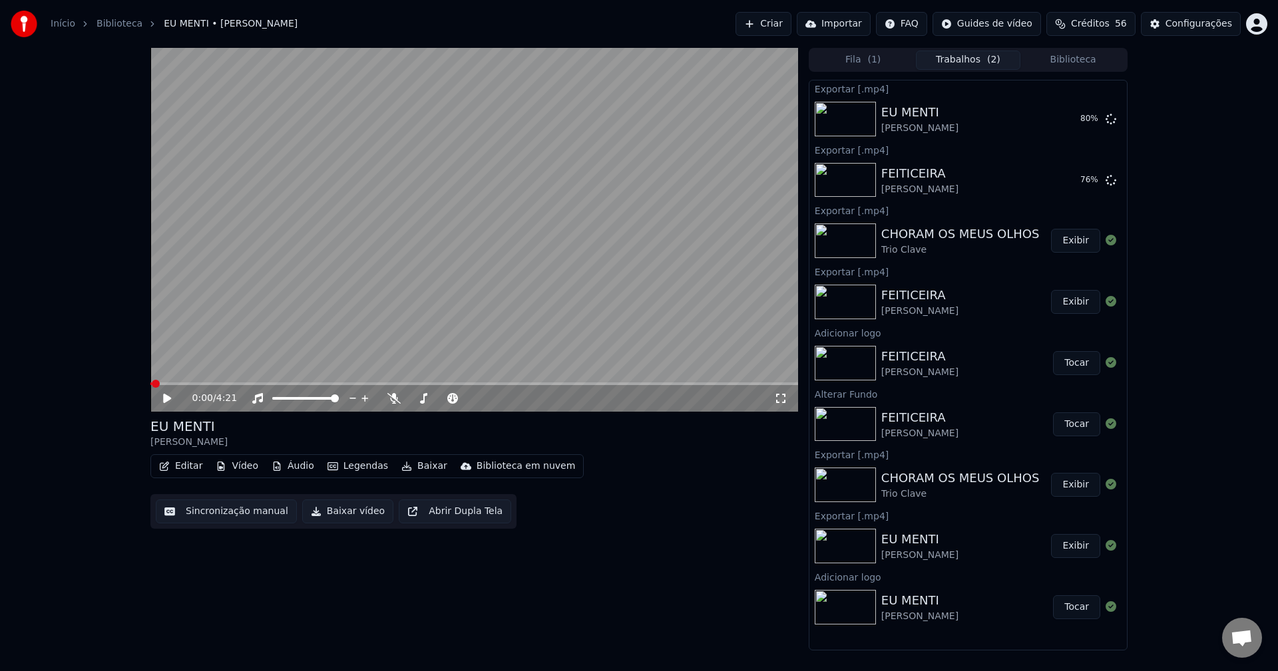
click at [1245, 636] on span "Conversa aberta" at bounding box center [1241, 639] width 22 height 19
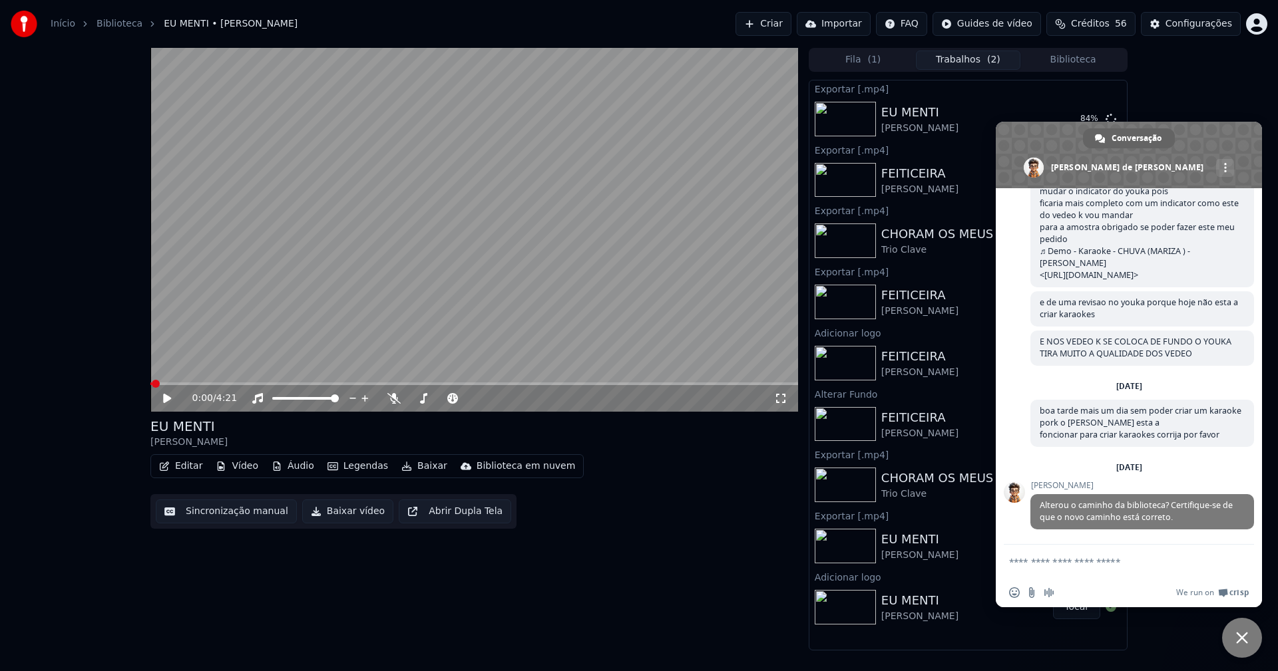
click at [1240, 640] on span "Bate-papo próximo" at bounding box center [1242, 638] width 12 height 12
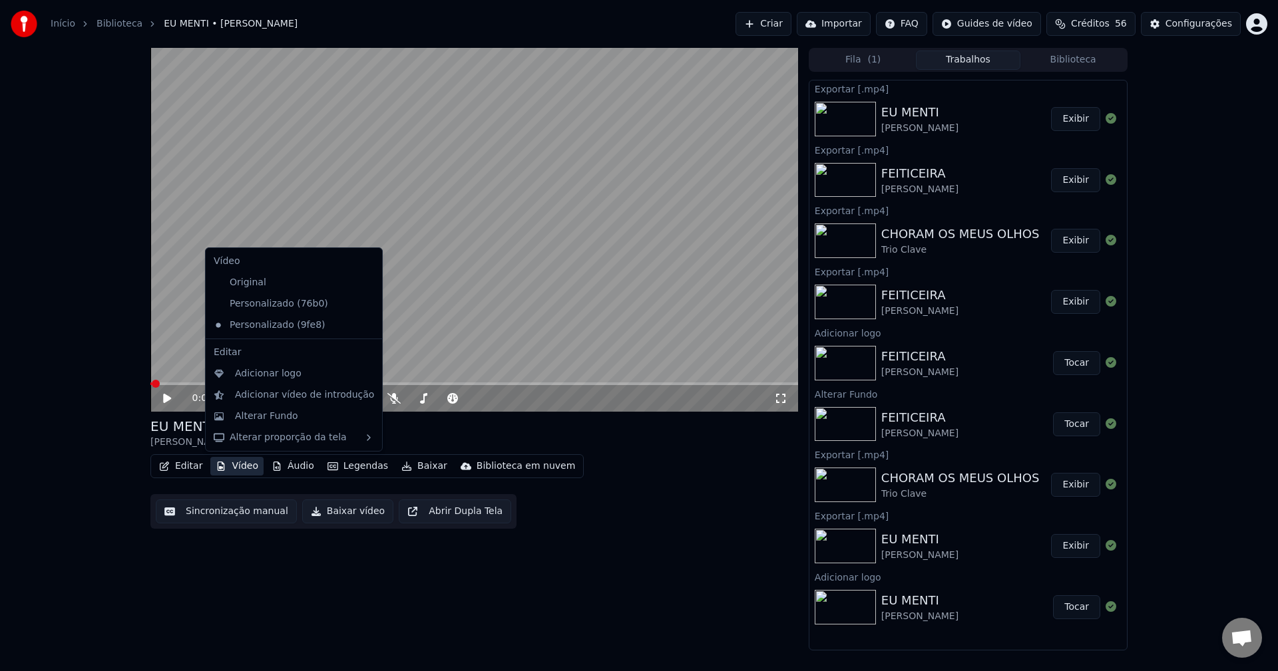
click at [248, 471] on button "Vídeo" at bounding box center [236, 466] width 53 height 19
click at [250, 284] on div "Original" at bounding box center [283, 282] width 151 height 21
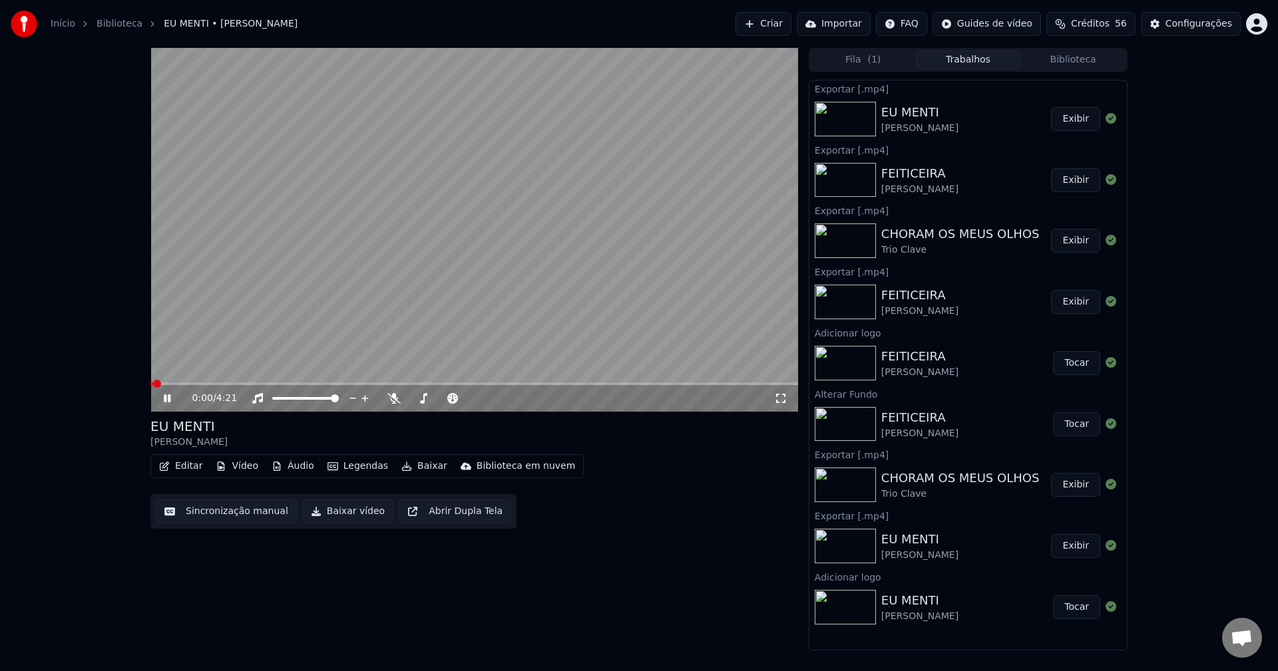
click at [163, 401] on icon at bounding box center [176, 398] width 31 height 11
click at [247, 471] on button "Vídeo" at bounding box center [236, 466] width 53 height 19
click at [239, 472] on button "Vídeo" at bounding box center [236, 466] width 53 height 19
click at [238, 469] on button "Vídeo" at bounding box center [236, 466] width 53 height 19
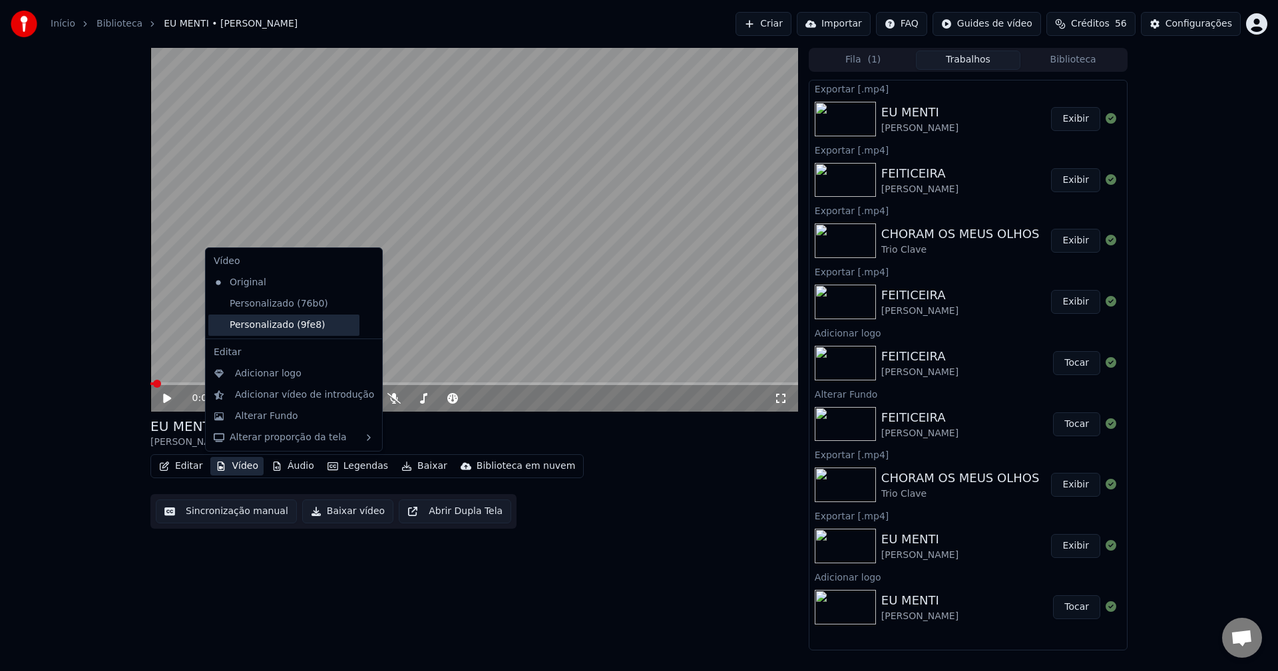
click at [262, 328] on div "Personalizado (9fe8)" at bounding box center [283, 325] width 151 height 21
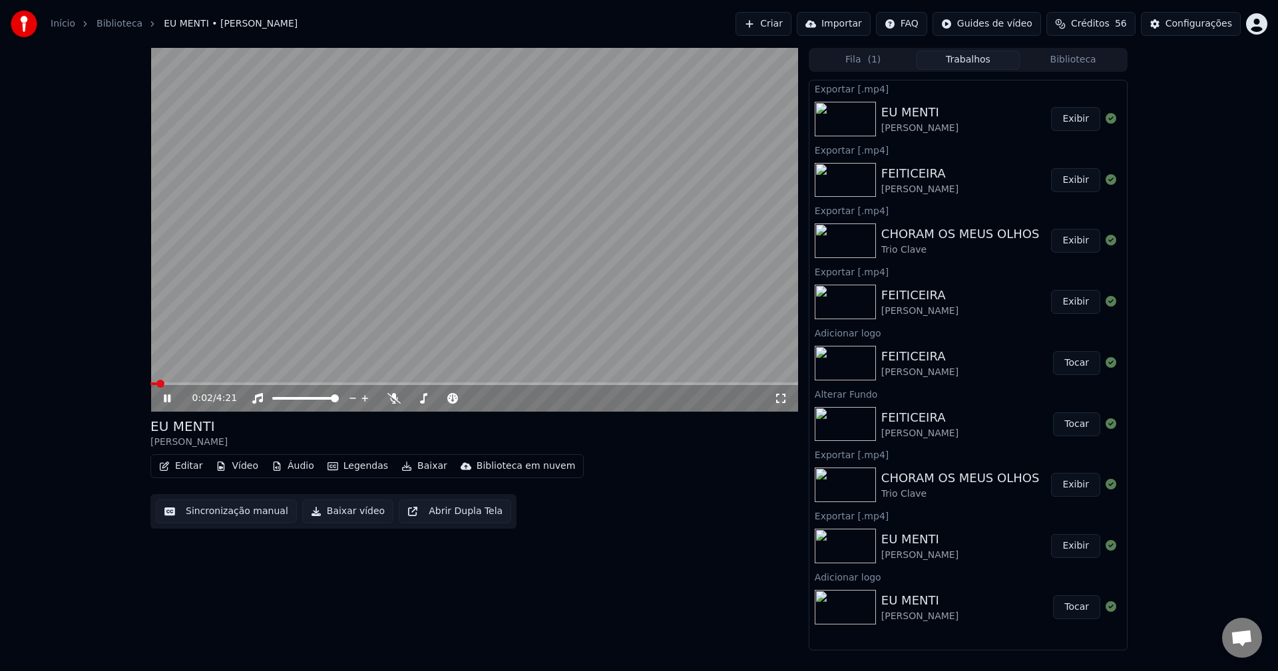
click at [170, 399] on icon at bounding box center [167, 399] width 7 height 8
click at [1194, 25] on div "Configurações" at bounding box center [1198, 23] width 67 height 13
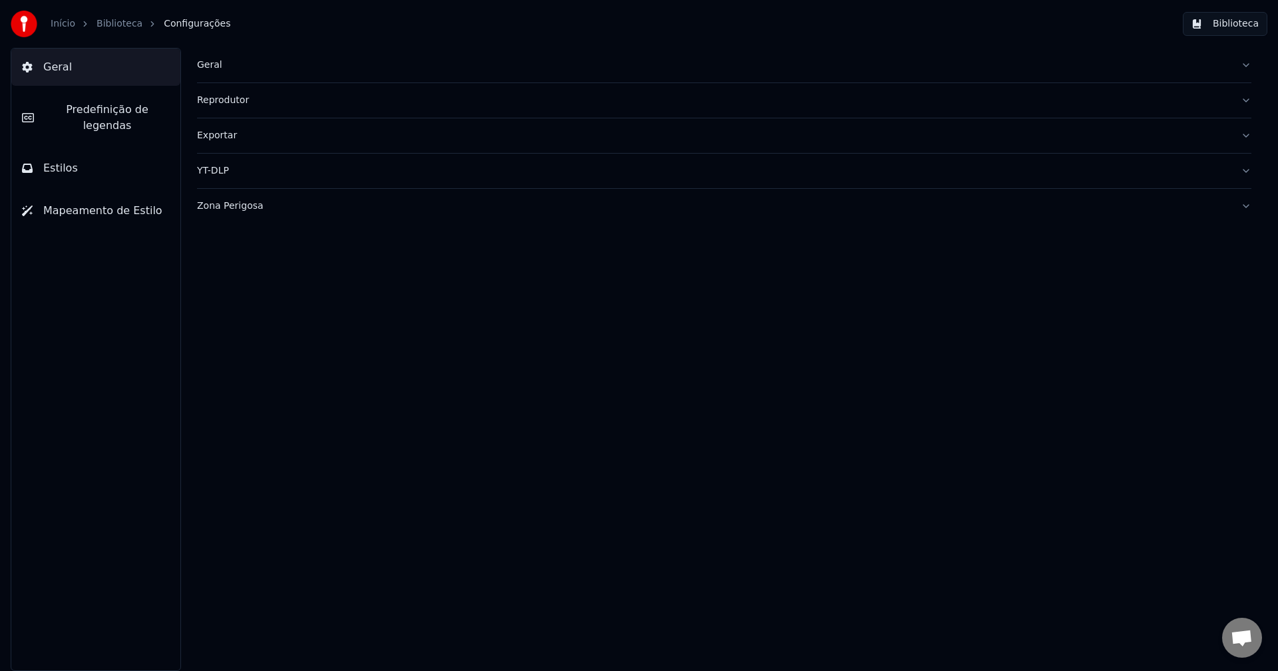
click at [239, 210] on div "Zona Perigosa" at bounding box center [713, 206] width 1033 height 13
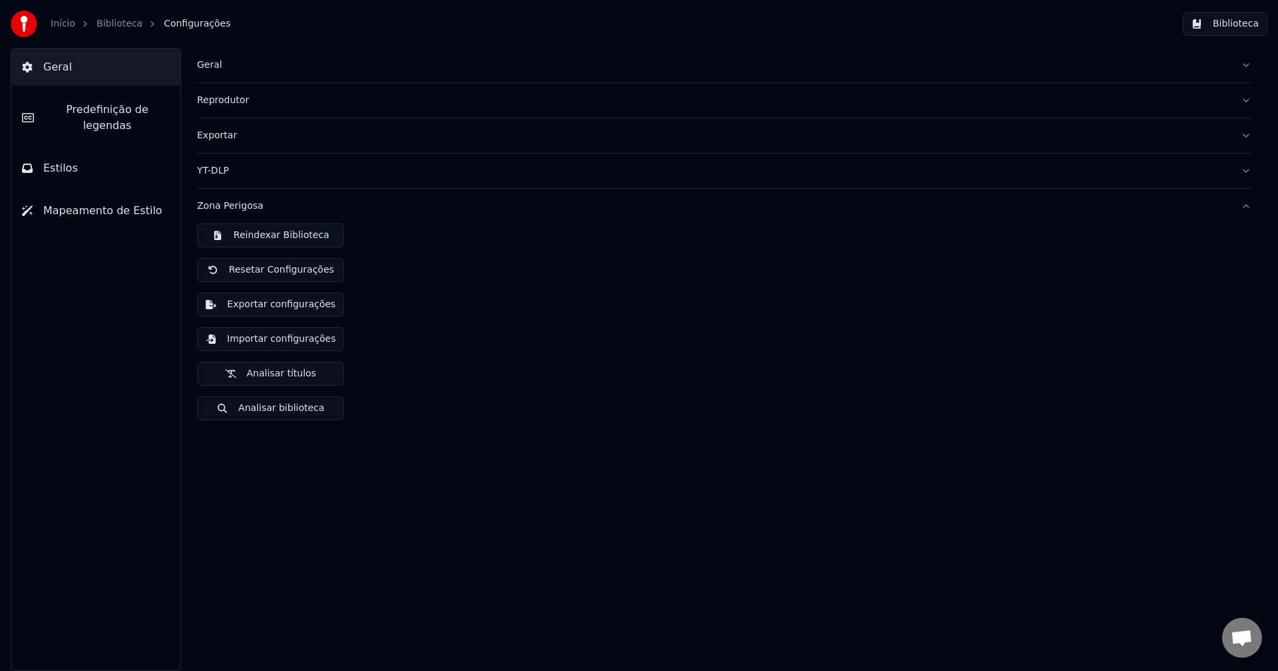
click at [293, 307] on button "Exportar configurações" at bounding box center [270, 305] width 147 height 24
click at [814, 403] on div "Reindexar Biblioteca Resetar Configurações Exportar configurações Importar conf…" at bounding box center [724, 328] width 1054 height 208
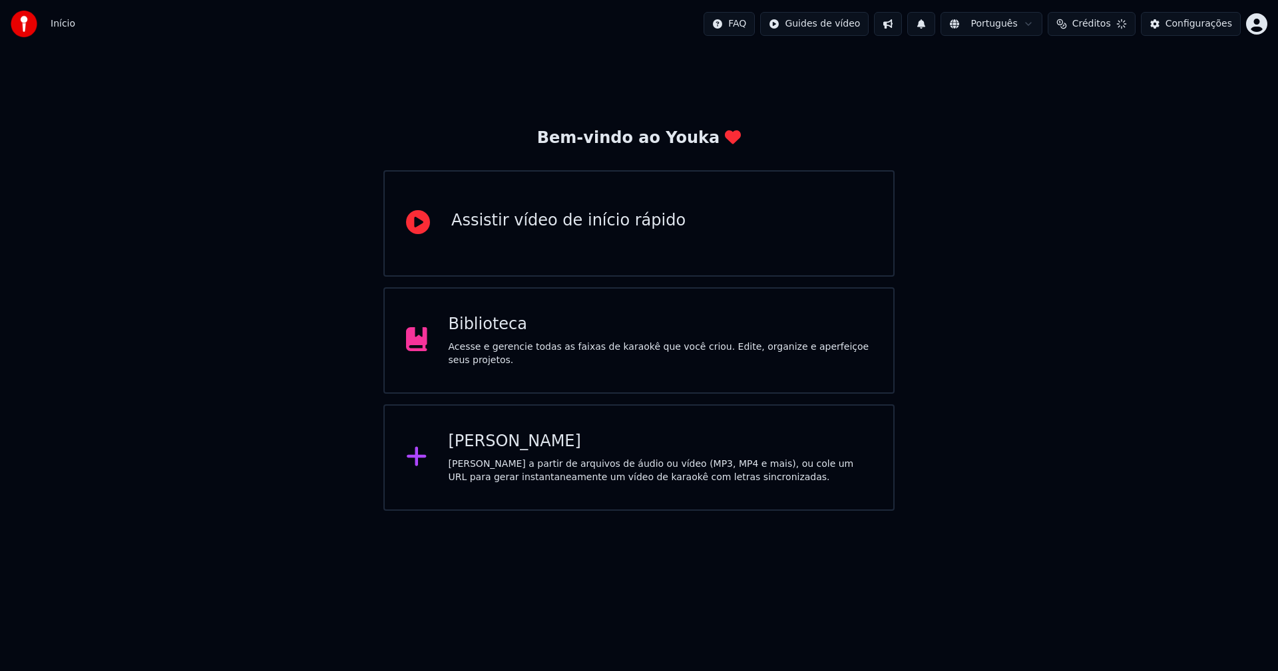
click at [1217, 30] on div "Configurações" at bounding box center [1198, 23] width 67 height 13
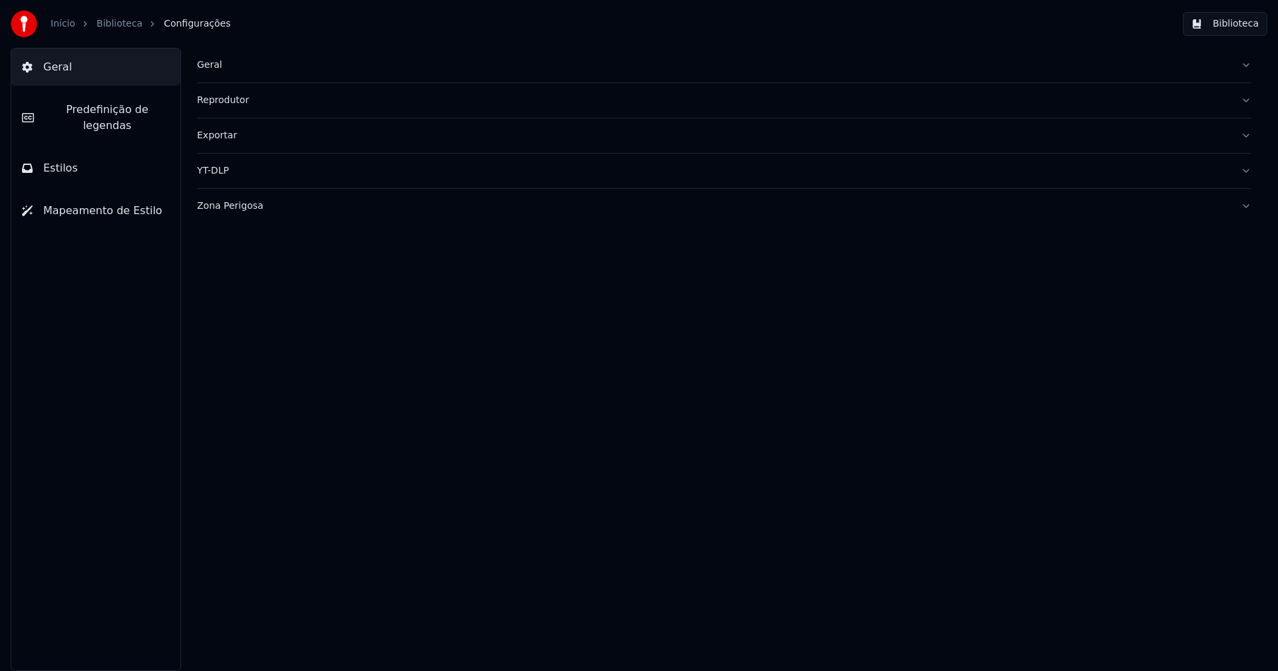
click at [237, 208] on div "Zona Perigosa" at bounding box center [713, 206] width 1033 height 13
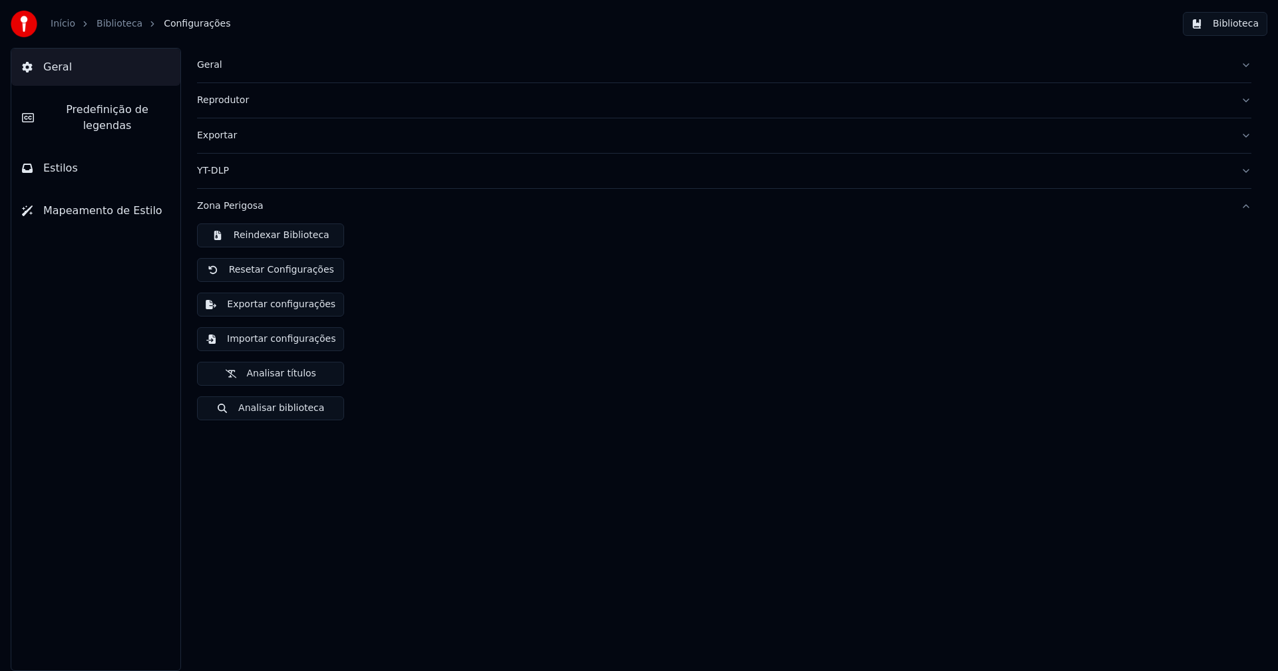
click at [289, 343] on button "Importar configurações" at bounding box center [270, 339] width 147 height 24
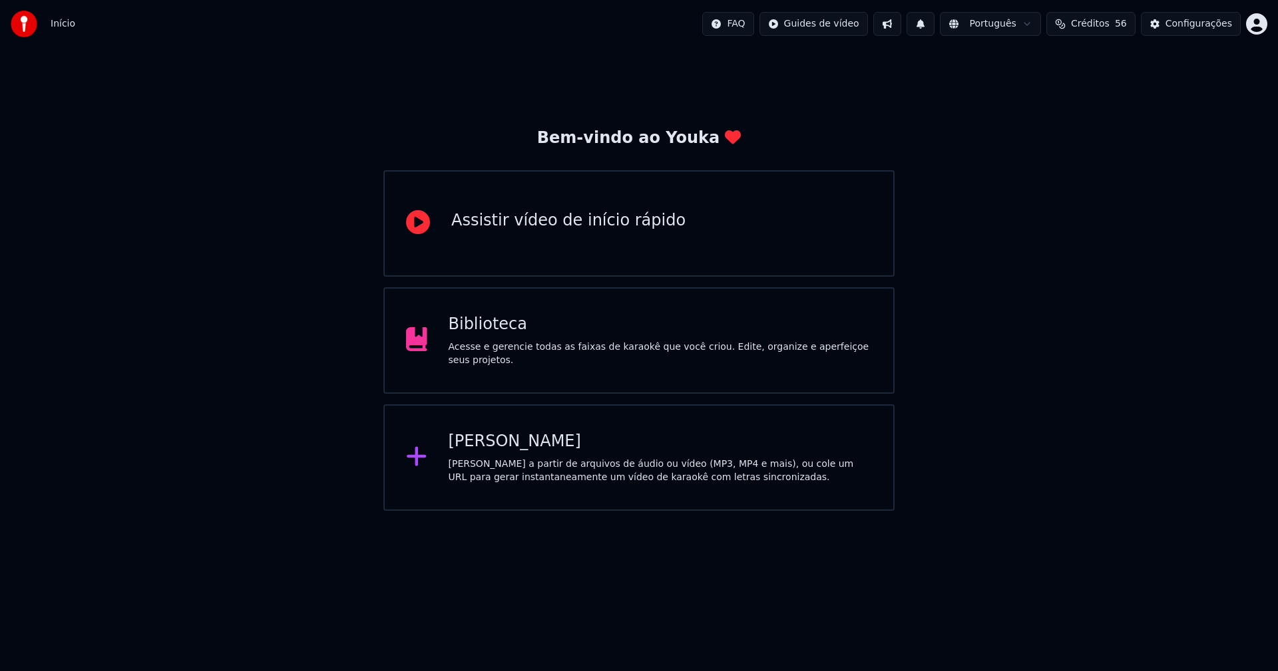
click at [474, 332] on div "Biblioteca" at bounding box center [661, 324] width 424 height 21
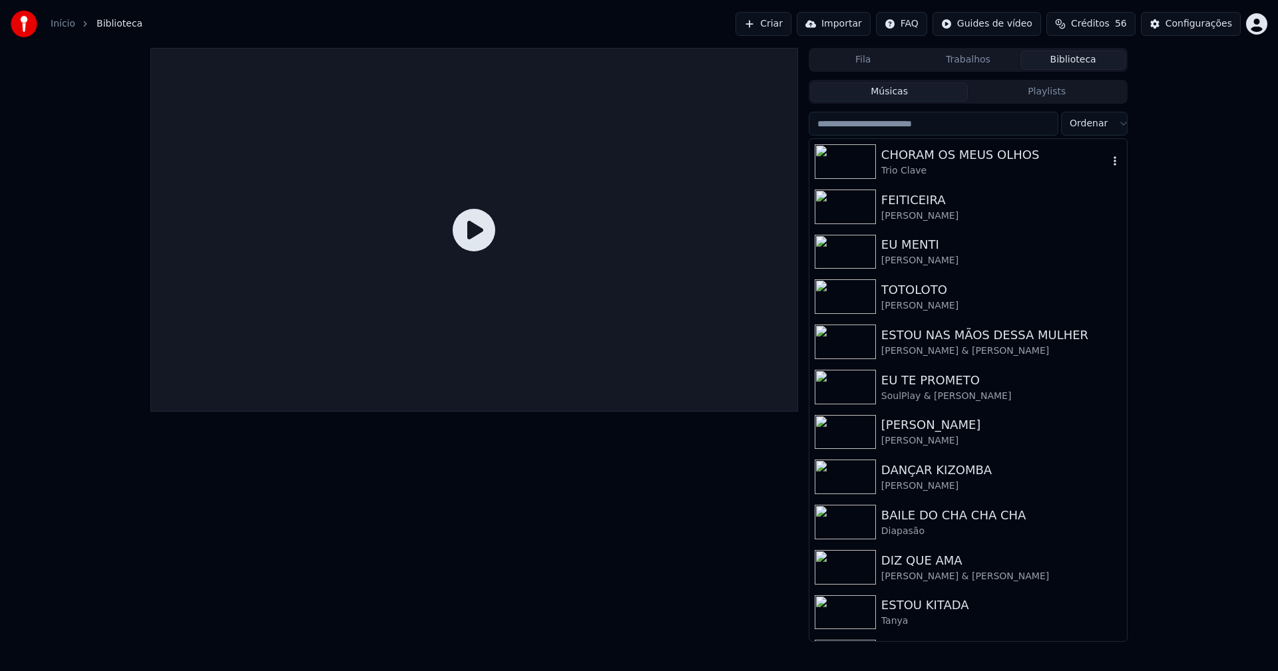
click at [939, 154] on div "CHORAM OS MEUS OLHOS" at bounding box center [994, 155] width 227 height 19
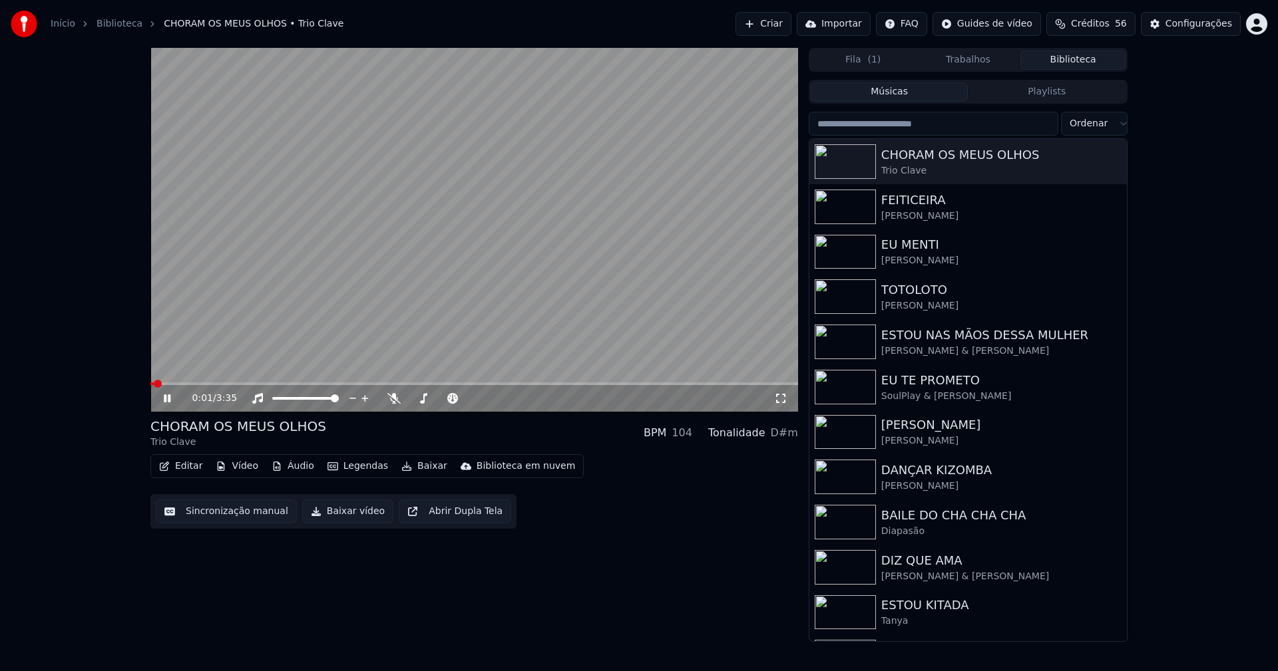
click at [231, 471] on button "Vídeo" at bounding box center [236, 466] width 53 height 19
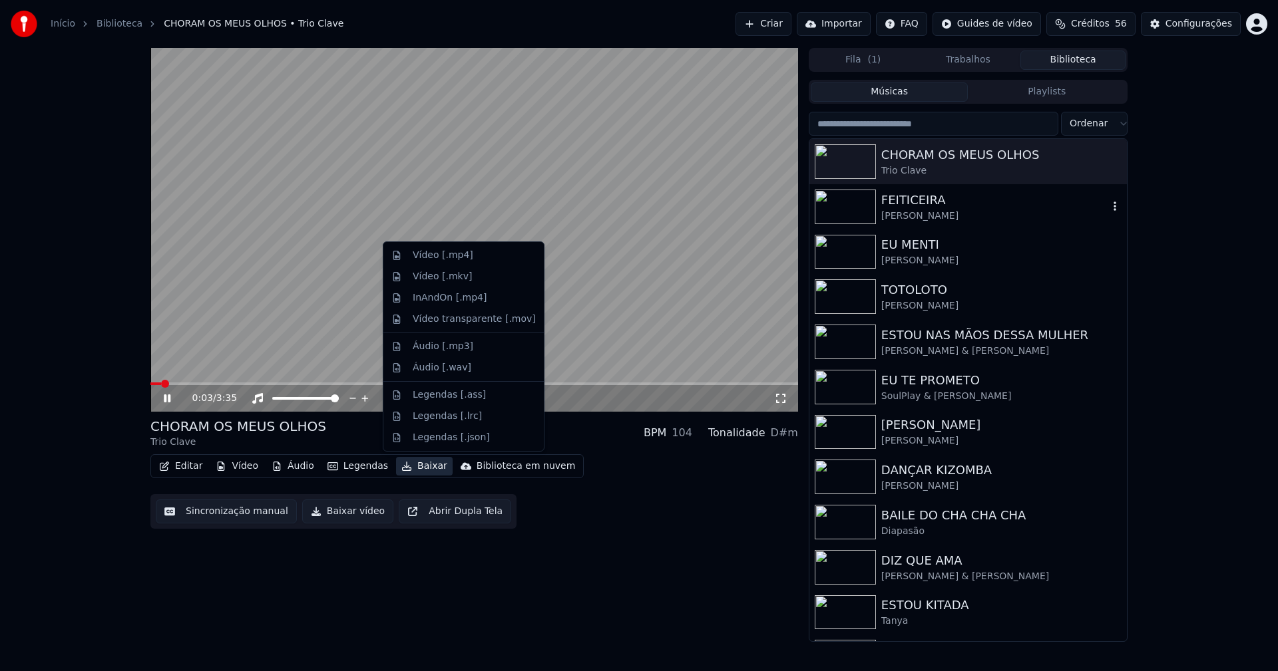
click at [914, 216] on div "[PERSON_NAME]" at bounding box center [994, 216] width 227 height 13
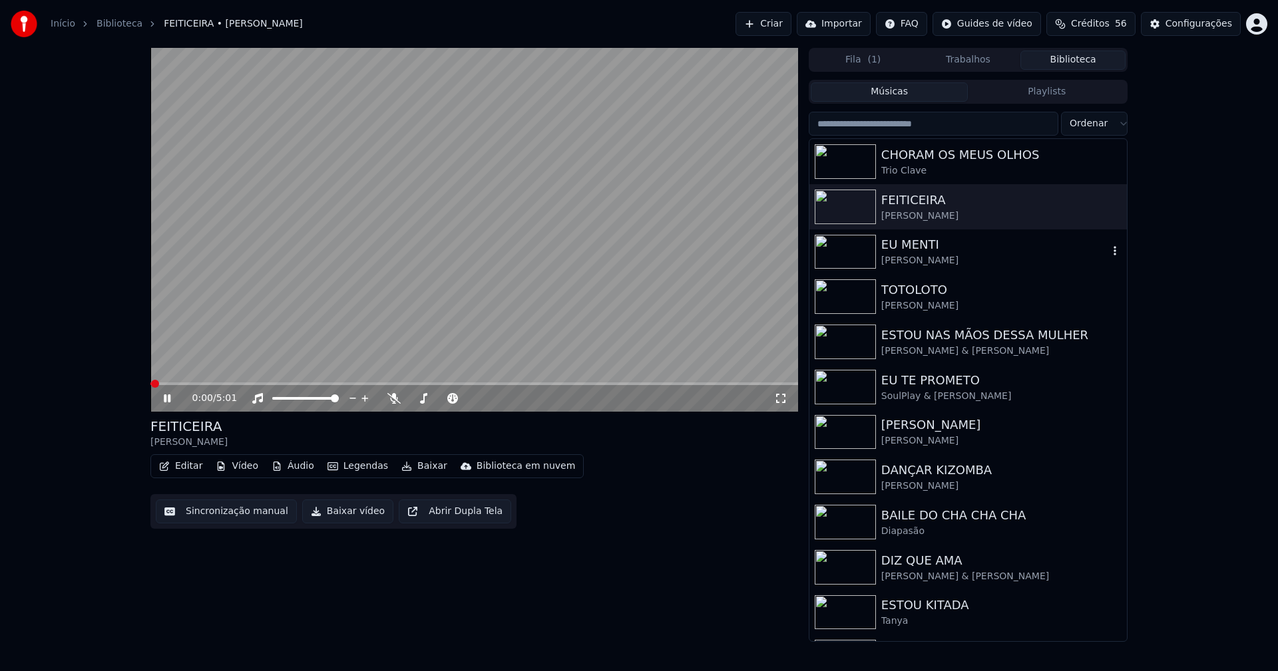
click at [913, 245] on div "EU MENTI" at bounding box center [994, 245] width 227 height 19
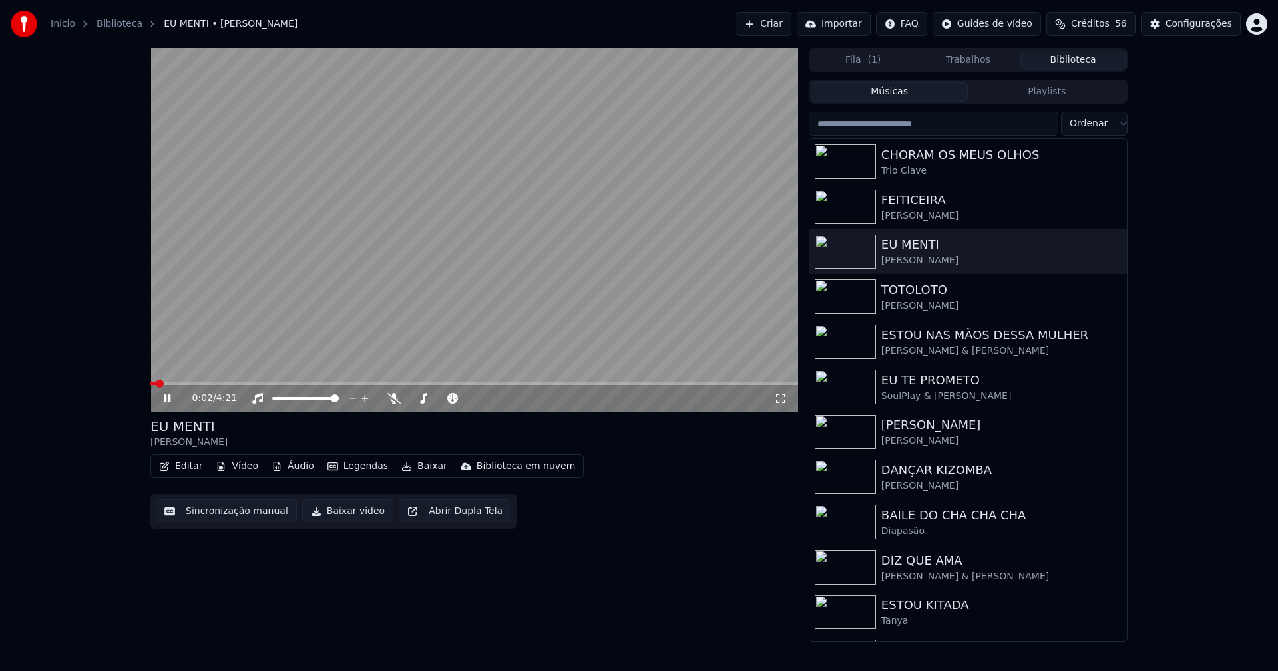
click at [778, 395] on icon at bounding box center [780, 398] width 9 height 9
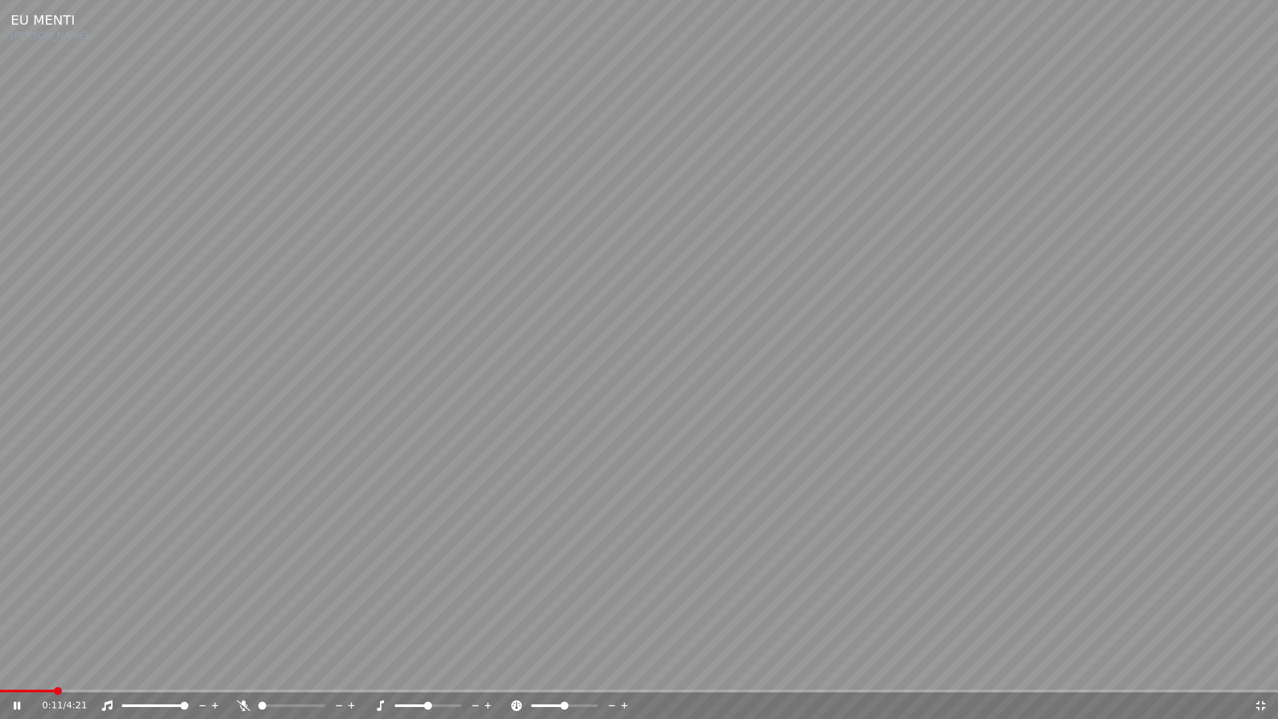
drag, startPoint x: 1262, startPoint y: 700, endPoint x: 1211, endPoint y: 656, distance: 67.5
click at [1262, 671] on icon at bounding box center [1260, 705] width 13 height 11
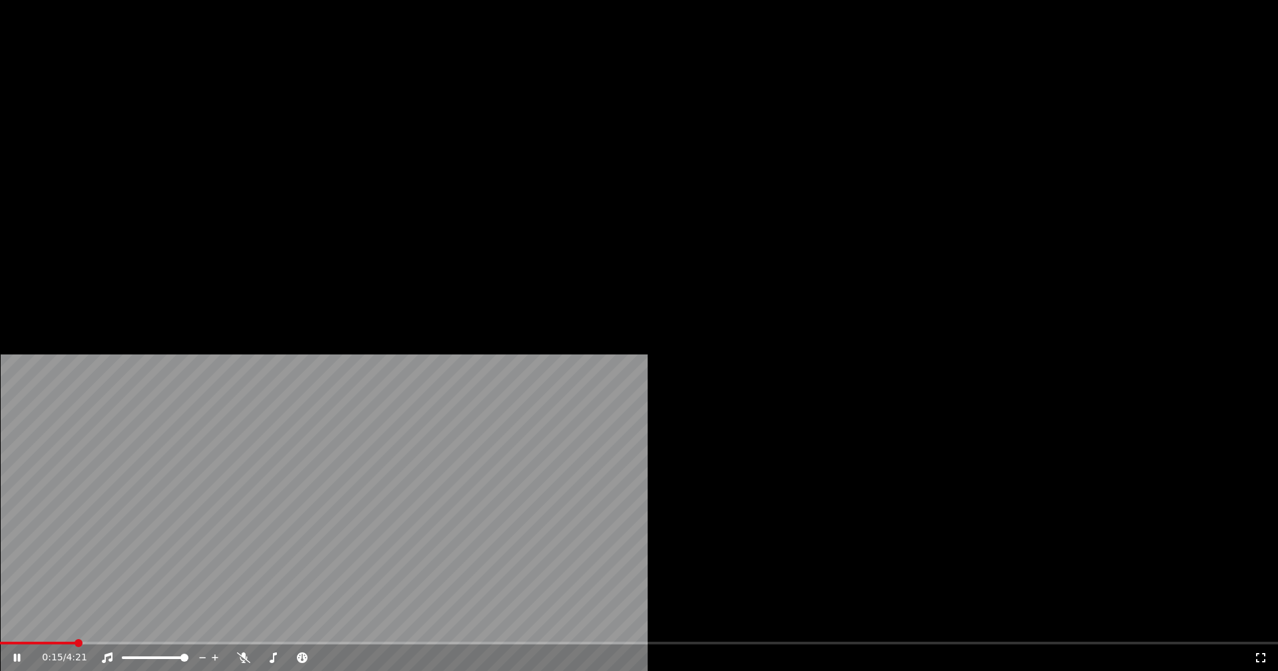
click at [238, 112] on button "Vídeo" at bounding box center [236, 102] width 53 height 19
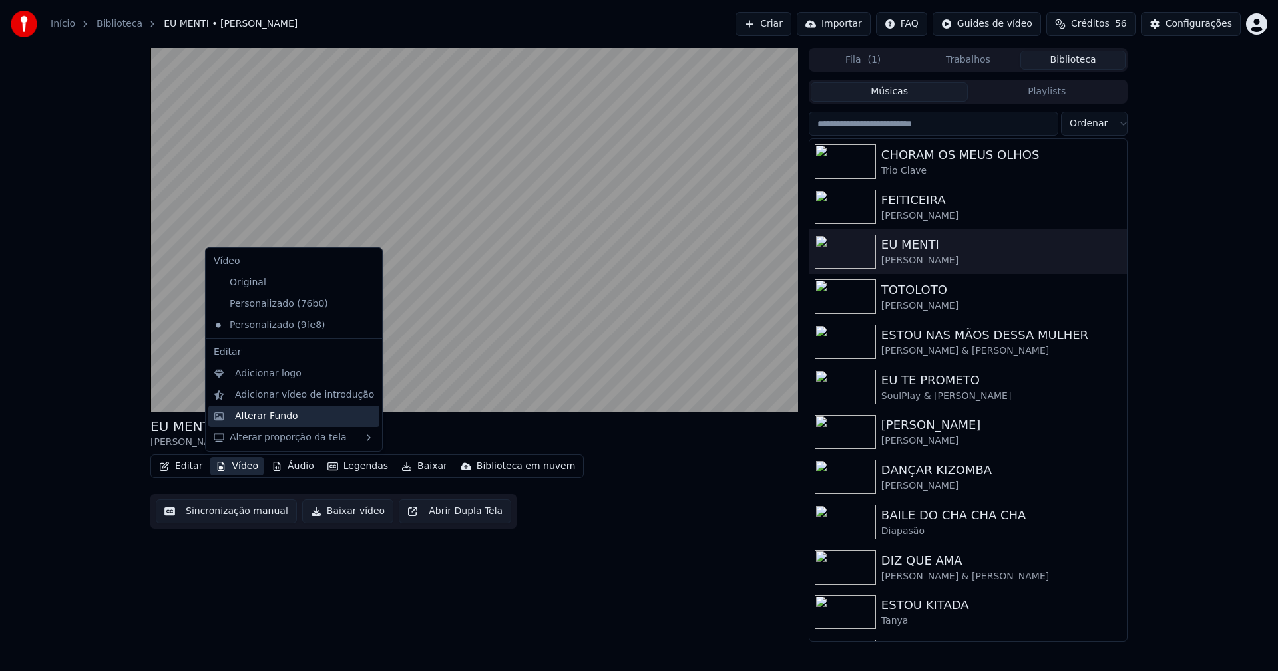
click at [244, 417] on div "Alterar Fundo" at bounding box center [266, 416] width 63 height 13
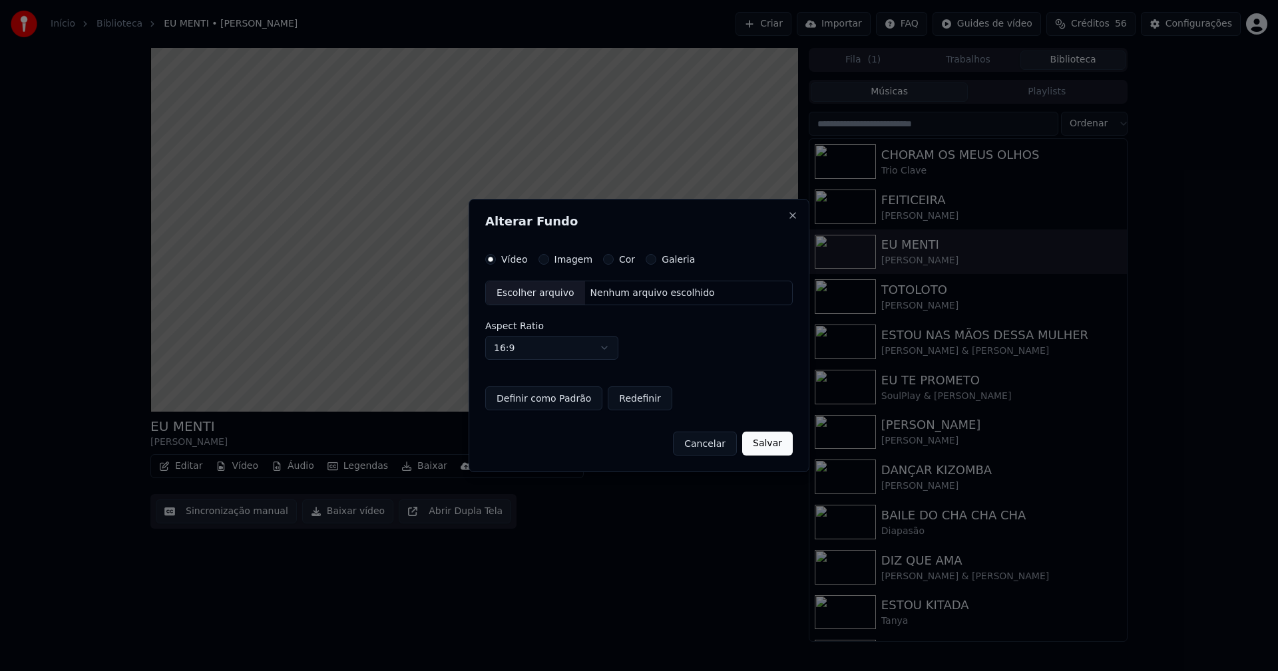
click at [538, 256] on button "Imagem" at bounding box center [543, 259] width 11 height 11
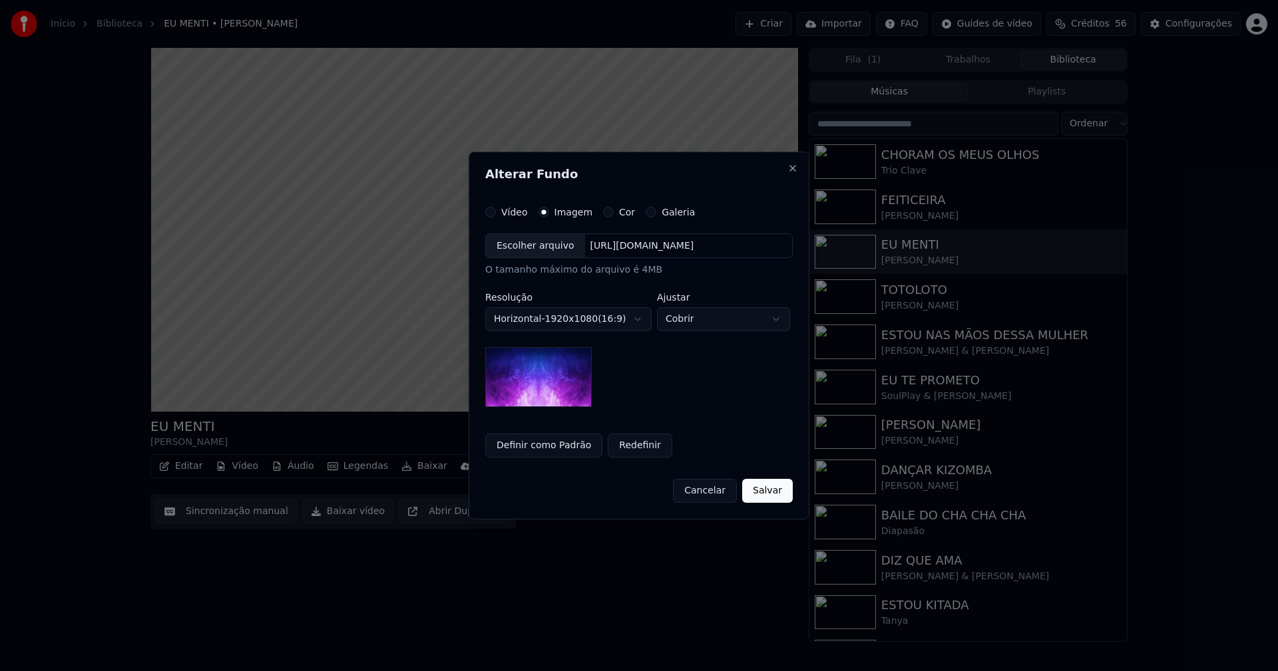
click at [535, 248] on div "Escolher arquivo" at bounding box center [535, 246] width 99 height 24
click at [775, 496] on button "Salvar" at bounding box center [767, 491] width 51 height 24
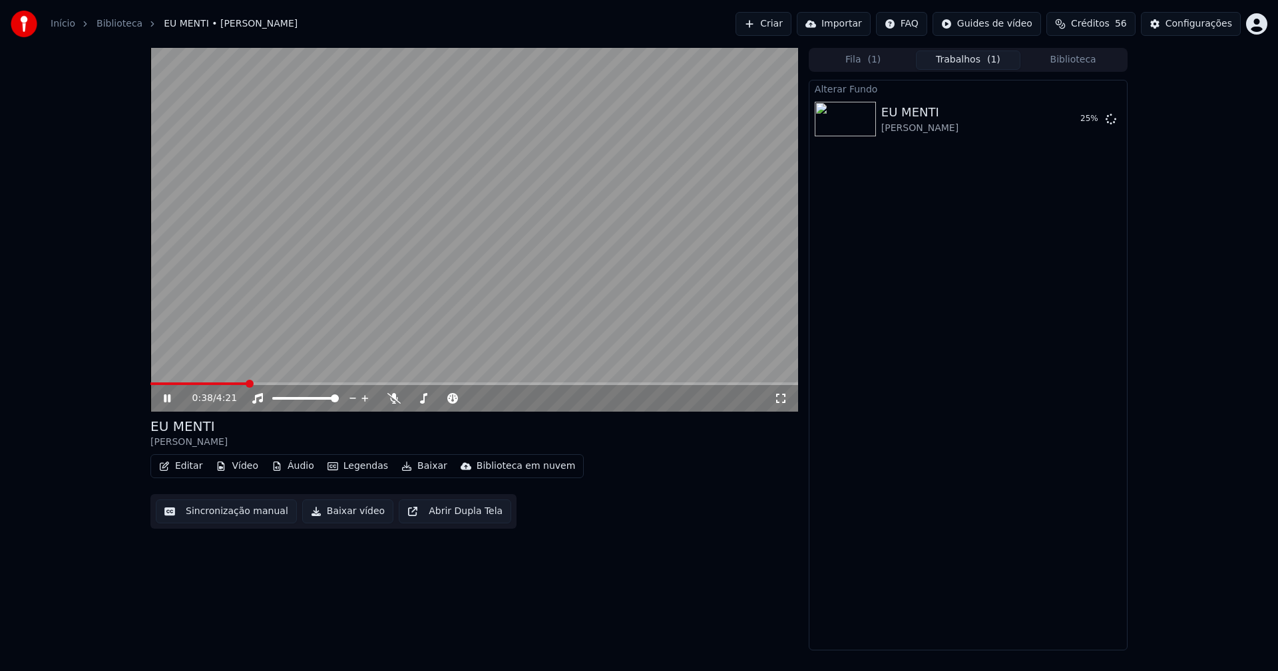
click at [779, 400] on icon at bounding box center [780, 398] width 13 height 11
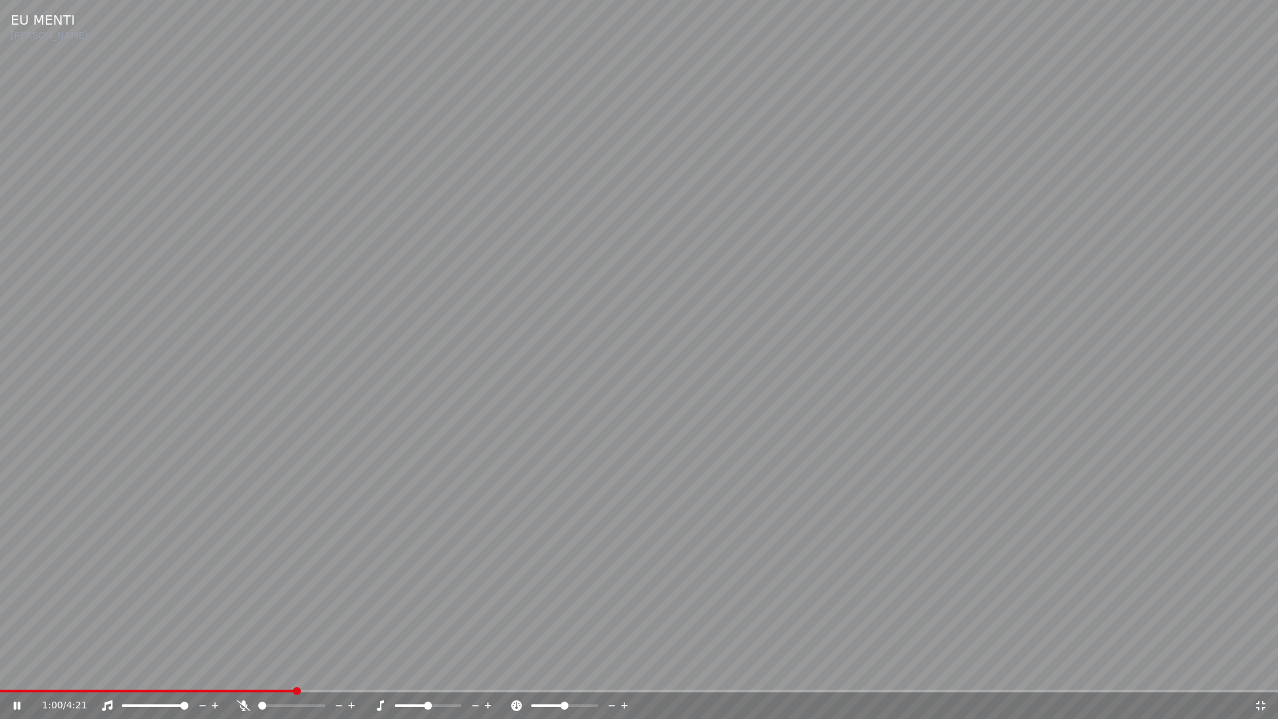
click at [1261, 671] on icon at bounding box center [1260, 705] width 13 height 11
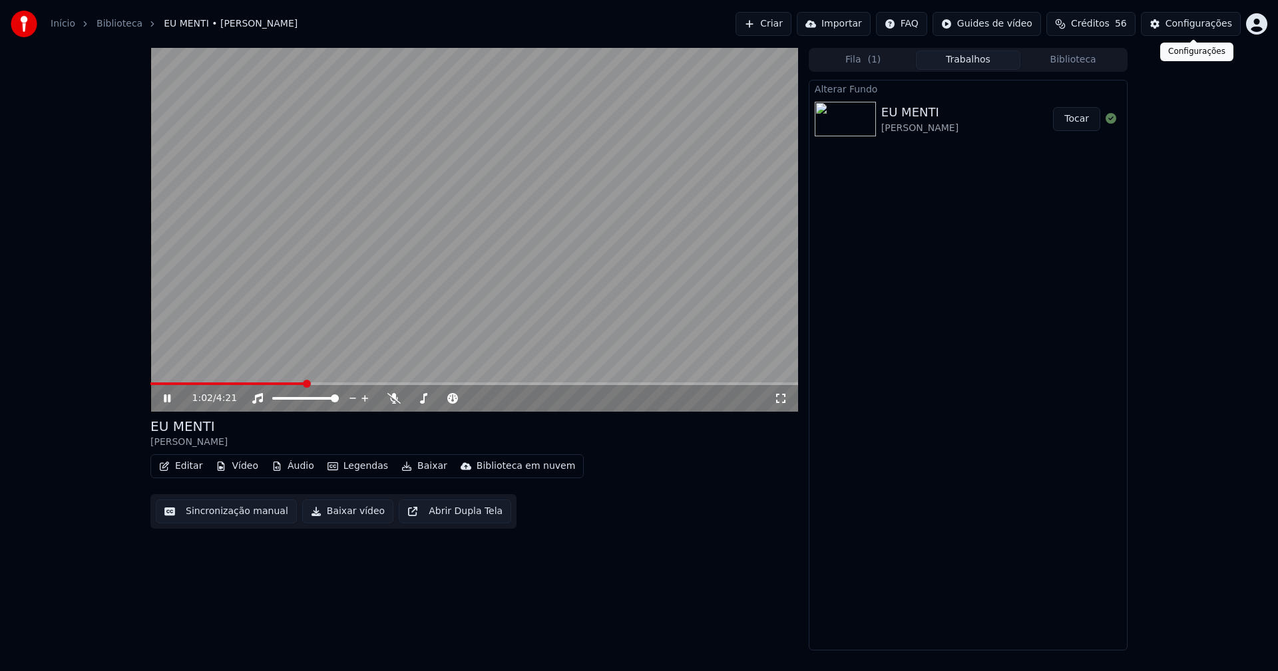
click at [1196, 27] on div "Configurações" at bounding box center [1198, 23] width 67 height 13
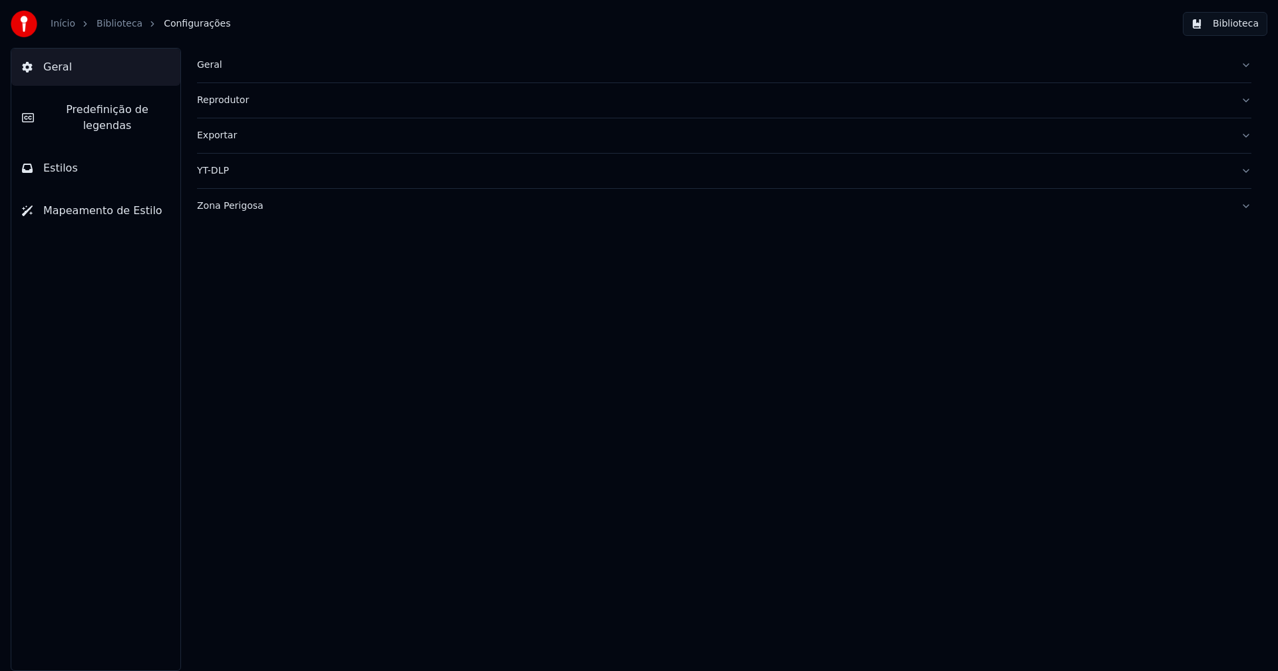
click at [128, 112] on span "Predefinição de legendas" at bounding box center [107, 118] width 125 height 32
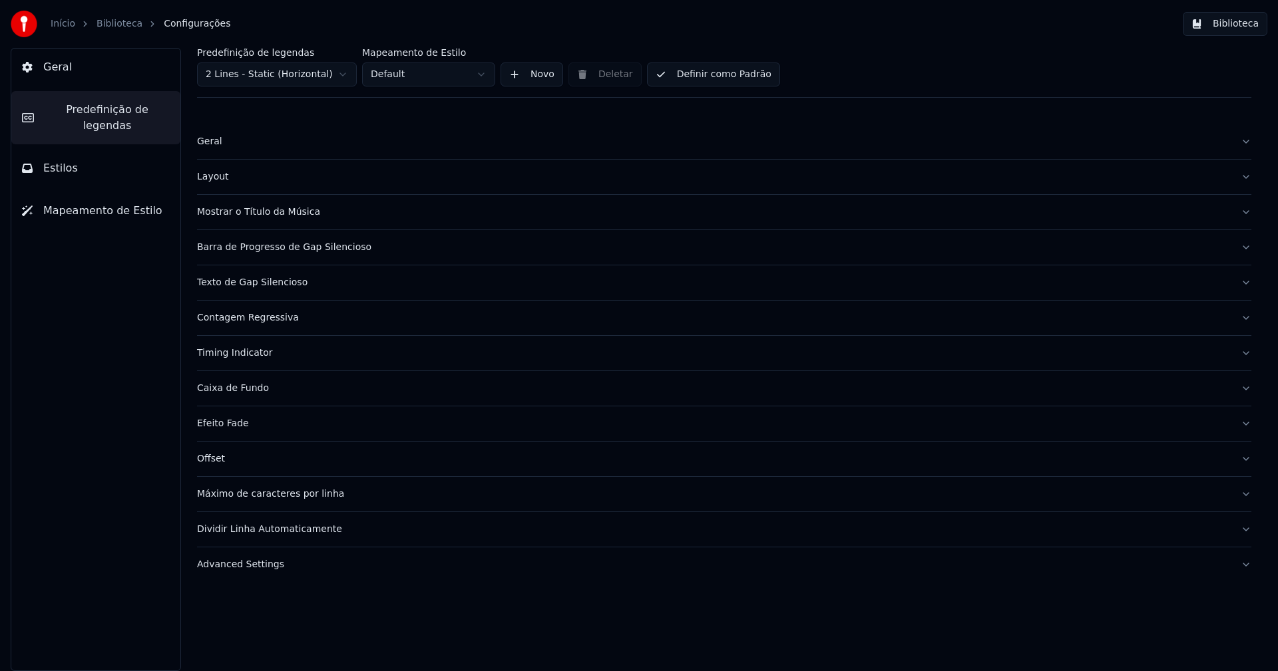
click at [290, 252] on div "Barra de Progresso de Gap Silencioso" at bounding box center [713, 247] width 1033 height 13
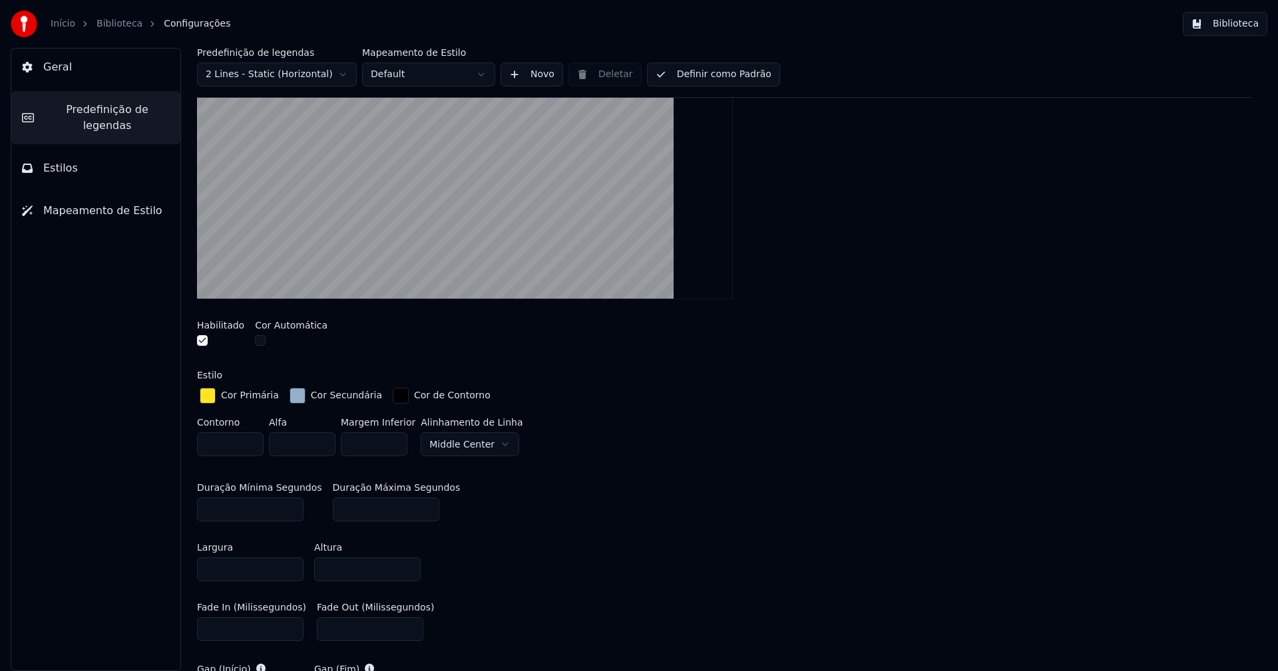
scroll to position [266, 0]
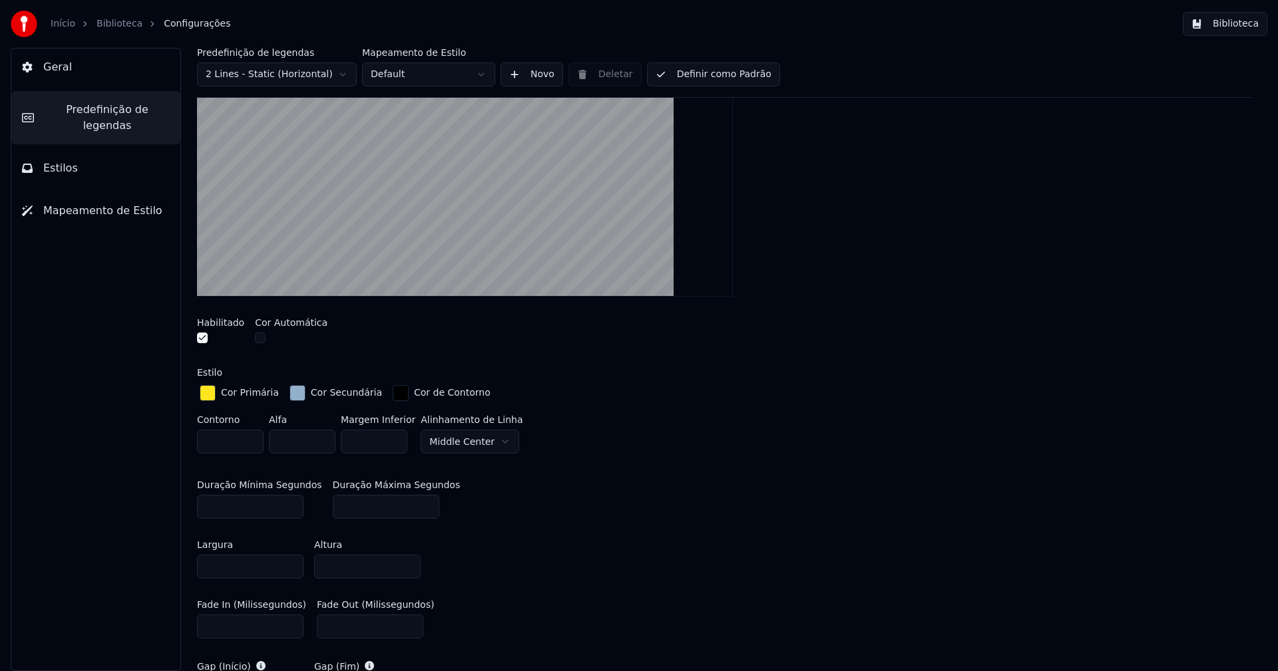
click at [290, 389] on div "button" at bounding box center [297, 393] width 16 height 16
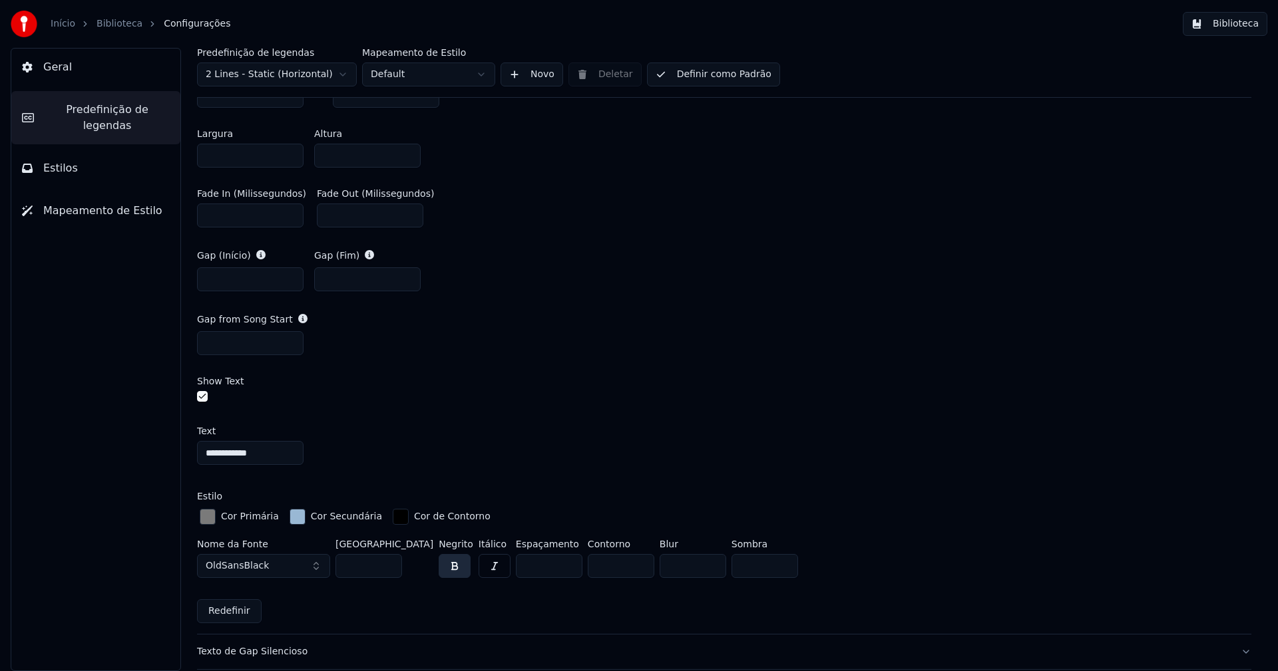
scroll to position [865, 0]
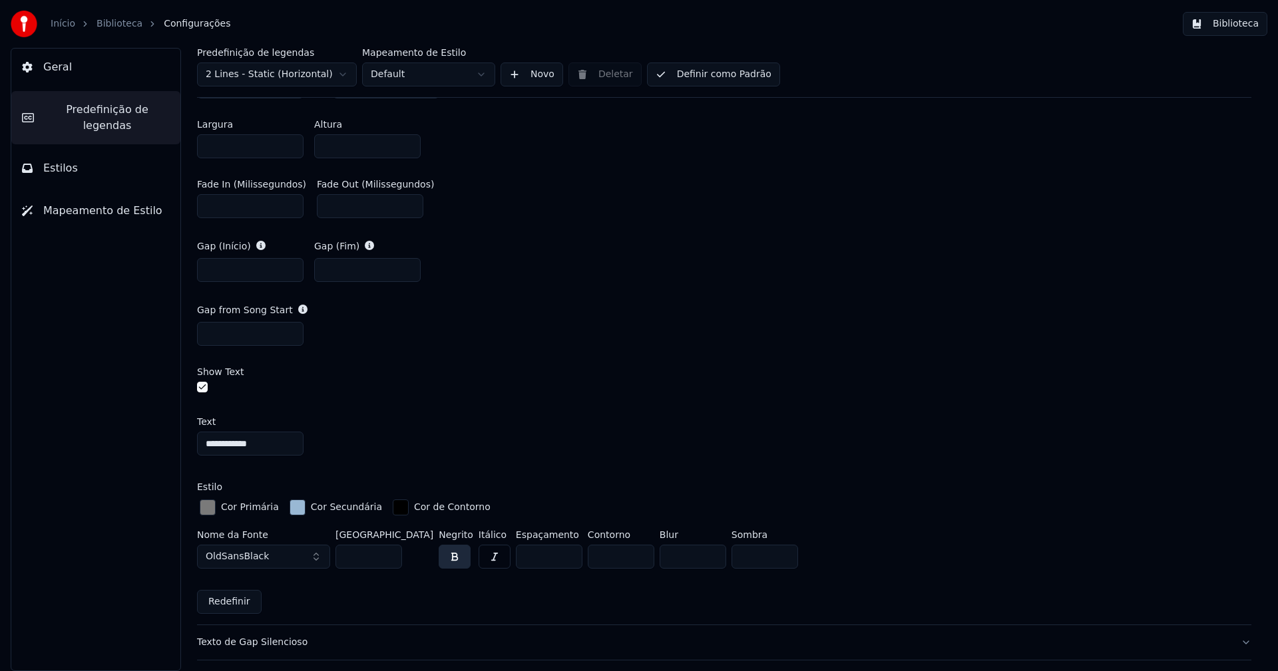
click at [209, 504] on div "button" at bounding box center [208, 508] width 16 height 16
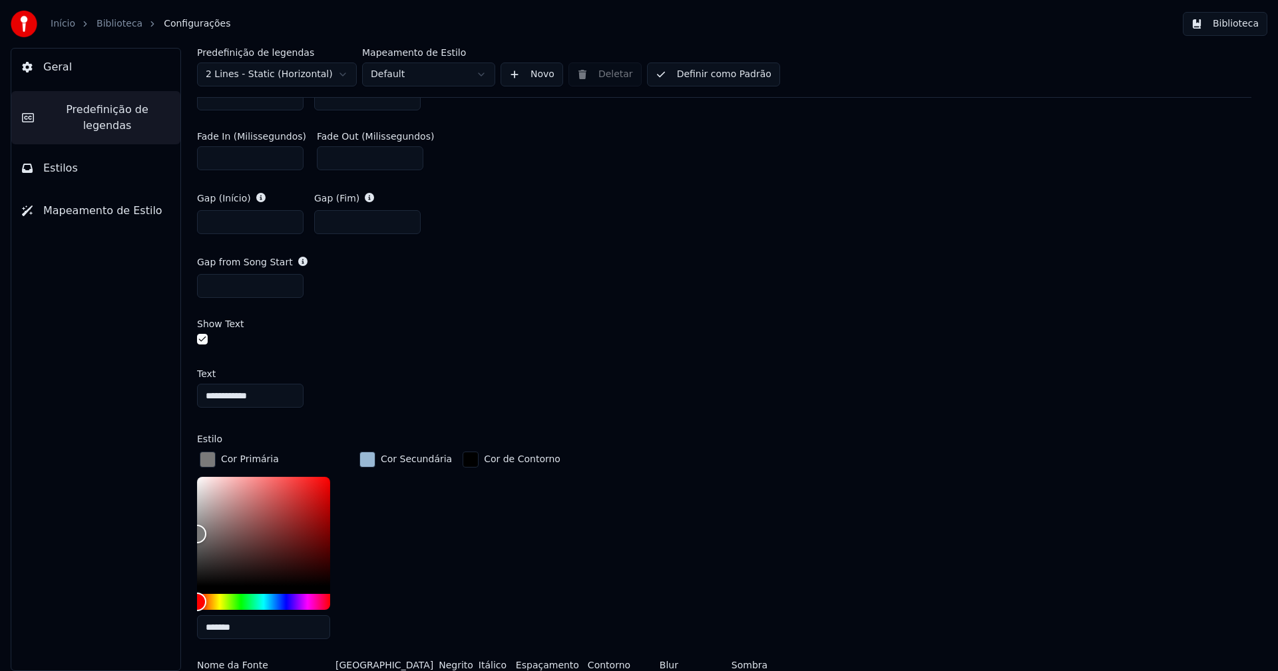
scroll to position [998, 0]
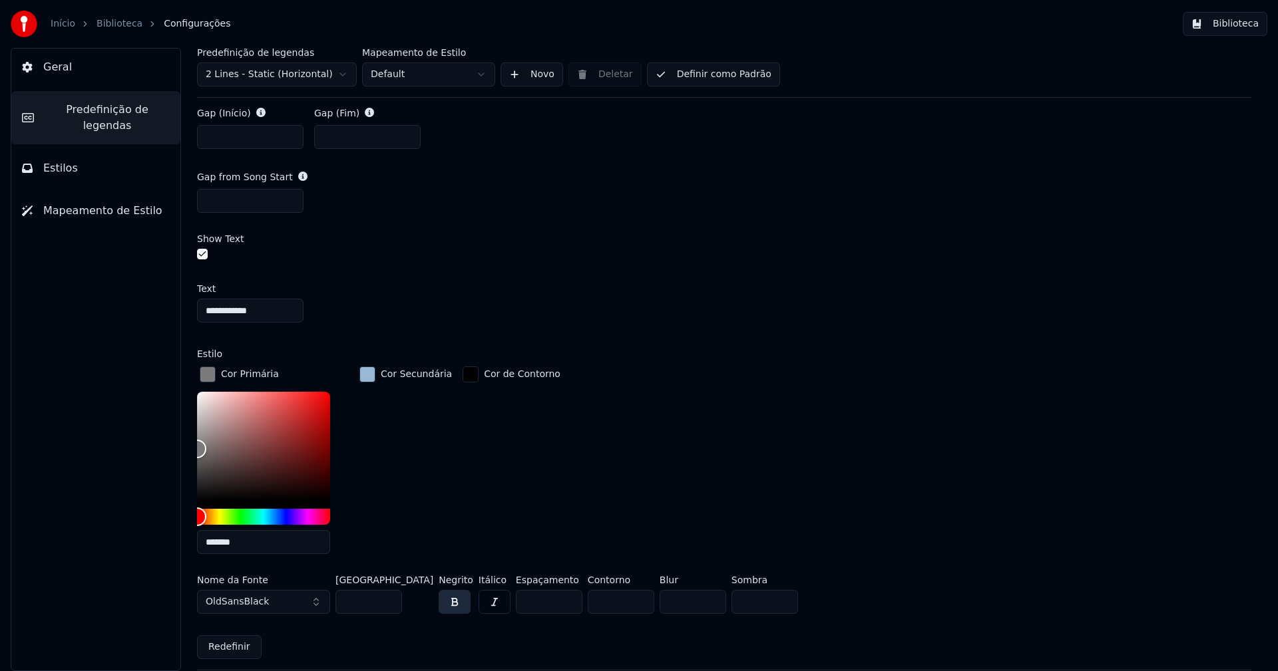
click at [1251, 23] on button "Biblioteca" at bounding box center [1225, 24] width 85 height 24
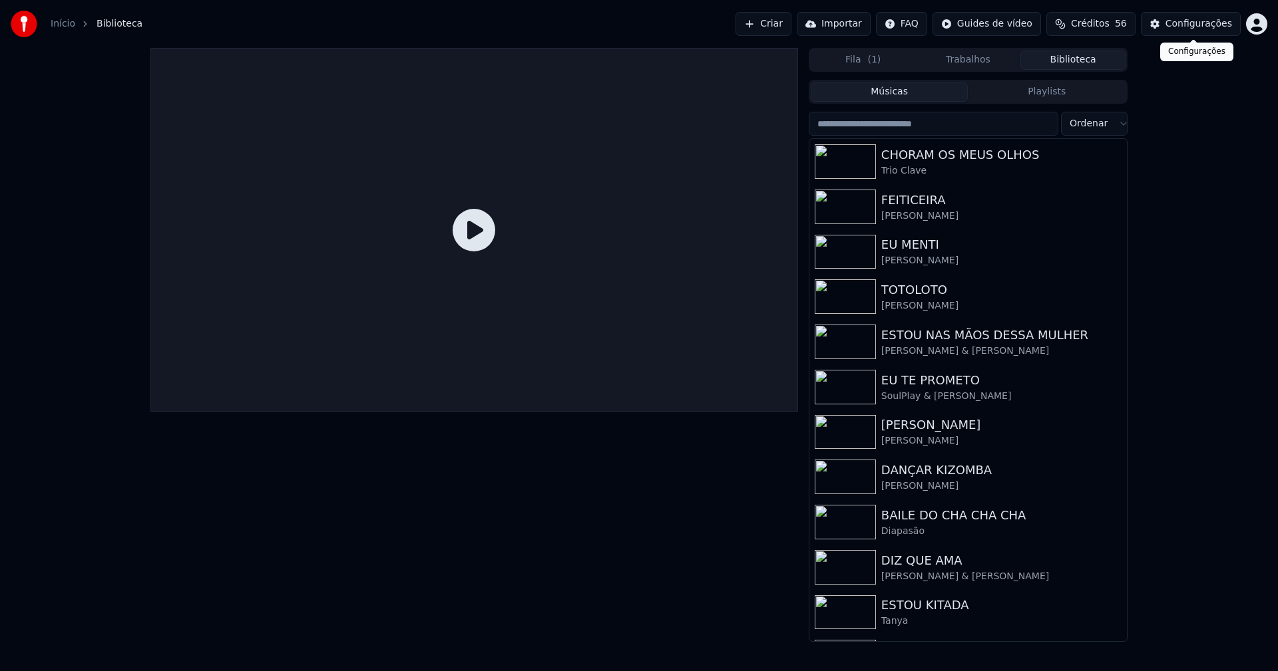
click at [1195, 23] on div "Configurações" at bounding box center [1198, 23] width 67 height 13
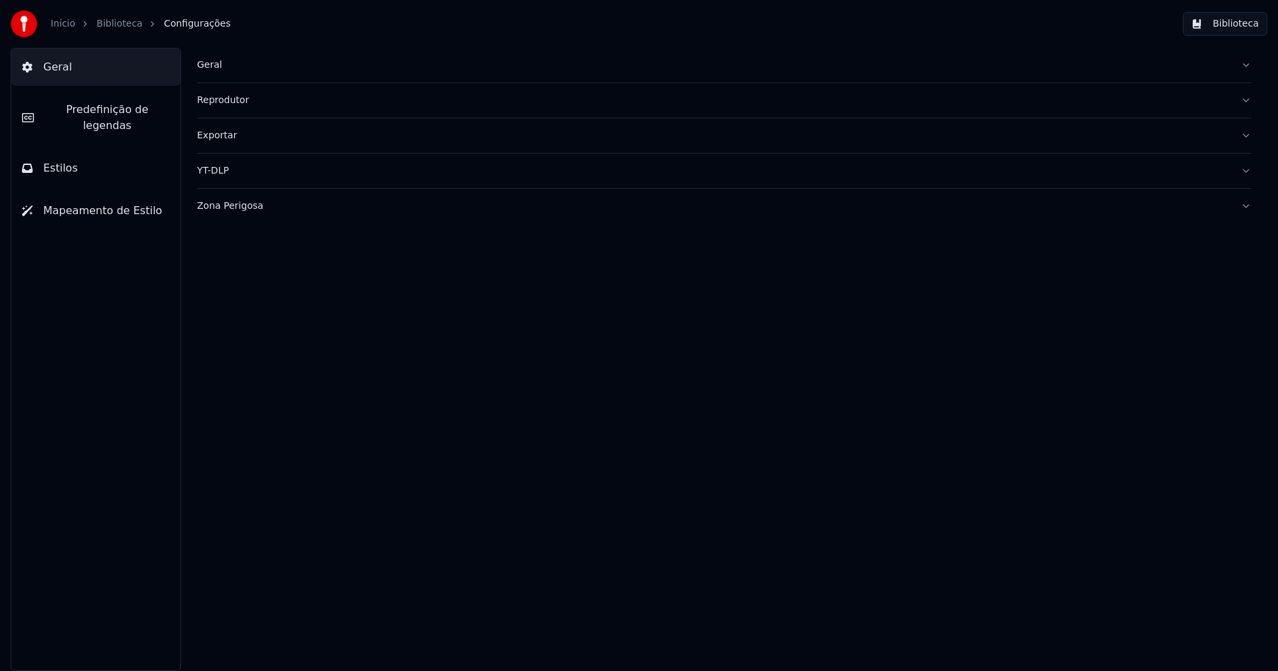
click at [217, 208] on div "Zona Perigosa" at bounding box center [713, 206] width 1033 height 13
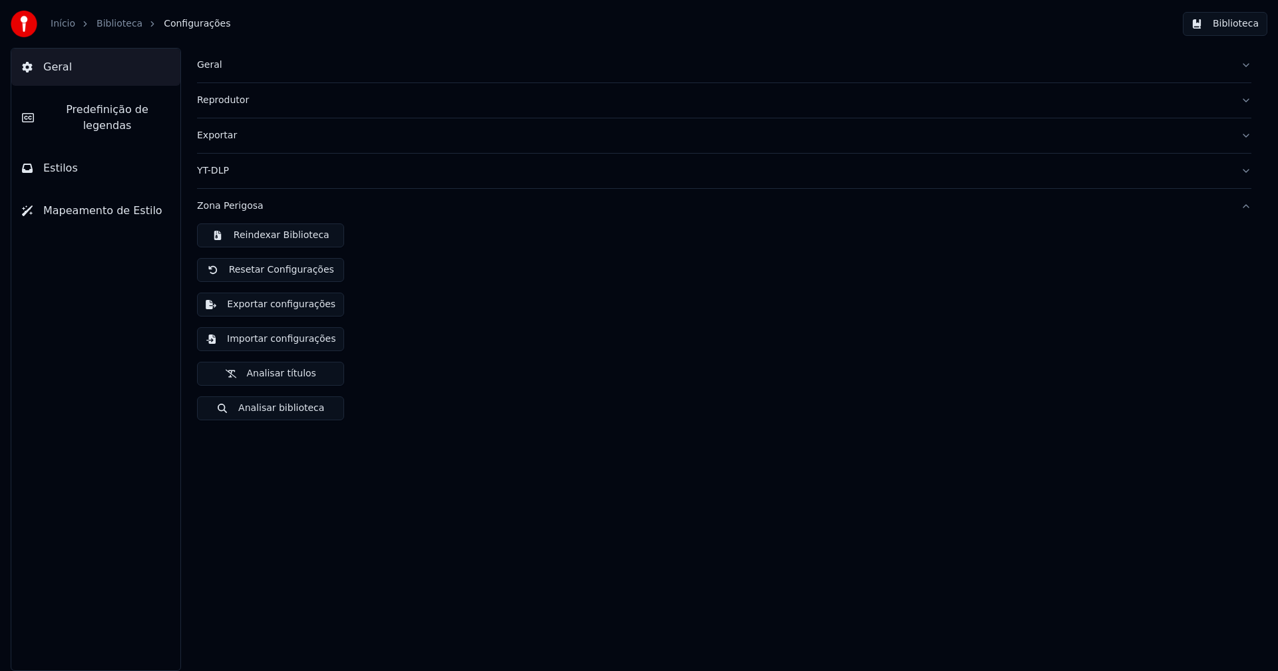
click at [274, 343] on button "Importar configurações" at bounding box center [270, 339] width 147 height 24
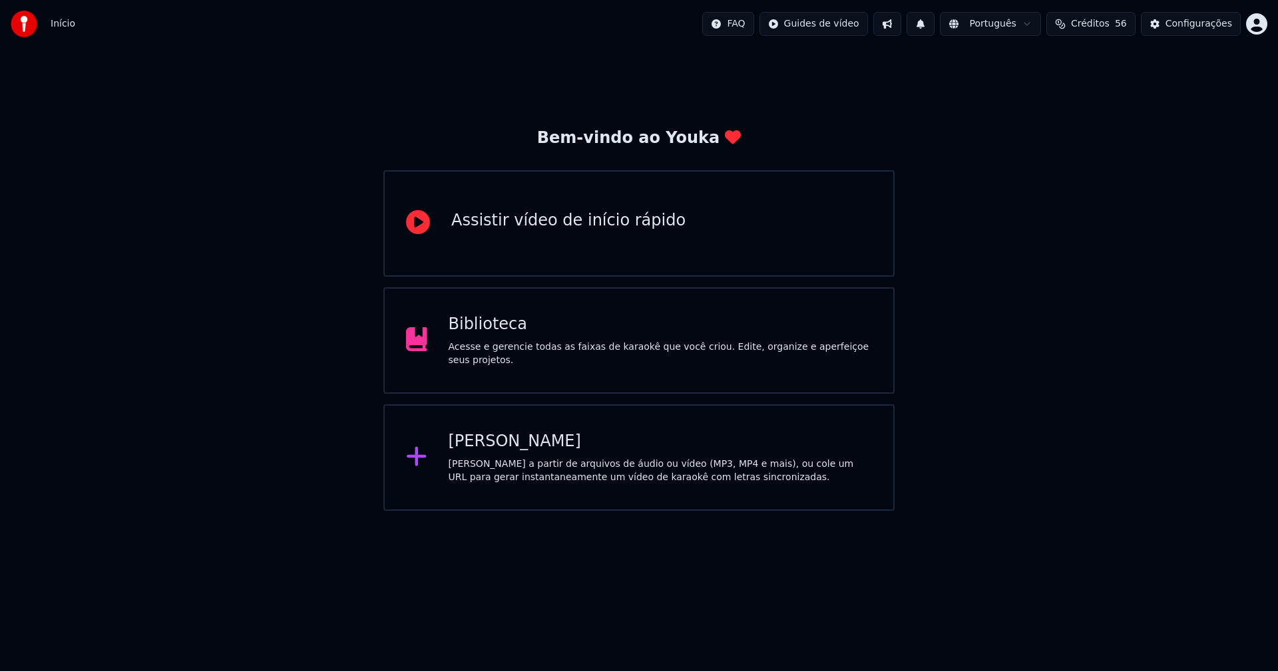
click at [476, 335] on div "Biblioteca" at bounding box center [661, 324] width 424 height 21
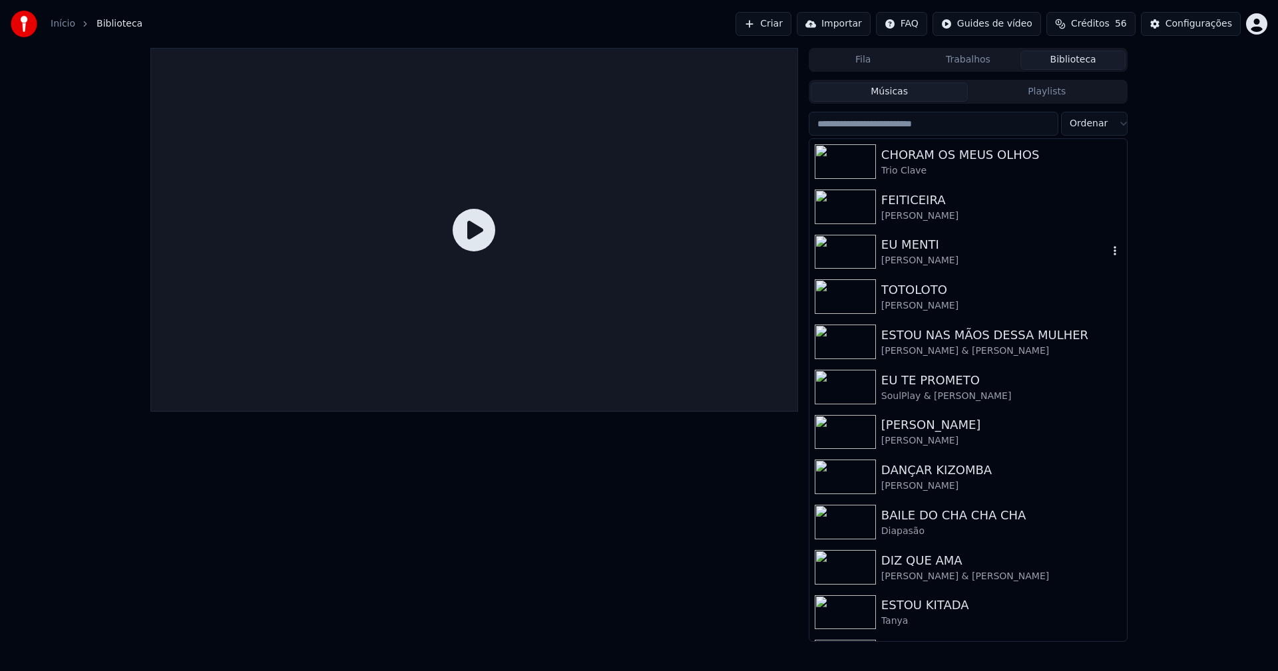
click at [917, 246] on div "EU MENTI" at bounding box center [994, 245] width 227 height 19
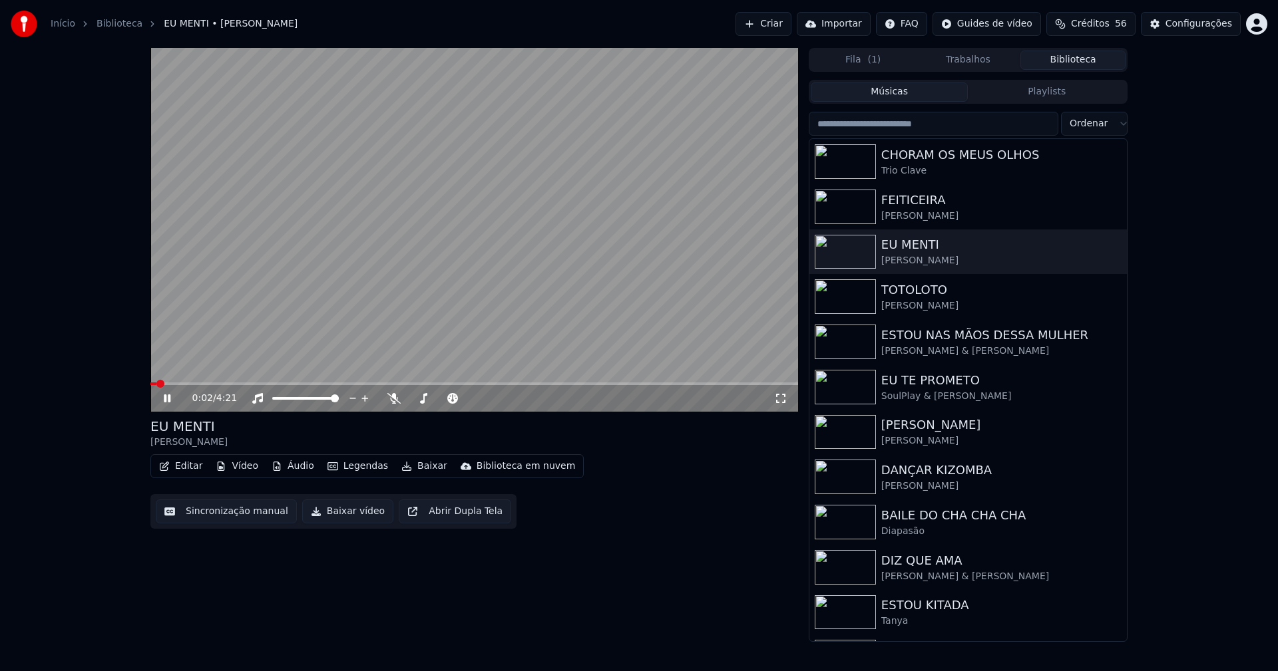
click at [783, 398] on icon at bounding box center [780, 398] width 13 height 11
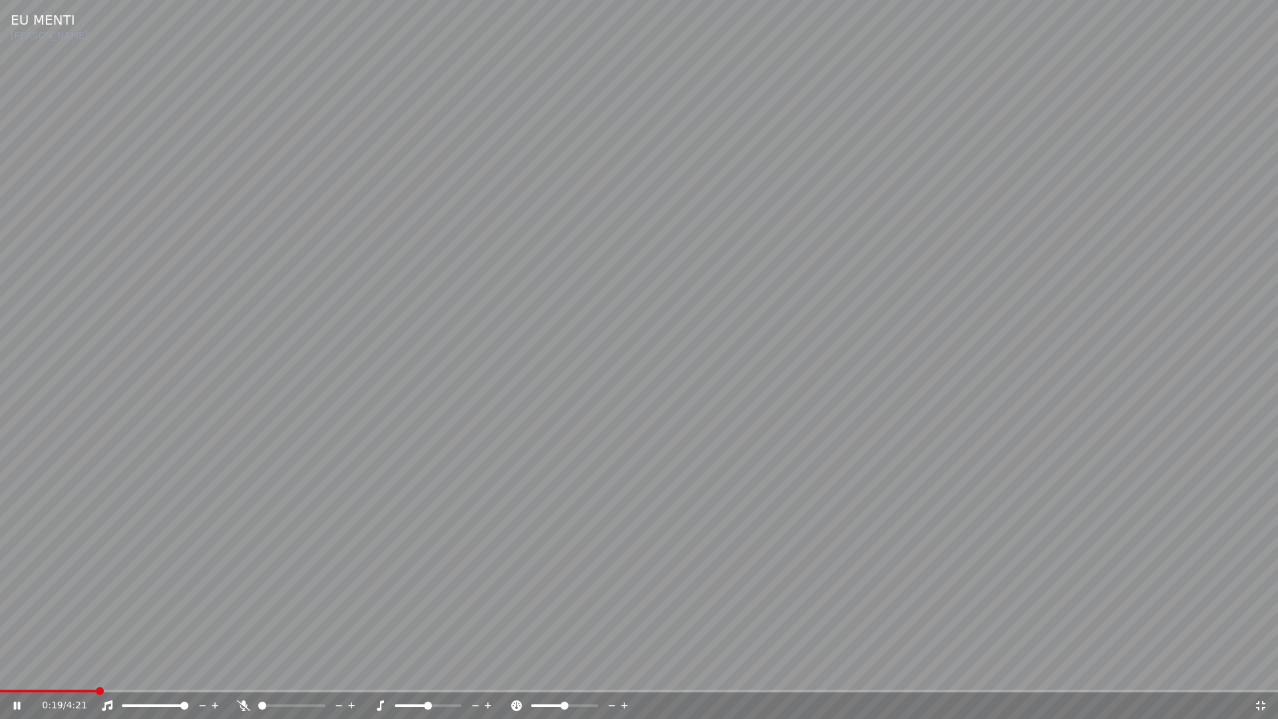
click at [1260, 671] on icon at bounding box center [1260, 705] width 13 height 11
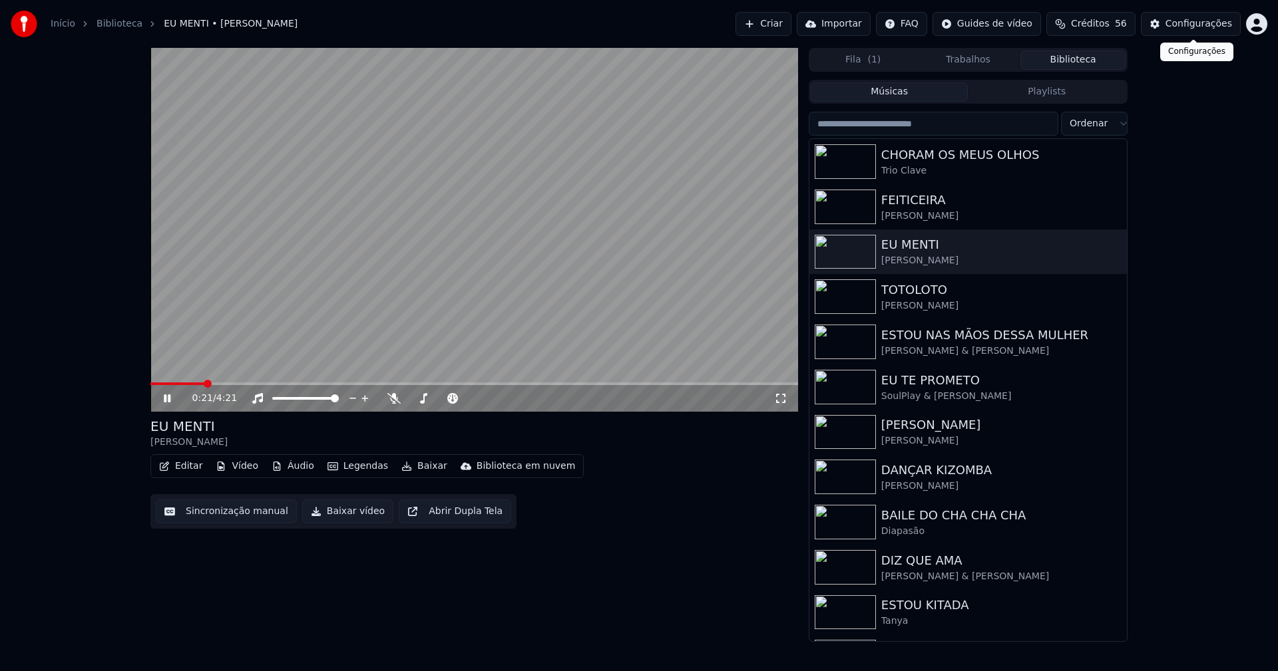
click at [1191, 23] on div "Configurações" at bounding box center [1198, 23] width 67 height 13
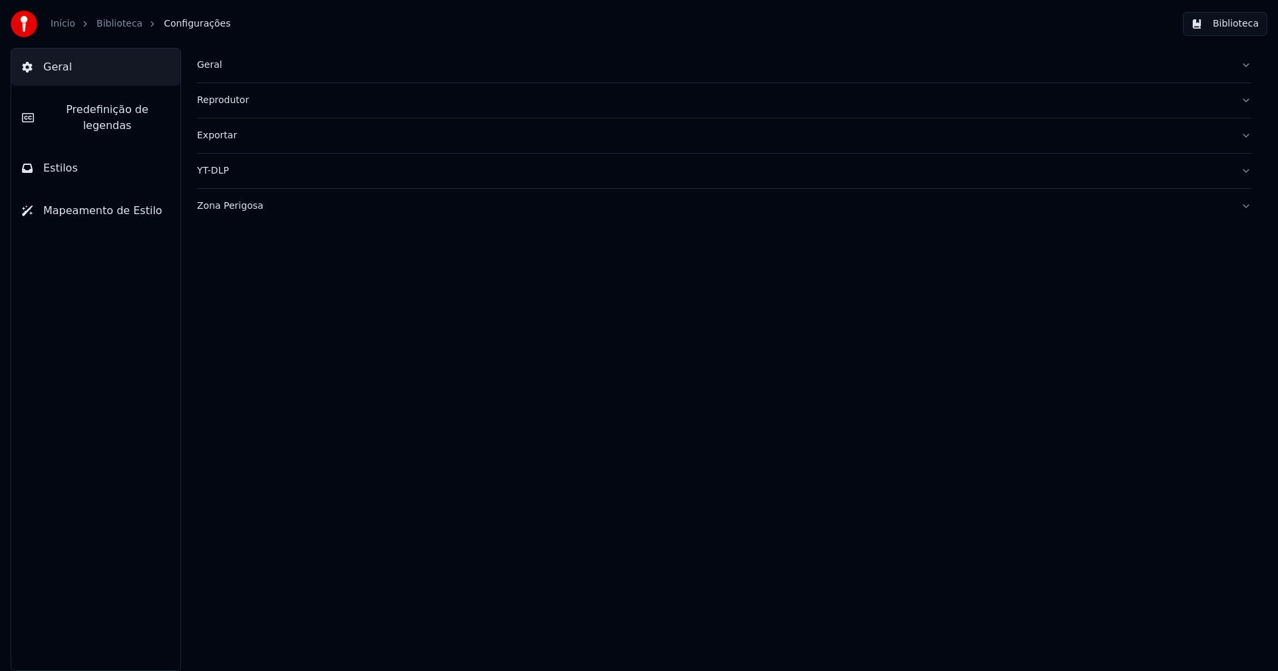
click at [96, 118] on button "Predefinição de legendas" at bounding box center [95, 117] width 169 height 53
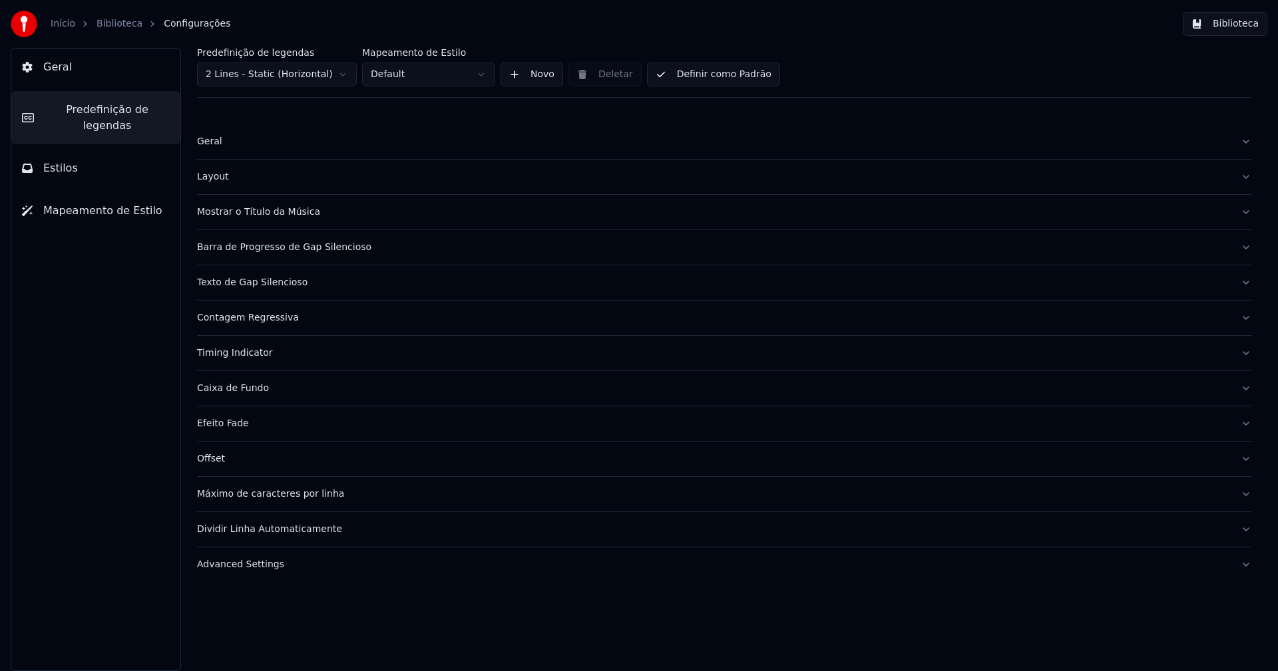
drag, startPoint x: 286, startPoint y: 251, endPoint x: 290, endPoint y: 242, distance: 9.5
click at [286, 250] on div "Barra de Progresso de Gap Silencioso" at bounding box center [713, 247] width 1033 height 13
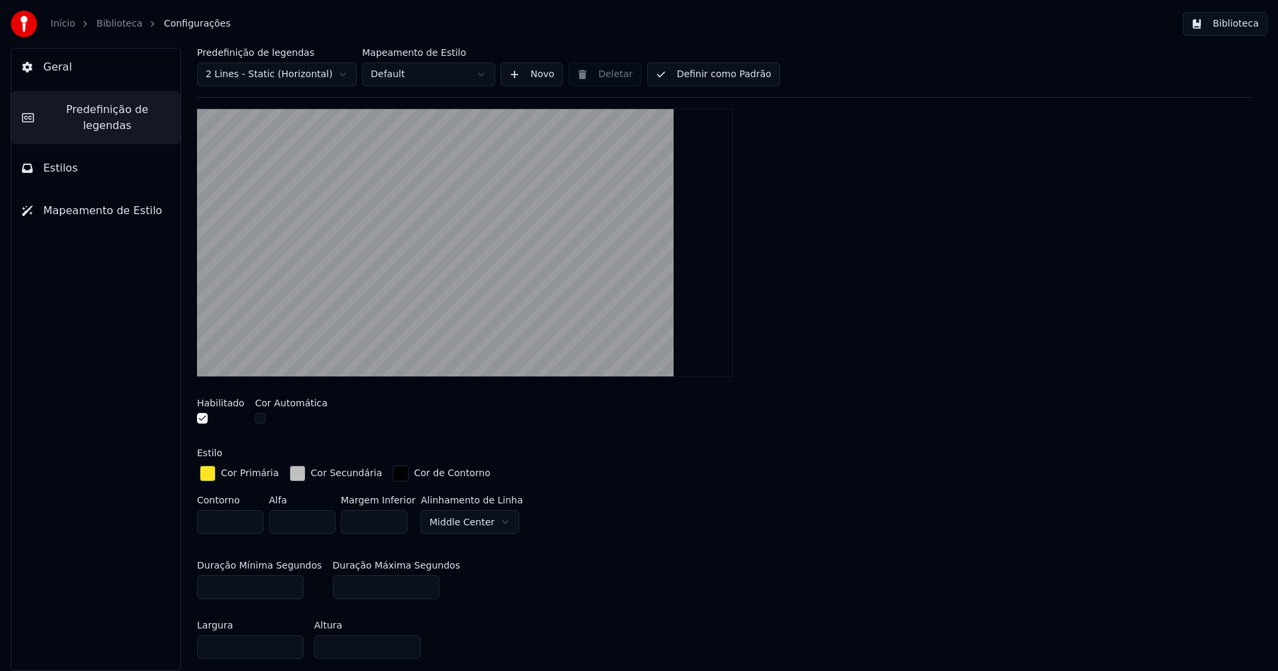
scroll to position [200, 0]
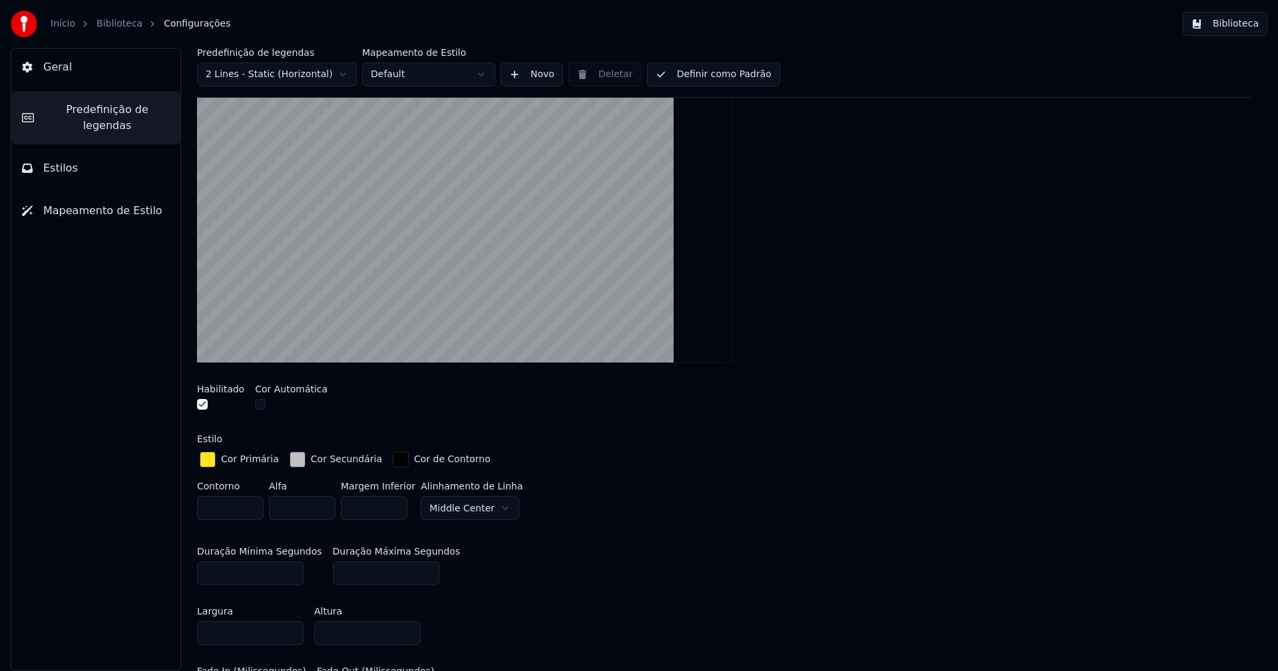
click at [289, 465] on div "button" at bounding box center [297, 460] width 16 height 16
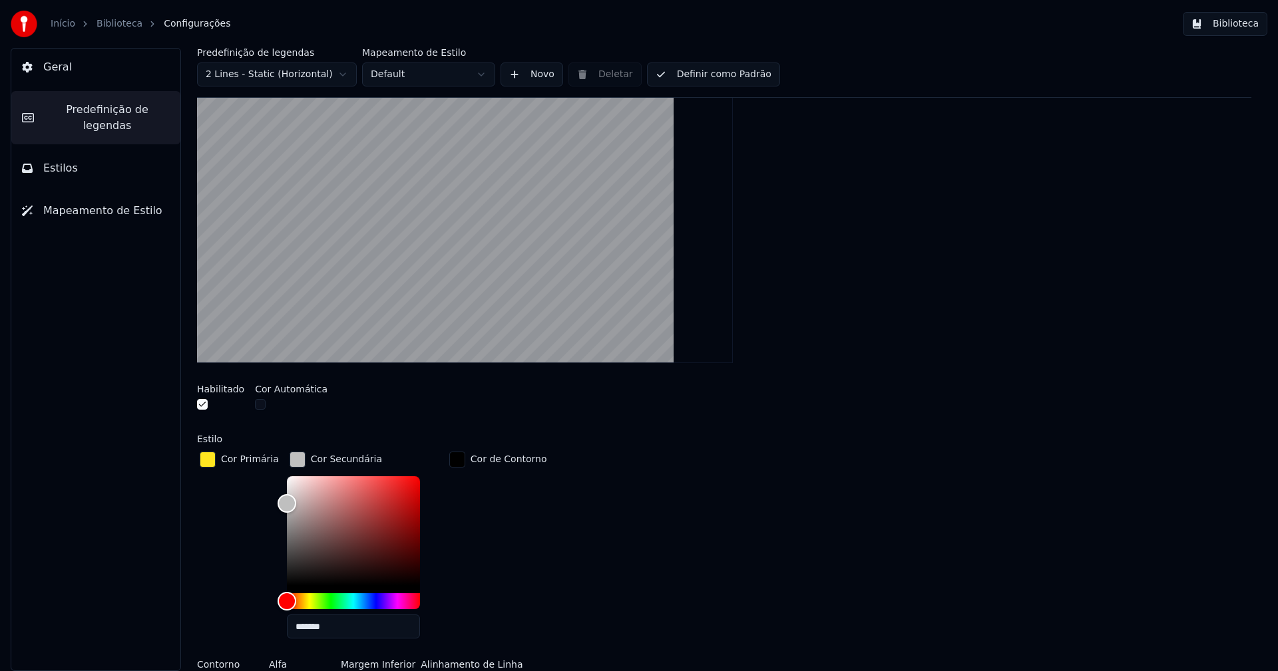
click at [333, 629] on input "*******" at bounding box center [353, 627] width 133 height 24
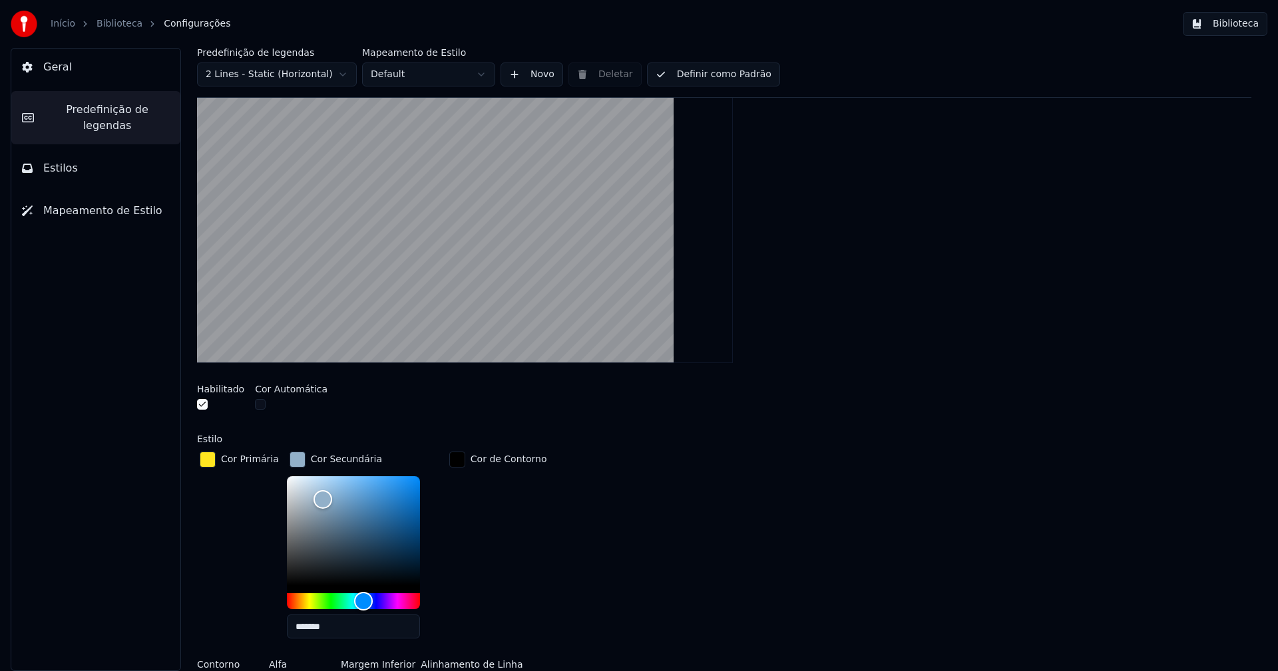
type input "*******"
click at [289, 461] on div "button" at bounding box center [297, 460] width 16 height 16
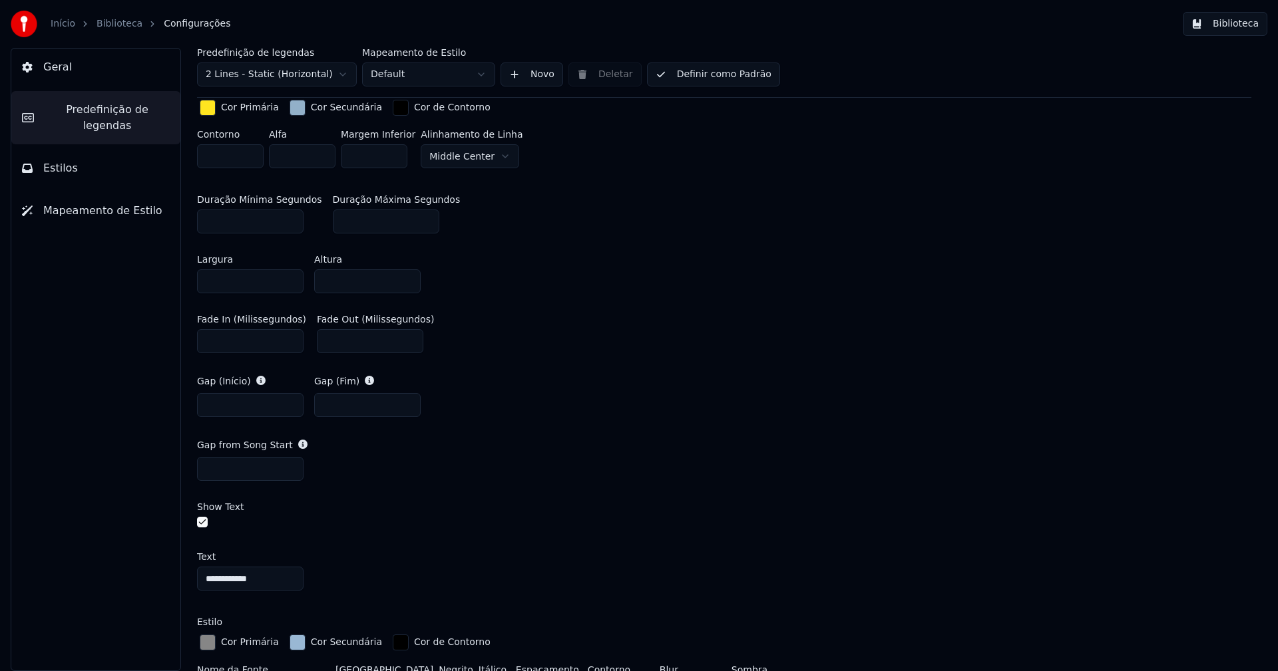
scroll to position [665, 0]
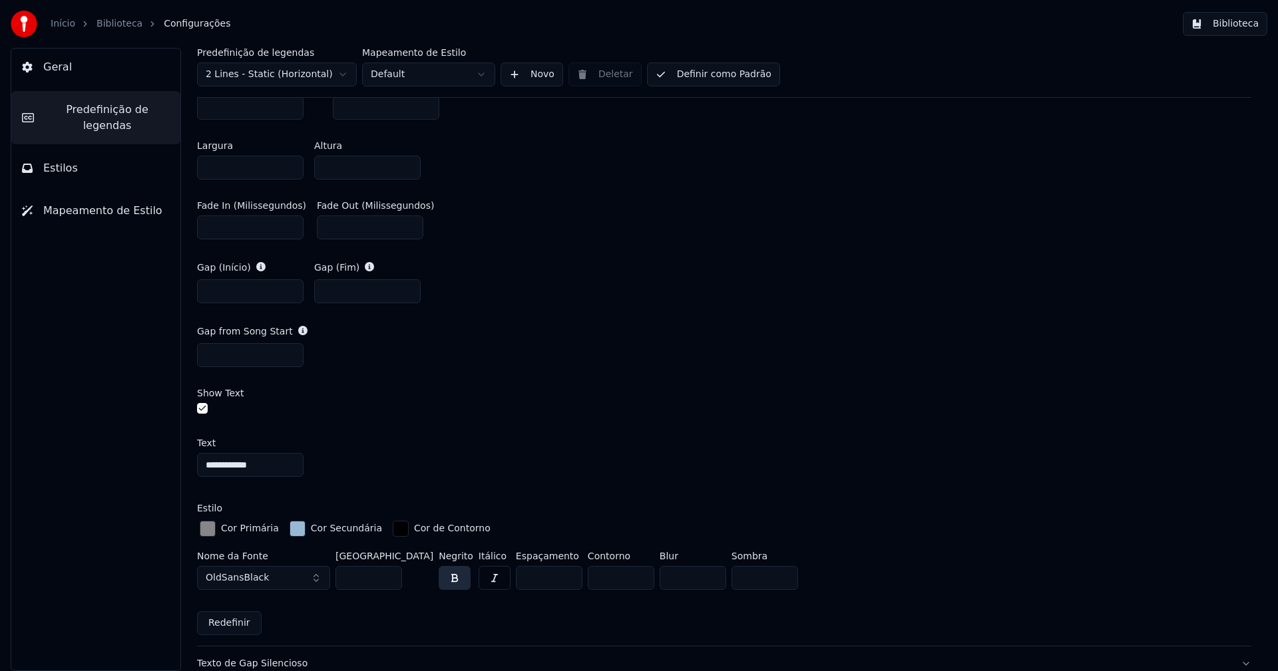
click at [207, 524] on div "button" at bounding box center [208, 529] width 16 height 16
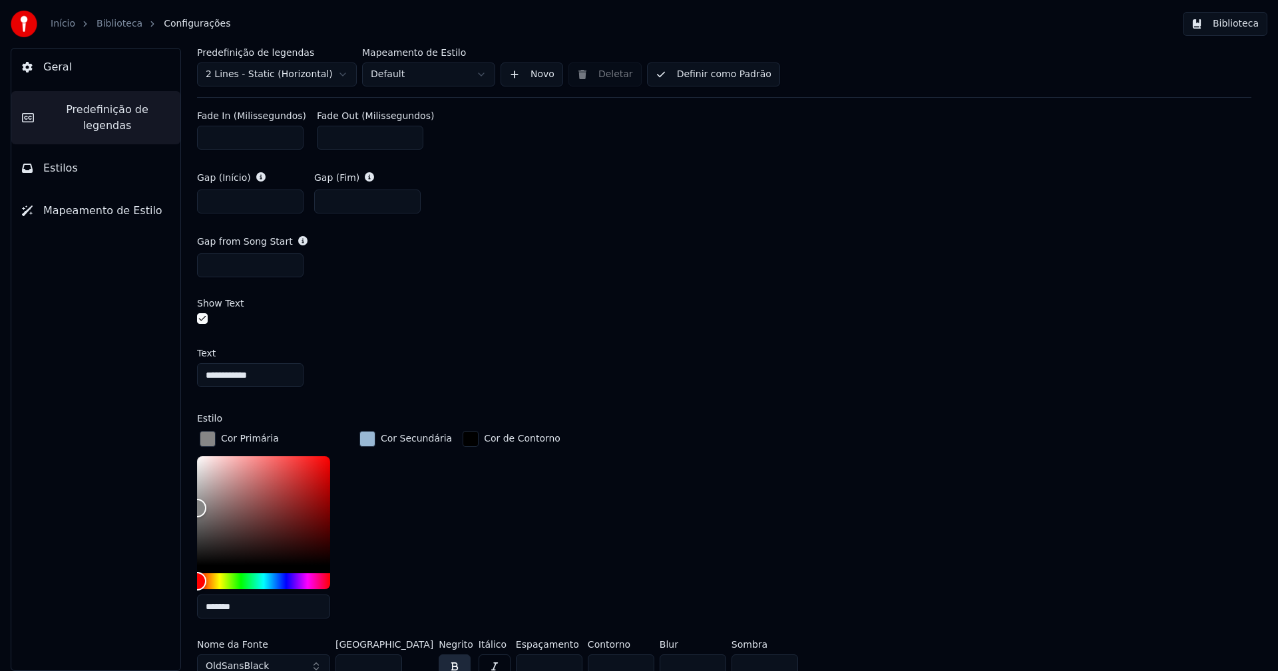
scroll to position [932, 0]
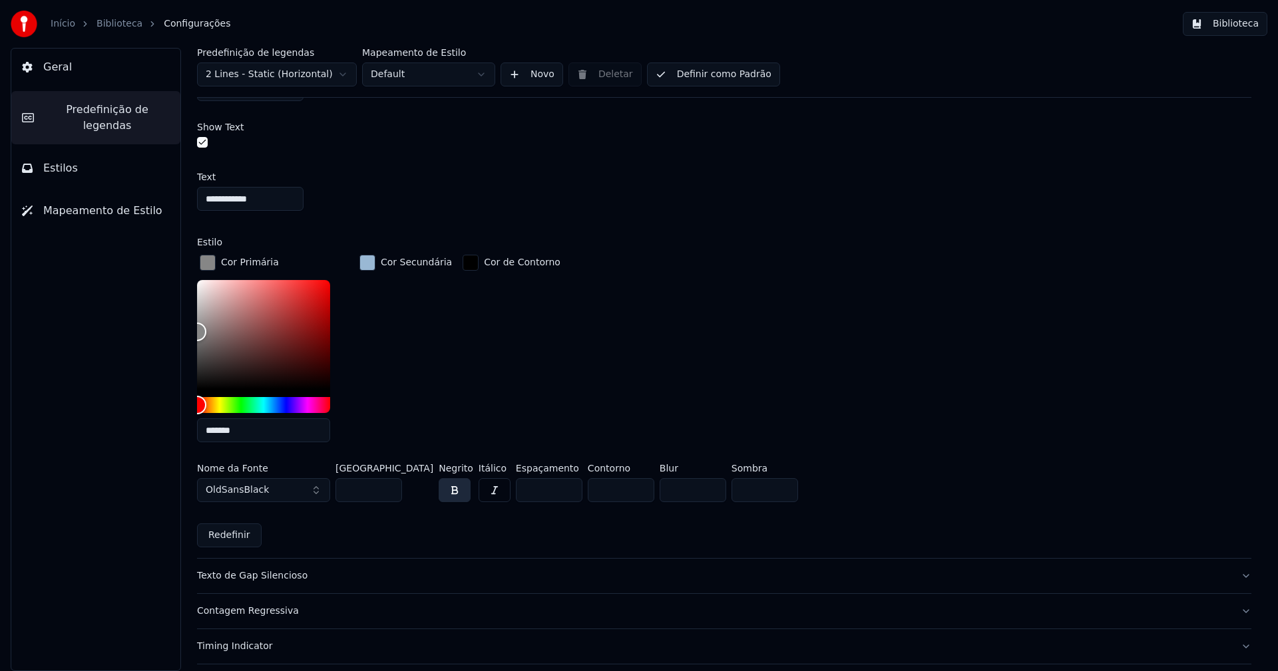
click at [251, 426] on input "*******" at bounding box center [263, 431] width 133 height 24
type input "*******"
click at [208, 262] on div "button" at bounding box center [208, 263] width 16 height 16
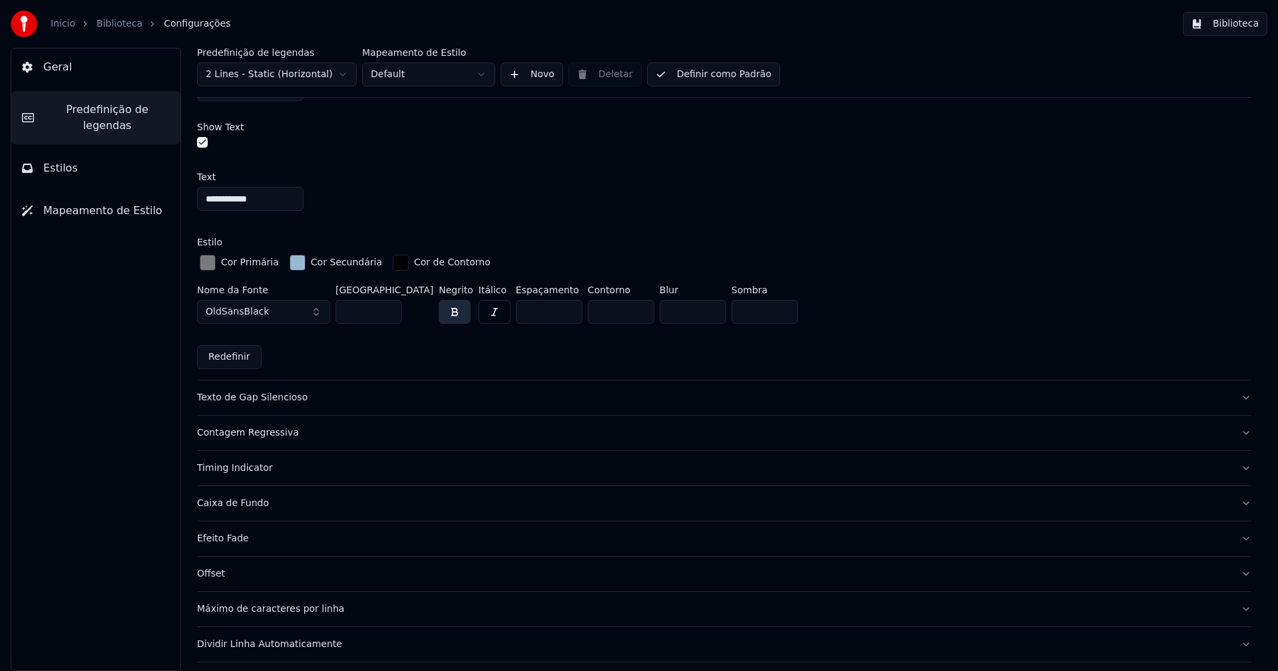
click at [728, 80] on button "Definir como Padrão" at bounding box center [713, 75] width 133 height 24
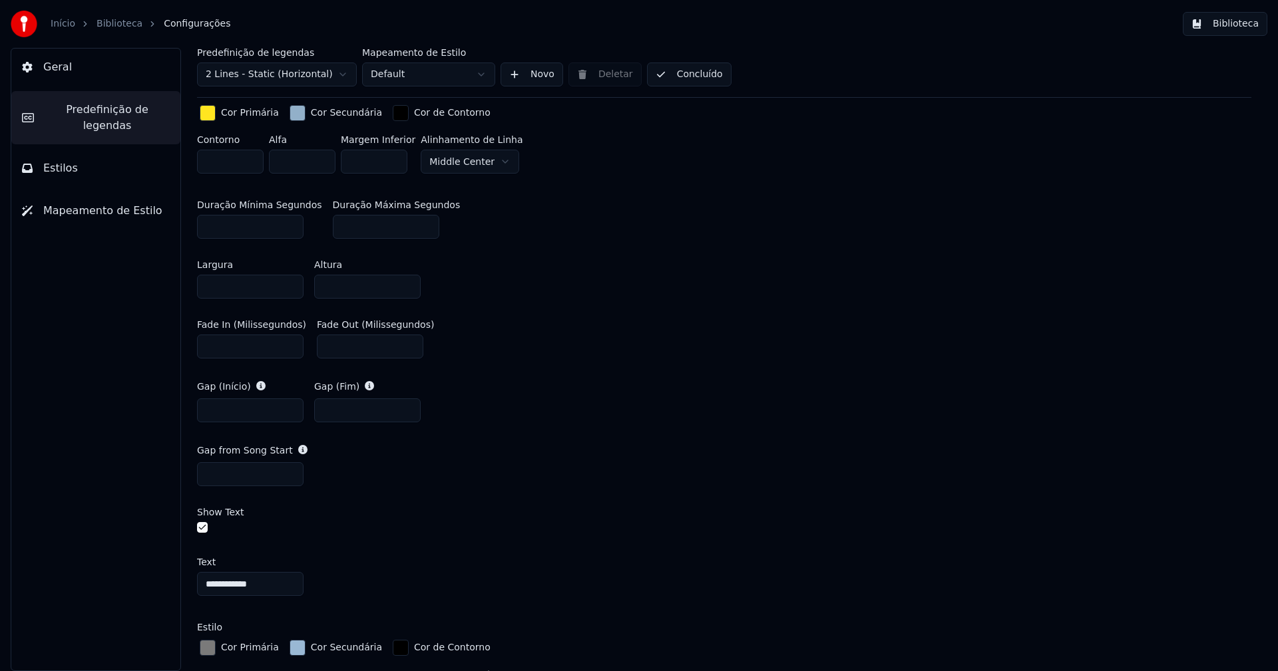
scroll to position [333, 0]
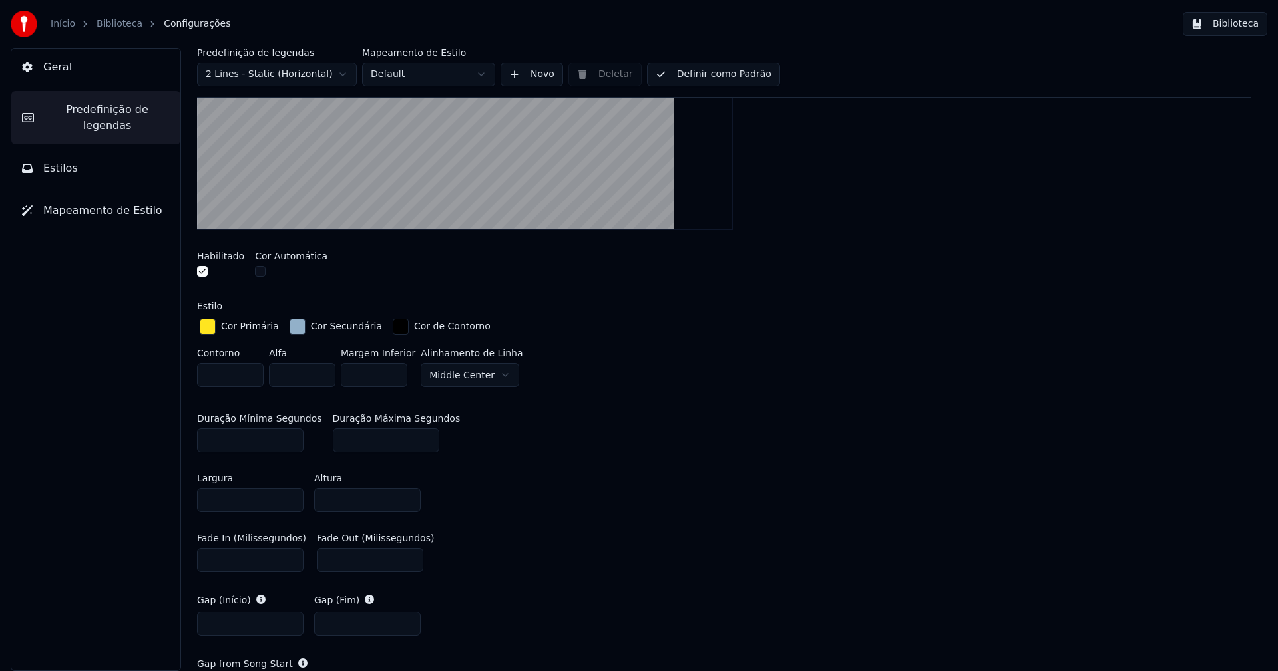
click at [710, 71] on button "Definir como Padrão" at bounding box center [713, 75] width 133 height 24
click at [1251, 25] on button "Biblioteca" at bounding box center [1225, 24] width 85 height 24
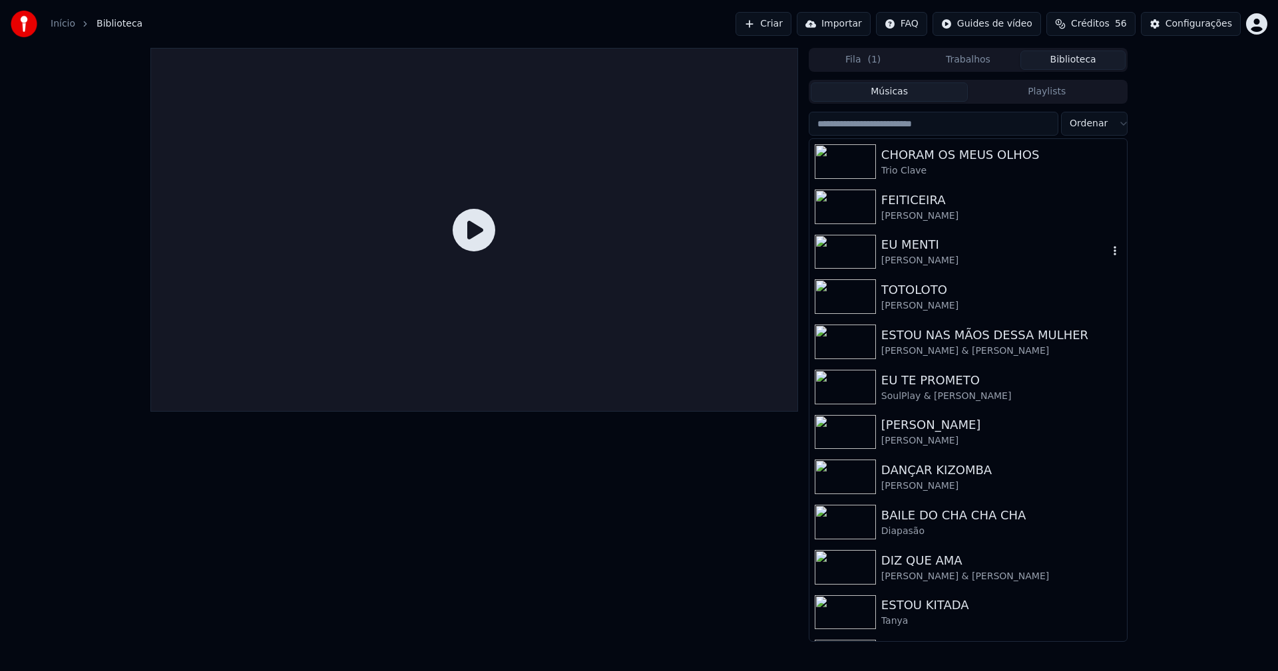
drag, startPoint x: 922, startPoint y: 249, endPoint x: 944, endPoint y: 238, distance: 25.3
click at [922, 248] on div "EU MENTI" at bounding box center [994, 245] width 227 height 19
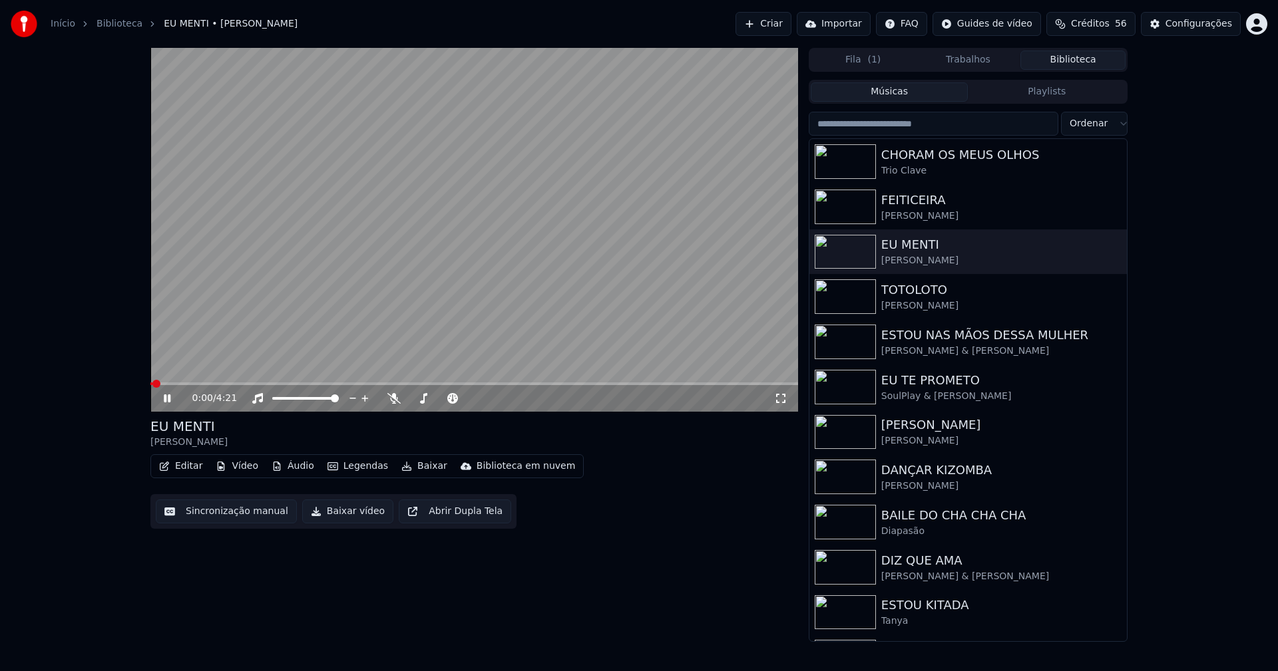
click at [784, 400] on icon at bounding box center [780, 398] width 13 height 11
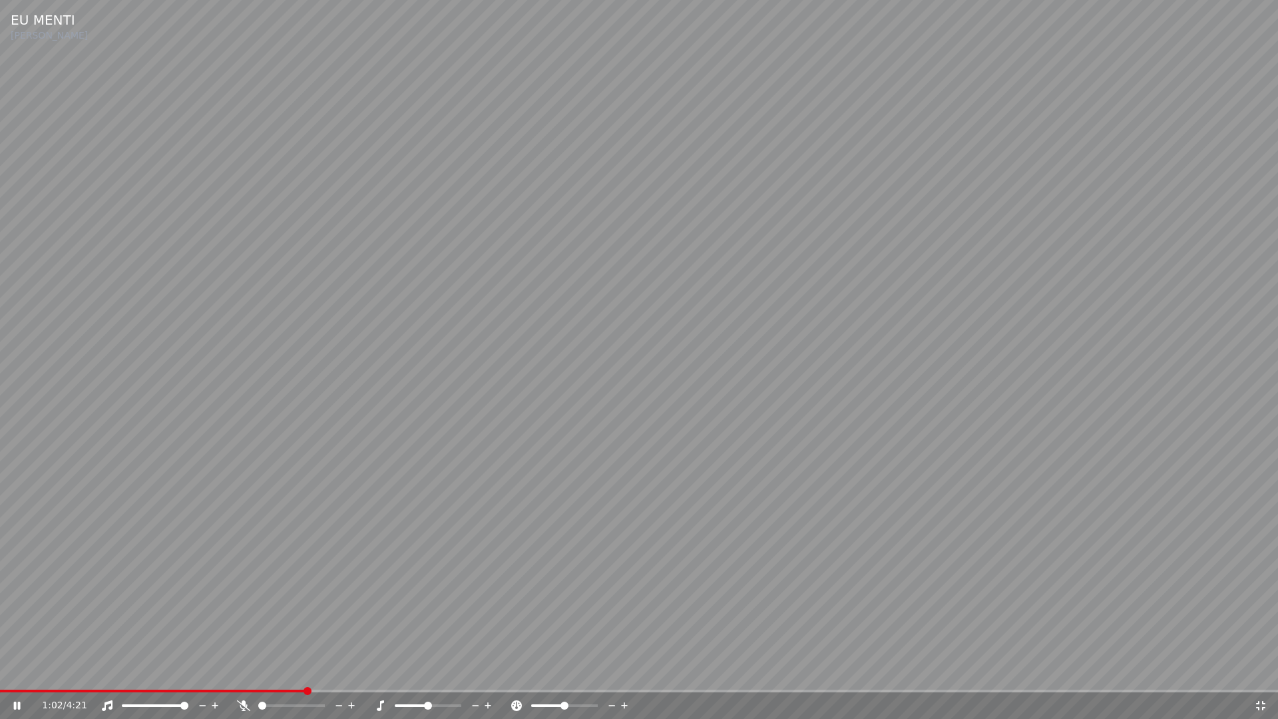
click at [1262, 671] on icon at bounding box center [1260, 705] width 9 height 9
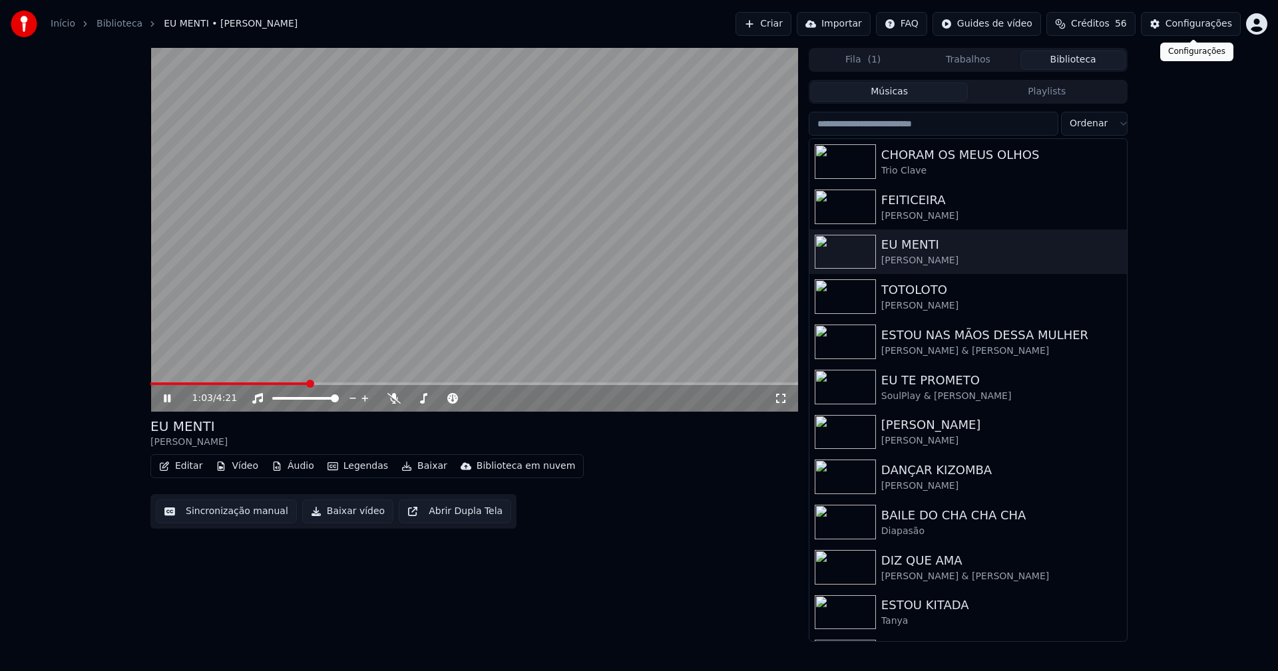
click at [1196, 27] on div "Configurações" at bounding box center [1198, 23] width 67 height 13
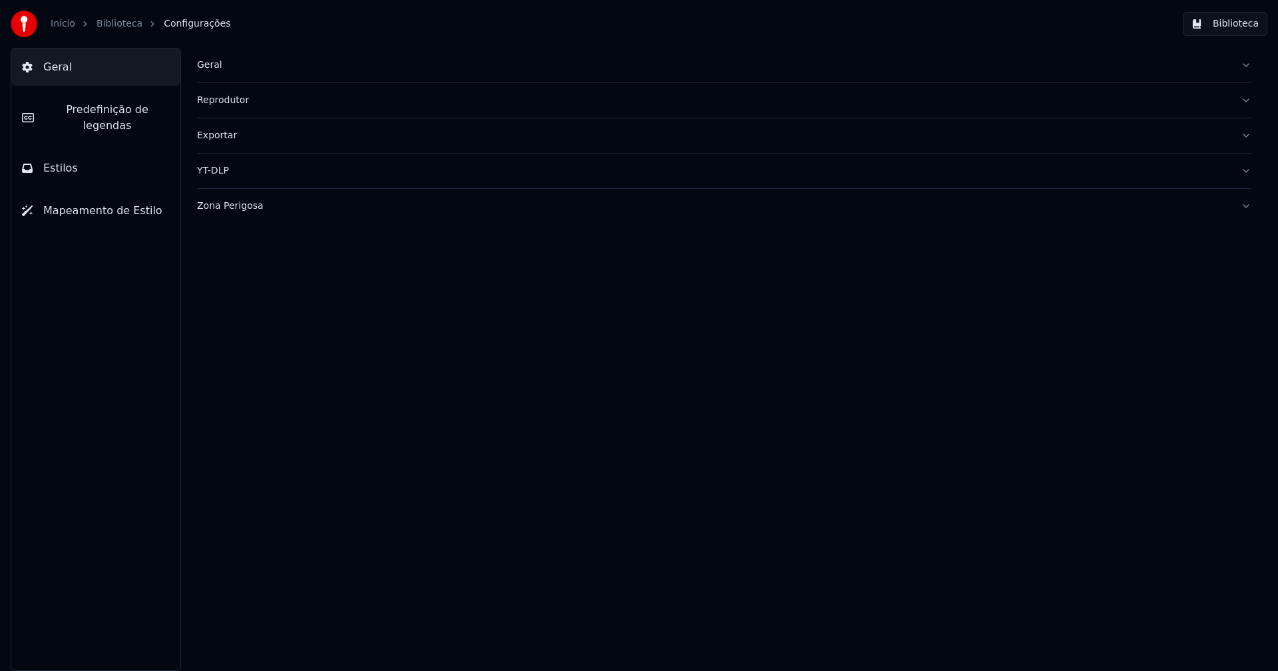
click at [80, 150] on button "Estilos" at bounding box center [95, 168] width 169 height 37
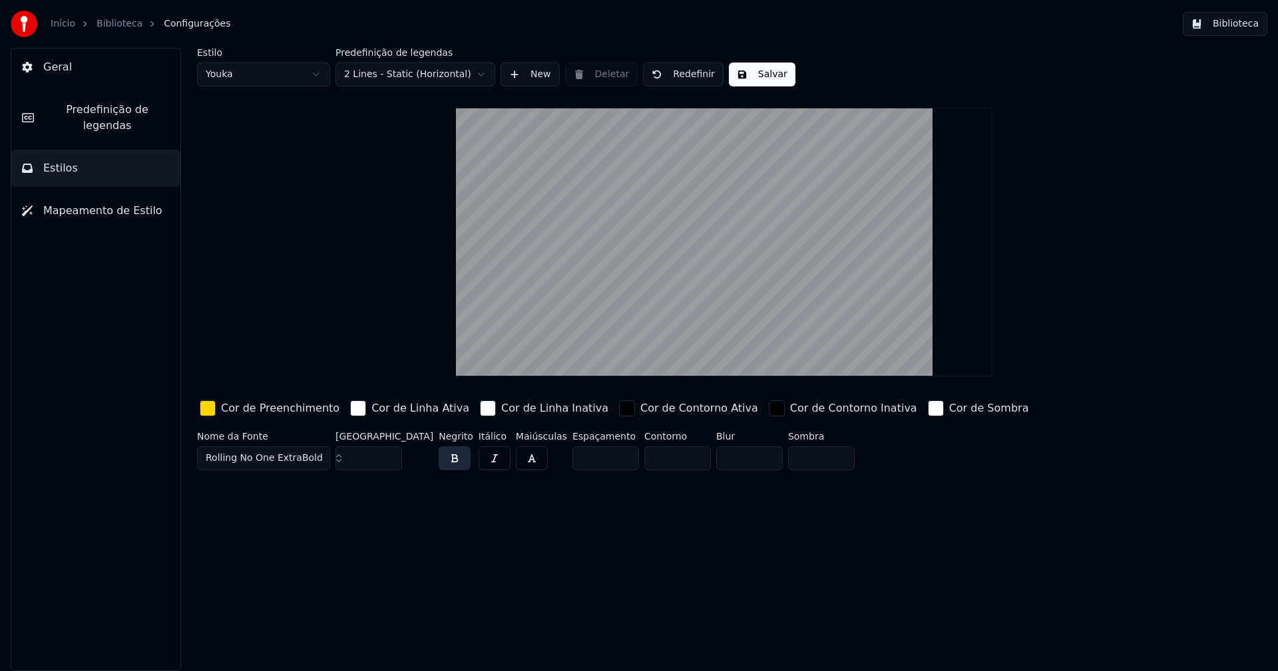
type input "*"
click at [671, 455] on input "*" at bounding box center [677, 459] width 67 height 24
drag, startPoint x: 757, startPoint y: 83, endPoint x: 764, endPoint y: 80, distance: 7.2
click at [758, 83] on button "Salvar" at bounding box center [762, 75] width 67 height 24
click at [299, 75] on html "Início Biblioteca Configurações Biblioteca Geral Predefinição de legendas Estil…" at bounding box center [639, 335] width 1278 height 671
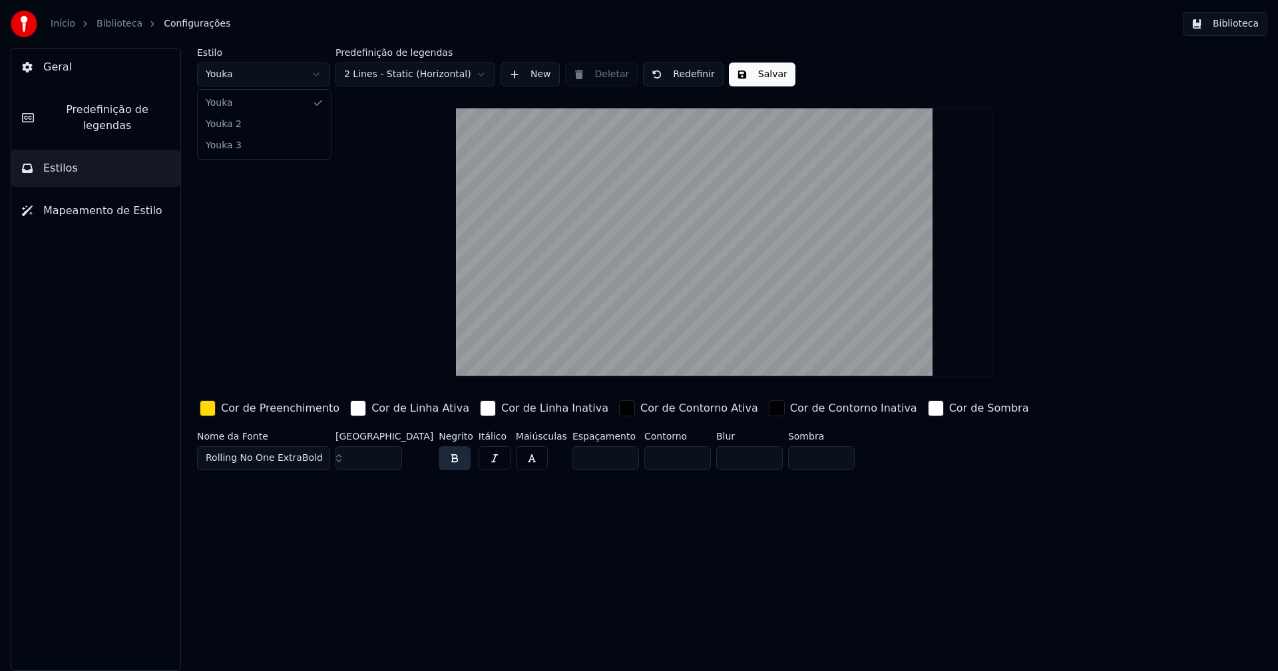
type input "**"
type input "*"
click at [672, 454] on input "*" at bounding box center [677, 459] width 67 height 24
drag, startPoint x: 755, startPoint y: 75, endPoint x: 828, endPoint y: 73, distance: 72.6
click at [756, 75] on button "Salvar" at bounding box center [762, 75] width 67 height 24
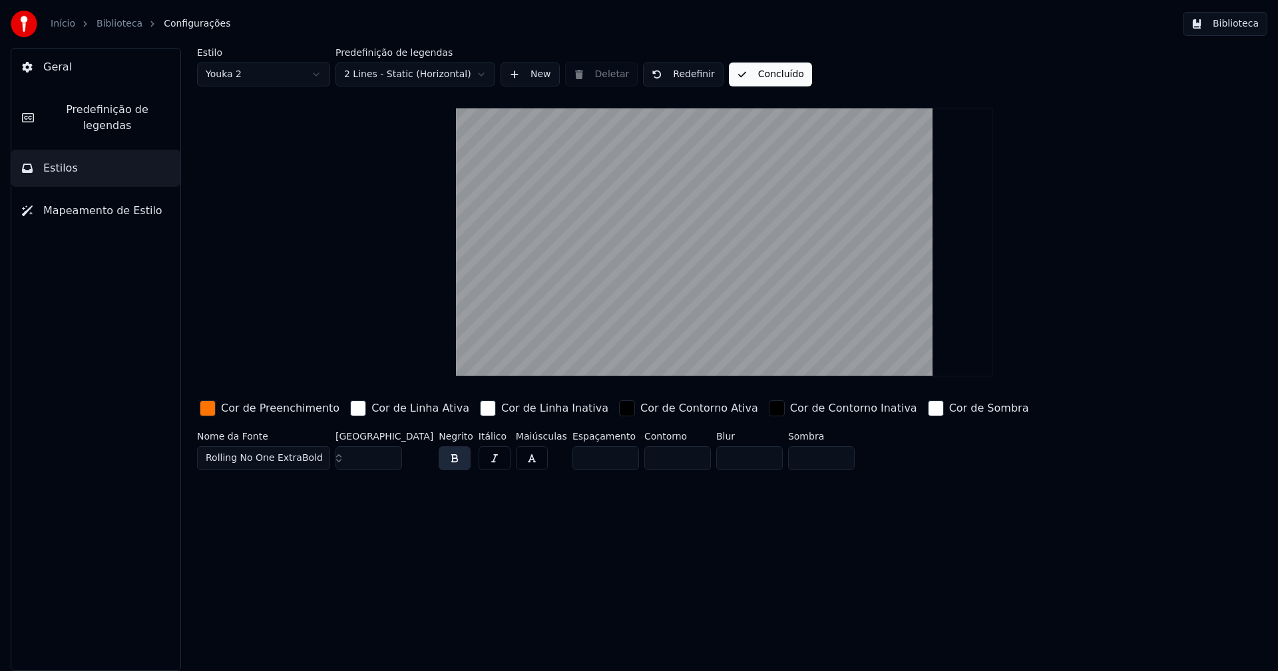
click at [1239, 24] on button "Biblioteca" at bounding box center [1225, 24] width 85 height 24
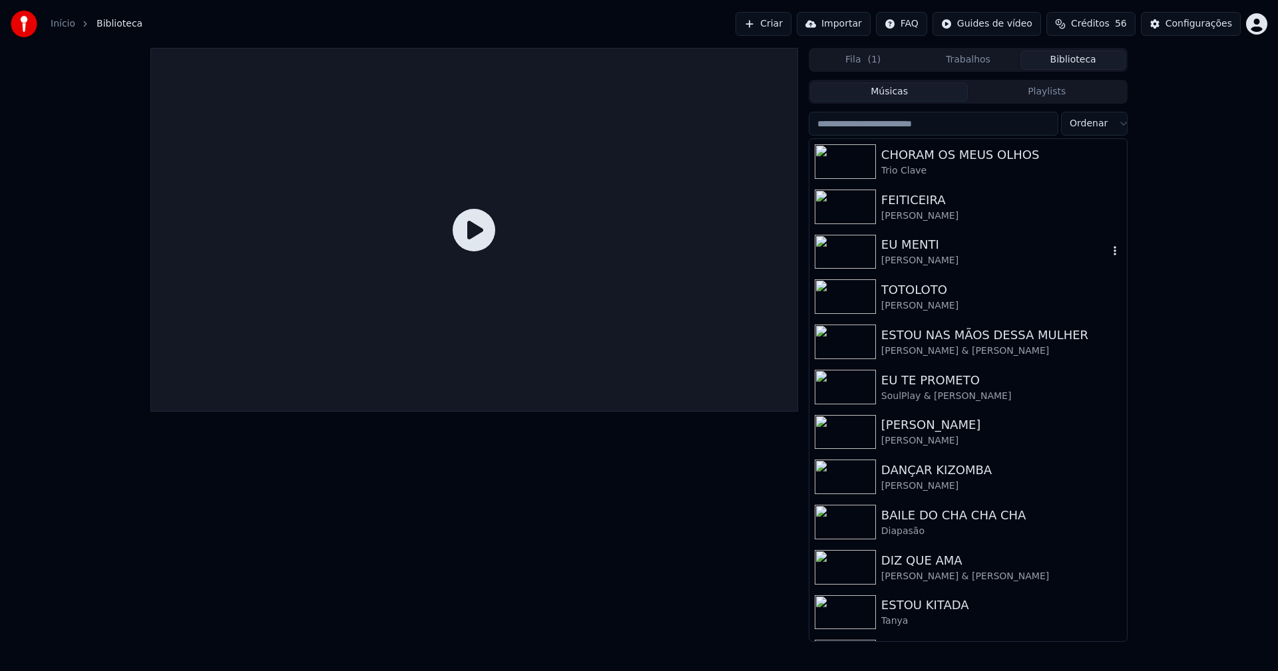
click at [909, 257] on div "[PERSON_NAME]" at bounding box center [994, 260] width 227 height 13
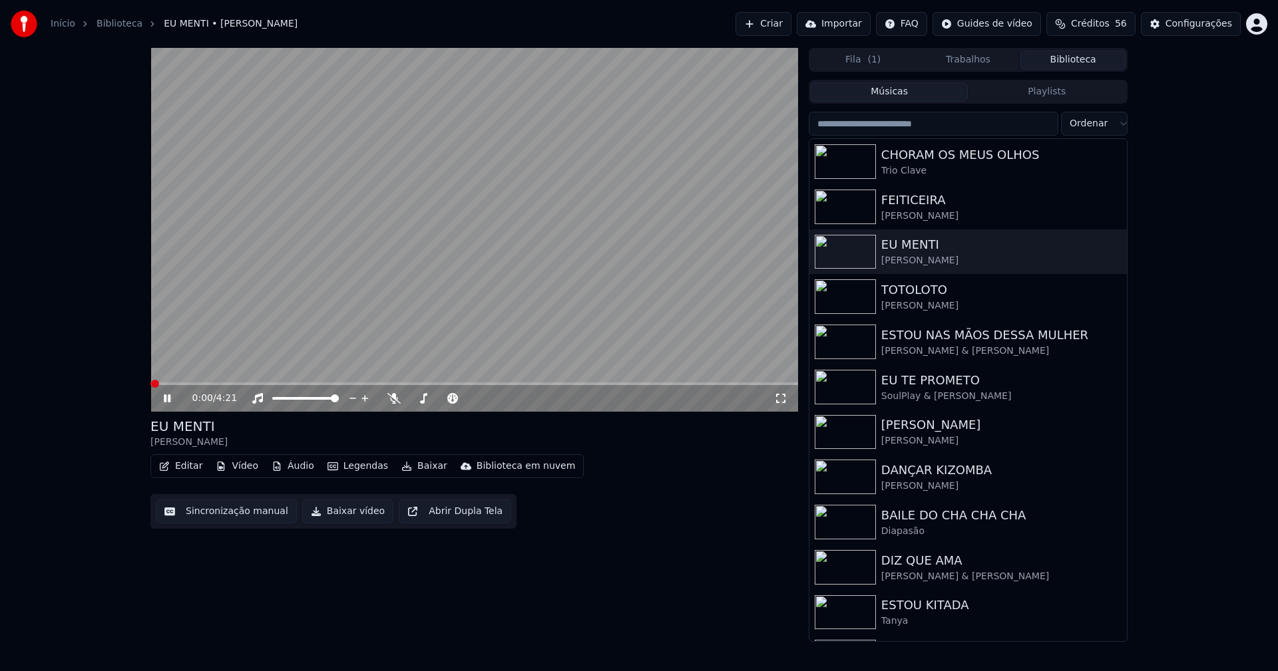
drag, startPoint x: 782, startPoint y: 399, endPoint x: 407, endPoint y: 381, distance: 375.1
click at [781, 399] on icon at bounding box center [780, 398] width 13 height 11
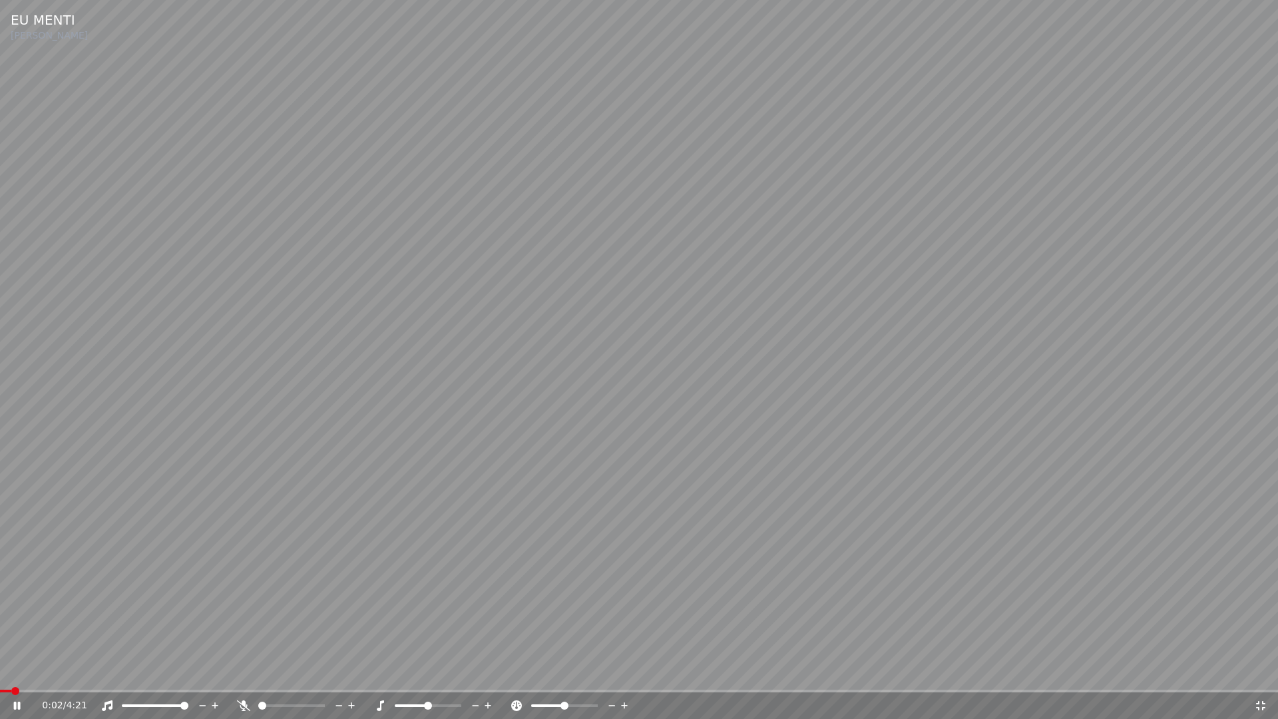
click at [91, 671] on span at bounding box center [639, 690] width 1278 height 3
click at [1262, 671] on icon at bounding box center [1260, 705] width 13 height 11
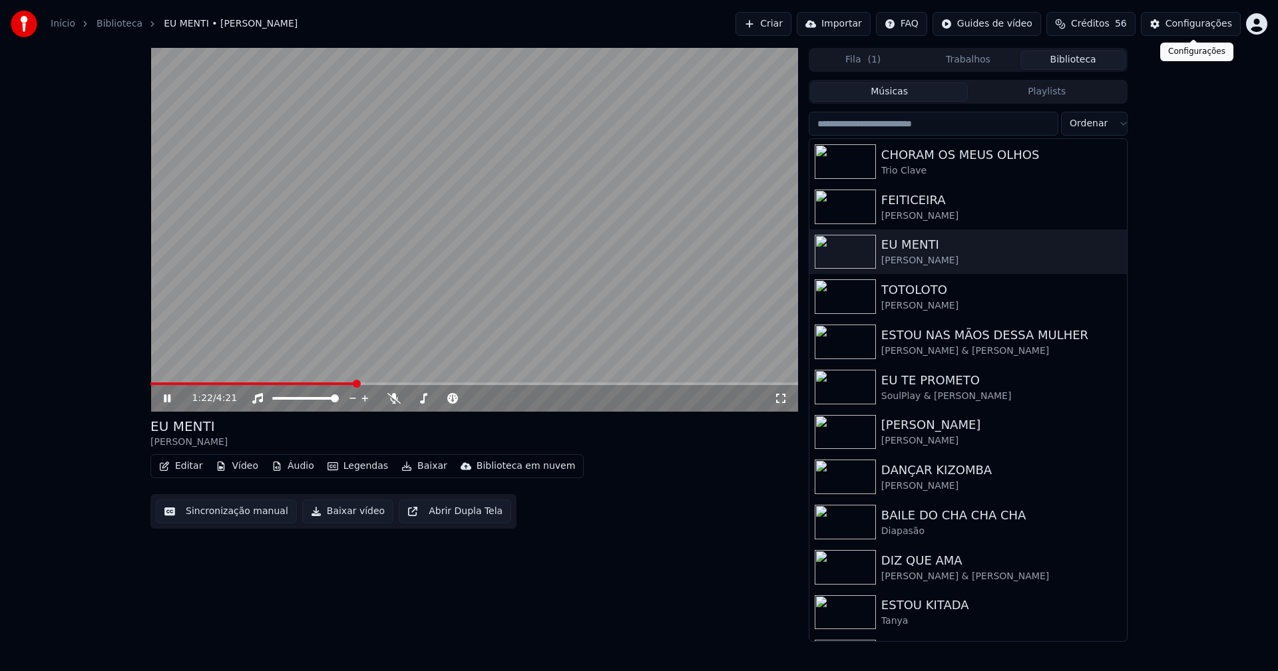
click at [1206, 29] on div "Configurações" at bounding box center [1198, 23] width 67 height 13
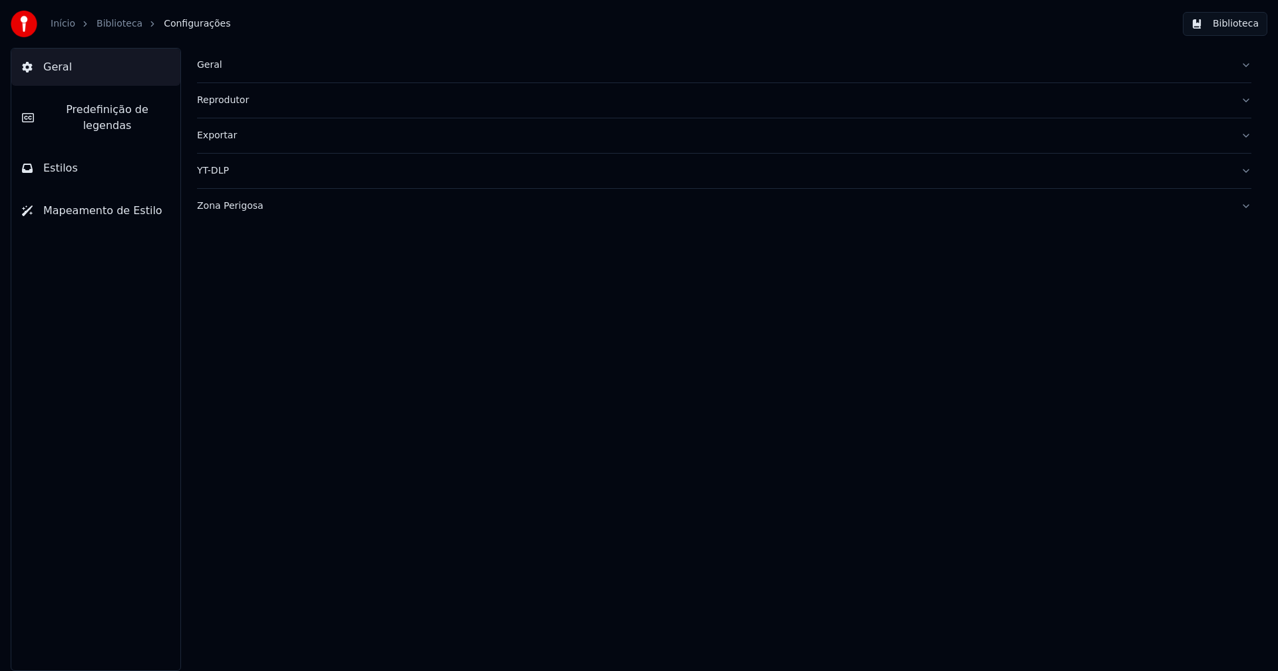
click at [143, 114] on span "Predefinição de legendas" at bounding box center [107, 118] width 125 height 32
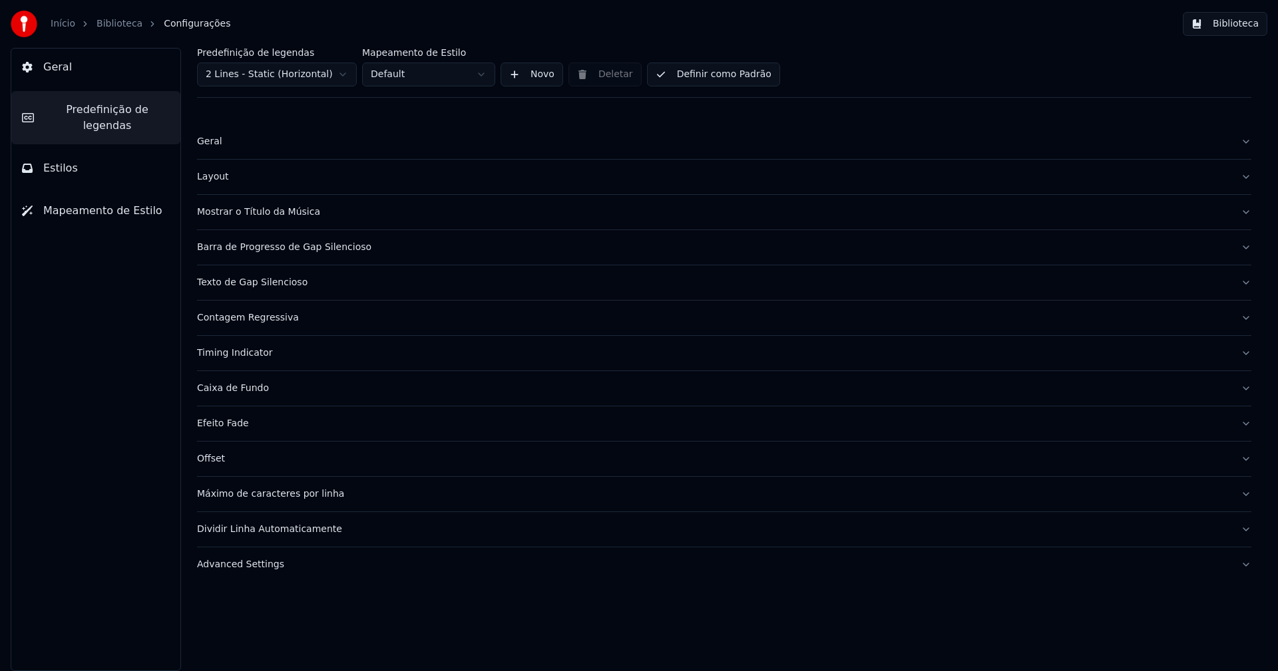
click at [262, 361] on button "Timing Indicator" at bounding box center [724, 353] width 1054 height 35
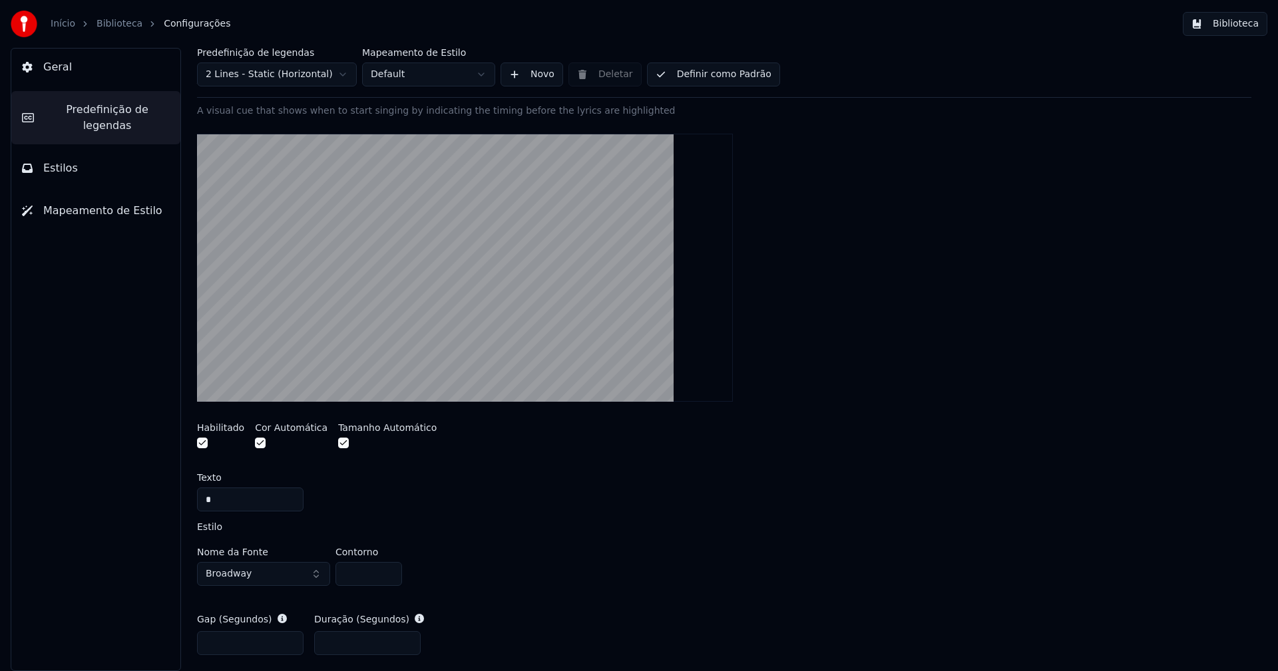
scroll to position [399, 0]
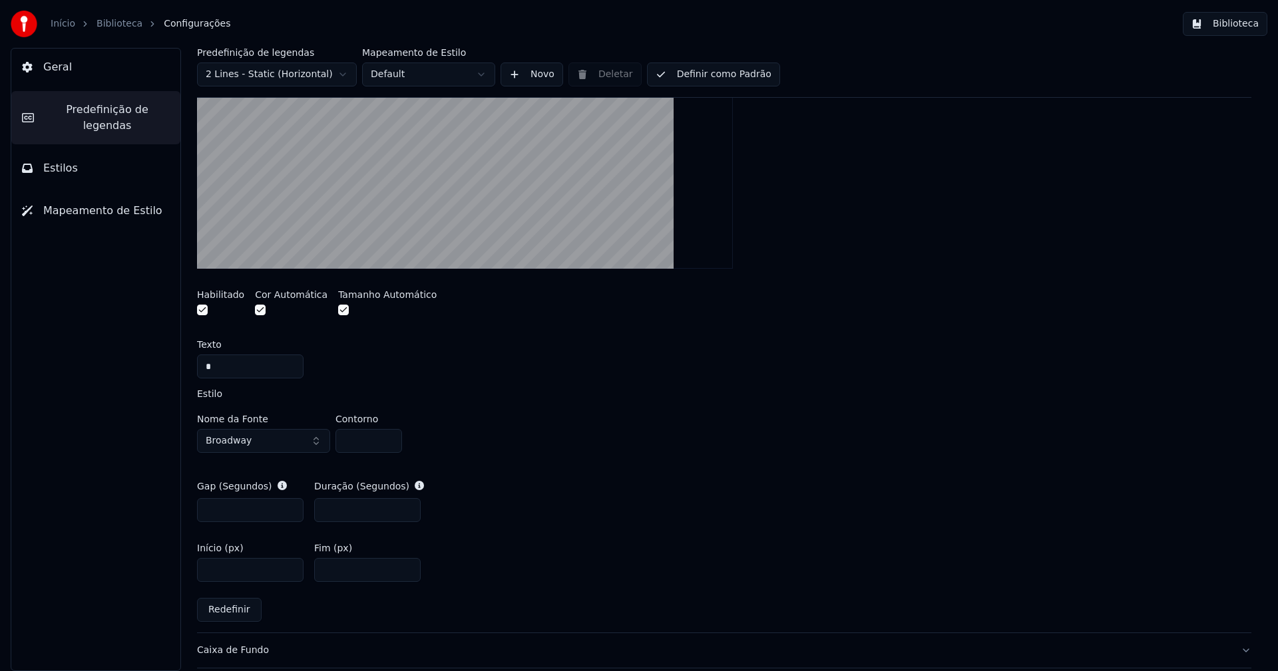
type input "*"
click at [388, 438] on input "*" at bounding box center [368, 441] width 67 height 24
click at [575, 463] on div "A visual cue that shows when to start singing by indicating the timing before t…" at bounding box center [724, 302] width 1054 height 662
click at [1232, 24] on button "Biblioteca" at bounding box center [1225, 24] width 85 height 24
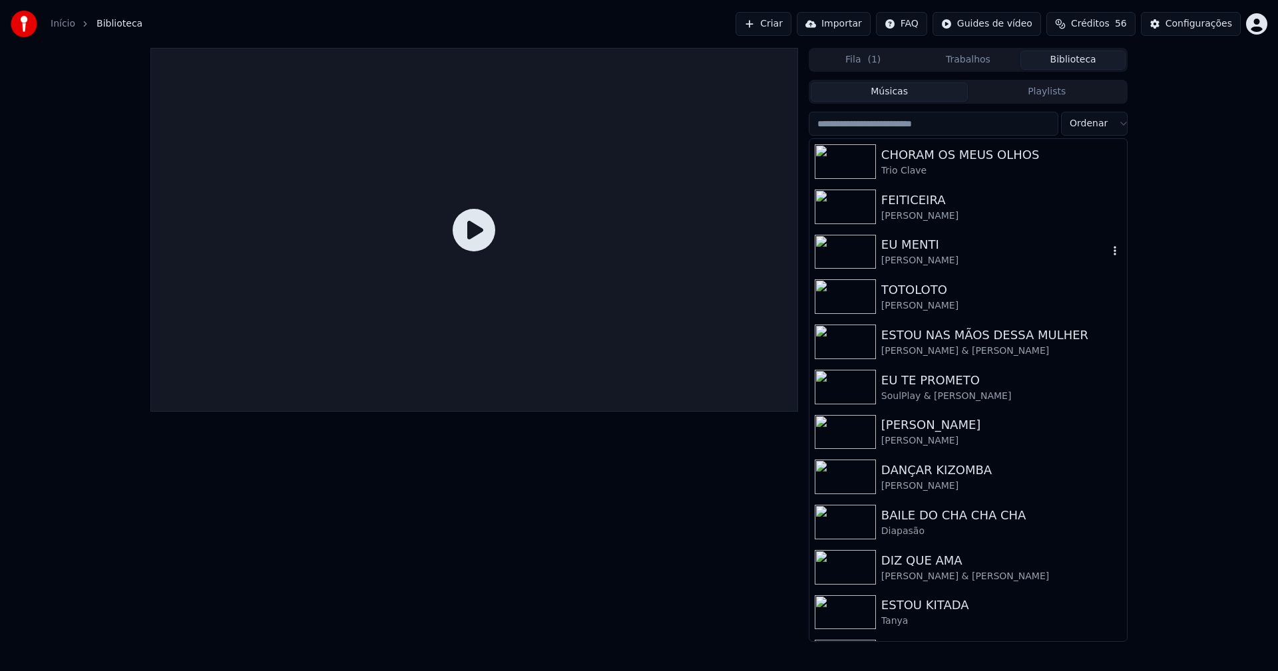
click at [914, 247] on div "EU MENTI" at bounding box center [994, 245] width 227 height 19
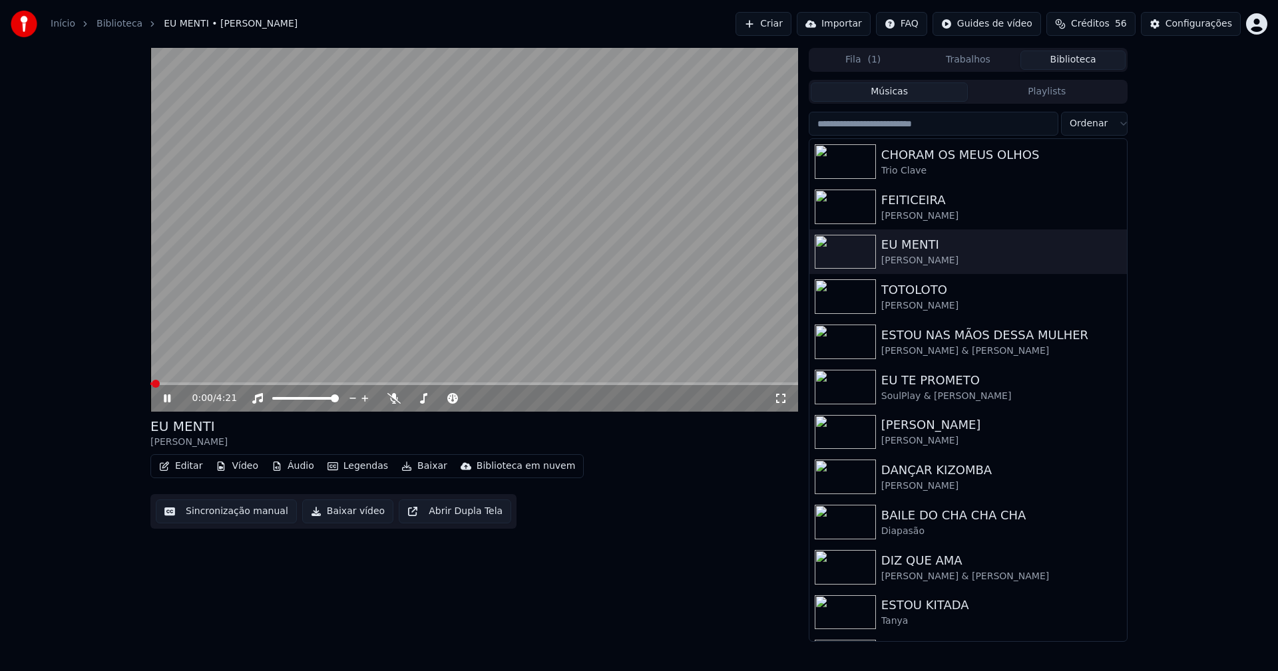
click at [789, 398] on div "0:00 / 4:21" at bounding box center [474, 398] width 637 height 13
click at [779, 398] on icon at bounding box center [780, 398] width 13 height 11
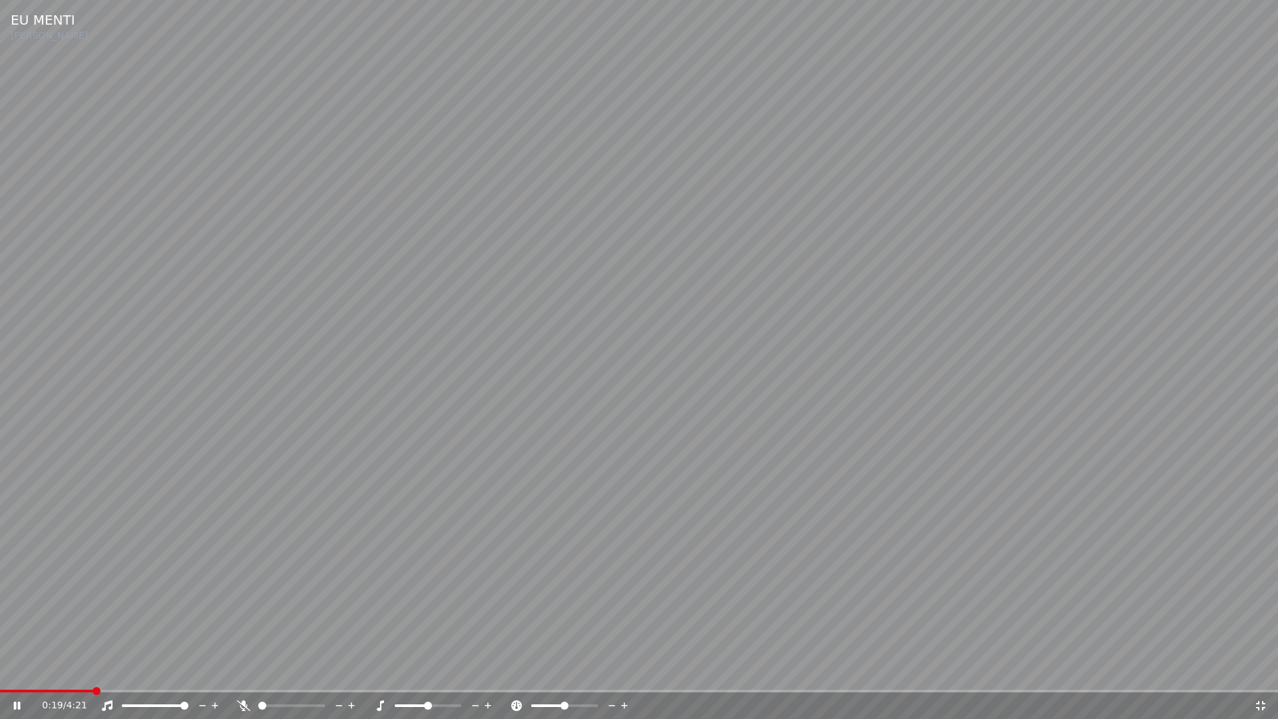
click at [91, 671] on span at bounding box center [639, 690] width 1278 height 3
click at [1264, 671] on icon at bounding box center [1260, 705] width 9 height 9
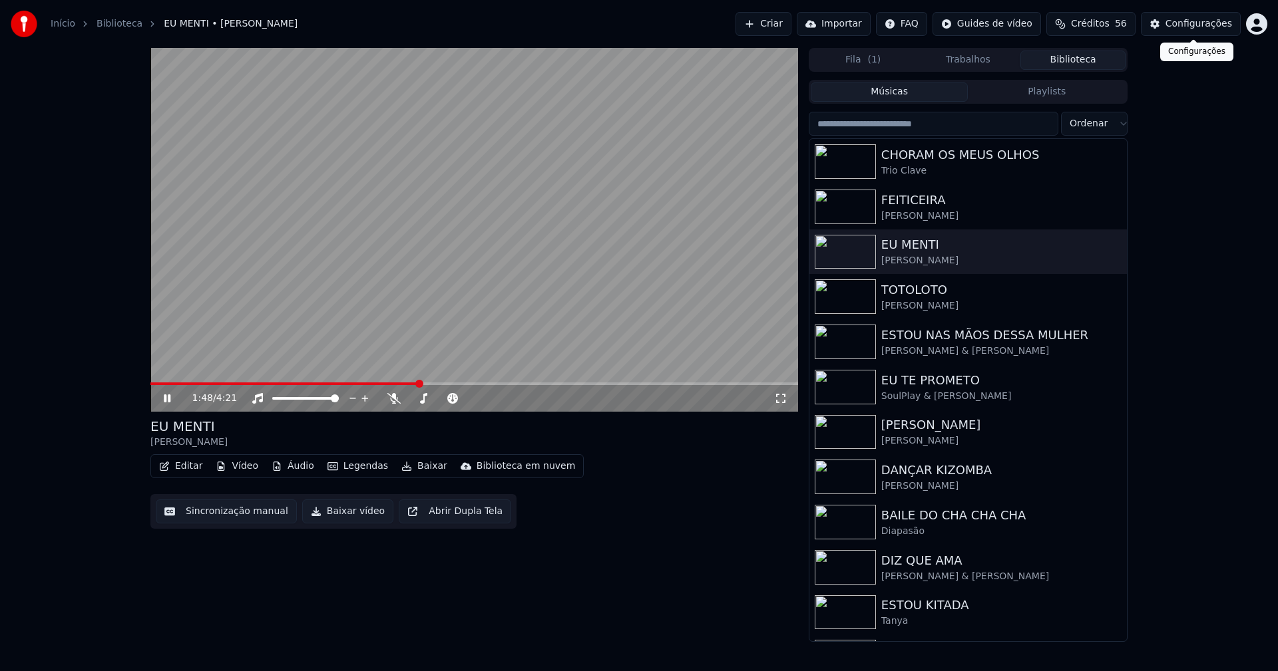
click at [1197, 27] on div "Configurações" at bounding box center [1198, 23] width 67 height 13
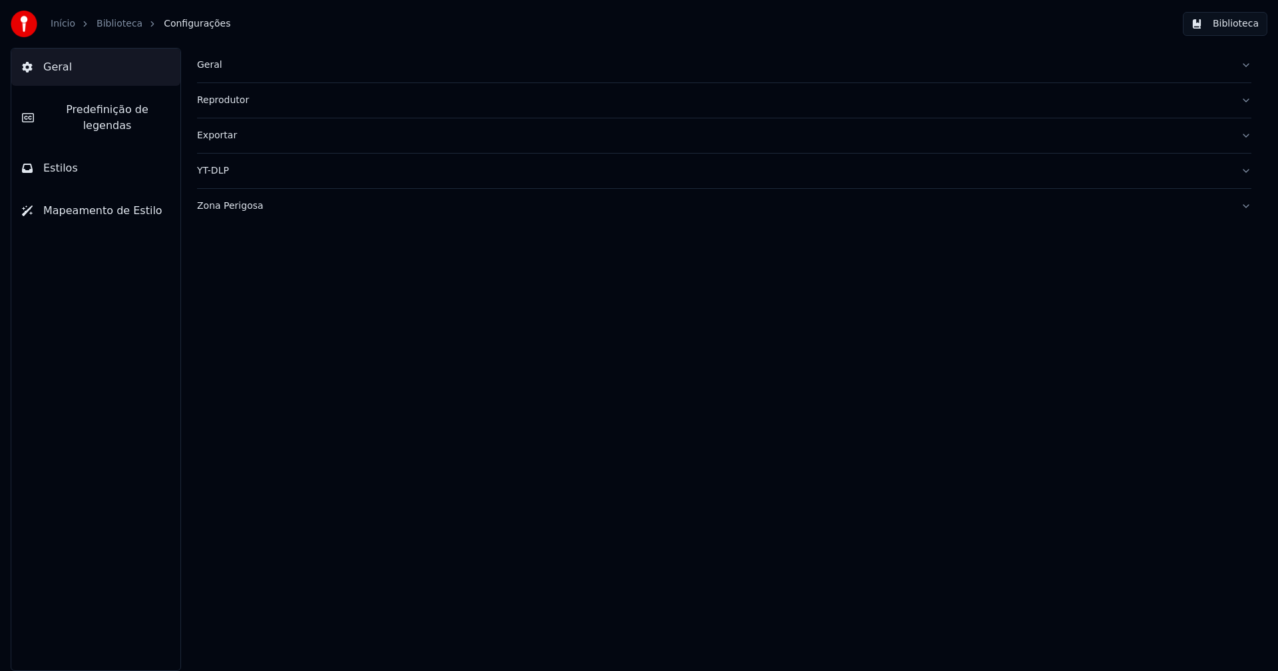
click at [120, 110] on span "Predefinição de legendas" at bounding box center [107, 118] width 125 height 32
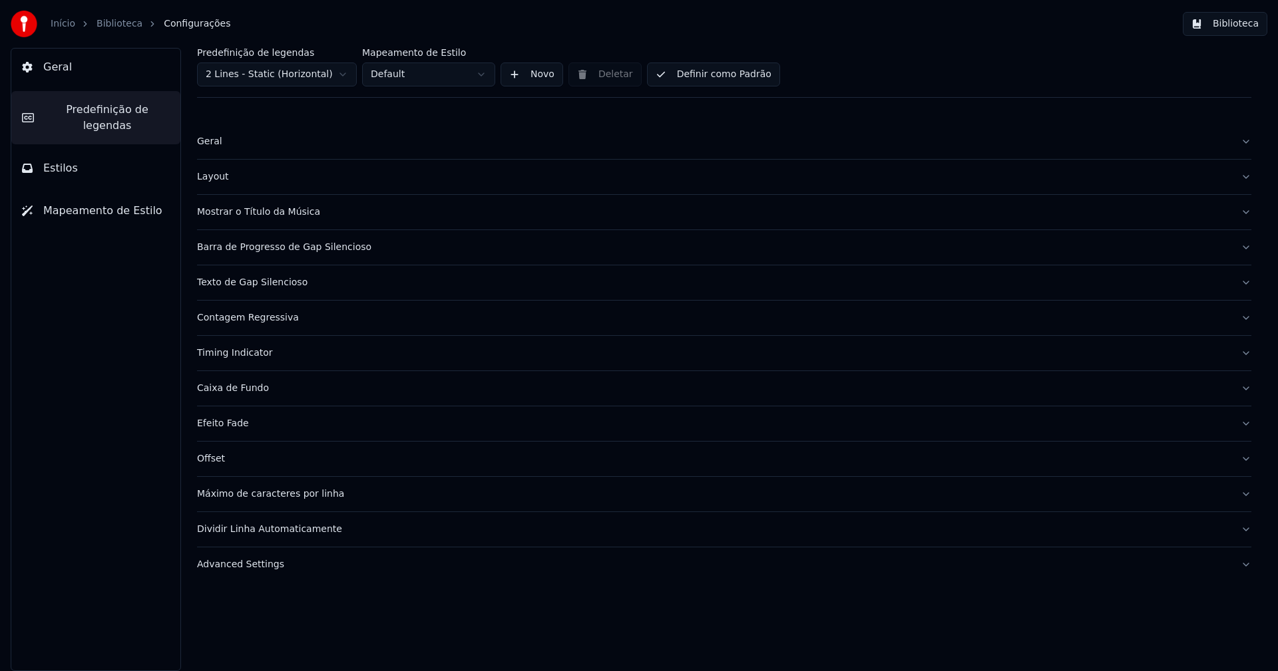
click at [262, 360] on button "Timing Indicator" at bounding box center [724, 353] width 1054 height 35
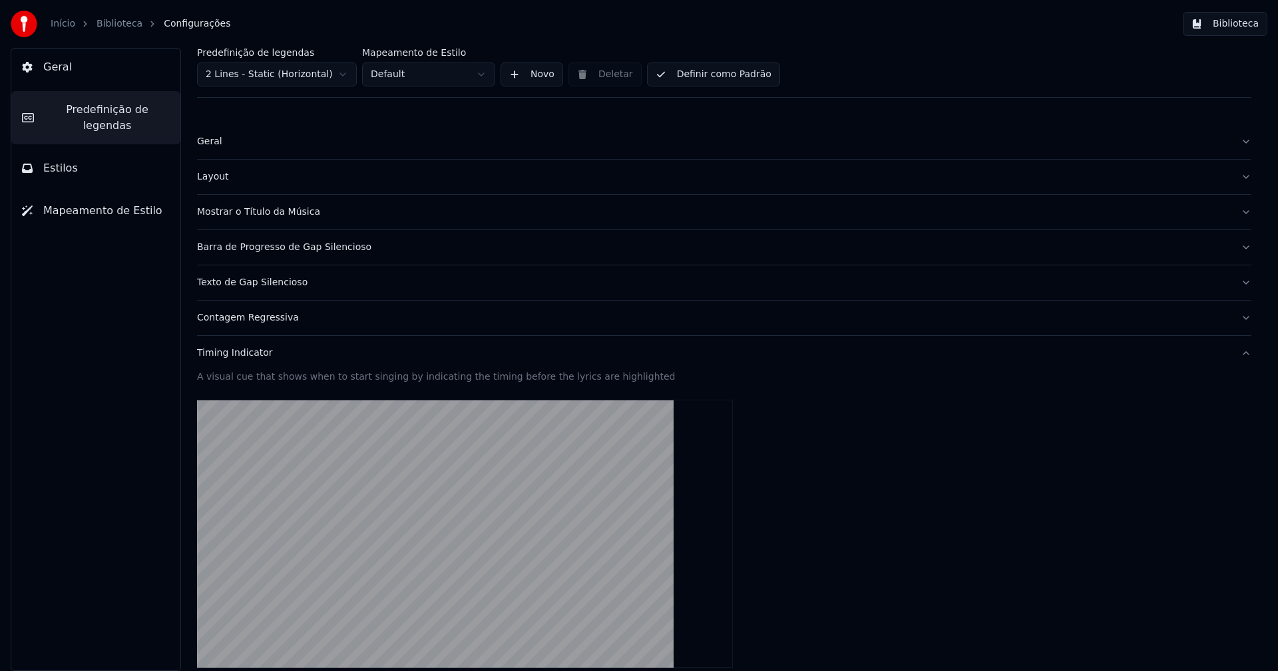
scroll to position [266, 0]
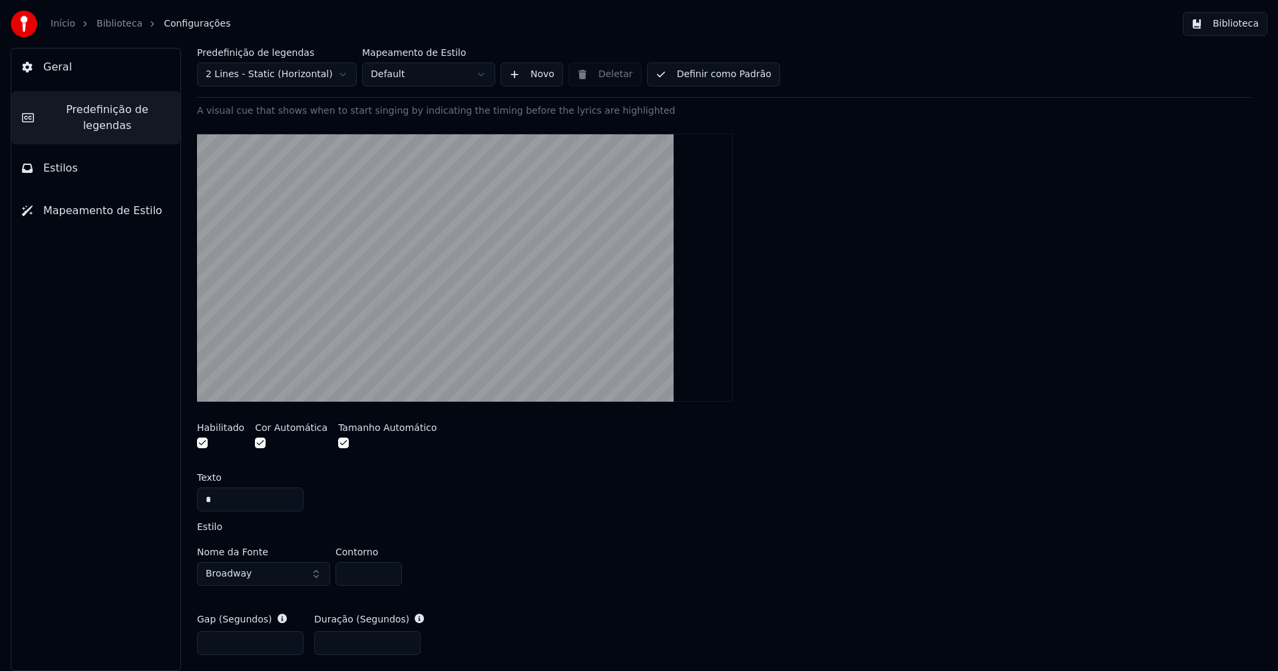
click at [387, 577] on input "*" at bounding box center [368, 574] width 67 height 24
click at [387, 578] on input "**" at bounding box center [368, 574] width 67 height 24
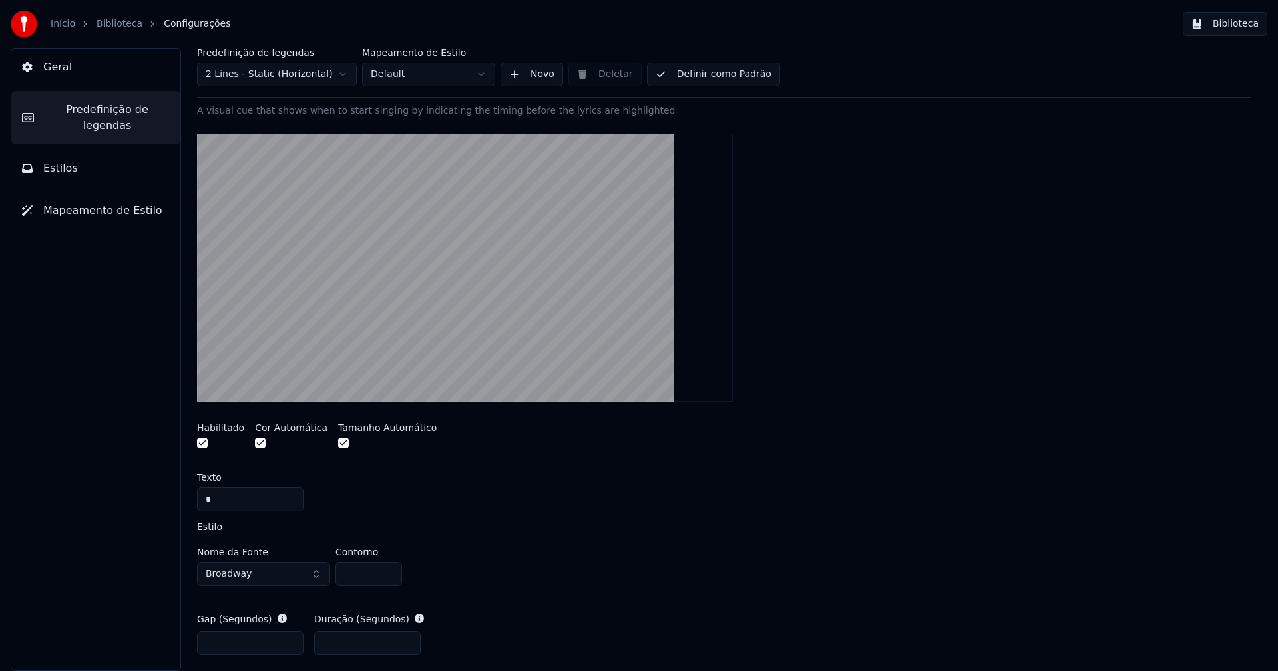
click at [388, 578] on input "**" at bounding box center [368, 574] width 67 height 24
type input "***"
click at [388, 578] on input "***" at bounding box center [368, 574] width 67 height 24
click at [574, 510] on div "*" at bounding box center [724, 500] width 1054 height 24
click at [1230, 17] on button "Biblioteca" at bounding box center [1225, 24] width 85 height 24
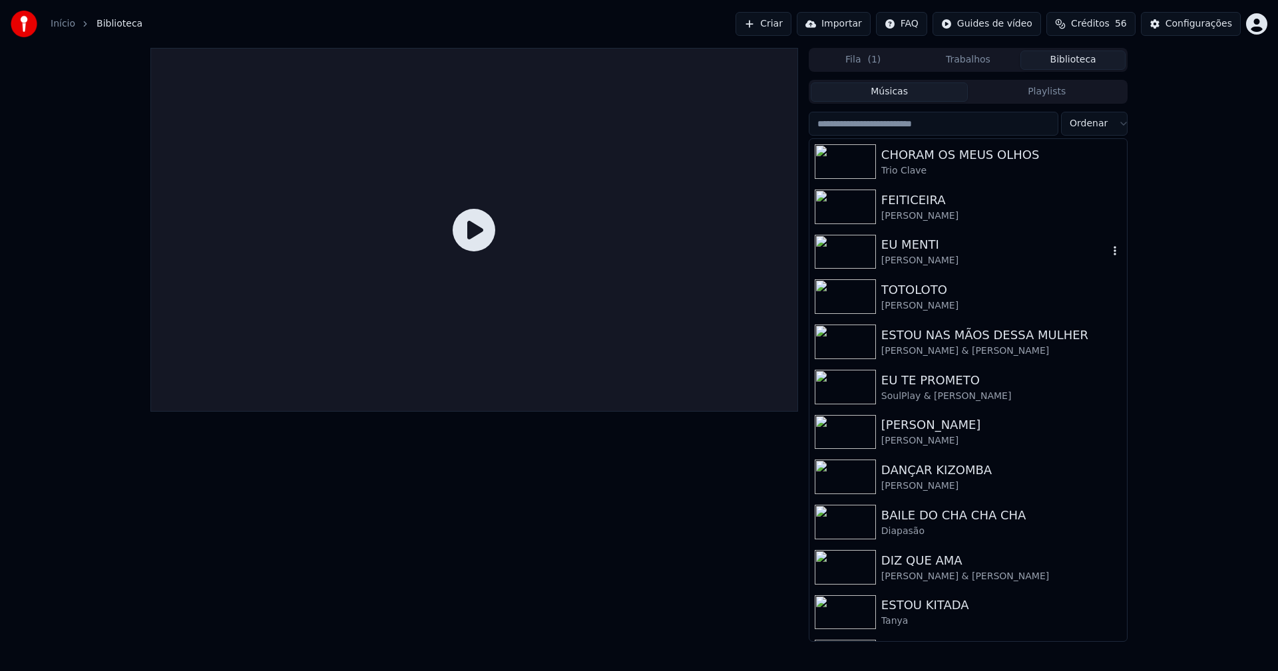
click at [911, 251] on div "EU MENTI" at bounding box center [994, 245] width 227 height 19
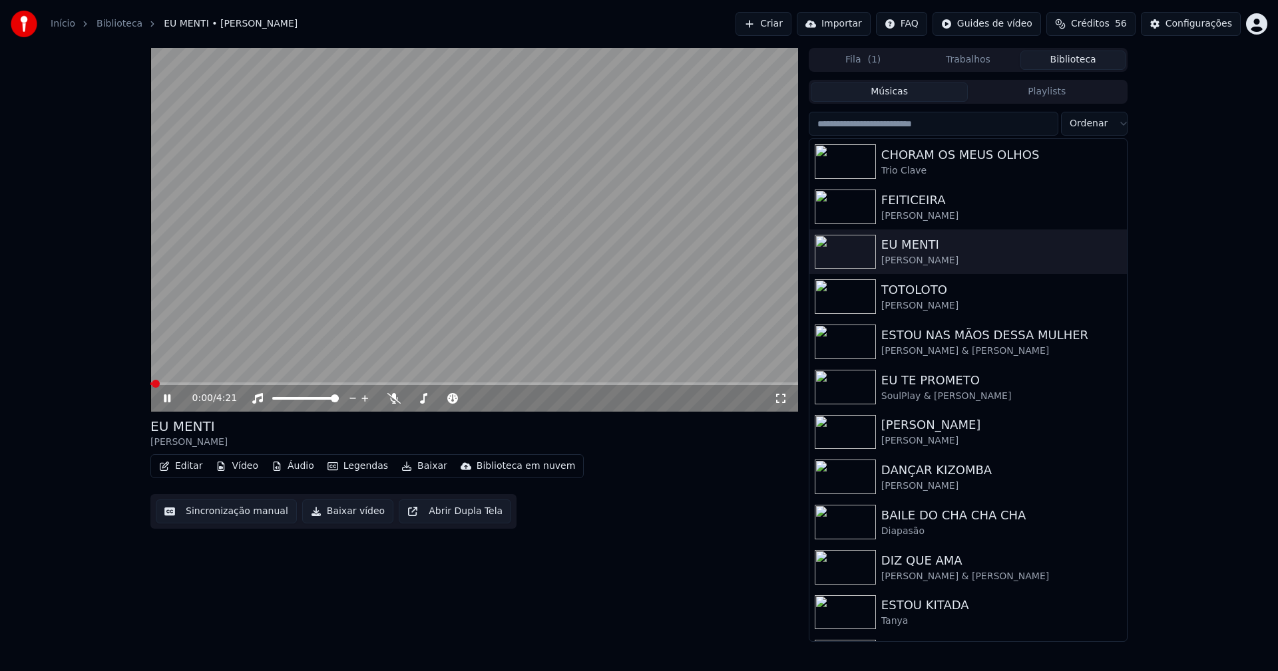
click at [778, 400] on icon at bounding box center [780, 398] width 13 height 11
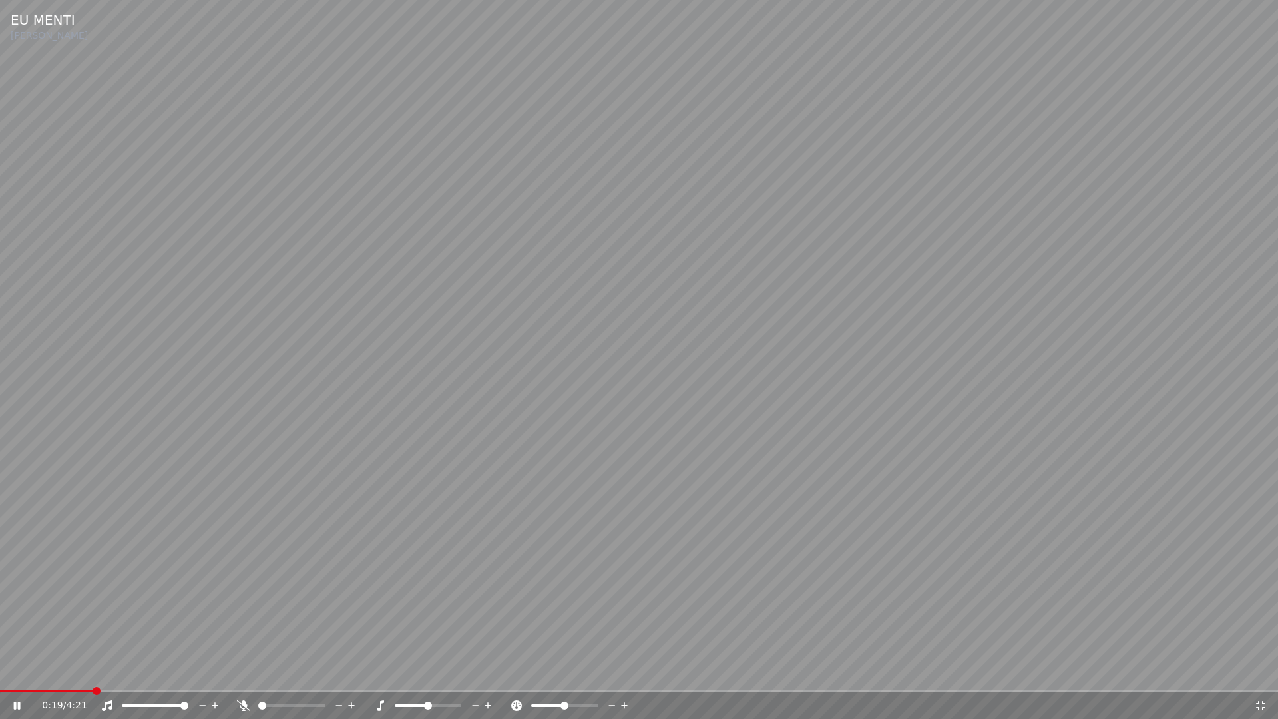
click at [94, 671] on span at bounding box center [639, 690] width 1278 height 3
click at [1256, 671] on icon at bounding box center [1260, 705] width 13 height 11
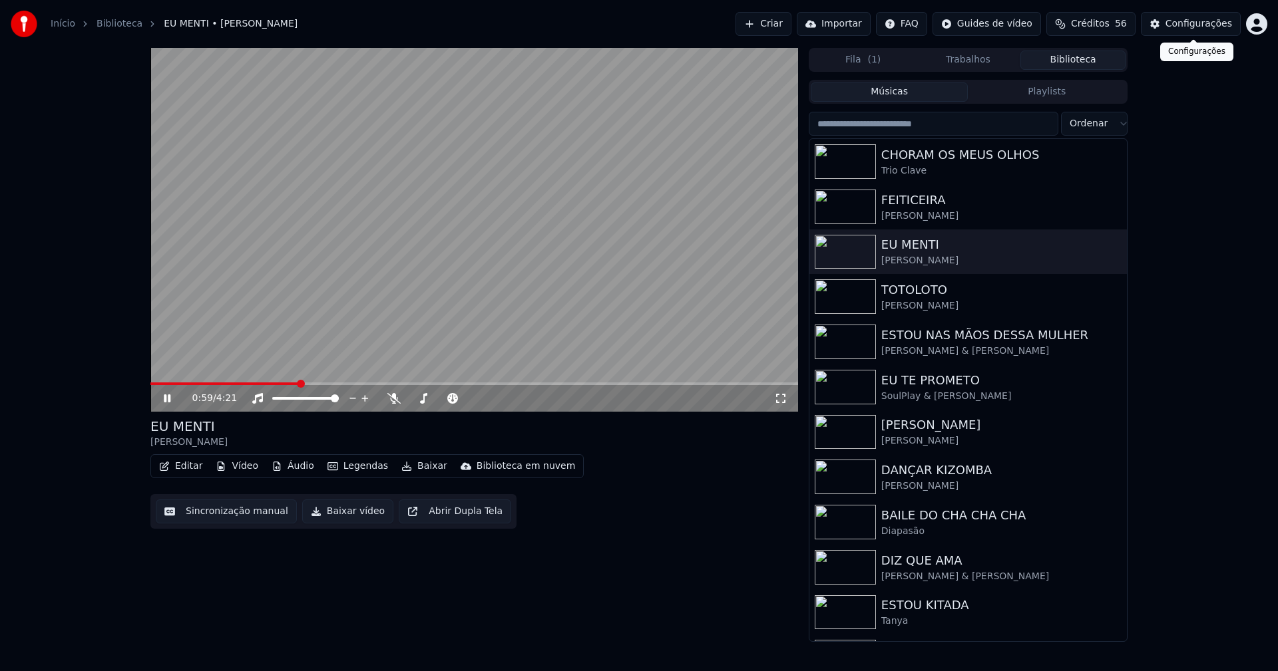
drag, startPoint x: 1204, startPoint y: 31, endPoint x: 1197, endPoint y: 31, distance: 6.7
click at [1197, 31] on button "Configurações" at bounding box center [1191, 24] width 100 height 24
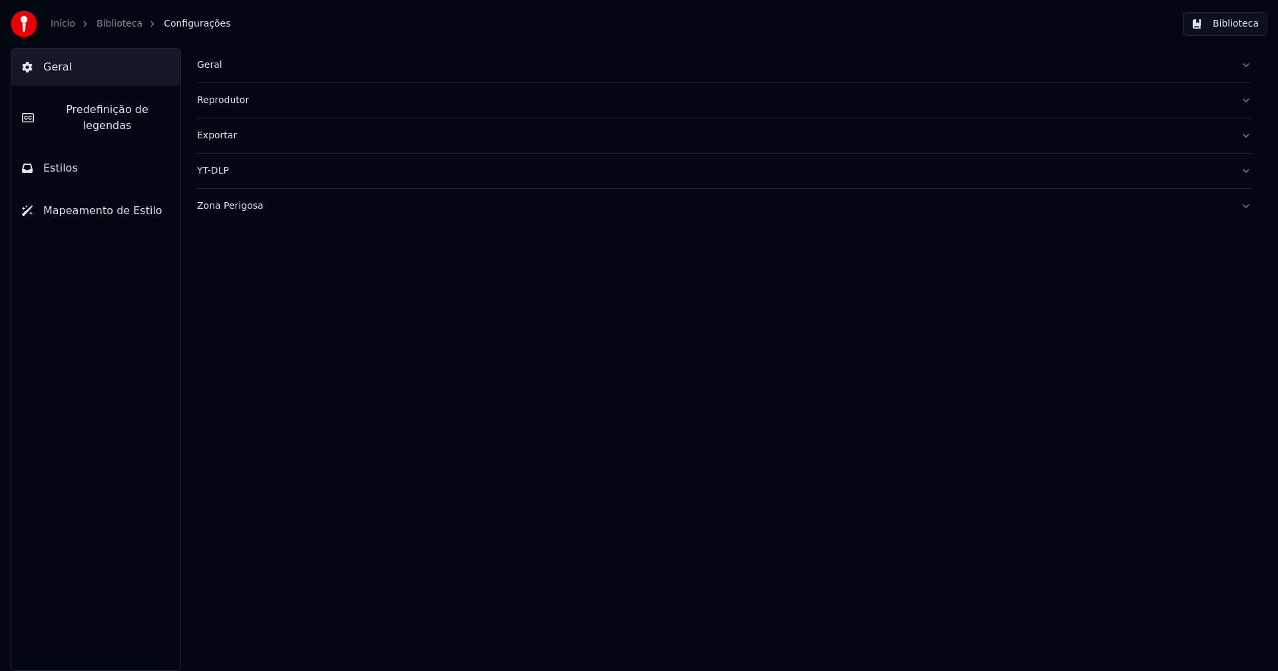
click at [134, 114] on span "Predefinição de legendas" at bounding box center [107, 118] width 125 height 32
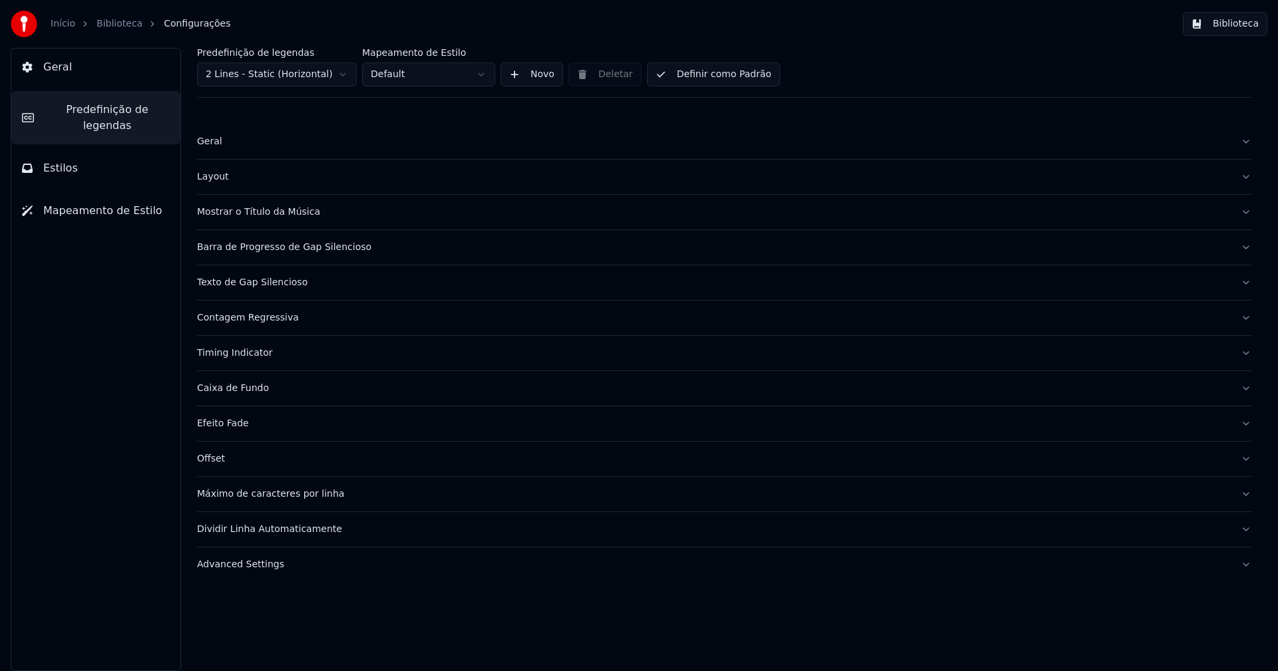
drag, startPoint x: 263, startPoint y: 355, endPoint x: 282, endPoint y: 353, distance: 19.4
click at [263, 355] on div "Timing Indicator" at bounding box center [713, 353] width 1033 height 13
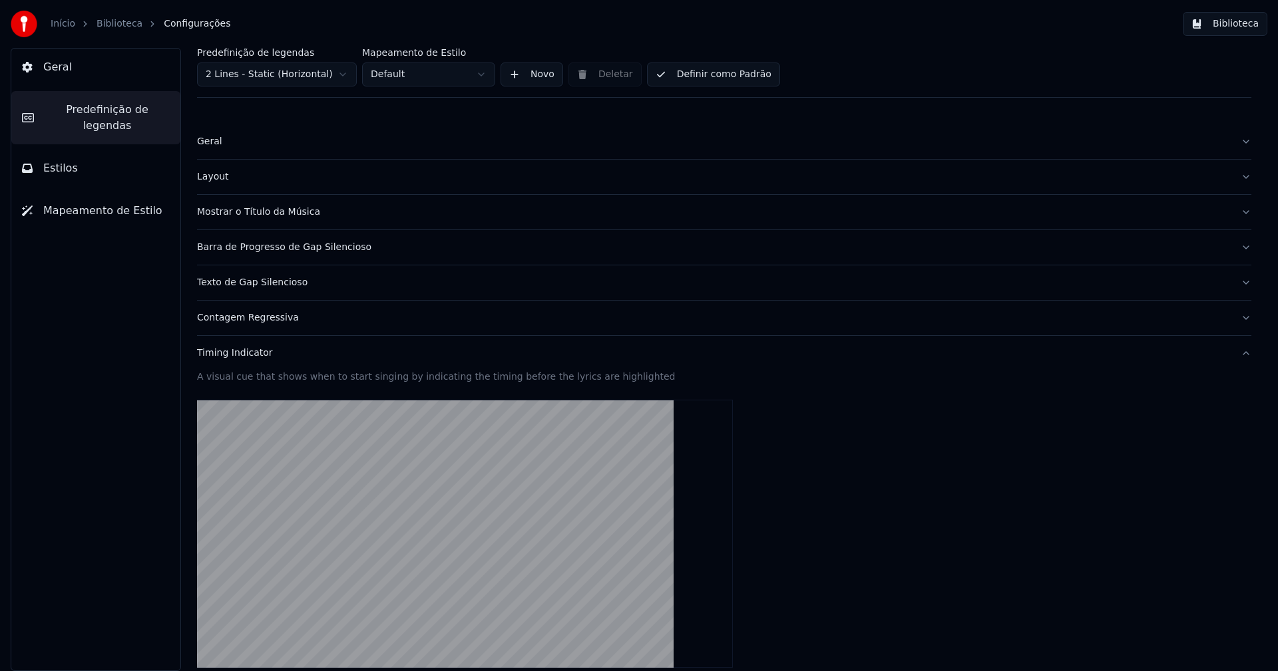
scroll to position [266, 0]
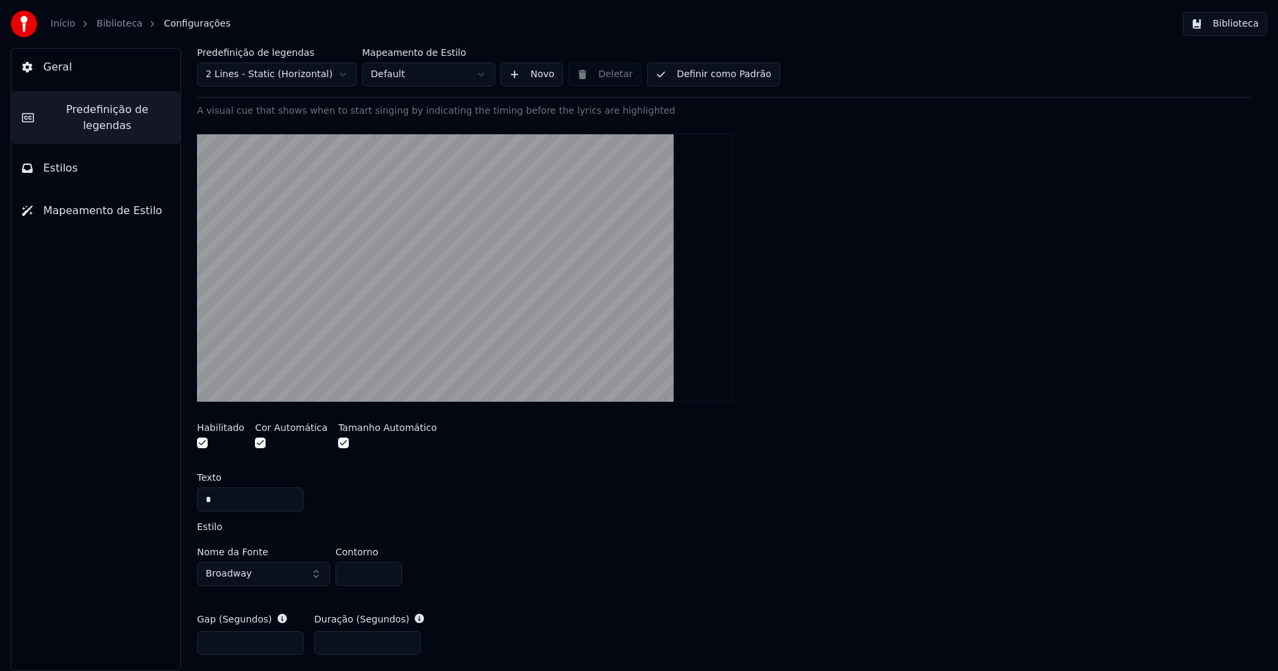
click at [389, 568] on input "**" at bounding box center [368, 574] width 67 height 24
type input "*"
click at [389, 568] on input "*" at bounding box center [368, 574] width 67 height 24
click at [534, 541] on div "Nome da Fonte Broadway Contorno *" at bounding box center [724, 564] width 1054 height 55
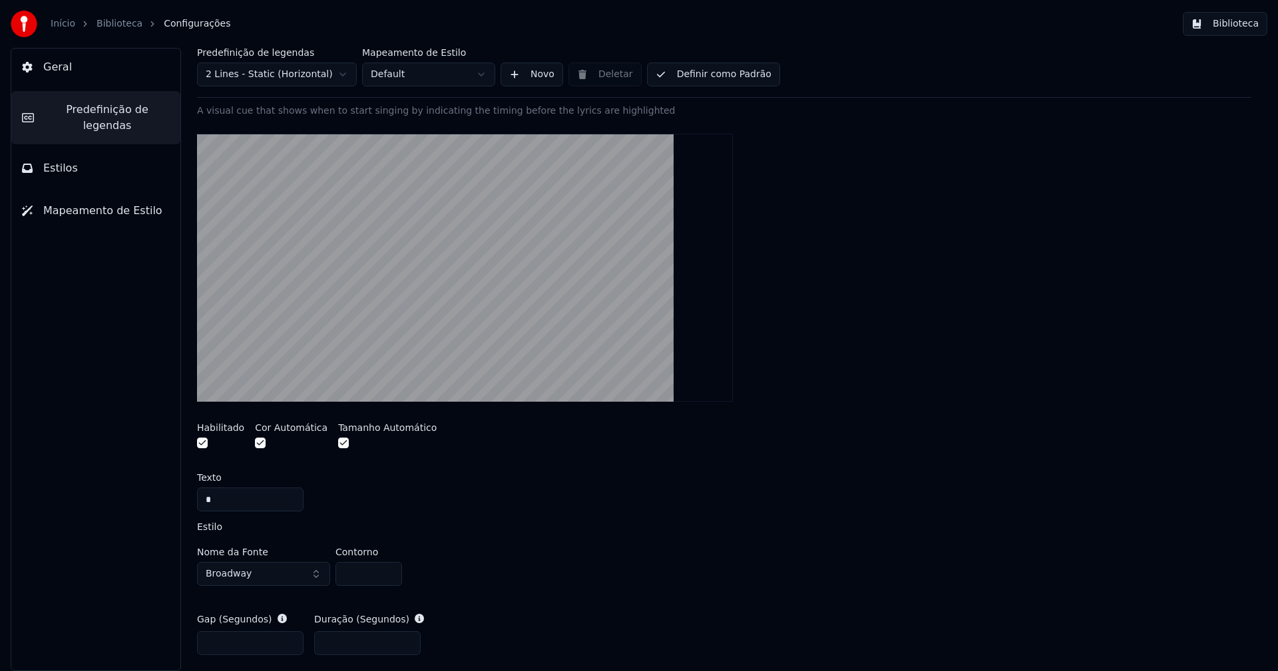
click at [718, 85] on button "Definir como Padrão" at bounding box center [713, 75] width 133 height 24
click at [1228, 31] on button "Biblioteca" at bounding box center [1225, 24] width 85 height 24
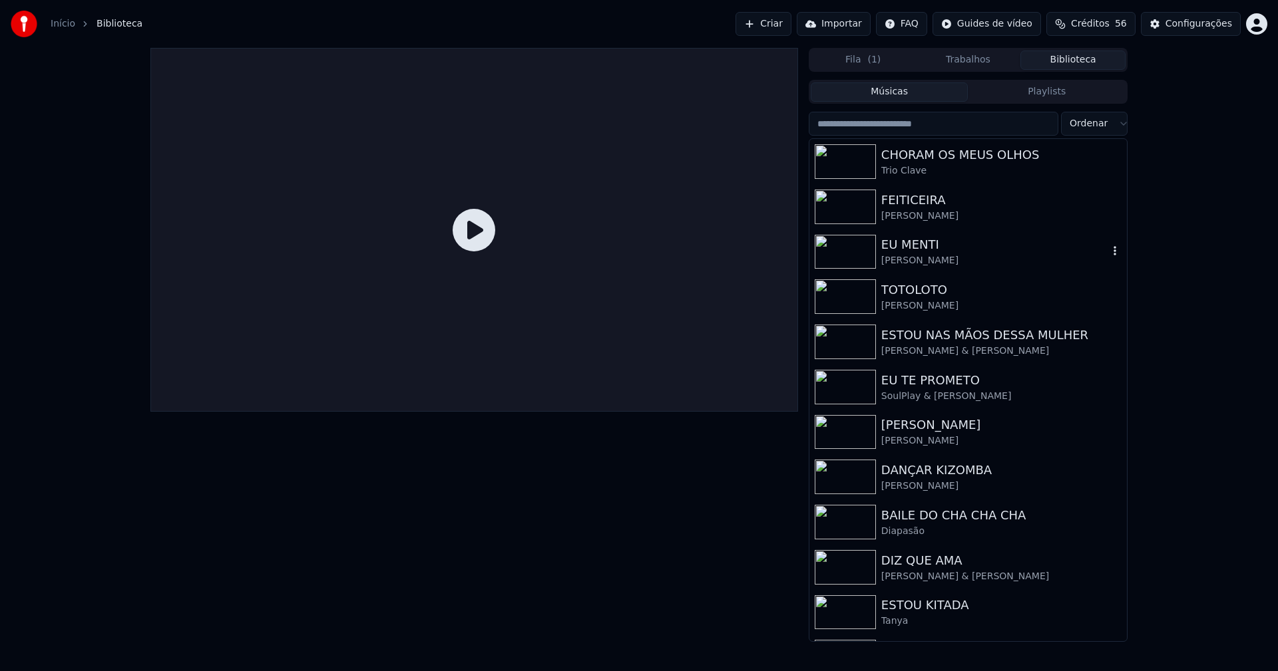
click at [922, 257] on div "[PERSON_NAME]" at bounding box center [994, 260] width 227 height 13
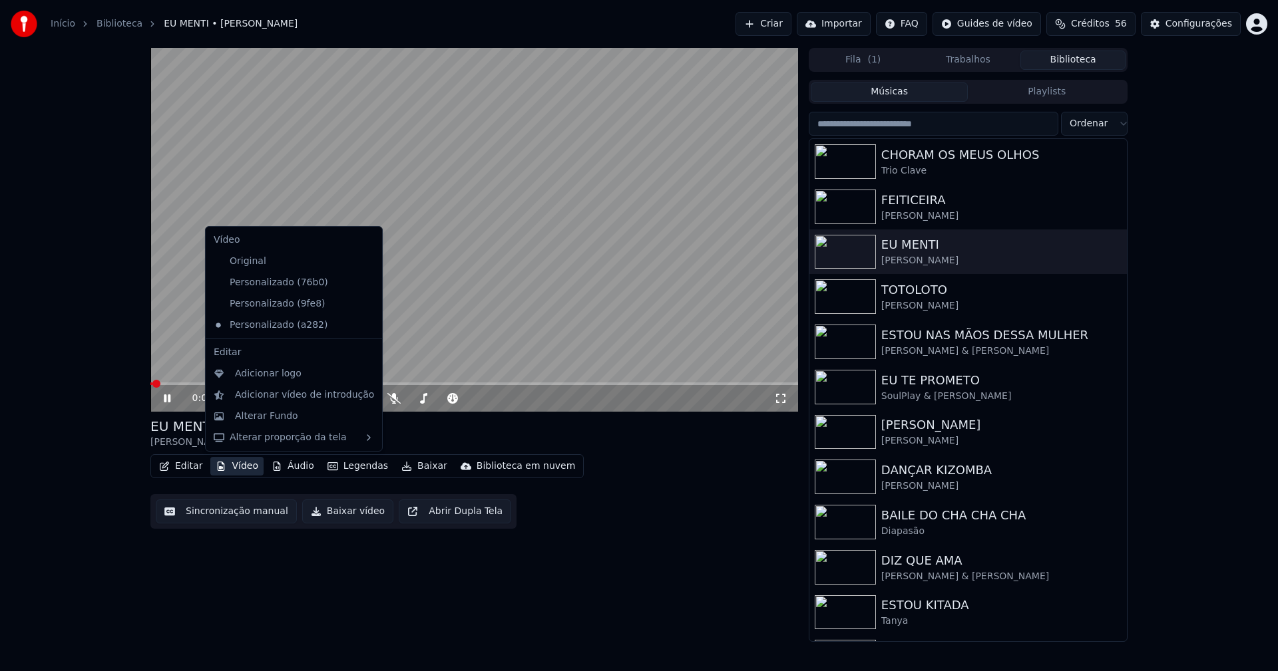
click at [254, 469] on button "Vídeo" at bounding box center [236, 466] width 53 height 19
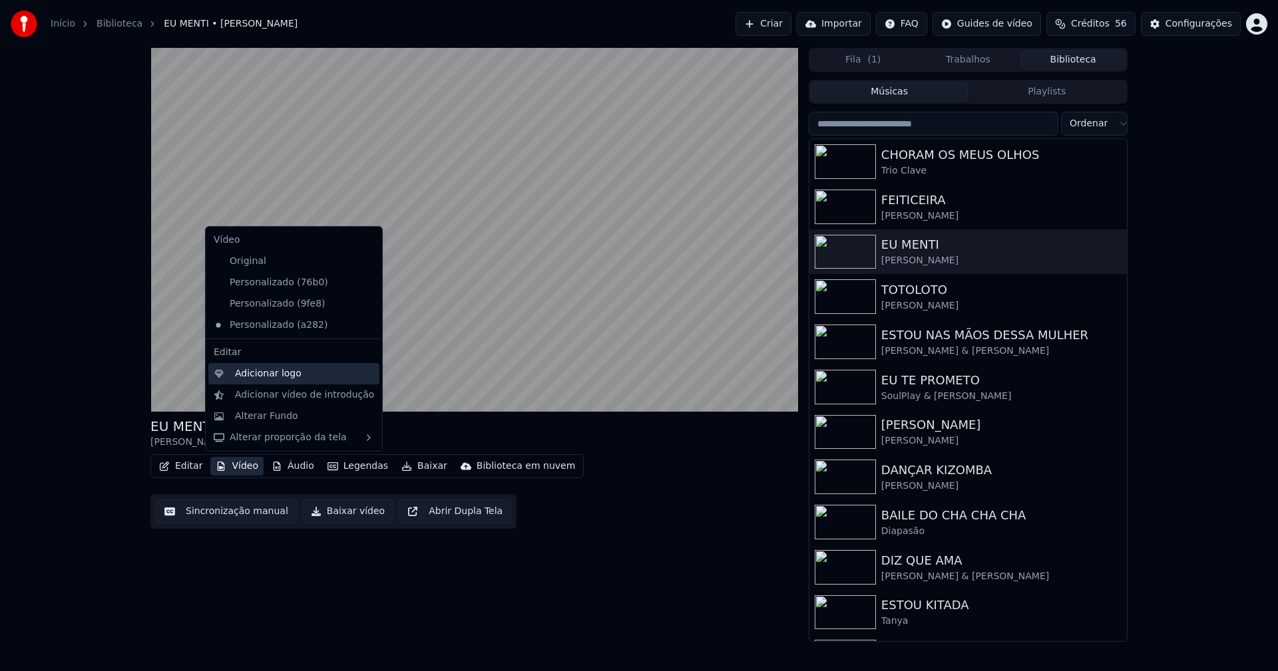
click at [270, 380] on div "Adicionar logo" at bounding box center [268, 373] width 67 height 13
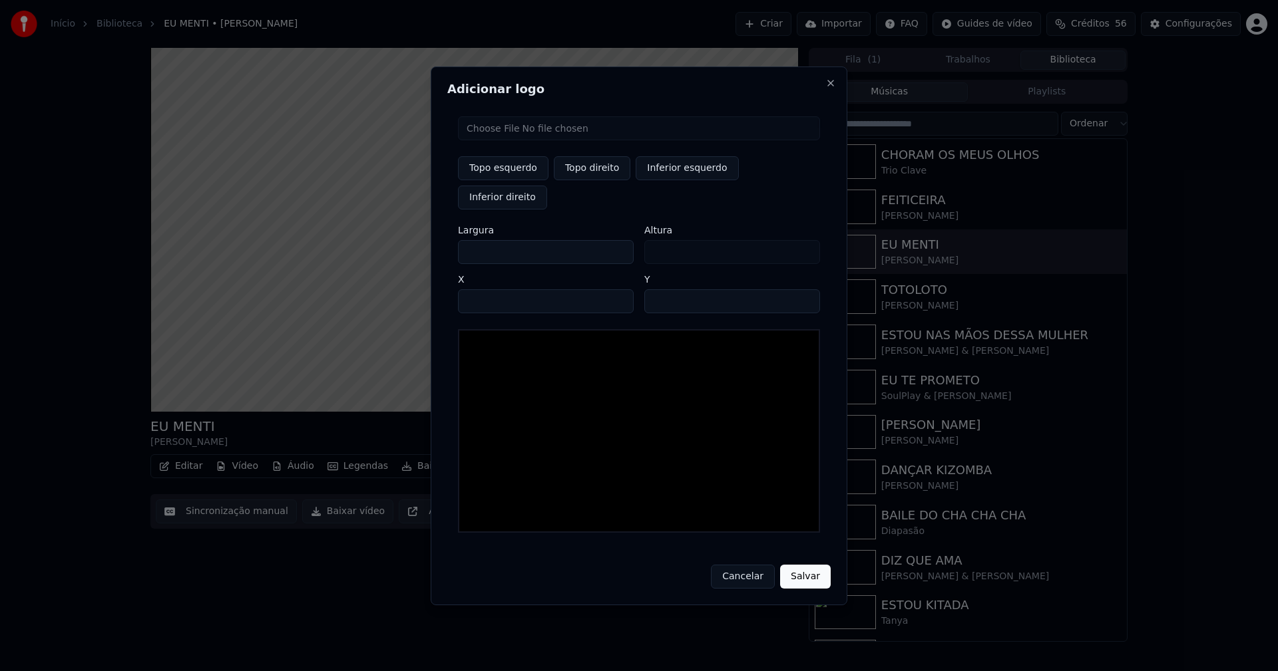
click at [510, 140] on input "file" at bounding box center [639, 128] width 362 height 24
type input "**********"
type input "***"
drag, startPoint x: 594, startPoint y: 184, endPoint x: 572, endPoint y: 192, distance: 23.4
click at [595, 180] on button "Topo direito" at bounding box center [592, 168] width 77 height 24
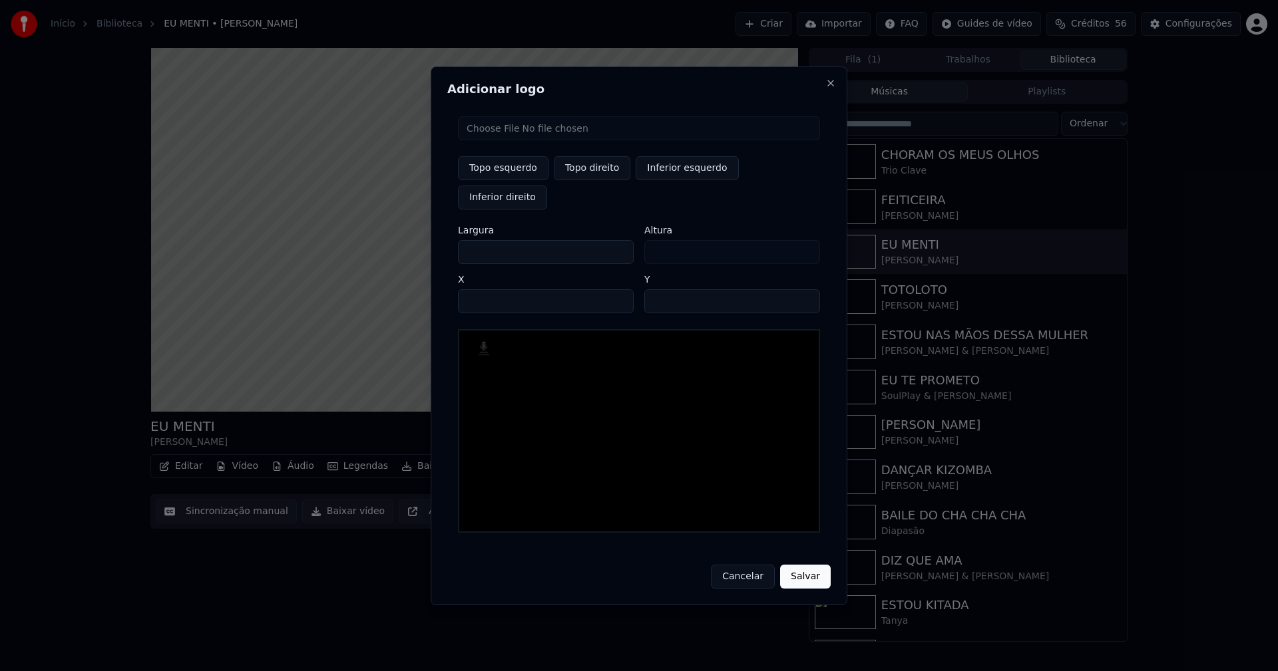
type input "****"
drag, startPoint x: 480, startPoint y: 237, endPoint x: 427, endPoint y: 249, distance: 54.6
click at [427, 249] on body "Início Biblioteca EU MENTI • [PERSON_NAME] Importar FAQ Guides de vídeo Crédito…" at bounding box center [639, 335] width 1278 height 671
type input "**"
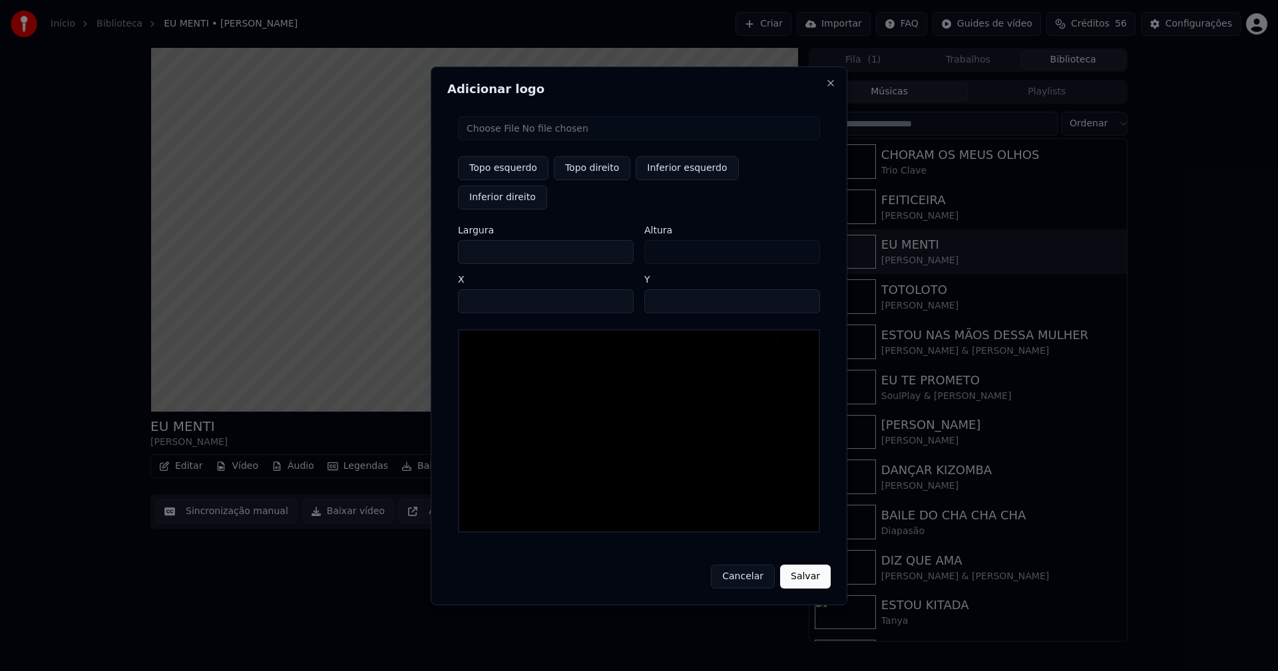
type input "***"
click at [484, 289] on input "****" at bounding box center [546, 301] width 176 height 24
type input "****"
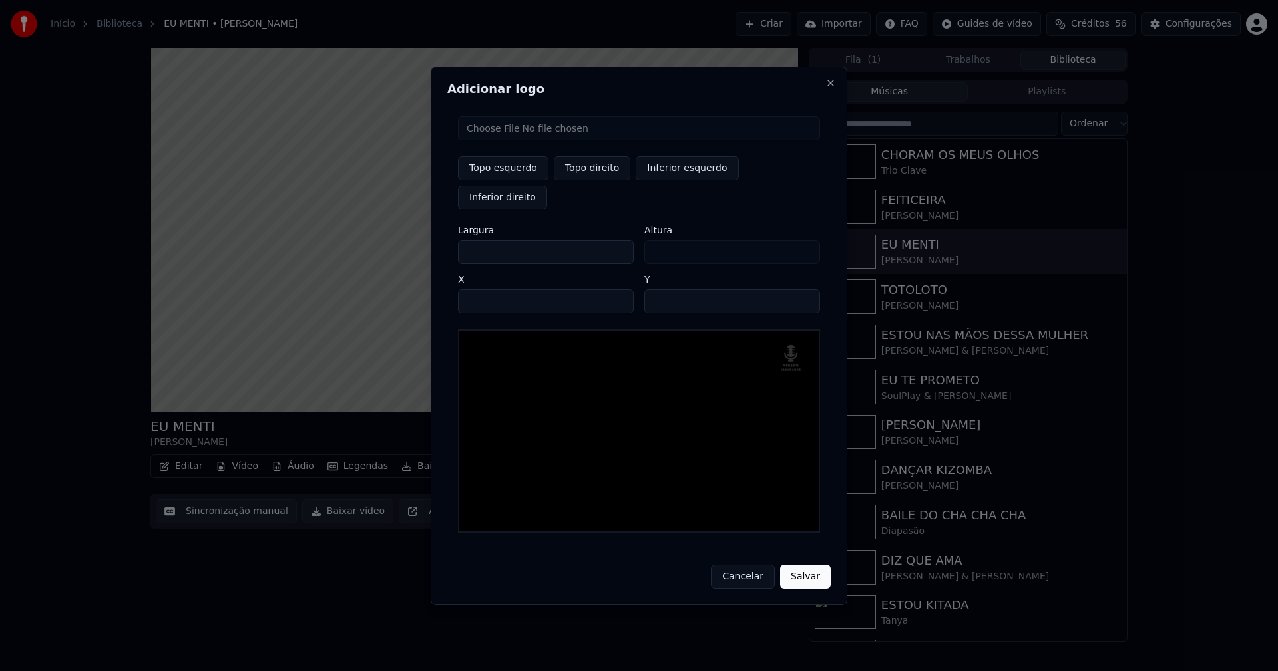
click at [803, 289] on input "**" at bounding box center [732, 301] width 176 height 24
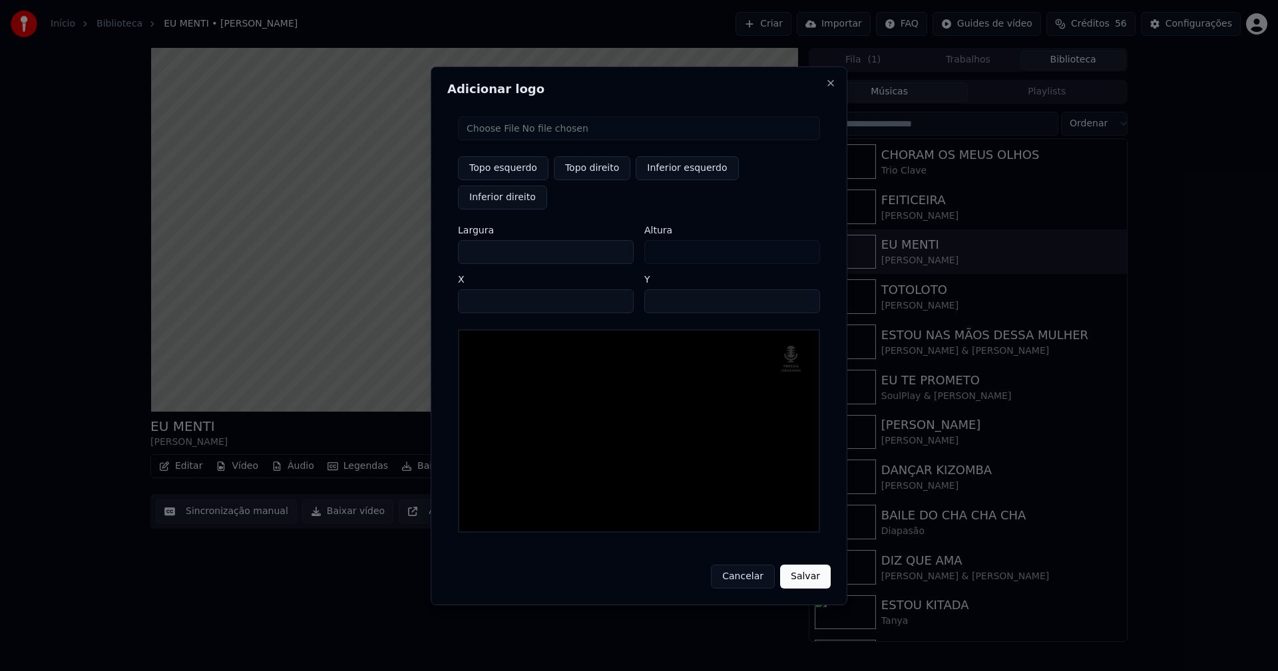
click at [803, 289] on input "**" at bounding box center [732, 301] width 176 height 24
type input "**"
click at [804, 291] on input "**" at bounding box center [732, 301] width 176 height 24
click at [809, 565] on button "Salvar" at bounding box center [805, 577] width 51 height 24
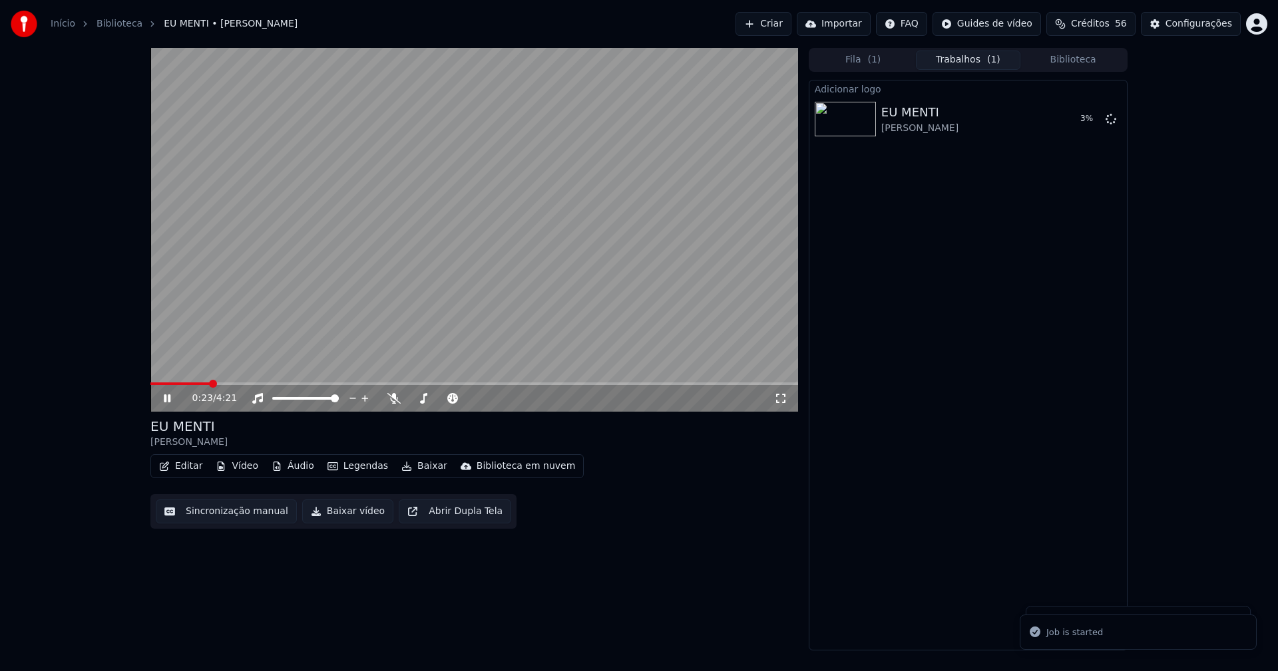
click at [785, 399] on icon at bounding box center [780, 398] width 13 height 11
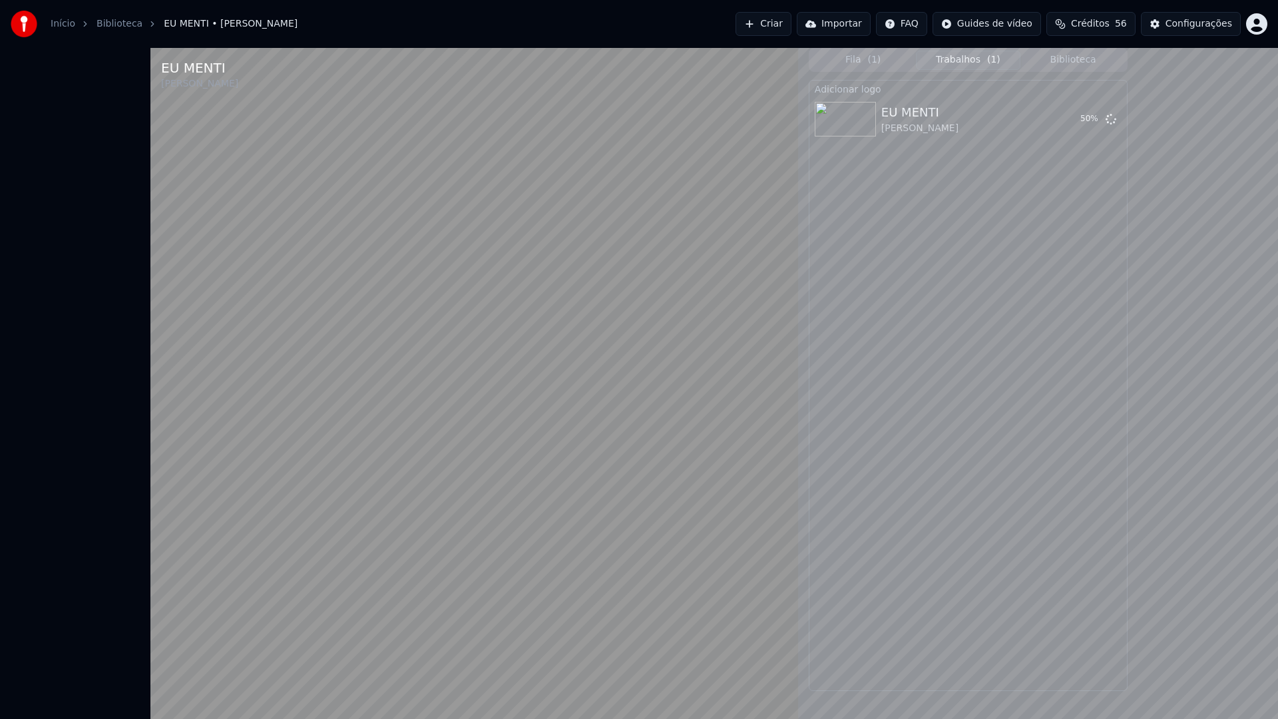
drag, startPoint x: 1261, startPoint y: 707, endPoint x: 1086, endPoint y: 640, distance: 187.7
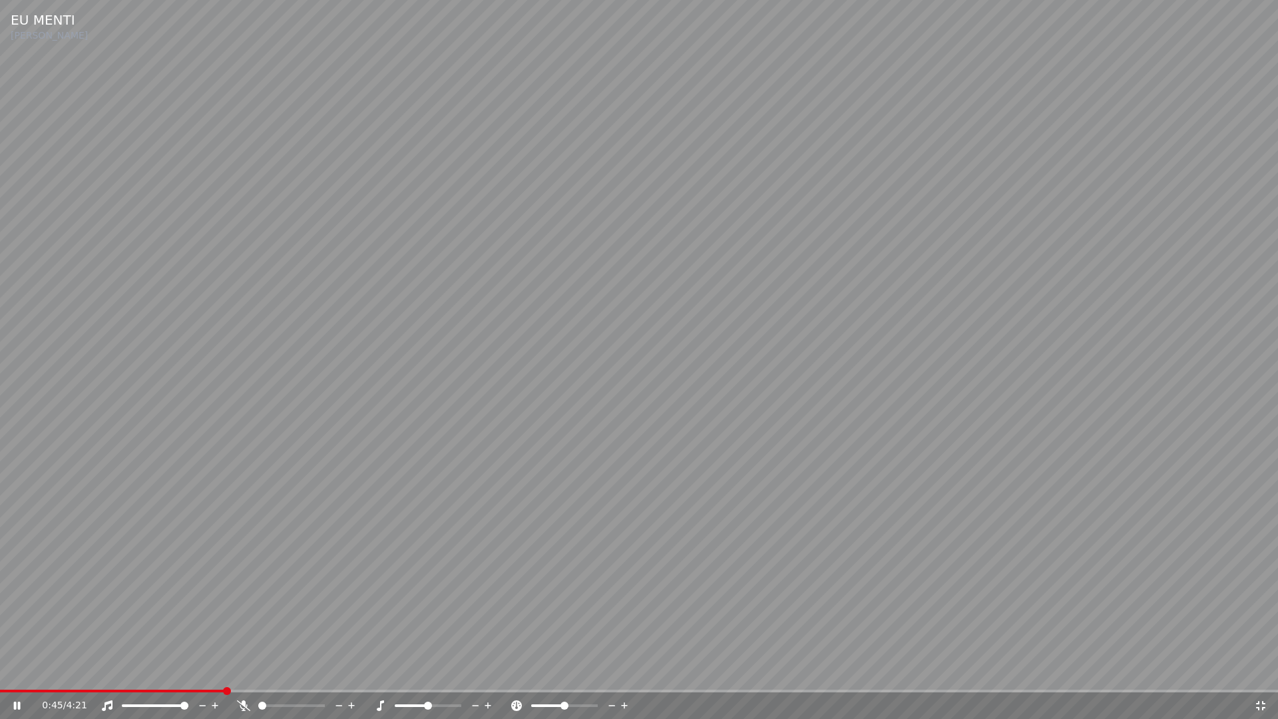
click at [1261, 671] on icon at bounding box center [1260, 705] width 13 height 11
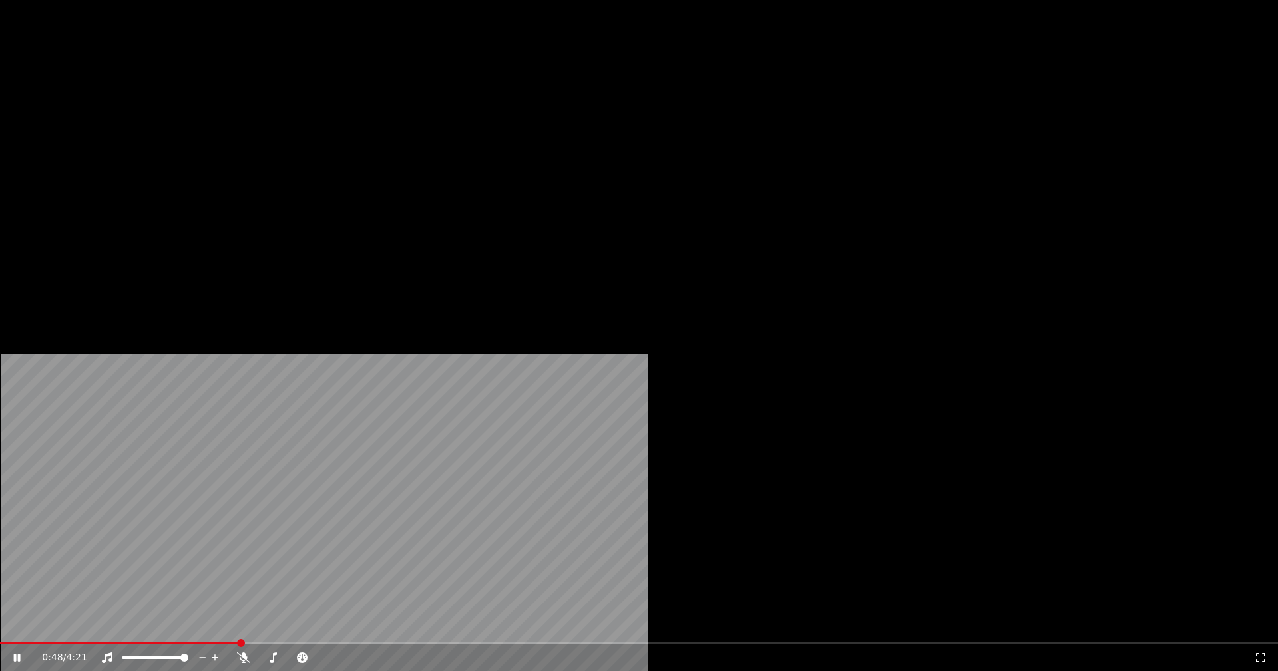
click at [1203, 26] on div "Configurações" at bounding box center [1198, 23] width 67 height 13
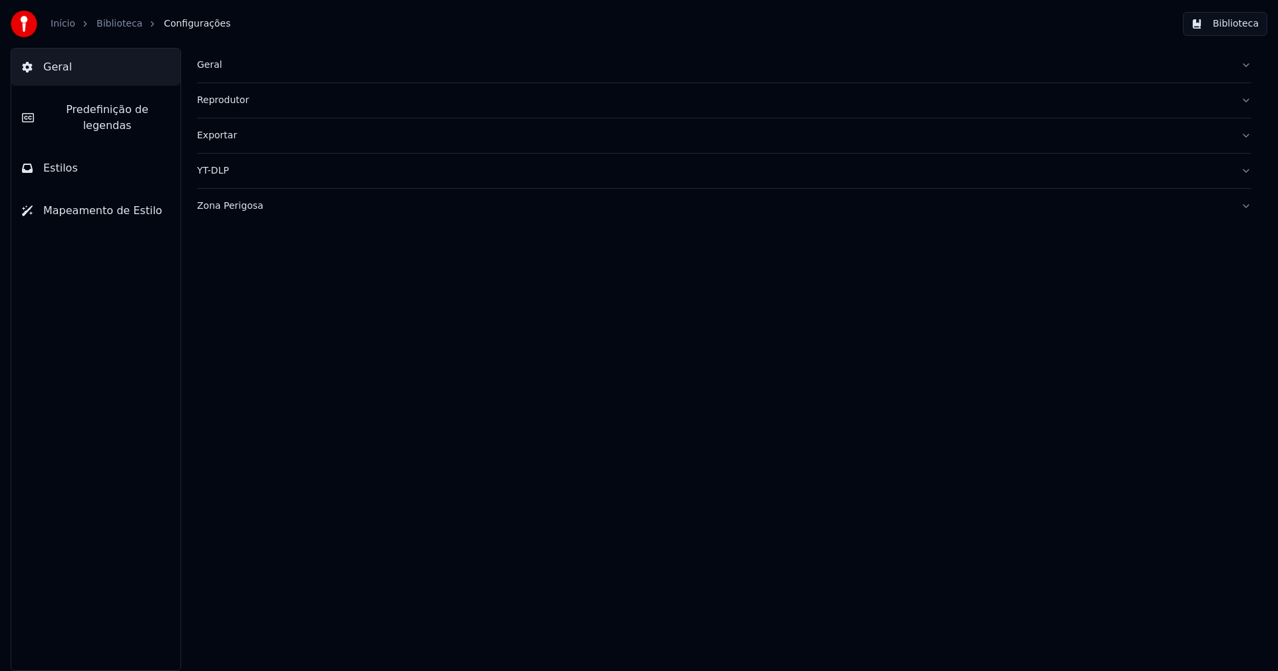
click at [222, 138] on div "Exportar" at bounding box center [713, 135] width 1033 height 13
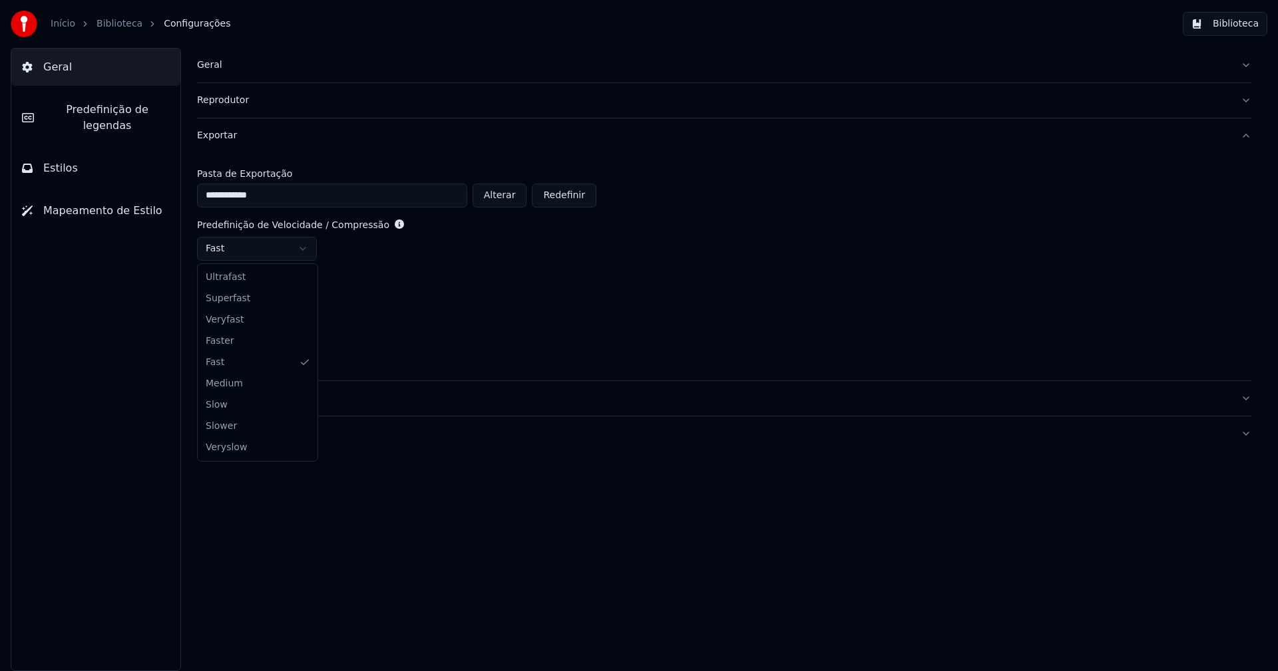
click at [258, 245] on html "**********" at bounding box center [639, 335] width 1278 height 671
click at [1232, 27] on button "Biblioteca" at bounding box center [1225, 24] width 85 height 24
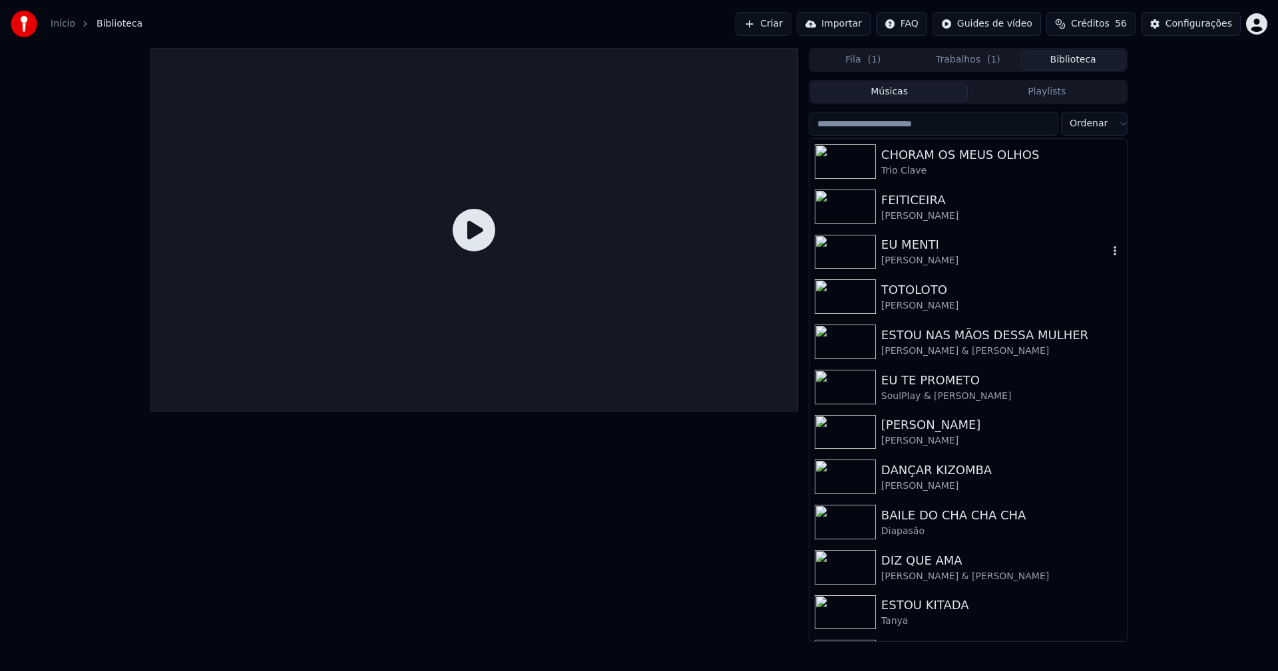
click at [902, 262] on div "[PERSON_NAME]" at bounding box center [994, 260] width 227 height 13
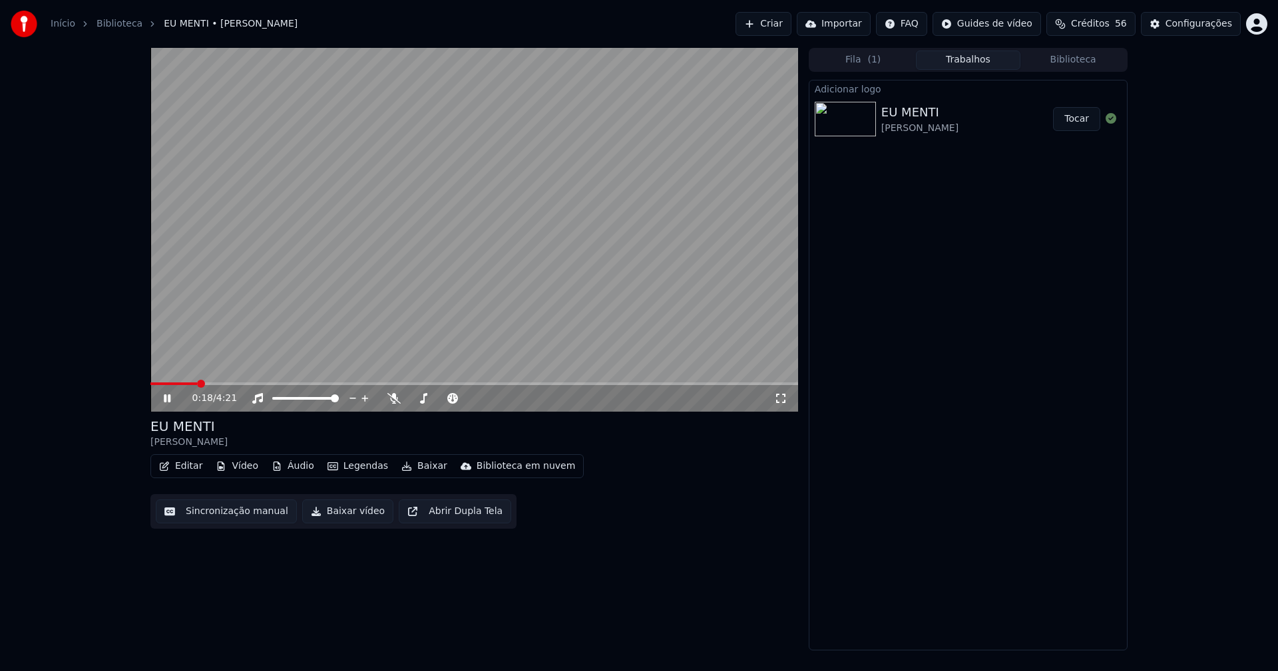
click at [967, 62] on button "Trabalhos" at bounding box center [968, 60] width 105 height 19
click at [1077, 121] on button "Tocar" at bounding box center [1076, 119] width 47 height 24
drag, startPoint x: 784, startPoint y: 397, endPoint x: 806, endPoint y: 402, distance: 22.6
click at [784, 397] on icon at bounding box center [780, 398] width 13 height 11
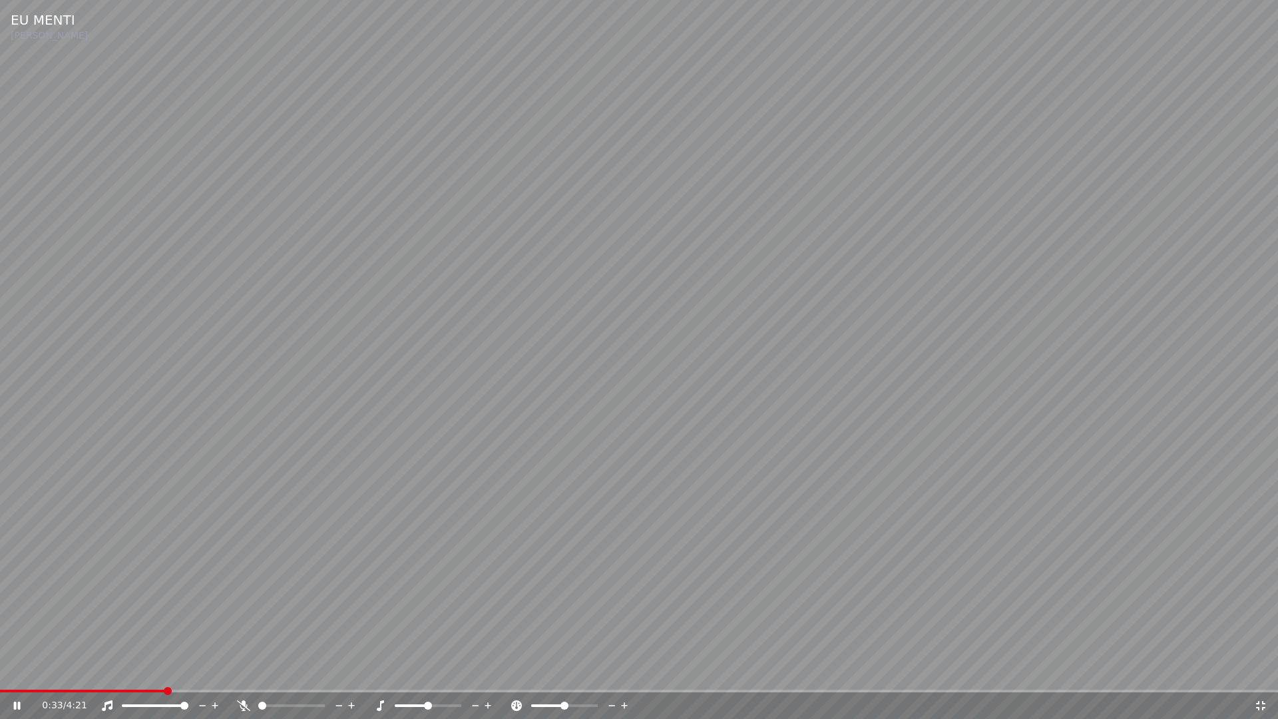
click at [1262, 671] on icon at bounding box center [1260, 705] width 13 height 11
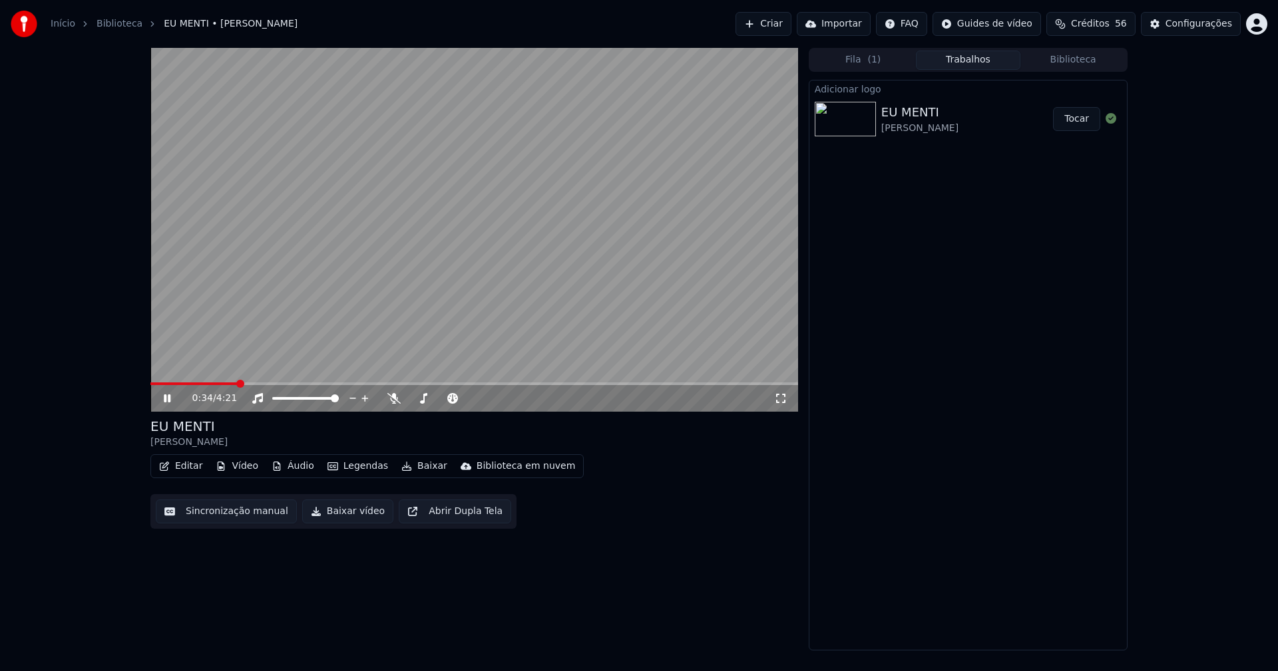
click at [166, 396] on icon at bounding box center [167, 399] width 7 height 8
click at [333, 521] on button "Baixar vídeo" at bounding box center [347, 512] width 91 height 24
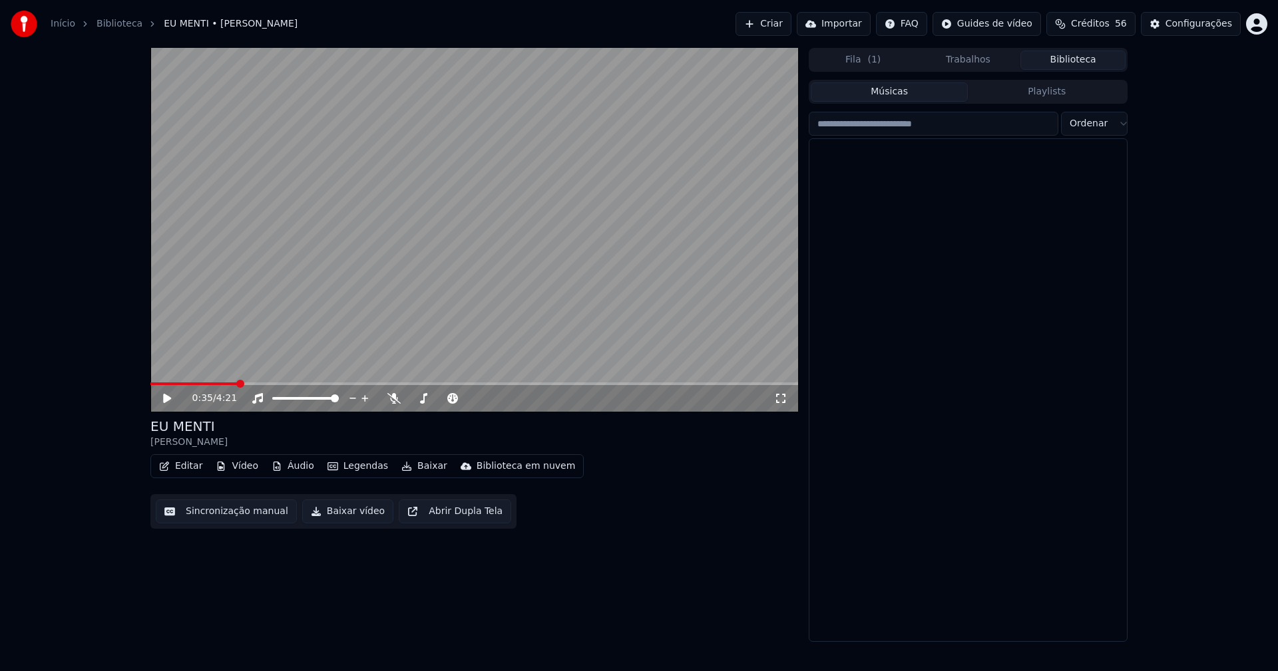
click at [1089, 59] on button "Biblioteca" at bounding box center [1072, 60] width 105 height 19
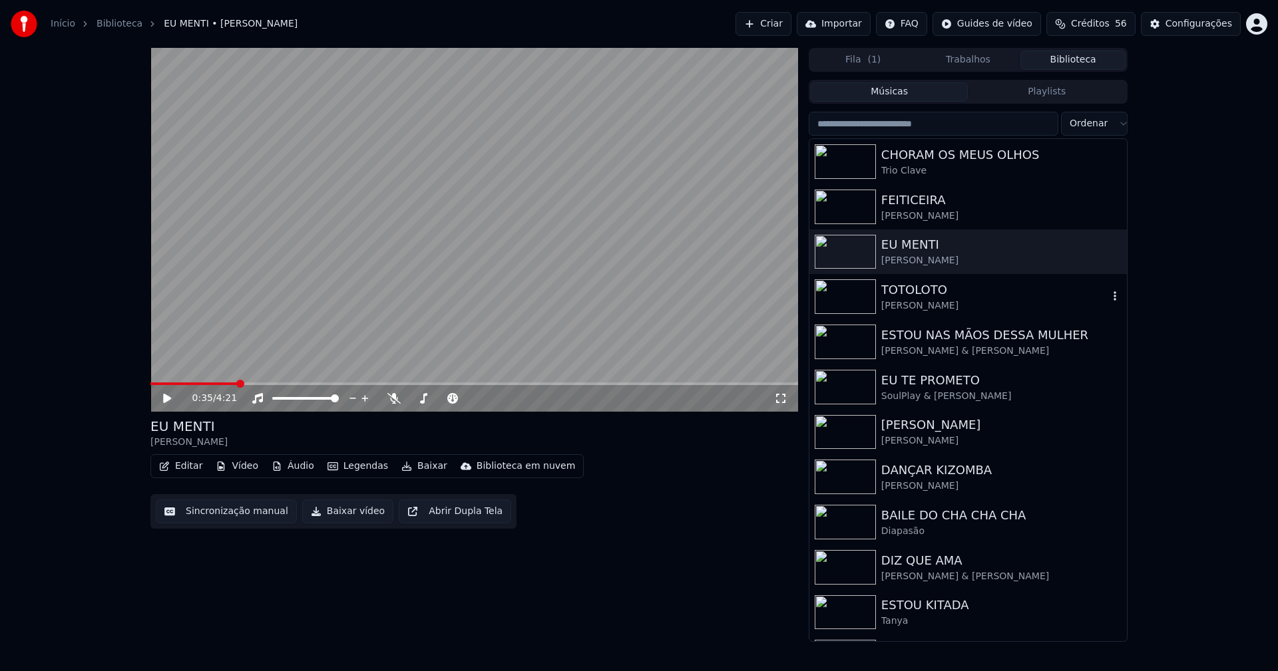
click at [906, 295] on div "TOTOLOTO" at bounding box center [994, 290] width 227 height 19
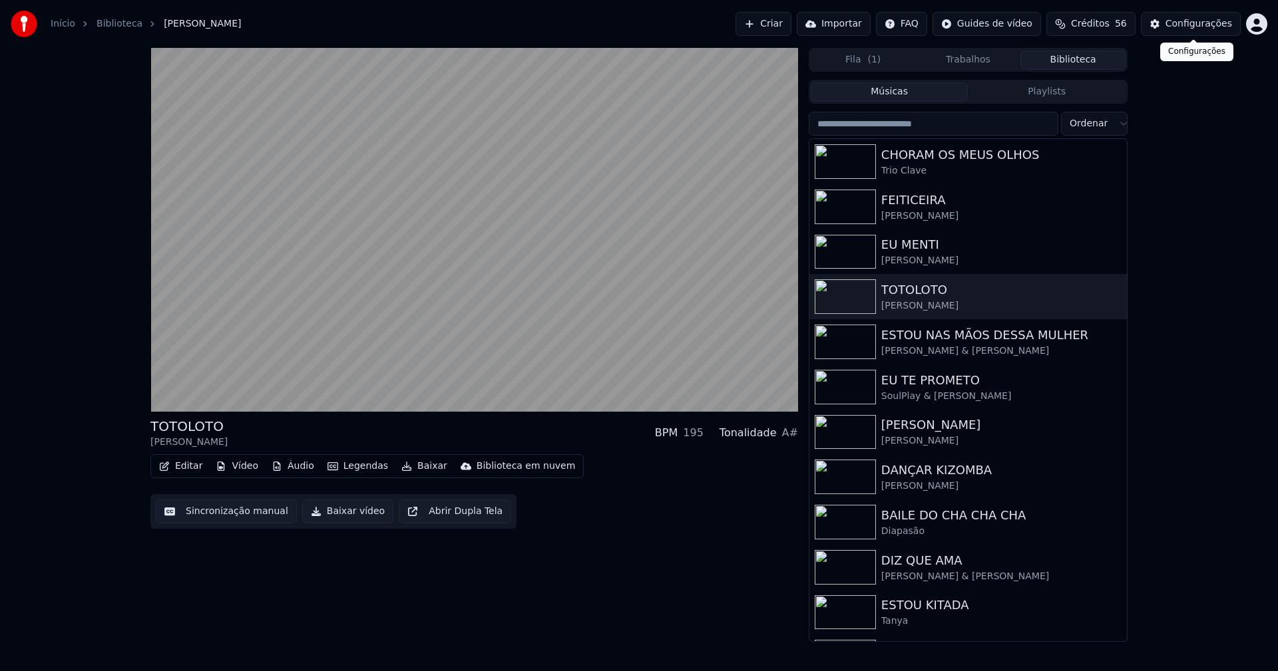
drag, startPoint x: 1211, startPoint y: 21, endPoint x: 1201, endPoint y: 21, distance: 9.3
click at [1201, 21] on div "Configurações" at bounding box center [1198, 23] width 67 height 13
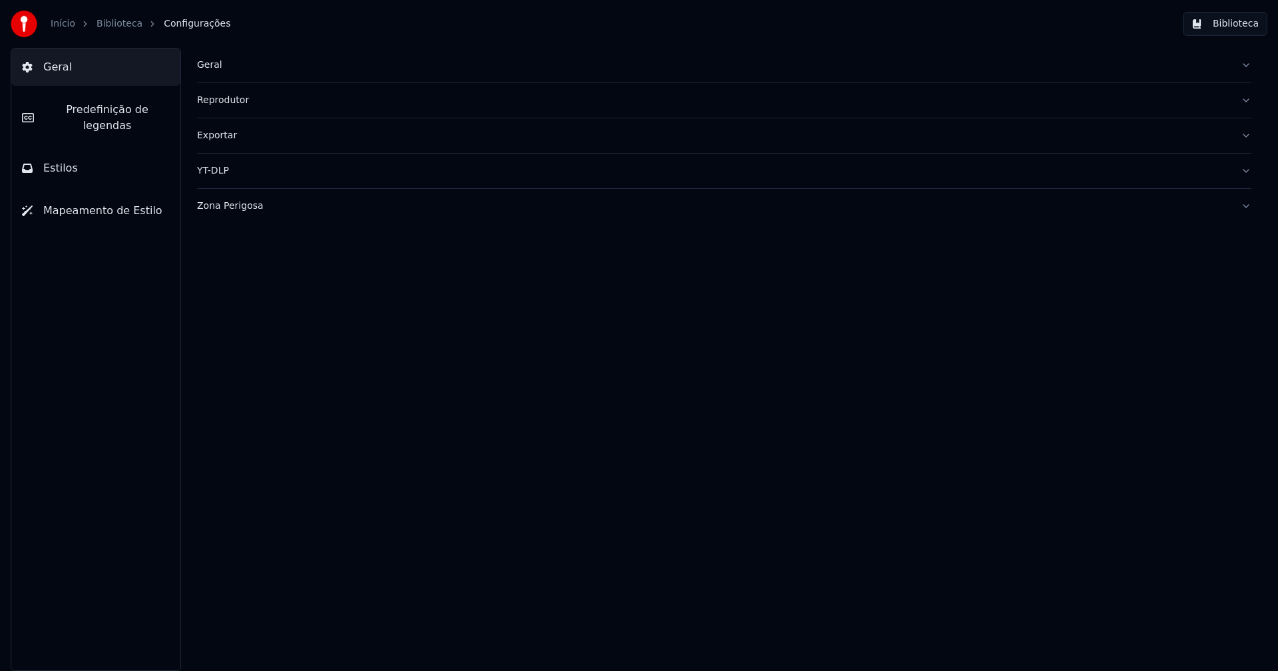
click at [79, 150] on button "Estilos" at bounding box center [95, 168] width 169 height 37
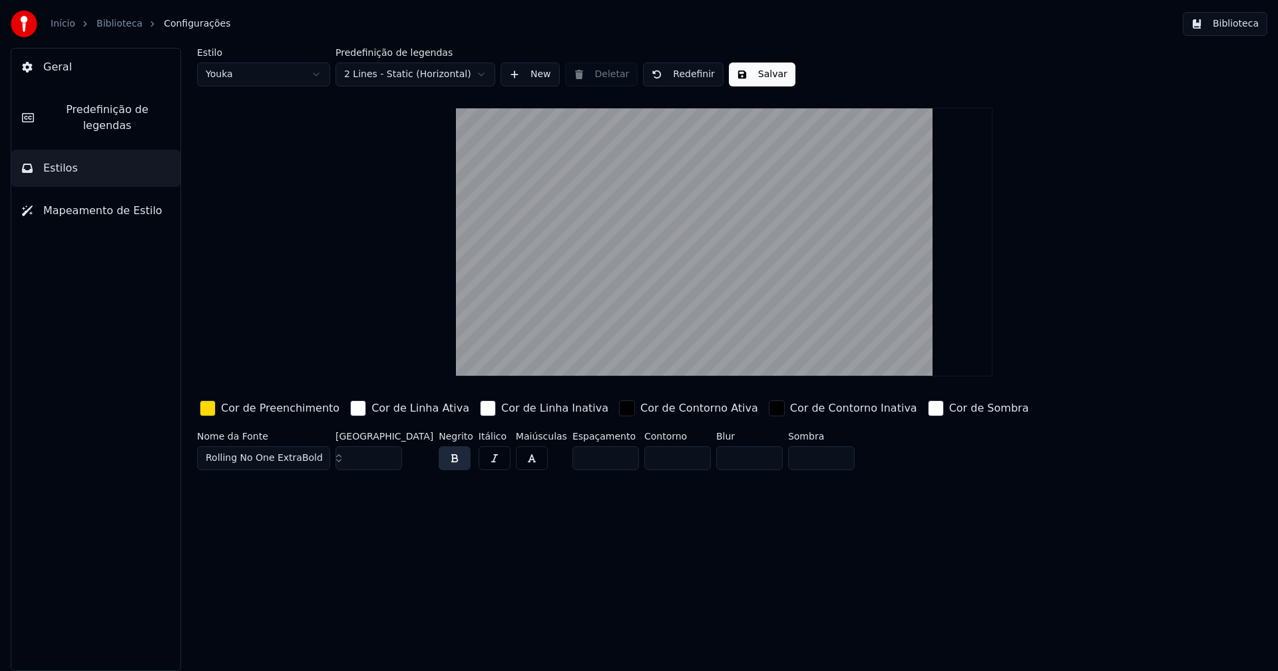
click at [209, 409] on div "button" at bounding box center [208, 409] width 16 height 16
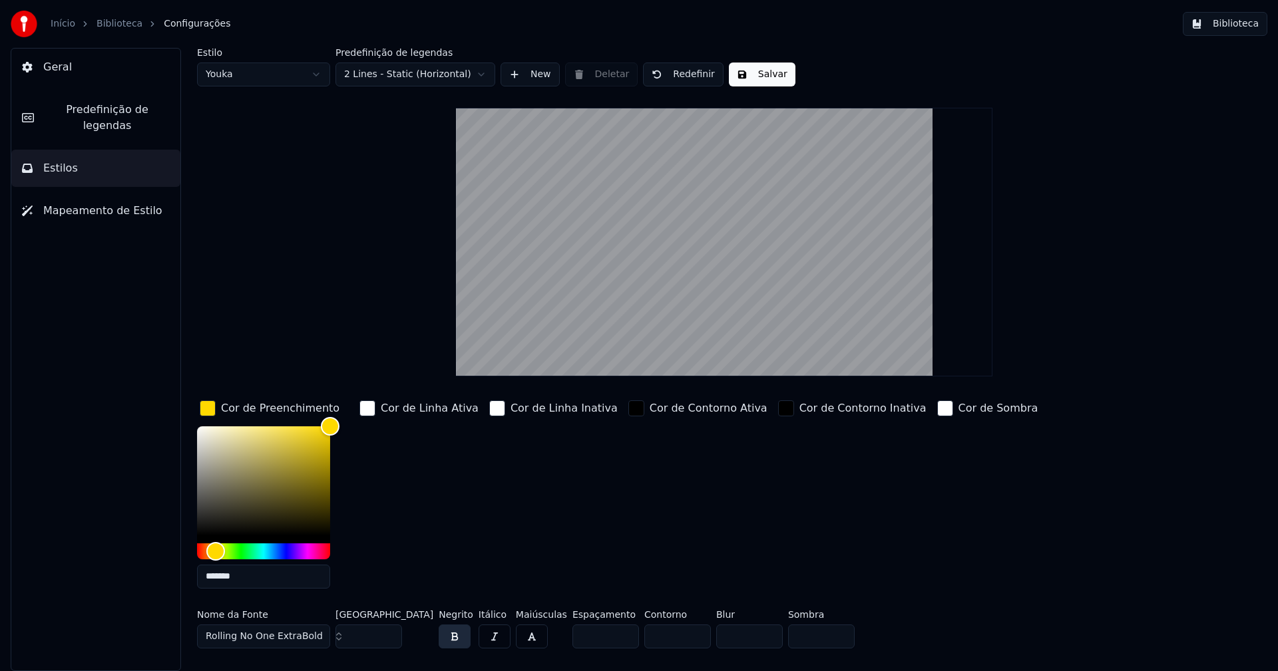
click at [263, 577] on input "*******" at bounding box center [263, 577] width 133 height 24
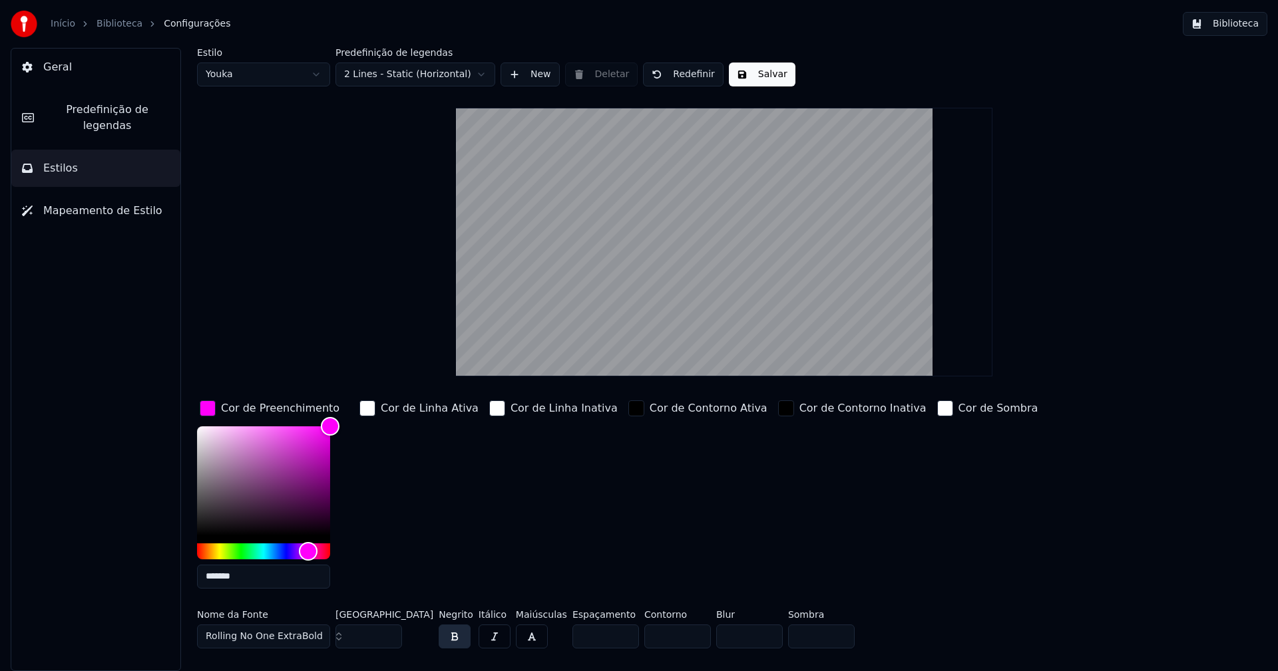
type input "*******"
click at [209, 407] on div "button" at bounding box center [208, 409] width 16 height 16
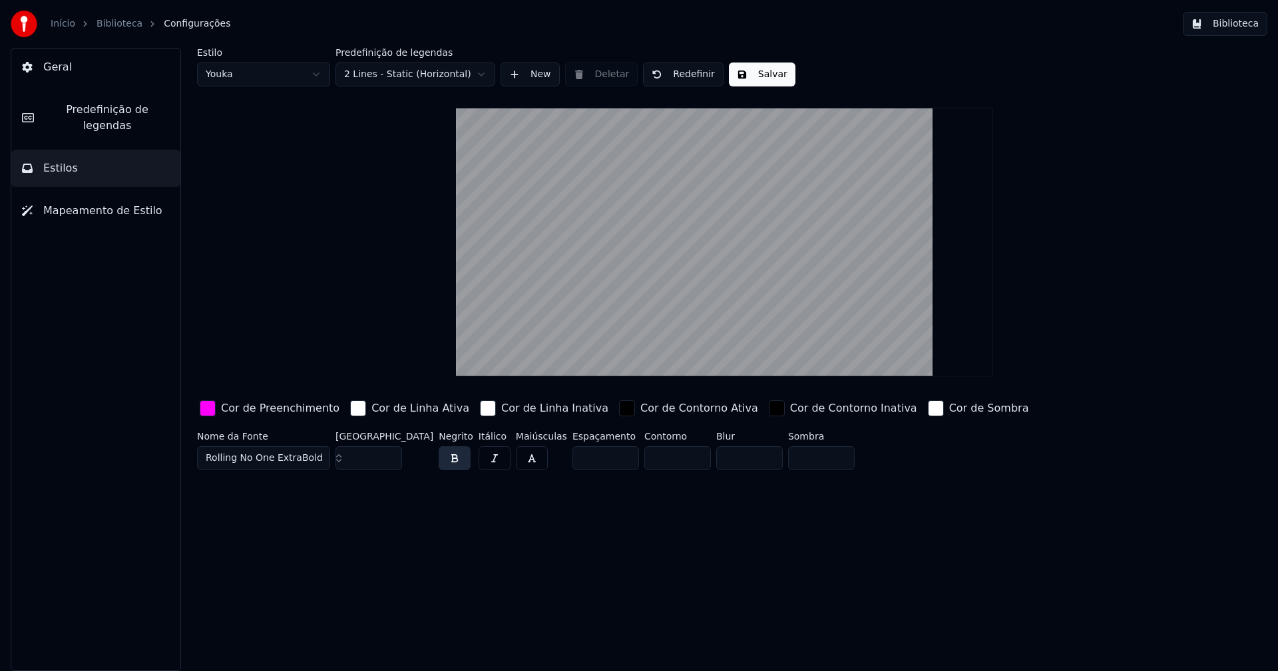
click at [746, 67] on button "Salvar" at bounding box center [762, 75] width 67 height 24
click at [1228, 20] on button "Biblioteca" at bounding box center [1225, 24] width 85 height 24
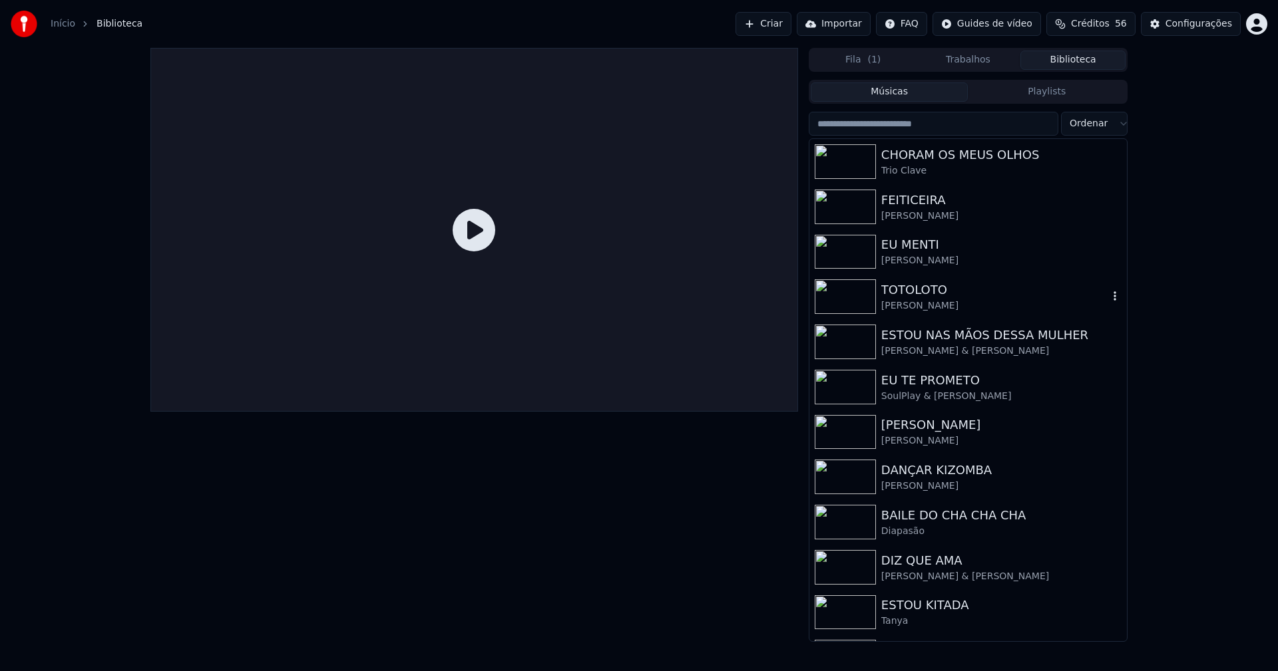
drag, startPoint x: 900, startPoint y: 303, endPoint x: 954, endPoint y: 246, distance: 79.1
click at [900, 303] on div "[PERSON_NAME]" at bounding box center [994, 305] width 227 height 13
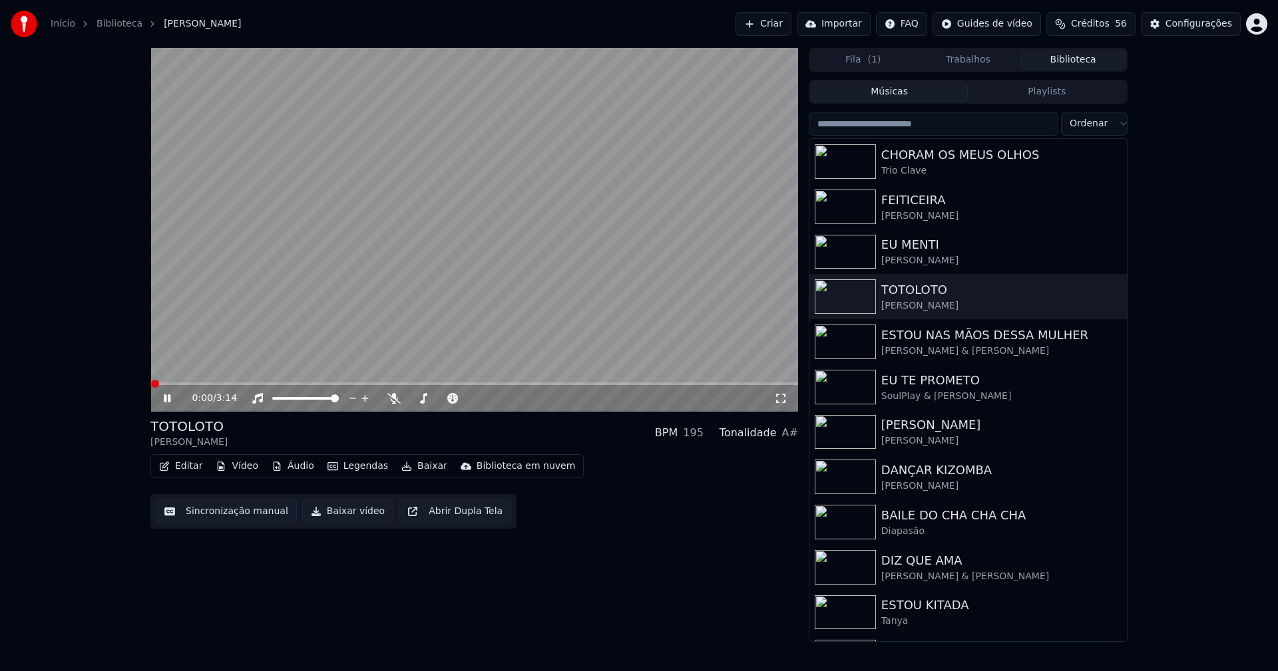
click at [783, 398] on icon at bounding box center [780, 398] width 13 height 11
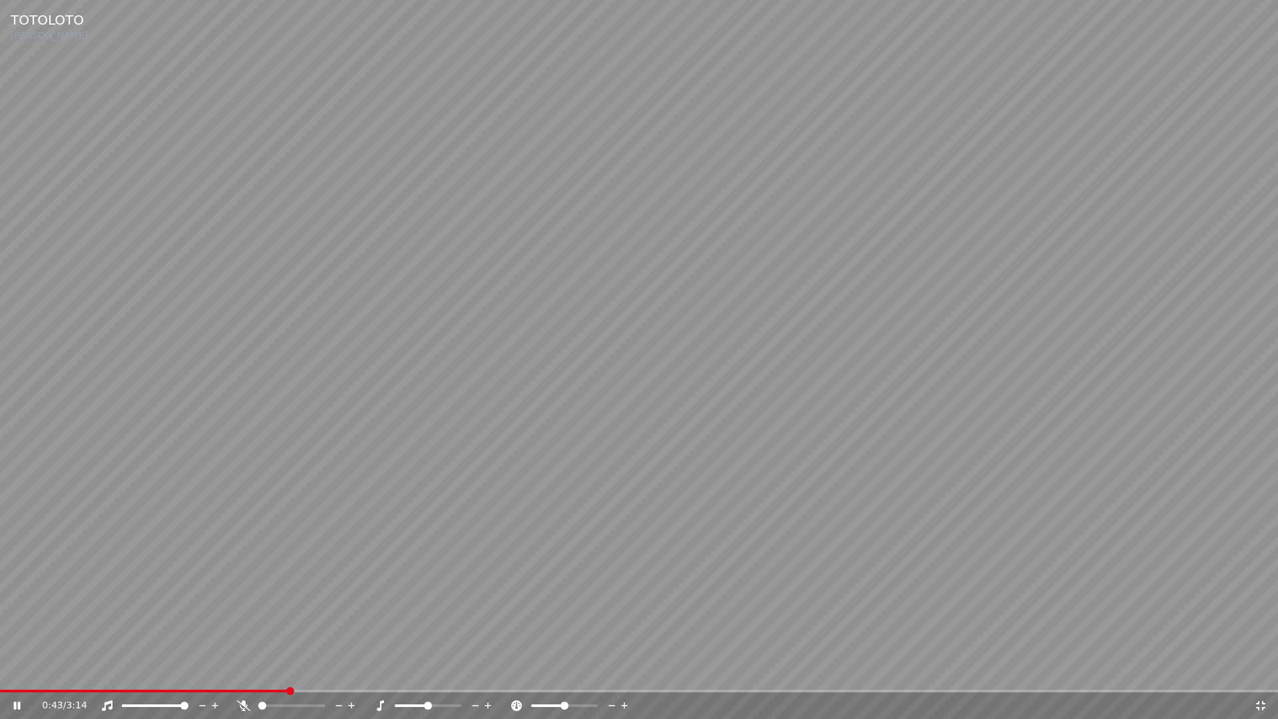
click at [1260, 671] on icon at bounding box center [1260, 705] width 13 height 11
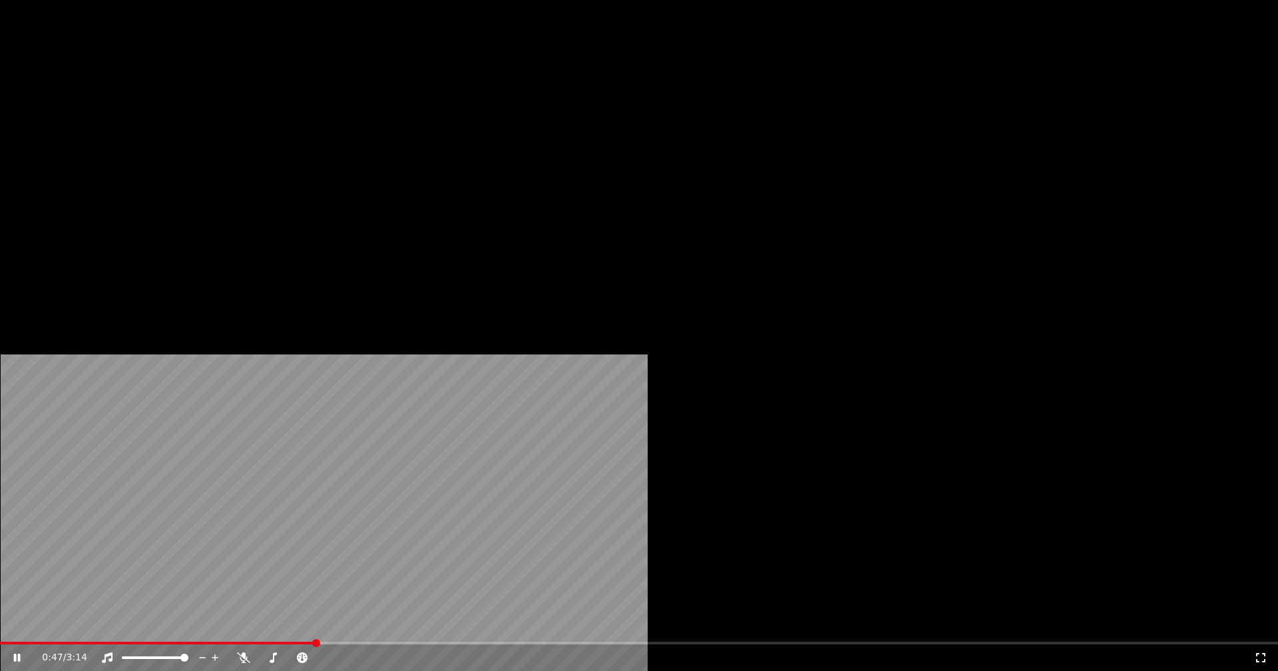
click at [179, 112] on button "Editar" at bounding box center [181, 102] width 54 height 19
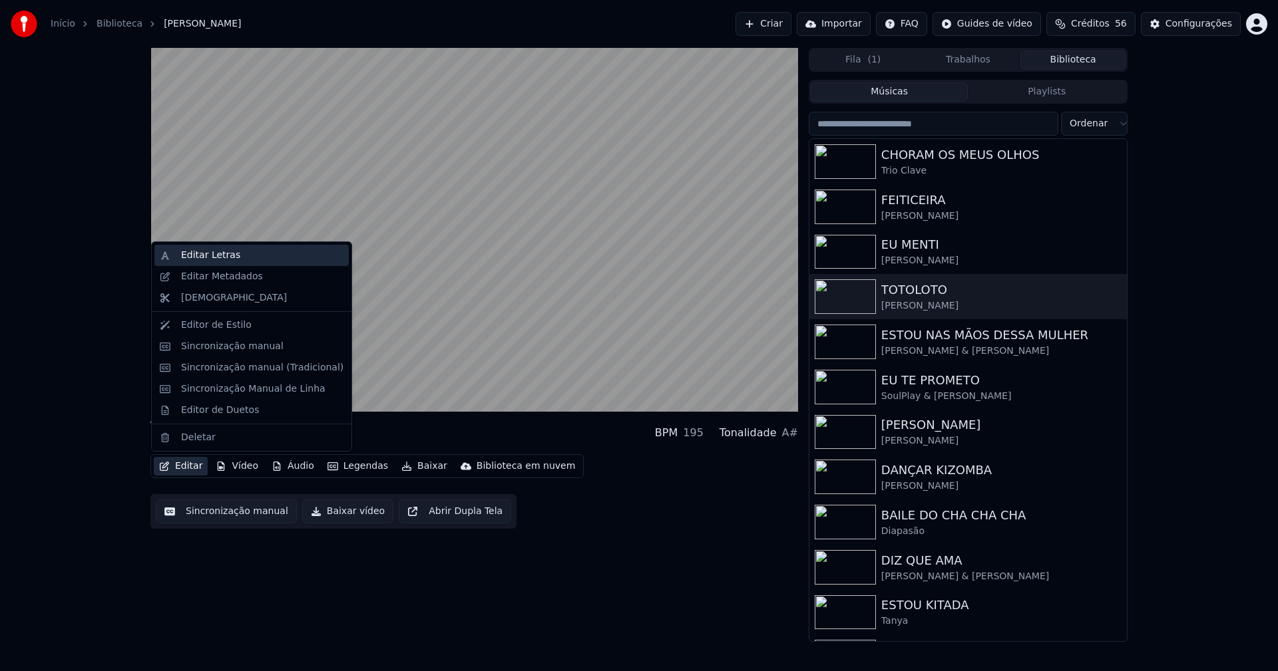
click at [206, 258] on div "Editar Letras" at bounding box center [210, 255] width 59 height 13
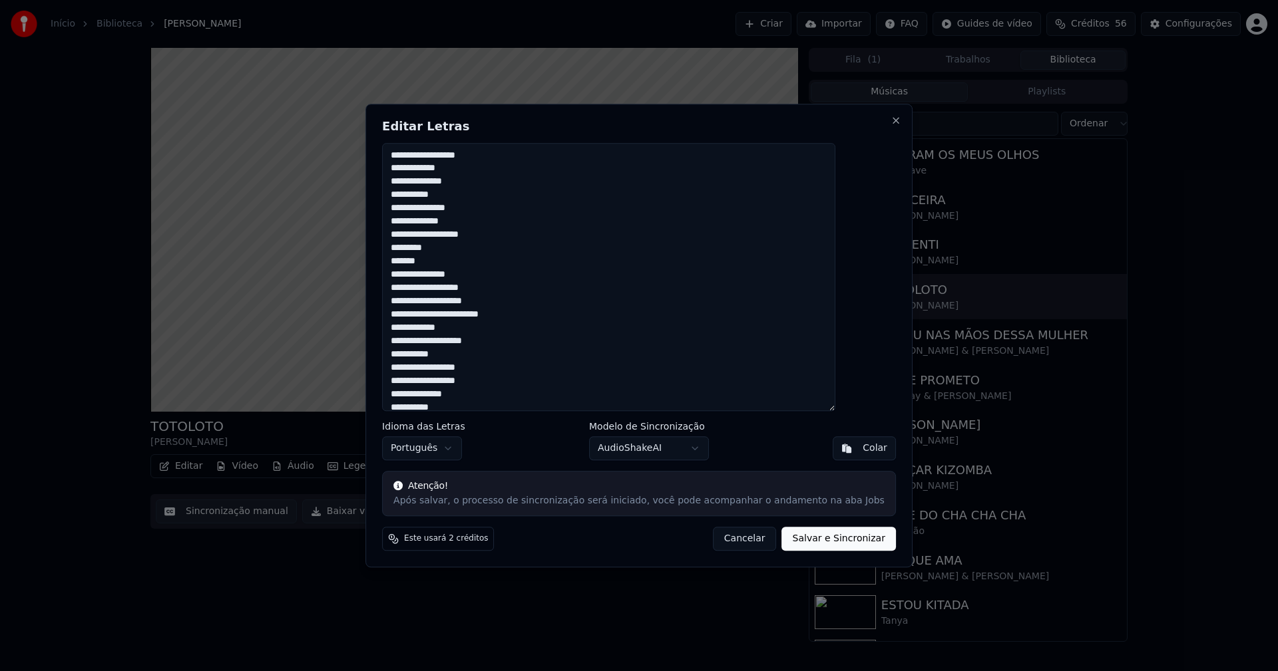
click at [817, 542] on button "Salvar e Sincronizar" at bounding box center [839, 539] width 114 height 24
type textarea "**********"
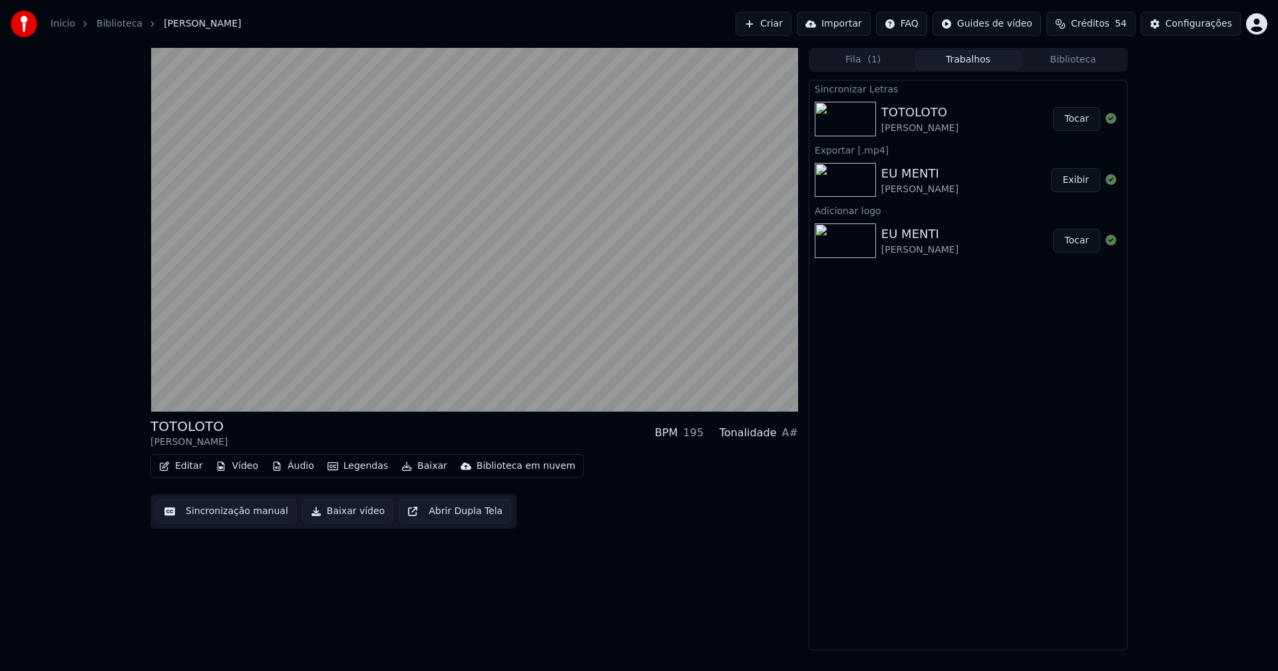
click at [188, 470] on button "Editar" at bounding box center [181, 466] width 54 height 19
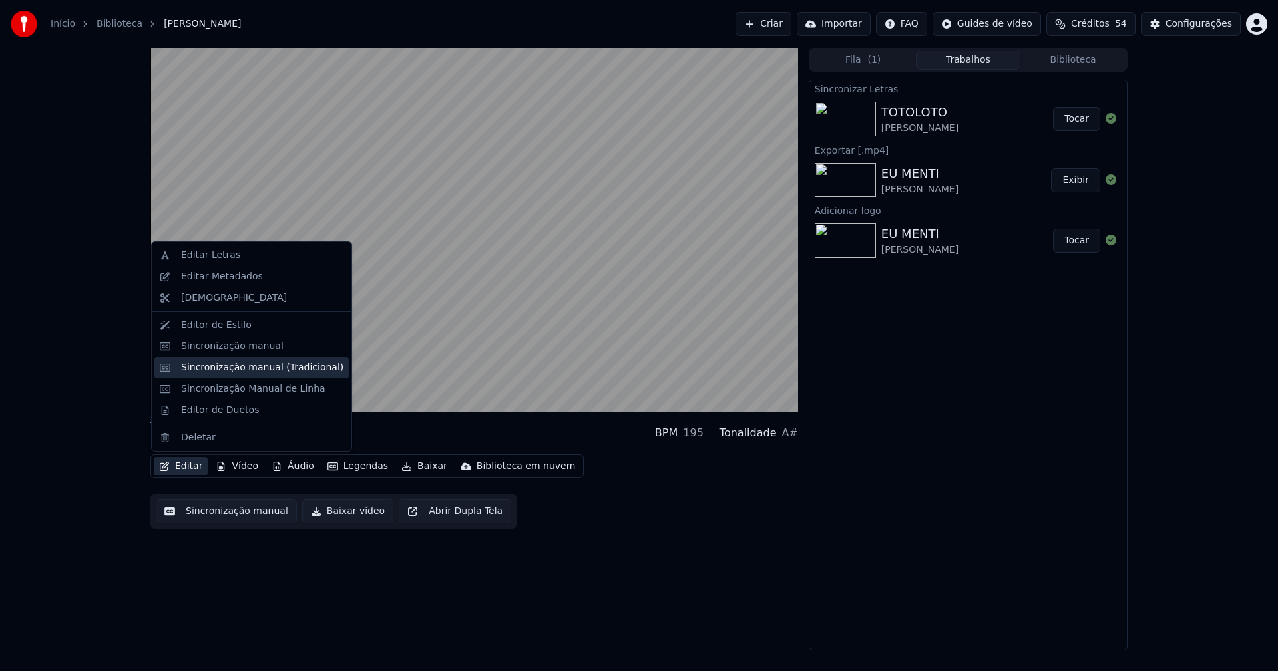
click at [218, 371] on div "Sincronização manual (Tradicional)" at bounding box center [262, 367] width 162 height 13
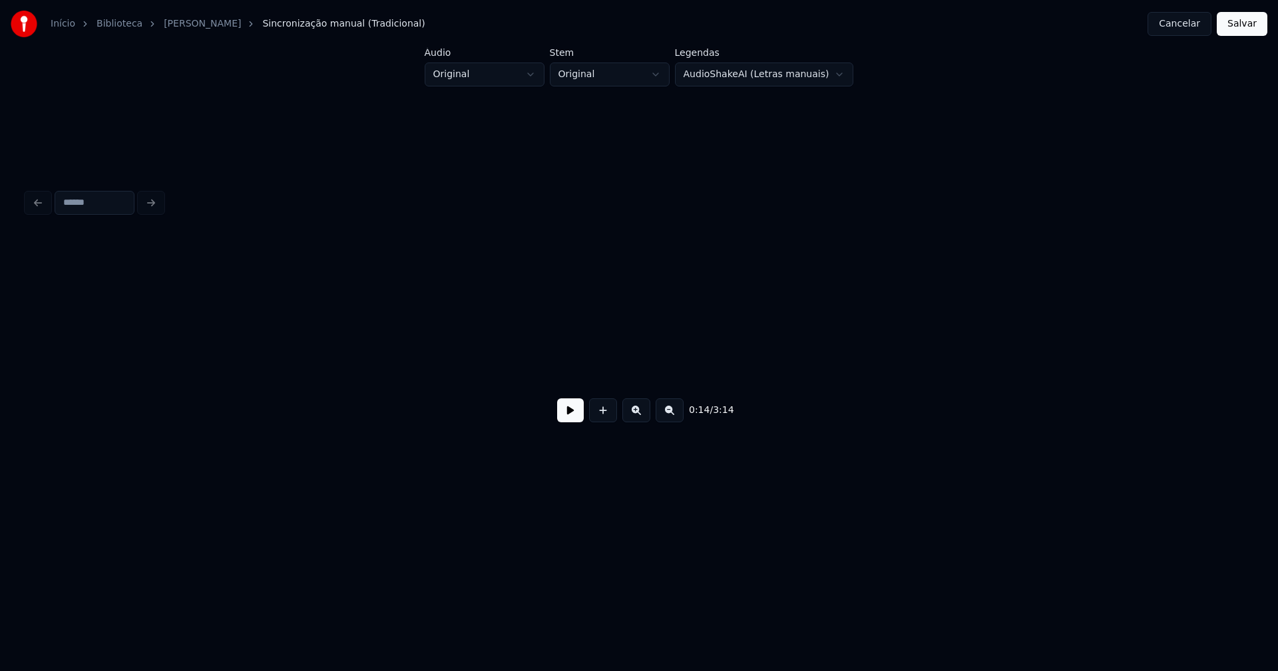
scroll to position [0, 1969]
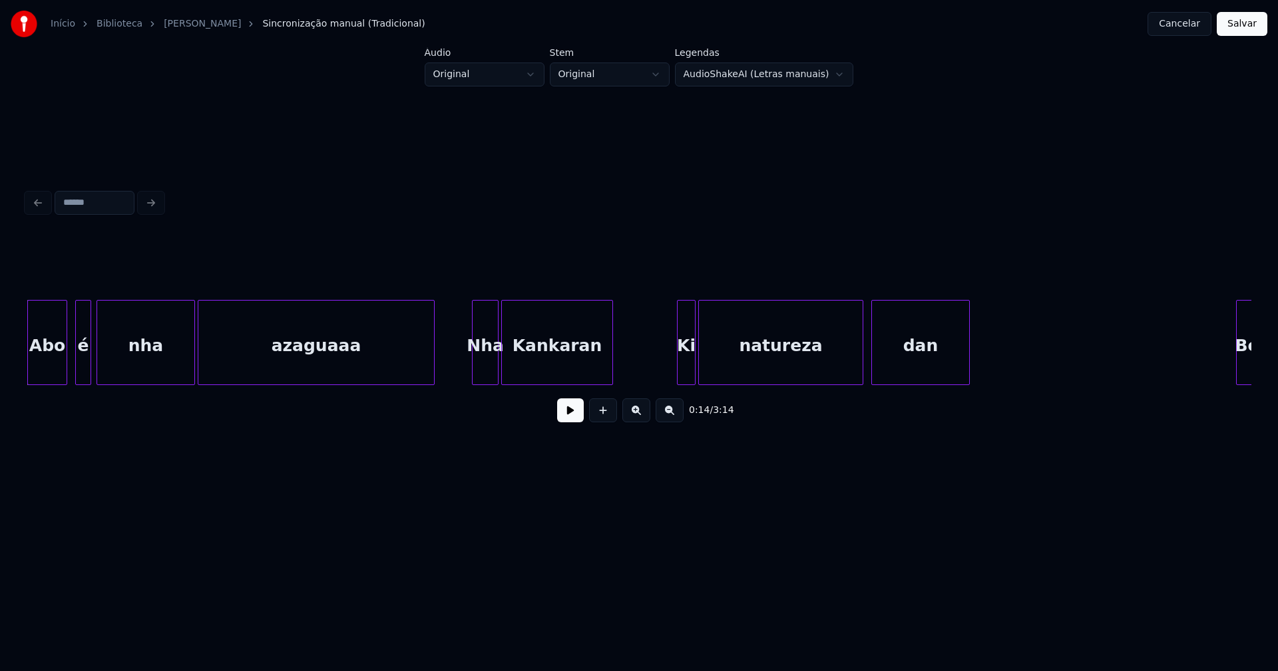
click at [569, 416] on button at bounding box center [570, 411] width 27 height 24
click at [471, 365] on div at bounding box center [470, 343] width 4 height 84
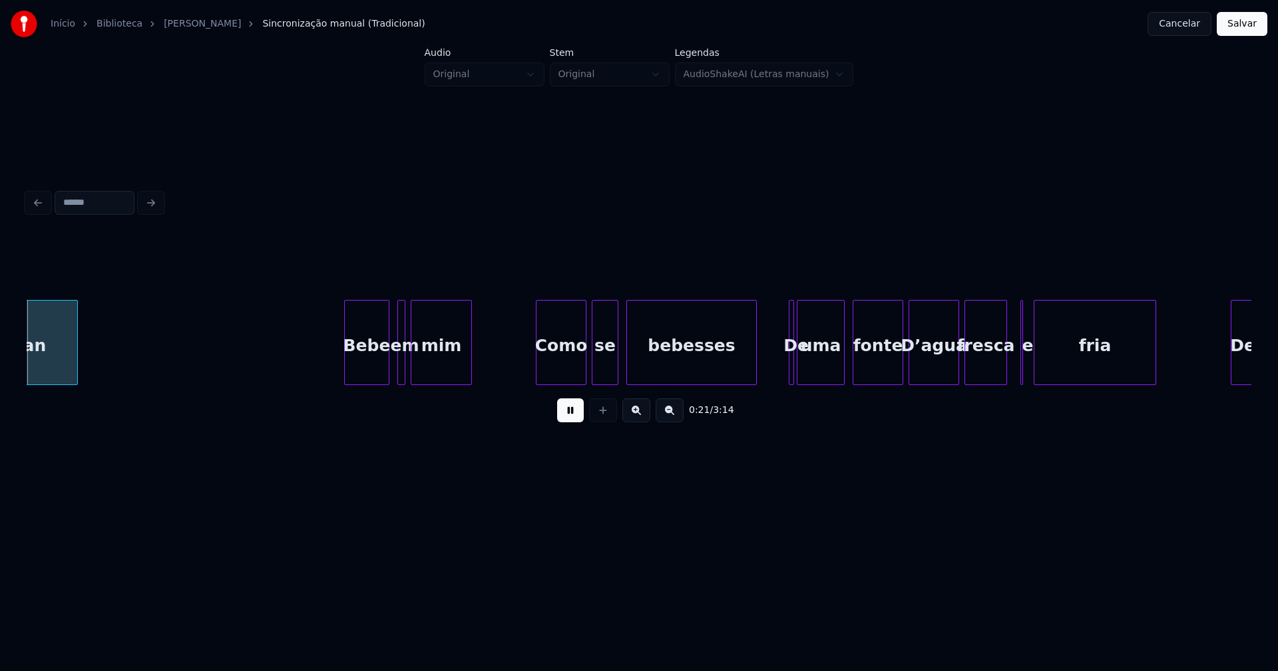
scroll to position [0, 2886]
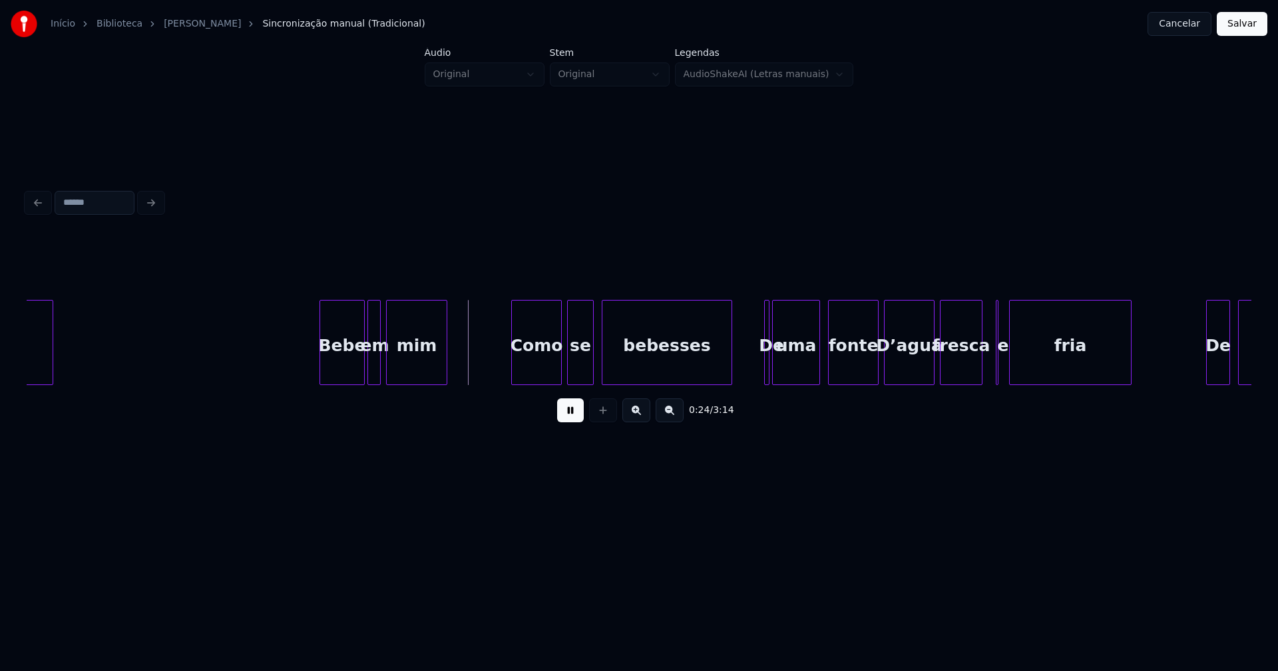
click at [368, 361] on div at bounding box center [370, 343] width 4 height 84
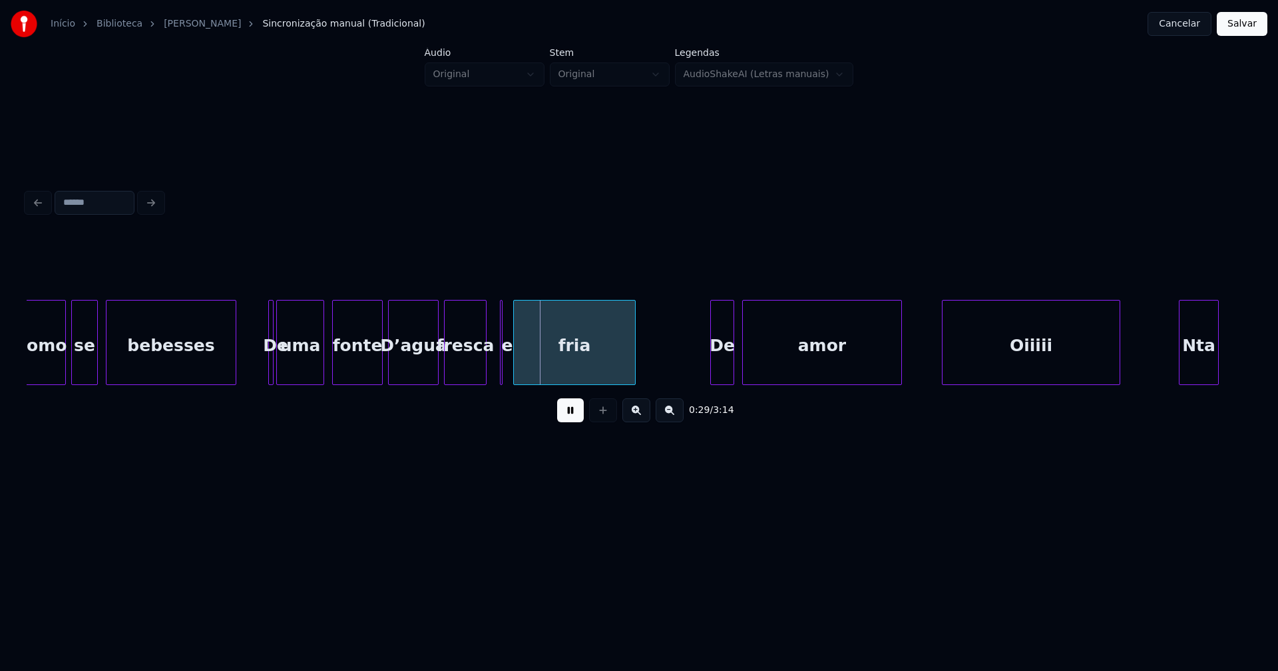
scroll to position [0, 3396]
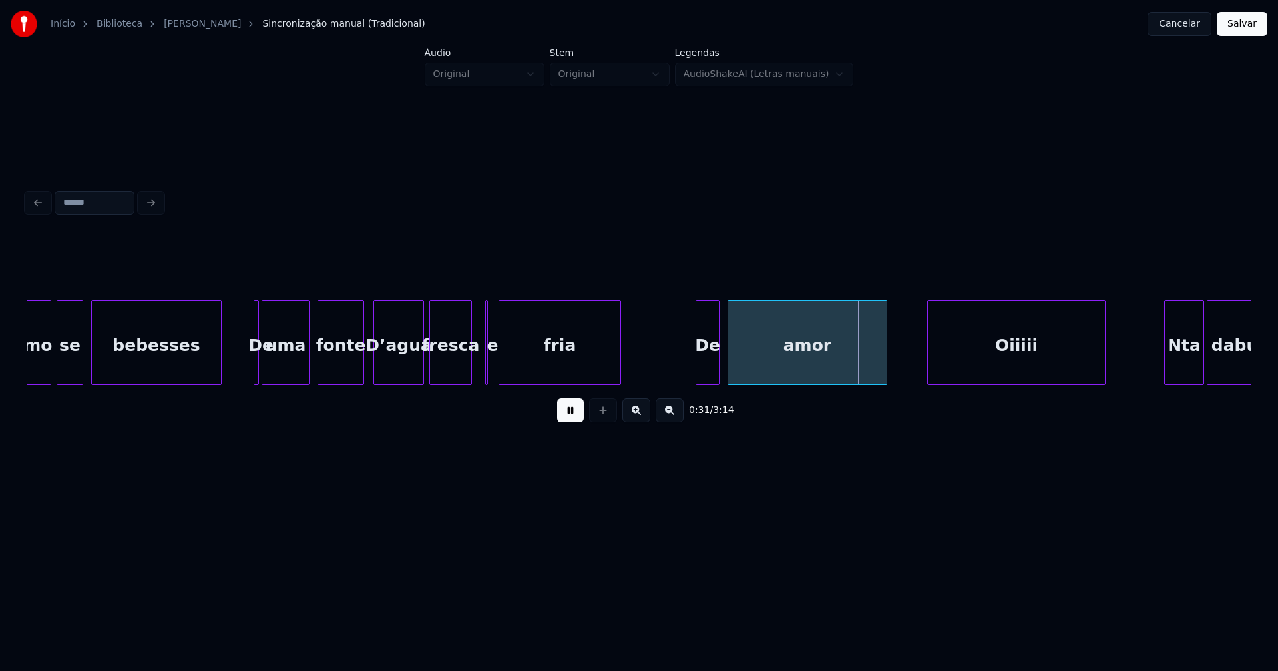
click at [361, 371] on div at bounding box center [361, 343] width 4 height 84
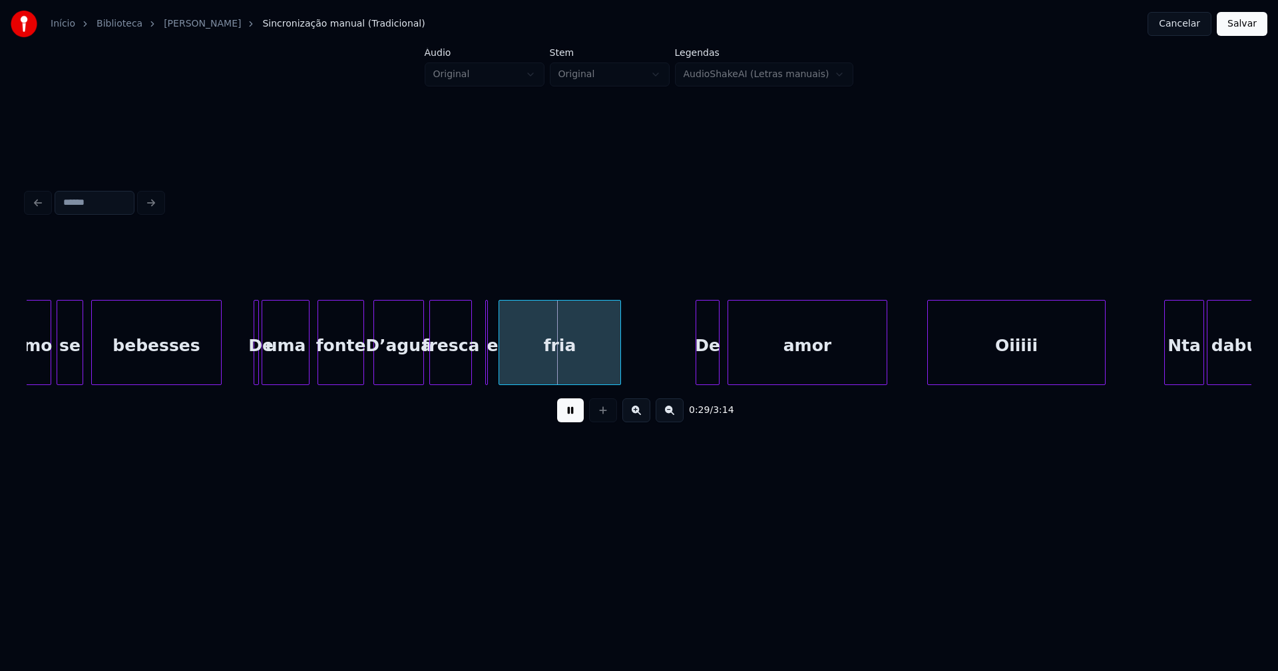
drag, startPoint x: 568, startPoint y: 422, endPoint x: 556, endPoint y: 409, distance: 18.4
click at [569, 421] on button at bounding box center [570, 411] width 27 height 24
click at [463, 366] on div at bounding box center [463, 343] width 4 height 84
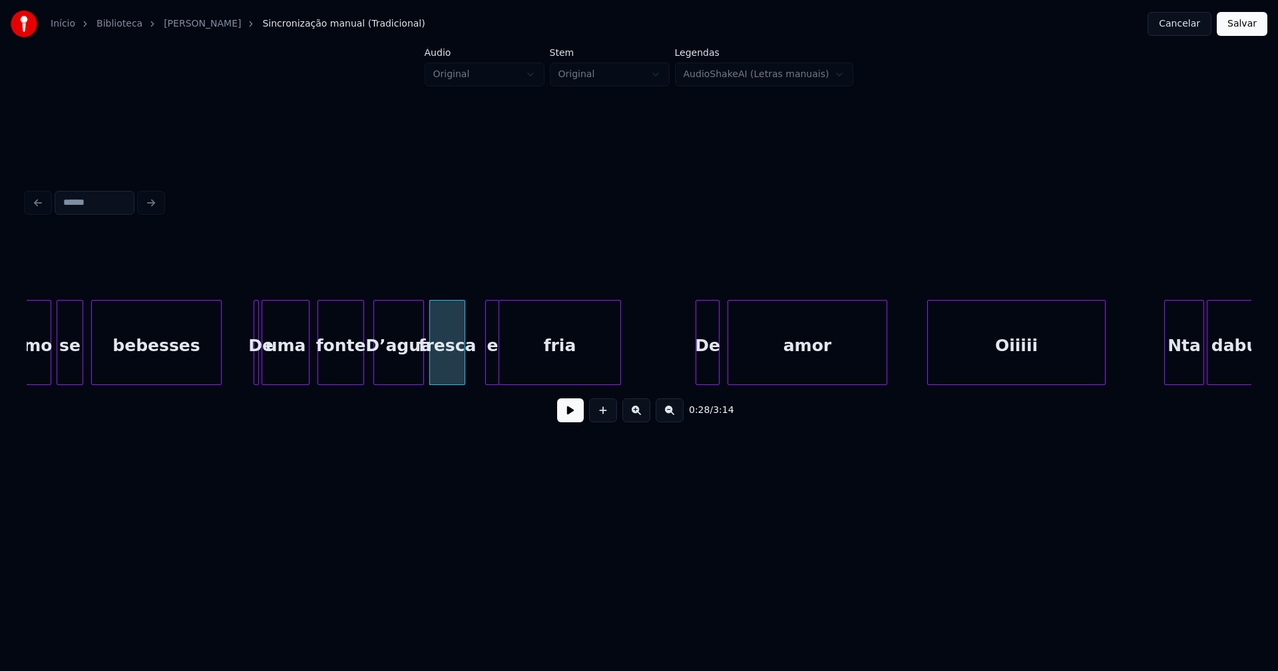
click at [495, 368] on div at bounding box center [496, 343] width 4 height 84
click at [476, 323] on div "e" at bounding box center [475, 346] width 13 height 91
click at [487, 360] on div at bounding box center [488, 343] width 4 height 84
click at [574, 418] on button at bounding box center [570, 411] width 27 height 24
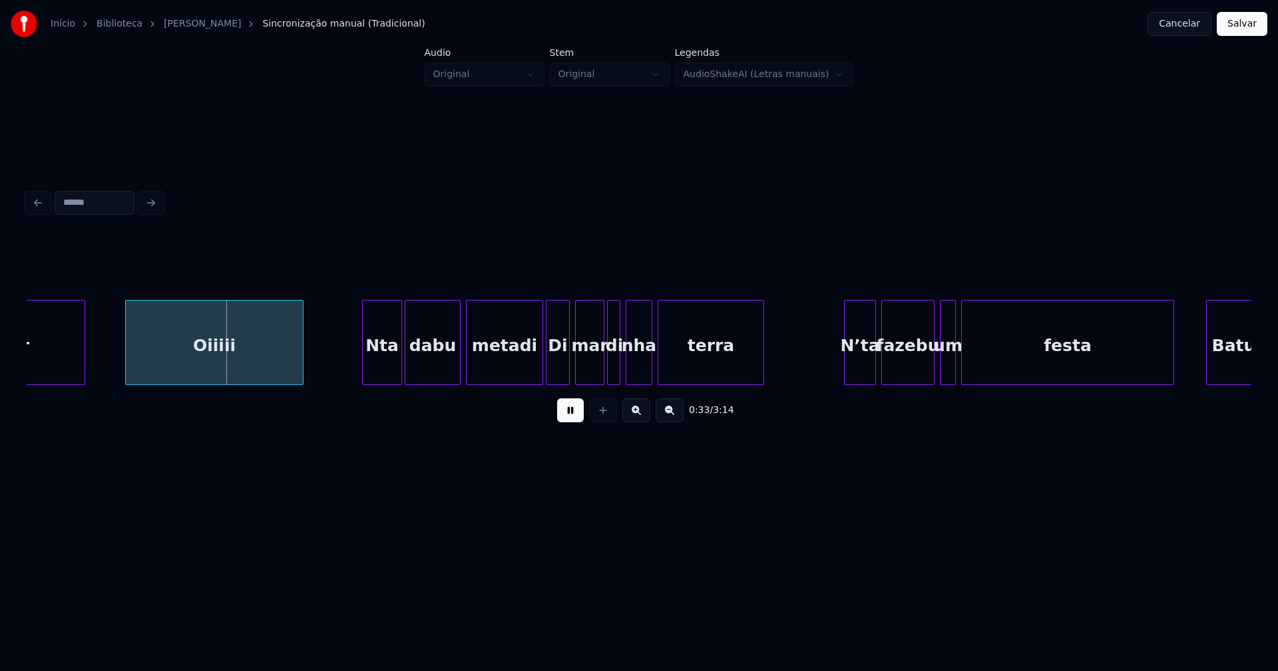
scroll to position [0, 4213]
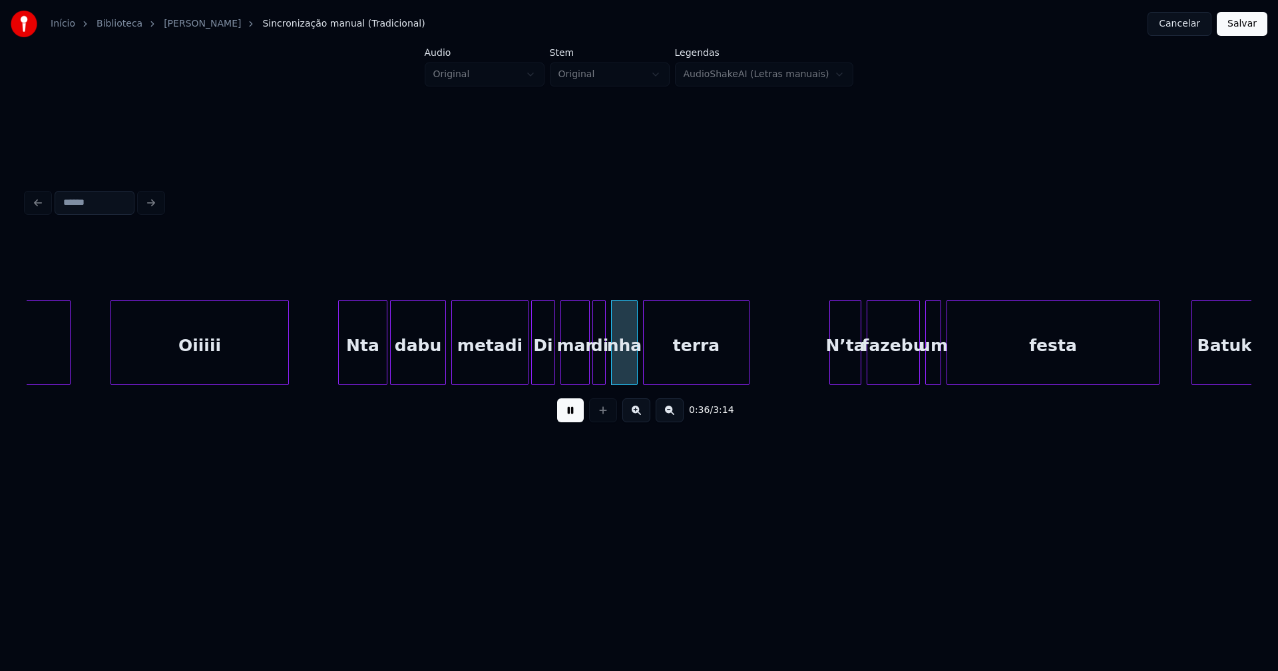
click at [339, 366] on div at bounding box center [341, 343] width 4 height 84
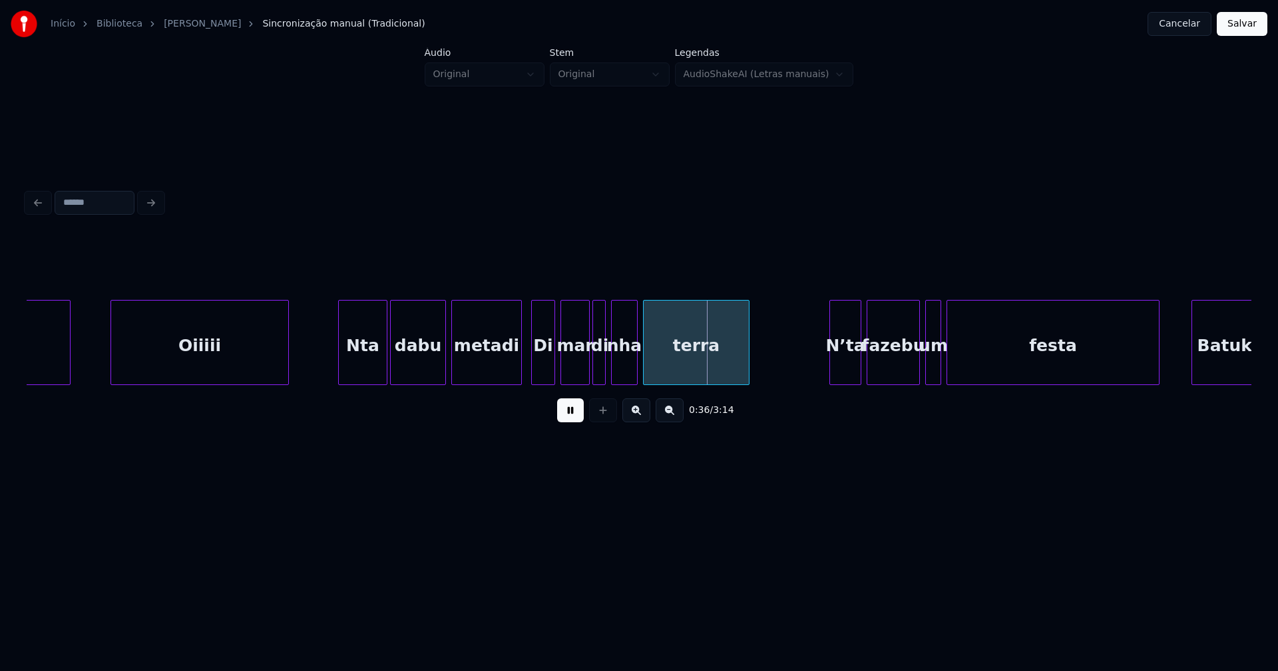
click at [519, 373] on div at bounding box center [519, 343] width 4 height 84
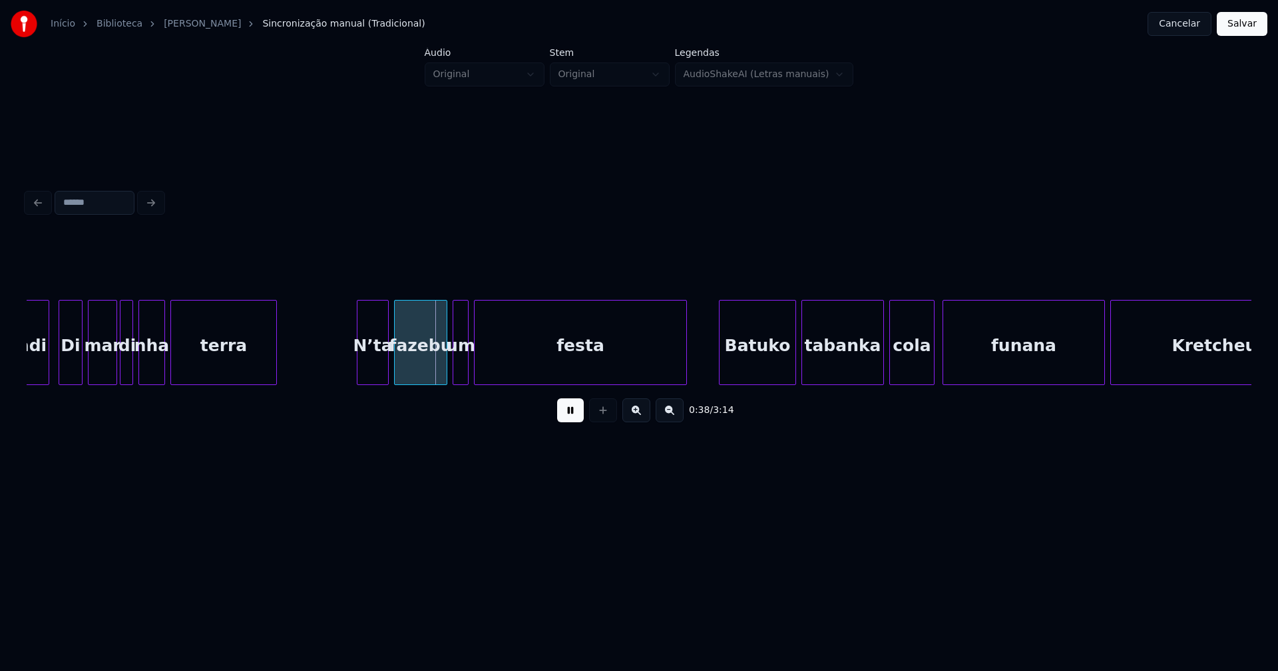
scroll to position [0, 4700]
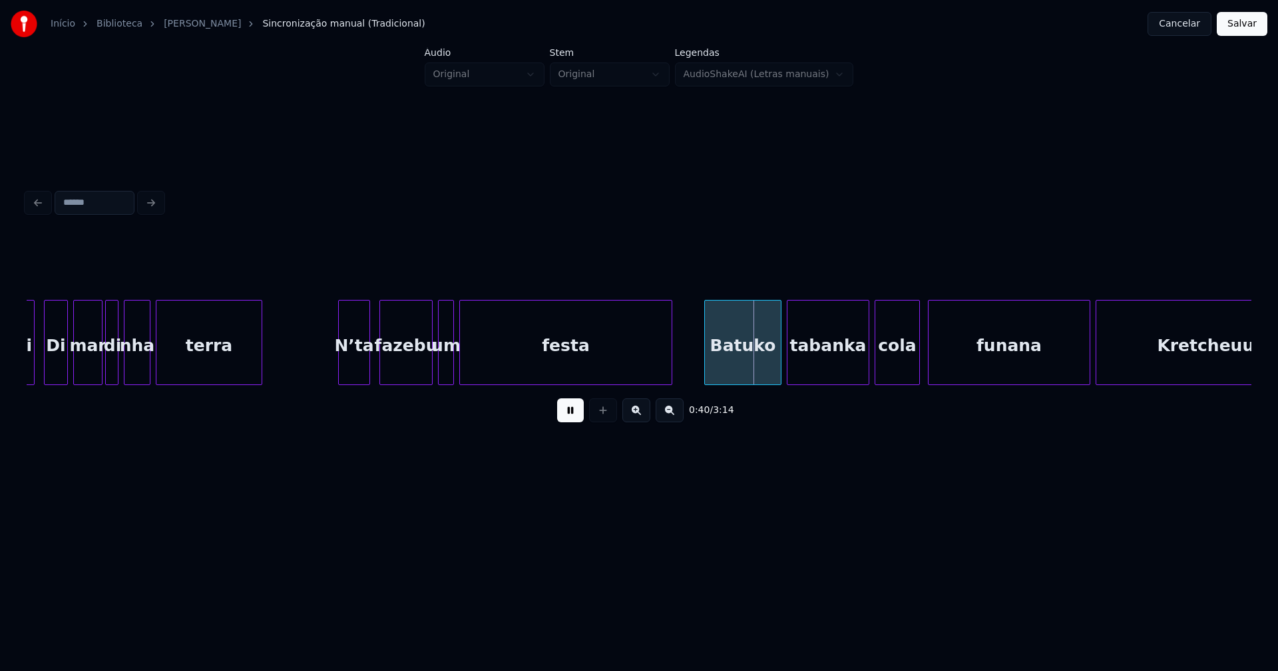
click at [356, 362] on div "N’ta" at bounding box center [354, 346] width 31 height 91
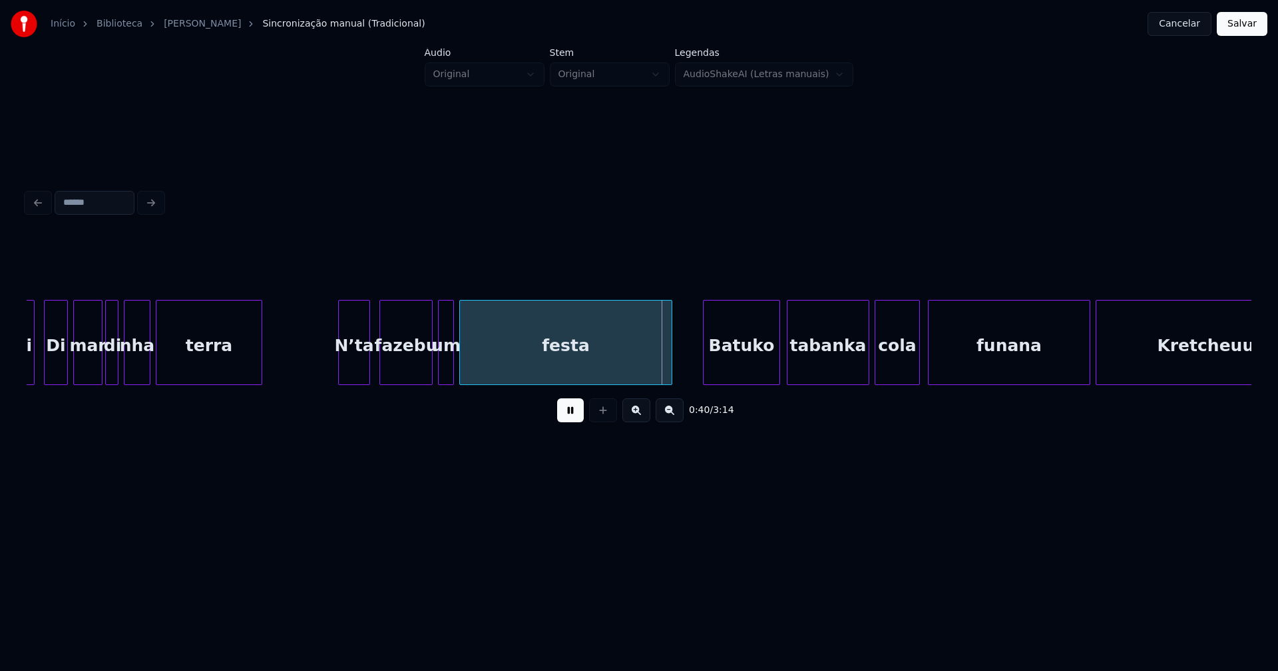
click at [747, 359] on div "Batuko" at bounding box center [741, 346] width 76 height 91
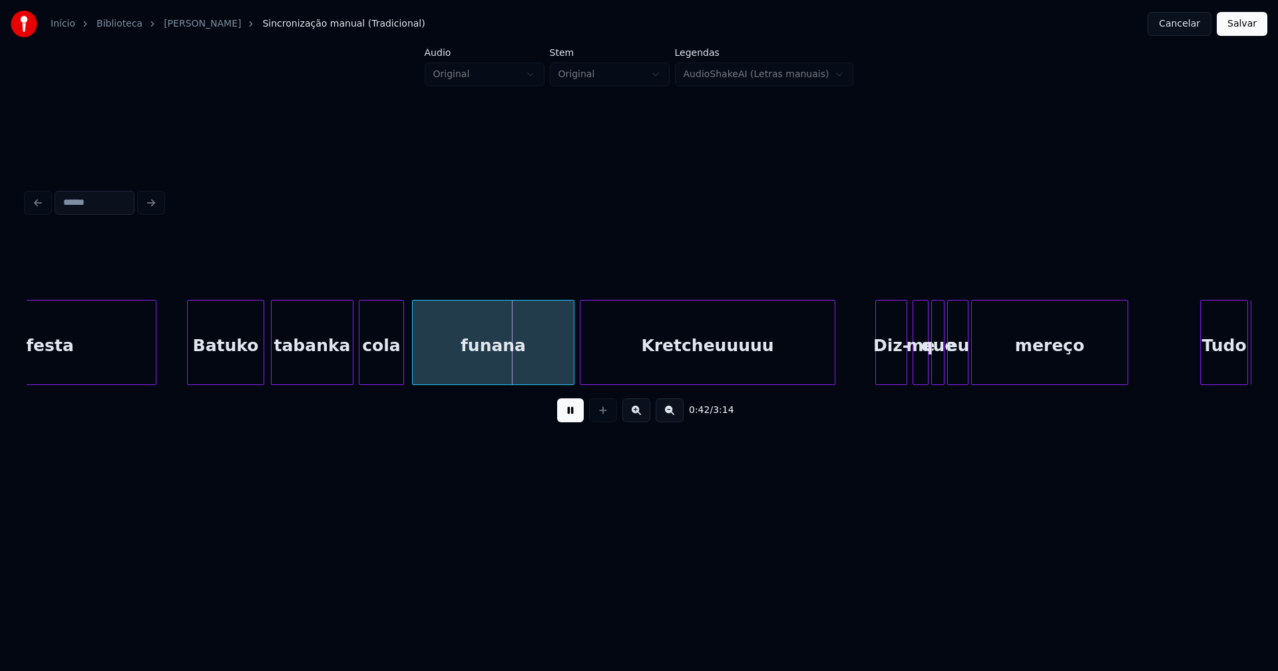
scroll to position [0, 5345]
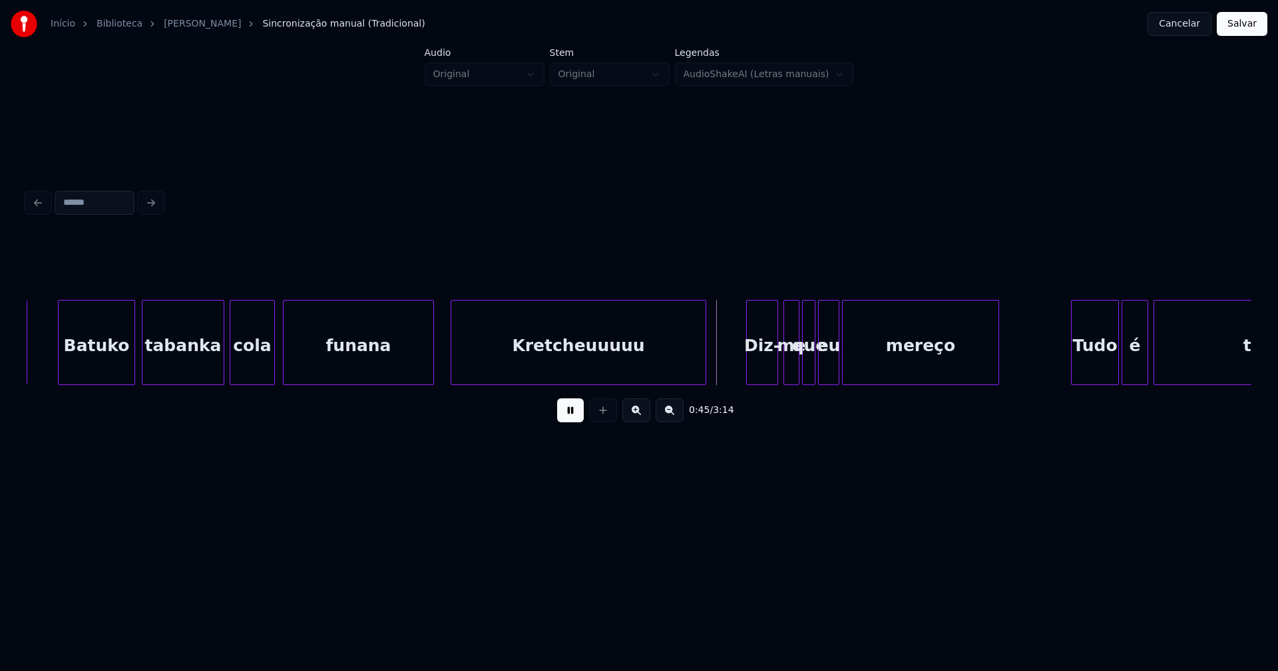
click at [433, 371] on div at bounding box center [431, 343] width 4 height 84
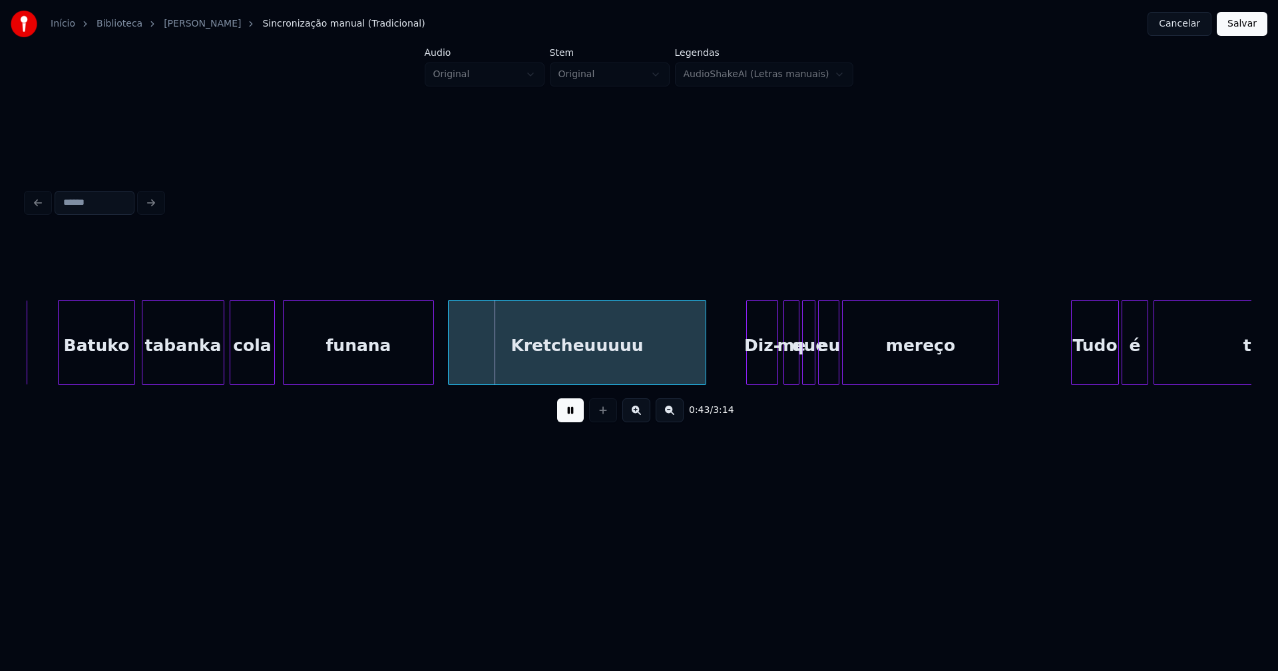
click at [451, 365] on div at bounding box center [451, 343] width 4 height 84
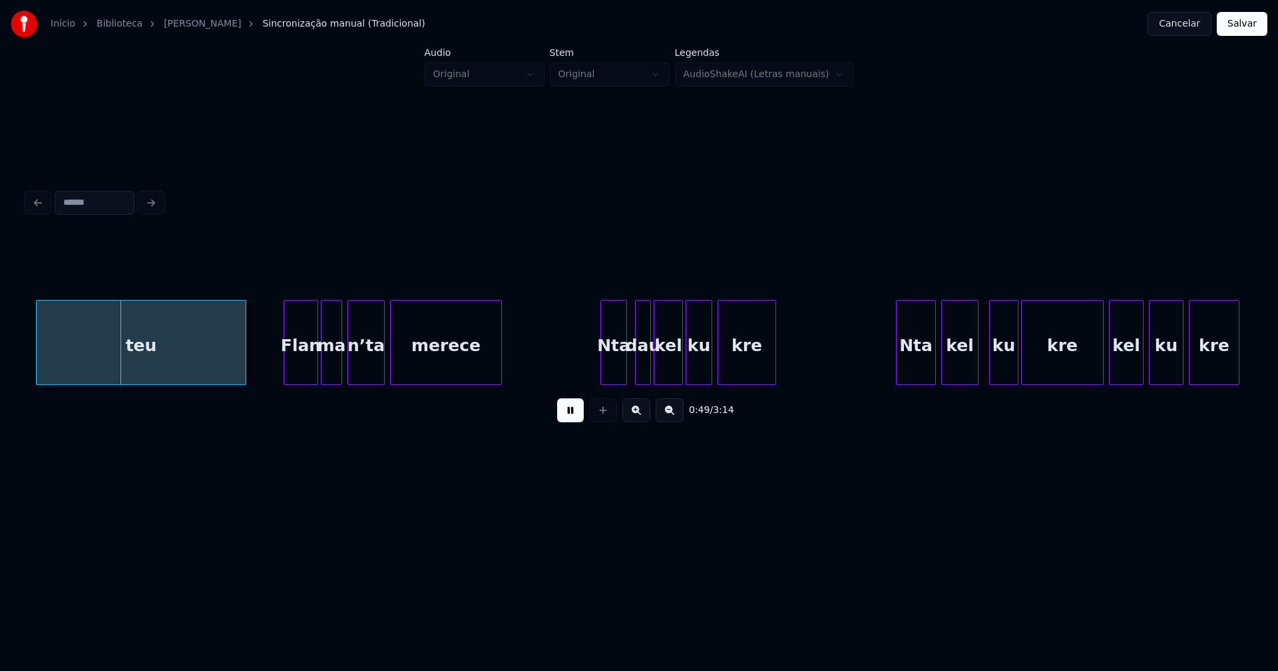
scroll to position [0, 6519]
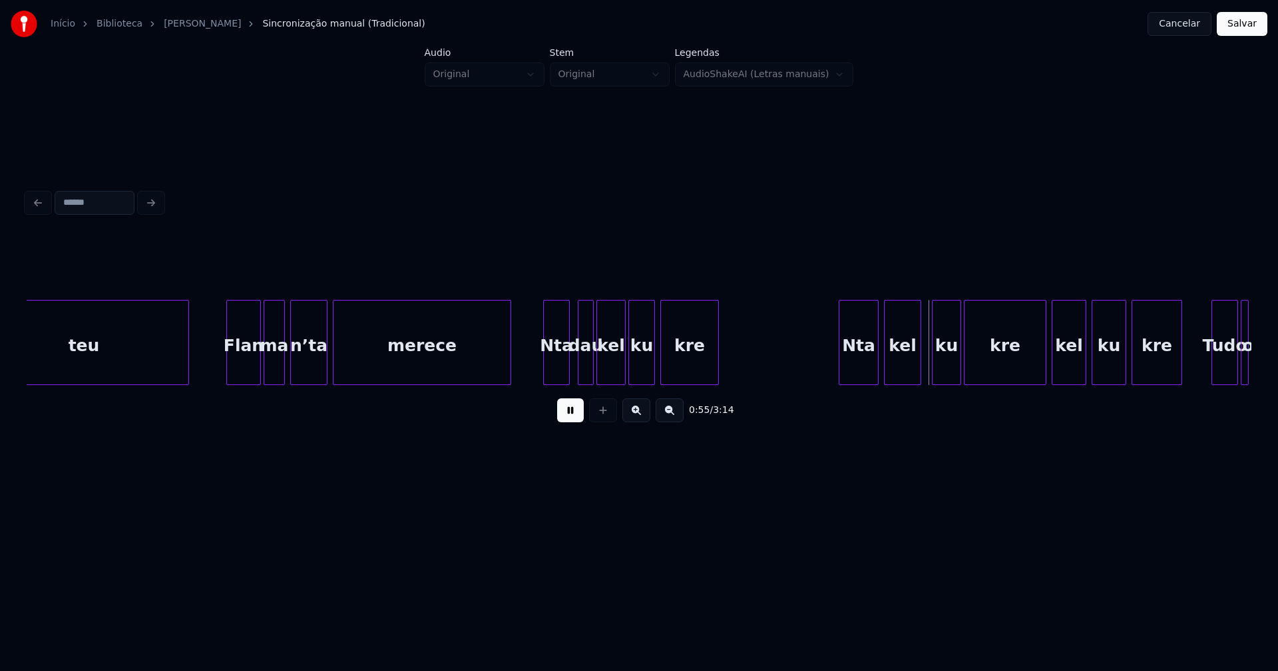
click at [510, 355] on div at bounding box center [508, 343] width 4 height 84
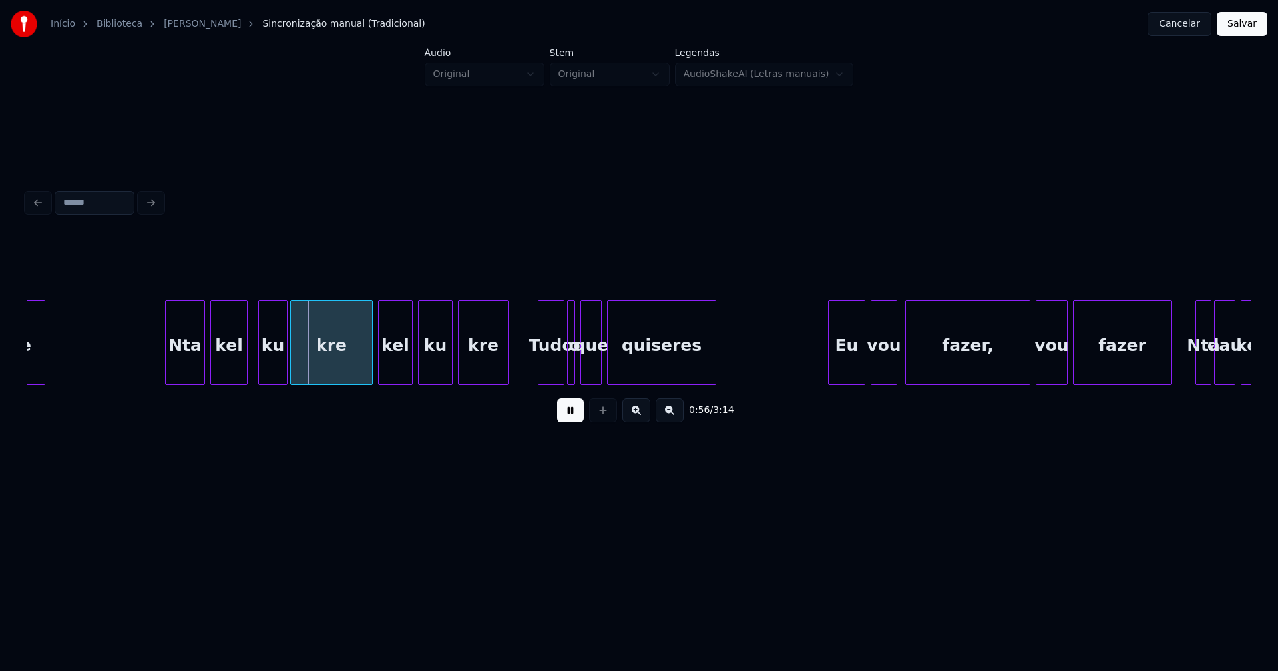
scroll to position [0, 7221]
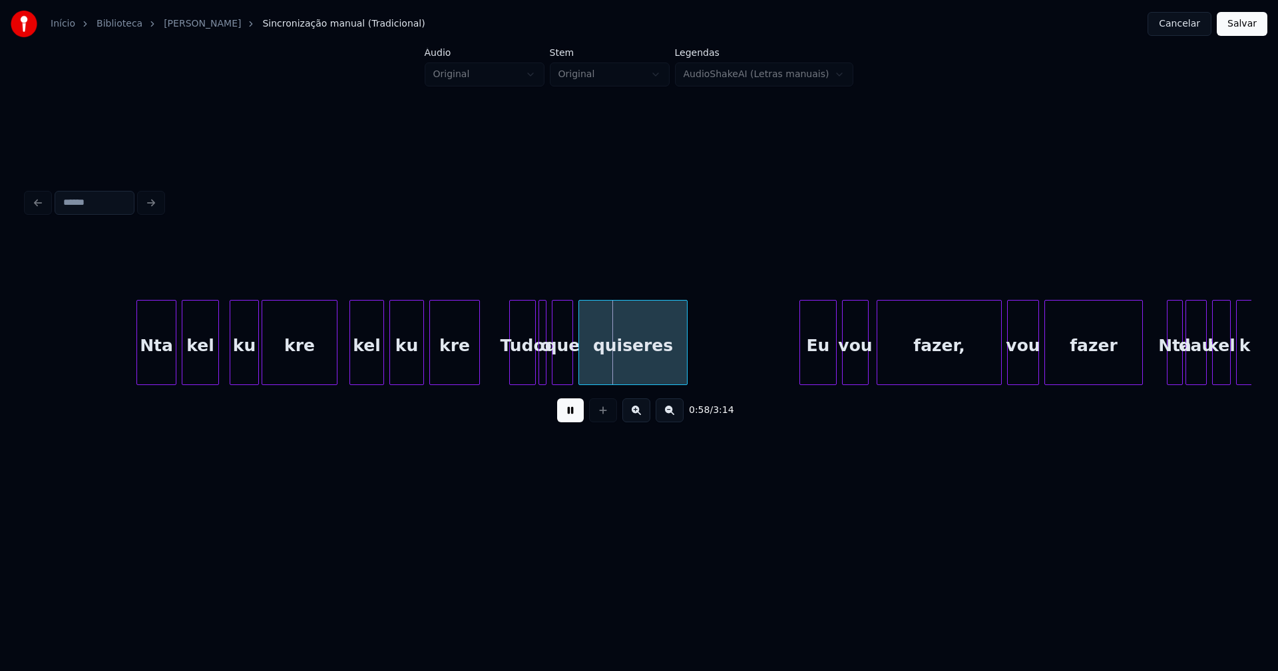
click at [336, 379] on div "kre" at bounding box center [300, 342] width 76 height 85
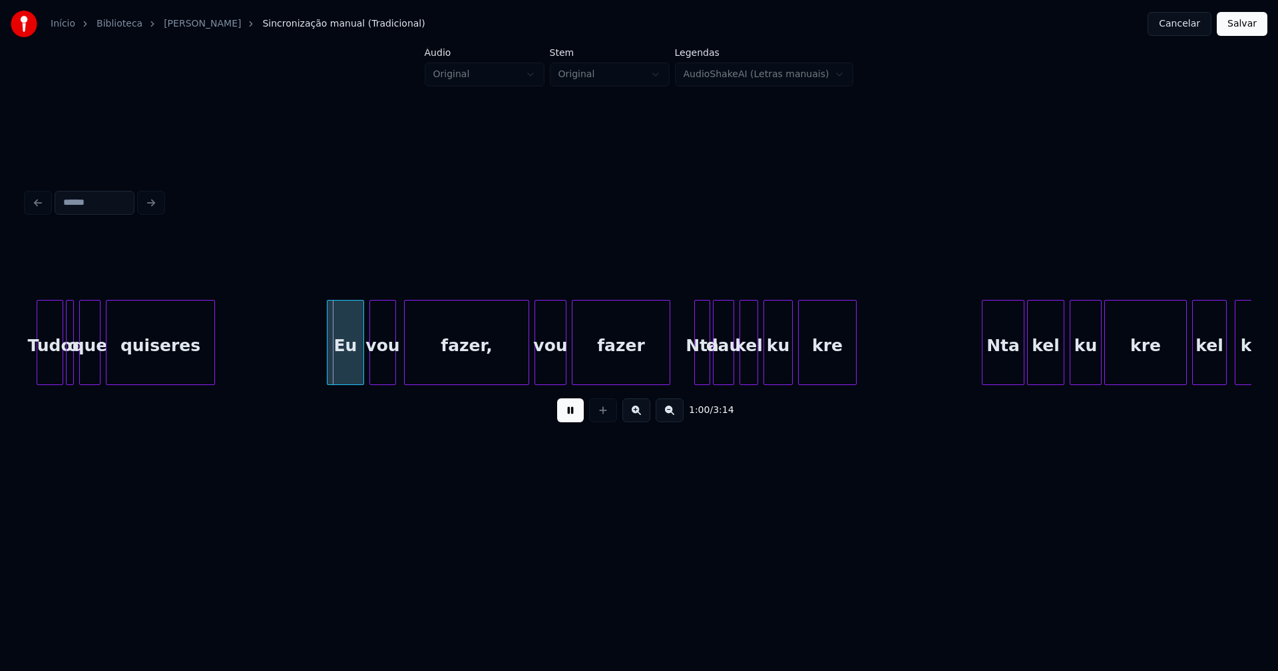
scroll to position [0, 7737]
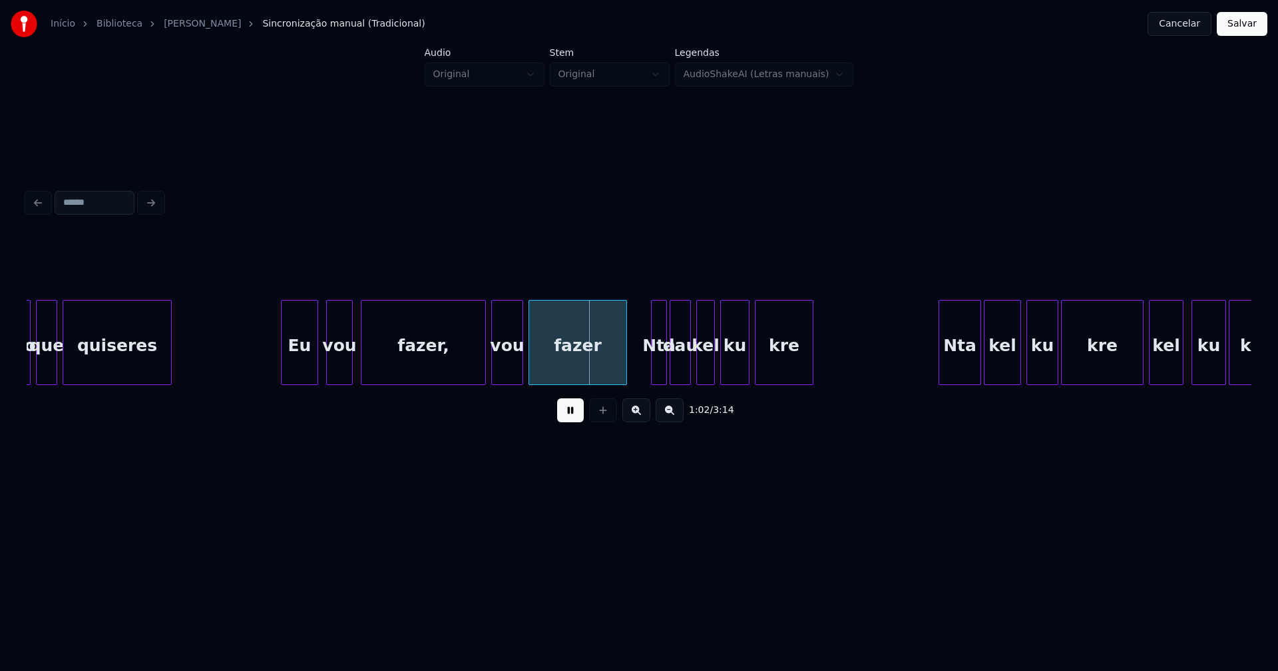
click at [309, 369] on div "Eu" at bounding box center [300, 346] width 36 height 91
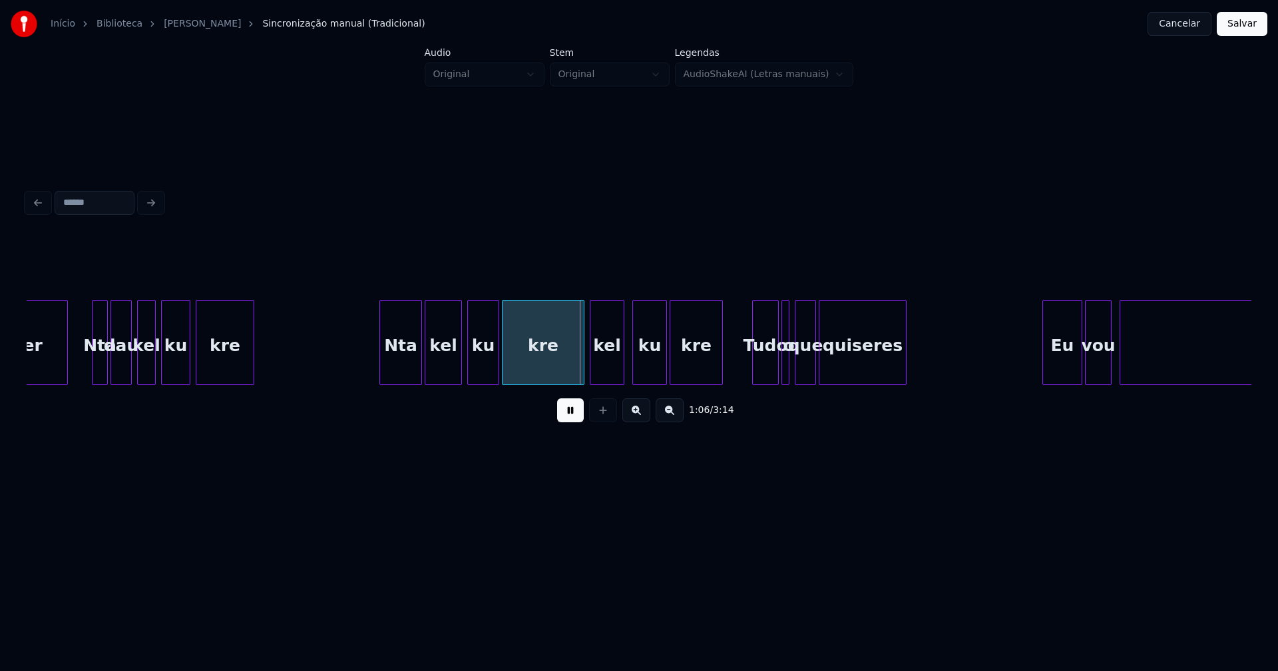
scroll to position [0, 8310]
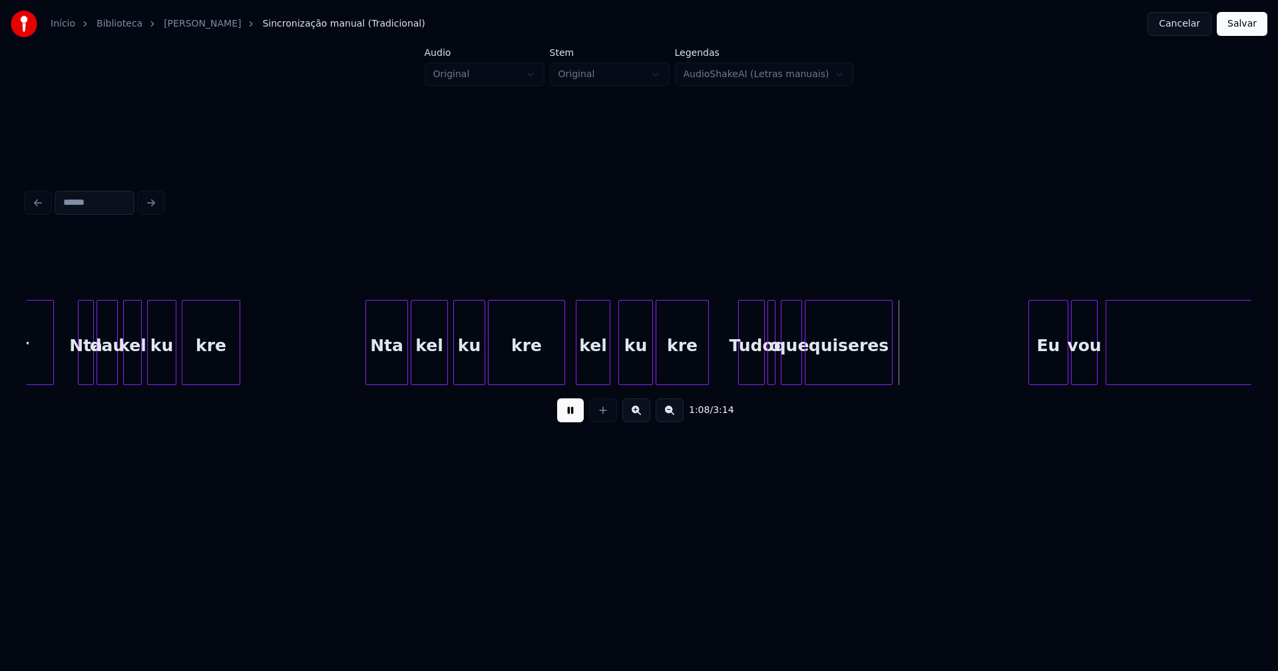
click at [561, 369] on div at bounding box center [562, 343] width 4 height 84
click at [777, 371] on div at bounding box center [777, 343] width 4 height 84
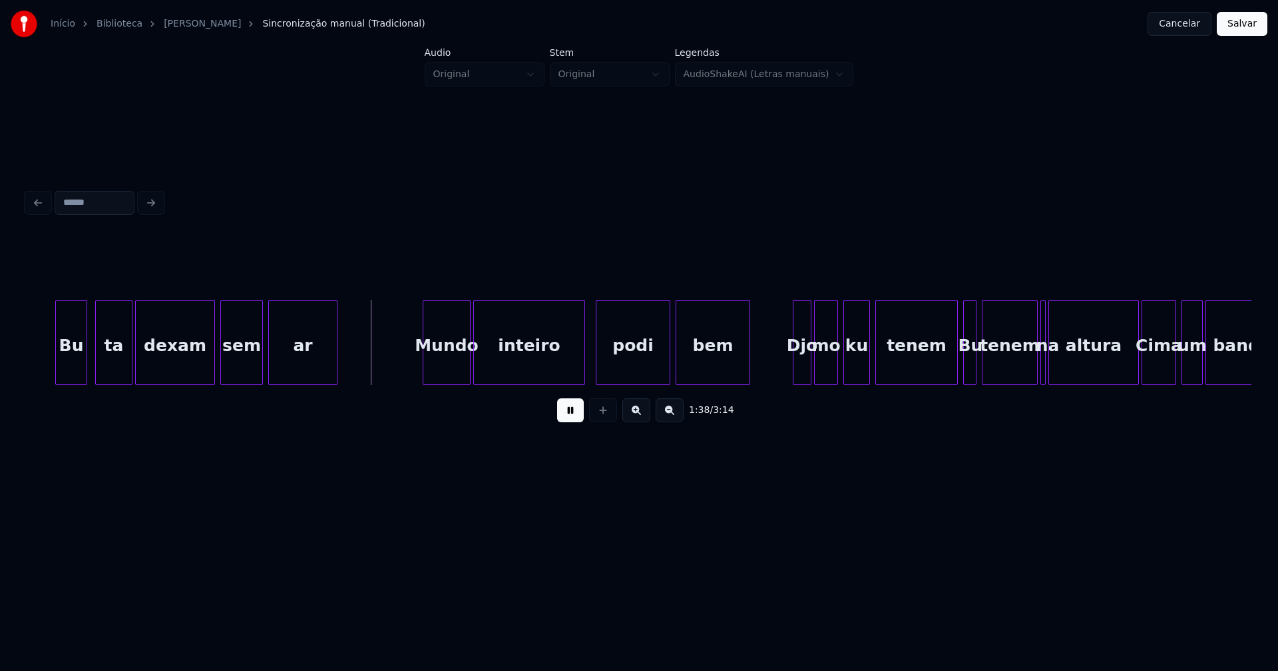
scroll to position [0, 12838]
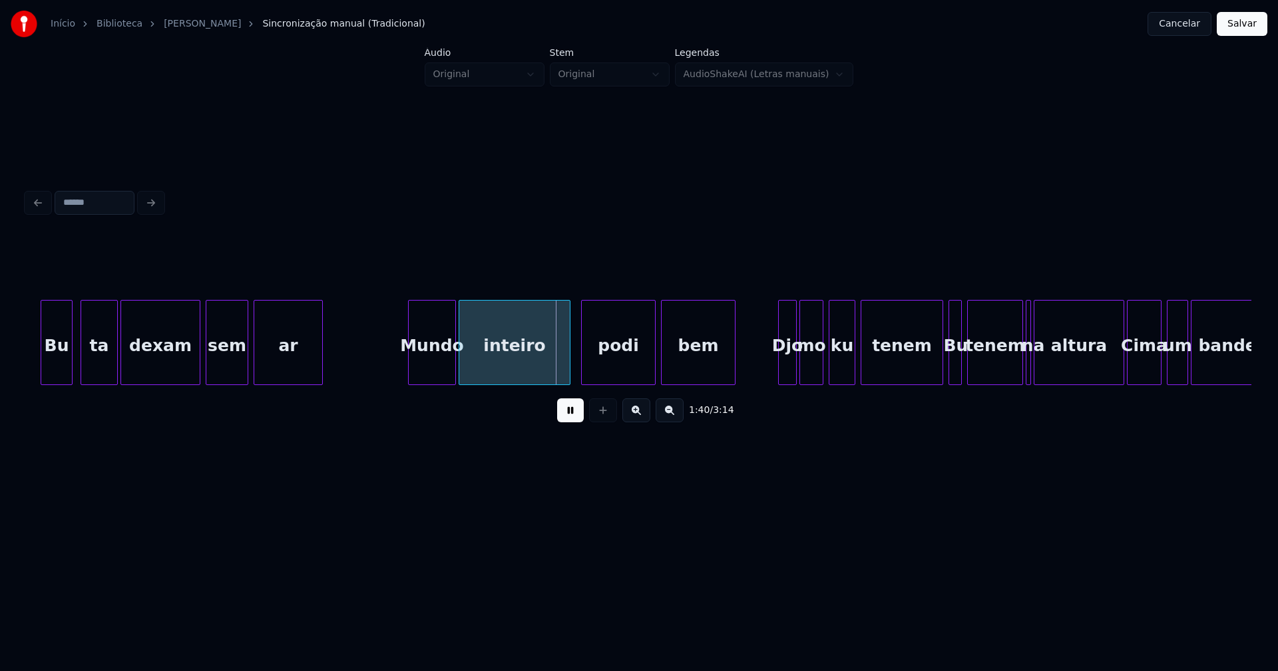
click at [349, 365] on div "Bu ta dexam sem ar Mundo inteiro podi bem Djo mo ku tenem Bu tenem na altura Ci…" at bounding box center [130, 342] width 25882 height 85
click at [568, 420] on button at bounding box center [570, 411] width 27 height 24
click at [368, 370] on div at bounding box center [369, 343] width 4 height 84
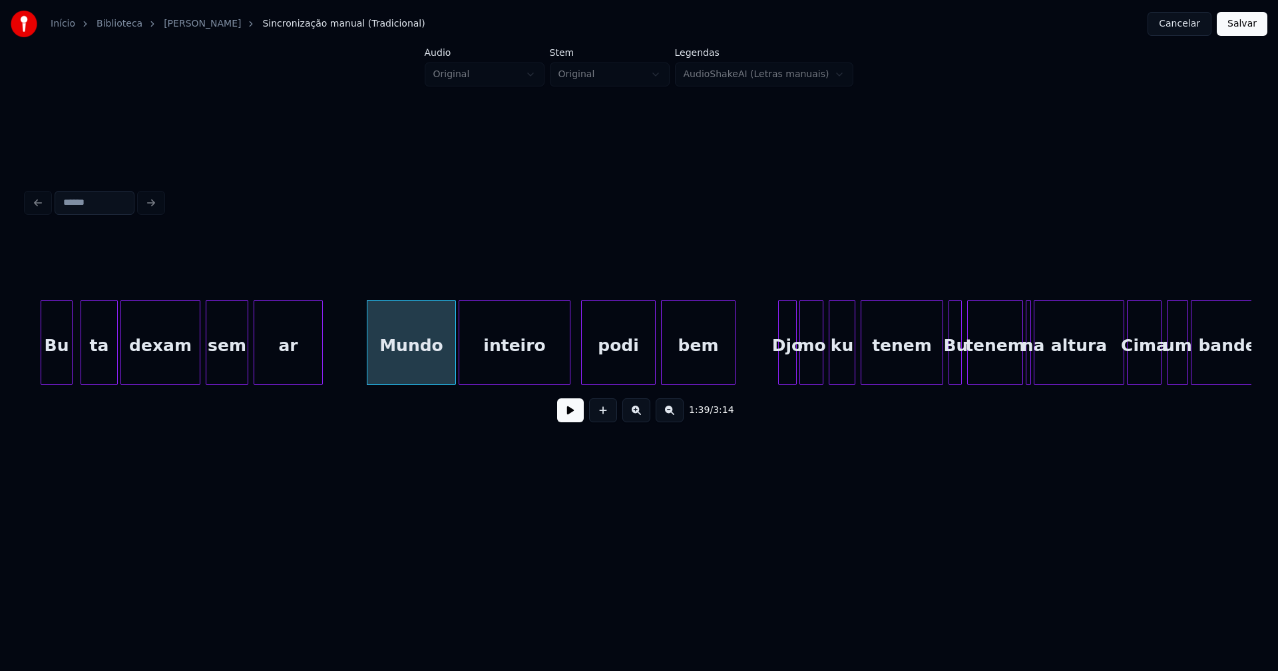
click at [391, 368] on div "Mundo" at bounding box center [411, 346] width 88 height 91
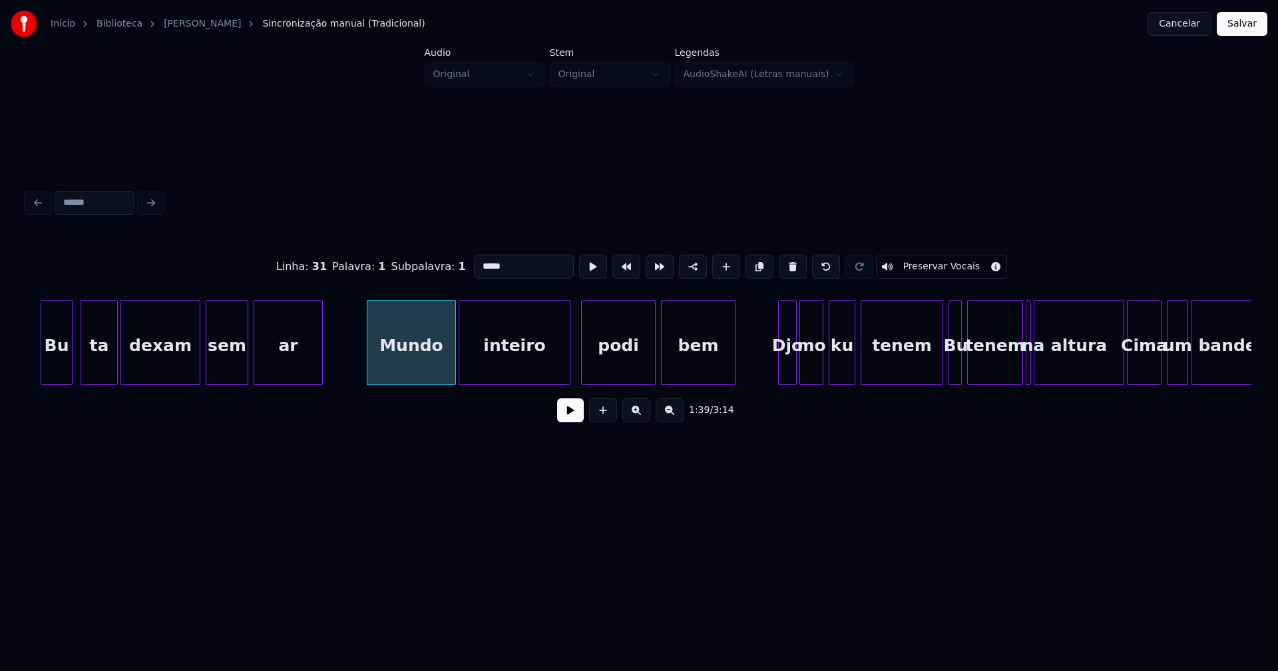
click at [474, 259] on input "*****" at bounding box center [524, 267] width 100 height 24
type input "*******"
click at [573, 414] on button at bounding box center [570, 411] width 27 height 24
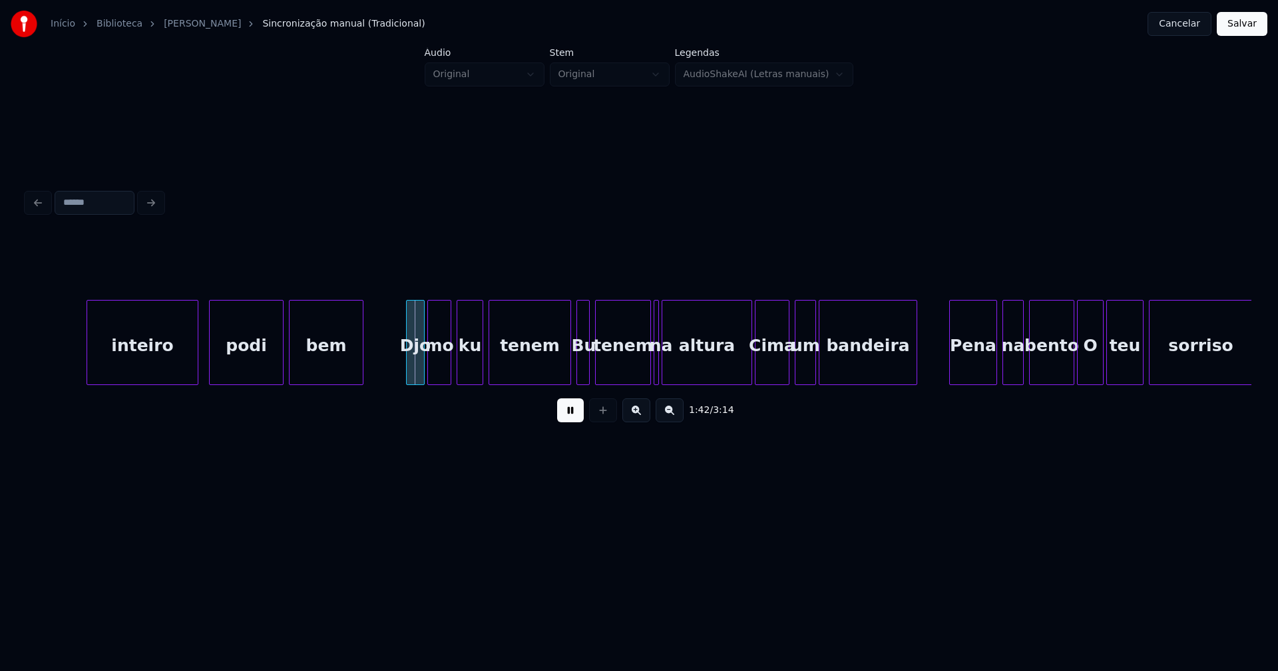
scroll to position [0, 13325]
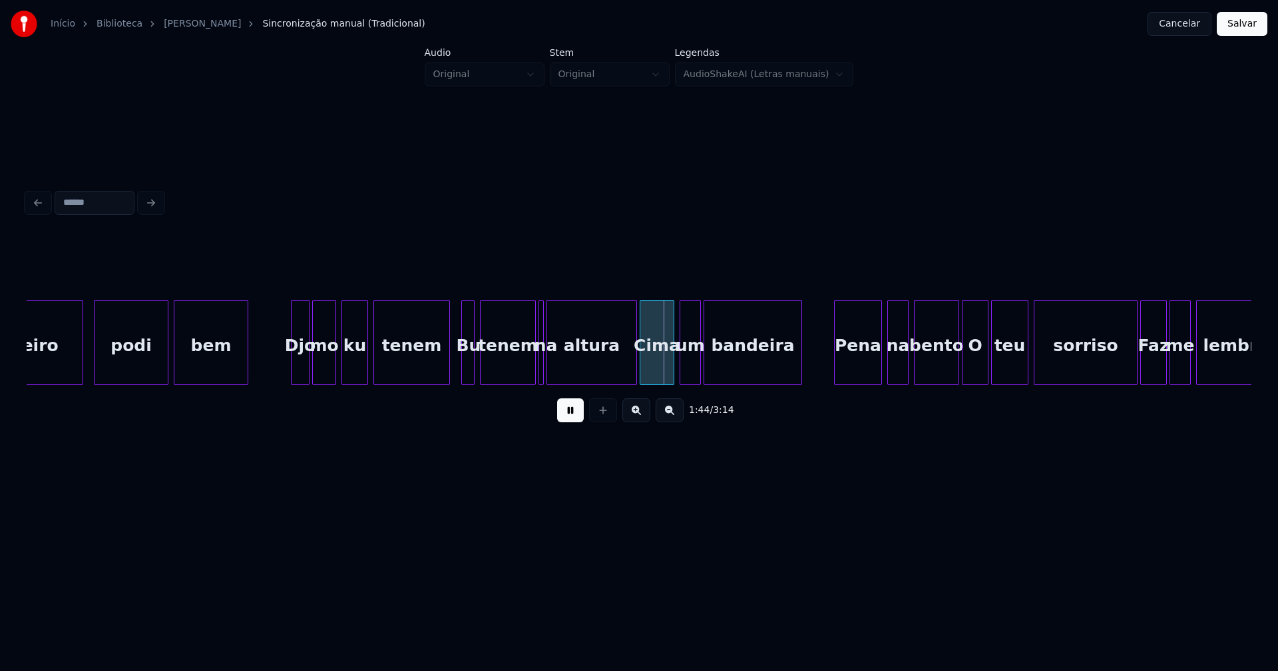
click at [447, 376] on div at bounding box center [447, 343] width 4 height 84
click at [628, 373] on div at bounding box center [628, 343] width 4 height 84
click at [644, 373] on div at bounding box center [644, 343] width 4 height 84
click at [530, 373] on div at bounding box center [530, 343] width 4 height 84
click at [542, 368] on div at bounding box center [544, 343] width 4 height 84
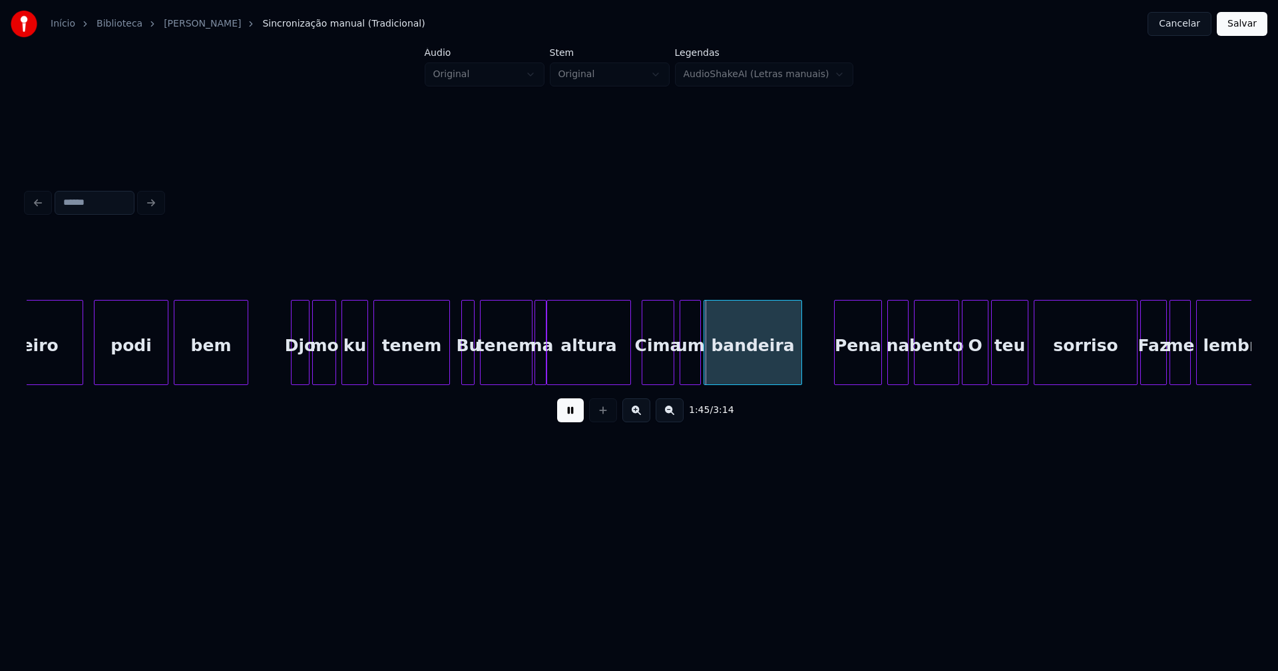
click at [535, 369] on div at bounding box center [537, 343] width 4 height 84
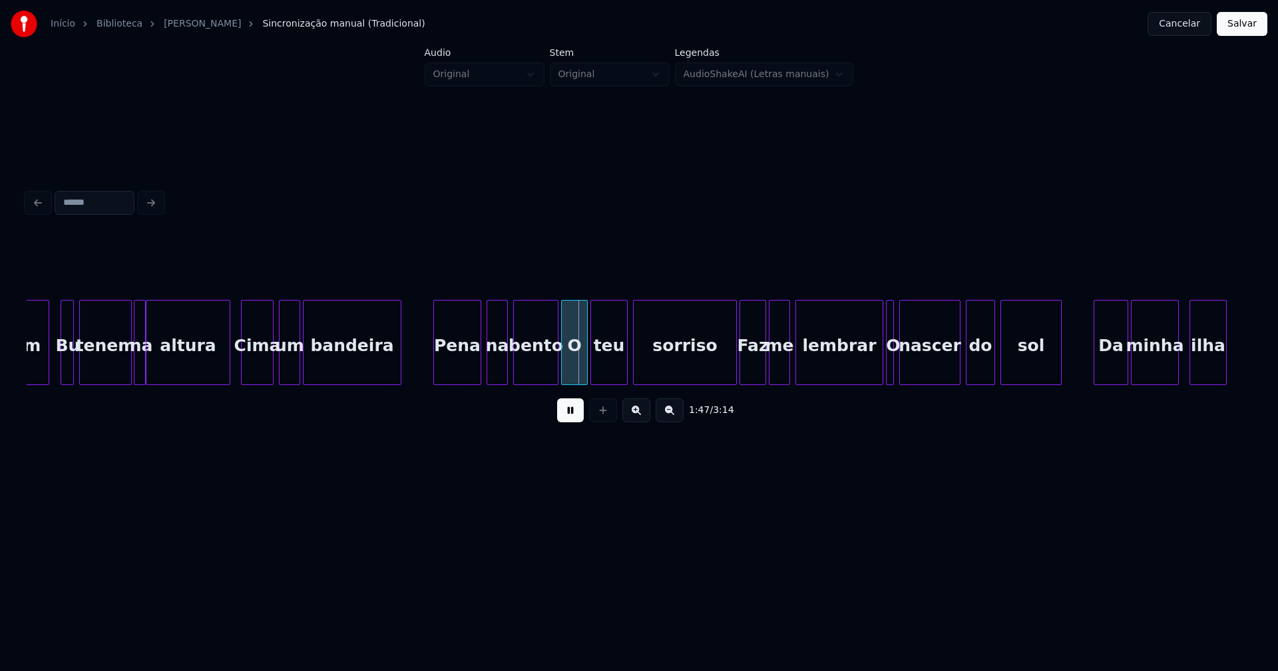
scroll to position [0, 13754]
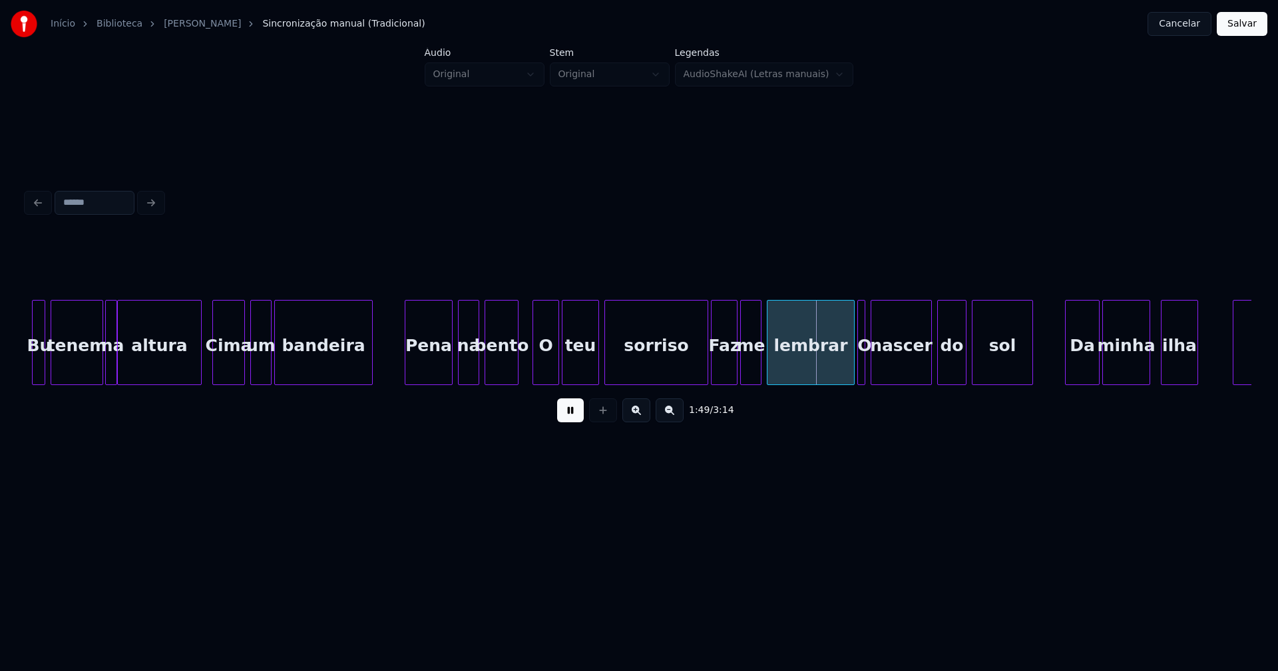
click at [516, 380] on div "Bu tenem na altura Cima um bandeira Pena na bento O teu sorriso Faz me lembrar …" at bounding box center [639, 342] width 1225 height 85
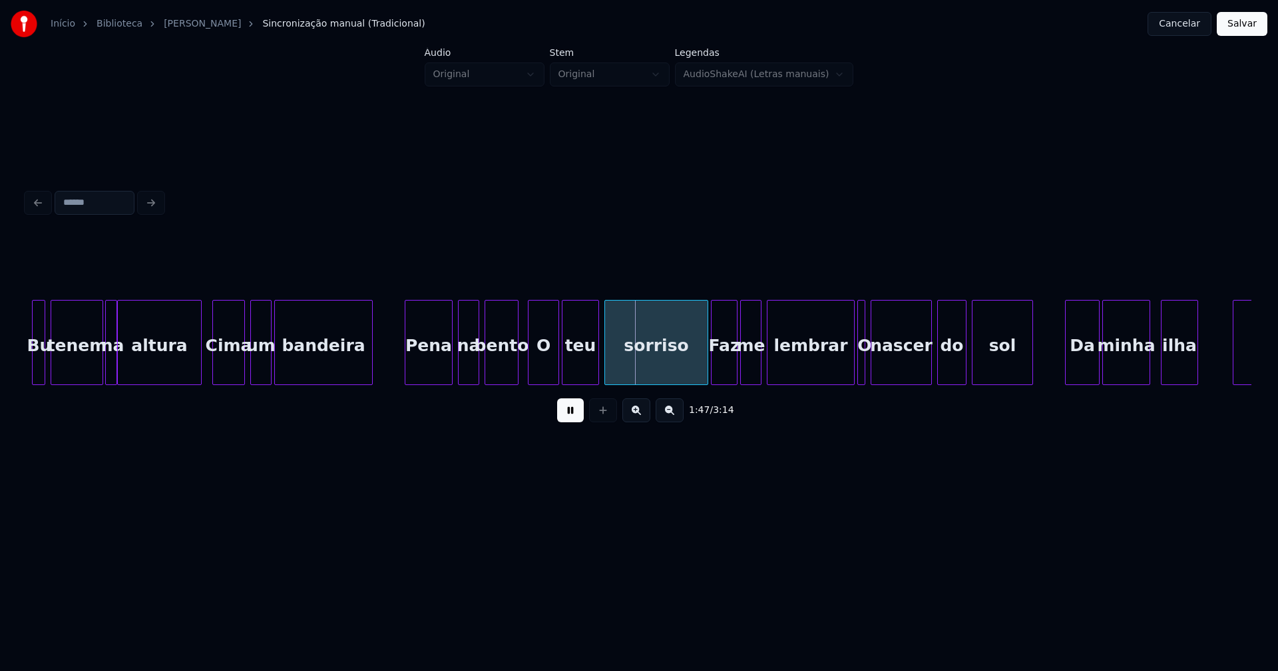
click at [528, 369] on div at bounding box center [530, 343] width 4 height 84
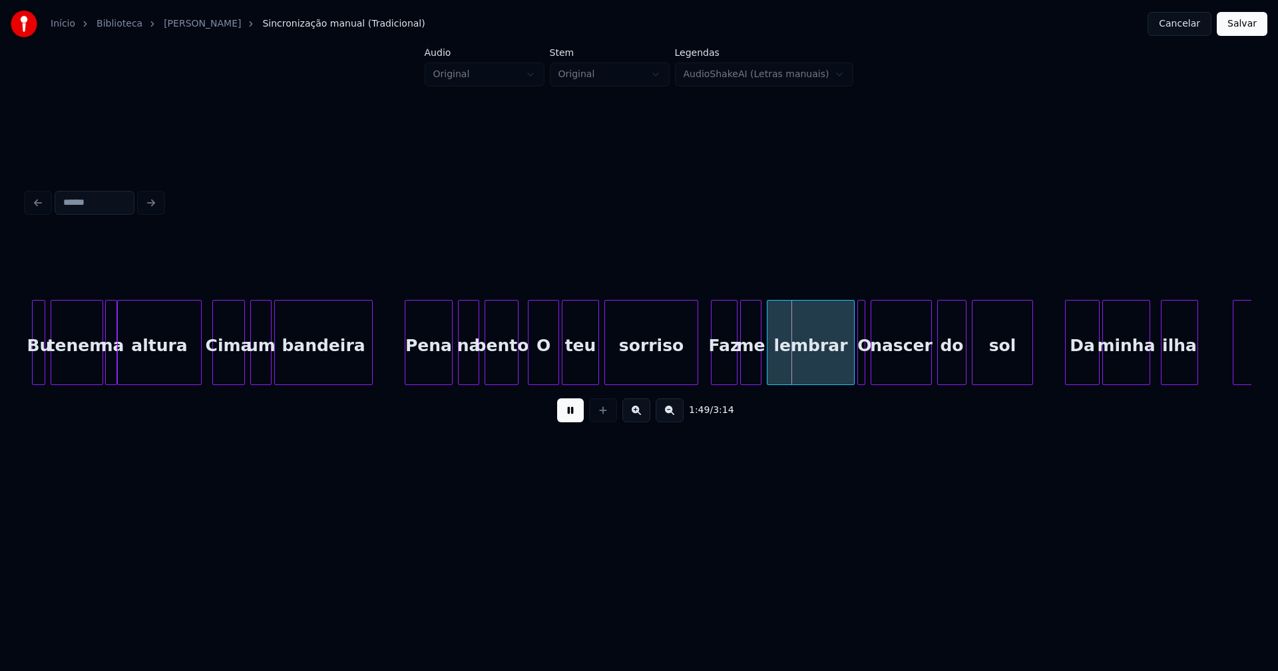
click at [695, 377] on div at bounding box center [695, 343] width 4 height 84
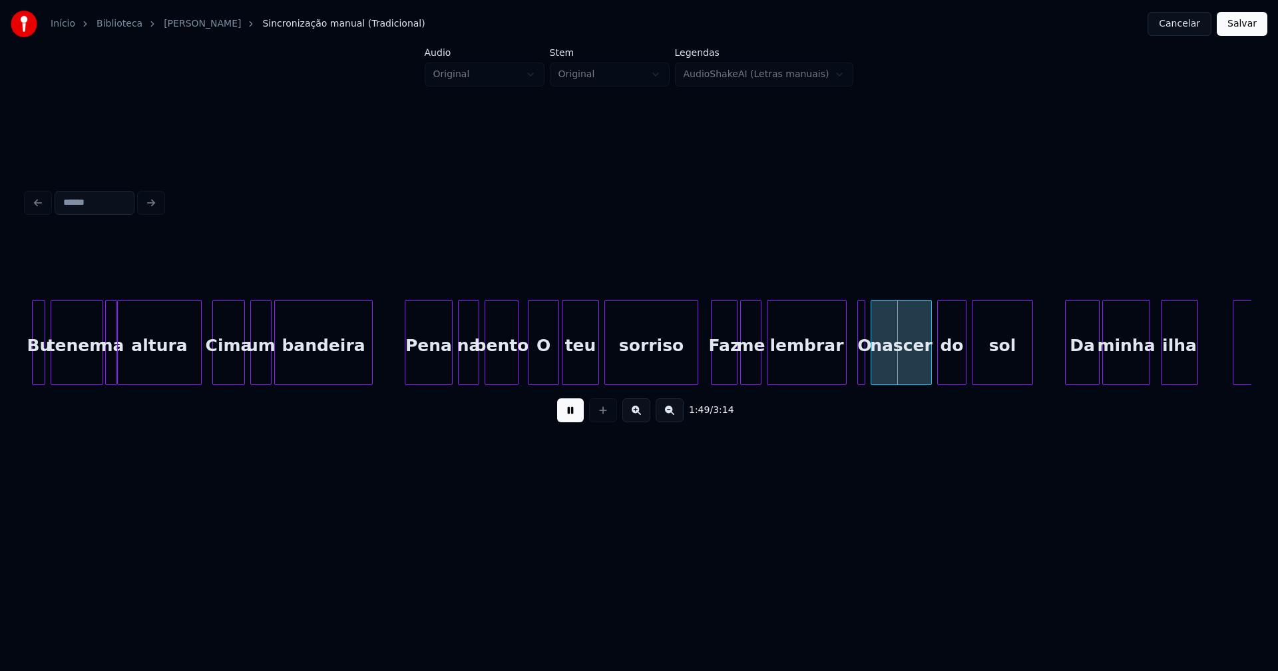
click at [843, 374] on div at bounding box center [844, 343] width 4 height 84
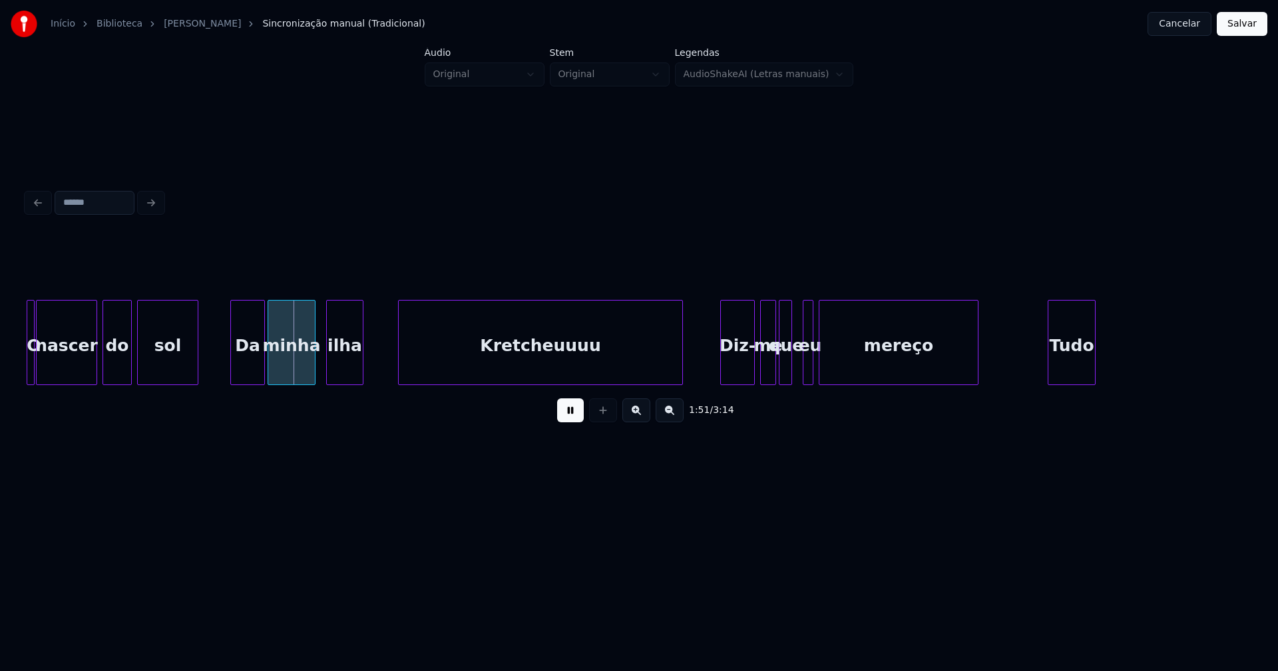
scroll to position [0, 14328]
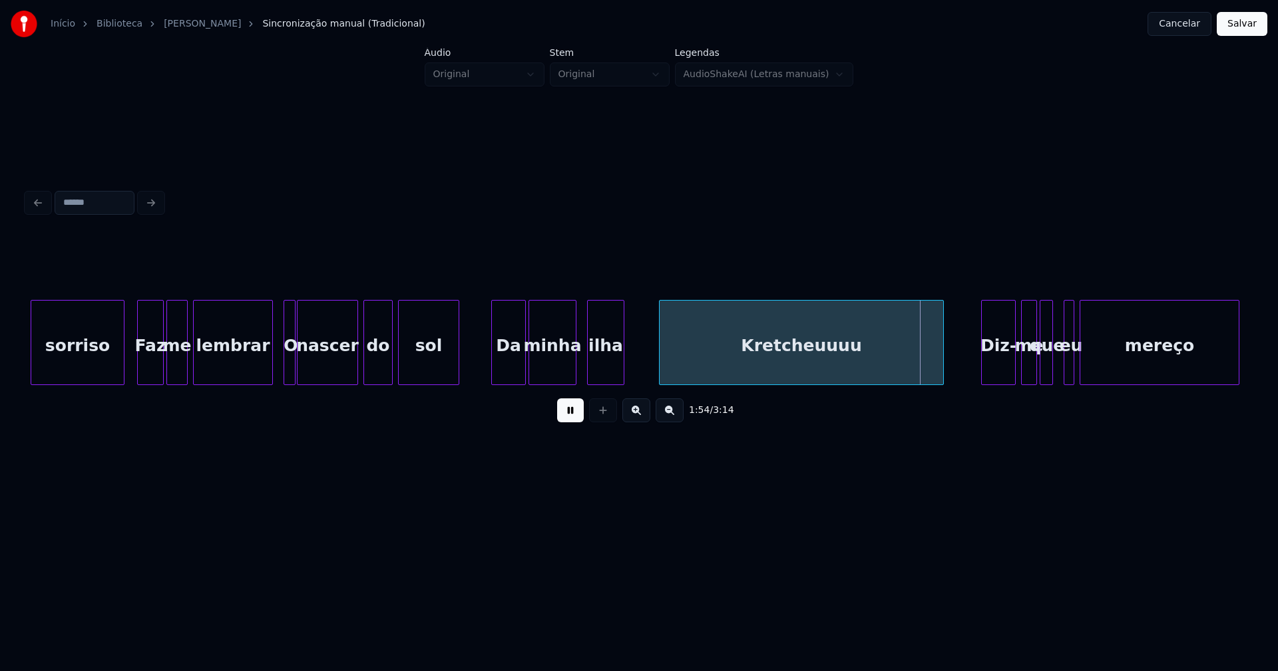
click at [285, 365] on div at bounding box center [286, 343] width 4 height 84
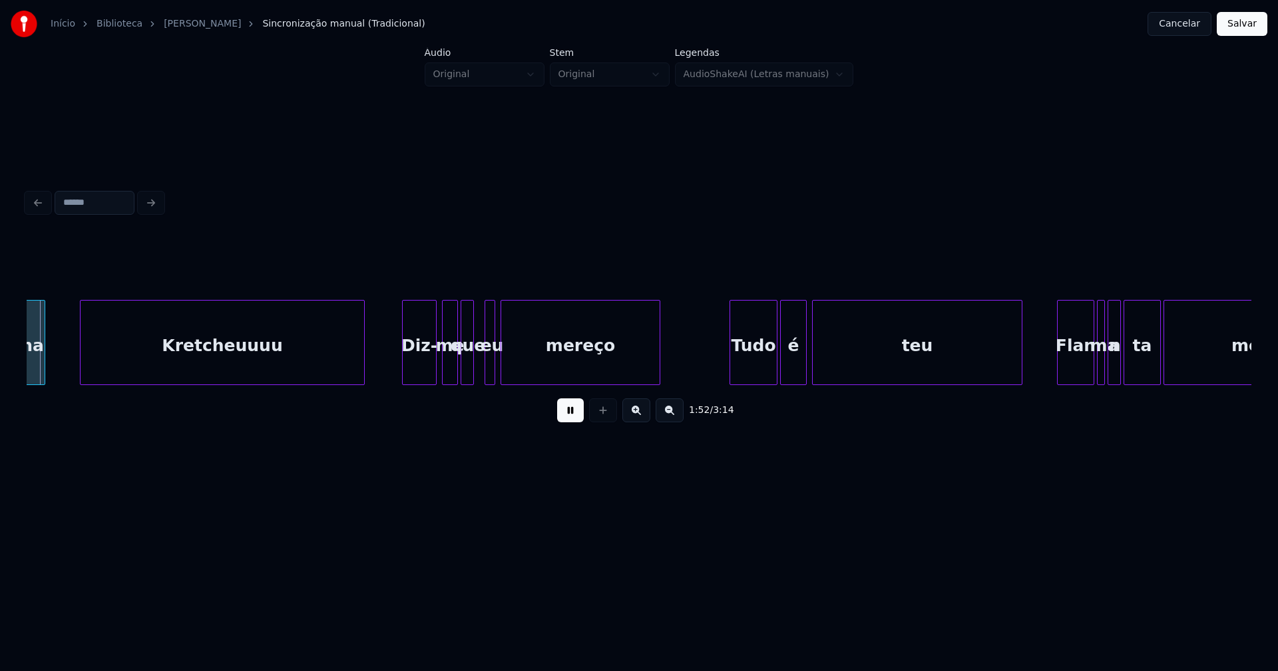
scroll to position [0, 14907]
click at [476, 369] on div at bounding box center [476, 343] width 4 height 84
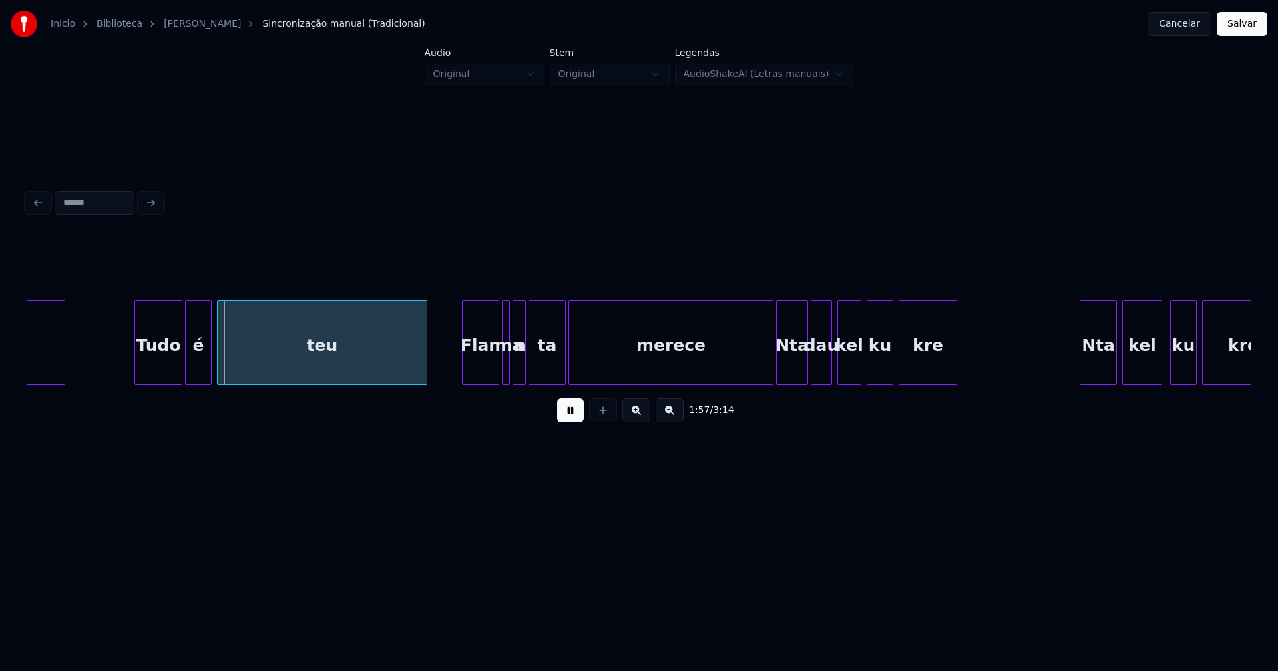
scroll to position [0, 15517]
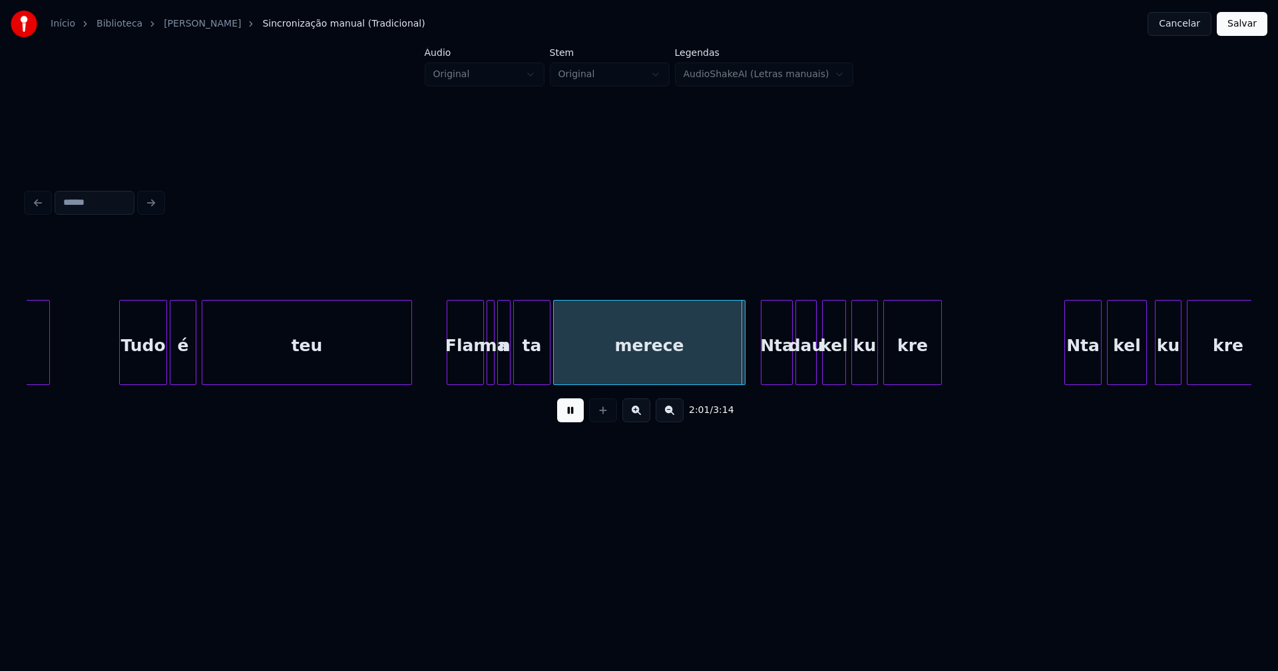
click at [743, 373] on div at bounding box center [743, 343] width 4 height 84
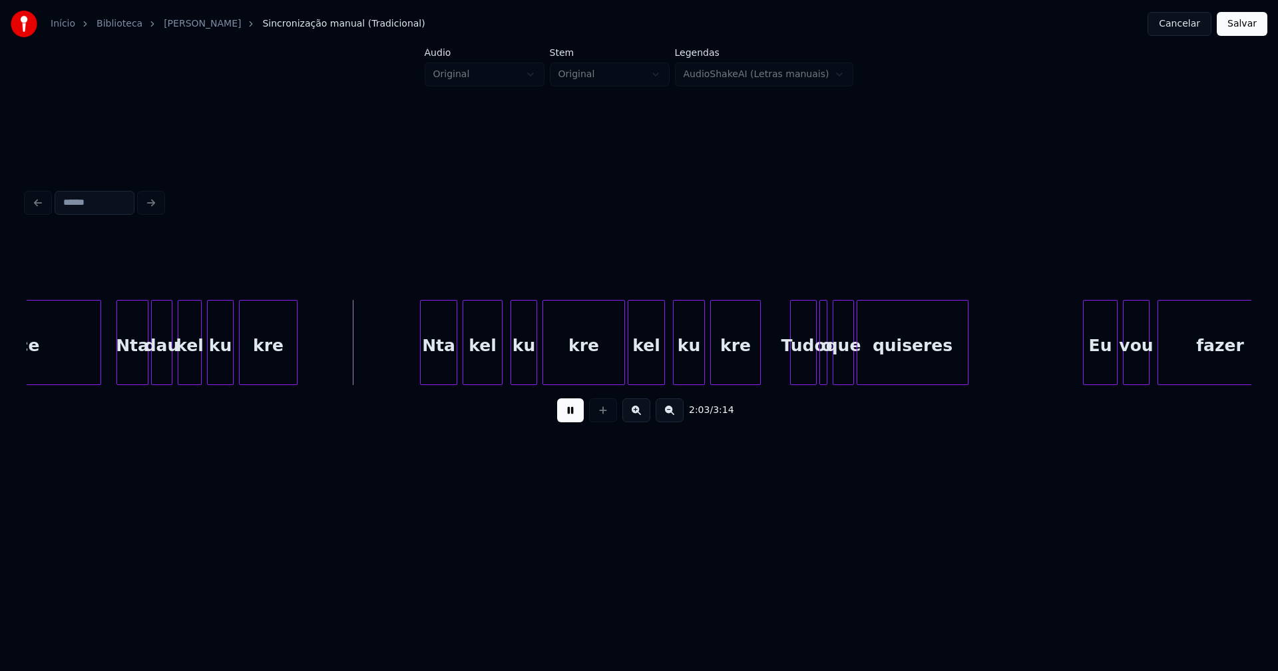
scroll to position [0, 16190]
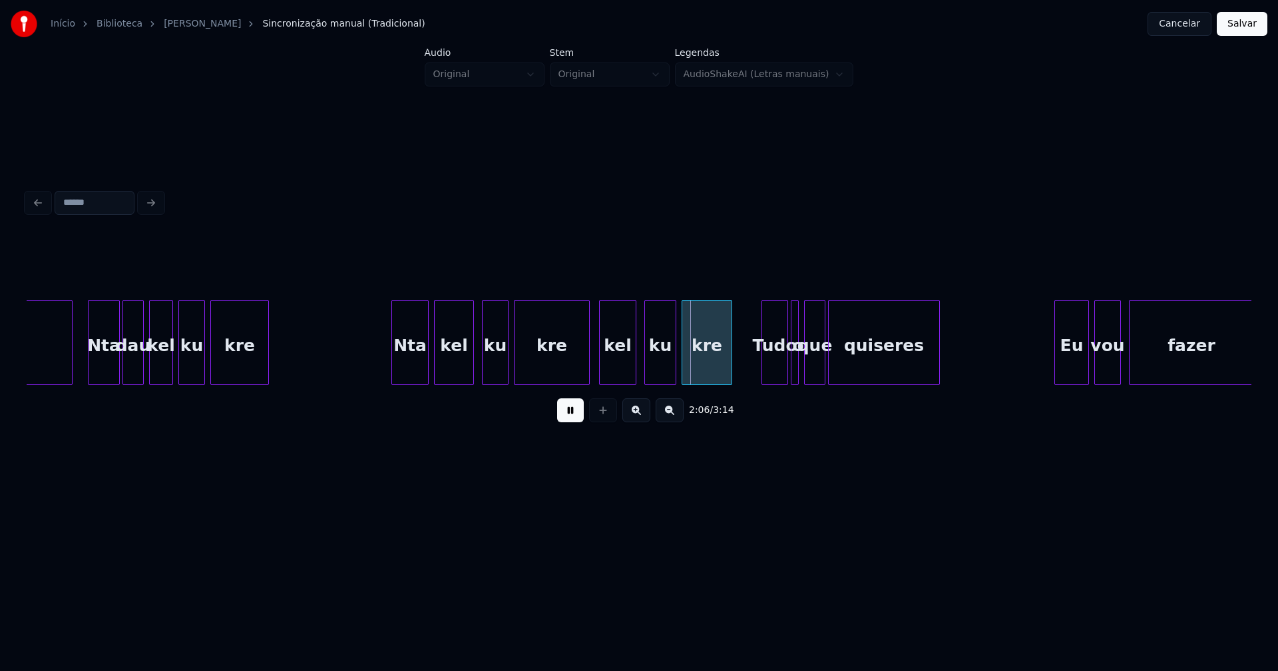
click at [586, 371] on div at bounding box center [587, 343] width 4 height 84
click at [606, 368] on div at bounding box center [606, 343] width 4 height 84
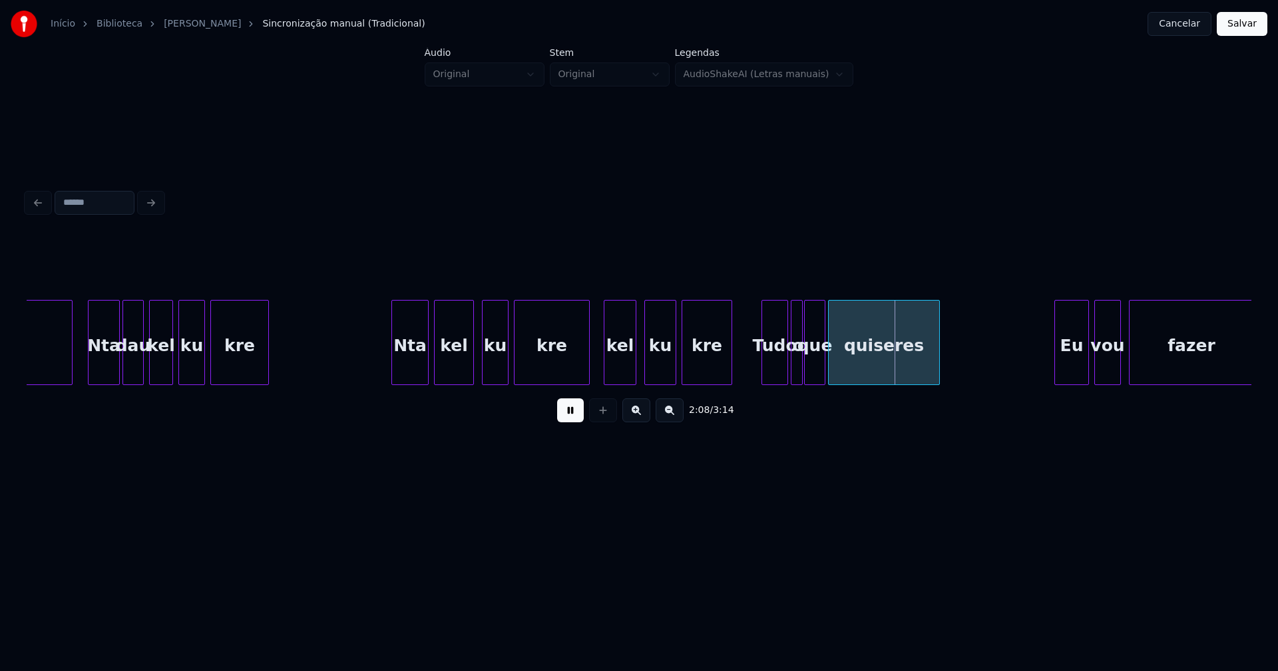
click at [800, 373] on div at bounding box center [800, 343] width 4 height 84
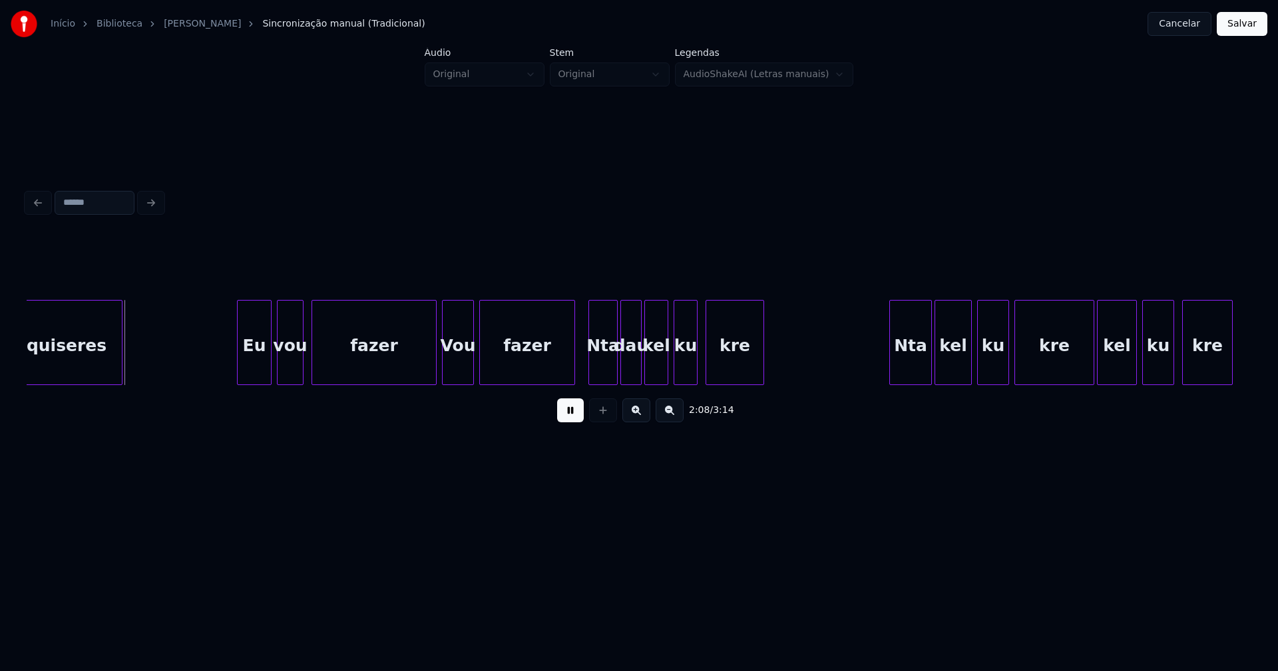
scroll to position [0, 17079]
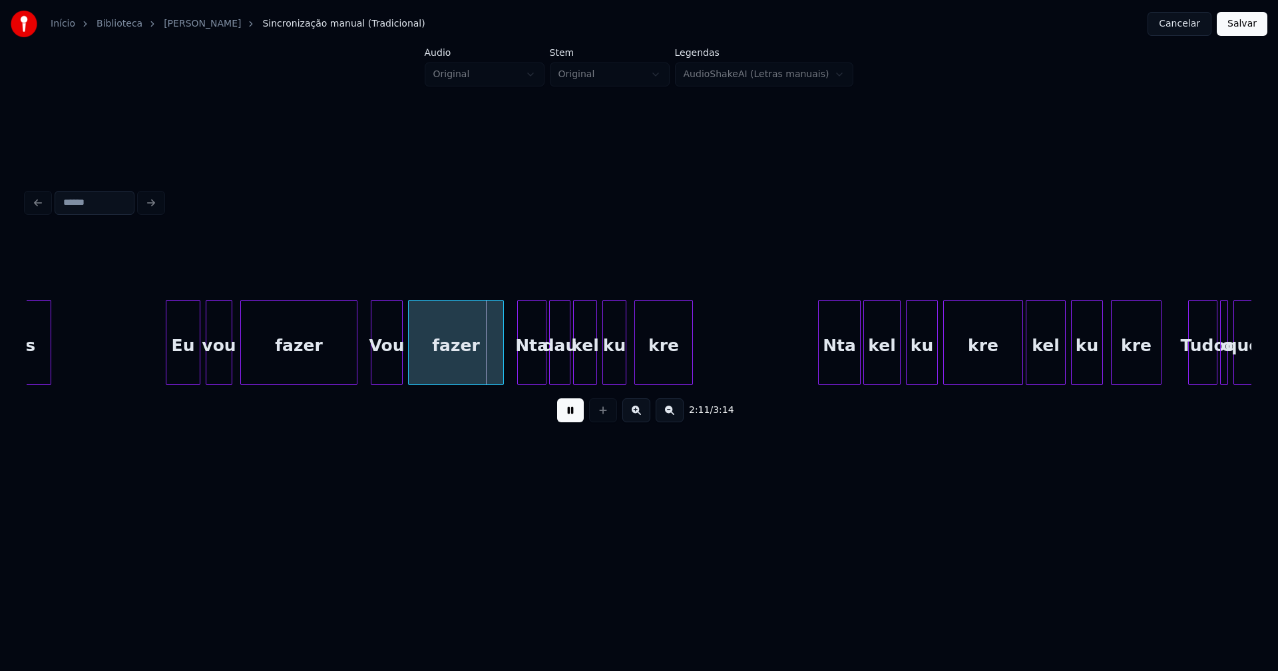
click at [355, 371] on div at bounding box center [355, 343] width 4 height 84
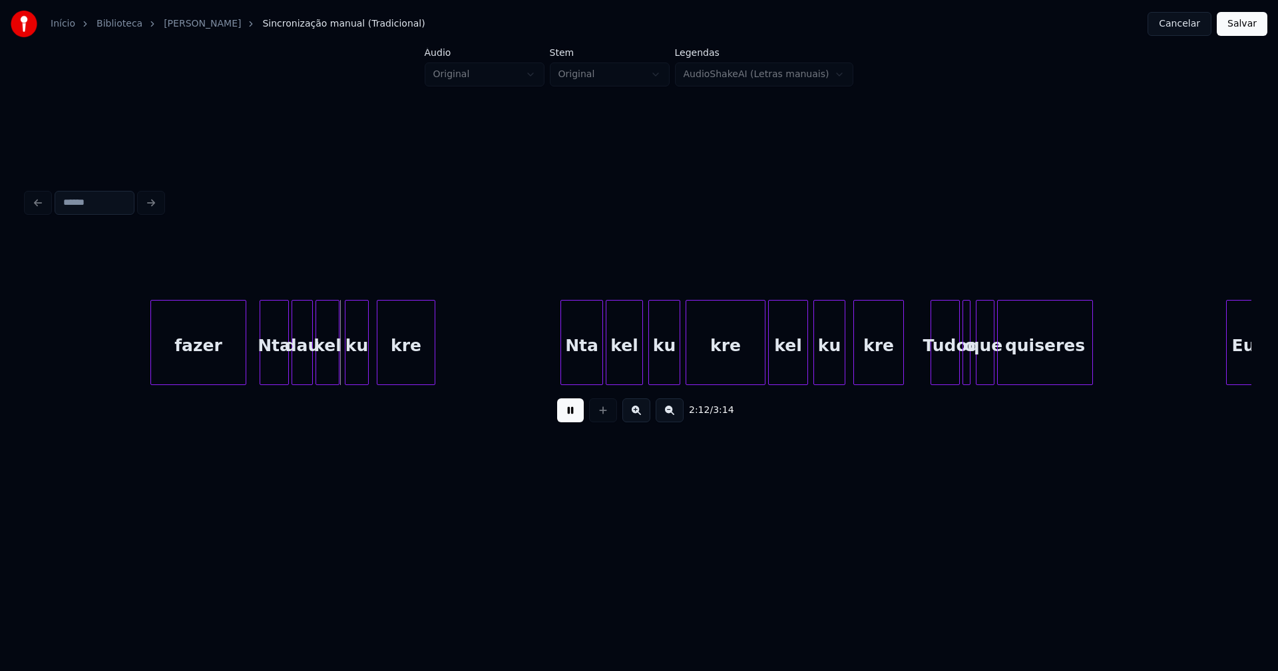
scroll to position [0, 17580]
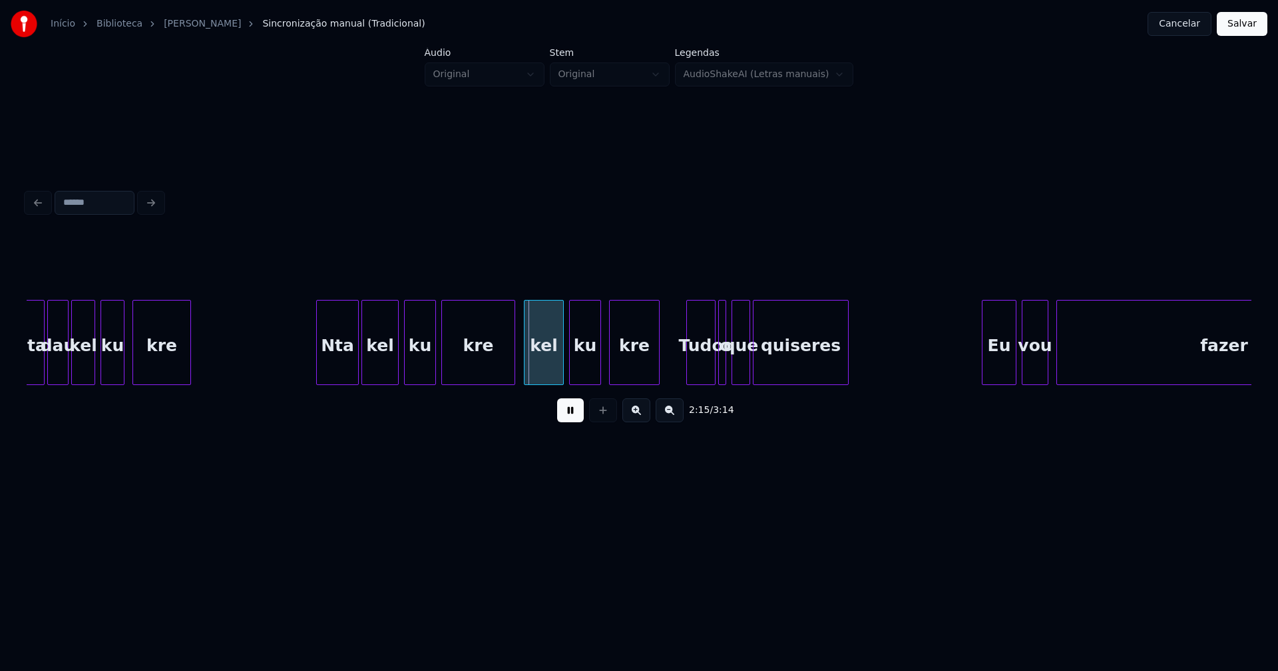
click at [513, 367] on div at bounding box center [512, 343] width 4 height 84
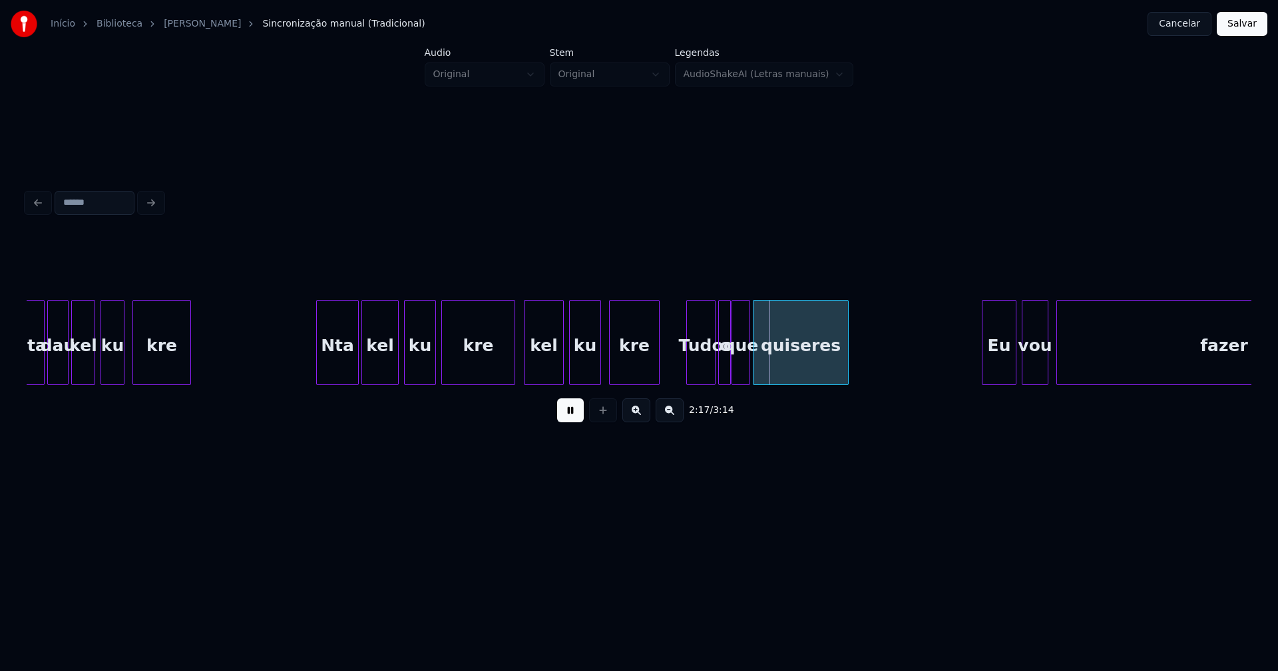
click at [728, 365] on div at bounding box center [728, 343] width 4 height 84
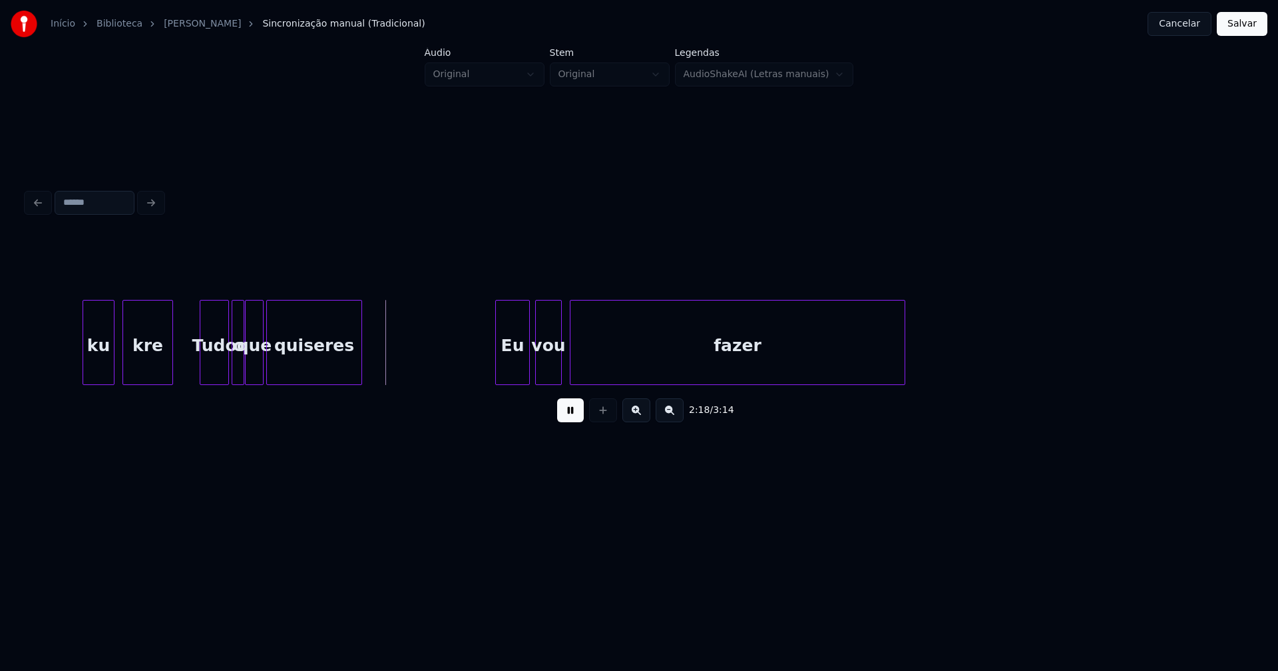
scroll to position [0, 18282]
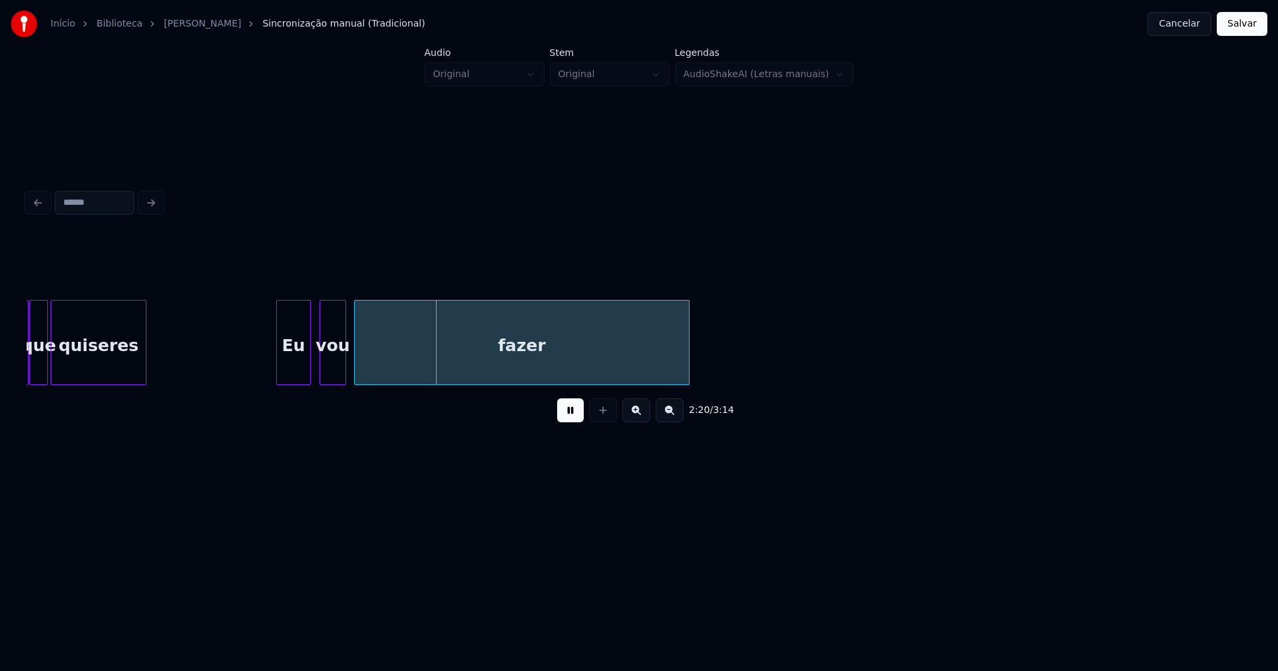
click at [293, 365] on div "Eu" at bounding box center [293, 346] width 33 height 91
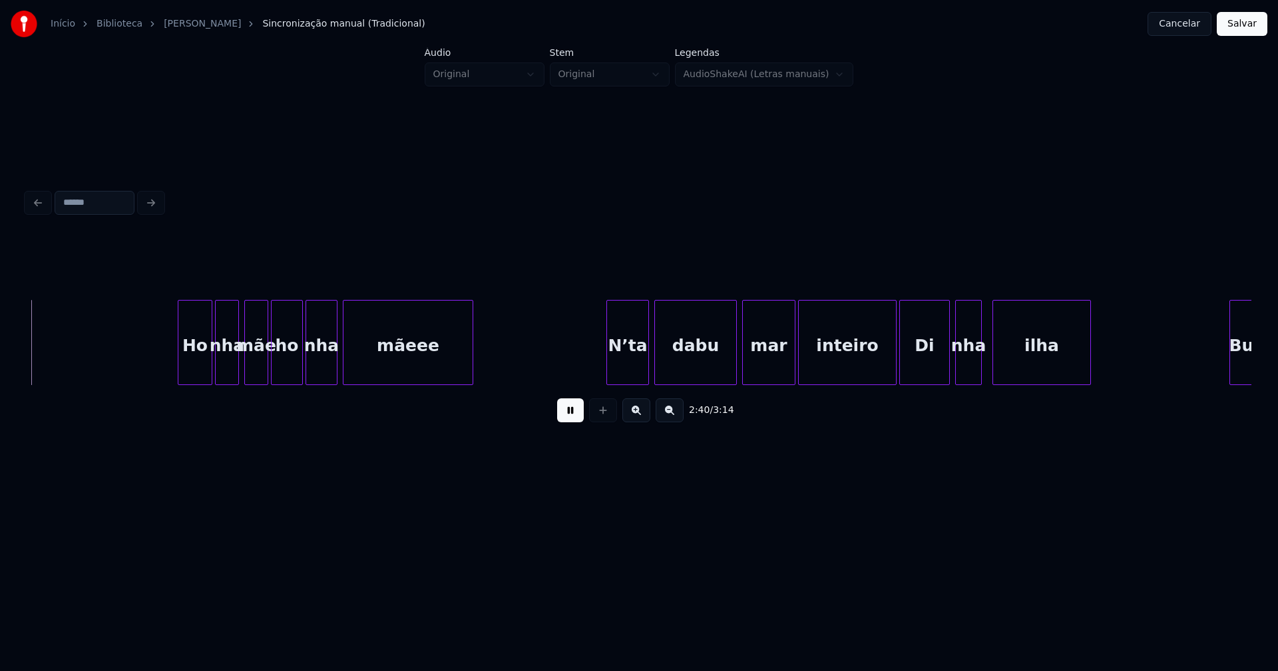
scroll to position [0, 21334]
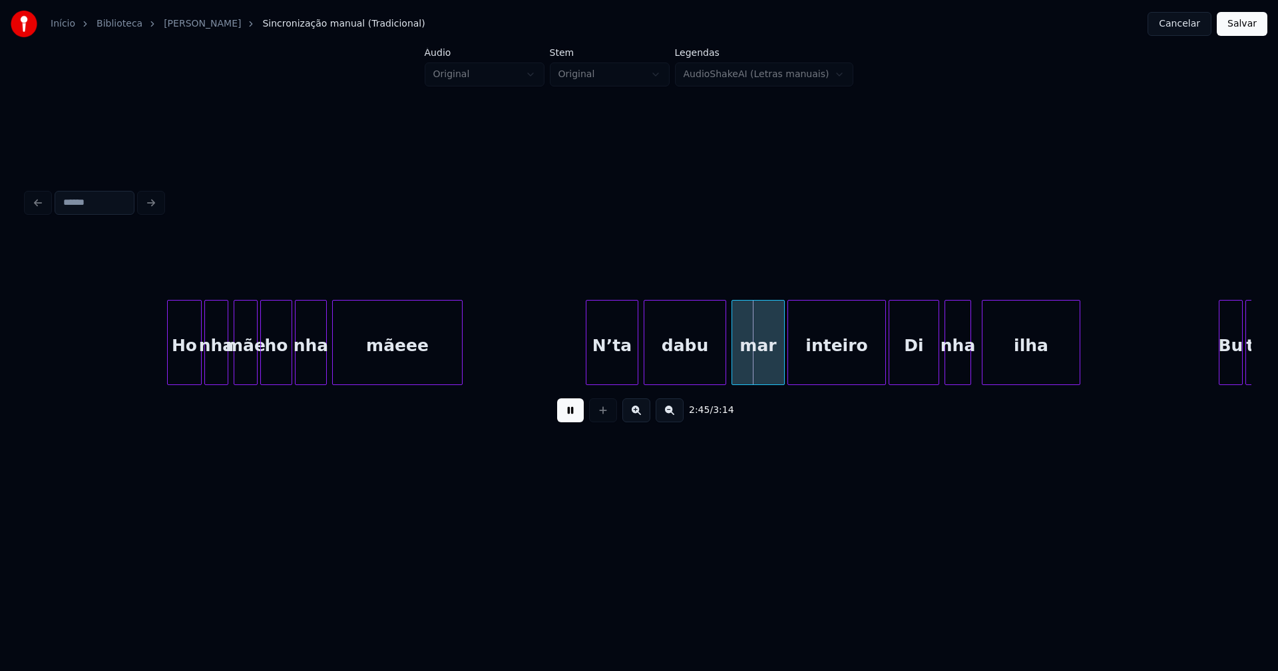
click at [589, 369] on div at bounding box center [588, 343] width 4 height 84
click at [879, 367] on div at bounding box center [878, 343] width 4 height 84
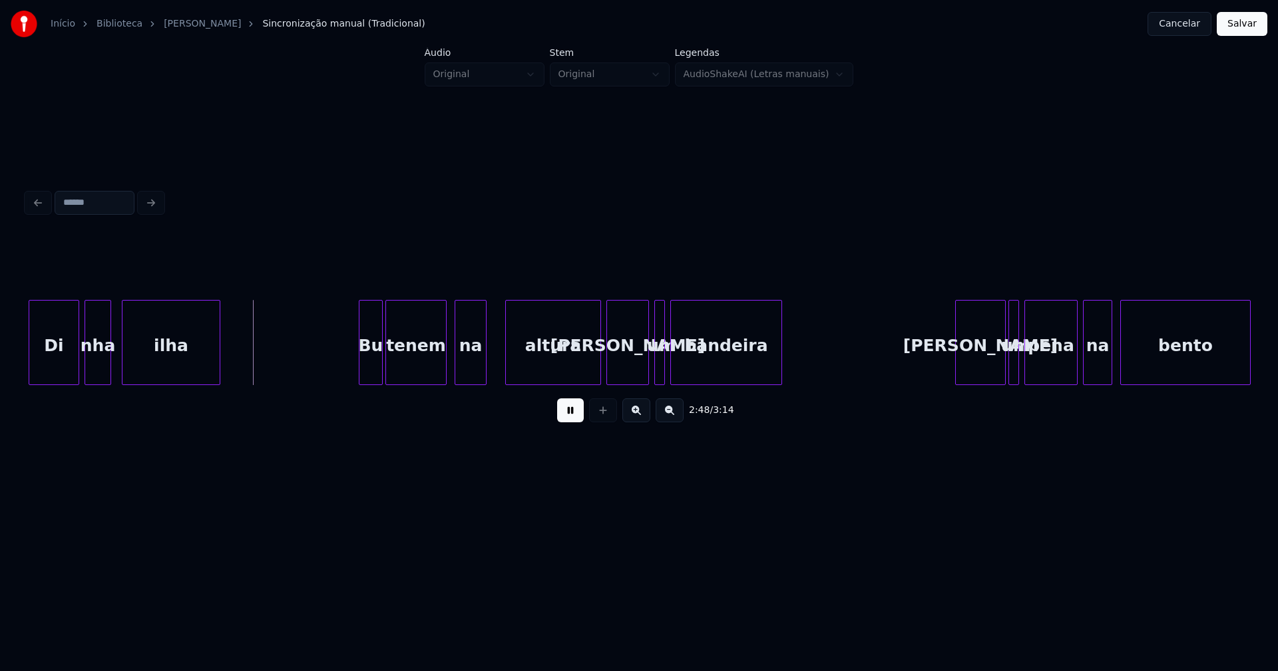
scroll to position [0, 22208]
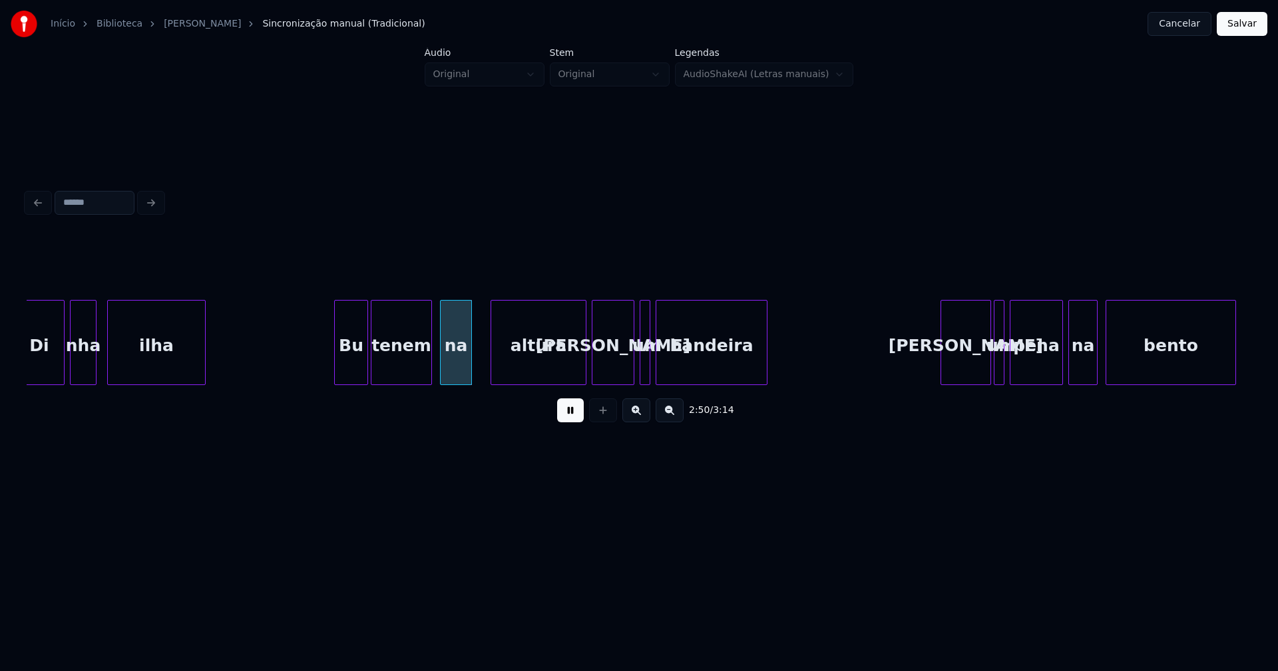
click at [337, 372] on div at bounding box center [337, 343] width 4 height 84
click at [482, 360] on div at bounding box center [483, 343] width 4 height 84
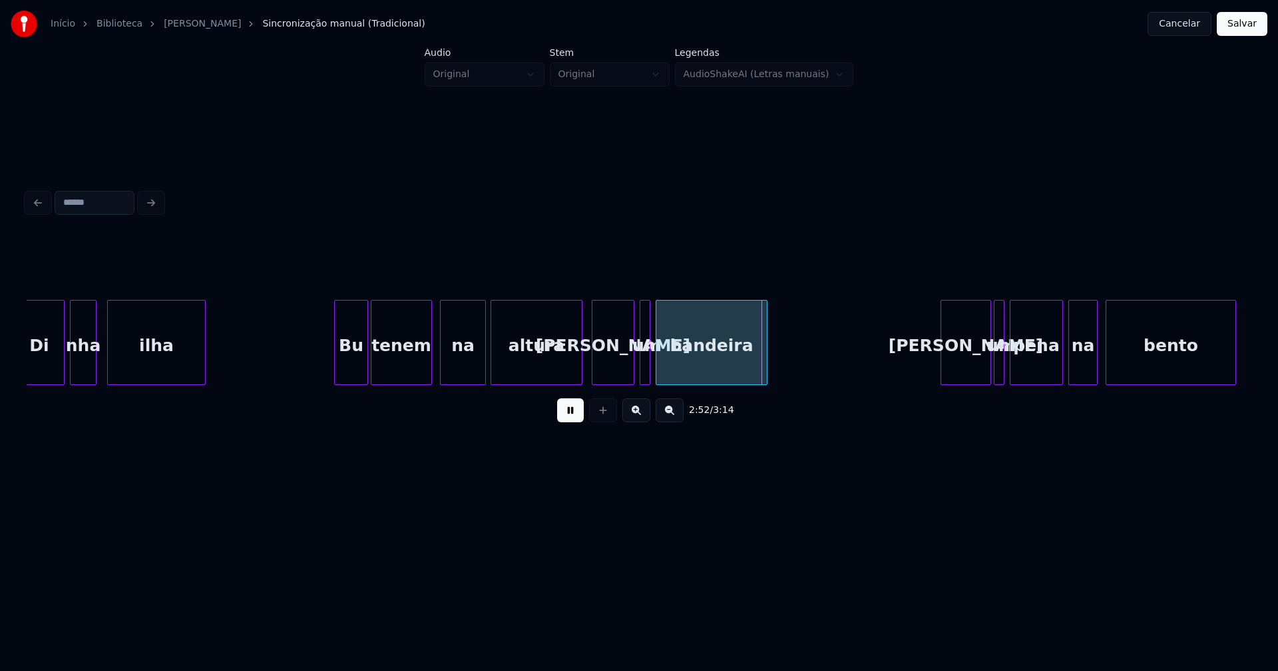
click at [580, 369] on div at bounding box center [580, 343] width 4 height 84
click at [650, 367] on div at bounding box center [651, 343] width 4 height 84
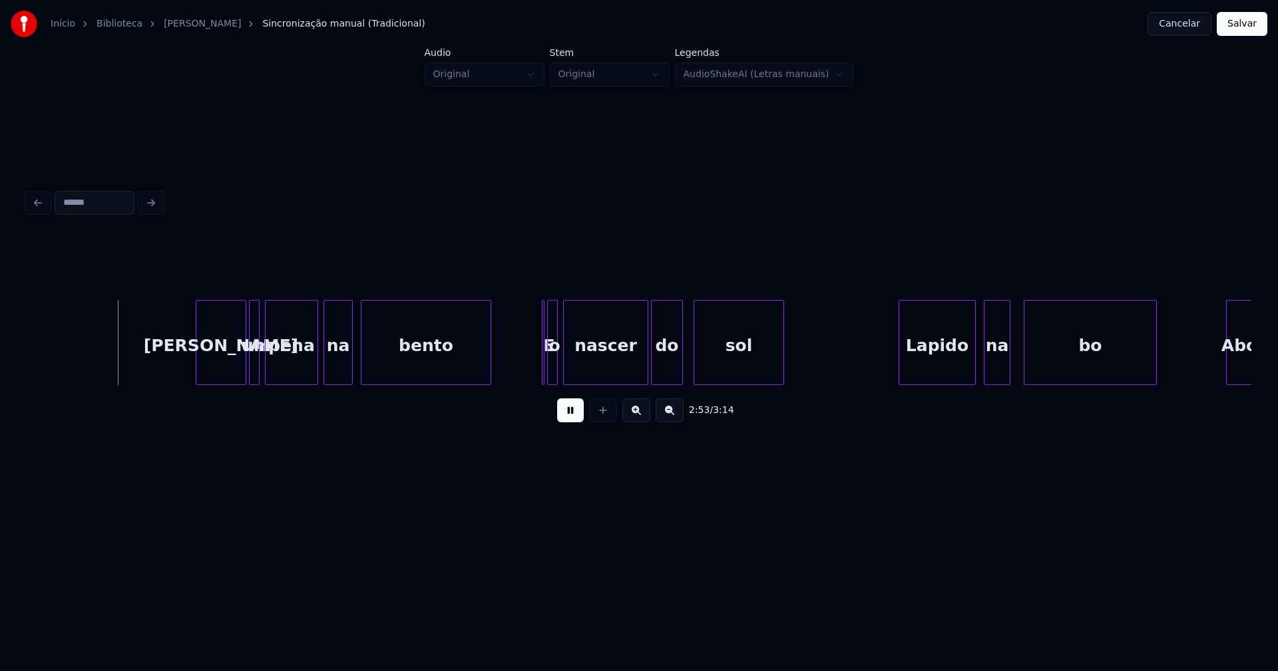
scroll to position [0, 23025]
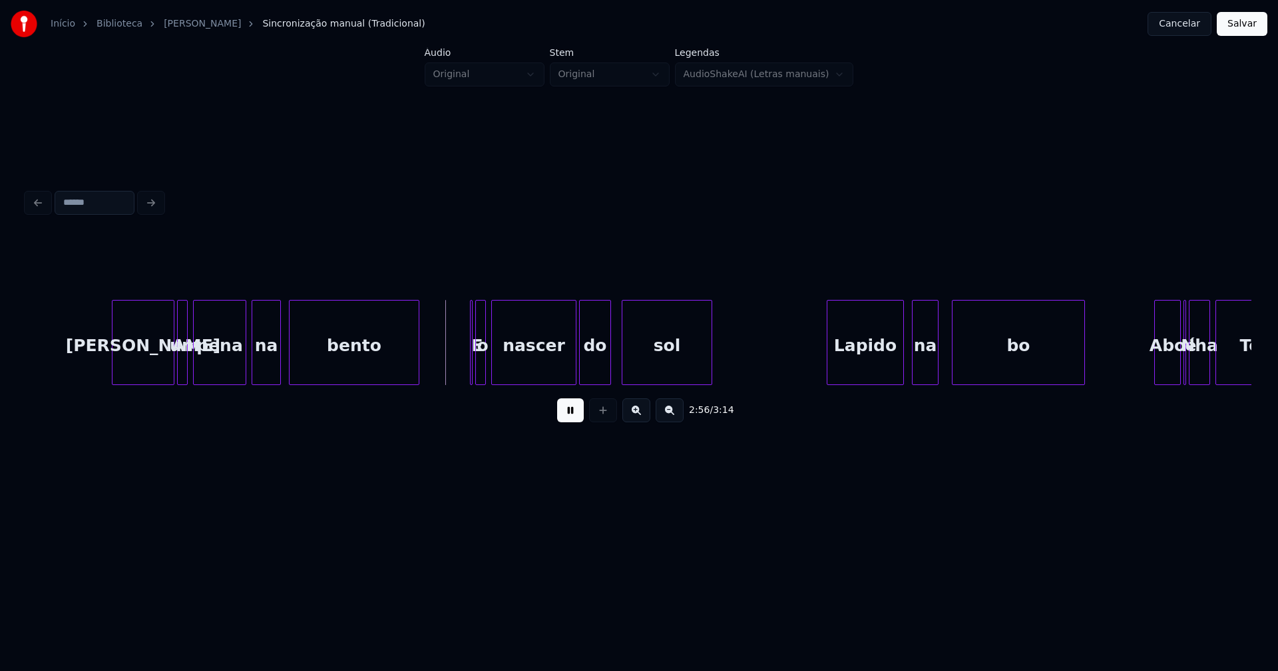
click at [112, 368] on div at bounding box center [114, 343] width 4 height 84
click at [573, 421] on button at bounding box center [570, 411] width 27 height 24
click at [490, 367] on div "o" at bounding box center [484, 346] width 13 height 91
click at [475, 373] on div at bounding box center [475, 343] width 4 height 84
drag, startPoint x: 466, startPoint y: 365, endPoint x: 459, endPoint y: 369, distance: 8.3
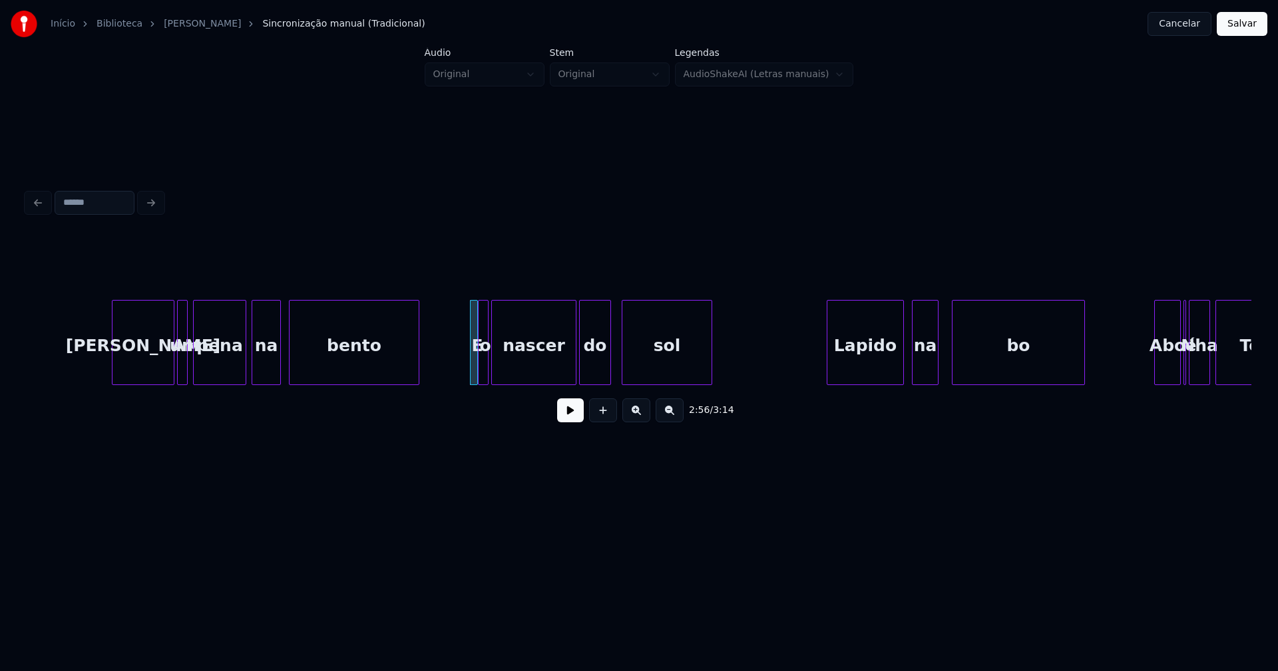
click at [463, 365] on div at bounding box center [465, 343] width 4 height 84
click at [570, 414] on button at bounding box center [570, 411] width 27 height 24
click at [874, 369] on div "Lapido" at bounding box center [862, 346] width 76 height 91
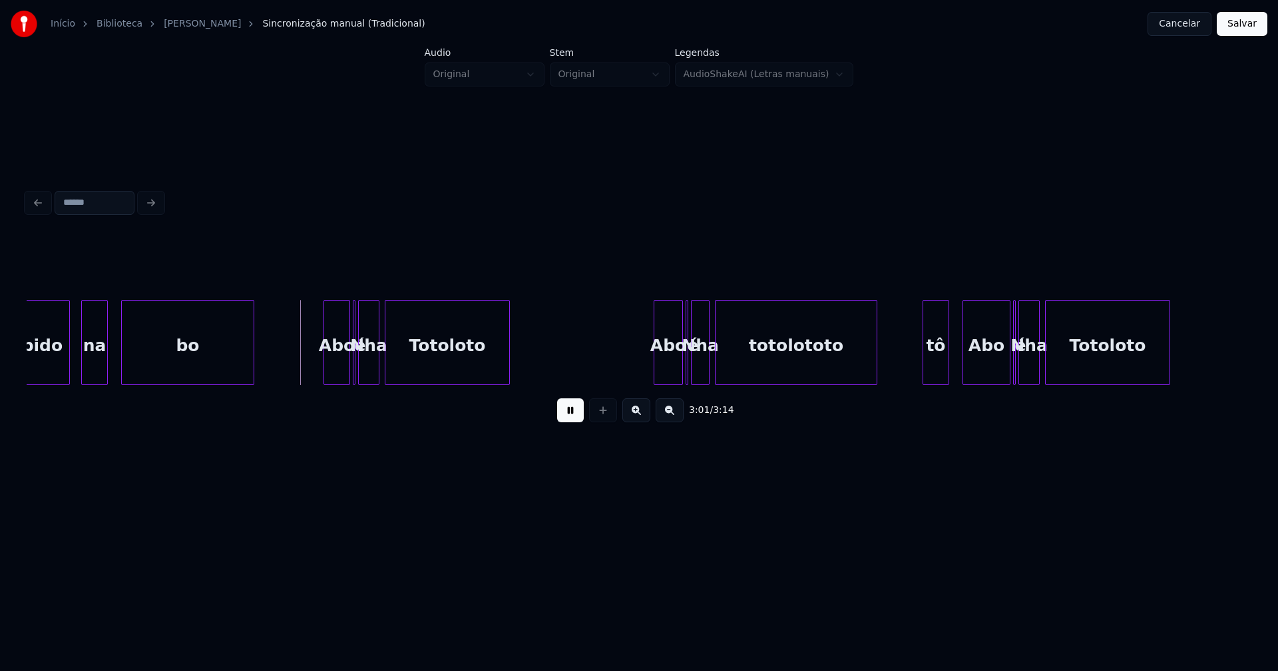
scroll to position [0, 23870]
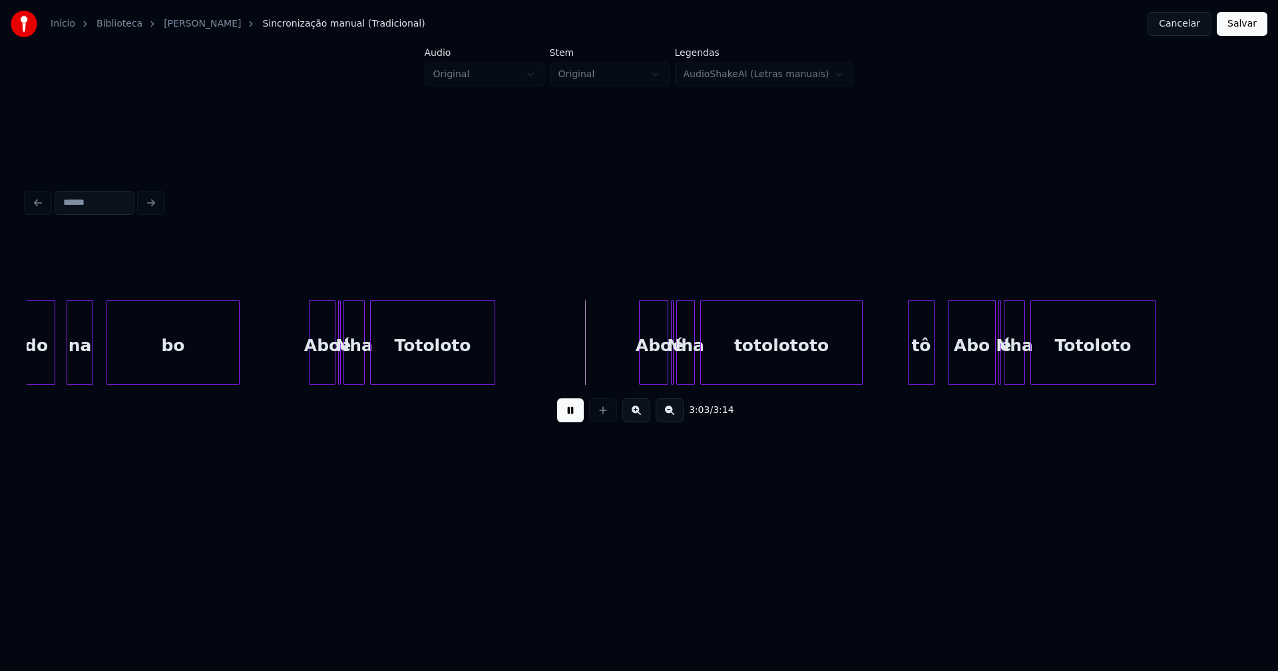
click at [572, 419] on button at bounding box center [570, 411] width 27 height 24
click at [318, 373] on div "Abo" at bounding box center [317, 346] width 25 height 91
click at [343, 369] on div at bounding box center [341, 343] width 4 height 84
click at [332, 304] on div "é" at bounding box center [335, 342] width 6 height 85
click at [339, 368] on div at bounding box center [339, 343] width 4 height 84
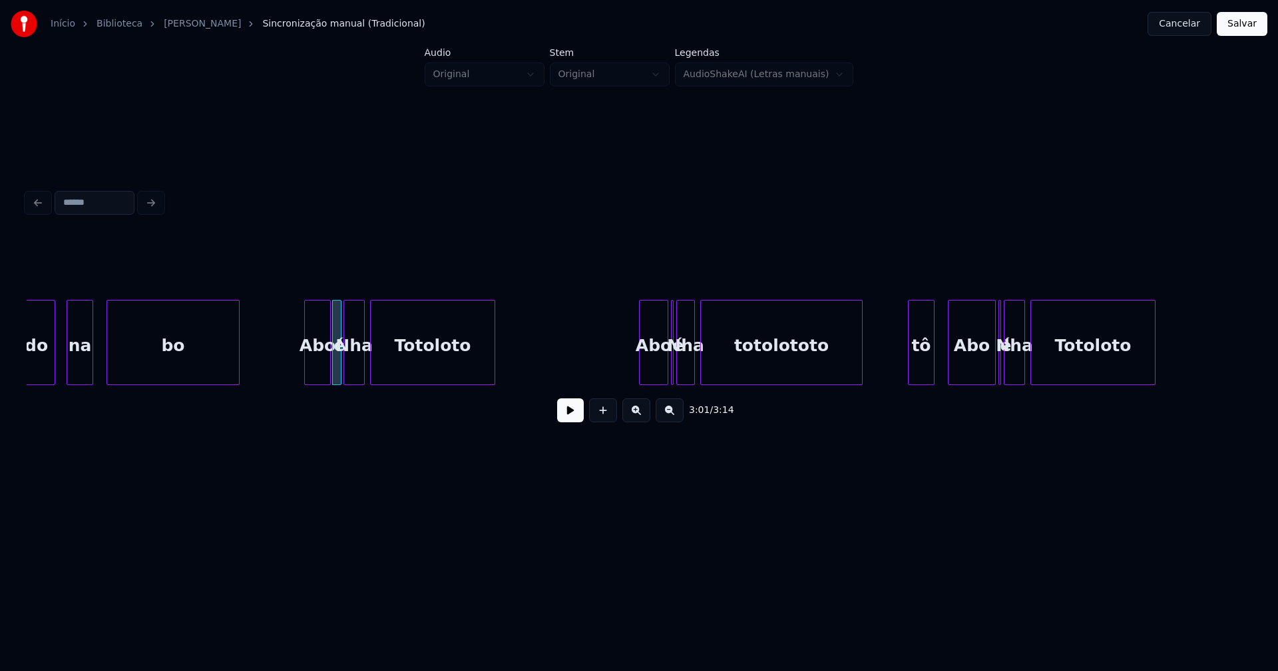
click at [570, 416] on button at bounding box center [570, 411] width 27 height 24
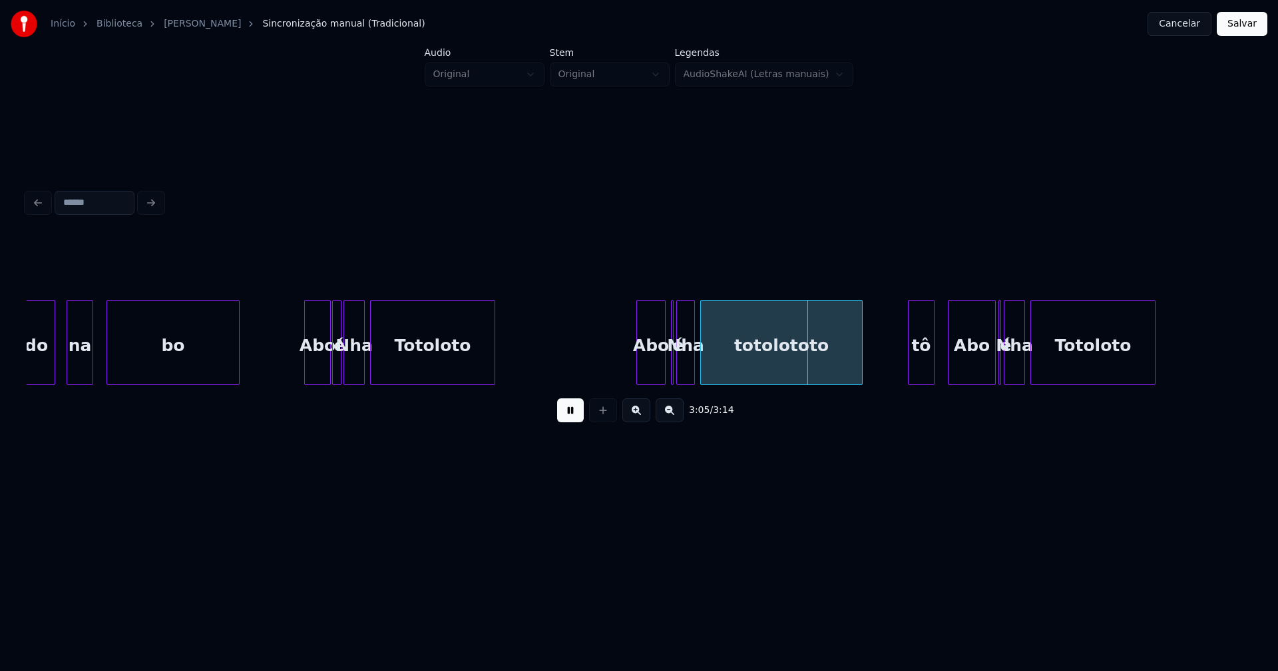
click at [656, 372] on div "Abo" at bounding box center [651, 346] width 28 height 91
click at [674, 372] on div at bounding box center [673, 343] width 4 height 84
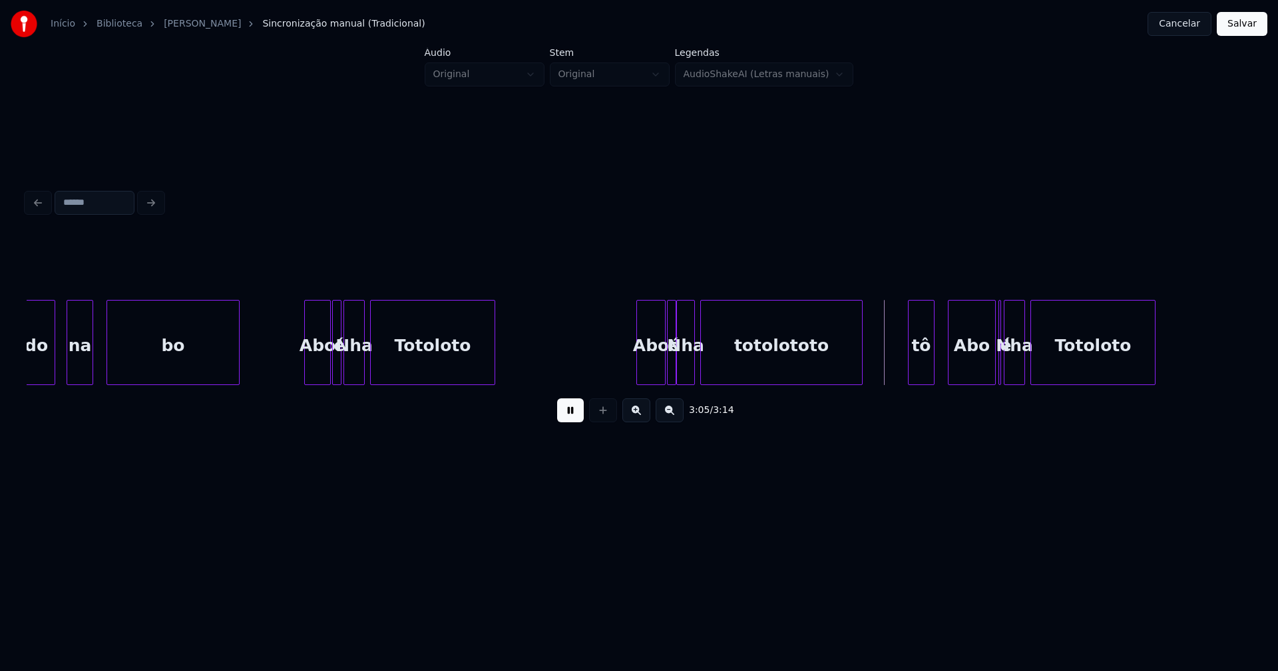
click at [667, 368] on div "é" at bounding box center [671, 342] width 9 height 85
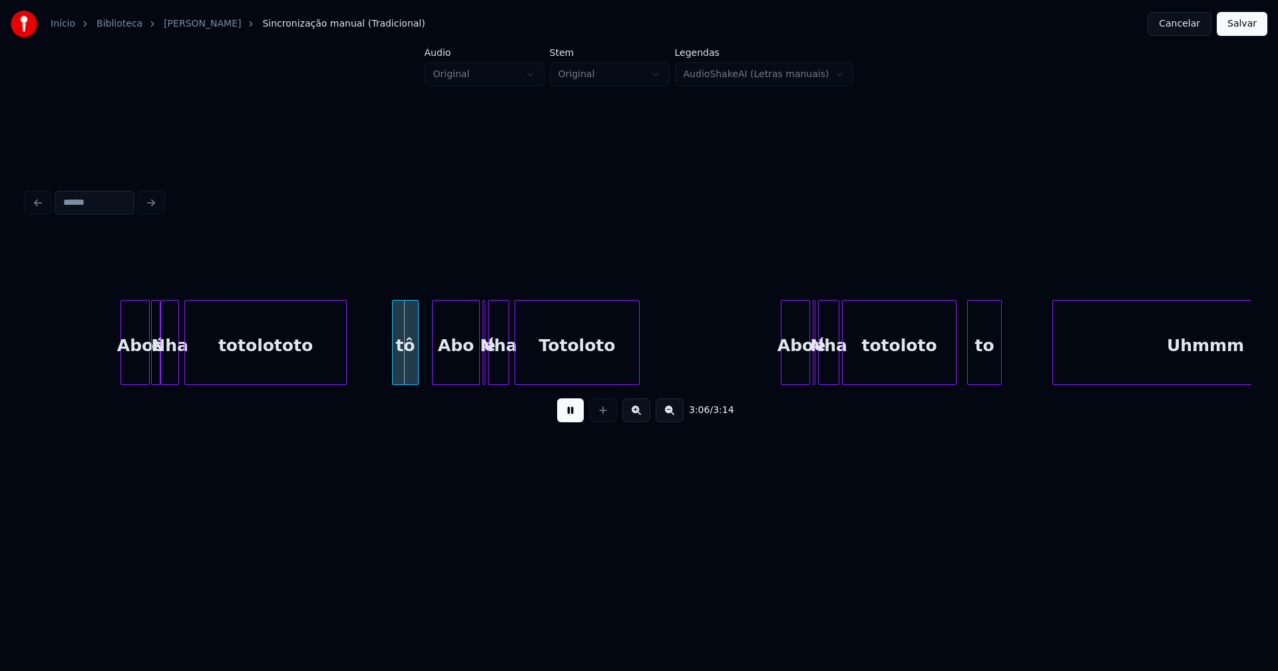
scroll to position [0, 24400]
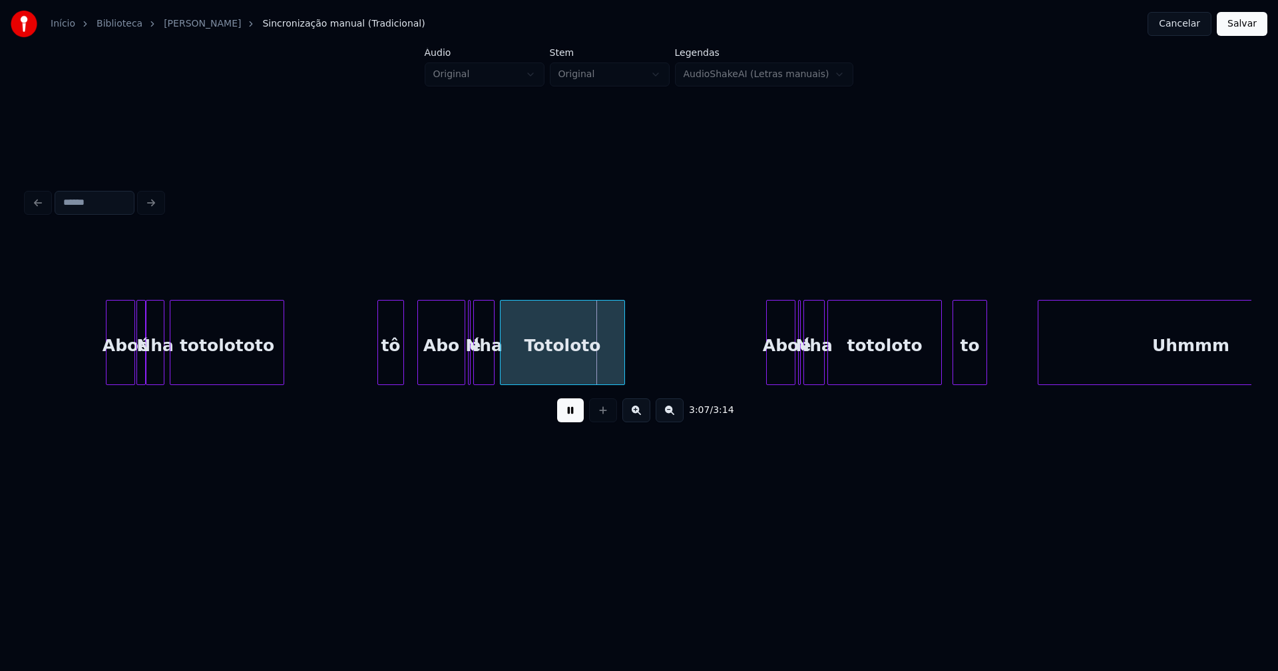
click at [280, 373] on div at bounding box center [282, 343] width 4 height 84
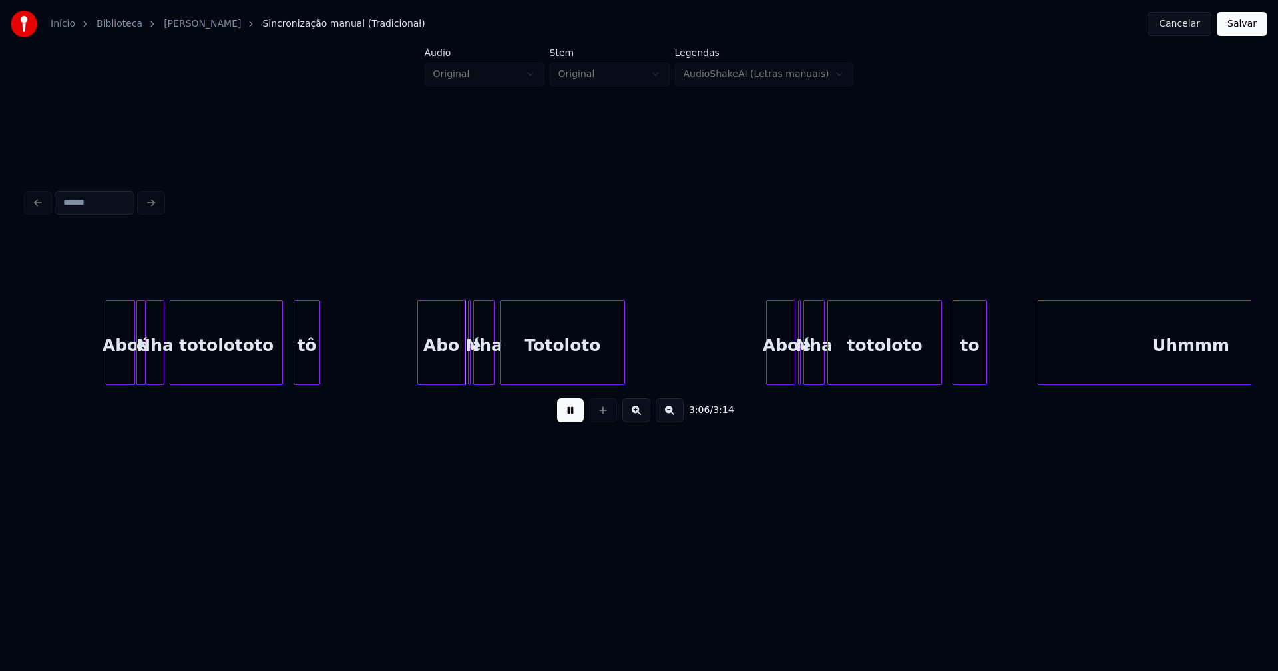
click at [308, 368] on div "tô" at bounding box center [306, 346] width 25 height 91
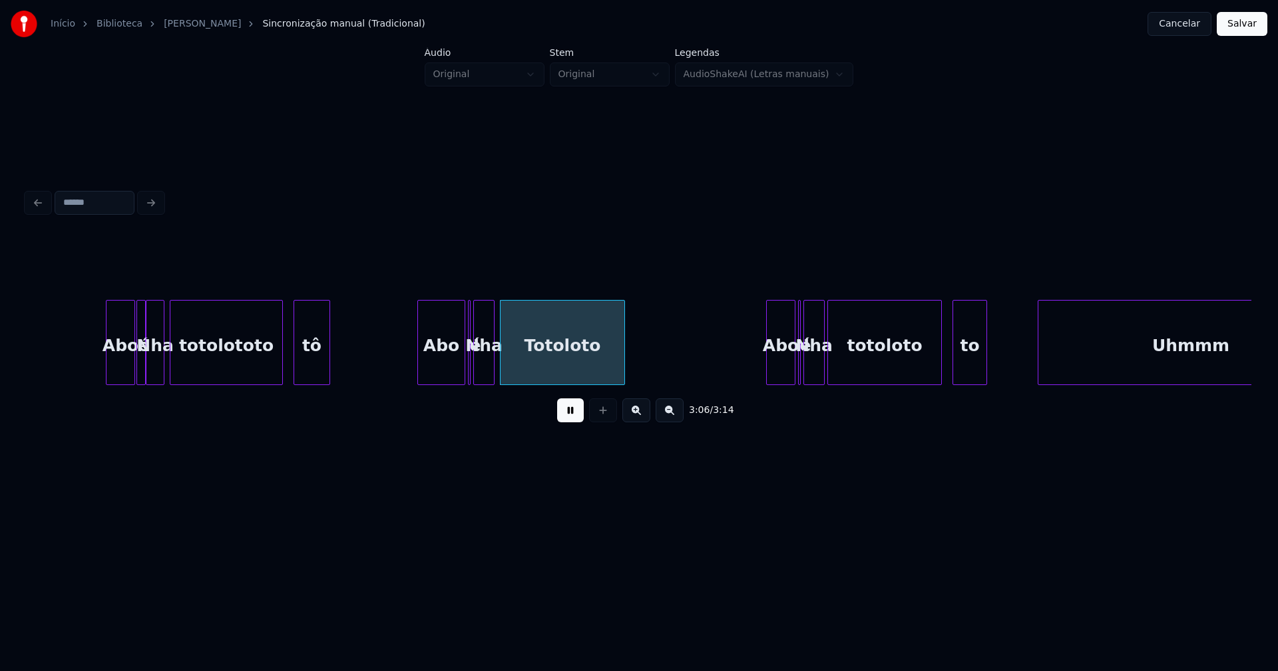
click at [329, 357] on div at bounding box center [327, 343] width 4 height 84
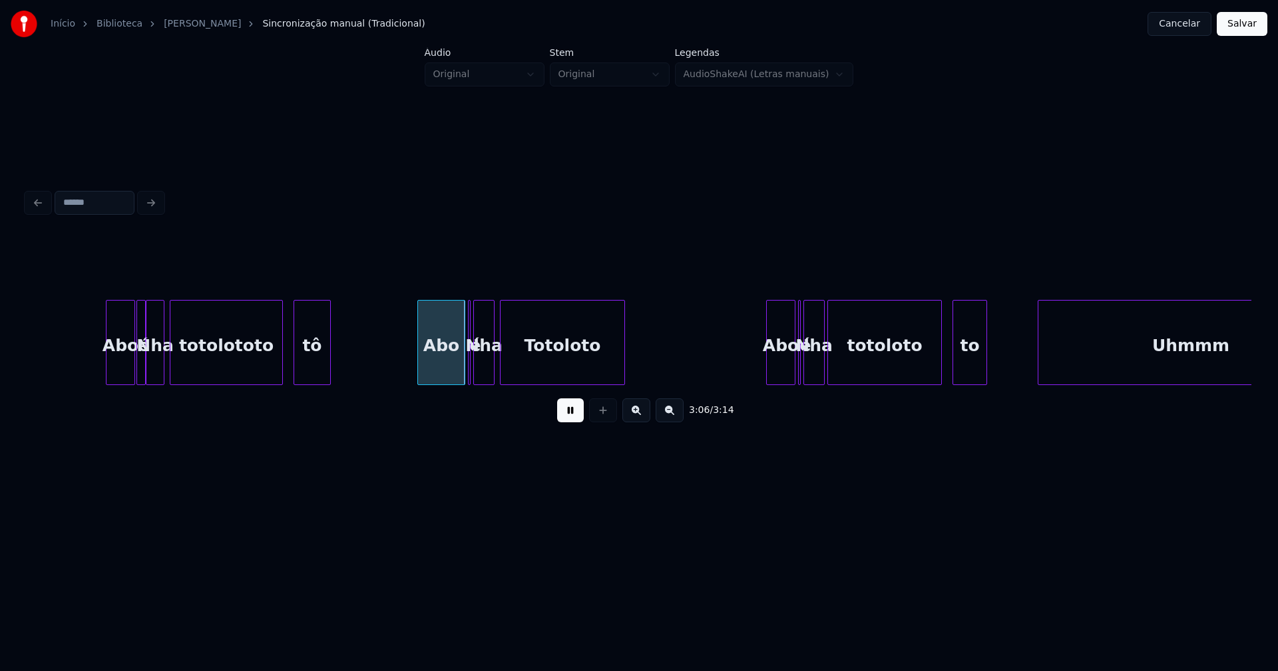
click at [409, 373] on div "Abo" at bounding box center [403, 346] width 47 height 91
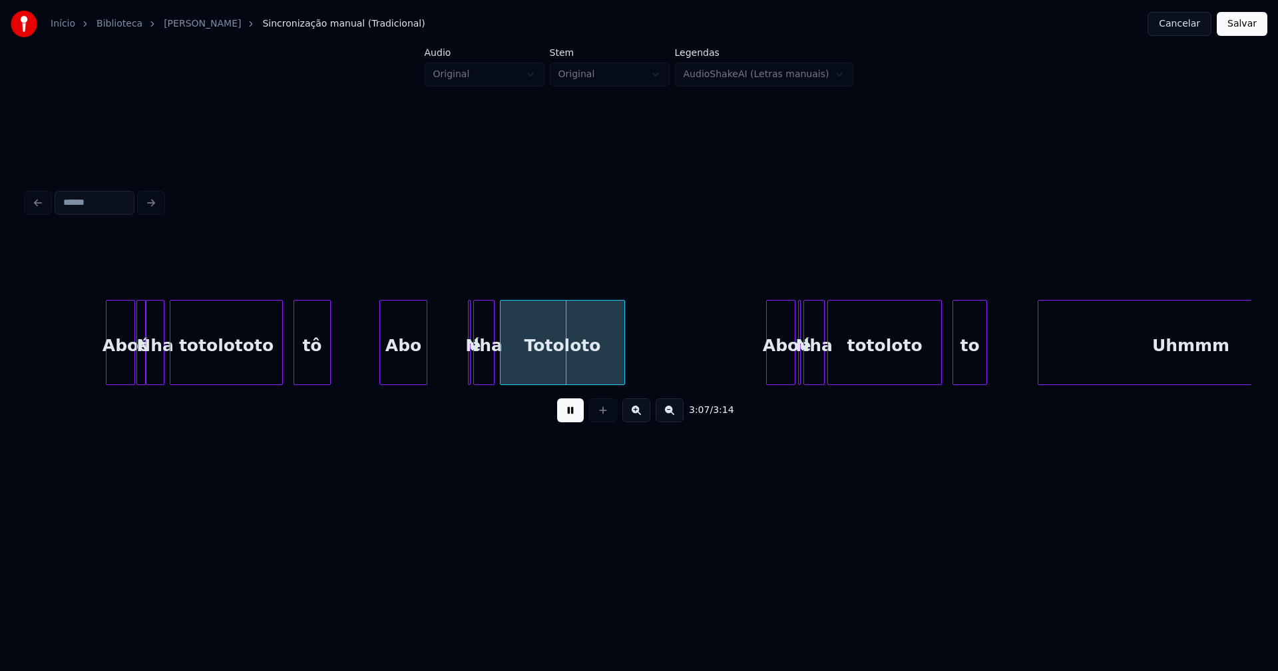
click at [558, 413] on button at bounding box center [570, 411] width 27 height 24
click at [457, 379] on div "é" at bounding box center [461, 342] width 17 height 85
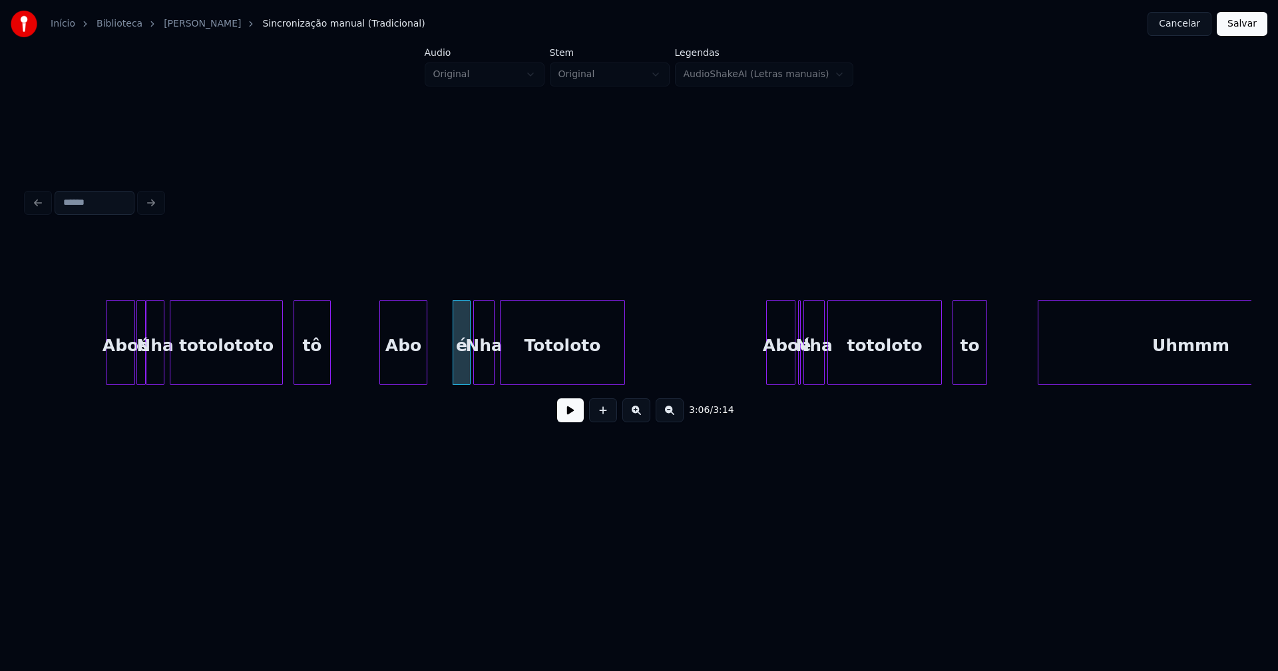
click at [566, 415] on button at bounding box center [570, 411] width 27 height 24
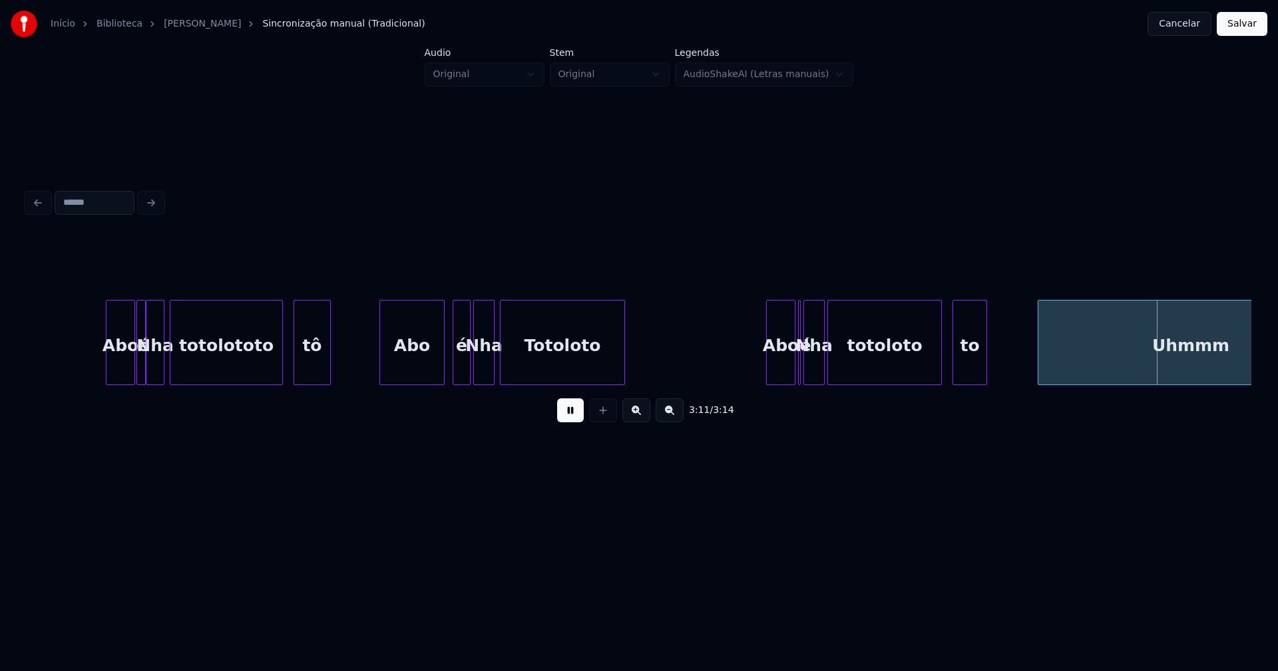
click at [442, 361] on div at bounding box center [442, 343] width 4 height 84
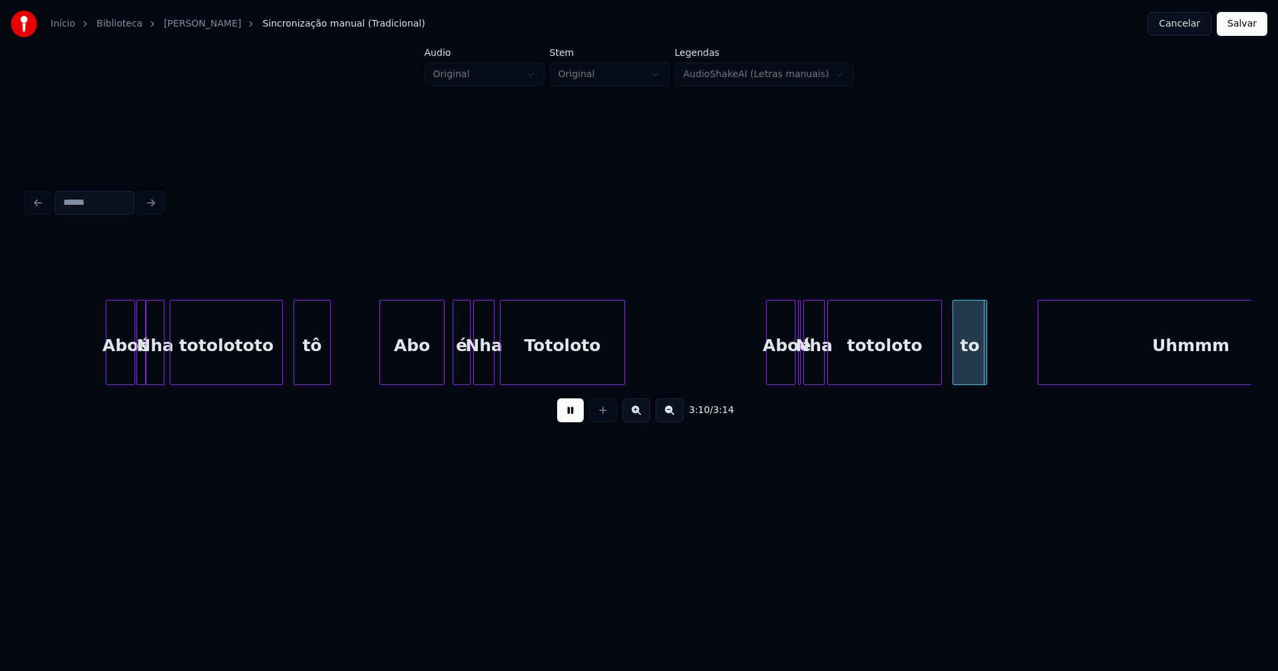
click at [570, 417] on button at bounding box center [570, 411] width 27 height 24
click at [971, 369] on div "to" at bounding box center [966, 346] width 33 height 91
click at [782, 369] on div "Abo" at bounding box center [777, 346] width 28 height 91
click at [801, 367] on div at bounding box center [801, 343] width 4 height 84
click at [800, 359] on div at bounding box center [801, 343] width 4 height 84
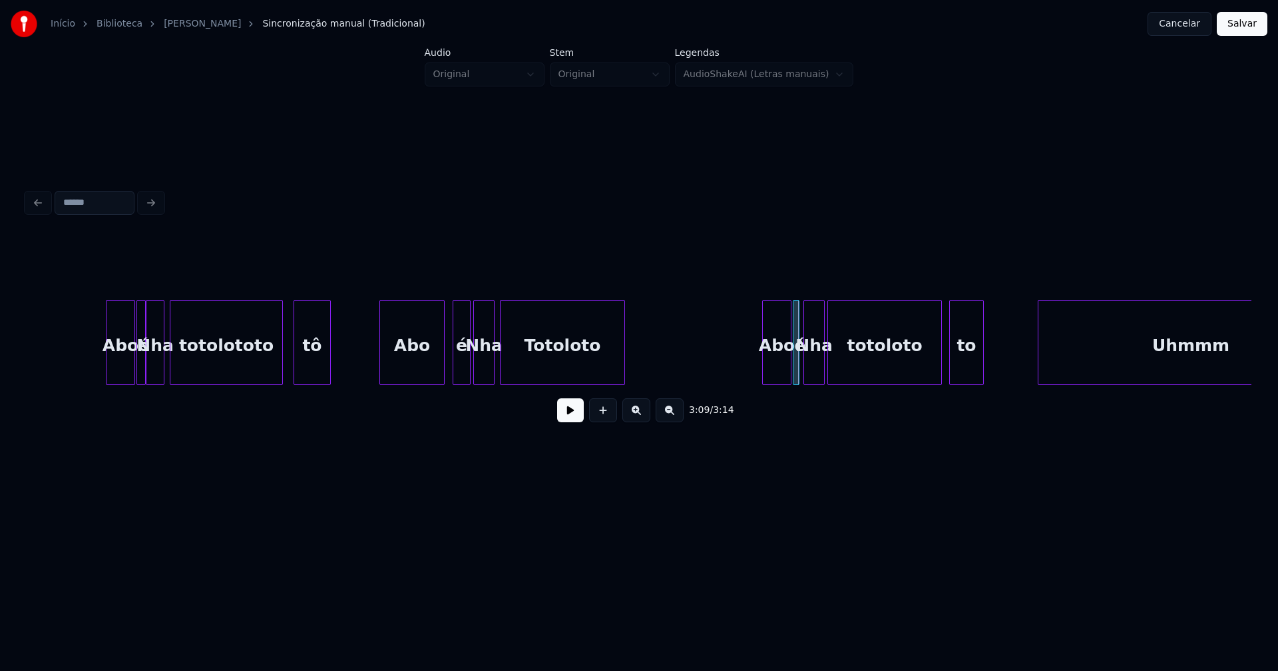
click at [793, 361] on div "é" at bounding box center [796, 342] width 7 height 85
click at [801, 367] on div at bounding box center [800, 343] width 4 height 84
click at [578, 414] on button at bounding box center [570, 411] width 27 height 24
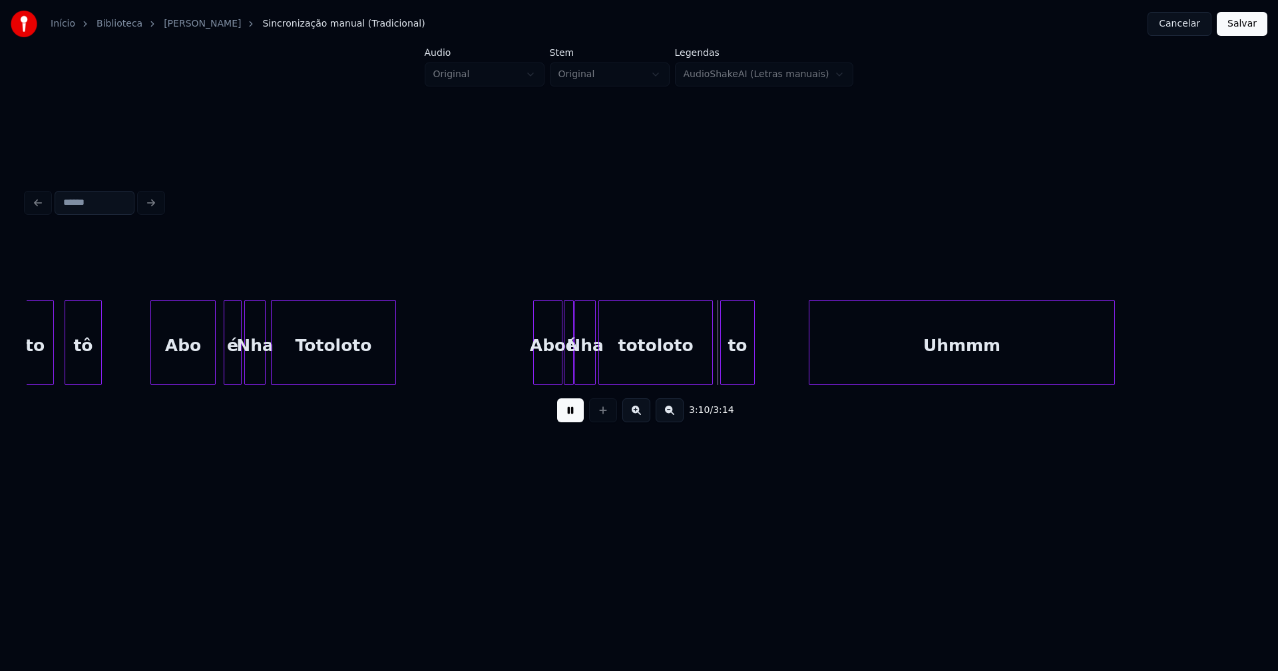
scroll to position [0, 24658]
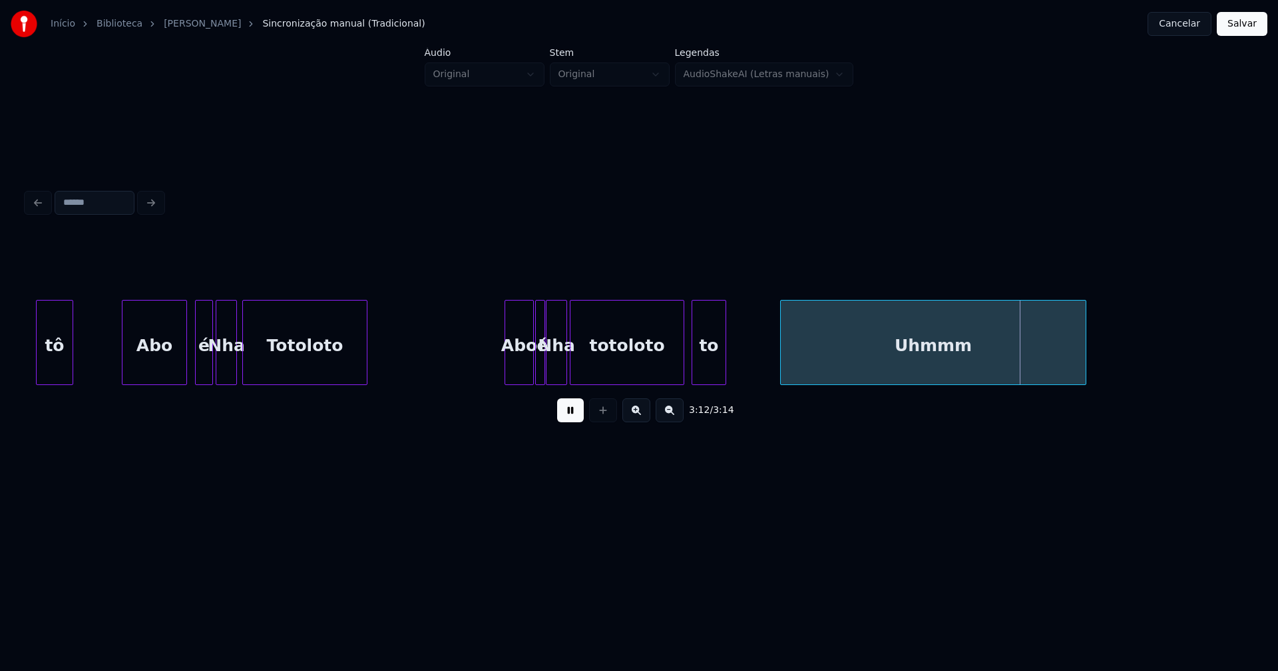
click at [1237, 25] on button "Salvar" at bounding box center [1242, 24] width 51 height 24
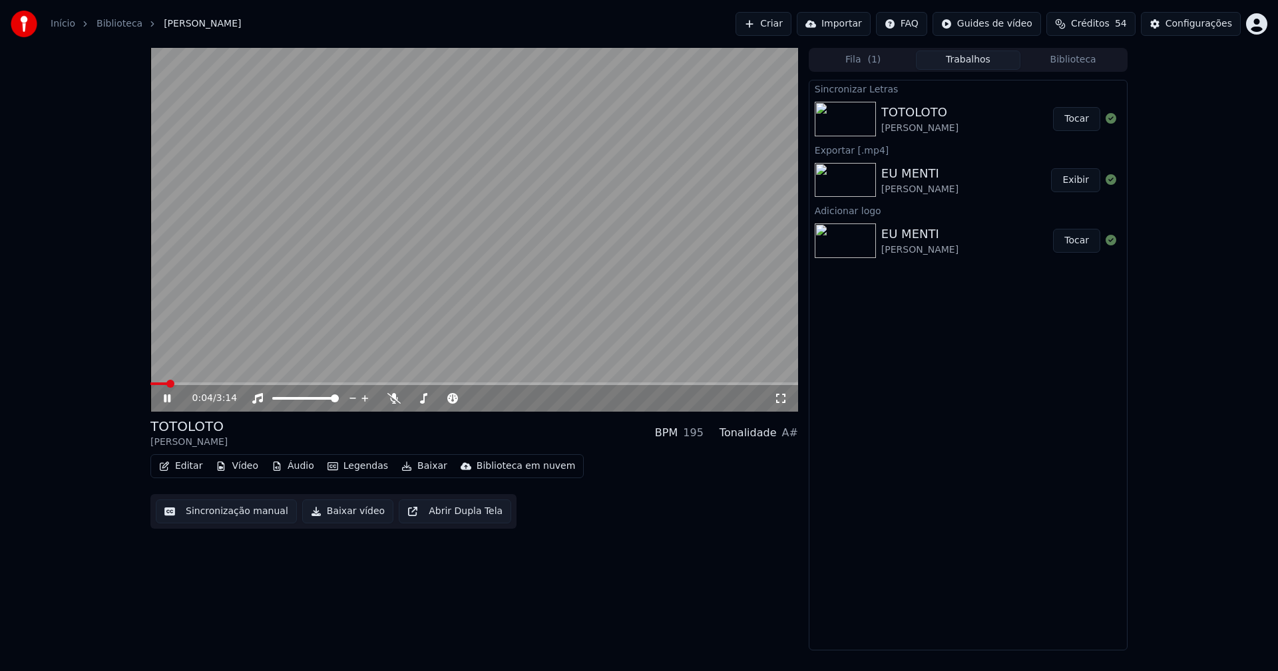
click at [781, 397] on icon at bounding box center [780, 398] width 13 height 11
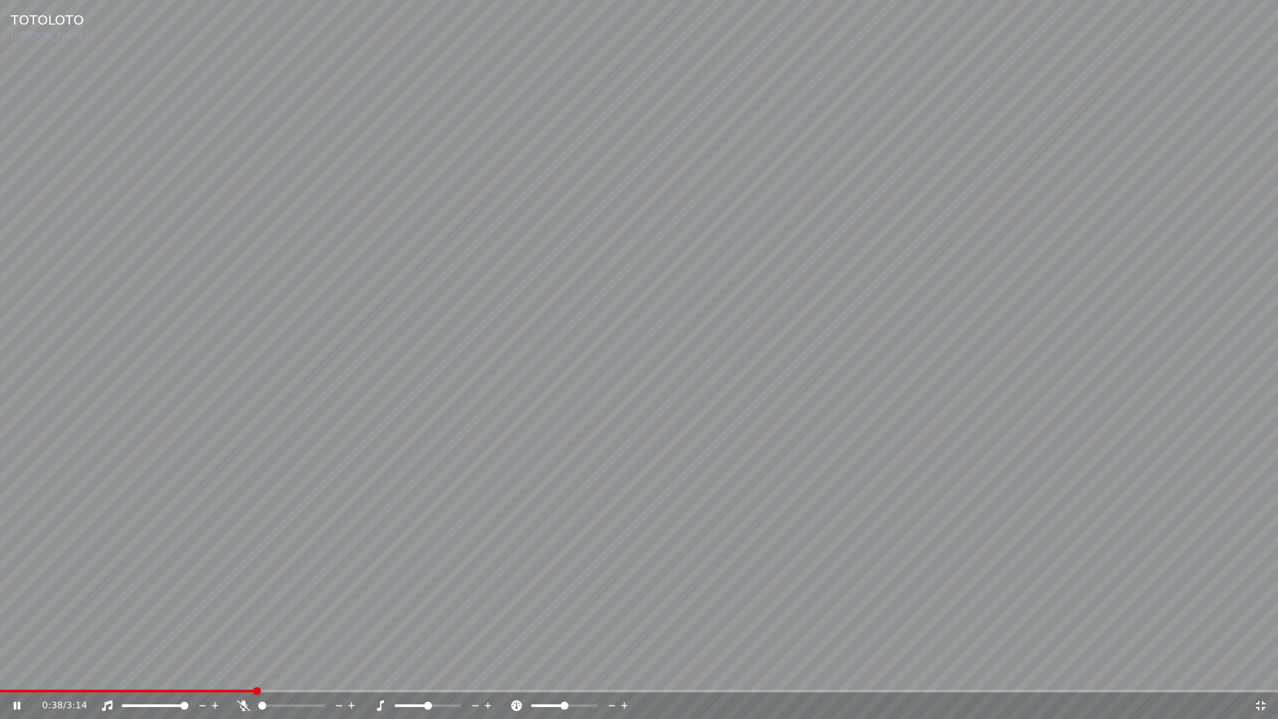
click at [1262, 671] on icon at bounding box center [1260, 705] width 9 height 9
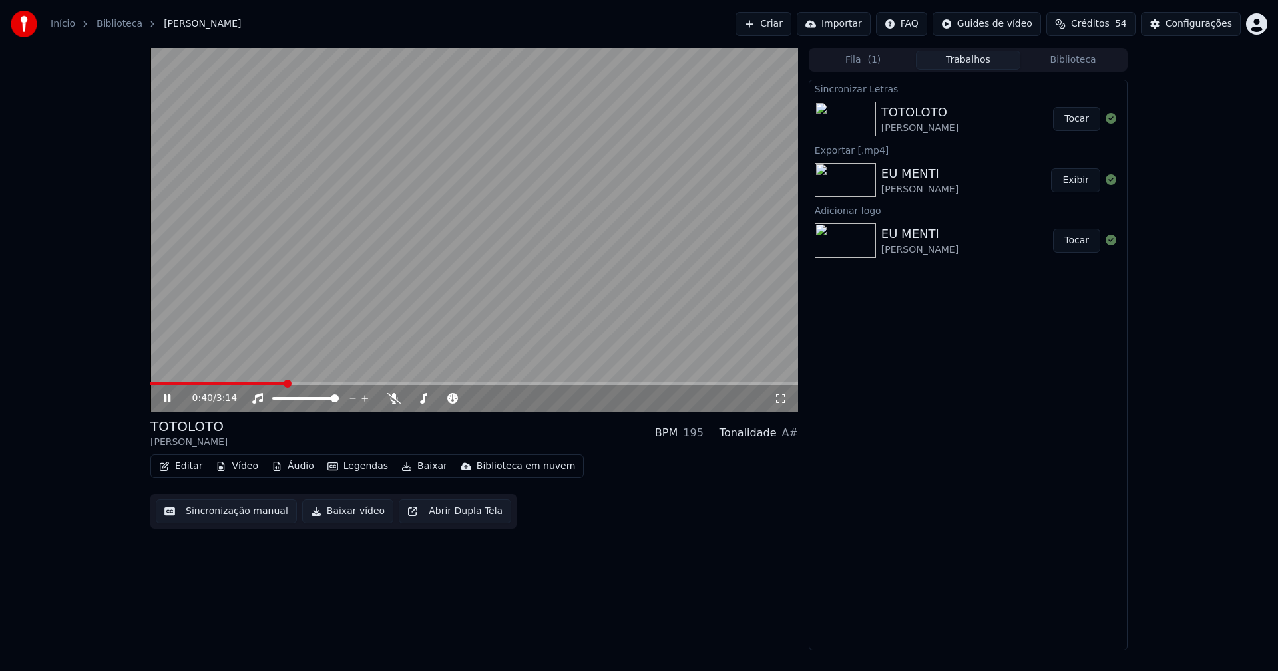
click at [162, 398] on icon at bounding box center [176, 398] width 31 height 11
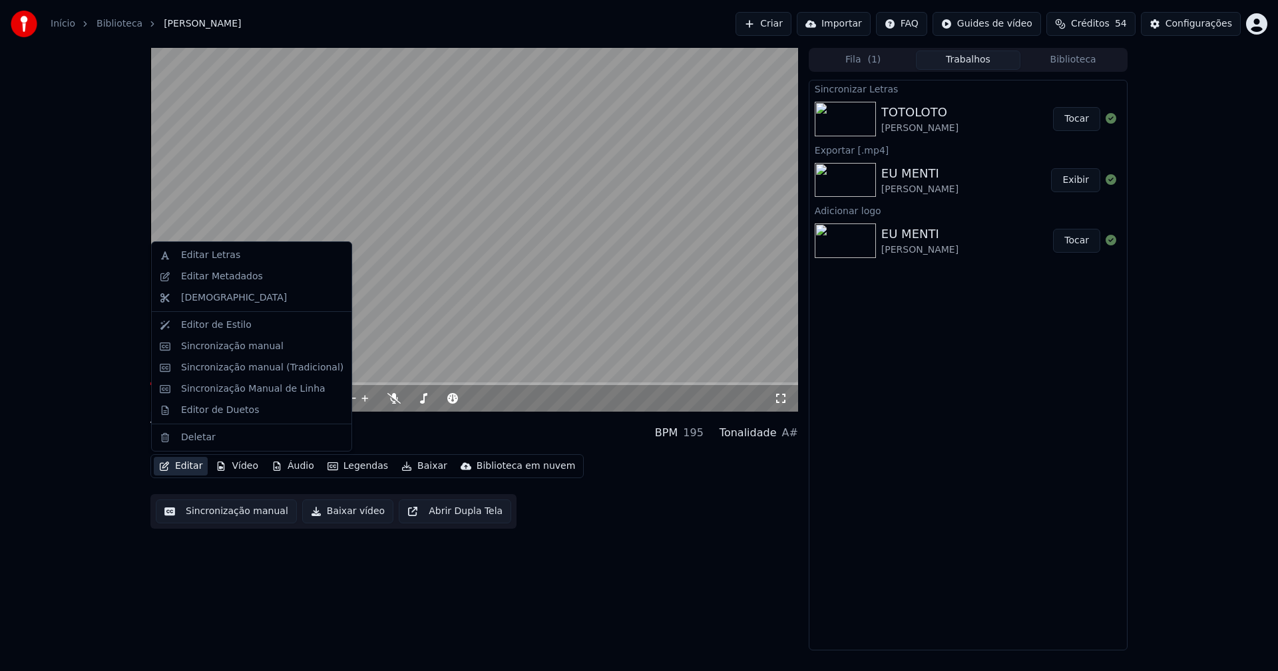
click at [183, 468] on button "Editar" at bounding box center [181, 466] width 54 height 19
click at [206, 260] on div "Editar Letras" at bounding box center [210, 255] width 59 height 13
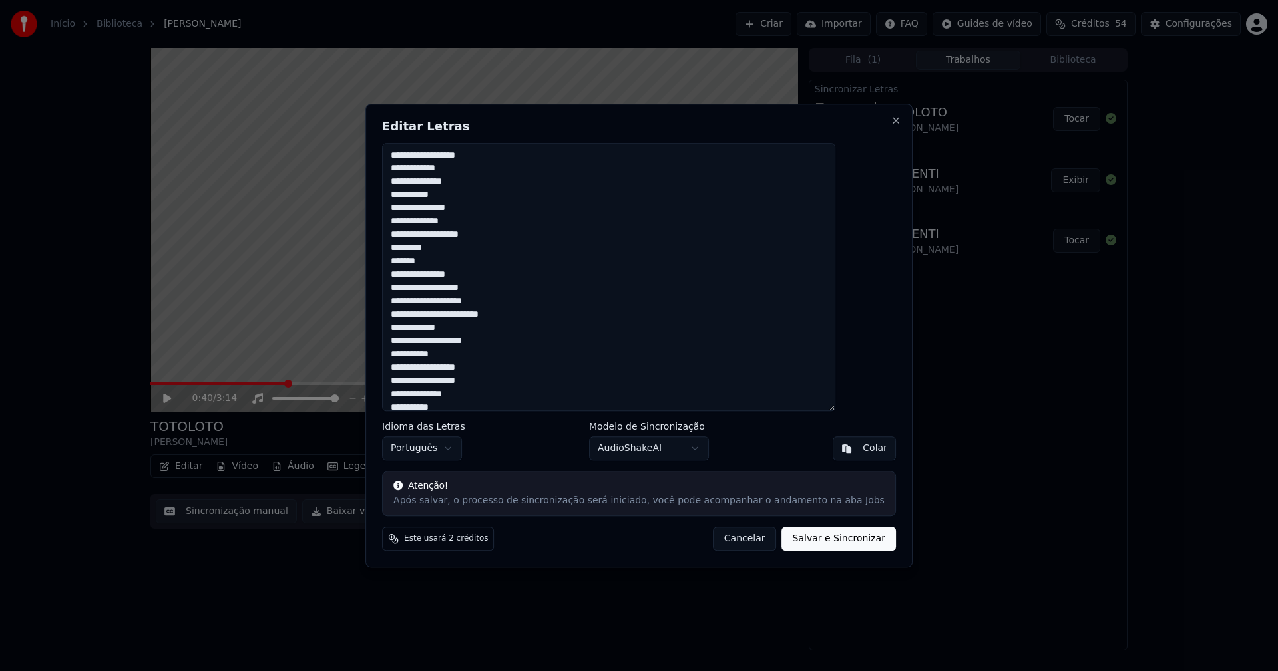
click at [736, 544] on button "Cancelar" at bounding box center [745, 539] width 64 height 24
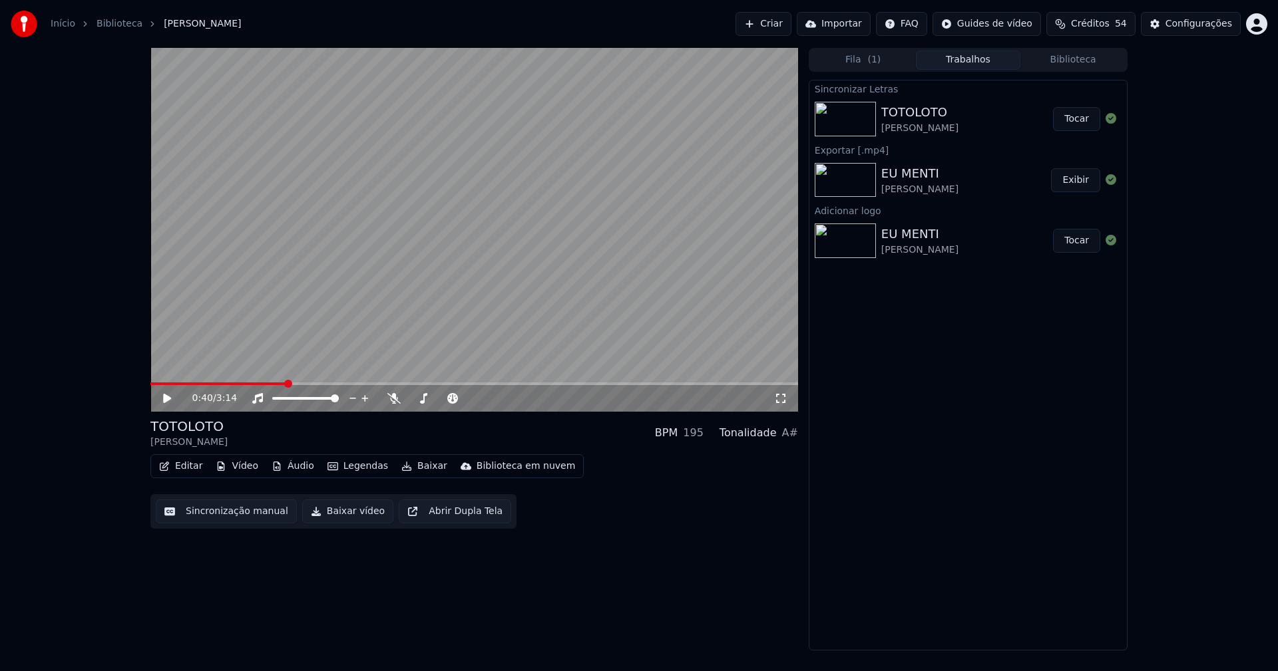
click at [62, 23] on link "Início" at bounding box center [63, 23] width 25 height 13
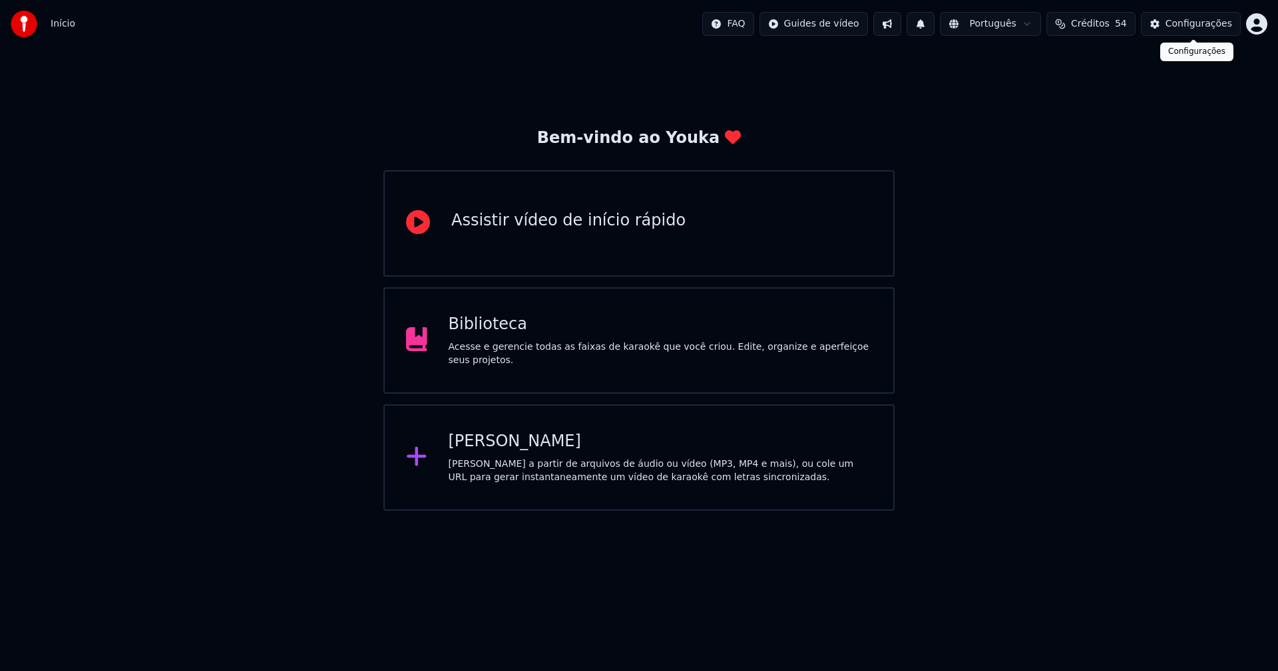
click at [1207, 24] on div "Configurações" at bounding box center [1198, 23] width 67 height 13
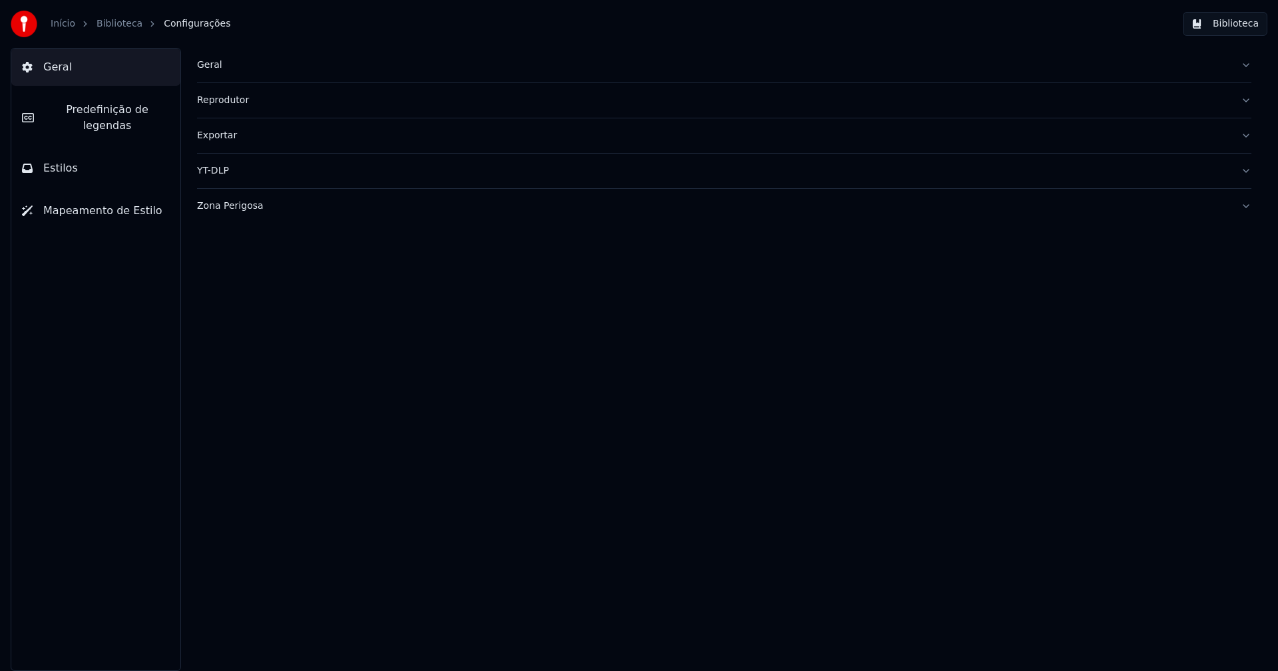
click at [224, 136] on div "Exportar" at bounding box center [713, 135] width 1033 height 13
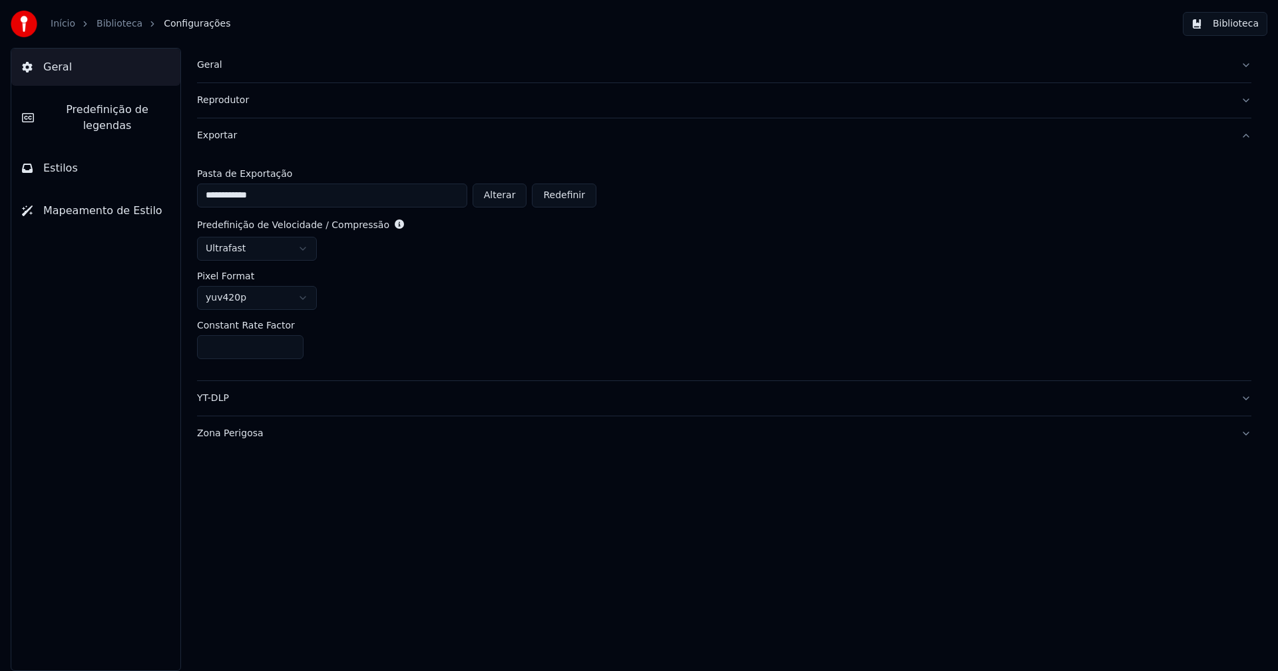
click at [44, 64] on span "Geral" at bounding box center [57, 67] width 29 height 16
click at [1237, 23] on button "Biblioteca" at bounding box center [1225, 24] width 85 height 24
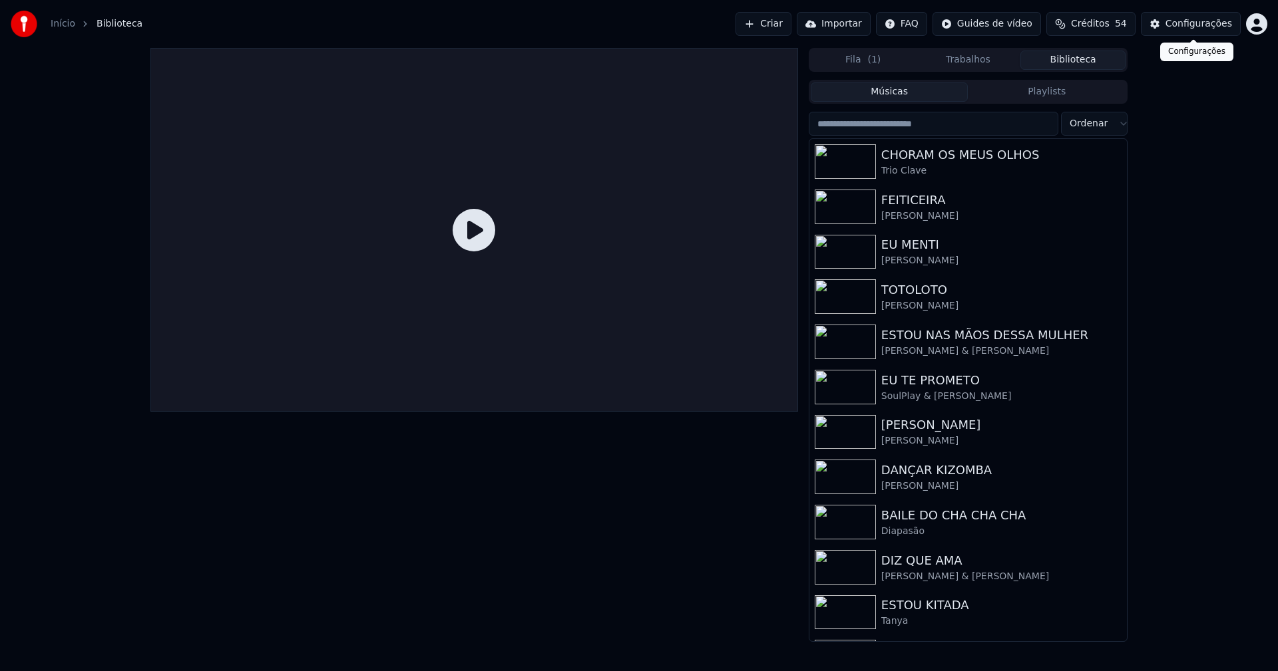
click at [1183, 23] on div "Configurações" at bounding box center [1198, 23] width 67 height 13
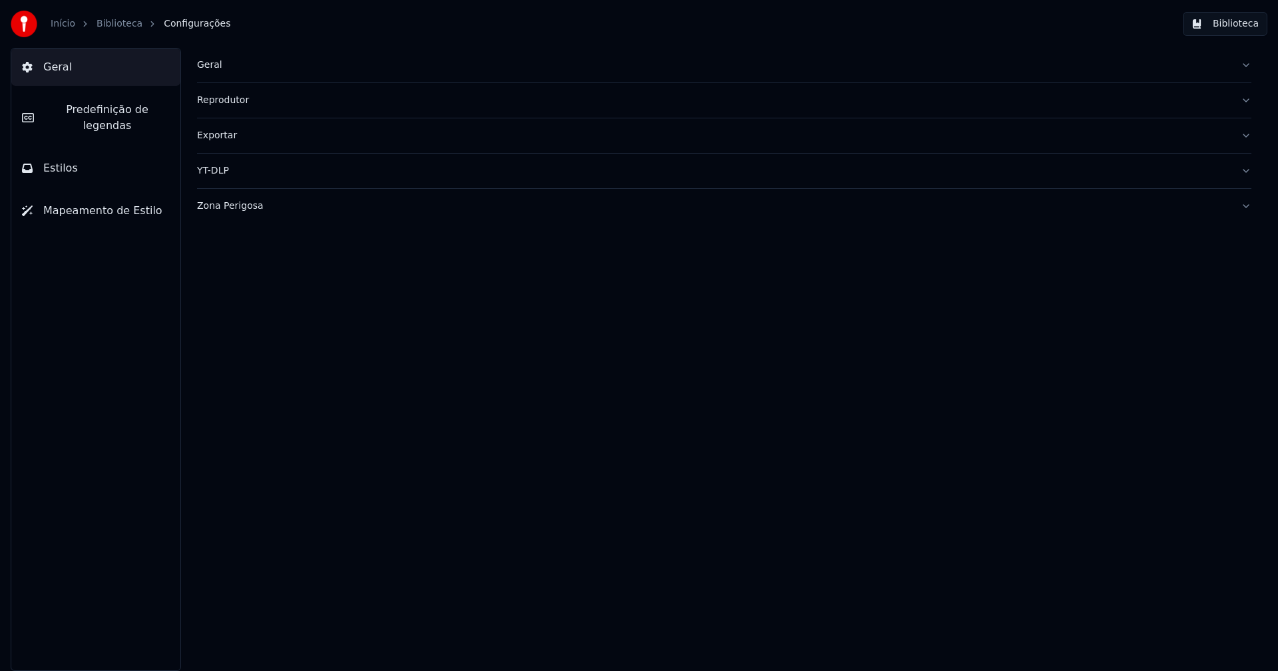
click at [240, 203] on div "Zona Perigosa" at bounding box center [713, 206] width 1033 height 13
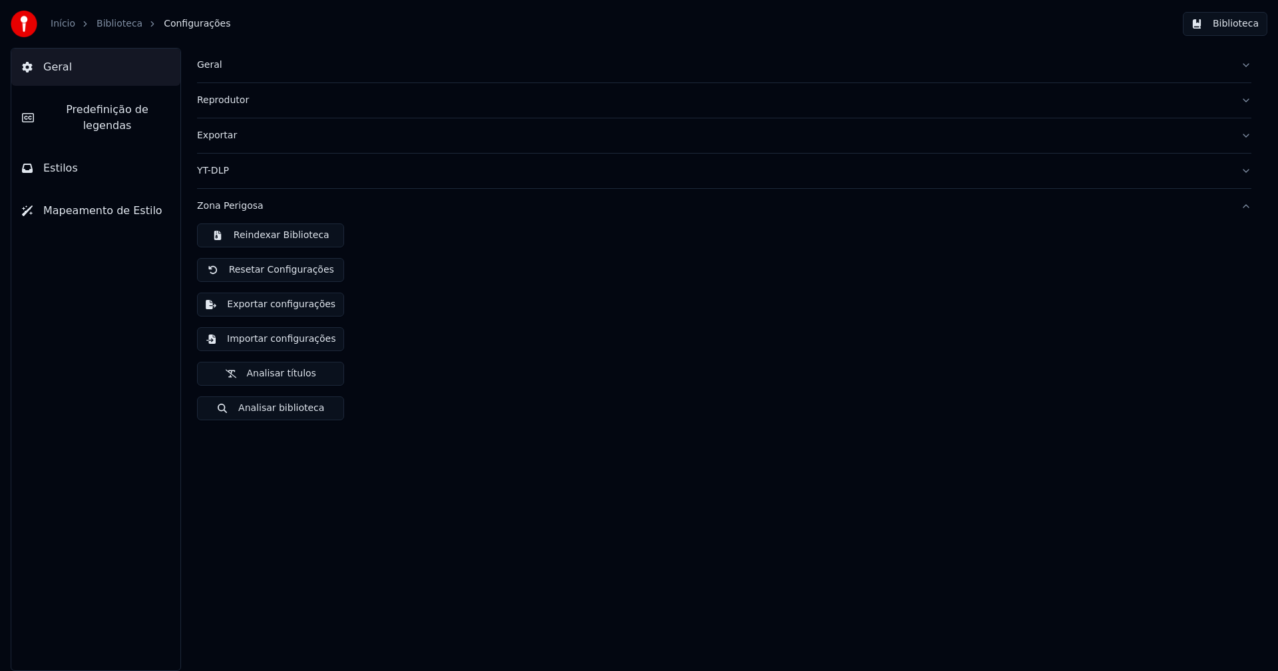
click at [285, 307] on button "Exportar configurações" at bounding box center [270, 305] width 147 height 24
click at [1245, 26] on button "Biblioteca" at bounding box center [1225, 24] width 85 height 24
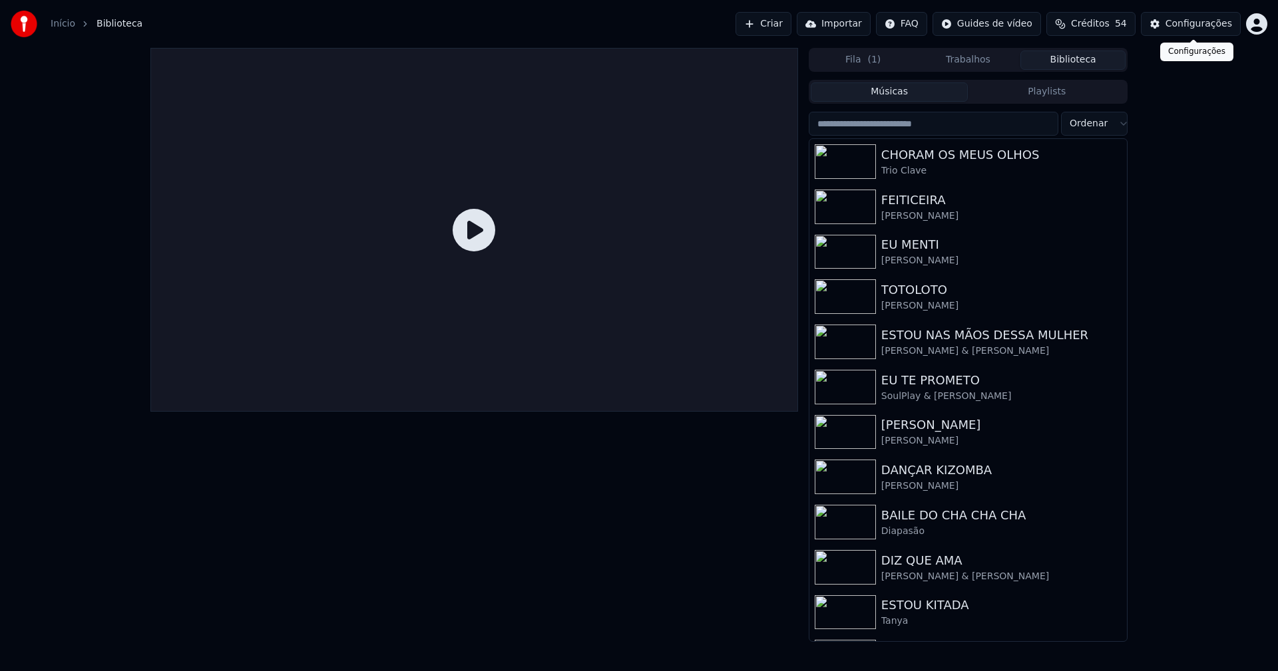
click at [1207, 28] on div "Configurações" at bounding box center [1198, 23] width 67 height 13
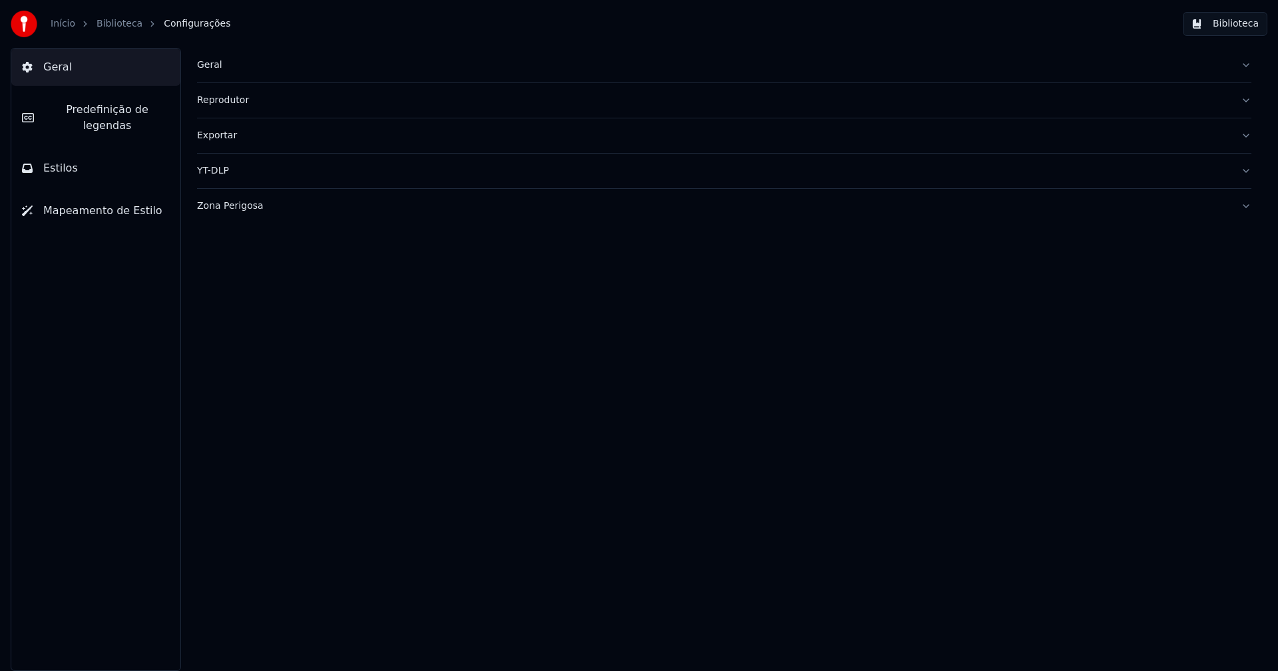
click at [236, 206] on div "Zona Perigosa" at bounding box center [713, 206] width 1033 height 13
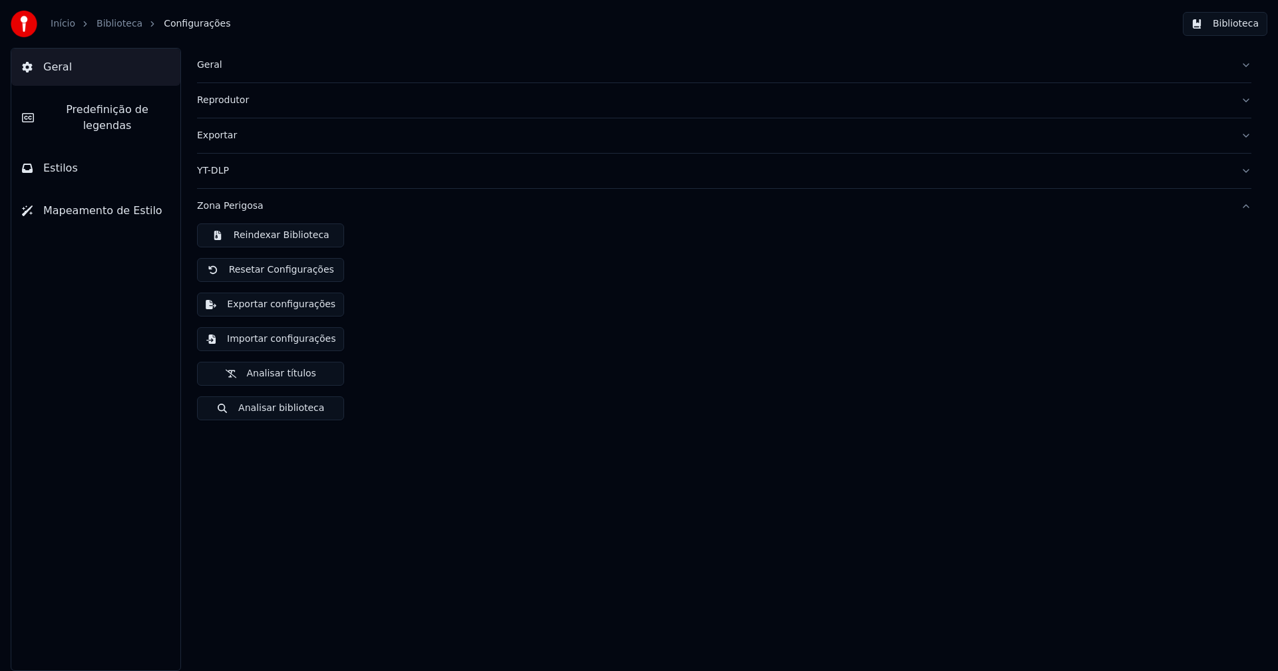
click at [272, 339] on button "Importar configurações" at bounding box center [270, 339] width 147 height 24
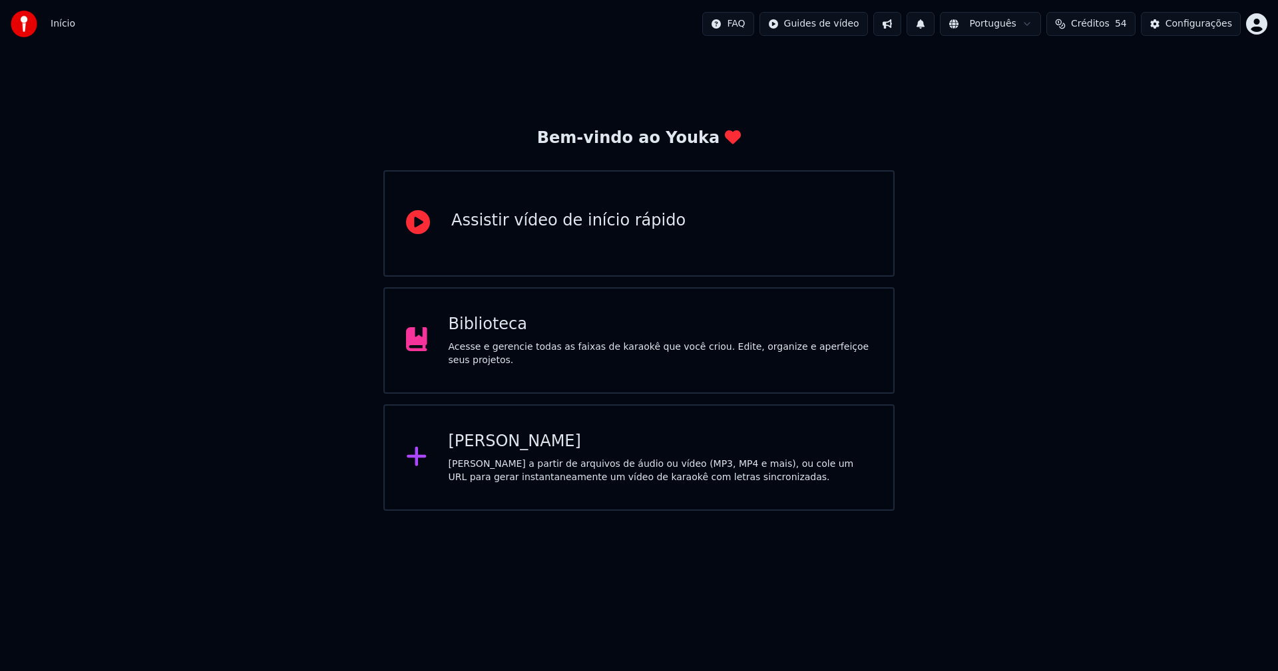
click at [489, 335] on div "Biblioteca" at bounding box center [661, 324] width 424 height 21
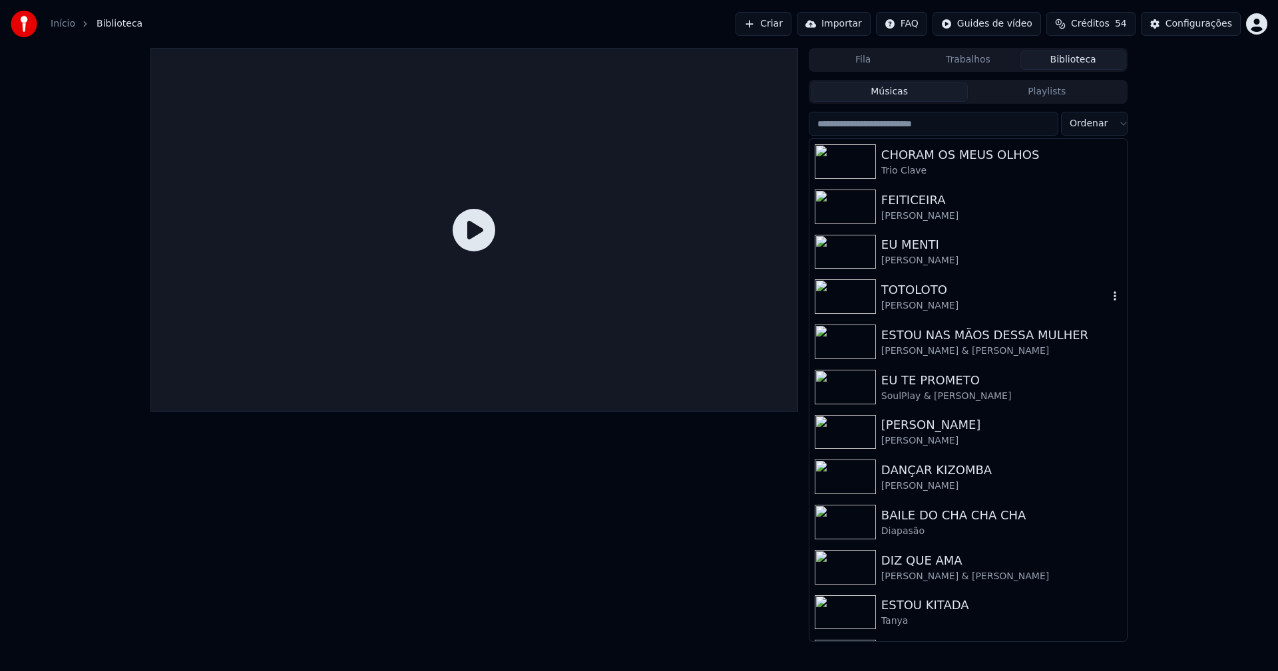
click at [900, 303] on div "[PERSON_NAME]" at bounding box center [994, 305] width 227 height 13
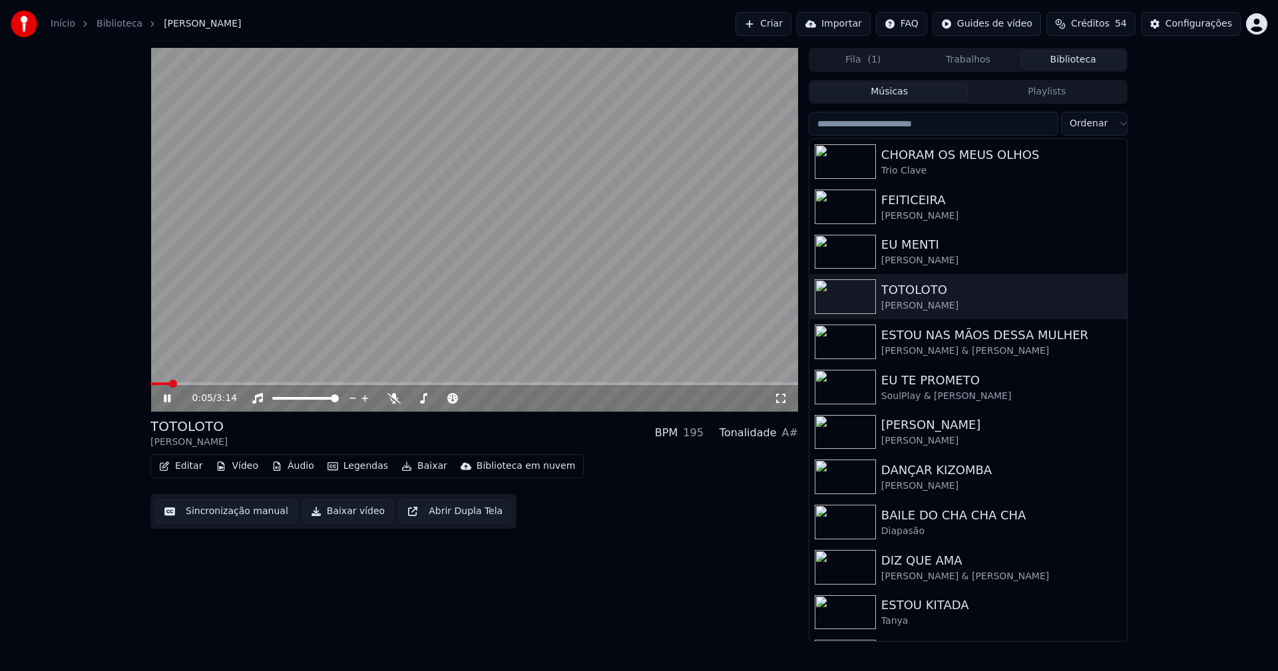
click at [781, 400] on icon at bounding box center [780, 398] width 13 height 11
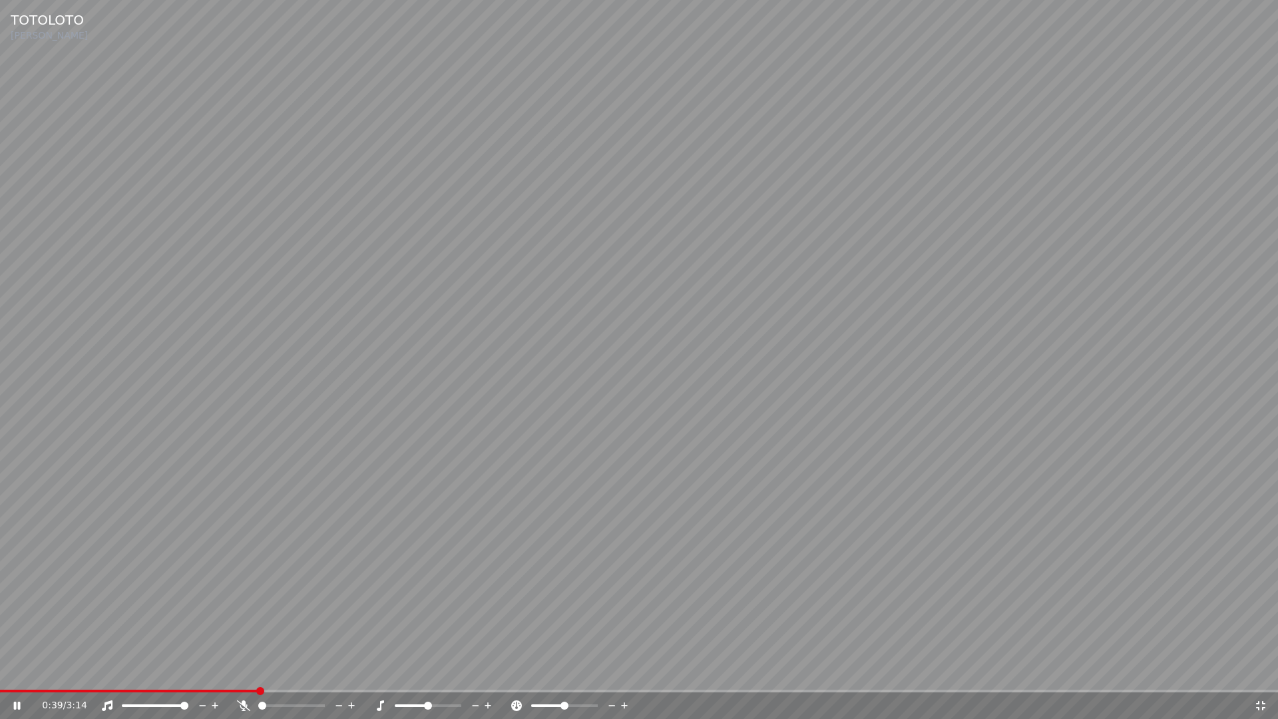
drag, startPoint x: 1259, startPoint y: 707, endPoint x: 1167, endPoint y: 449, distance: 274.3
click at [1258, 671] on div "0:39 / 3:14" at bounding box center [638, 705] width 1267 height 13
drag, startPoint x: 1260, startPoint y: 708, endPoint x: 1176, endPoint y: 212, distance: 502.9
click at [1260, 671] on icon at bounding box center [1260, 705] width 13 height 11
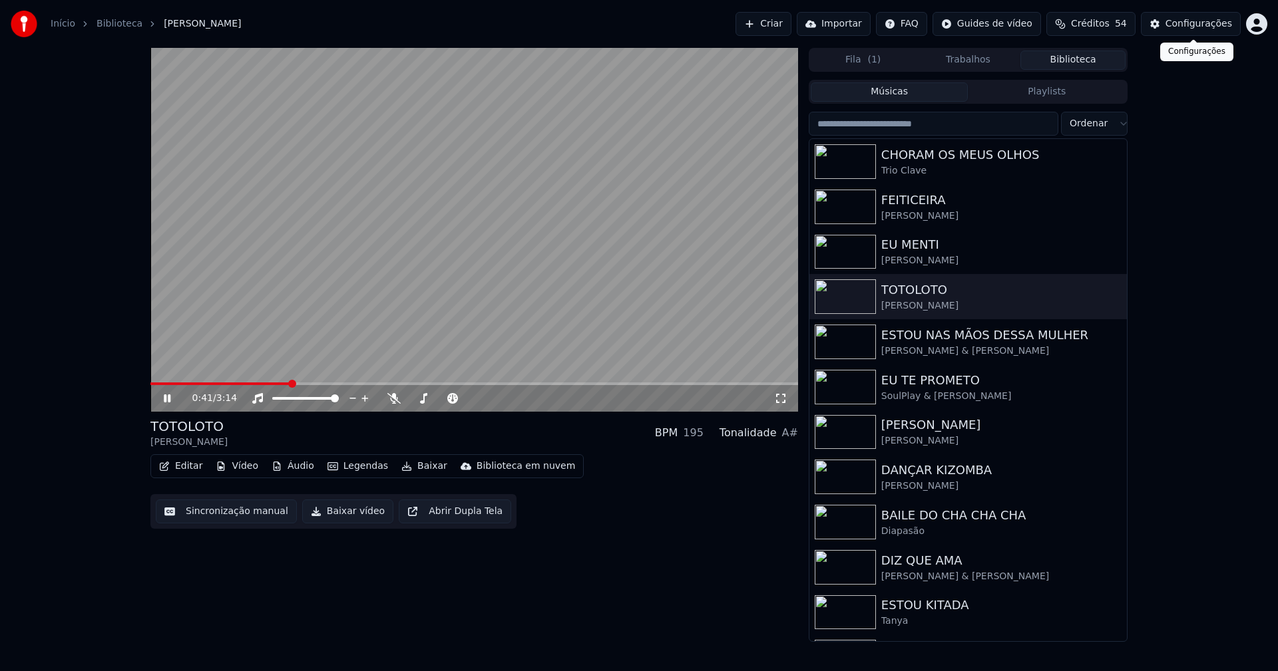
click at [1189, 28] on div "Configurações" at bounding box center [1198, 23] width 67 height 13
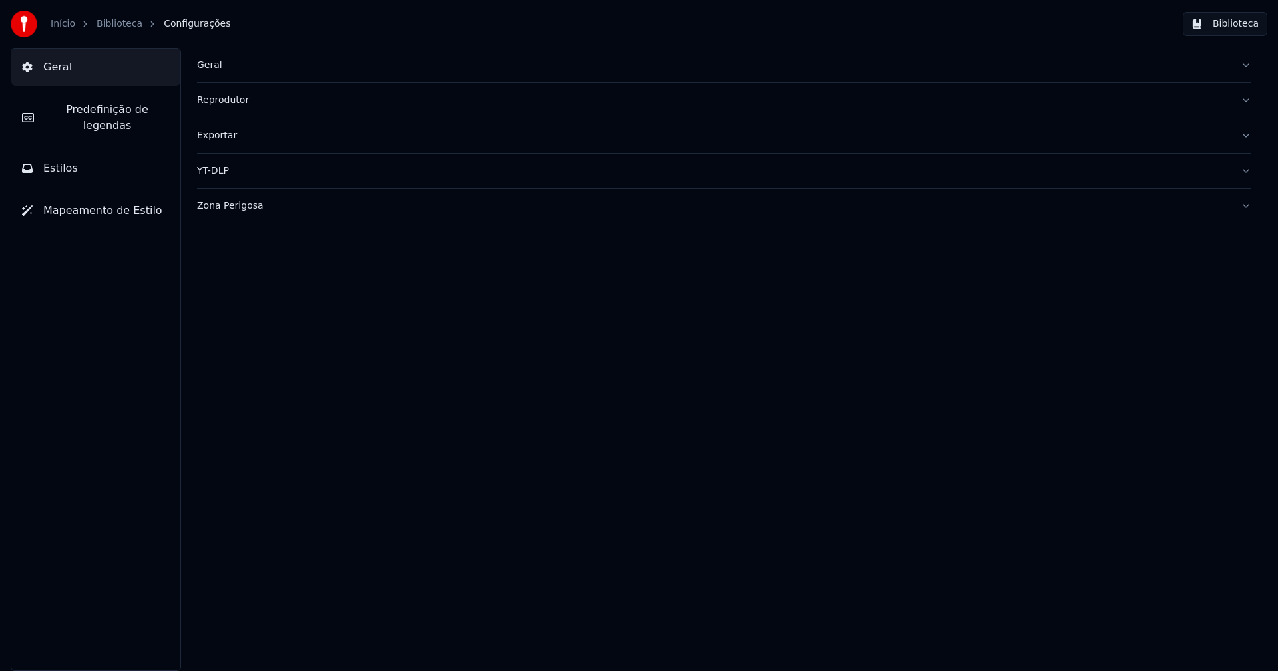
click at [239, 208] on div "Zona Perigosa" at bounding box center [713, 206] width 1033 height 13
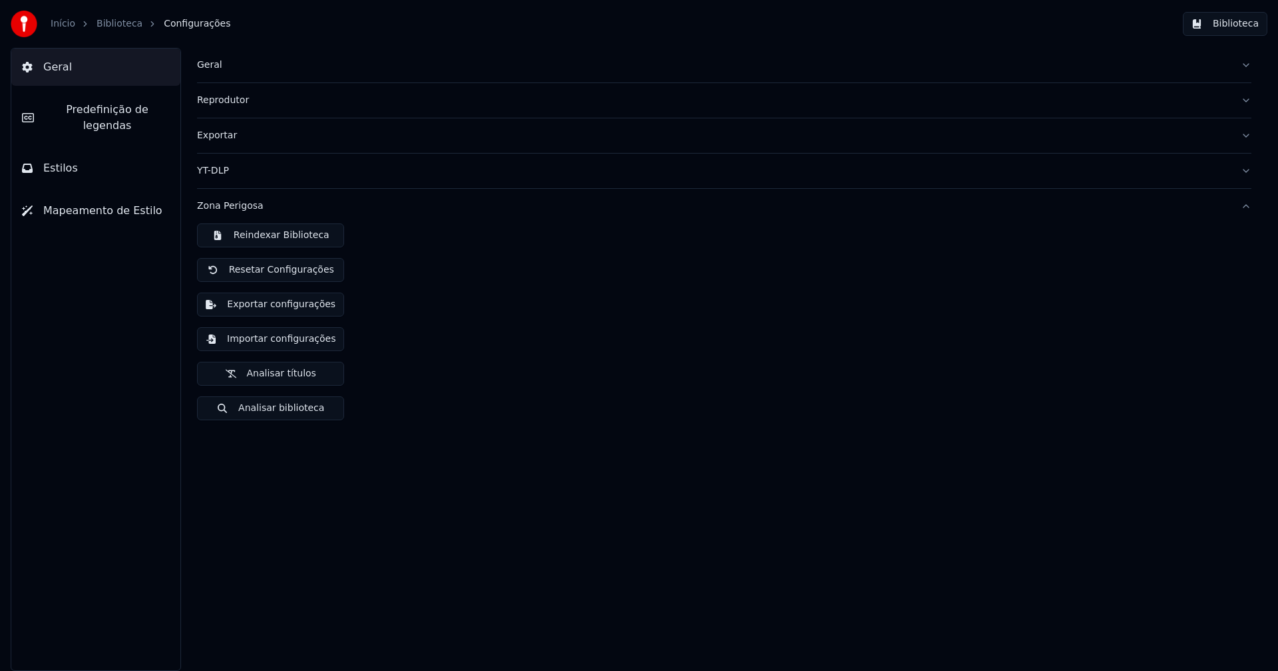
click at [297, 342] on button "Importar configurações" at bounding box center [270, 339] width 147 height 24
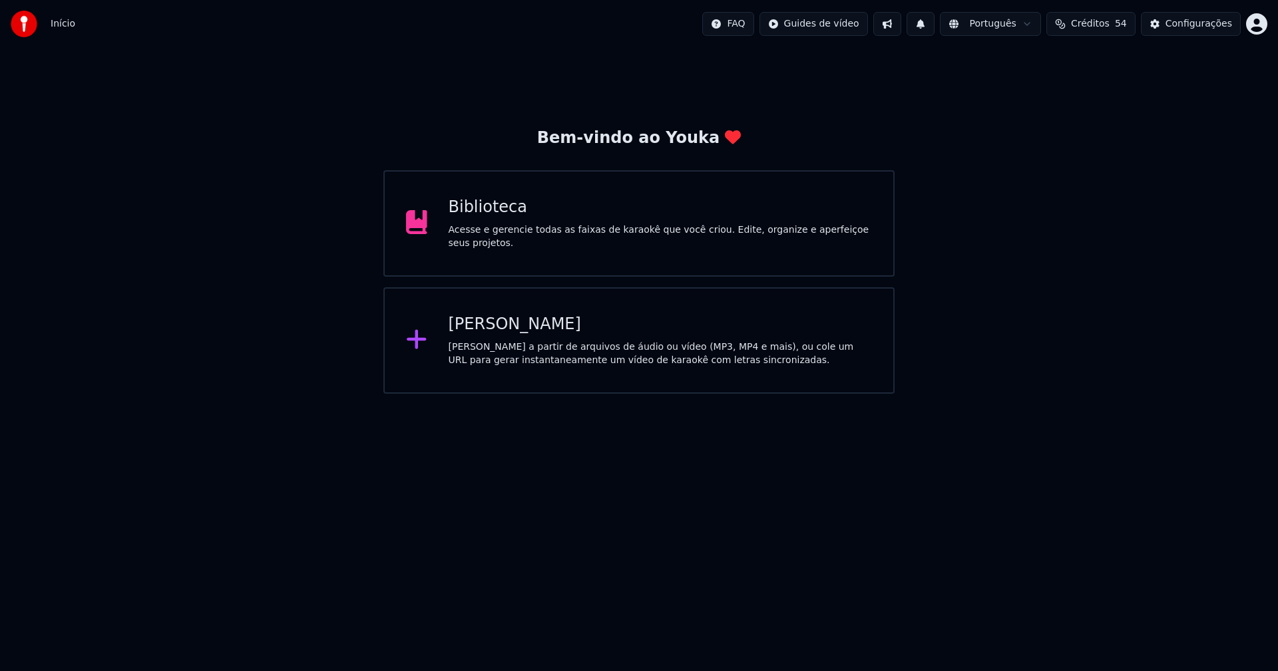
click at [488, 216] on div "Biblioteca" at bounding box center [661, 207] width 424 height 21
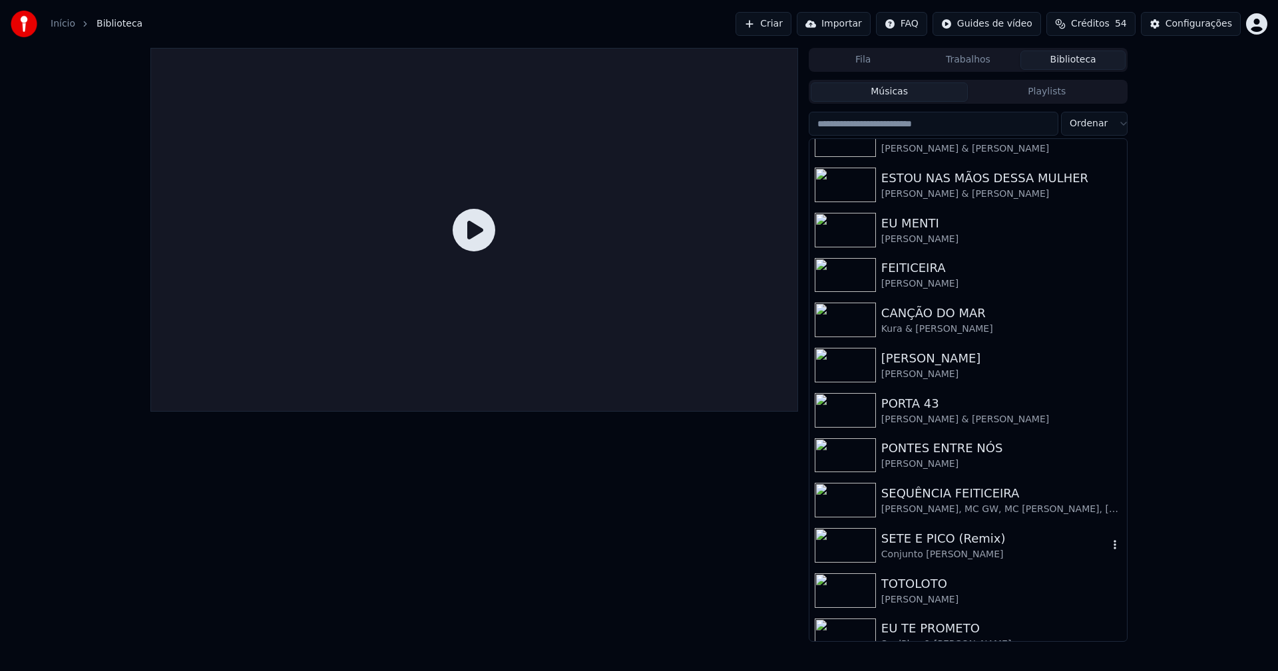
scroll to position [200, 0]
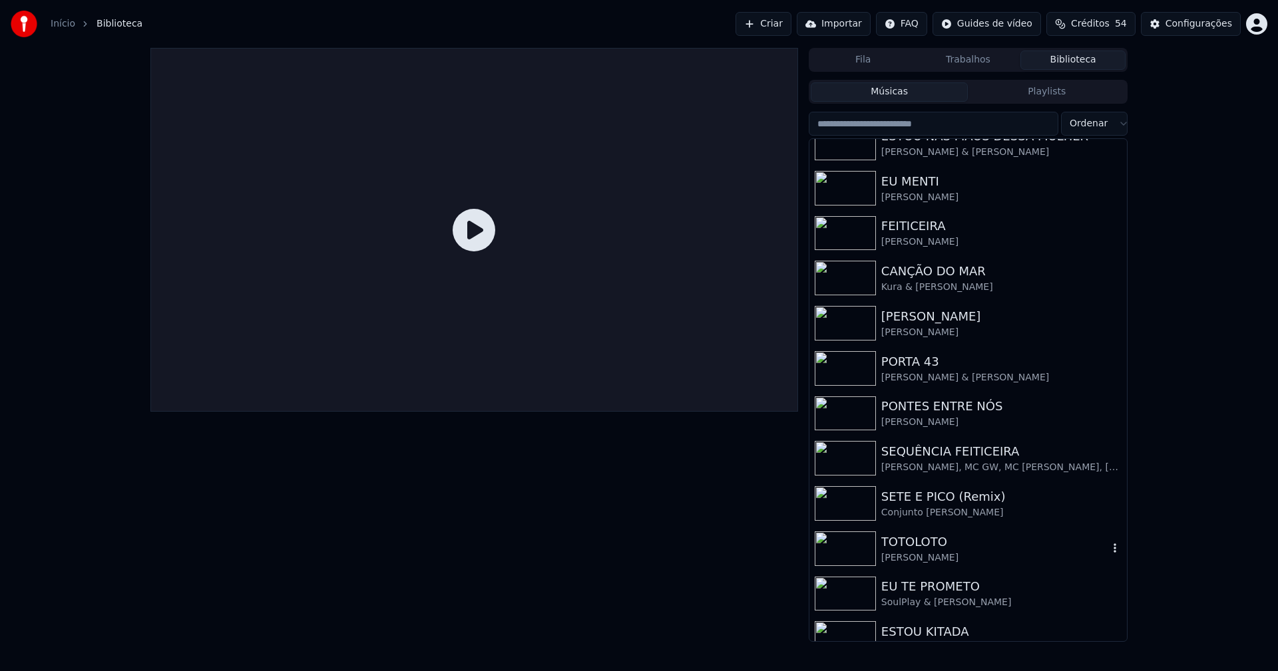
click at [918, 558] on div "[PERSON_NAME]" at bounding box center [994, 558] width 227 height 13
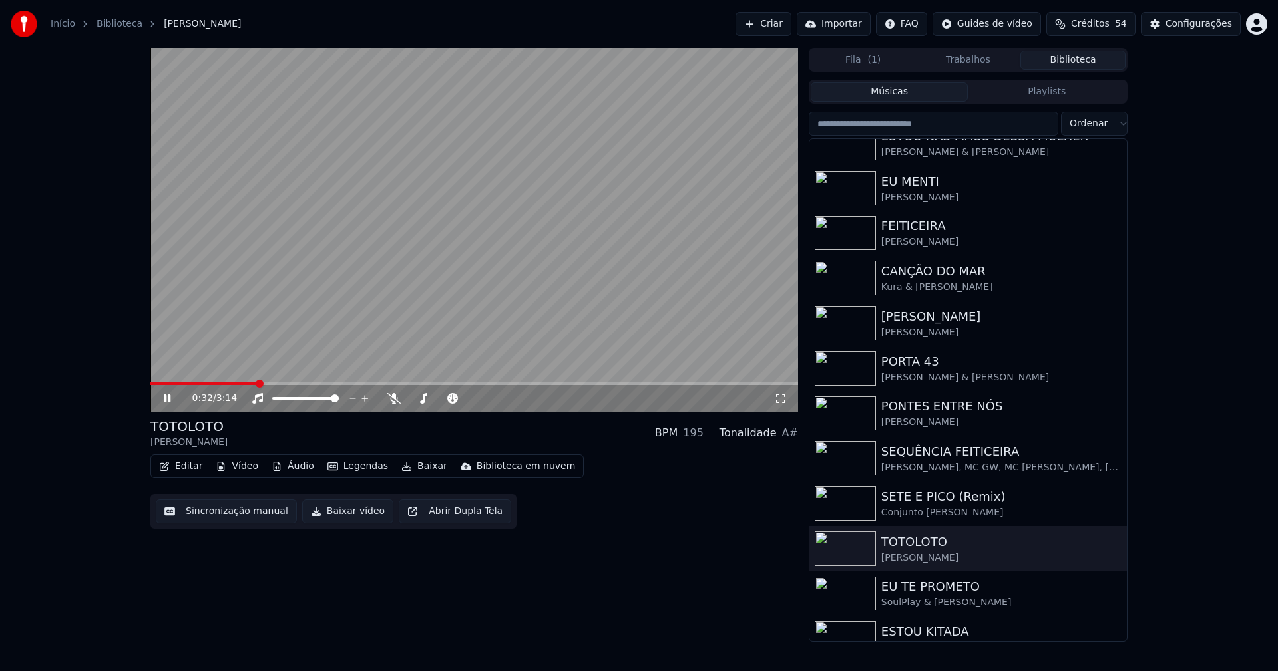
click at [256, 385] on span at bounding box center [474, 384] width 648 height 3
click at [353, 514] on button "Baixar vídeo" at bounding box center [347, 512] width 91 height 24
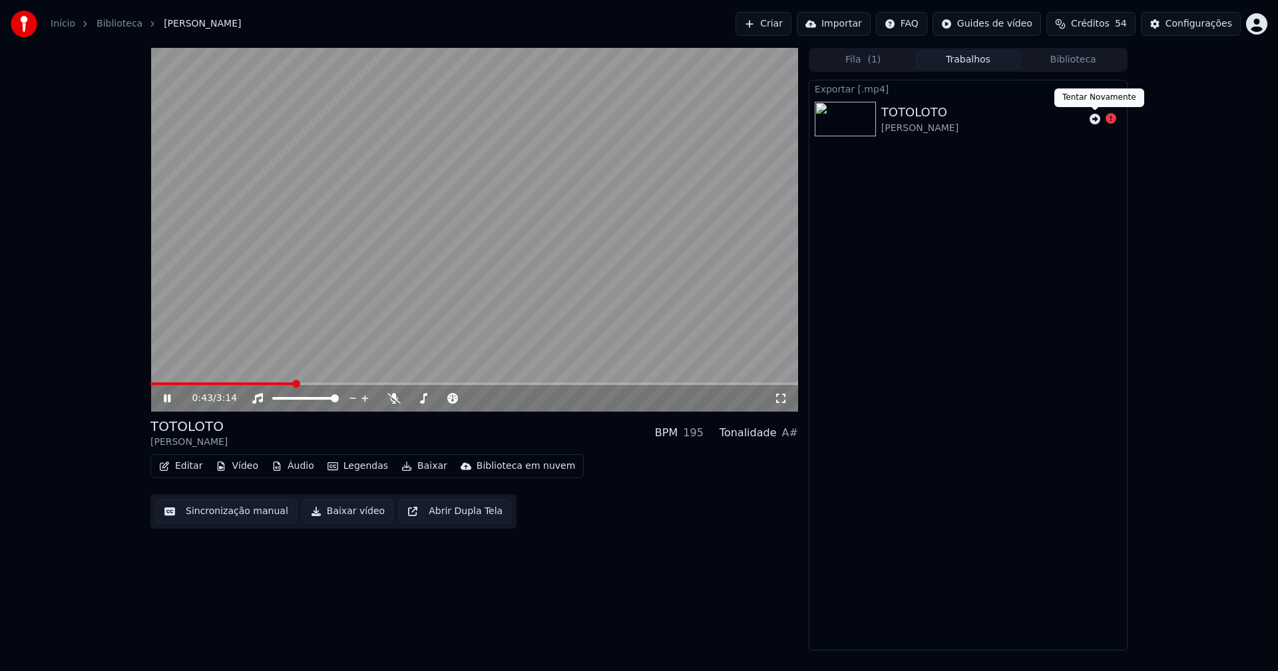
click at [1095, 119] on icon at bounding box center [1094, 119] width 11 height 11
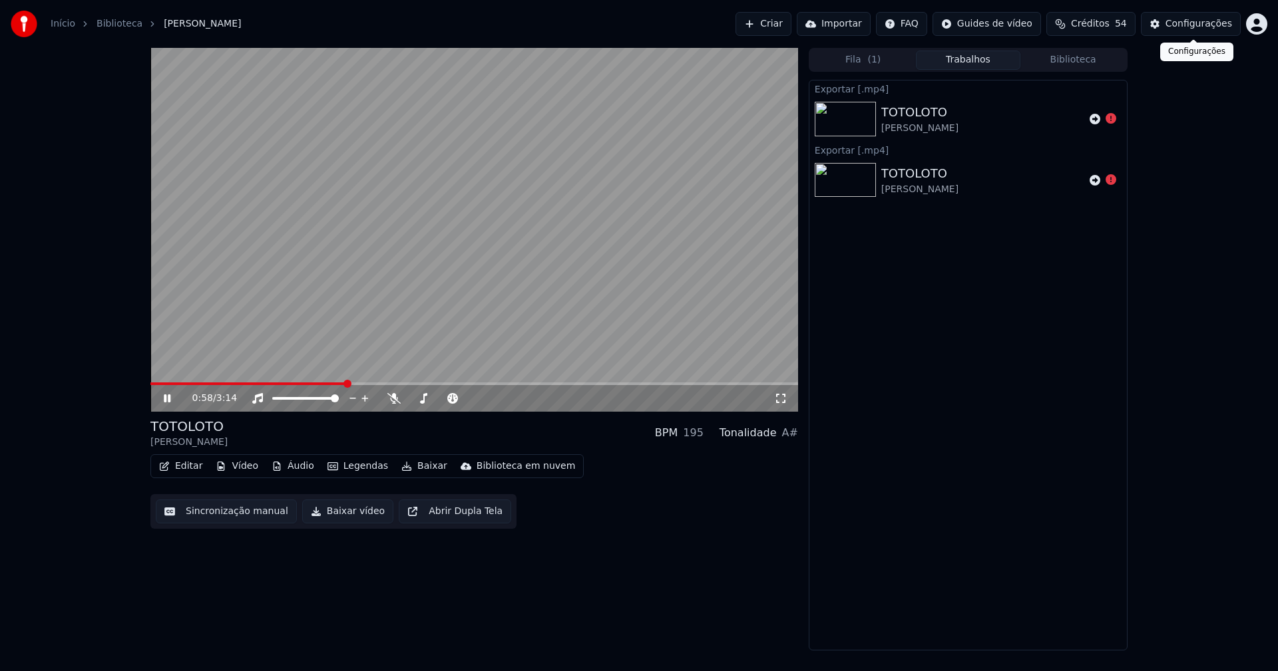
click at [1206, 27] on div "Configurações" at bounding box center [1198, 23] width 67 height 13
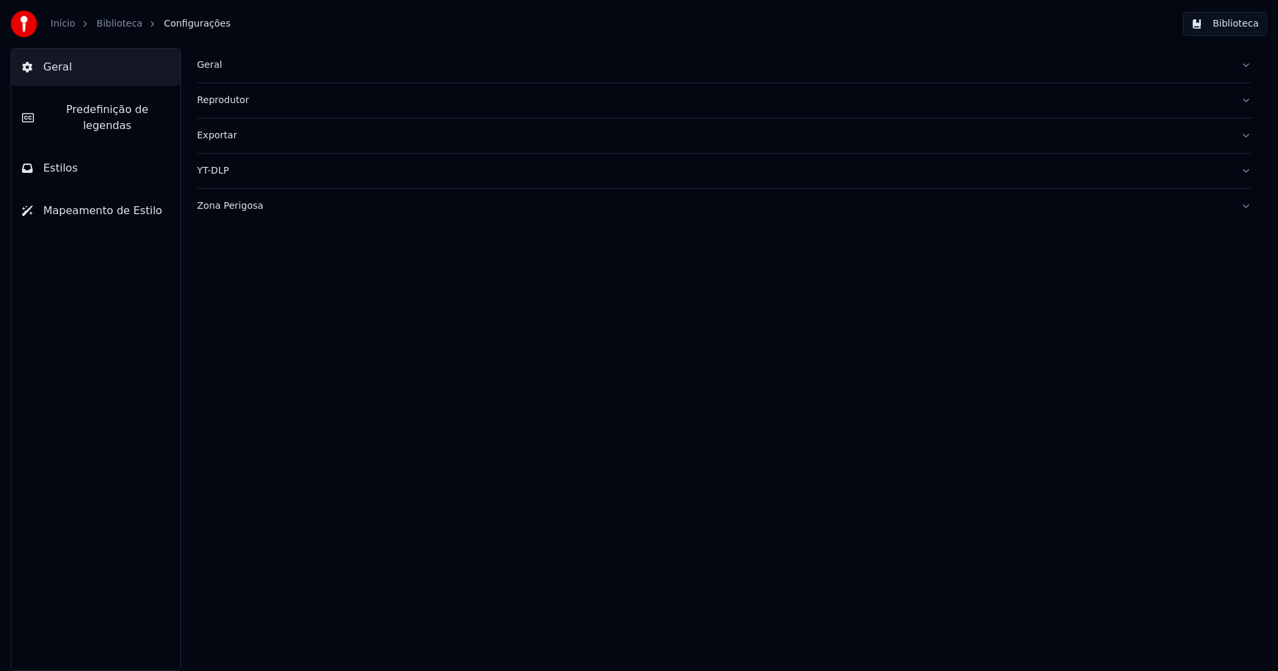
click at [234, 203] on div "Zona Perigosa" at bounding box center [713, 206] width 1033 height 13
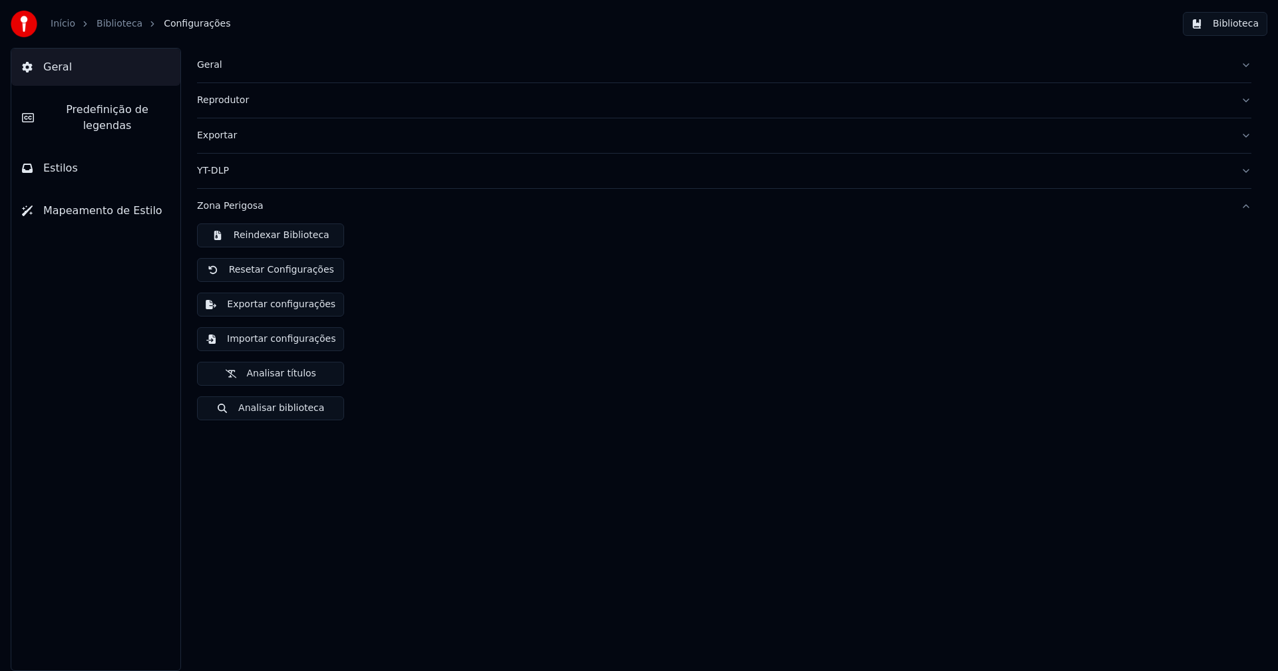
click at [287, 340] on button "Importar configurações" at bounding box center [270, 339] width 147 height 24
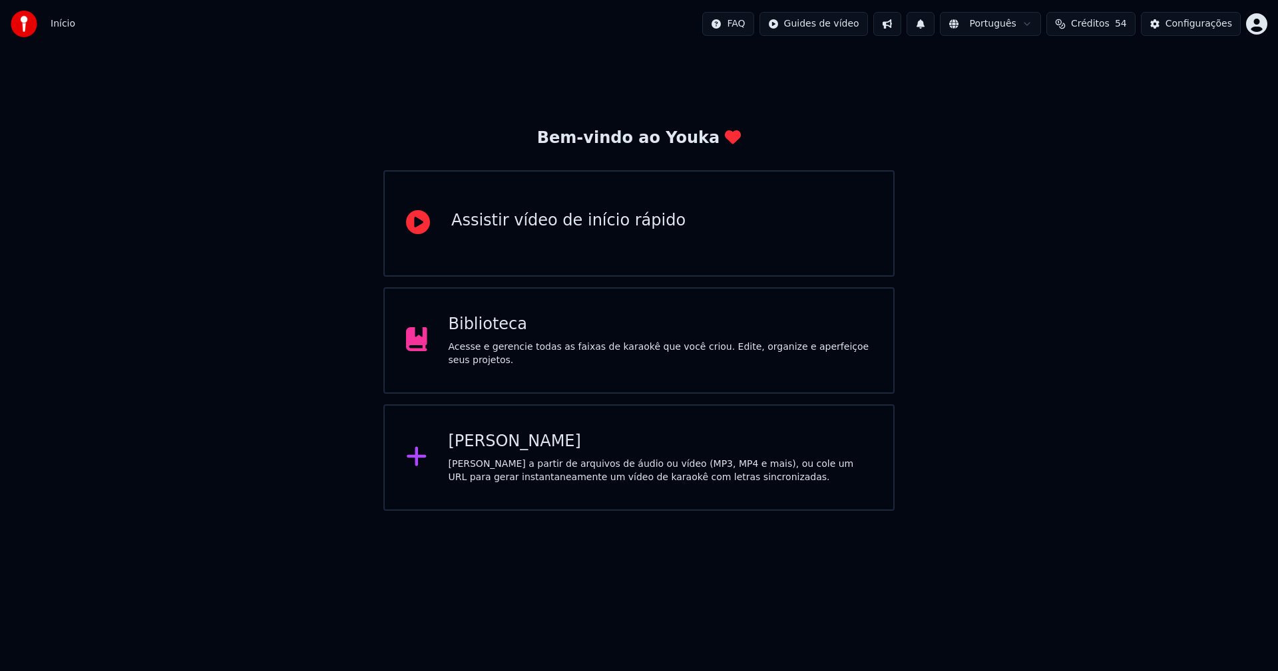
click at [482, 335] on div "Biblioteca" at bounding box center [661, 324] width 424 height 21
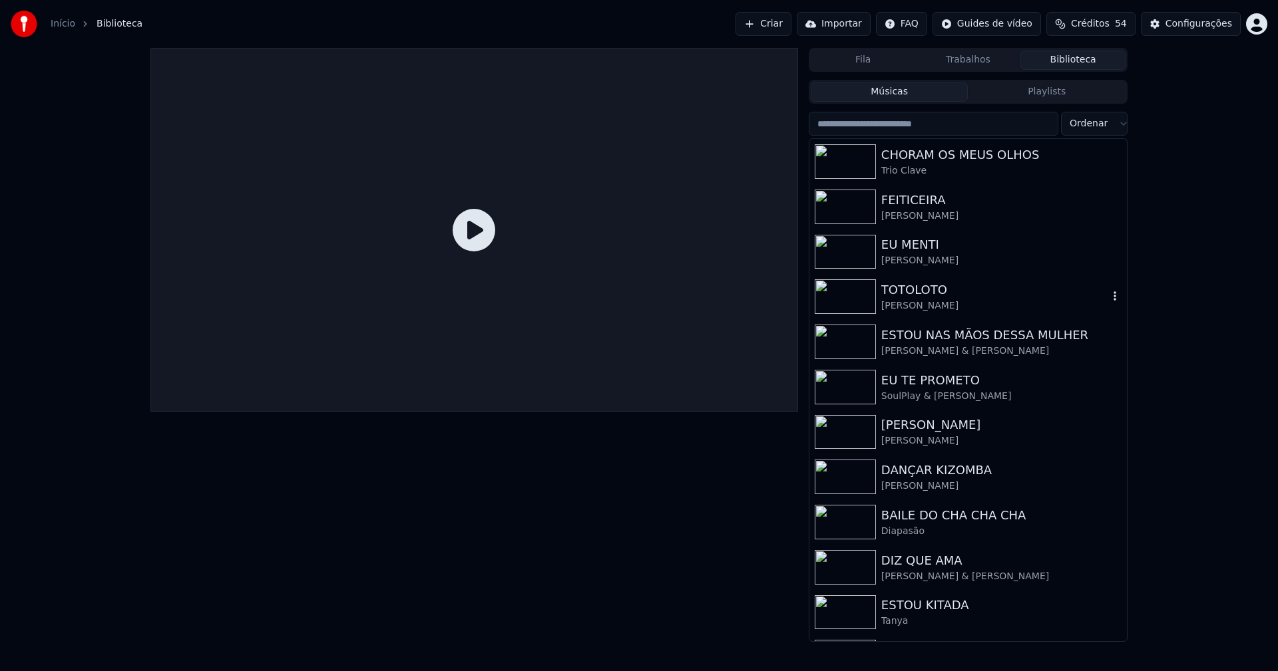
drag, startPoint x: 913, startPoint y: 295, endPoint x: 926, endPoint y: 295, distance: 13.3
click at [914, 295] on div "TOTOLOTO" at bounding box center [994, 290] width 227 height 19
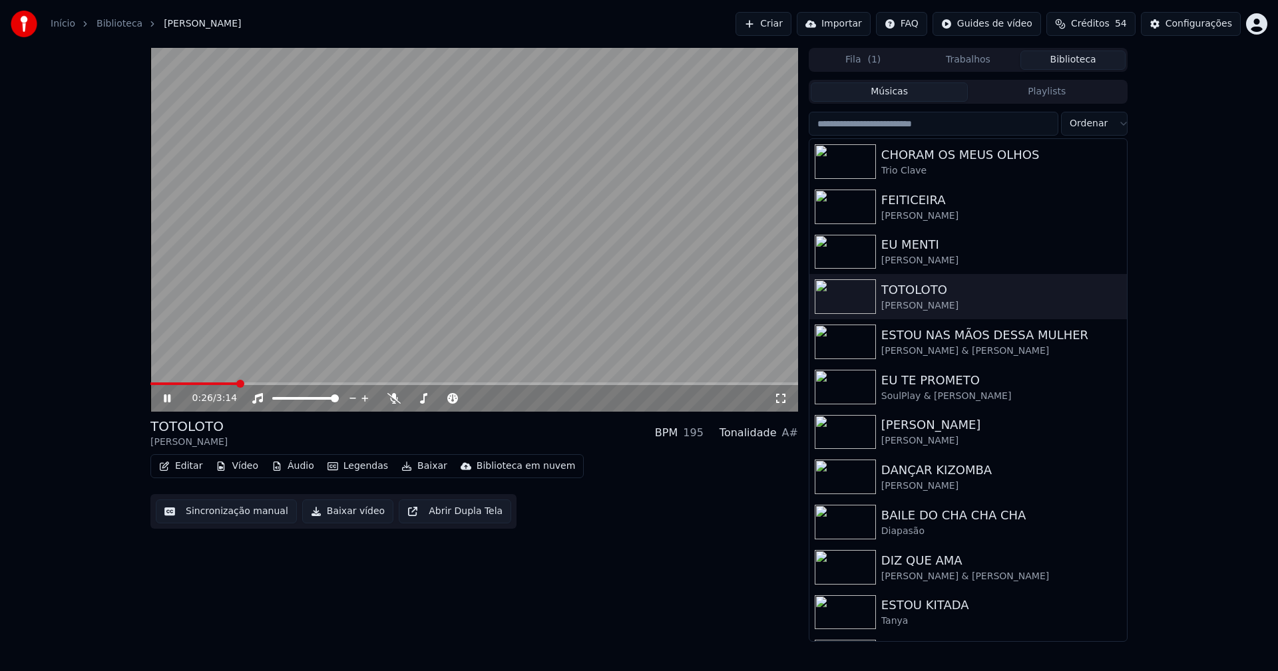
click at [238, 384] on span at bounding box center [474, 384] width 648 height 3
click at [1213, 19] on div "Configurações" at bounding box center [1198, 23] width 67 height 13
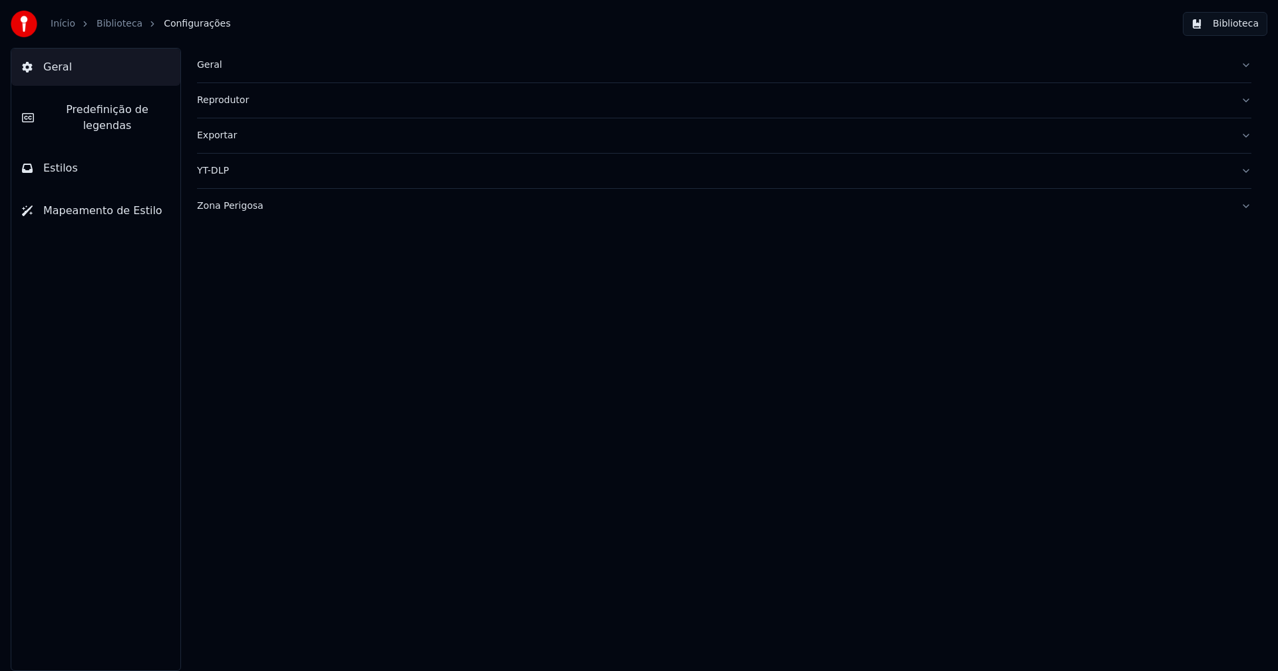
click at [213, 202] on div "Zona Perigosa" at bounding box center [713, 206] width 1033 height 13
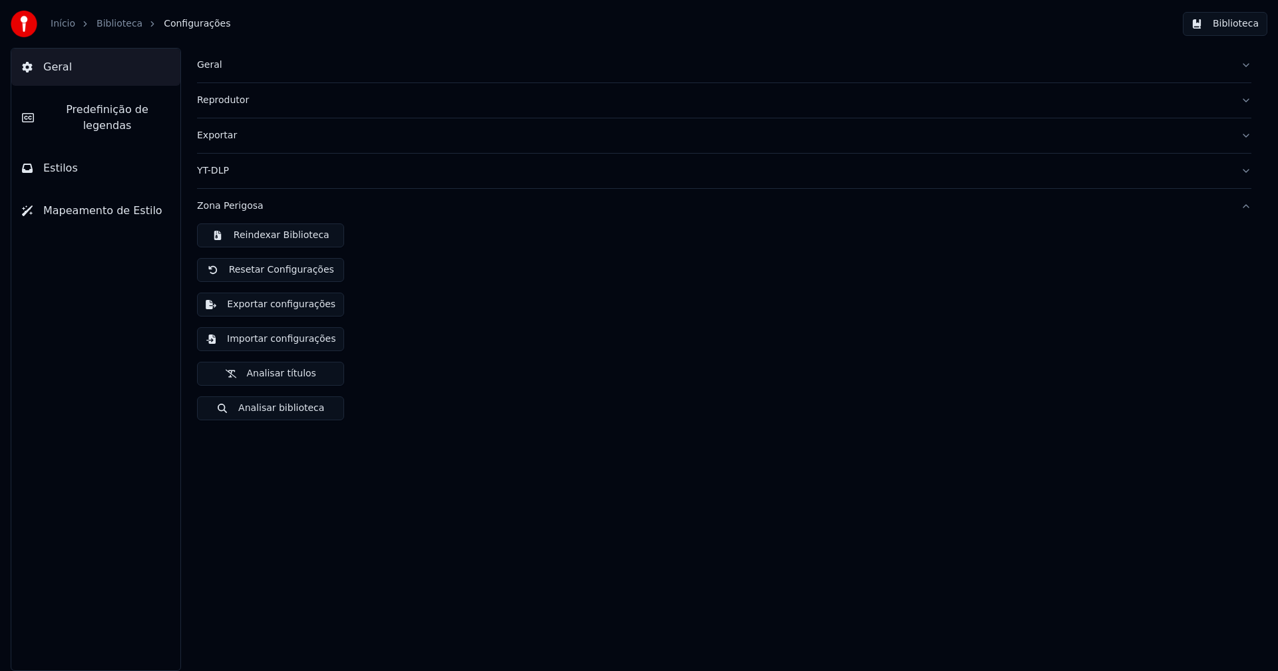
click at [266, 341] on button "Importar configurações" at bounding box center [270, 339] width 147 height 24
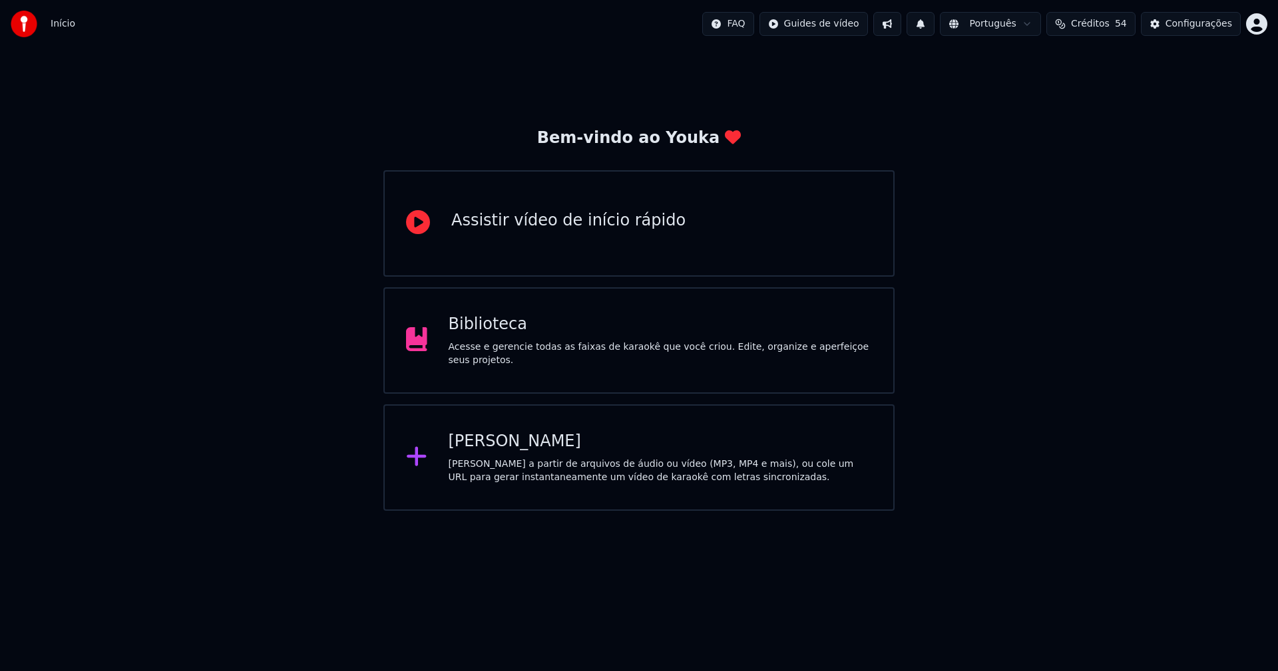
click at [484, 335] on div "Biblioteca" at bounding box center [661, 324] width 424 height 21
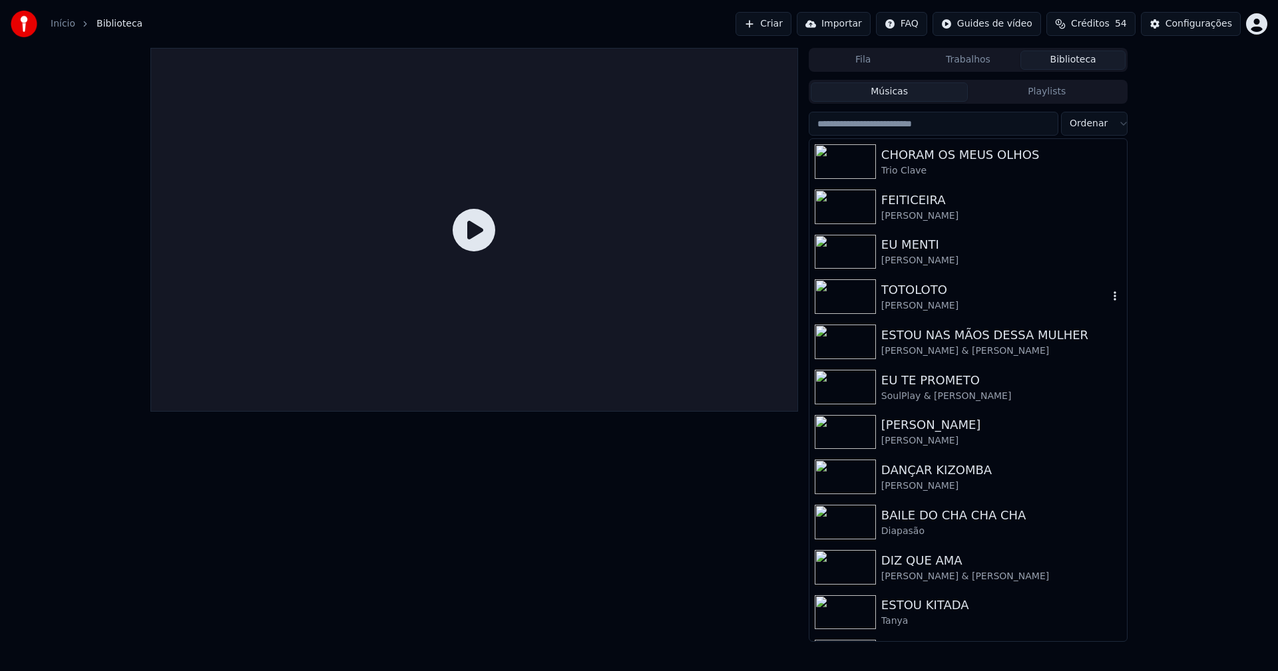
click at [896, 299] on div "[PERSON_NAME]" at bounding box center [994, 305] width 227 height 13
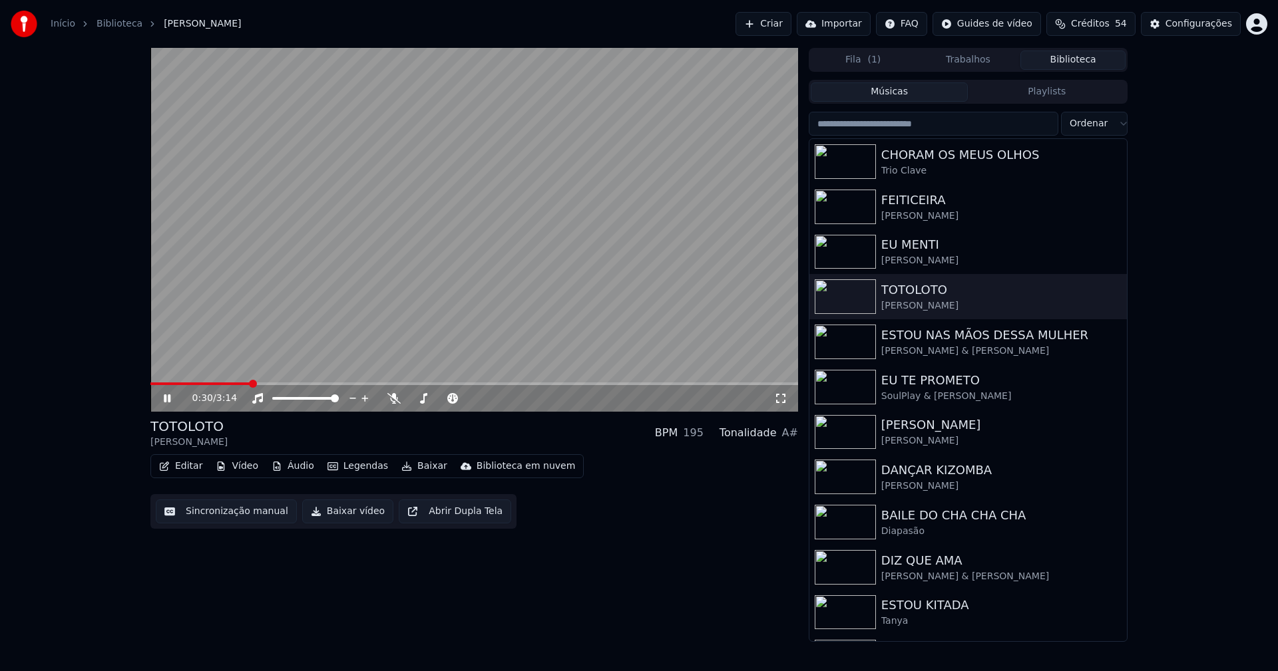
click at [250, 383] on span at bounding box center [474, 384] width 648 height 3
click at [344, 514] on button "Baixar vídeo" at bounding box center [347, 512] width 91 height 24
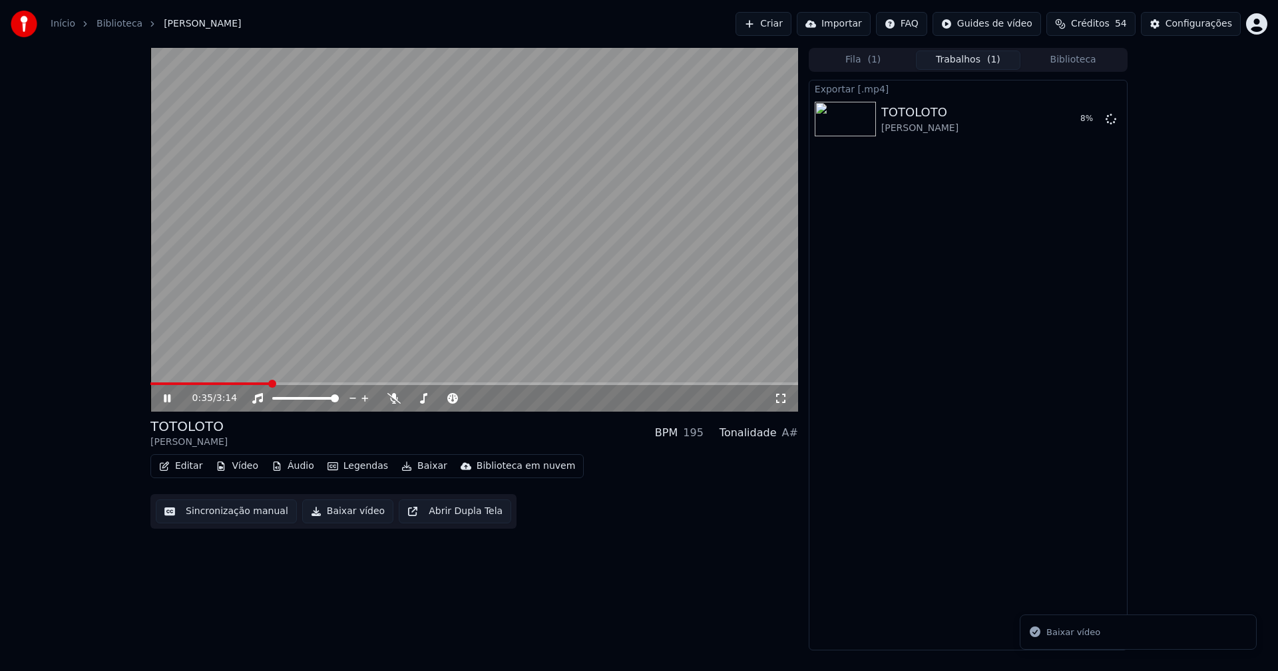
click at [166, 398] on icon at bounding box center [167, 399] width 7 height 8
click at [1086, 116] on div "18 %" at bounding box center [1079, 119] width 41 height 16
click at [1107, 119] on icon at bounding box center [1110, 118] width 11 height 11
